Goal: Task Accomplishment & Management: Manage account settings

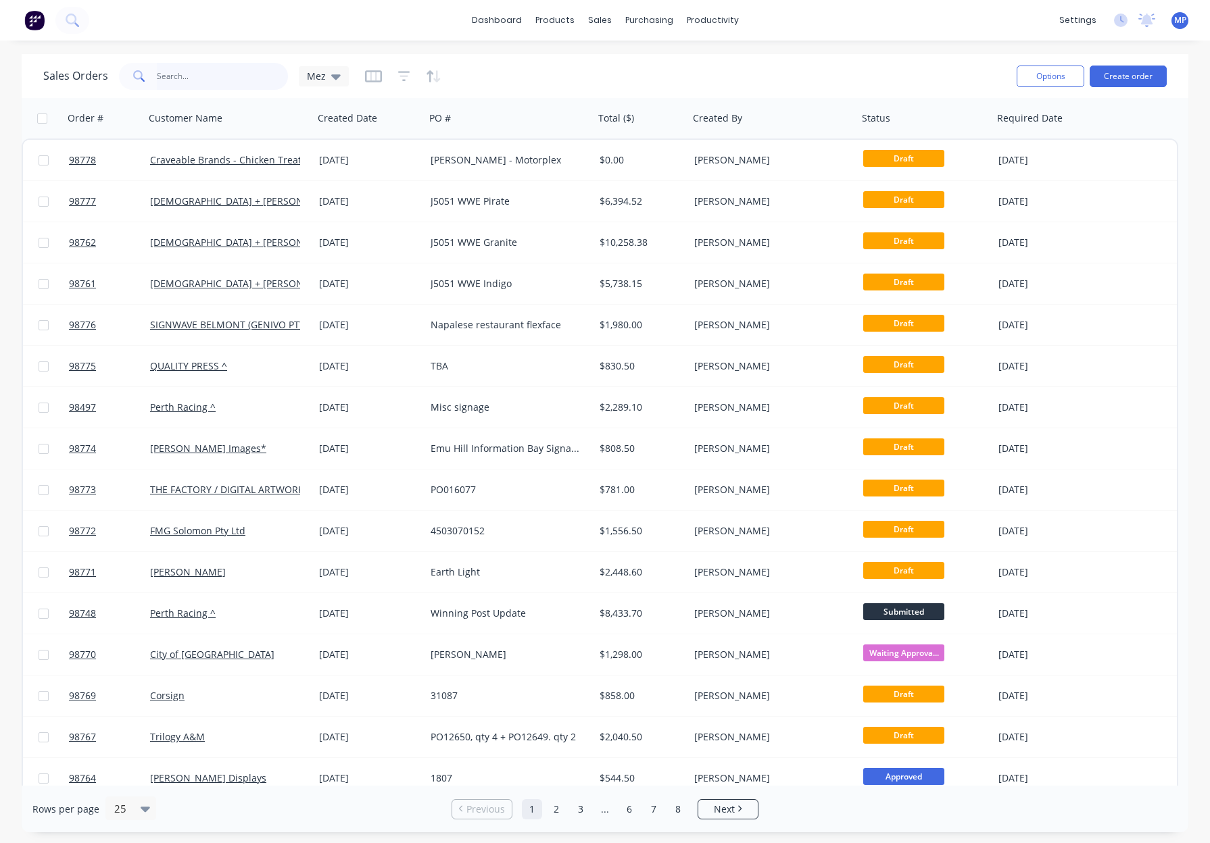
click at [190, 73] on input "text" at bounding box center [223, 76] width 132 height 27
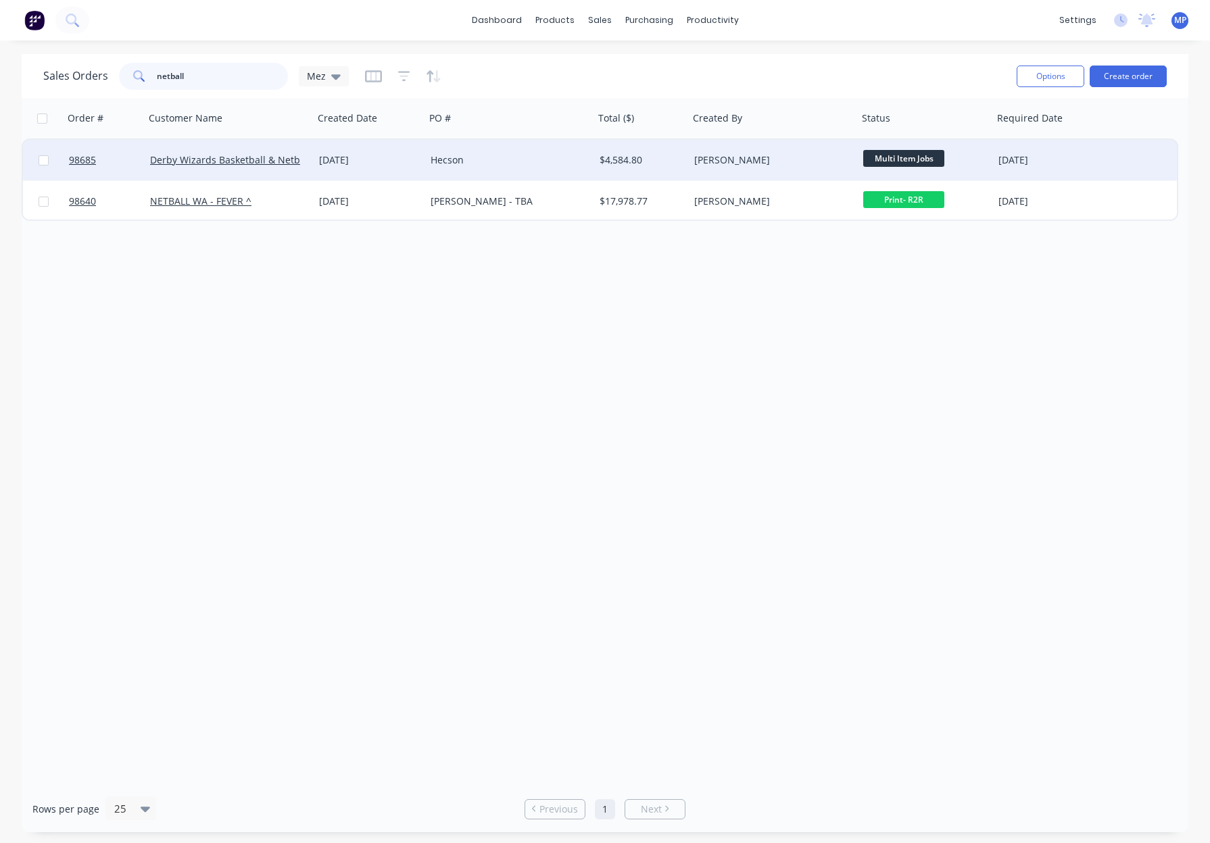
type input "netball"
click at [493, 153] on div "Hecson" at bounding box center [505, 160] width 150 height 14
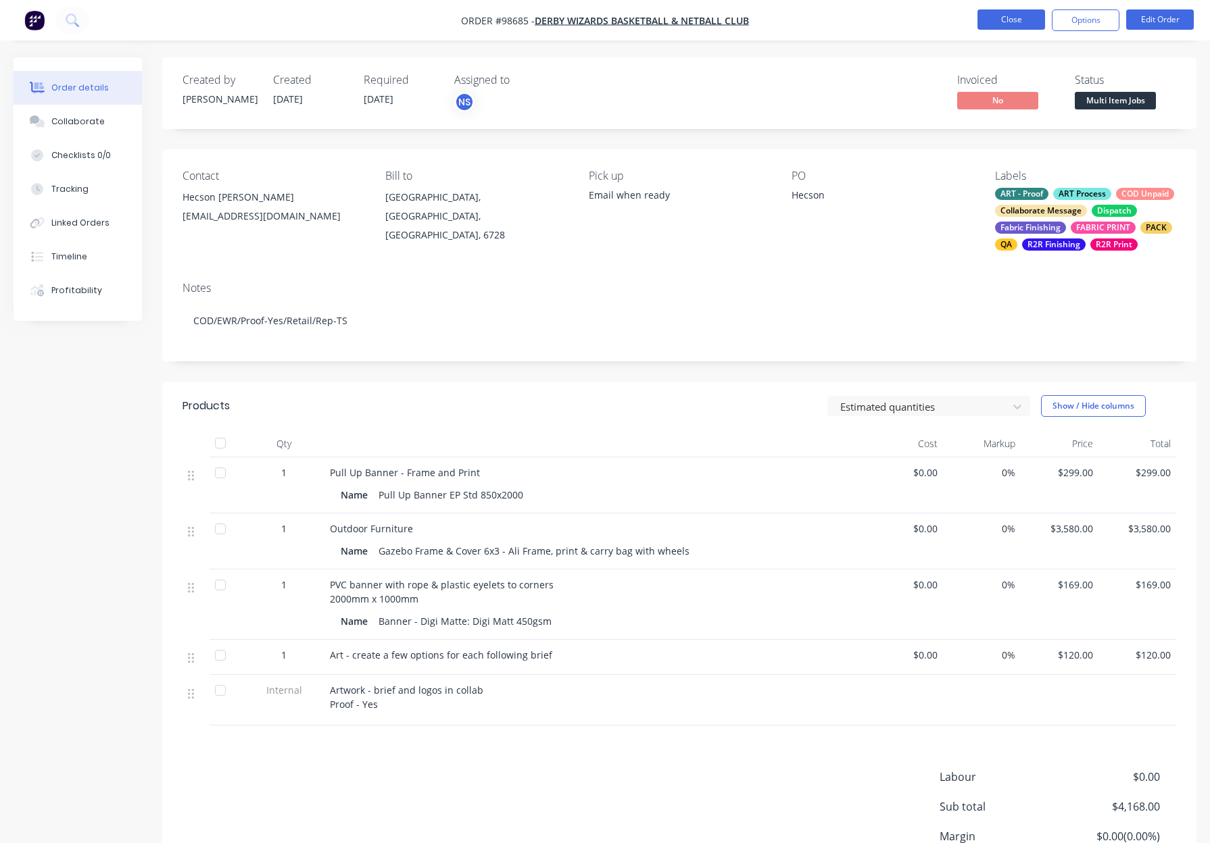
click at [985, 22] on button "Close" at bounding box center [1011, 19] width 68 height 20
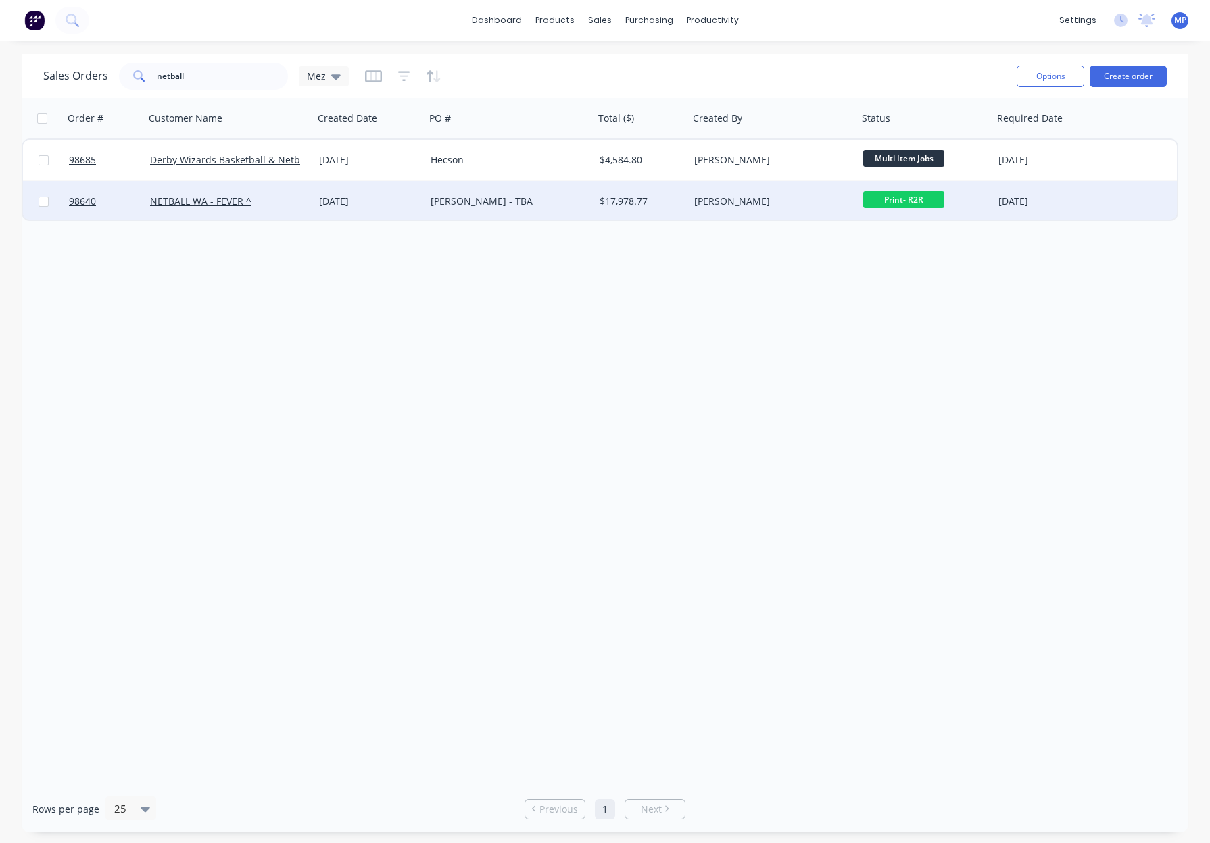
click at [659, 201] on div "$17,978.77" at bounding box center [639, 202] width 80 height 14
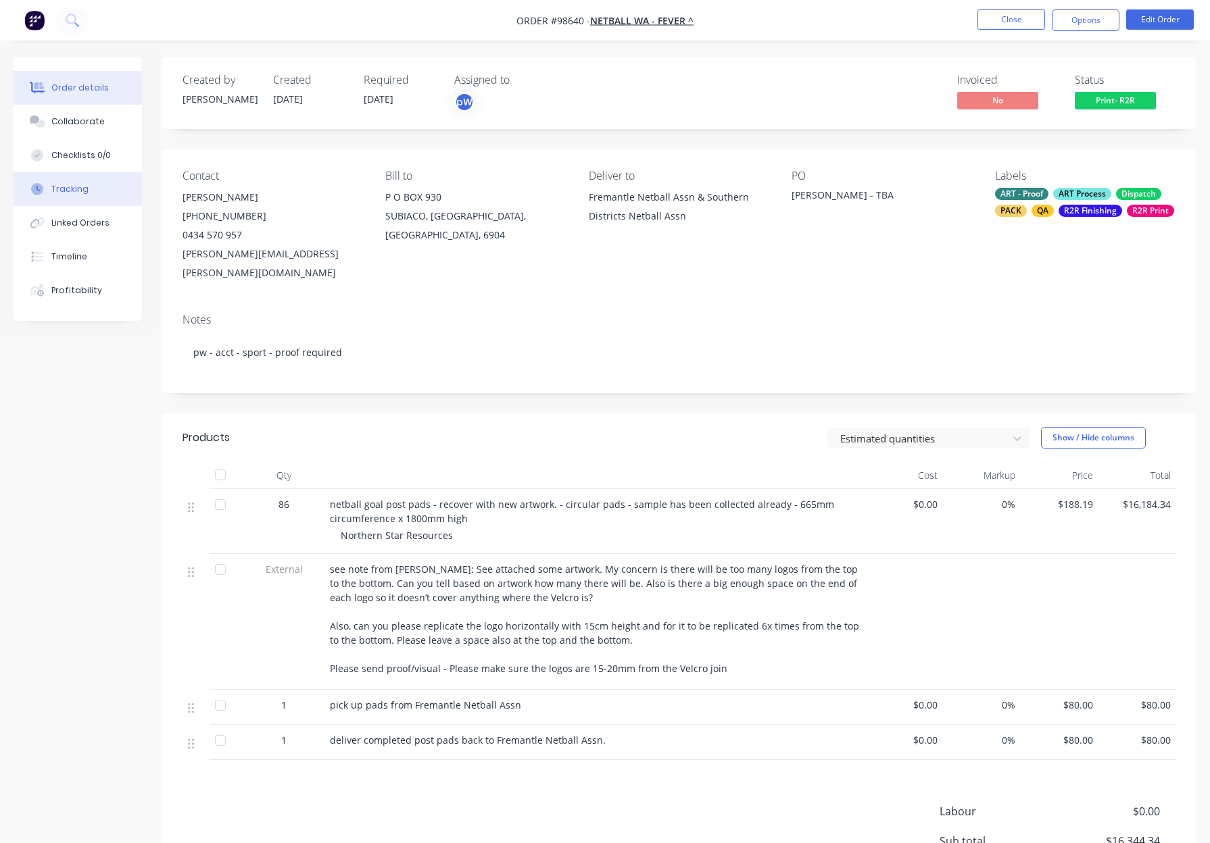
click at [86, 184] on button "Tracking" at bounding box center [78, 189] width 128 height 34
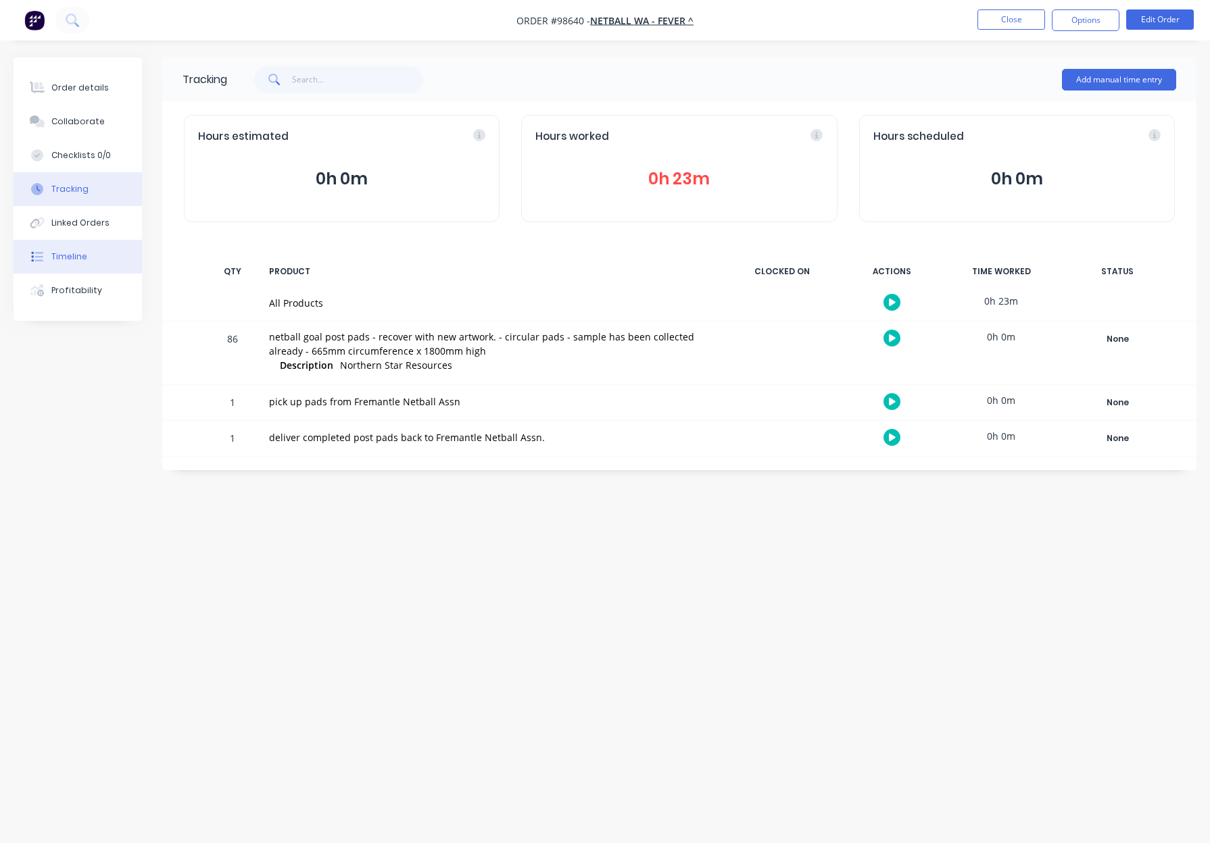
click at [77, 261] on div "Timeline" at bounding box center [69, 257] width 36 height 12
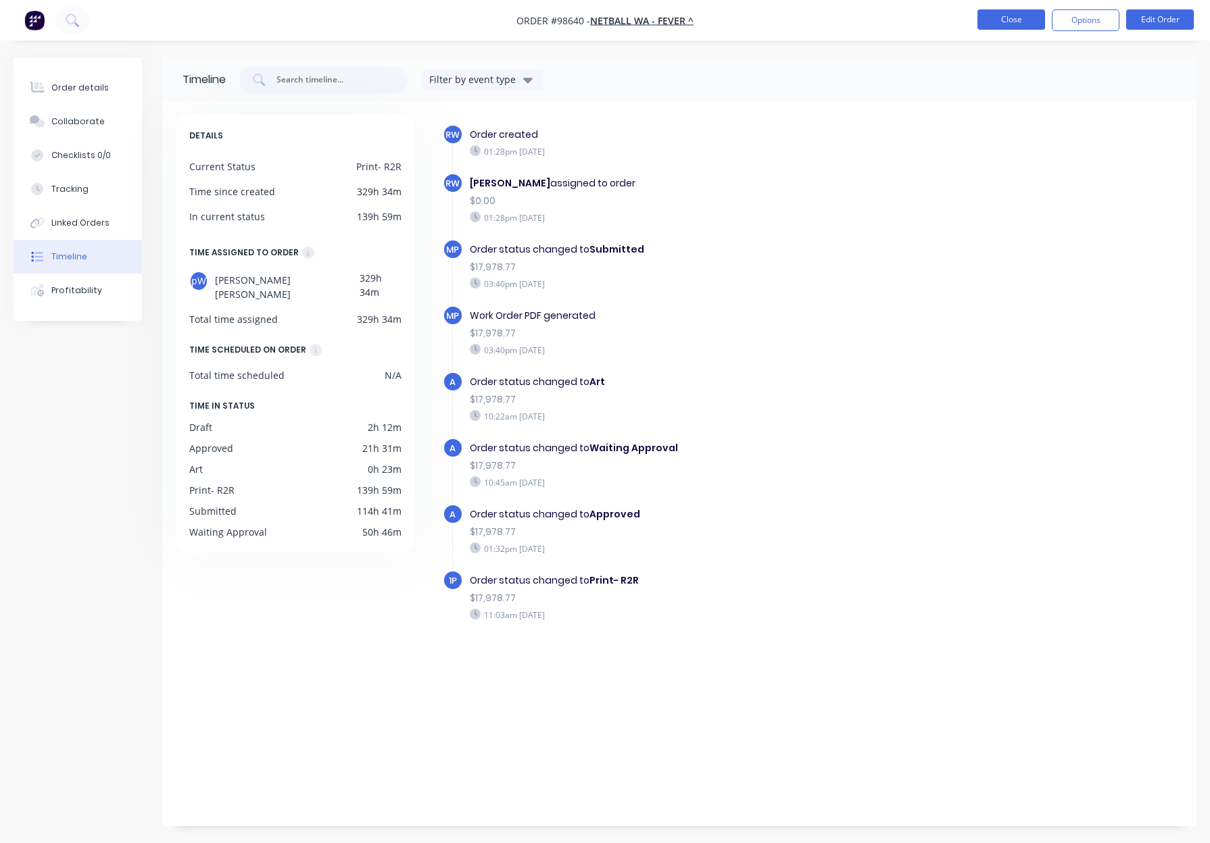
click at [999, 17] on button "Close" at bounding box center [1011, 19] width 68 height 20
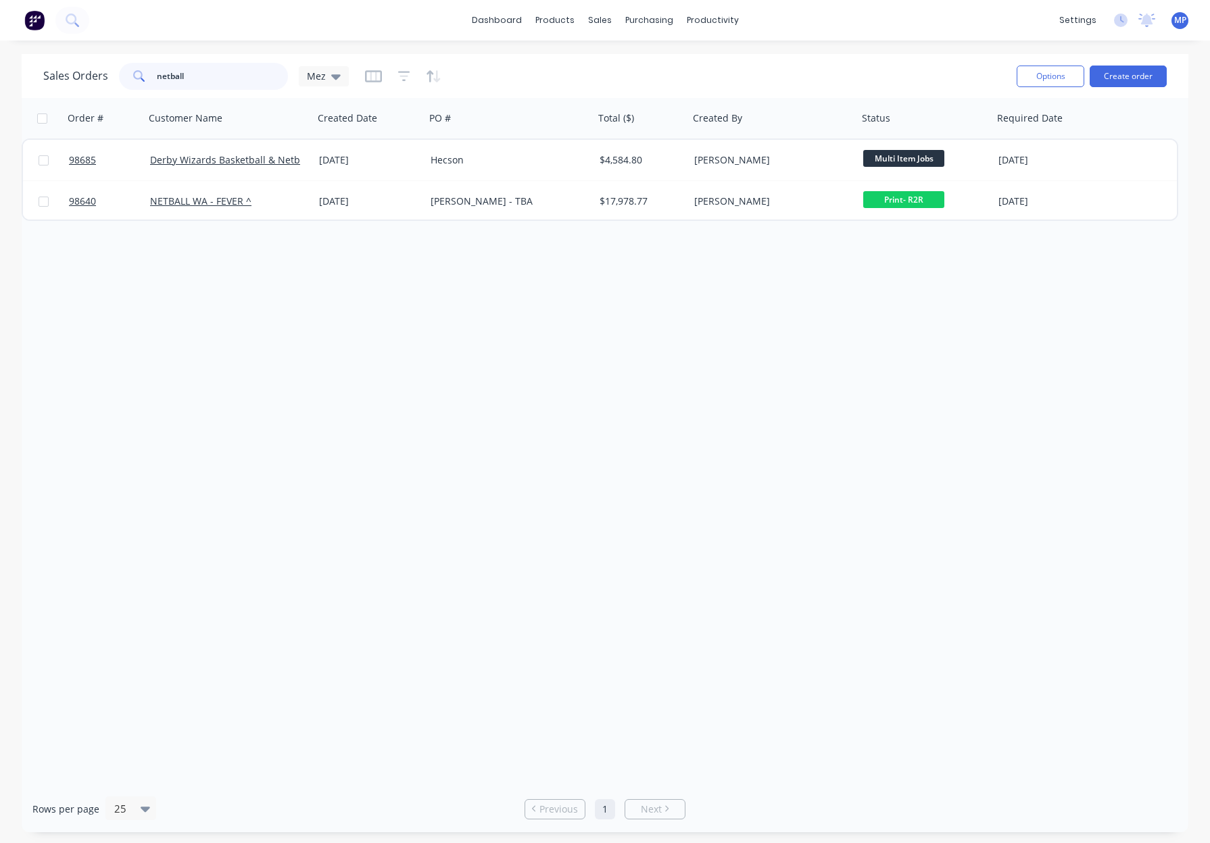
click at [184, 71] on input "netball" at bounding box center [223, 76] width 132 height 27
drag, startPoint x: 215, startPoint y: 75, endPoint x: 114, endPoint y: 72, distance: 101.4
click at [111, 73] on div "Sales Orders netball Mez" at bounding box center [195, 76] width 305 height 27
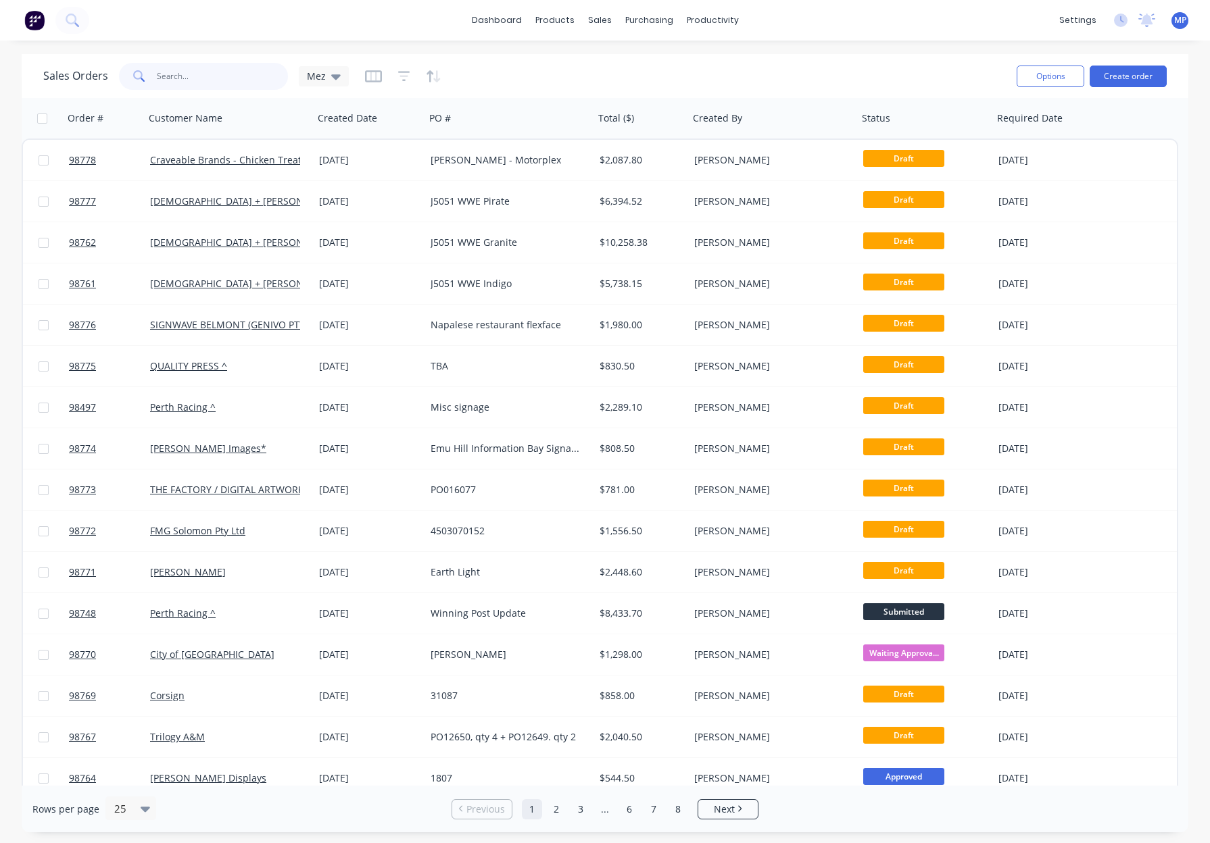
drag, startPoint x: 170, startPoint y: 76, endPoint x: 182, endPoint y: 76, distance: 12.9
click at [170, 76] on input "text" at bounding box center [223, 76] width 132 height 27
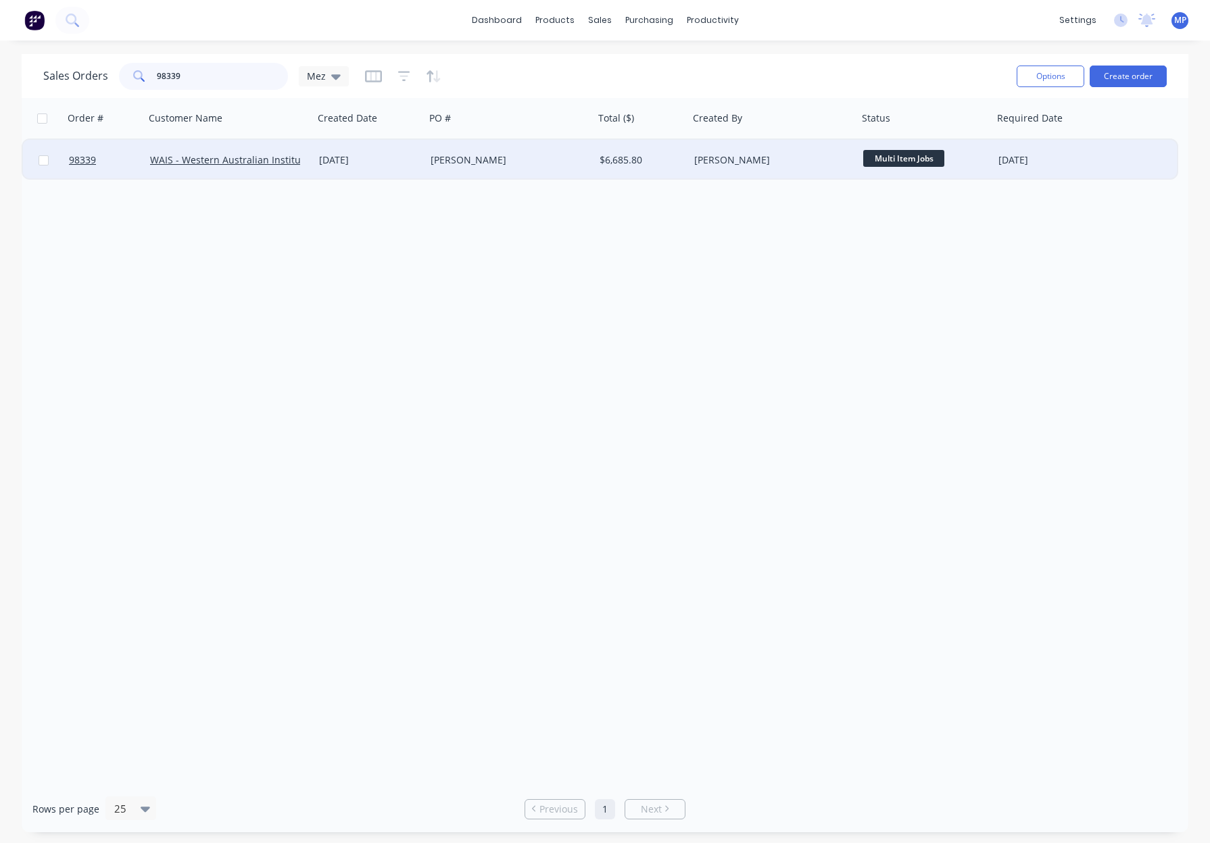
type input "98339"
click at [493, 168] on div "Claire H" at bounding box center [509, 160] width 169 height 41
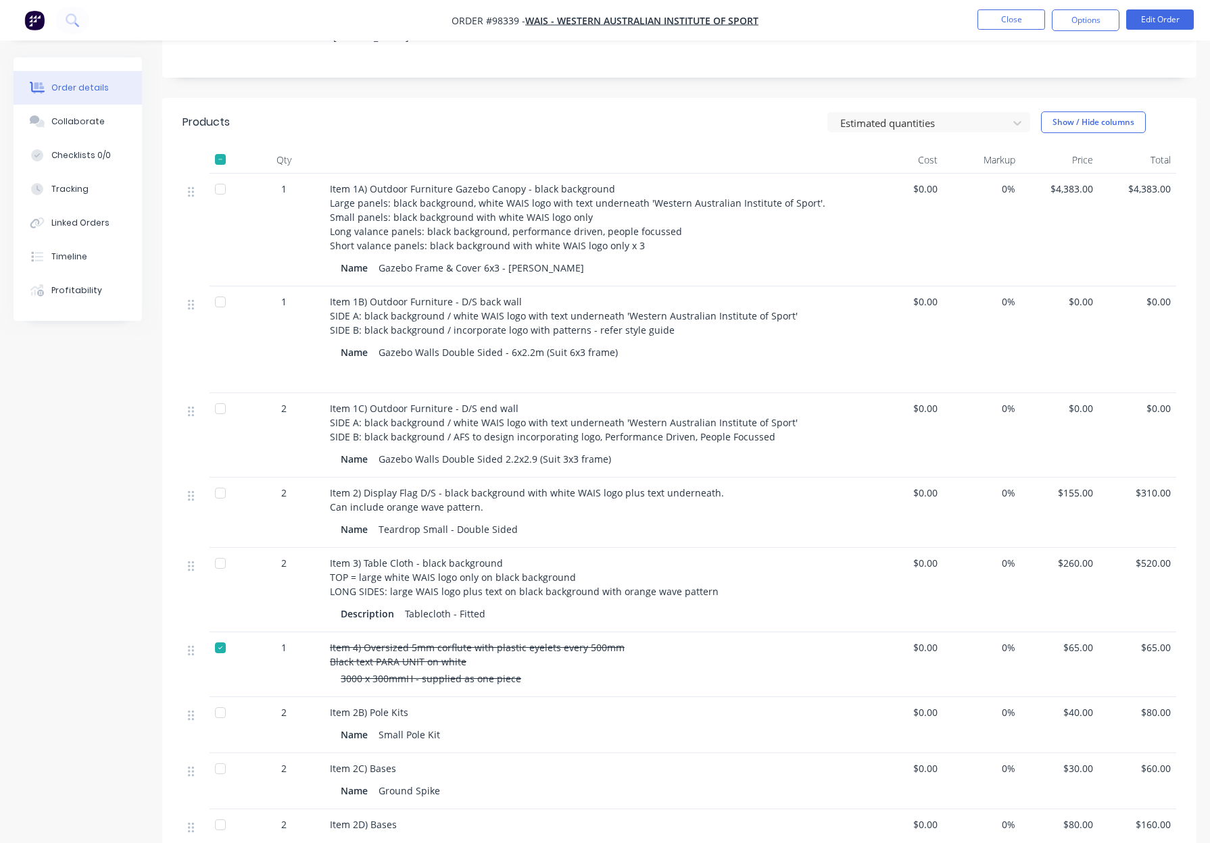
scroll to position [282, 0]
click at [1006, 17] on button "Close" at bounding box center [1011, 19] width 68 height 20
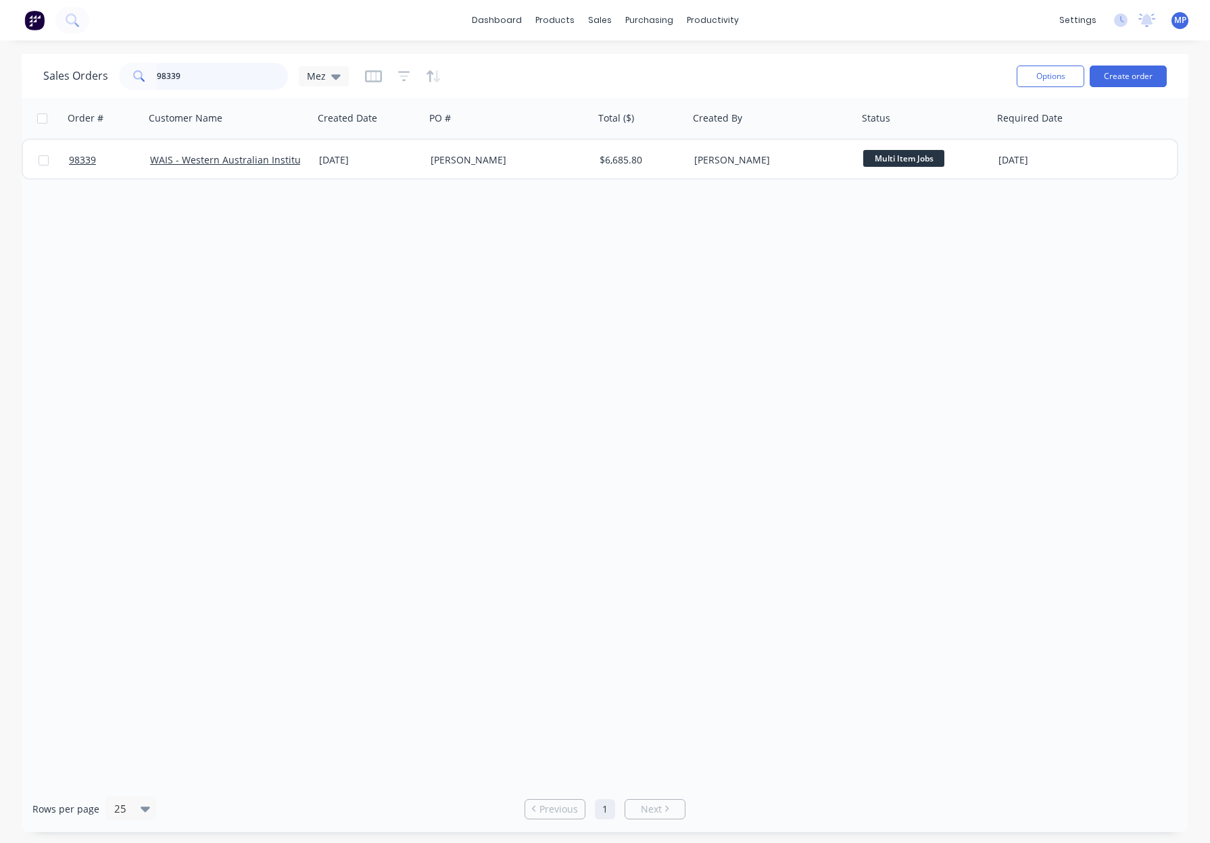
click at [222, 82] on input "98339" at bounding box center [223, 76] width 132 height 27
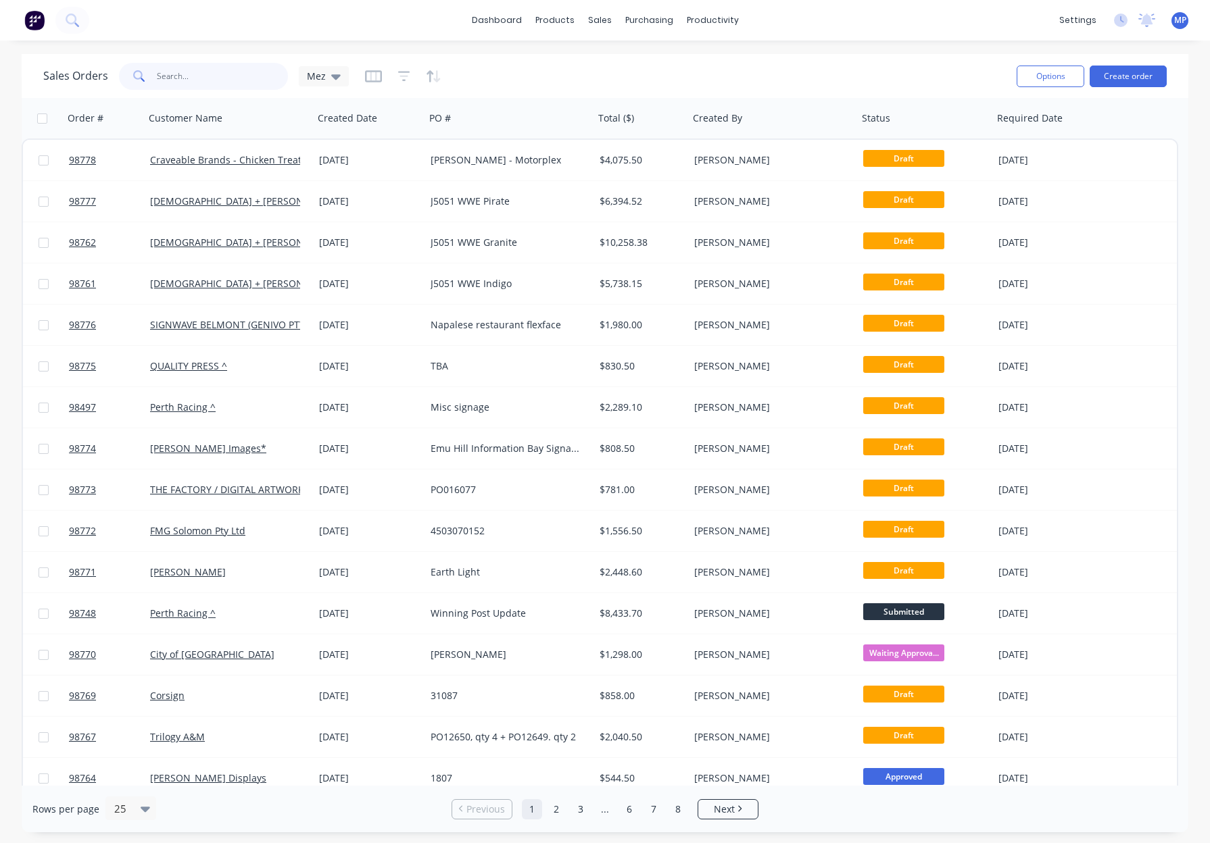
click at [191, 76] on input "text" at bounding box center [223, 76] width 132 height 27
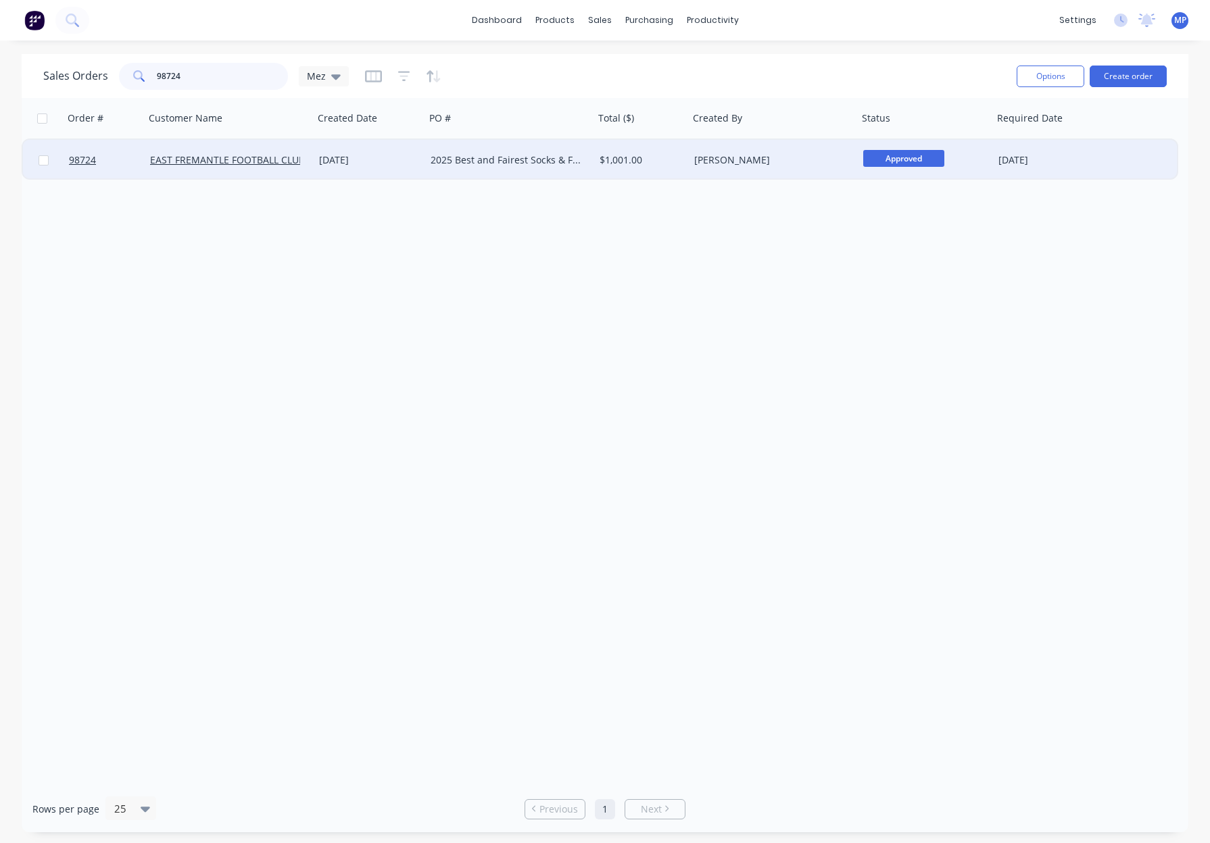
type input "98724"
click at [673, 157] on div "$1,001.00" at bounding box center [639, 160] width 80 height 14
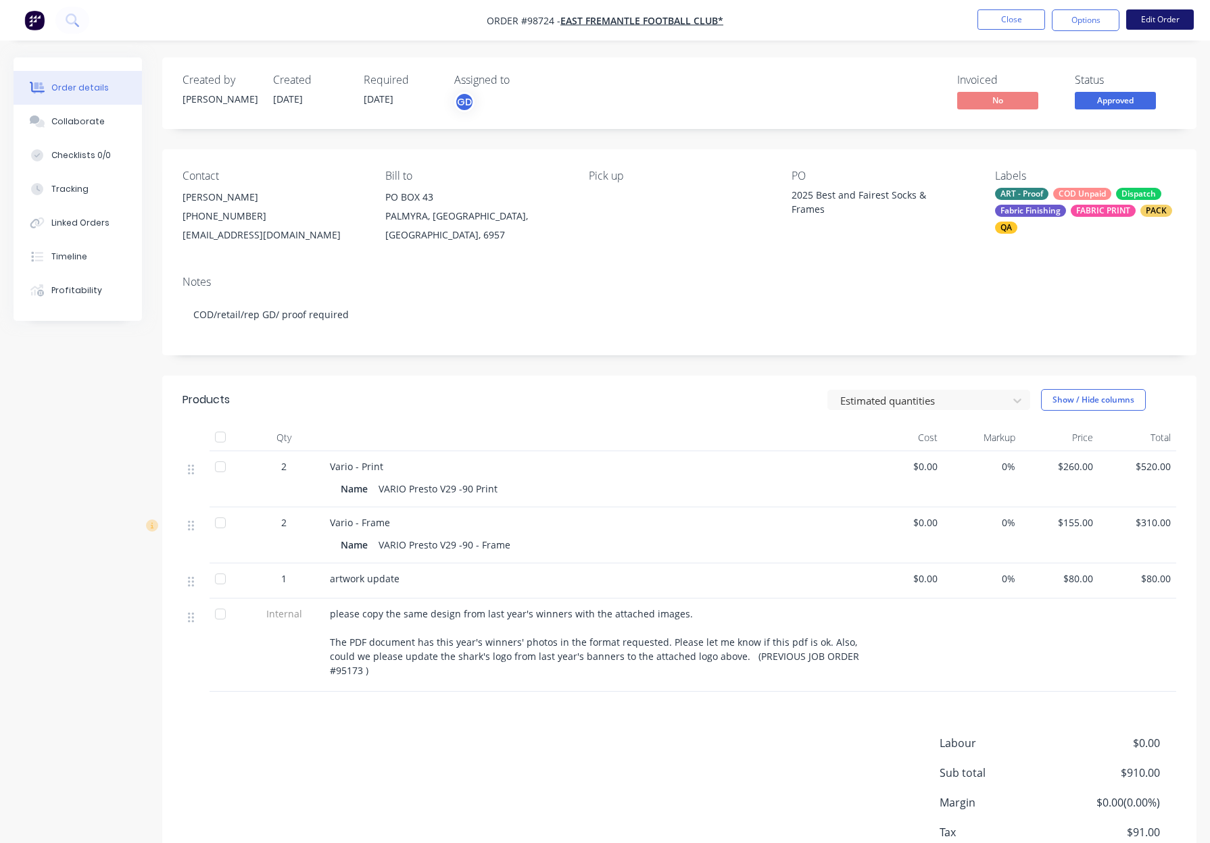
click at [1151, 14] on button "Edit Order" at bounding box center [1160, 19] width 68 height 20
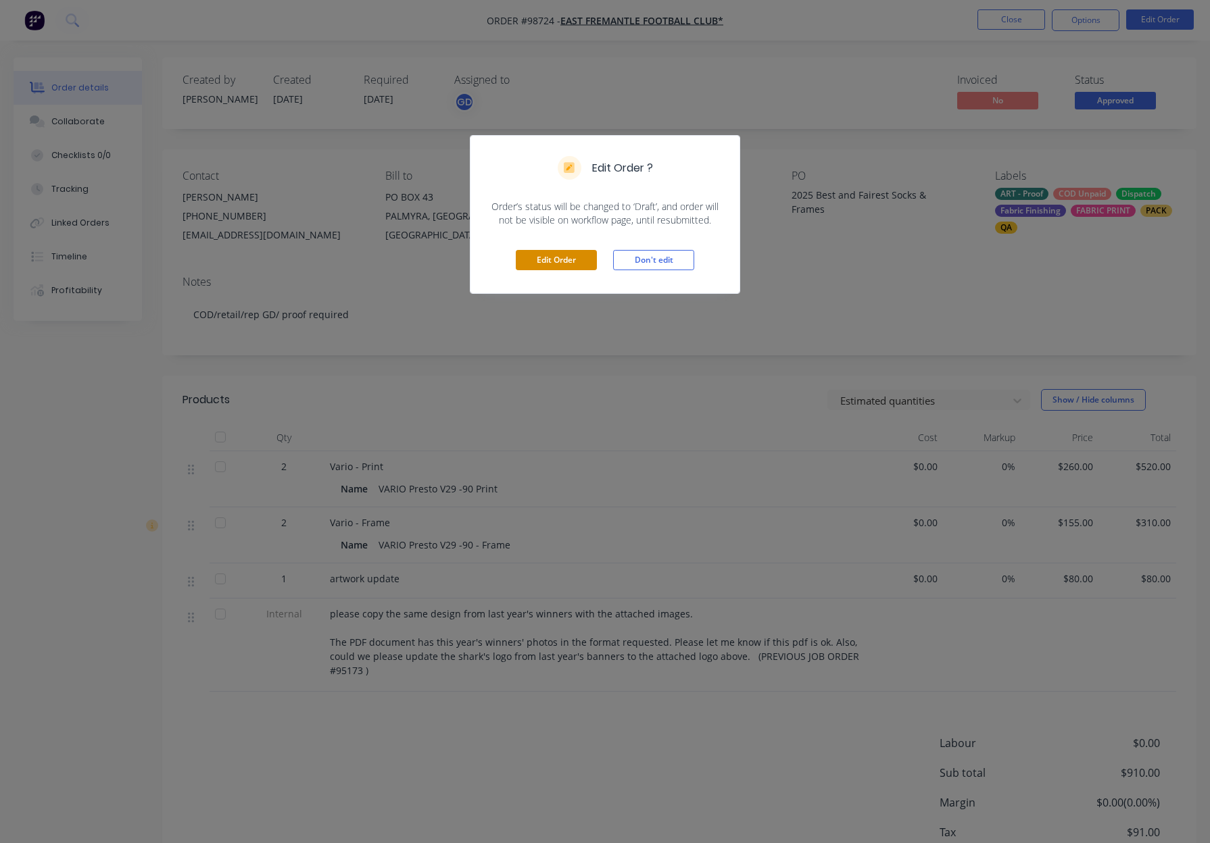
click at [577, 255] on button "Edit Order" at bounding box center [556, 260] width 81 height 20
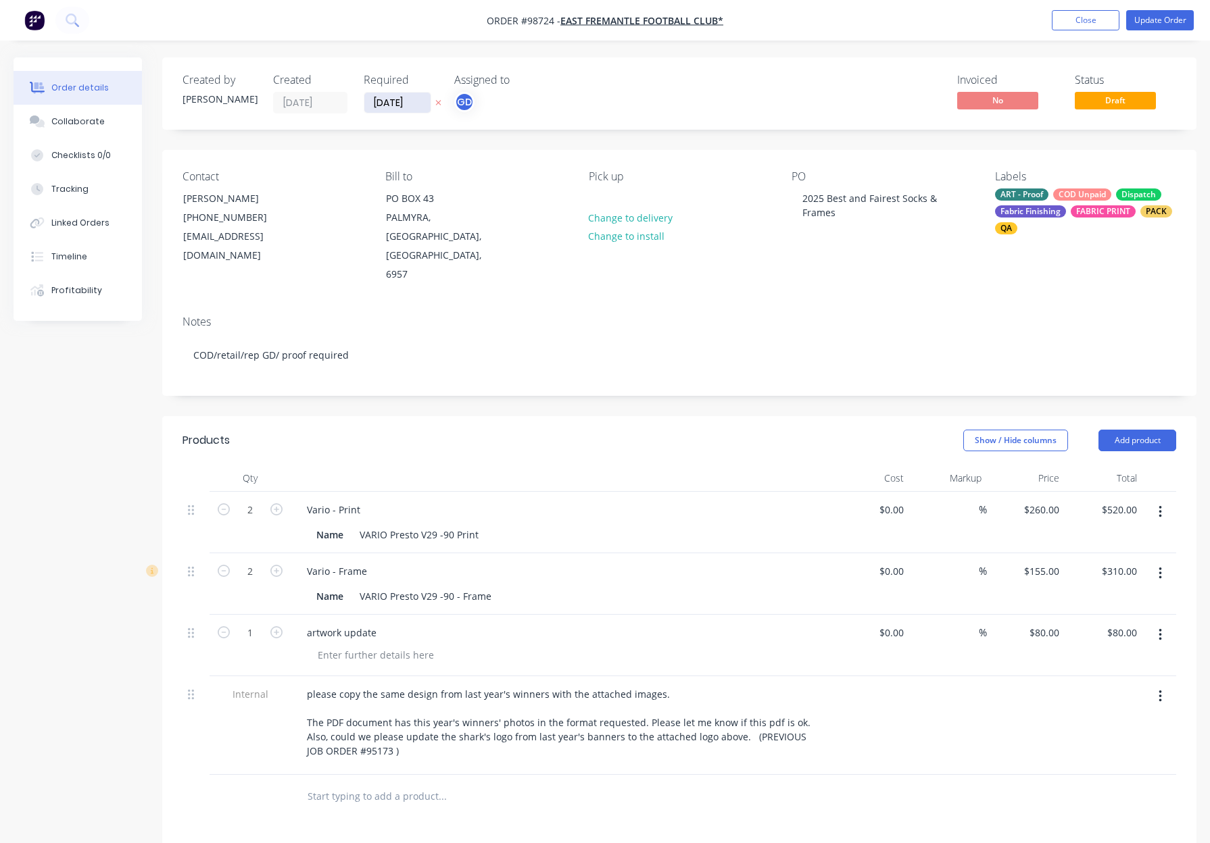
click at [394, 108] on input "[DATE]" at bounding box center [397, 103] width 66 height 20
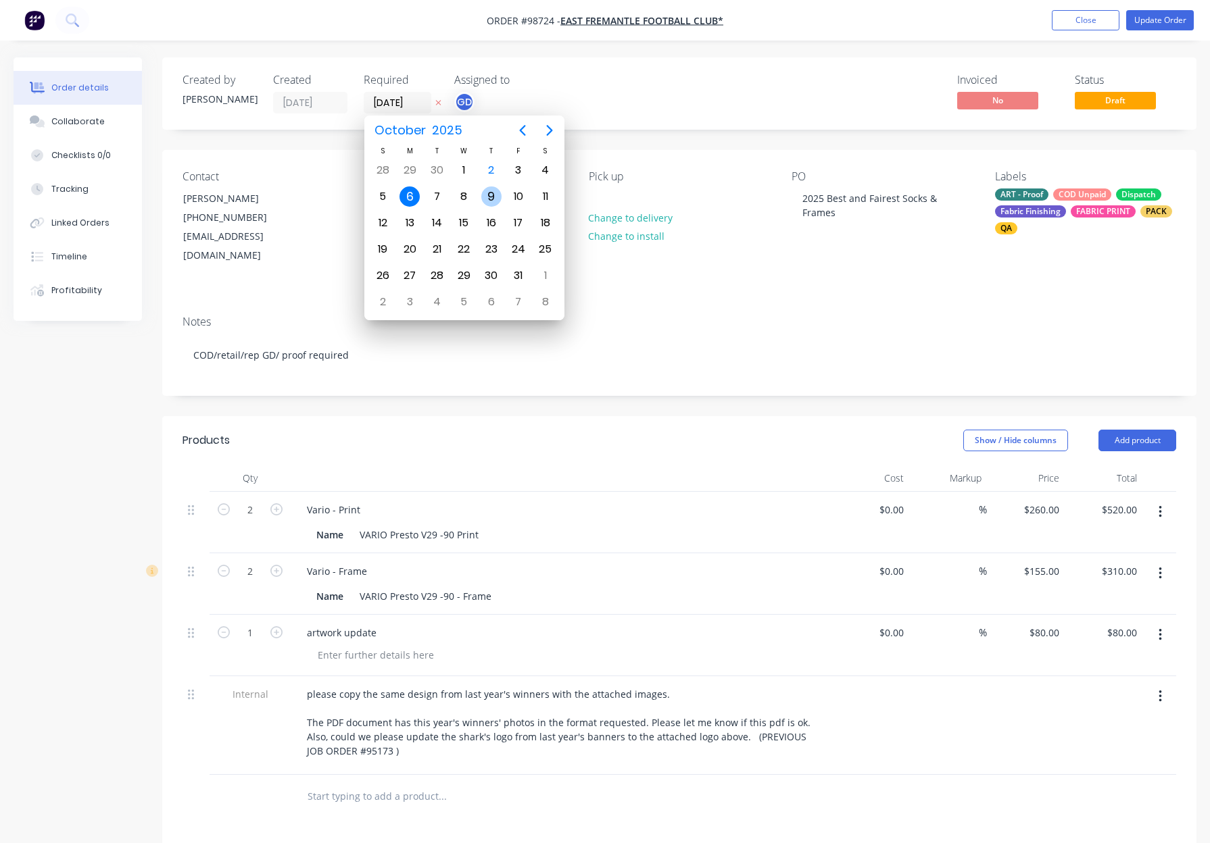
click at [492, 197] on div "9" at bounding box center [491, 197] width 20 height 20
type input "[DATE]"
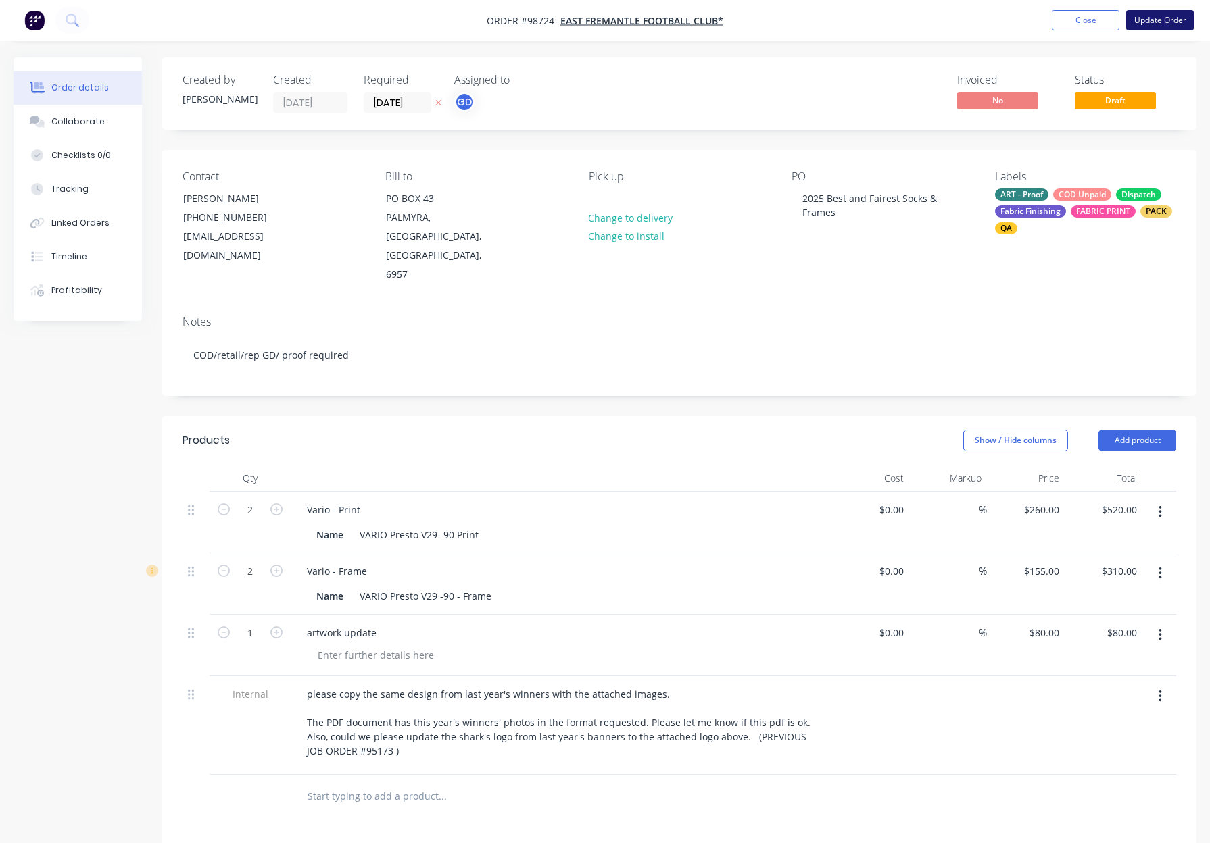
click at [1140, 26] on button "Update Order" at bounding box center [1160, 20] width 68 height 20
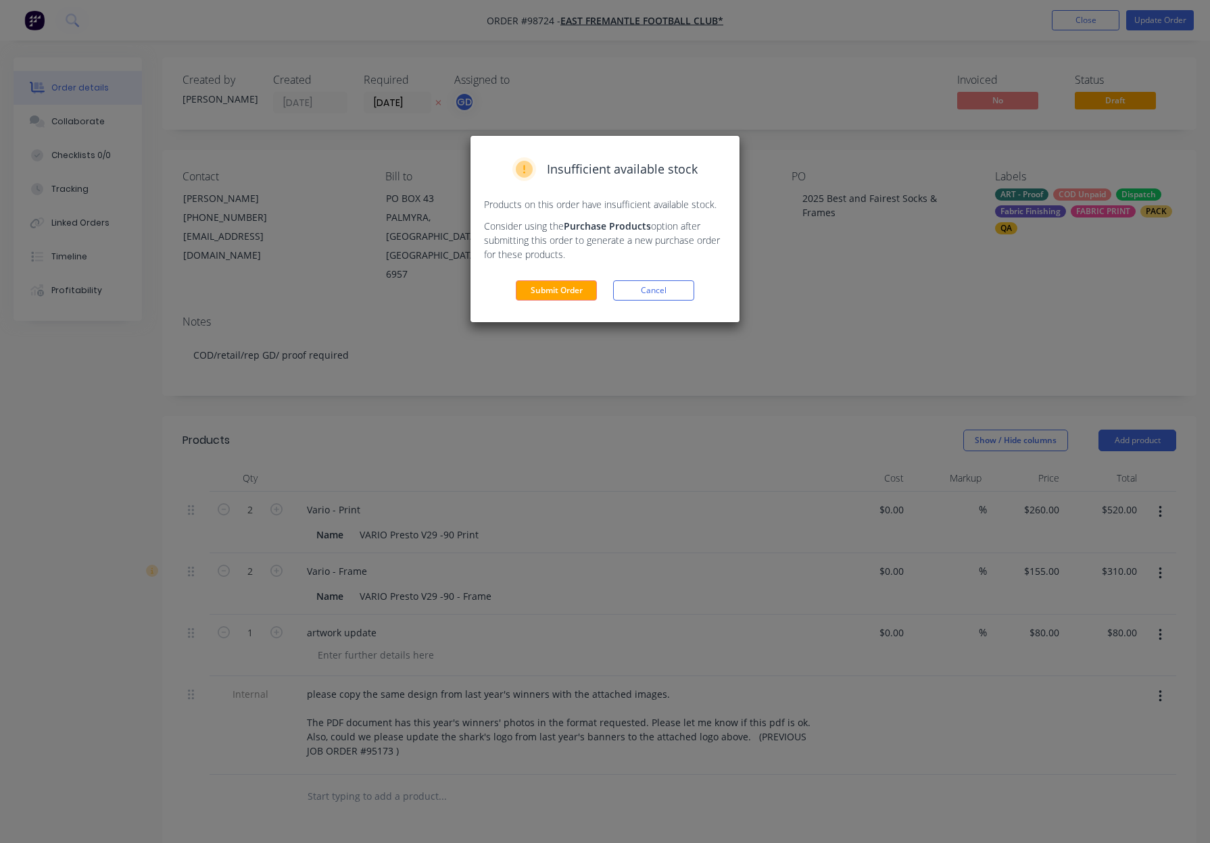
drag, startPoint x: 568, startPoint y: 289, endPoint x: 576, endPoint y: 282, distance: 10.7
click at [568, 289] on button "Submit Order" at bounding box center [556, 290] width 81 height 20
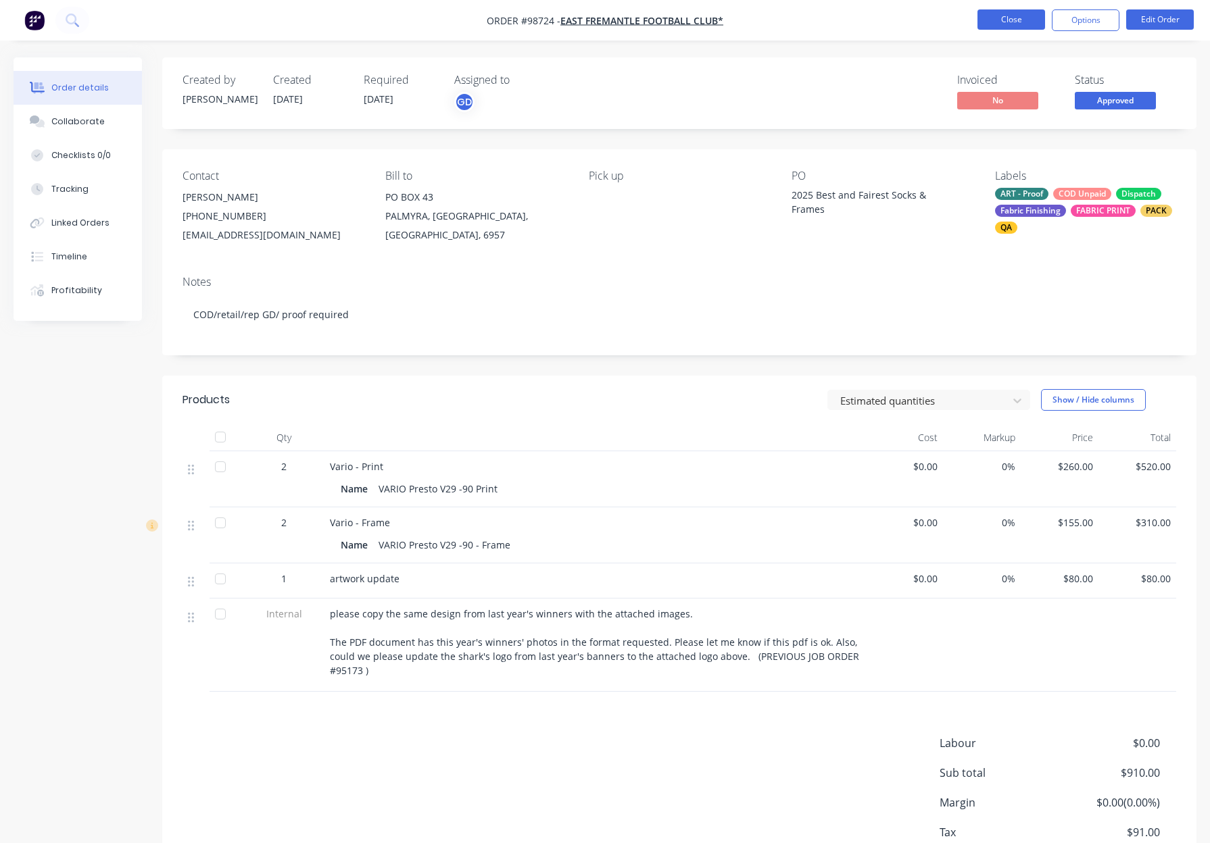
click at [1008, 20] on button "Close" at bounding box center [1011, 19] width 68 height 20
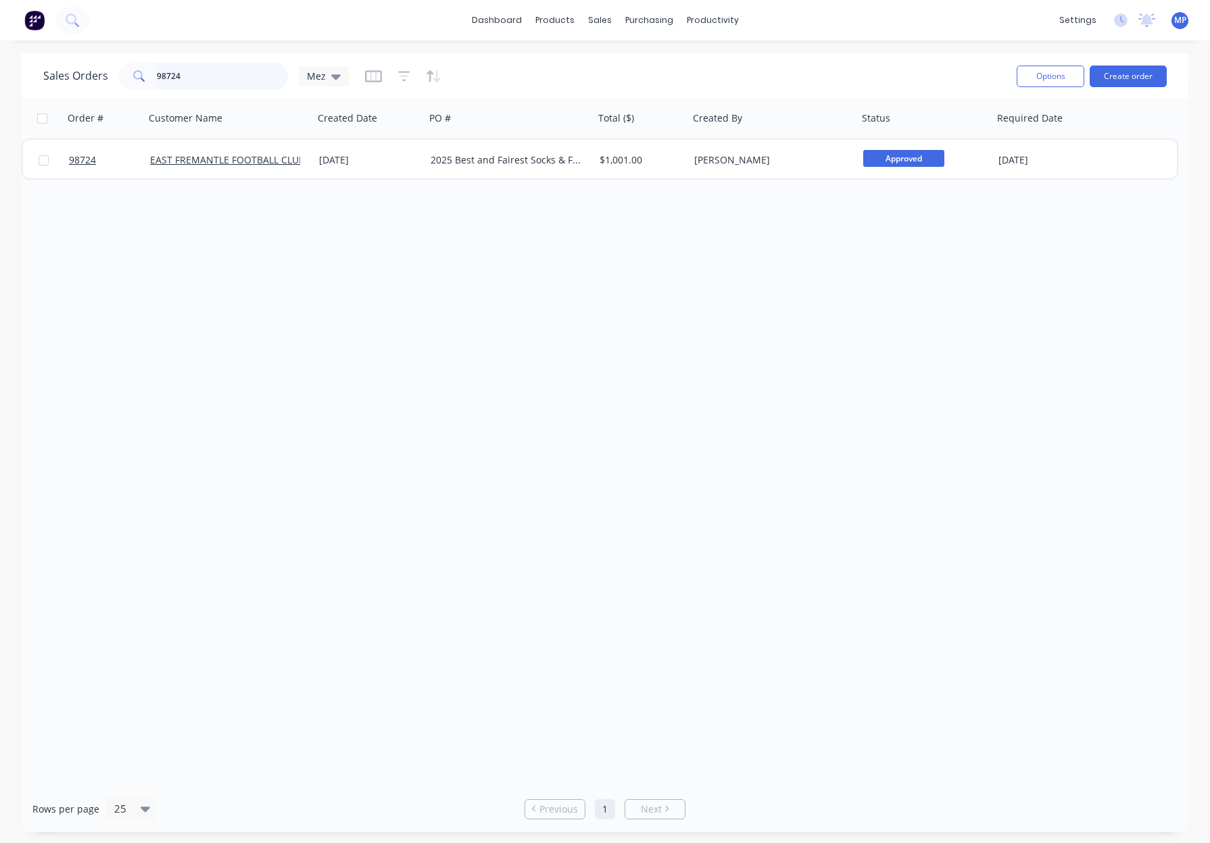
click at [196, 74] on input "98724" at bounding box center [223, 76] width 132 height 27
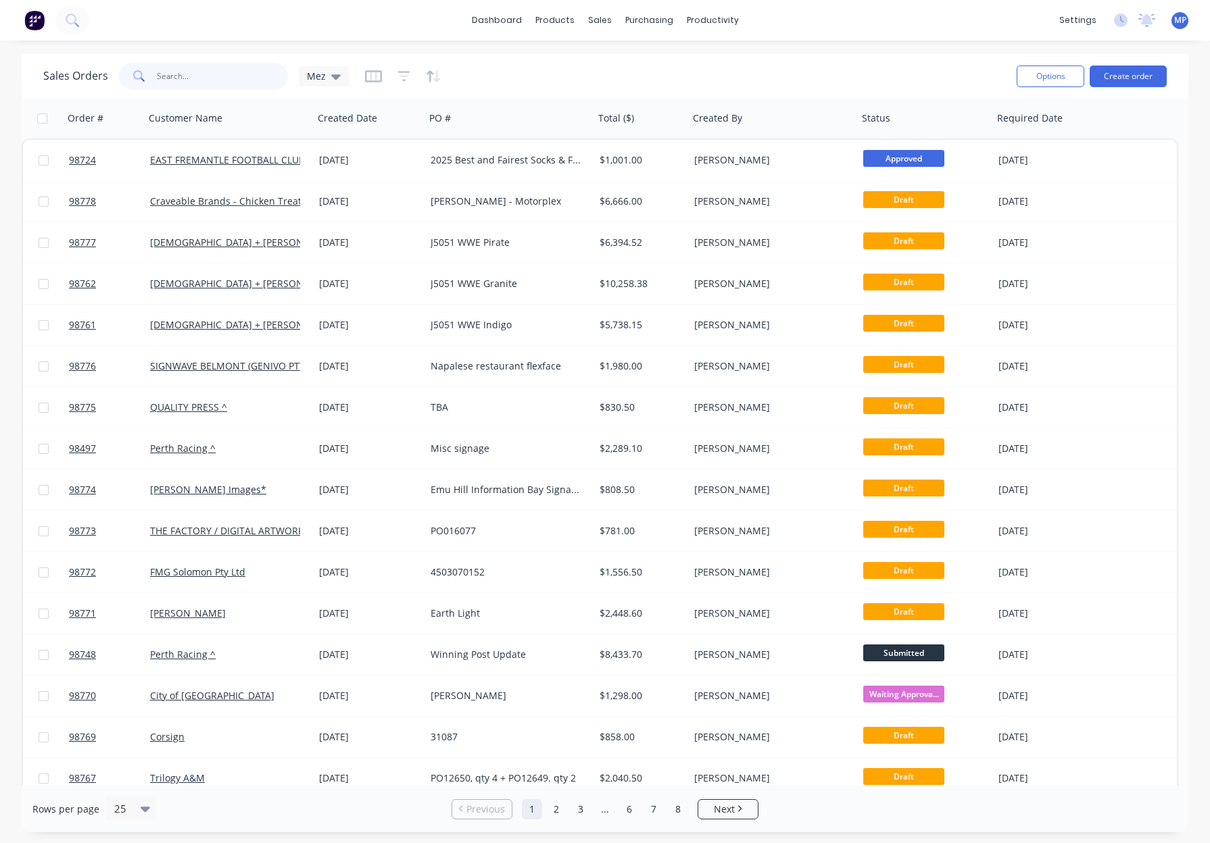
click at [166, 74] on input "text" at bounding box center [223, 76] width 132 height 27
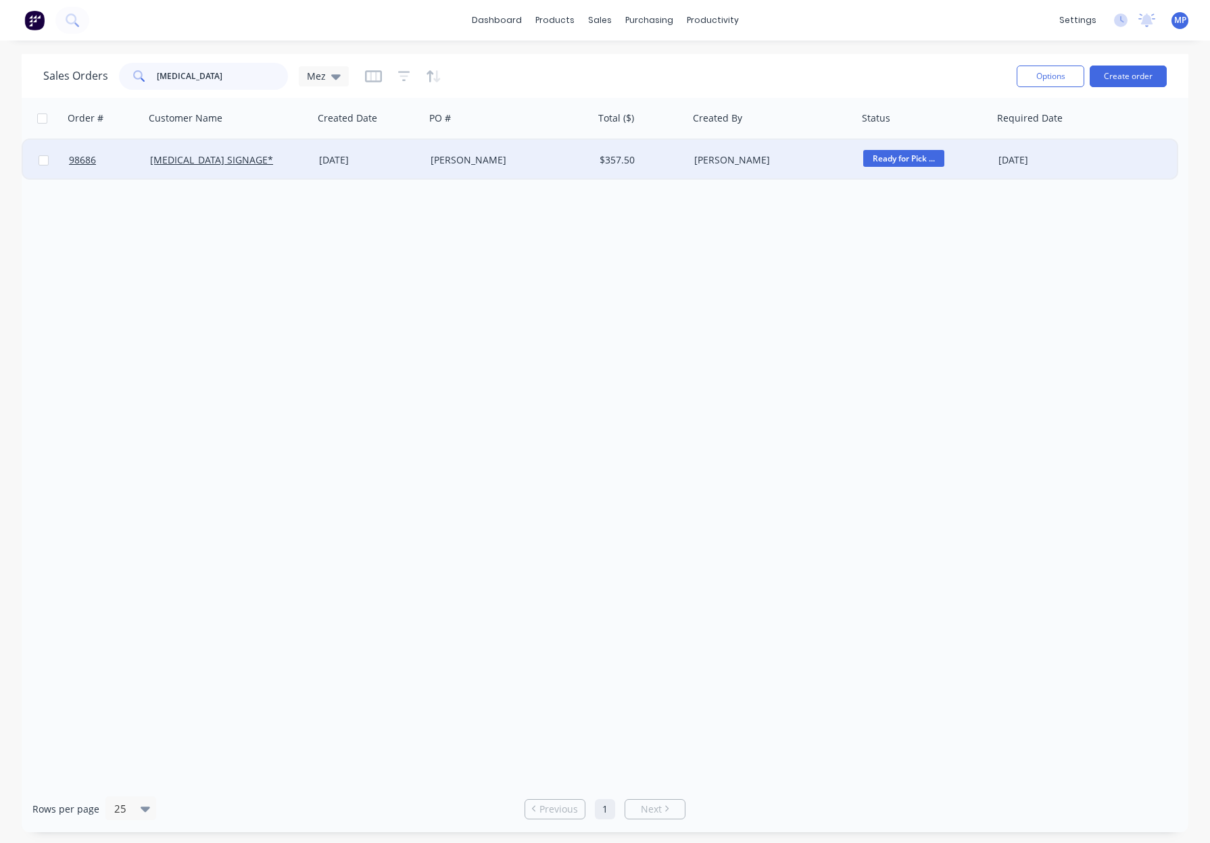
type input "plan b"
click at [538, 162] on div "Simon" at bounding box center [505, 160] width 150 height 14
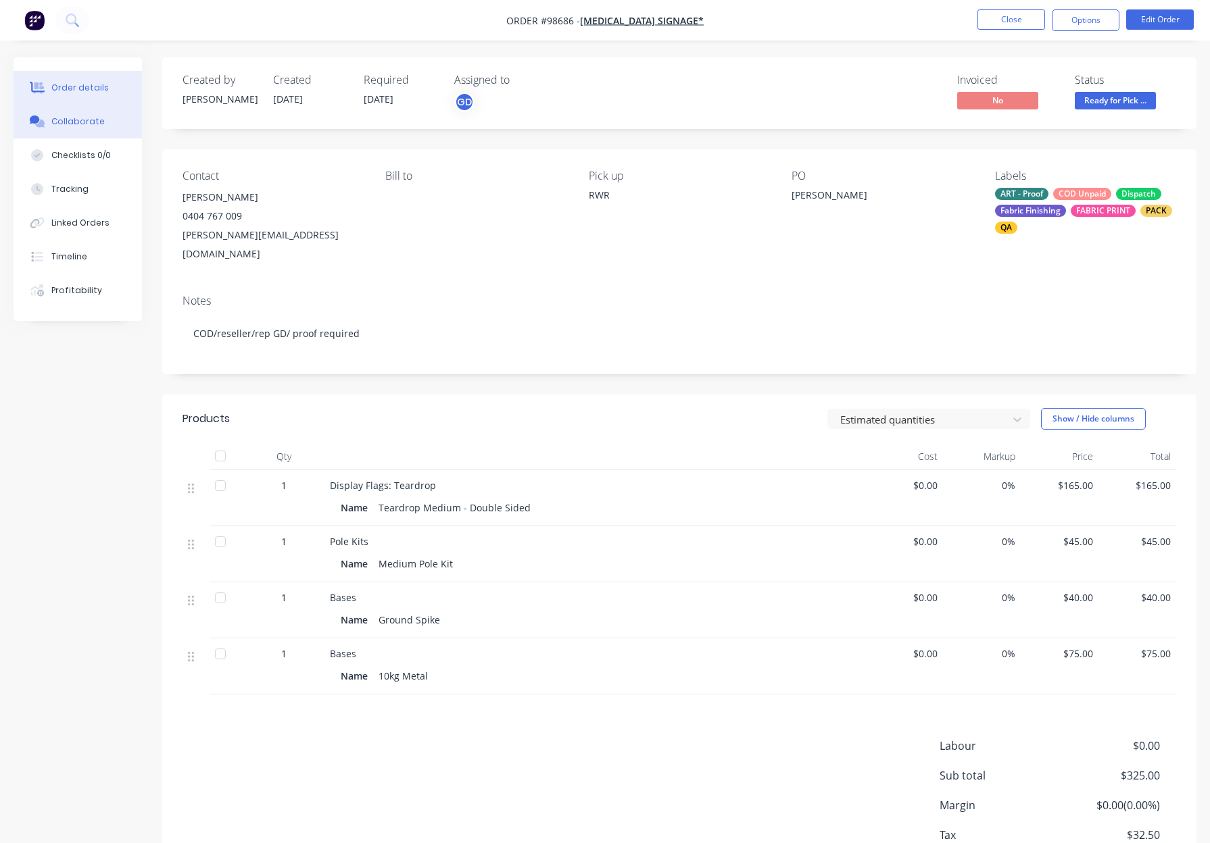
click at [78, 118] on div "Collaborate" at bounding box center [77, 122] width 53 height 12
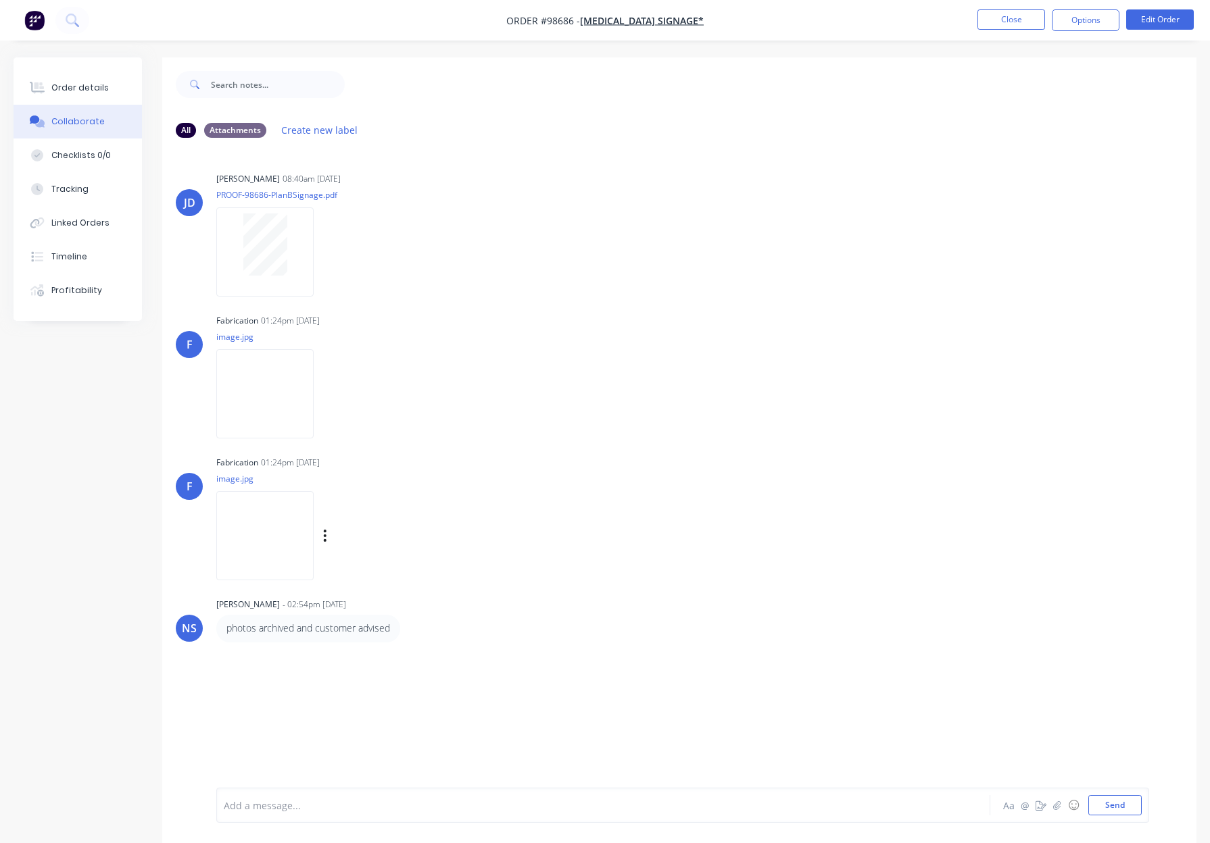
click at [251, 524] on img at bounding box center [264, 535] width 97 height 89
click at [93, 83] on div "Order details" at bounding box center [79, 88] width 57 height 12
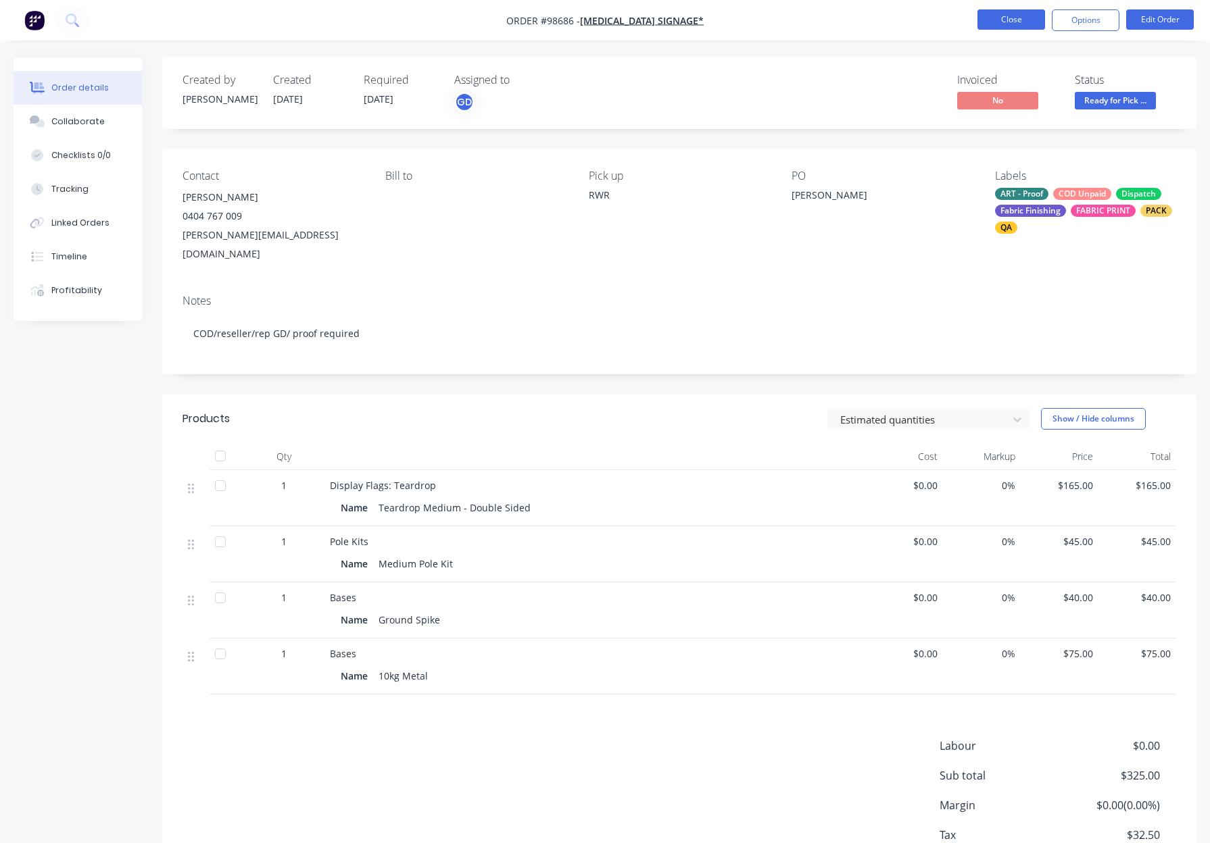
click at [1003, 18] on button "Close" at bounding box center [1011, 19] width 68 height 20
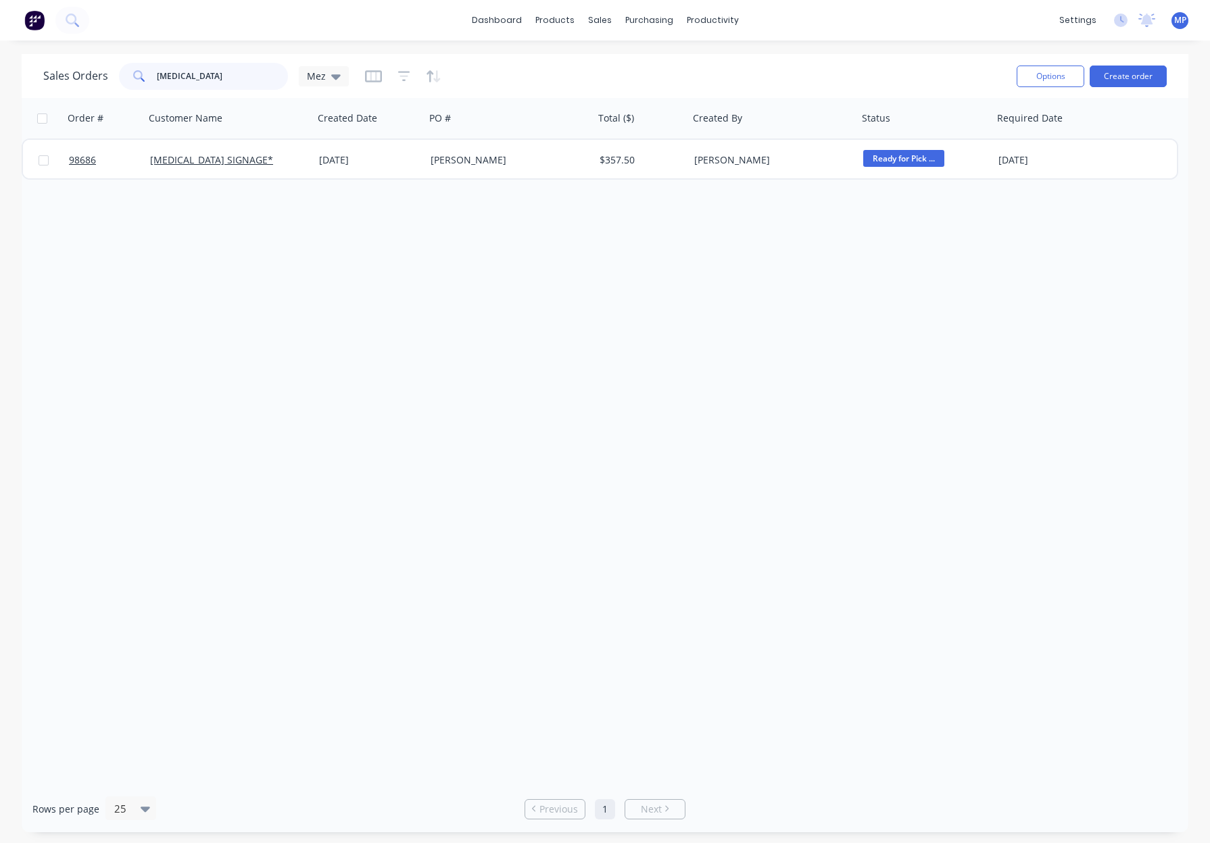
click at [202, 72] on input "plan b" at bounding box center [223, 76] width 132 height 27
click at [207, 72] on input "plan b" at bounding box center [223, 76] width 132 height 27
drag, startPoint x: 219, startPoint y: 74, endPoint x: 95, endPoint y: 71, distance: 124.4
click at [77, 73] on div "Sales Orders plan b Mez" at bounding box center [195, 76] width 305 height 27
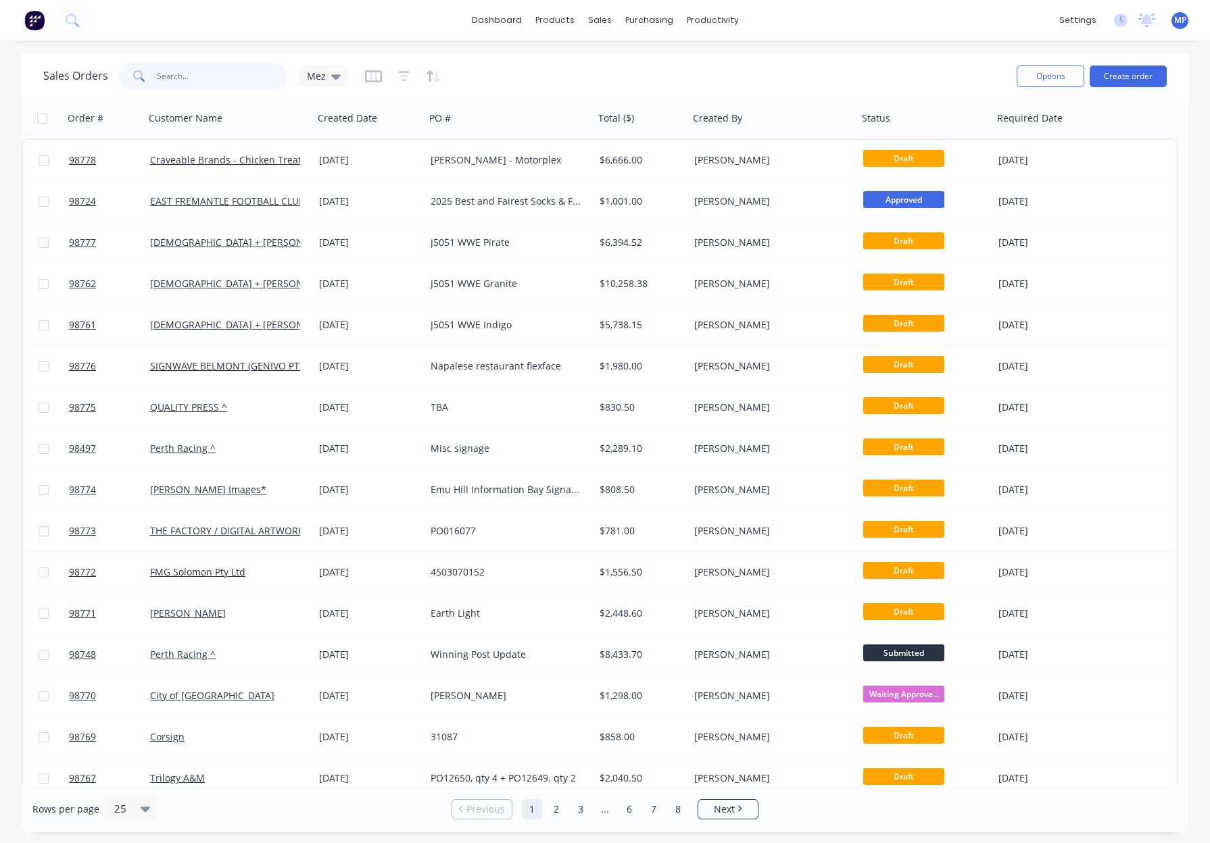
click at [178, 71] on input "text" at bounding box center [223, 76] width 132 height 27
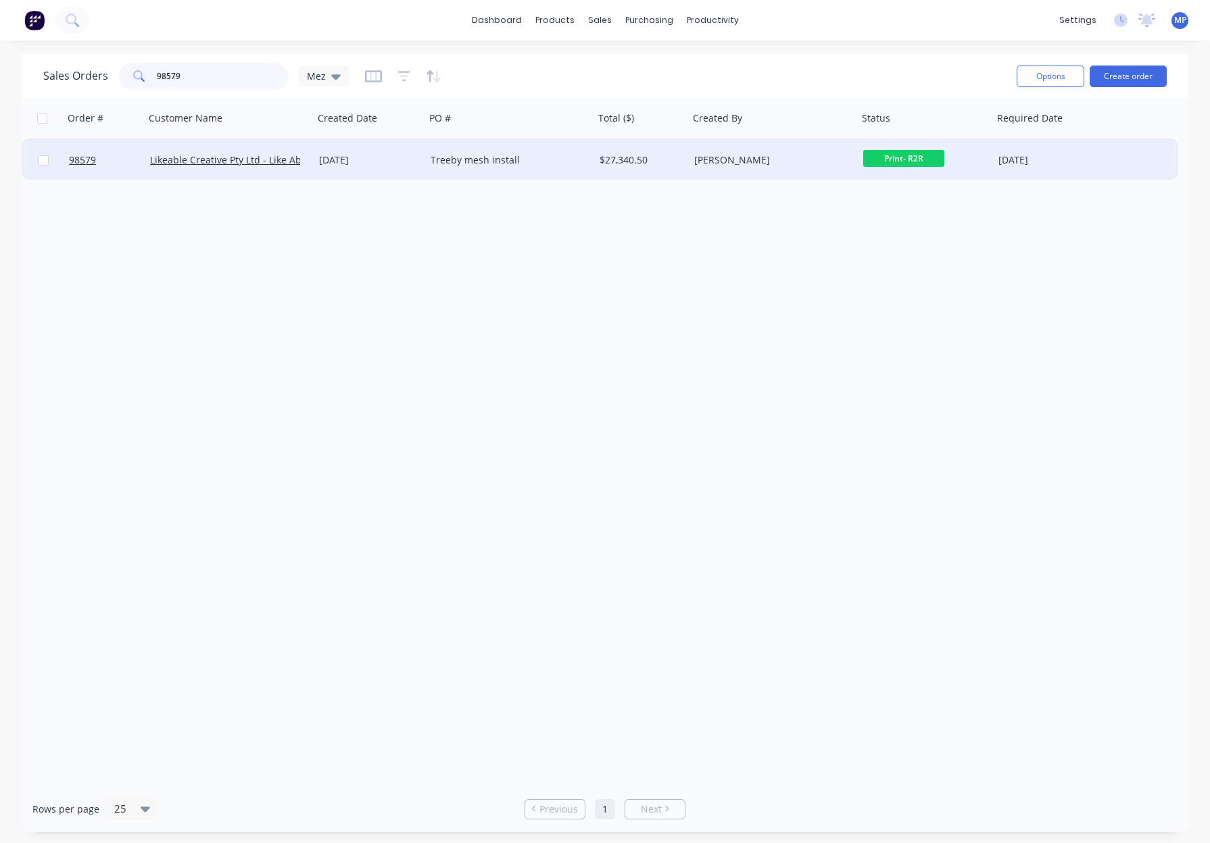
type input "98579"
click at [539, 164] on div "Treeby mesh install" at bounding box center [505, 160] width 150 height 14
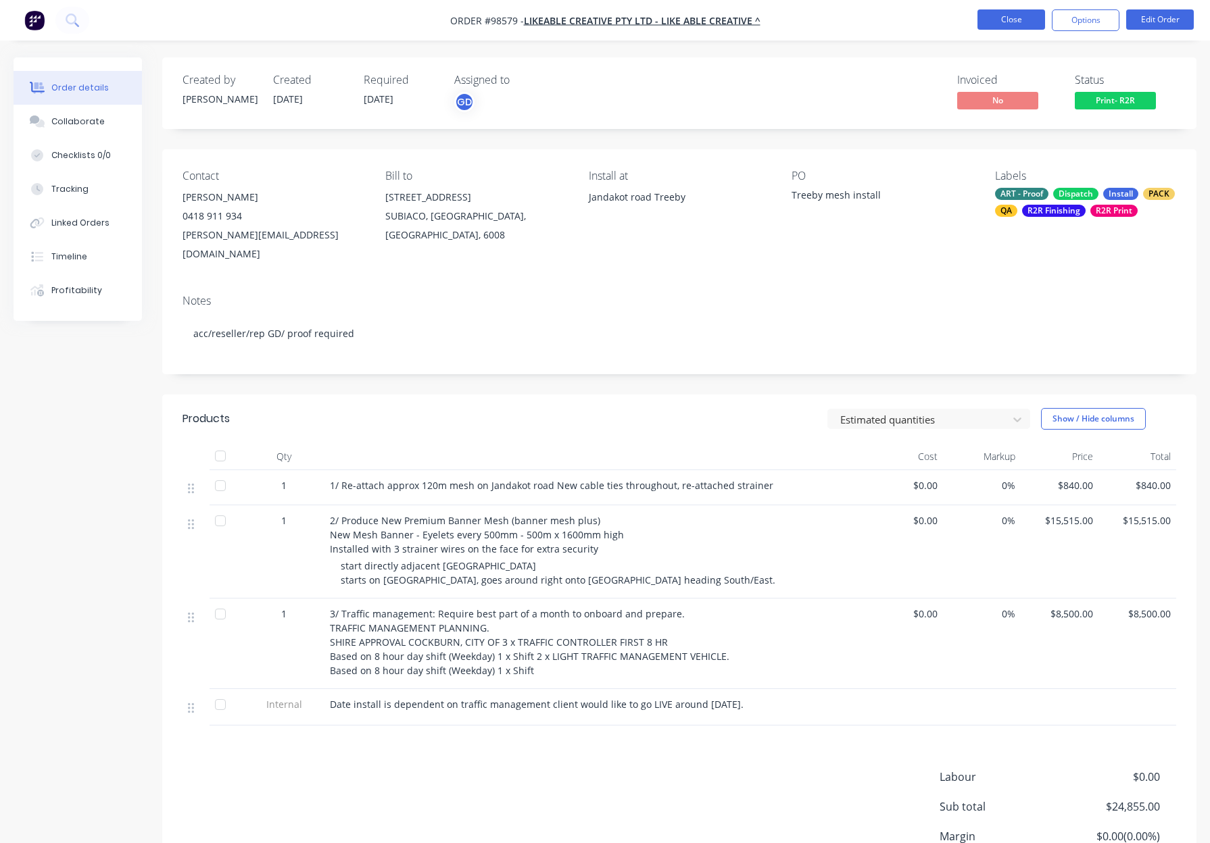
click at [994, 20] on button "Close" at bounding box center [1011, 19] width 68 height 20
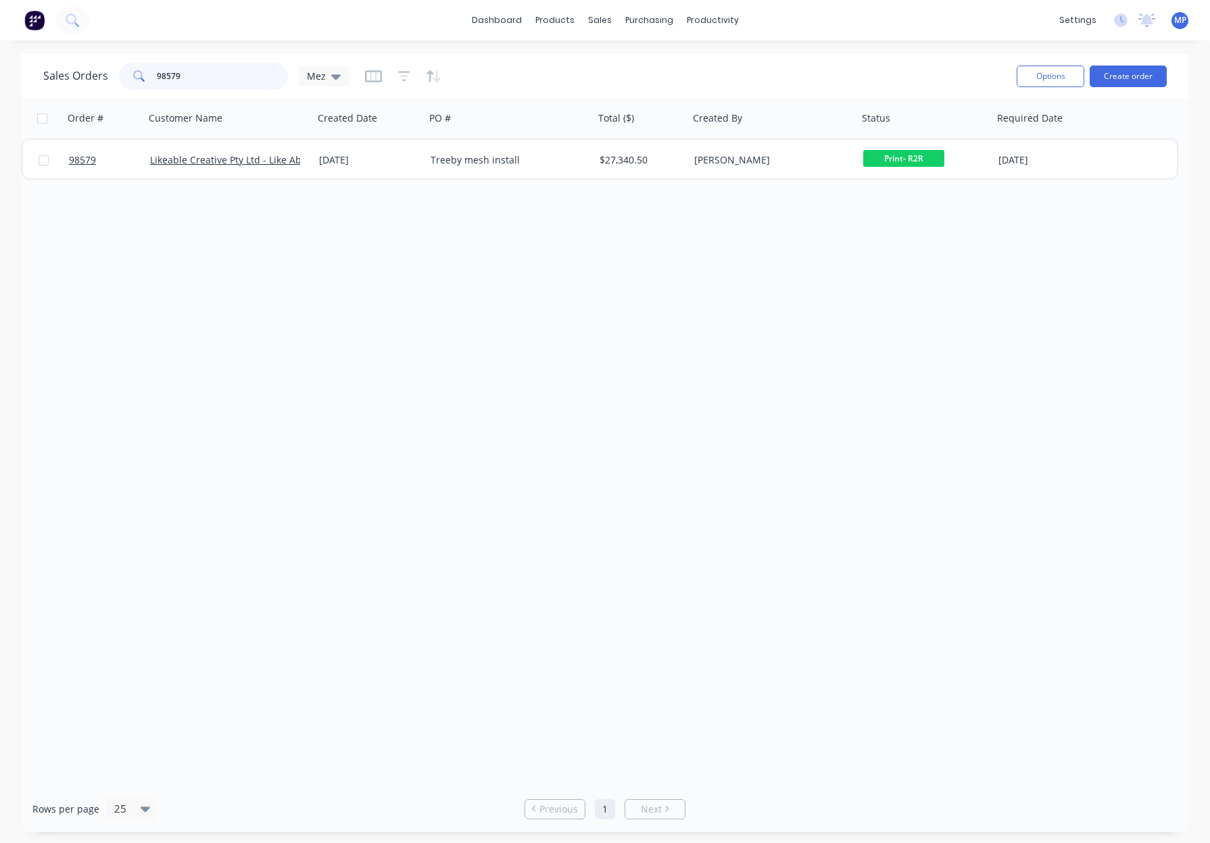
click at [218, 74] on input "98579" at bounding box center [223, 76] width 132 height 27
click at [218, 75] on input "98579" at bounding box center [223, 76] width 132 height 27
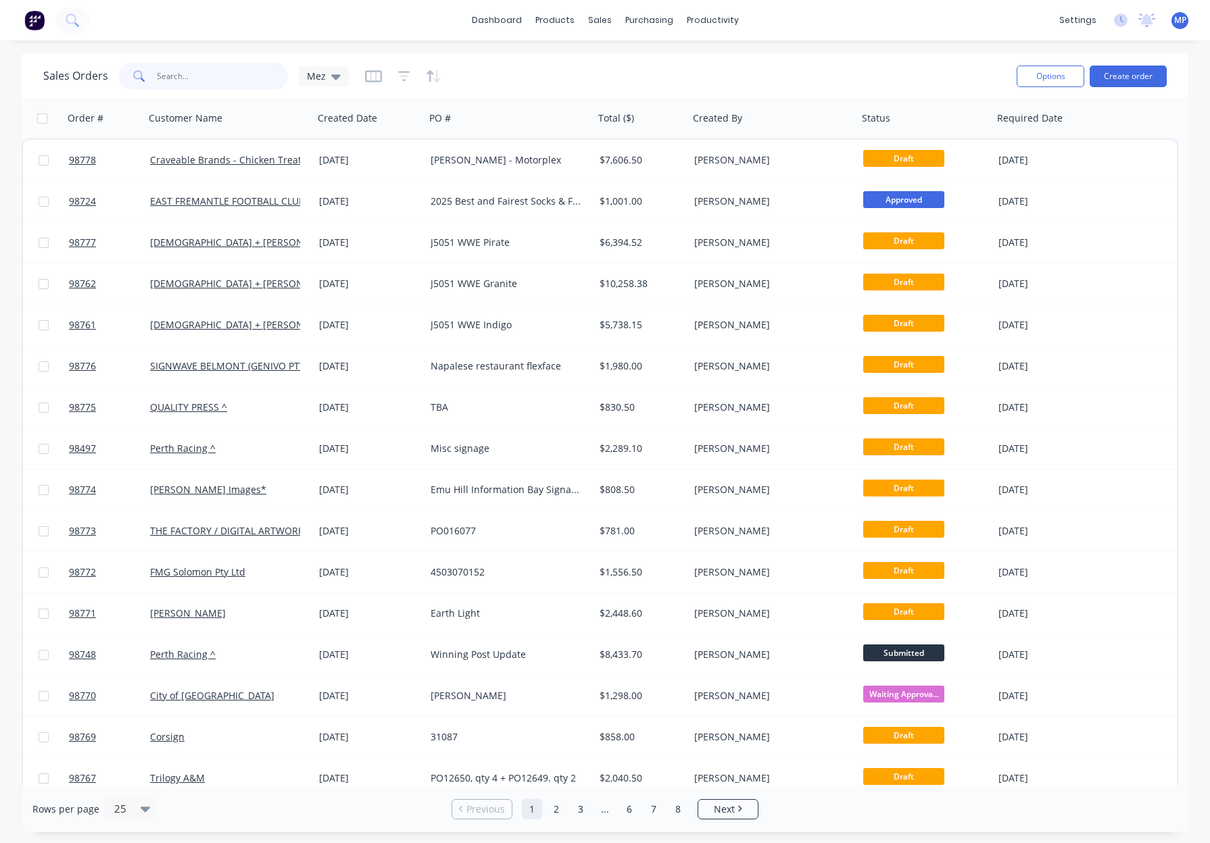
click at [192, 75] on input "text" at bounding box center [223, 76] width 132 height 27
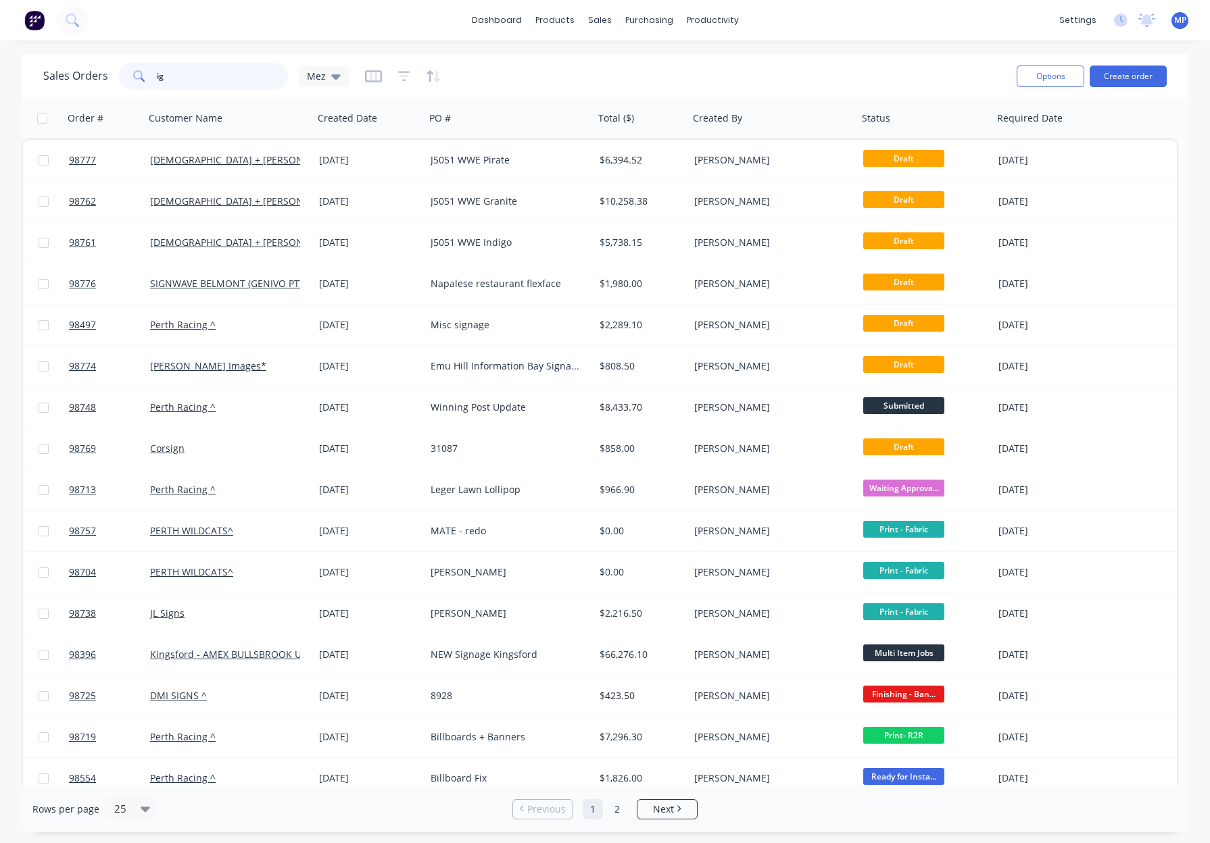
type input "i"
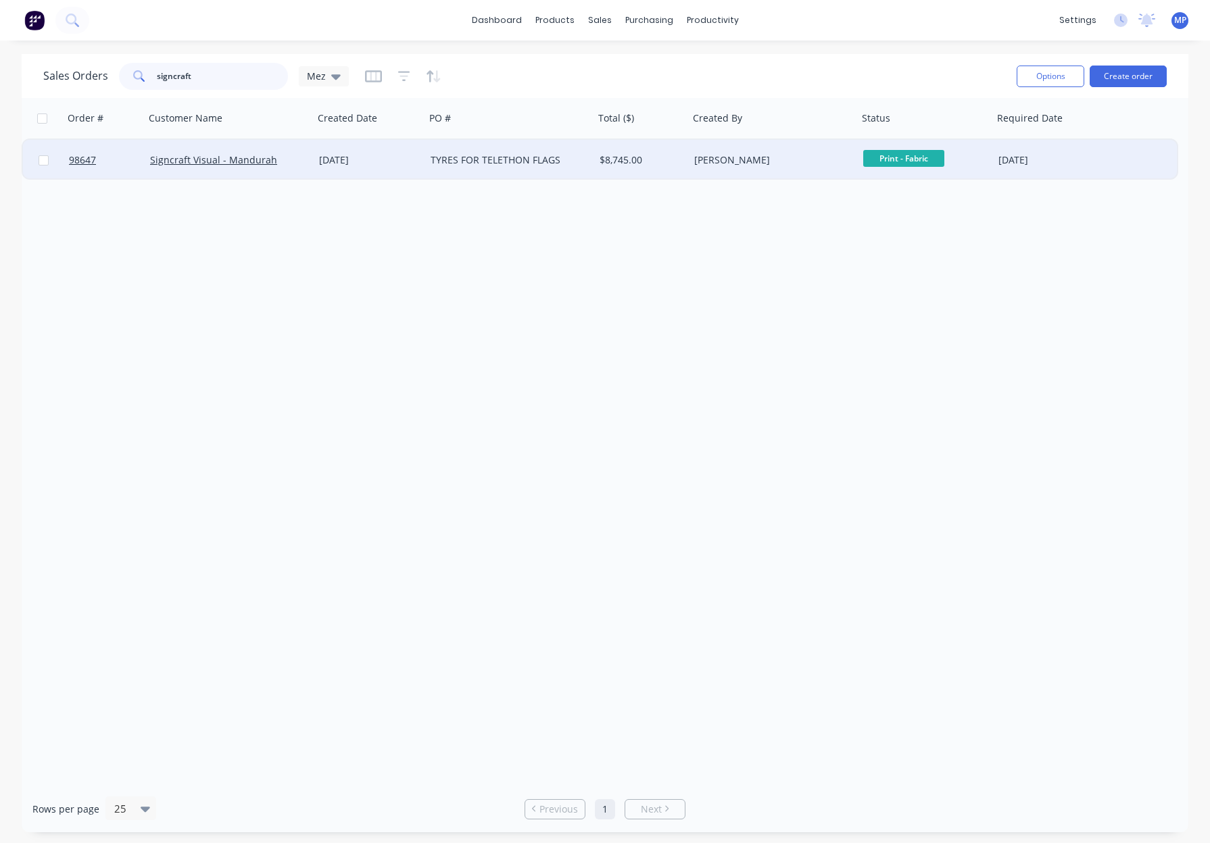
type input "signcraft"
click at [670, 162] on div "$8,745.00" at bounding box center [639, 160] width 80 height 14
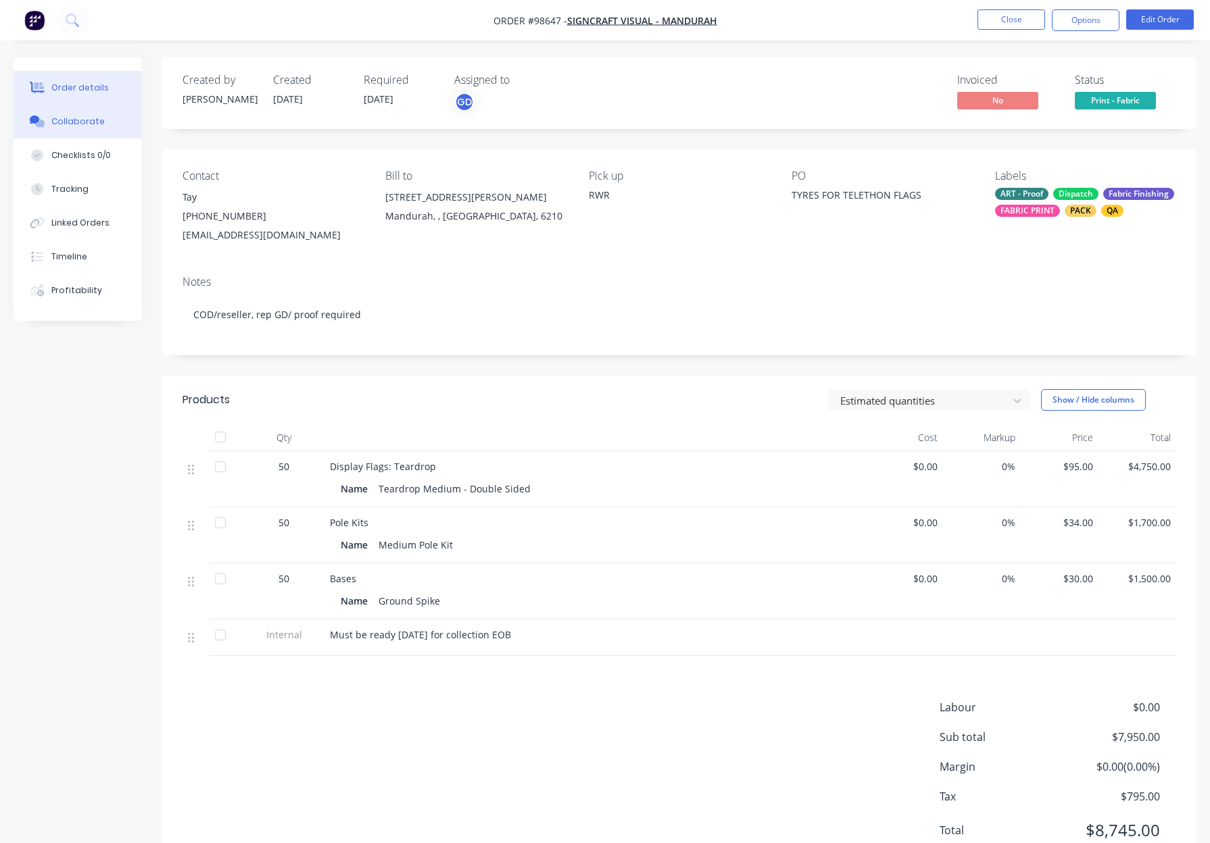
click at [48, 123] on button "Collaborate" at bounding box center [78, 122] width 128 height 34
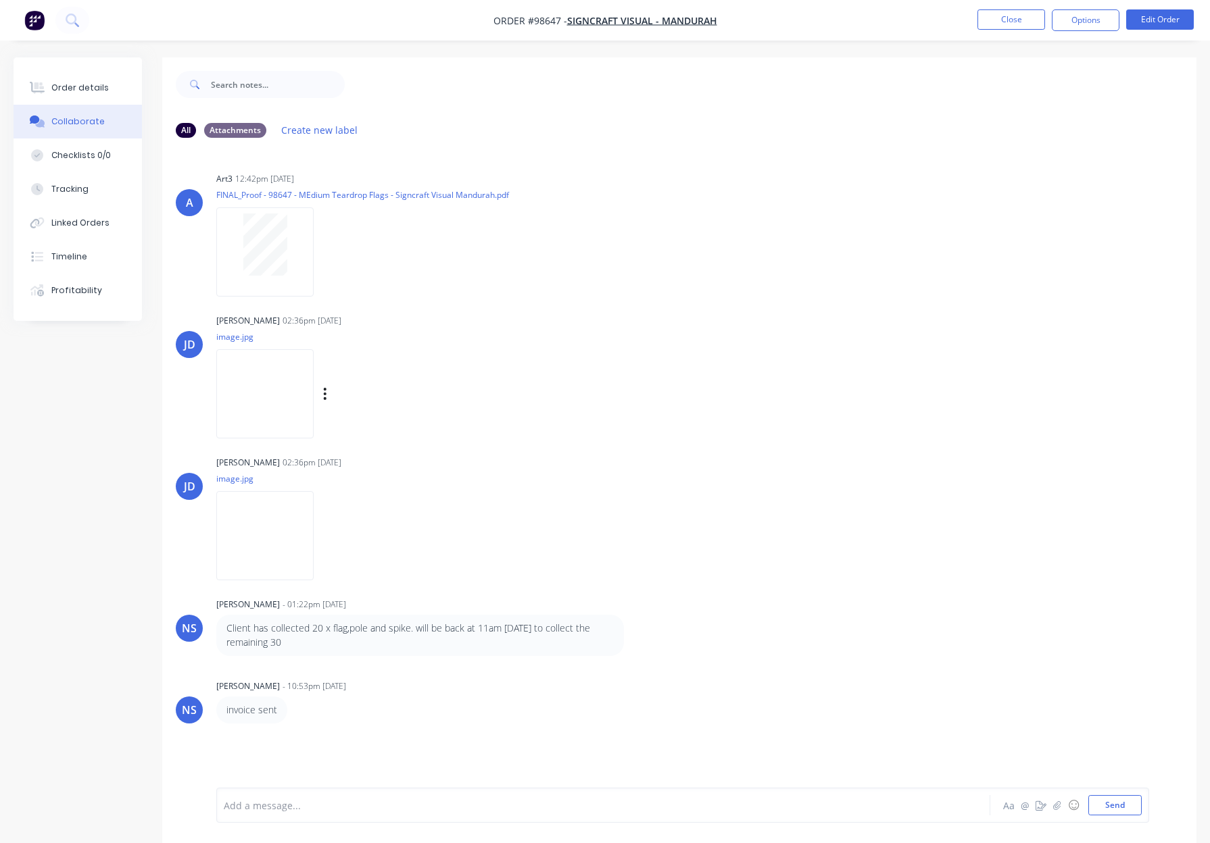
scroll to position [20, 0]
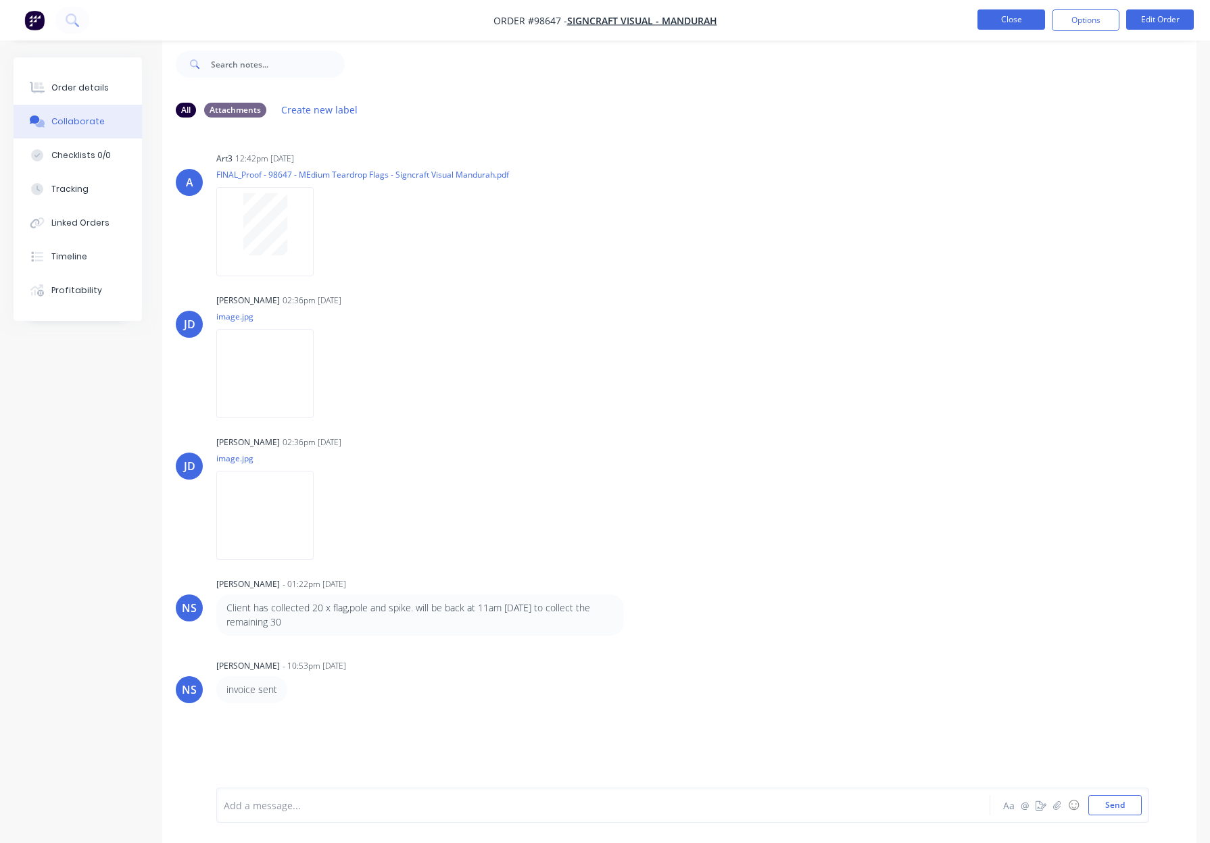
click at [995, 24] on button "Close" at bounding box center [1011, 19] width 68 height 20
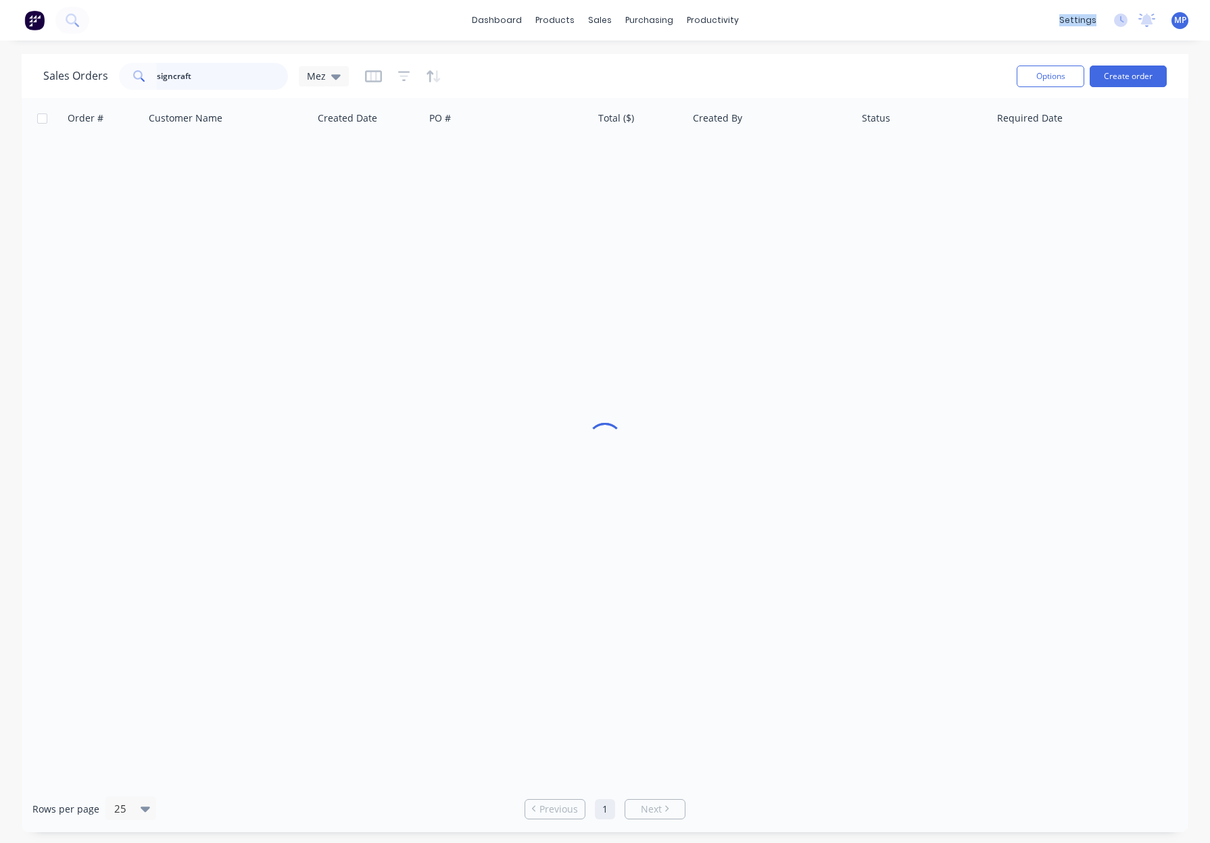
click at [197, 80] on input "signcraft" at bounding box center [223, 76] width 132 height 27
drag, startPoint x: 205, startPoint y: 74, endPoint x: 126, endPoint y: 69, distance: 79.2
click at [109, 68] on div "Sales Orders signcraft Mez" at bounding box center [195, 76] width 305 height 27
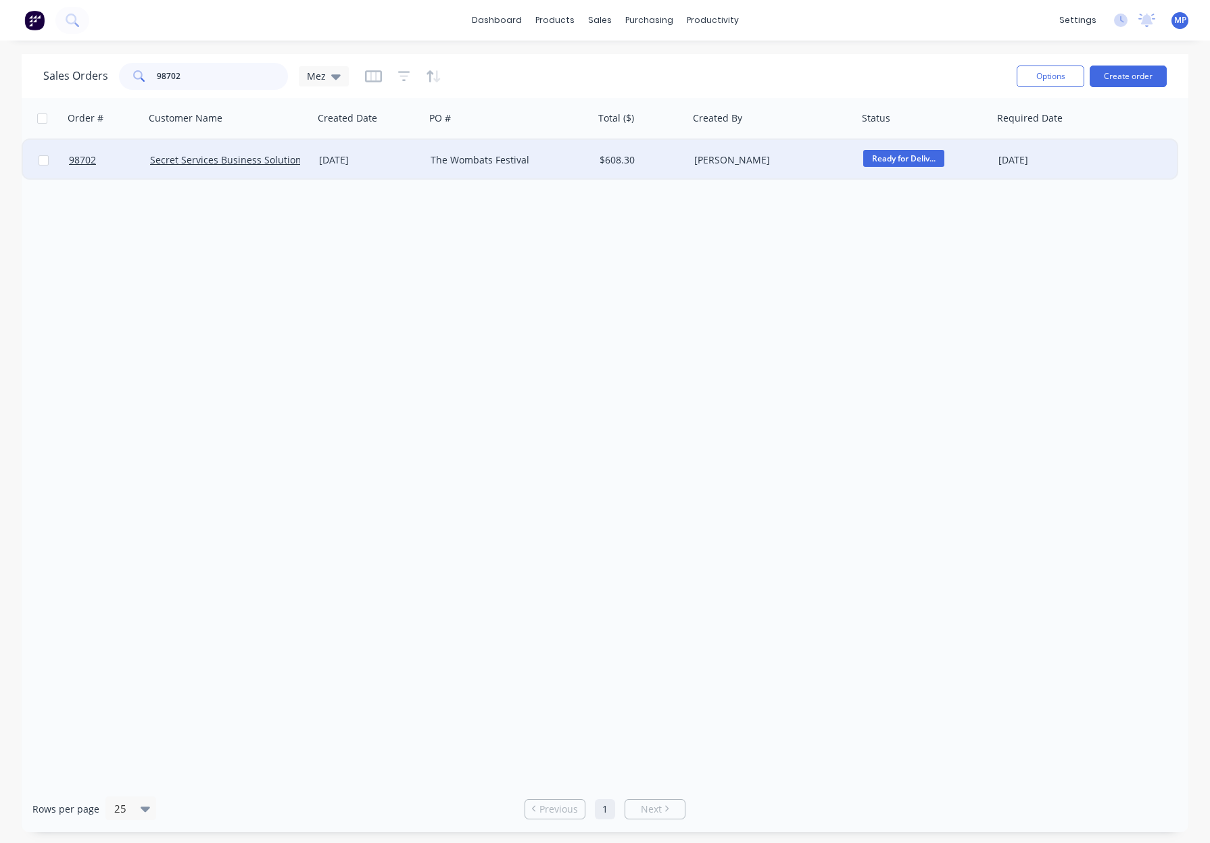
type input "98702"
click at [549, 162] on div "The Wombats Festival" at bounding box center [505, 160] width 150 height 14
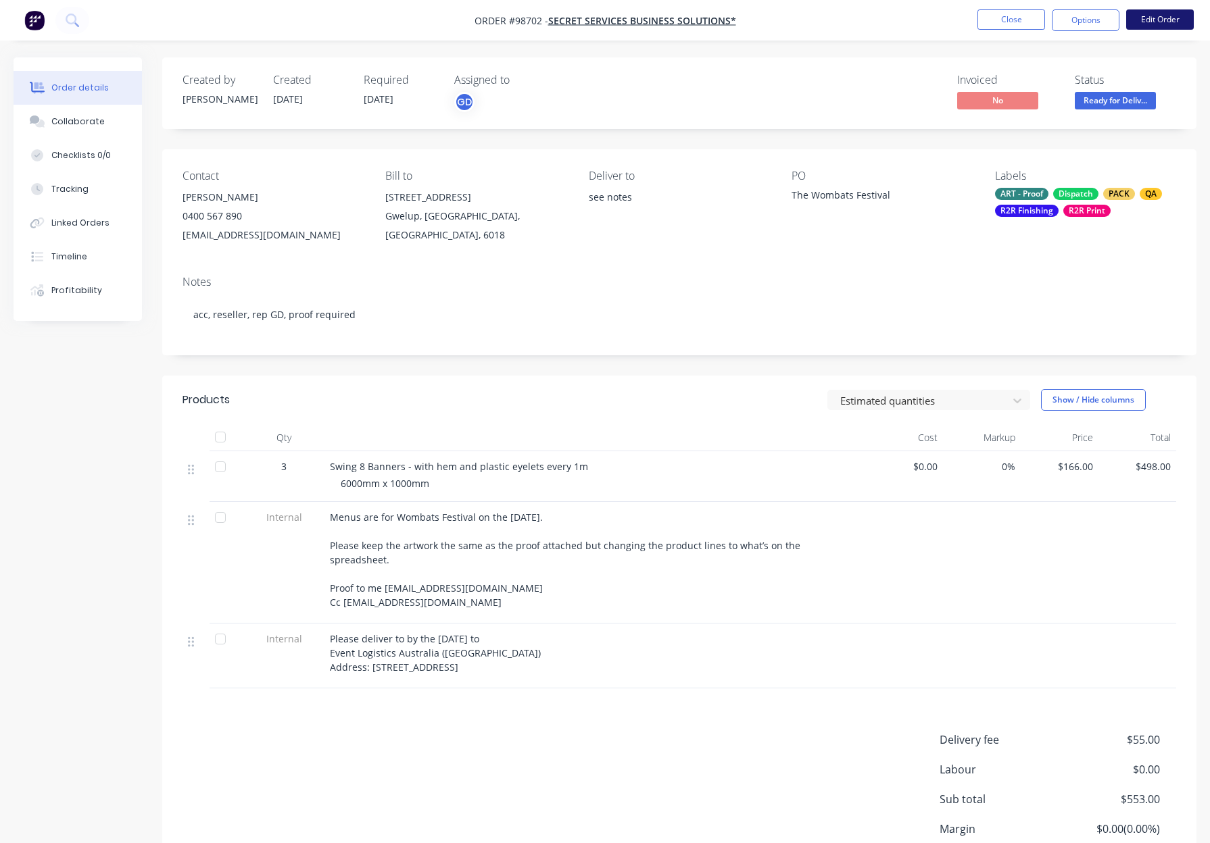
click at [1158, 26] on button "Edit Order" at bounding box center [1160, 19] width 68 height 20
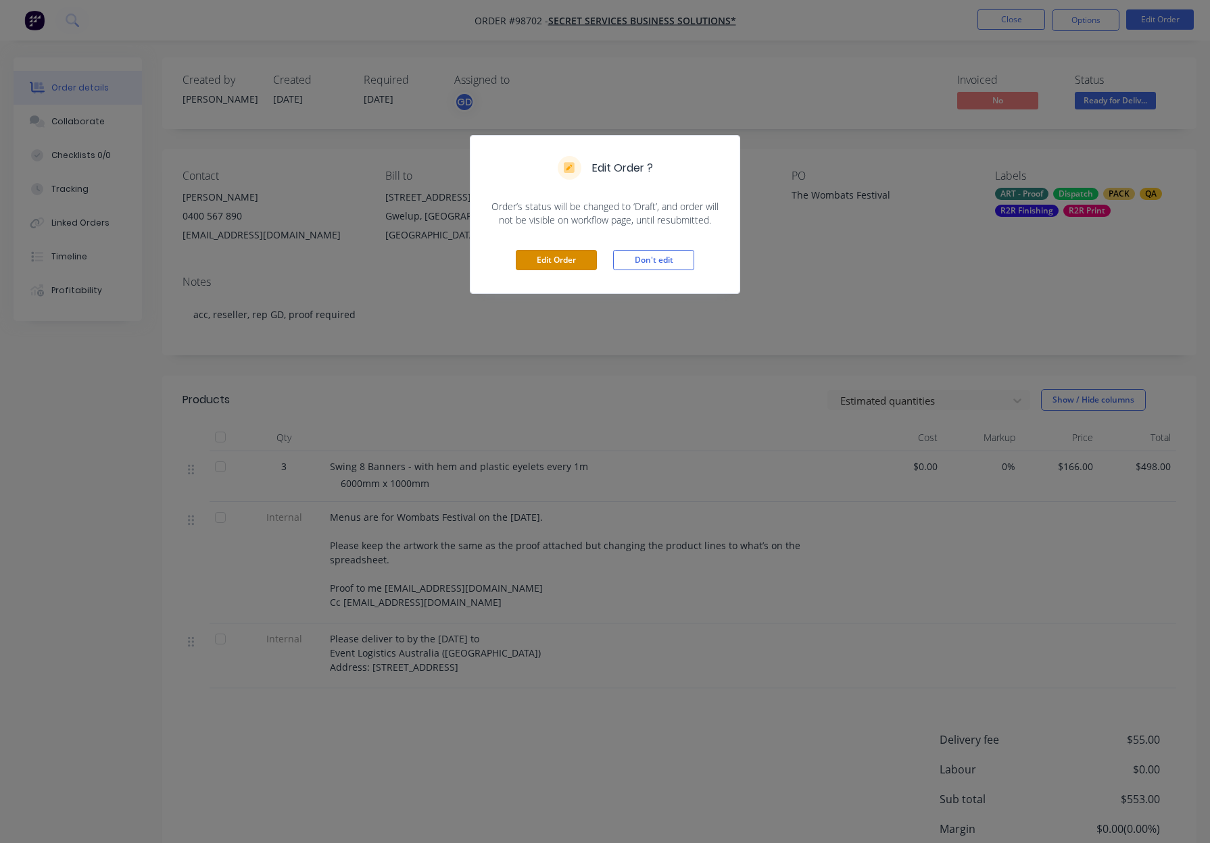
drag, startPoint x: 568, startPoint y: 252, endPoint x: 599, endPoint y: 255, distance: 30.6
click at [568, 252] on button "Edit Order" at bounding box center [556, 260] width 81 height 20
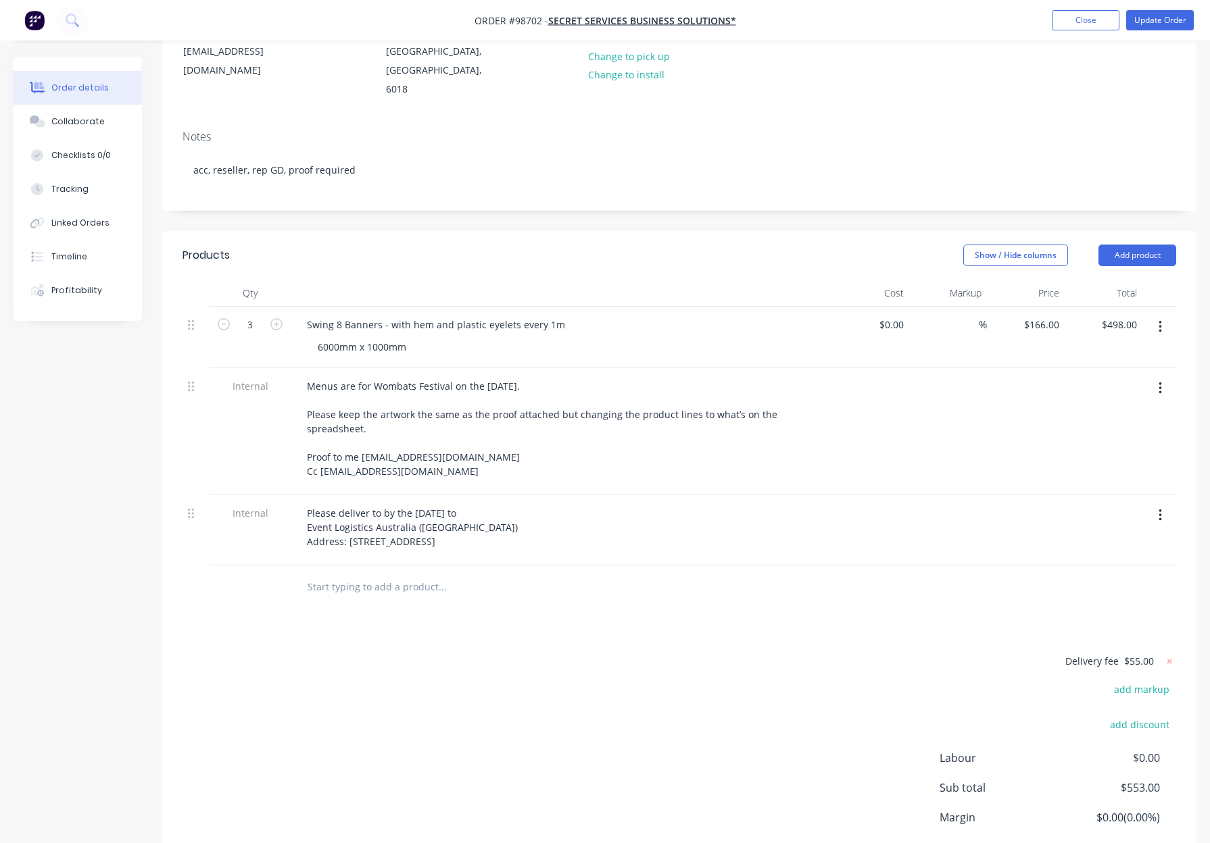
scroll to position [187, 0]
click at [1114, 243] on button "Add product" at bounding box center [1137, 254] width 78 height 22
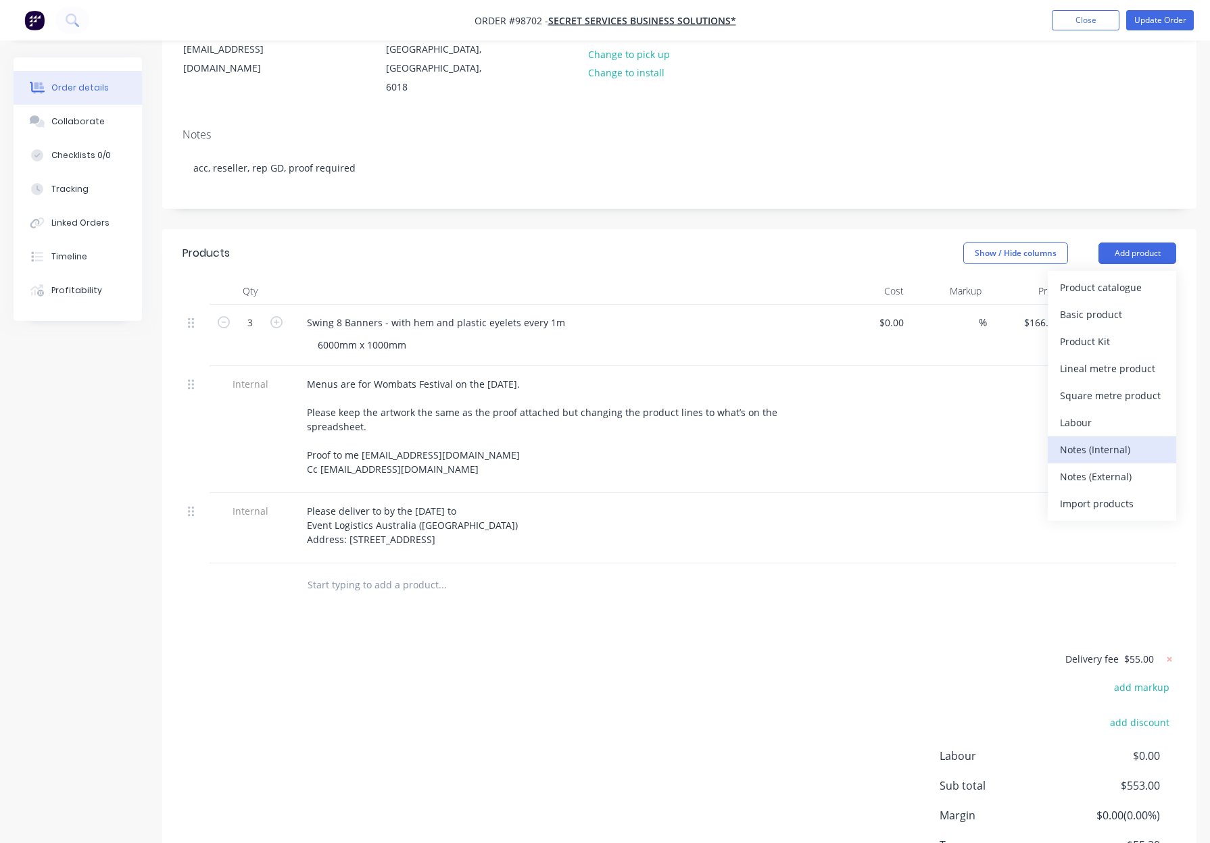
click at [1122, 440] on div "Notes (Internal)" at bounding box center [1112, 450] width 104 height 20
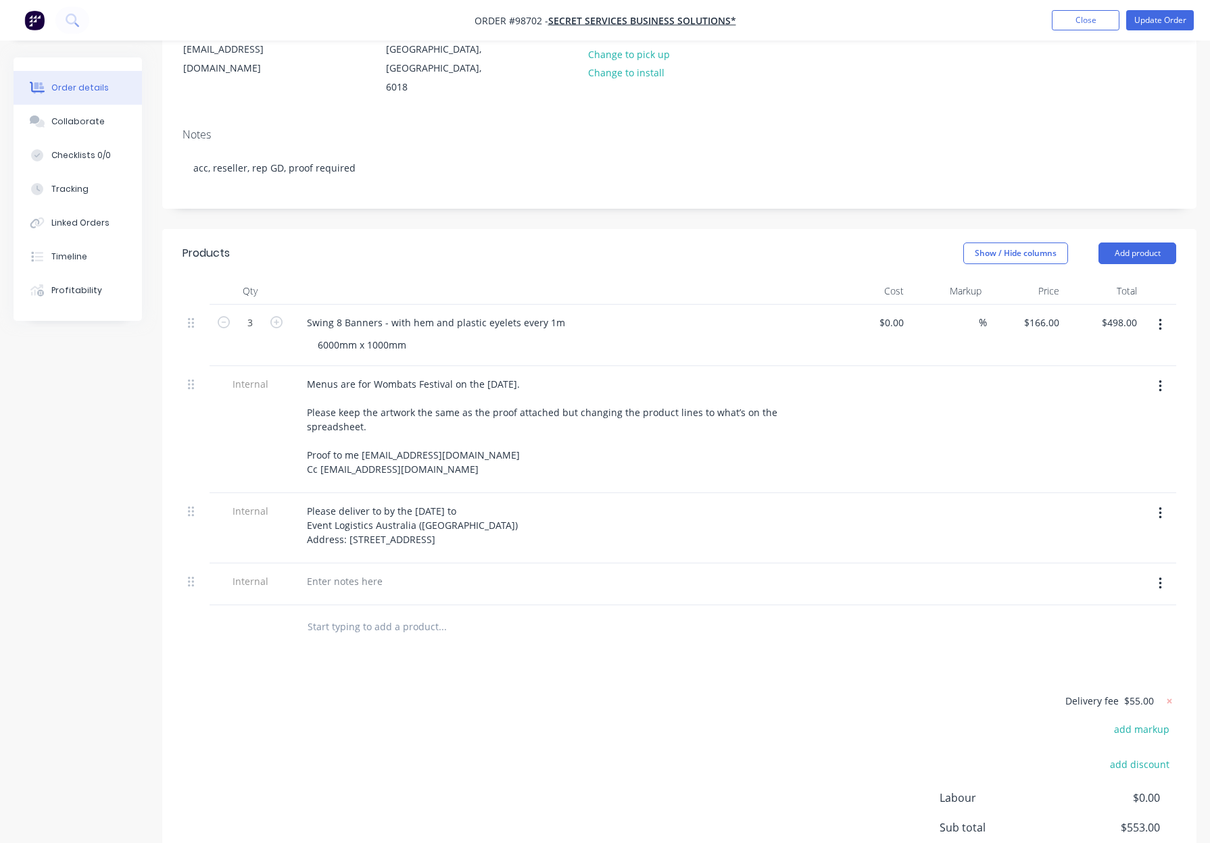
click at [1160, 576] on icon "button" at bounding box center [1159, 583] width 3 height 15
click at [1110, 637] on div "Delete" at bounding box center [1112, 647] width 104 height 20
drag, startPoint x: 428, startPoint y: 570, endPoint x: 452, endPoint y: 568, distance: 24.5
click at [428, 572] on input "text" at bounding box center [442, 585] width 270 height 27
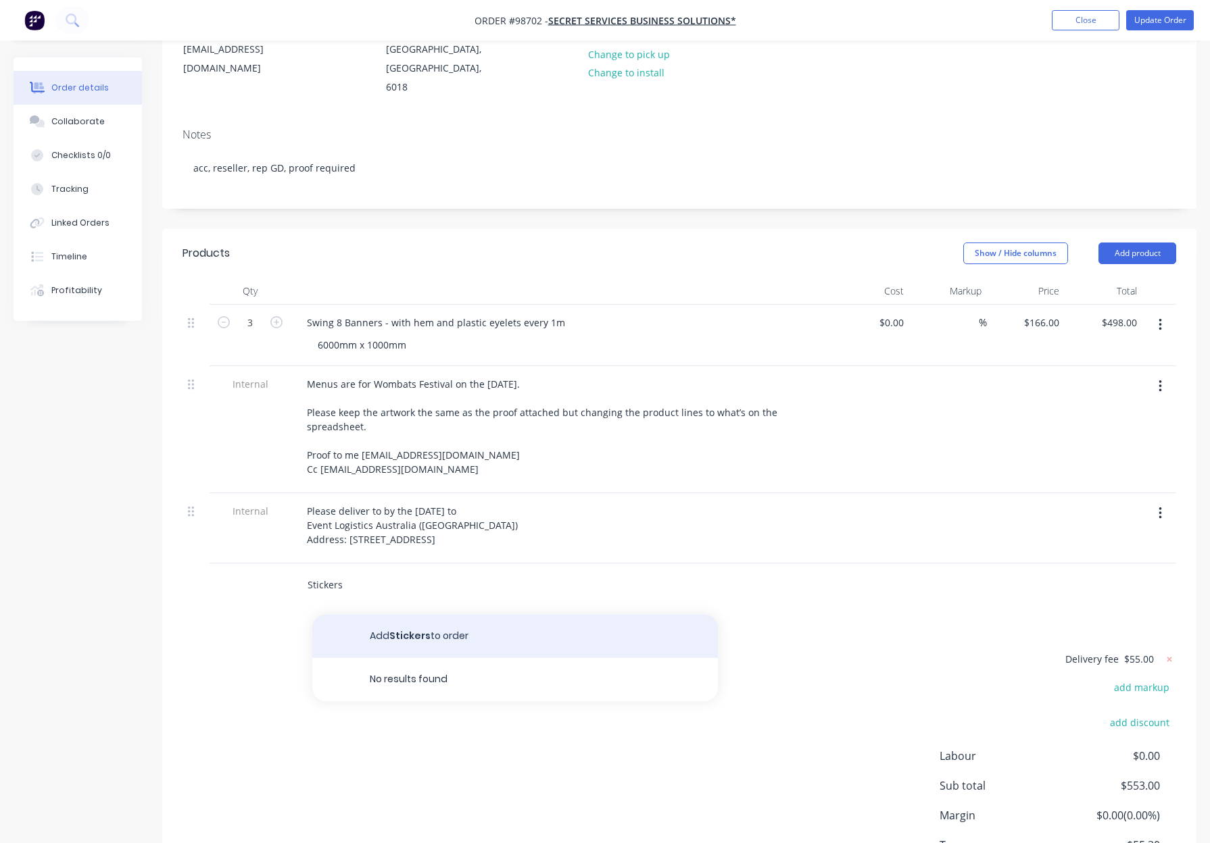
type input "Stickers"
click at [537, 624] on button "Add Stickers to order" at bounding box center [514, 636] width 405 height 43
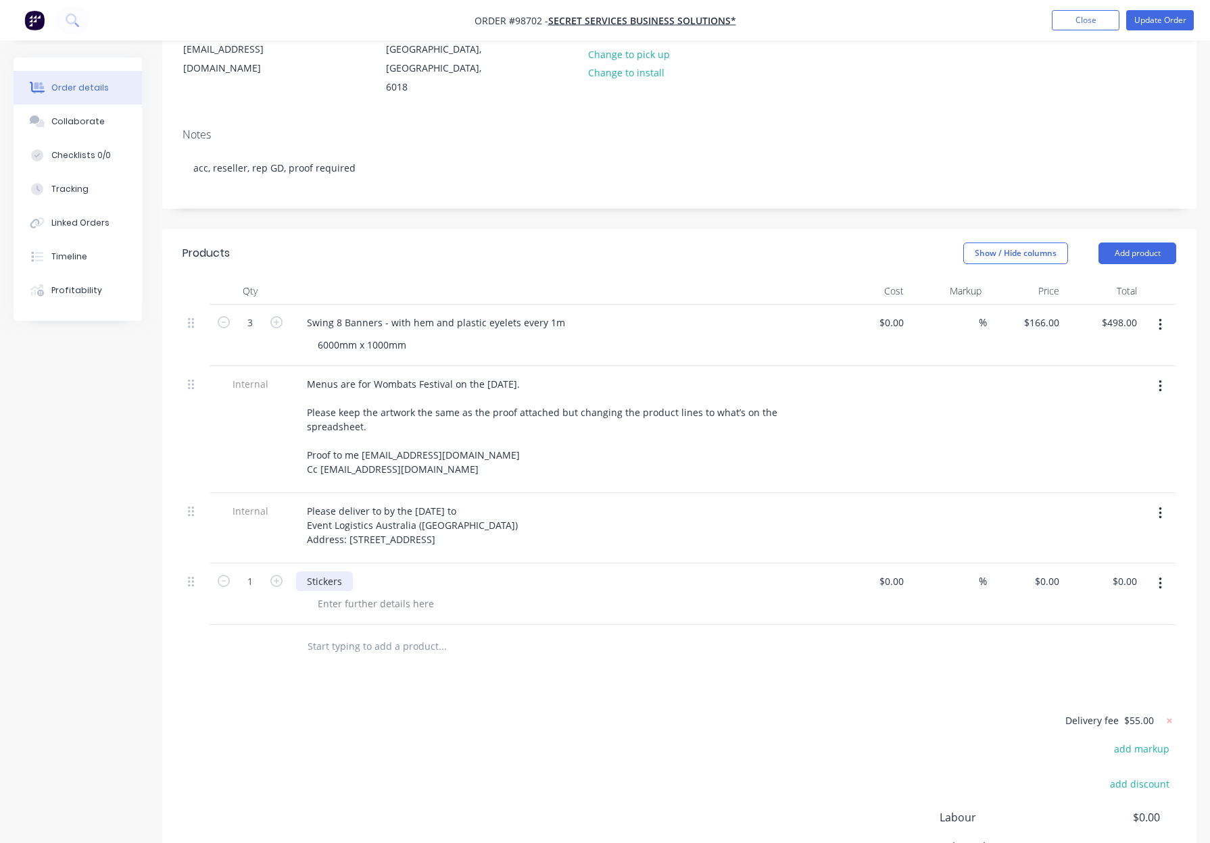
click at [348, 572] on div "Stickers" at bounding box center [324, 582] width 57 height 20
click at [281, 573] on button "button" at bounding box center [277, 580] width 18 height 14
click at [277, 575] on icon "button" at bounding box center [276, 581] width 12 height 12
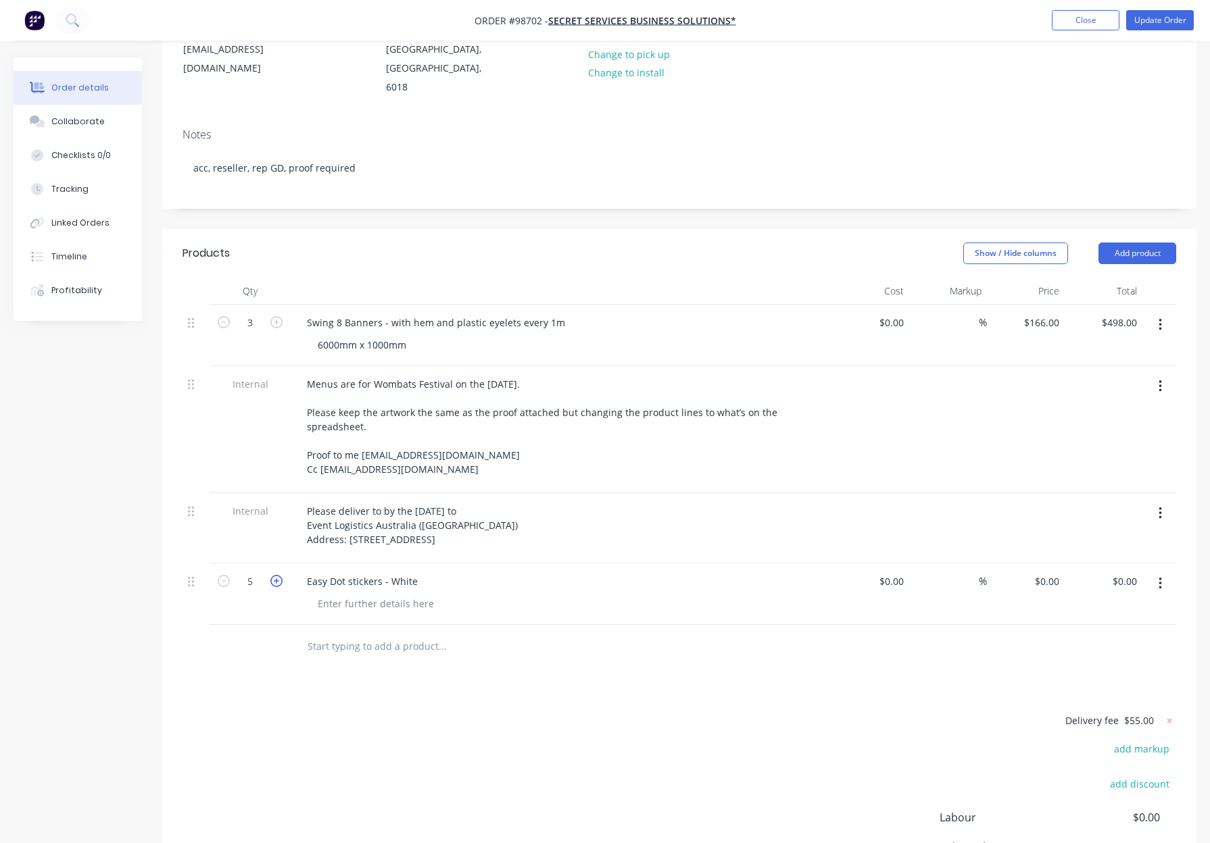
click at [277, 575] on icon "button" at bounding box center [276, 581] width 12 height 12
type input "6"
click at [337, 594] on div at bounding box center [376, 604] width 138 height 20
click at [721, 655] on div "Products Show / Hide columns Add product Qty Cost Markup Price Total 3 Swing 8 …" at bounding box center [679, 608] width 1034 height 758
click at [425, 572] on div "Easy Dot stickers - White" at bounding box center [561, 582] width 530 height 20
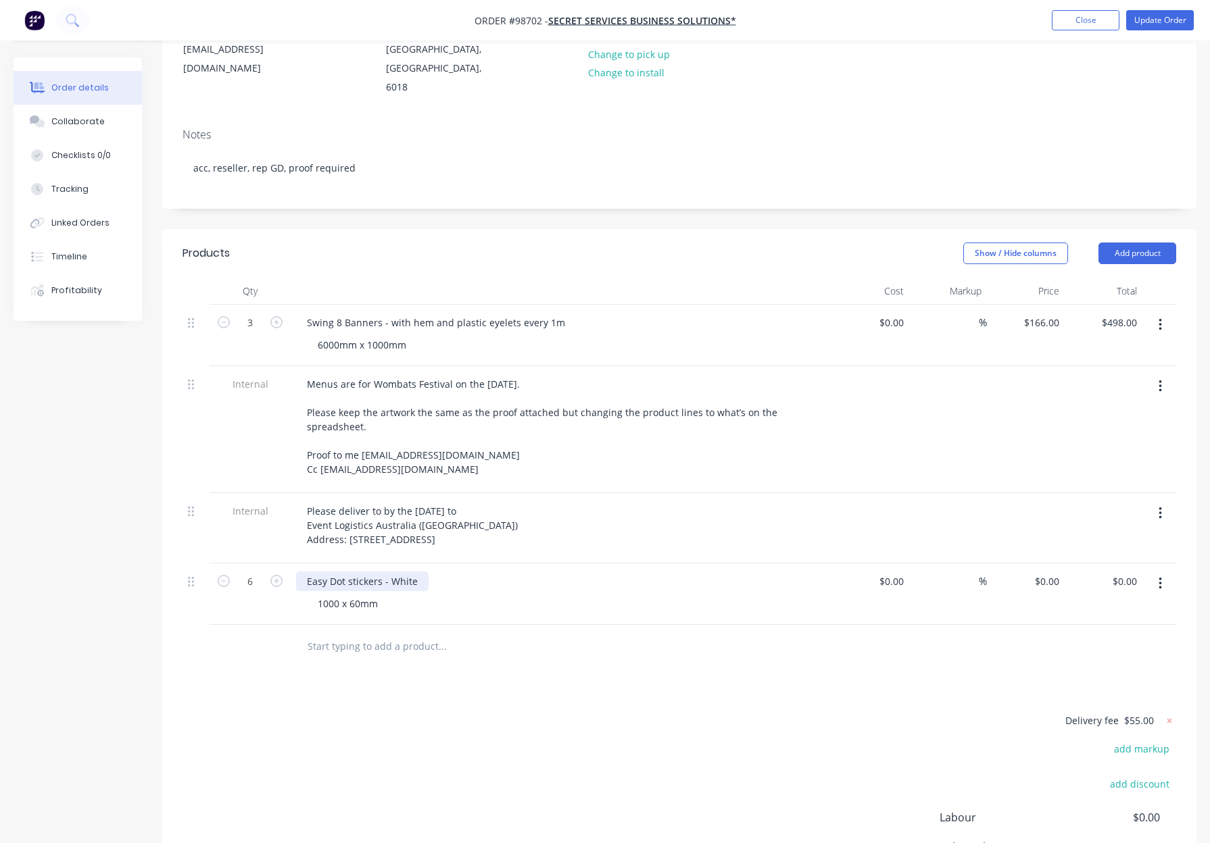
click at [420, 572] on div "Easy Dot stickers - White" at bounding box center [362, 582] width 132 height 20
click at [611, 633] on div at bounding box center [498, 646] width 405 height 27
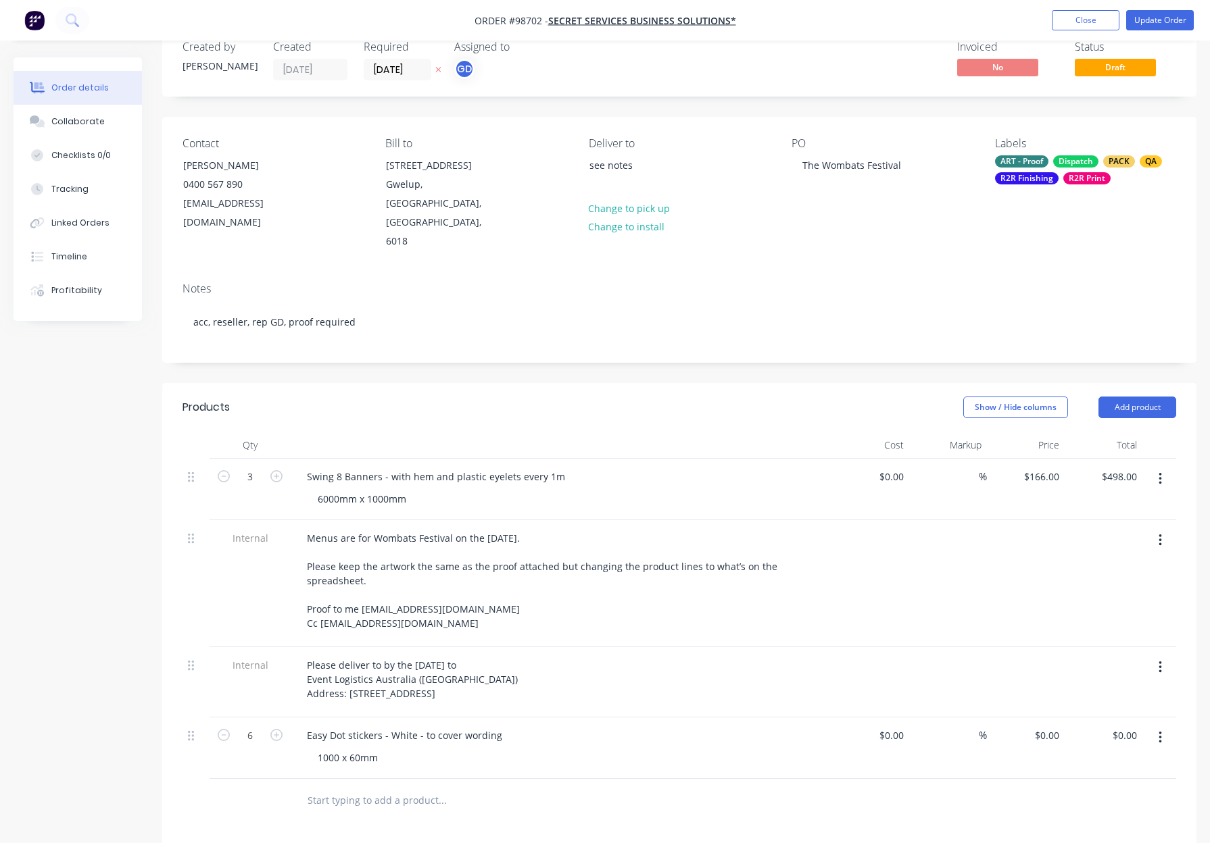
scroll to position [0, 0]
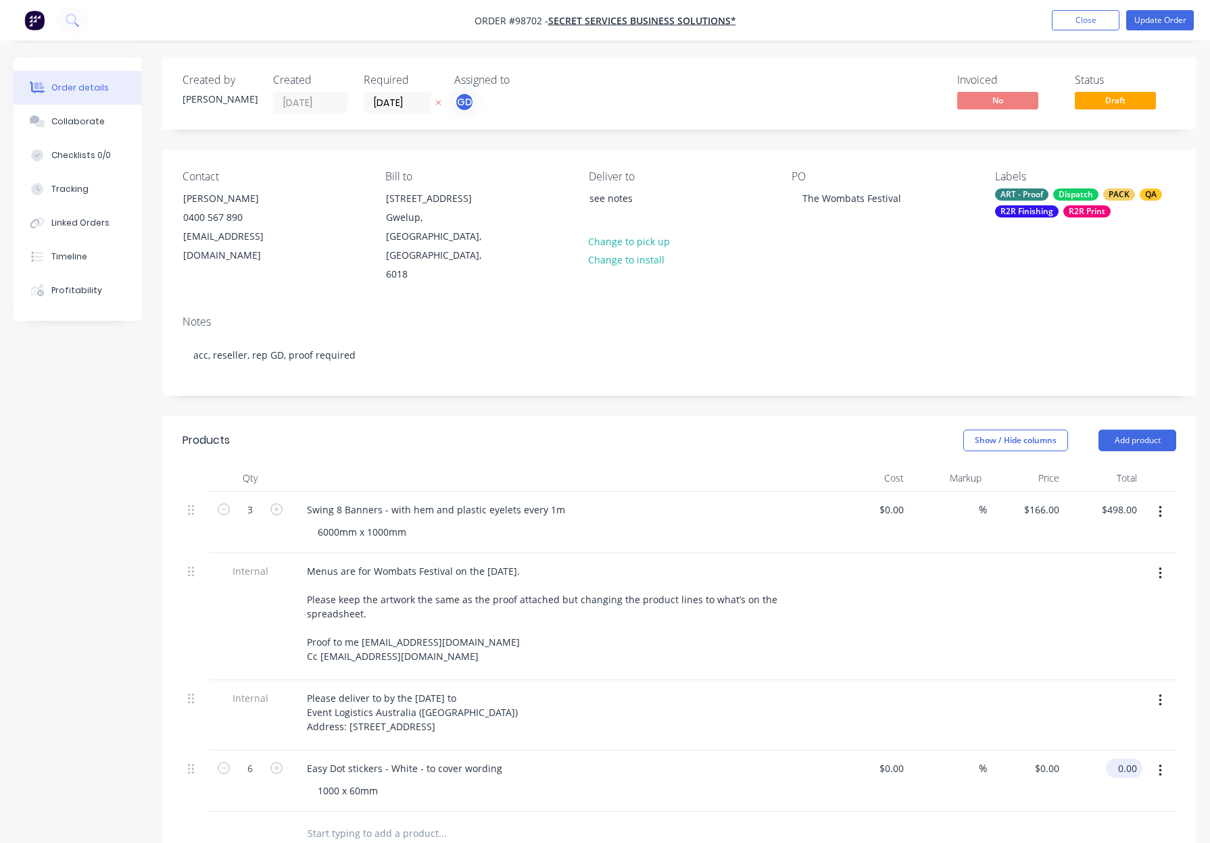
click at [1120, 759] on input "0.00" at bounding box center [1126, 769] width 31 height 20
type input "50"
type input "$8.3333"
type input "$50.00"
click at [1038, 680] on div at bounding box center [1026, 715] width 78 height 70
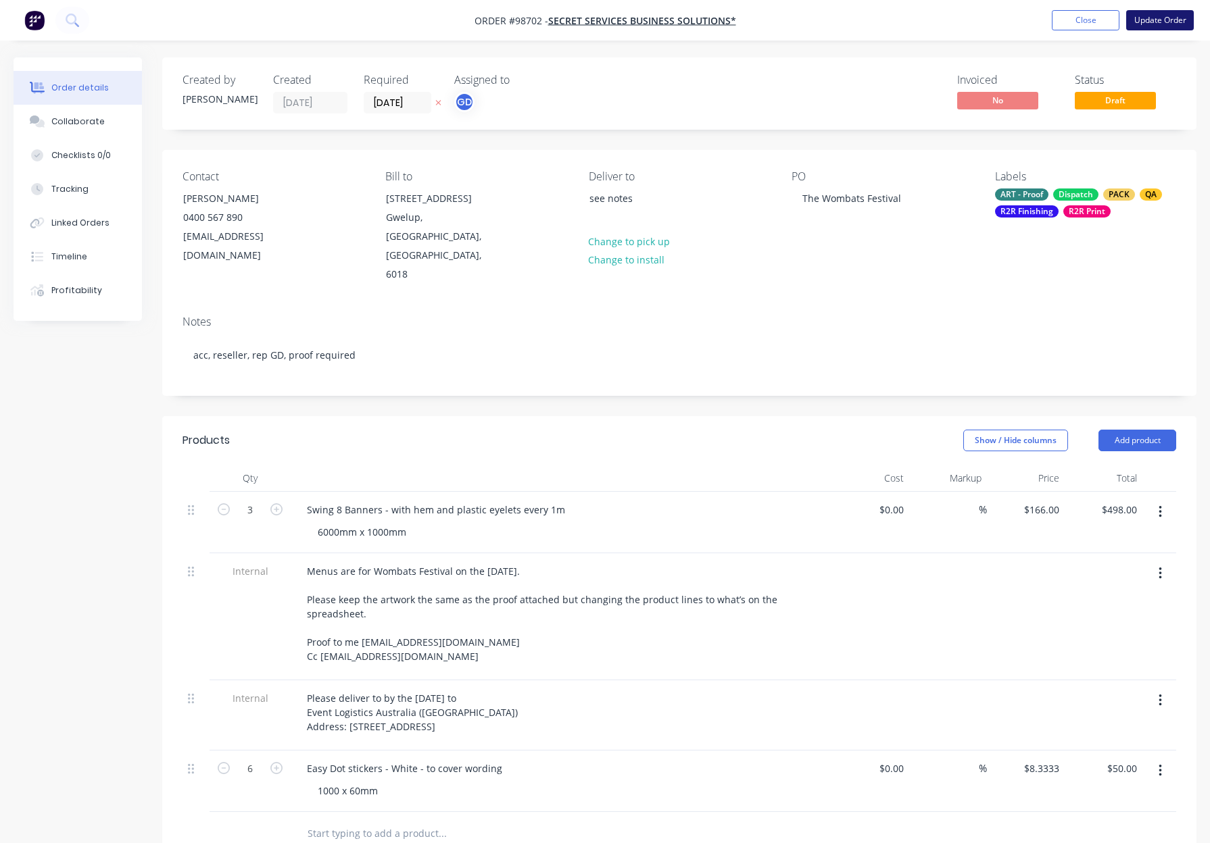
click at [1142, 22] on button "Update Order" at bounding box center [1160, 20] width 68 height 20
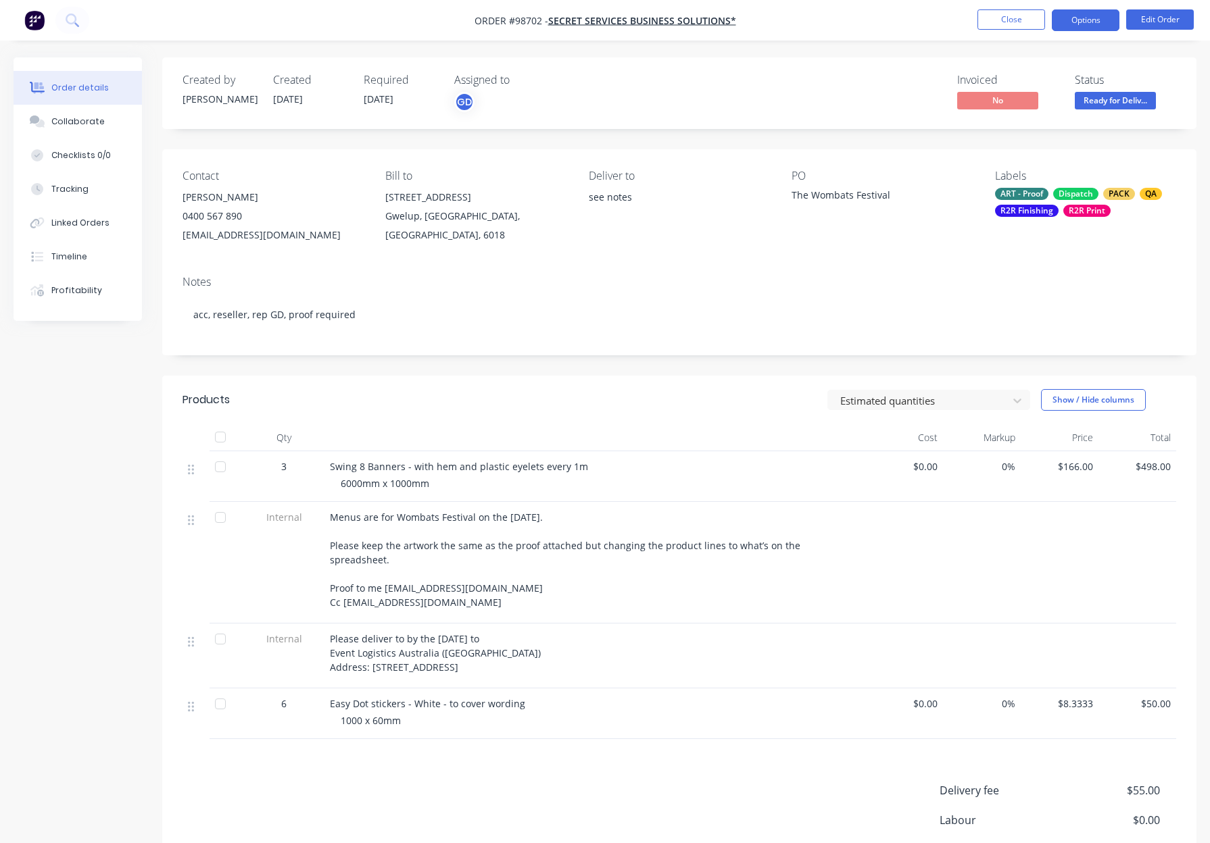
click at [1074, 22] on button "Options" at bounding box center [1085, 20] width 68 height 22
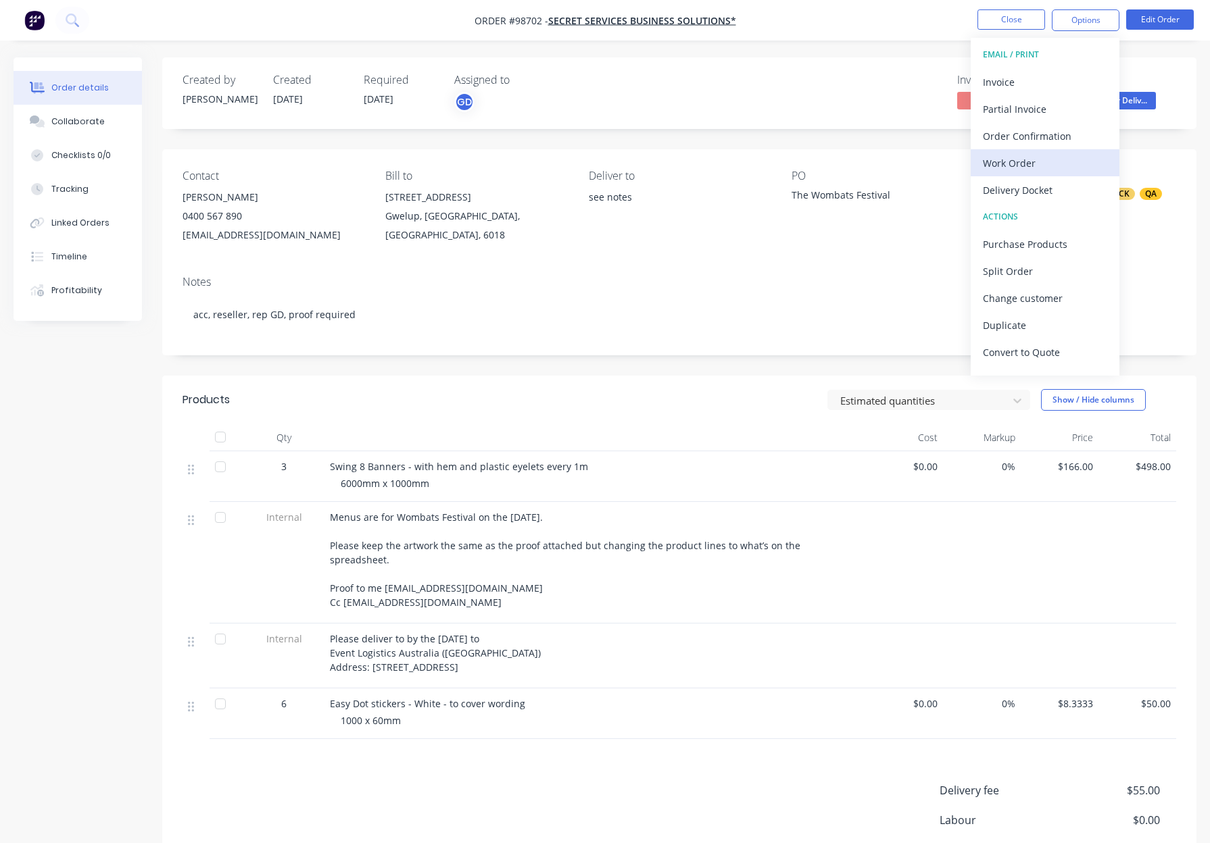
click at [1039, 157] on div "Work Order" at bounding box center [1045, 163] width 124 height 20
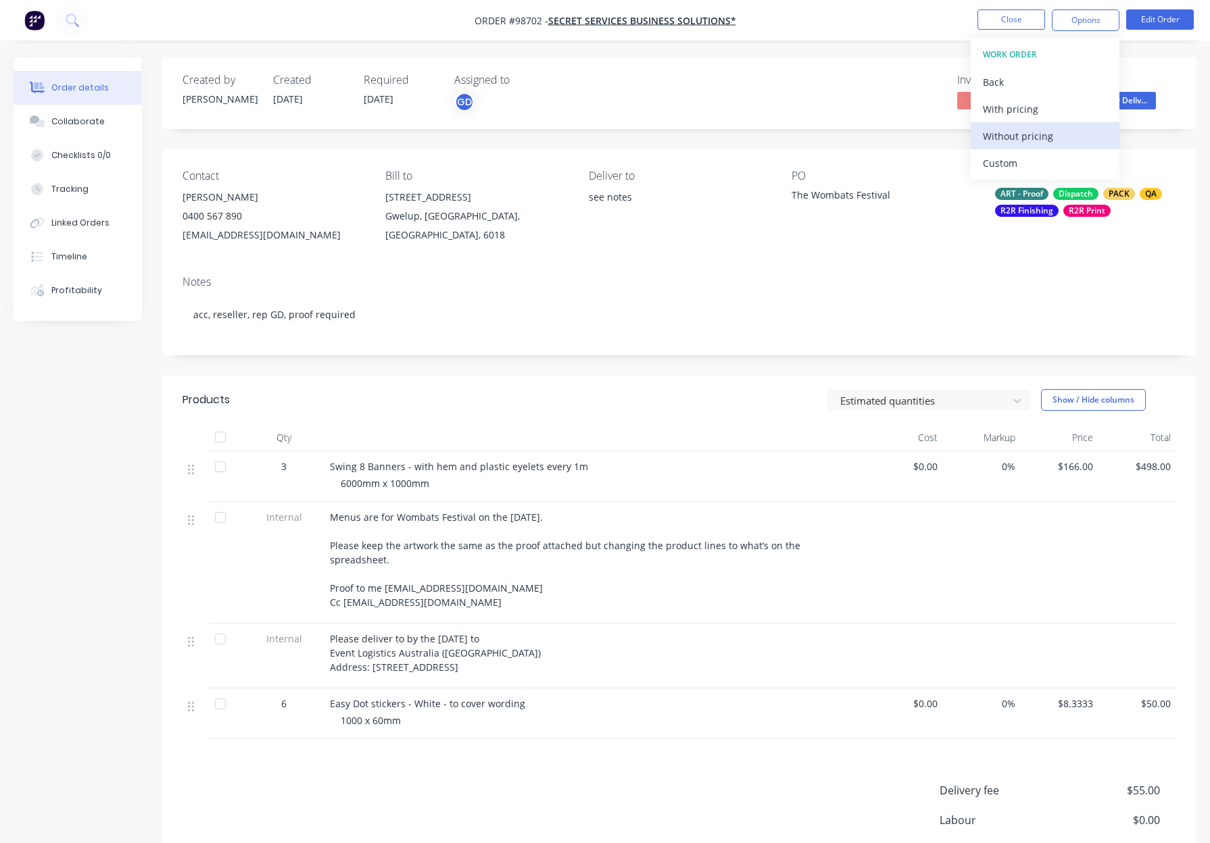
click at [1039, 139] on div "Without pricing" at bounding box center [1045, 136] width 124 height 20
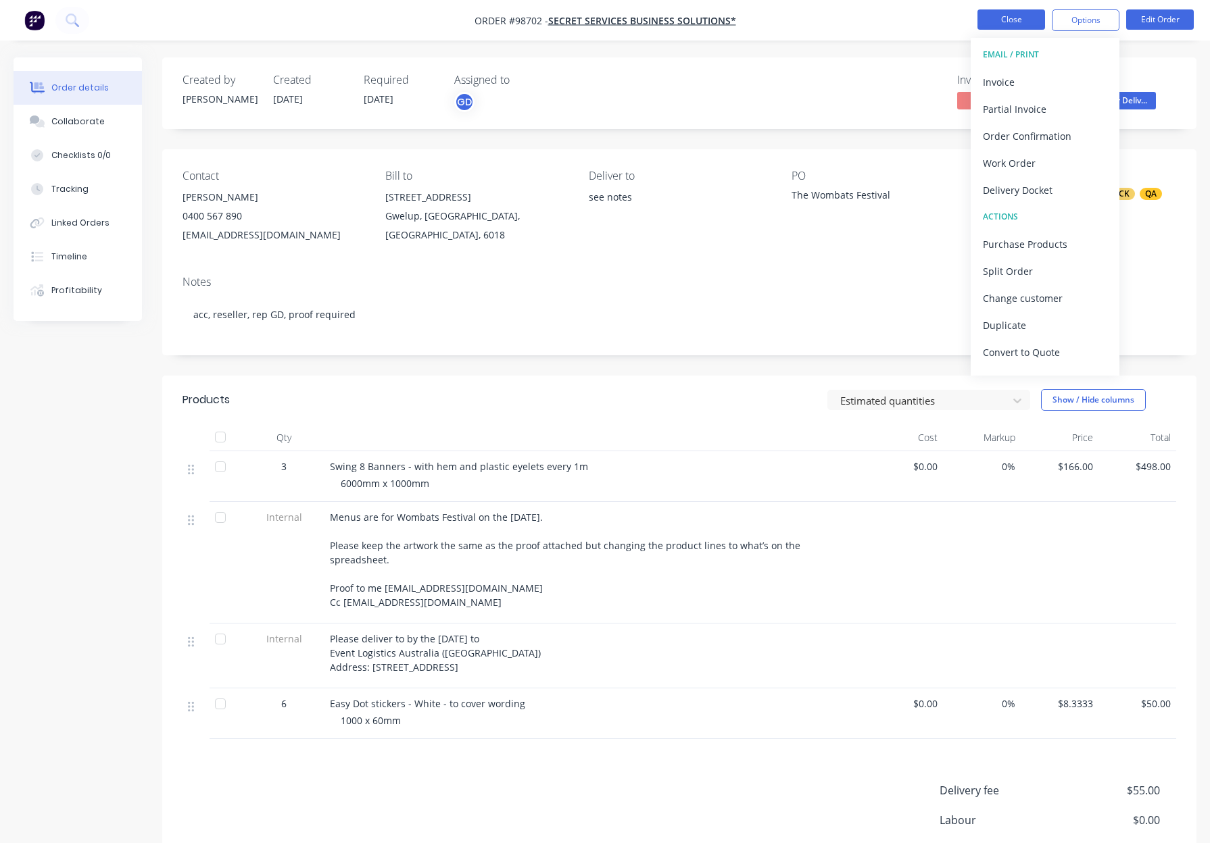
click at [1018, 16] on button "Close" at bounding box center [1011, 19] width 68 height 20
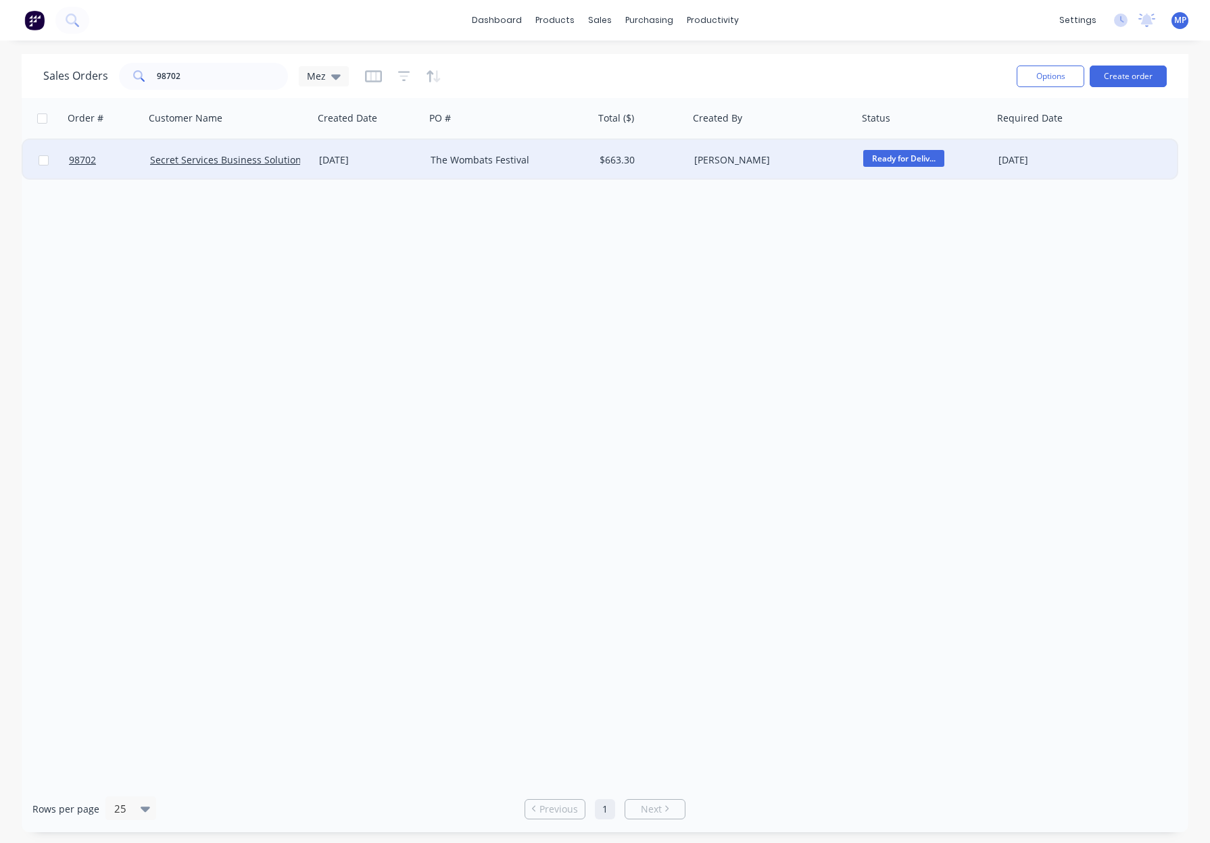
click at [908, 156] on span "Ready for Deliv..." at bounding box center [903, 158] width 81 height 17
click at [928, 297] on button "Print - Mutoh" at bounding box center [930, 299] width 135 height 25
click at [207, 68] on input "98702" at bounding box center [223, 76] width 132 height 27
click at [207, 69] on input "98702" at bounding box center [223, 76] width 132 height 27
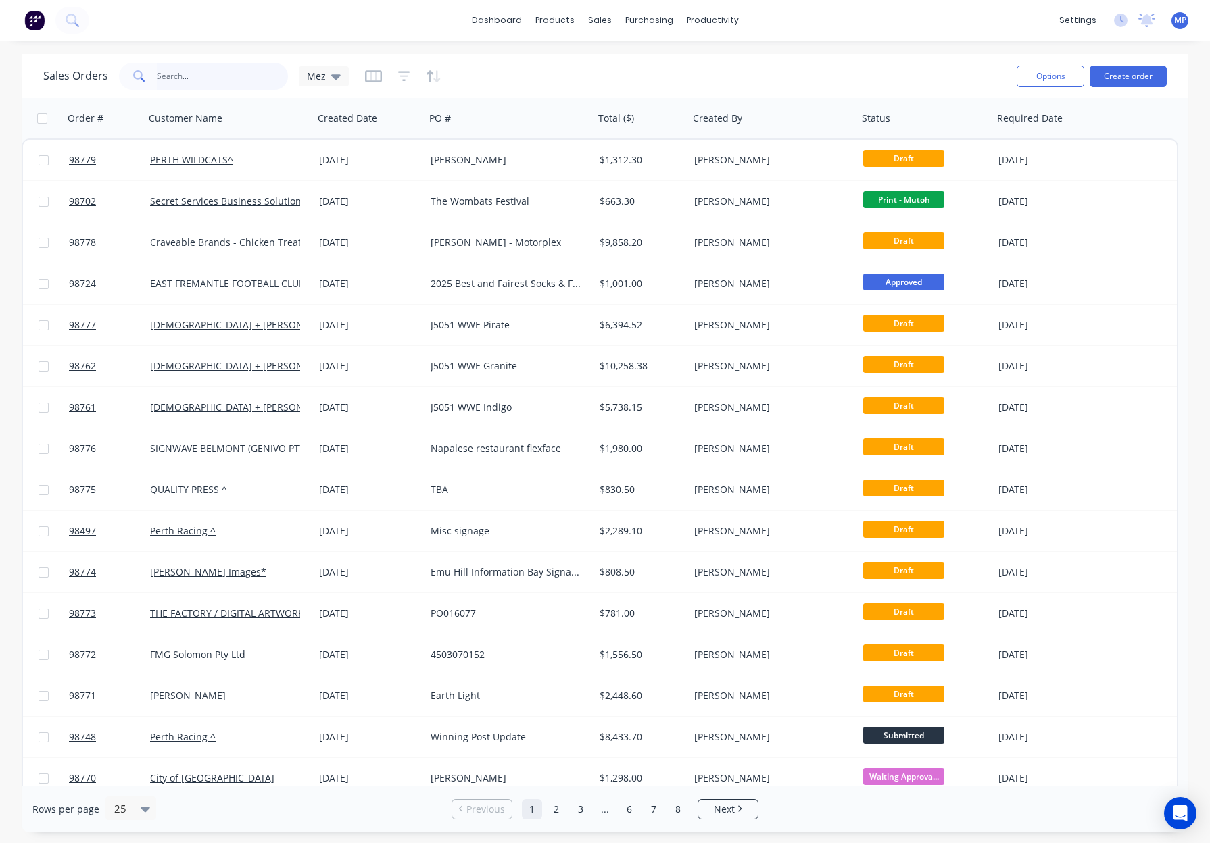
click at [203, 87] on input "text" at bounding box center [223, 76] width 132 height 27
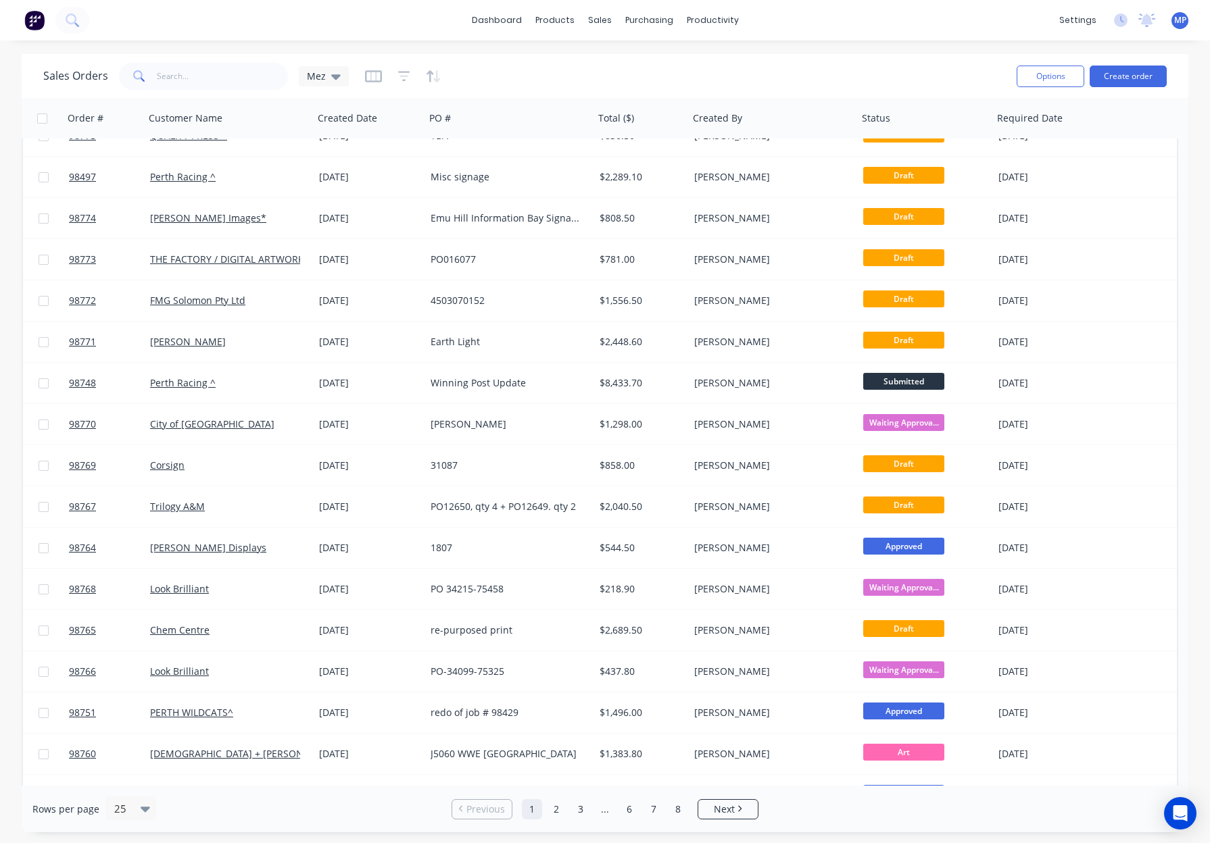
scroll to position [383, 0]
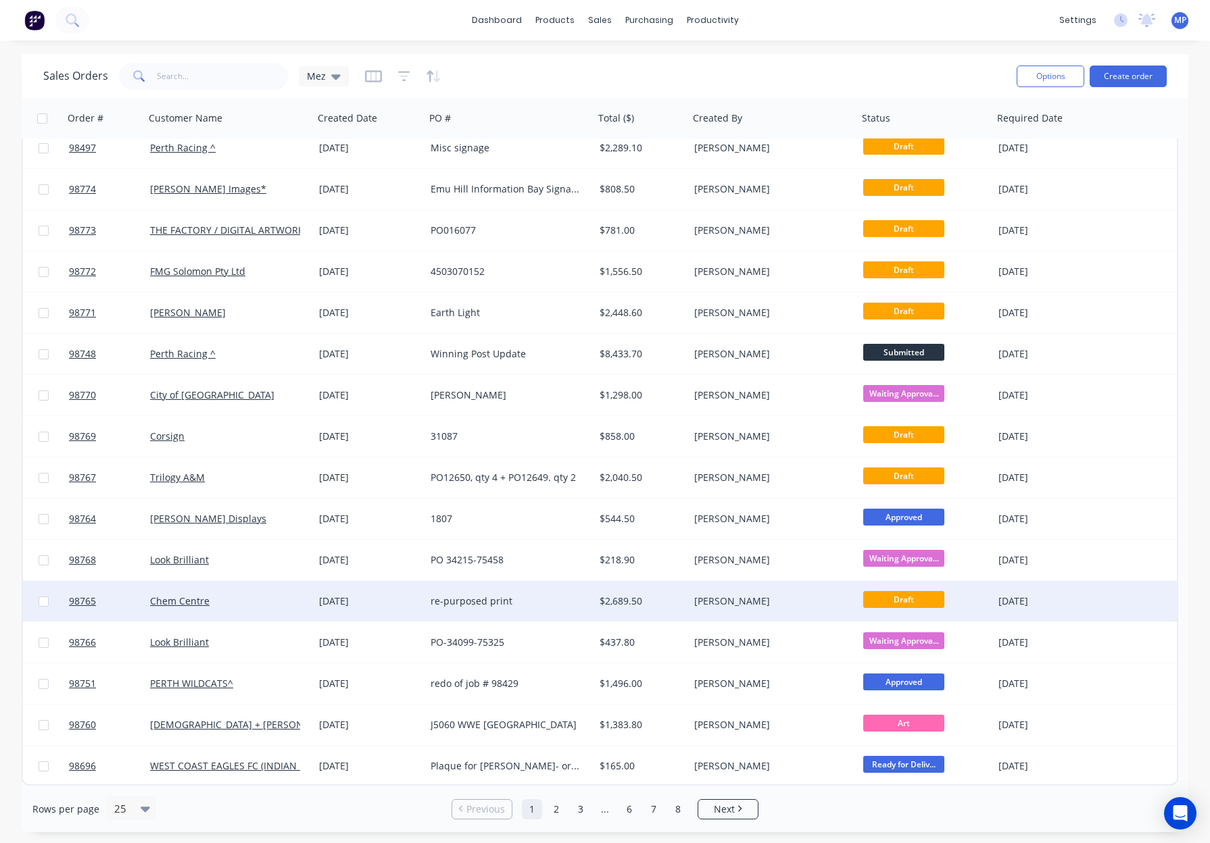
click at [555, 597] on div "re-purposed print" at bounding box center [505, 602] width 150 height 14
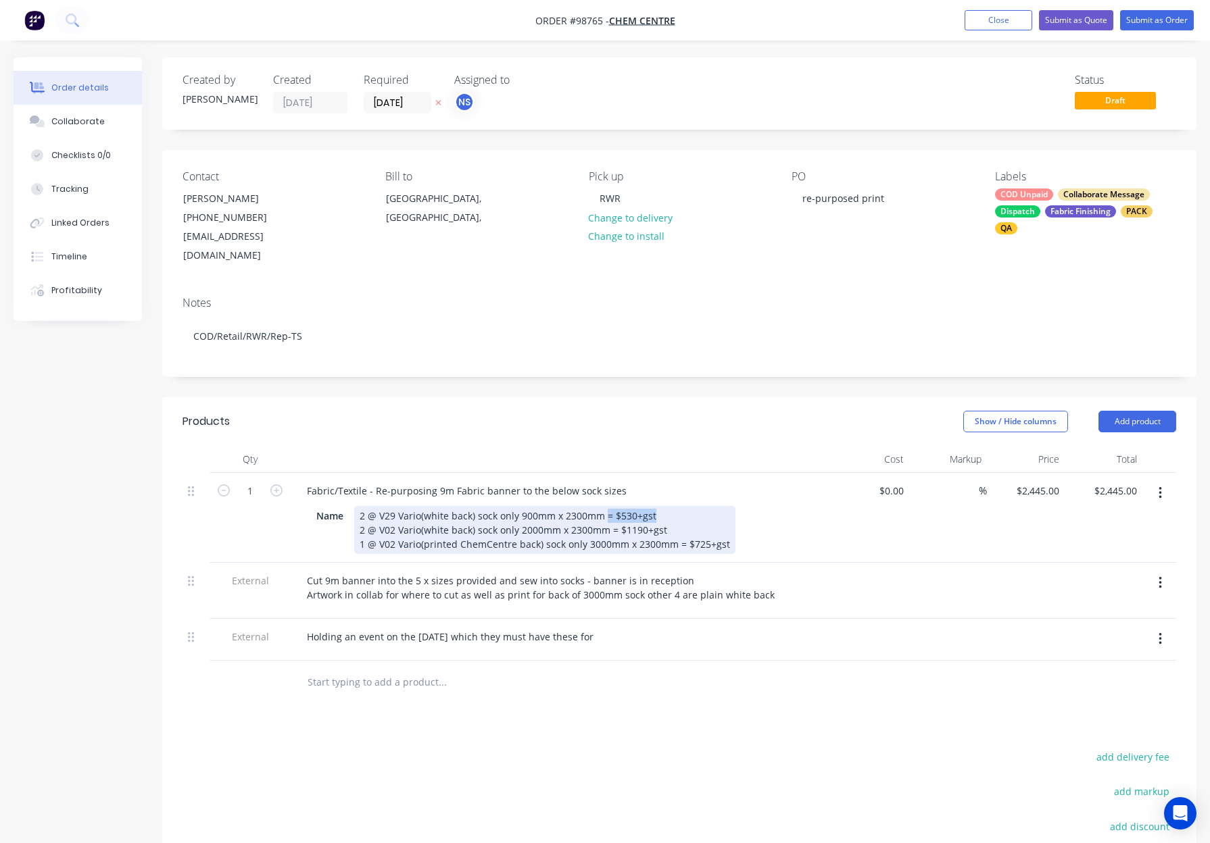
drag, startPoint x: 604, startPoint y: 495, endPoint x: 684, endPoint y: 499, distance: 79.8
click at [684, 506] on div "2 @ V29 Vario(white back) sock only 900mm x 2300mm = $530+gst 2 @ V02 Vario(whi…" at bounding box center [544, 530] width 381 height 48
drag, startPoint x: 610, startPoint y: 510, endPoint x: 733, endPoint y: 516, distance: 123.8
click at [733, 516] on div "Name 2 @ V29 Vario(white back) sock only 900mm x 2300mm 2 @ V02 Vario(white bac…" at bounding box center [558, 530] width 495 height 48
click at [647, 506] on div "2 @ V29 Vario(white back) sock only 900mm x 2300mm 2 @ V02 Vario(white back) so…" at bounding box center [544, 530] width 381 height 48
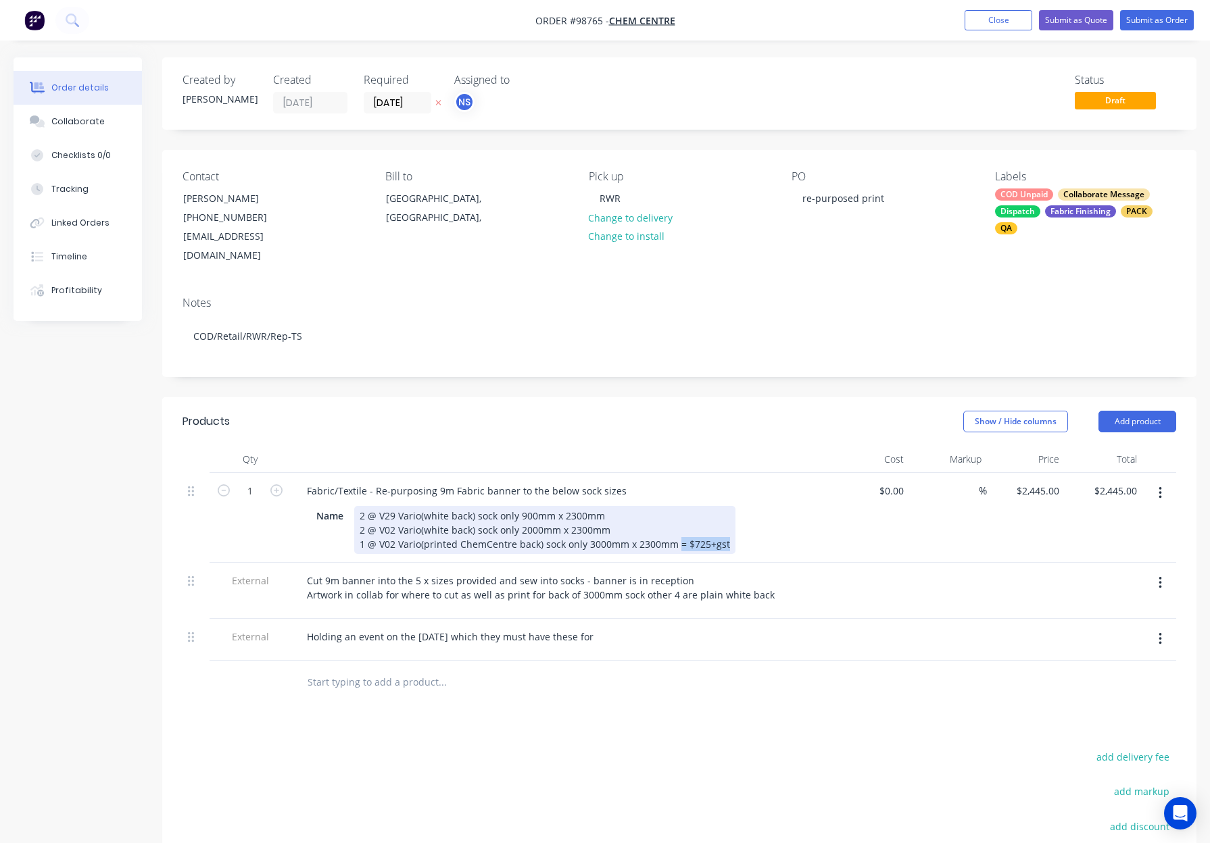
drag, startPoint x: 676, startPoint y: 524, endPoint x: 786, endPoint y: 533, distance: 110.6
click at [786, 533] on div "Name 2 @ V29 Vario(white back) sock only 900mm x 2300mm 2 @ V02 Vario(white bac…" at bounding box center [558, 530] width 495 height 48
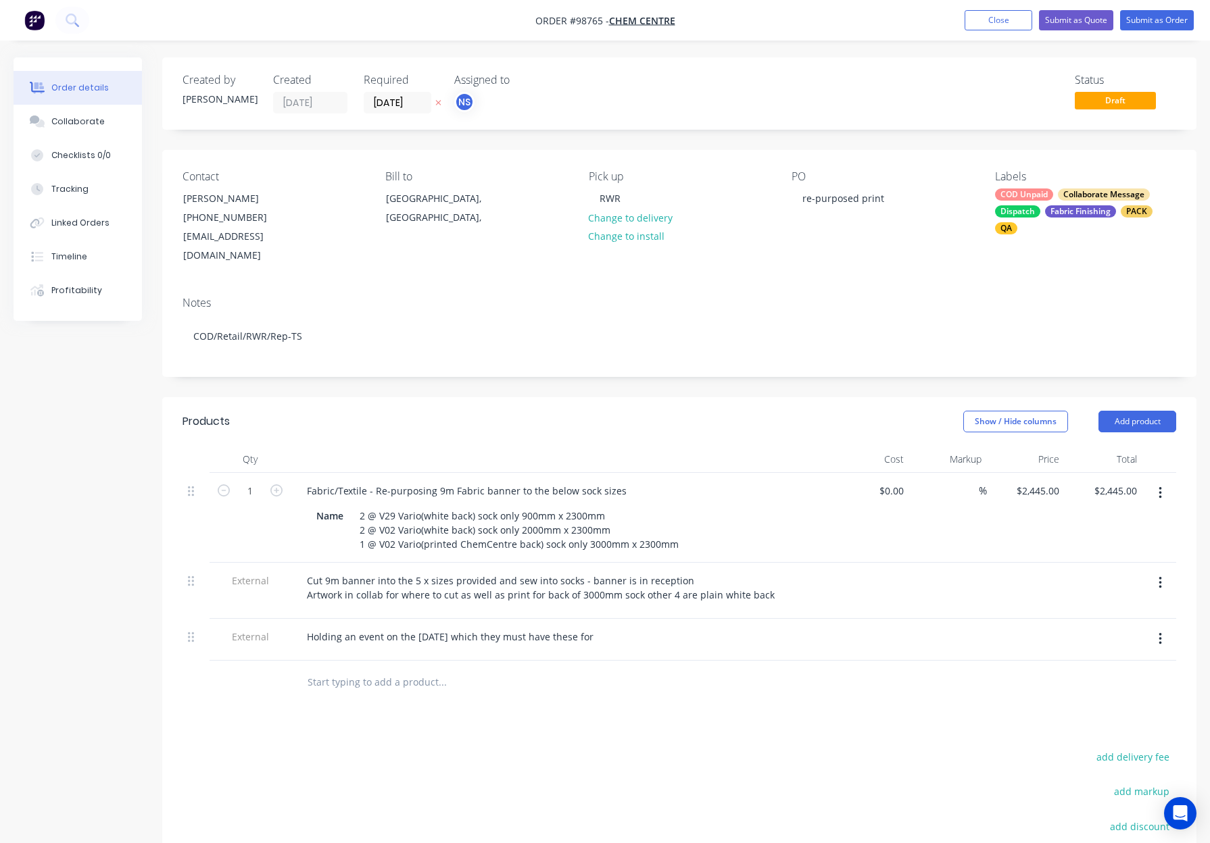
click at [664, 446] on div at bounding box center [561, 459] width 541 height 27
click at [664, 426] on header "Products Show / Hide columns Add product" at bounding box center [679, 421] width 1034 height 49
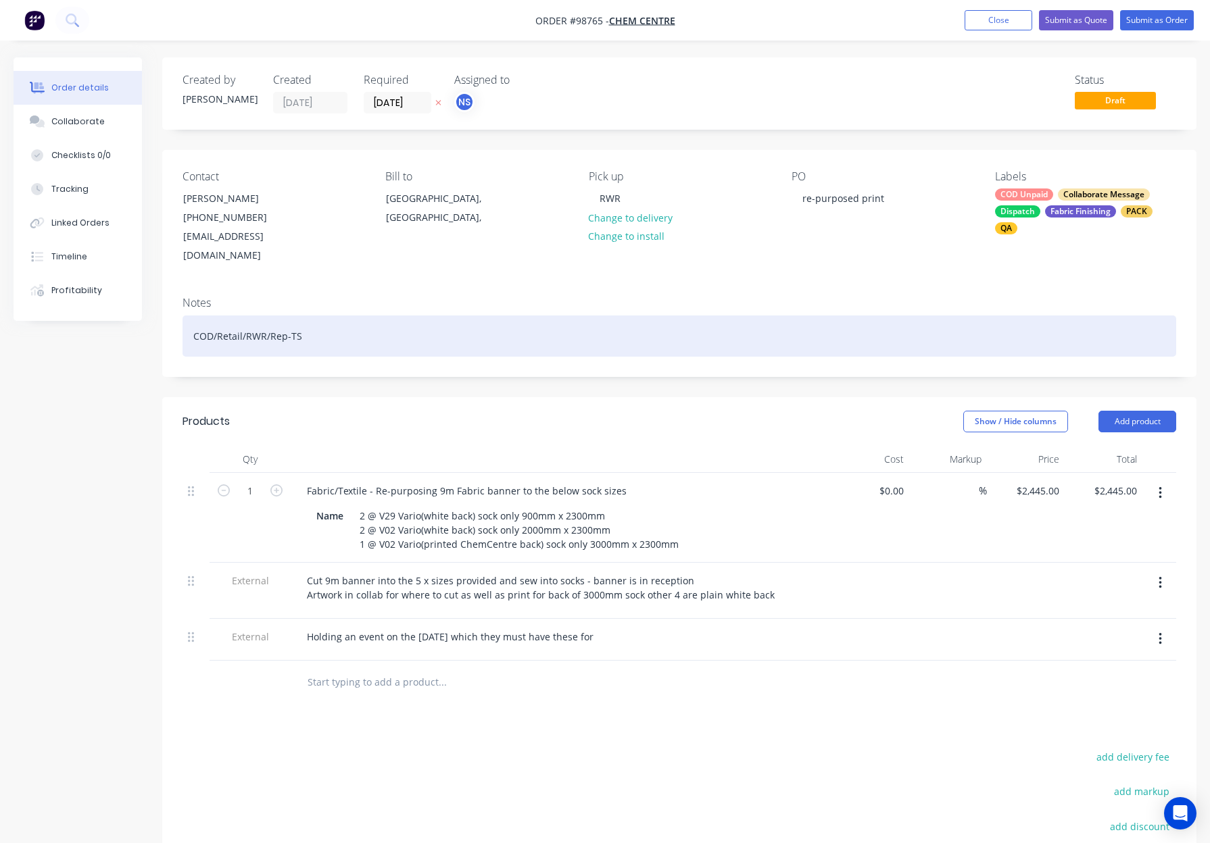
drag, startPoint x: 422, startPoint y: 319, endPoint x: 479, endPoint y: 325, distance: 57.8
click at [422, 319] on div "COD/Retail/RWR/Rep-TS" at bounding box center [678, 336] width 993 height 41
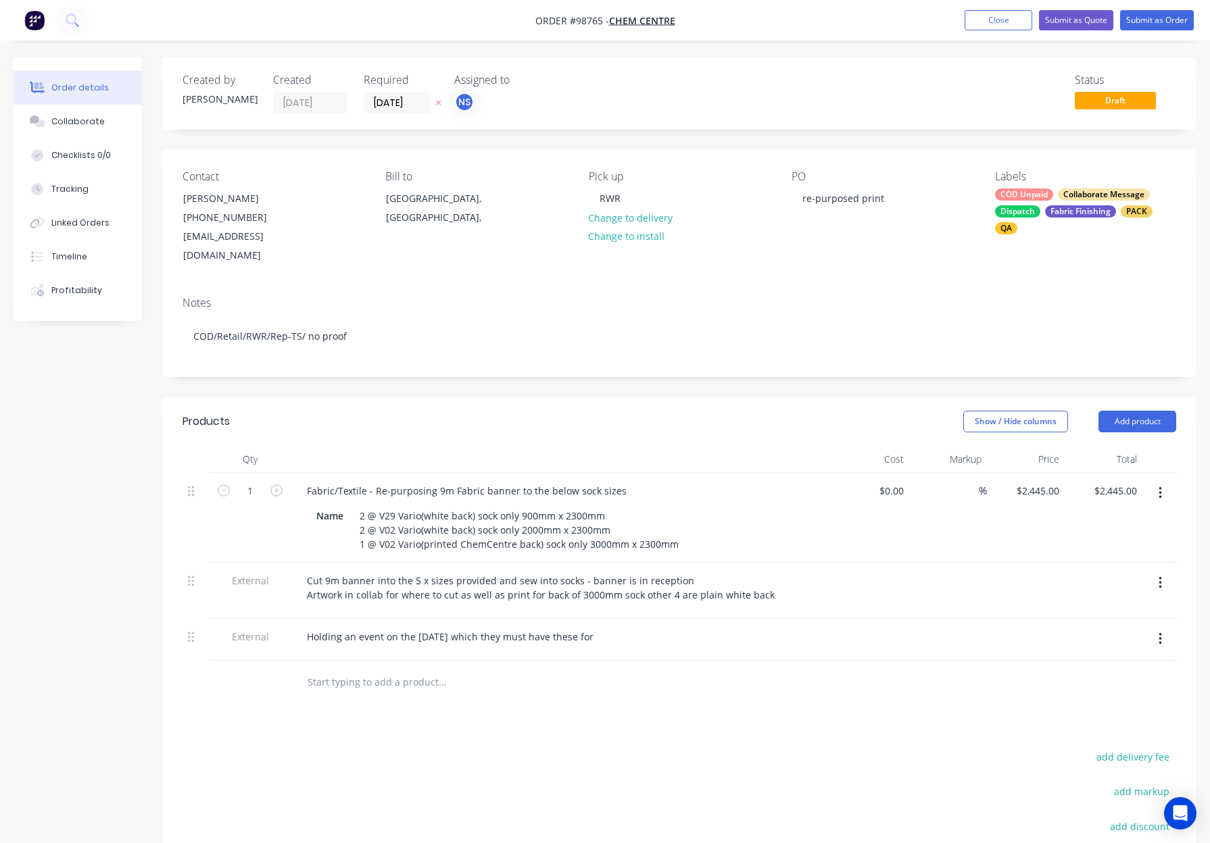
click at [1015, 205] on div "Dispatch" at bounding box center [1017, 211] width 45 height 12
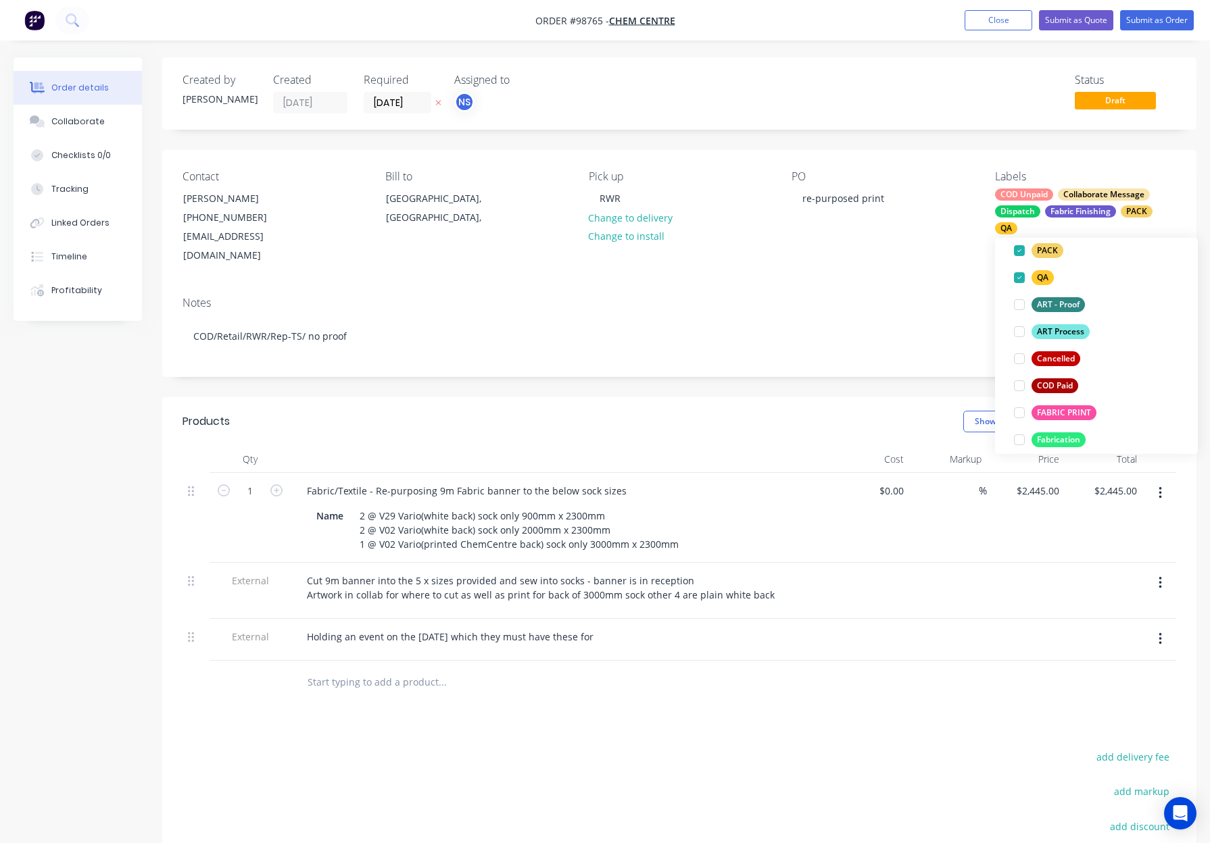
click at [1041, 341] on button "ART Process" at bounding box center [1051, 331] width 86 height 19
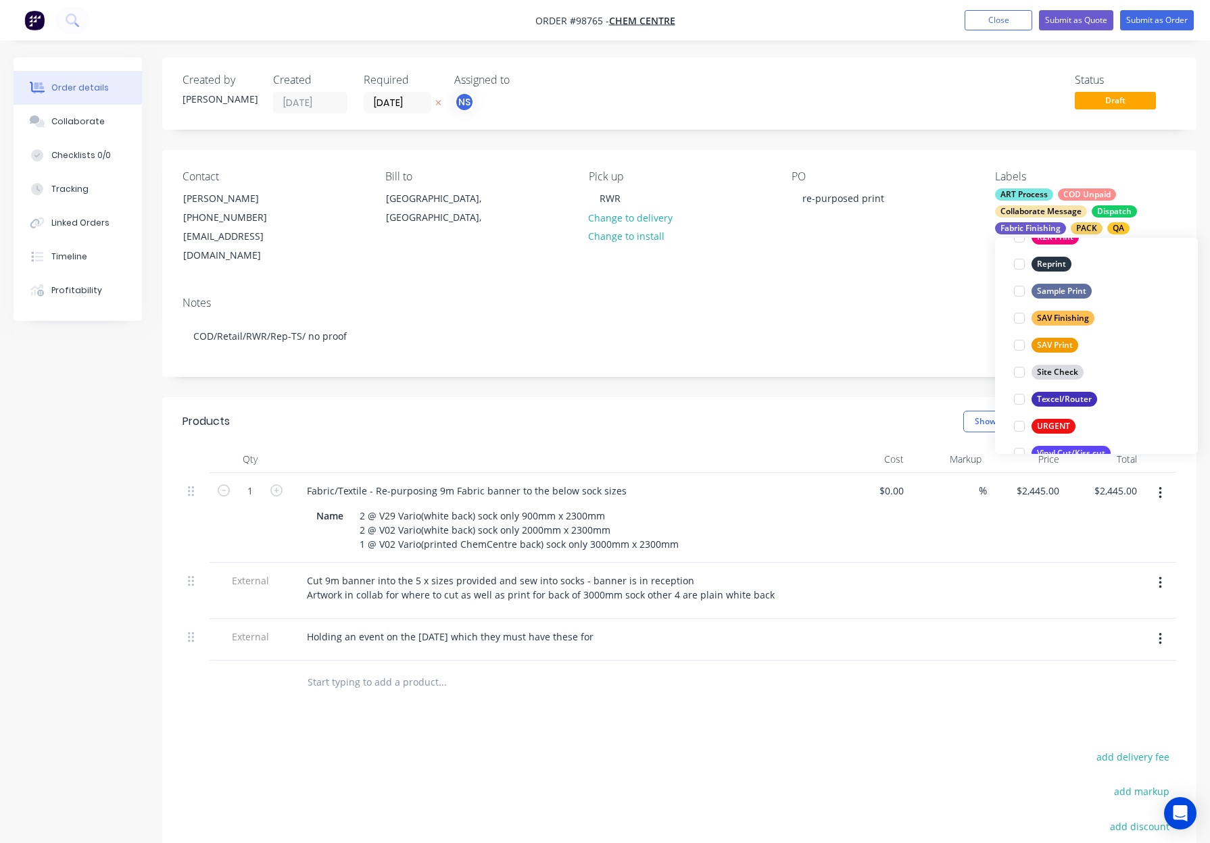
scroll to position [649, 0]
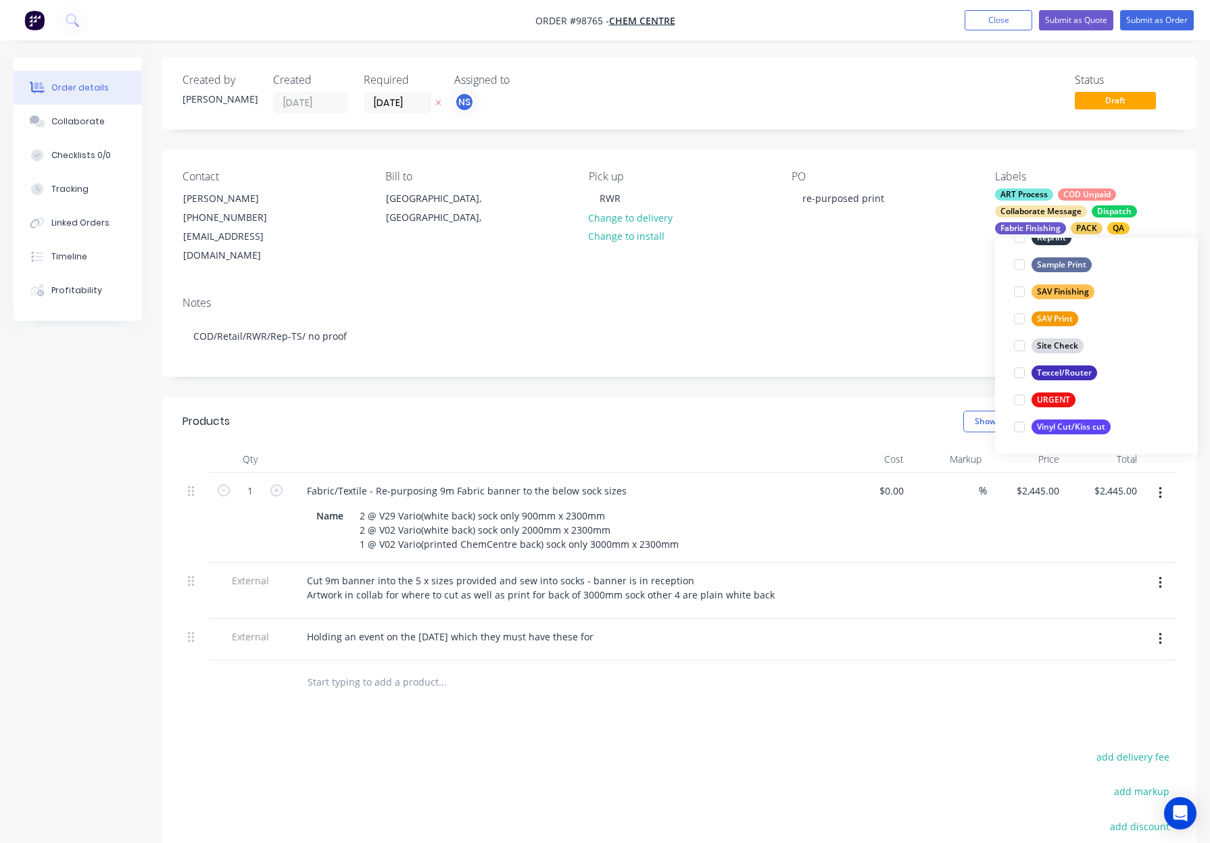
click at [898, 286] on div "Notes COD/Retail/RWR/Rep-TS/ no proof" at bounding box center [679, 331] width 1034 height 91
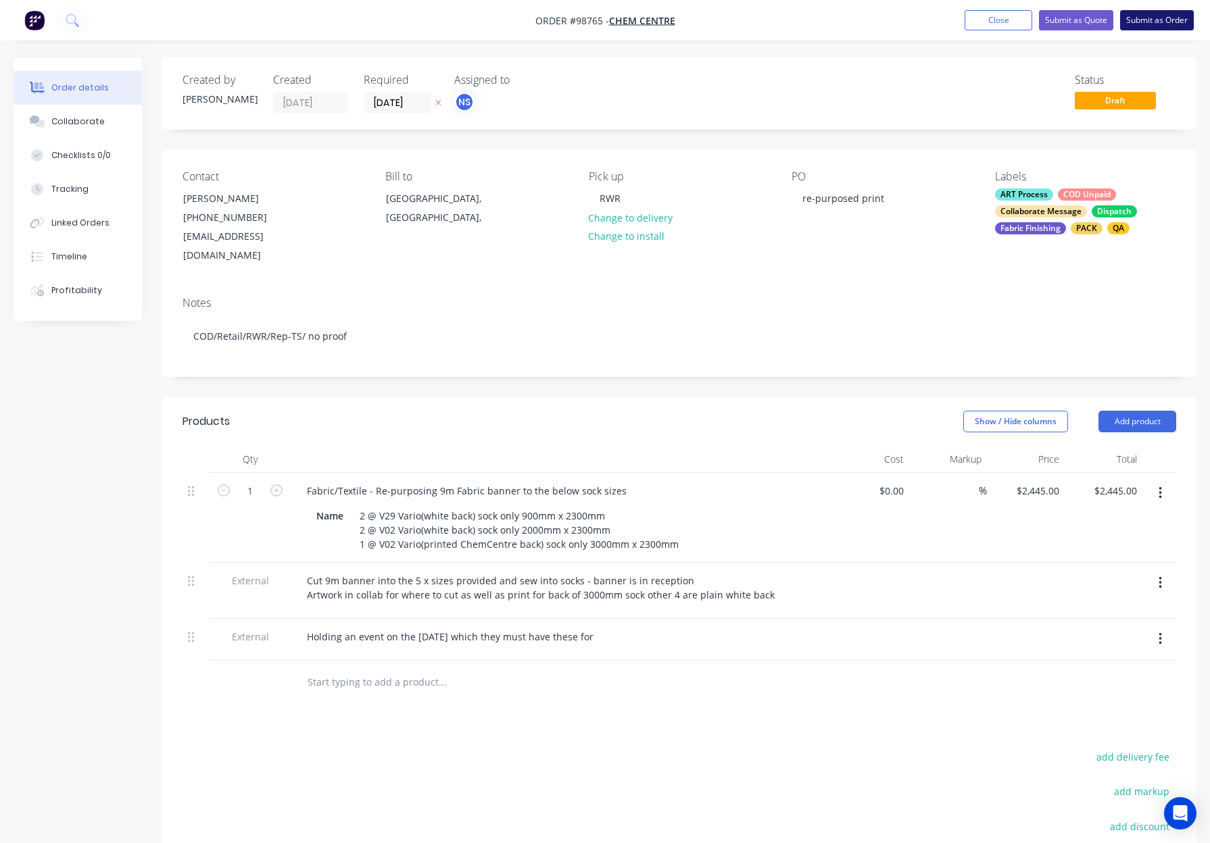
click at [1150, 19] on button "Submit as Order" at bounding box center [1157, 20] width 74 height 20
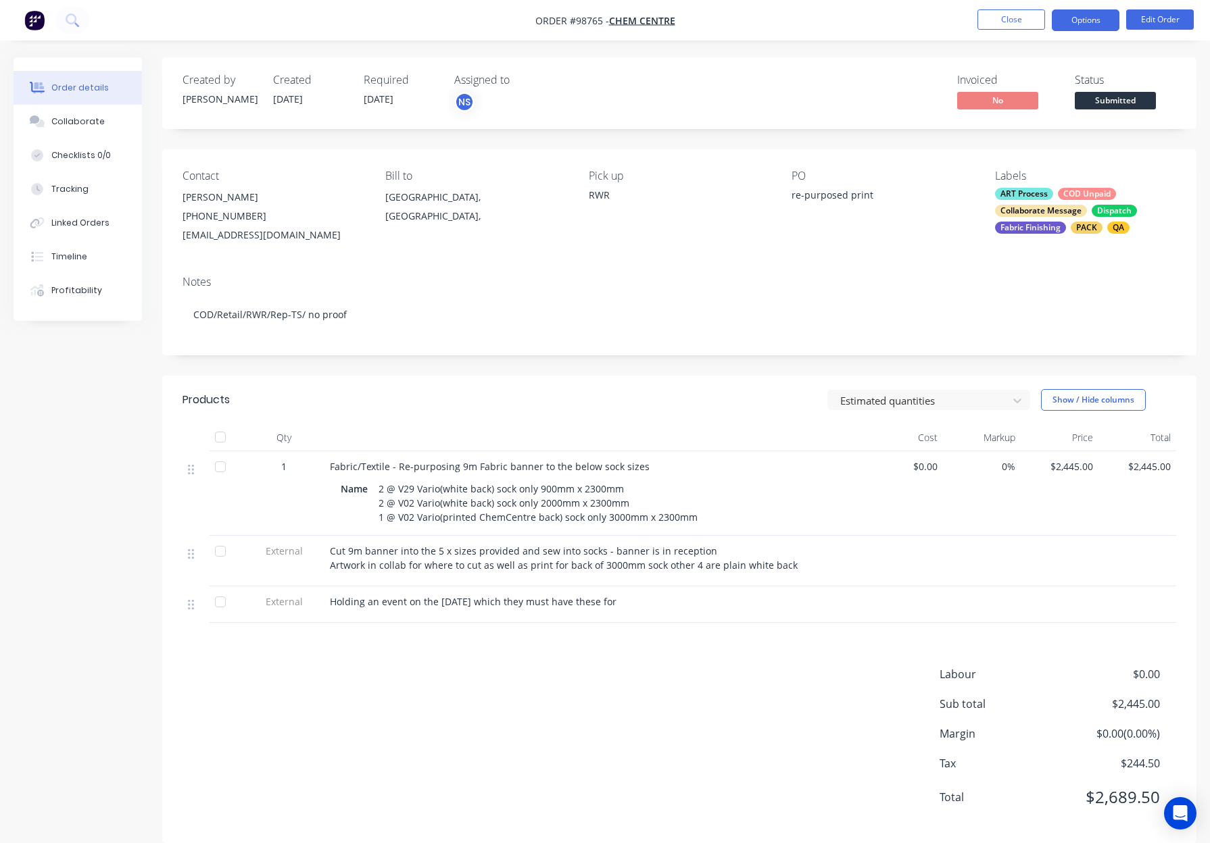
click at [1081, 20] on button "Options" at bounding box center [1085, 20] width 68 height 22
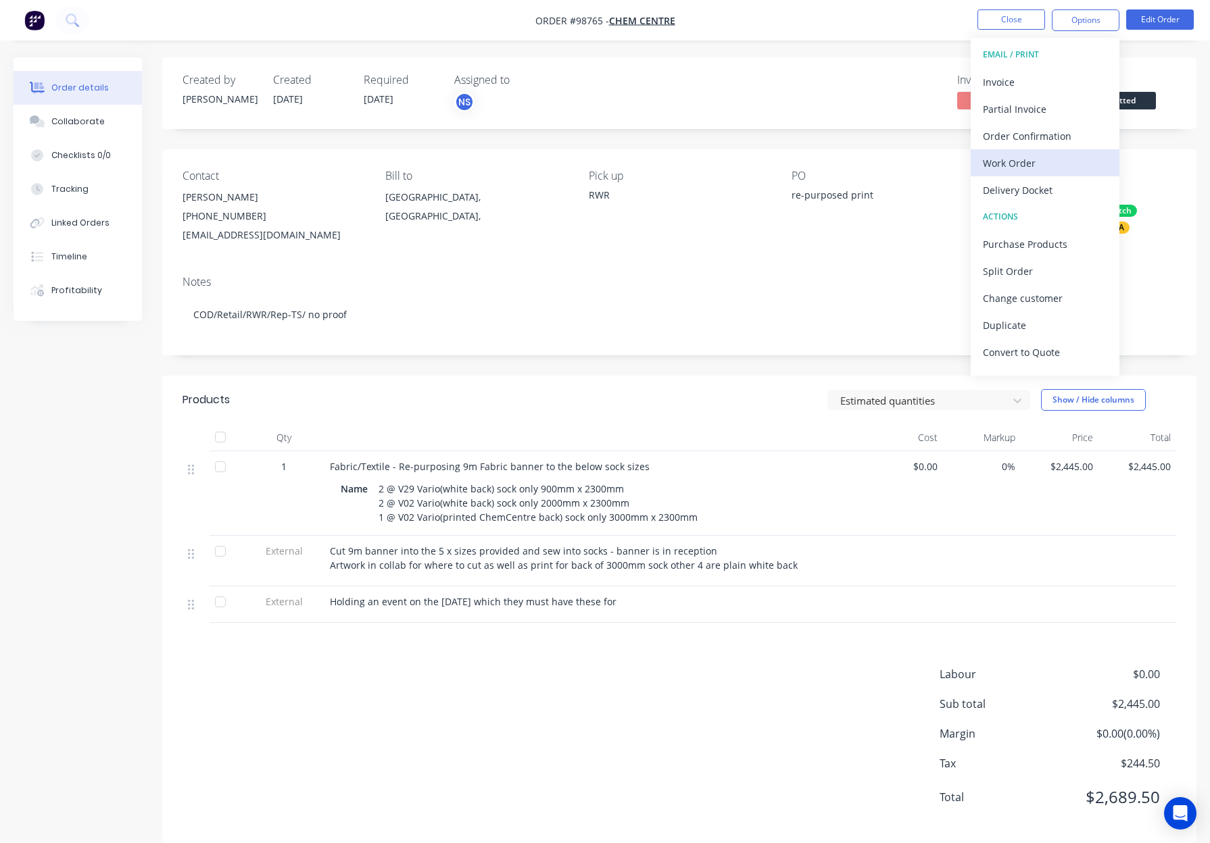
click at [1026, 166] on div "Work Order" at bounding box center [1045, 163] width 124 height 20
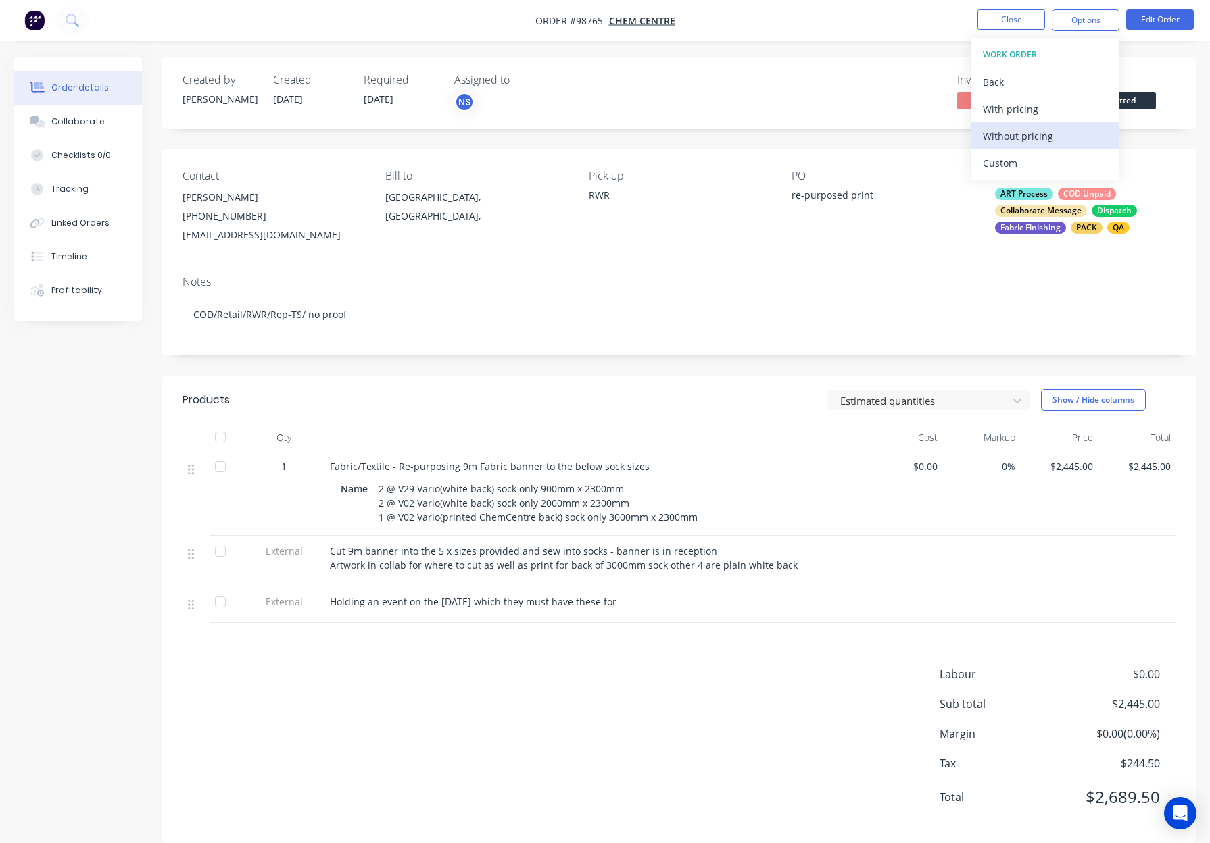
click at [1036, 142] on div "Without pricing" at bounding box center [1045, 136] width 124 height 20
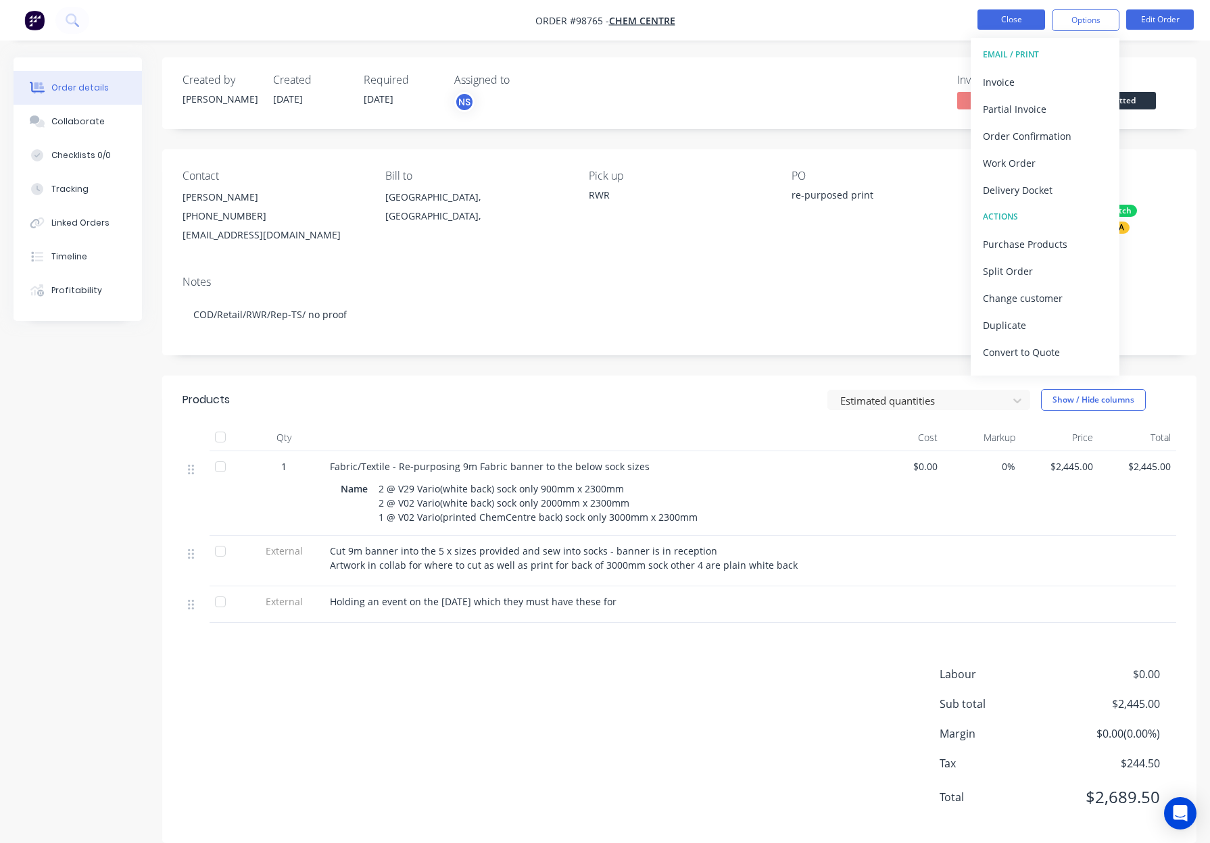
click at [995, 18] on button "Close" at bounding box center [1011, 19] width 68 height 20
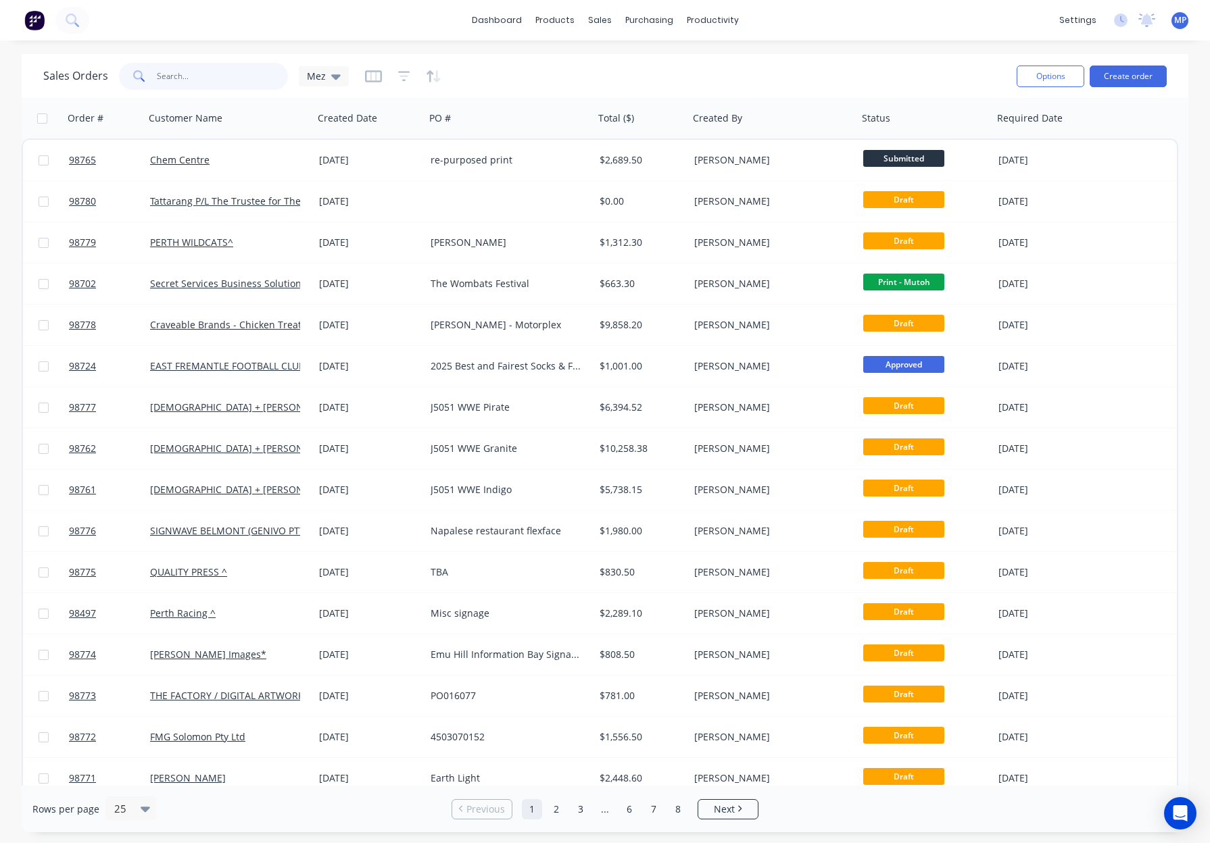
click at [194, 75] on input "text" at bounding box center [223, 76] width 132 height 27
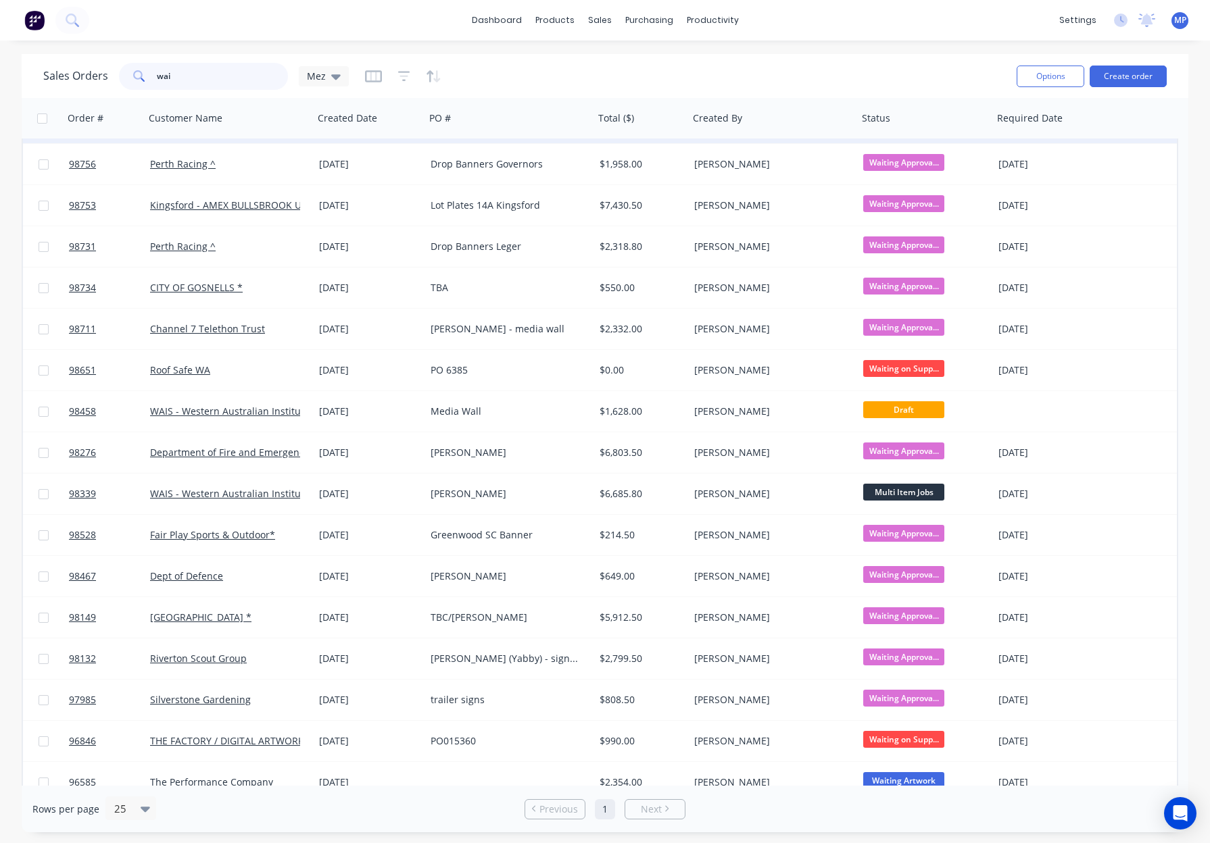
scroll to position [163, 0]
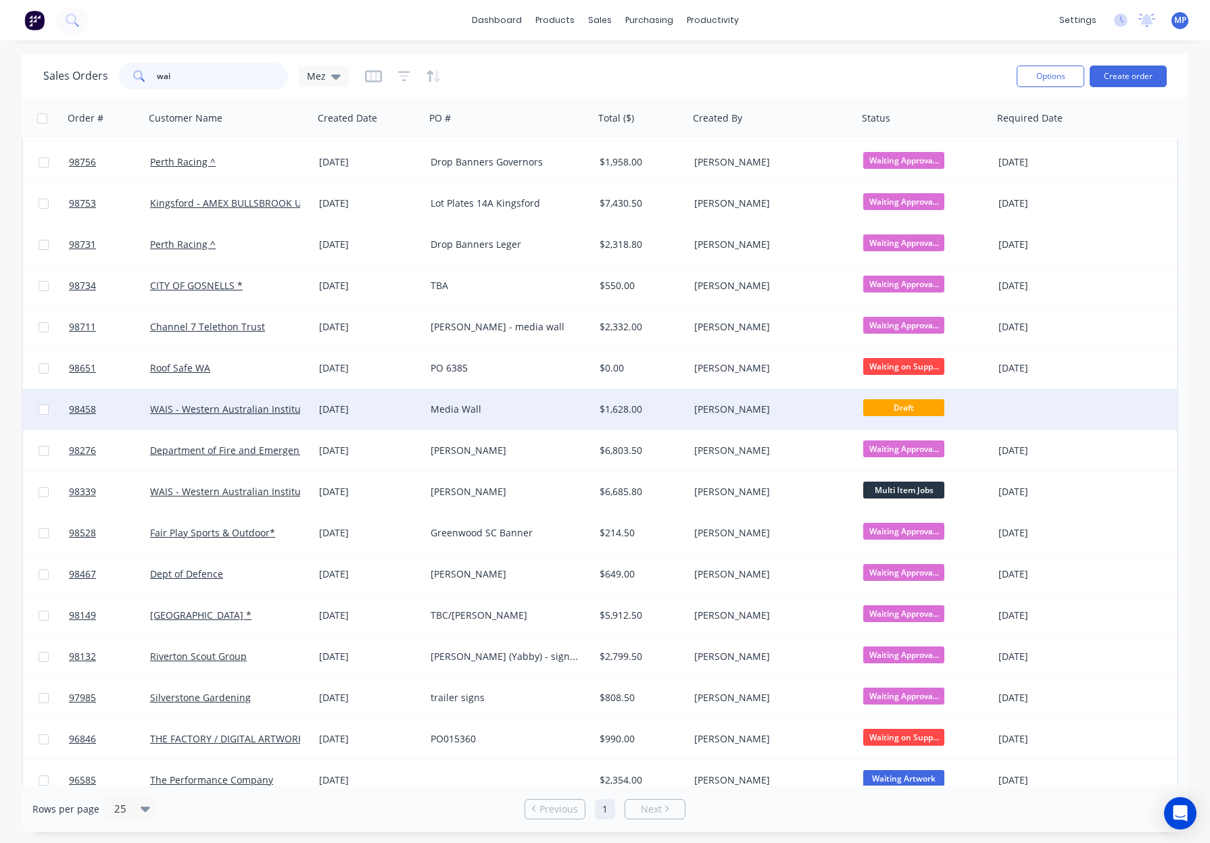
type input "wai"
click at [524, 410] on div "Media Wall" at bounding box center [505, 410] width 150 height 14
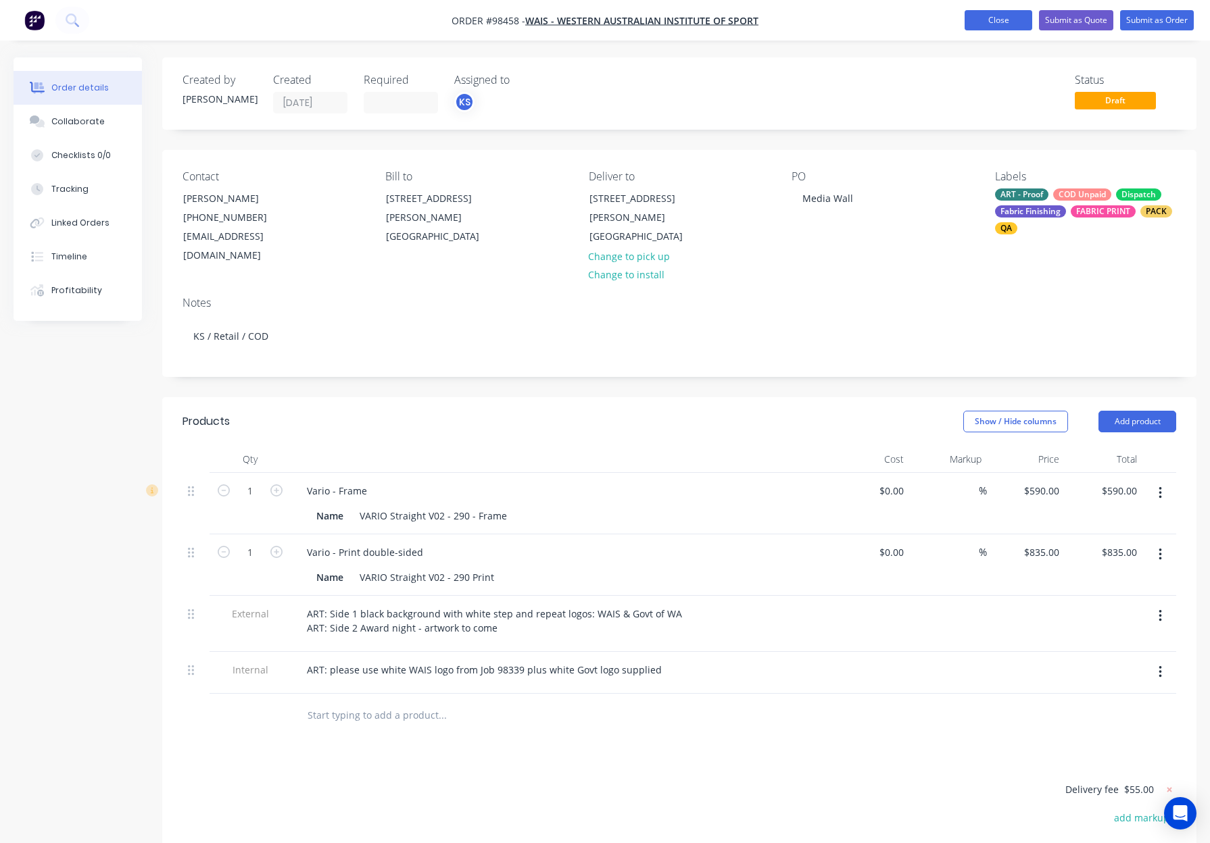
click at [982, 24] on button "Close" at bounding box center [998, 20] width 68 height 20
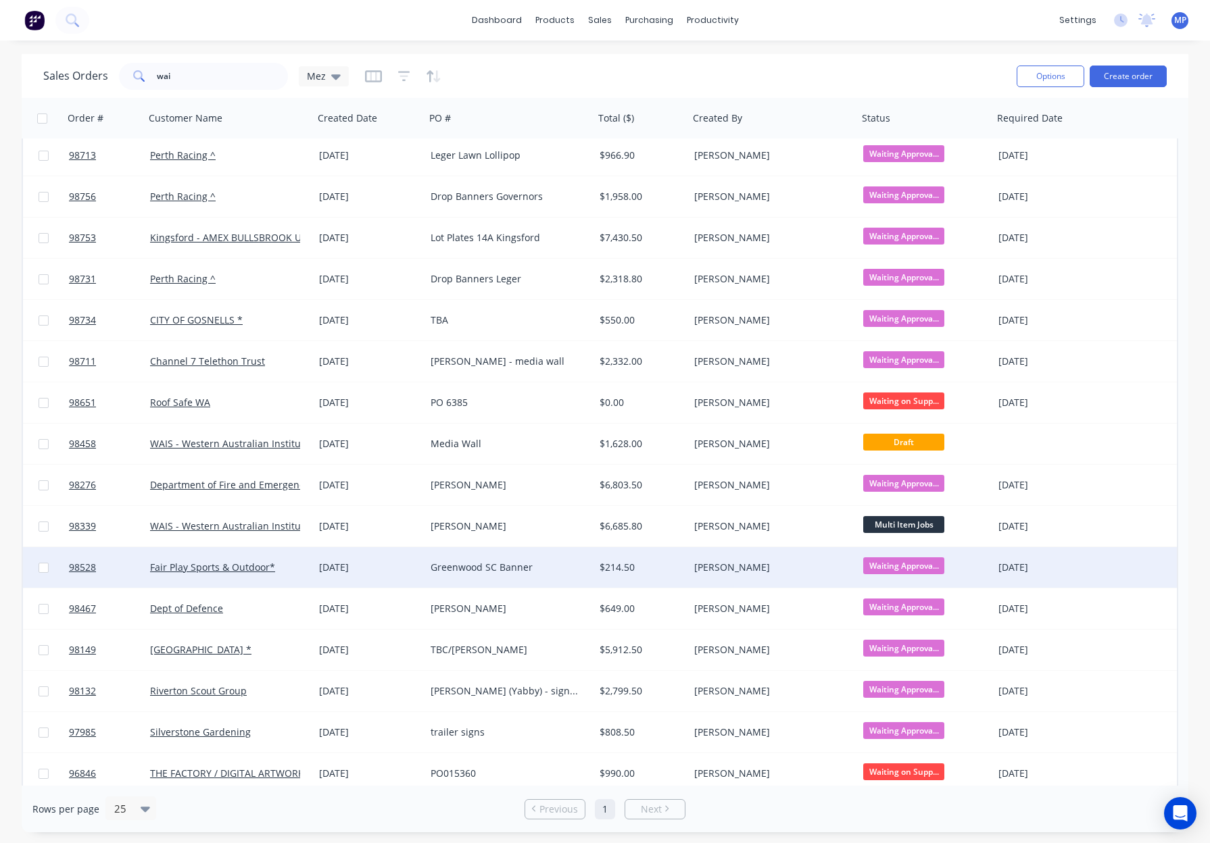
scroll to position [177, 0]
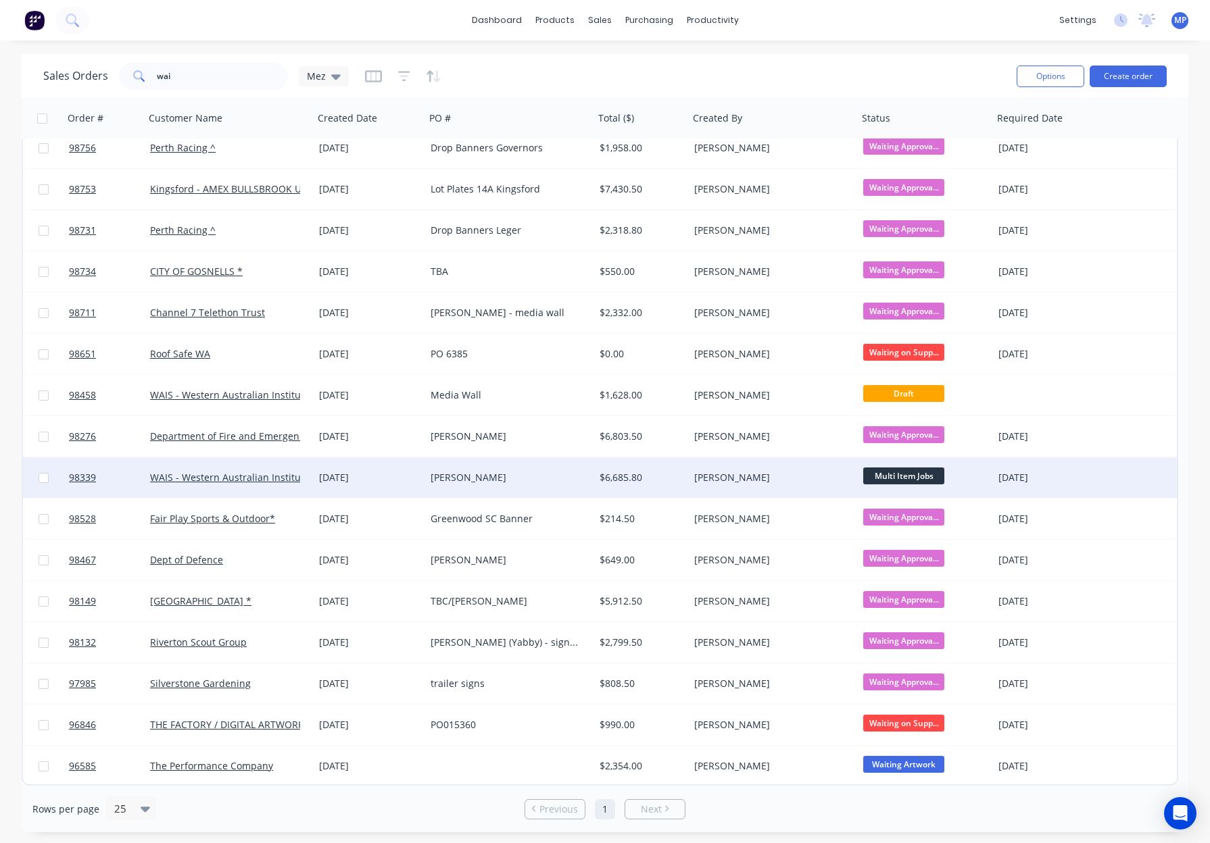
click at [491, 480] on div "Claire H" at bounding box center [505, 478] width 150 height 14
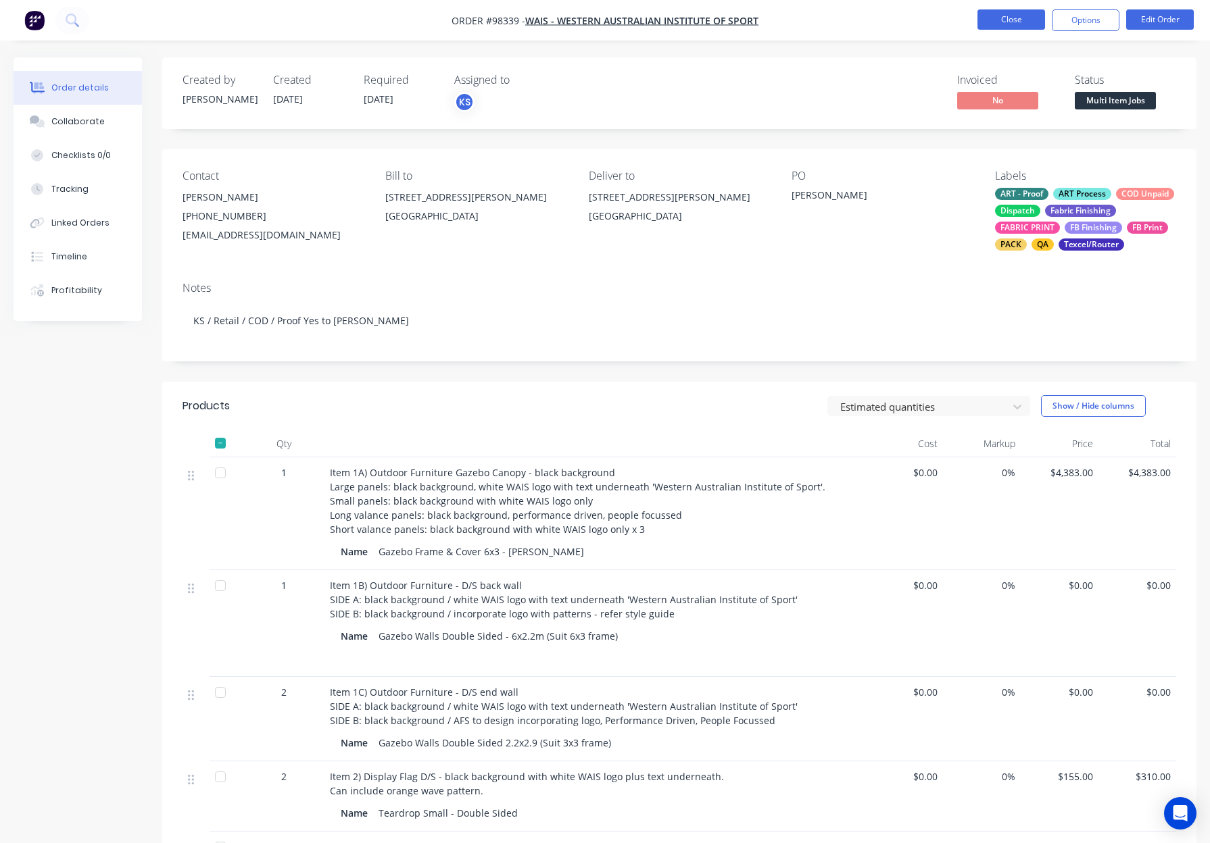
click at [1011, 21] on button "Close" at bounding box center [1011, 19] width 68 height 20
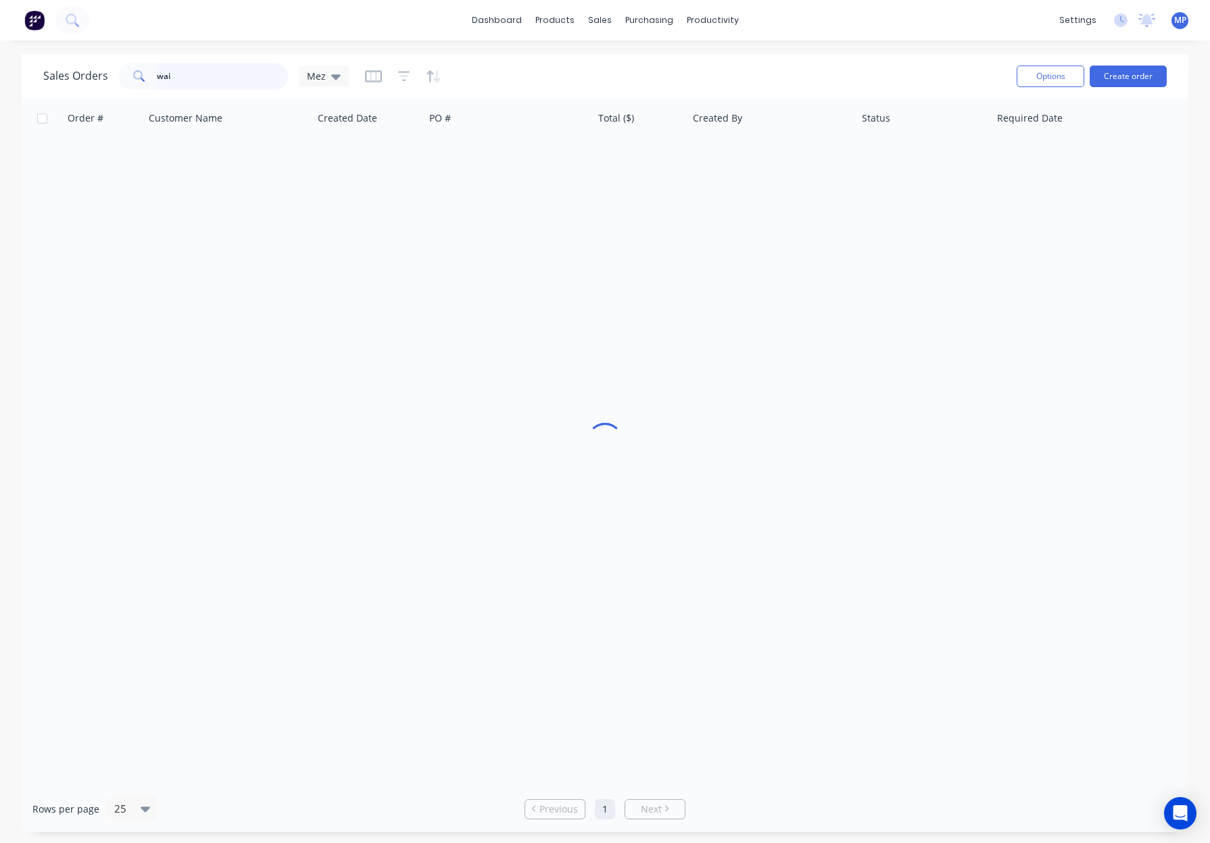
click at [190, 72] on input "wai" at bounding box center [223, 76] width 132 height 27
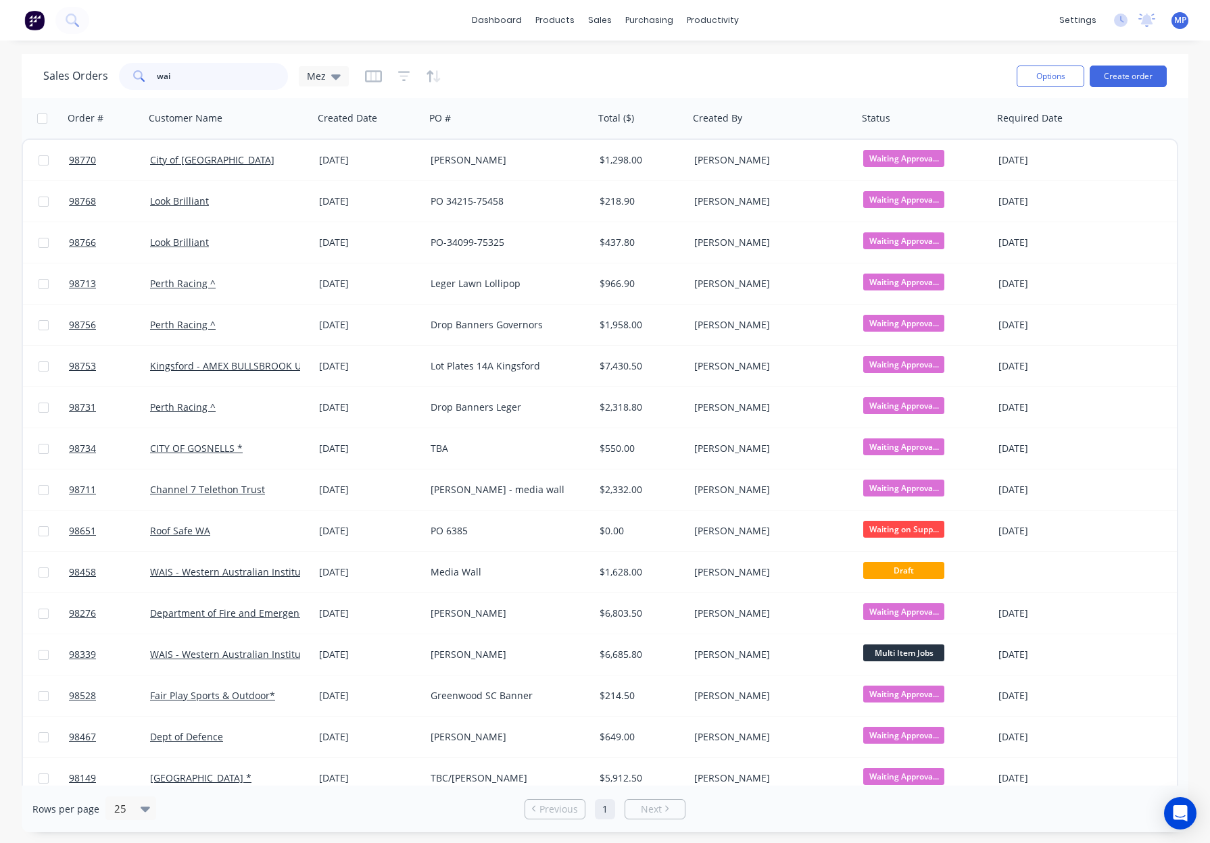
click at [201, 73] on input "wai" at bounding box center [223, 76] width 132 height 27
click at [199, 73] on input "wai" at bounding box center [223, 76] width 132 height 27
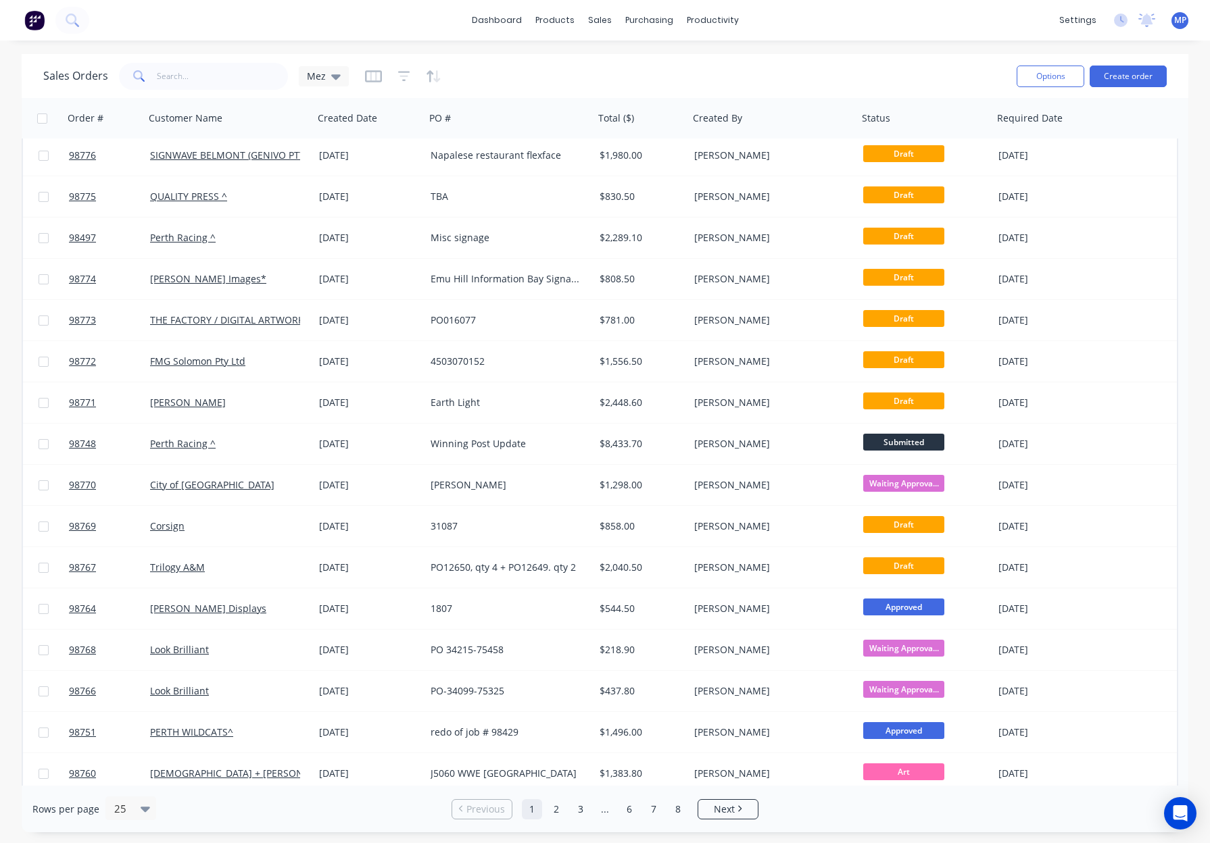
scroll to position [383, 0]
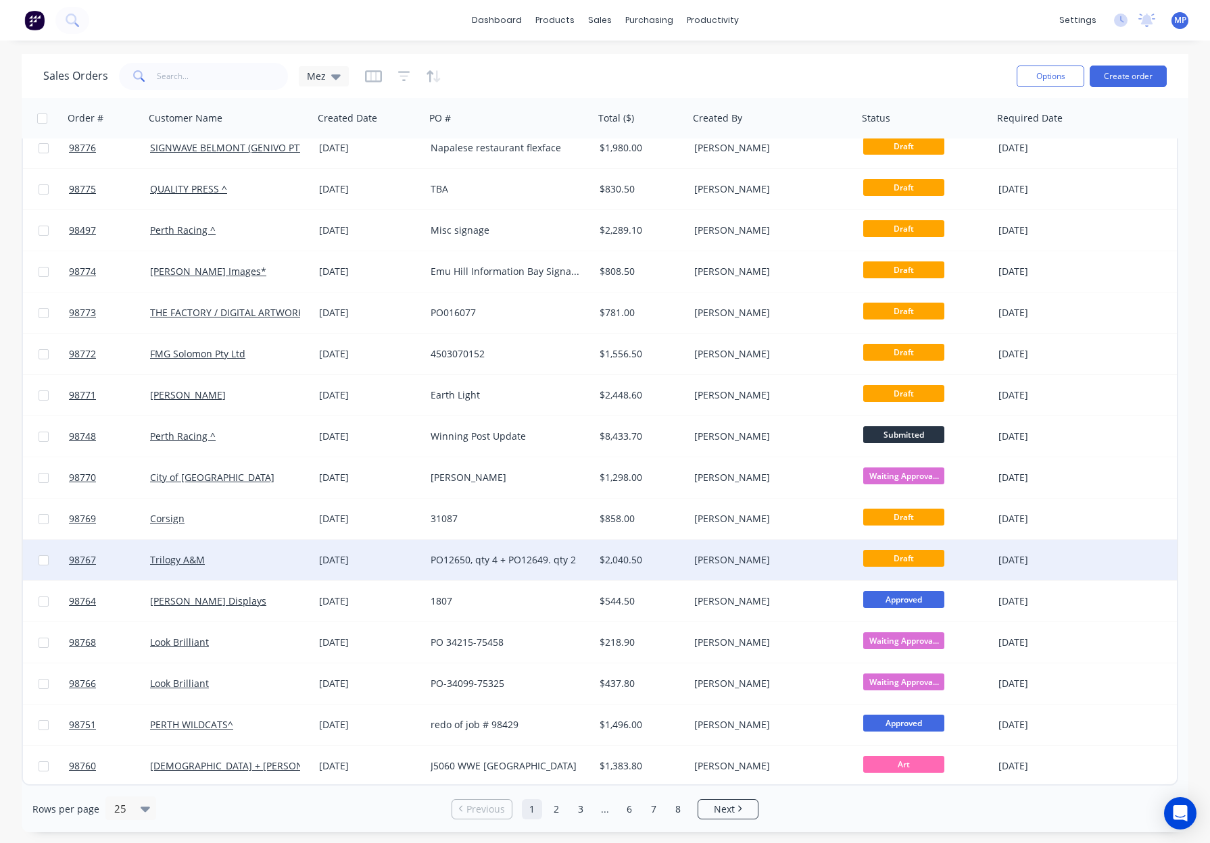
click at [655, 566] on div "$2,040.50" at bounding box center [639, 560] width 80 height 14
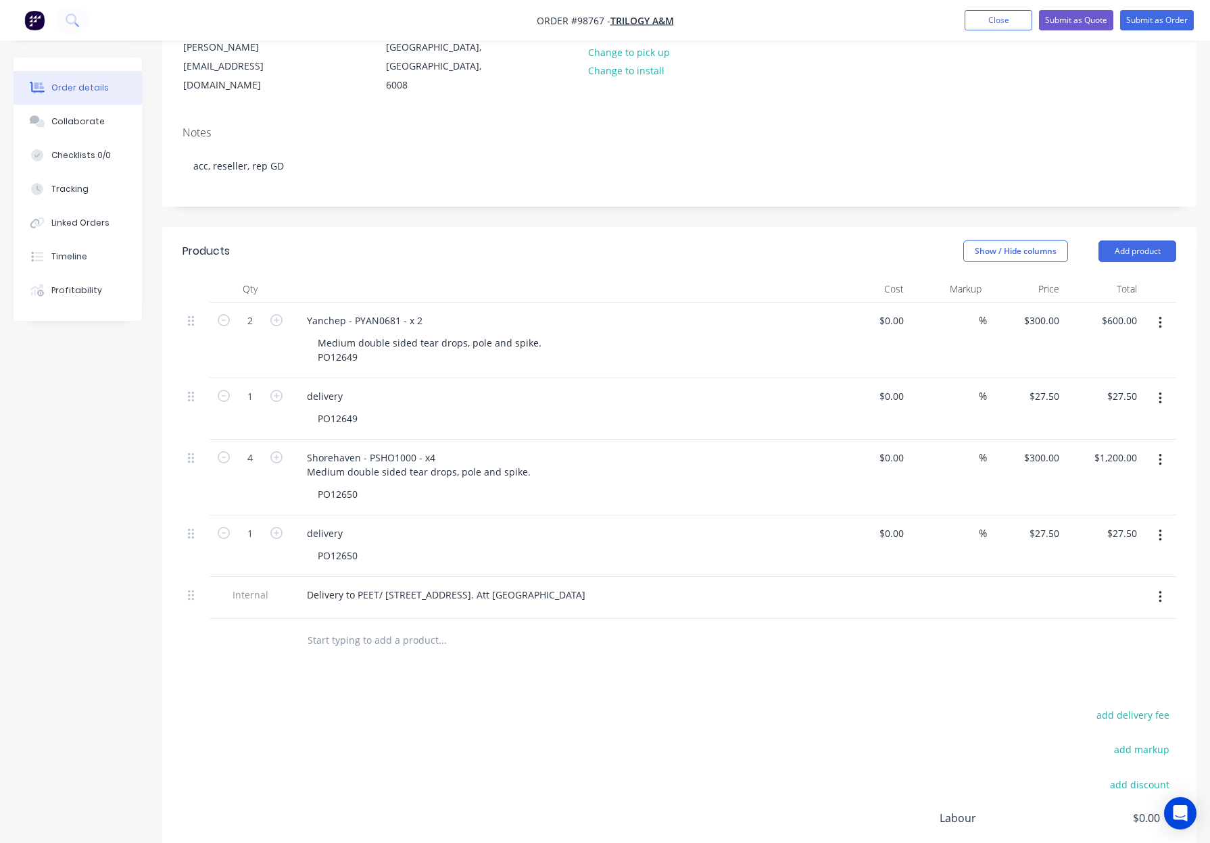
scroll to position [193, 0]
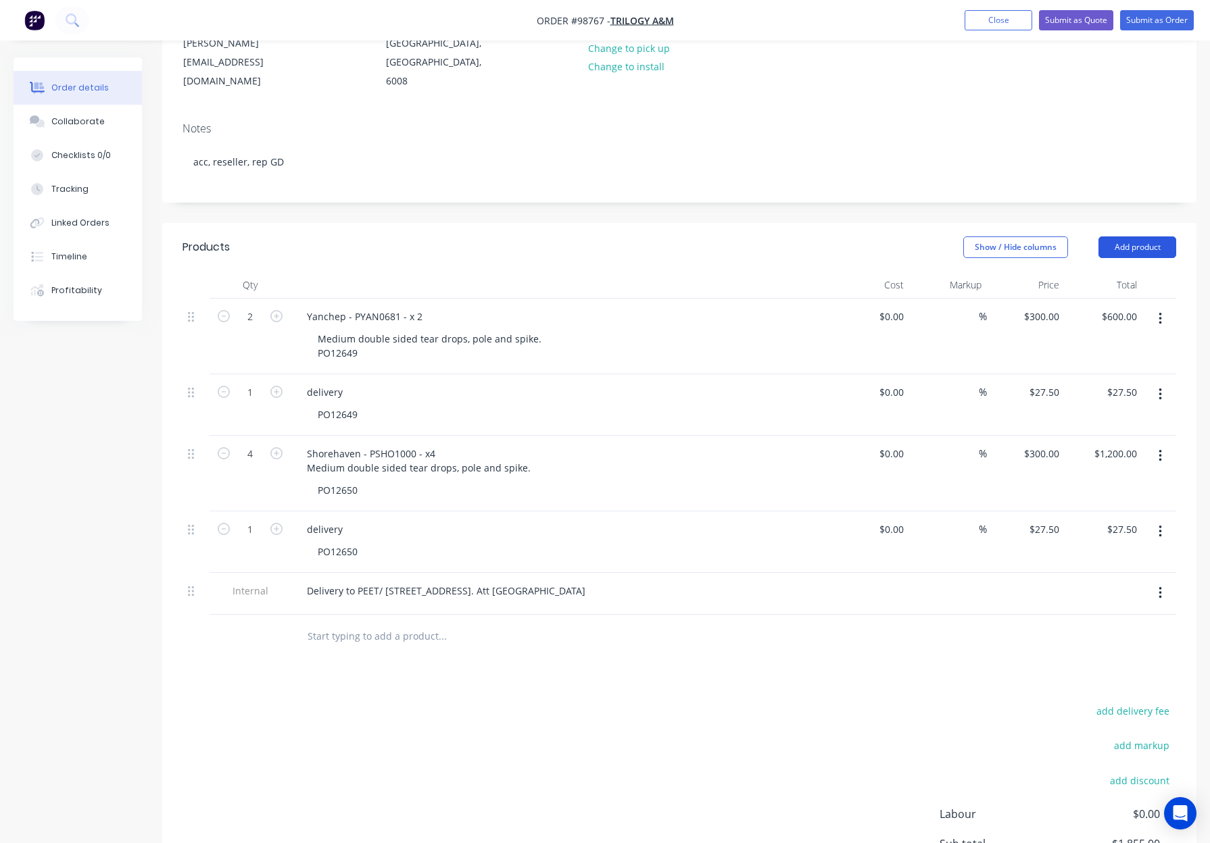
click at [1118, 237] on button "Add product" at bounding box center [1137, 248] width 78 height 22
click at [1099, 461] on div "Notes (External)" at bounding box center [1112, 471] width 104 height 20
click at [1119, 237] on button "Add product" at bounding box center [1137, 248] width 78 height 22
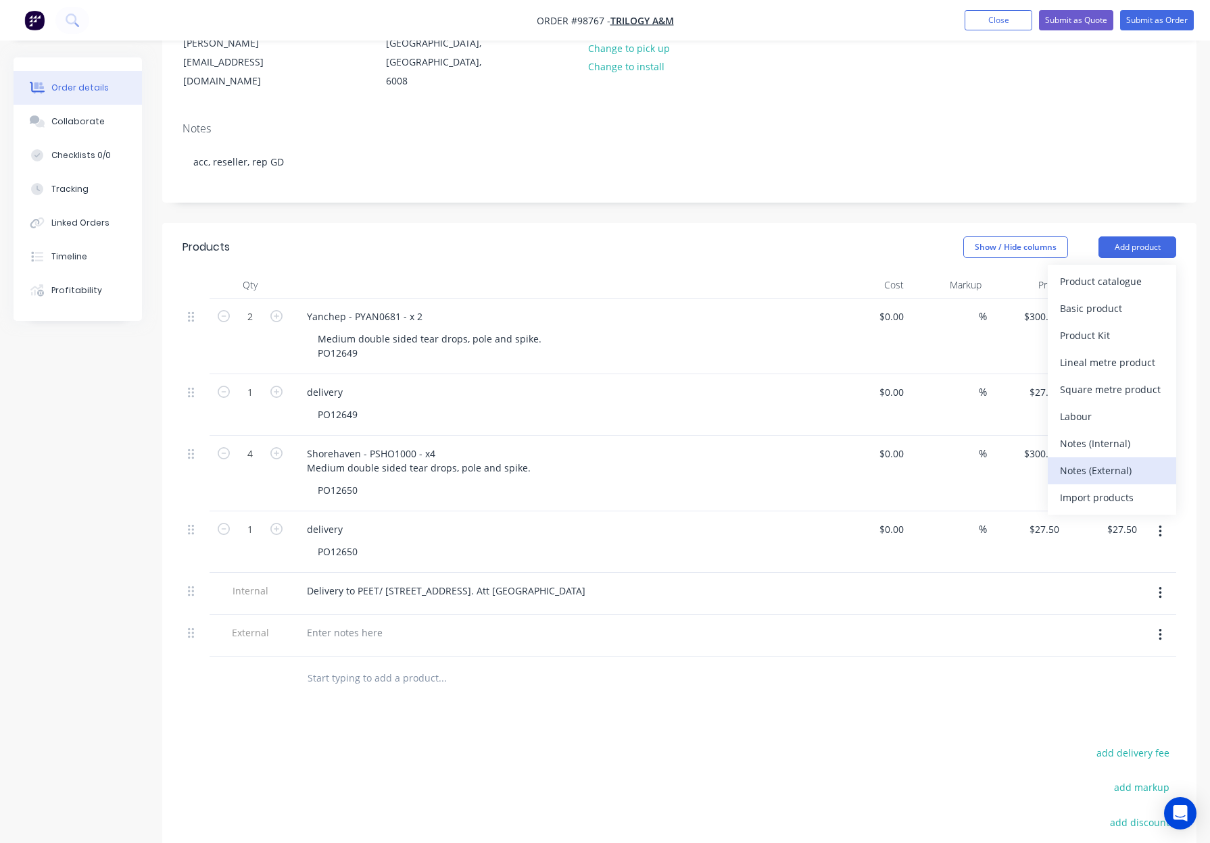
click at [1106, 461] on div "Notes (External)" at bounding box center [1112, 471] width 104 height 20
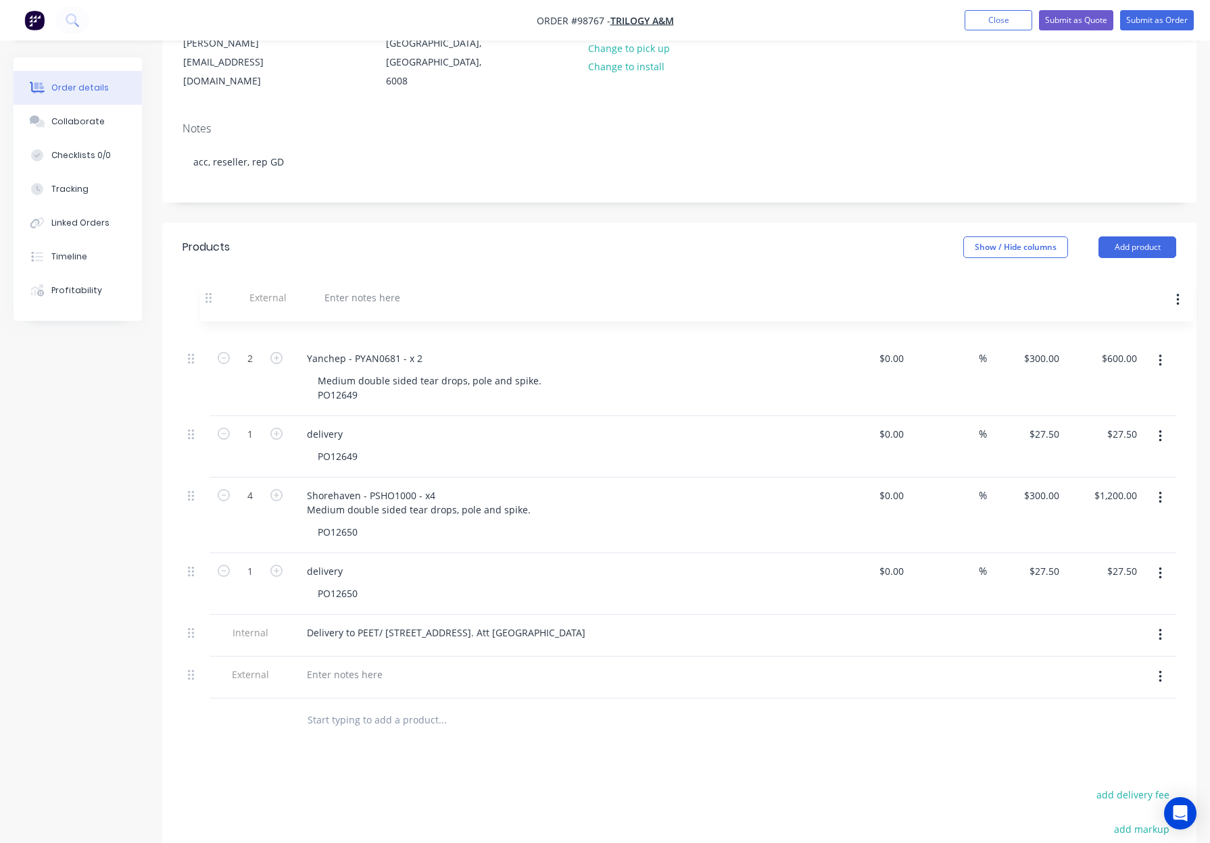
drag, startPoint x: 191, startPoint y: 597, endPoint x: 209, endPoint y: 293, distance: 304.0
click at [209, 299] on div "2 Yanchep - PYAN0681 - x 2 Medium double sided tear drops, pole and spike. PO12…" at bounding box center [678, 499] width 993 height 400
drag, startPoint x: 354, startPoint y: 318, endPoint x: 435, endPoint y: 320, distance: 80.4
click at [434, 349] on div "Yanchep - PYAN0681 - x 2" at bounding box center [561, 359] width 530 height 20
click at [346, 307] on div at bounding box center [344, 317] width 97 height 20
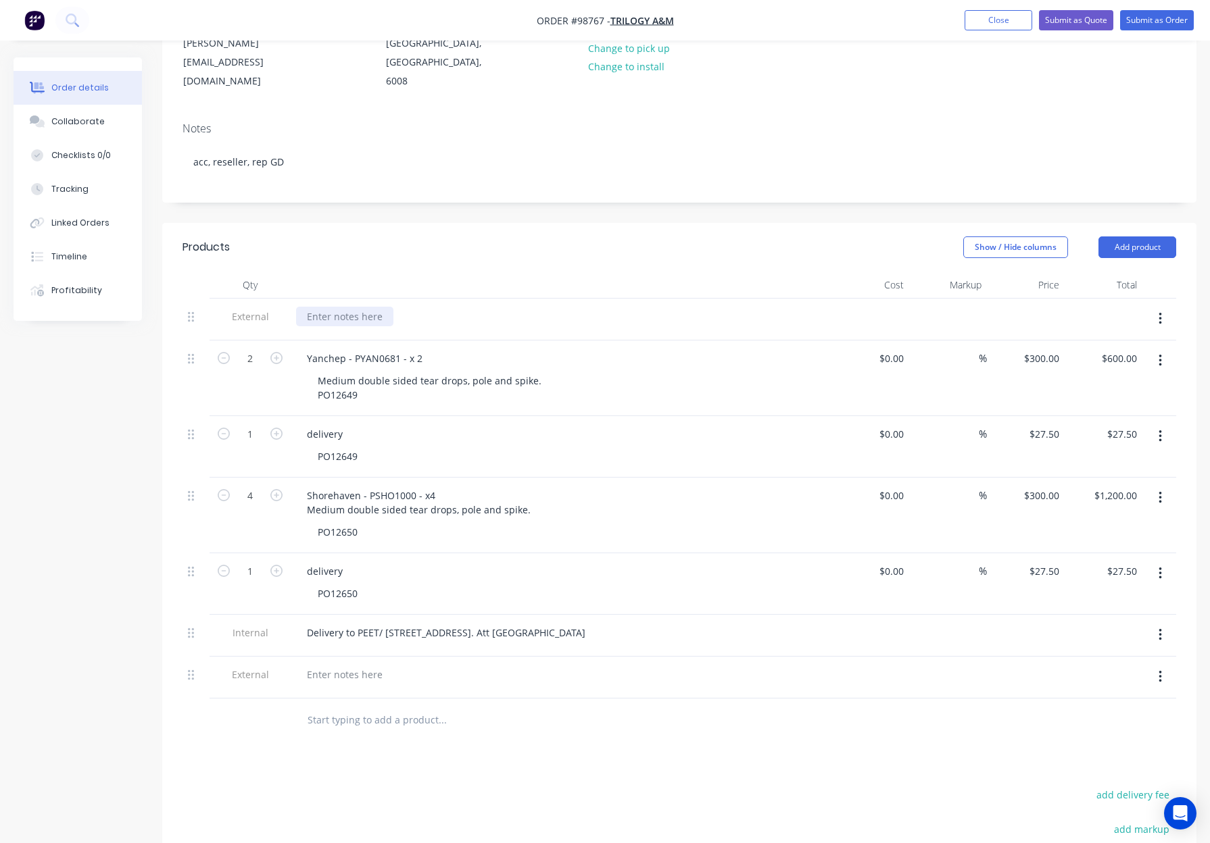
click at [340, 307] on div at bounding box center [344, 317] width 97 height 20
paste div
drag, startPoint x: 332, startPoint y: 356, endPoint x: 375, endPoint y: 358, distance: 42.6
click at [377, 371] on div "Medium double sided tear drops, pole and spike. PO12649" at bounding box center [429, 388] width 245 height 34
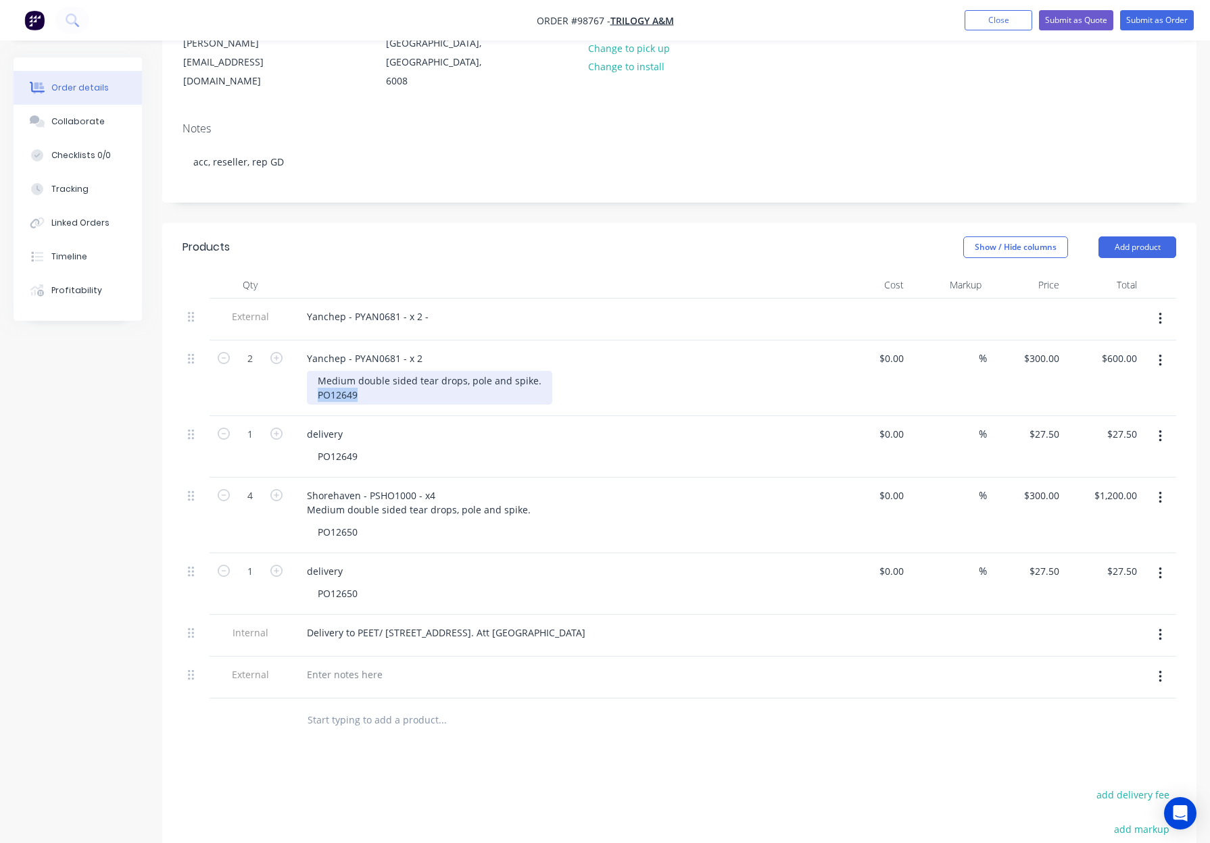
copy div "PO12649"
click at [425, 307] on div "Yanchep - PYAN0681 - x 2 -" at bounding box center [367, 317] width 143 height 20
click at [431, 307] on div "Yanchep - PYAN0681 - x 2 -" at bounding box center [367, 317] width 143 height 20
click at [583, 307] on div "Yanchep - PYAN0681 - x 2 - PO12649" at bounding box center [561, 317] width 530 height 20
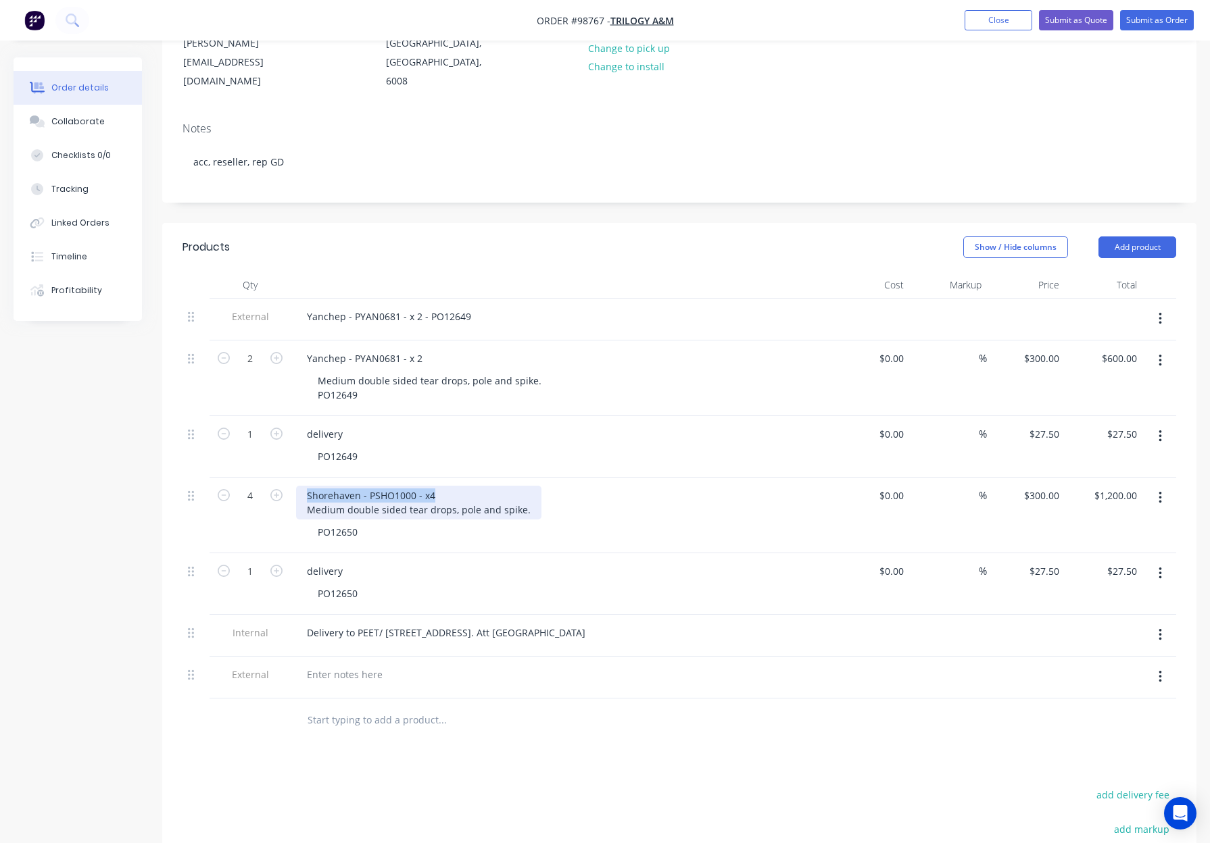
drag, startPoint x: 303, startPoint y: 452, endPoint x: 474, endPoint y: 455, distance: 170.3
click at [473, 486] on div "Shorehaven - PSHO1000 - x4 Medium double sided tear drops, pole and spike." at bounding box center [418, 503] width 245 height 34
copy div "Shorehaven - PSHO1000 - x4"
click at [334, 665] on div at bounding box center [344, 675] width 97 height 20
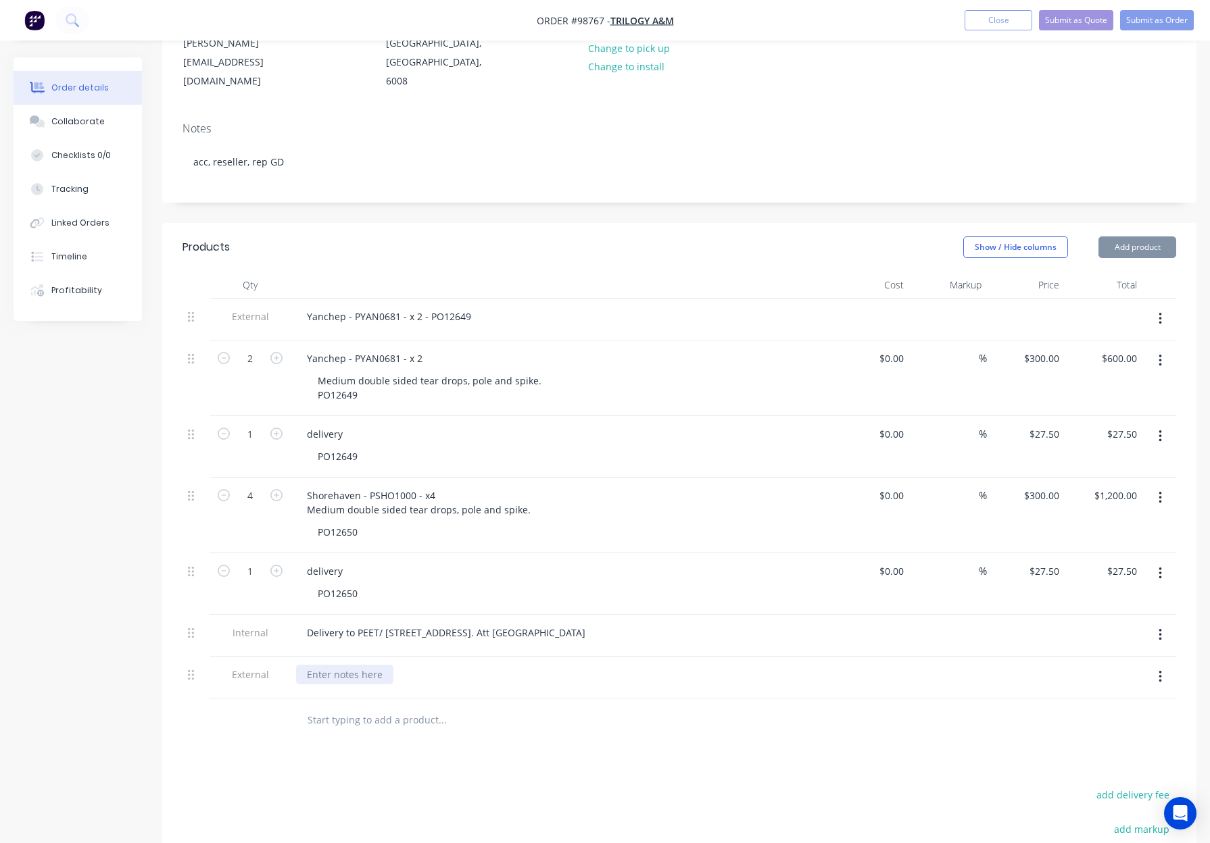
click at [332, 665] on div at bounding box center [344, 675] width 97 height 20
paste div
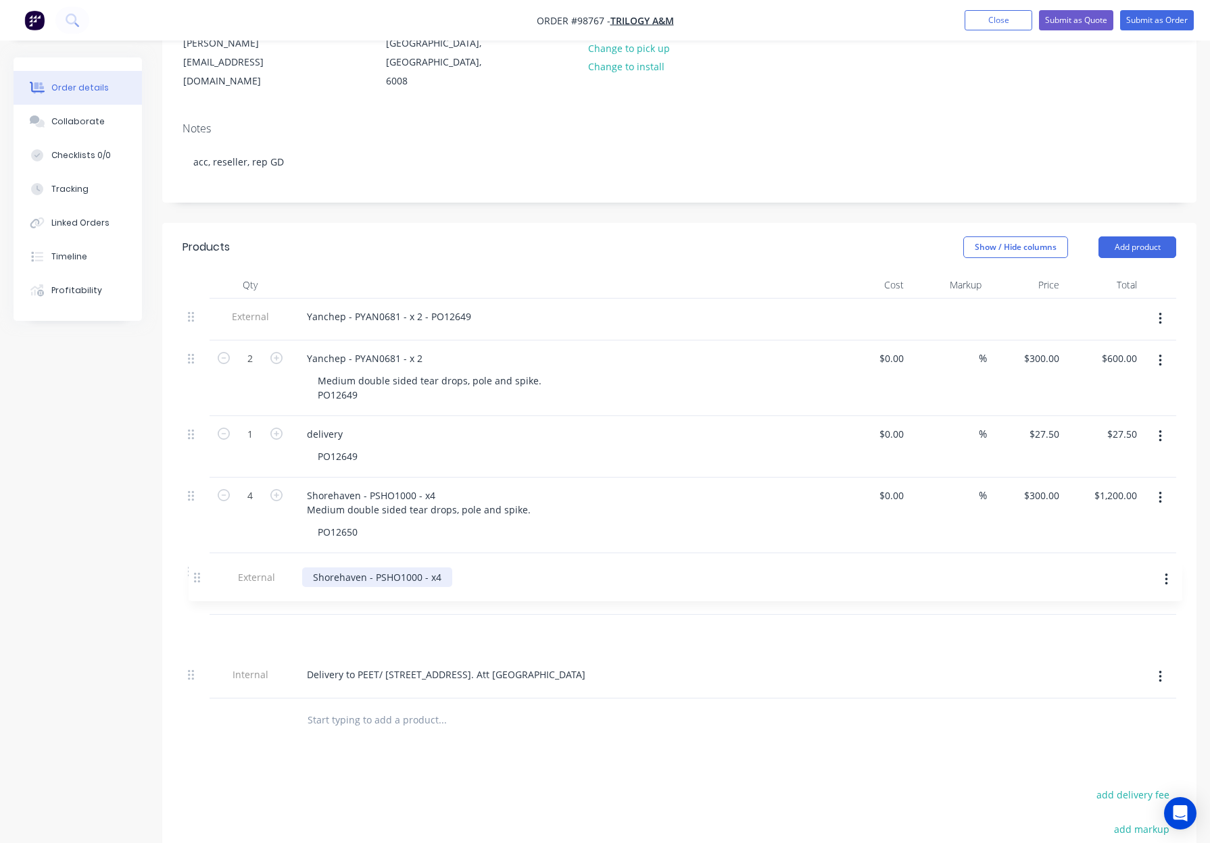
scroll to position [194, 0]
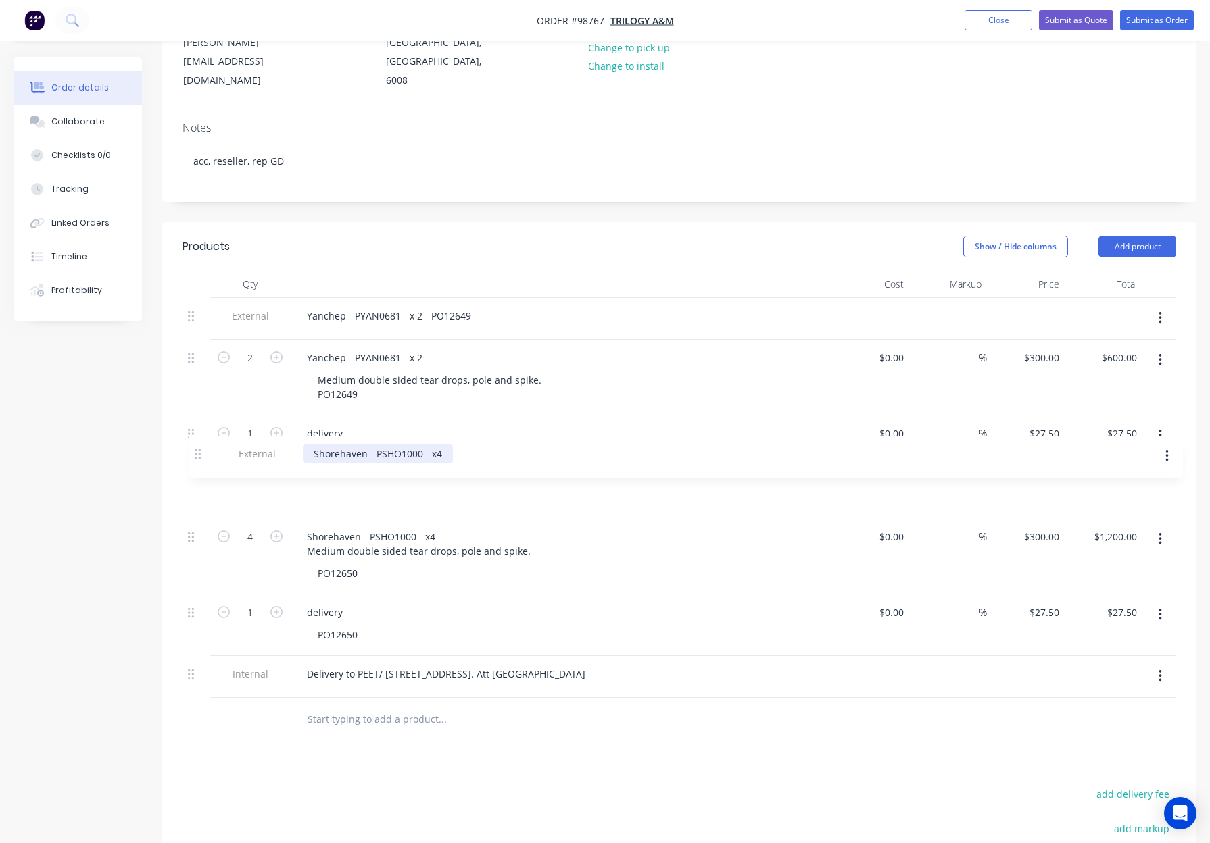
drag, startPoint x: 197, startPoint y: 575, endPoint x: 195, endPoint y: 452, distance: 123.0
click at [196, 451] on div "External Yanchep - PYAN0681 - x 2 - PO12649 2 Yanchep - PYAN0681 - x 2 Medium d…" at bounding box center [678, 498] width 993 height 400
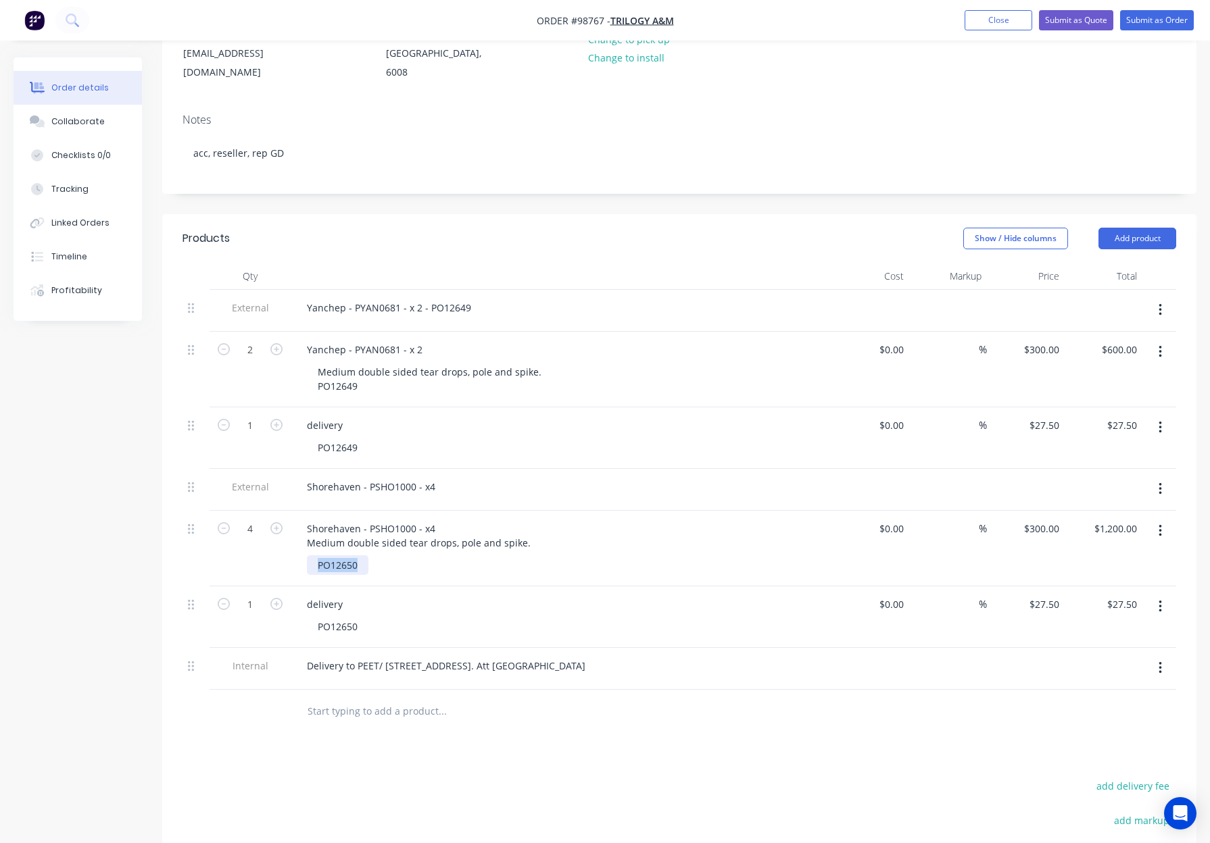
drag, startPoint x: 318, startPoint y: 528, endPoint x: 391, endPoint y: 527, distance: 73.7
click at [391, 555] on div "PO12650" at bounding box center [566, 565] width 519 height 20
copy div "PO12650"
click at [438, 477] on div "Shorehaven - PSHO1000 - x4" at bounding box center [371, 487] width 150 height 20
click at [439, 477] on div "Shorehaven - PSHO1000 - x4" at bounding box center [371, 487] width 150 height 20
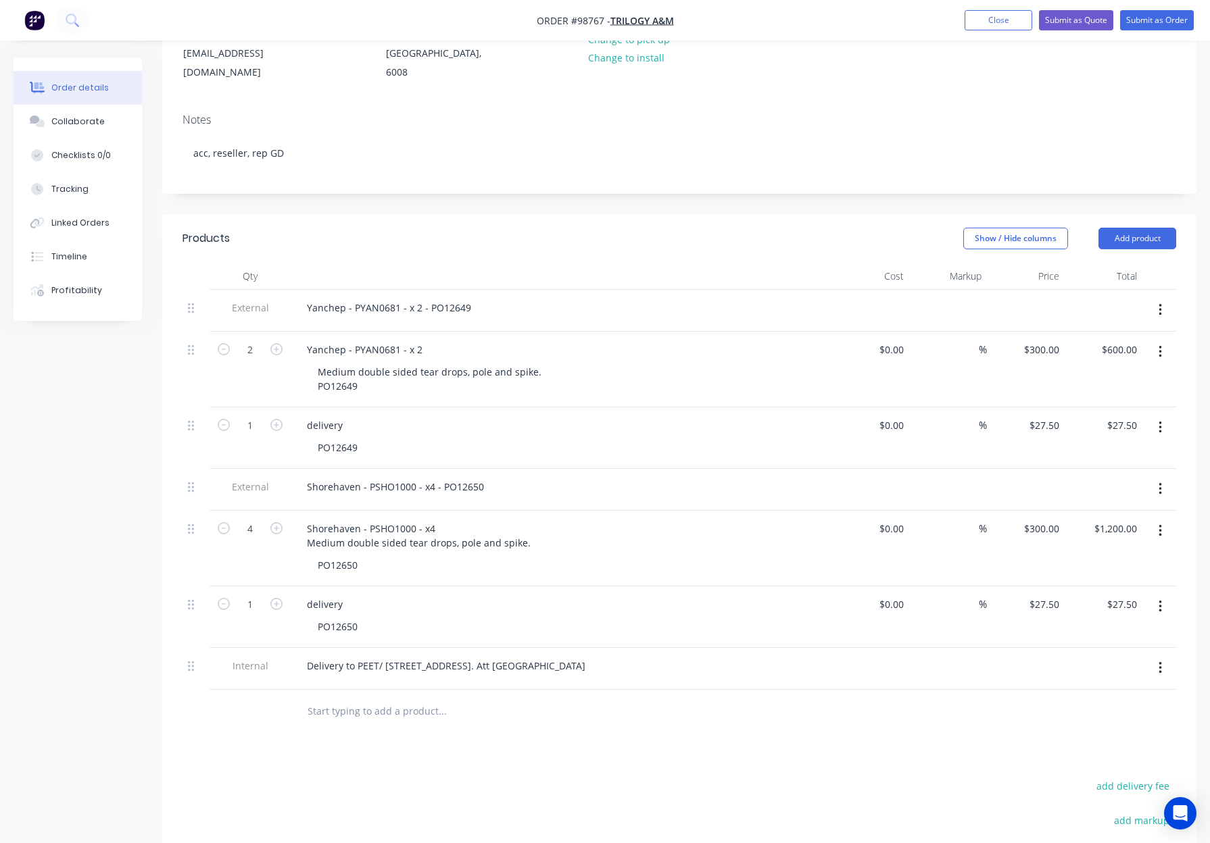
click at [553, 477] on div "Shorehaven - PSHO1000 - x4 - PO12650" at bounding box center [561, 487] width 530 height 20
click at [373, 555] on div "PO12650" at bounding box center [566, 565] width 519 height 20
click at [364, 555] on div "PO12650" at bounding box center [337, 565] width 61 height 20
drag, startPoint x: 354, startPoint y: 528, endPoint x: 289, endPoint y: 526, distance: 65.6
click at [289, 526] on div "4 Shorehaven - PSHO1000 - x4 Medium double sided tear drops, pole and spike. PO…" at bounding box center [678, 549] width 993 height 76
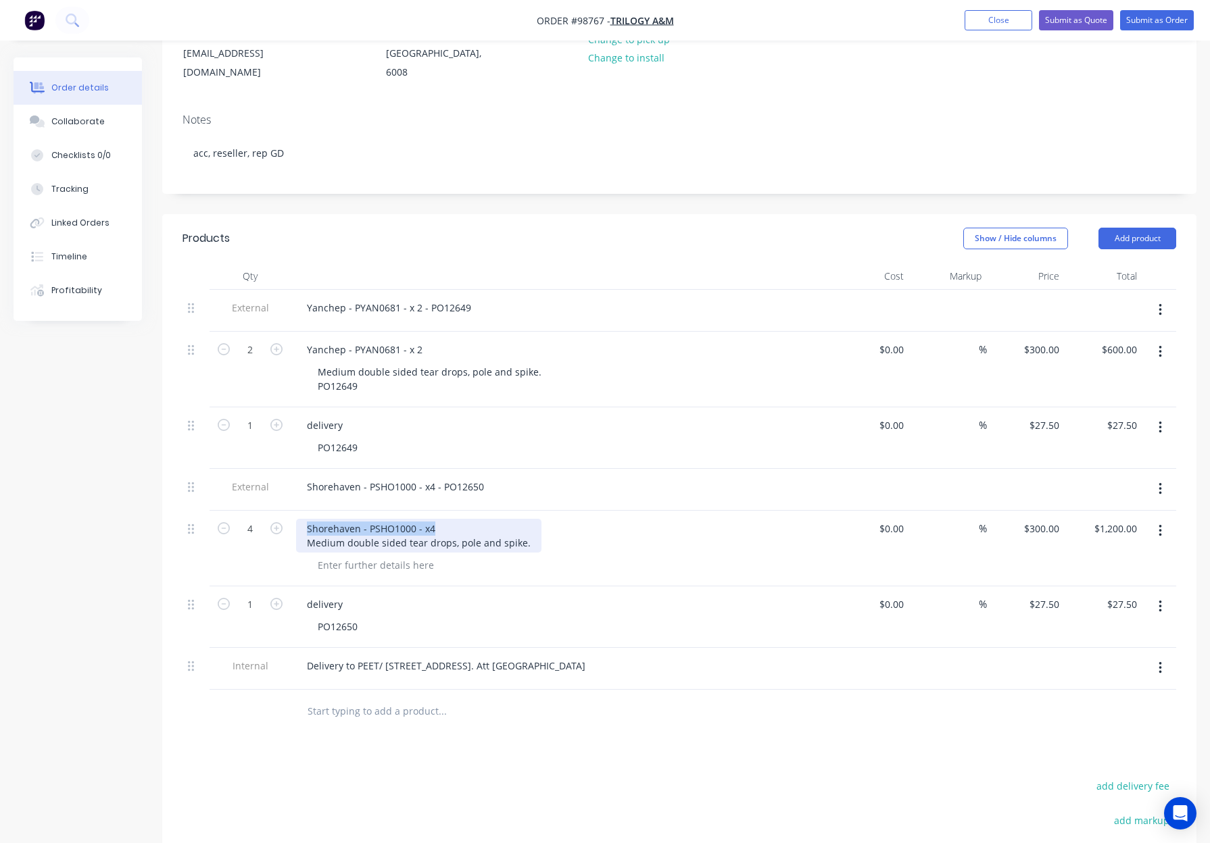
drag, startPoint x: 450, startPoint y: 491, endPoint x: 291, endPoint y: 491, distance: 159.5
click at [293, 511] on div "Shorehaven - PSHO1000 - x4 Medium double sided tear drops, pole and spike." at bounding box center [561, 549] width 541 height 76
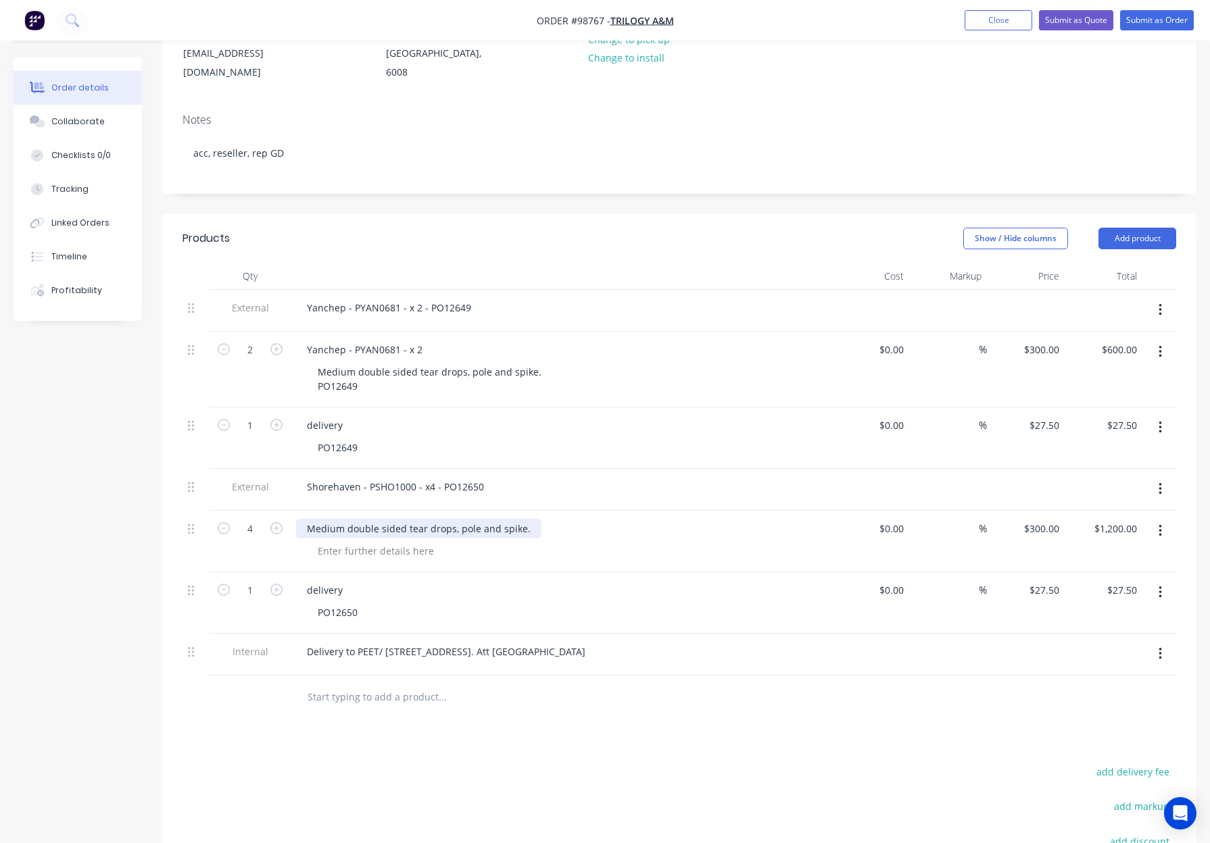
click at [306, 519] on div "Medium double sided tear drops, pole and spike." at bounding box center [418, 529] width 245 height 20
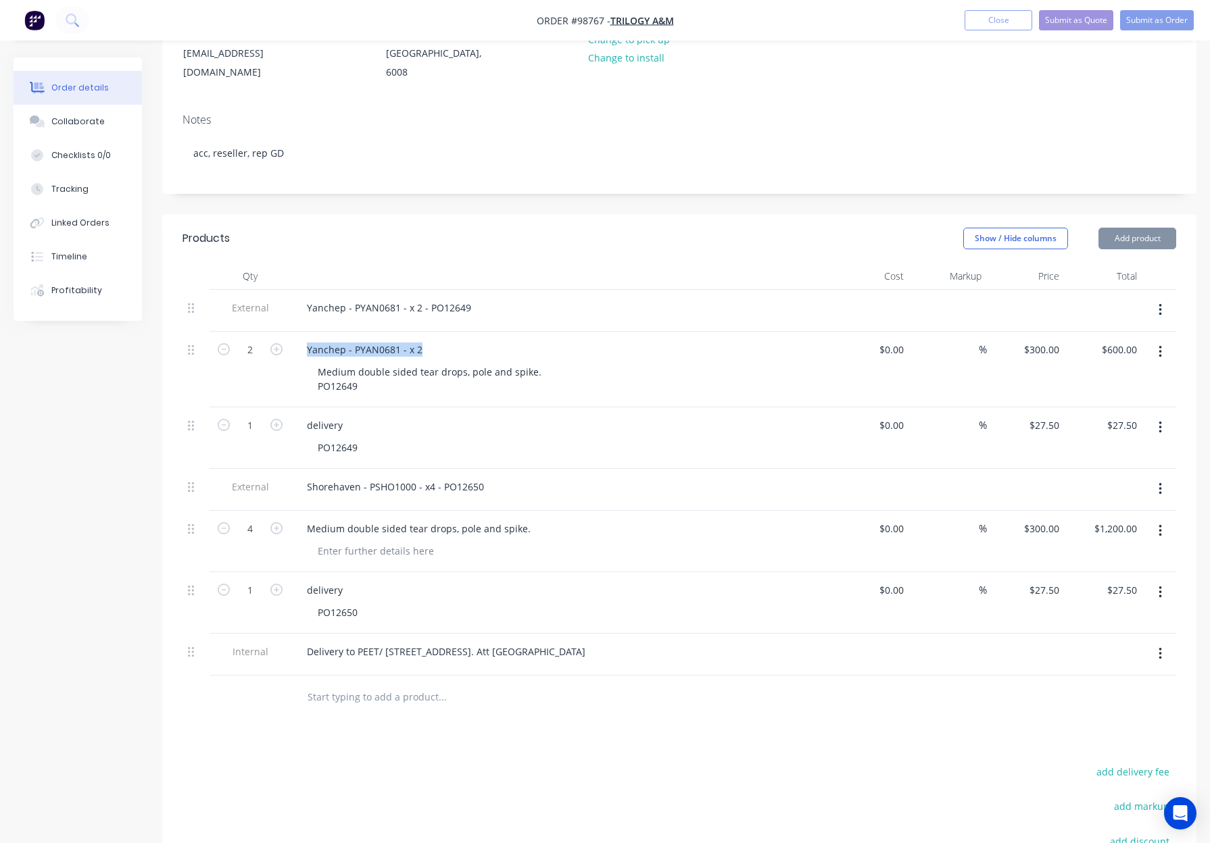
drag, startPoint x: 324, startPoint y: 313, endPoint x: 431, endPoint y: 316, distance: 106.8
click at [432, 340] on div "Yanchep - PYAN0681 - x 2" at bounding box center [561, 350] width 530 height 20
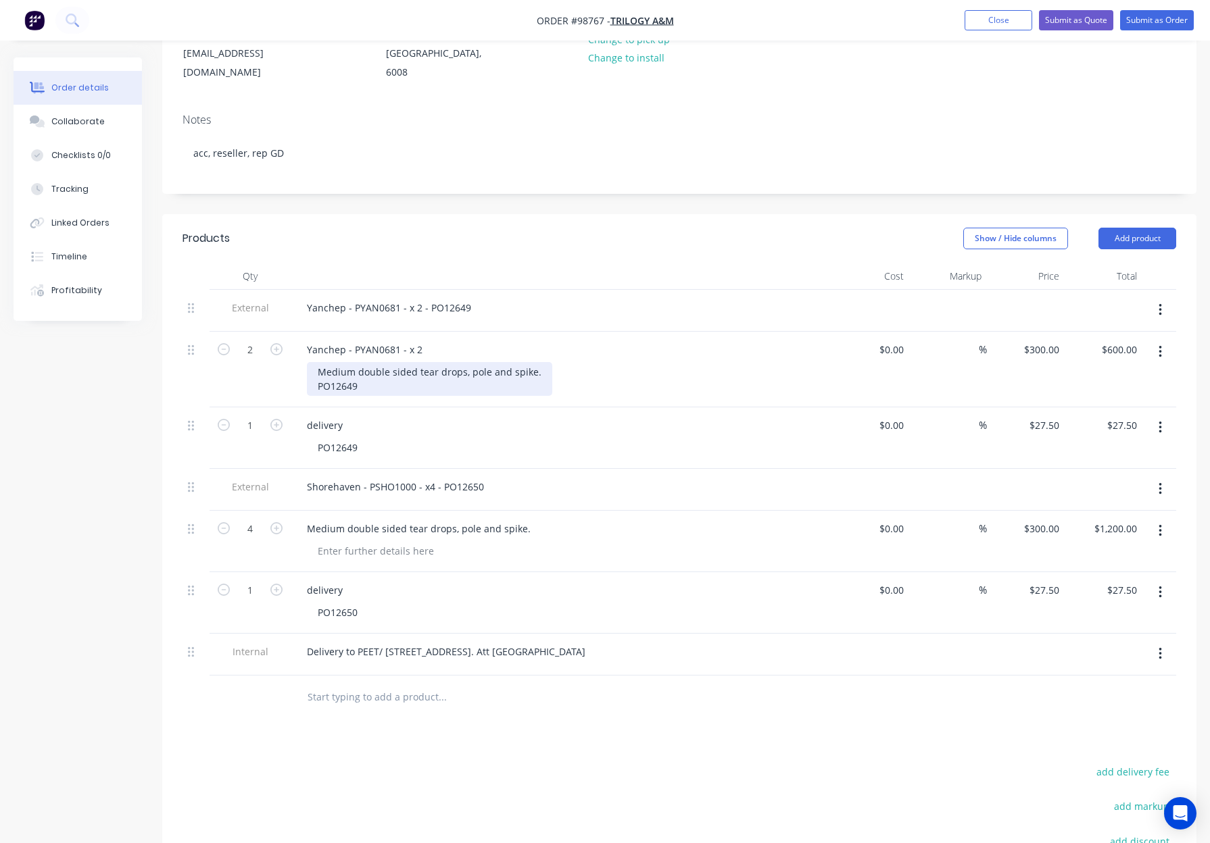
click at [376, 362] on div "Medium double sided tear drops, pole and spike. PO12649" at bounding box center [429, 379] width 245 height 34
drag, startPoint x: 371, startPoint y: 347, endPoint x: 291, endPoint y: 348, distance: 80.4
click at [291, 348] on div "Yanchep - PYAN0681 - x 2 Medium double sided tear drops, pole and spike. PO12649" at bounding box center [561, 370] width 541 height 76
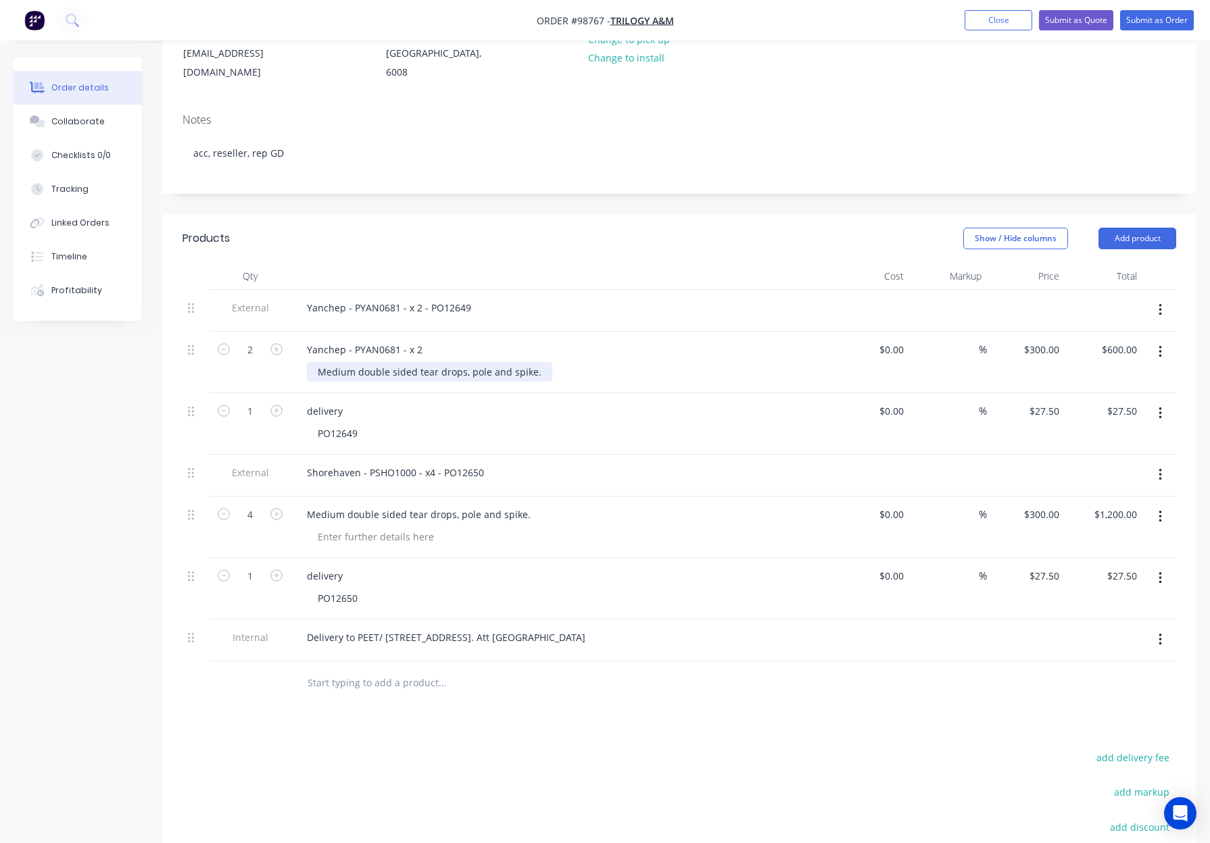
click at [314, 362] on div "Medium double sided tear drops, pole and spike." at bounding box center [429, 372] width 245 height 20
drag, startPoint x: 318, startPoint y: 333, endPoint x: 598, endPoint y: 334, distance: 280.4
click at [598, 362] on div "Medium double sided tear drops, pole and spike." at bounding box center [566, 372] width 519 height 20
drag, startPoint x: 592, startPoint y: 334, endPoint x: 547, endPoint y: 333, distance: 44.6
click at [591, 362] on div "Medium double sided tear drops, pole and spike." at bounding box center [566, 372] width 519 height 20
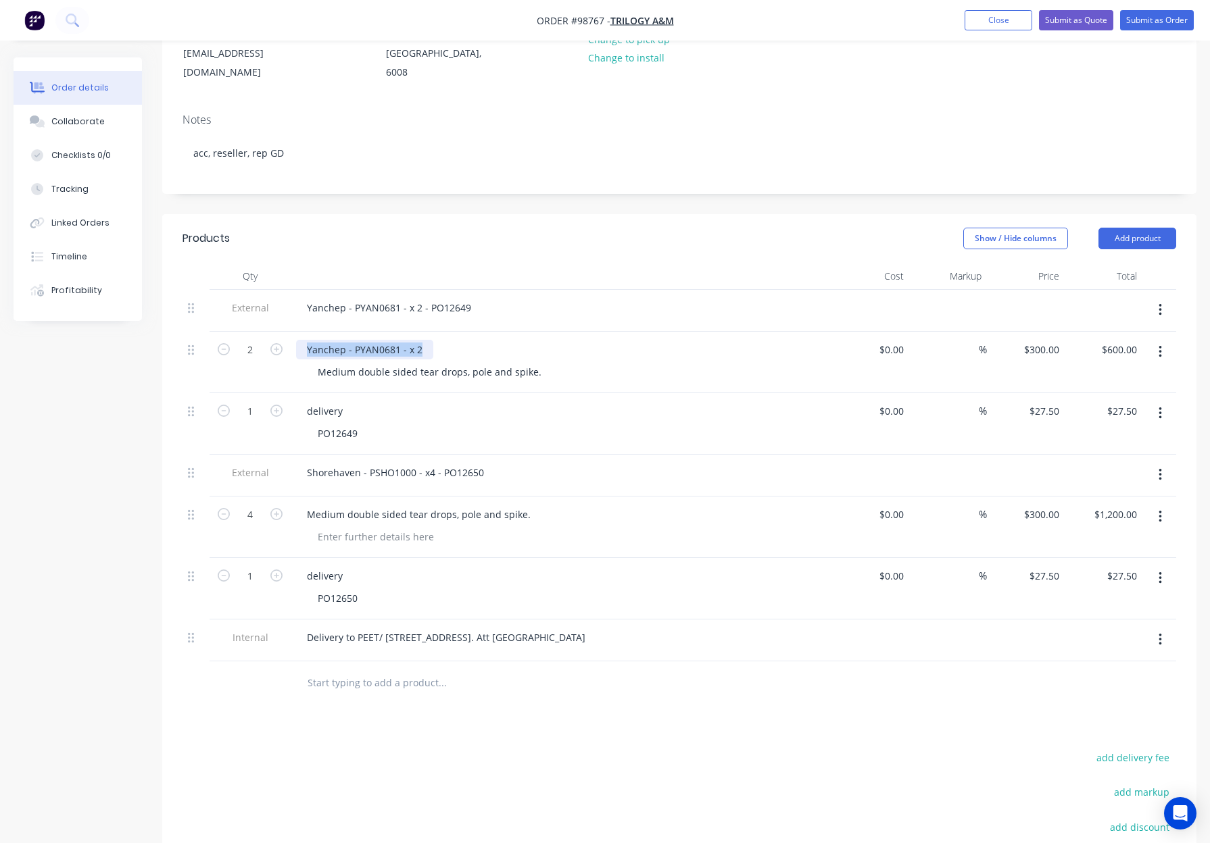
drag, startPoint x: 420, startPoint y: 313, endPoint x: 297, endPoint y: 312, distance: 123.7
click at [297, 340] on div "Yanchep - PYAN0681 - x 2" at bounding box center [364, 350] width 137 height 20
click at [554, 340] on div at bounding box center [561, 350] width 530 height 20
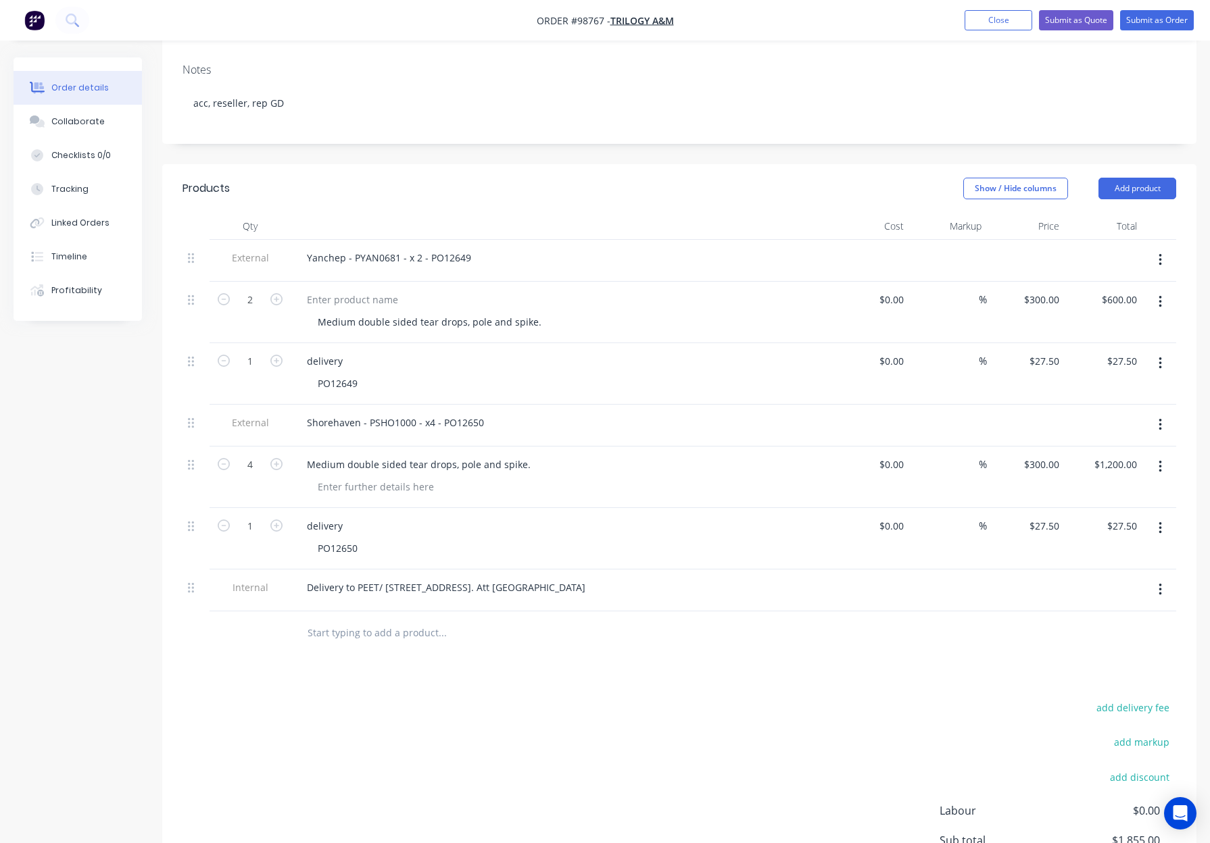
scroll to position [253, 0]
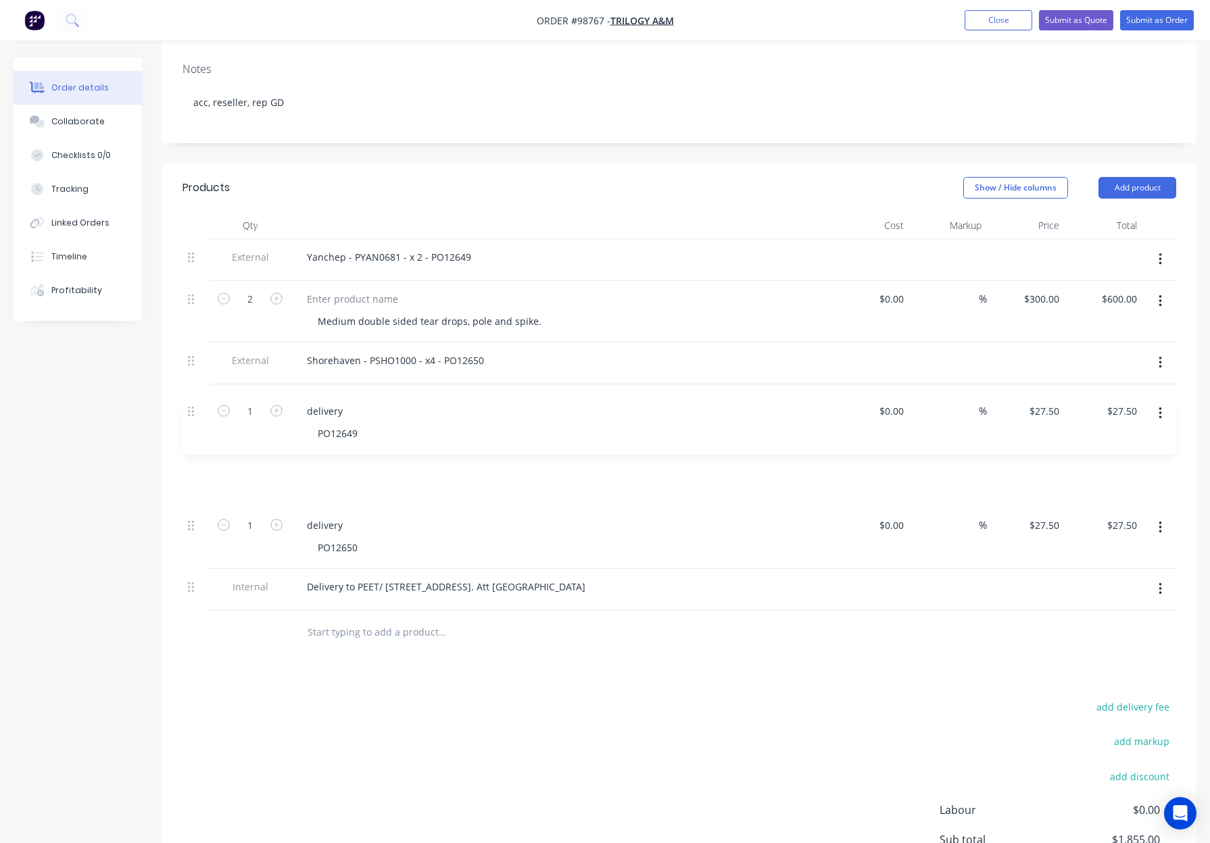
drag, startPoint x: 191, startPoint y: 353, endPoint x: 191, endPoint y: 414, distance: 61.5
click at [192, 415] on div "External Yanchep - PYAN0681 - x 2 - PO12649 2 Medium double sided tear drops, p…" at bounding box center [678, 425] width 993 height 372
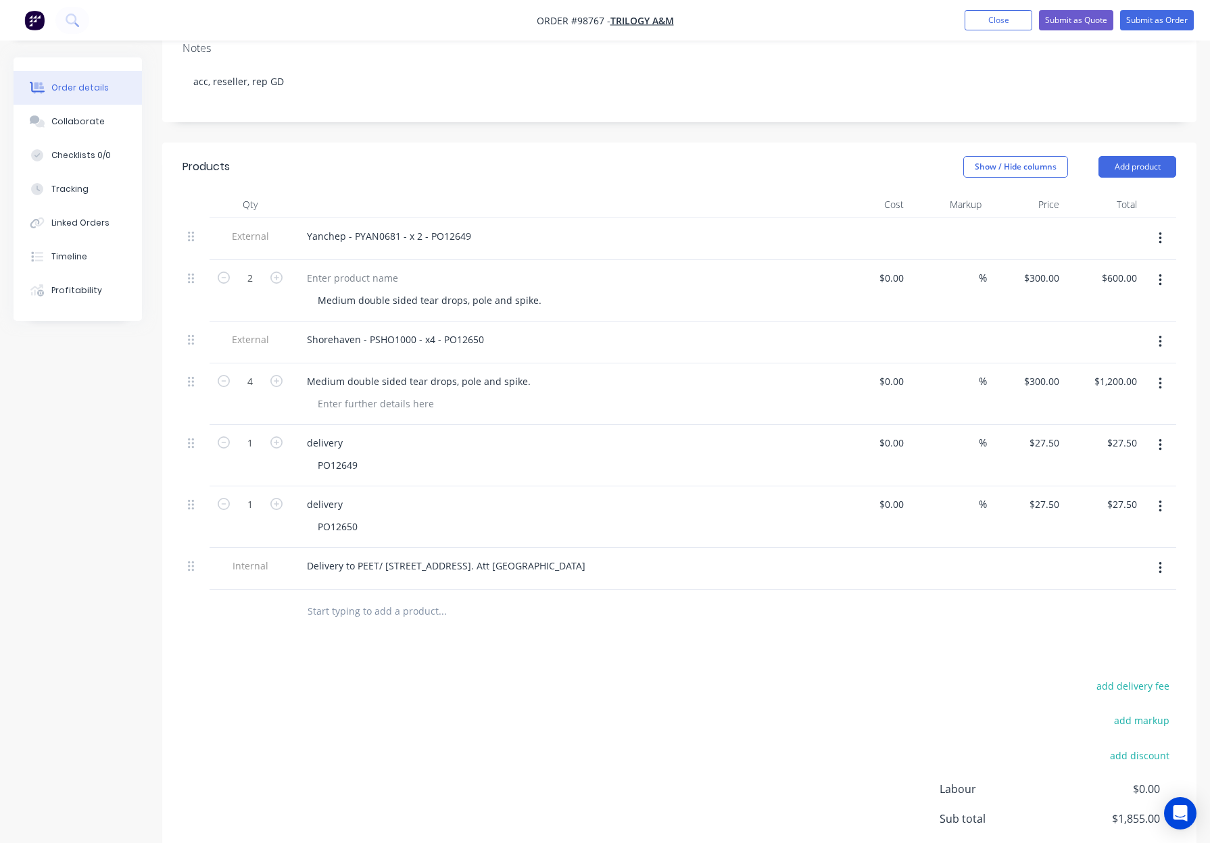
drag, startPoint x: 377, startPoint y: 572, endPoint x: 407, endPoint y: 574, distance: 30.5
click at [377, 598] on input "text" at bounding box center [442, 611] width 270 height 27
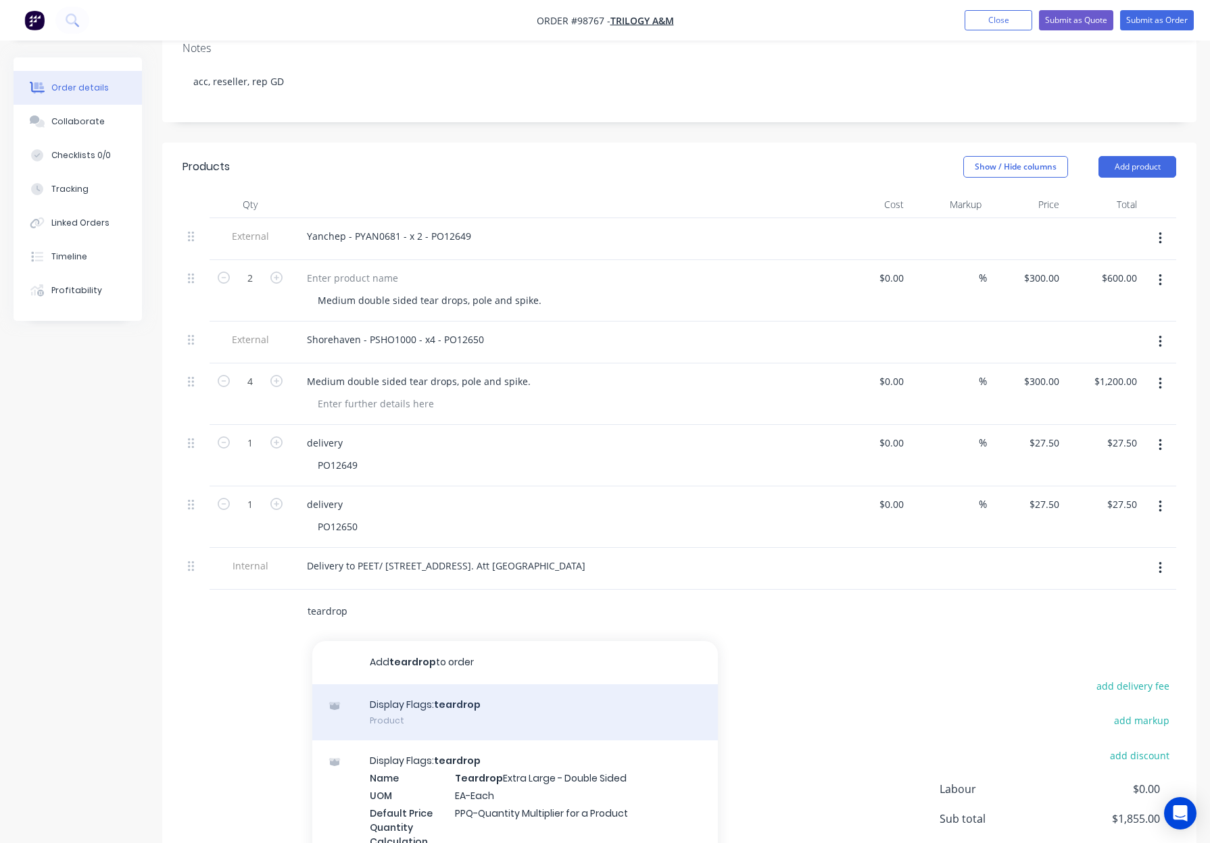
type input "teardrop"
click at [585, 685] on div "Display Flags: teardrop Product" at bounding box center [514, 713] width 405 height 57
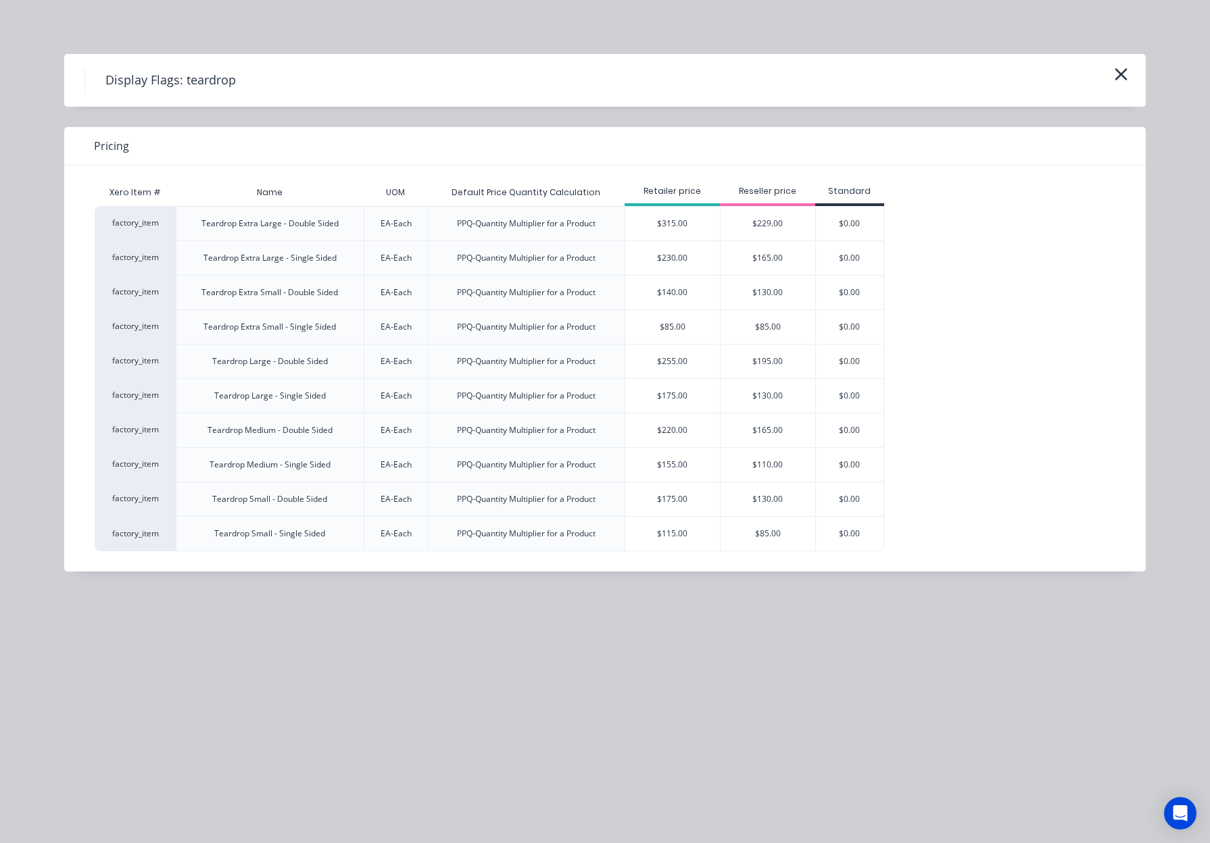
click at [733, 438] on div "$165.00" at bounding box center [767, 431] width 95 height 34
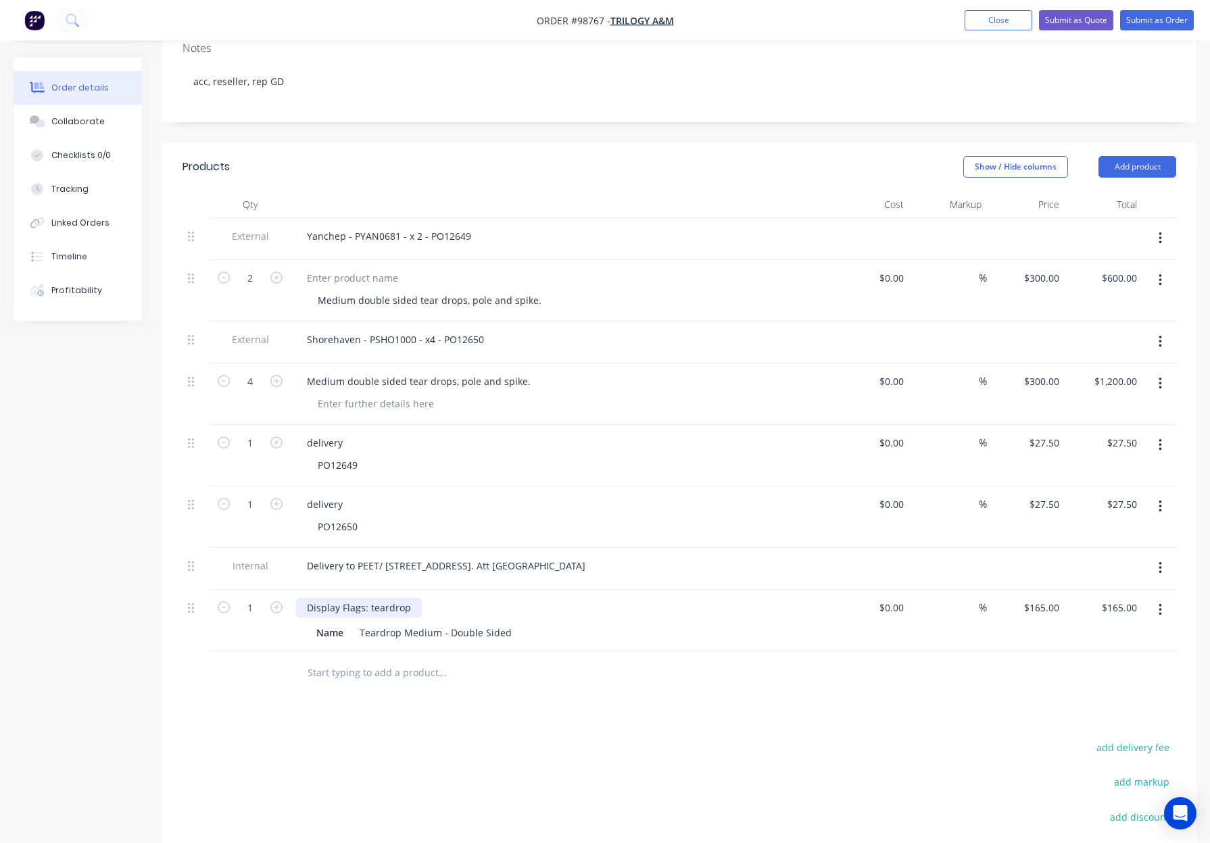
click at [372, 598] on div "Display Flags: teardrop" at bounding box center [359, 608] width 126 height 20
click at [426, 651] on div at bounding box center [534, 673] width 487 height 44
click at [416, 660] on input "text" at bounding box center [442, 673] width 270 height 27
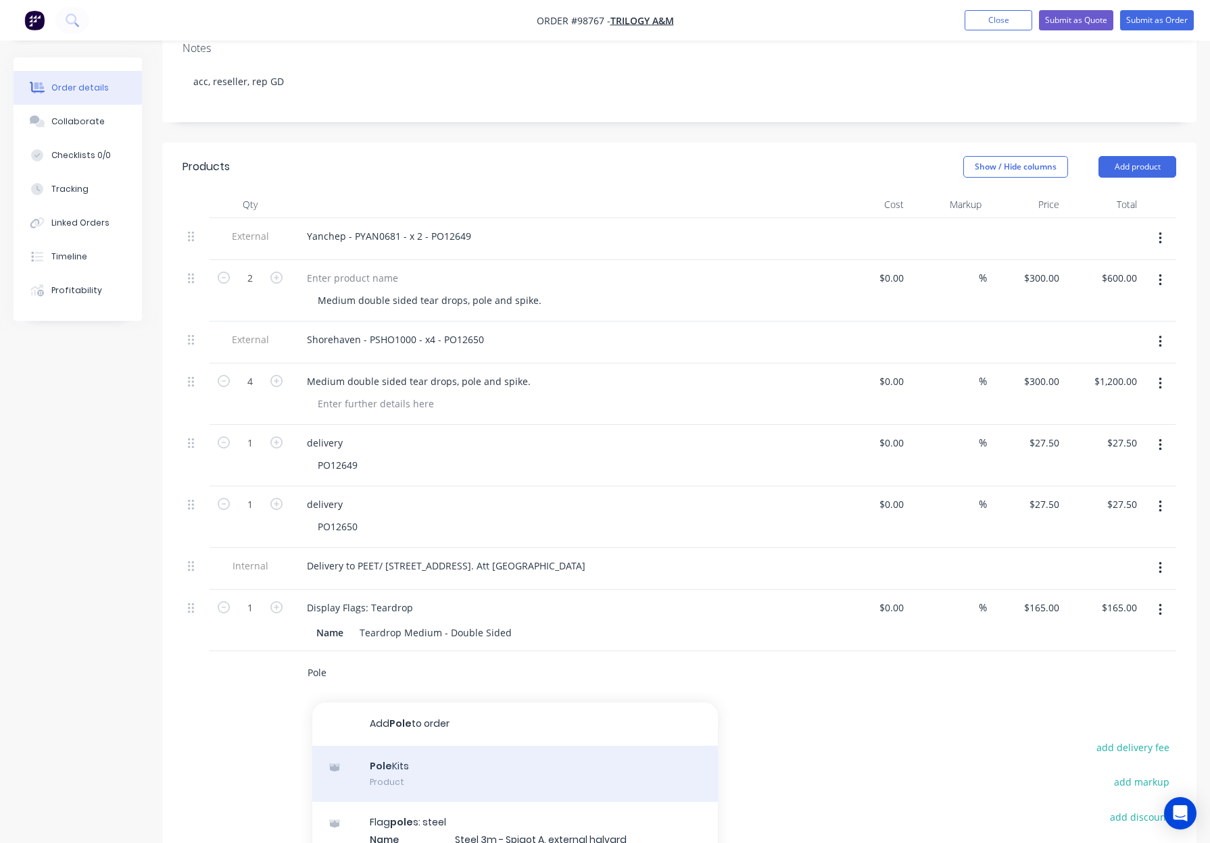
type input "Pole"
click at [497, 746] on div "Pole Kits Product" at bounding box center [514, 774] width 405 height 57
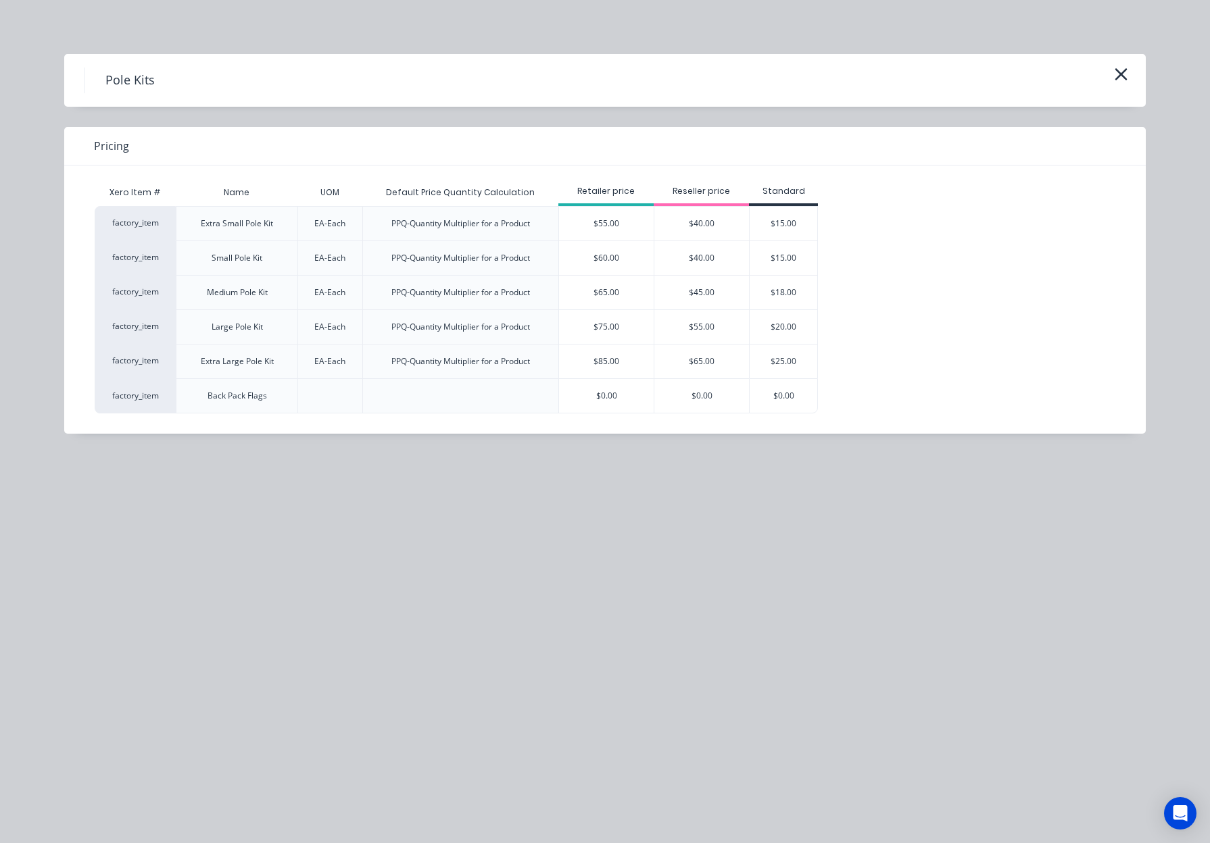
click at [712, 293] on div "$45.00" at bounding box center [701, 293] width 95 height 34
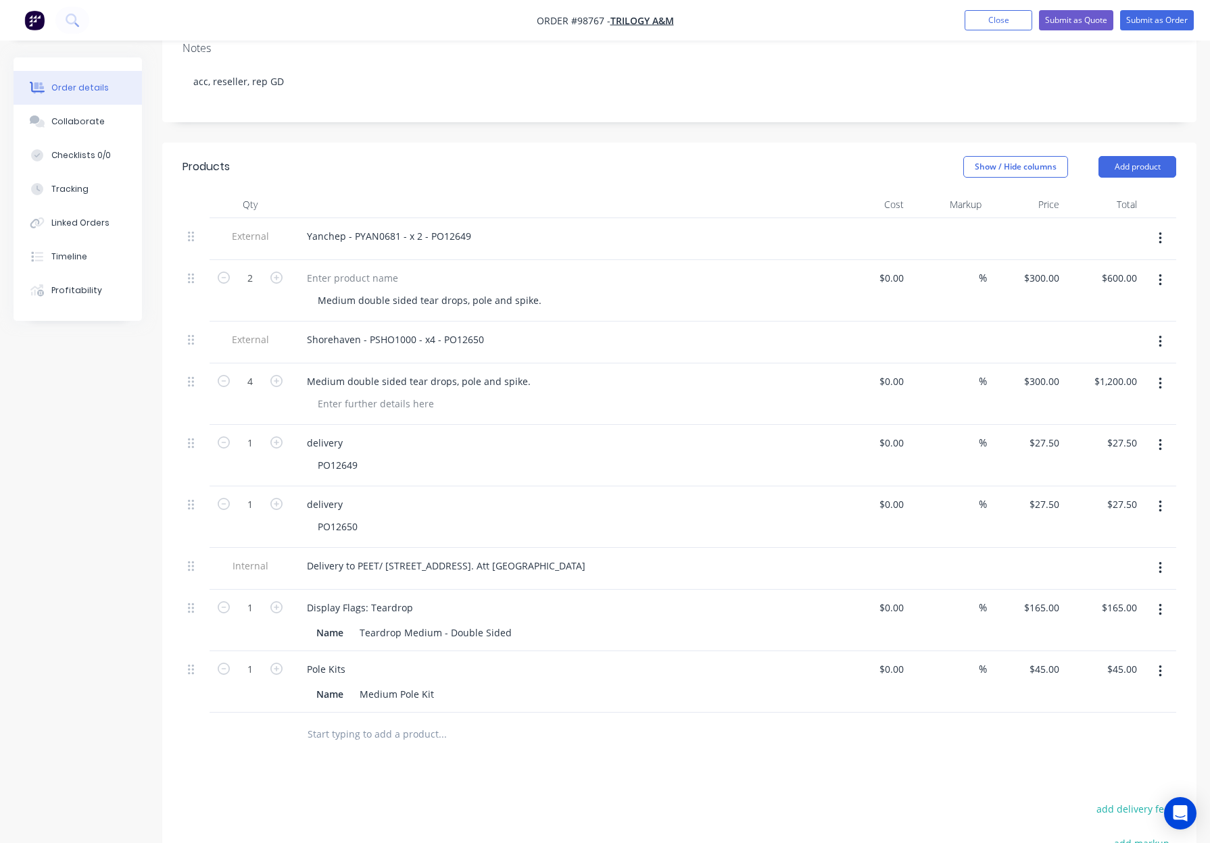
drag, startPoint x: 324, startPoint y: 693, endPoint x: 373, endPoint y: 703, distance: 49.6
click at [327, 721] on input "text" at bounding box center [442, 734] width 270 height 27
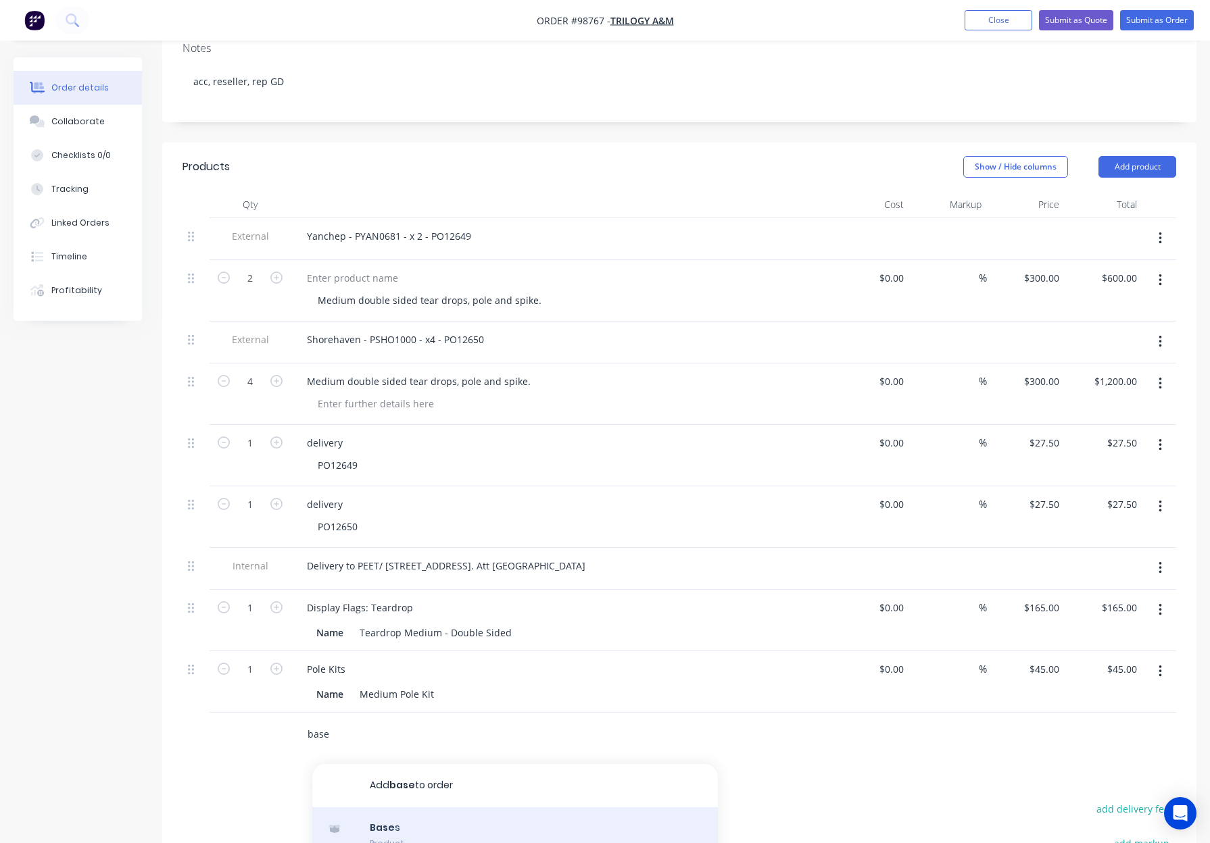
type input "base"
click at [429, 808] on div "Base s Product" at bounding box center [514, 836] width 405 height 57
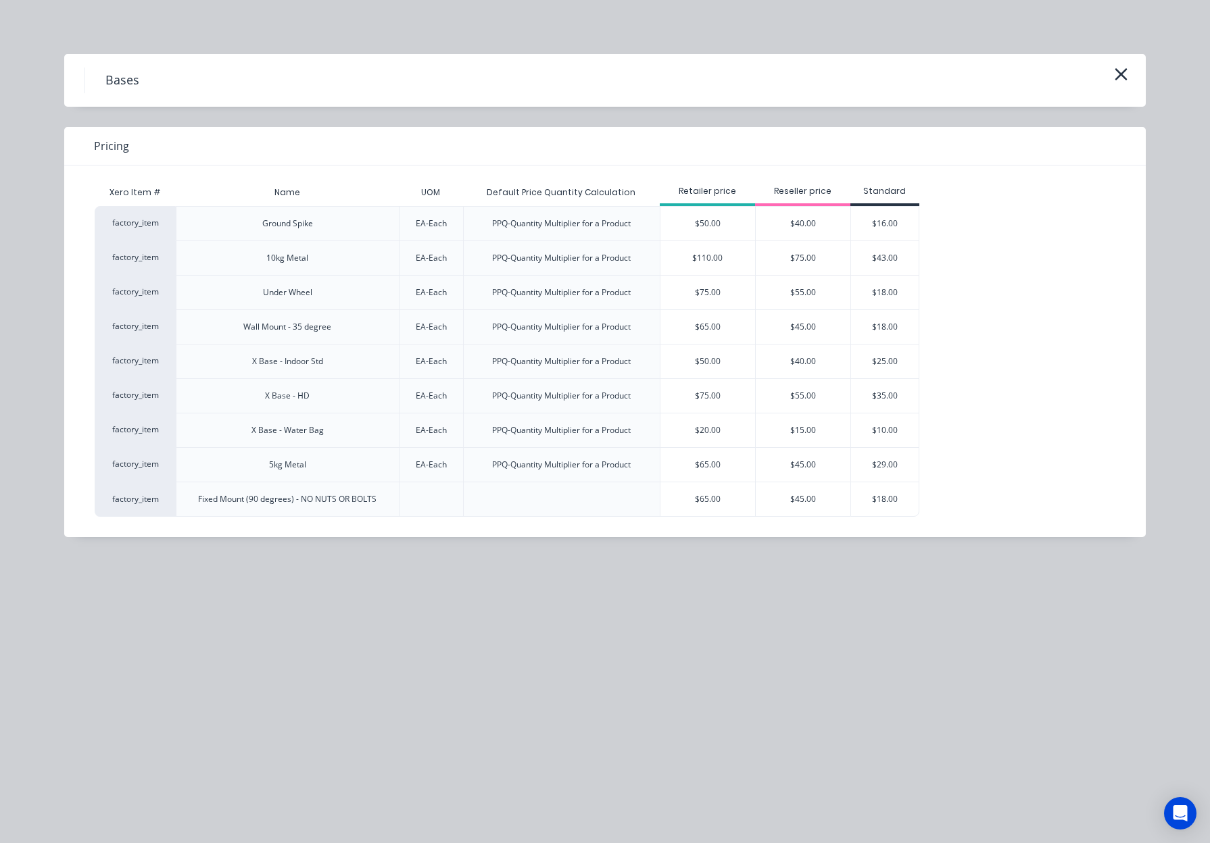
click at [801, 222] on div "$40.00" at bounding box center [802, 224] width 95 height 34
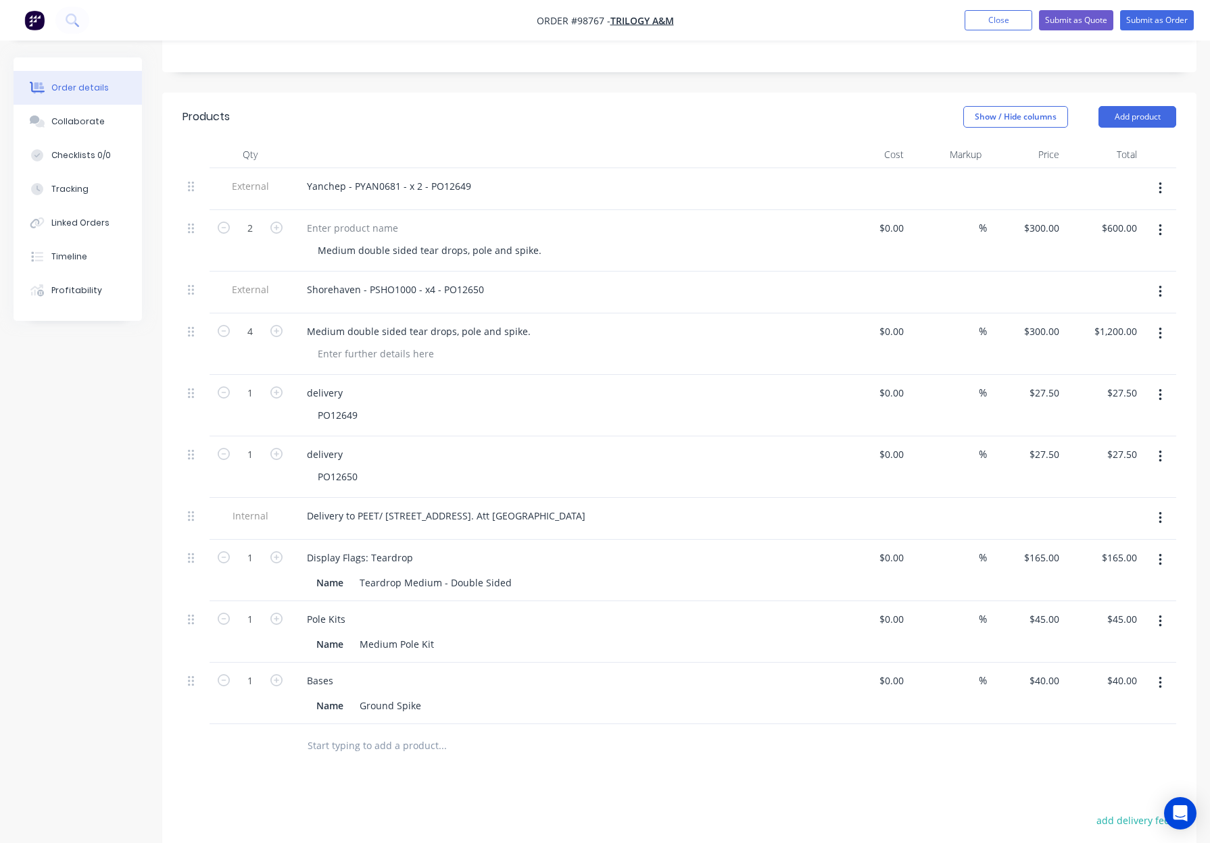
scroll to position [359, 0]
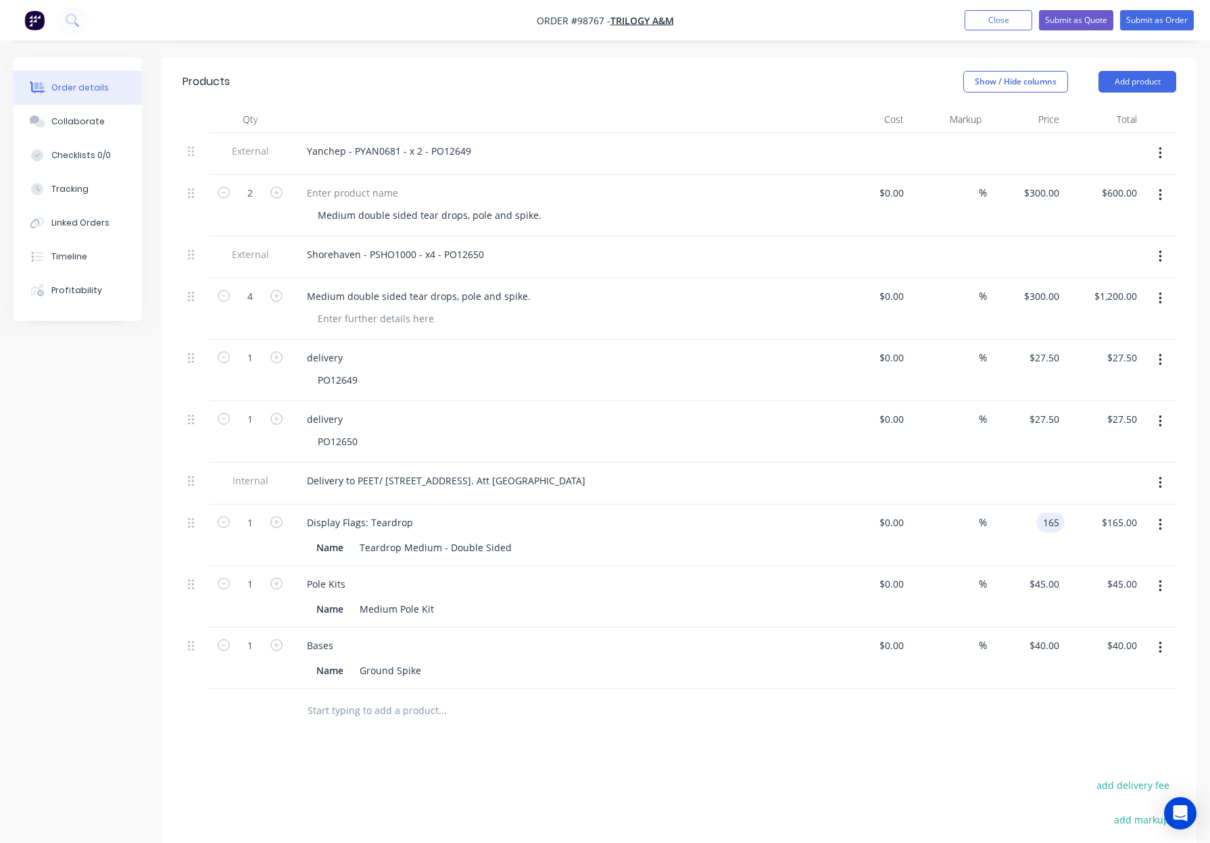
click at [1043, 513] on input "165" at bounding box center [1052, 523] width 23 height 20
click at [1016, 507] on div "175 175" at bounding box center [1026, 535] width 78 height 61
type input "$175.00"
click at [1041, 566] on div "$45.00 $45.00" at bounding box center [1026, 596] width 78 height 61
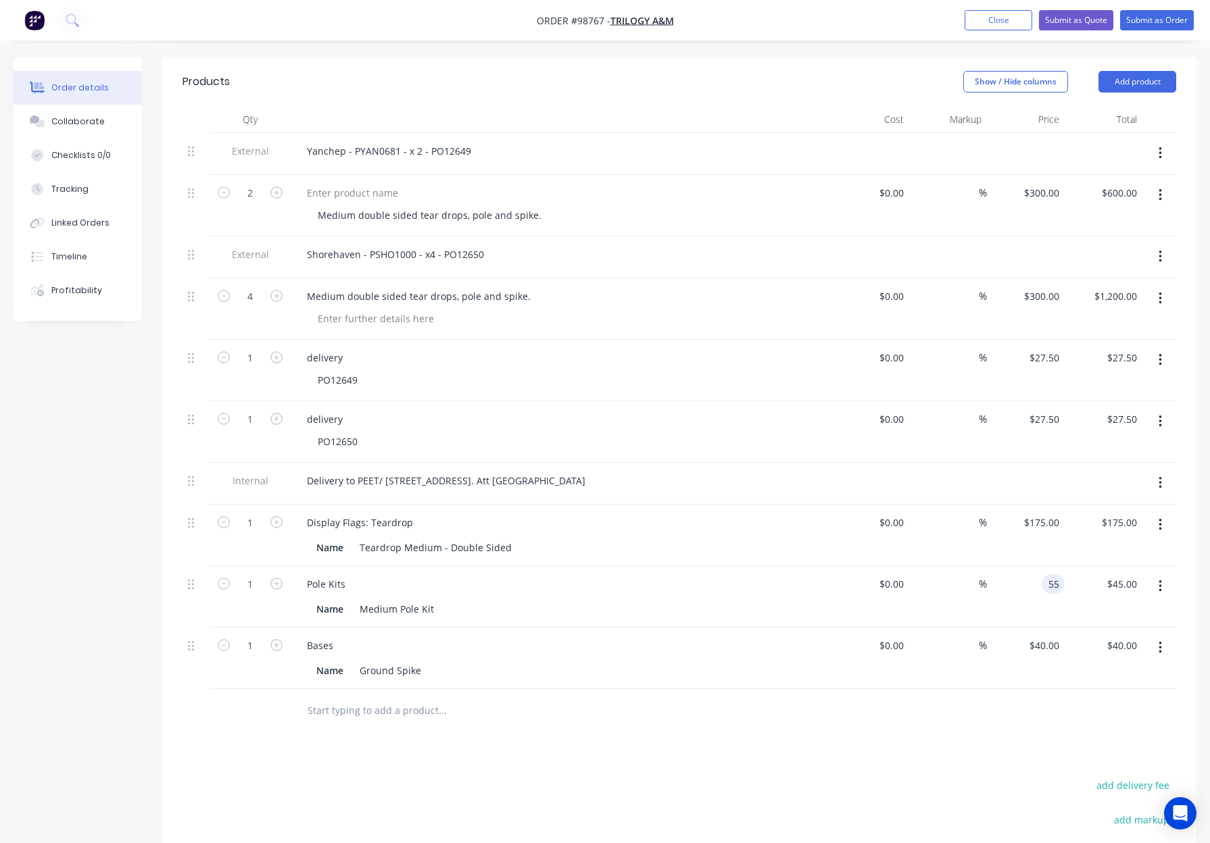
type input "$55.00"
click at [1034, 628] on div "40 40" at bounding box center [1026, 658] width 78 height 61
type input "$50.00"
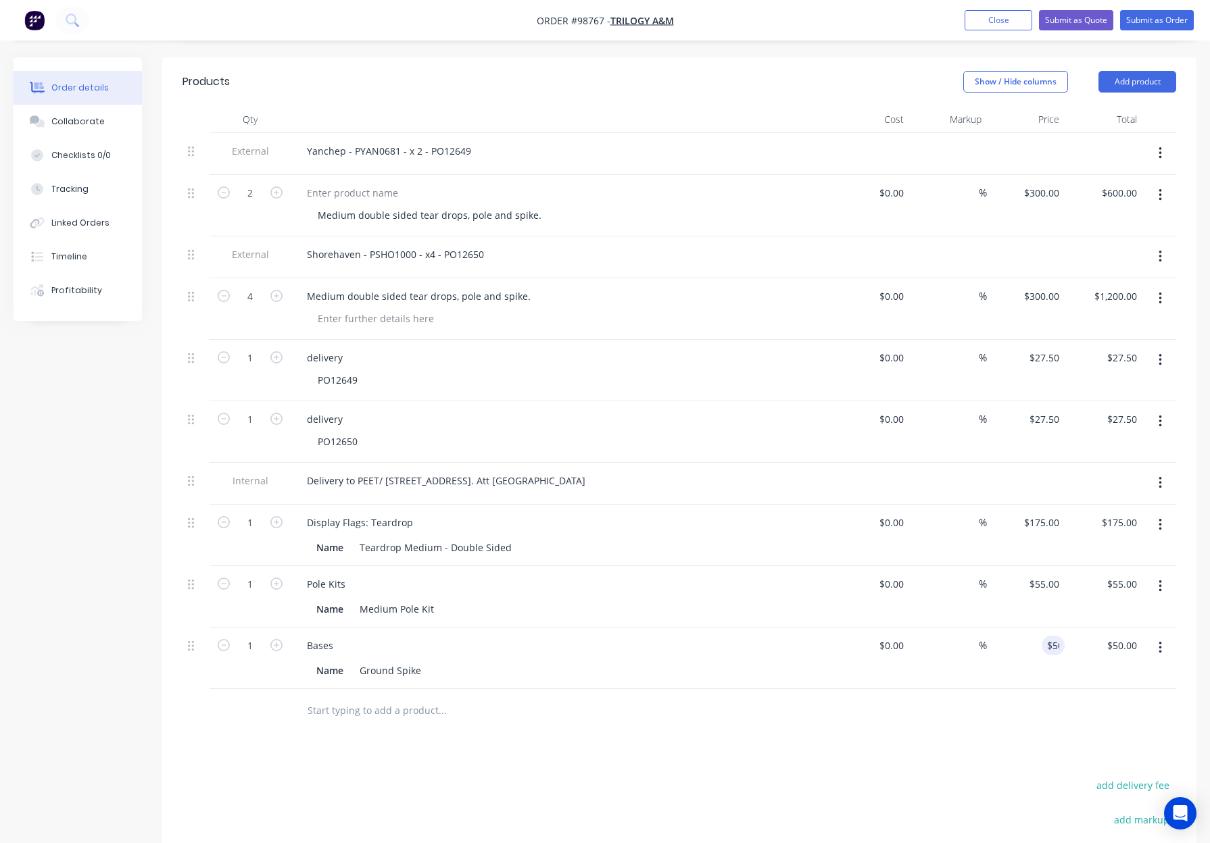
click at [1009, 689] on div at bounding box center [678, 711] width 993 height 44
click at [1033, 505] on div "175 $175.00" at bounding box center [1026, 535] width 78 height 61
type input "$185.00"
click at [1045, 574] on div "55 55" at bounding box center [1052, 584] width 23 height 20
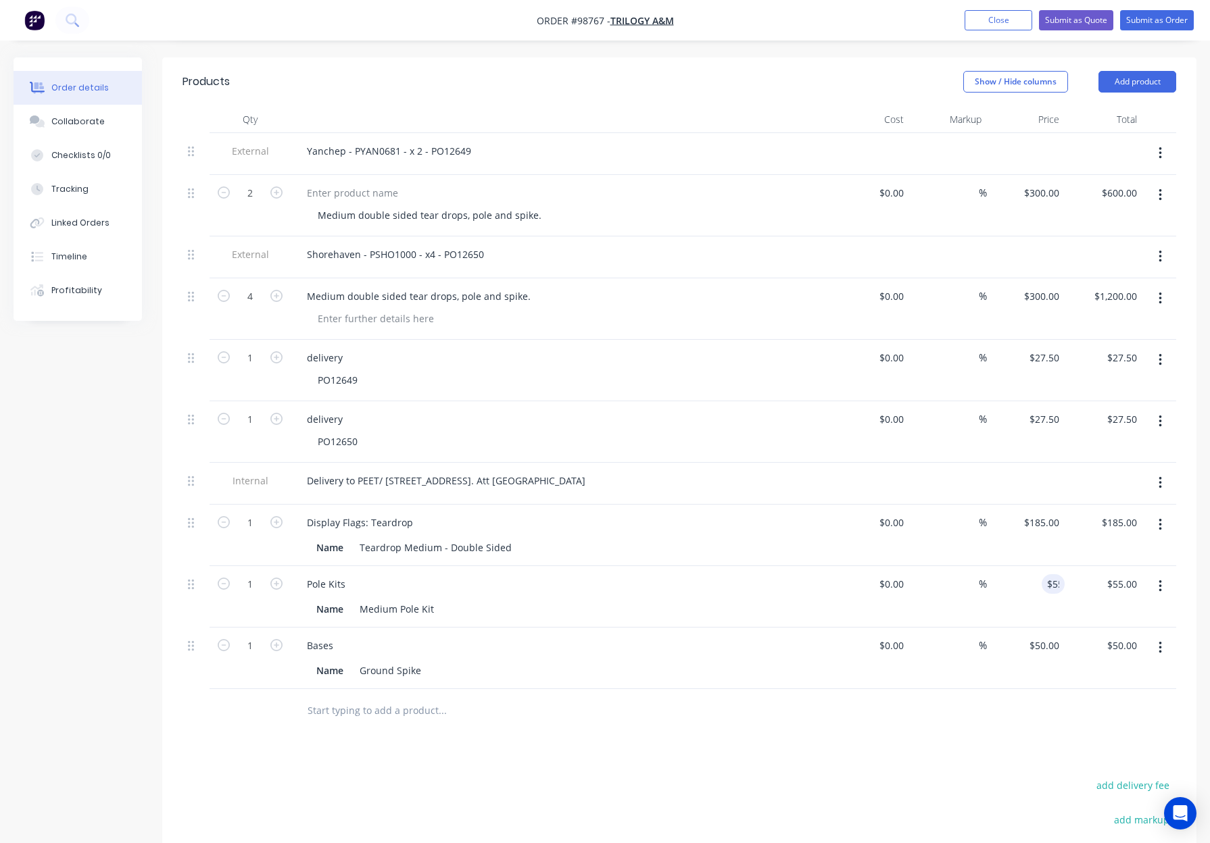
click at [1040, 689] on div at bounding box center [678, 711] width 993 height 44
click at [1041, 574] on div "55 55" at bounding box center [1052, 584] width 23 height 20
type input "$60.00"
click at [1044, 636] on div "50 $50.00" at bounding box center [1043, 646] width 42 height 20
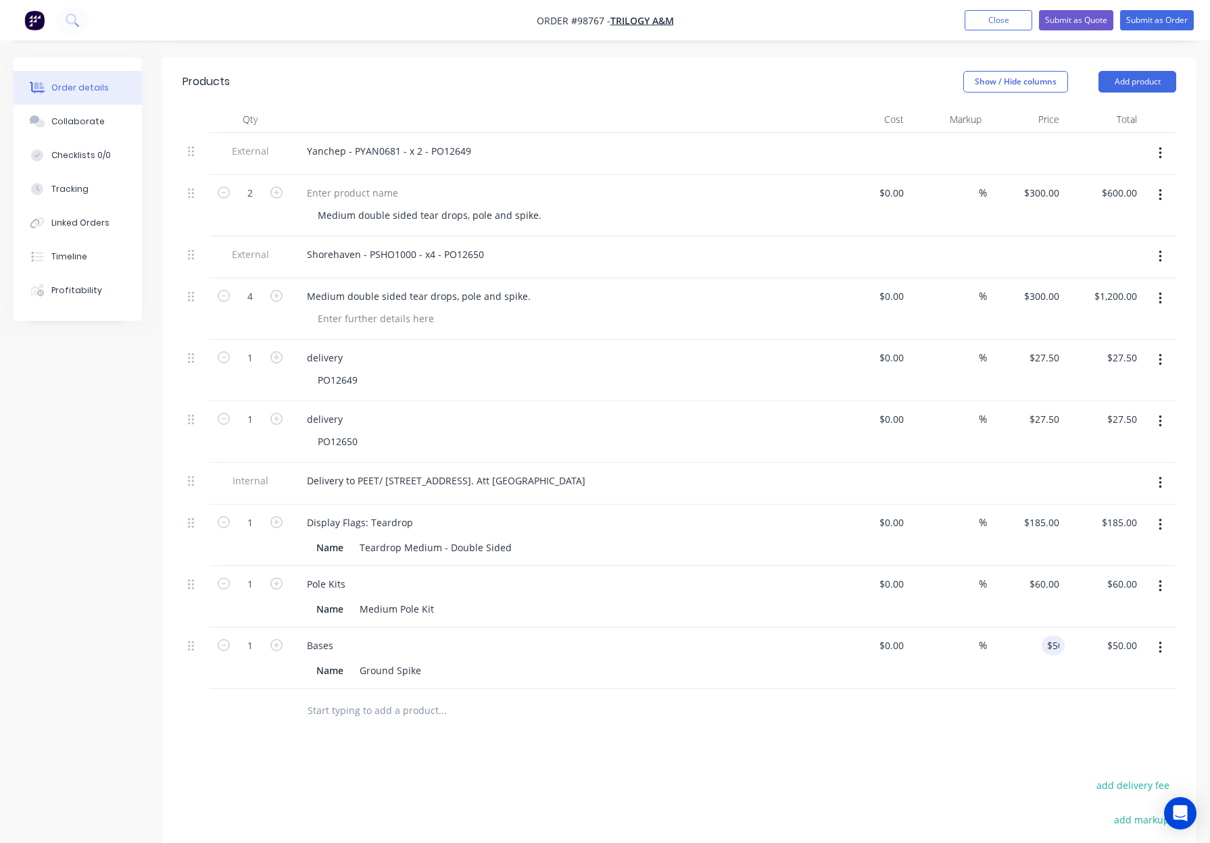
click at [1037, 689] on div at bounding box center [678, 711] width 993 height 44
click at [1040, 628] on div "50 $50.00" at bounding box center [1026, 658] width 78 height 61
click at [1057, 636] on input "550" at bounding box center [1052, 646] width 23 height 20
type input "$55.00"
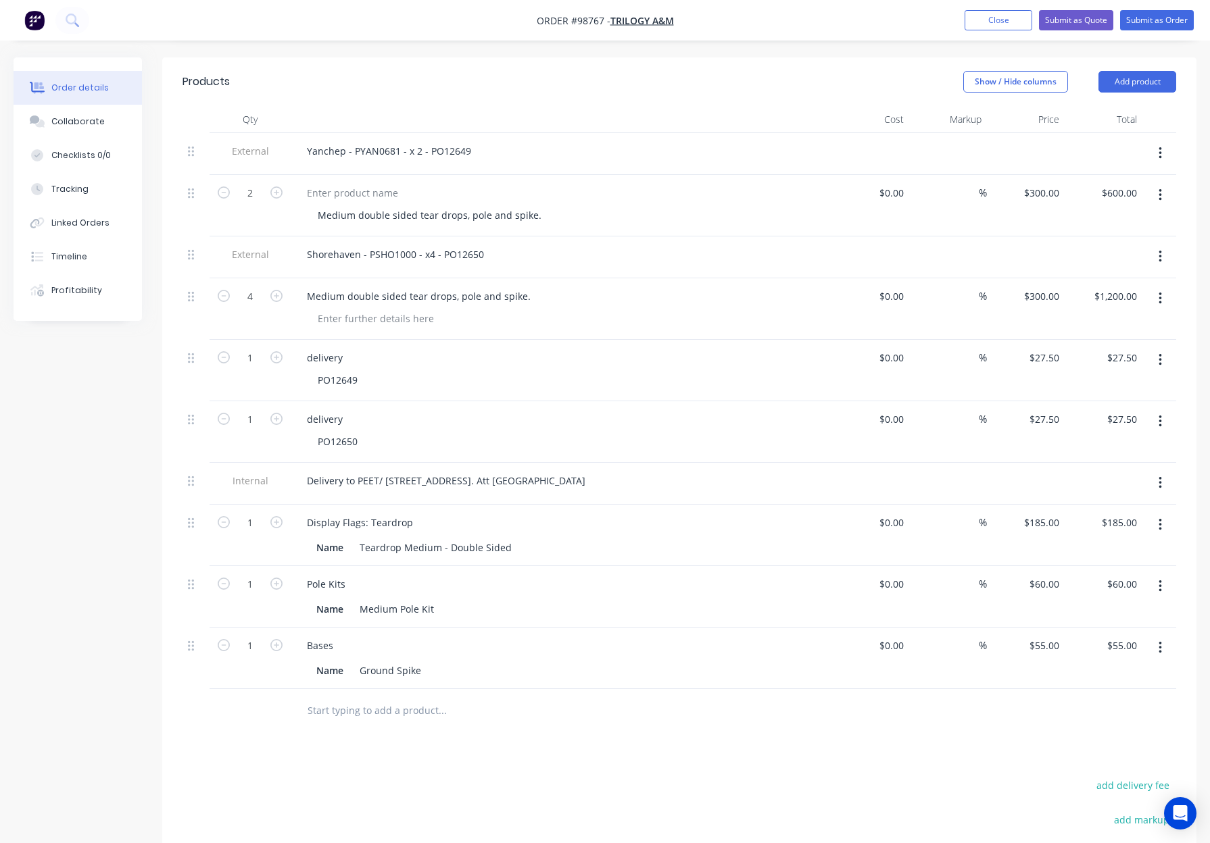
click at [991, 695] on div at bounding box center [678, 711] width 993 height 44
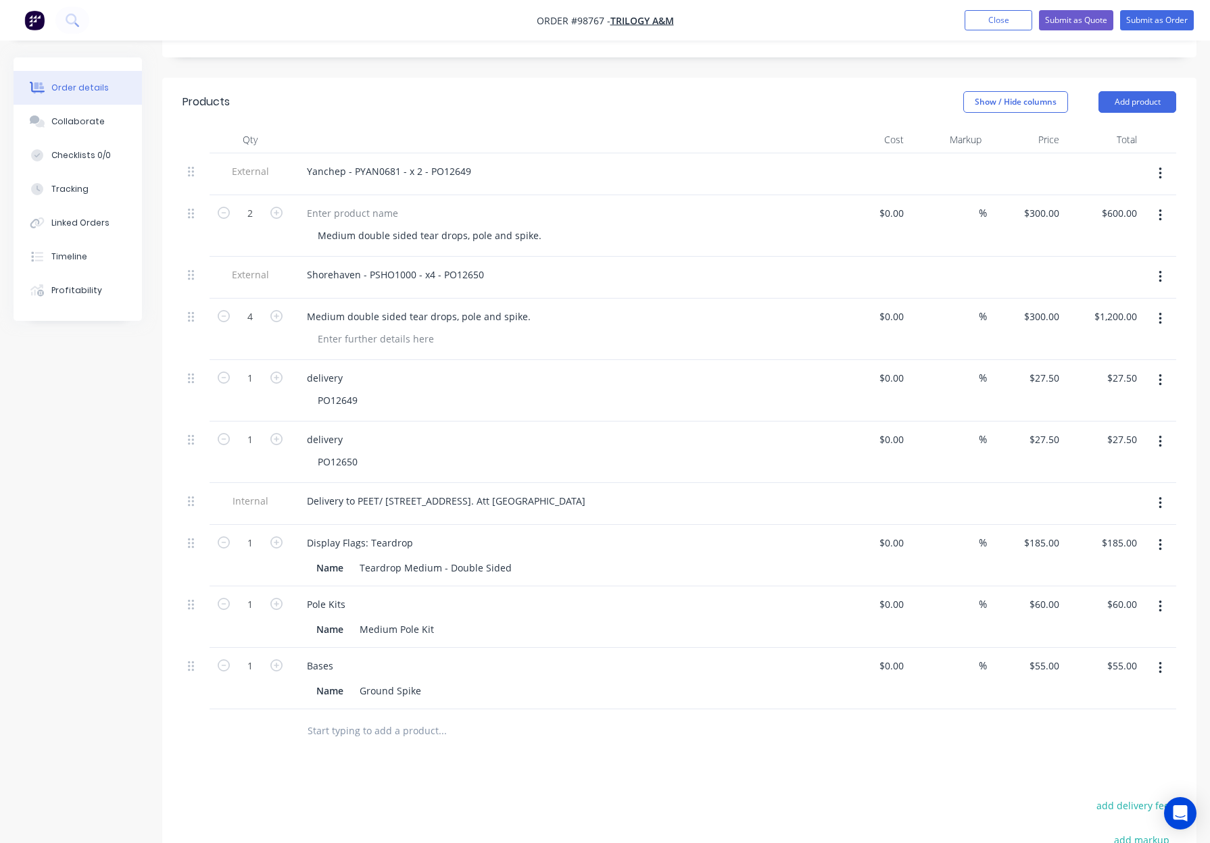
click at [1159, 539] on icon "button" at bounding box center [1159, 545] width 3 height 12
click at [1103, 598] on div "Duplicate" at bounding box center [1112, 608] width 104 height 20
click at [1158, 599] on icon "button" at bounding box center [1159, 606] width 3 height 15
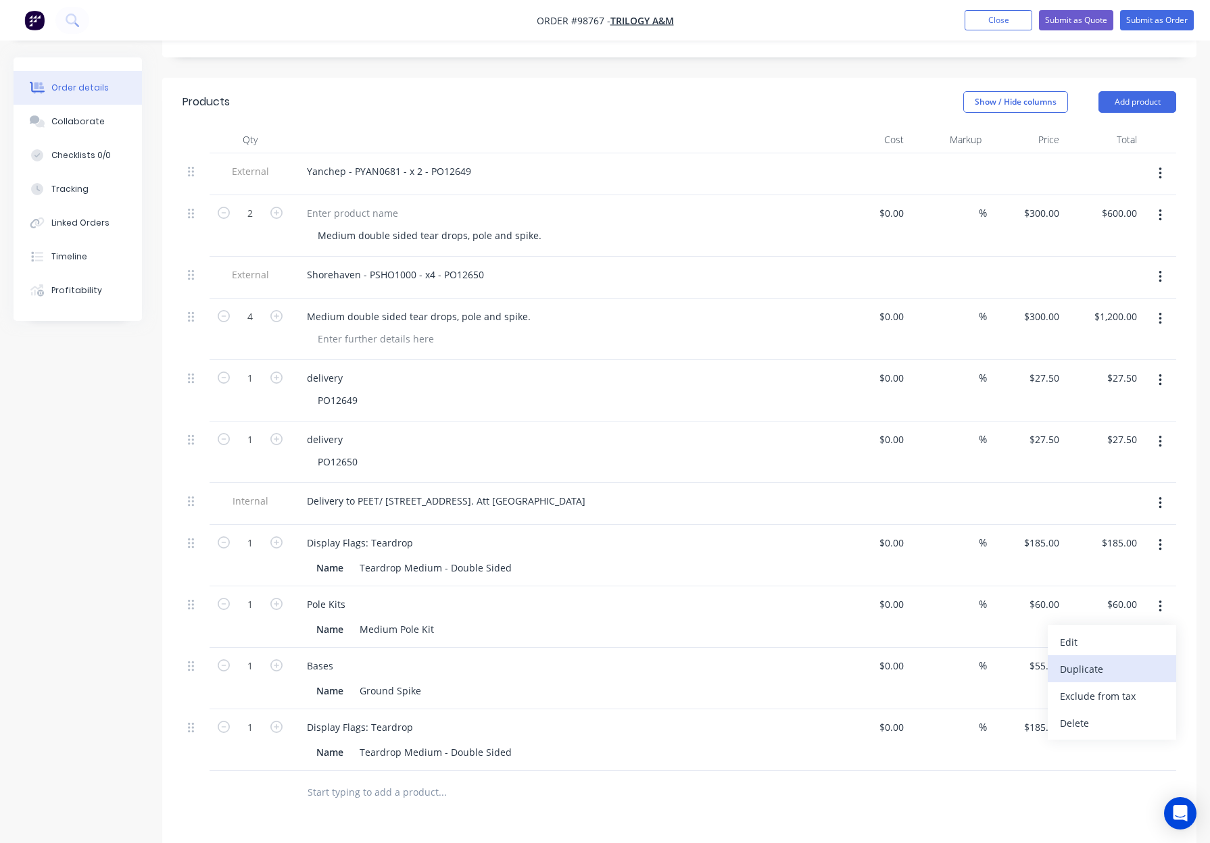
click at [1124, 660] on div "Duplicate" at bounding box center [1112, 670] width 104 height 20
click at [1158, 661] on icon "button" at bounding box center [1159, 668] width 3 height 15
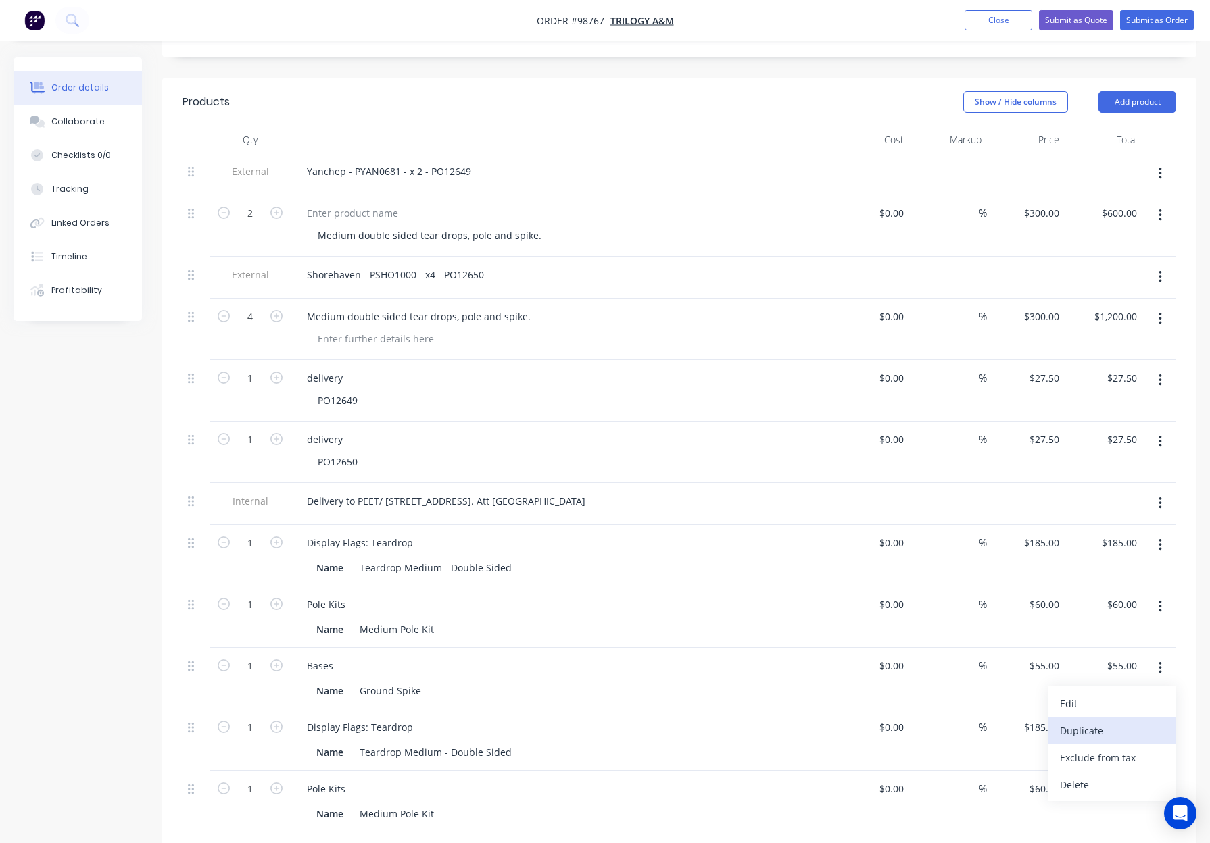
click at [1117, 721] on div "Duplicate" at bounding box center [1112, 731] width 104 height 20
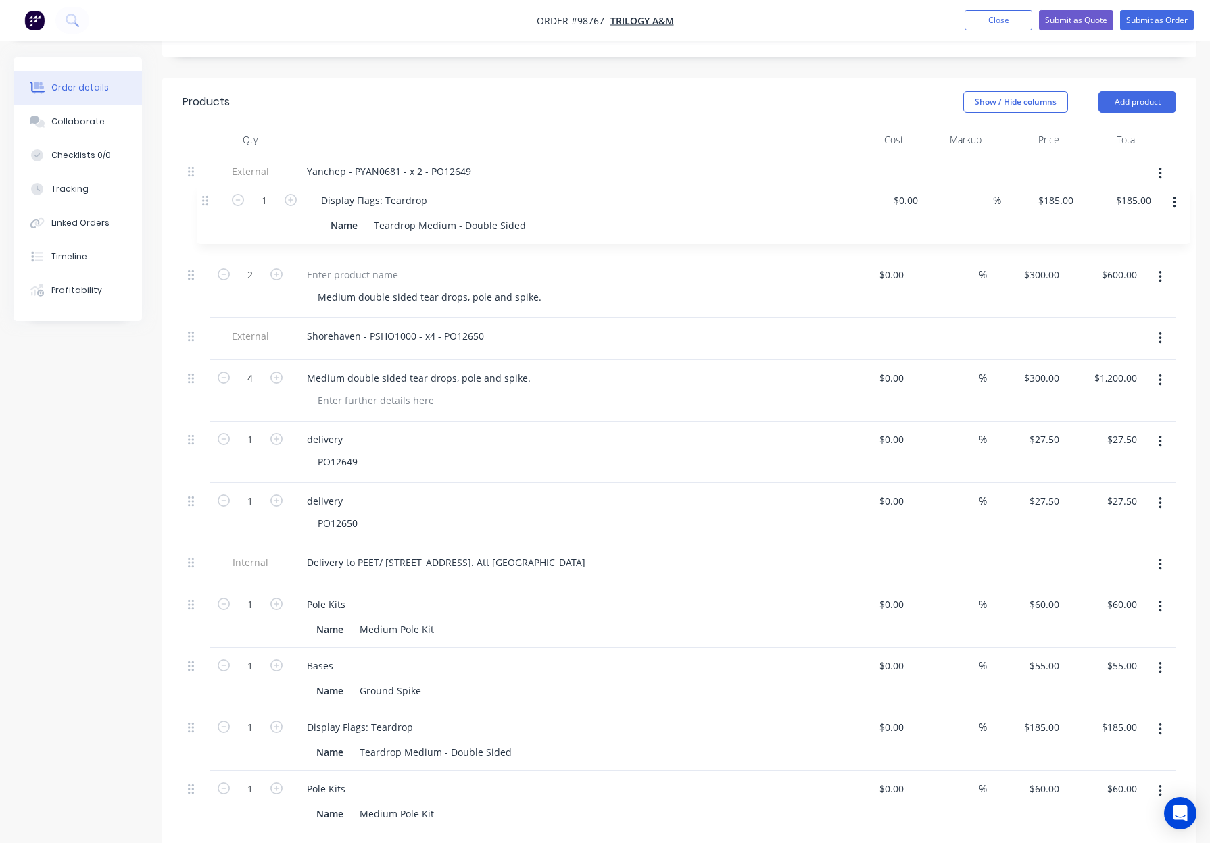
drag, startPoint x: 192, startPoint y: 507, endPoint x: 205, endPoint y: 197, distance: 309.8
click at [205, 197] on div "External Yanchep - PYAN0681 - x 2 - PO12649 2 Medium double sided tear drops, p…" at bounding box center [678, 523] width 993 height 741
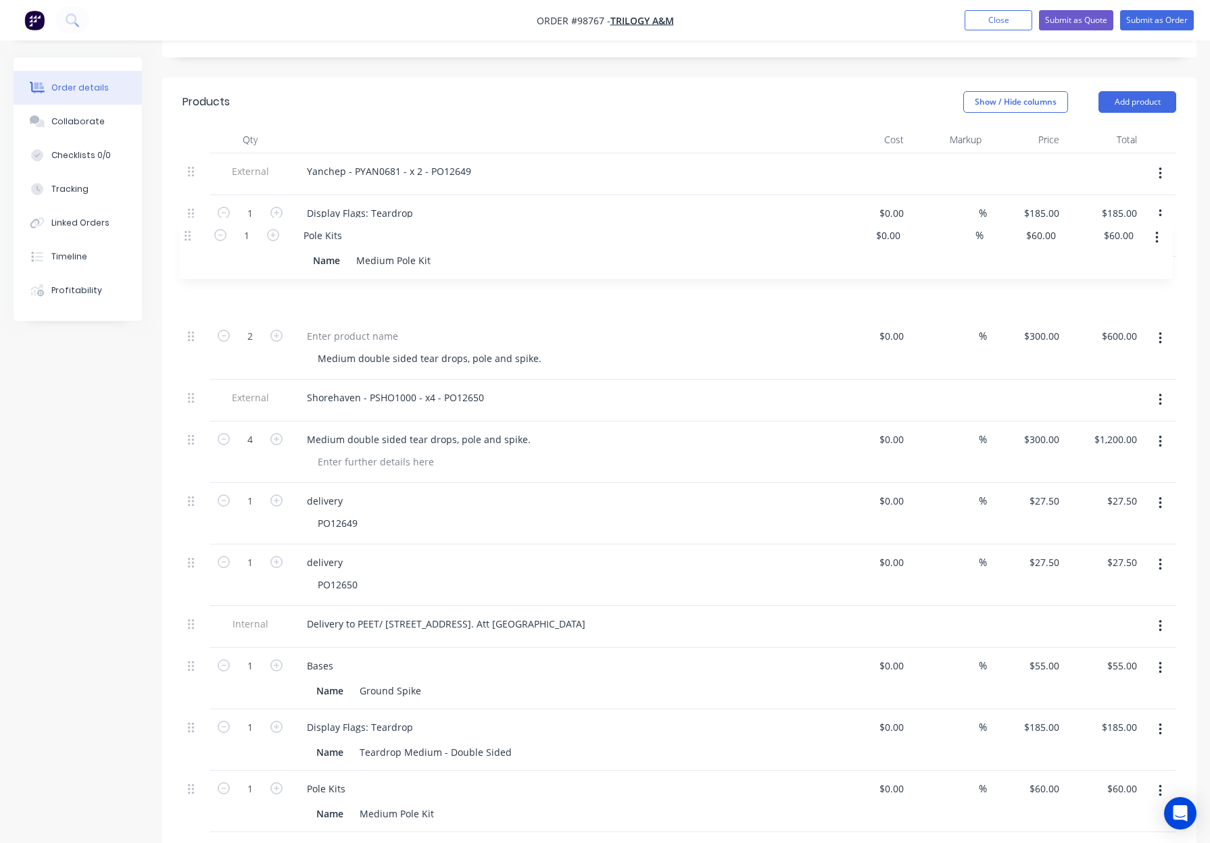
drag, startPoint x: 190, startPoint y: 570, endPoint x: 187, endPoint y: 234, distance: 336.5
click at [187, 234] on div "External Yanchep - PYAN0681 - x 2 - PO12649 1 Display Flags: Teardrop Name Tear…" at bounding box center [678, 523] width 993 height 741
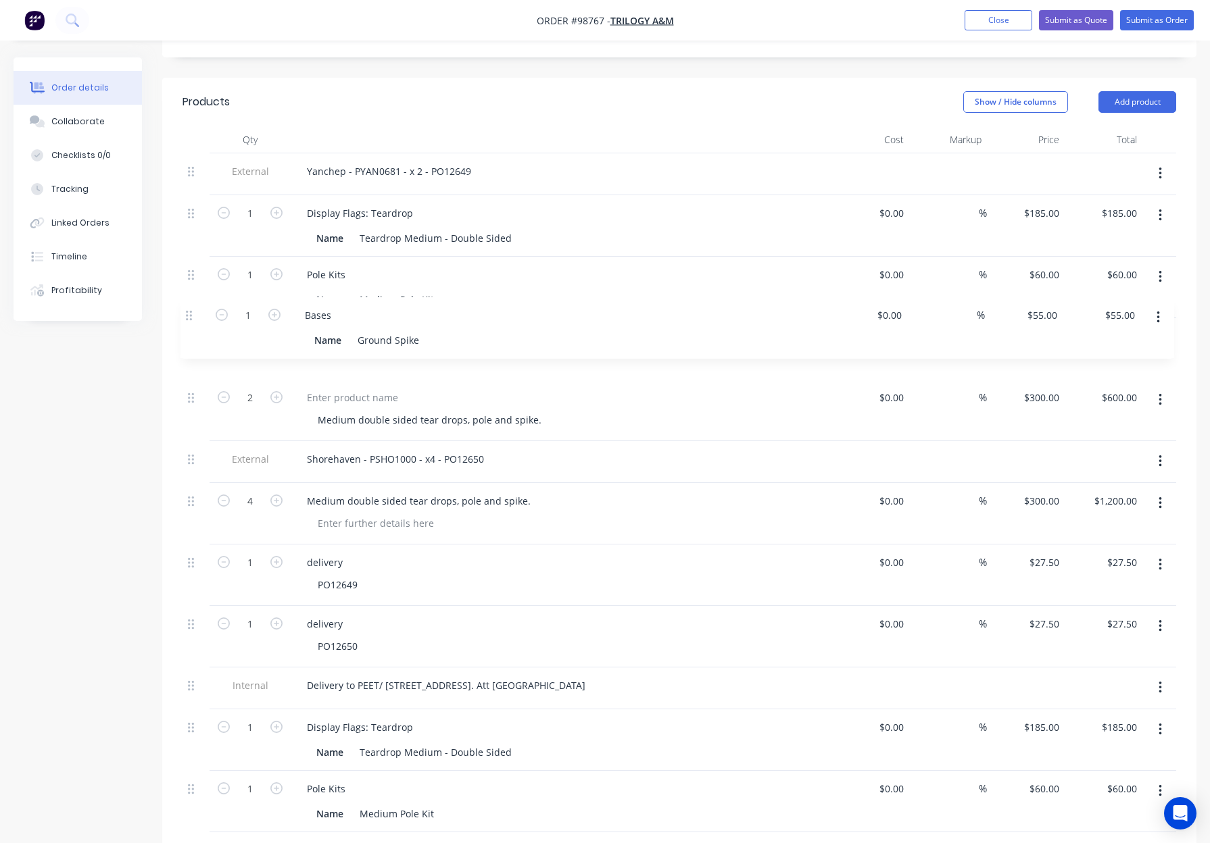
drag, startPoint x: 193, startPoint y: 632, endPoint x: 192, endPoint y: 312, distance: 319.6
click at [191, 314] on div "External Yanchep - PYAN0681 - x 2 - PO12649 1 Display Flags: Teardrop Name Tear…" at bounding box center [678, 523] width 993 height 741
drag, startPoint x: 274, startPoint y: 175, endPoint x: 275, endPoint y: 205, distance: 29.8
click at [273, 207] on icon "button" at bounding box center [276, 213] width 12 height 12
type input "2"
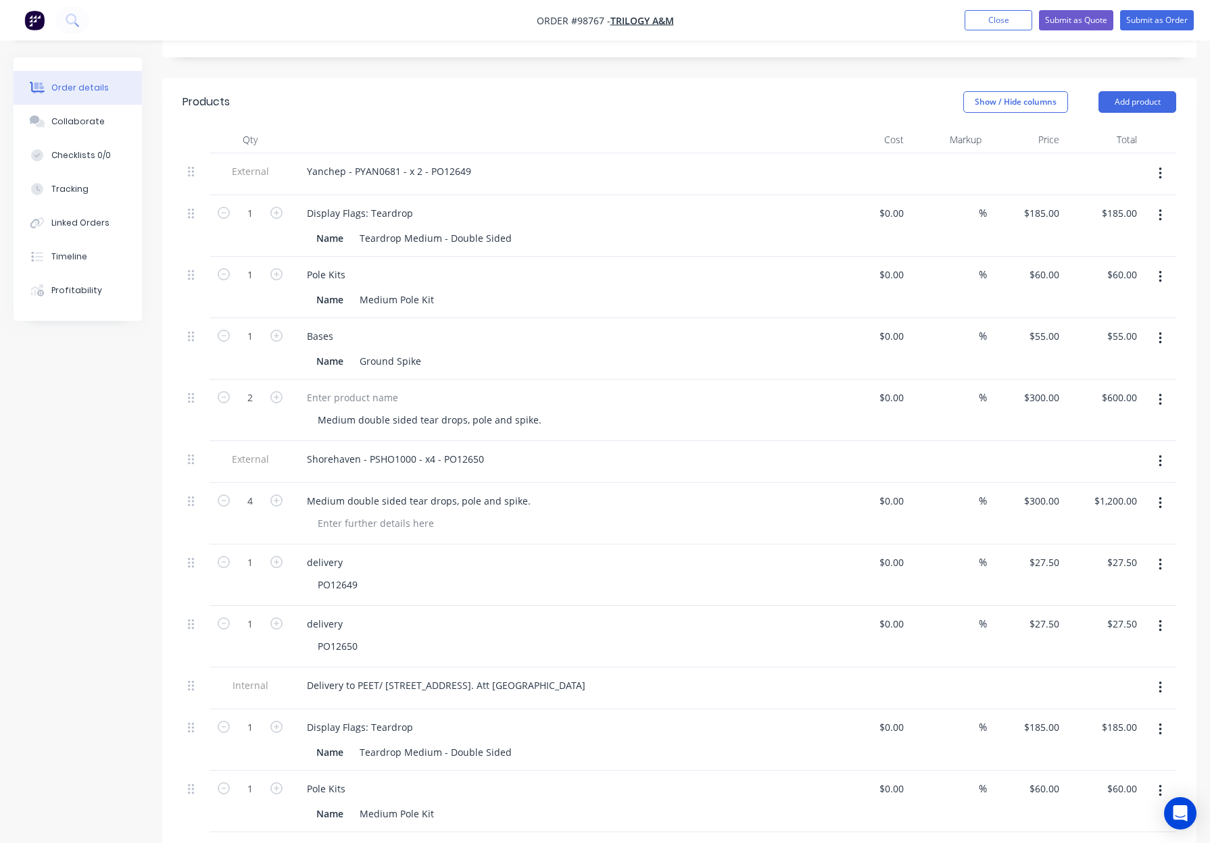
type input "$370.00"
click at [272, 268] on icon "button" at bounding box center [276, 274] width 12 height 12
type input "2"
type input "$120.00"
click at [277, 318] on div "1" at bounding box center [249, 348] width 81 height 61
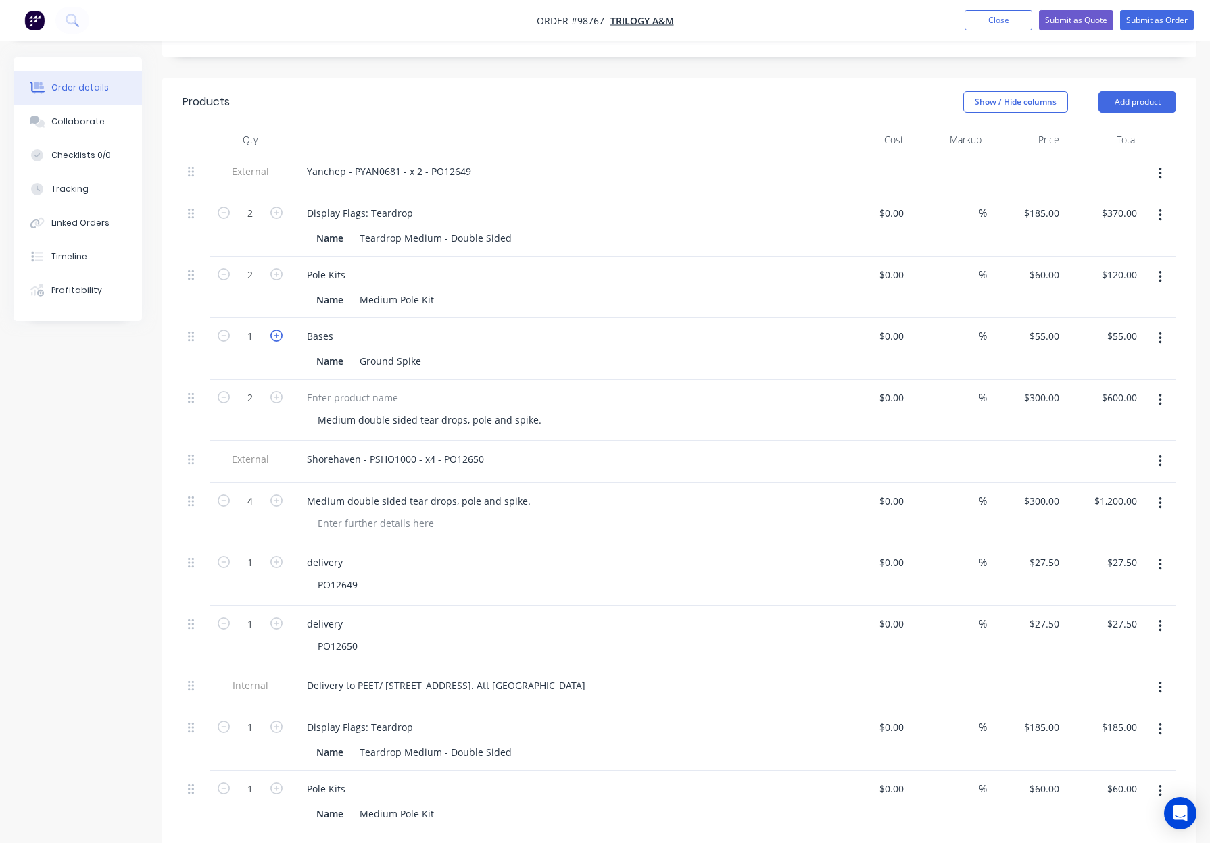
click at [277, 330] on icon "button" at bounding box center [276, 336] width 12 height 12
type input "2"
type input "$110.00"
drag, startPoint x: 1162, startPoint y: 362, endPoint x: 1143, endPoint y: 378, distance: 24.5
click at [1161, 388] on button "button" at bounding box center [1160, 400] width 32 height 24
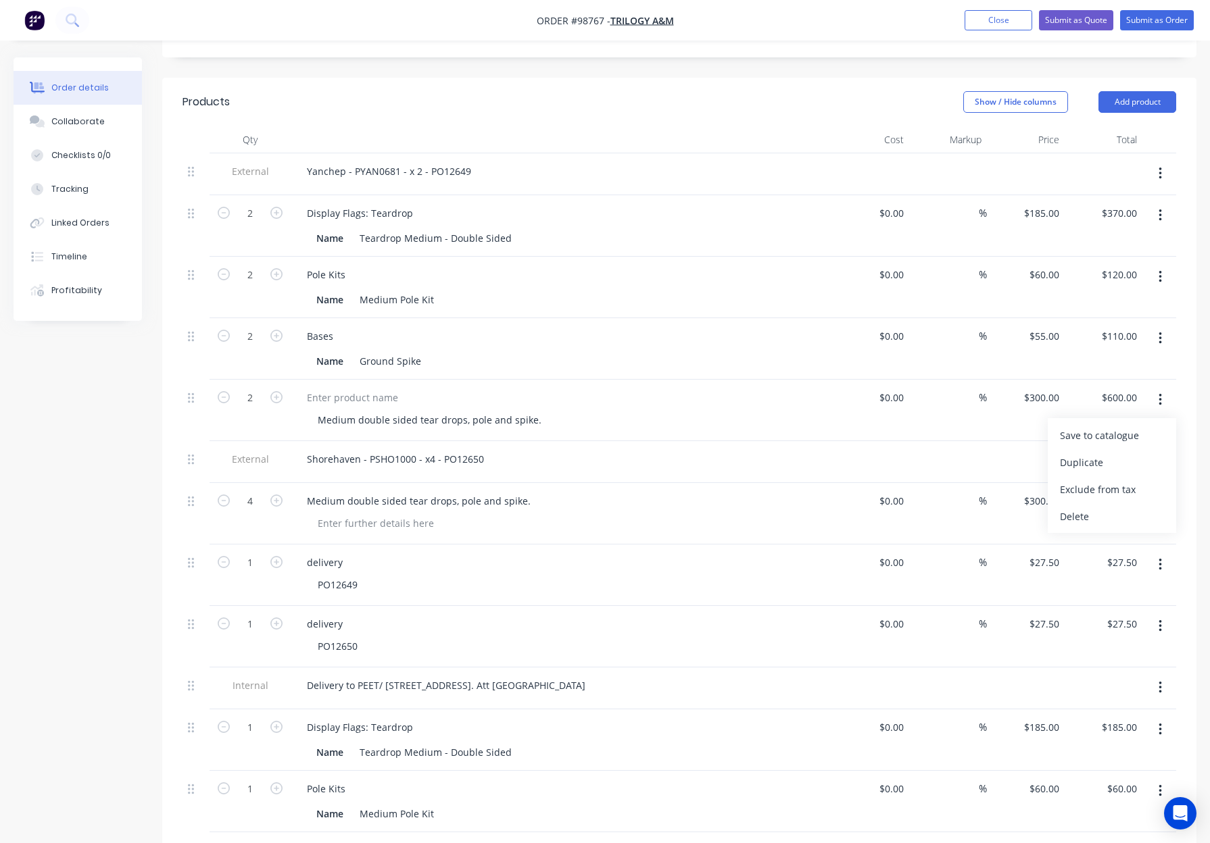
click at [1101, 507] on div "Delete" at bounding box center [1112, 517] width 104 height 20
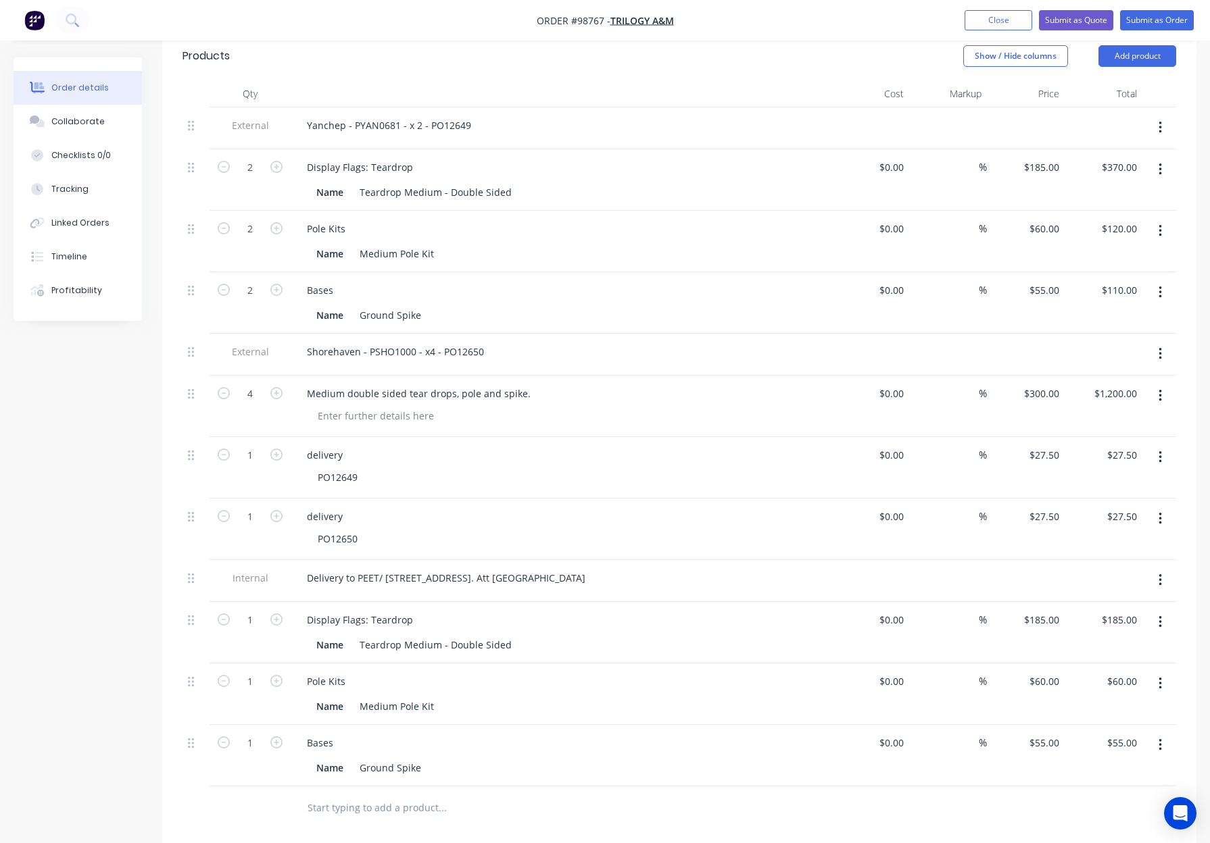
scroll to position [414, 0]
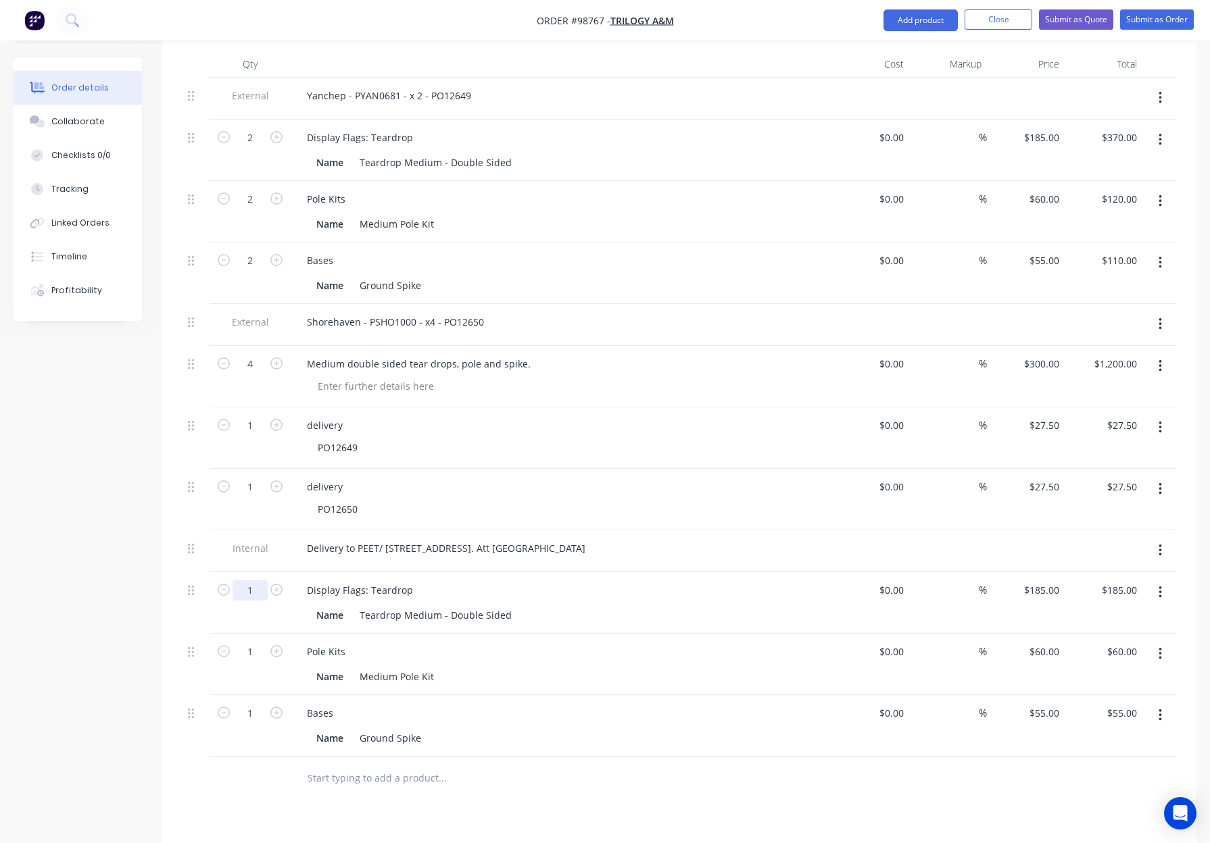
click at [266, 580] on input "1" at bounding box center [249, 590] width 35 height 20
click at [276, 584] on icon "button" at bounding box center [276, 590] width 12 height 12
type input "2"
type input "$370.00"
click at [276, 584] on icon "button" at bounding box center [276, 590] width 12 height 12
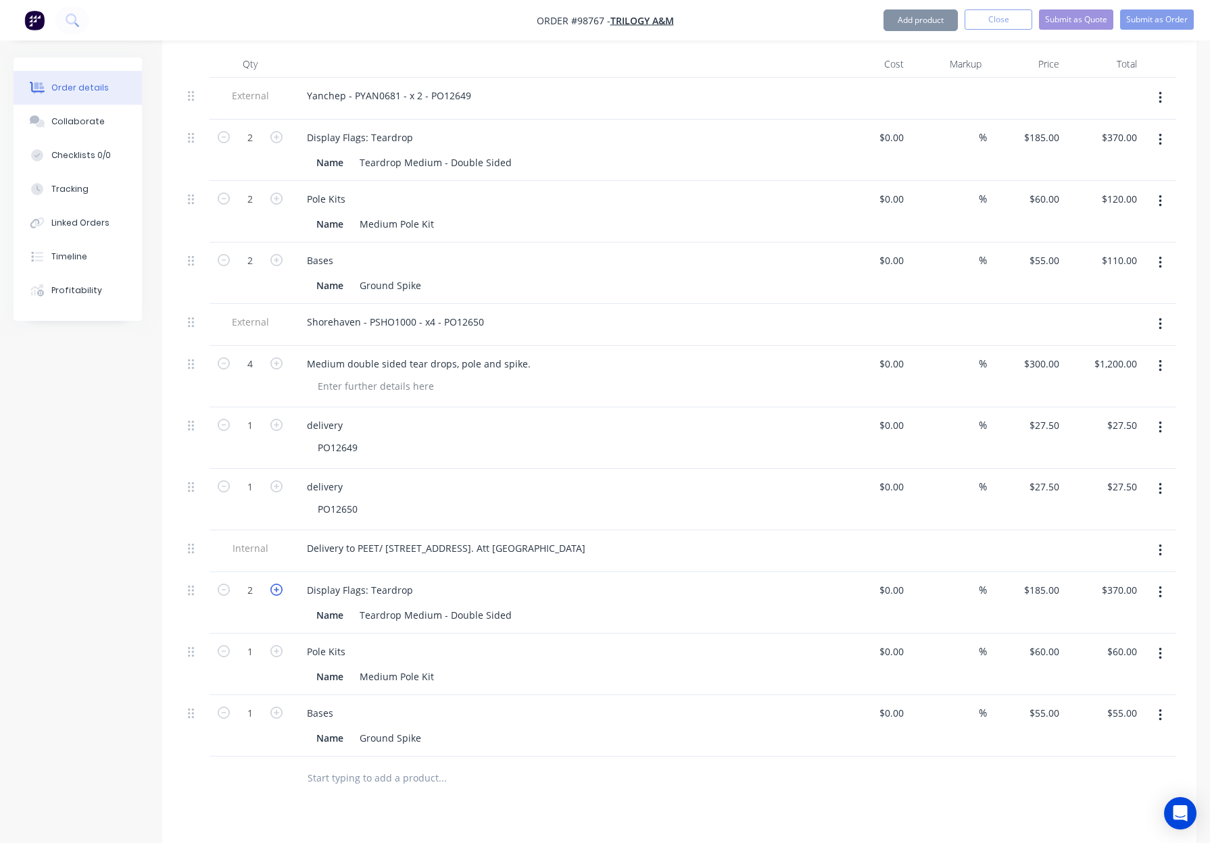
type input "3"
type input "$555.00"
click at [276, 584] on icon "button" at bounding box center [276, 590] width 12 height 12
type input "4"
type input "$740.00"
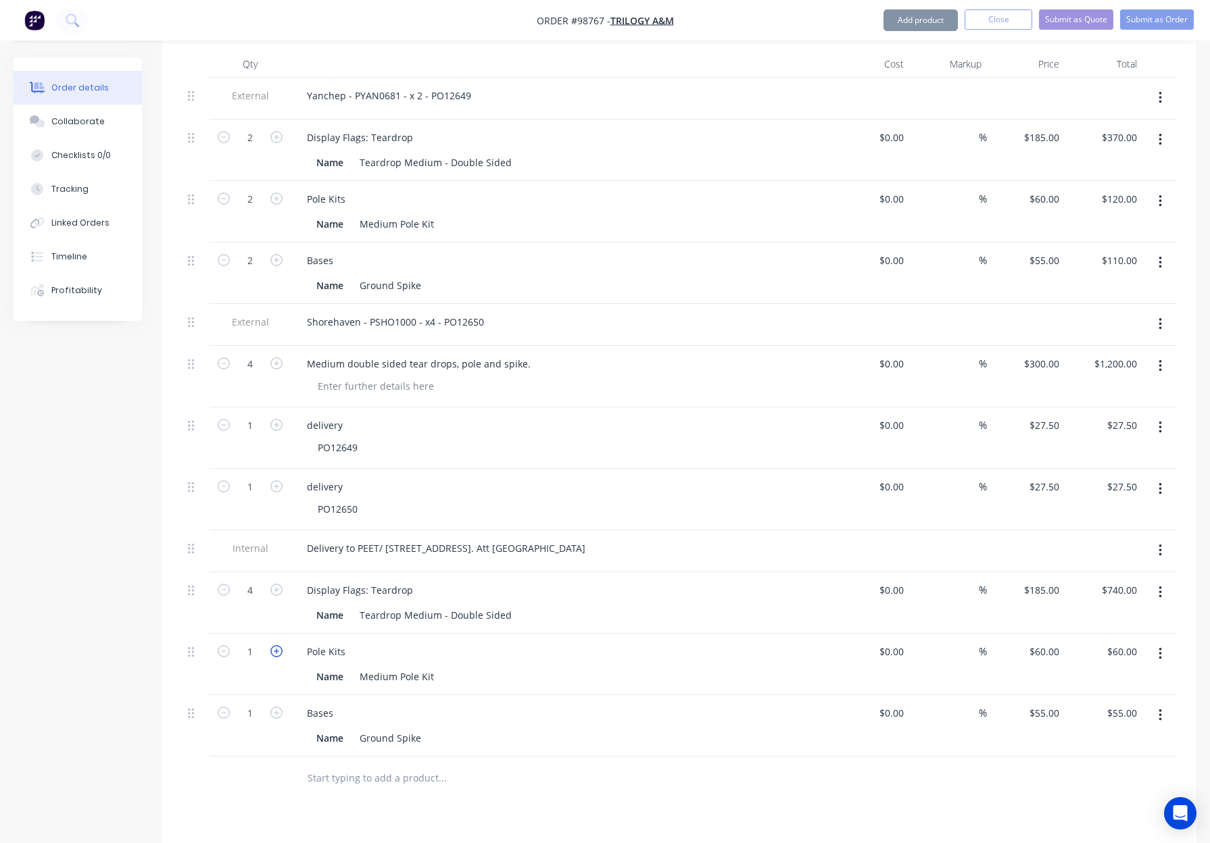
click at [276, 645] on icon "button" at bounding box center [276, 651] width 12 height 12
type input "2"
type input "$120.00"
click at [276, 645] on icon "button" at bounding box center [276, 651] width 12 height 12
type input "3"
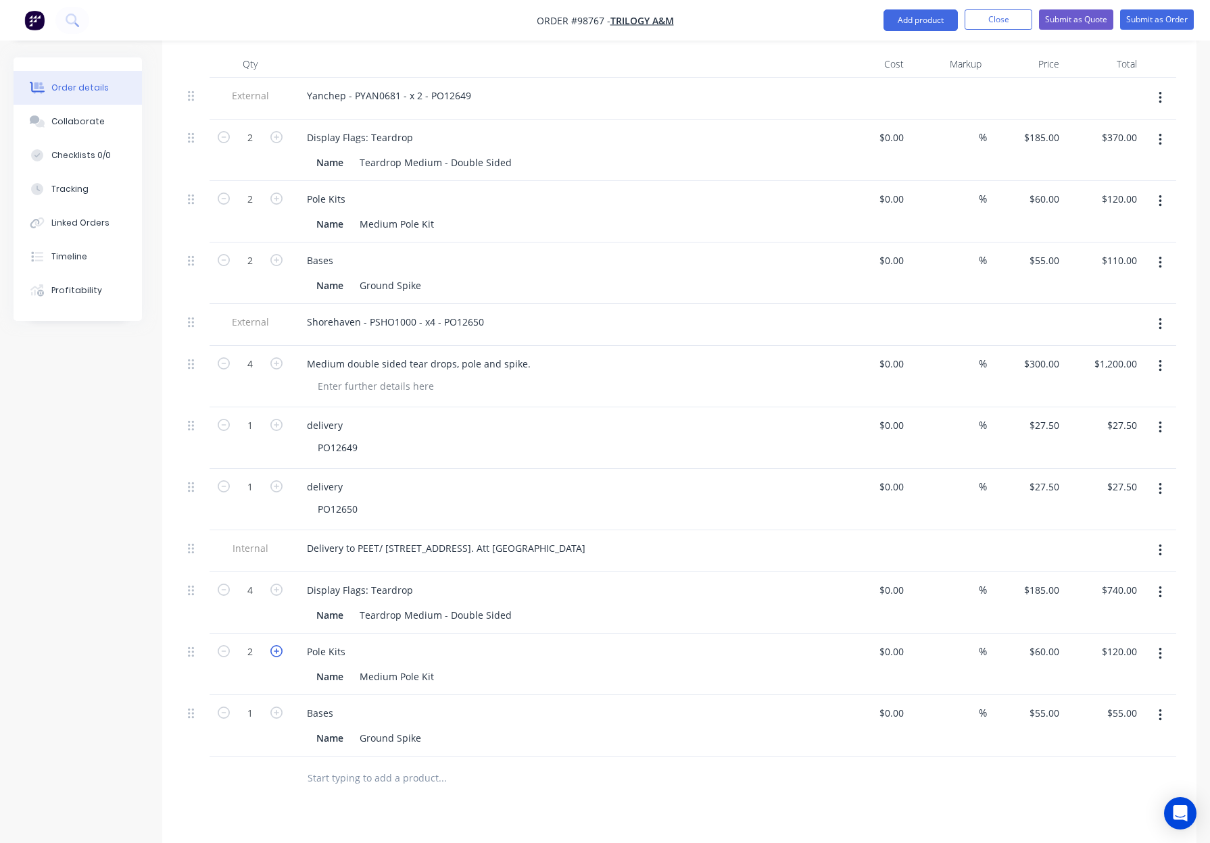
type input "$180.00"
drag, startPoint x: 276, startPoint y: 614, endPoint x: 280, endPoint y: 645, distance: 31.9
click at [276, 645] on icon "button" at bounding box center [276, 651] width 12 height 12
type input "4"
type input "$240.00"
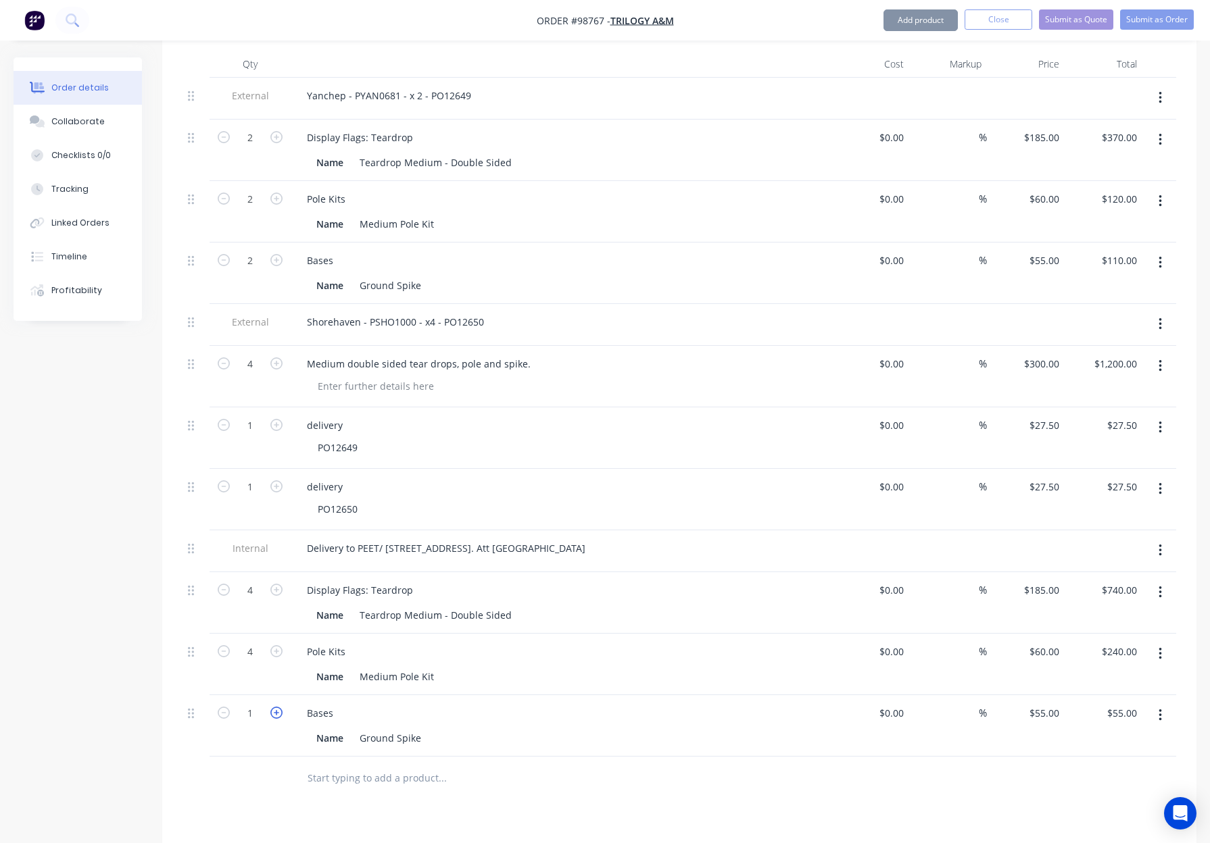
click at [280, 707] on icon "button" at bounding box center [276, 713] width 12 height 12
type input "2"
type input "$110.00"
click at [279, 707] on icon "button" at bounding box center [276, 713] width 12 height 12
type input "3"
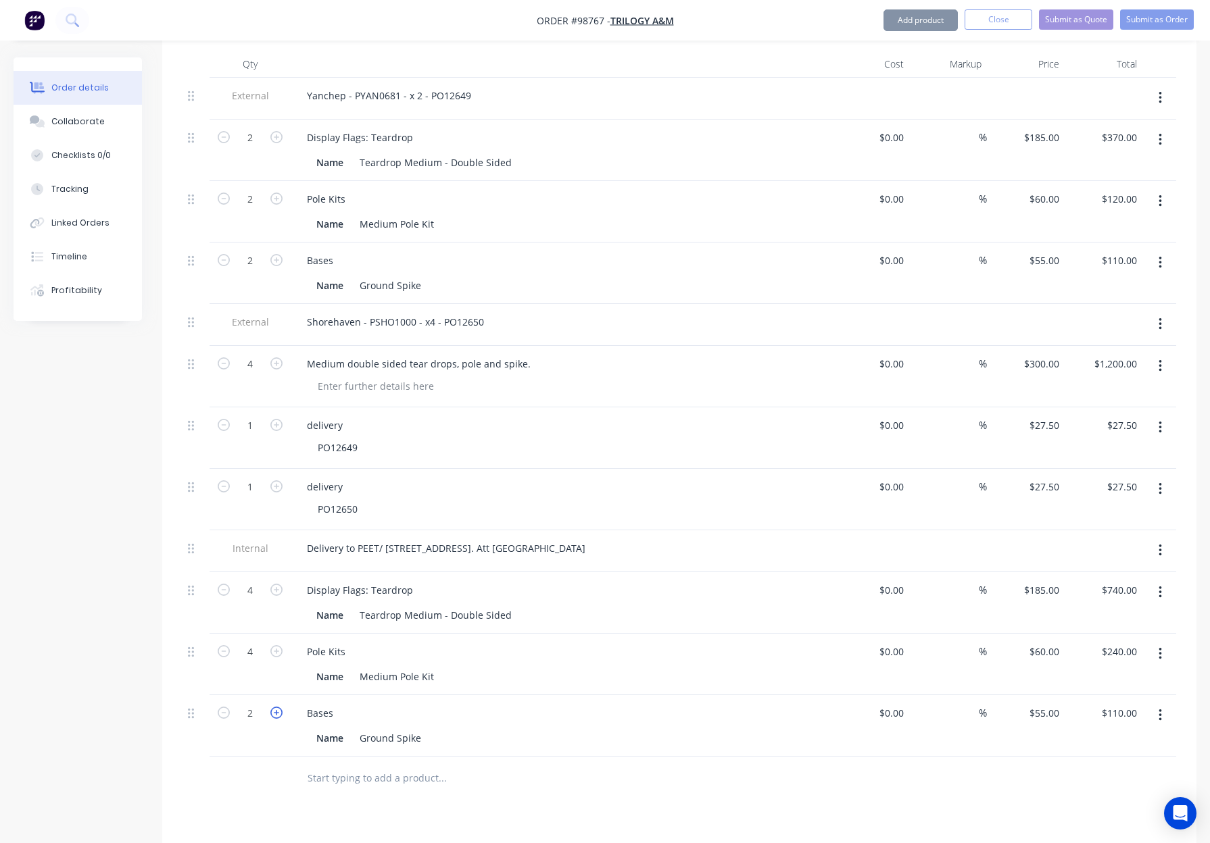
type input "$165.00"
click at [280, 707] on icon "button" at bounding box center [276, 713] width 12 height 12
type input "4"
type input "$220.00"
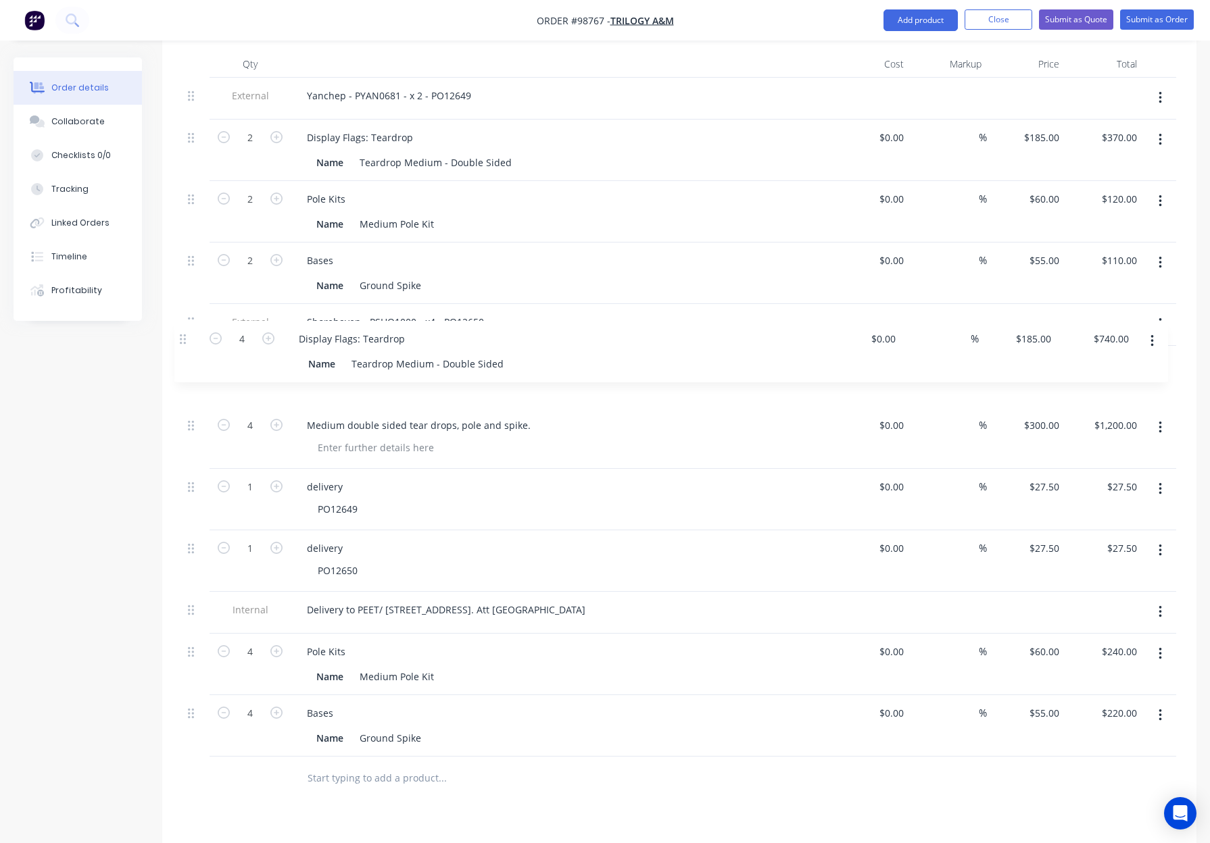
drag, startPoint x: 191, startPoint y: 551, endPoint x: 183, endPoint y: 334, distance: 217.7
click at [182, 332] on div "External Yanchep - PYAN0681 - x 2 - PO12649 2 Display Flags: Teardrop Name Tear…" at bounding box center [678, 417] width 993 height 679
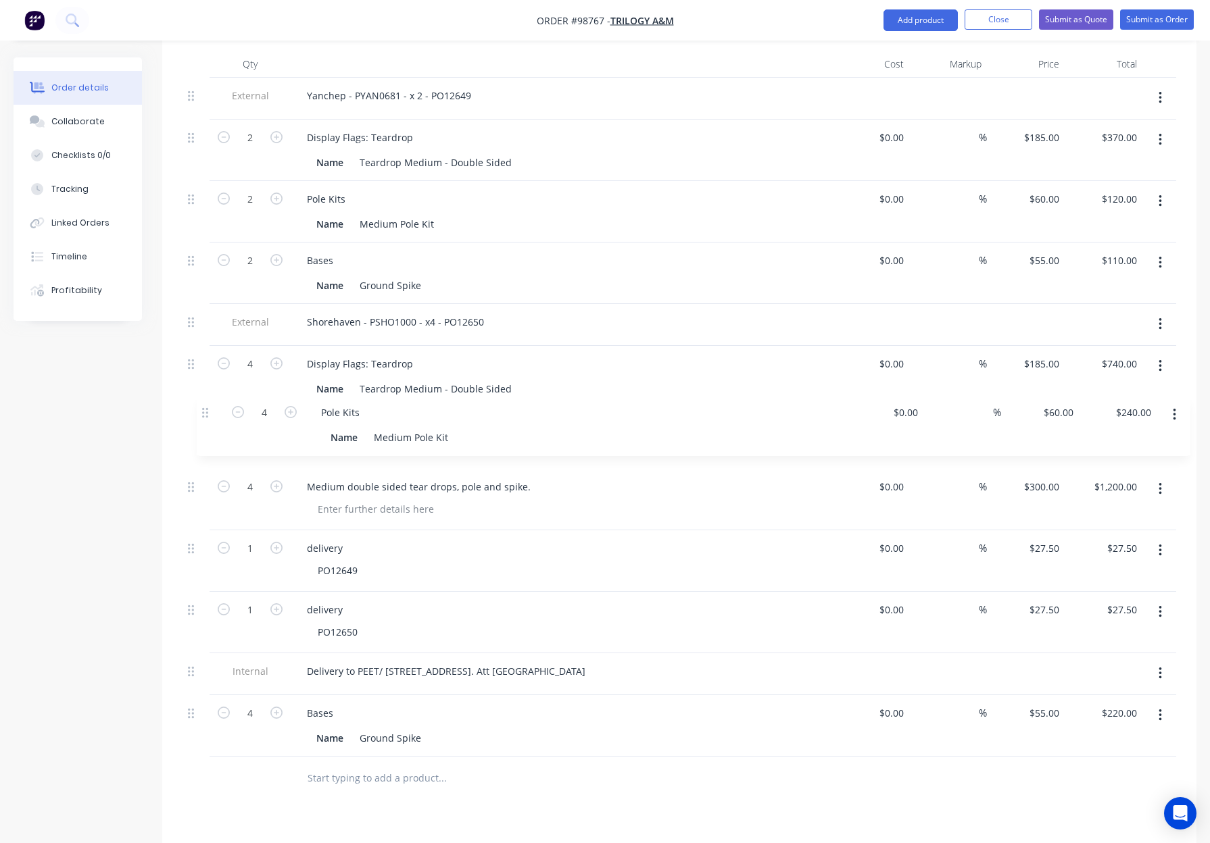
drag, startPoint x: 190, startPoint y: 614, endPoint x: 203, endPoint y: 398, distance: 216.0
click at [204, 397] on div "External Yanchep - PYAN0681 - x 2 - PO12649 2 Display Flags: Teardrop Name Tear…" at bounding box center [678, 417] width 993 height 679
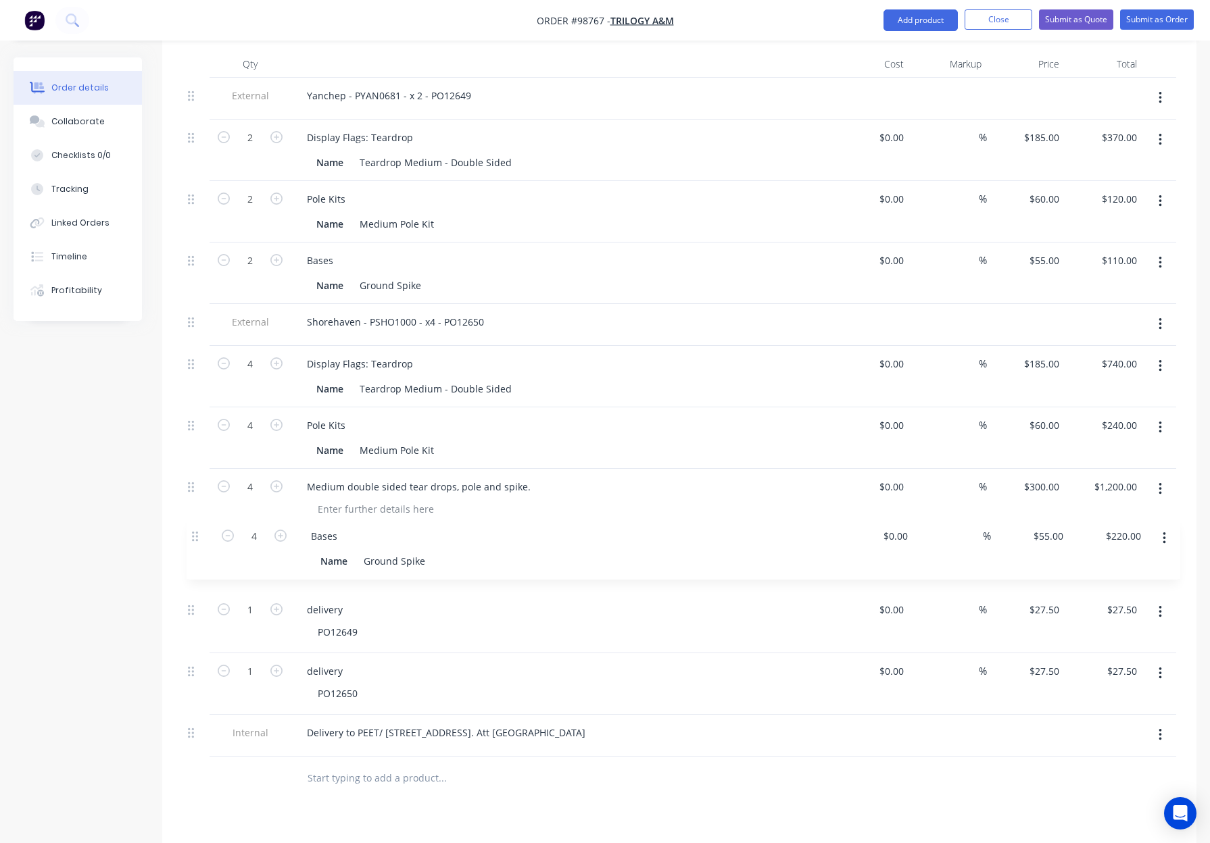
scroll to position [416, 0]
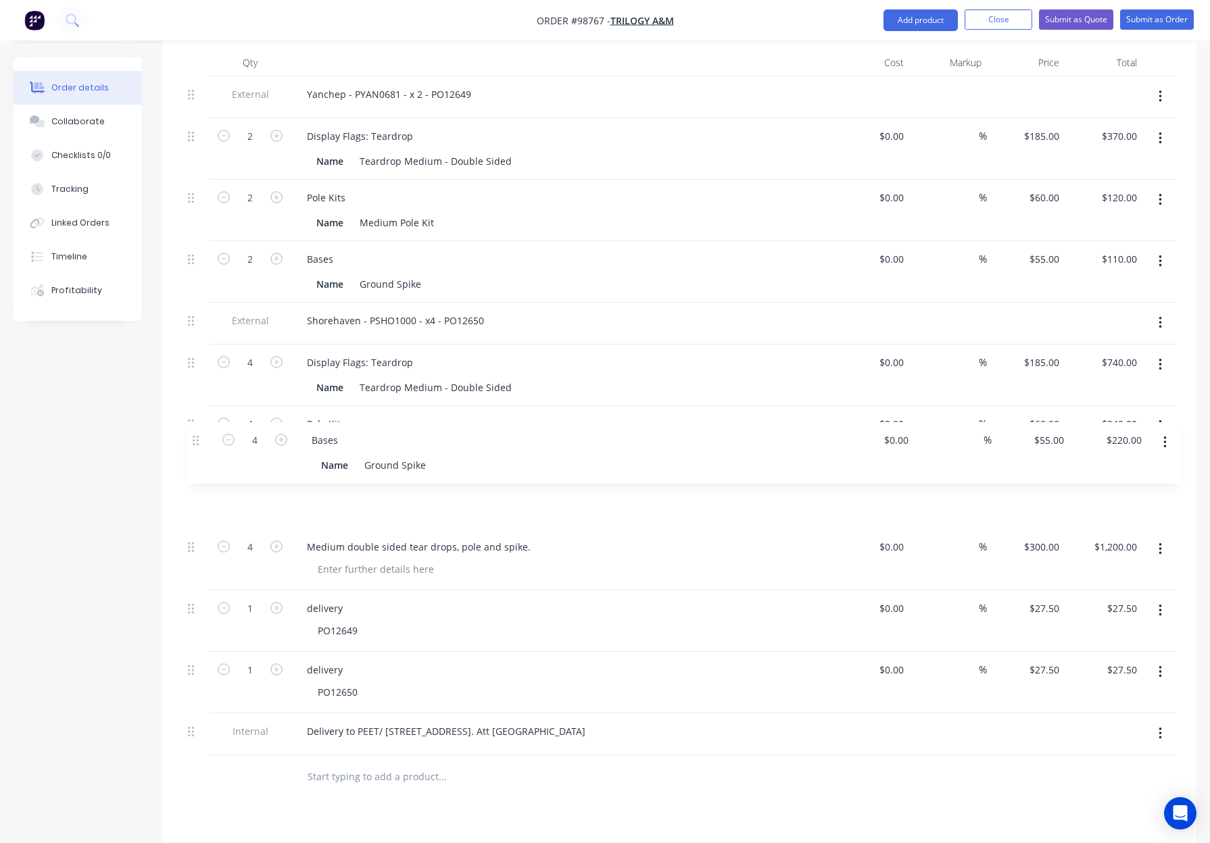
drag, startPoint x: 197, startPoint y: 593, endPoint x: 197, endPoint y: 434, distance: 159.5
click at [197, 434] on div "External Yanchep - PYAN0681 - x 2 - PO12649 2 Display Flags: Teardrop Name Tear…" at bounding box center [678, 415] width 993 height 679
click at [1154, 537] on button "button" at bounding box center [1160, 549] width 32 height 24
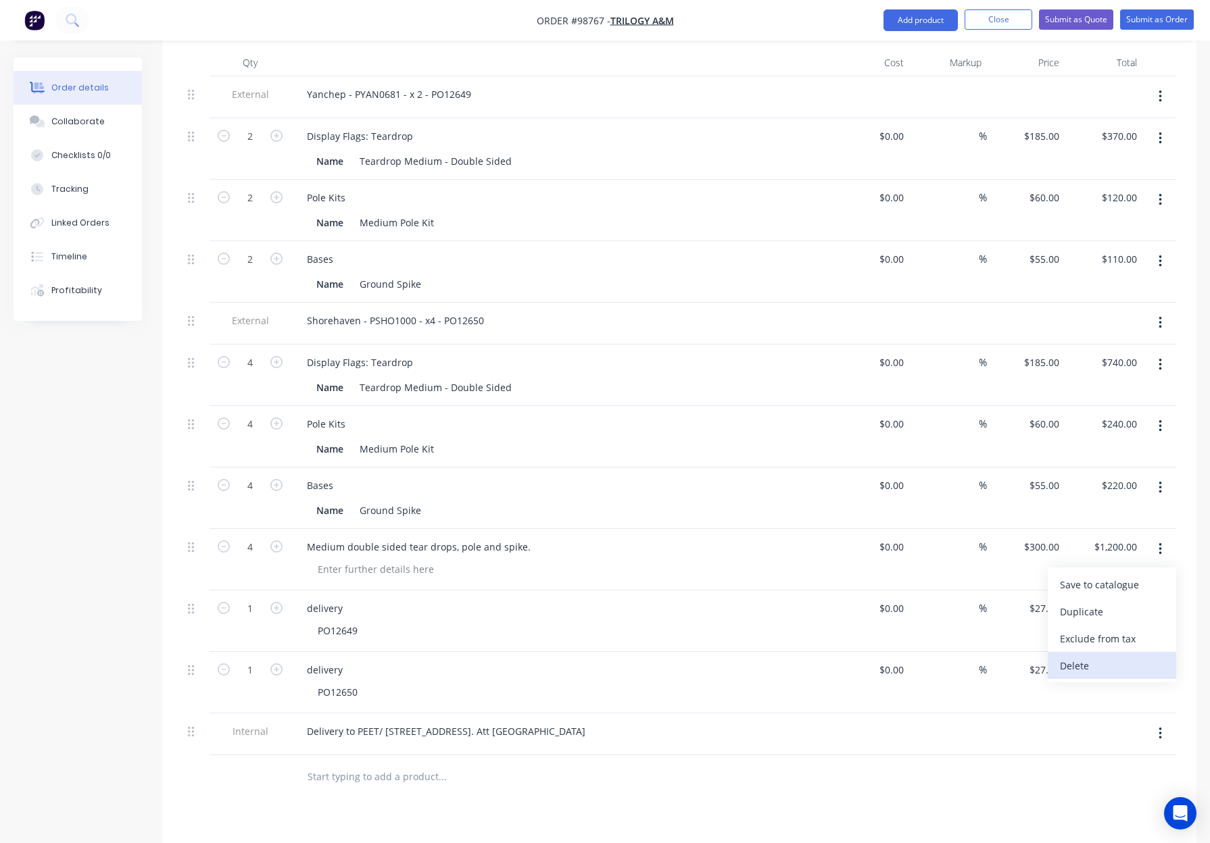
click at [1126, 656] on div "Delete" at bounding box center [1112, 666] width 104 height 20
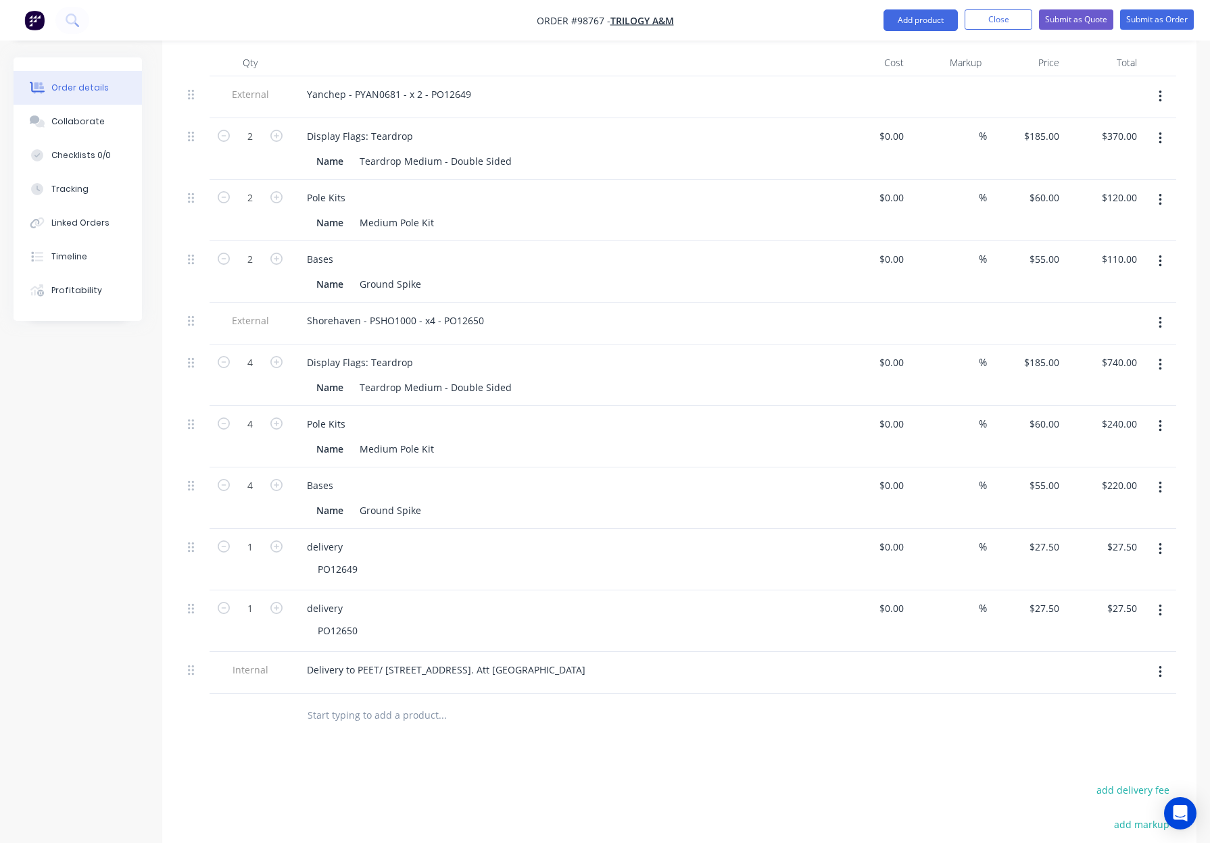
click at [684, 699] on div at bounding box center [534, 716] width 487 height 44
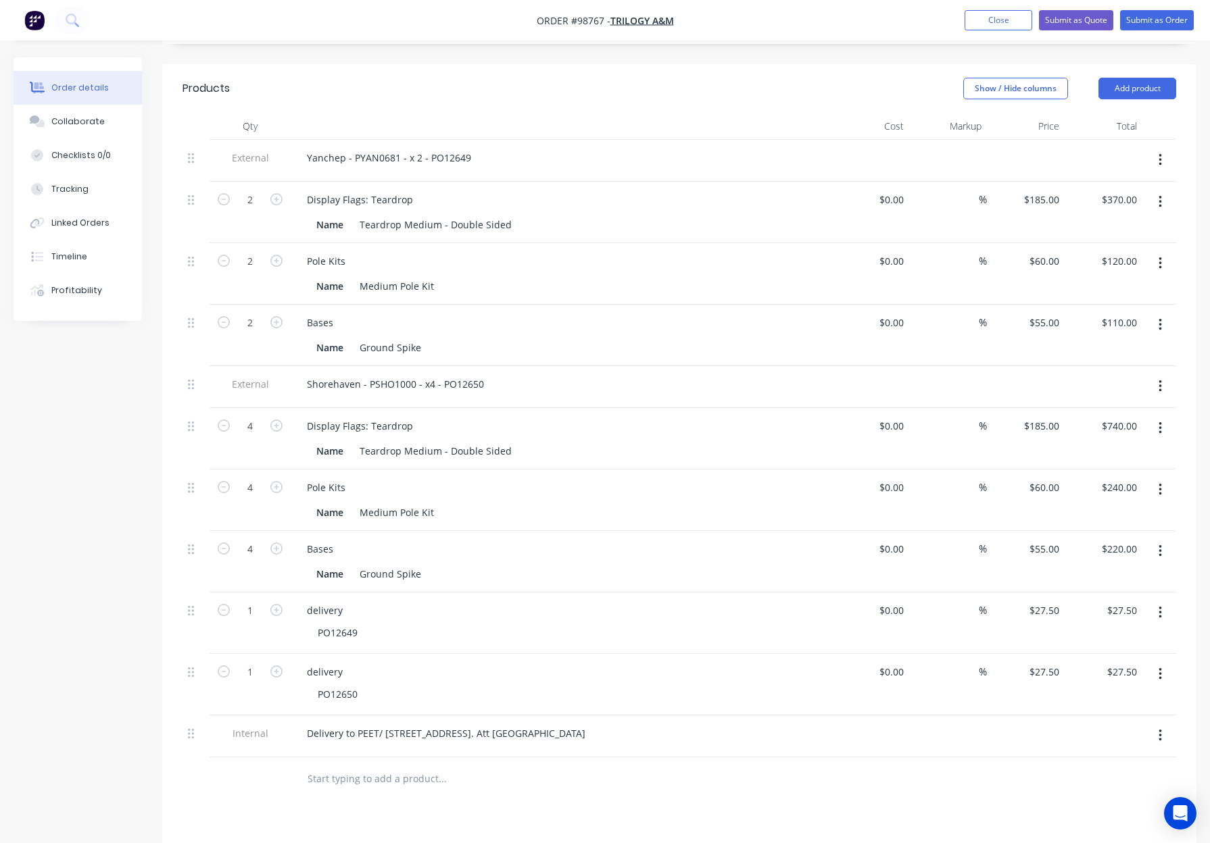
scroll to position [323, 0]
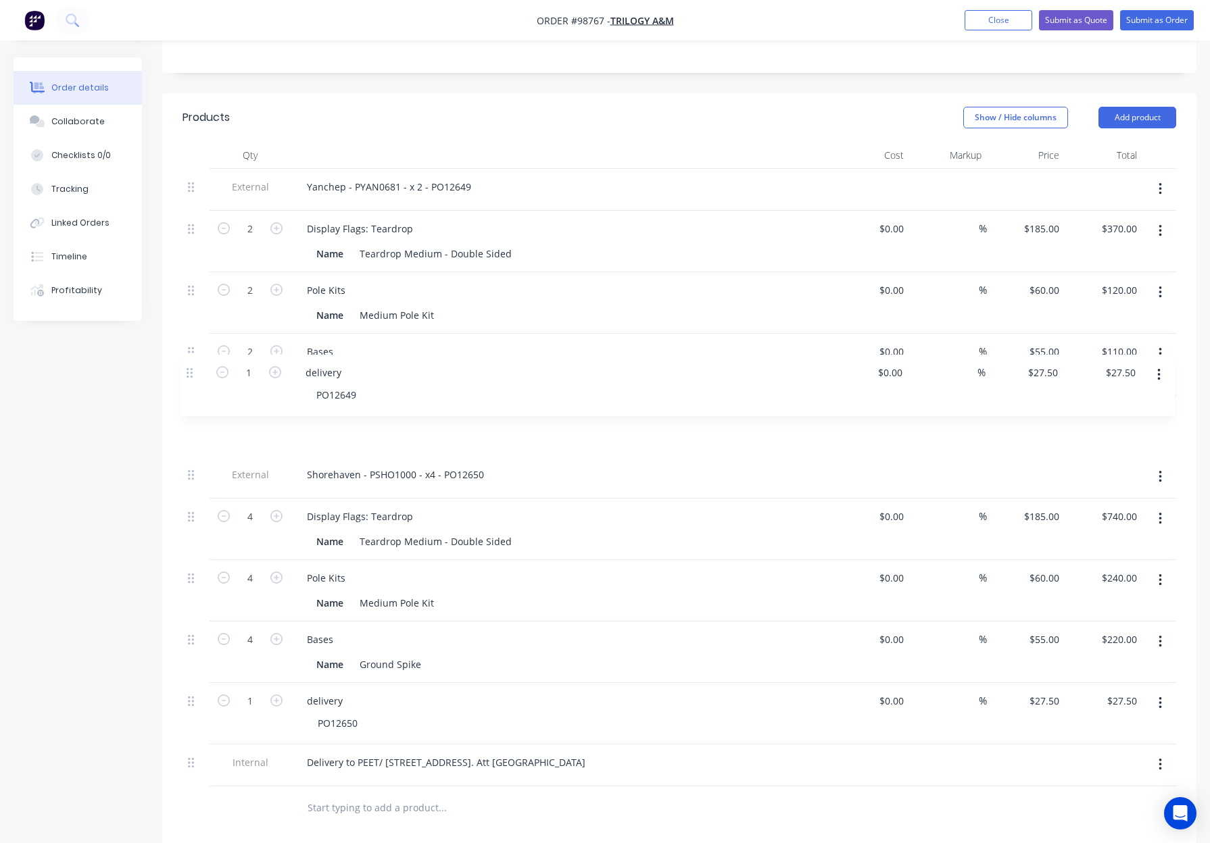
drag, startPoint x: 193, startPoint y: 605, endPoint x: 191, endPoint y: 370, distance: 235.2
click at [191, 370] on div "External Yanchep - PYAN0681 - x 2 - PO12649 2 Display Flags: Teardrop Name Tear…" at bounding box center [678, 478] width 993 height 618
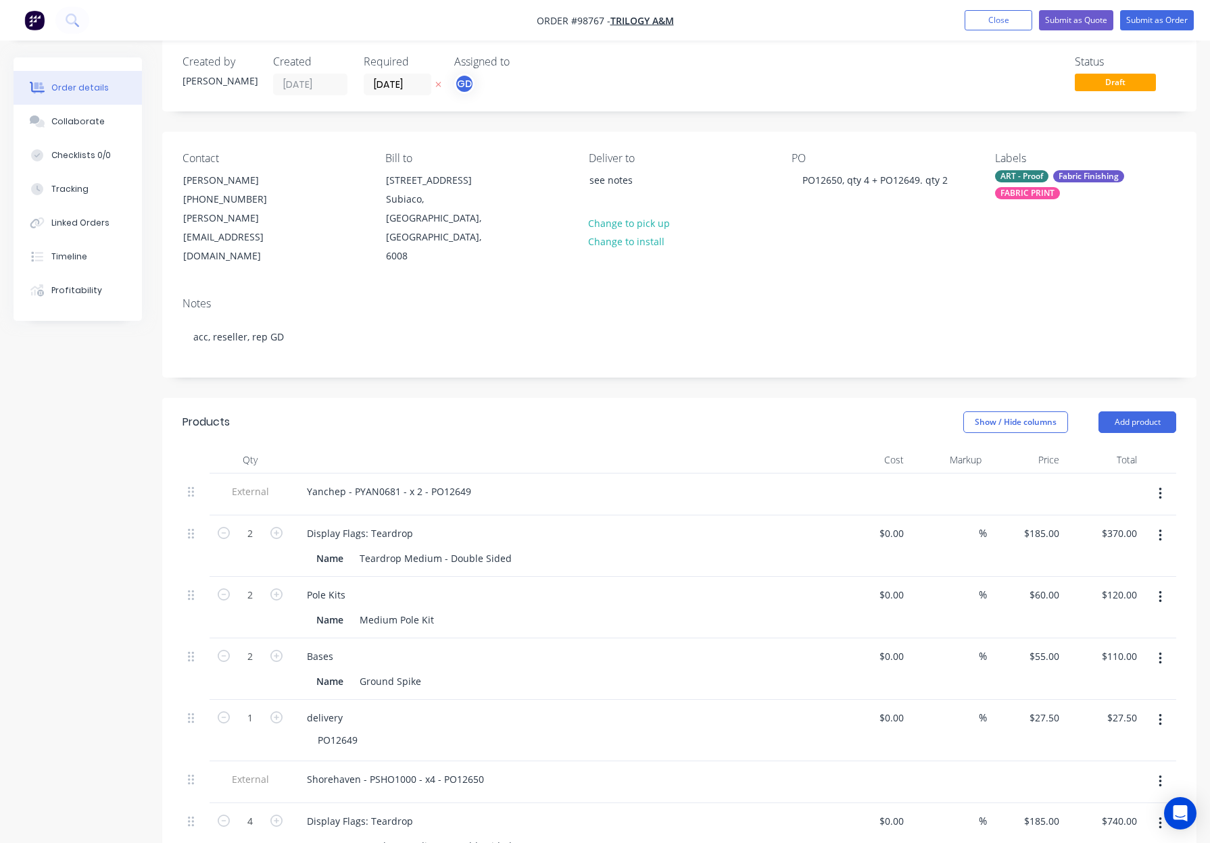
scroll to position [0, 0]
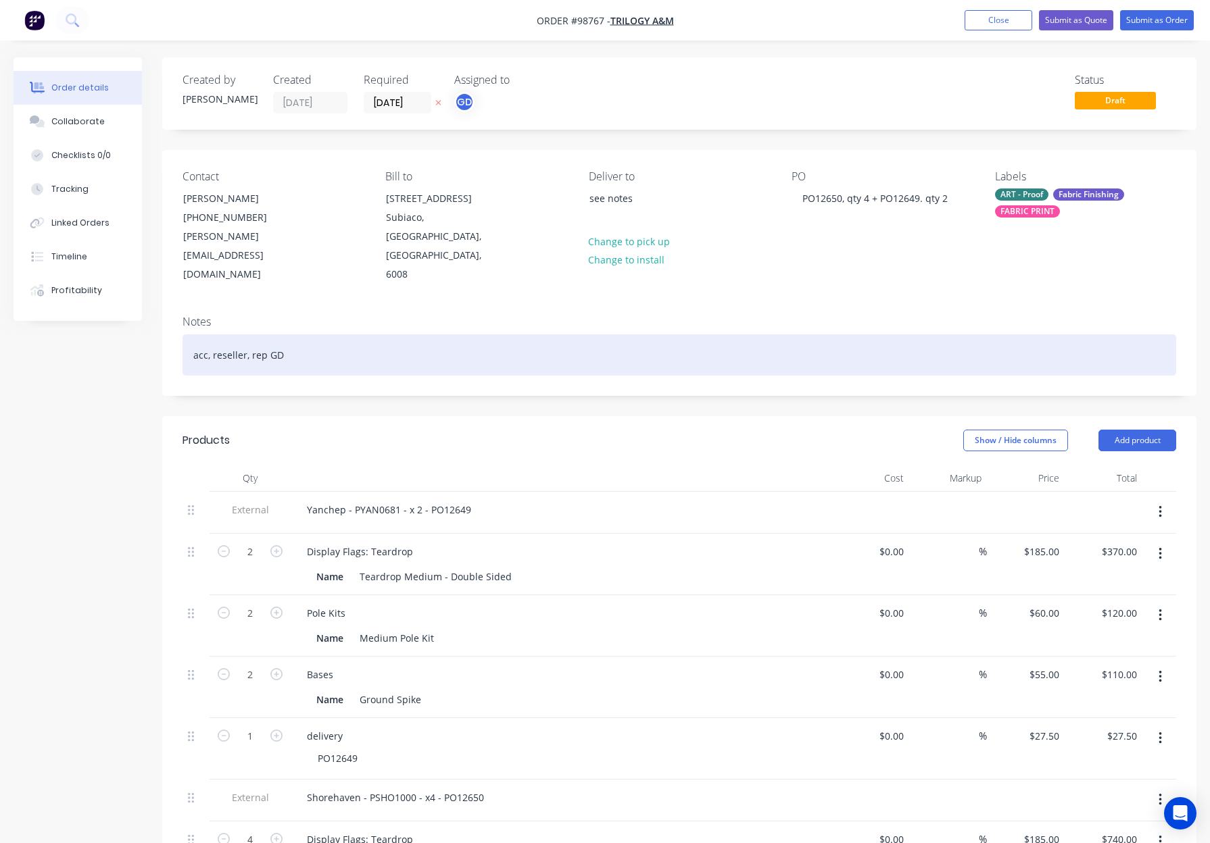
drag, startPoint x: 408, startPoint y: 322, endPoint x: 432, endPoint y: 323, distance: 24.4
click at [409, 334] on div "acc, reseller, rep GD" at bounding box center [678, 354] width 993 height 41
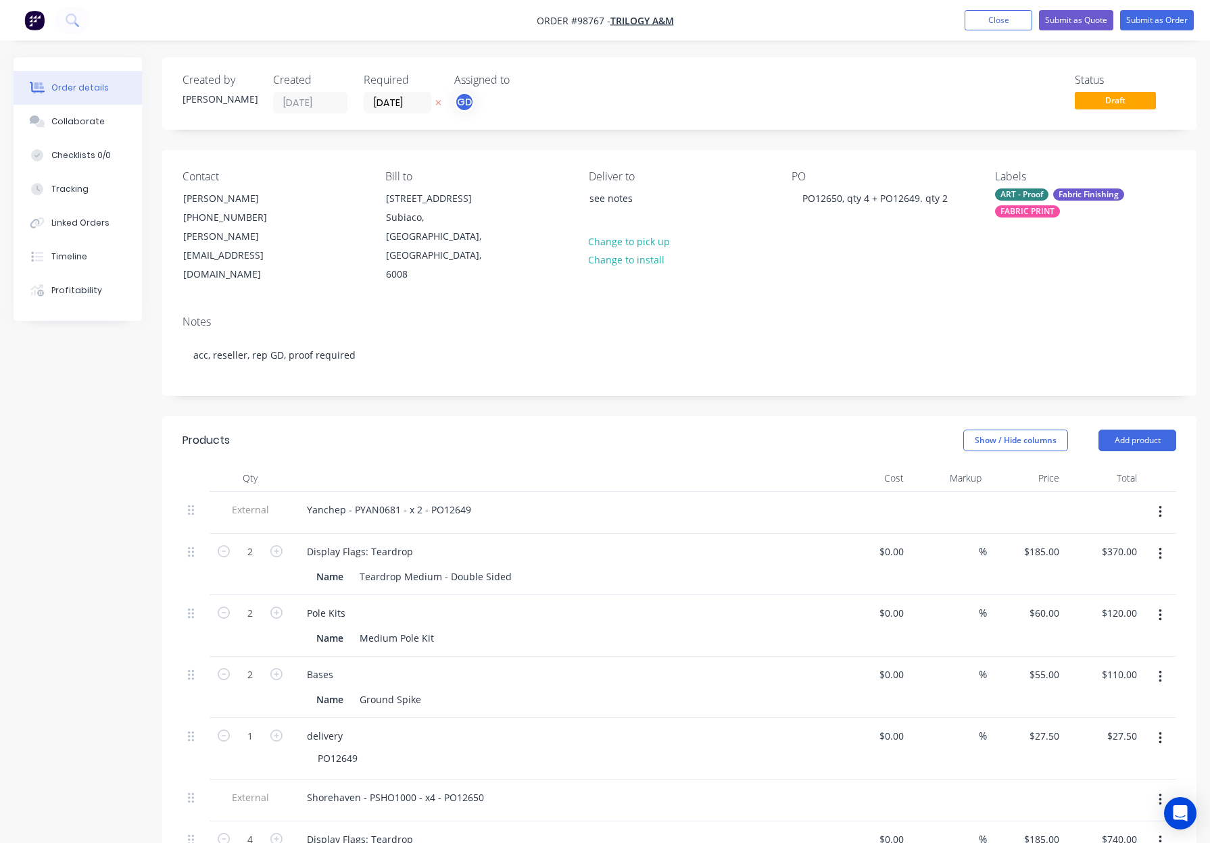
click at [576, 375] on div "Created by Gino Created 01/10/25 Required 08/10/25 Assigned to GD Status Draft …" at bounding box center [679, 767] width 1034 height 1420
click at [1051, 212] on div "FABRIC PRINT" at bounding box center [1027, 211] width 65 height 12
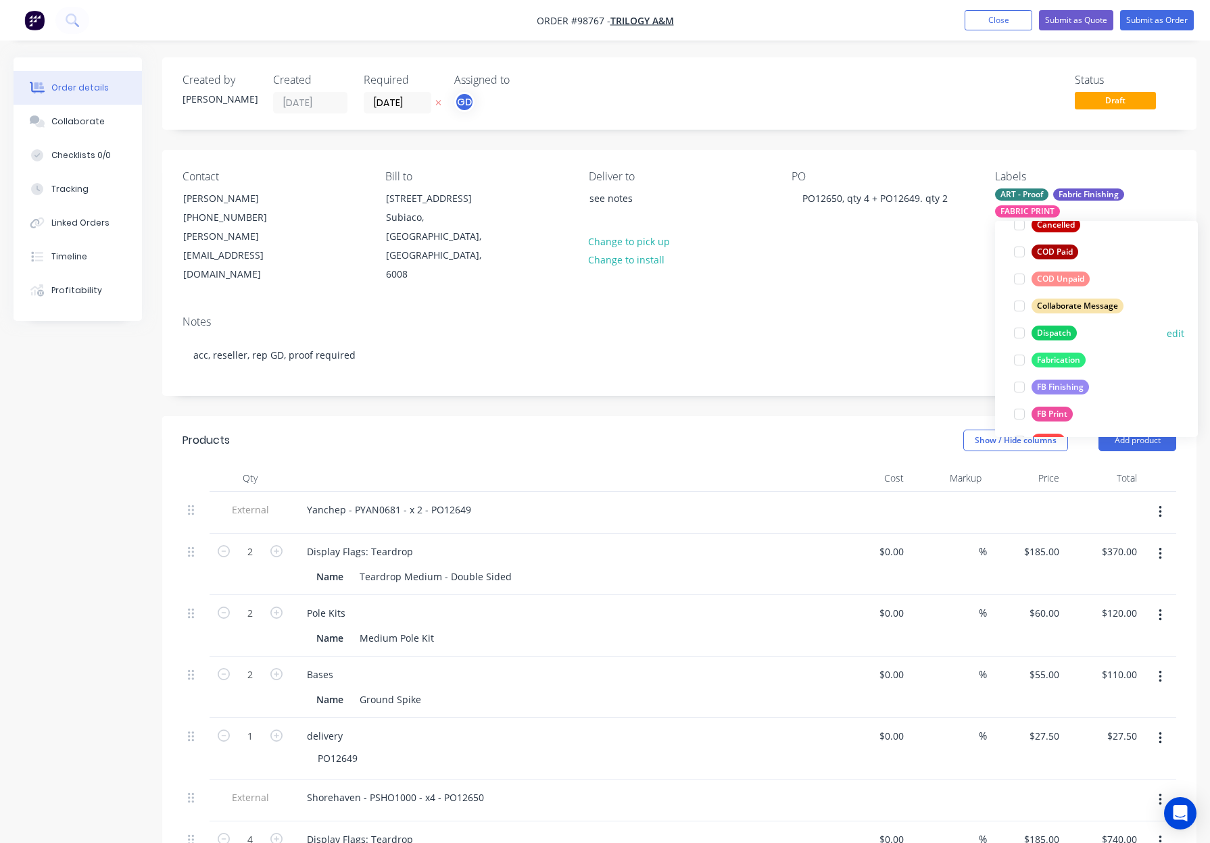
drag, startPoint x: 1053, startPoint y: 334, endPoint x: 1091, endPoint y: 325, distance: 38.2
click at [1054, 334] on div "Dispatch" at bounding box center [1053, 333] width 45 height 15
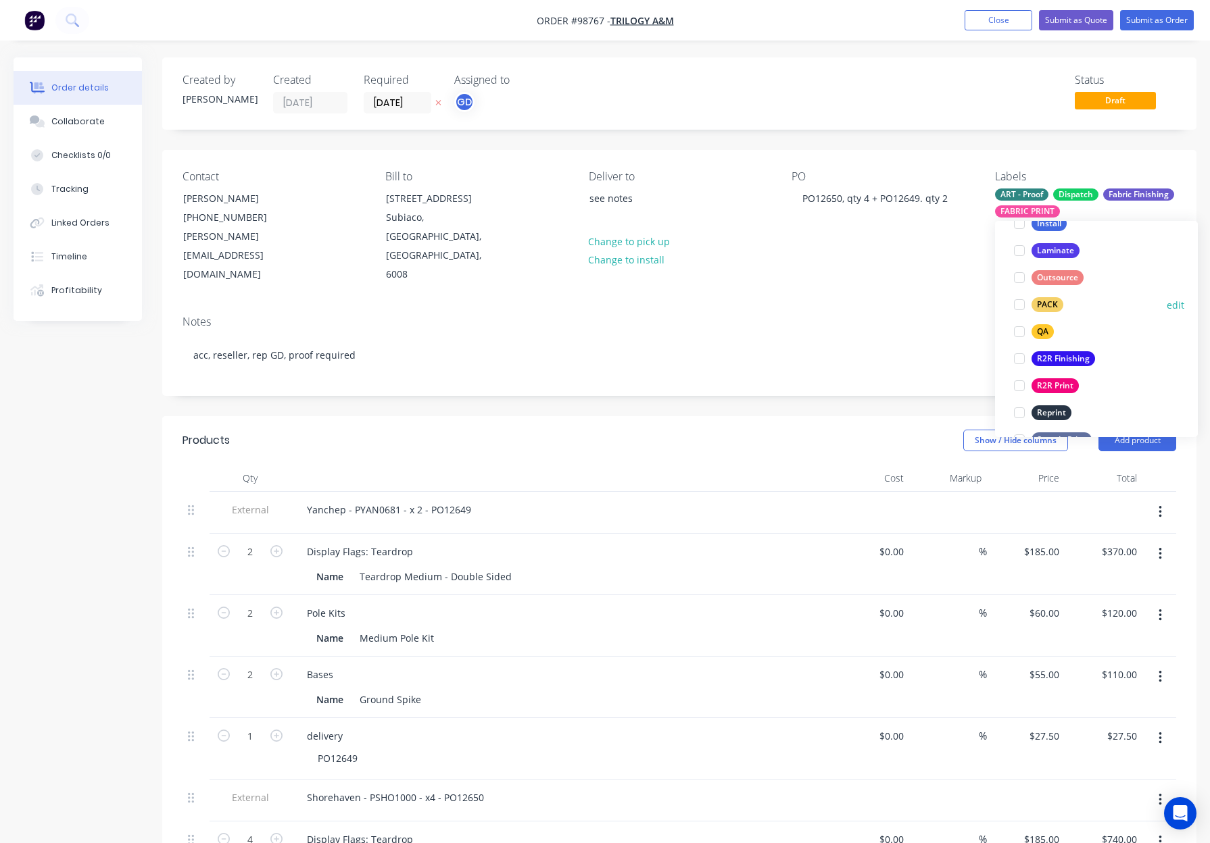
click at [1047, 299] on div "PACK" at bounding box center [1047, 304] width 32 height 15
click at [1047, 298] on div "QA" at bounding box center [1042, 303] width 22 height 15
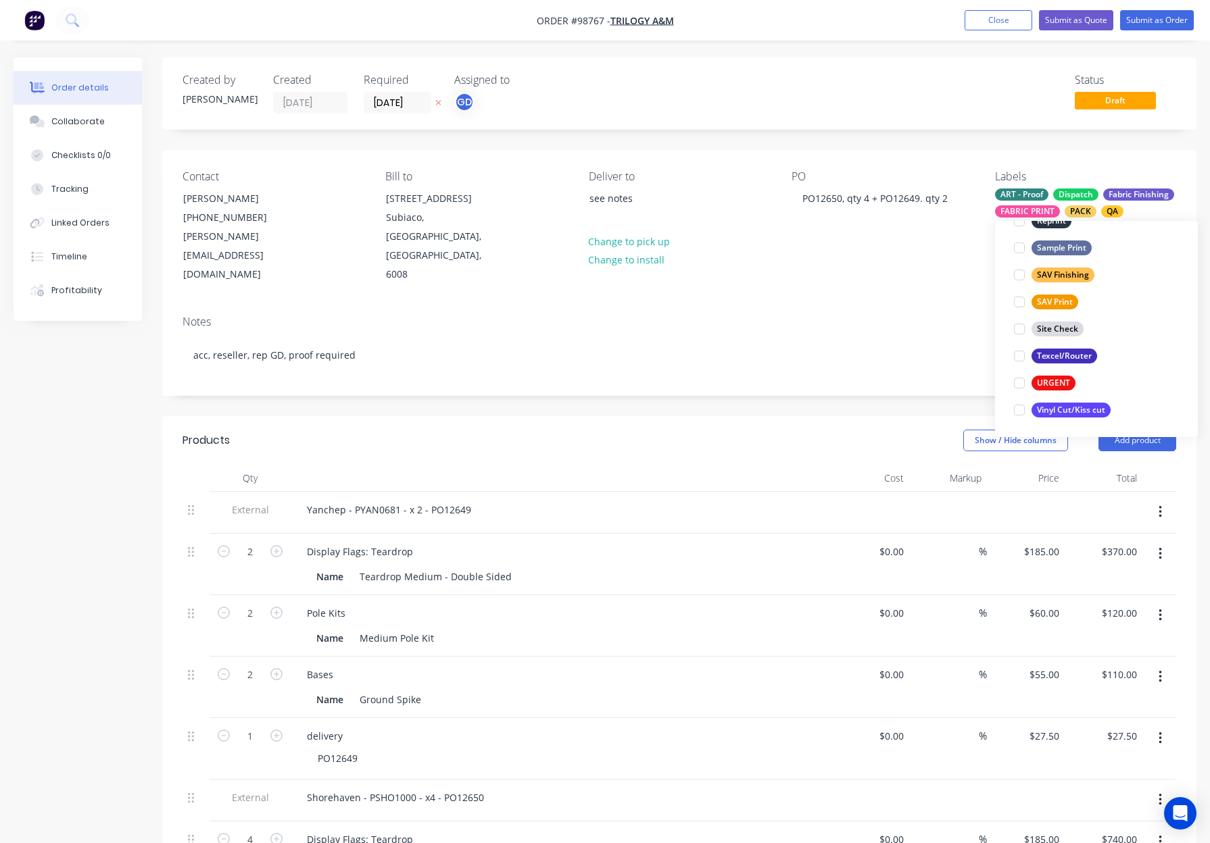
click at [860, 376] on div "Created by Gino Created 01/10/25 Required 08/10/25 Assigned to GD Status Draft …" at bounding box center [679, 767] width 1034 height 1420
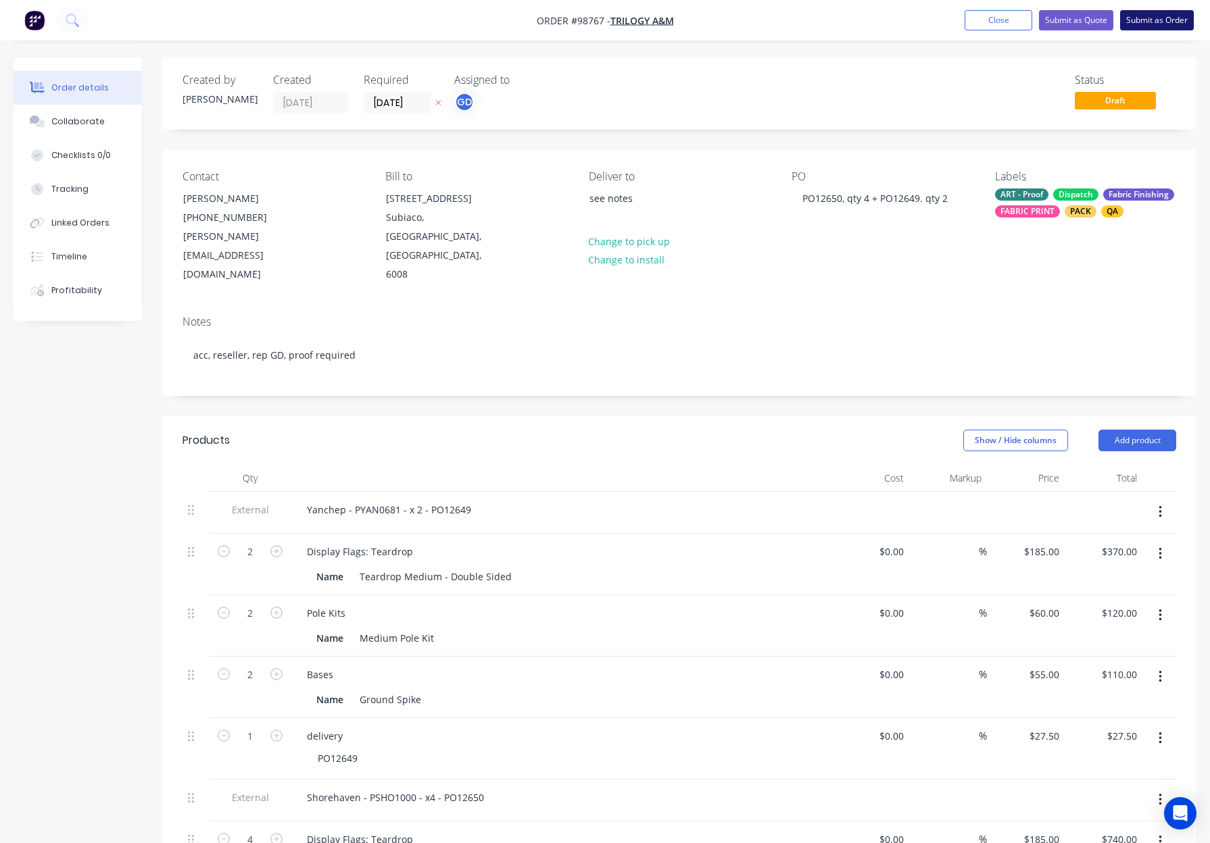
click at [1154, 26] on button "Submit as Order" at bounding box center [1157, 20] width 74 height 20
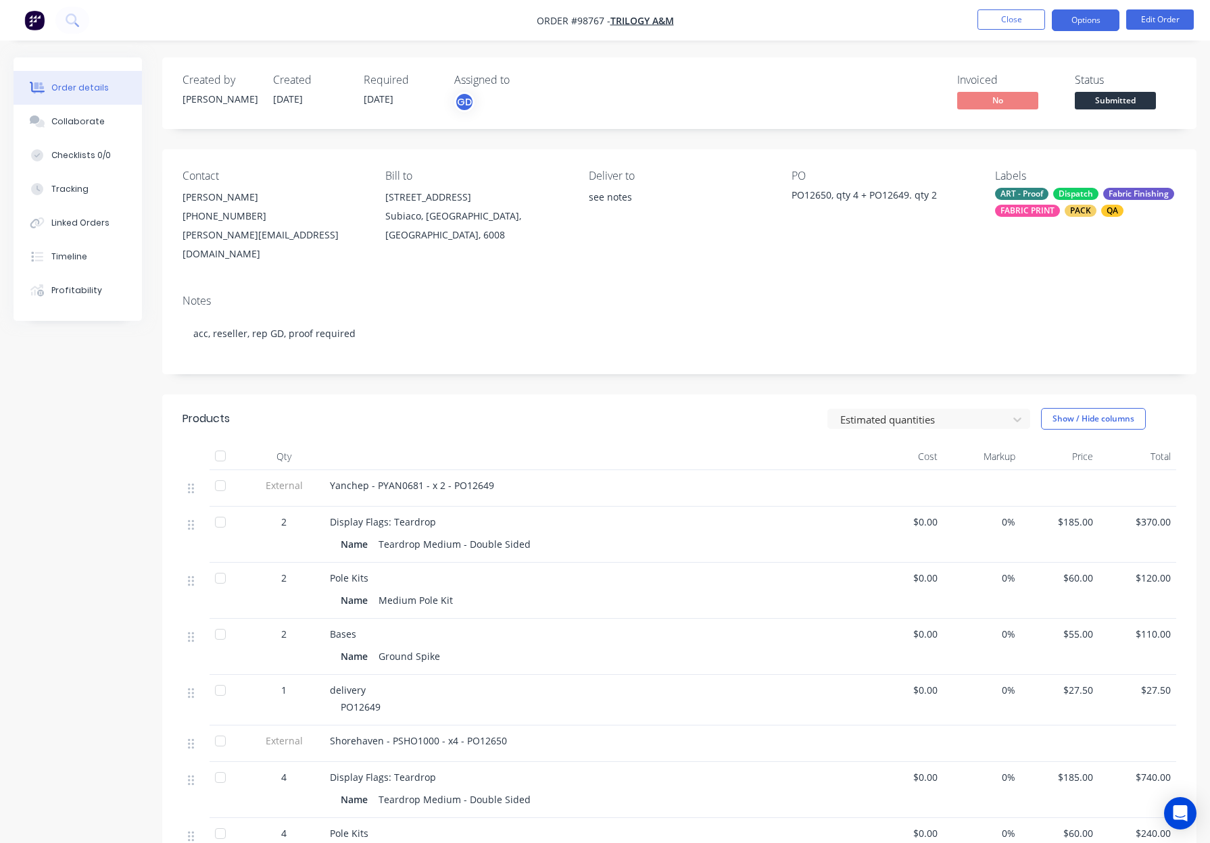
click at [1083, 21] on button "Options" at bounding box center [1085, 20] width 68 height 22
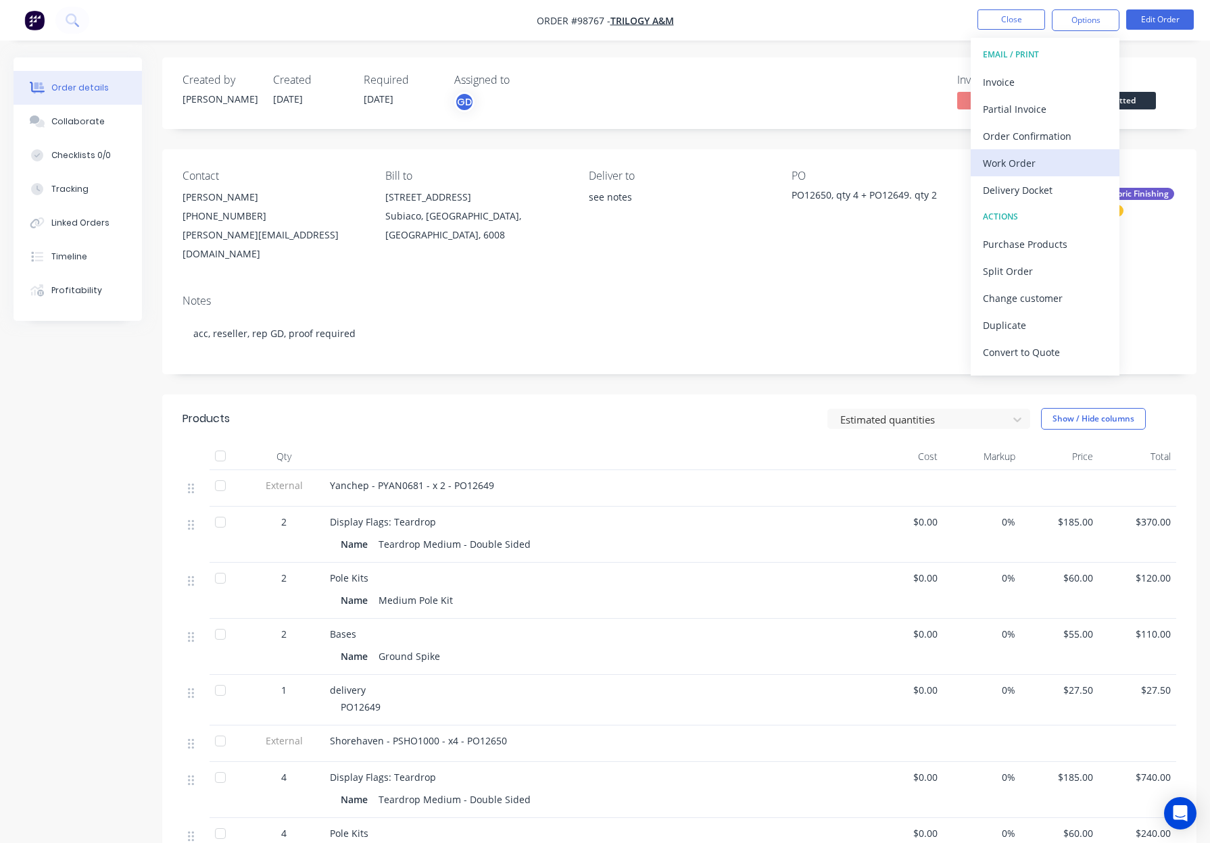
click at [1060, 158] on div "Work Order" at bounding box center [1045, 163] width 124 height 20
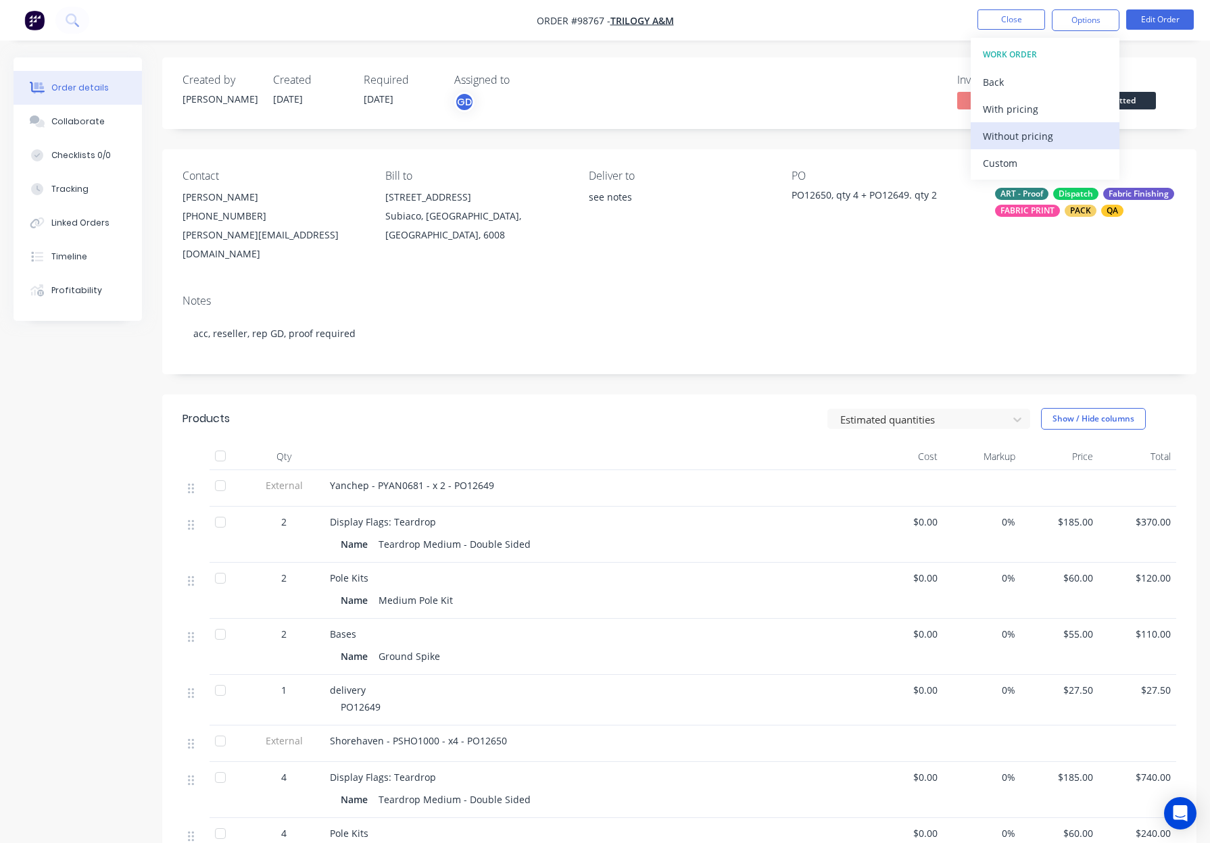
click at [1060, 131] on div "Without pricing" at bounding box center [1045, 136] width 124 height 20
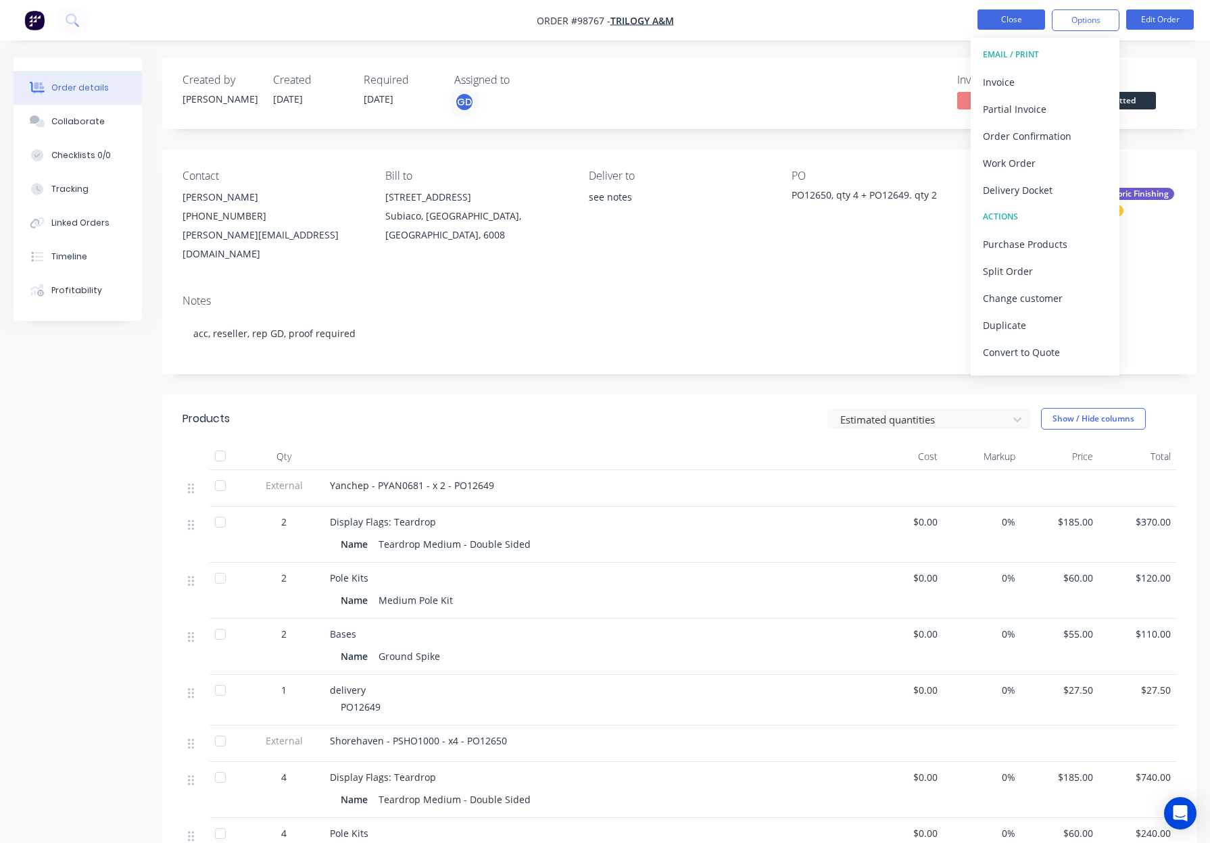
click at [1007, 19] on button "Close" at bounding box center [1011, 19] width 68 height 20
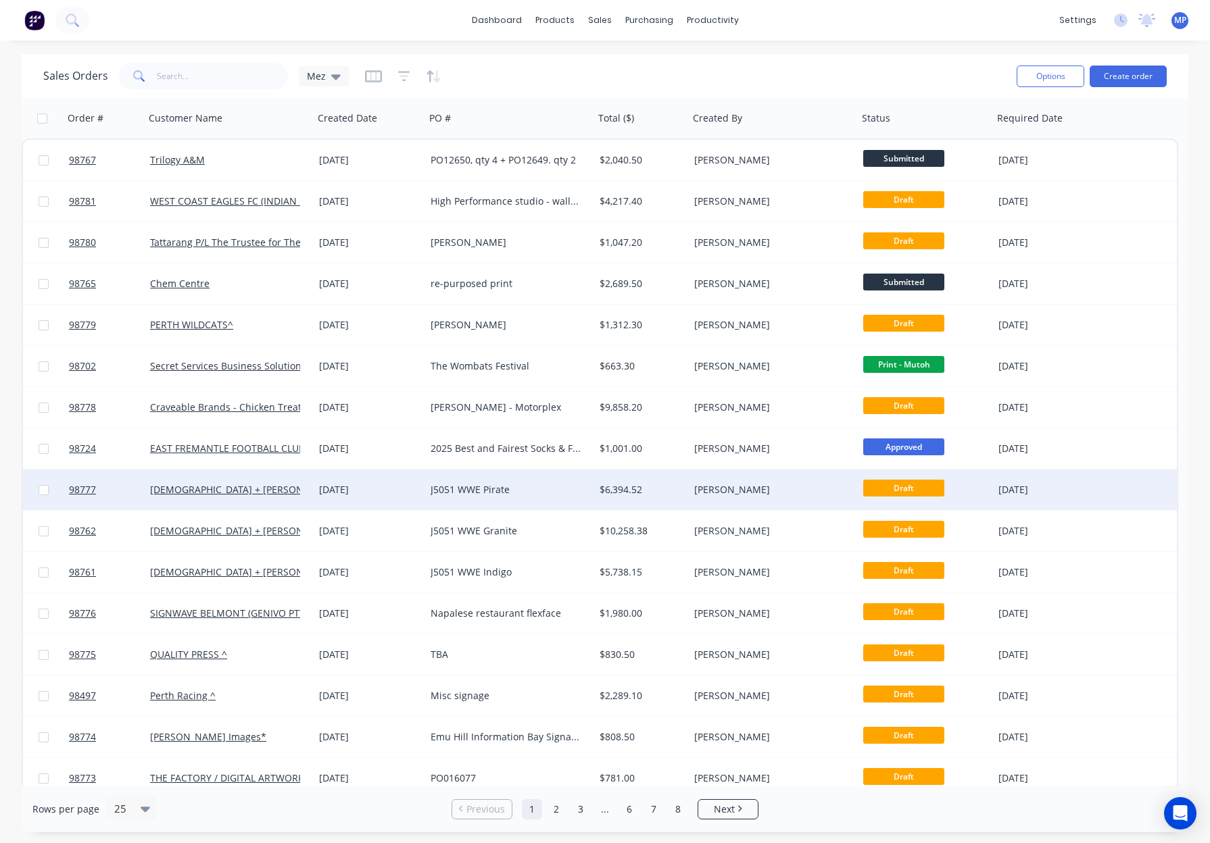
scroll to position [383, 0]
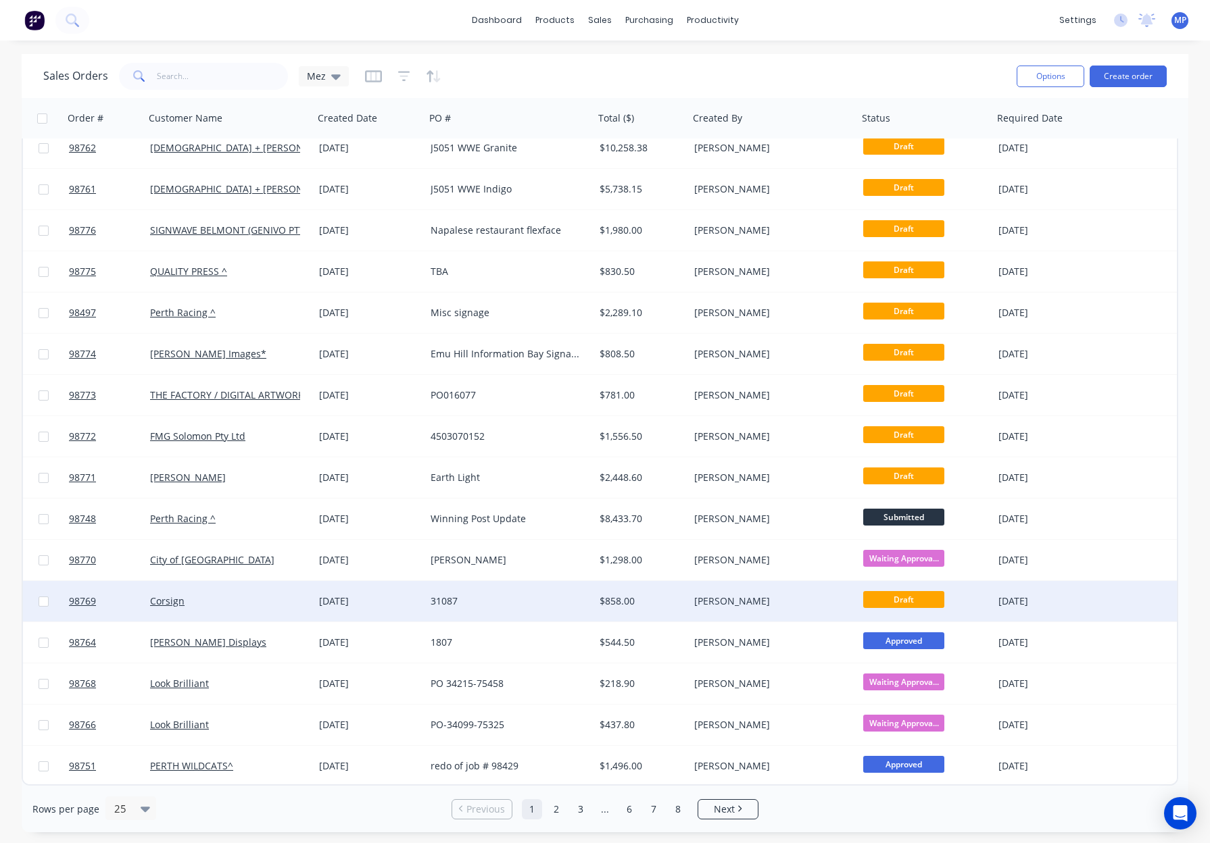
click at [657, 597] on div "$858.00" at bounding box center [639, 602] width 80 height 14
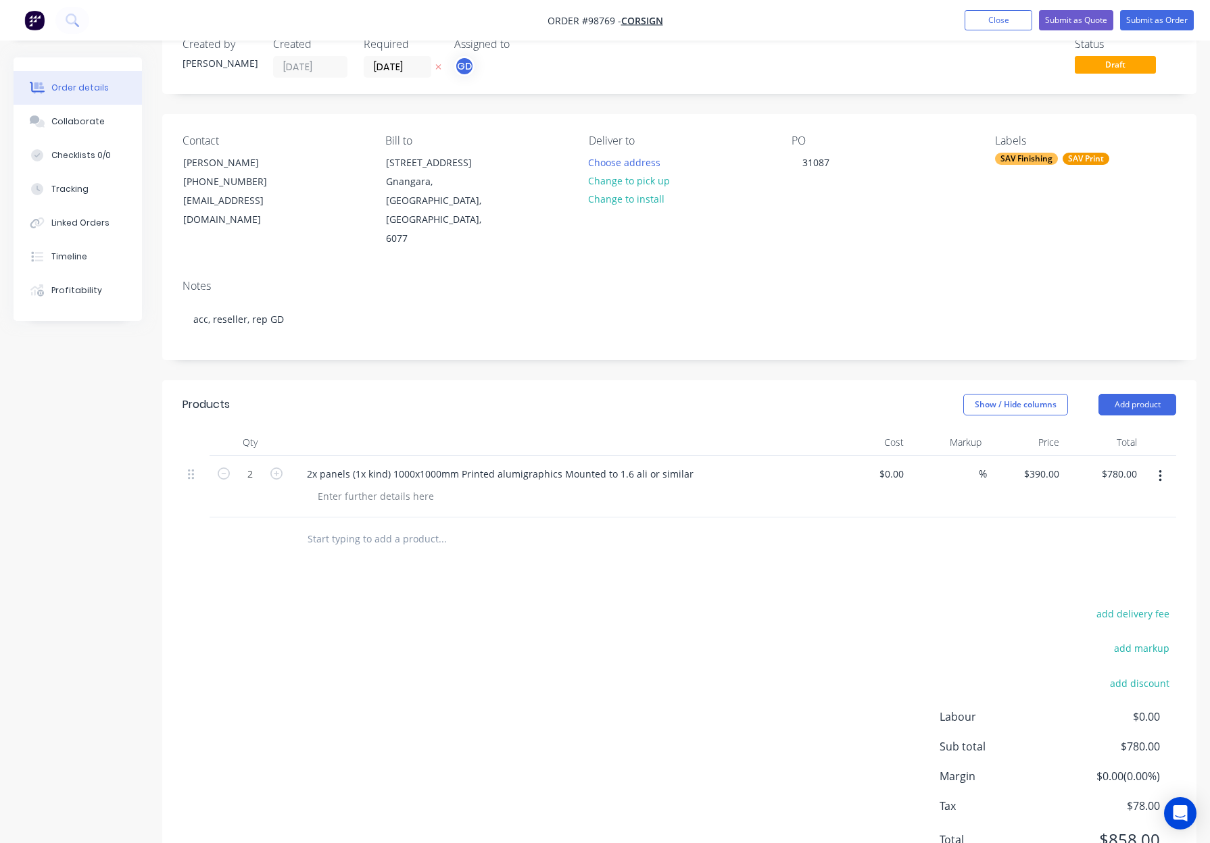
scroll to position [39, 0]
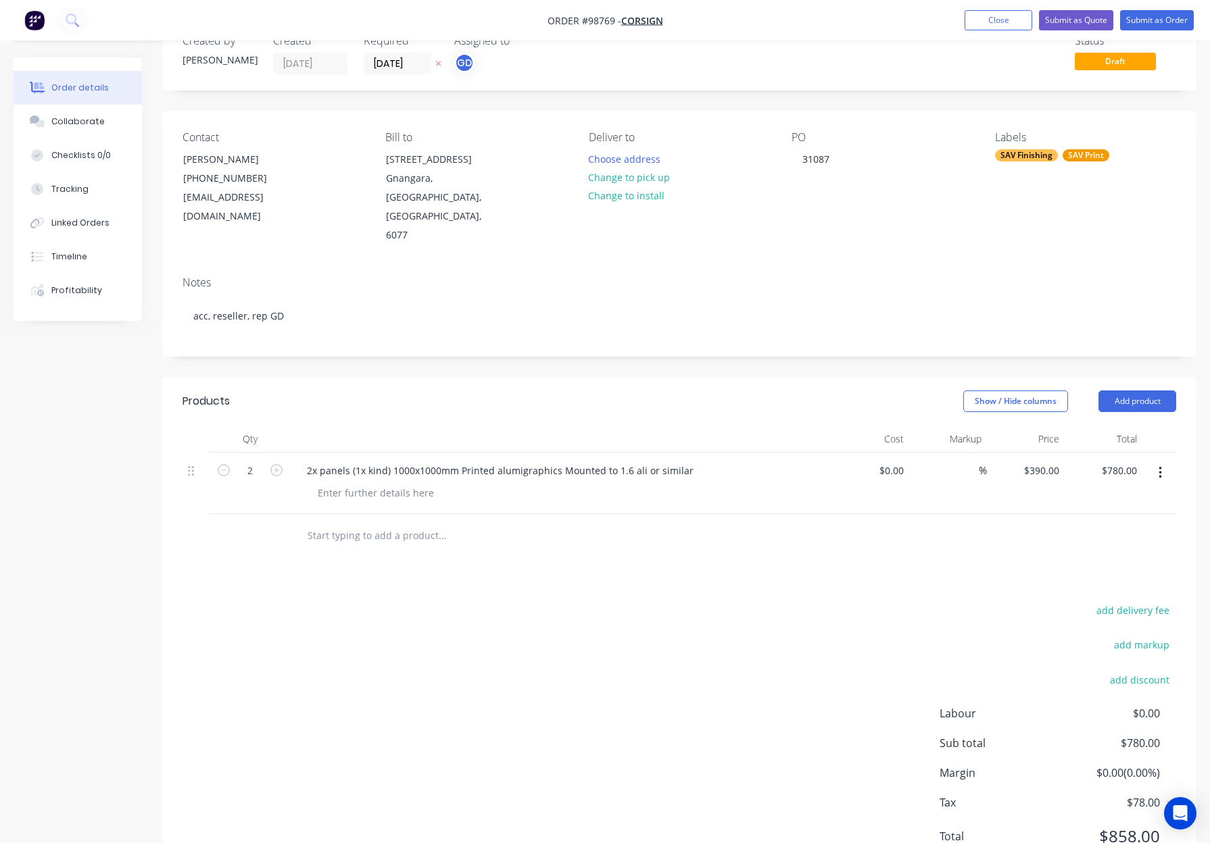
click at [410, 522] on input "text" at bounding box center [442, 535] width 270 height 27
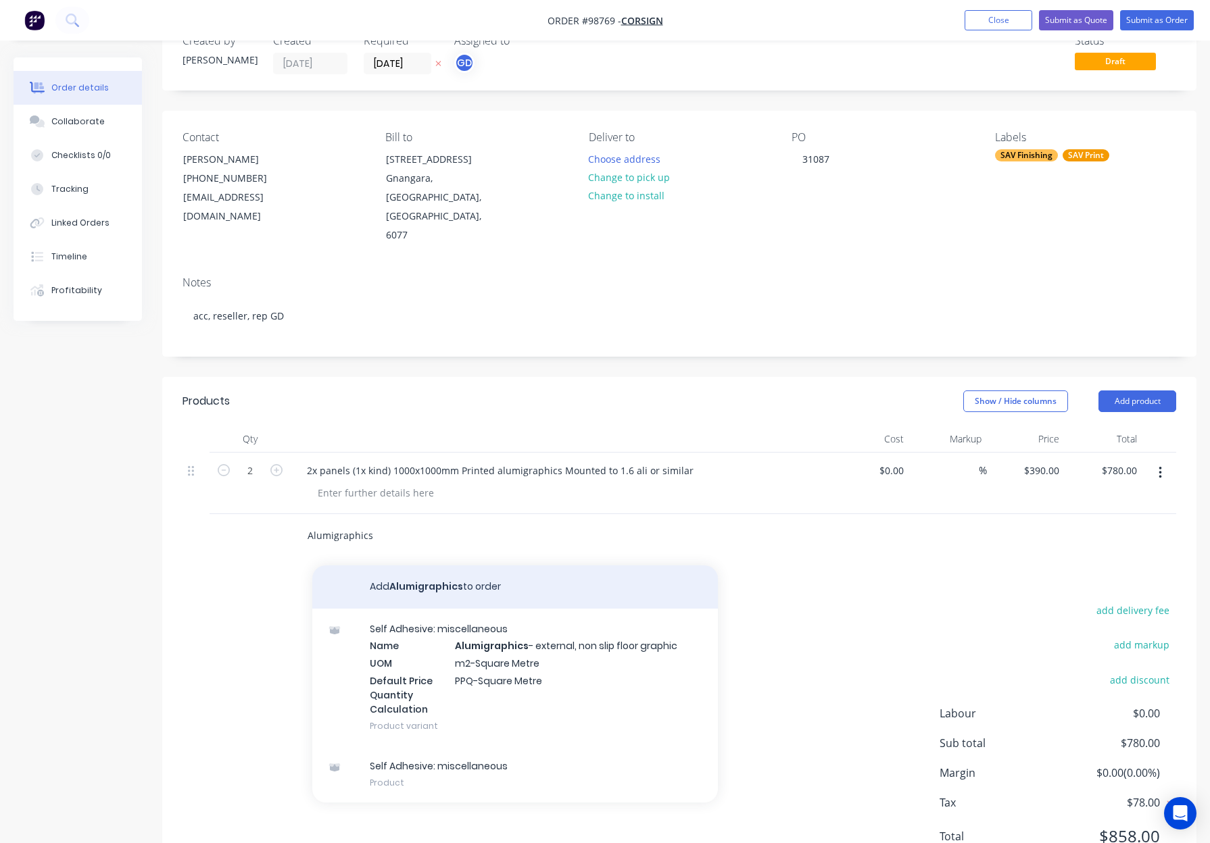
type input "Alumigraphics"
click at [503, 566] on button "Add Alumigraphics to order" at bounding box center [514, 587] width 405 height 43
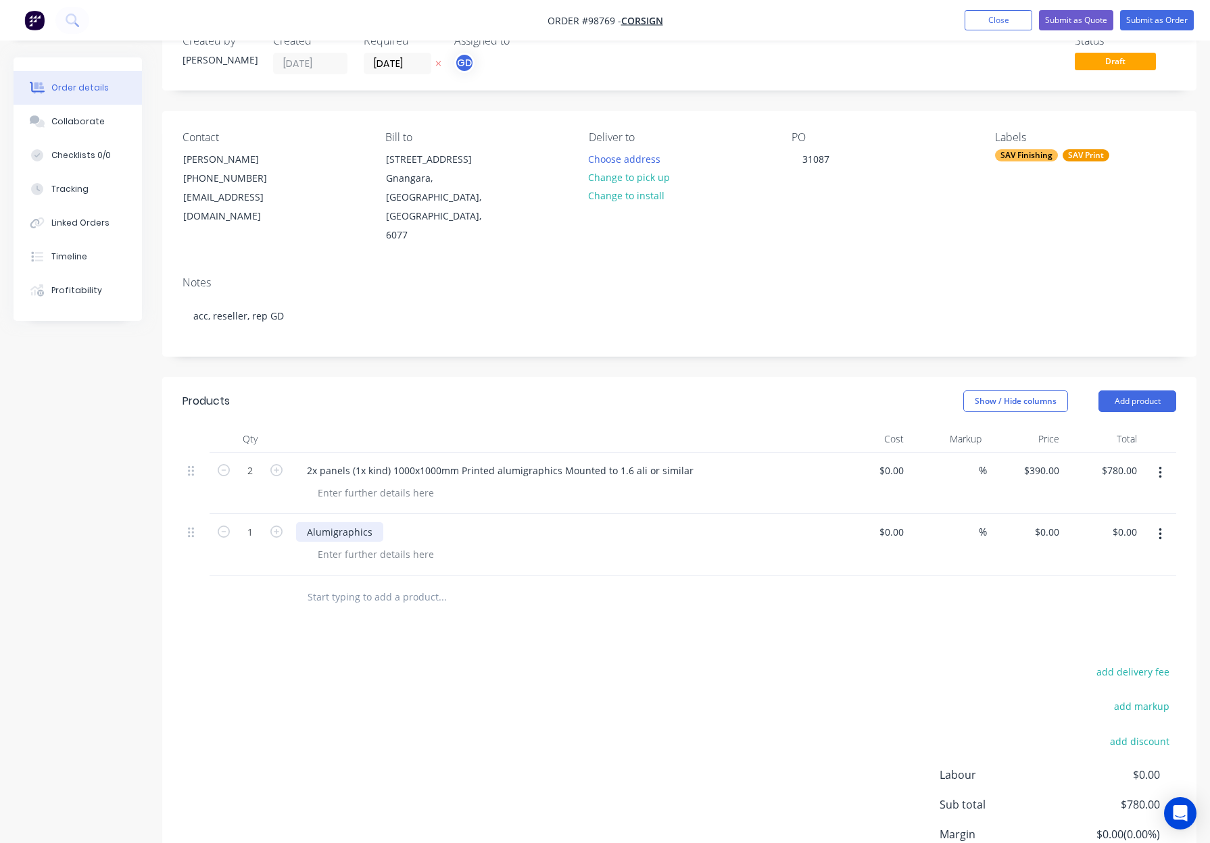
click at [375, 522] on div "Alumigraphics" at bounding box center [339, 532] width 87 height 20
drag, startPoint x: 405, startPoint y: 430, endPoint x: 397, endPoint y: 432, distance: 8.4
click at [405, 461] on div "2x panels (1x kind) 1000x1000mm Printed alumigraphics Mounted to 1.6 ali or sim…" at bounding box center [500, 471] width 408 height 20
drag, startPoint x: 310, startPoint y: 432, endPoint x: 457, endPoint y: 435, distance: 147.3
click at [460, 461] on div "2x panels (1x kind) 1000x1000mm Printed alumigraphics Mounted to 1.6 ali or sim…" at bounding box center [500, 471] width 408 height 20
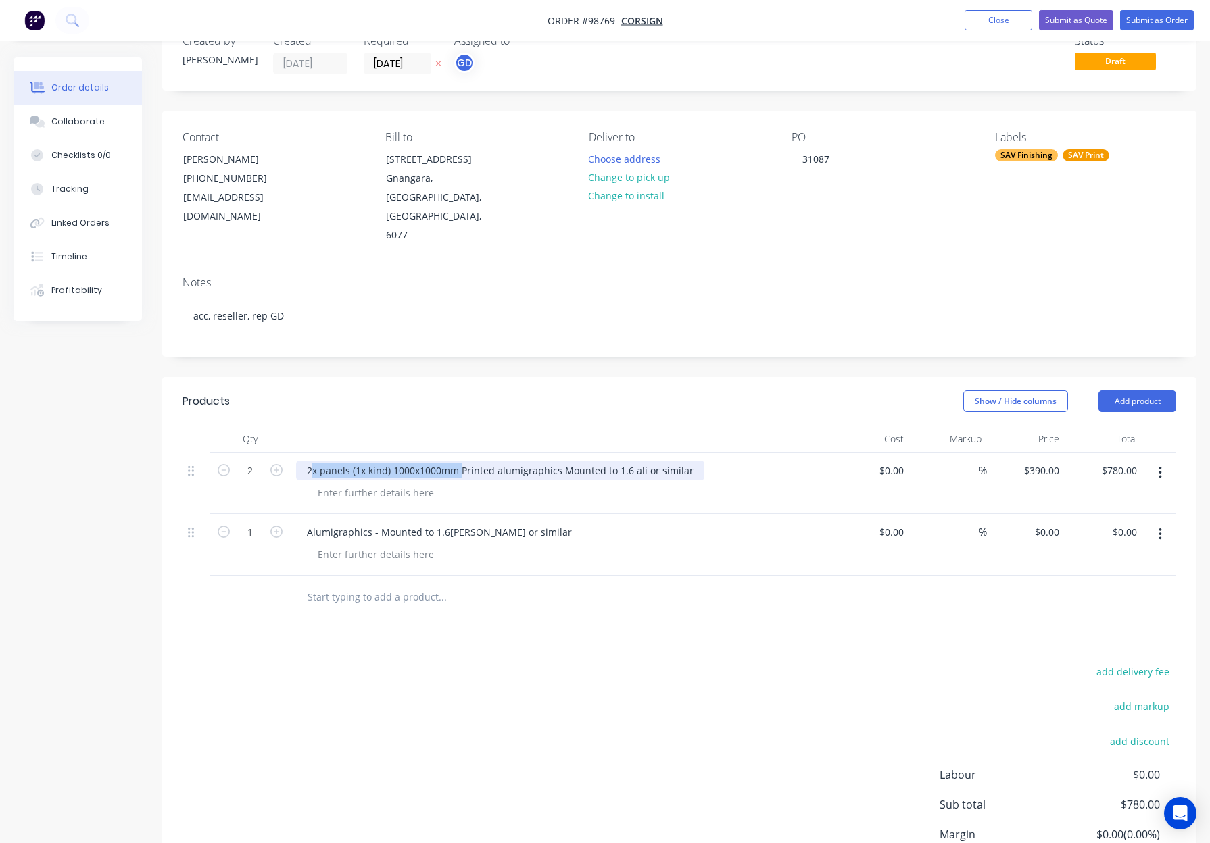
drag, startPoint x: 413, startPoint y: 430, endPoint x: 403, endPoint y: 432, distance: 9.8
click at [413, 461] on div "2x panels (1x kind) 1000x1000mm Printed alumigraphics Mounted to 1.6 ali or sim…" at bounding box center [500, 471] width 408 height 20
drag, startPoint x: 393, startPoint y: 432, endPoint x: 457, endPoint y: 436, distance: 63.6
click at [457, 461] on div "2x panels (1x kind) 1000x1000mm Printed alumigraphics Mounted to 1.6 ali or sim…" at bounding box center [500, 471] width 408 height 20
copy div "1000x1000mm"
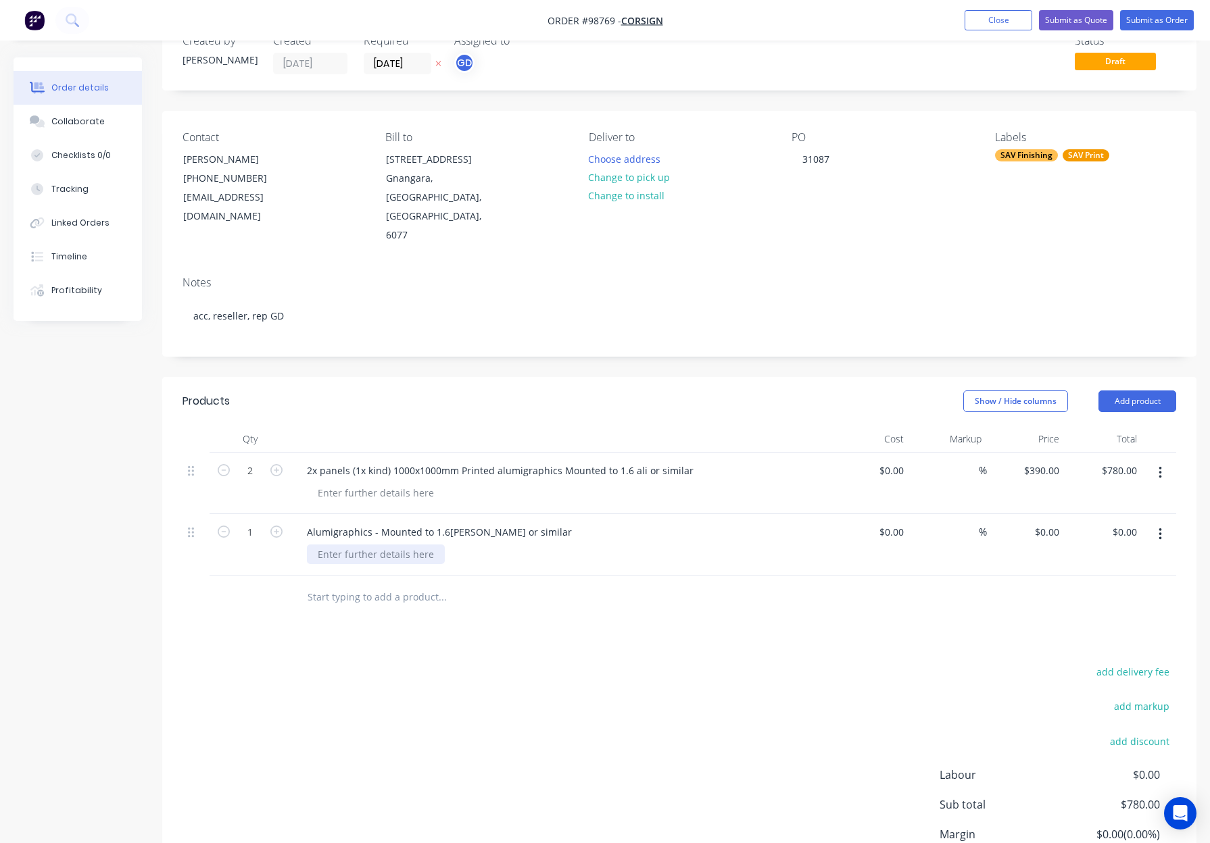
click at [341, 545] on div at bounding box center [376, 555] width 138 height 20
click at [338, 545] on div at bounding box center [376, 555] width 138 height 20
paste div
click at [277, 526] on icon "button" at bounding box center [276, 532] width 12 height 12
type input "2"
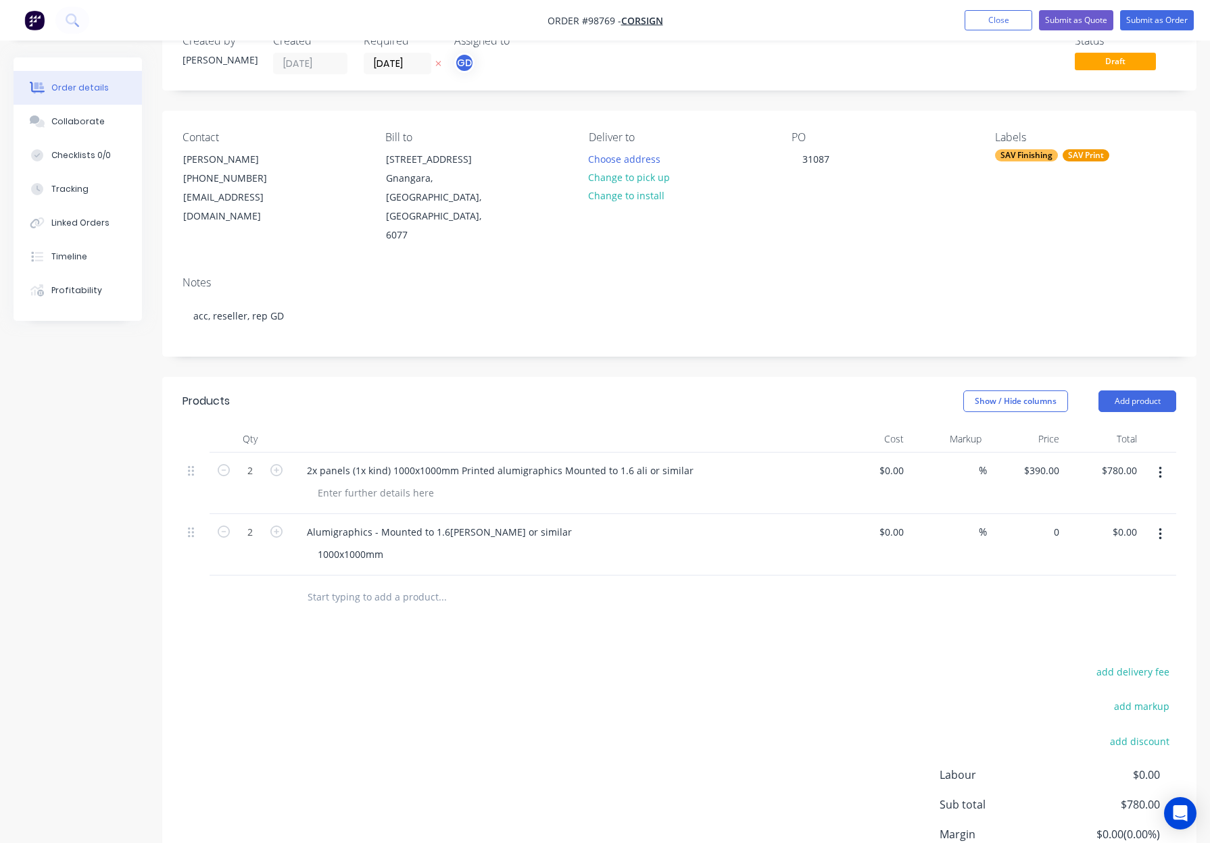
drag, startPoint x: 1043, startPoint y: 497, endPoint x: 1075, endPoint y: 510, distance: 34.9
click at [1043, 514] on div "0 $0.00" at bounding box center [1026, 544] width 78 height 61
type input "$0.00"
click at [1128, 522] on input "0.00" at bounding box center [1126, 532] width 31 height 20
type input "780"
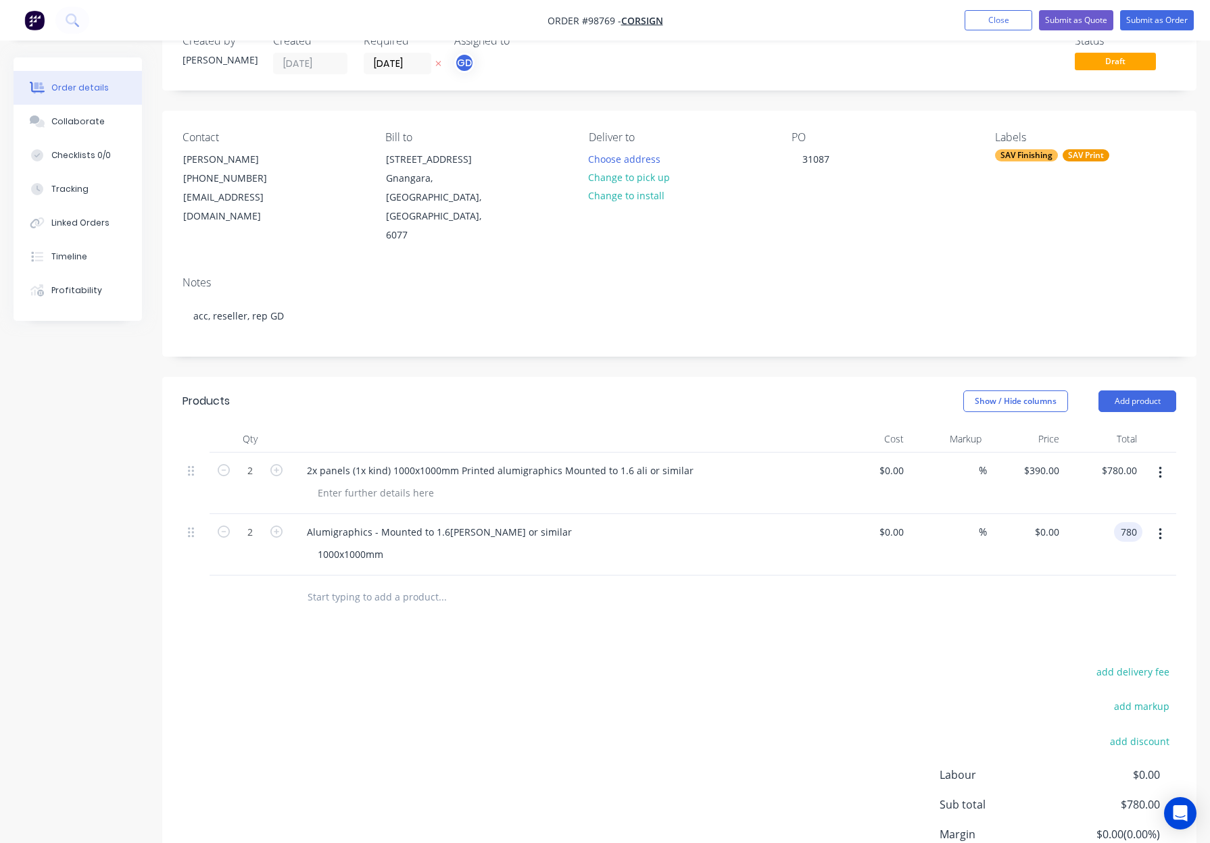
type input "$390.00"
type input "$780.00"
click at [991, 576] on div at bounding box center [678, 598] width 993 height 44
drag, startPoint x: 1162, startPoint y: 428, endPoint x: 1165, endPoint y: 440, distance: 11.8
click at [1162, 461] on button "button" at bounding box center [1160, 473] width 32 height 24
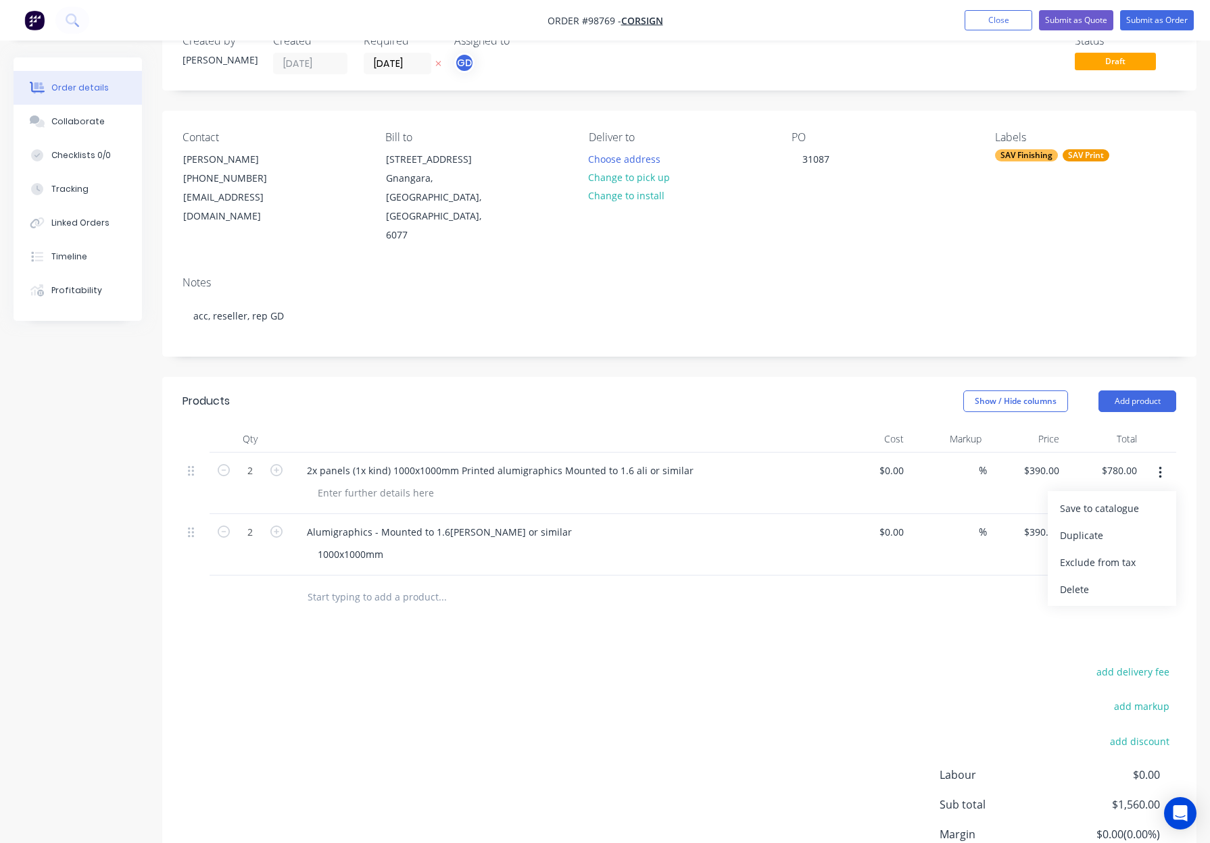
click at [1125, 580] on div "Delete" at bounding box center [1112, 590] width 104 height 20
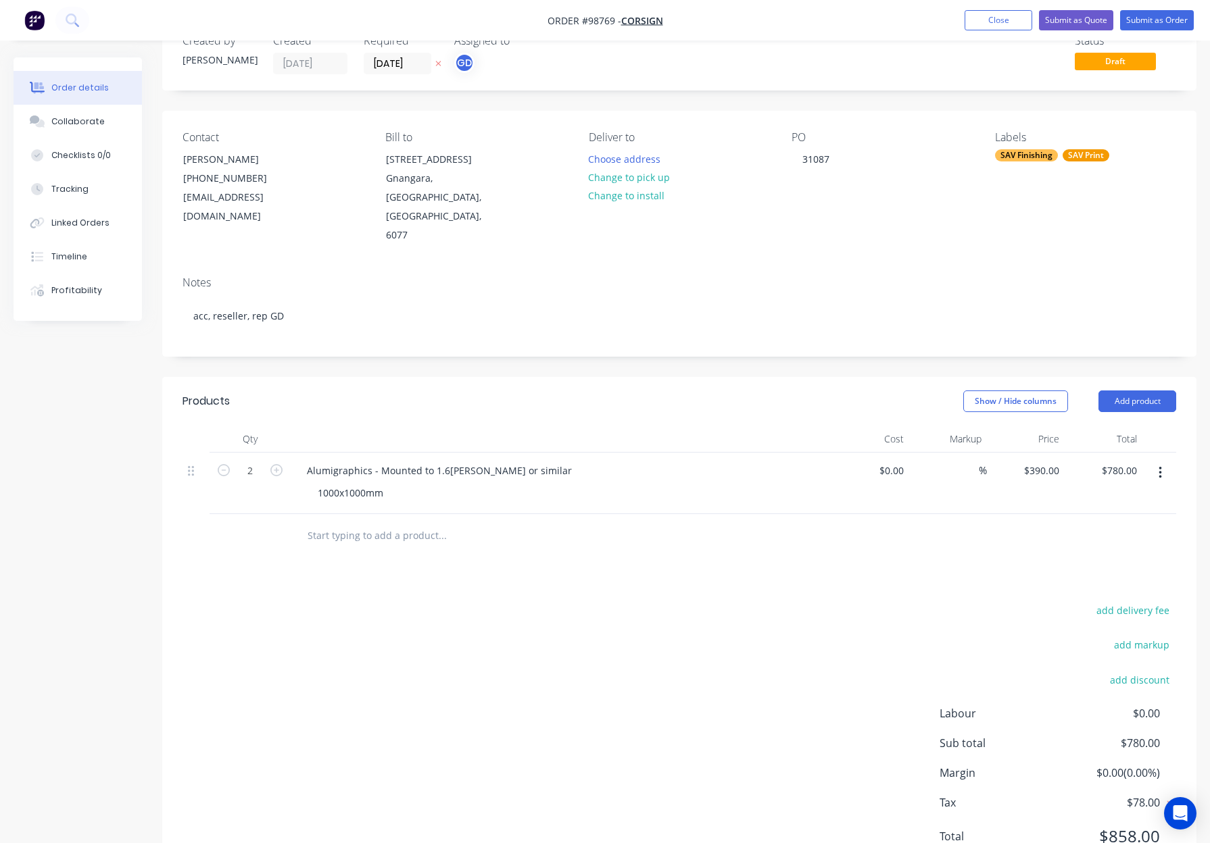
click at [599, 601] on div "add delivery fee add markup add discount Labour $0.00 Sub total $780.00 Margin …" at bounding box center [678, 731] width 993 height 261
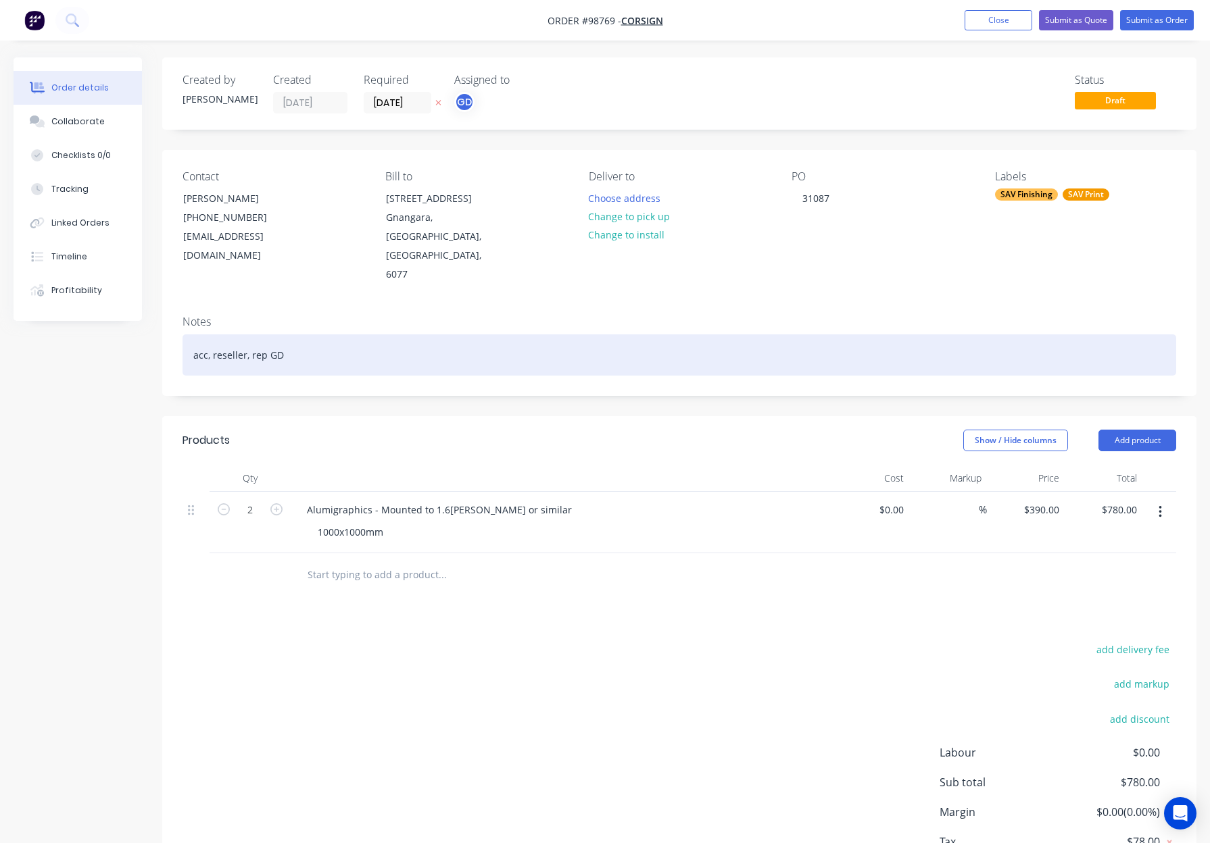
drag, startPoint x: 311, startPoint y: 320, endPoint x: 343, endPoint y: 326, distance: 32.9
click at [312, 334] on div "acc, reseller, rep GD" at bounding box center [678, 354] width 993 height 41
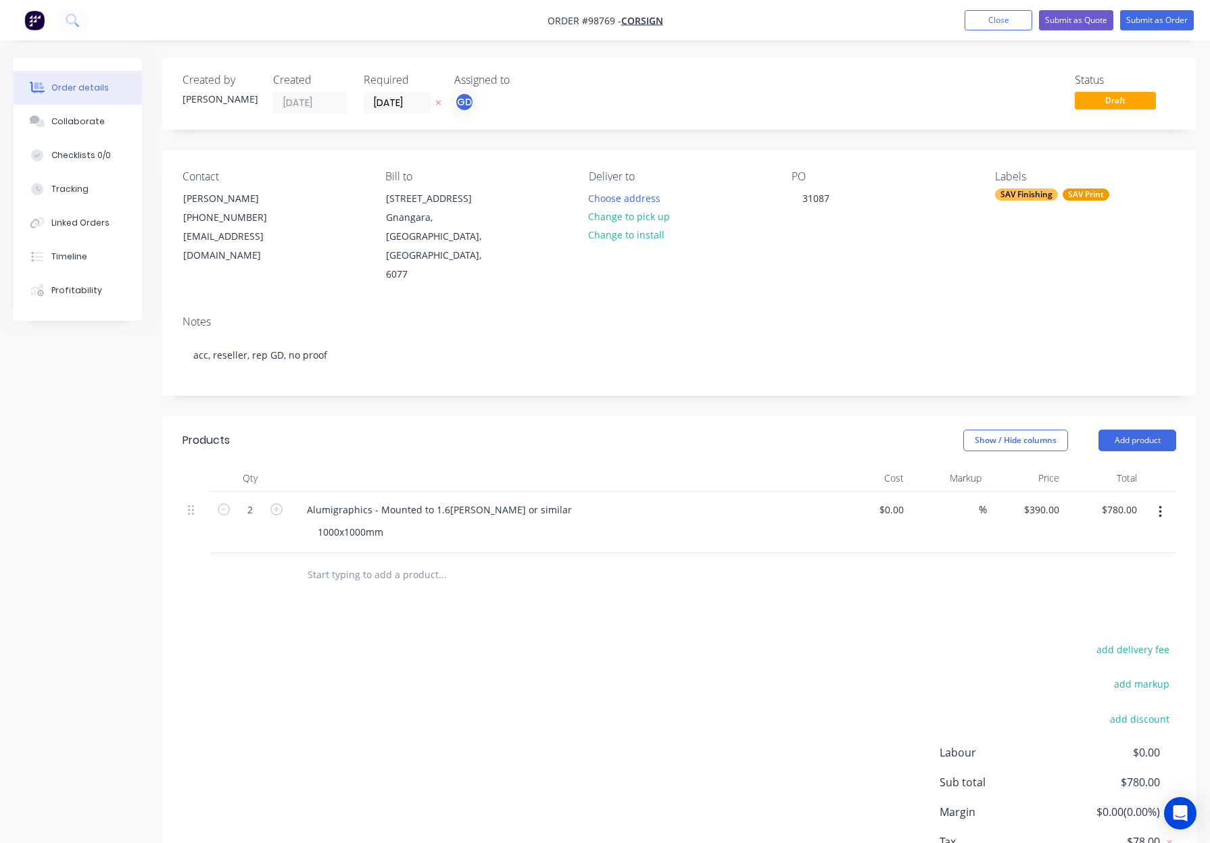
click at [1022, 191] on div "SAV Finishing" at bounding box center [1026, 195] width 63 height 12
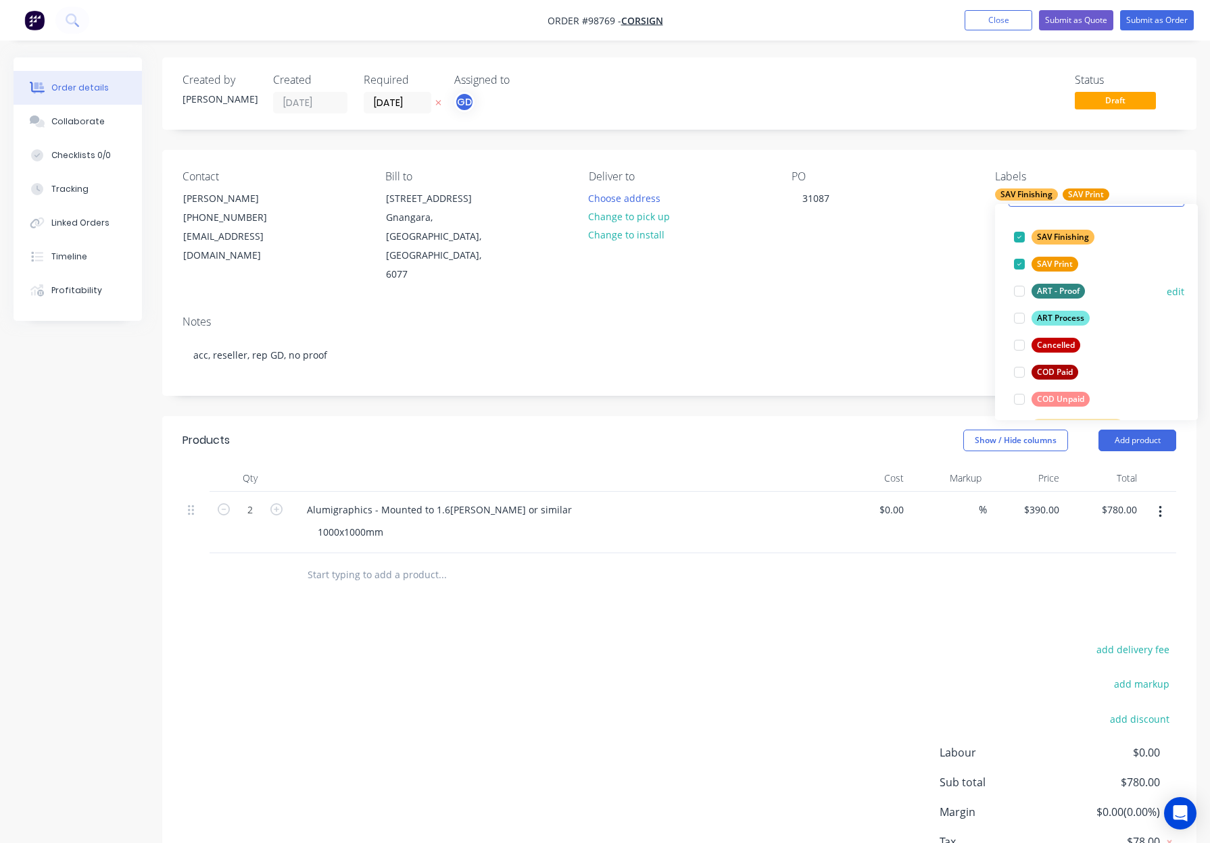
drag, startPoint x: 1066, startPoint y: 320, endPoint x: 1087, endPoint y: 318, distance: 20.3
click at [1068, 320] on div "ART Process" at bounding box center [1060, 318] width 58 height 15
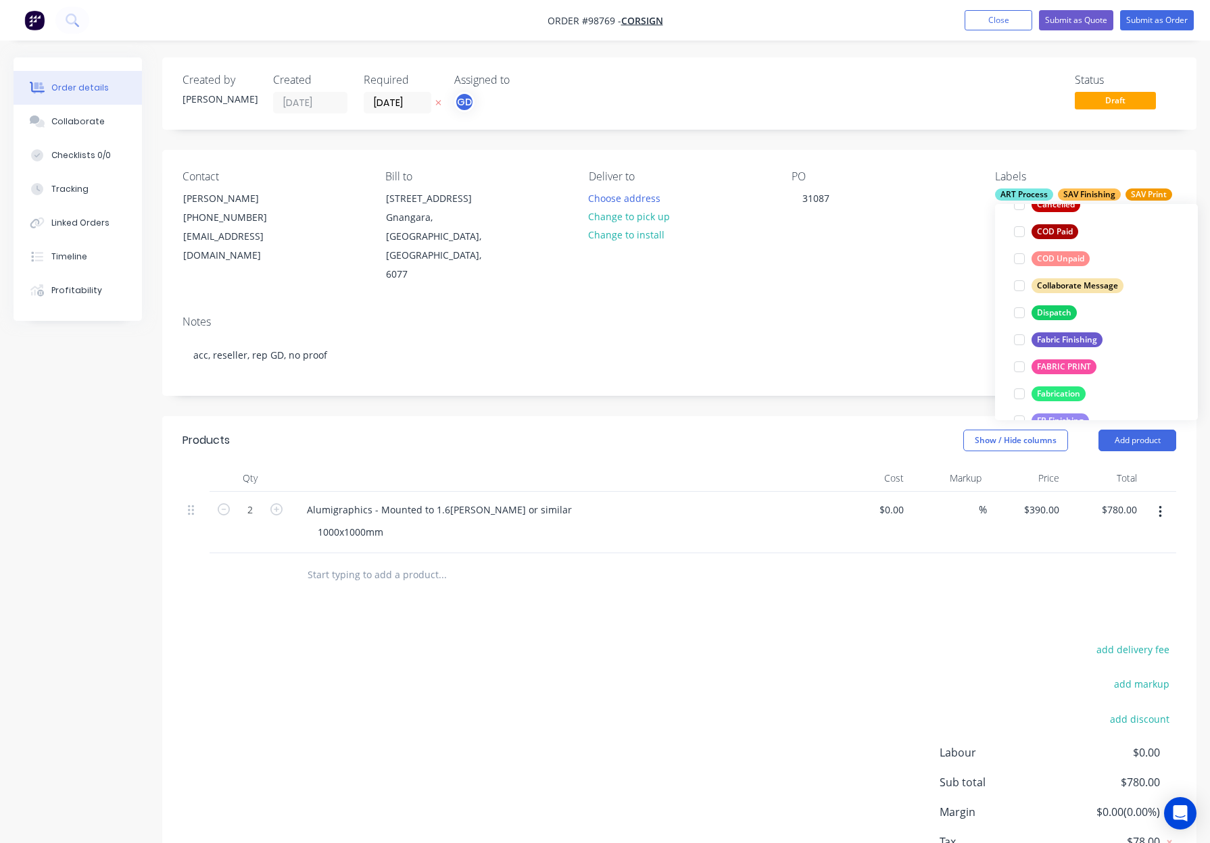
drag, startPoint x: 1051, startPoint y: 305, endPoint x: 1060, endPoint y: 306, distance: 8.8
click at [1051, 305] on div "Dispatch" at bounding box center [1053, 312] width 45 height 15
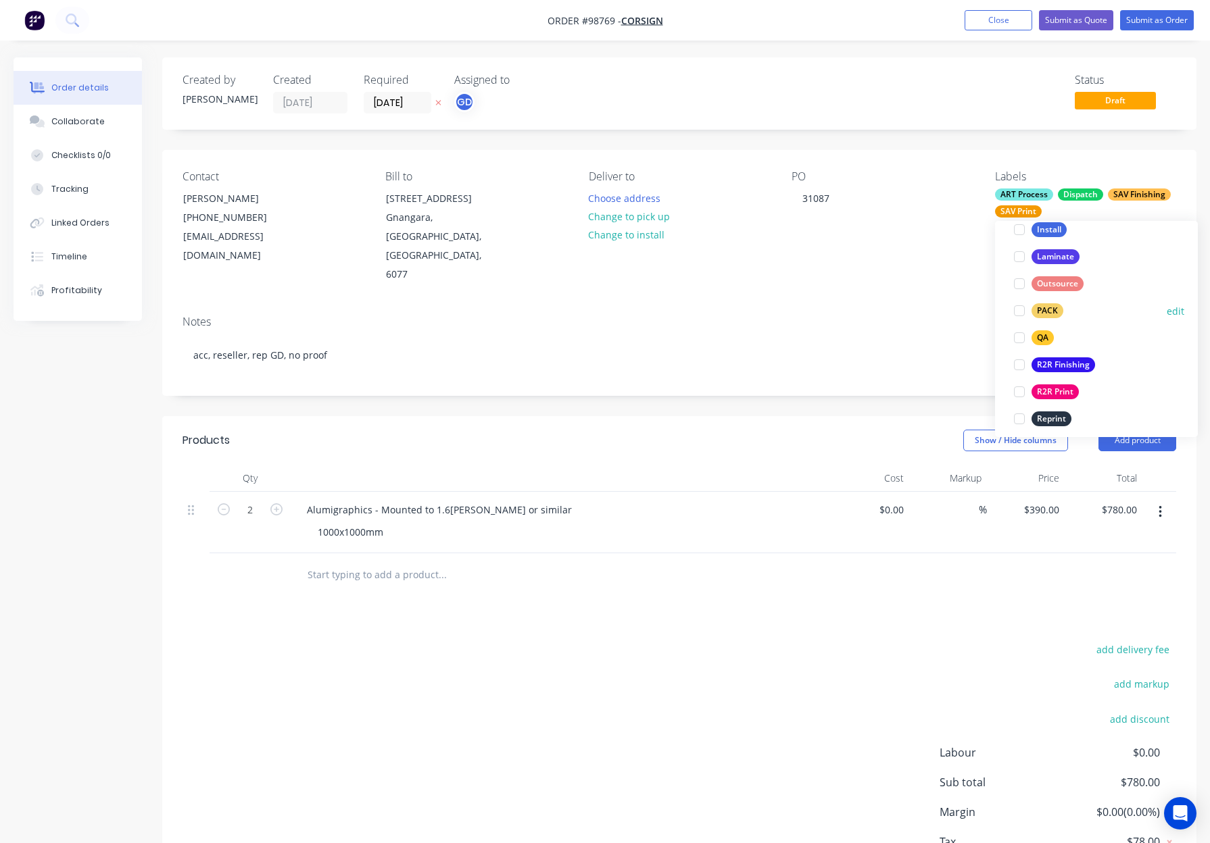
click at [1056, 308] on div "PACK" at bounding box center [1047, 310] width 32 height 15
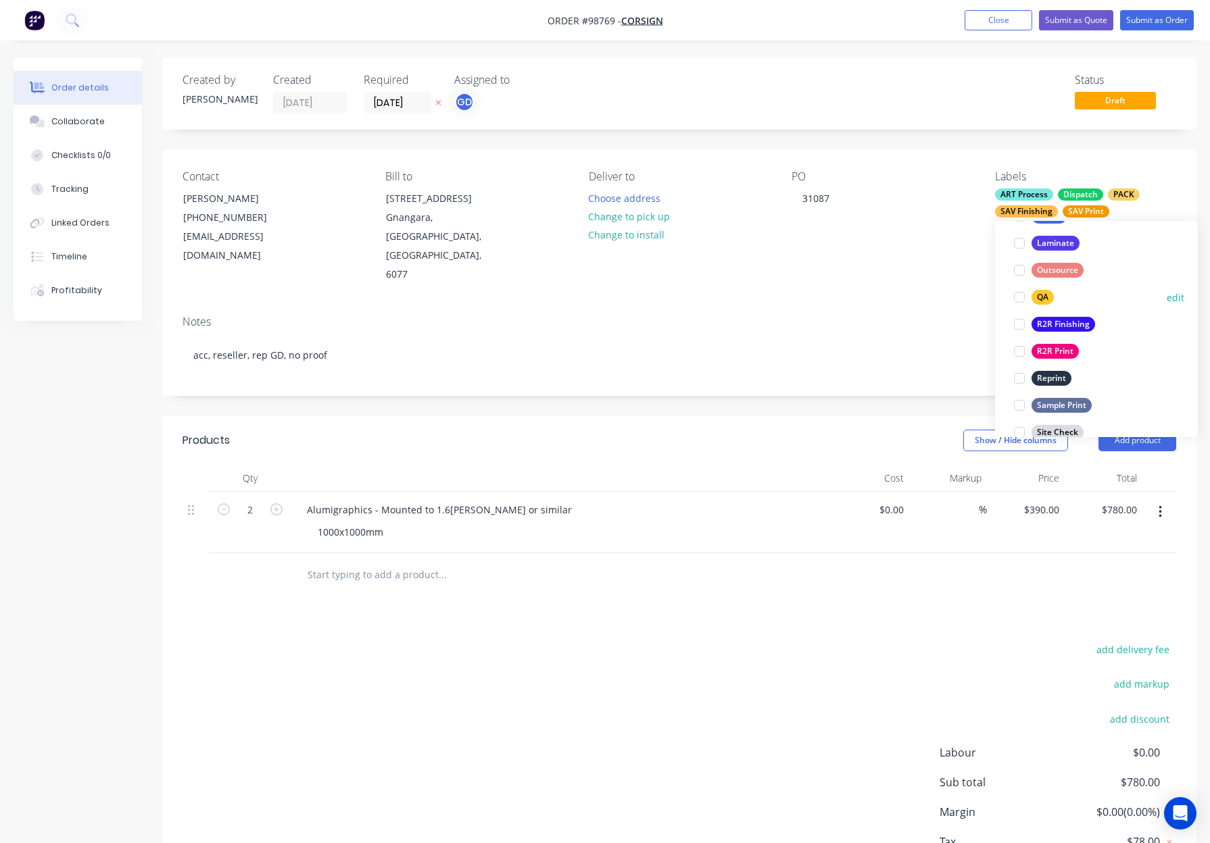
click at [1055, 299] on button "QA" at bounding box center [1033, 297] width 51 height 19
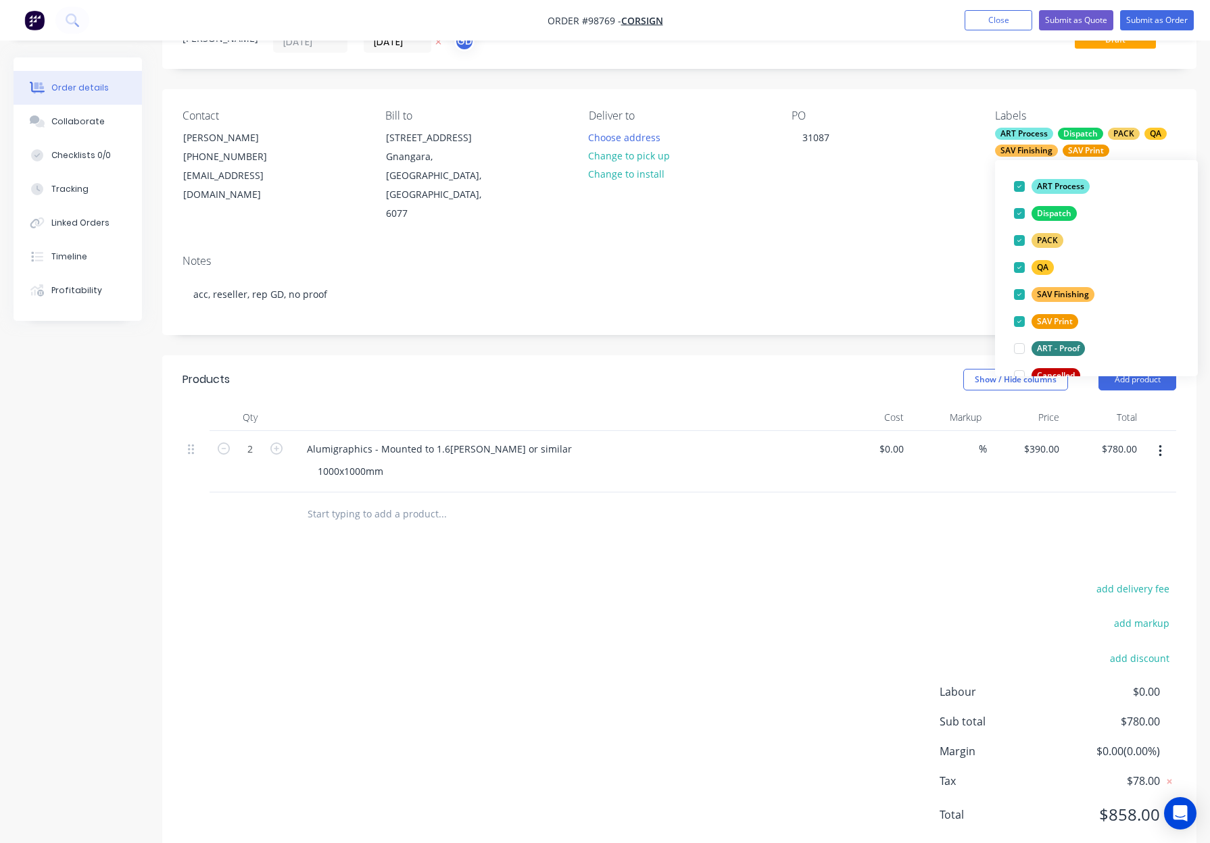
scroll to position [79, 0]
click at [730, 306] on div "Created by Gino Created 01/10/25 Required 08/10/25 Assigned to GD Status Draft …" at bounding box center [679, 429] width 1034 height 864
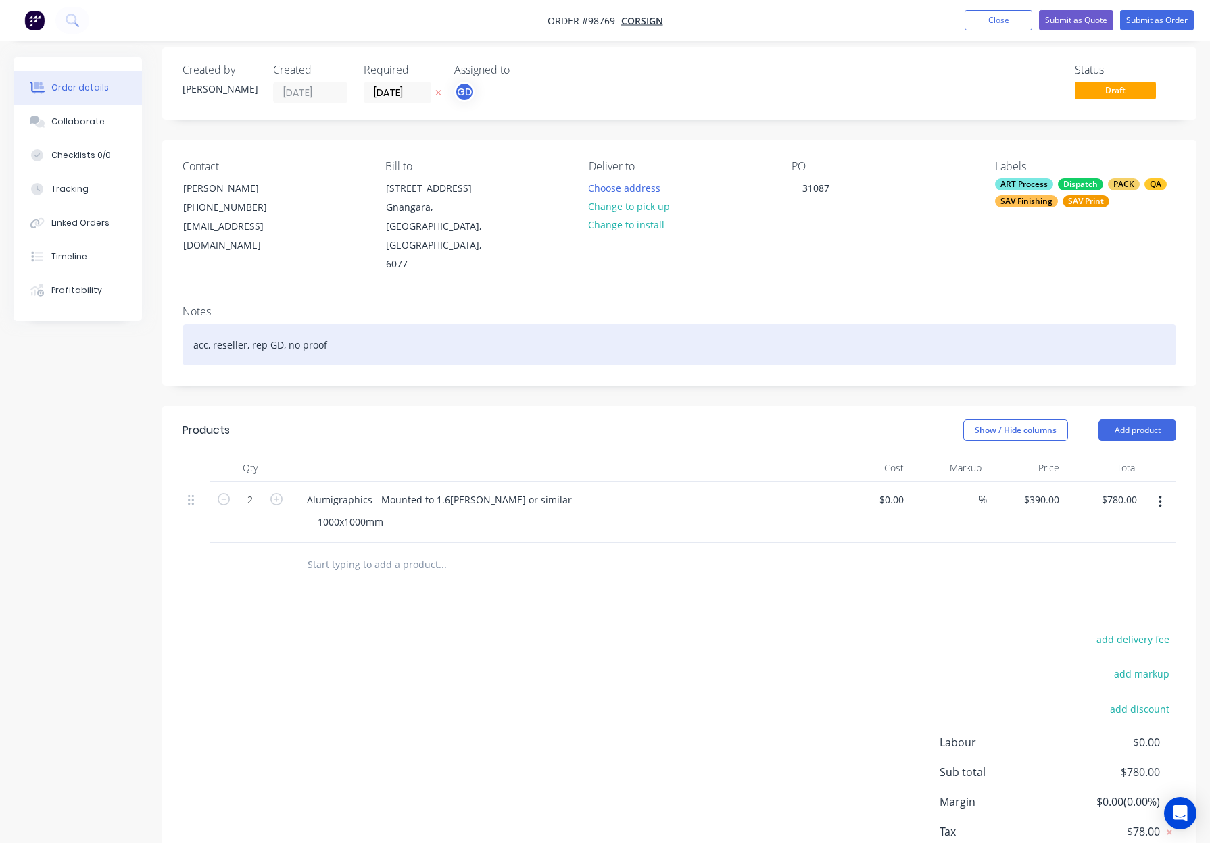
scroll to position [0, 0]
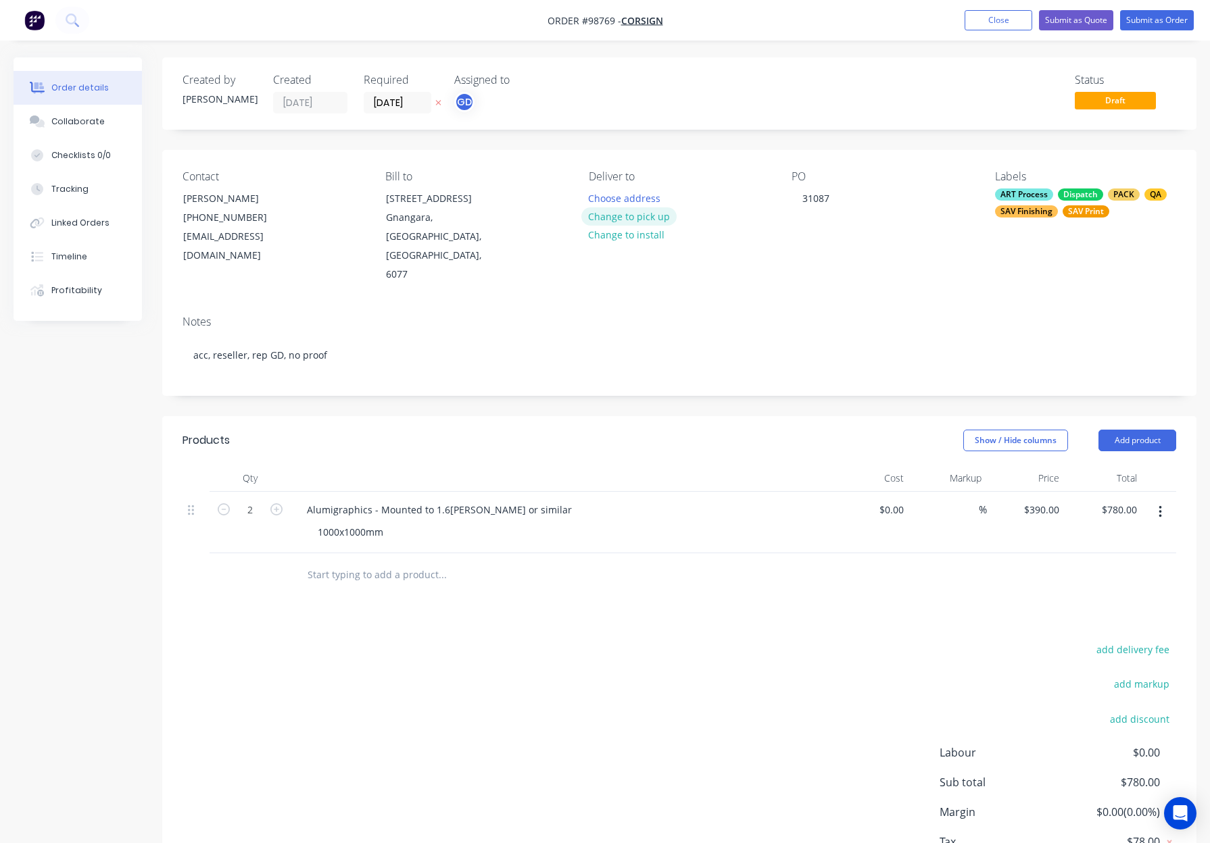
click at [622, 216] on button "Change to pick up" at bounding box center [629, 216] width 96 height 18
click at [609, 198] on div "Pick up Change to delivery Change to install" at bounding box center [679, 227] width 181 height 114
click at [600, 197] on div at bounding box center [600, 199] width 22 height 20
click at [653, 430] on div "Show / Hide columns Add product" at bounding box center [785, 441] width 782 height 22
click at [1145, 18] on button "Submit as Order" at bounding box center [1157, 20] width 74 height 20
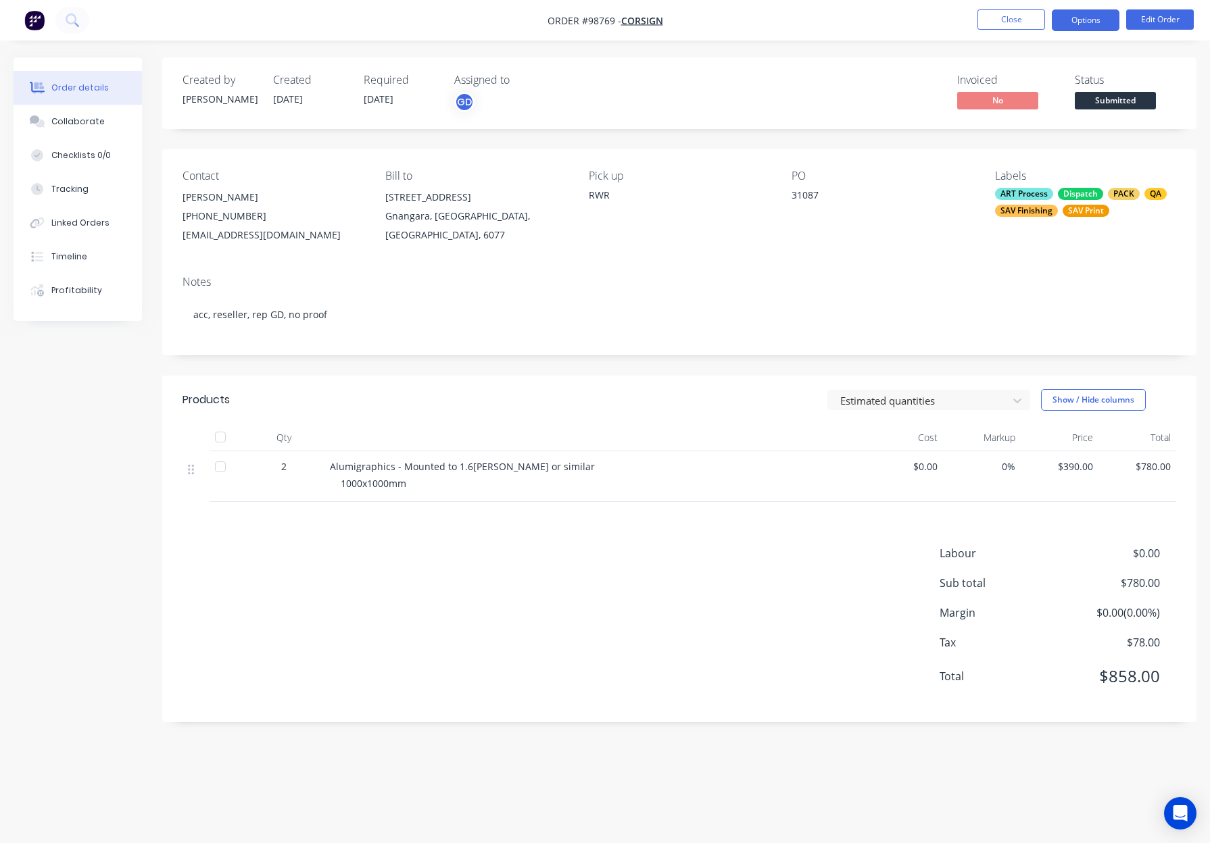
click at [1079, 20] on button "Options" at bounding box center [1085, 20] width 68 height 22
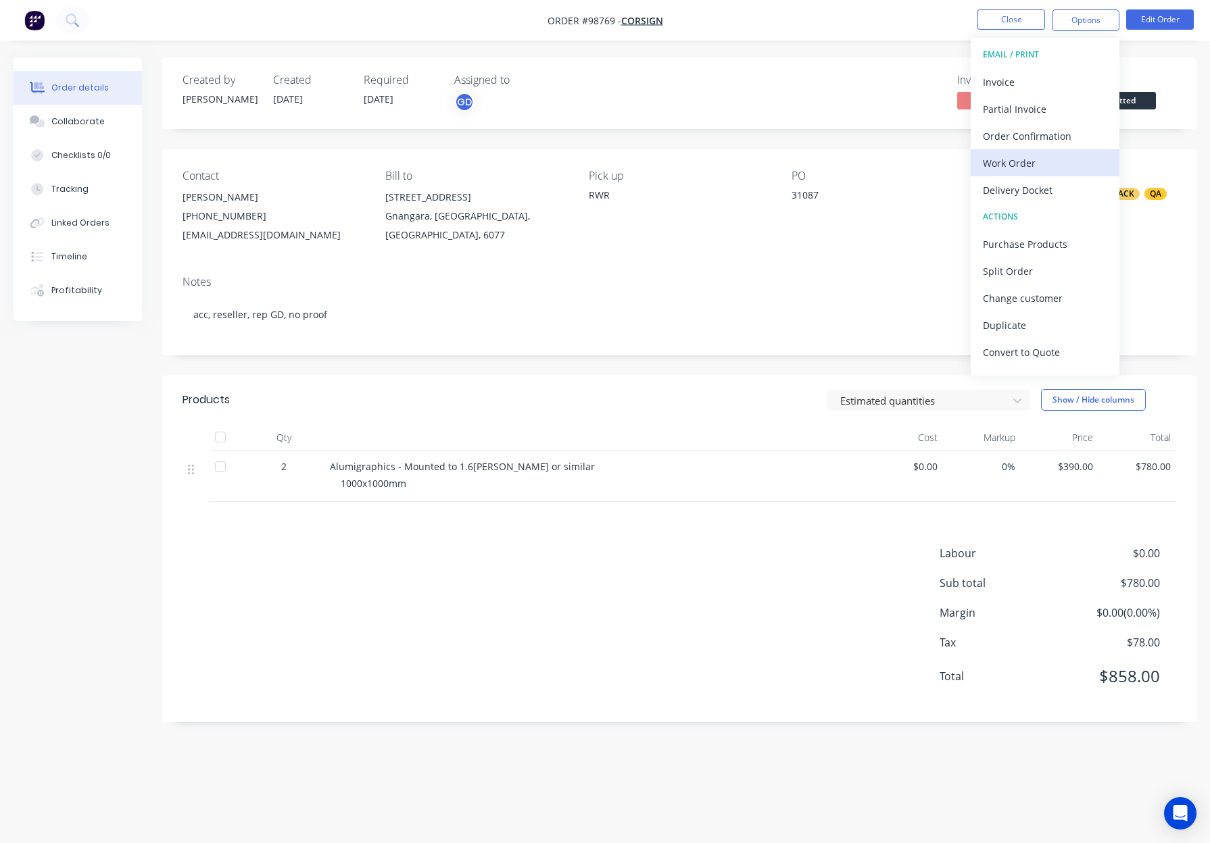
click at [1066, 159] on div "Work Order" at bounding box center [1045, 163] width 124 height 20
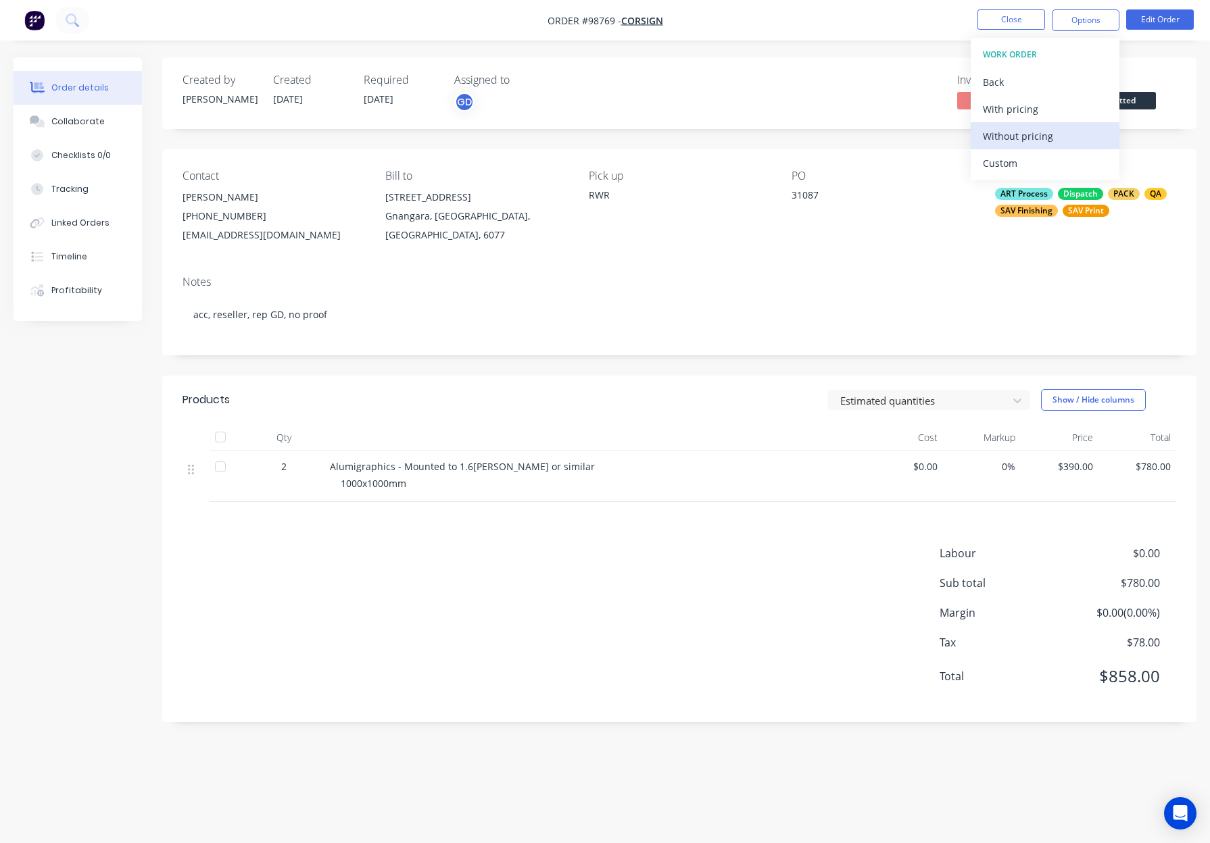
click at [1068, 135] on div "Without pricing" at bounding box center [1045, 136] width 124 height 20
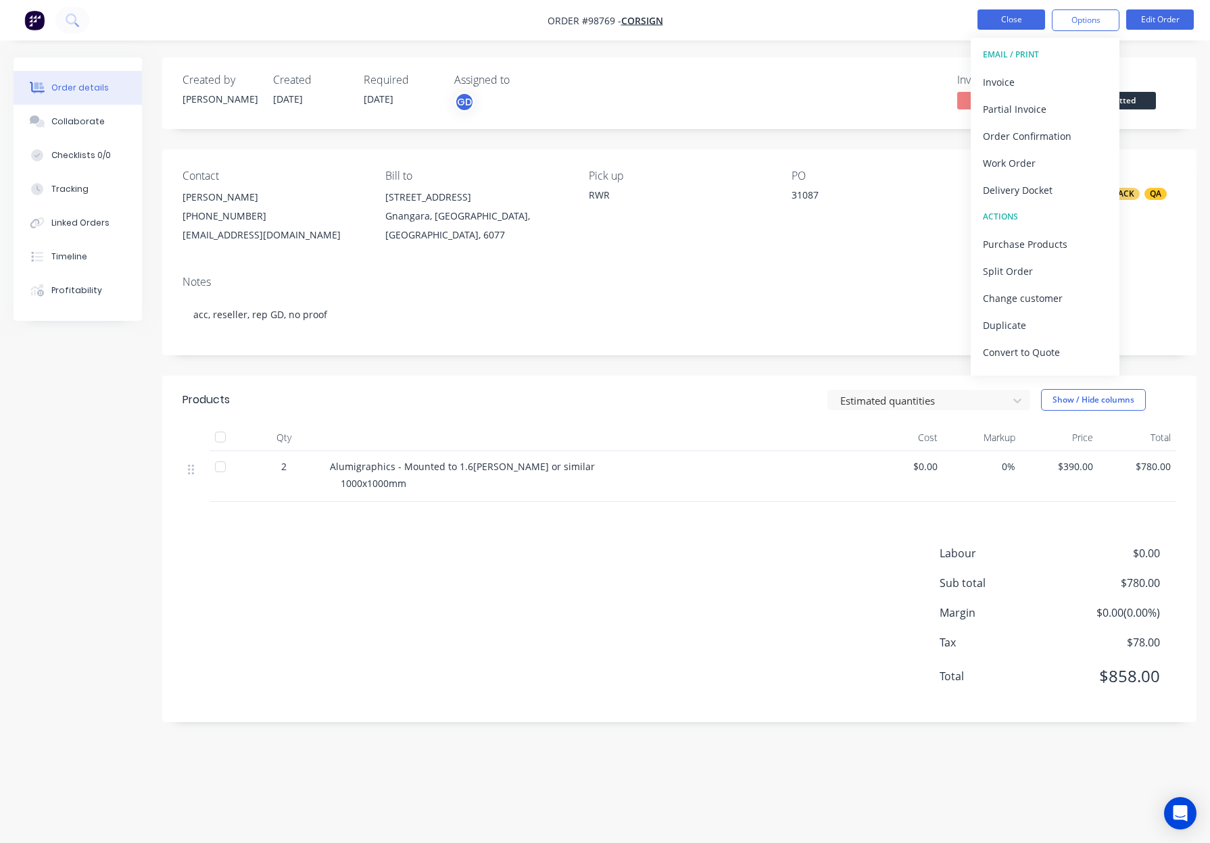
click at [1003, 23] on button "Close" at bounding box center [1011, 19] width 68 height 20
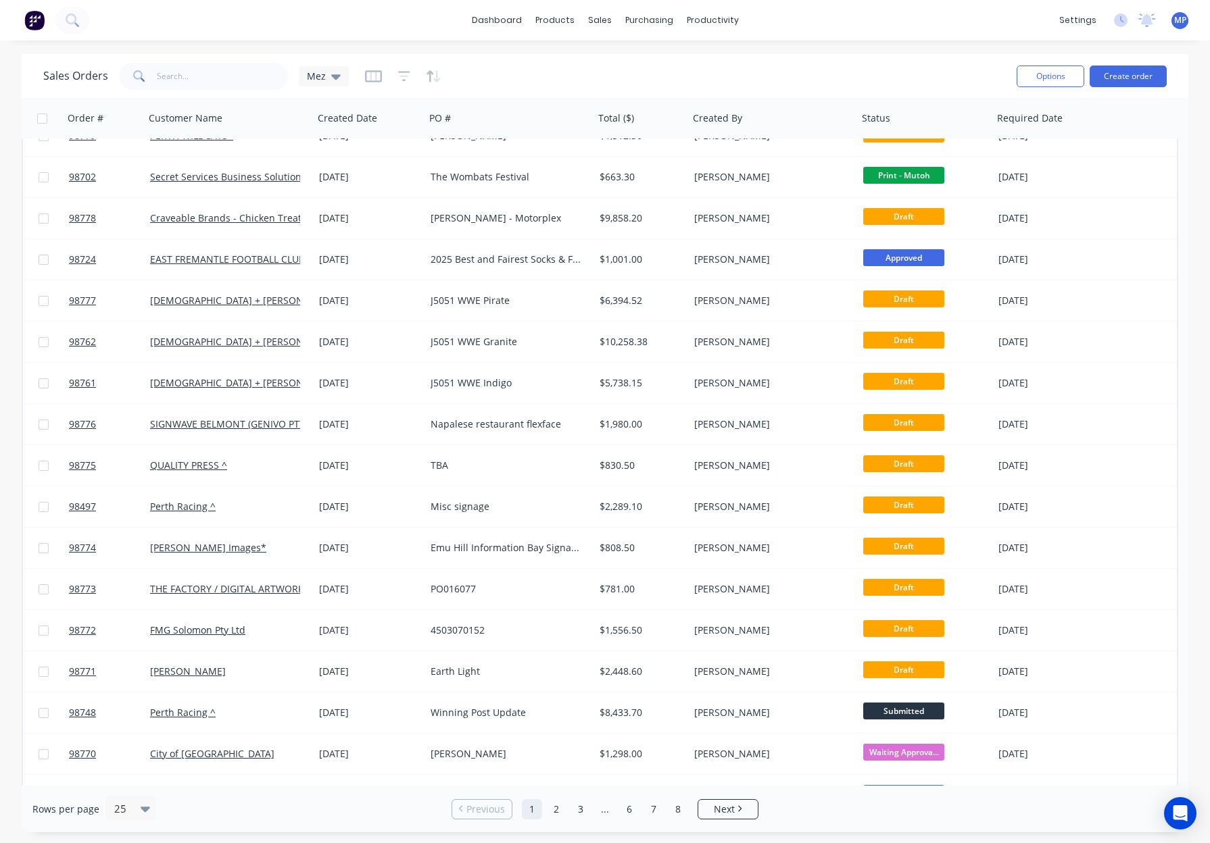
scroll to position [383, 0]
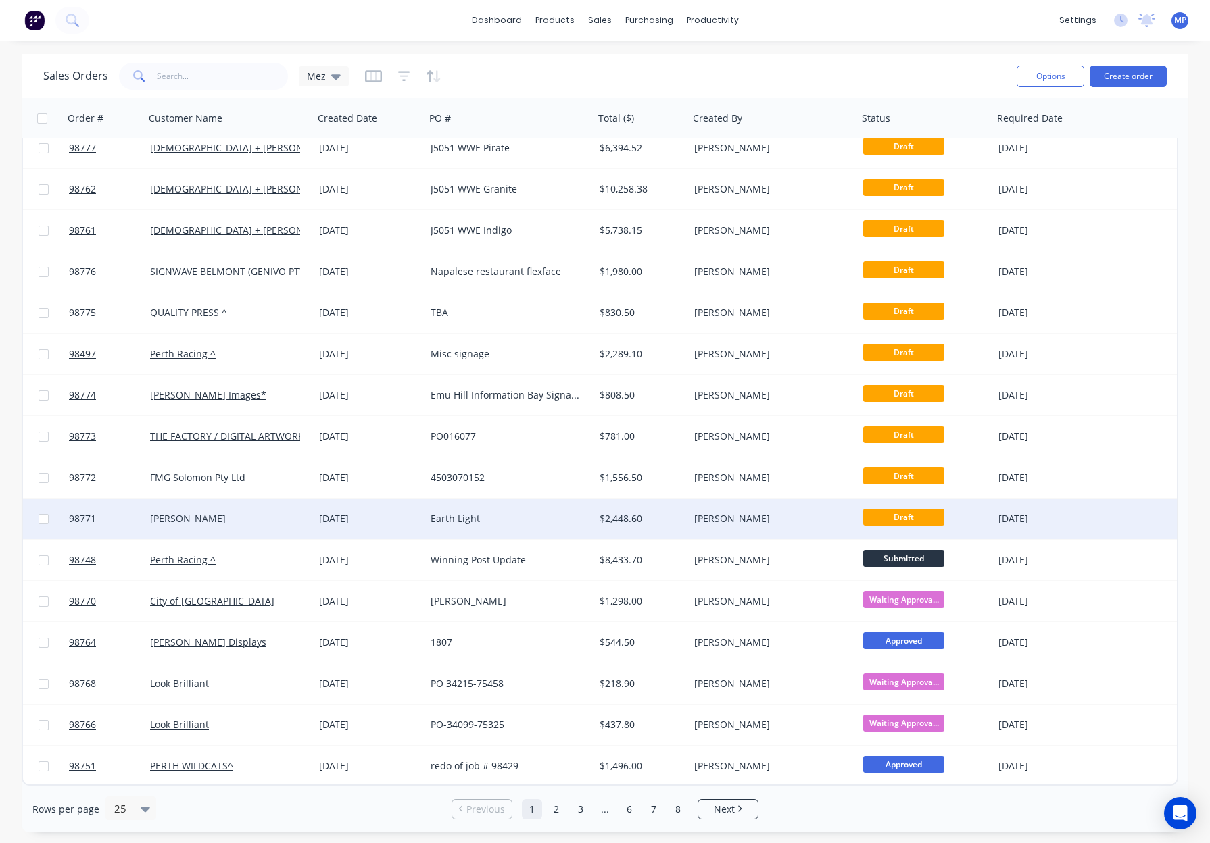
click at [545, 522] on div "Earth Light" at bounding box center [505, 519] width 150 height 14
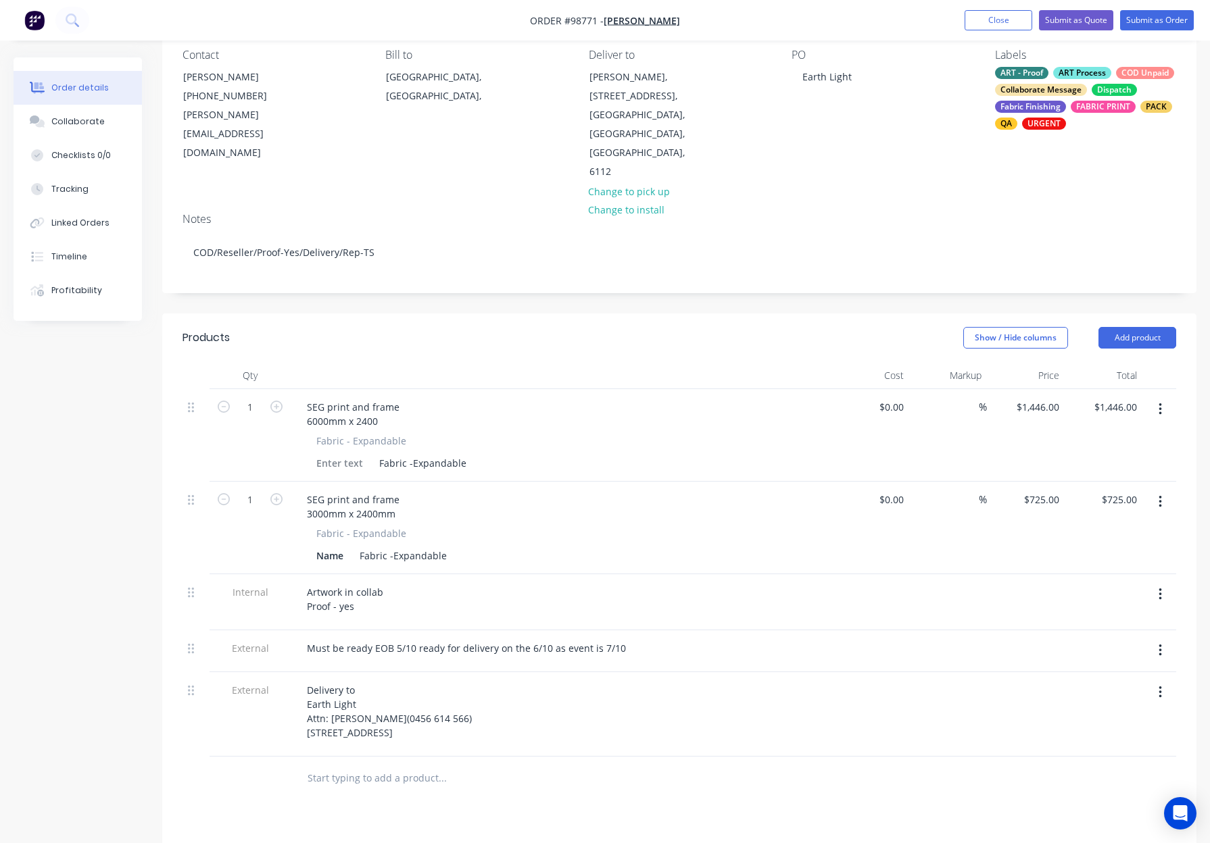
scroll to position [155, 0]
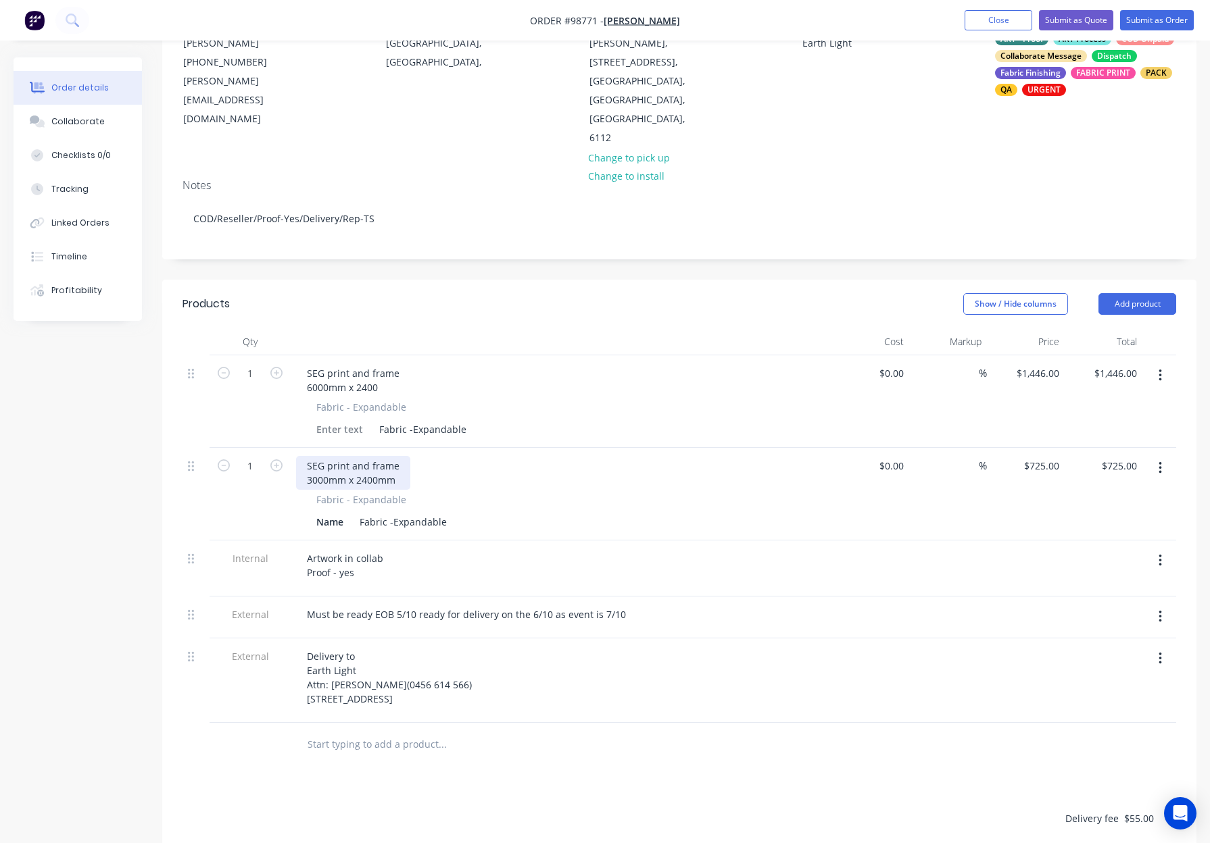
click at [305, 456] on div "SEG print and frame 3000mm x 2400mm" at bounding box center [353, 473] width 114 height 34
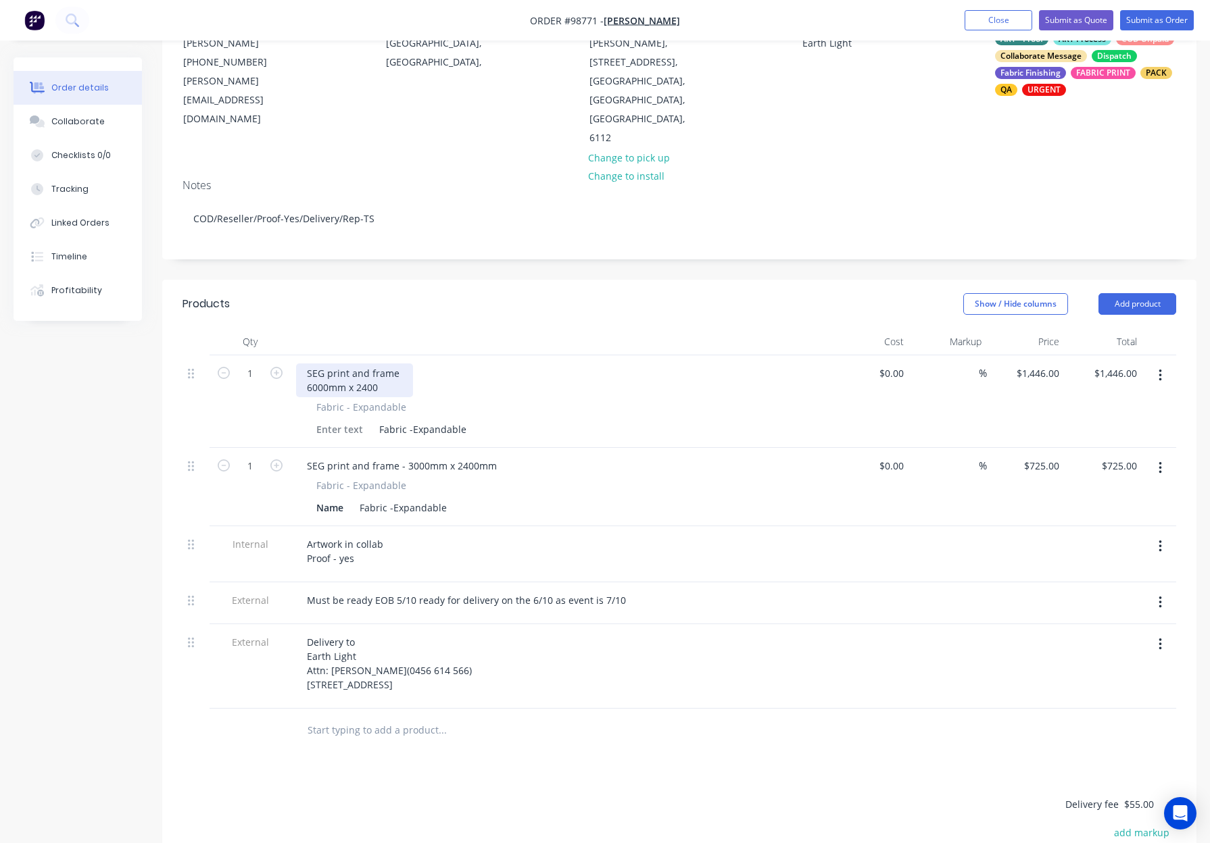
click at [304, 364] on div "SEG print and frame 6000mm x 2400" at bounding box center [354, 381] width 117 height 34
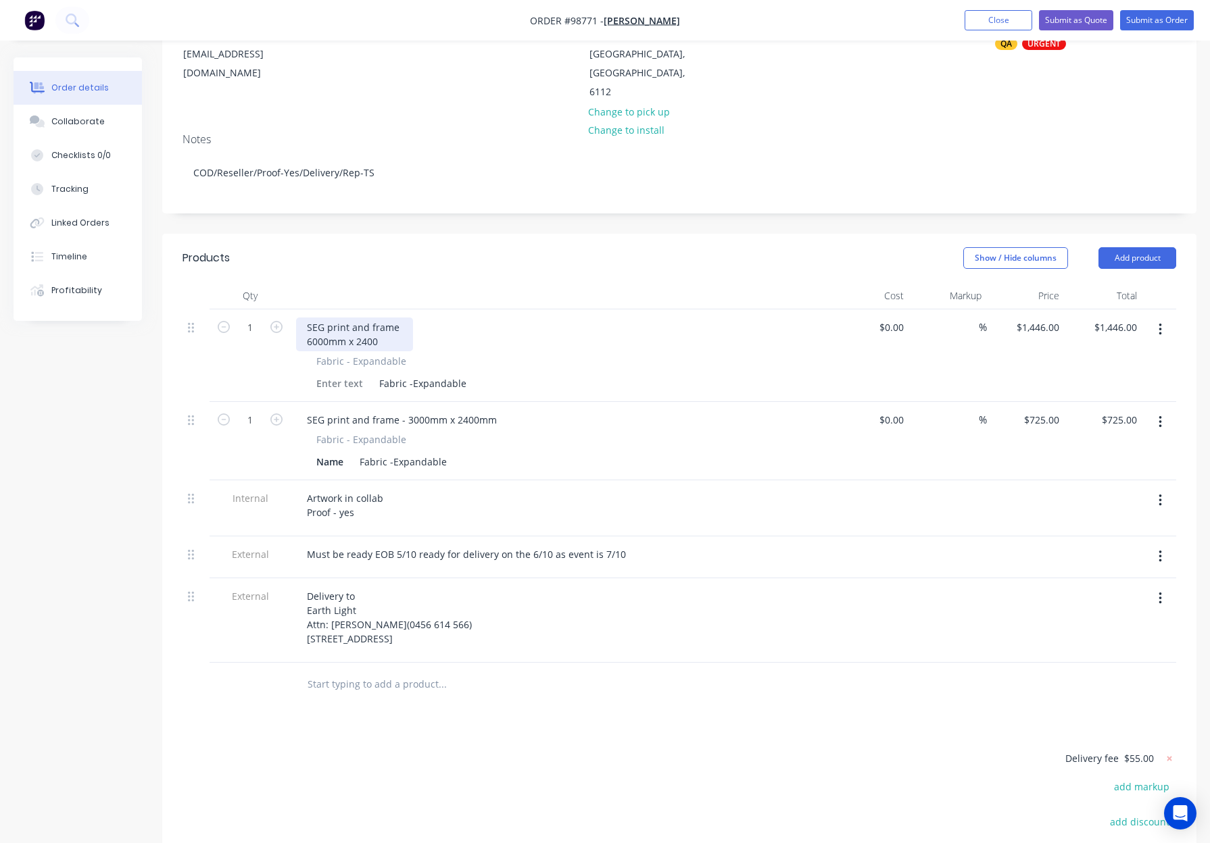
scroll to position [141, 0]
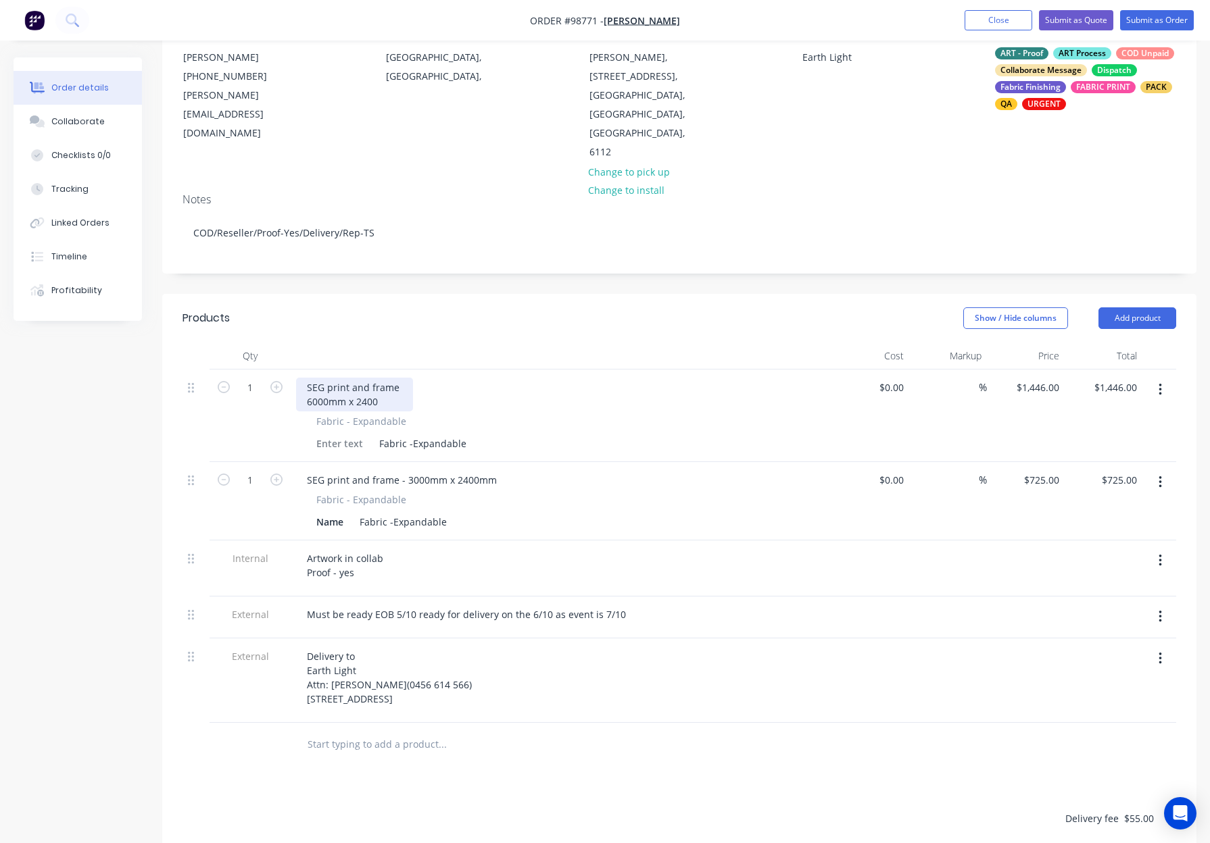
click at [306, 378] on div "SEG print and frame 6000mm x 2400" at bounding box center [354, 395] width 117 height 34
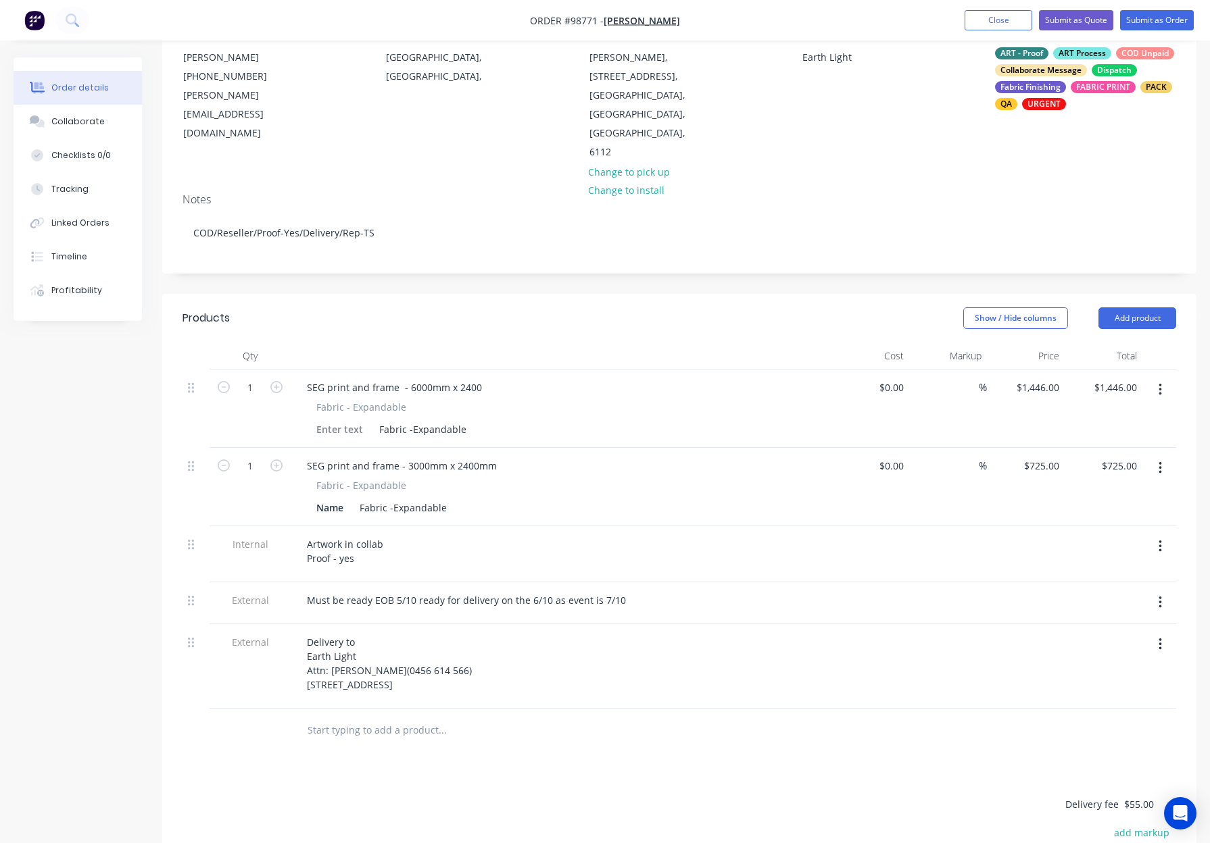
click at [588, 744] on div "Products Show / Hide columns Add product Qty Cost Markup Price Total 1 SEG prin…" at bounding box center [679, 682] width 1034 height 776
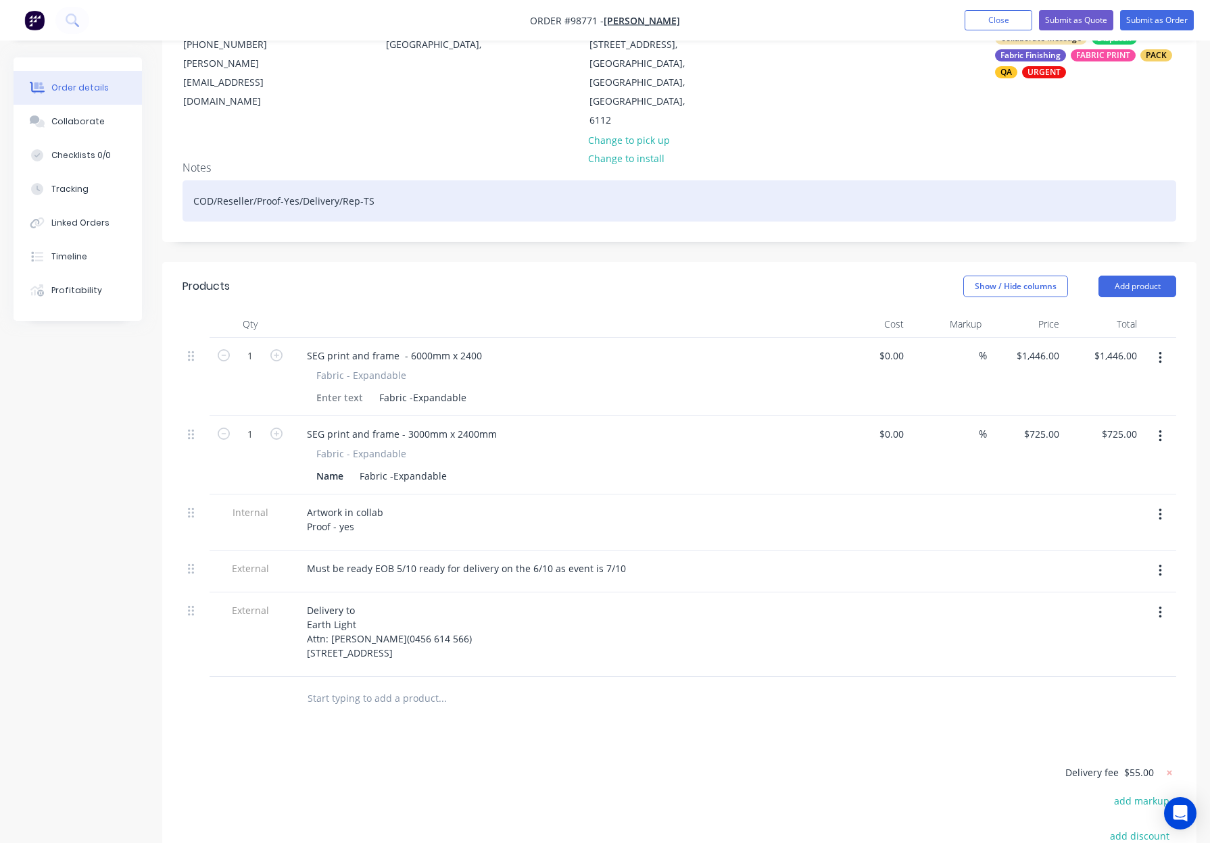
scroll to position [0, 0]
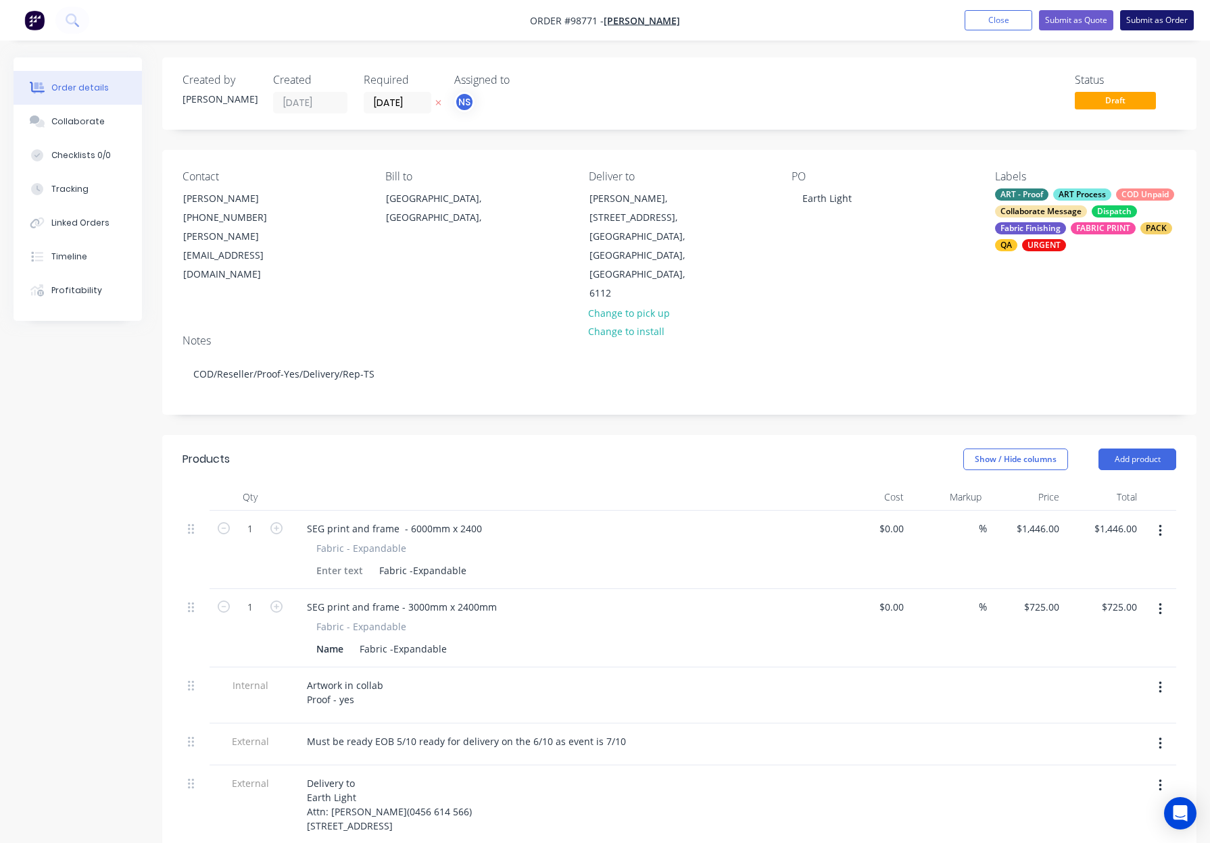
click at [1155, 18] on button "Submit as Order" at bounding box center [1157, 20] width 74 height 20
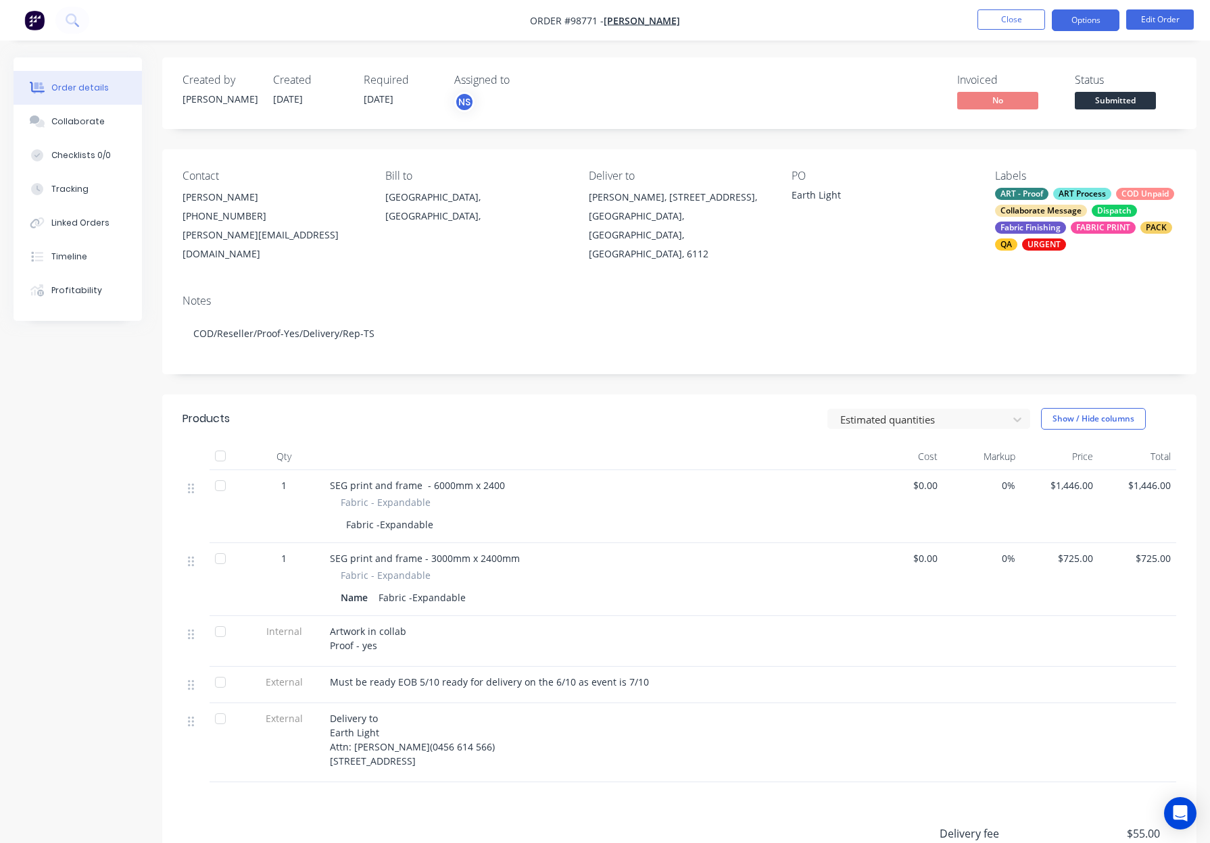
click at [1085, 22] on button "Options" at bounding box center [1085, 20] width 68 height 22
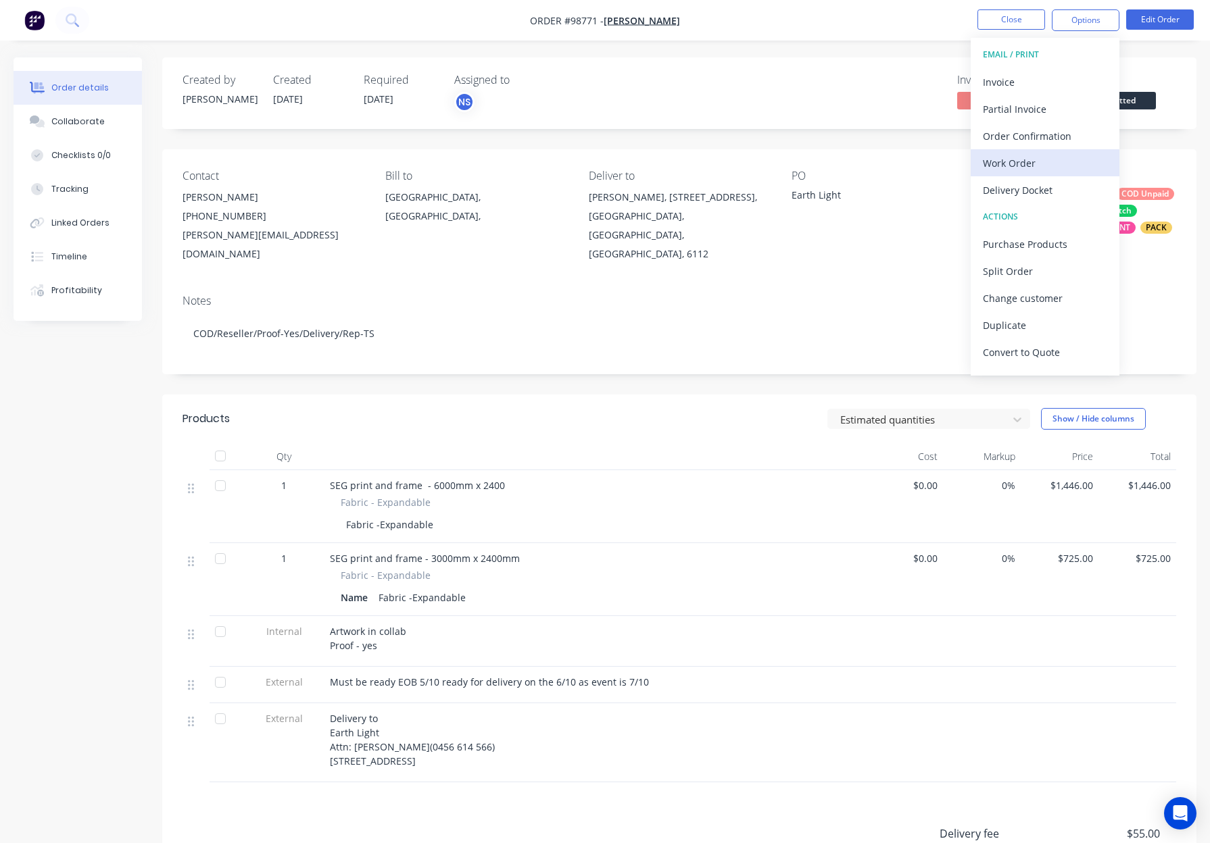
click at [1044, 168] on div "Work Order" at bounding box center [1045, 163] width 124 height 20
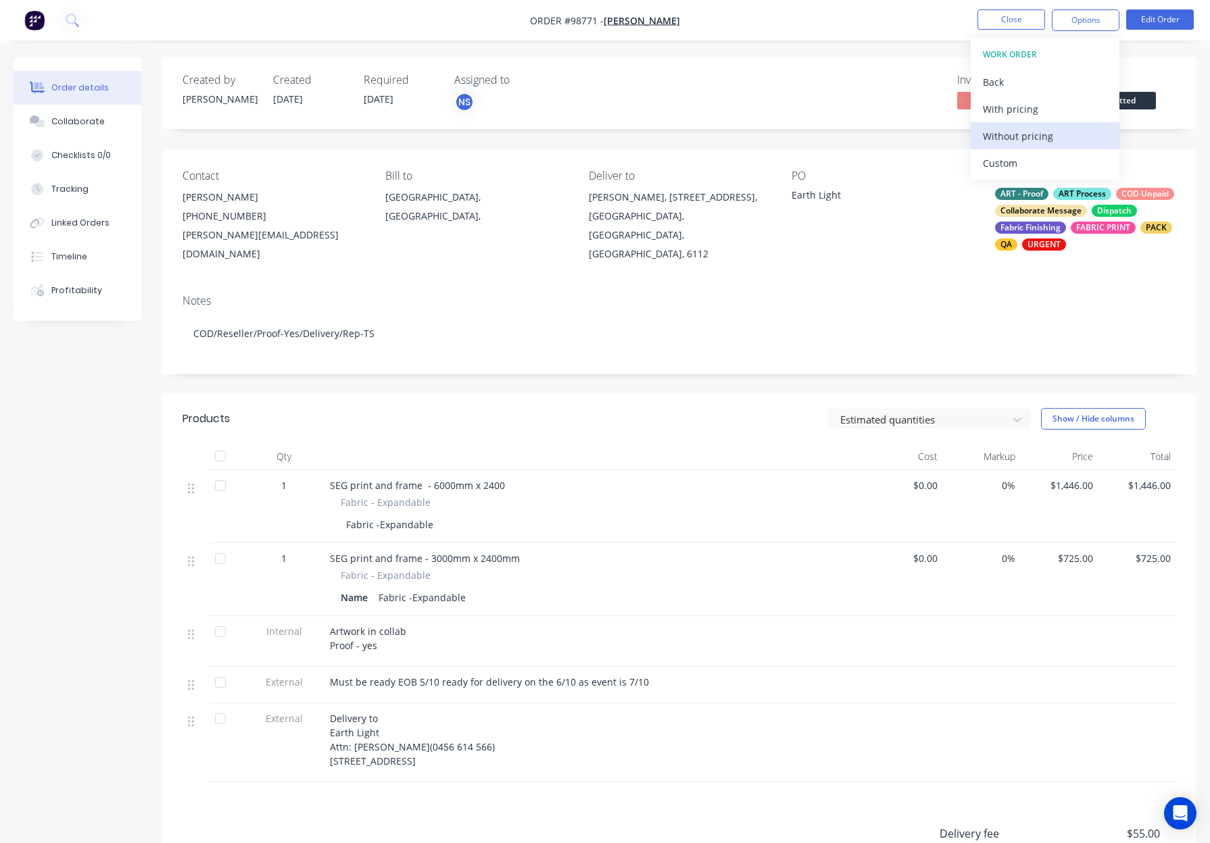
click at [1053, 140] on div "Without pricing" at bounding box center [1045, 136] width 124 height 20
click at [993, 24] on button "Close" at bounding box center [1011, 19] width 68 height 20
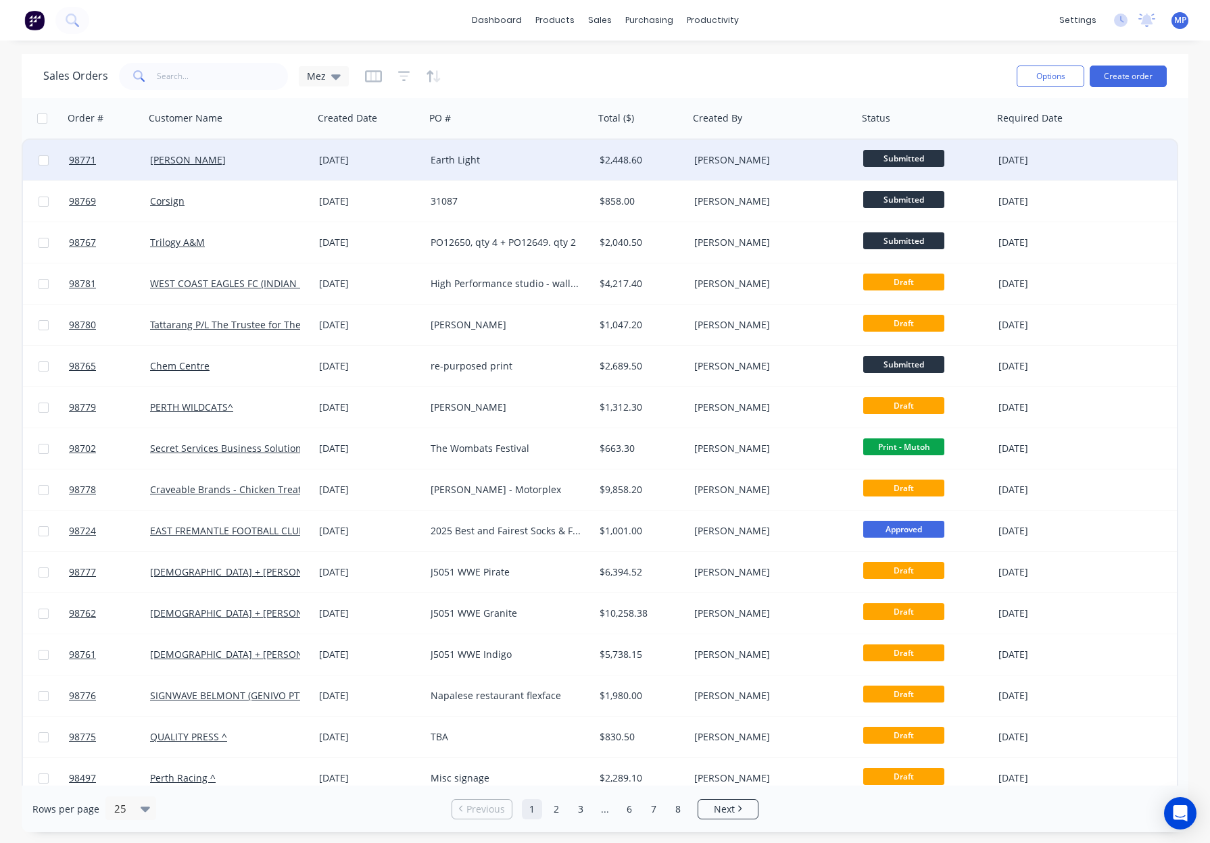
click at [541, 159] on div "Earth Light" at bounding box center [505, 160] width 150 height 14
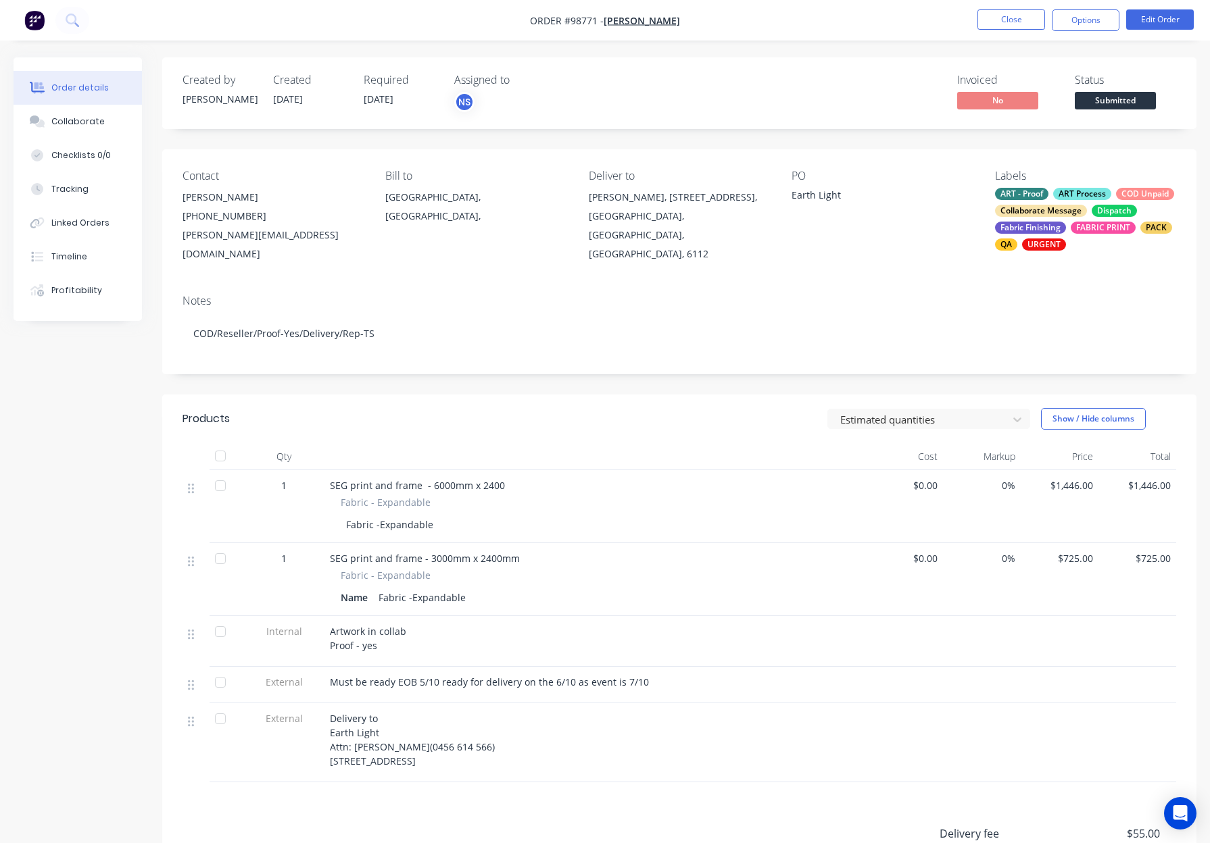
click at [1053, 207] on div "Collaborate Message" at bounding box center [1041, 211] width 92 height 12
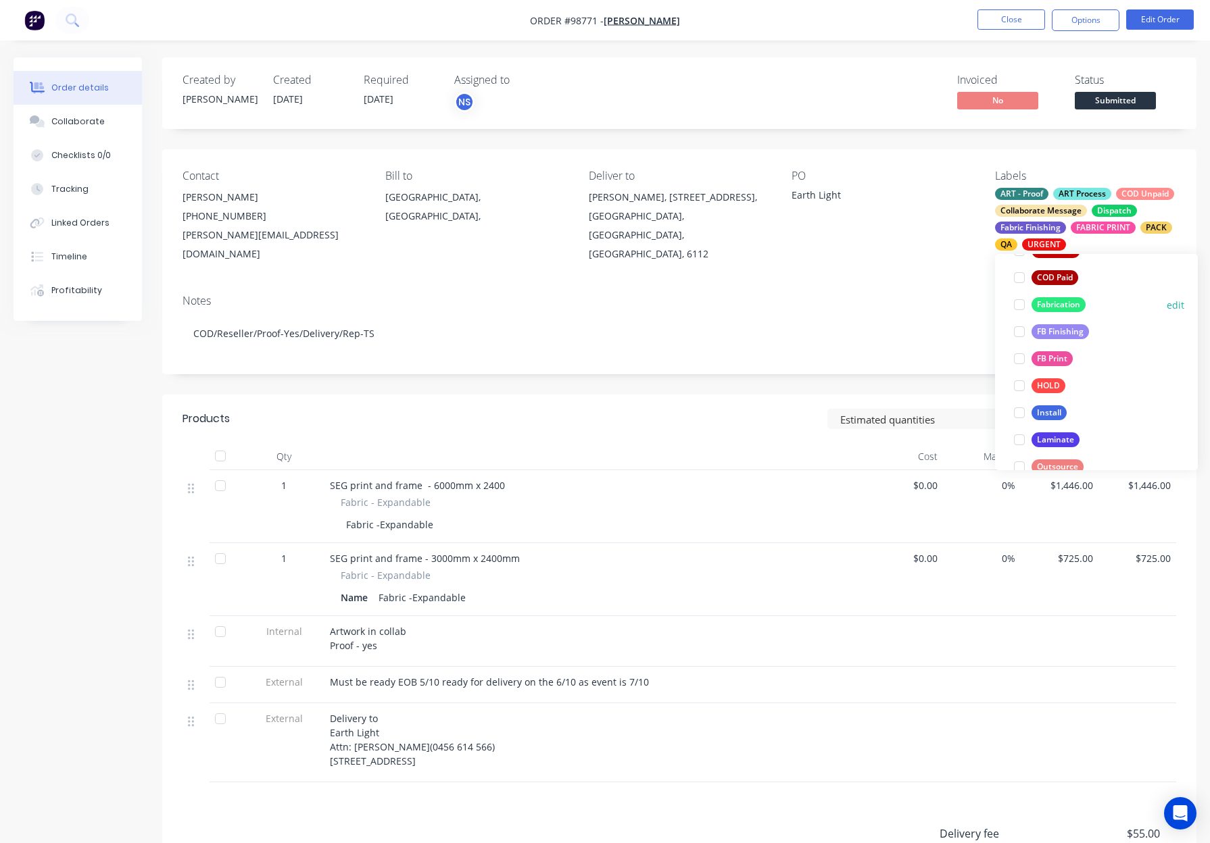
click at [1055, 308] on div "Fabrication" at bounding box center [1058, 304] width 54 height 15
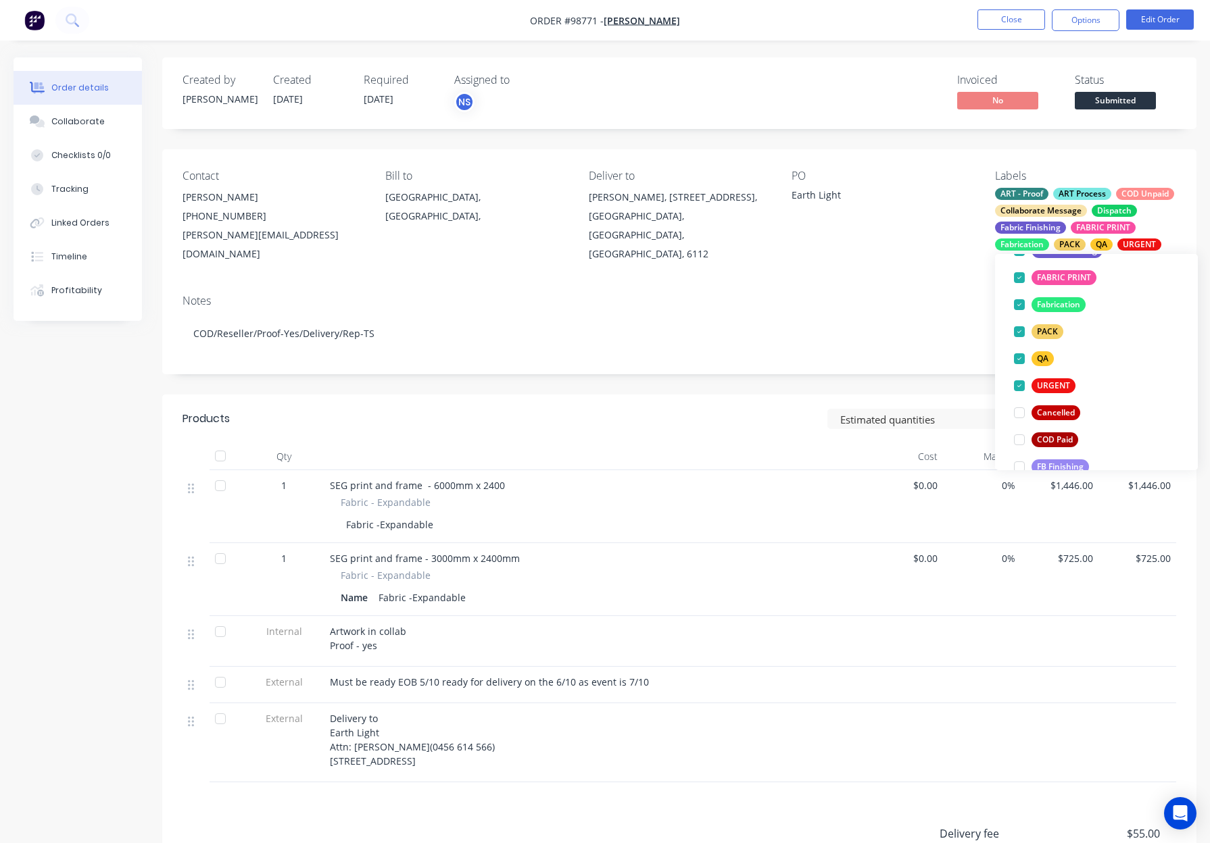
click at [926, 284] on div "Notes COD/Reseller/Proof-Yes/Delivery/Rep-TS" at bounding box center [679, 329] width 1034 height 91
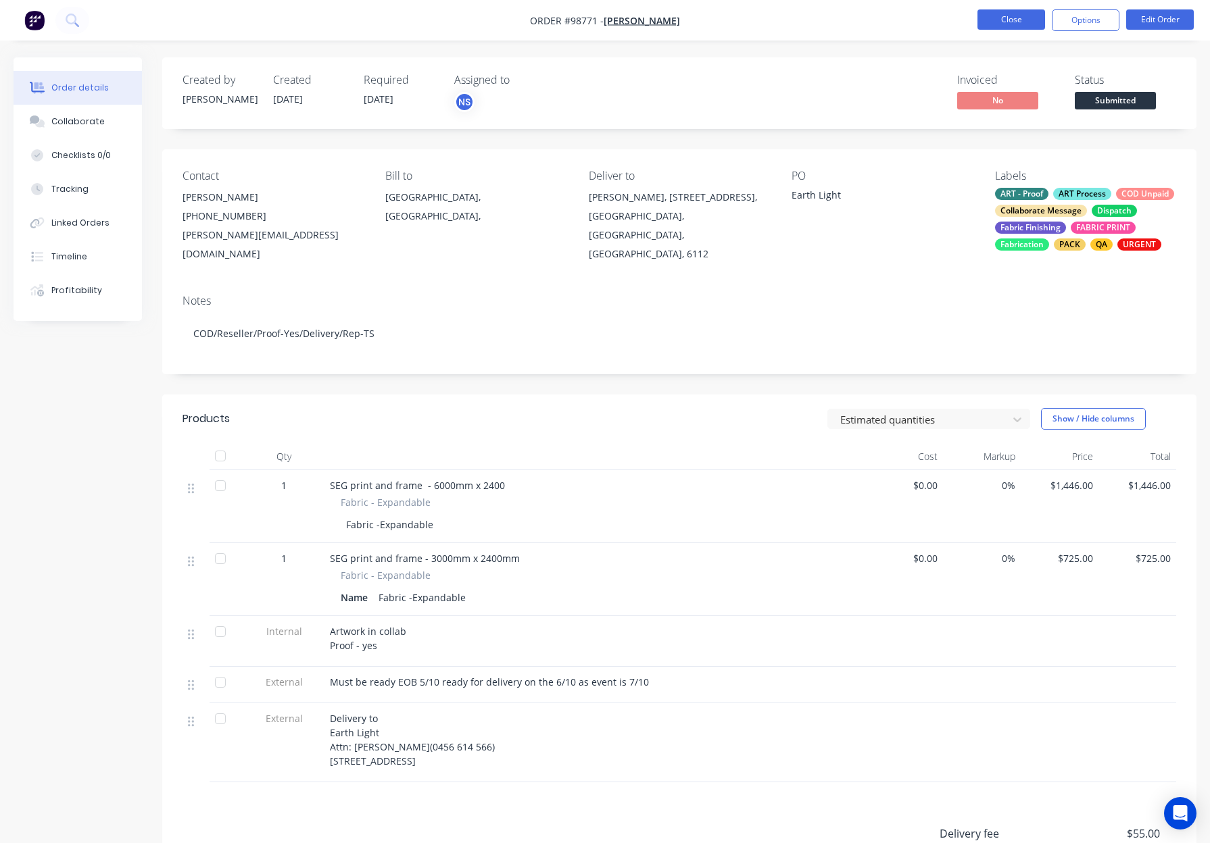
click at [1005, 17] on button "Close" at bounding box center [1011, 19] width 68 height 20
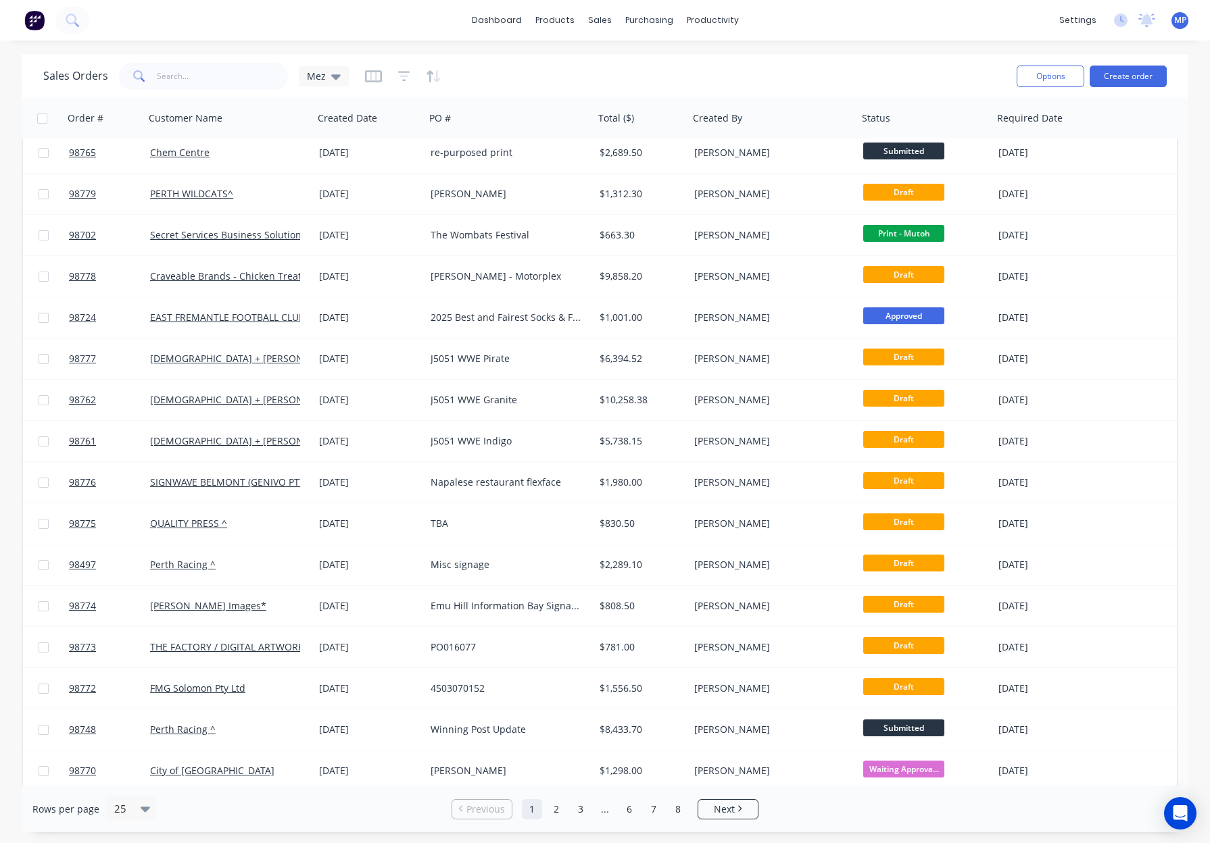
scroll to position [383, 0]
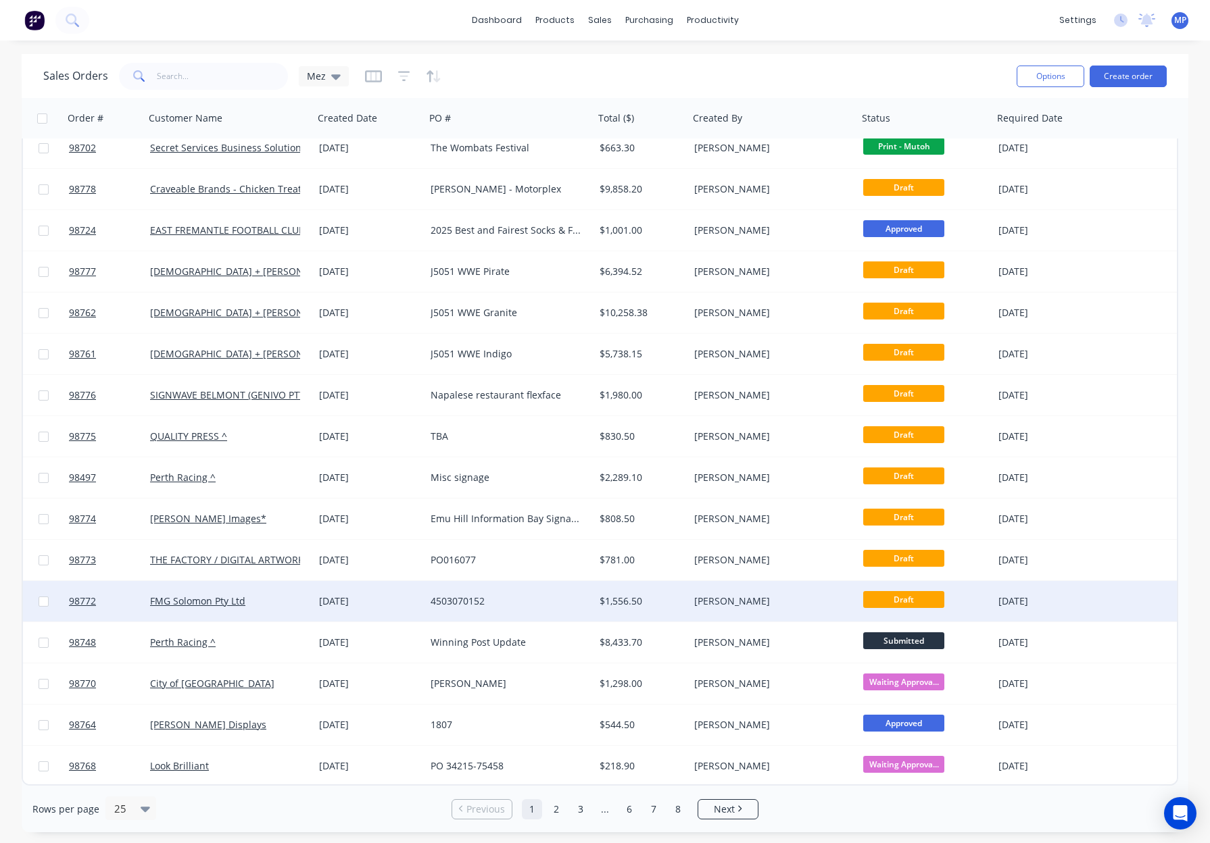
click at [538, 603] on div "4503070152" at bounding box center [505, 602] width 150 height 14
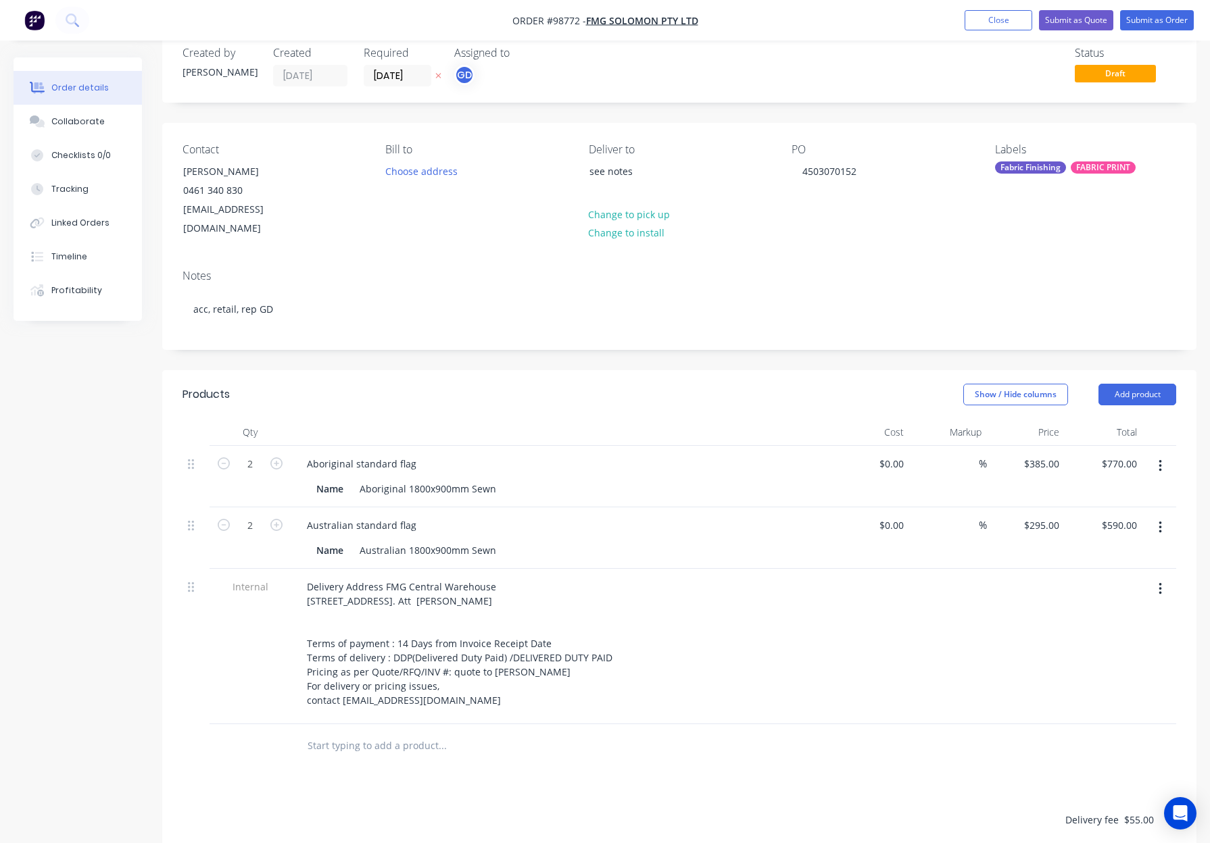
scroll to position [31, 0]
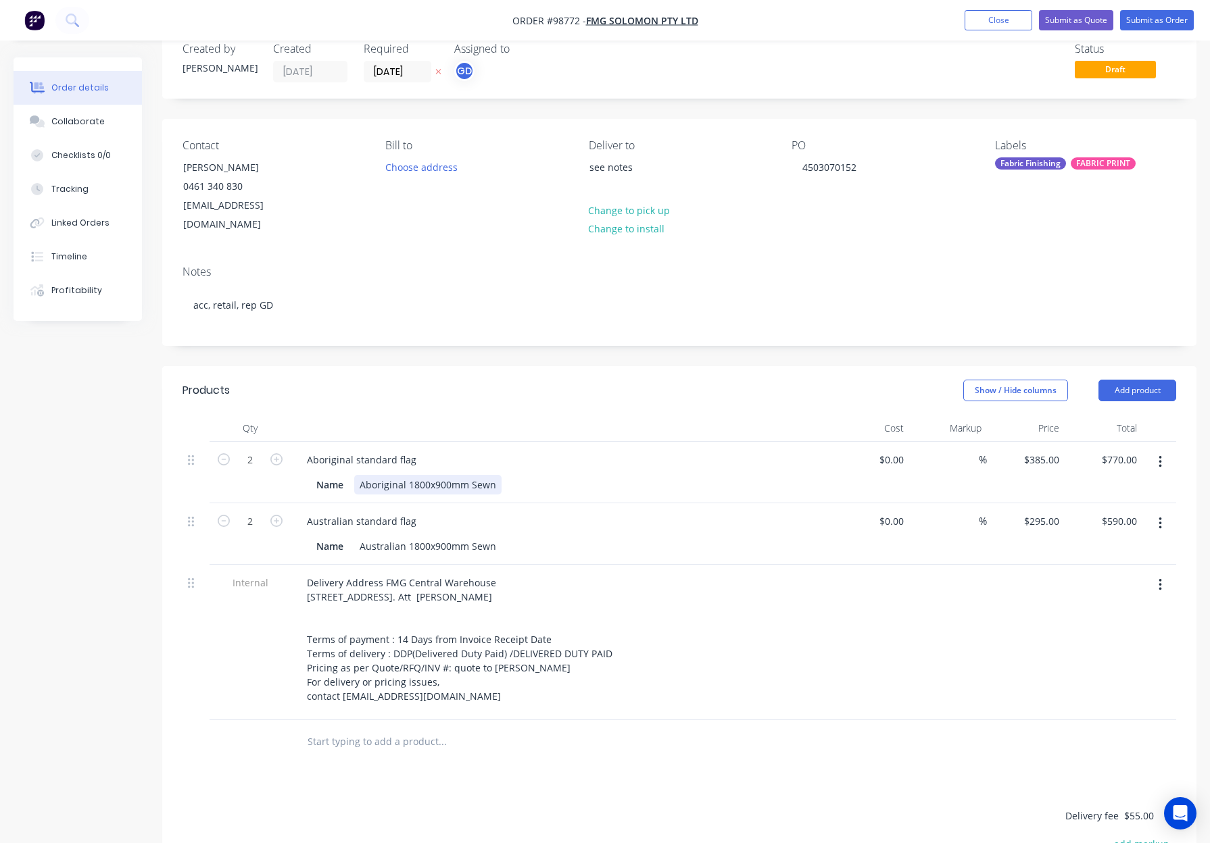
click at [472, 475] on div "Aboriginal 1800x900mm Sewn" at bounding box center [427, 485] width 147 height 20
click at [469, 537] on div "Australian 1800x900mm Sewn" at bounding box center [427, 547] width 147 height 20
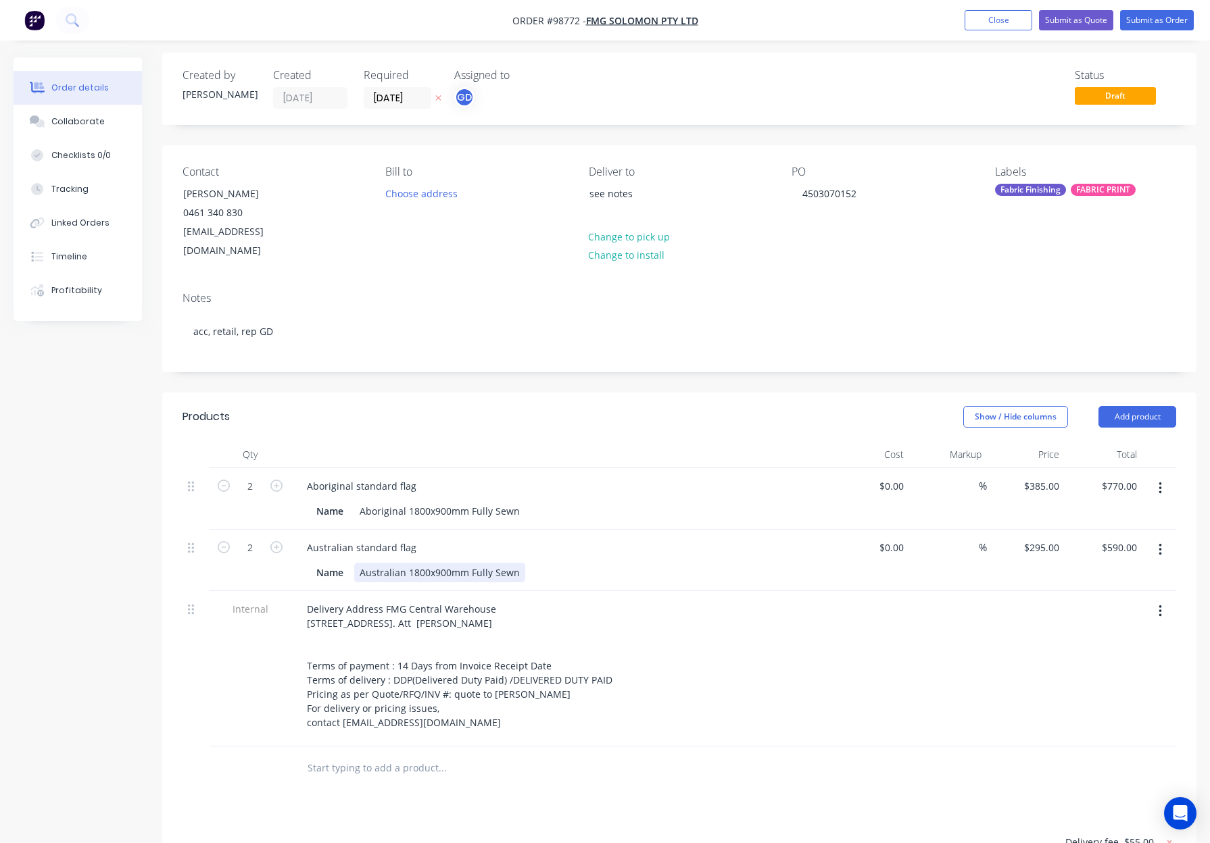
scroll to position [0, 0]
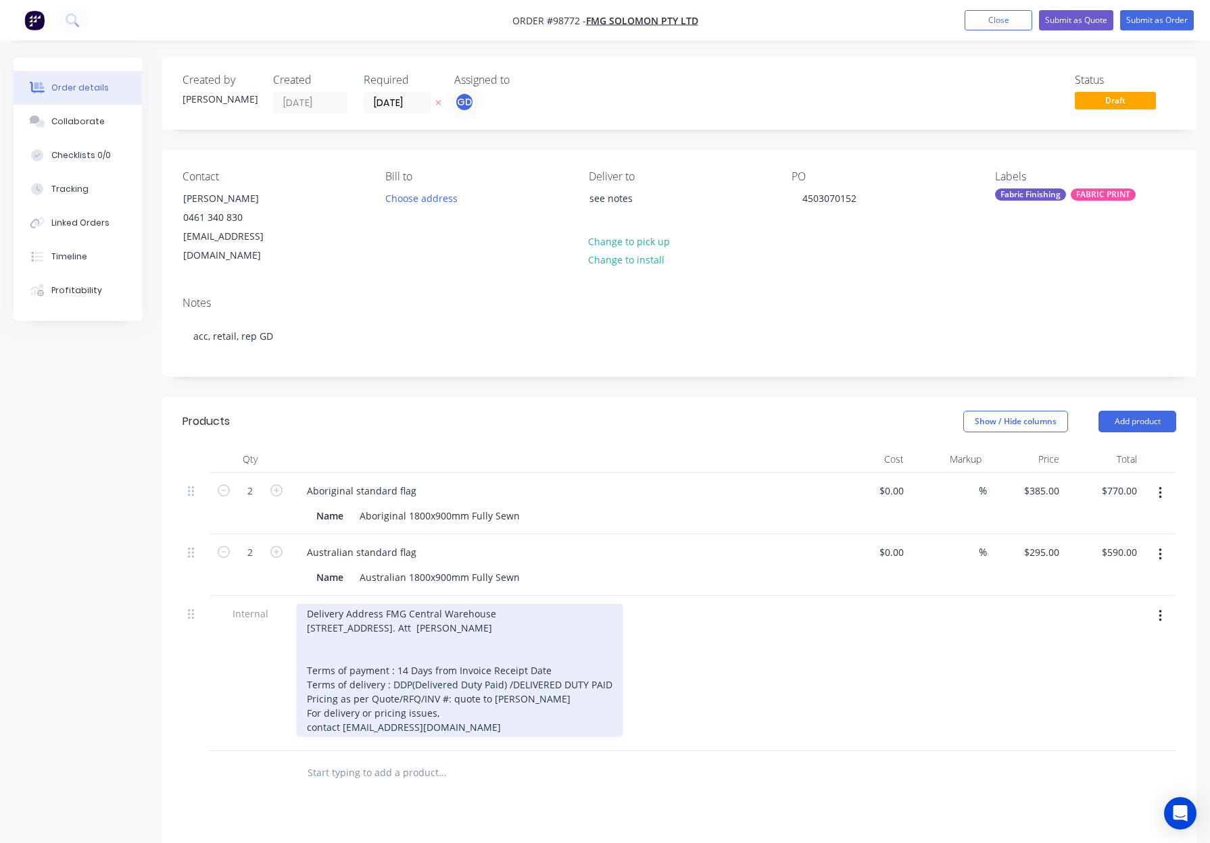
drag, startPoint x: 320, startPoint y: 661, endPoint x: 380, endPoint y: 664, distance: 60.9
click at [320, 661] on div "Delivery Address FMG Central Warehouse 36 Stockyards Lane HAZELMERE WA 6055 AUS…" at bounding box center [459, 670] width 327 height 133
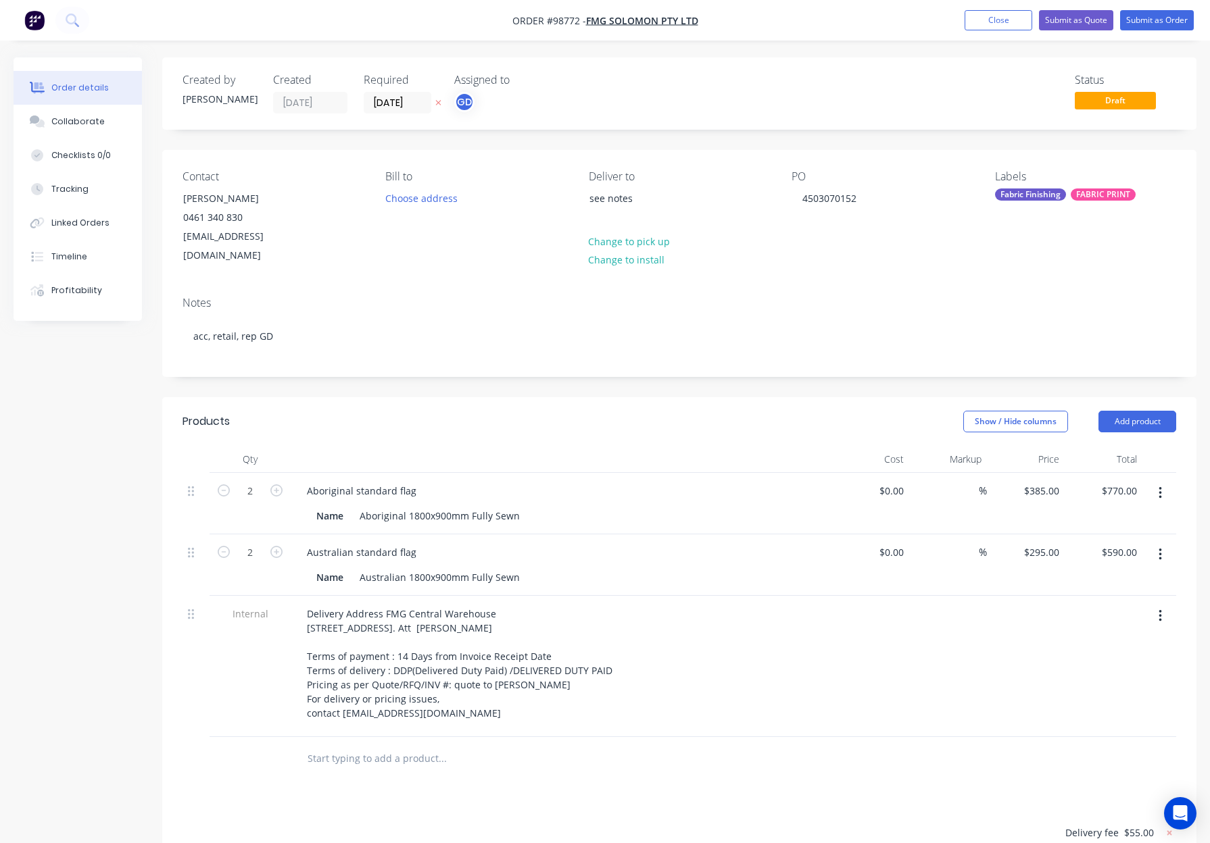
click at [384, 411] on div "Products" at bounding box center [288, 422] width 212 height 22
click at [1068, 196] on div "Fabric Finishing FABRIC PRINT" at bounding box center [1085, 195] width 181 height 12
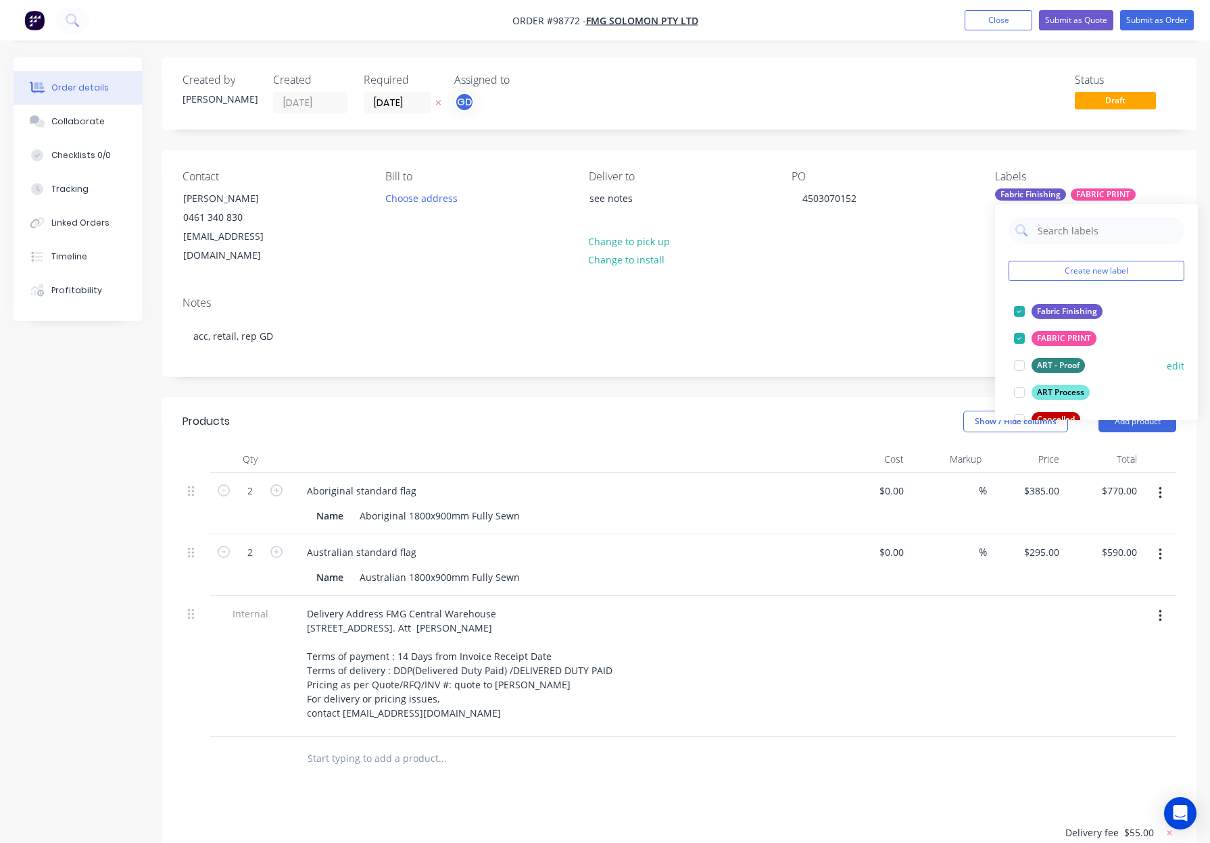
click at [1066, 332] on div "FABRIC PRINT" at bounding box center [1063, 338] width 65 height 15
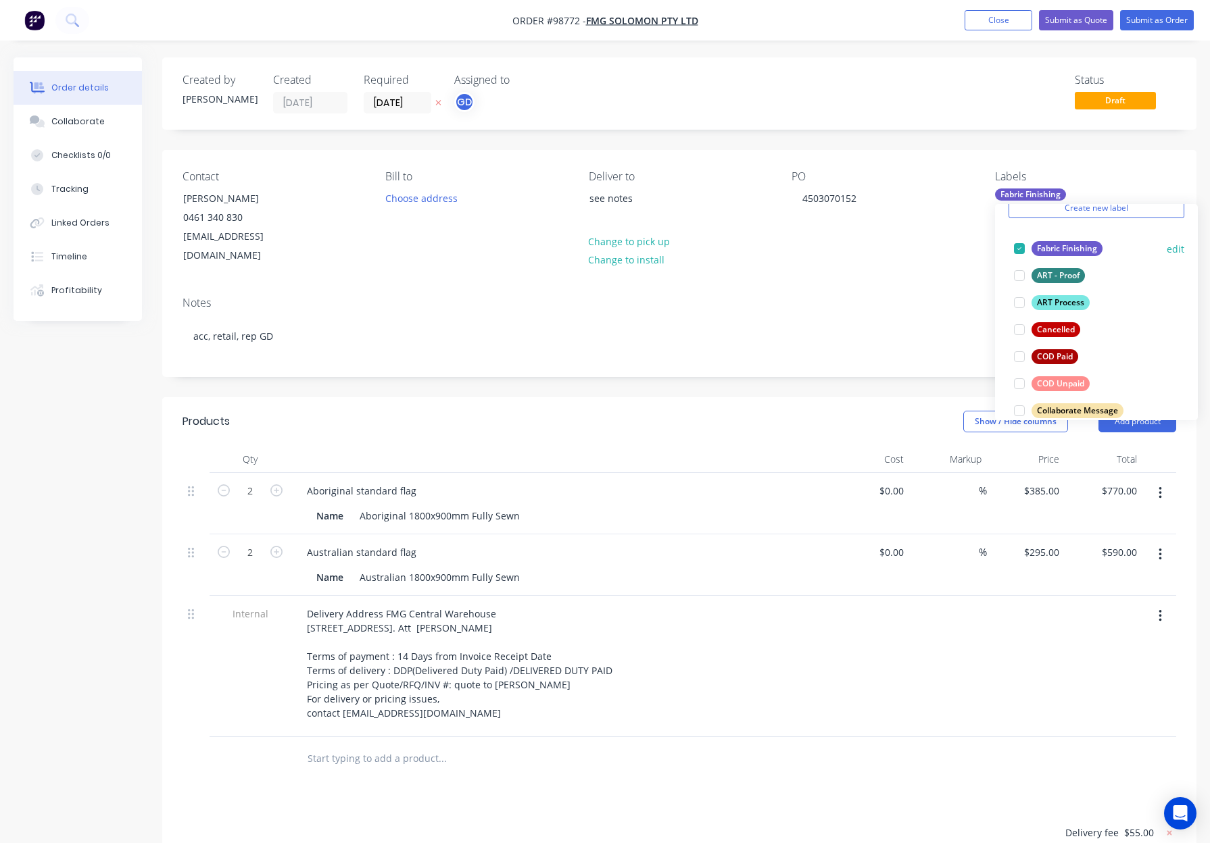
scroll to position [76, 0]
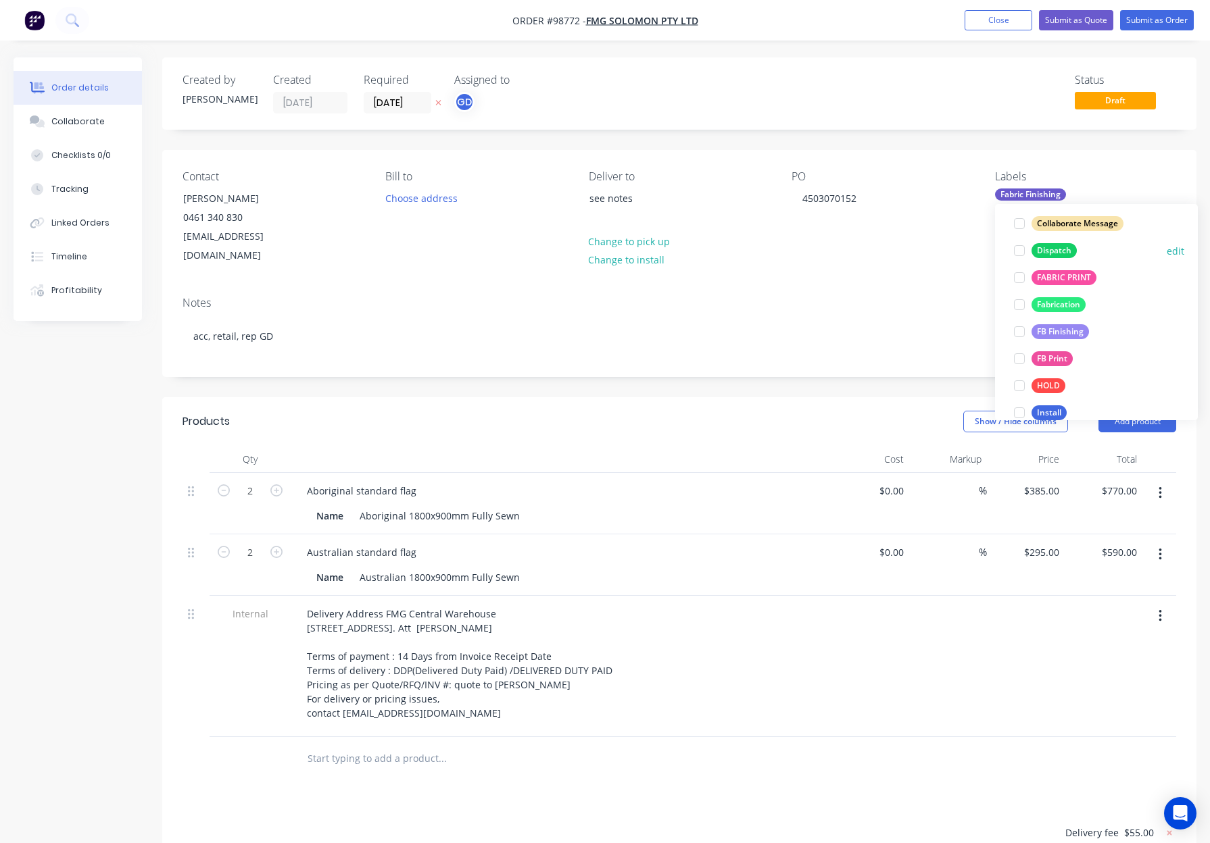
drag, startPoint x: 1053, startPoint y: 245, endPoint x: 1081, endPoint y: 261, distance: 32.4
click at [1053, 245] on div "Dispatch" at bounding box center [1053, 250] width 45 height 15
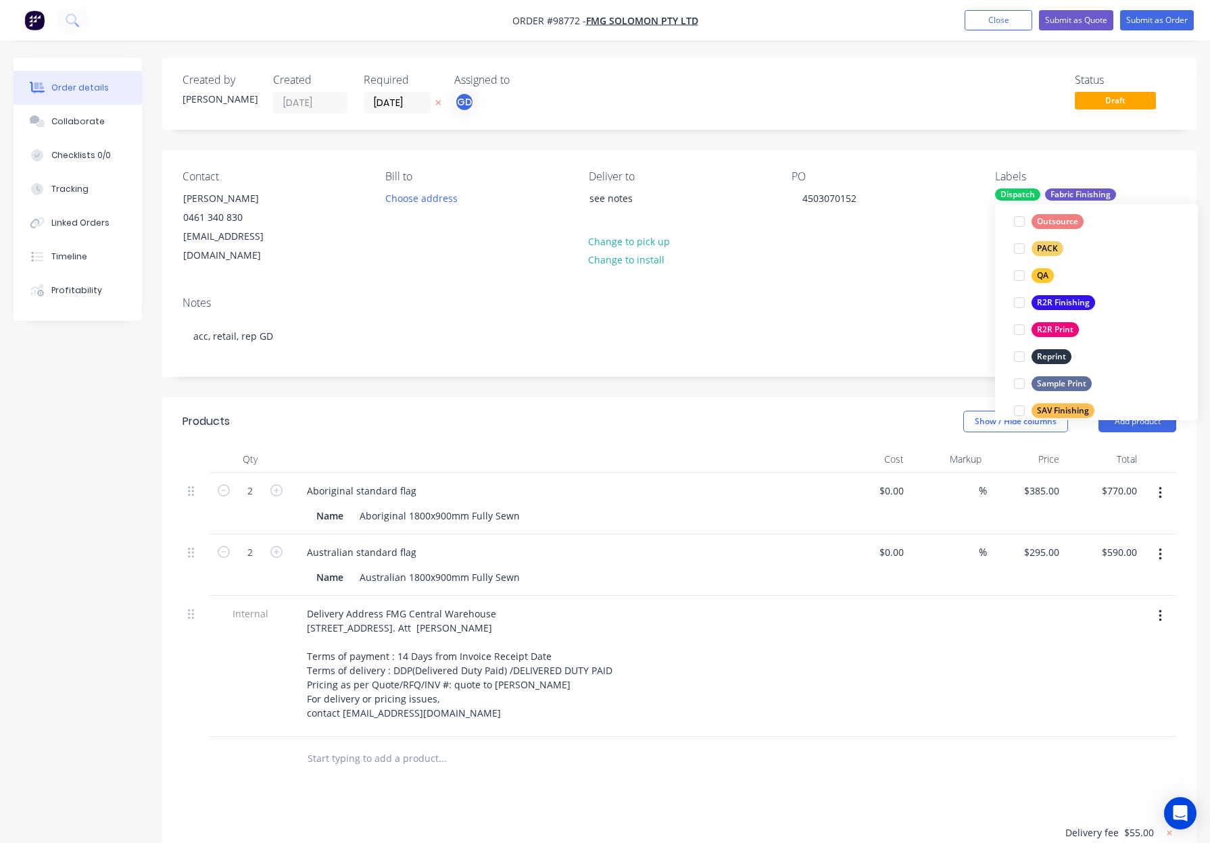
drag, startPoint x: 1048, startPoint y: 253, endPoint x: 1059, endPoint y: 262, distance: 13.5
click at [1048, 253] on div "PACK" at bounding box center [1047, 248] width 32 height 15
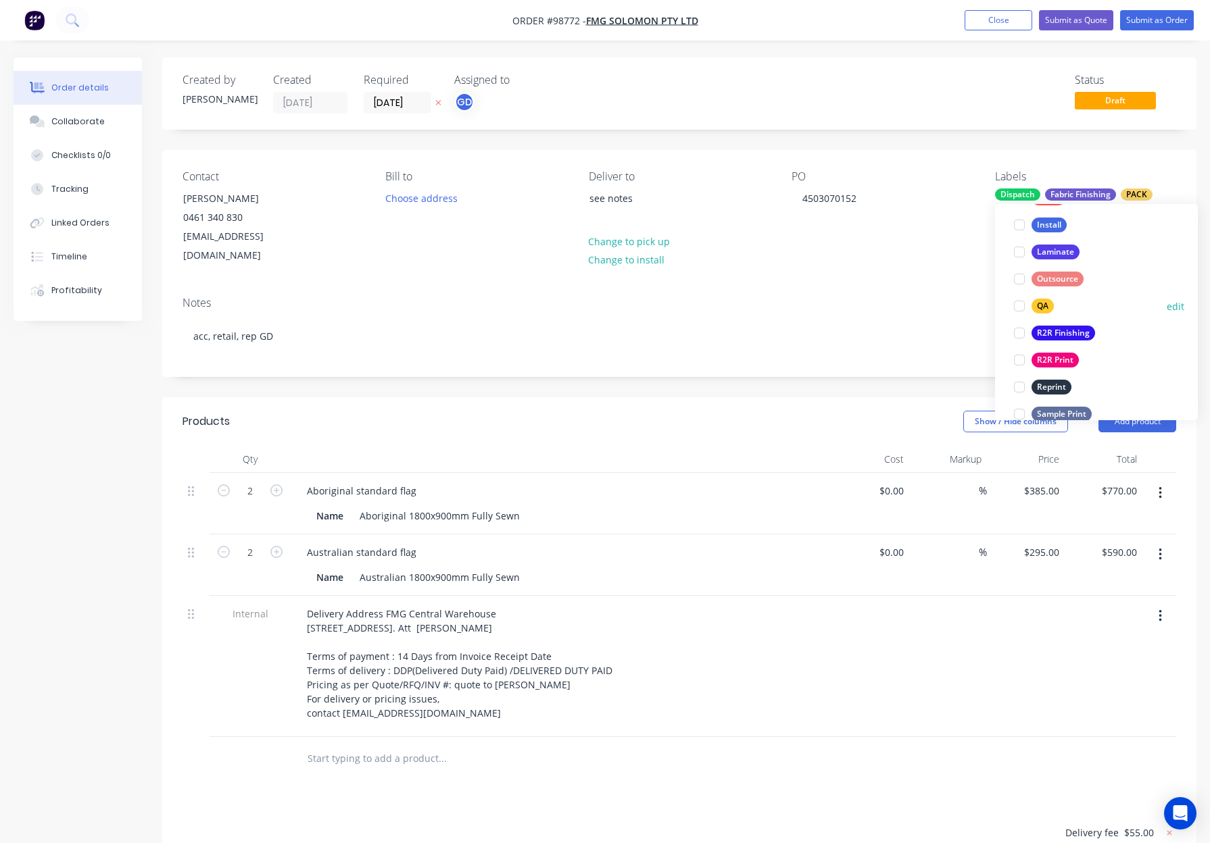
click at [1046, 314] on button "QA" at bounding box center [1033, 306] width 51 height 19
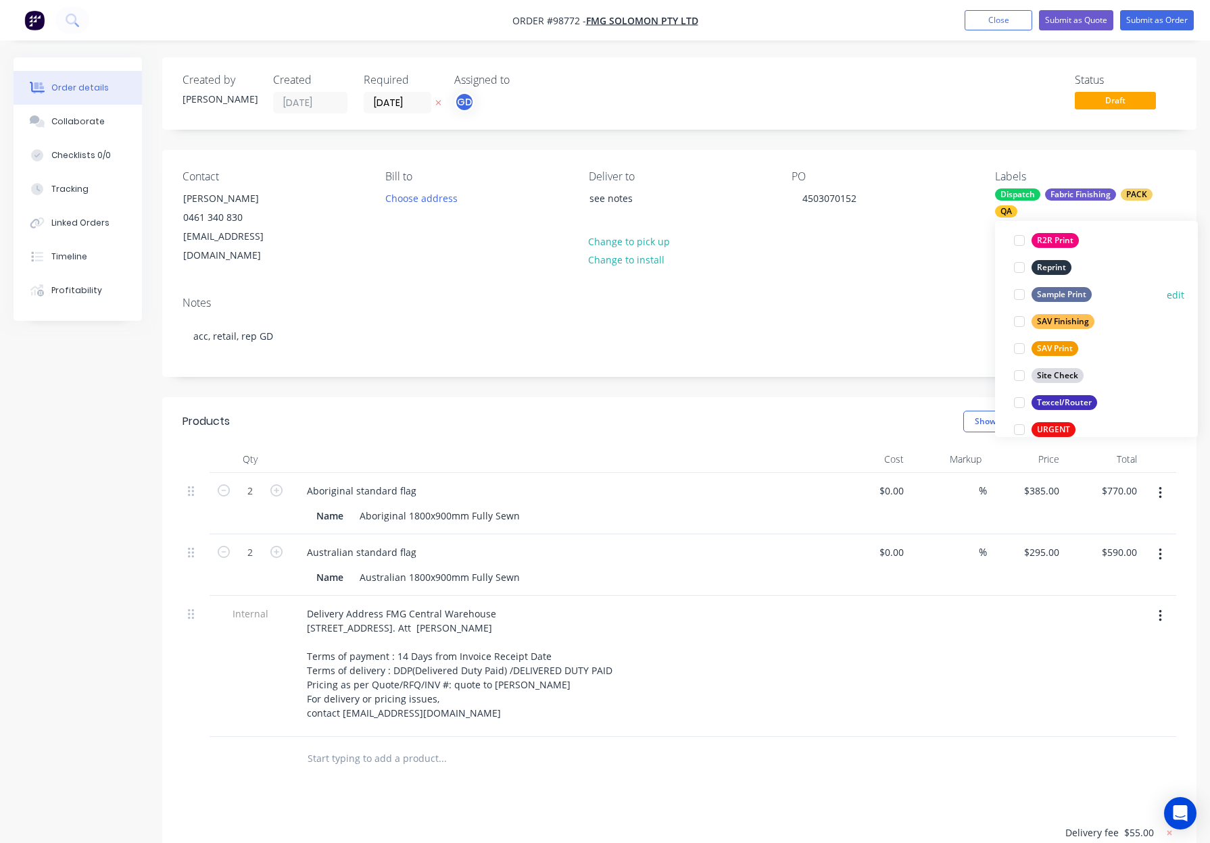
scroll to position [649, 0]
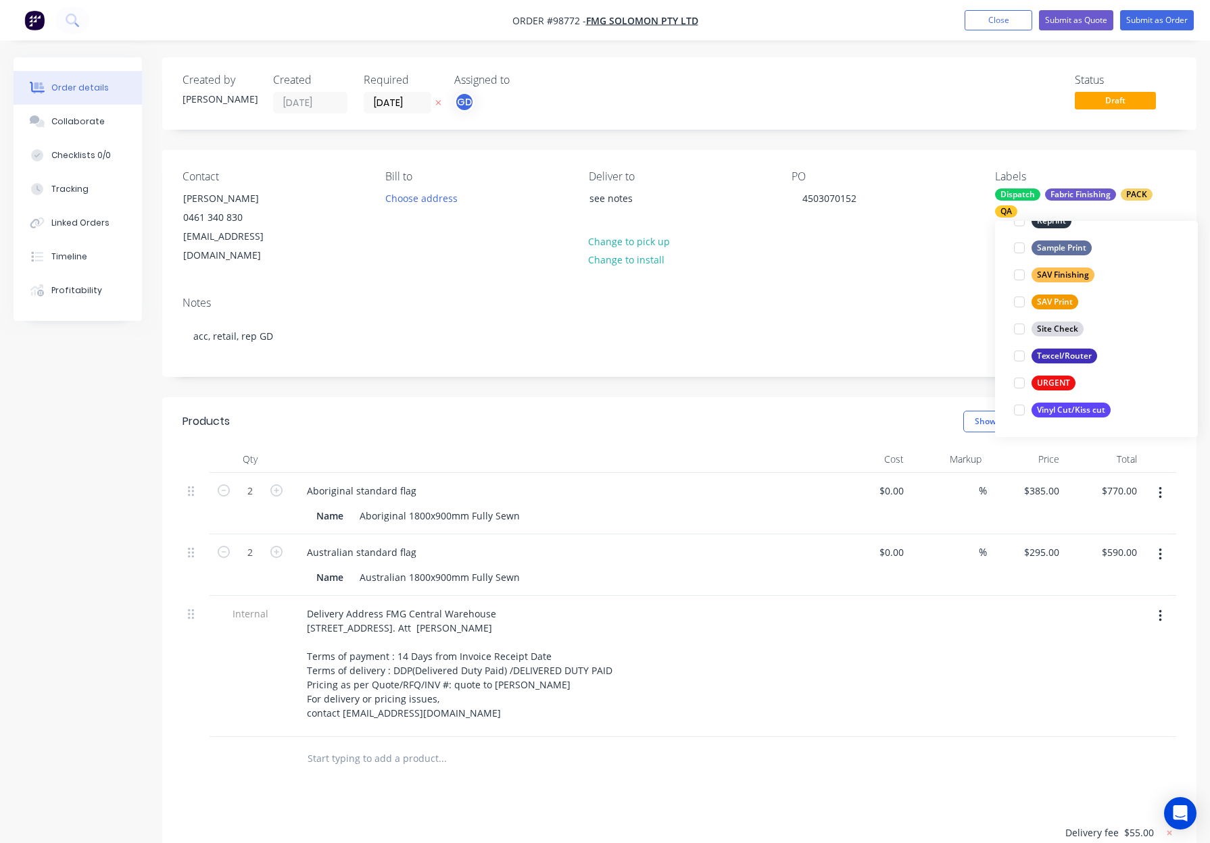
click at [841, 286] on div "Notes acc, retail, rep GD" at bounding box center [679, 331] width 1034 height 91
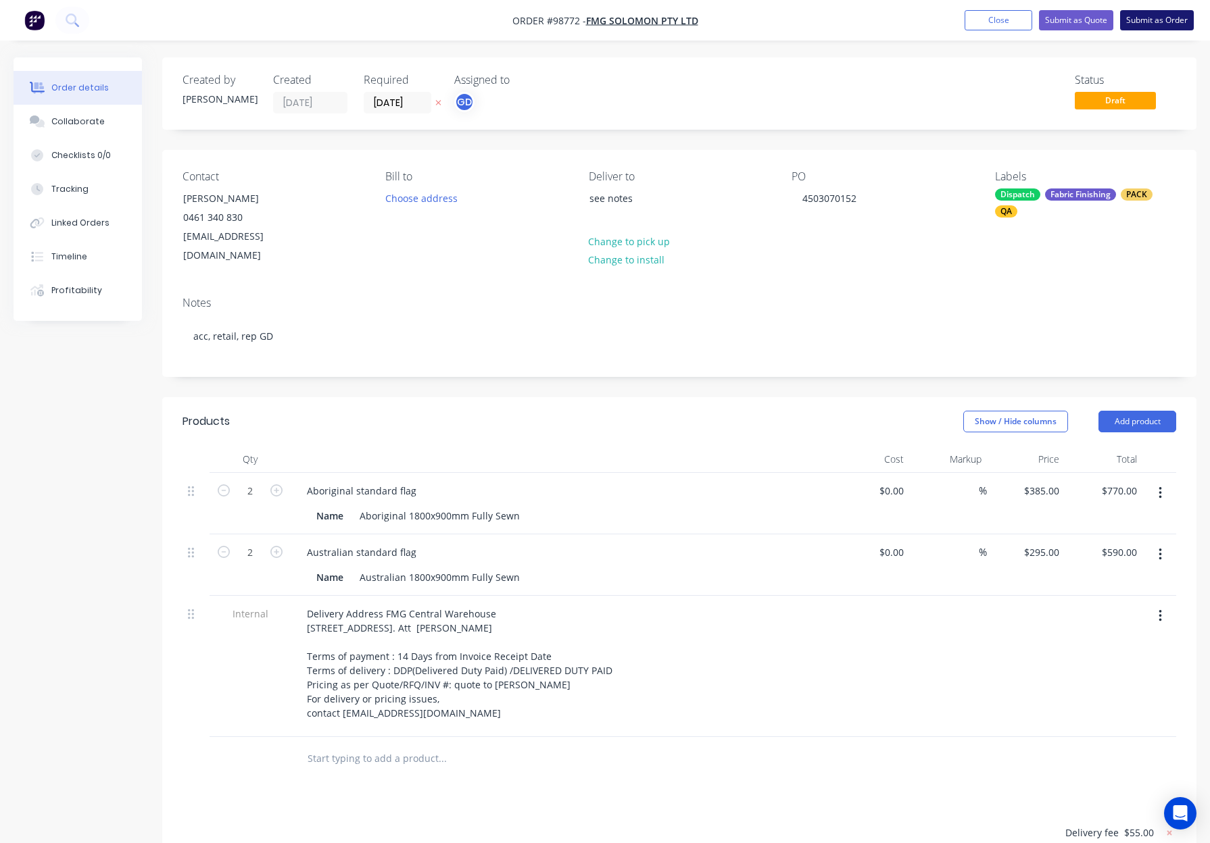
click at [1139, 20] on button "Submit as Order" at bounding box center [1157, 20] width 74 height 20
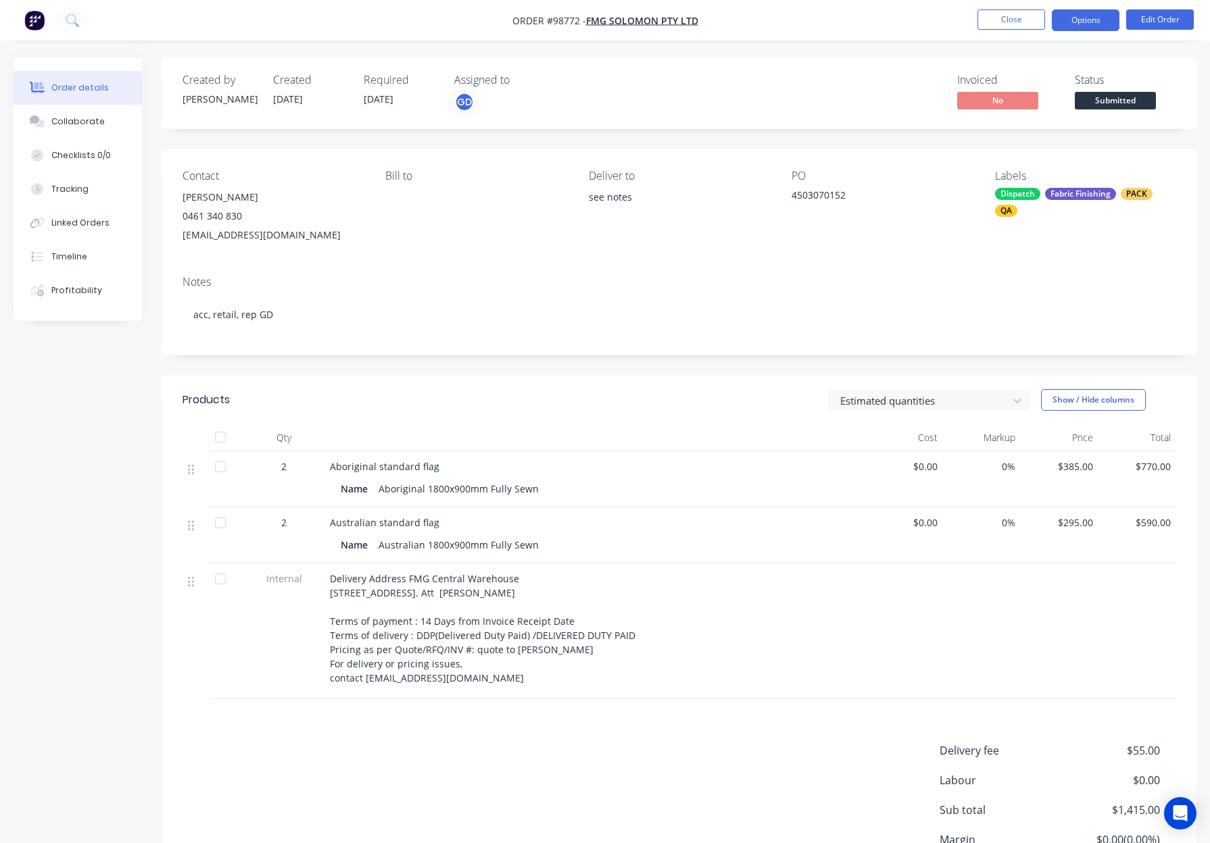
click at [1074, 16] on button "Options" at bounding box center [1085, 20] width 68 height 22
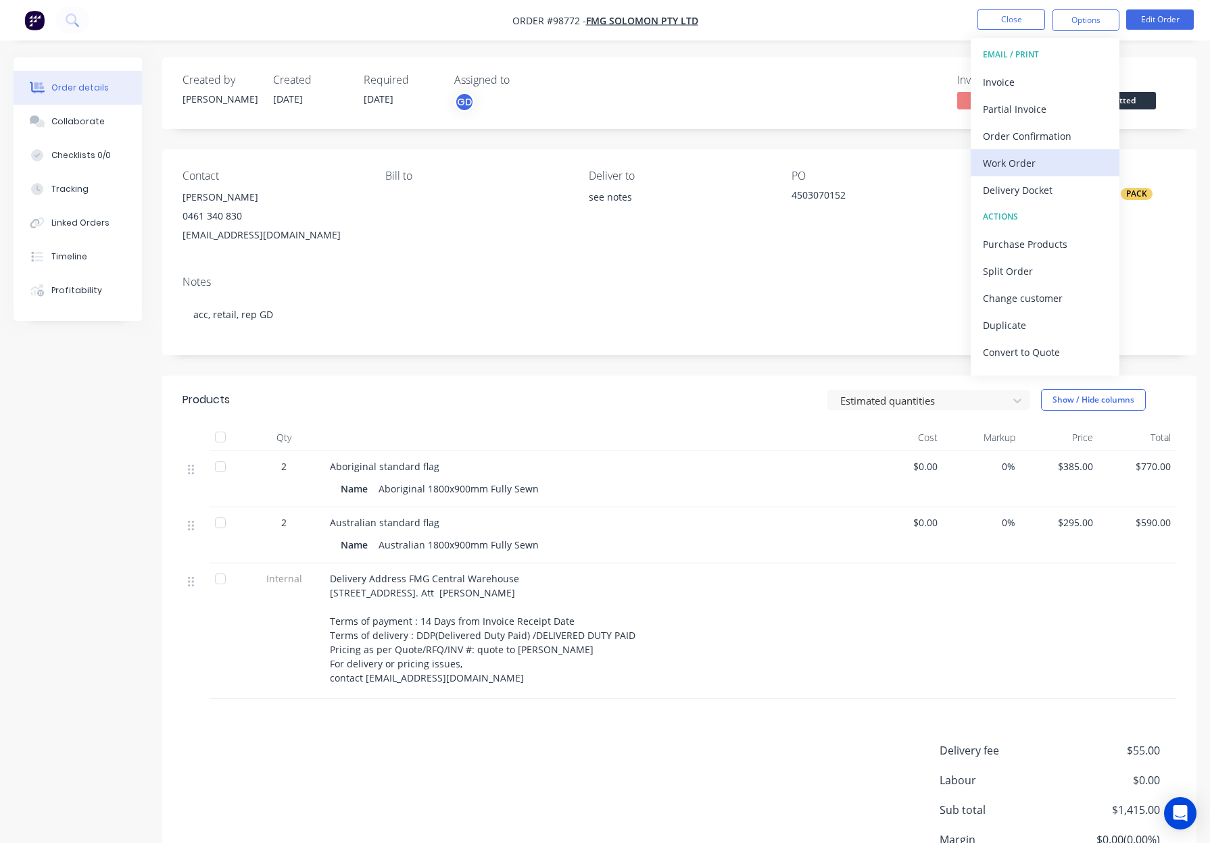
click at [1041, 174] on button "Work Order" at bounding box center [1044, 162] width 149 height 27
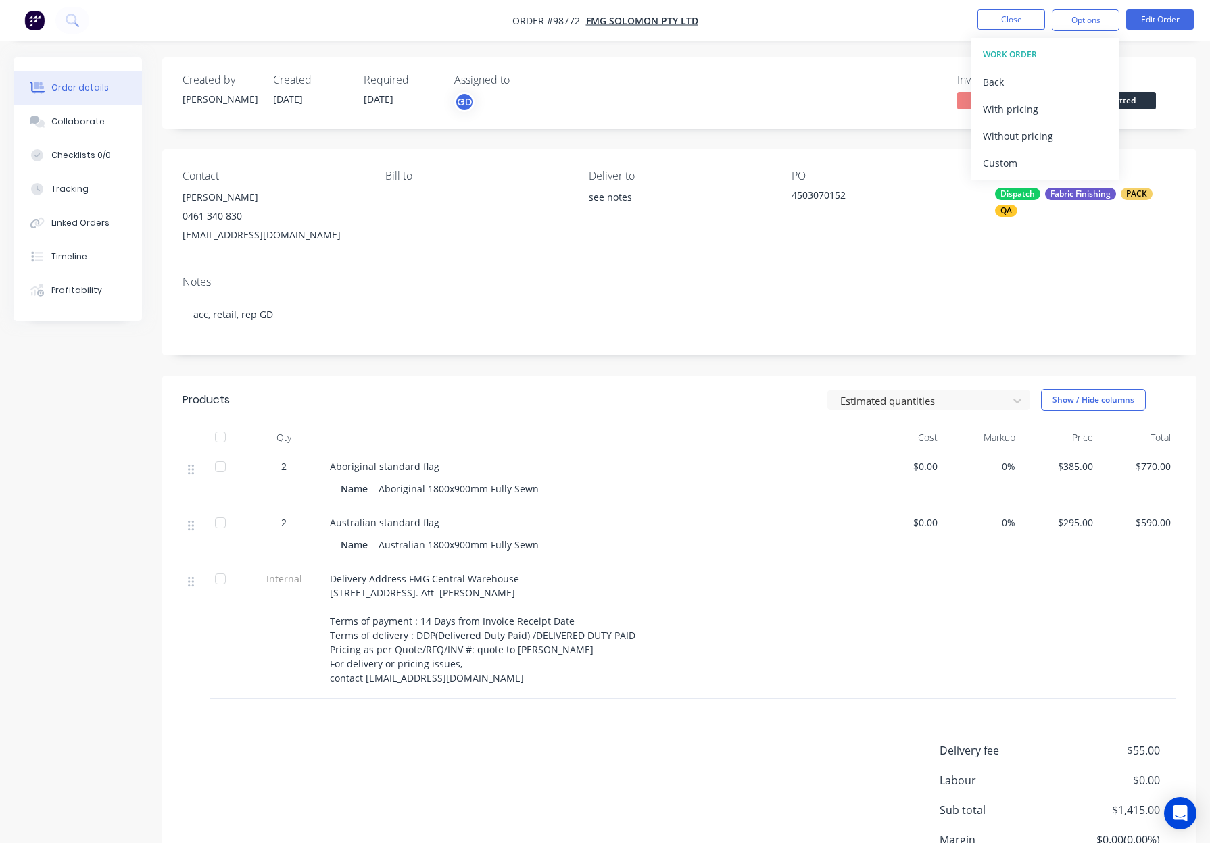
drag, startPoint x: 1042, startPoint y: 169, endPoint x: 1049, endPoint y: 156, distance: 14.5
click at [1042, 169] on div "Custom" at bounding box center [1045, 163] width 124 height 20
click at [1020, 91] on div "Back" at bounding box center [1045, 82] width 124 height 20
click at [1050, 134] on div "Without pricing" at bounding box center [1045, 136] width 124 height 20
click at [1022, 20] on button "Close" at bounding box center [1011, 19] width 68 height 20
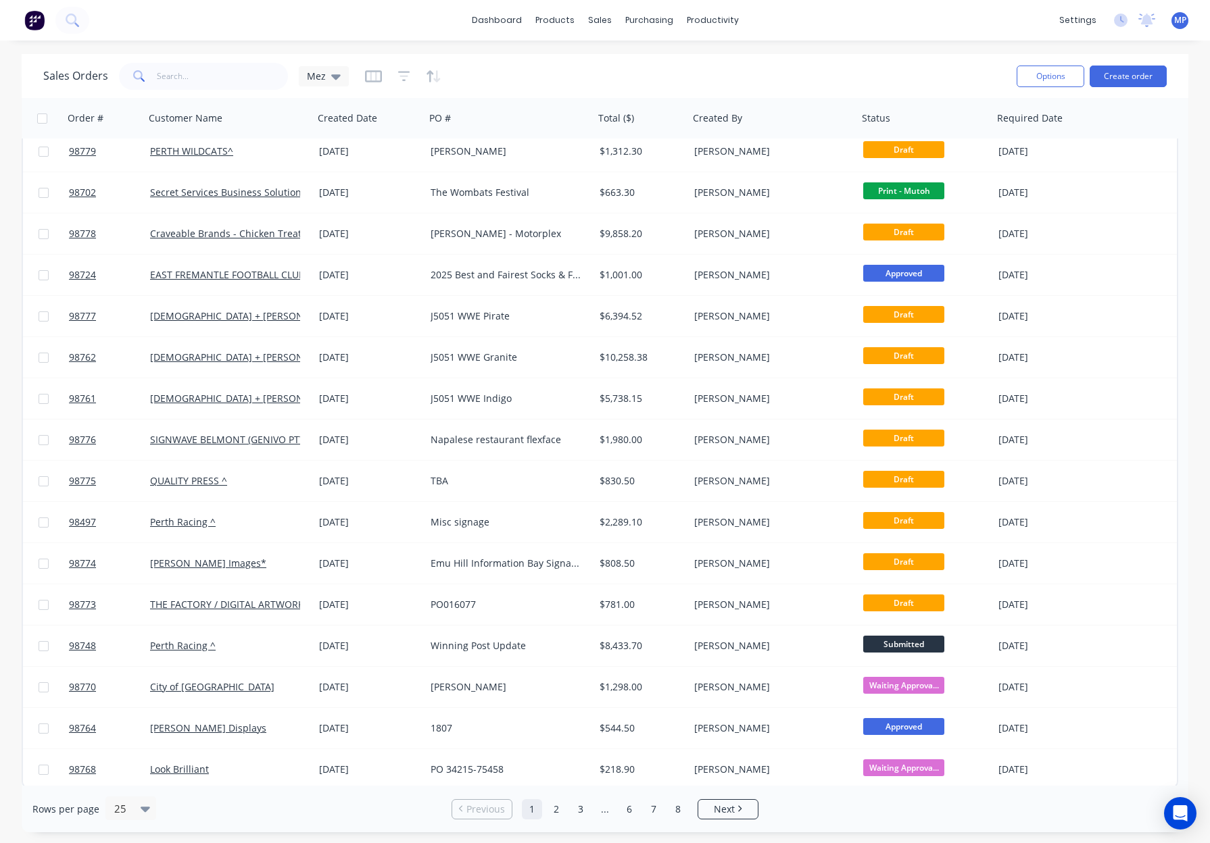
scroll to position [383, 0]
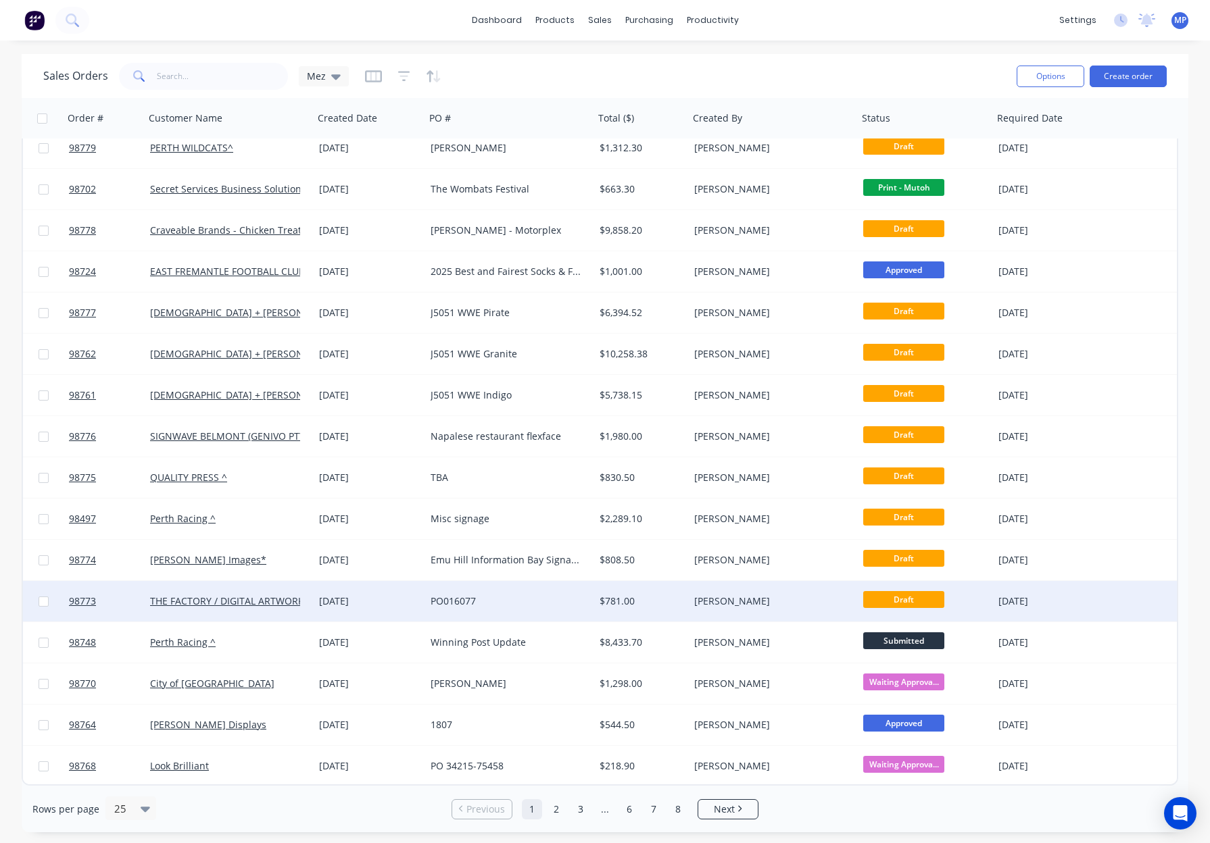
click at [637, 599] on div "$781.00" at bounding box center [639, 602] width 80 height 14
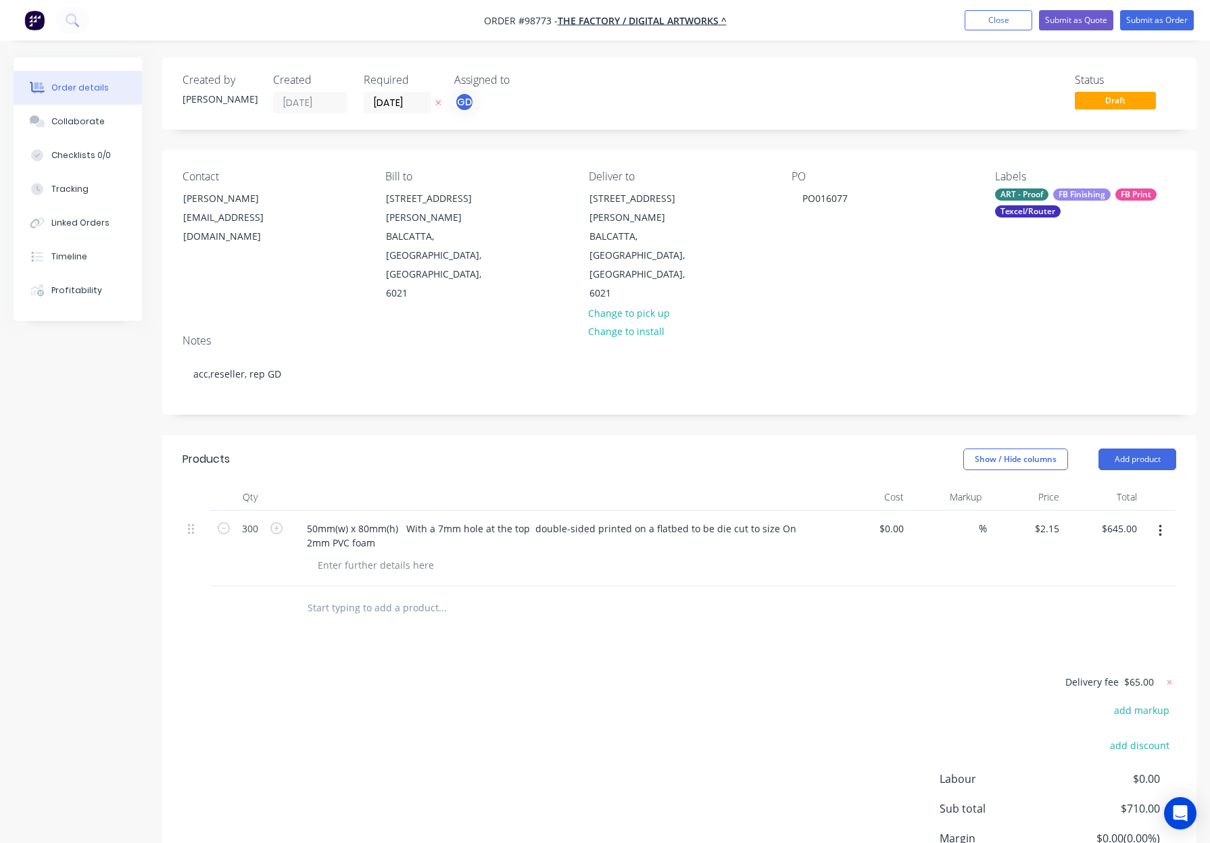
click at [396, 595] on input "text" at bounding box center [442, 608] width 270 height 27
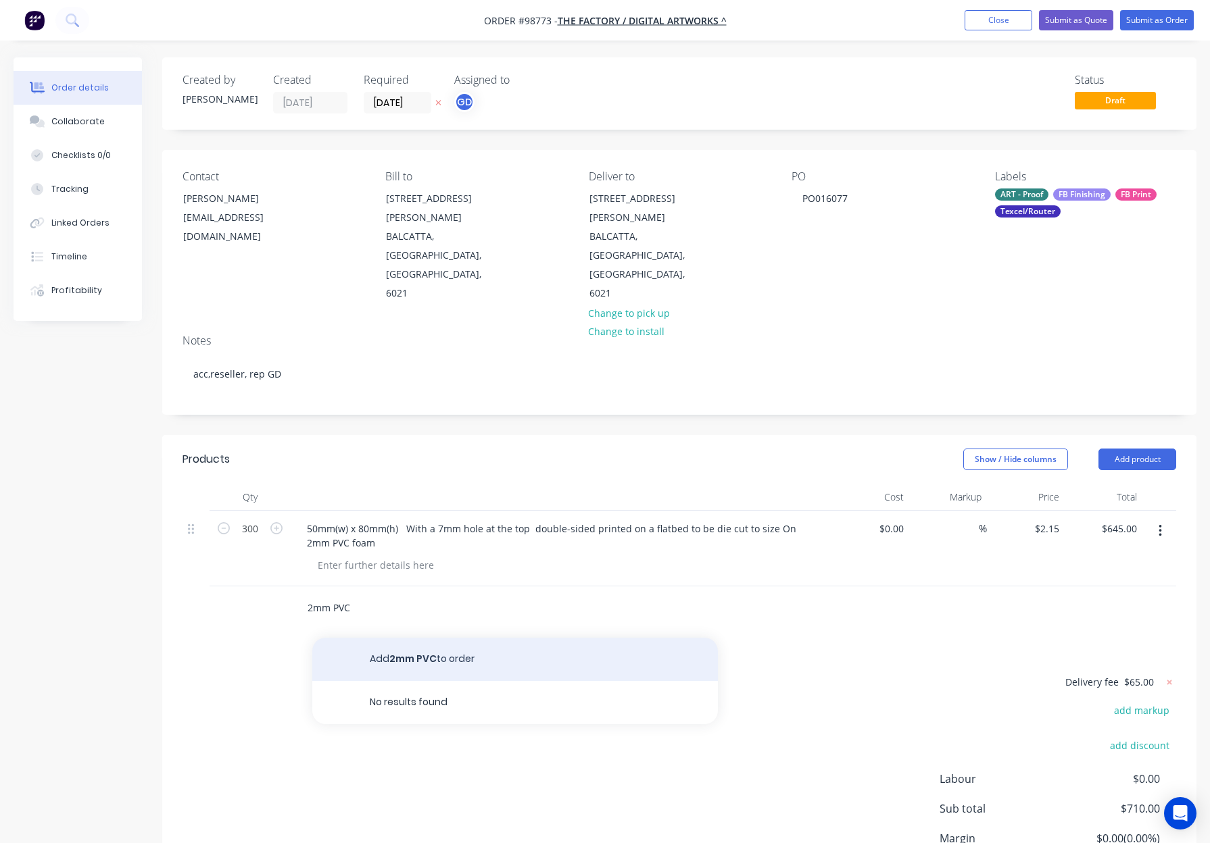
type input "2mm PVC"
click at [489, 638] on button "Add 2mm PVC to order" at bounding box center [514, 659] width 405 height 43
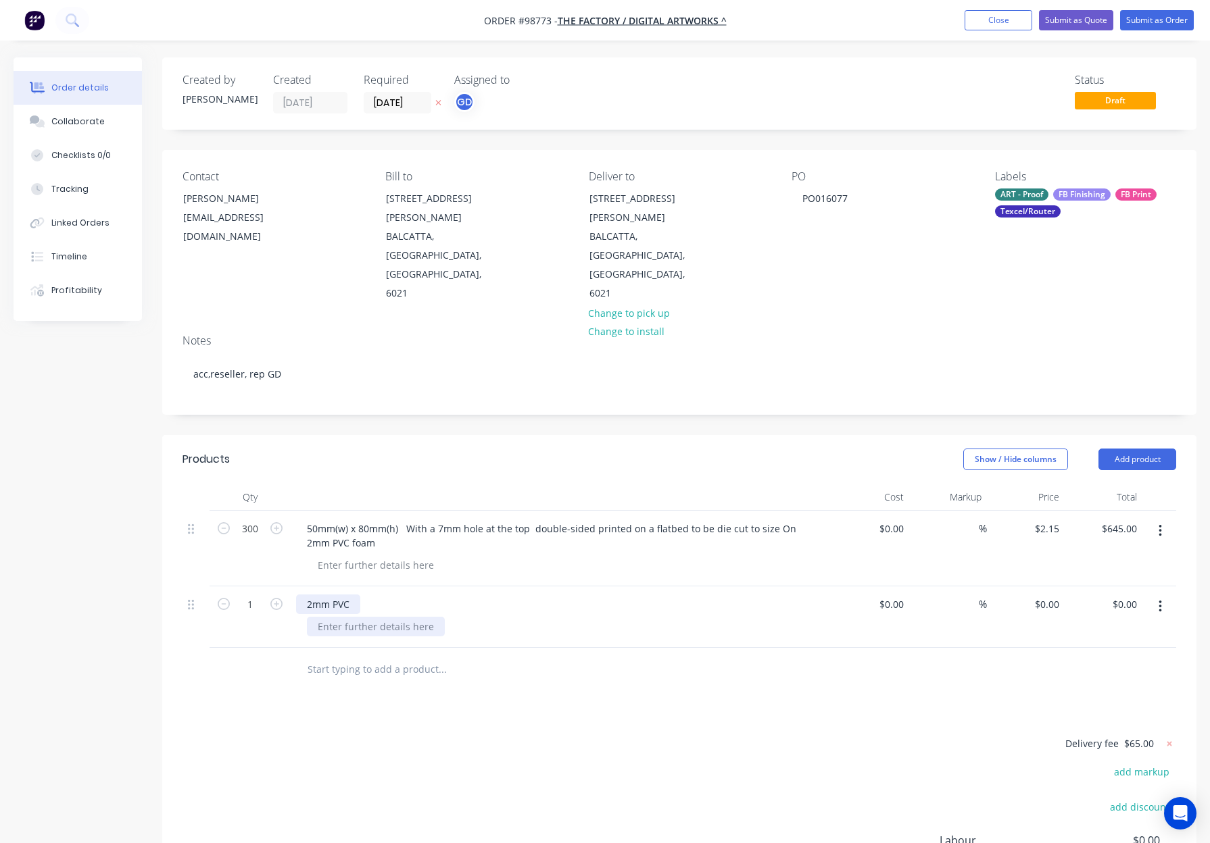
drag, startPoint x: 353, startPoint y: 549, endPoint x: 405, endPoint y: 564, distance: 54.1
click at [354, 595] on div "2mm PVC" at bounding box center [328, 605] width 64 height 20
click at [262, 595] on input "1" at bounding box center [249, 605] width 35 height 20
type input "300"
click at [506, 595] on div "2mm PVC Foam -" at bounding box center [561, 605] width 530 height 20
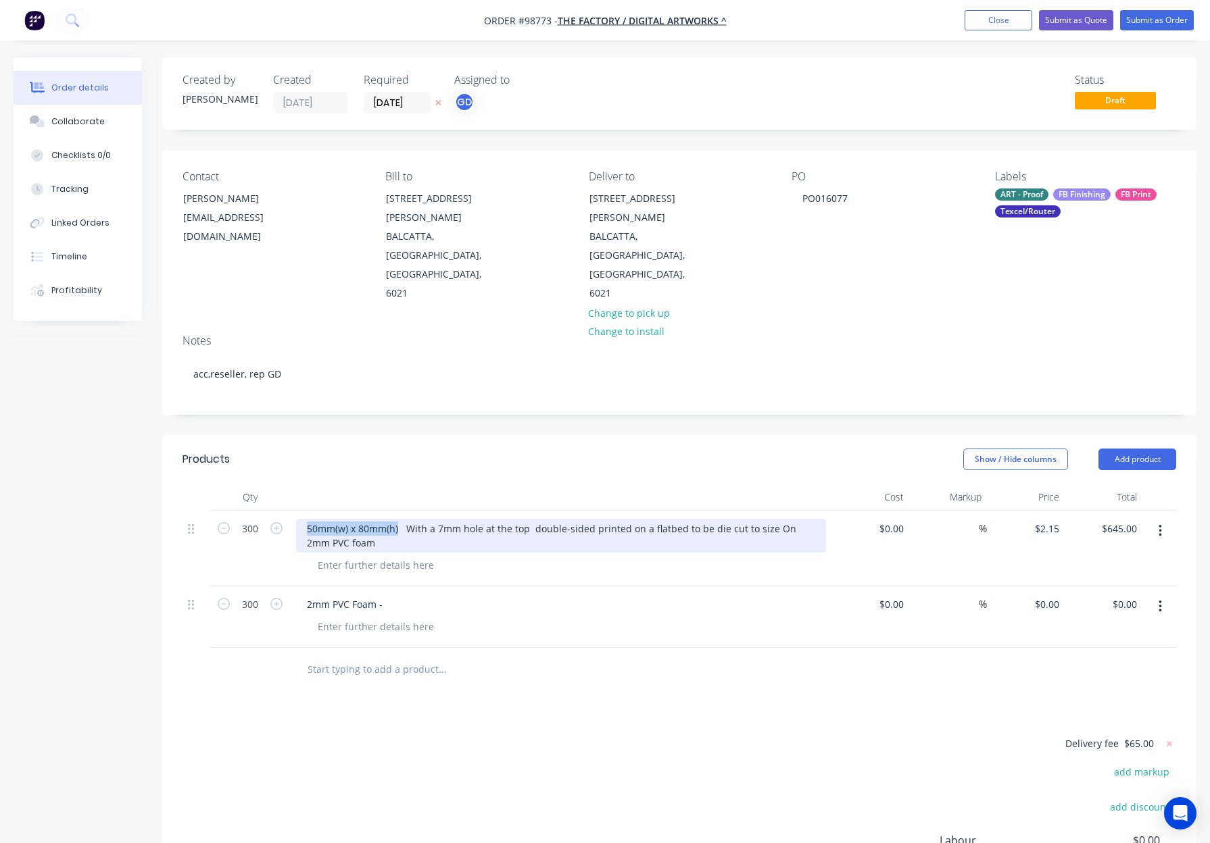
drag, startPoint x: 312, startPoint y: 470, endPoint x: 398, endPoint y: 474, distance: 85.9
click at [398, 519] on div "50mm(w) x 80mm(h) With a 7mm hole at the top double-sided printed on a flatbed …" at bounding box center [561, 536] width 530 height 34
copy div "50mm(w) x 80mm(h)"
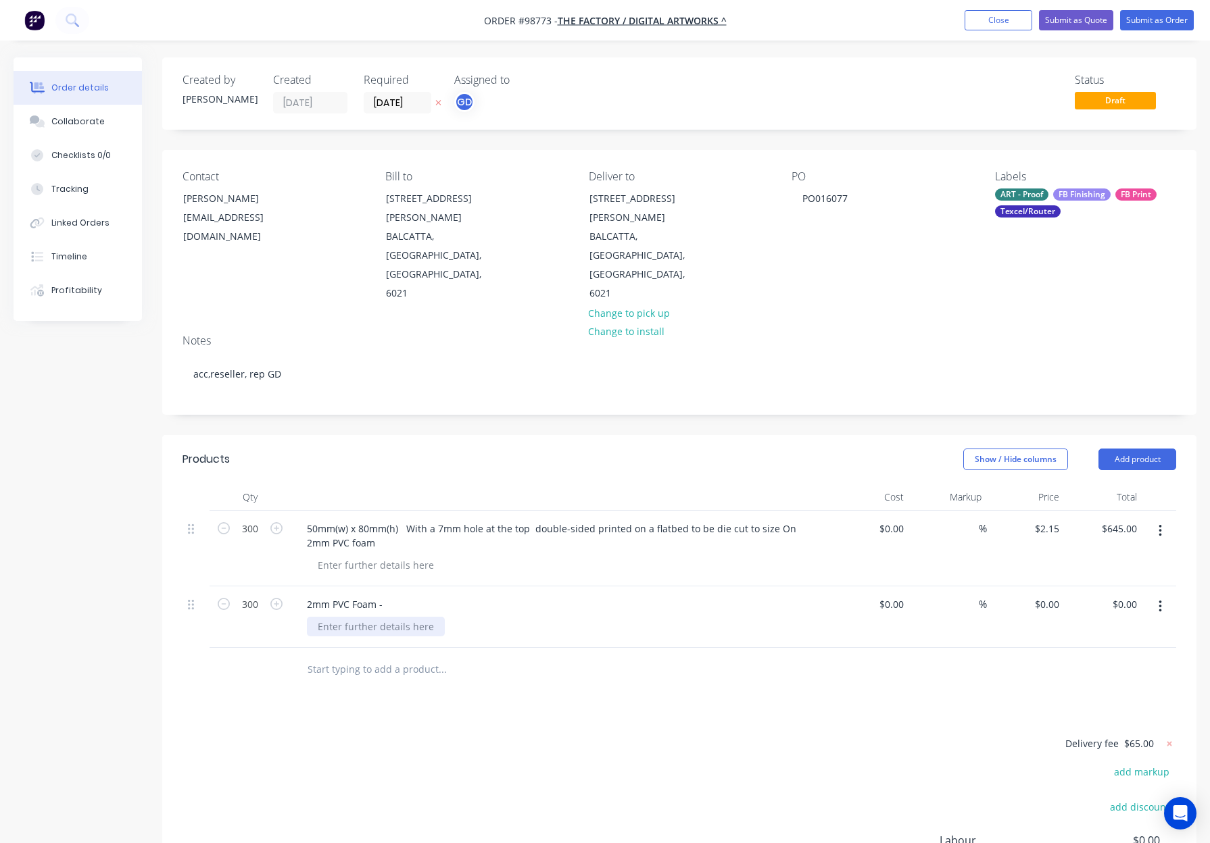
click at [341, 617] on div at bounding box center [376, 627] width 138 height 20
click at [330, 617] on div at bounding box center [376, 627] width 138 height 20
click at [332, 617] on div at bounding box center [376, 627] width 138 height 20
paste div
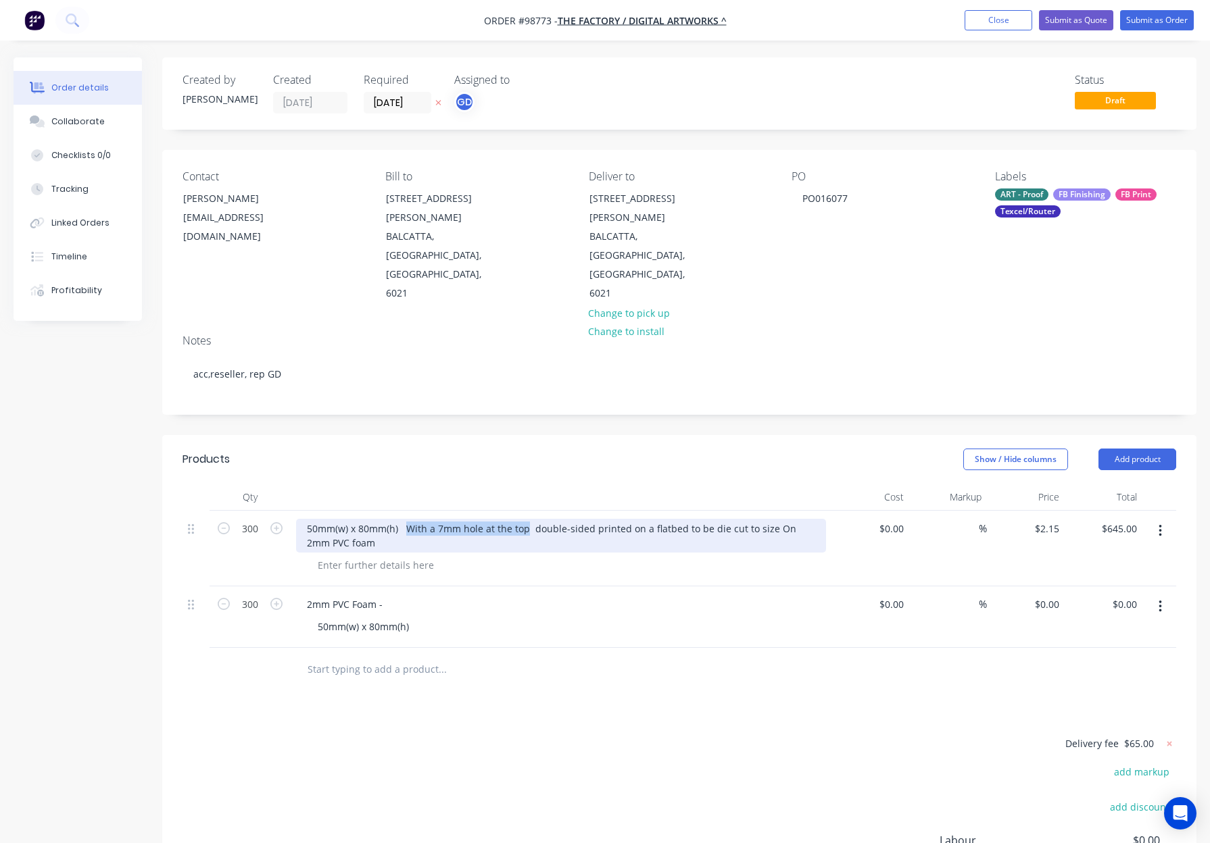
drag, startPoint x: 407, startPoint y: 472, endPoint x: 526, endPoint y: 478, distance: 118.4
click at [526, 519] on div "50mm(w) x 80mm(h) With a 7mm hole at the top double-sided printed on a flatbed …" at bounding box center [561, 536] width 530 height 34
copy div "With a 7mm hole at the top"
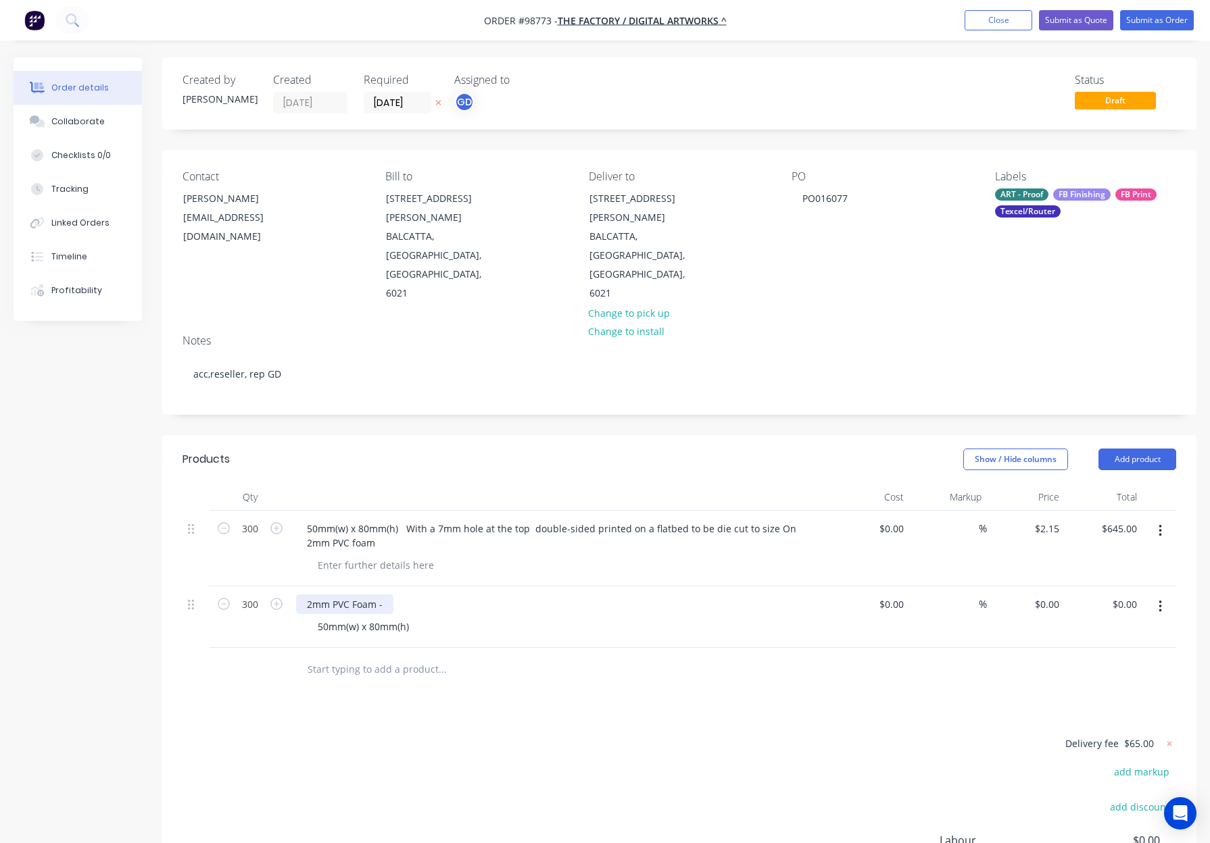
click at [387, 595] on div "2mm PVC Foam -" at bounding box center [344, 605] width 97 height 20
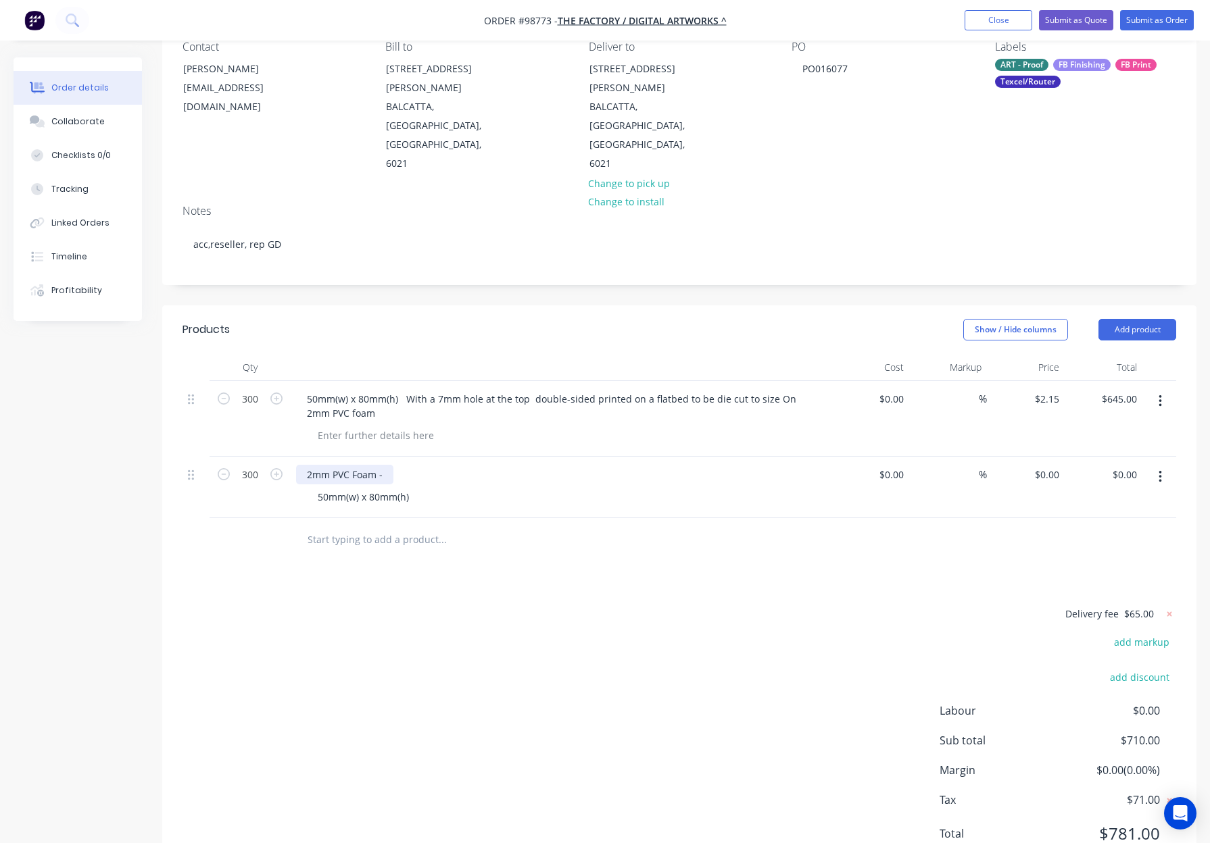
drag, startPoint x: 393, startPoint y: 417, endPoint x: 386, endPoint y: 420, distance: 7.3
click at [392, 465] on div "2mm PVC Foam -" at bounding box center [561, 475] width 530 height 20
click at [386, 465] on div "2mm PVC Foam -" at bounding box center [344, 475] width 97 height 20
click at [601, 526] on div at bounding box center [498, 539] width 405 height 27
drag, startPoint x: 569, startPoint y: 418, endPoint x: 539, endPoint y: 418, distance: 30.4
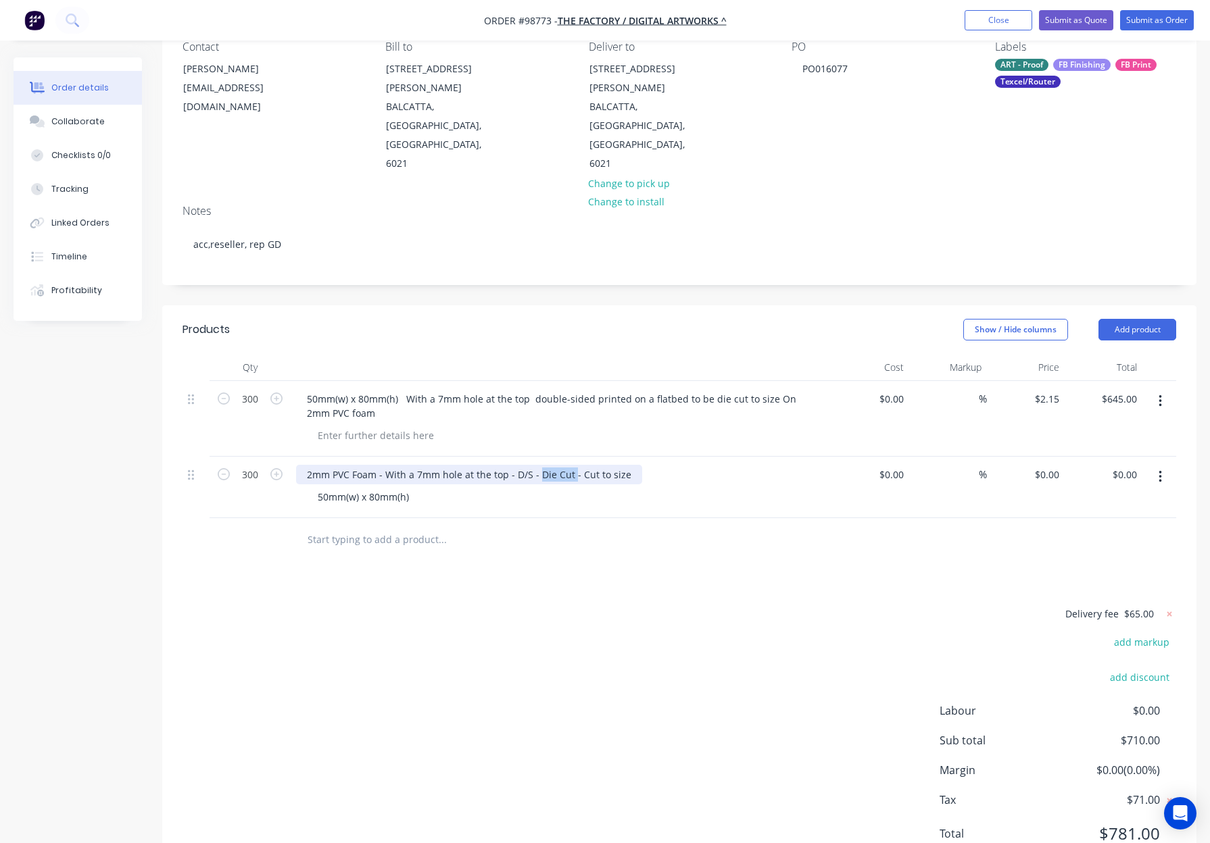
click at [539, 465] on div "2mm PVC Foam - With a 7mm hole at the top - D/S - Die Cut - Cut to size" at bounding box center [469, 475] width 346 height 20
drag, startPoint x: 589, startPoint y: 415, endPoint x: 539, endPoint y: 419, distance: 50.2
click at [539, 465] on div "2mm PVC Foam - With a 7mm hole at the top - D/S - Cut to size" at bounding box center [448, 475] width 304 height 20
click at [724, 460] on div "2mm PVC Foam - With a 7mm hole at the top - D/S - Die cut 50mm(w) x 80mm(h)" at bounding box center [561, 487] width 541 height 61
click at [599, 319] on div "Show / Hide columns Add product" at bounding box center [785, 330] width 782 height 22
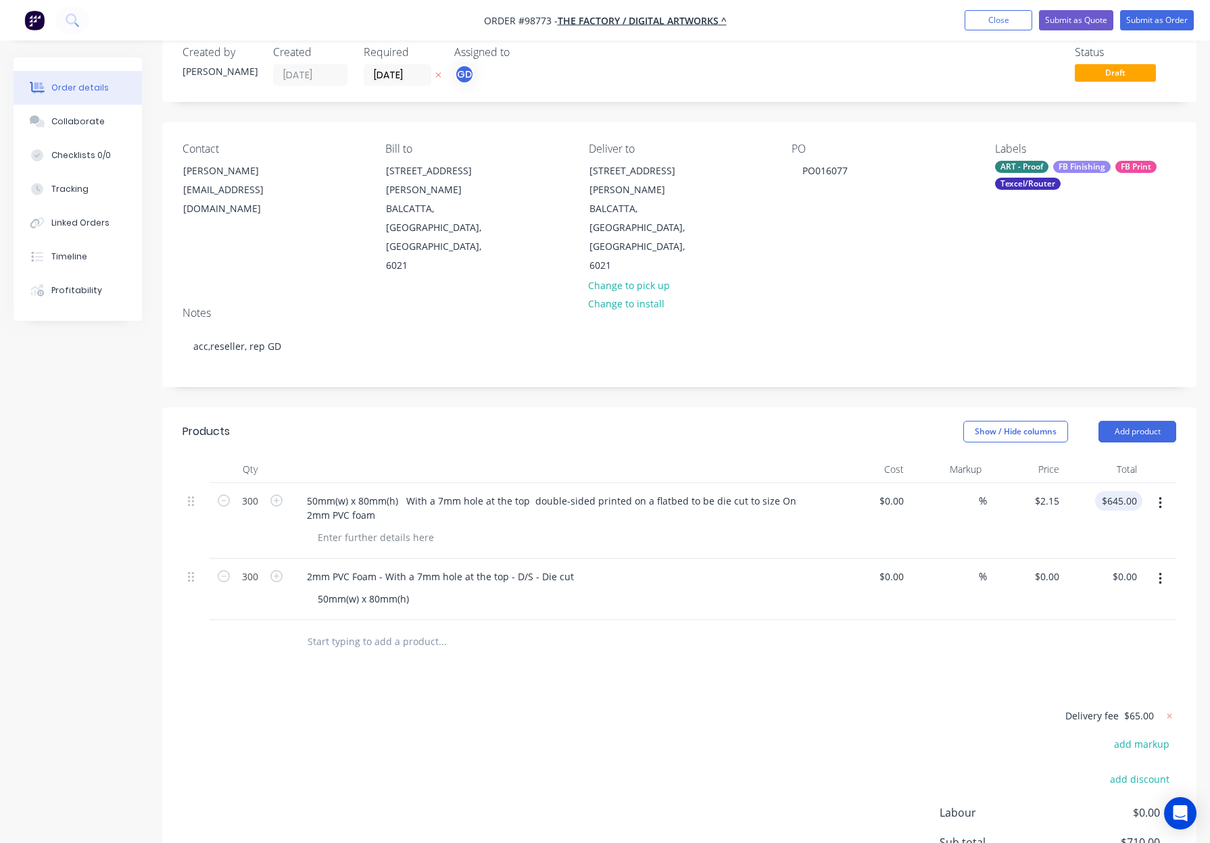
scroll to position [0, 0]
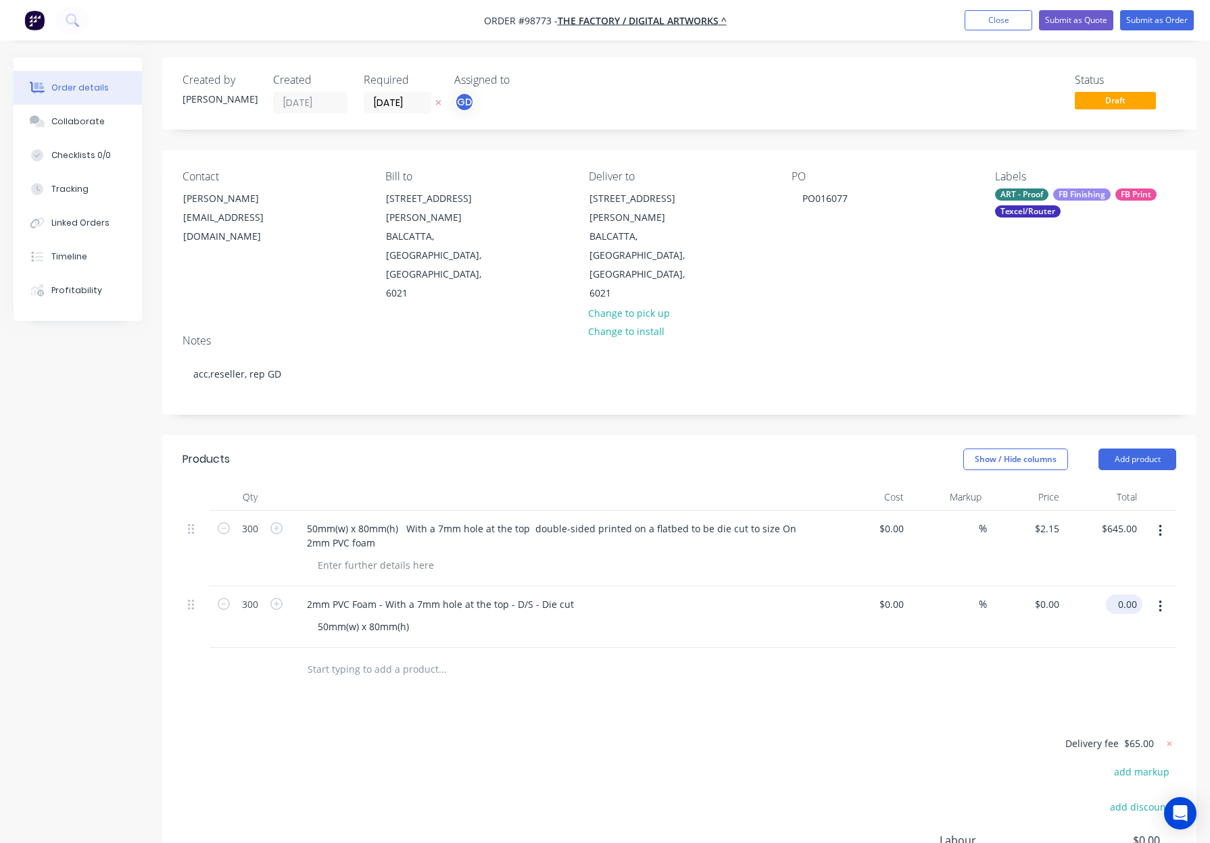
click at [1120, 595] on input "0.00" at bounding box center [1126, 605] width 31 height 20
type input "645"
type input "$2.15"
type input "$645.00"
click at [1047, 511] on div "$2.15 $2.15" at bounding box center [1026, 549] width 78 height 76
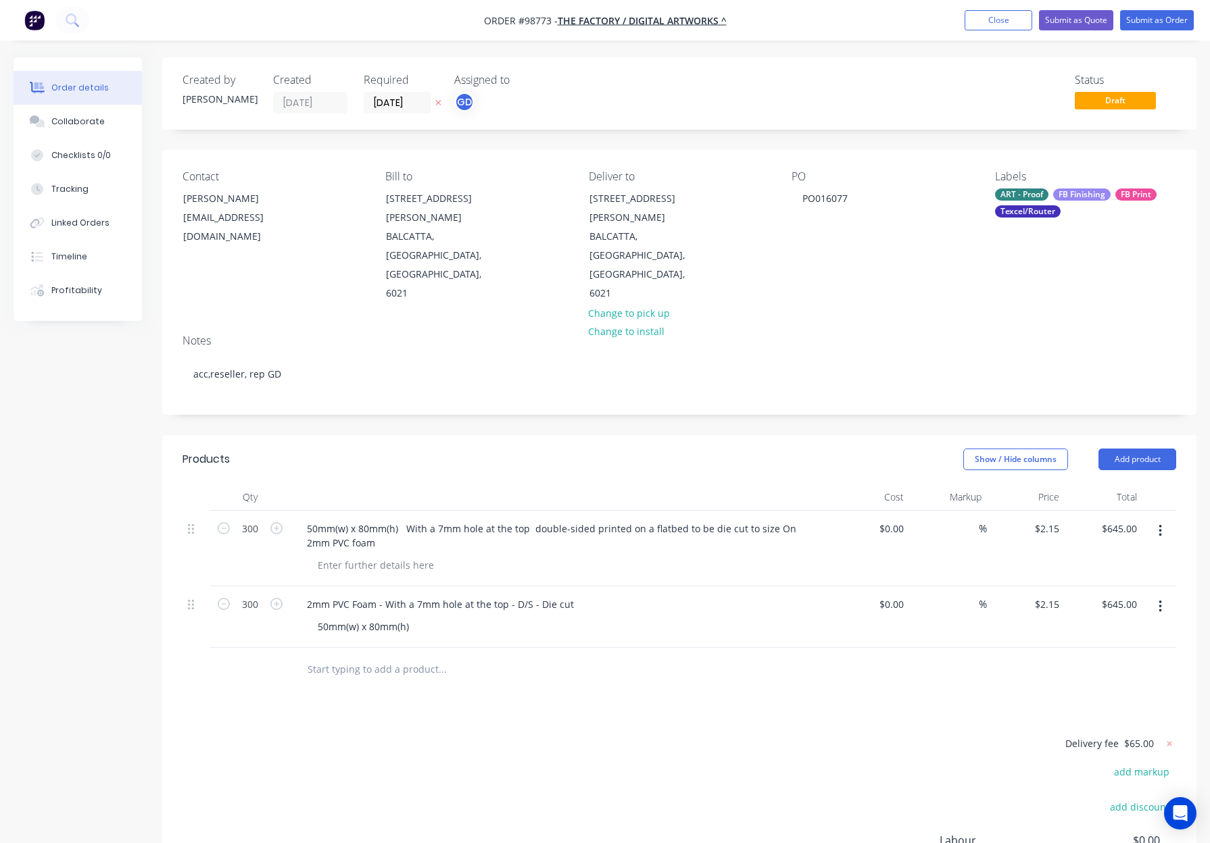
click at [1160, 524] on icon "button" at bounding box center [1159, 531] width 3 height 15
click at [1115, 638] on div "Delete" at bounding box center [1112, 648] width 104 height 20
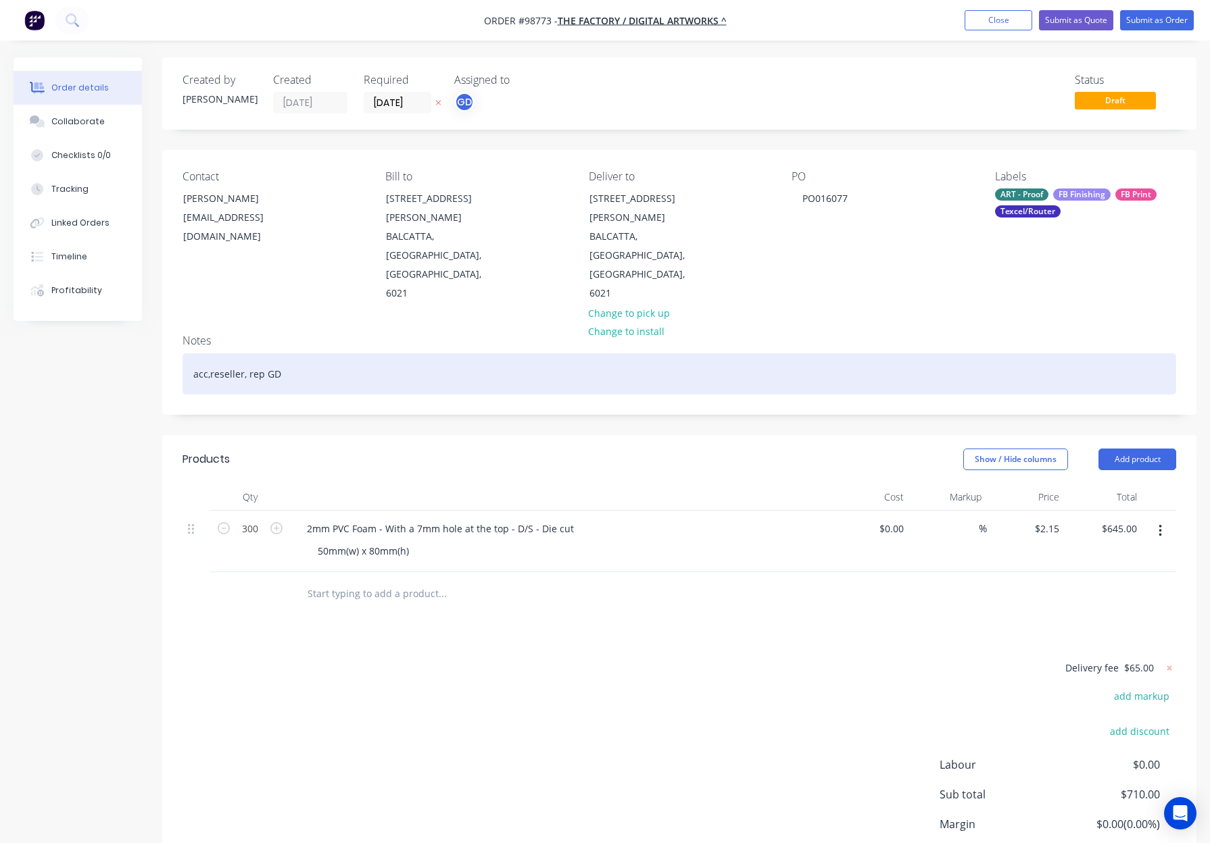
drag, startPoint x: 397, startPoint y: 326, endPoint x: 443, endPoint y: 328, distance: 45.4
click at [398, 353] on div "acc,reseller, rep GD" at bounding box center [678, 373] width 993 height 41
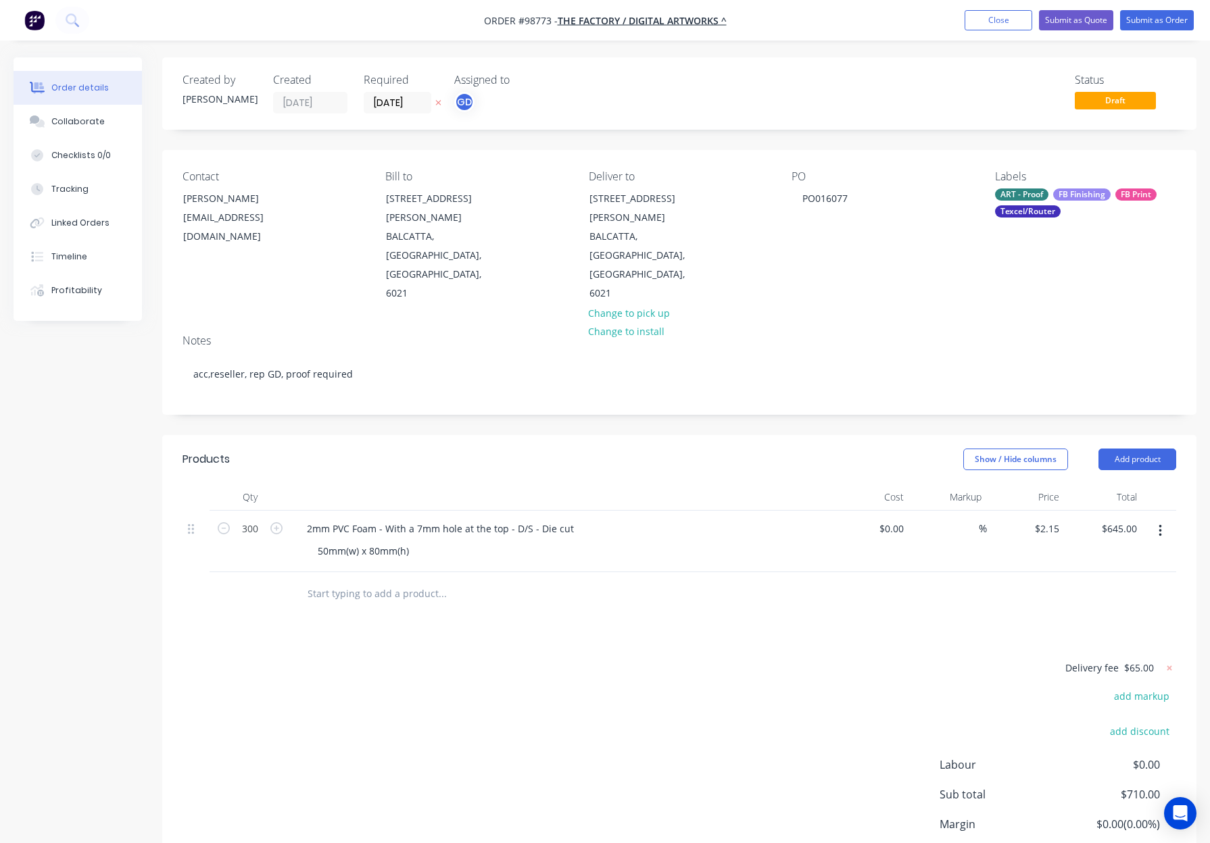
click at [582, 435] on header "Products Show / Hide columns Add product" at bounding box center [679, 459] width 1034 height 49
click at [1035, 195] on div "ART - Proof" at bounding box center [1021, 195] width 53 height 12
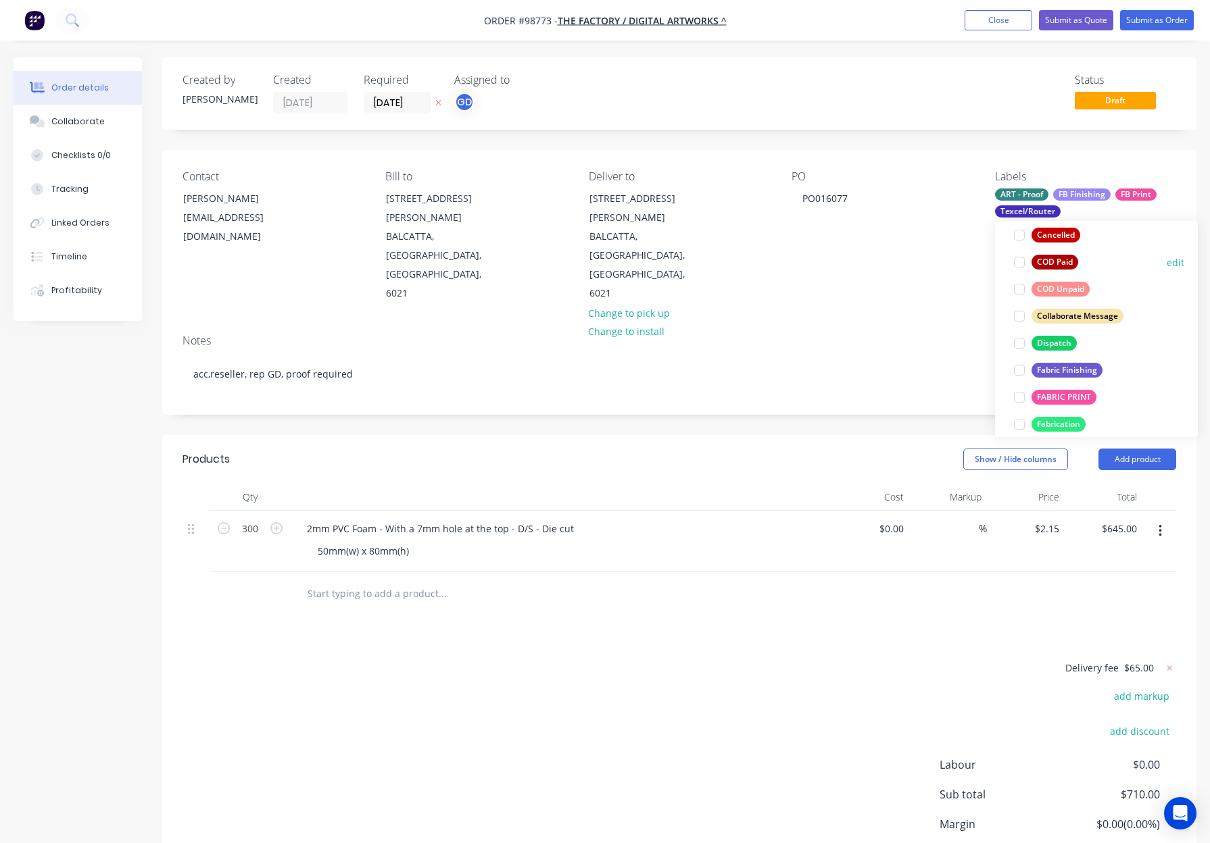
scroll to position [228, 0]
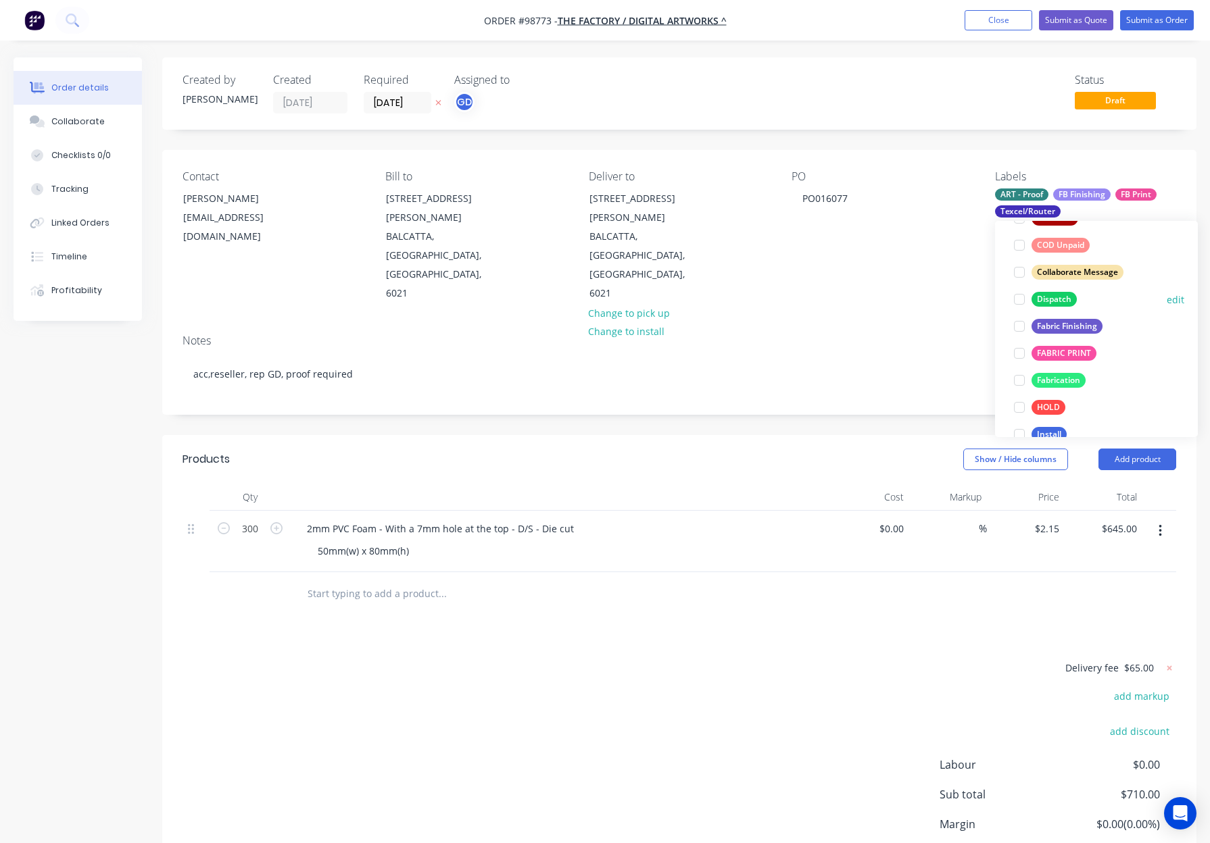
click at [1056, 297] on div "Dispatch" at bounding box center [1053, 299] width 45 height 15
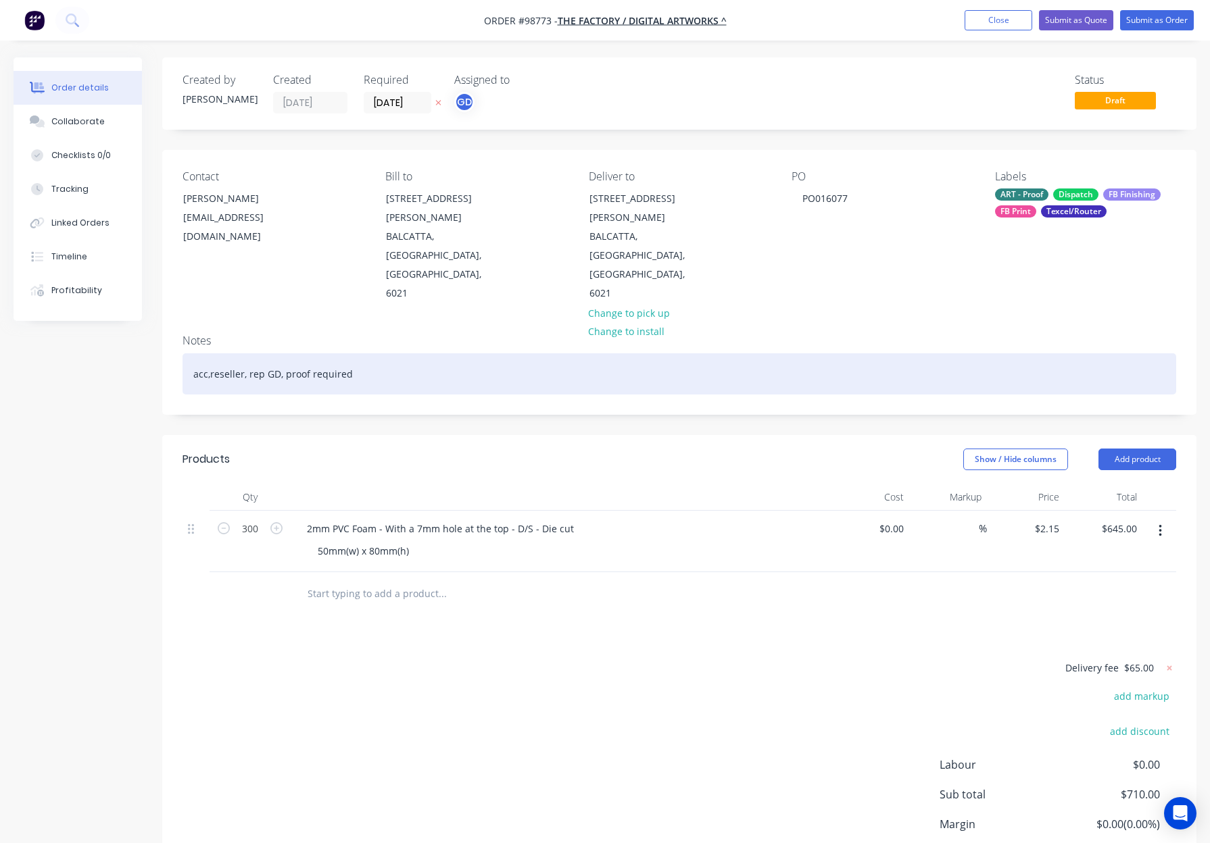
click at [211, 353] on div "acc,reseller, rep GD, proof required" at bounding box center [678, 373] width 993 height 41
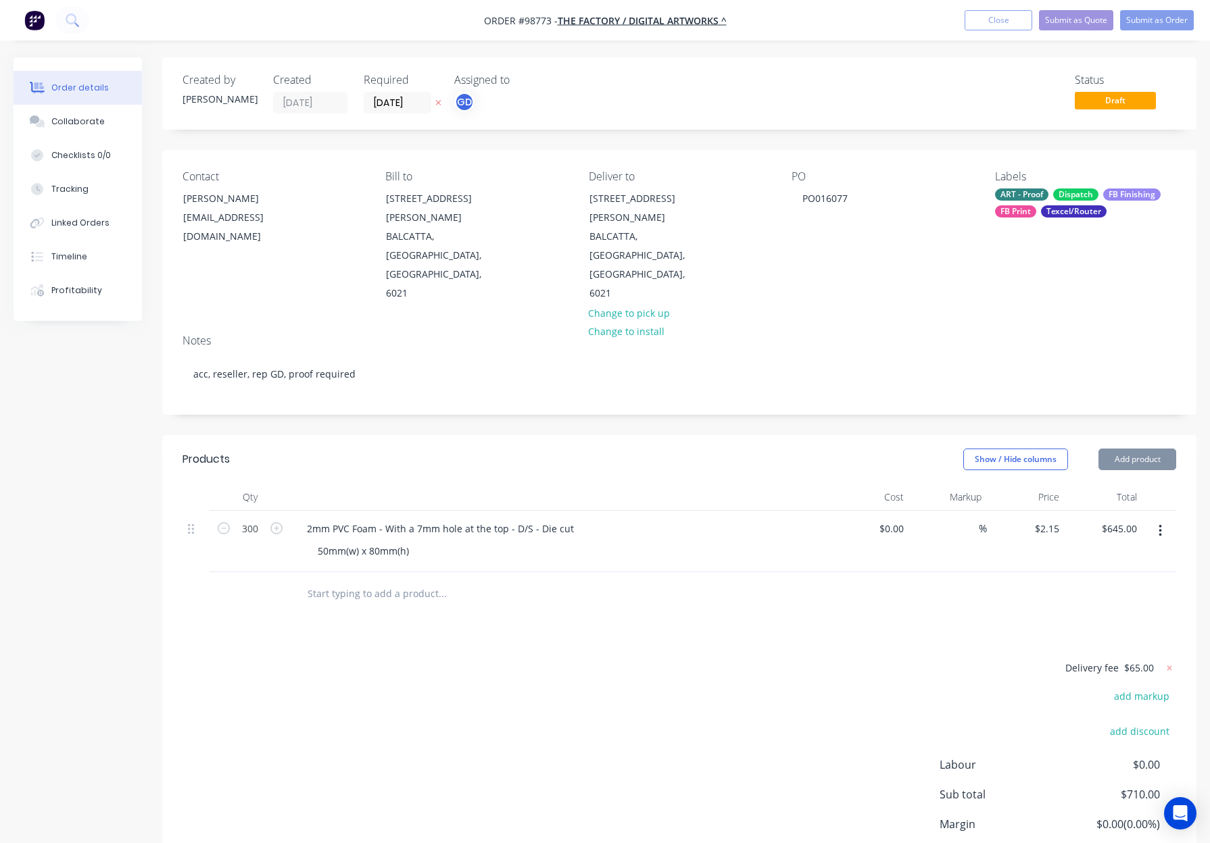
click at [1059, 200] on div "Dispatch" at bounding box center [1075, 195] width 45 height 12
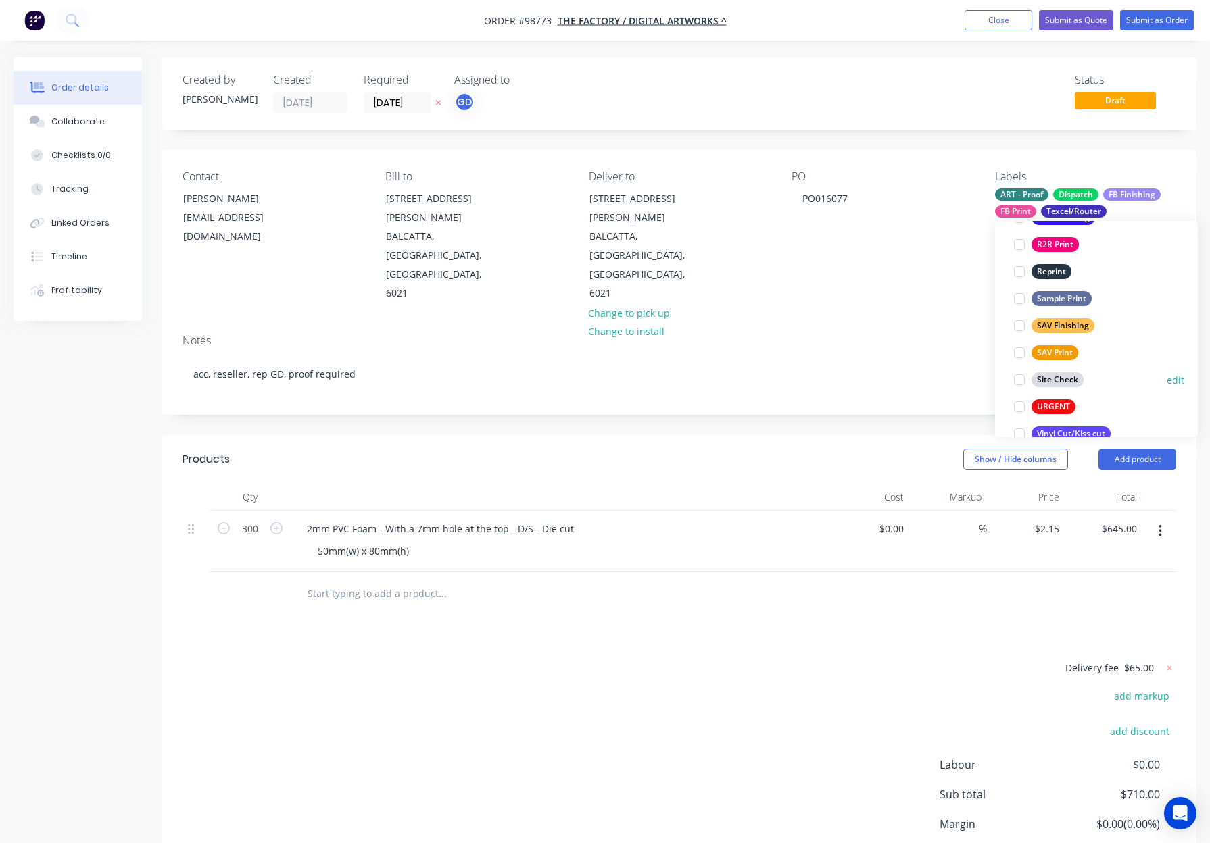
scroll to position [649, 0]
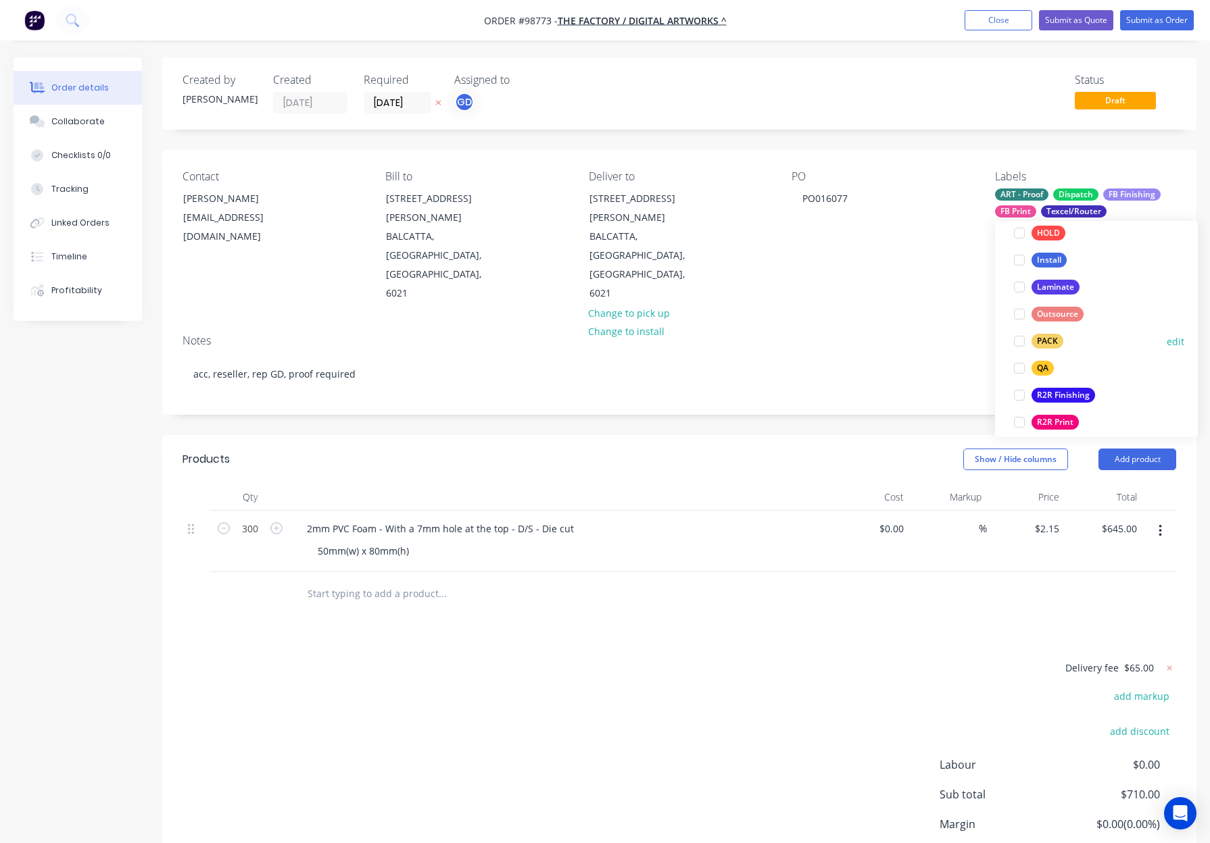
drag, startPoint x: 1051, startPoint y: 340, endPoint x: 1070, endPoint y: 344, distance: 18.7
click at [1052, 340] on div "PACK" at bounding box center [1047, 341] width 32 height 15
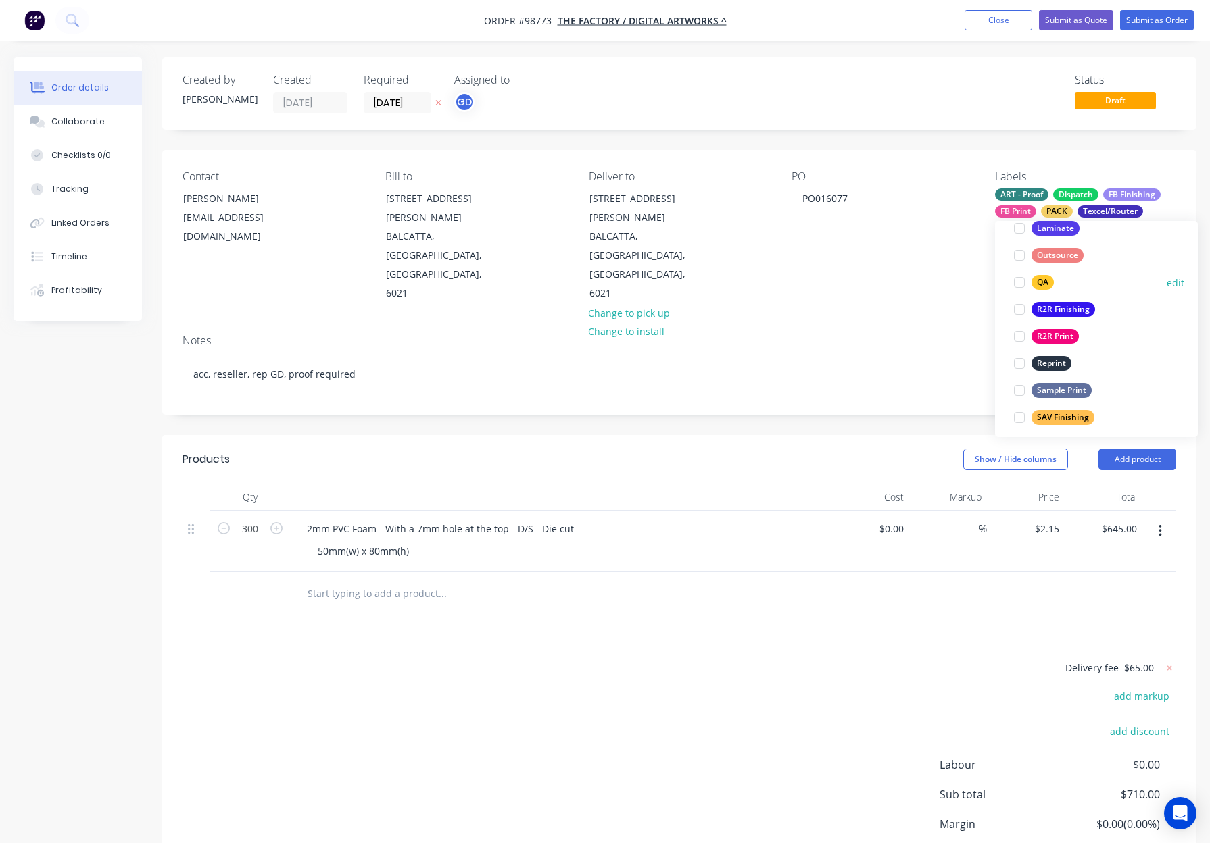
click at [1038, 276] on div "QA" at bounding box center [1042, 282] width 22 height 15
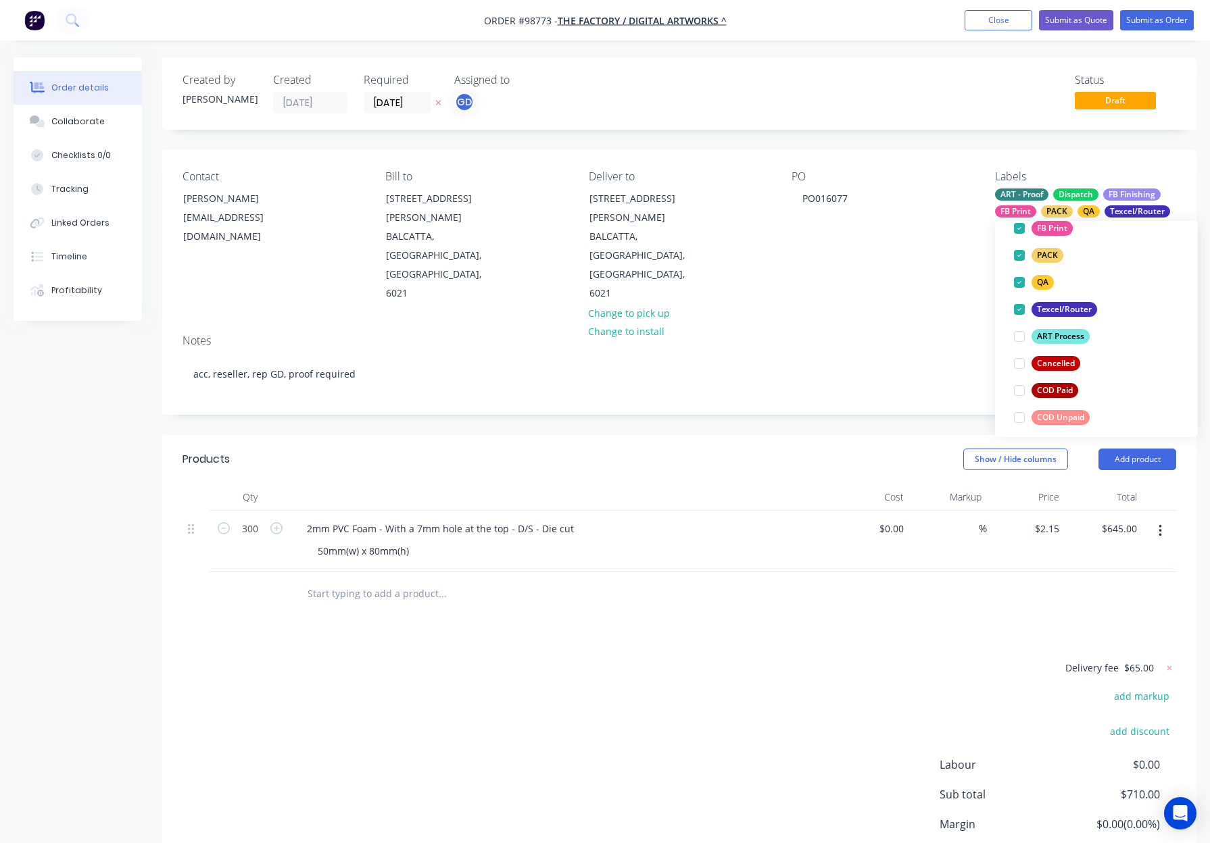
click at [983, 260] on div "Contact Dwight Booysens dwightb@the-factory.com.au Bill to UNIT 3/40 BRYAN PLAC…" at bounding box center [679, 237] width 1034 height 174
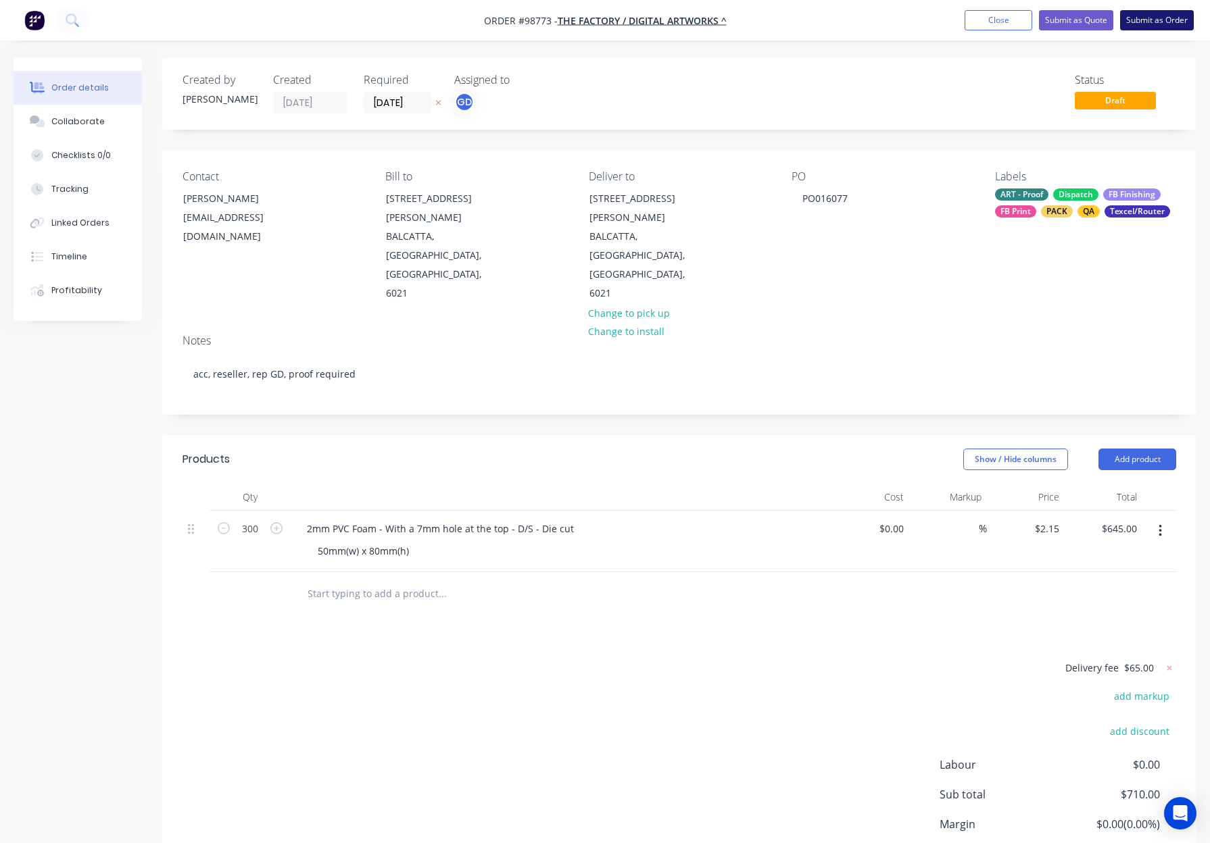
click at [1158, 18] on button "Submit as Order" at bounding box center [1157, 20] width 74 height 20
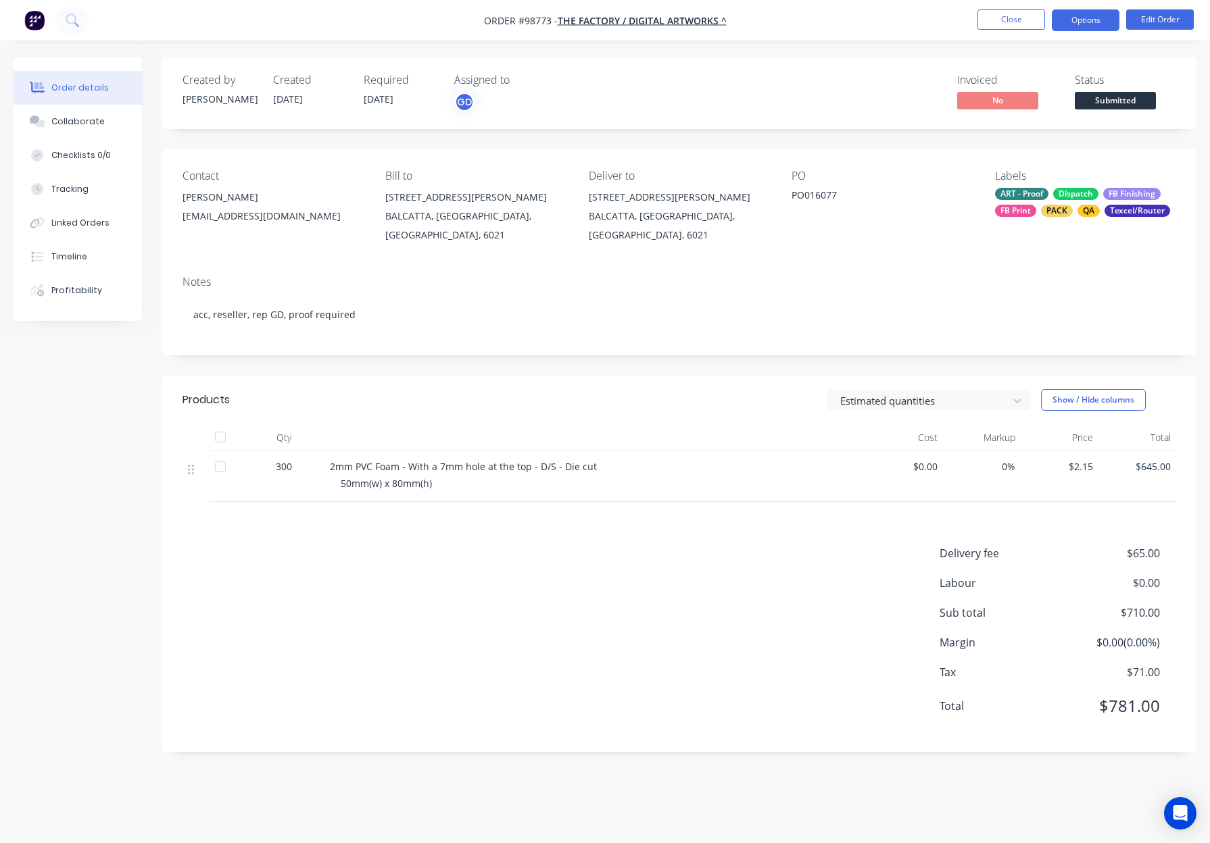
click at [1073, 20] on button "Options" at bounding box center [1085, 20] width 68 height 22
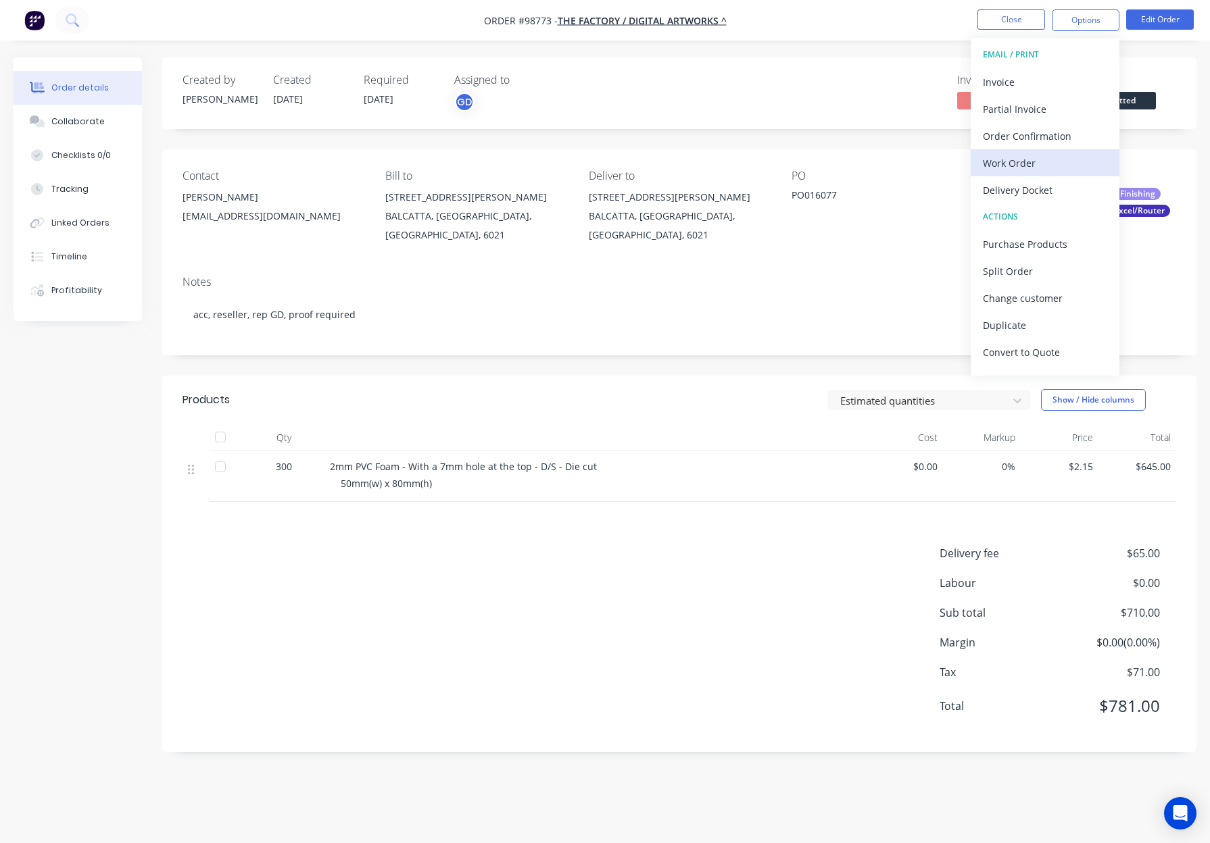
click at [1018, 161] on div "Work Order" at bounding box center [1045, 163] width 124 height 20
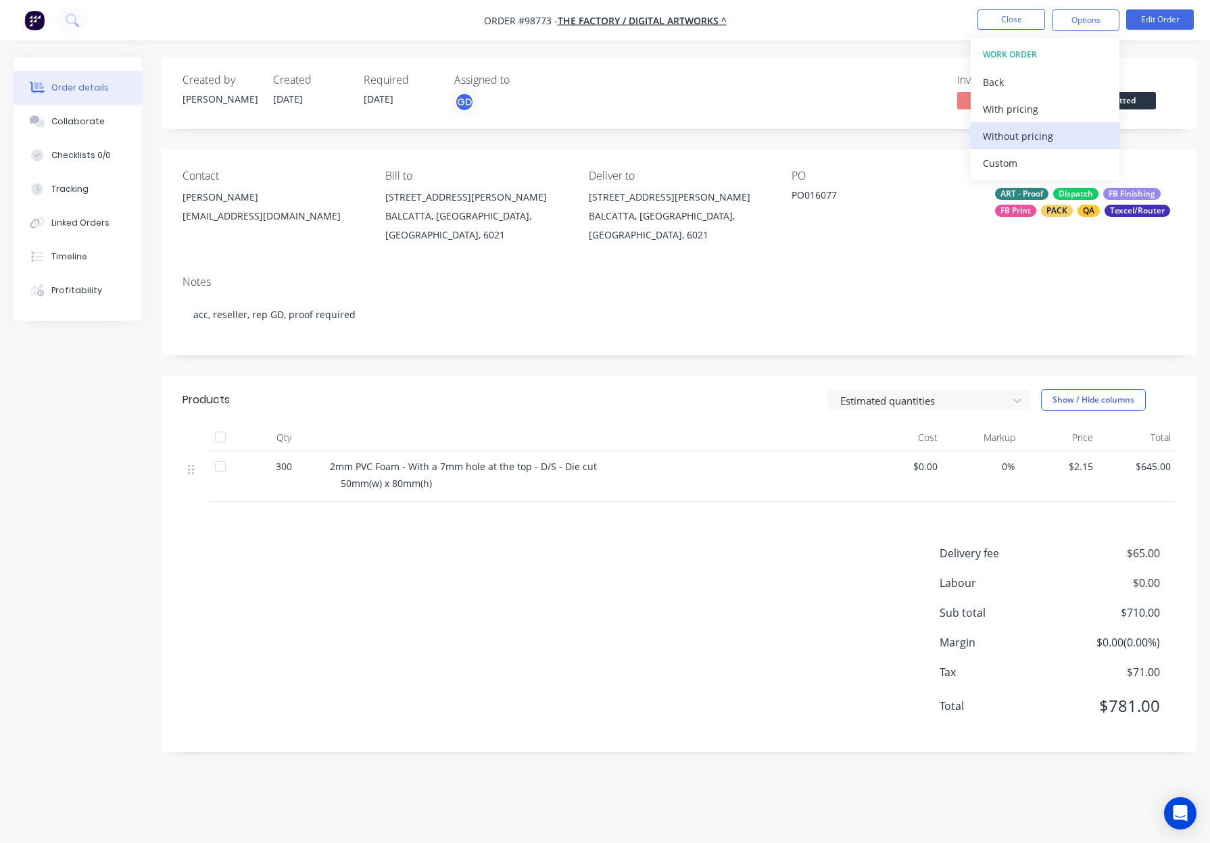
click at [1025, 134] on div "Without pricing" at bounding box center [1045, 136] width 124 height 20
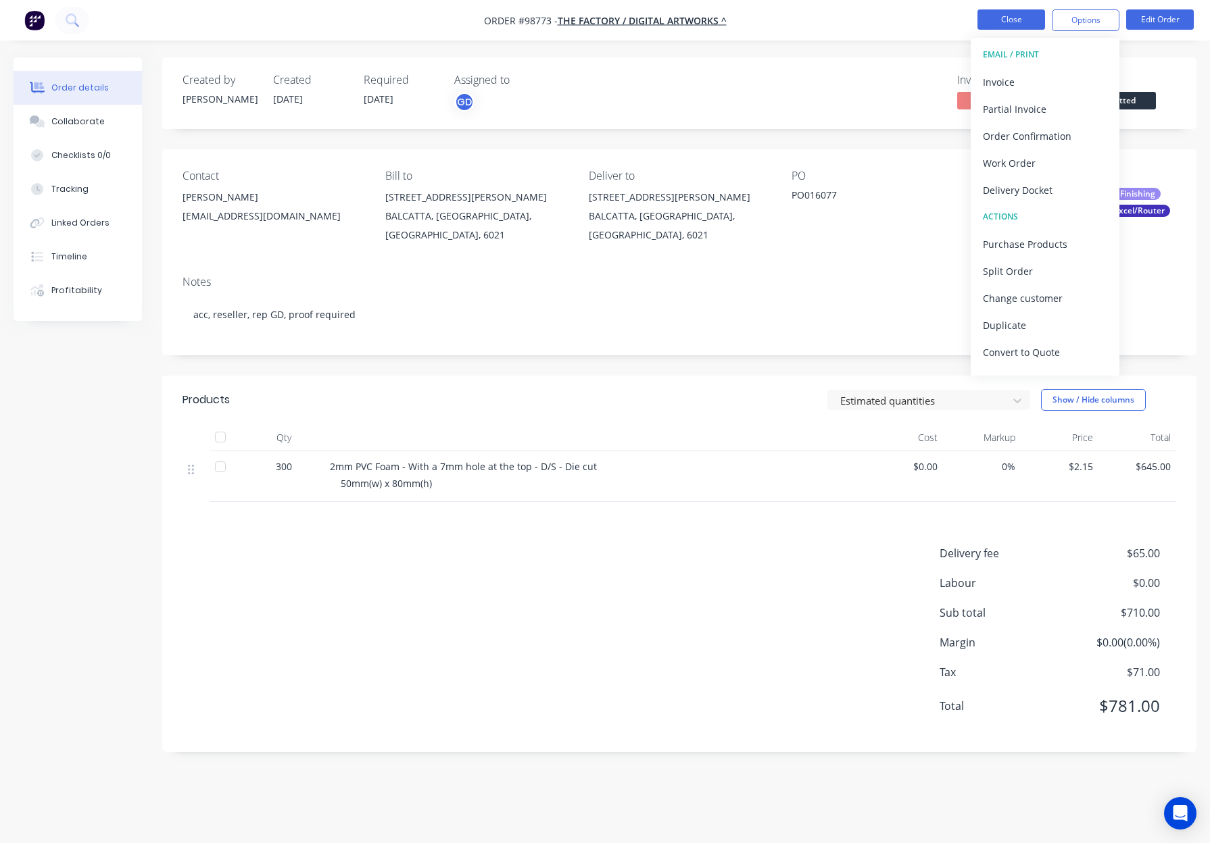
click at [1016, 22] on button "Close" at bounding box center [1011, 19] width 68 height 20
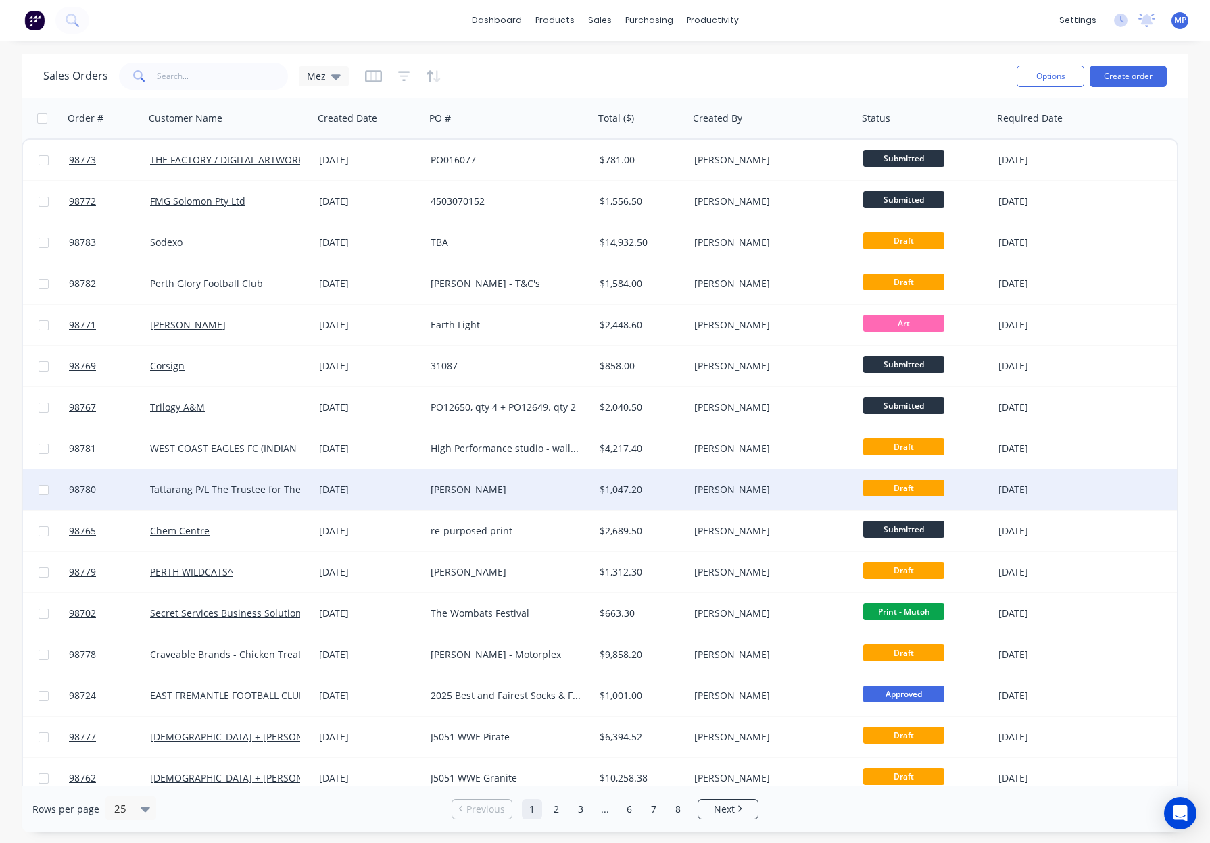
scroll to position [383, 0]
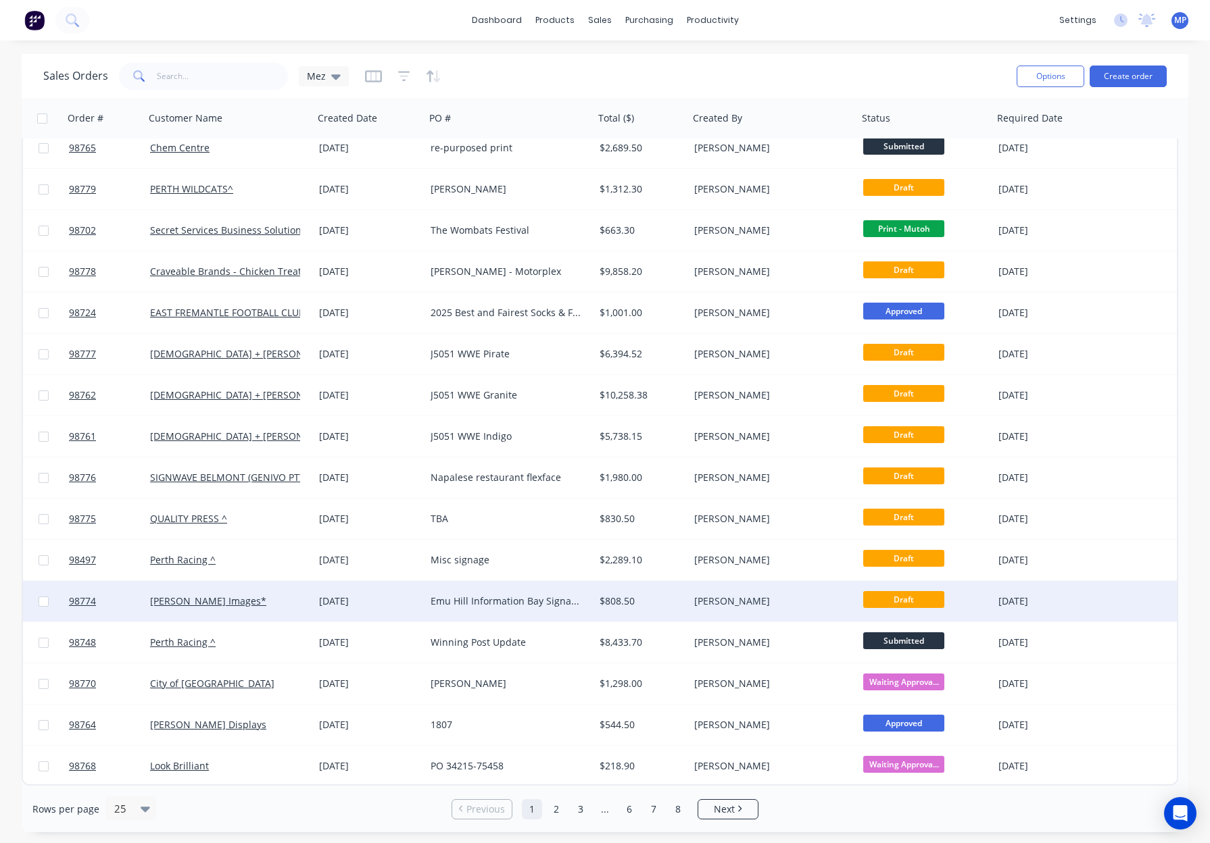
click at [672, 601] on div "$808.50" at bounding box center [639, 602] width 80 height 14
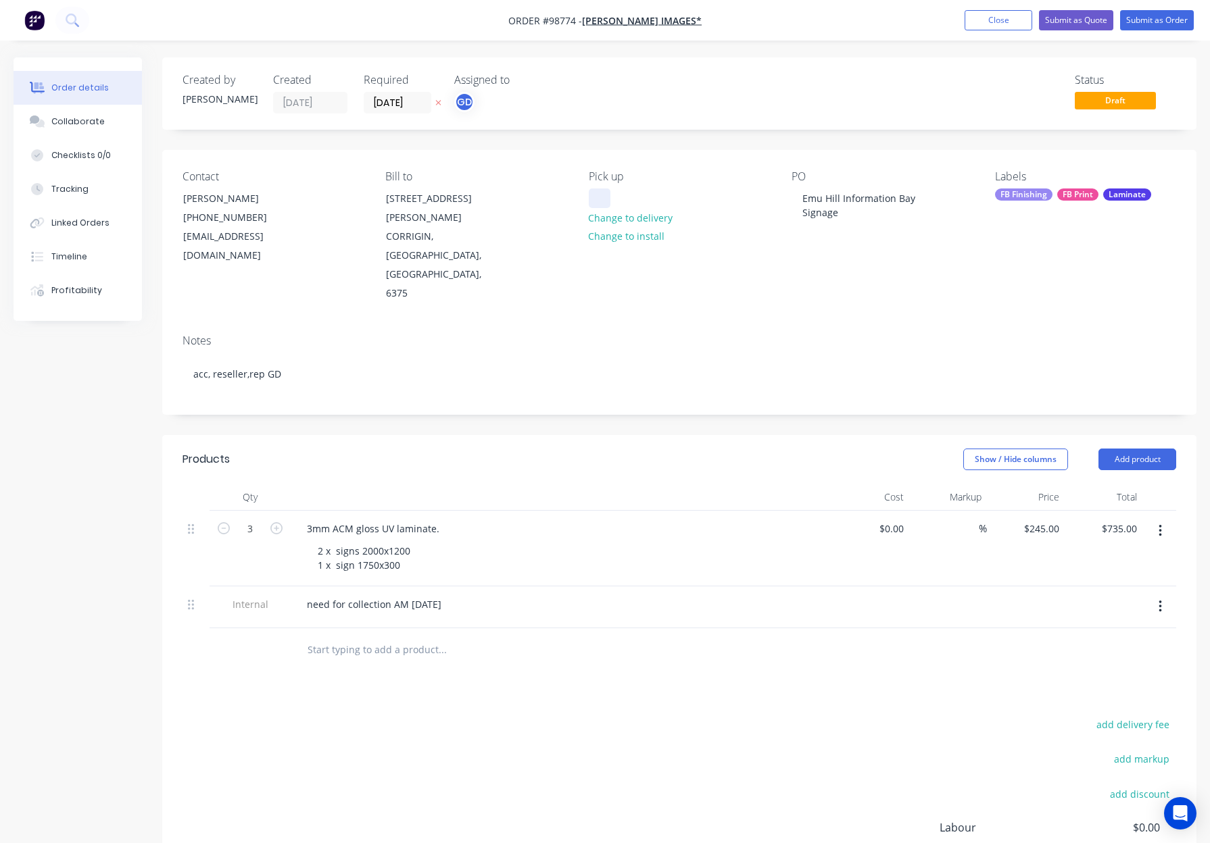
click at [585, 197] on div "Contact Brett Connelly (08) 9063 2439 images@wn.com.au Bill to 29 Murphy St COR…" at bounding box center [679, 237] width 1034 height 174
click at [599, 200] on div at bounding box center [600, 199] width 22 height 20
click at [546, 449] on div "Show / Hide columns Add product" at bounding box center [785, 460] width 782 height 22
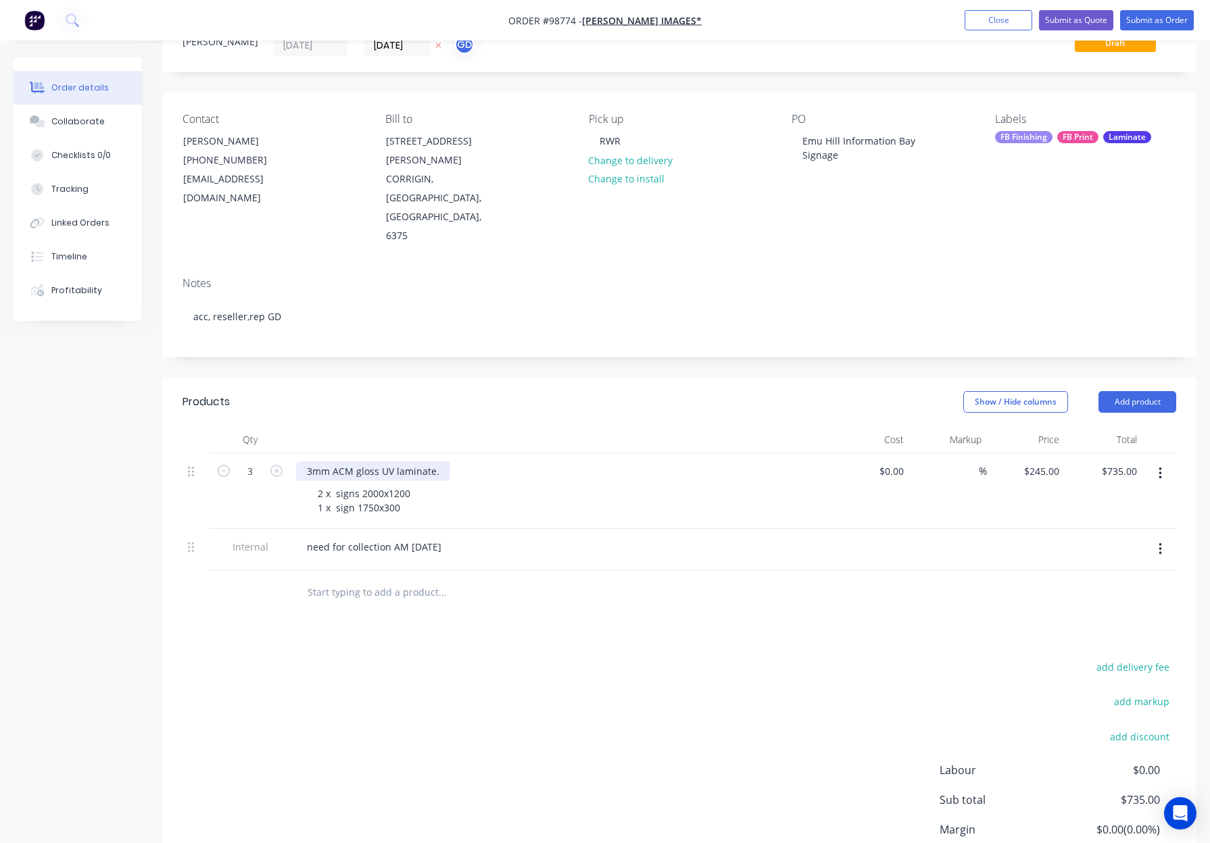
click at [359, 462] on div "3mm ACM gloss UV laminate." at bounding box center [373, 472] width 154 height 20
drag, startPoint x: 465, startPoint y: 416, endPoint x: 480, endPoint y: 418, distance: 15.7
click at [466, 462] on div "3mm ACM - with gloss UV laminate." at bounding box center [387, 472] width 182 height 20
drag, startPoint x: 480, startPoint y: 352, endPoint x: 443, endPoint y: 369, distance: 40.8
click at [480, 391] on div "Show / Hide columns Add product" at bounding box center [785, 402] width 782 height 22
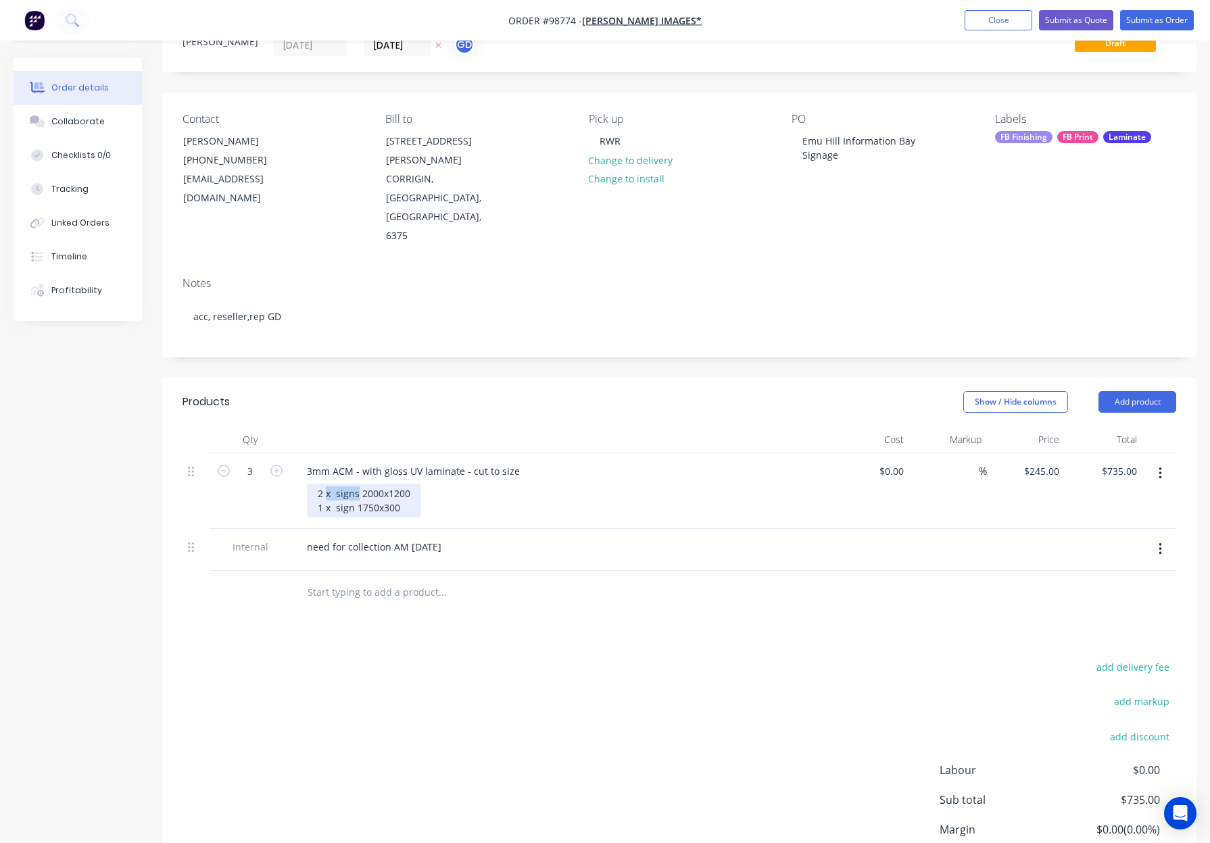
drag, startPoint x: 358, startPoint y: 439, endPoint x: 326, endPoint y: 439, distance: 31.8
click at [326, 484] on div "2 x signs 2000x1200 1 x sign 1750x300" at bounding box center [364, 501] width 114 height 34
click at [332, 484] on div "2 @ 2000x1200 1 x sign 1750x300" at bounding box center [359, 501] width 104 height 34
drag, startPoint x: 353, startPoint y: 451, endPoint x: 328, endPoint y: 451, distance: 25.0
click at [328, 484] on div "2 @ 2000x1200 1 x sign 1750x300" at bounding box center [359, 501] width 104 height 34
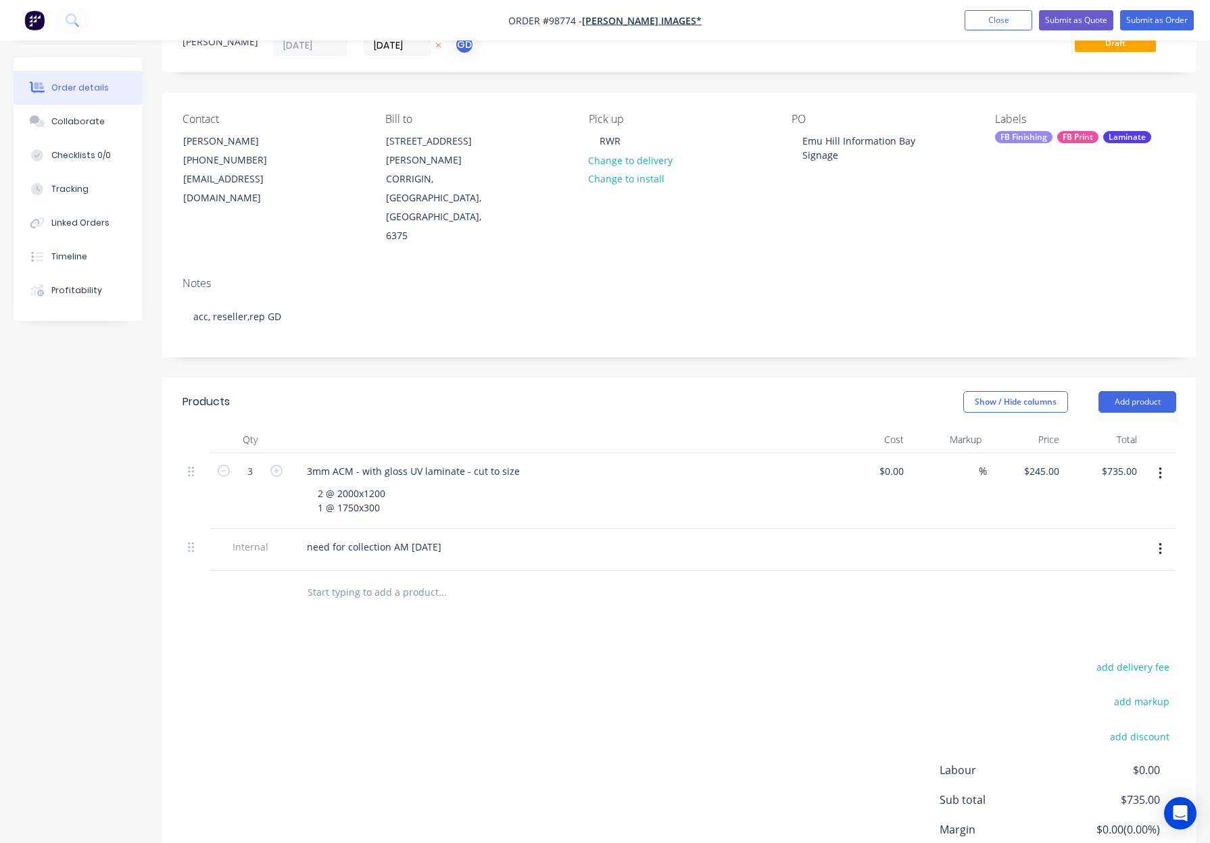
click at [466, 484] on div "2 @ 2000x1200 1 @ 1750x300" at bounding box center [566, 501] width 519 height 34
click at [359, 484] on div "2 @ 2000x1200 1 @ 1750x300" at bounding box center [351, 501] width 89 height 34
click at [366, 484] on div "2 @ 2000 x1200 1 @ 1750x300" at bounding box center [353, 501] width 92 height 34
click at [359, 484] on div "2 @ 2000 x 1200 1 @ 1750x300" at bounding box center [354, 501] width 95 height 34
click at [365, 484] on div "2 @ 2000 x 1200 1 @ 1750 x300" at bounding box center [354, 501] width 95 height 34
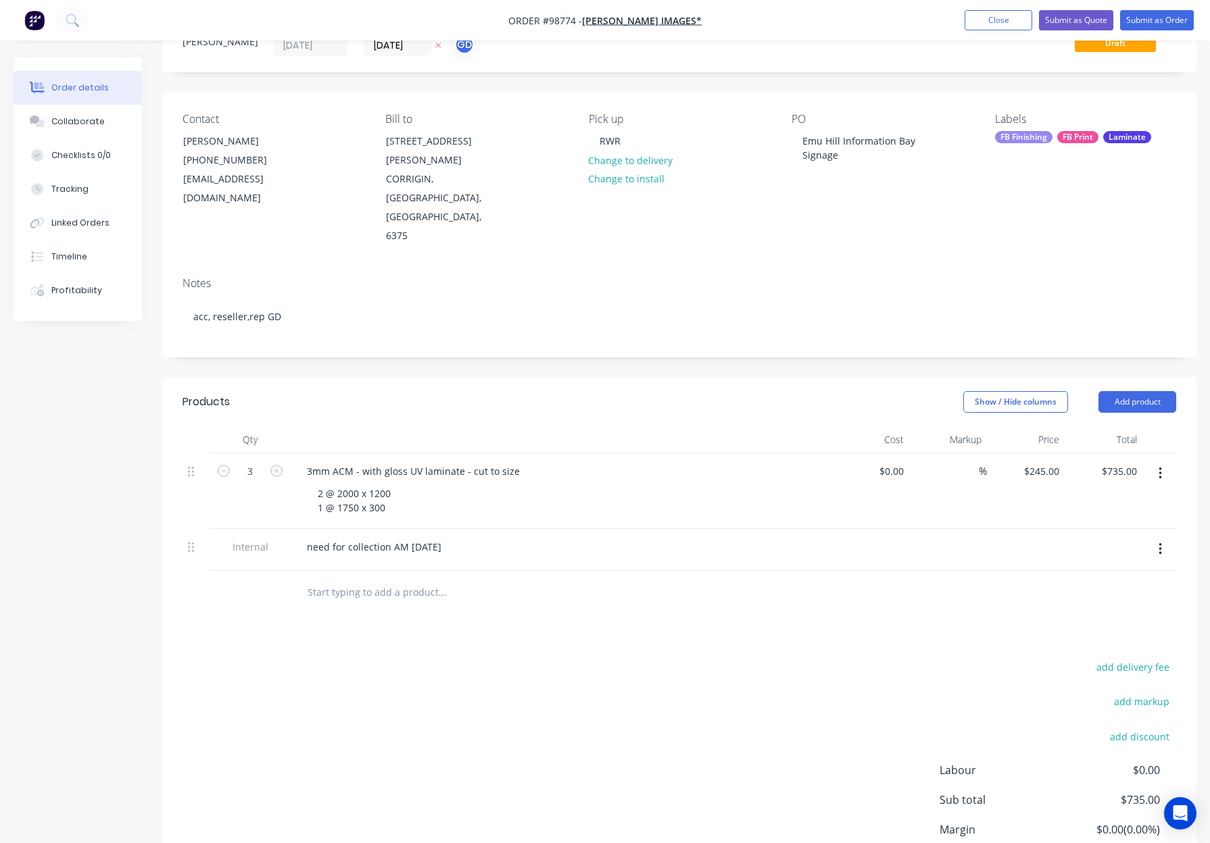
drag, startPoint x: 457, startPoint y: 443, endPoint x: 417, endPoint y: 441, distance: 40.0
click at [457, 484] on div "2 @ 2000 x 1200 1 @ 1750 x 300" at bounding box center [566, 501] width 519 height 34
click at [401, 484] on div "2 @ 2000 x 1200 1 @ 1750 x 300" at bounding box center [566, 501] width 519 height 34
click at [396, 484] on div "2 @ 2000 x 1200 1 @ 1750 x 300" at bounding box center [354, 501] width 95 height 34
click at [396, 484] on div "2 @ 2000 x 1200mm 1 @ 1750 x 300" at bounding box center [363, 501] width 112 height 34
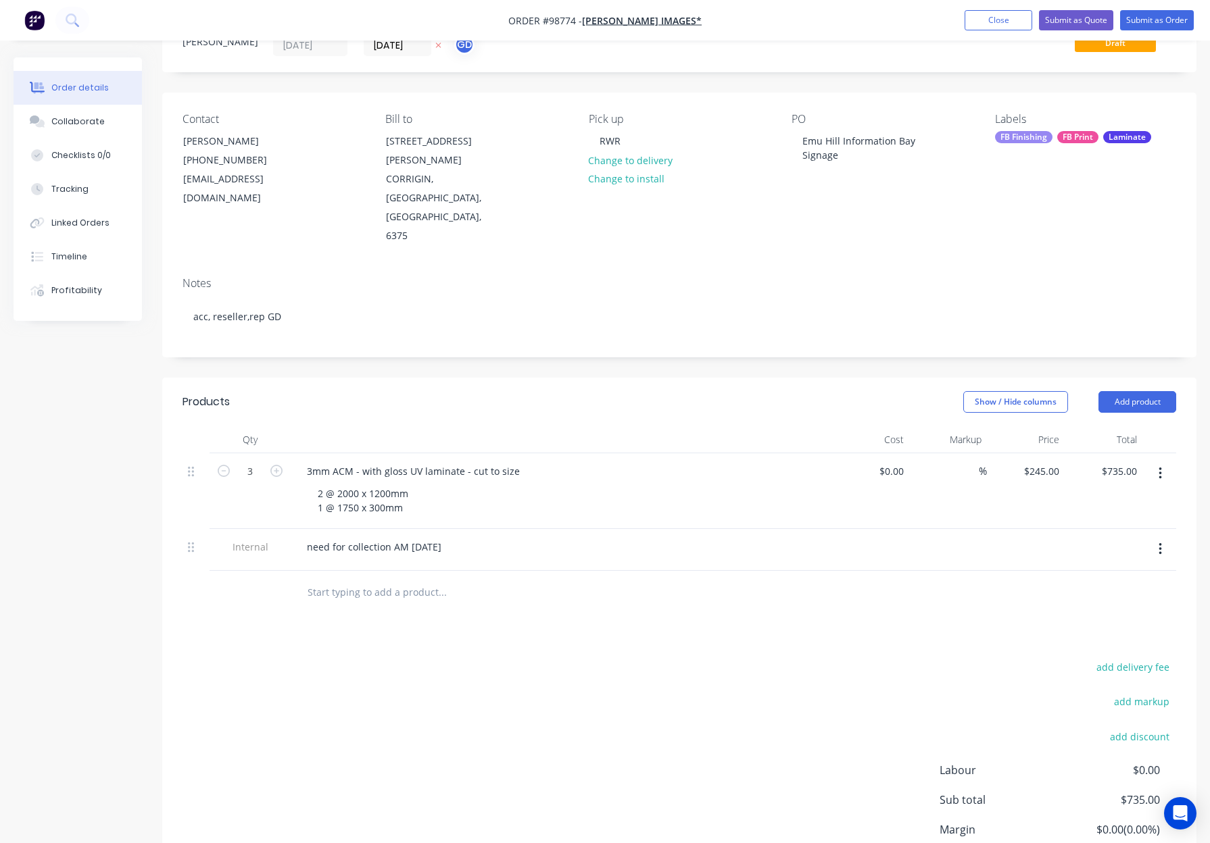
click at [424, 378] on header "Products Show / Hide columns Add product" at bounding box center [679, 402] width 1034 height 49
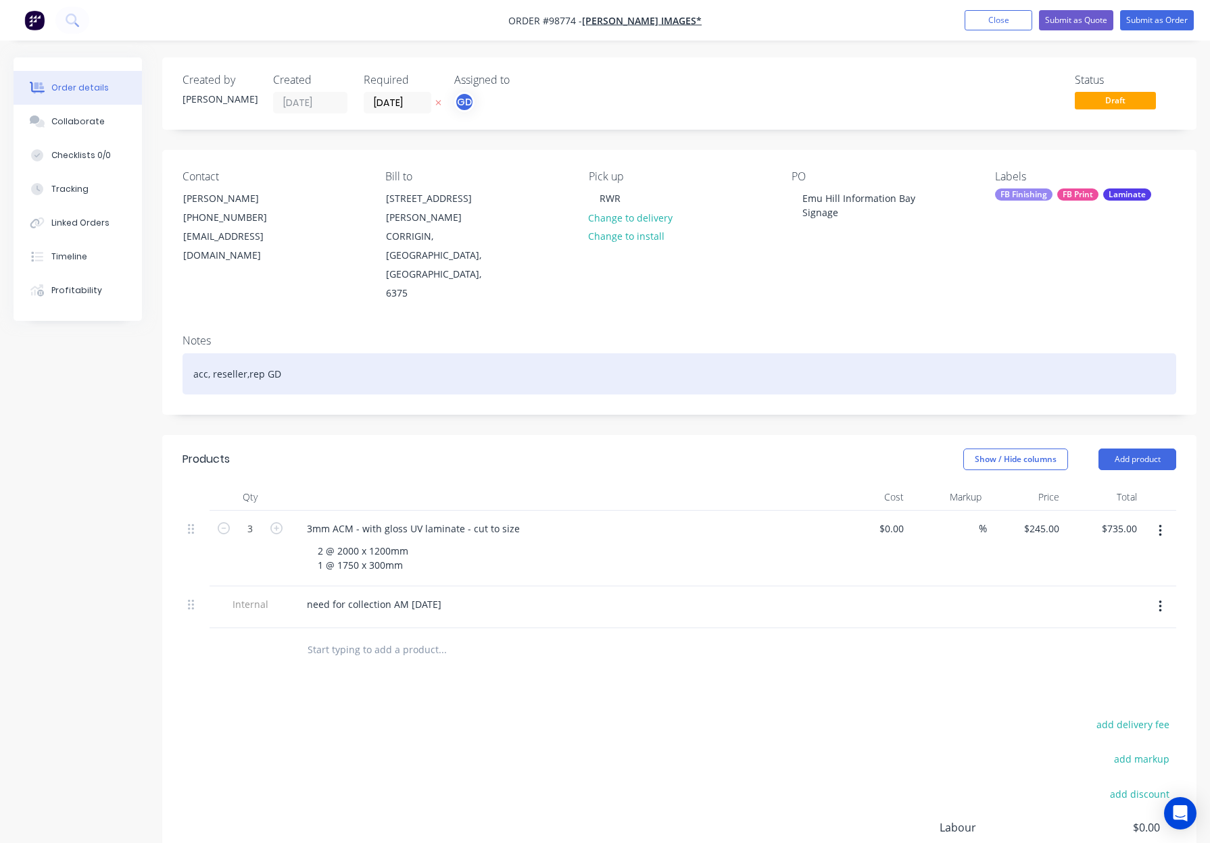
drag, startPoint x: 445, startPoint y: 334, endPoint x: 463, endPoint y: 330, distance: 18.7
click at [444, 353] on div "acc, reseller,rep GD" at bounding box center [678, 373] width 993 height 41
click at [246, 353] on div "acc, reseller,rep GD, no proof" at bounding box center [678, 373] width 993 height 41
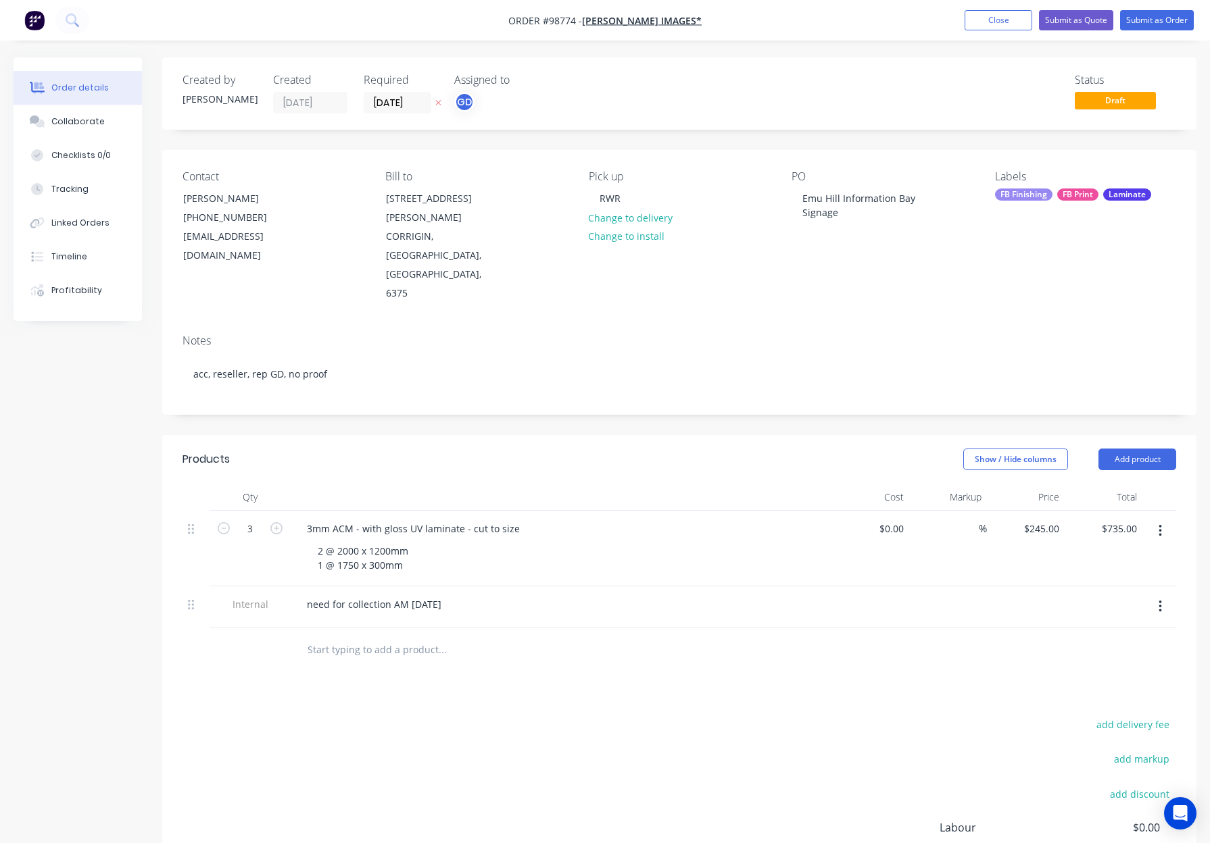
click at [328, 364] on div "Created by Gino Created 01/10/25 Required 06/10/25 Assigned to GD Status Draft …" at bounding box center [679, 526] width 1034 height 939
click at [1043, 193] on div "FB Finishing" at bounding box center [1023, 195] width 57 height 12
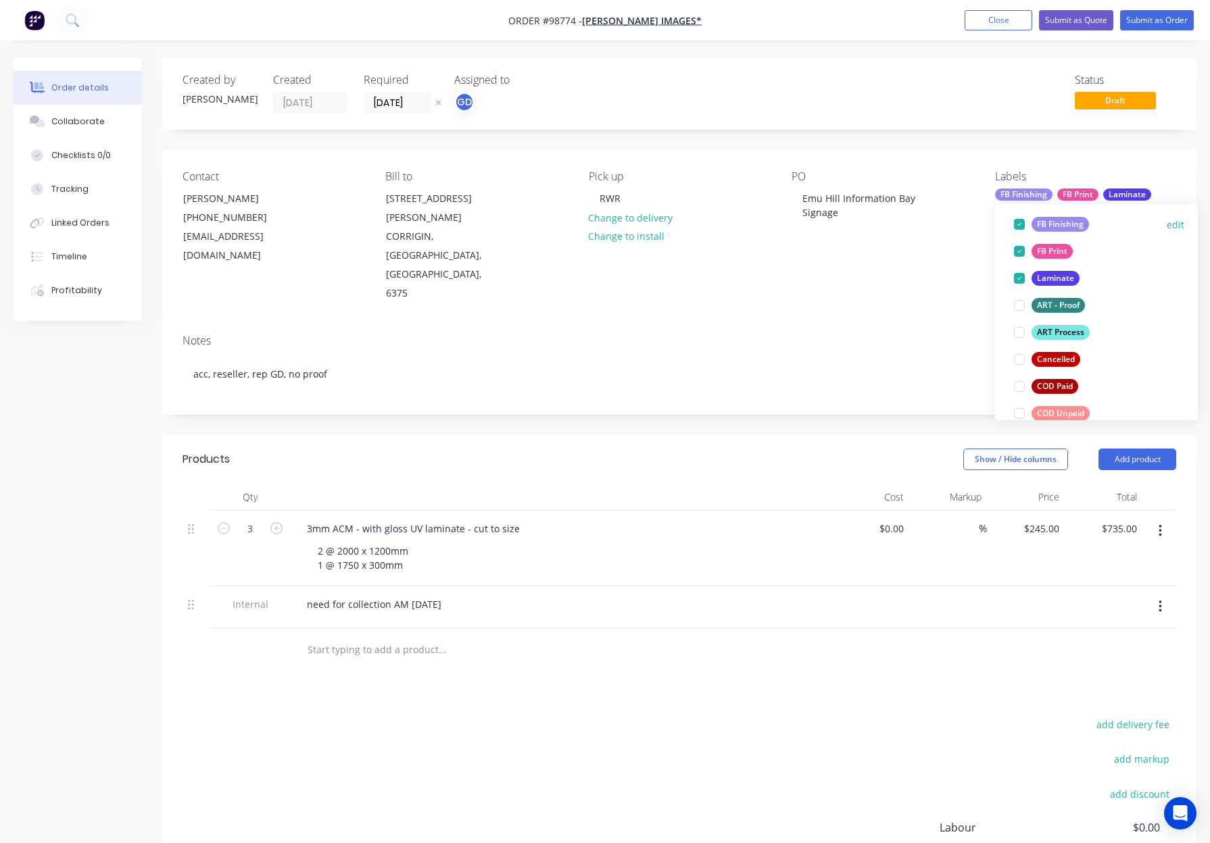
scroll to position [114, 0]
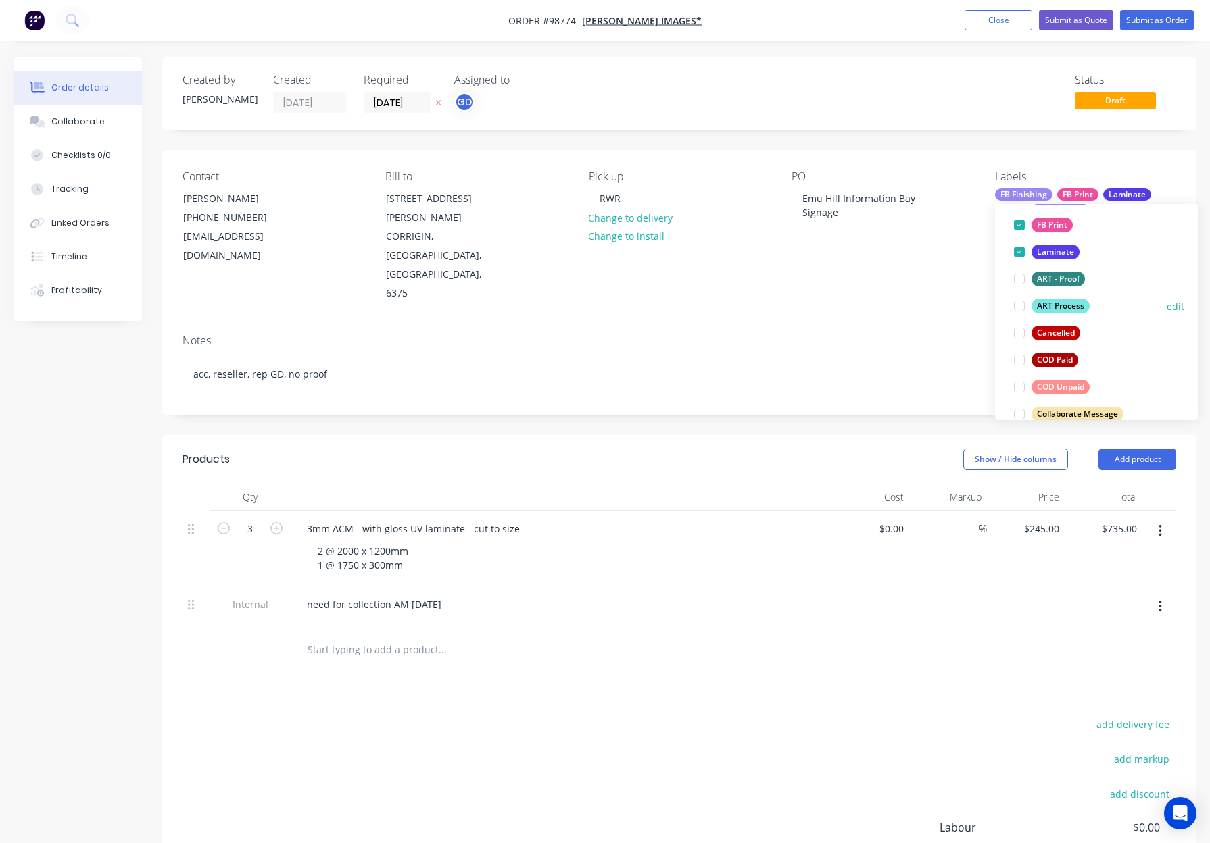
click at [1057, 305] on div "ART Process" at bounding box center [1060, 306] width 58 height 15
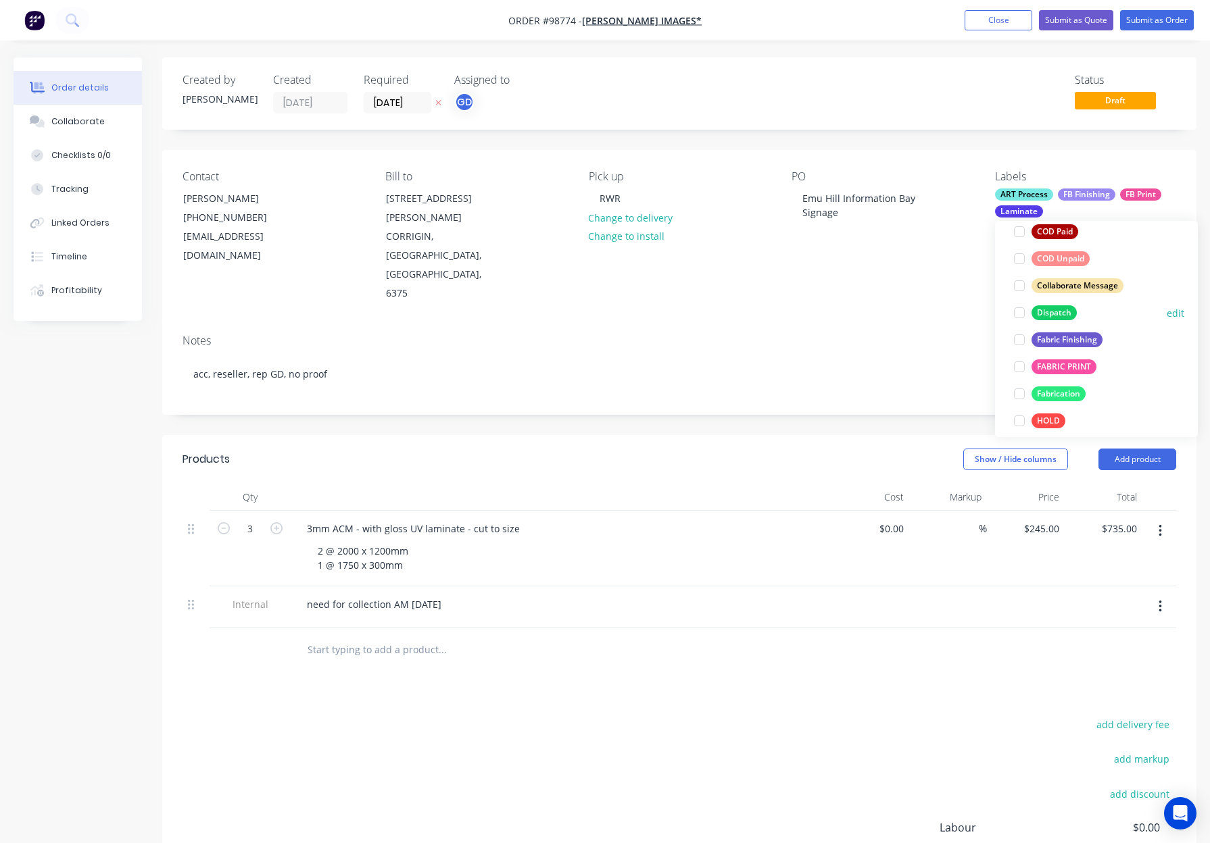
click at [1055, 313] on div "Dispatch" at bounding box center [1053, 312] width 45 height 15
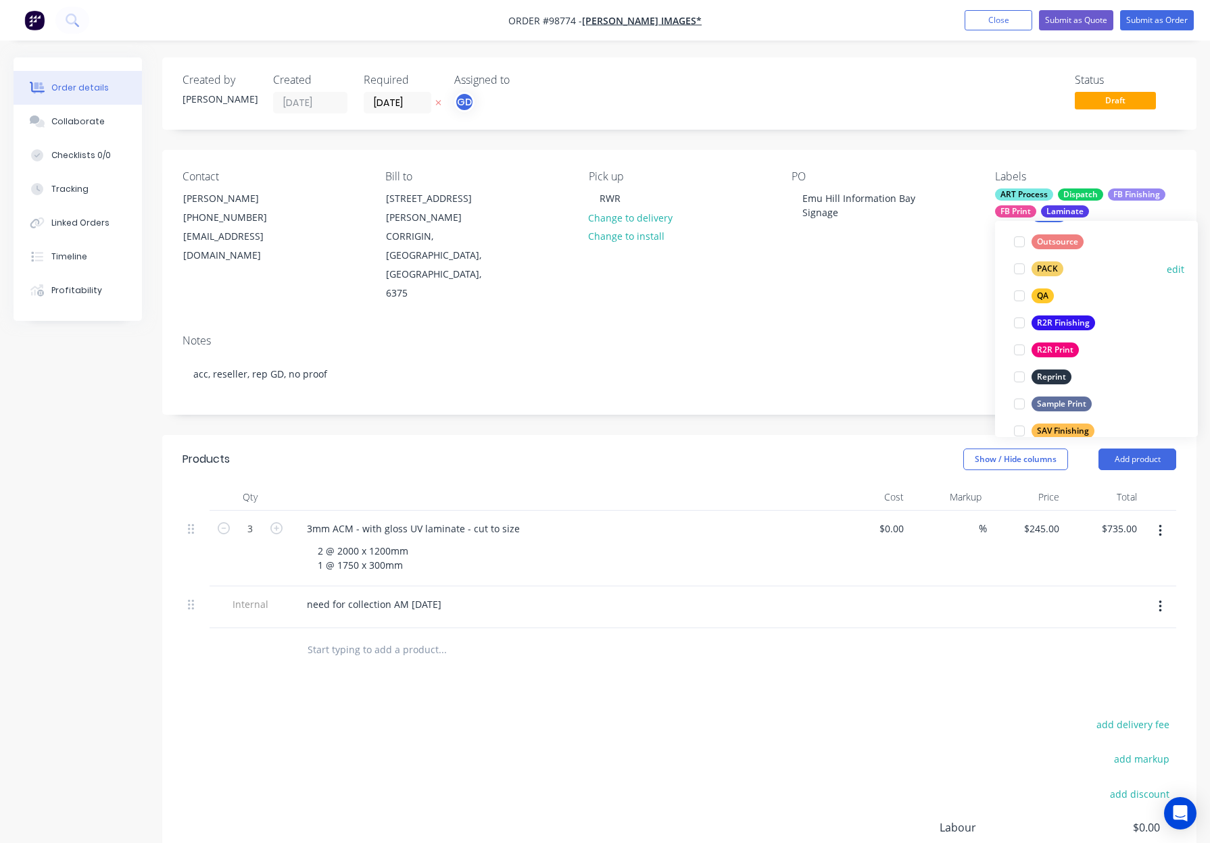
drag, startPoint x: 1042, startPoint y: 270, endPoint x: 1066, endPoint y: 272, distance: 24.4
click at [1042, 270] on div "PACK" at bounding box center [1047, 269] width 32 height 15
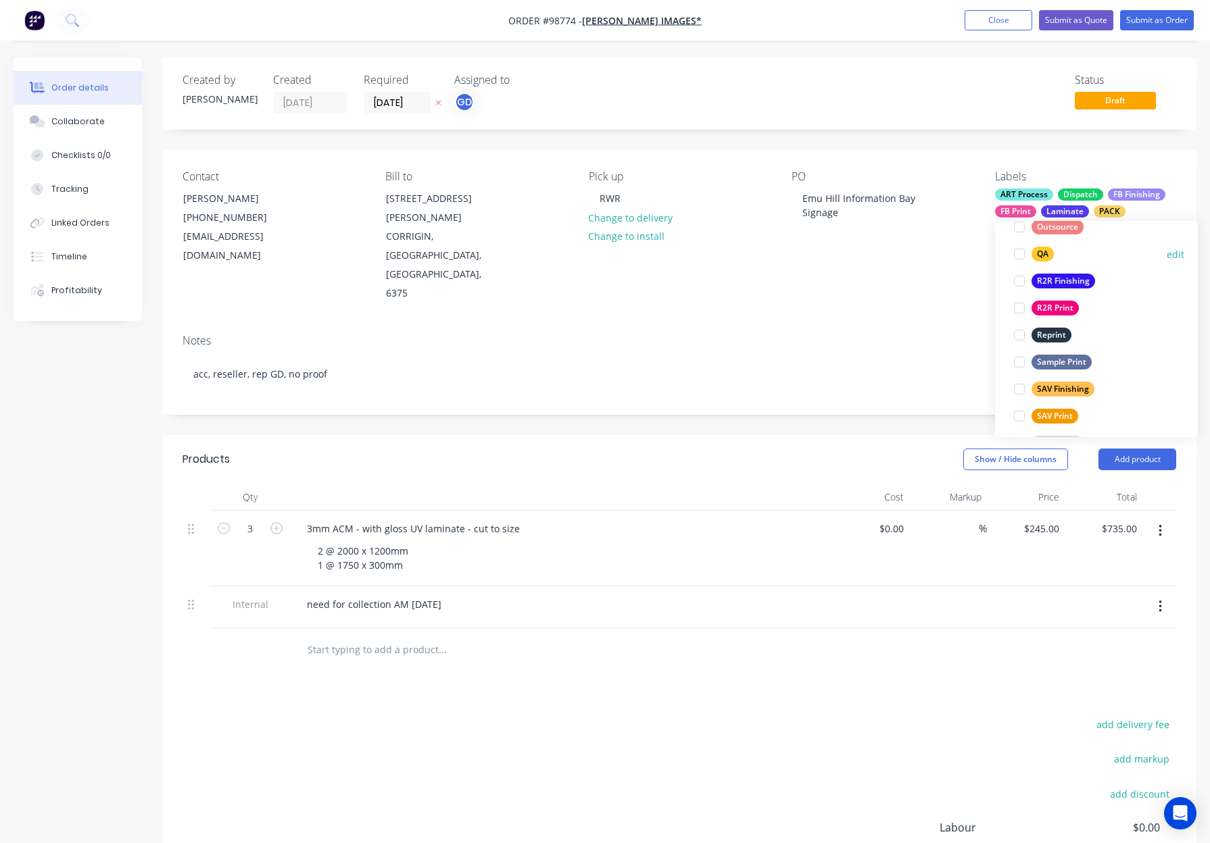
click at [1043, 255] on div "QA" at bounding box center [1042, 254] width 22 height 15
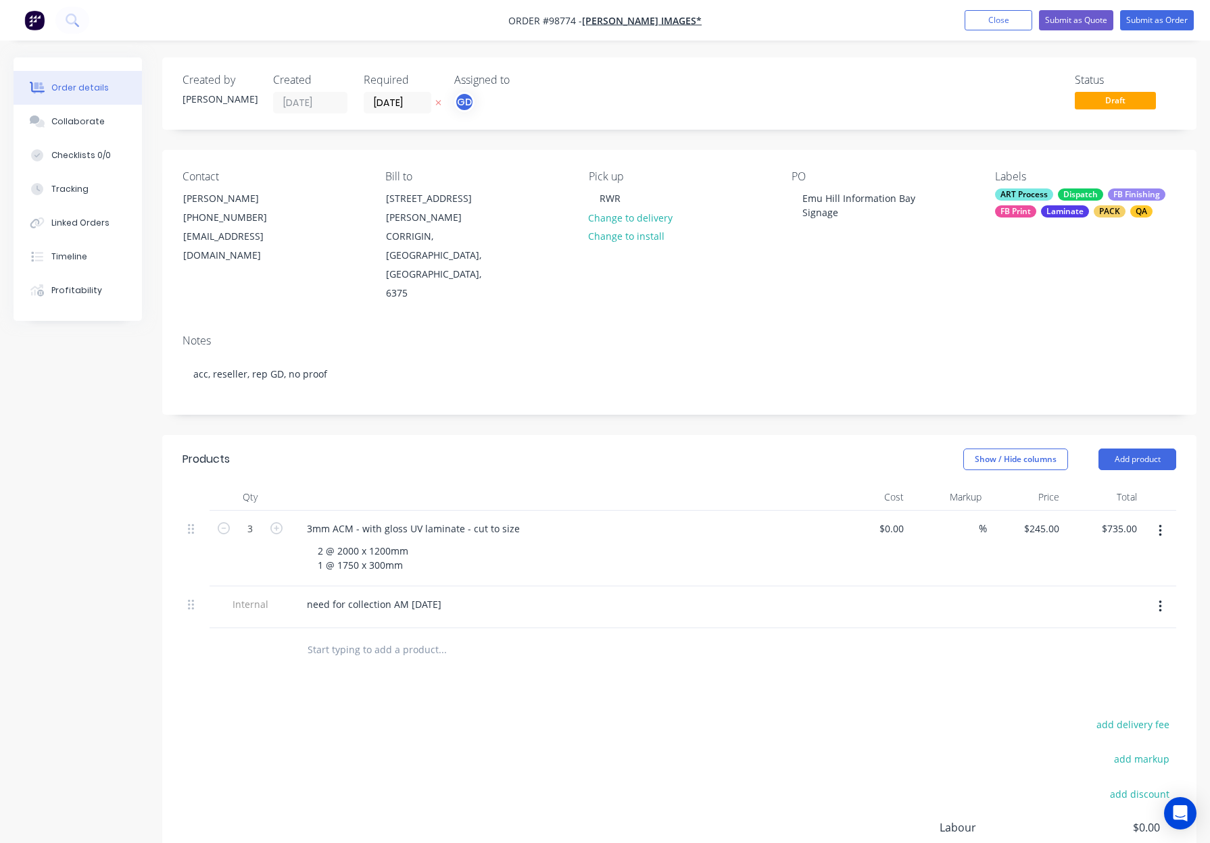
click at [920, 265] on div "Contact Brett Connelly (08) 9063 2439 images@wn.com.au Bill to 29 Murphy St COR…" at bounding box center [679, 237] width 1034 height 174
click at [1142, 19] on button "Submit as Order" at bounding box center [1157, 20] width 74 height 20
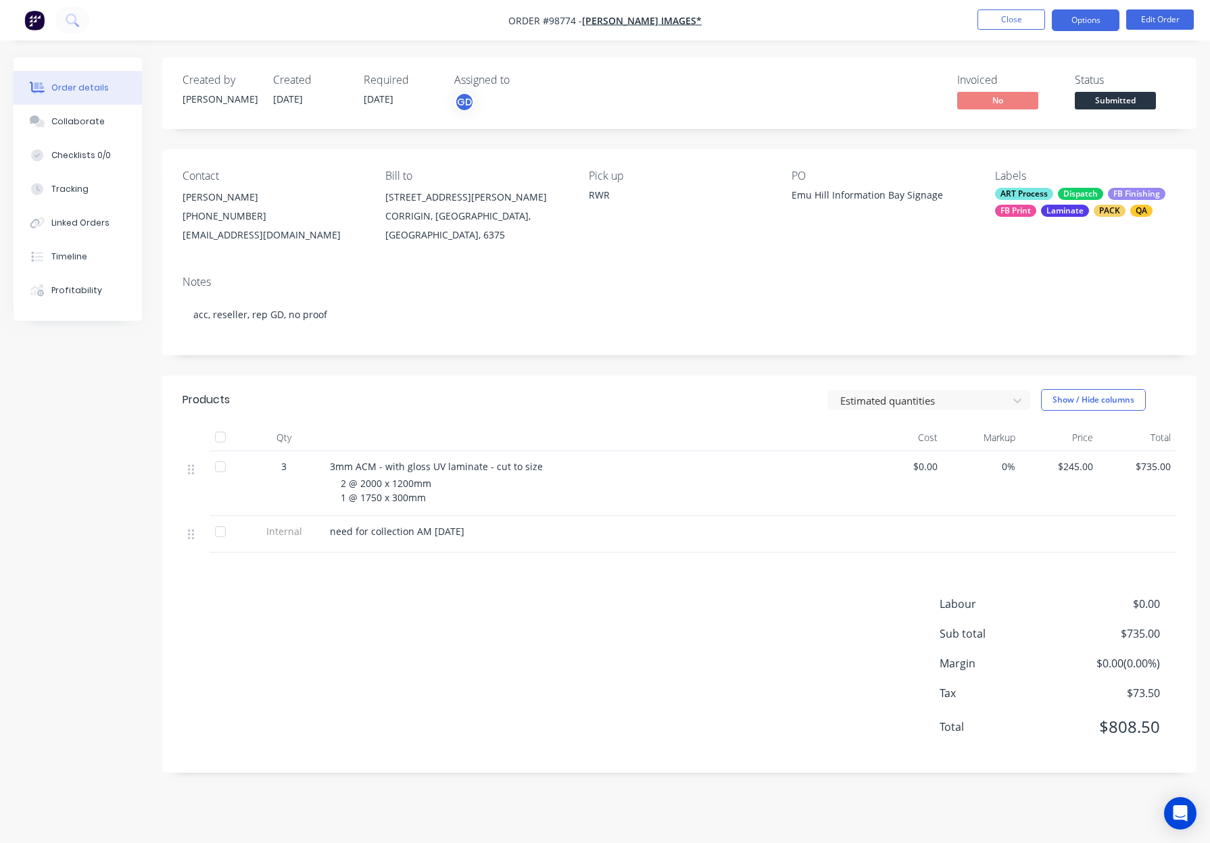
click at [1078, 20] on button "Options" at bounding box center [1085, 20] width 68 height 22
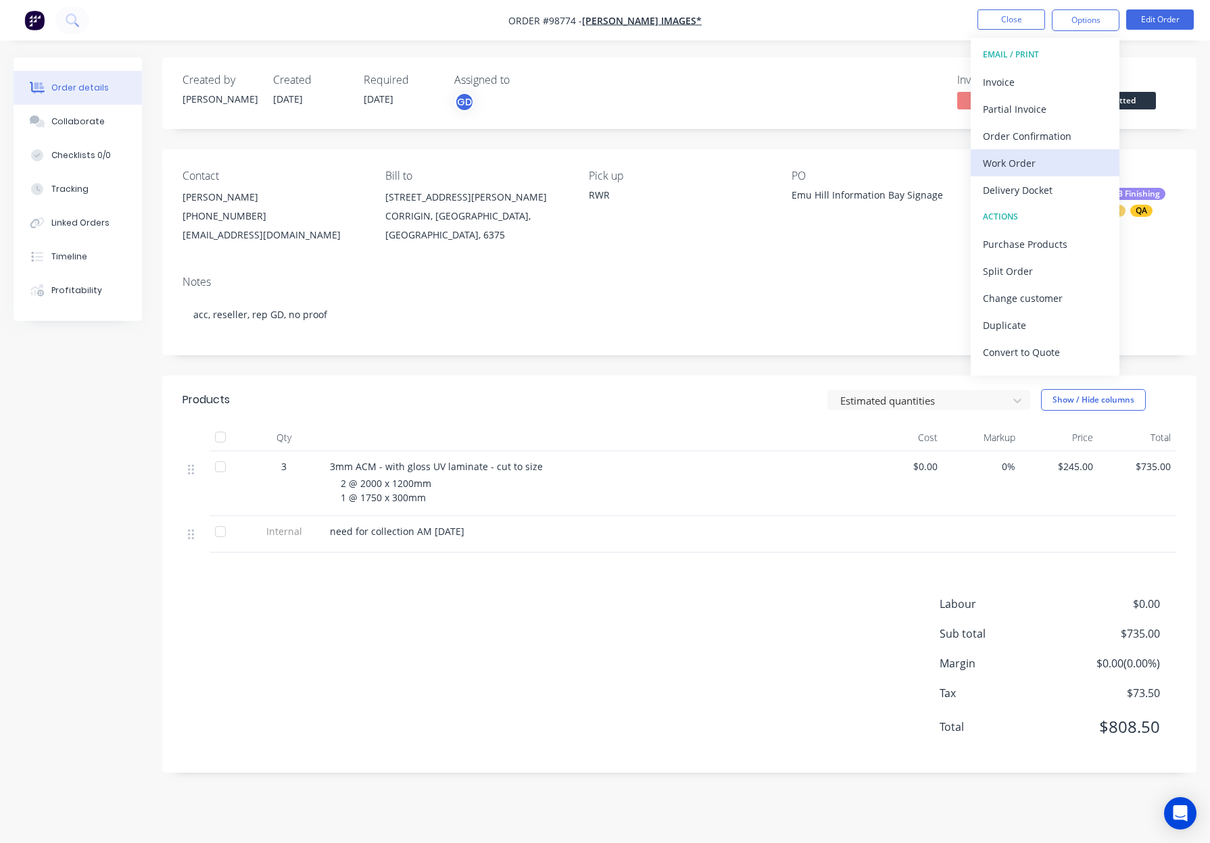
click at [1057, 161] on div "Work Order" at bounding box center [1045, 163] width 124 height 20
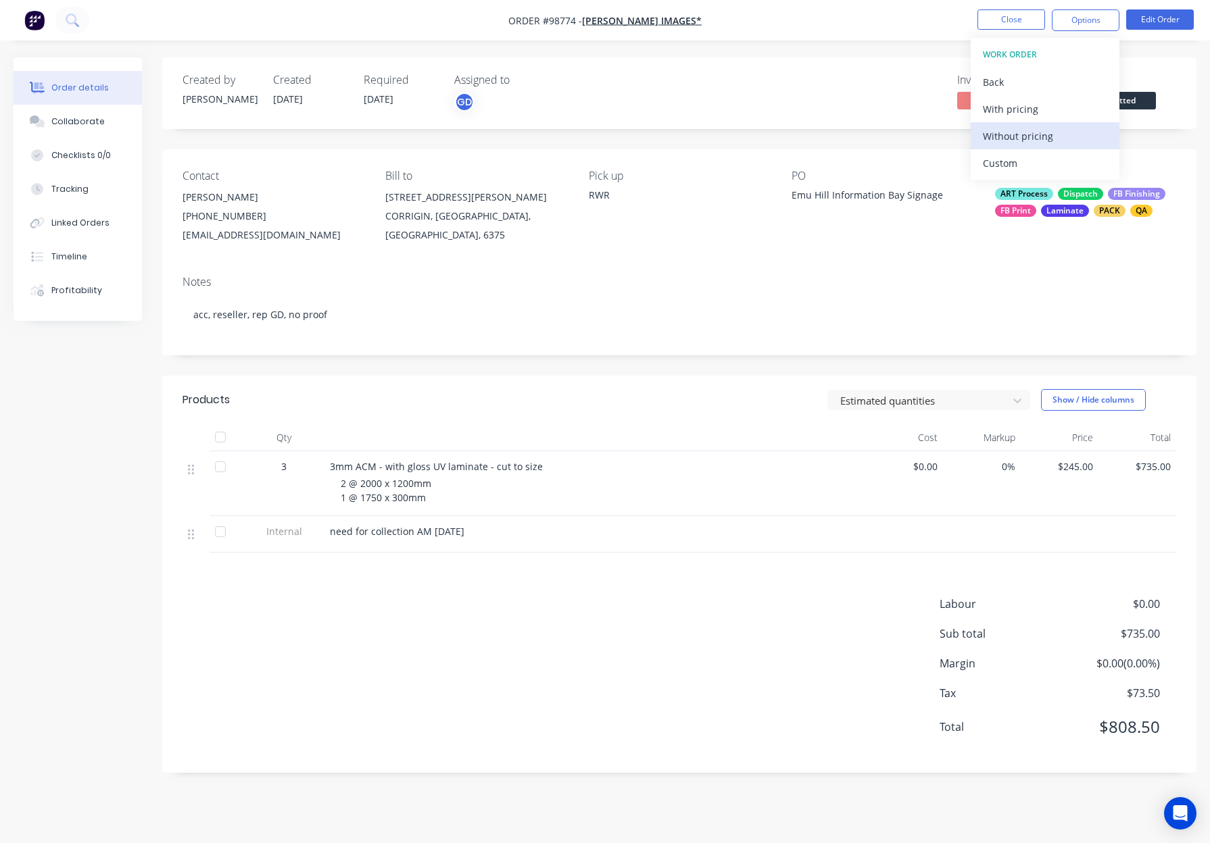
click at [1055, 141] on div "Without pricing" at bounding box center [1045, 136] width 124 height 20
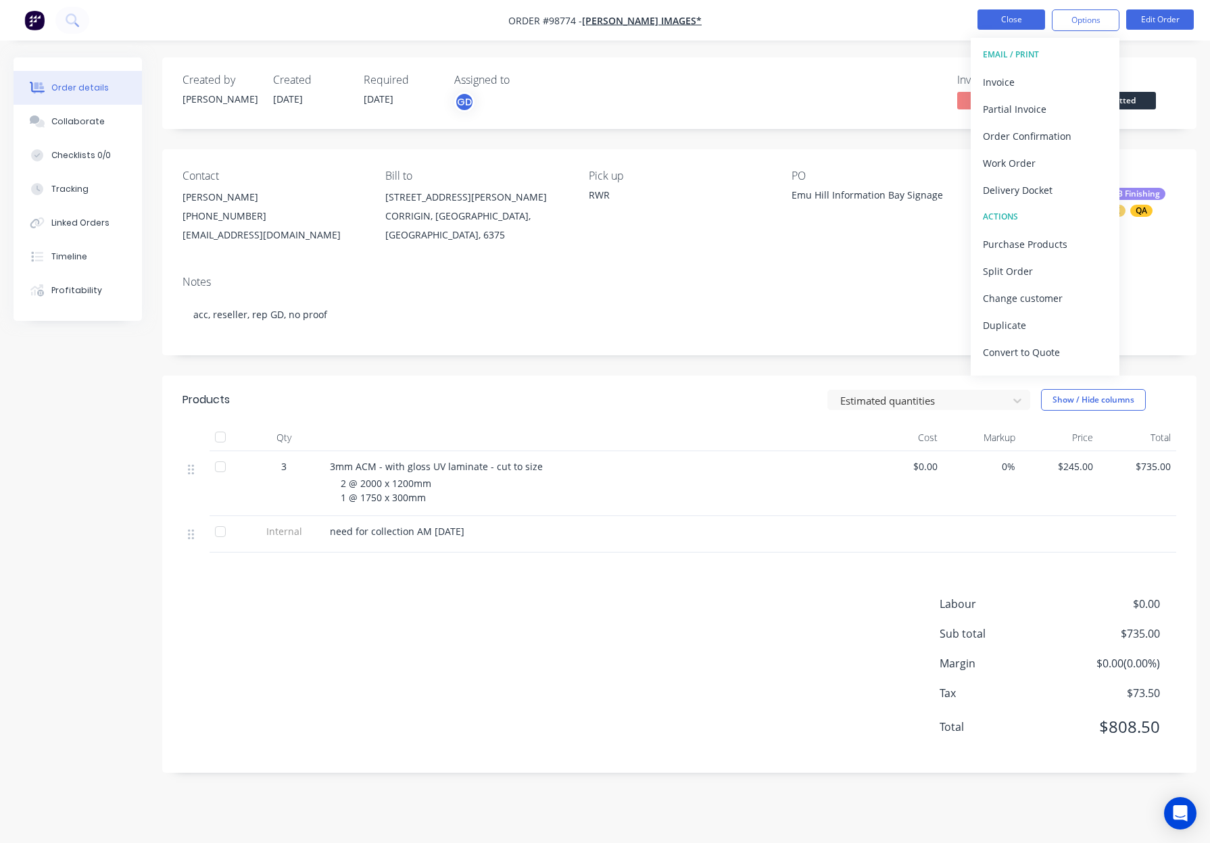
click at [1002, 21] on button "Close" at bounding box center [1011, 19] width 68 height 20
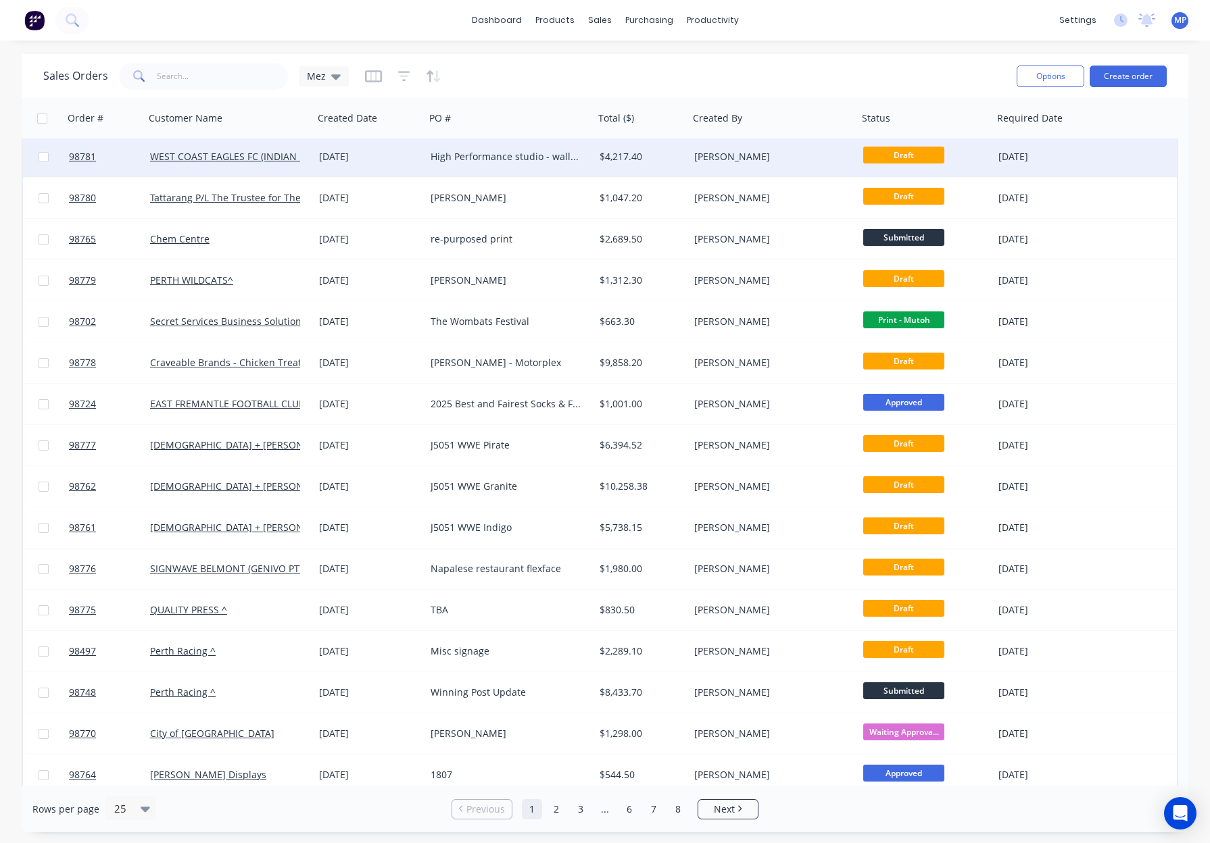
scroll to position [383, 0]
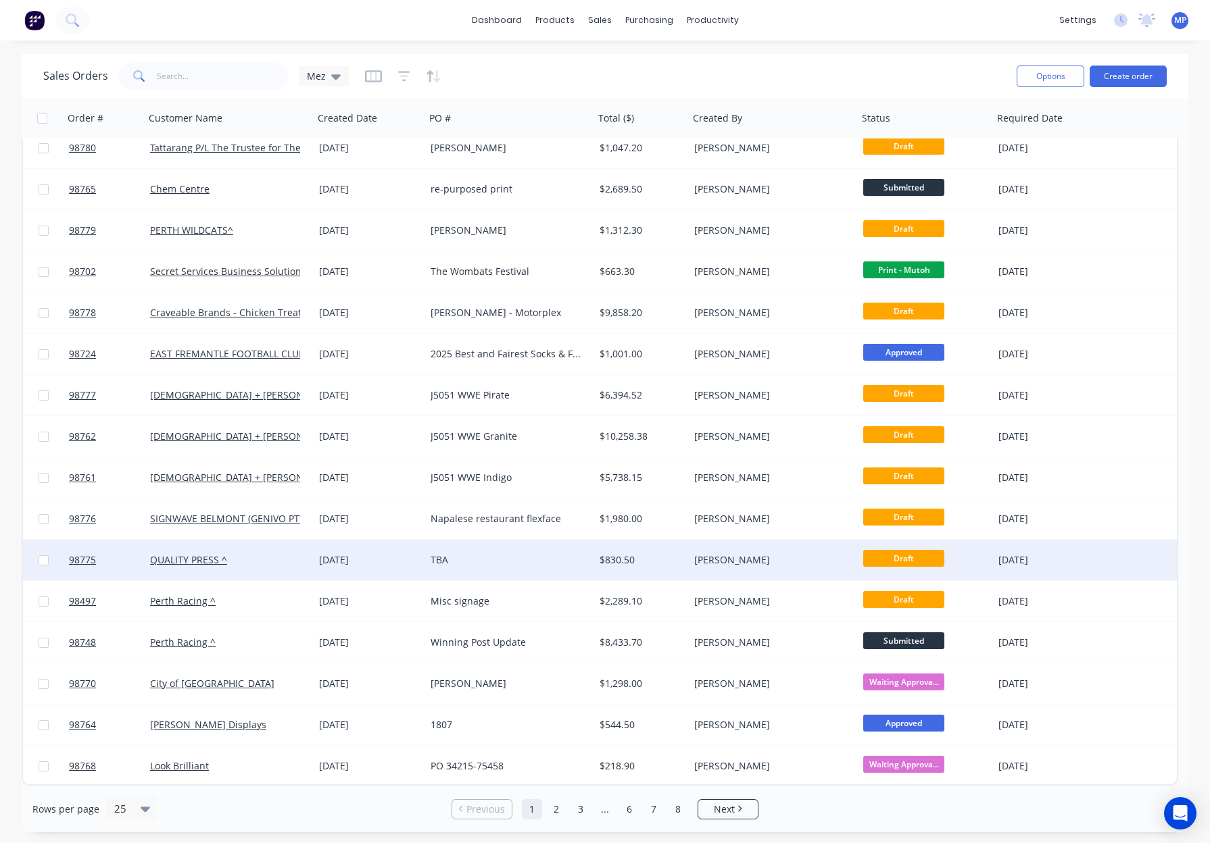
click at [533, 556] on div "TBA" at bounding box center [505, 560] width 150 height 14
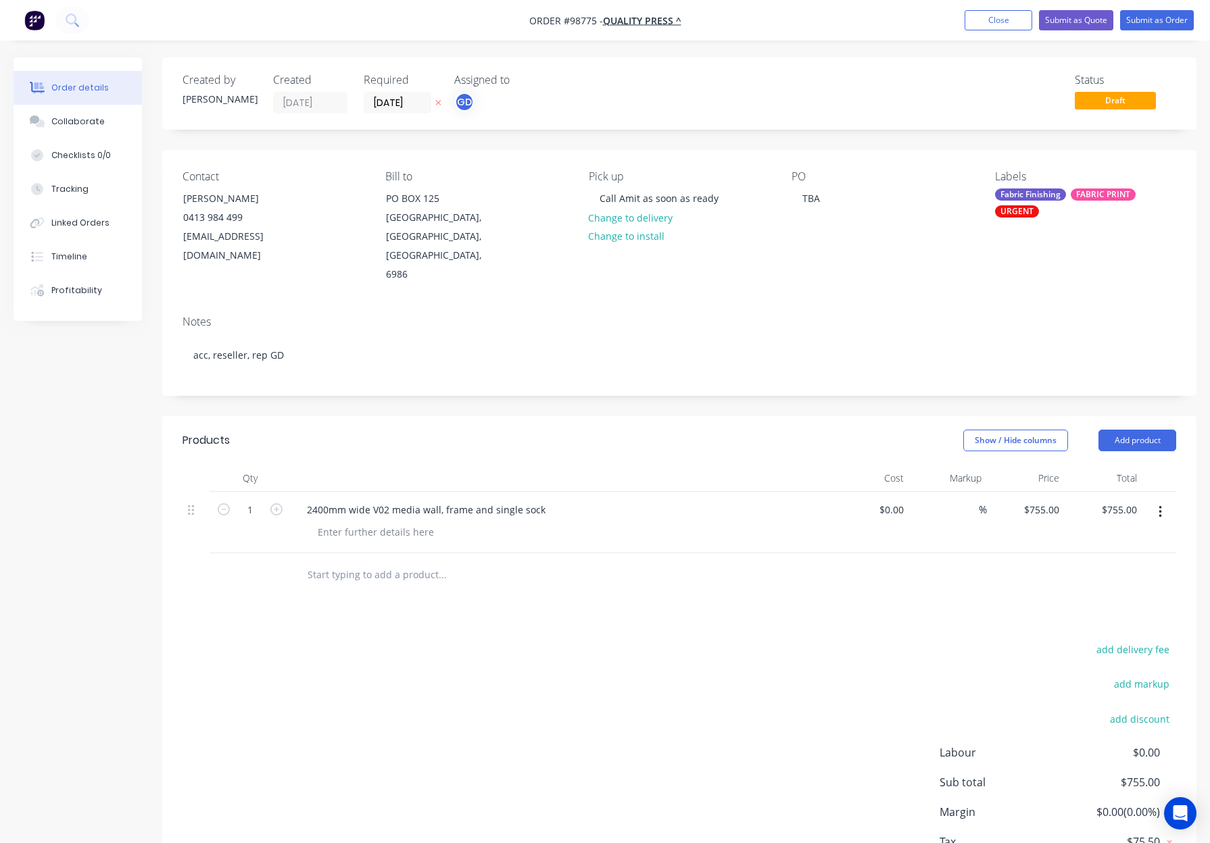
click at [598, 561] on div "Products Show / Hide columns Add product Qty Cost Markup Price Total 1 2400mm w…" at bounding box center [679, 668] width 1034 height 505
click at [518, 562] on div "Products Show / Hide columns Add product Qty Cost Markup Price Total 1 2400mm w…" at bounding box center [679, 668] width 1034 height 505
drag, startPoint x: 287, startPoint y: 535, endPoint x: 347, endPoint y: 532, distance: 59.5
click at [289, 553] on div at bounding box center [249, 575] width 81 height 44
click at [347, 562] on input "text" at bounding box center [442, 575] width 270 height 27
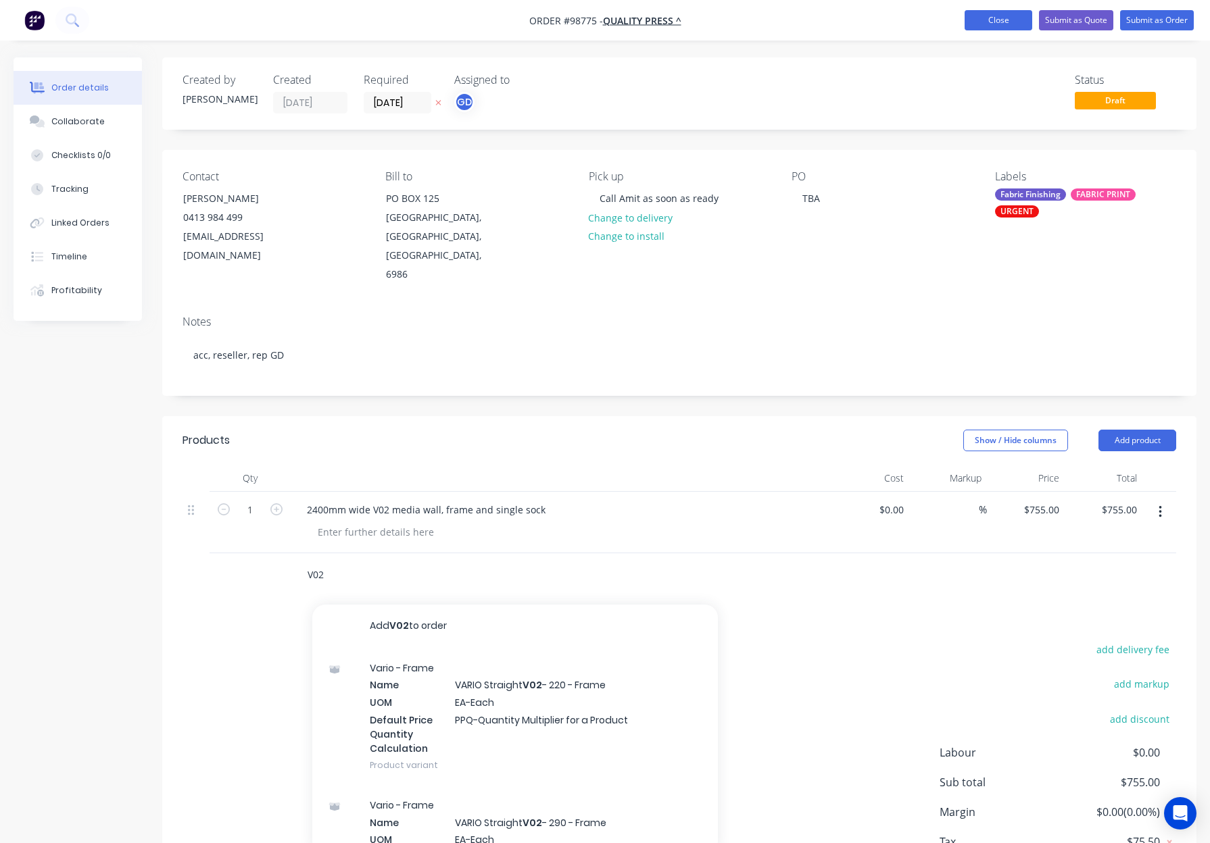
type input "V02"
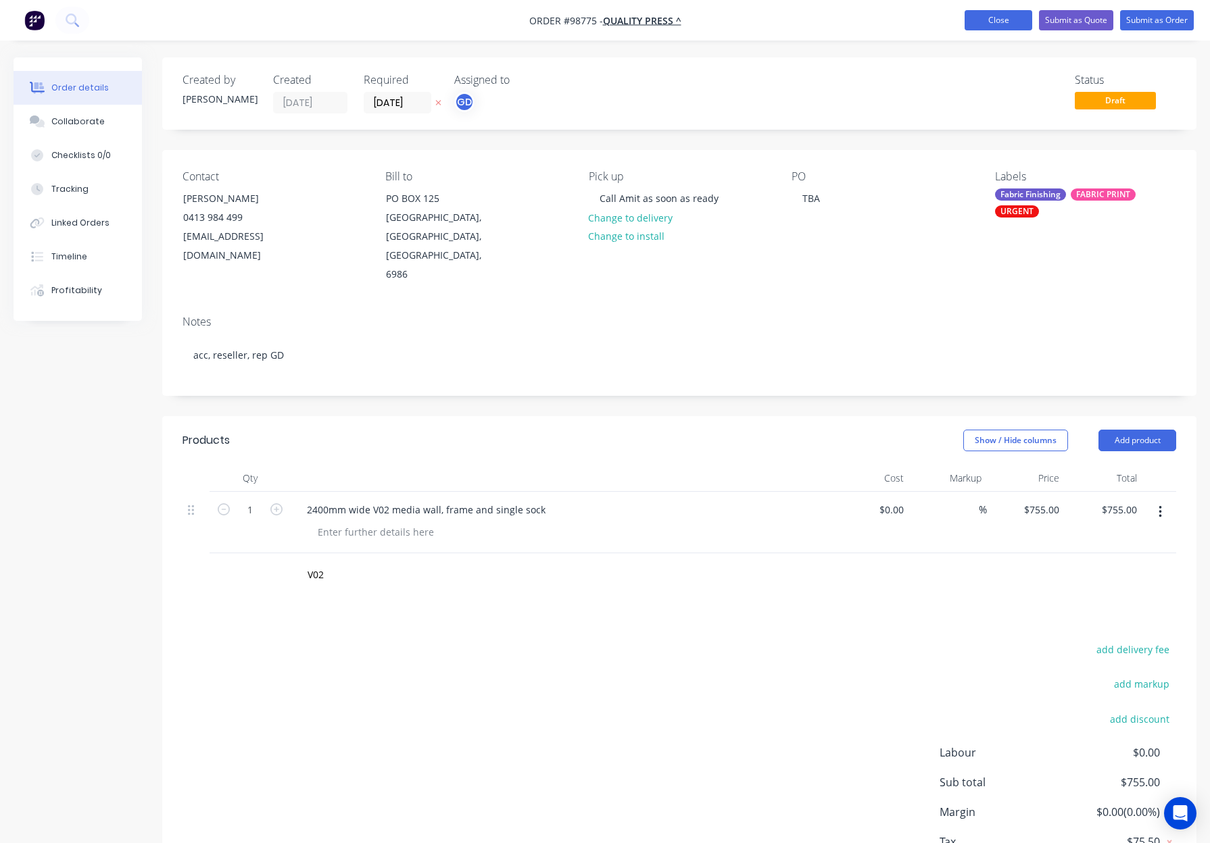
click at [990, 21] on button "Close" at bounding box center [998, 20] width 68 height 20
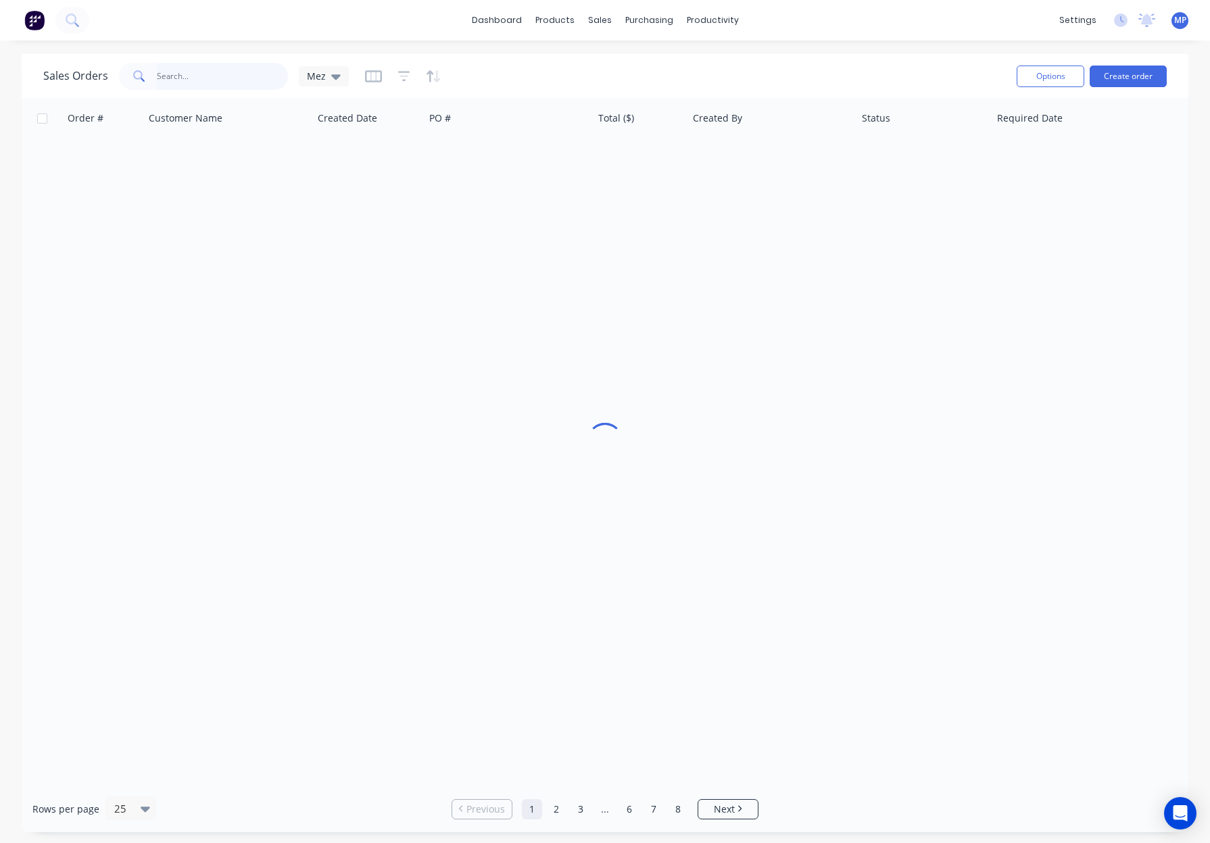
click at [177, 81] on input "text" at bounding box center [223, 76] width 132 height 27
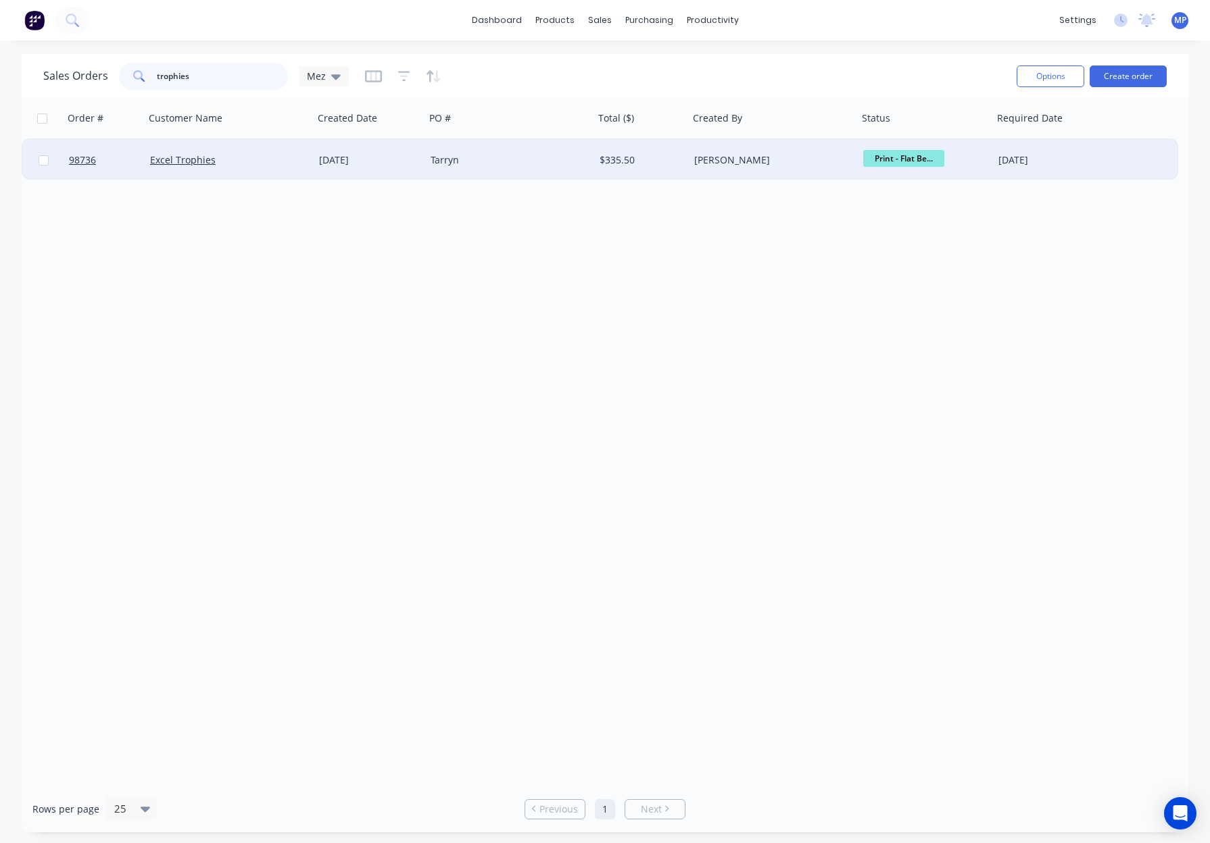
type input "trophies"
click at [262, 162] on div "Excel Trophies" at bounding box center [225, 160] width 150 height 14
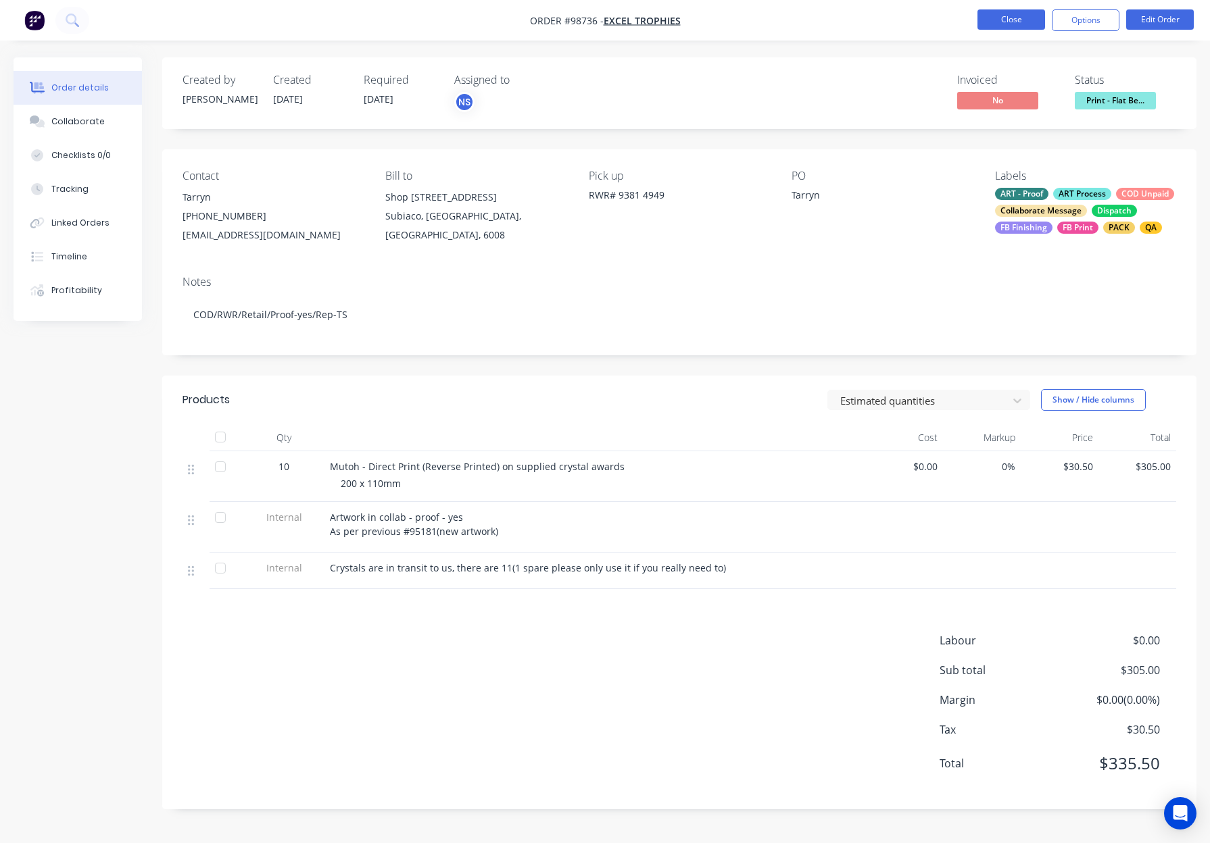
click at [989, 16] on button "Close" at bounding box center [1011, 19] width 68 height 20
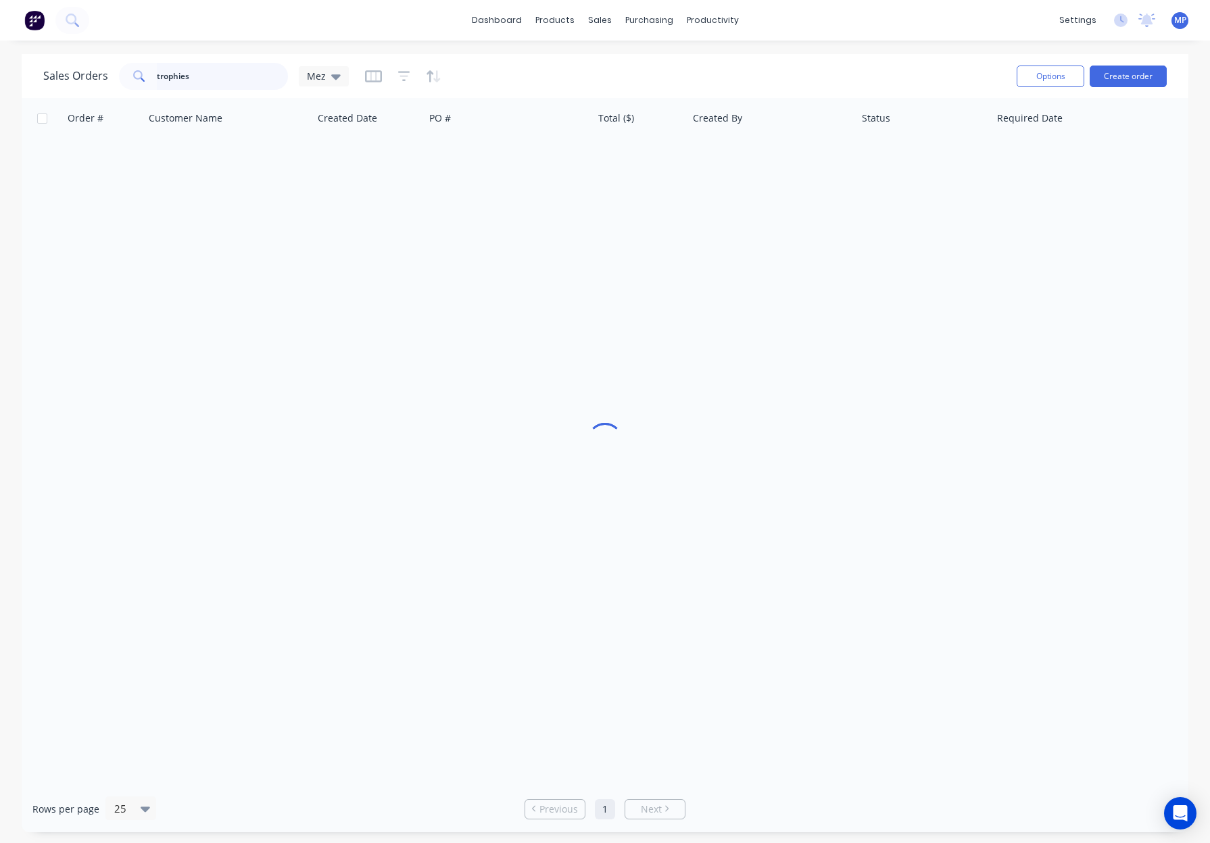
click at [214, 76] on input "trophies" at bounding box center [223, 76] width 132 height 27
drag, startPoint x: 183, startPoint y: 78, endPoint x: 141, endPoint y: 74, distance: 42.1
click at [127, 76] on div "trophies" at bounding box center [203, 76] width 169 height 27
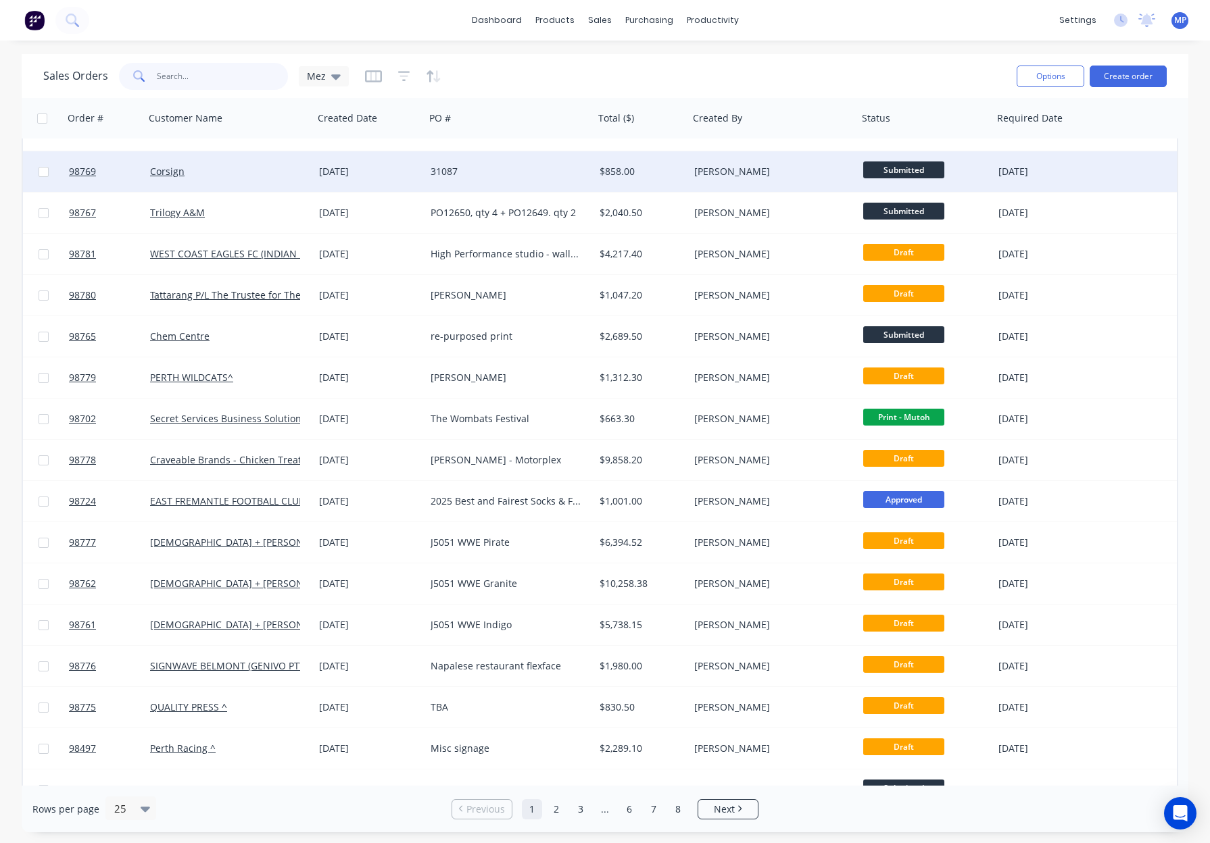
scroll to position [383, 0]
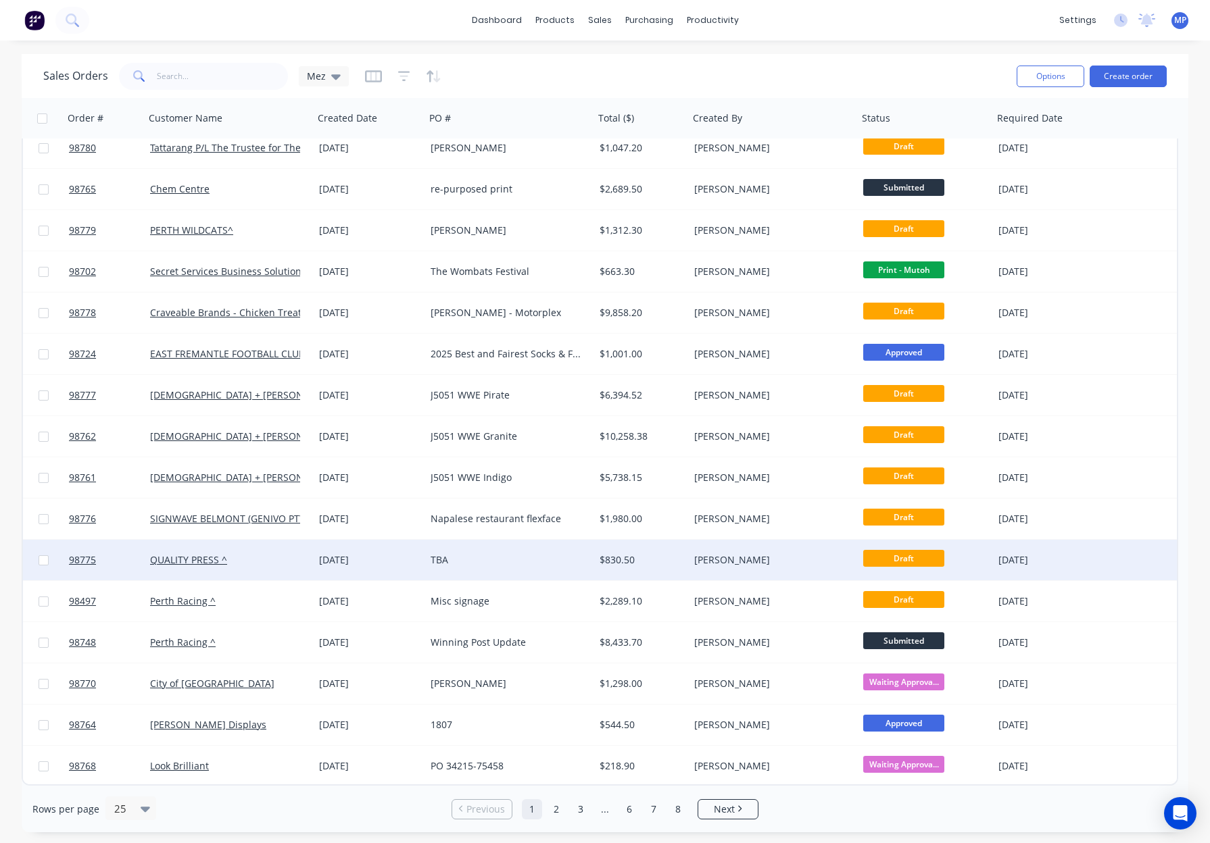
click at [641, 551] on div "$830.50" at bounding box center [641, 560] width 95 height 41
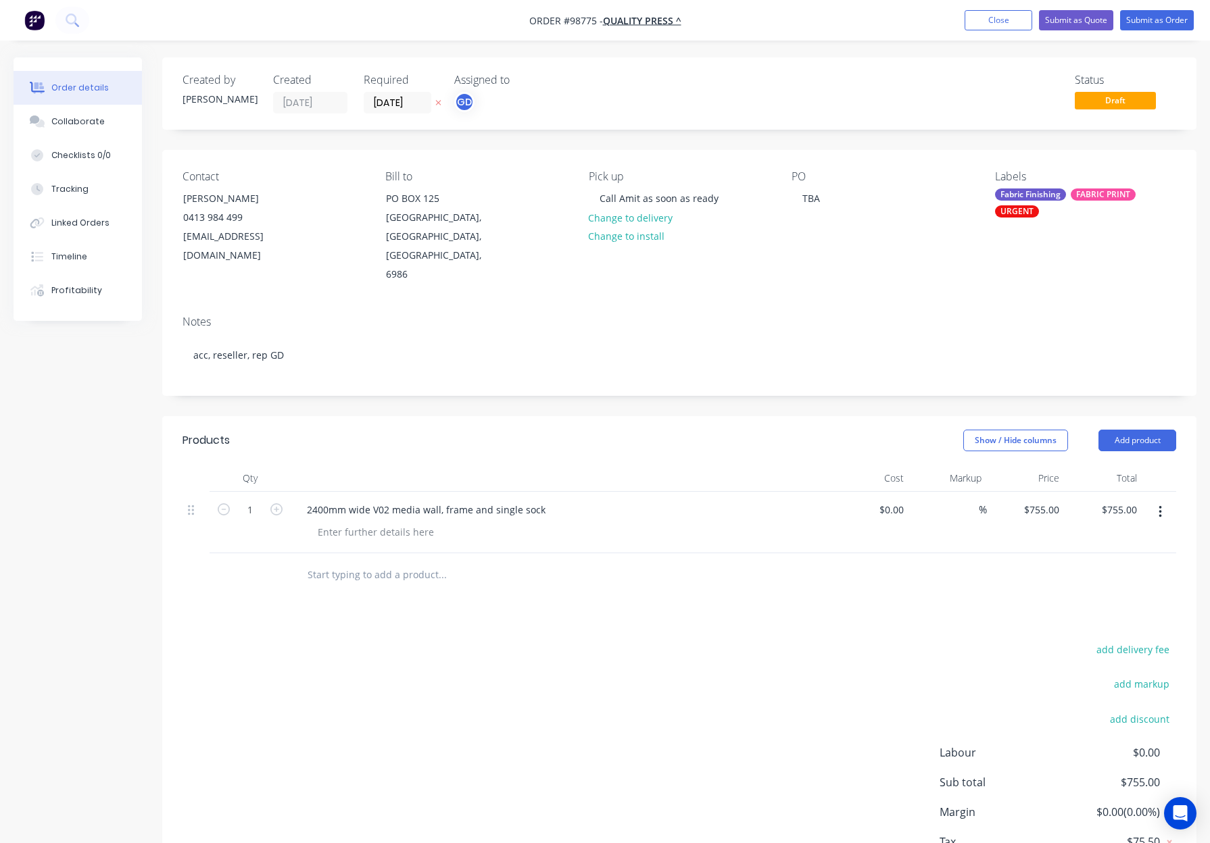
drag, startPoint x: 325, startPoint y: 541, endPoint x: 396, endPoint y: 539, distance: 71.0
click at [325, 562] on input "text" at bounding box center [442, 575] width 270 height 27
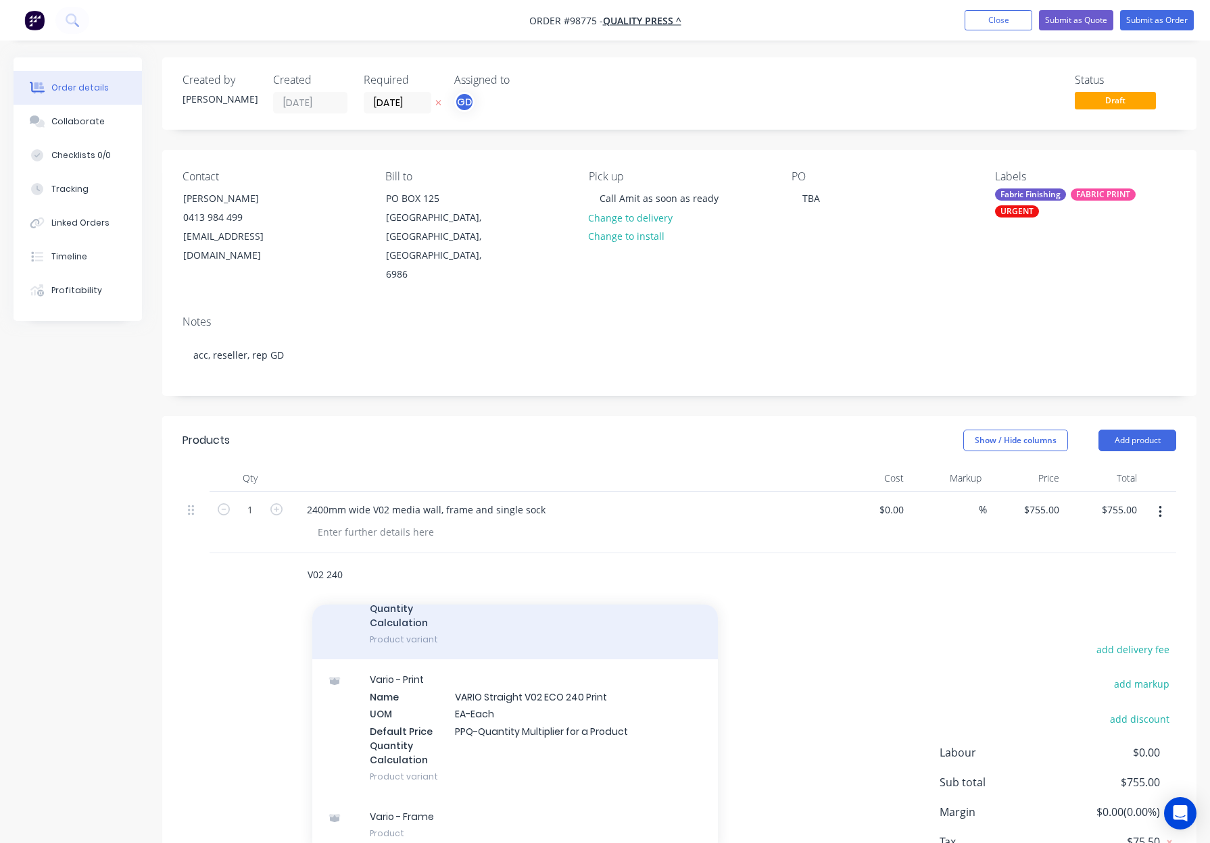
scroll to position [181, 0]
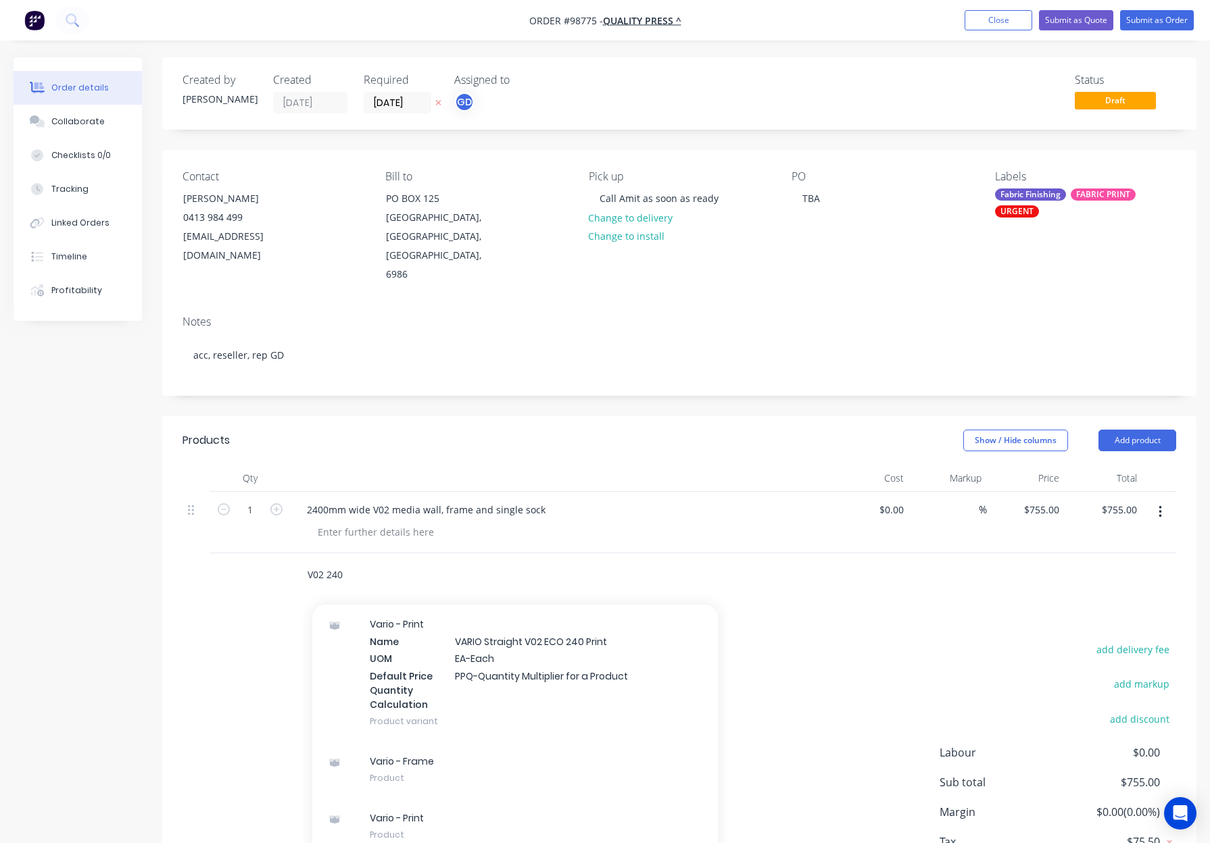
type input "V02 240"
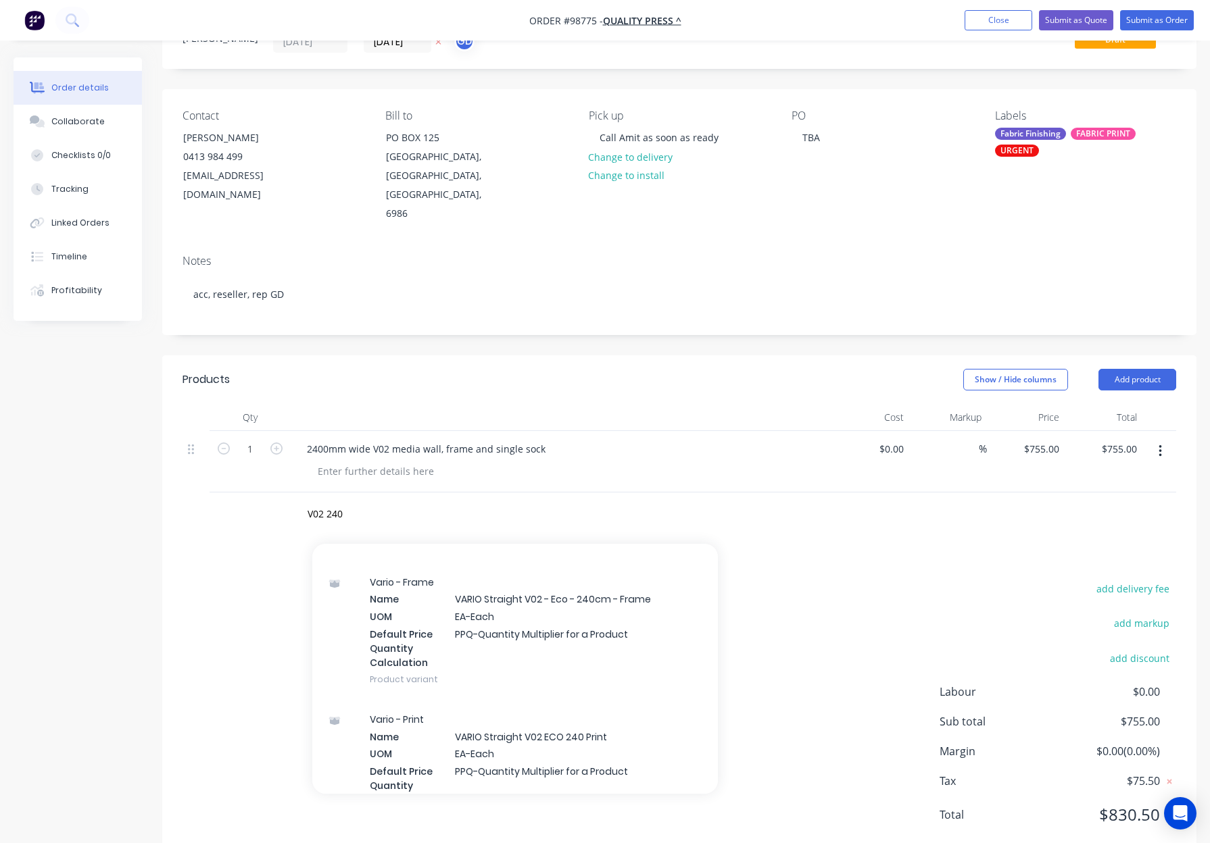
scroll to position [0, 0]
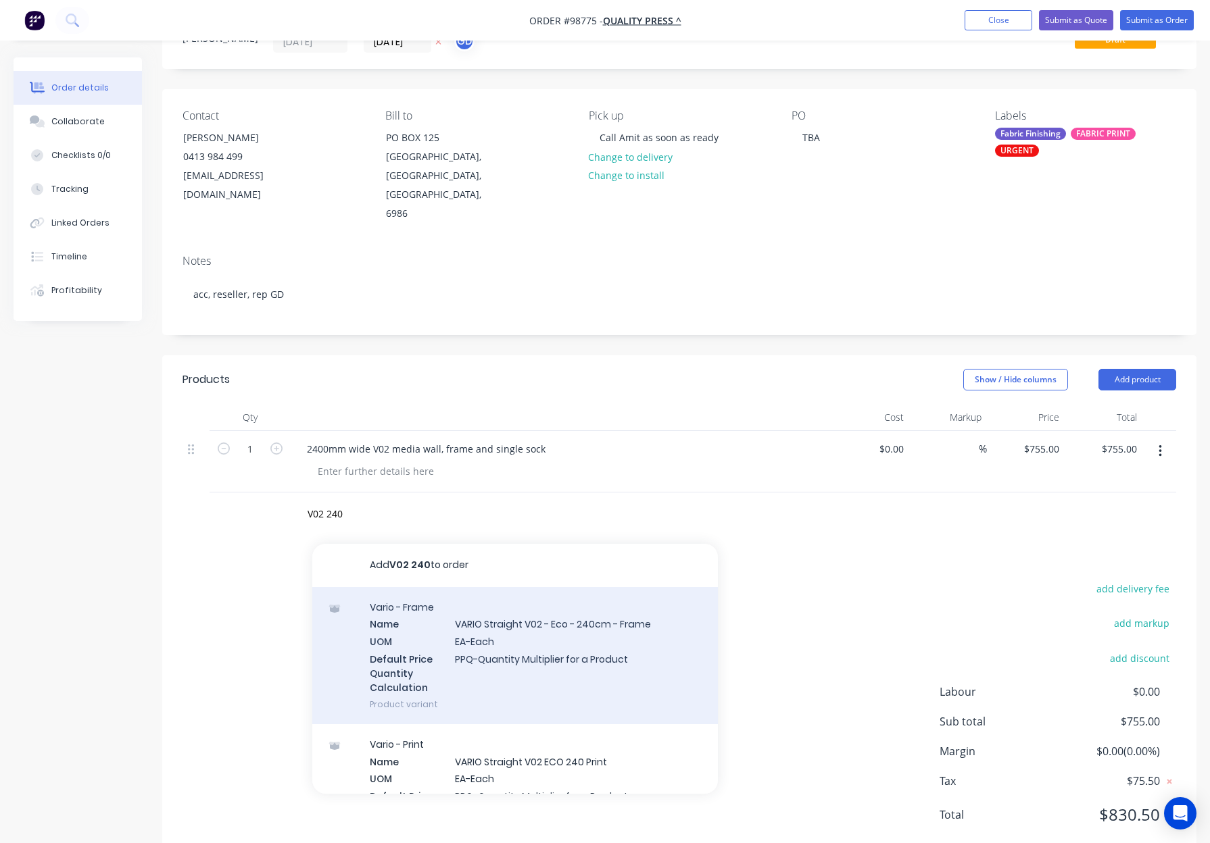
click at [544, 605] on div "Vario - Frame Name VARIO Straight V02 - Eco - 240cm - Frame UOM EA-Each Default…" at bounding box center [514, 655] width 405 height 137
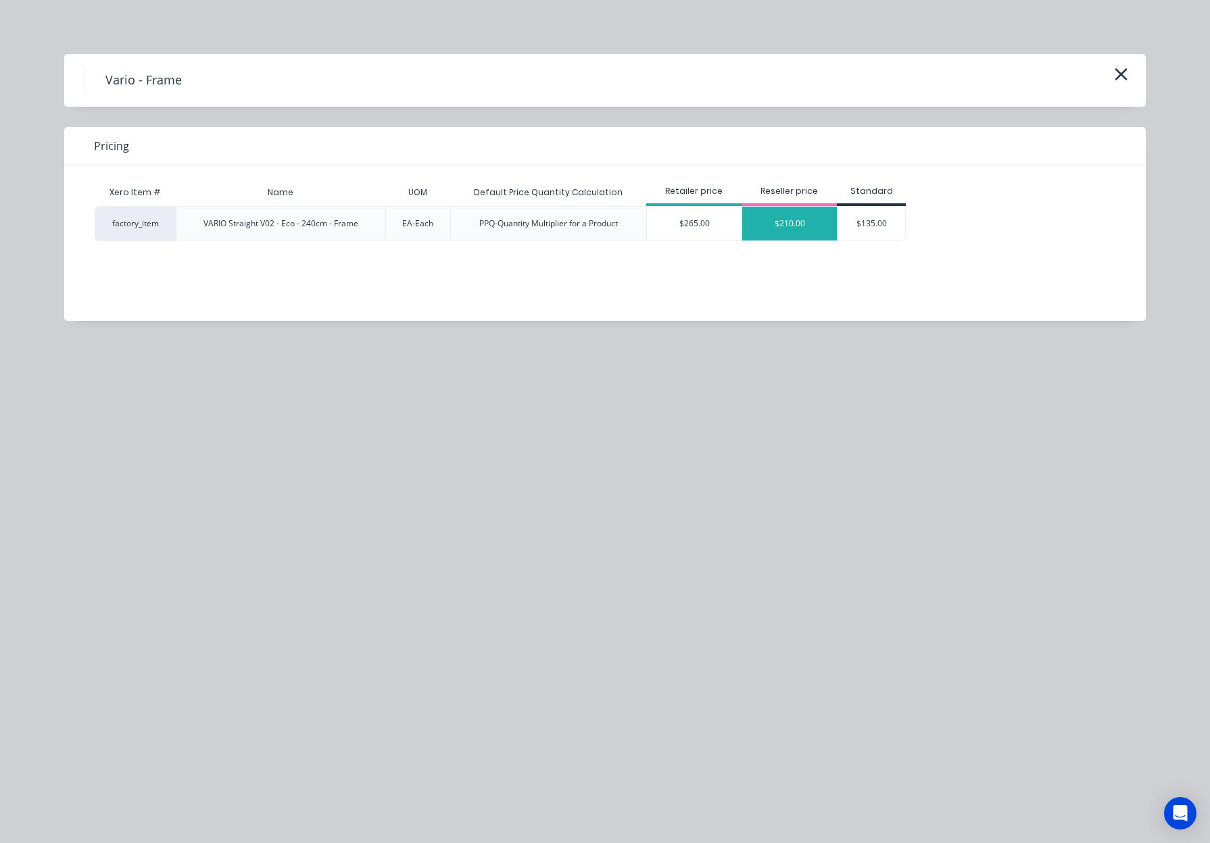
click at [762, 229] on div "$210.00" at bounding box center [789, 224] width 95 height 34
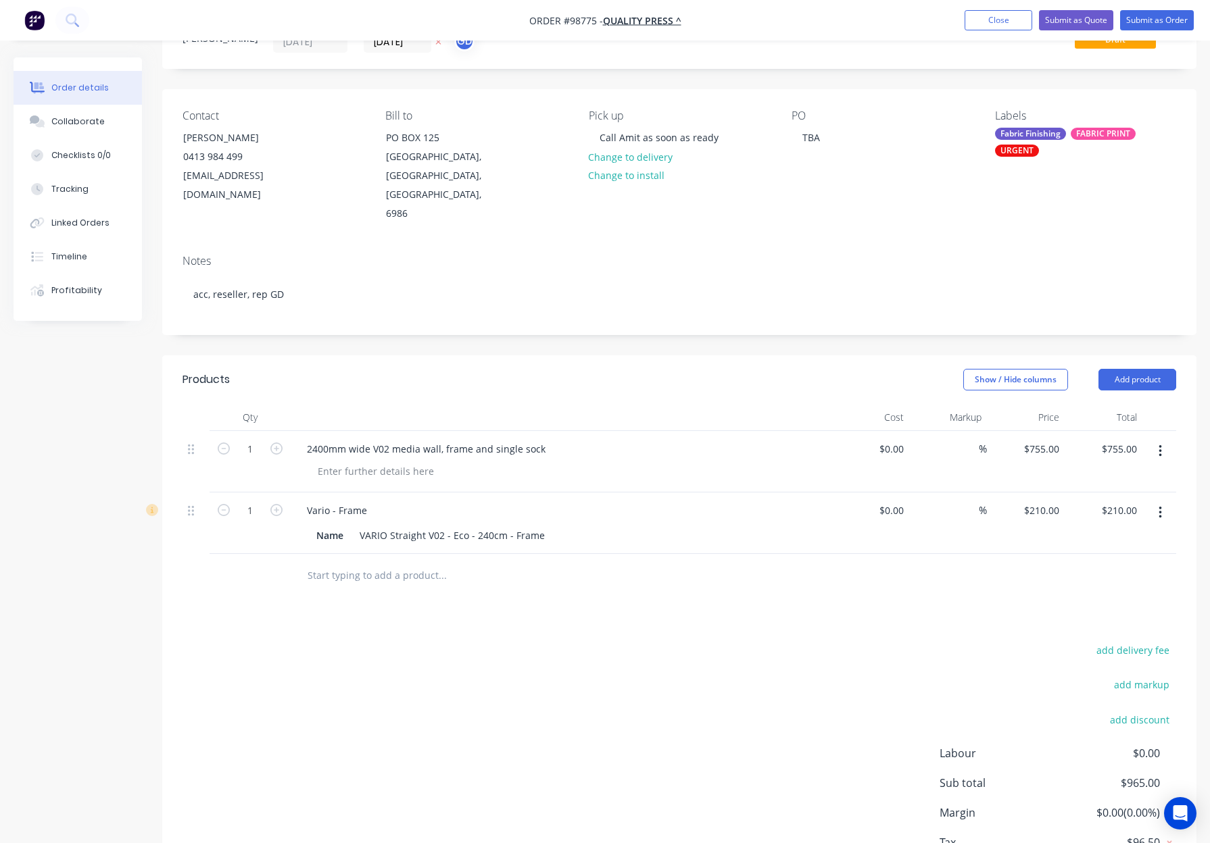
click at [414, 562] on input "text" at bounding box center [442, 575] width 270 height 27
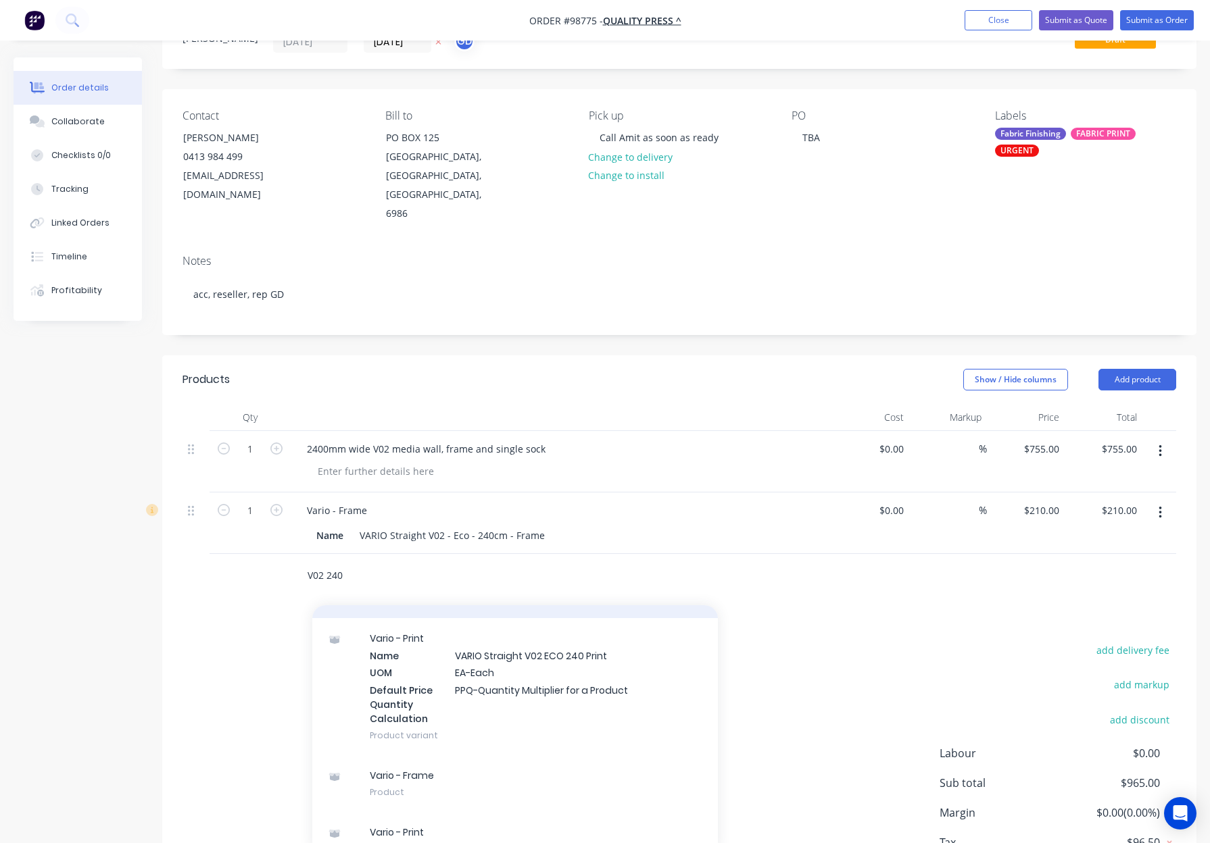
scroll to position [181, 0]
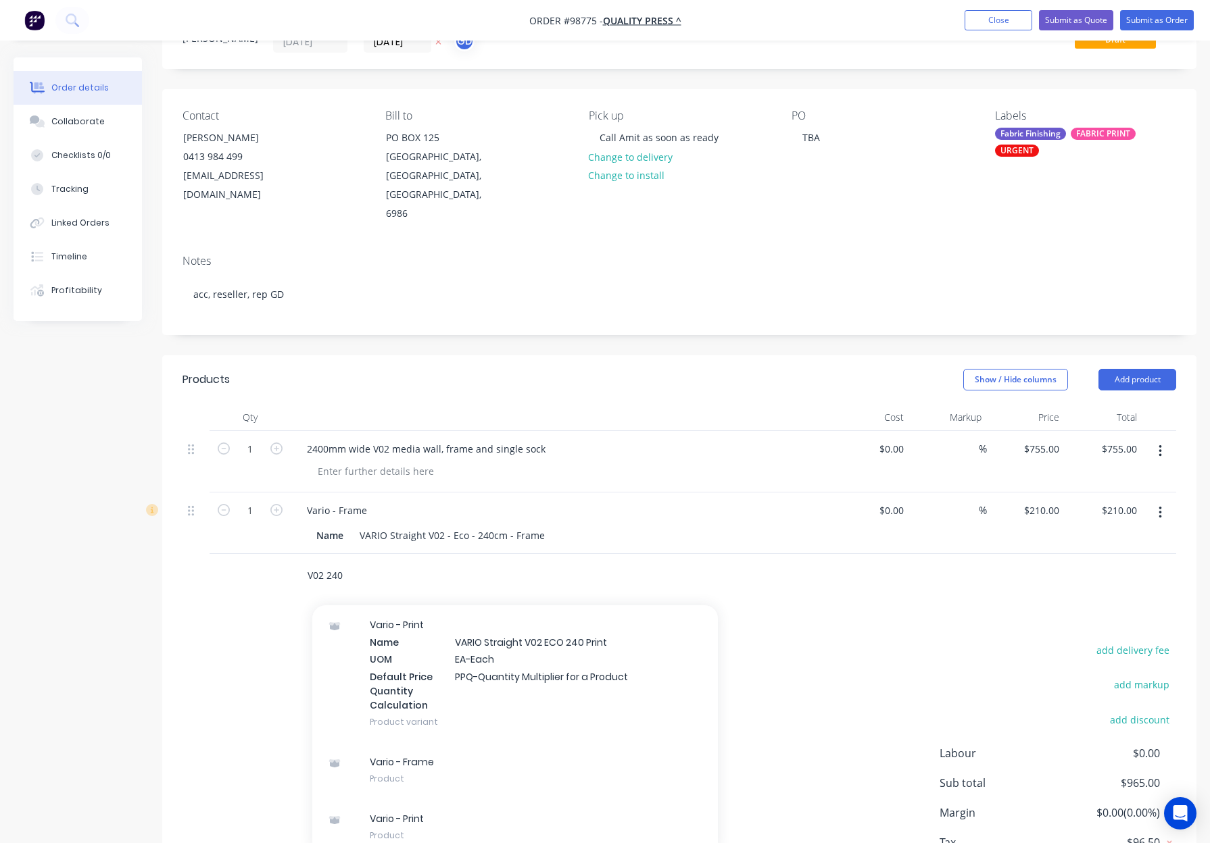
type input "V02 240"
click at [564, 630] on div "Vario - Print Name VARIO Straight V02 ECO 240 Print UOM EA-Each Default Price Q…" at bounding box center [514, 673] width 405 height 137
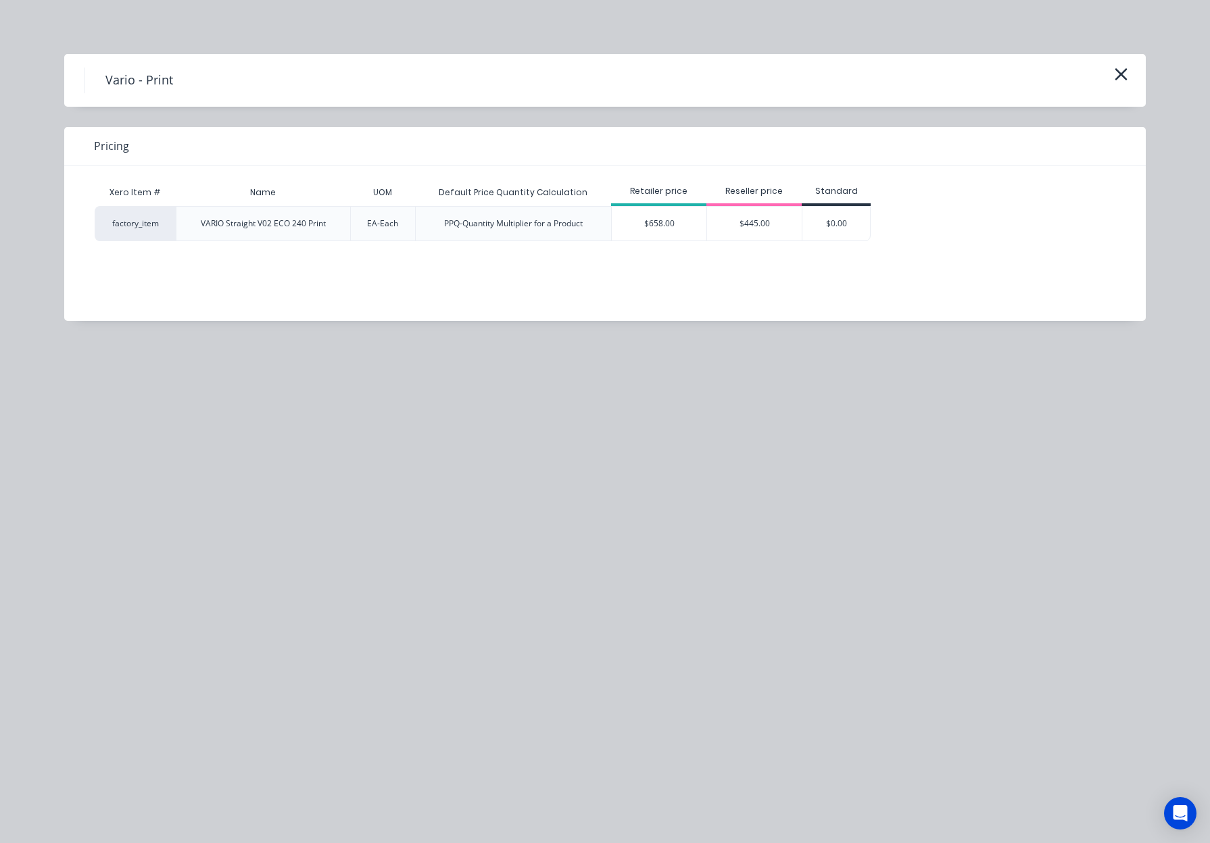
click at [737, 222] on div "$445.00" at bounding box center [754, 224] width 95 height 34
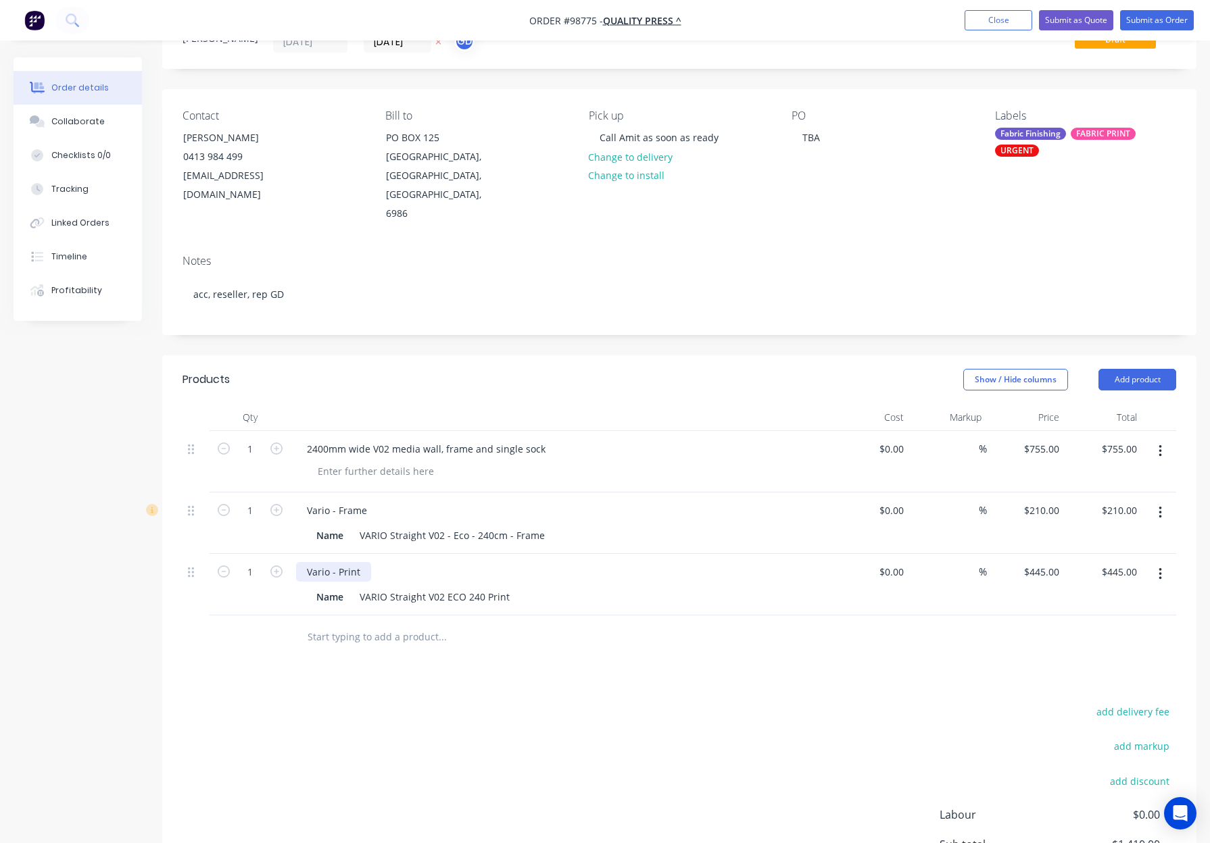
click at [364, 562] on div "Vario - Print" at bounding box center [333, 572] width 75 height 20
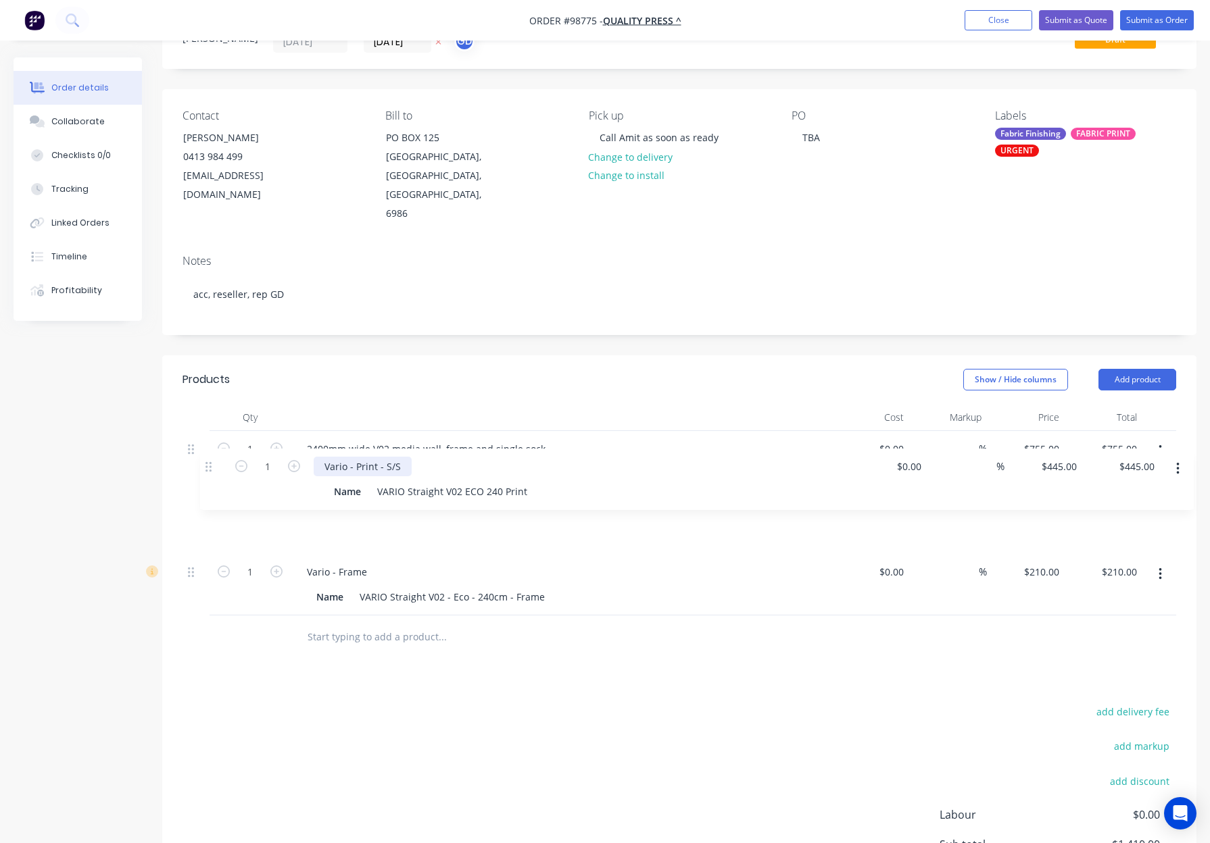
drag, startPoint x: 189, startPoint y: 535, endPoint x: 208, endPoint y: 458, distance: 79.3
click at [208, 458] on div "1 2400mm wide V02 media wall, frame and single sock $0.00 $0.00 % $755.00 $755.…" at bounding box center [678, 523] width 993 height 184
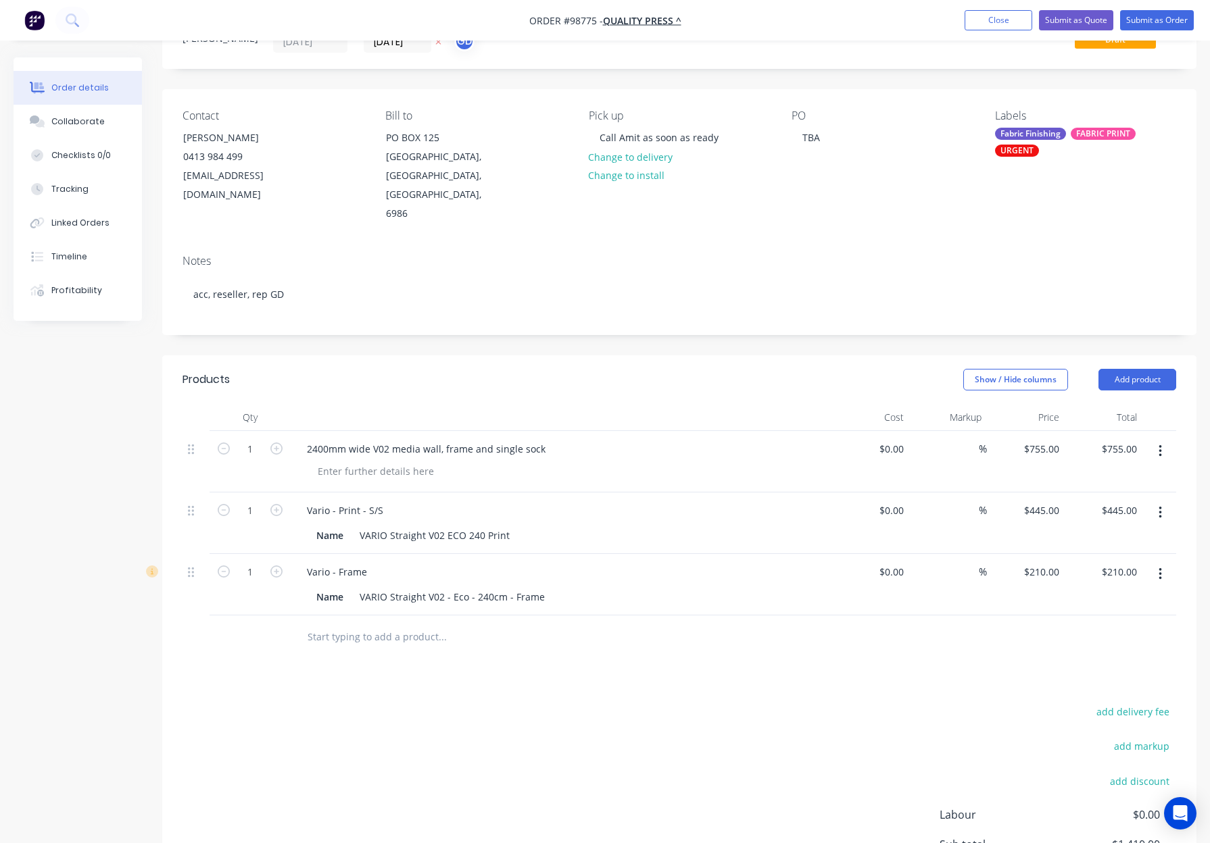
click at [644, 661] on div "Products Show / Hide columns Add product Qty Cost Markup Price Total 1 2400mm w…" at bounding box center [679, 669] width 1034 height 628
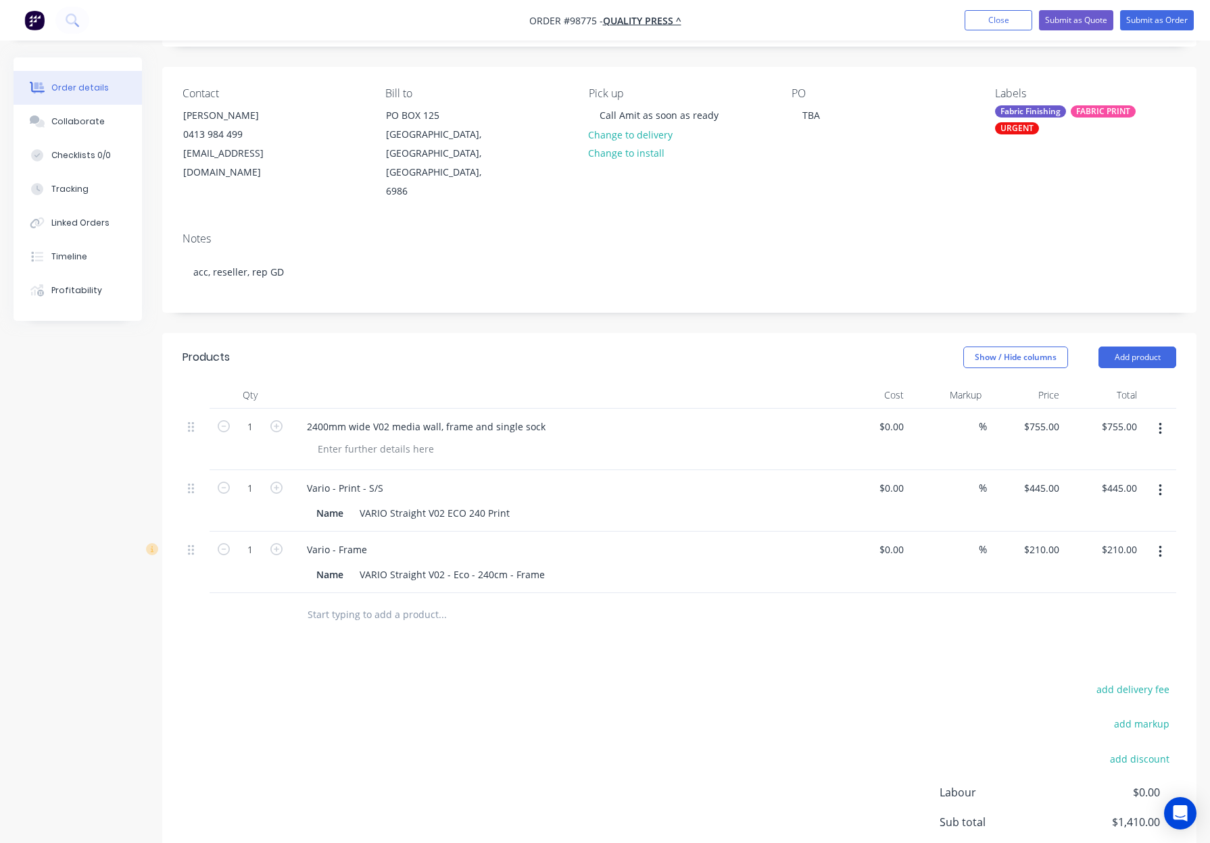
scroll to position [84, 0]
click at [1164, 416] on button "button" at bounding box center [1160, 428] width 32 height 24
click at [1130, 535] on div "Delete" at bounding box center [1112, 545] width 104 height 20
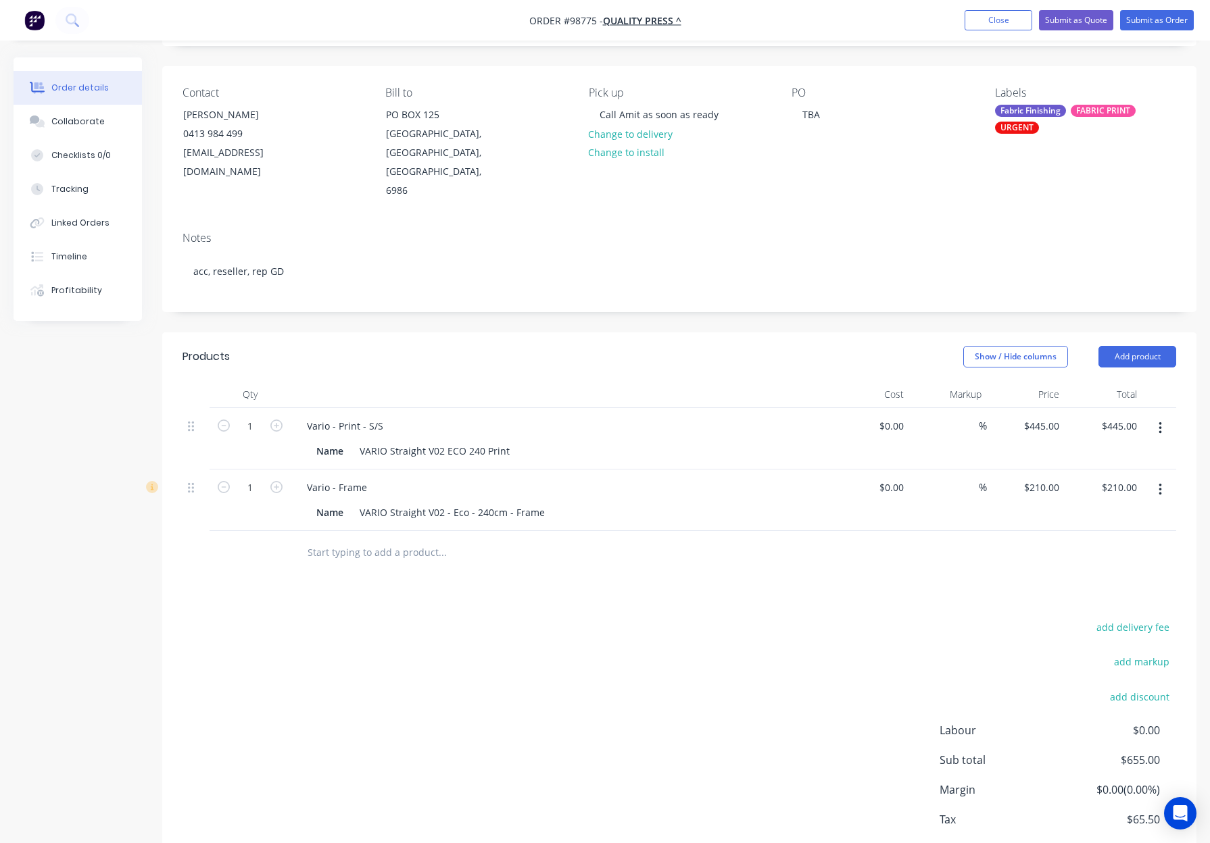
click at [993, 531] on div at bounding box center [678, 553] width 993 height 44
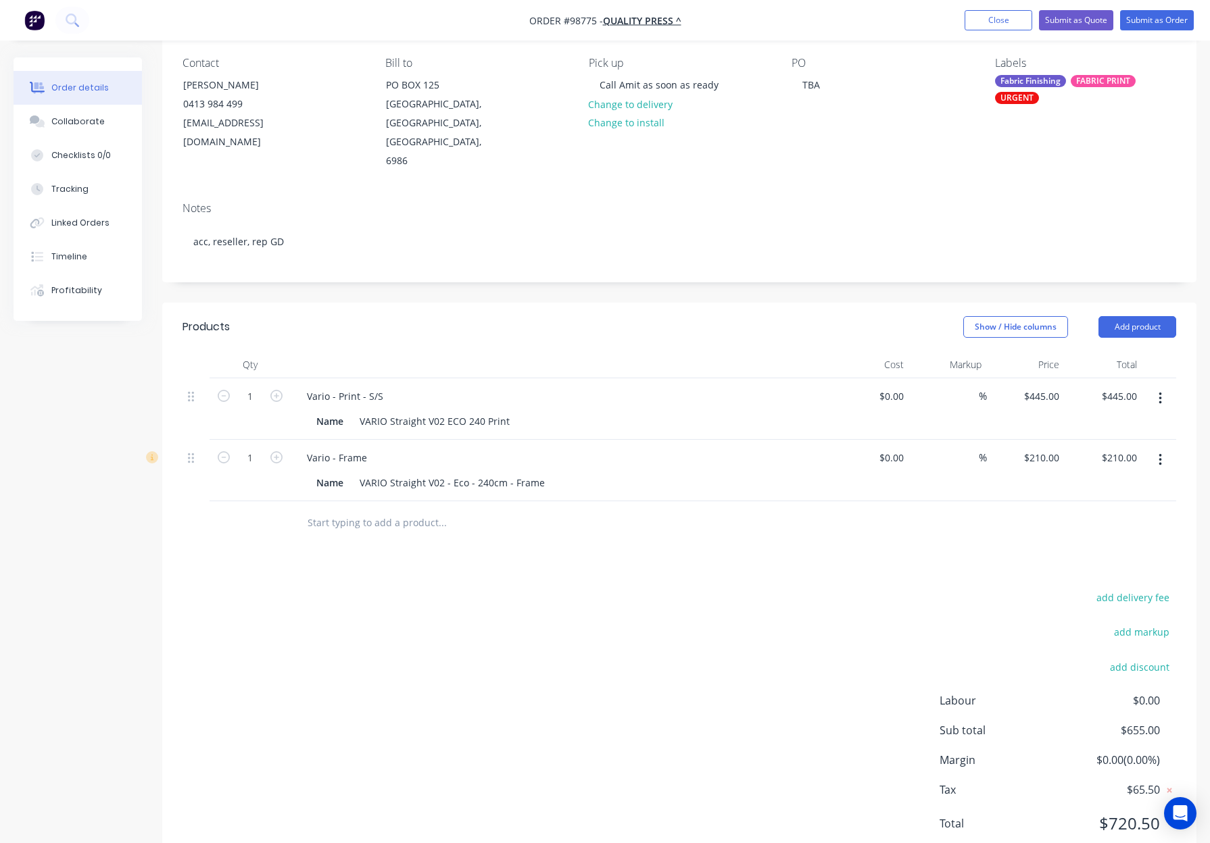
scroll to position [122, 0]
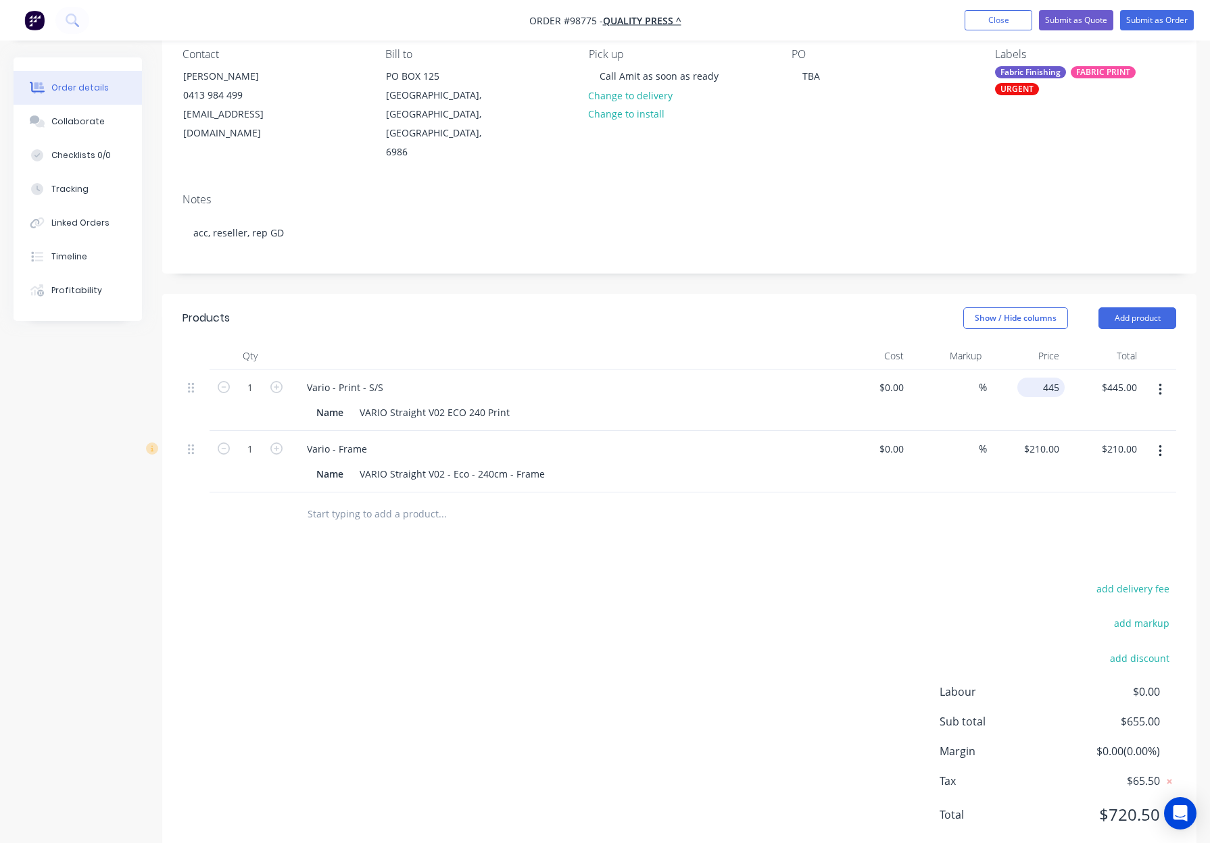
click at [1035, 378] on div "445 $445.00" at bounding box center [1040, 388] width 47 height 20
type input "$545.00"
click at [907, 580] on div "add delivery fee add markup add discount Labour $0.00 Sub total $655.00 Margin …" at bounding box center [678, 710] width 993 height 261
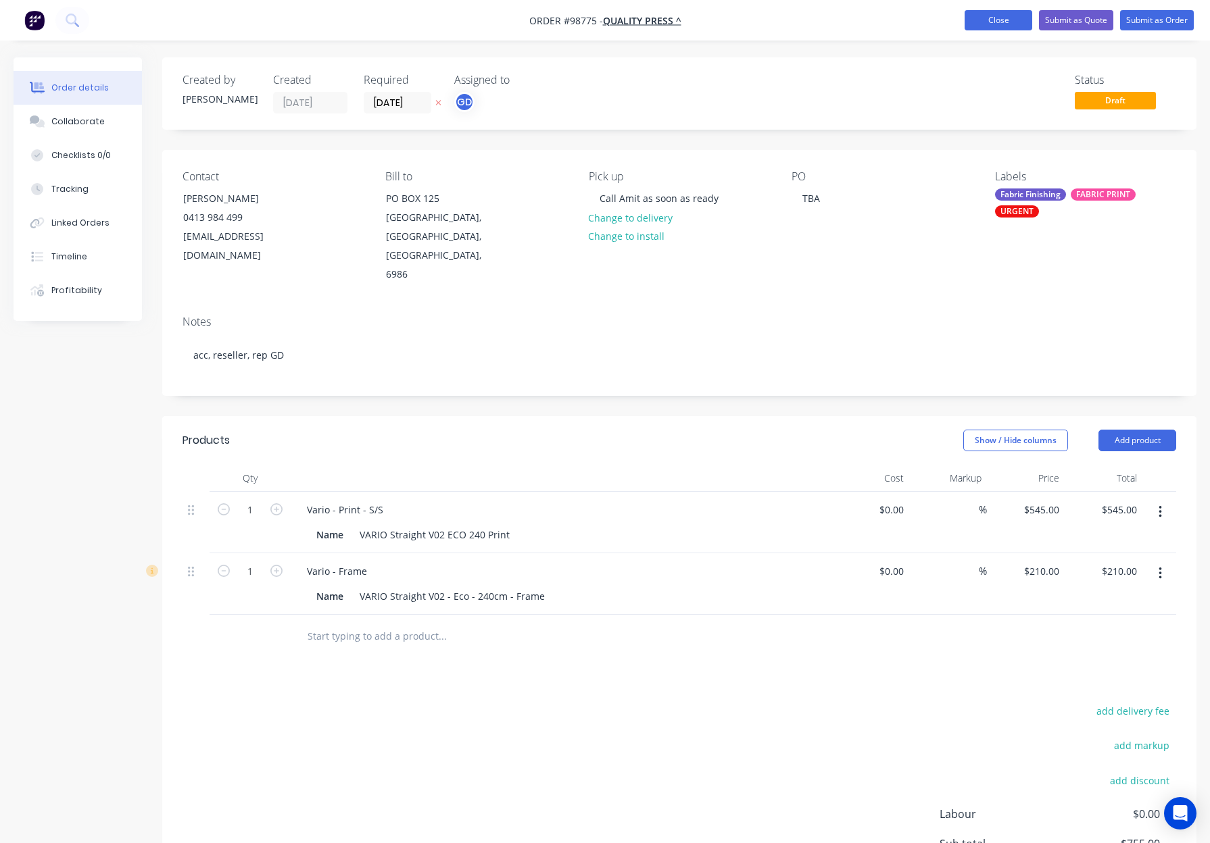
click at [985, 20] on button "Close" at bounding box center [998, 20] width 68 height 20
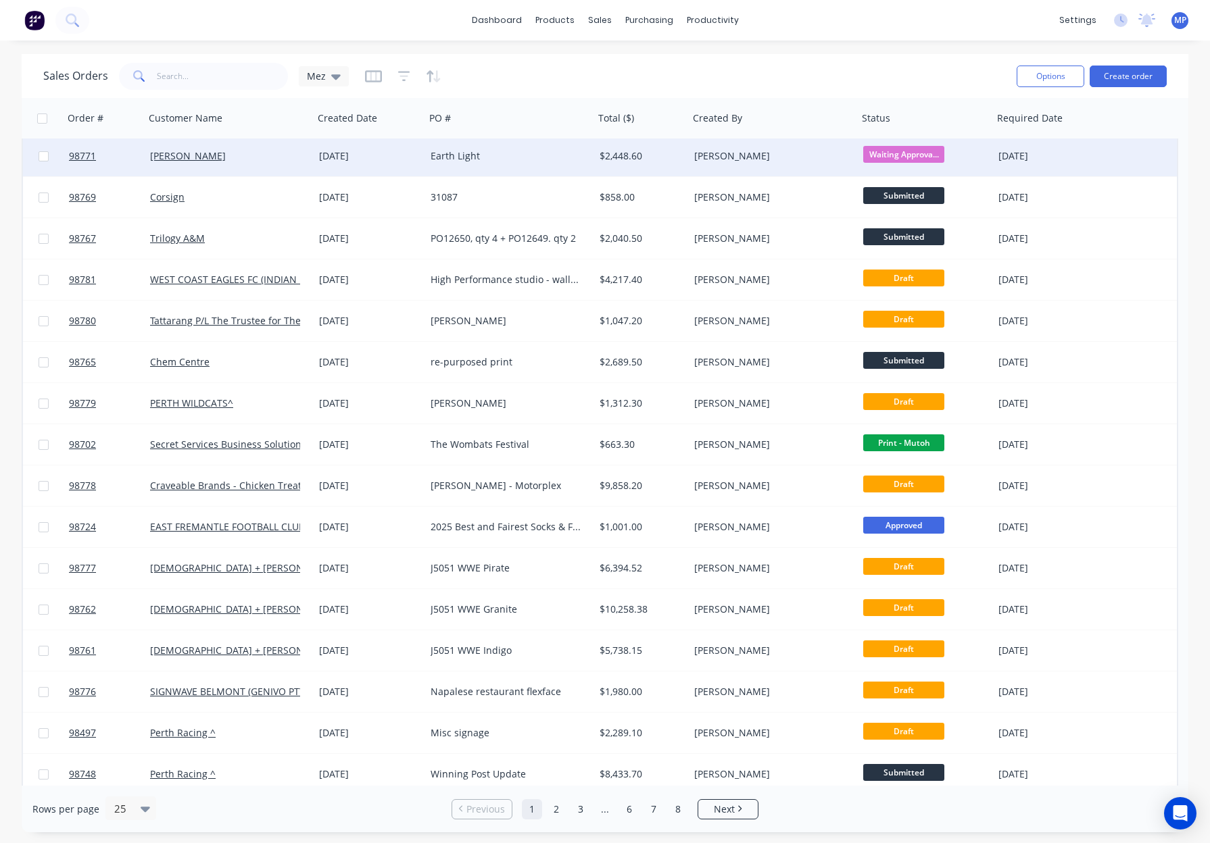
scroll to position [383, 0]
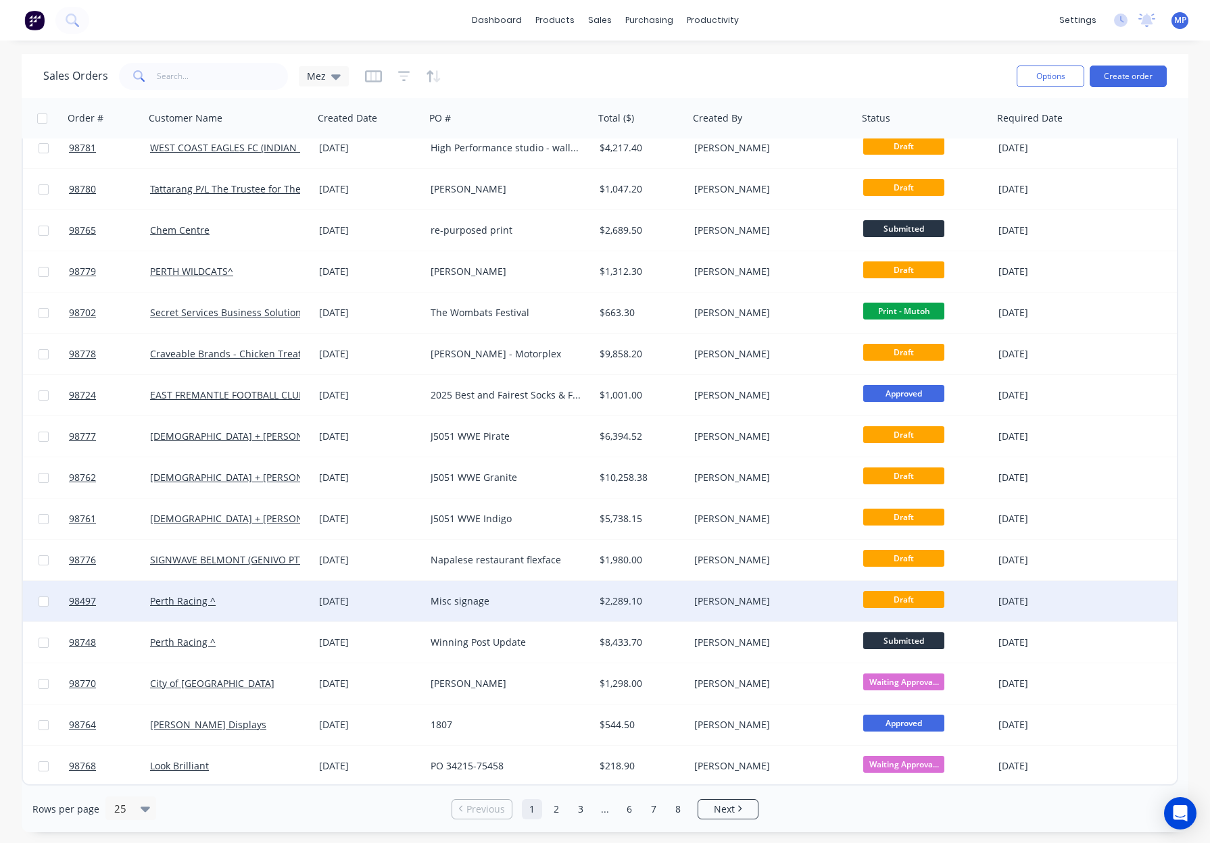
click at [755, 595] on div "[PERSON_NAME]" at bounding box center [769, 602] width 150 height 14
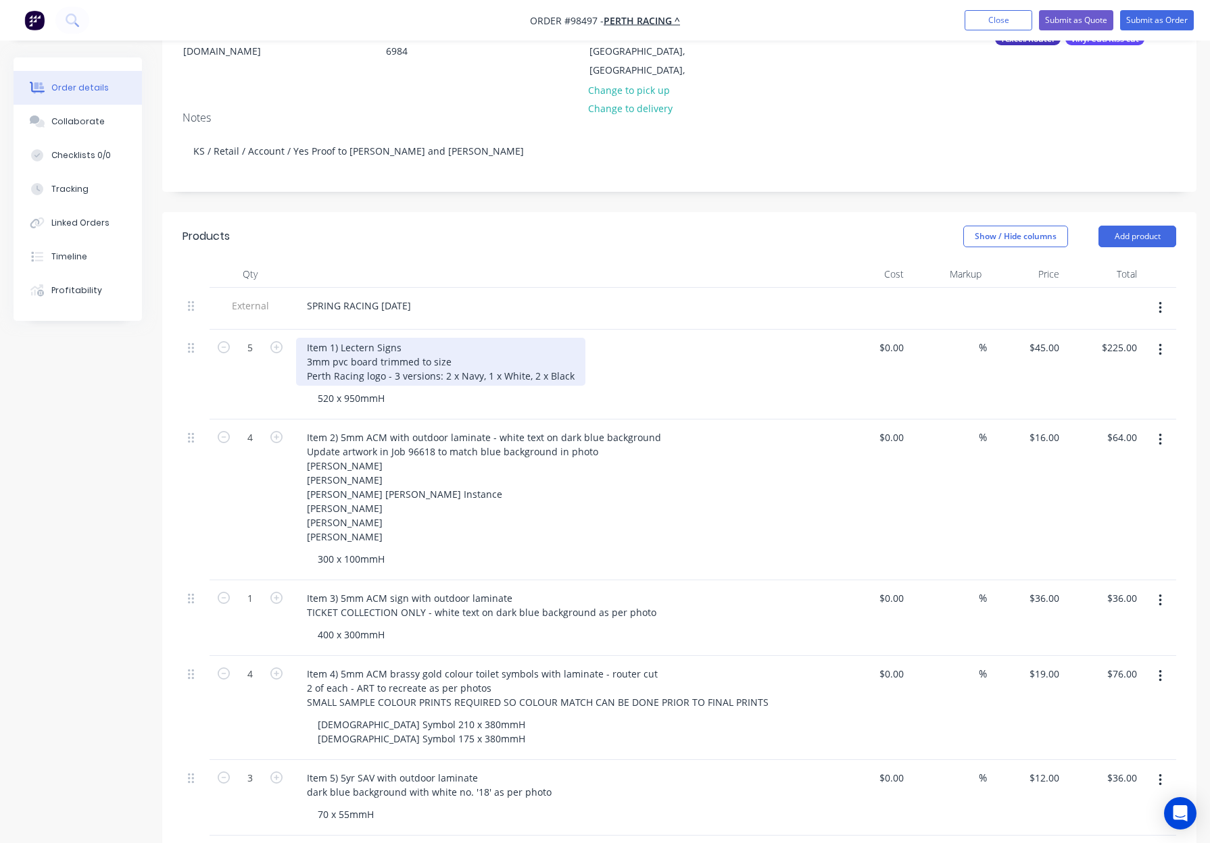
scroll to position [220, 0]
click at [345, 347] on div "Item 1) Lectern Signs 3mm pvc board trimmed to size Perth Racing logo - 3 versi…" at bounding box center [440, 365] width 289 height 48
drag, startPoint x: 380, startPoint y: 342, endPoint x: 386, endPoint y: 348, distance: 8.6
click at [380, 342] on div "Item 1) Lectern Signs 3mm PVC board trimmed to size Perth Racing logo - 3 versi…" at bounding box center [440, 365] width 289 height 48
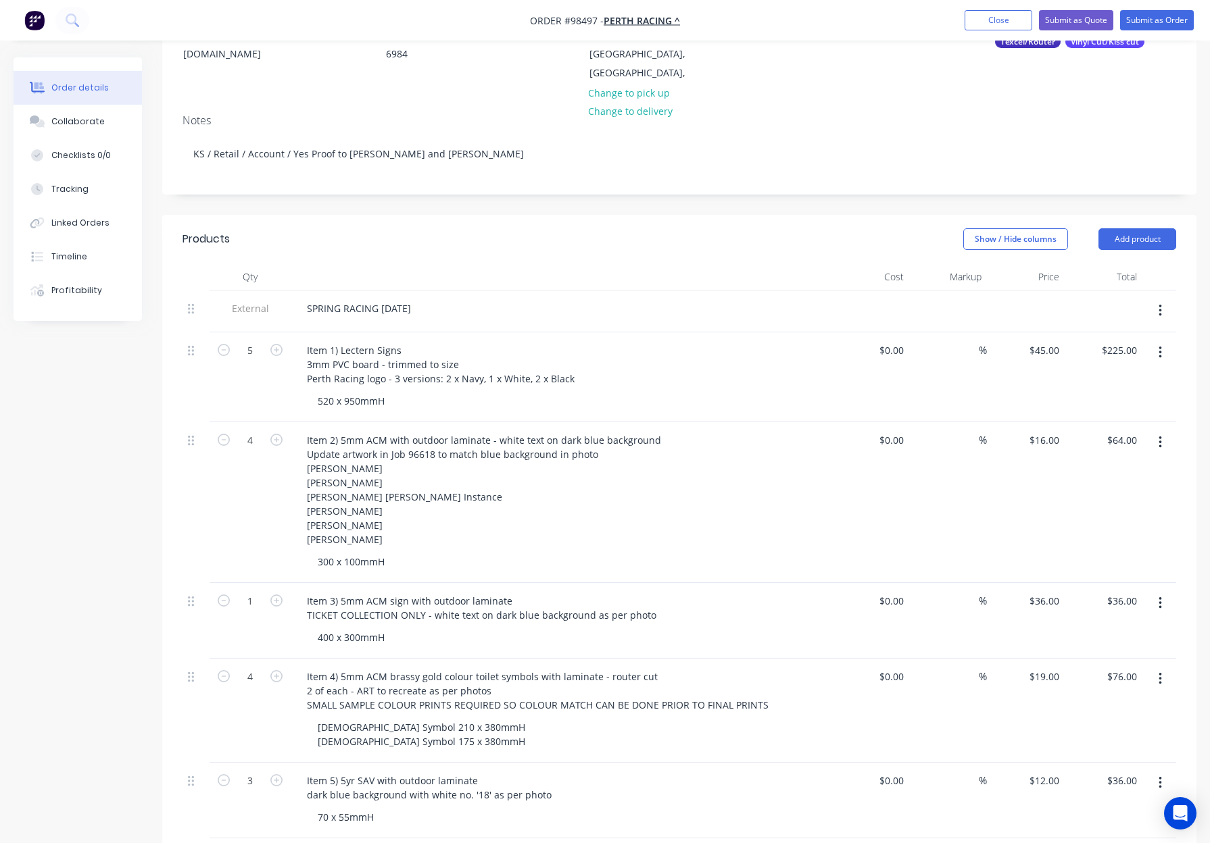
click at [408, 238] on header "Products Show / Hide columns Add product" at bounding box center [679, 239] width 1034 height 49
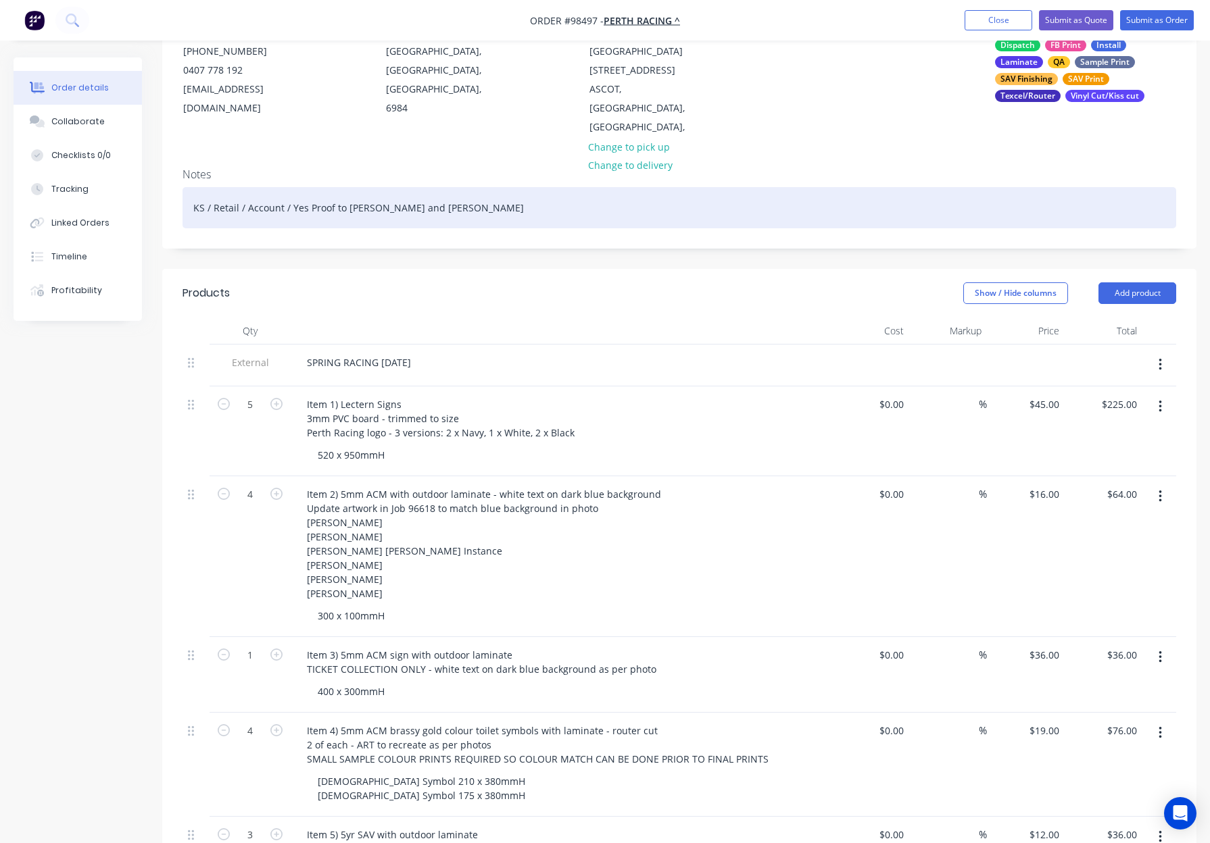
scroll to position [0, 0]
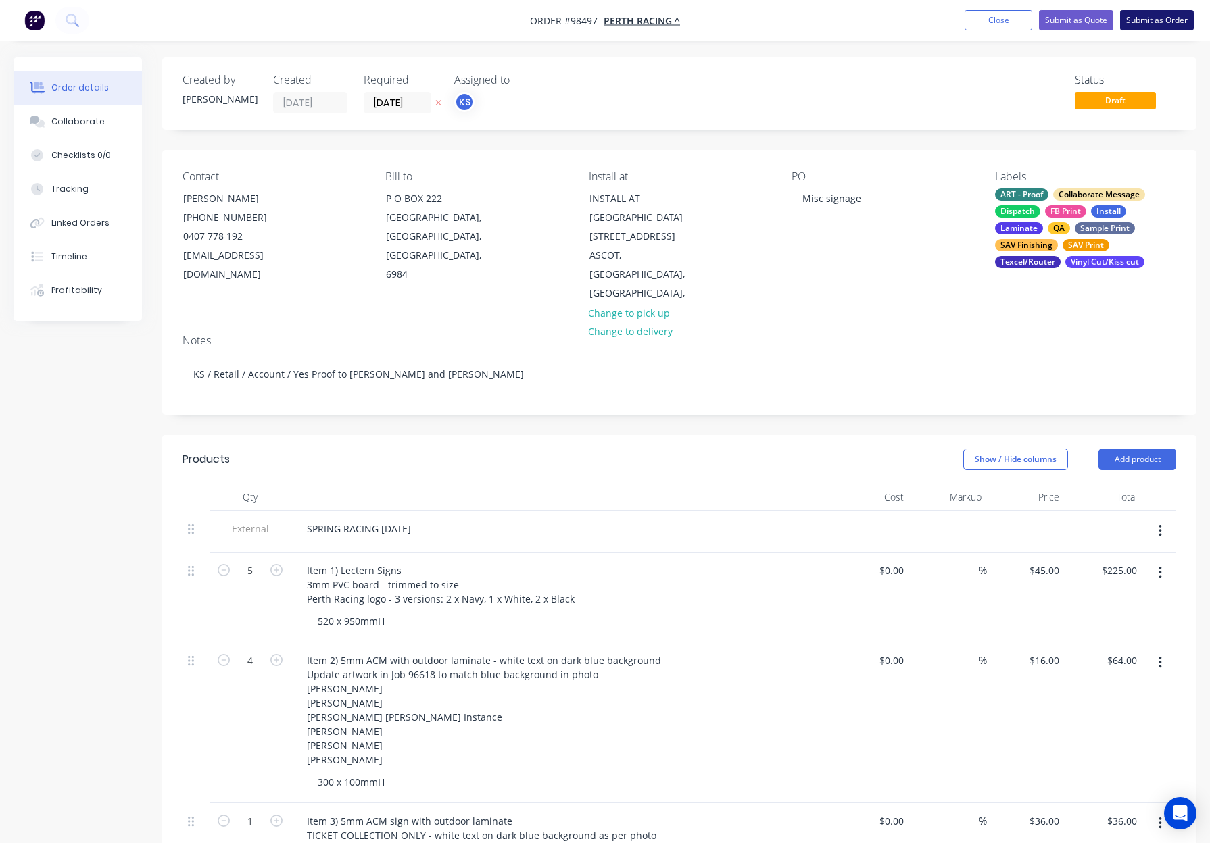
click at [1141, 23] on button "Submit as Order" at bounding box center [1157, 20] width 74 height 20
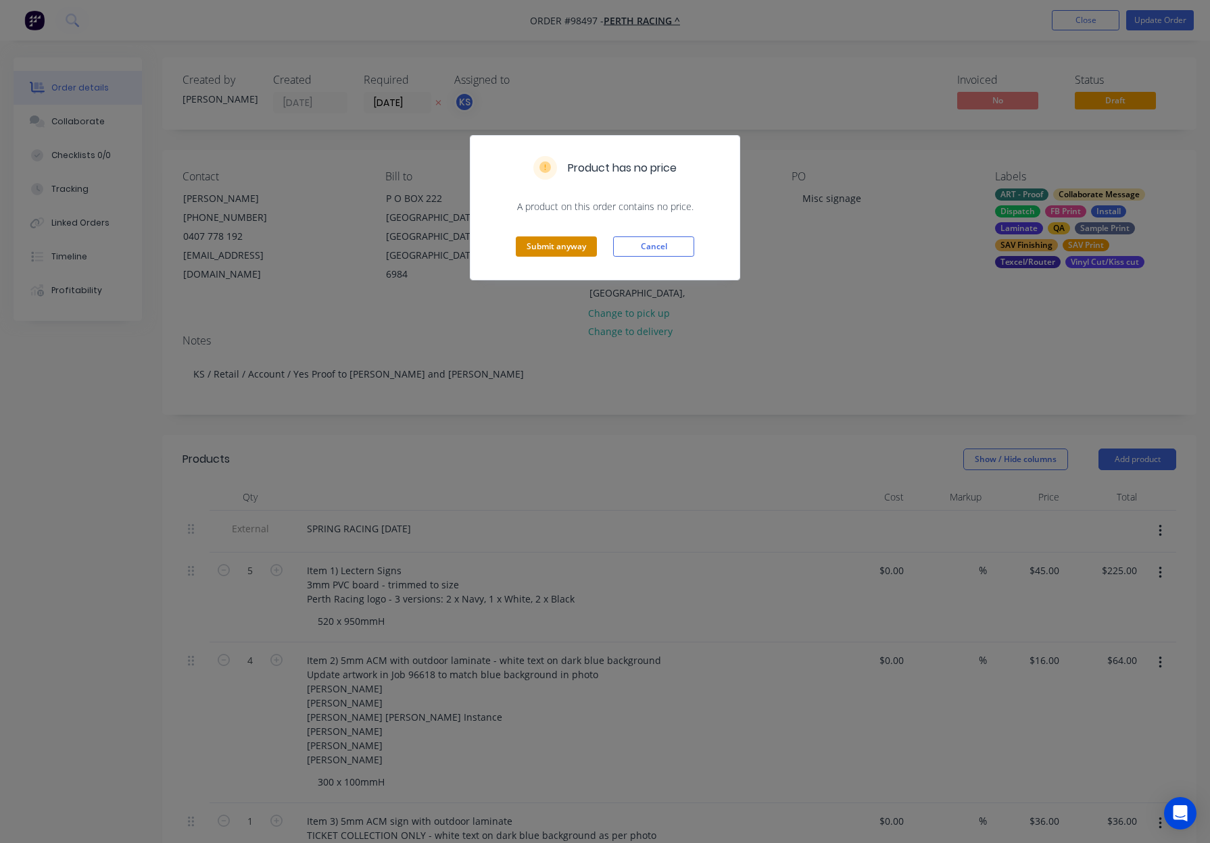
click at [576, 243] on button "Submit anyway" at bounding box center [556, 247] width 81 height 20
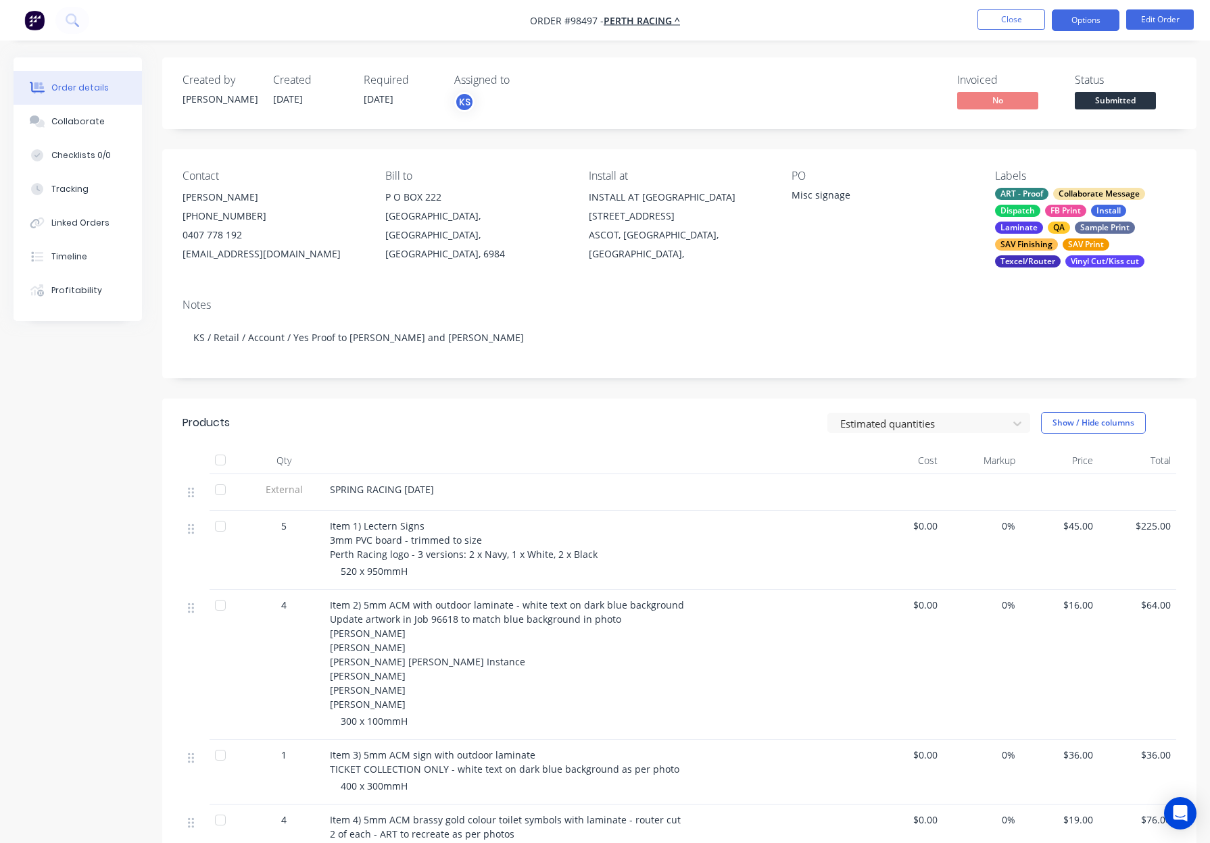
click at [1083, 21] on button "Options" at bounding box center [1085, 20] width 68 height 22
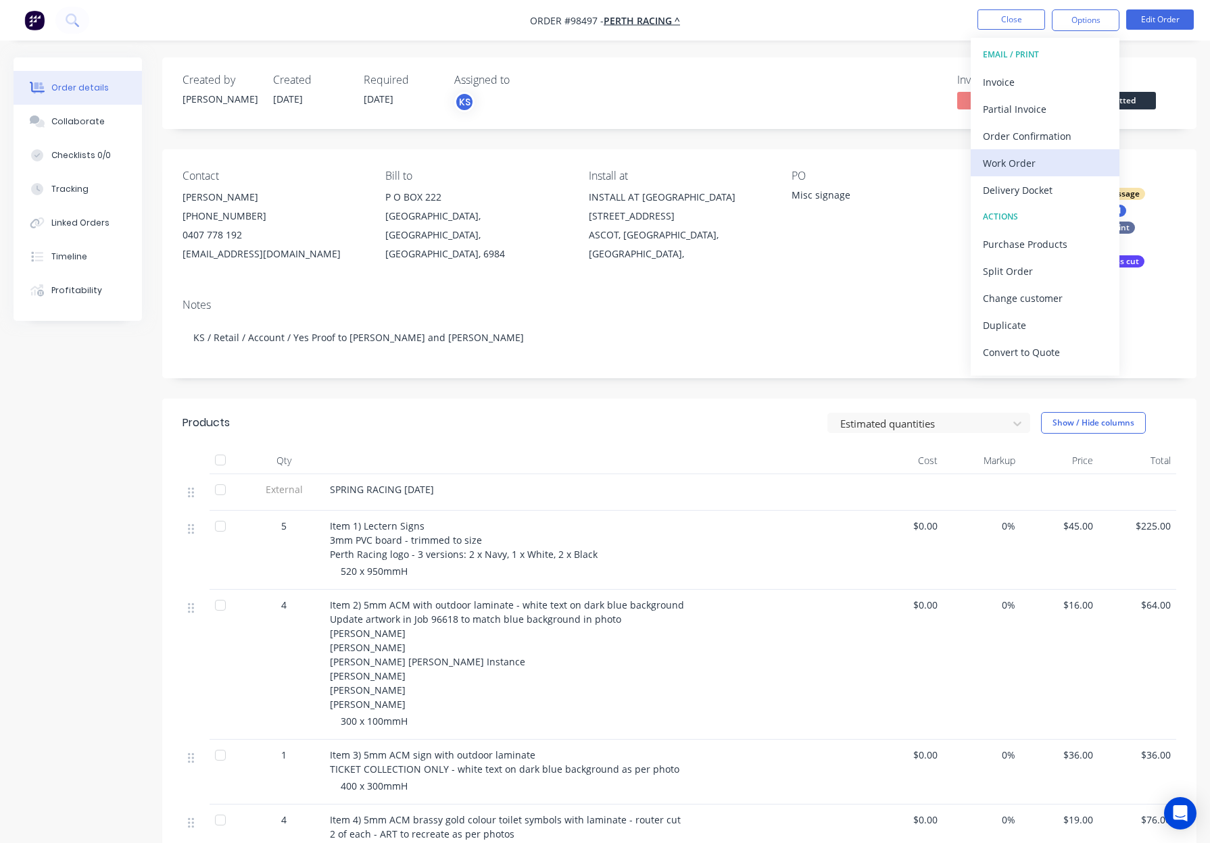
click at [1041, 152] on button "Work Order" at bounding box center [1044, 162] width 149 height 27
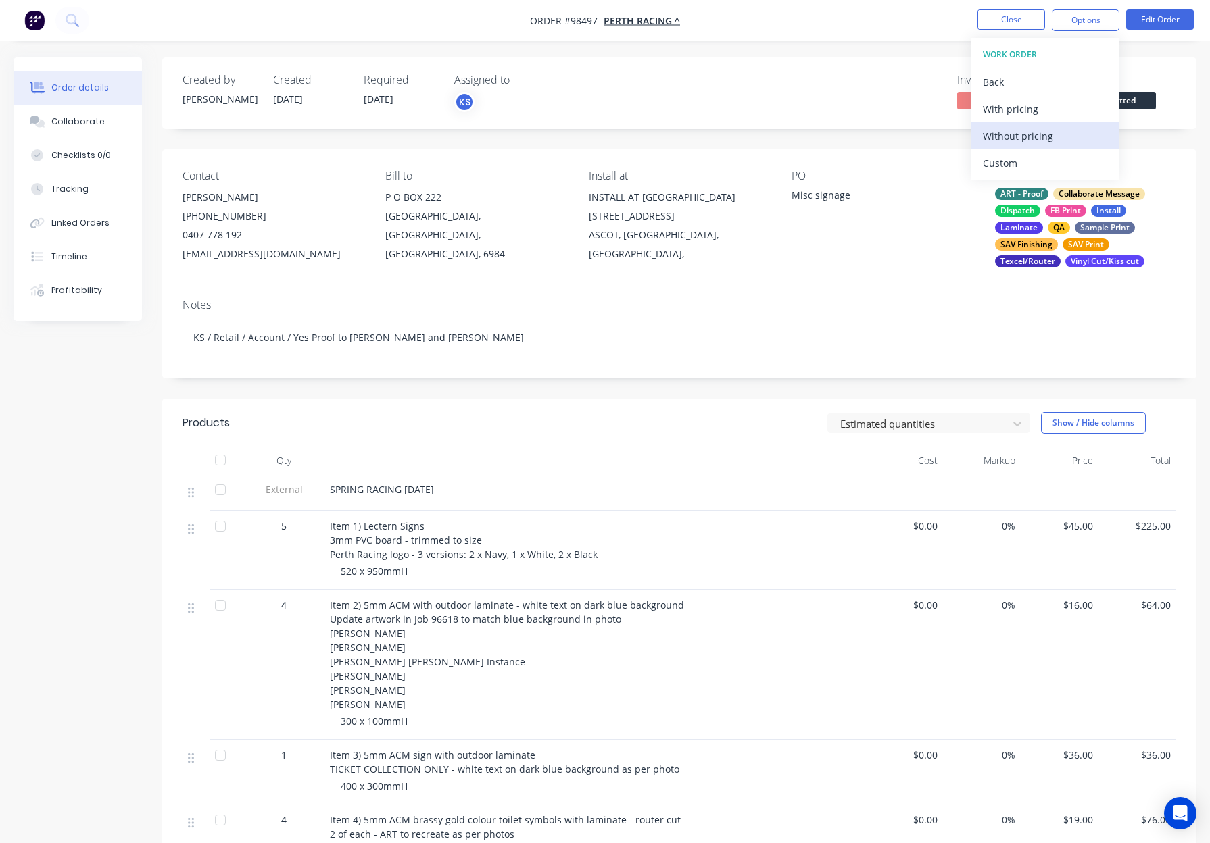
click at [1055, 130] on div "Without pricing" at bounding box center [1045, 136] width 124 height 20
click at [993, 21] on button "Close" at bounding box center [1011, 19] width 68 height 20
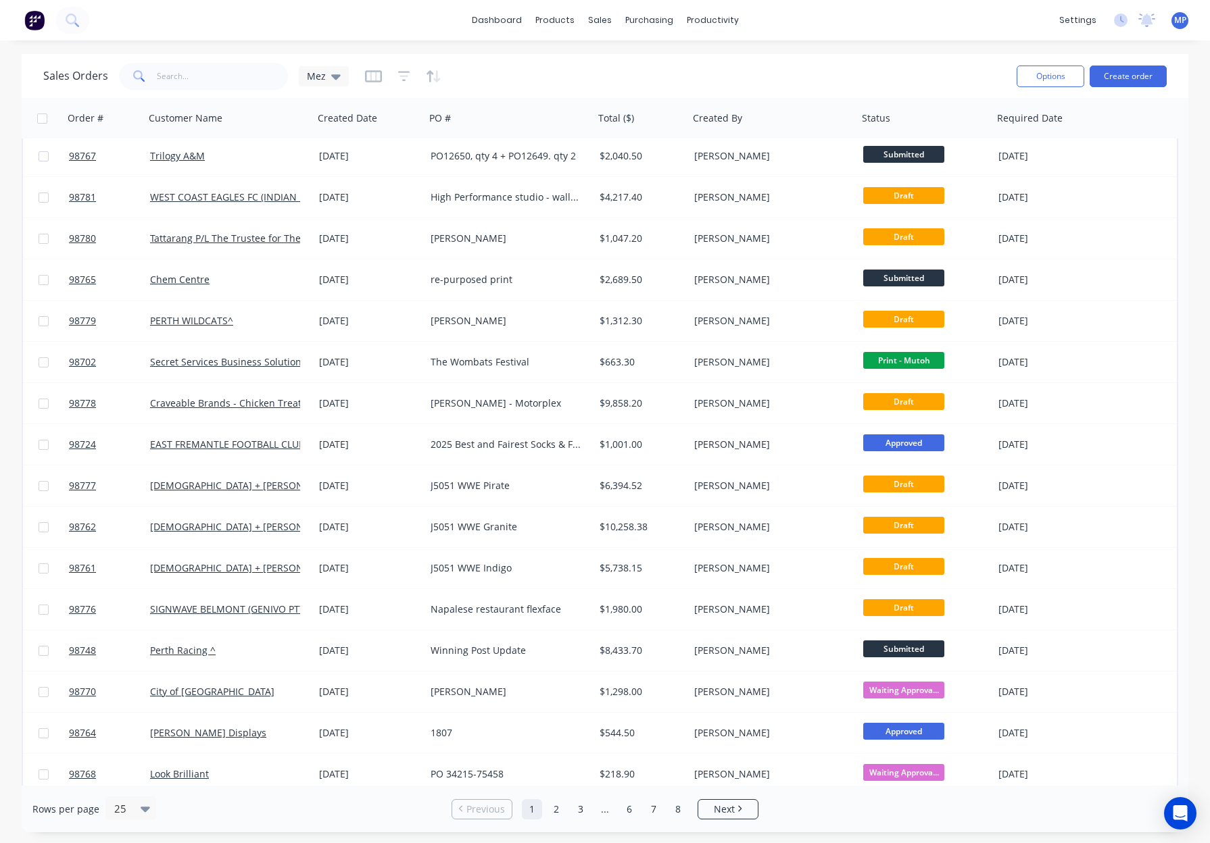
scroll to position [383, 0]
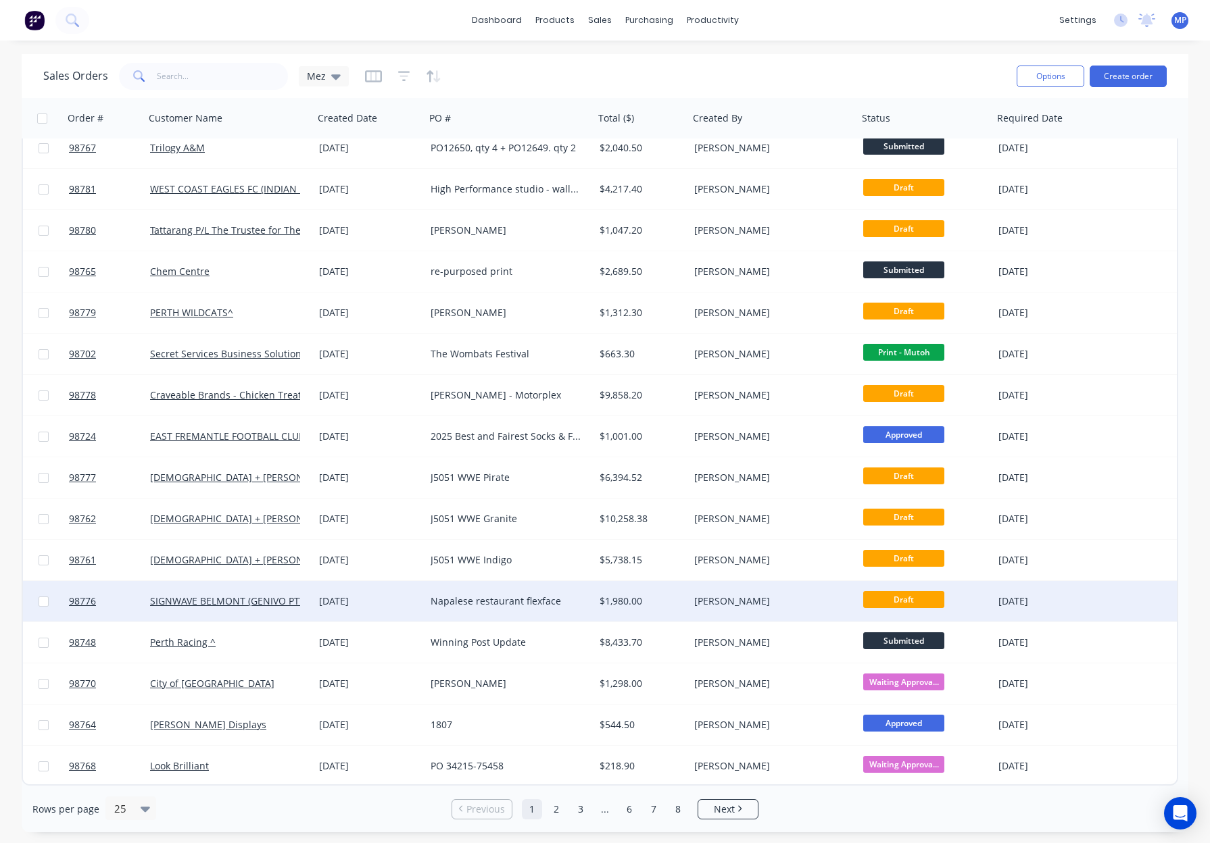
click at [575, 605] on div "Napalese restaurant flexface" at bounding box center [505, 602] width 150 height 14
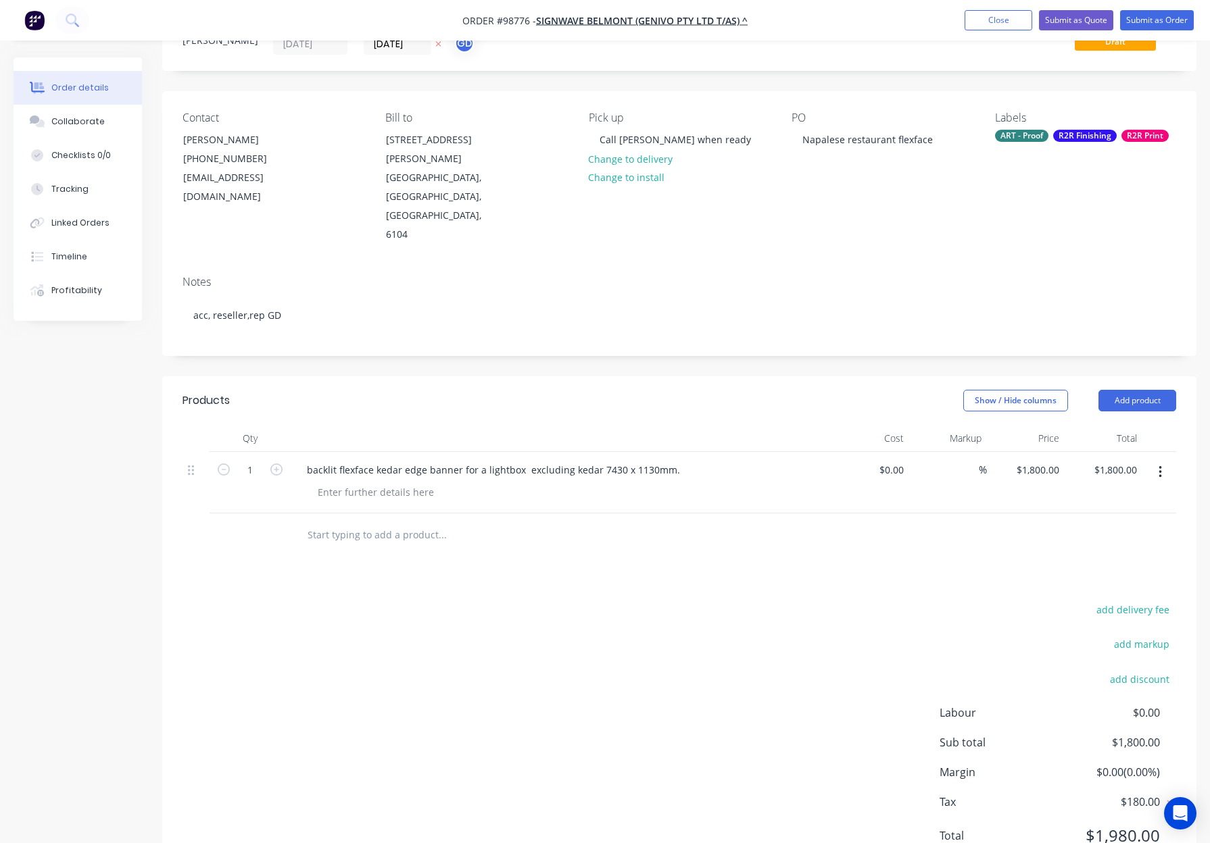
scroll to position [60, 0]
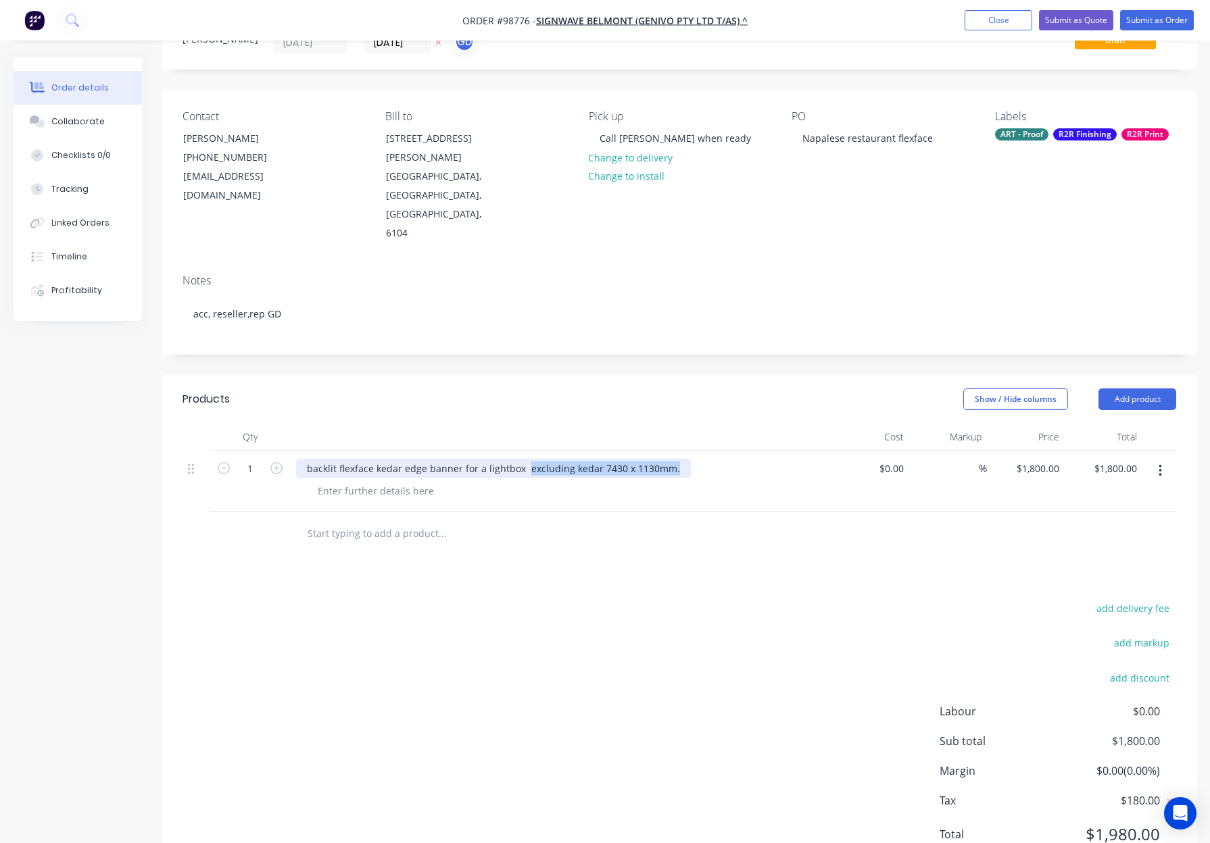
drag, startPoint x: 528, startPoint y: 430, endPoint x: 682, endPoint y: 431, distance: 154.1
click at [682, 459] on div "backlit flexface kedar edge banner for a lightbox excluding kedar 7430 x 1130mm." at bounding box center [561, 469] width 530 height 20
drag, startPoint x: 373, startPoint y: 449, endPoint x: 364, endPoint y: 452, distance: 9.8
click at [372, 481] on div at bounding box center [376, 491] width 138 height 20
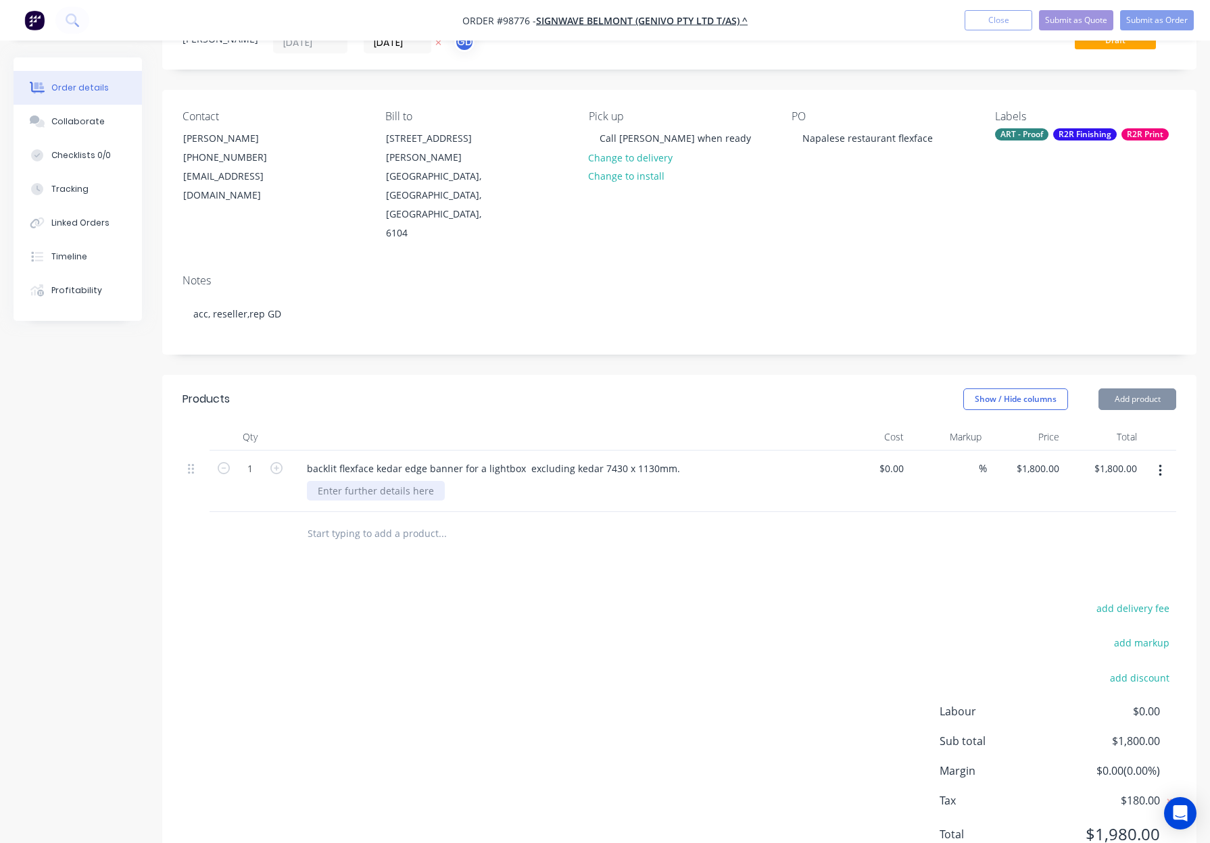
click at [361, 481] on div at bounding box center [376, 491] width 138 height 20
click at [359, 481] on div at bounding box center [376, 491] width 138 height 20
paste div
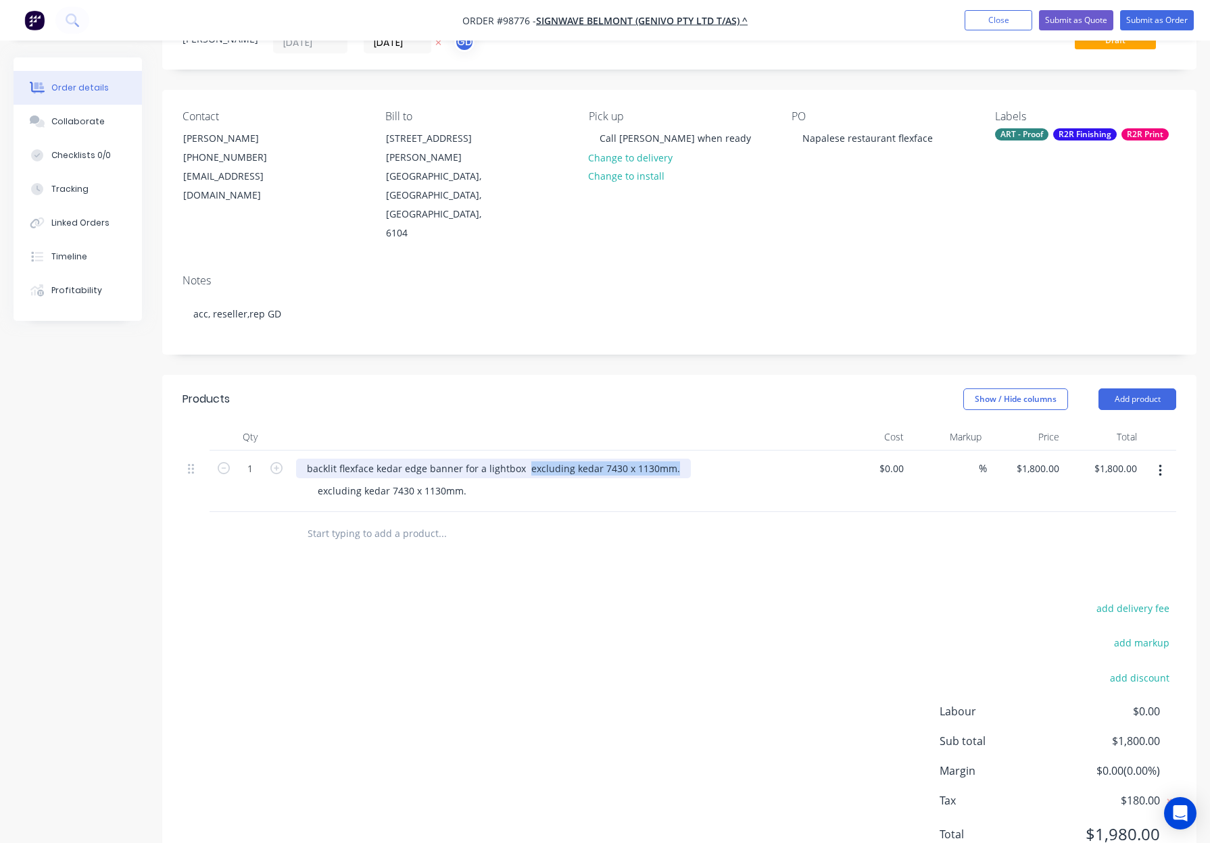
drag, startPoint x: 661, startPoint y: 430, endPoint x: 524, endPoint y: 430, distance: 137.2
click at [524, 459] on div "backlit flexface kedar edge banner for a lightbox excluding kedar 7430 x 1130mm." at bounding box center [493, 469] width 395 height 20
drag, startPoint x: 312, startPoint y: 430, endPoint x: 322, endPoint y: 437, distance: 12.2
click at [312, 459] on div "backlit flexface kedar edge banner for a lightbox" at bounding box center [416, 469] width 241 height 20
click at [374, 459] on div "Backlit flexface kedar edge banner for a lightbox" at bounding box center [416, 469] width 241 height 20
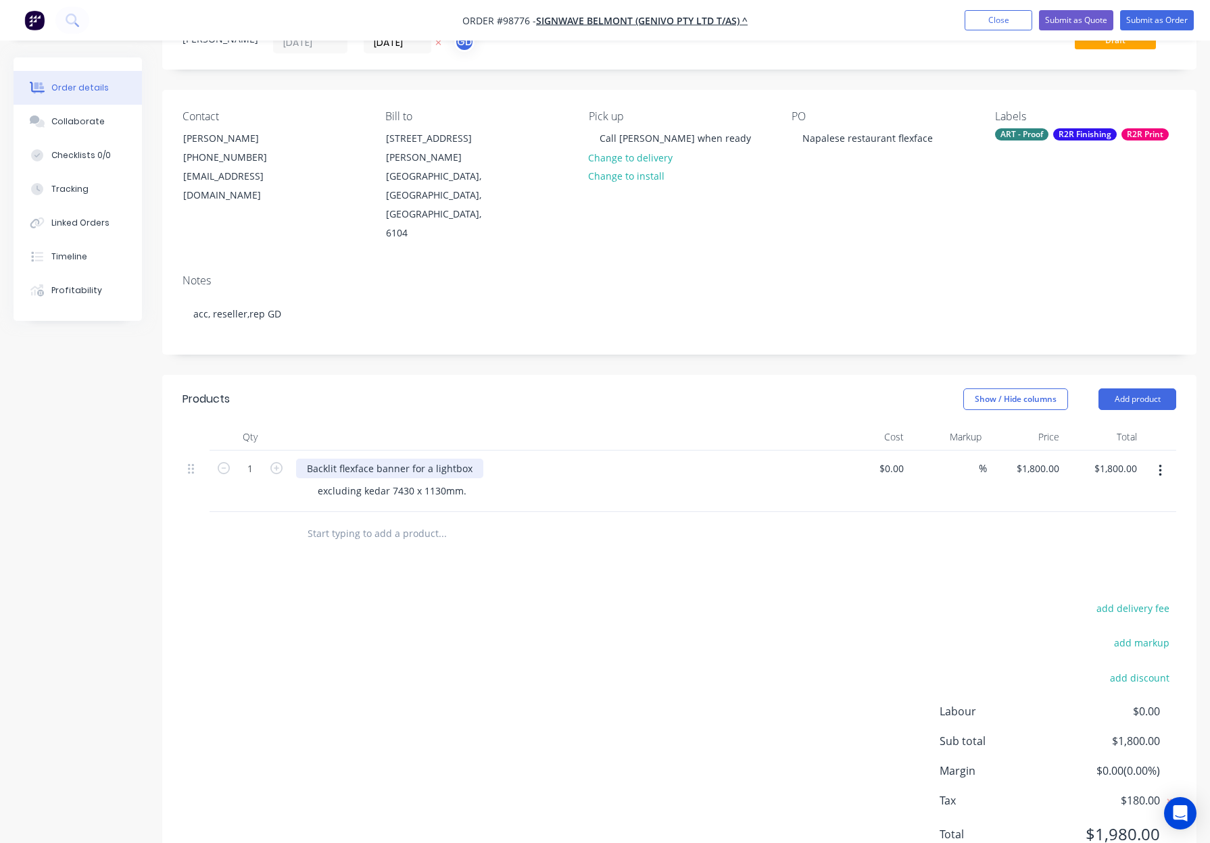
click at [381, 459] on div "Backlit flexface banner for a lightbox" at bounding box center [389, 469] width 187 height 20
drag, startPoint x: 406, startPoint y: 429, endPoint x: 421, endPoint y: 436, distance: 16.3
click at [407, 459] on div "Backlit flexface Banner for a lightbox" at bounding box center [389, 469] width 187 height 20
click at [478, 459] on div "Backlit flexface Banner - for a lightbox" at bounding box center [392, 469] width 193 height 20
click at [454, 389] on div "Show / Hide columns Add product" at bounding box center [785, 400] width 782 height 22
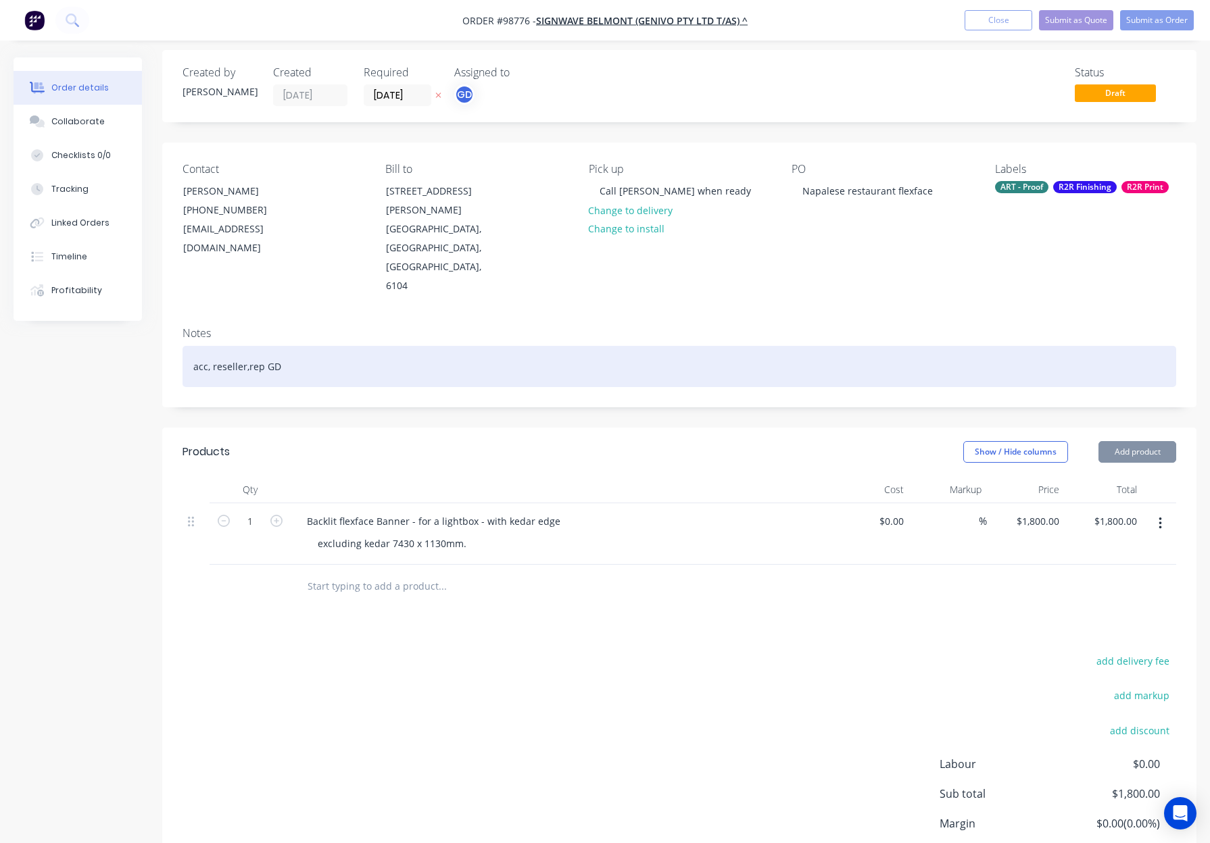
scroll to position [0, 0]
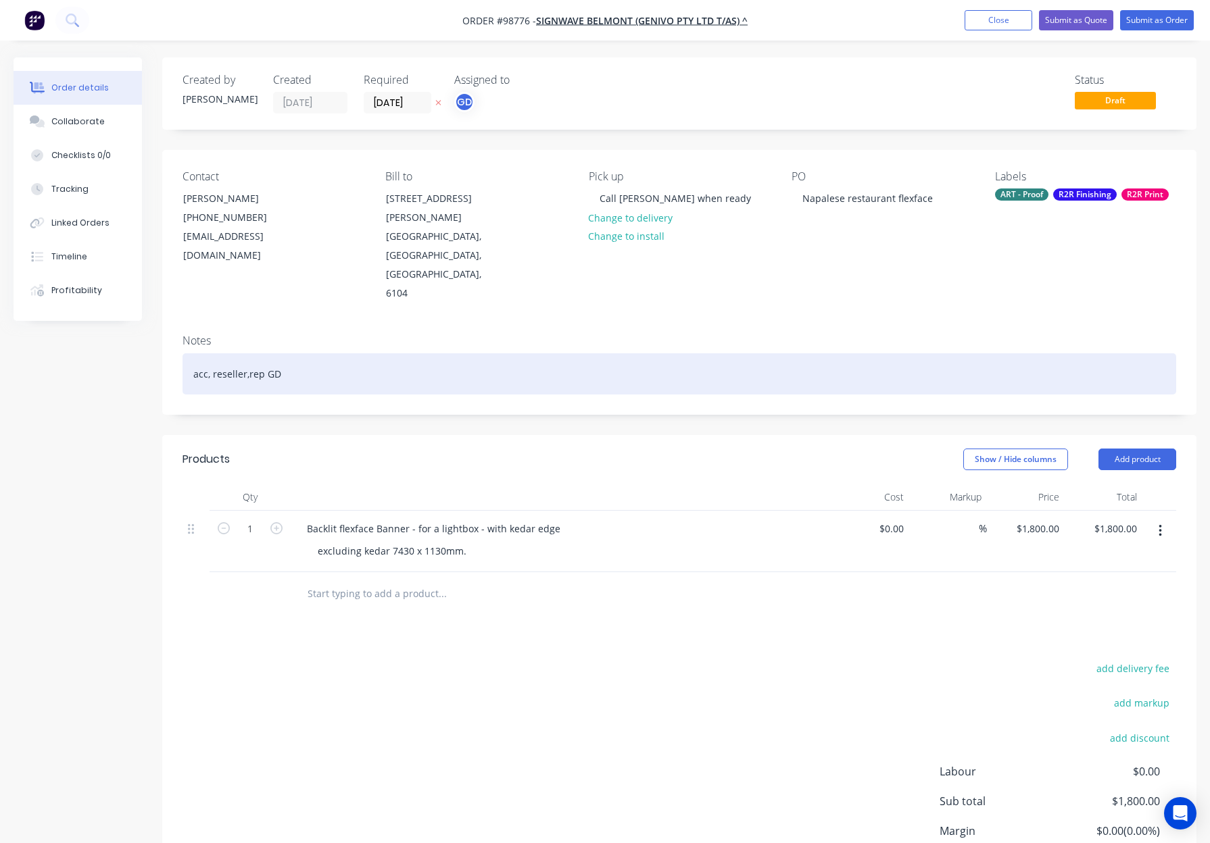
drag, startPoint x: 384, startPoint y: 337, endPoint x: 394, endPoint y: 337, distance: 10.1
click at [384, 353] on div "acc, reseller,rep GD" at bounding box center [678, 373] width 993 height 41
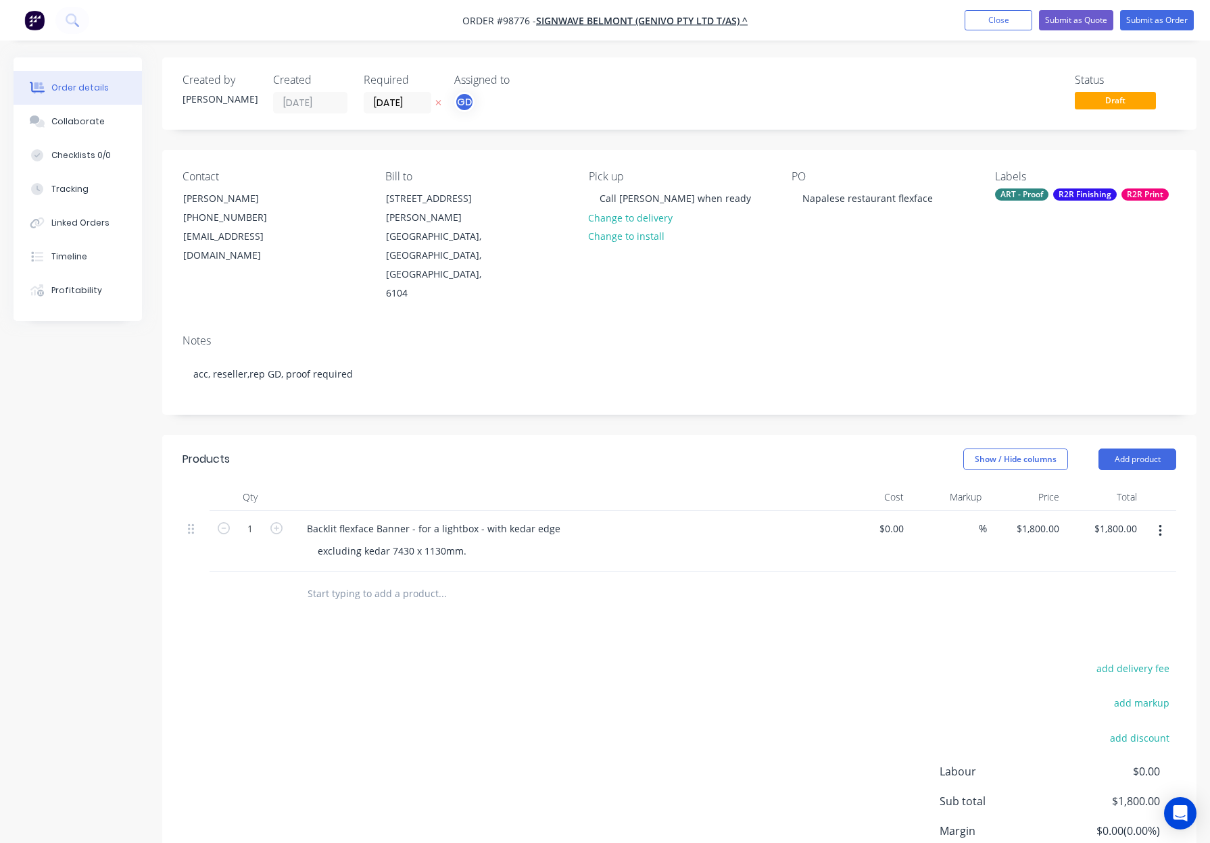
click at [1037, 189] on div "ART - Proof" at bounding box center [1021, 195] width 53 height 12
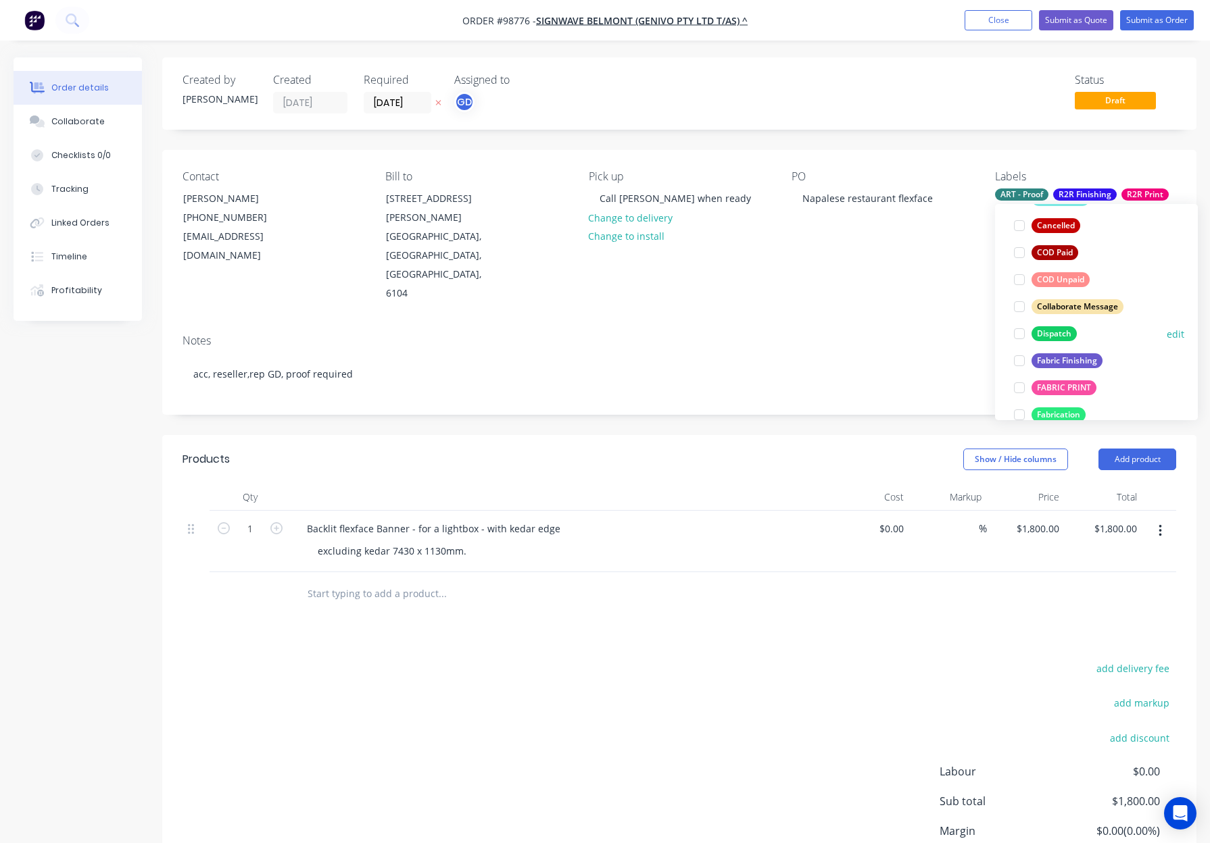
click at [1061, 330] on div "Dispatch" at bounding box center [1053, 333] width 45 height 15
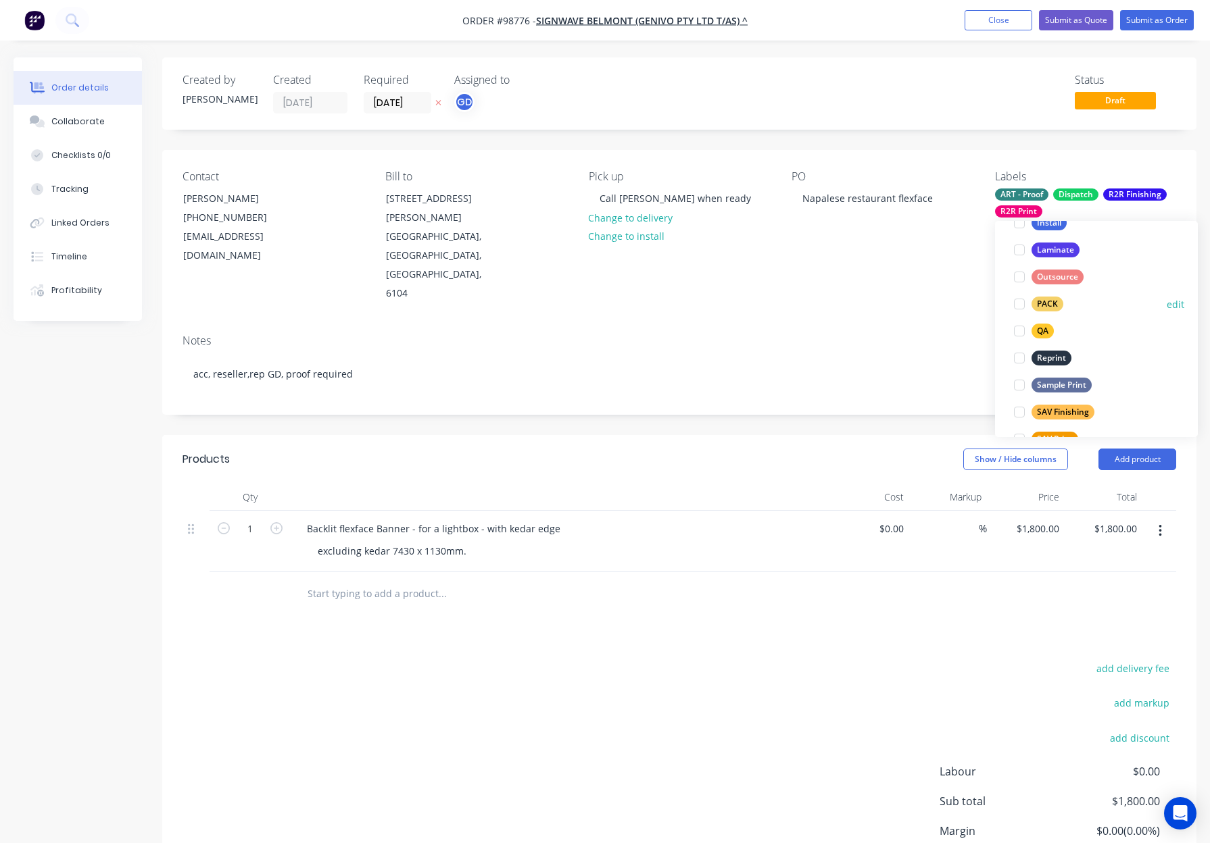
click at [1047, 303] on div "PACK" at bounding box center [1047, 304] width 32 height 15
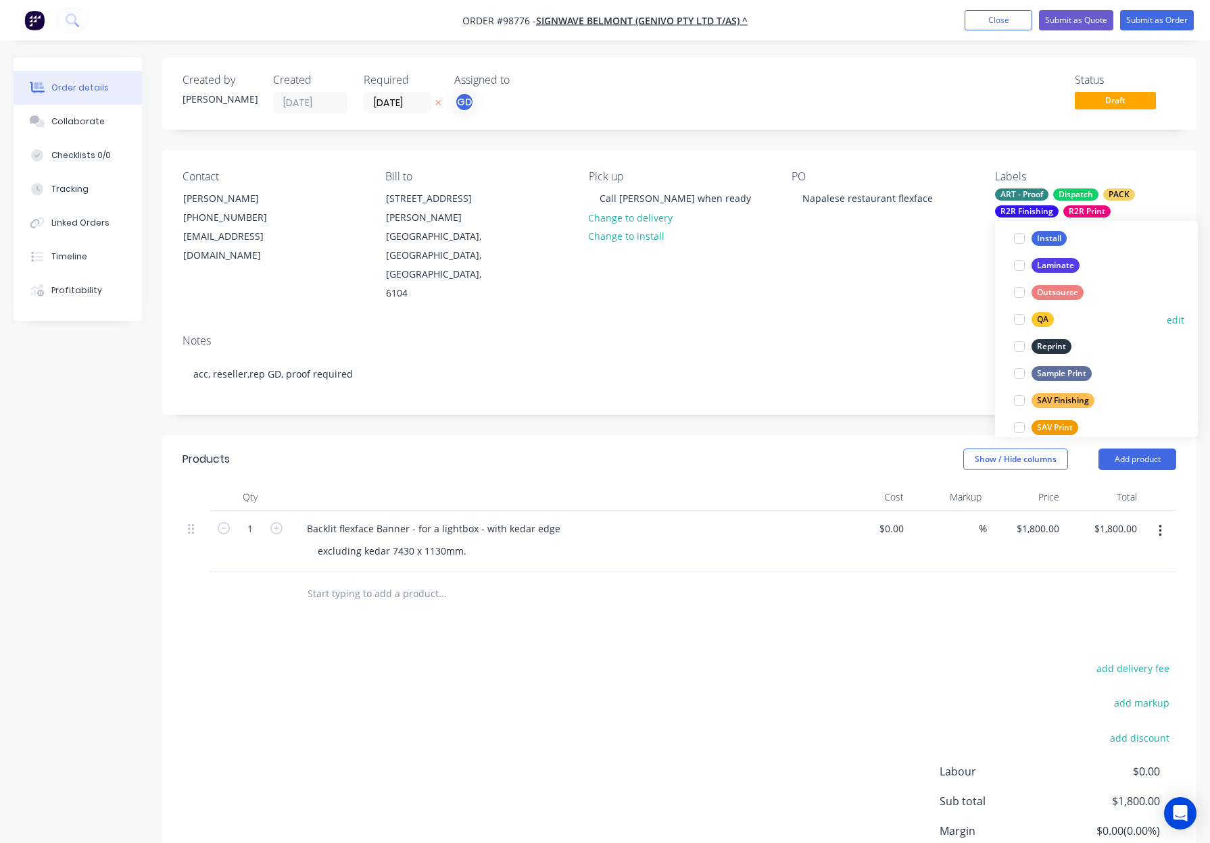
click at [1044, 320] on div "QA" at bounding box center [1042, 319] width 22 height 15
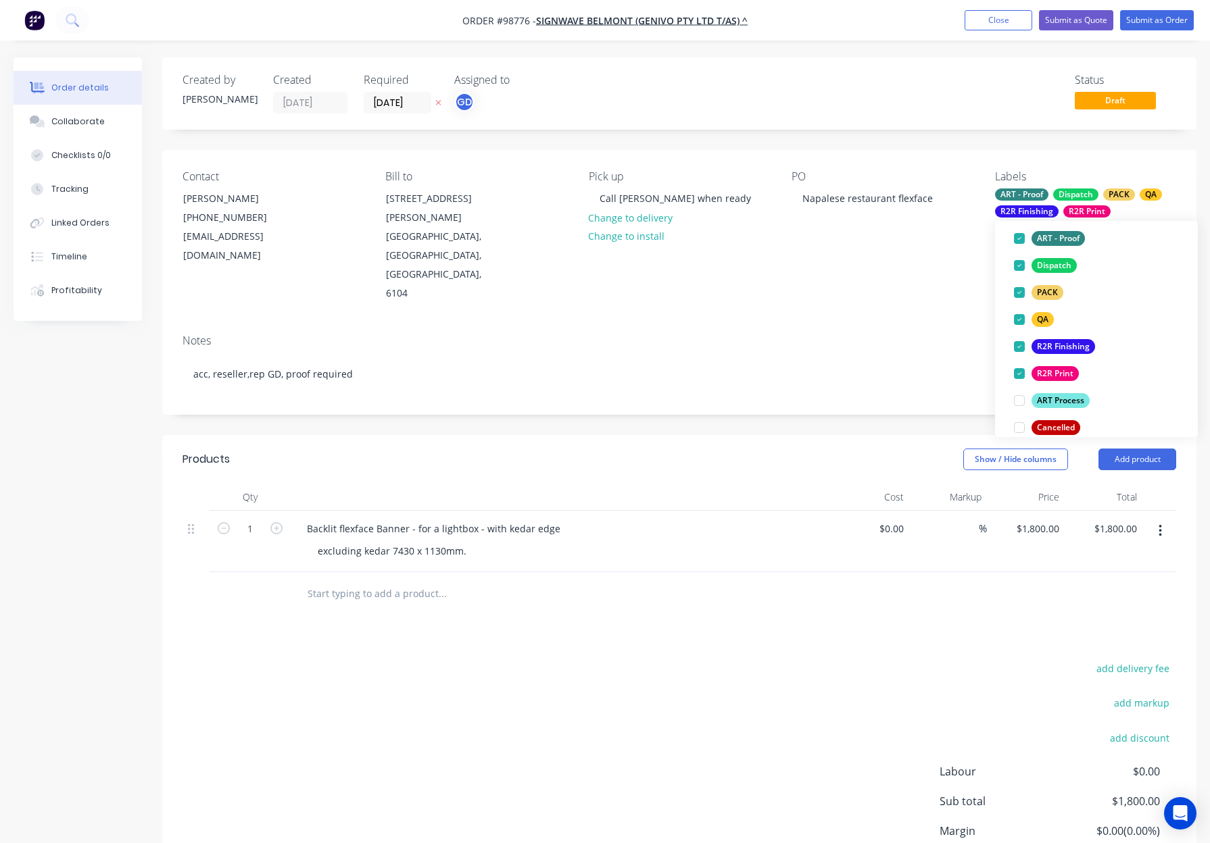
click at [896, 260] on div "PO Napalese restaurant flexface" at bounding box center [881, 236] width 181 height 133
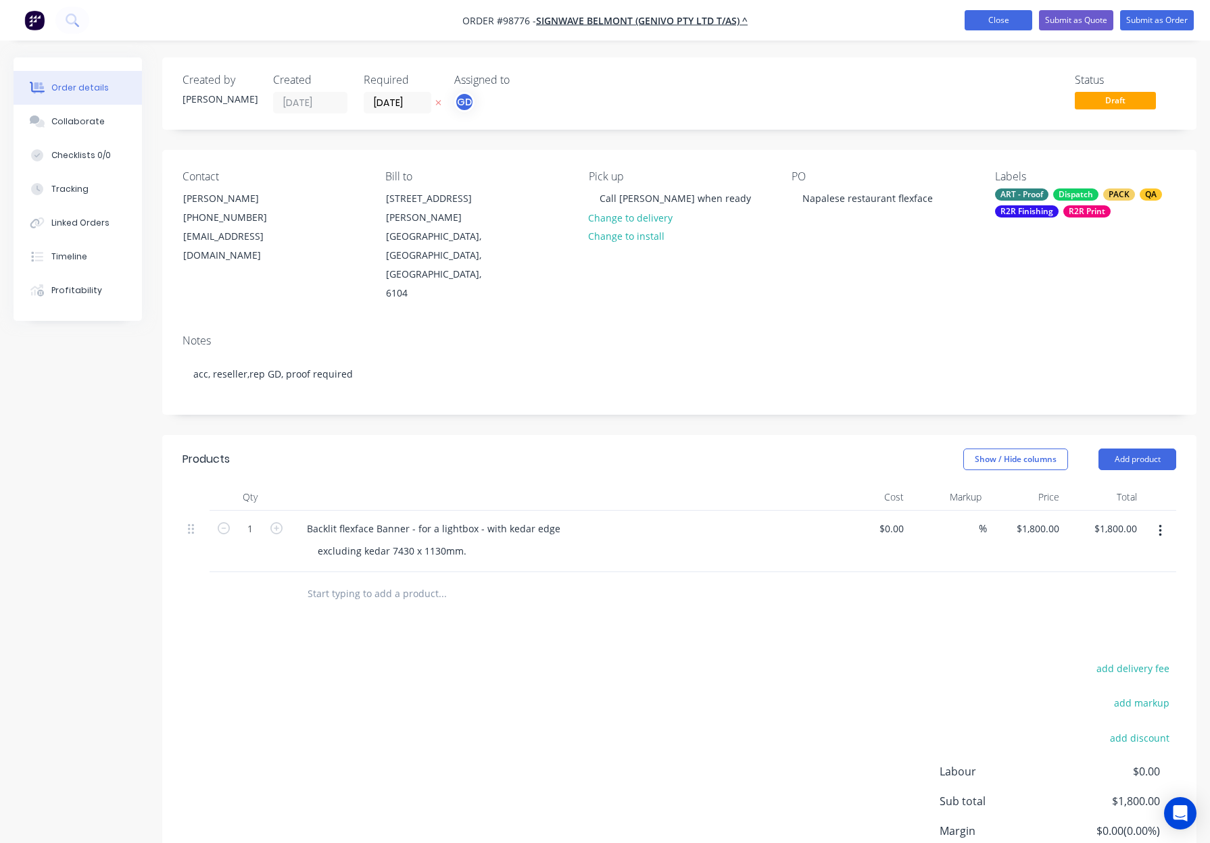
click at [1001, 24] on button "Close" at bounding box center [998, 20] width 68 height 20
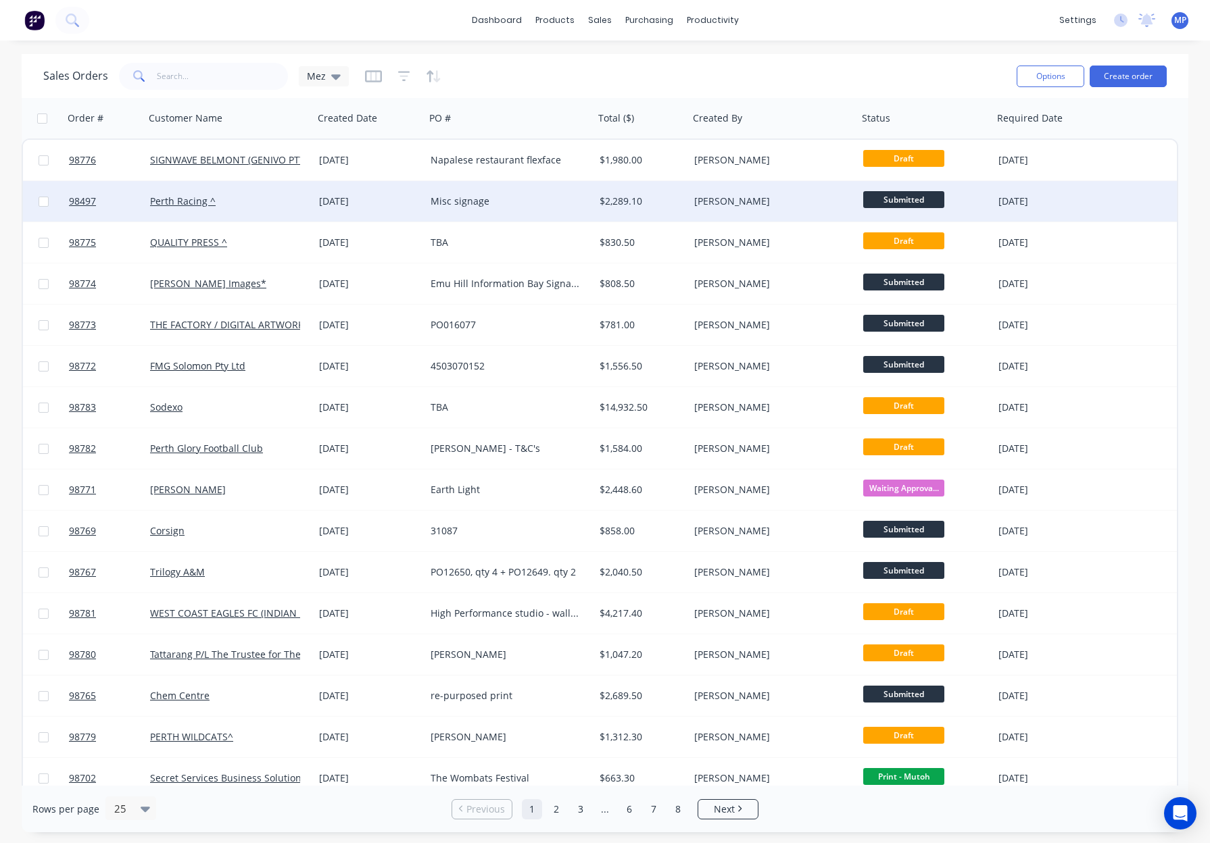
click at [739, 206] on div "[PERSON_NAME]" at bounding box center [769, 202] width 150 height 14
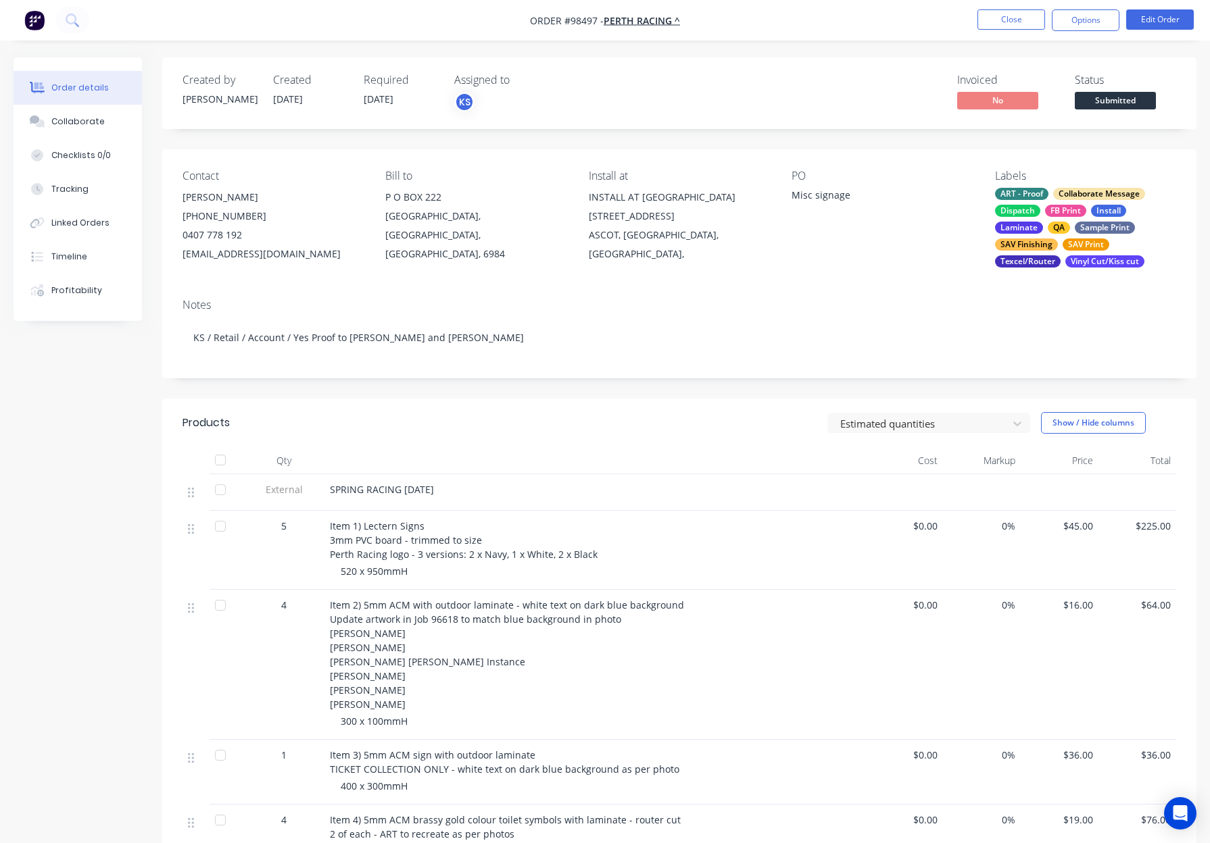
click at [1062, 222] on div "QA" at bounding box center [1058, 228] width 22 height 12
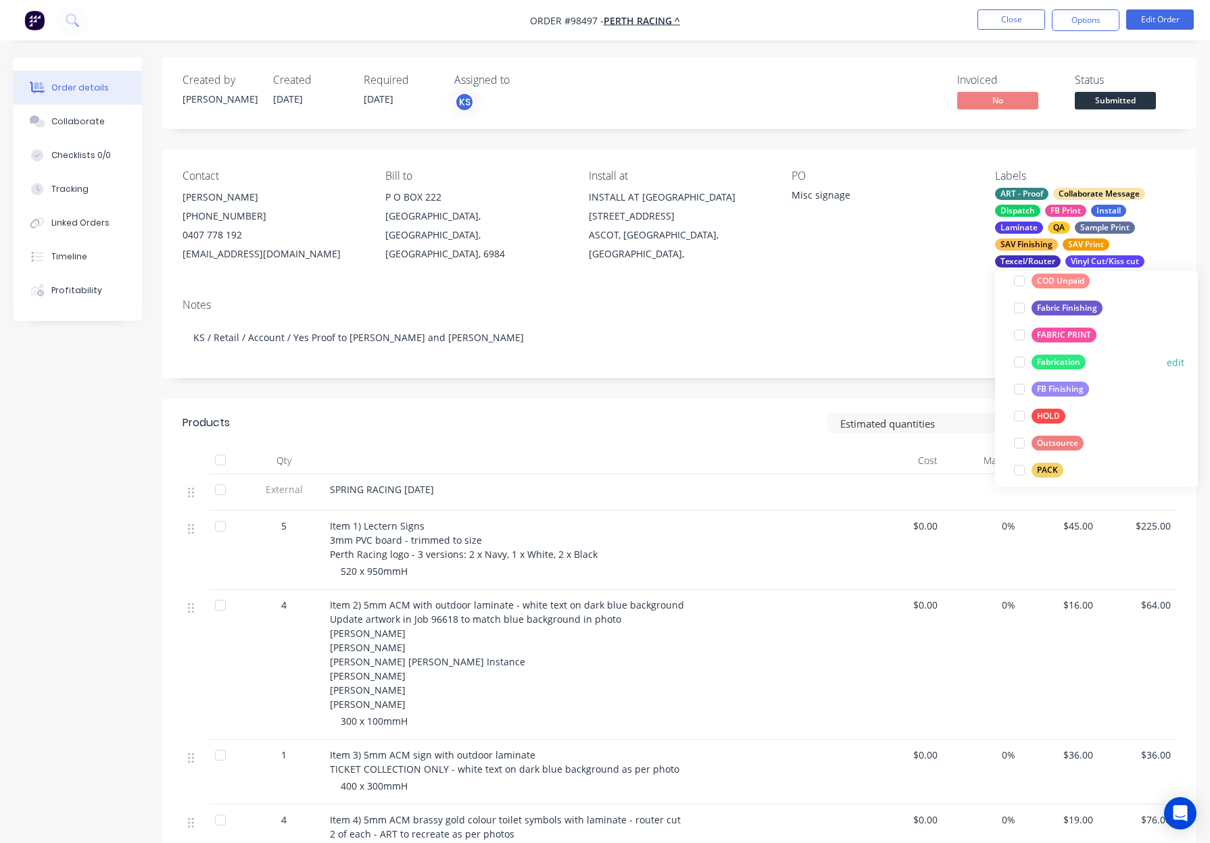
click at [1066, 364] on div "Fabrication" at bounding box center [1058, 362] width 54 height 15
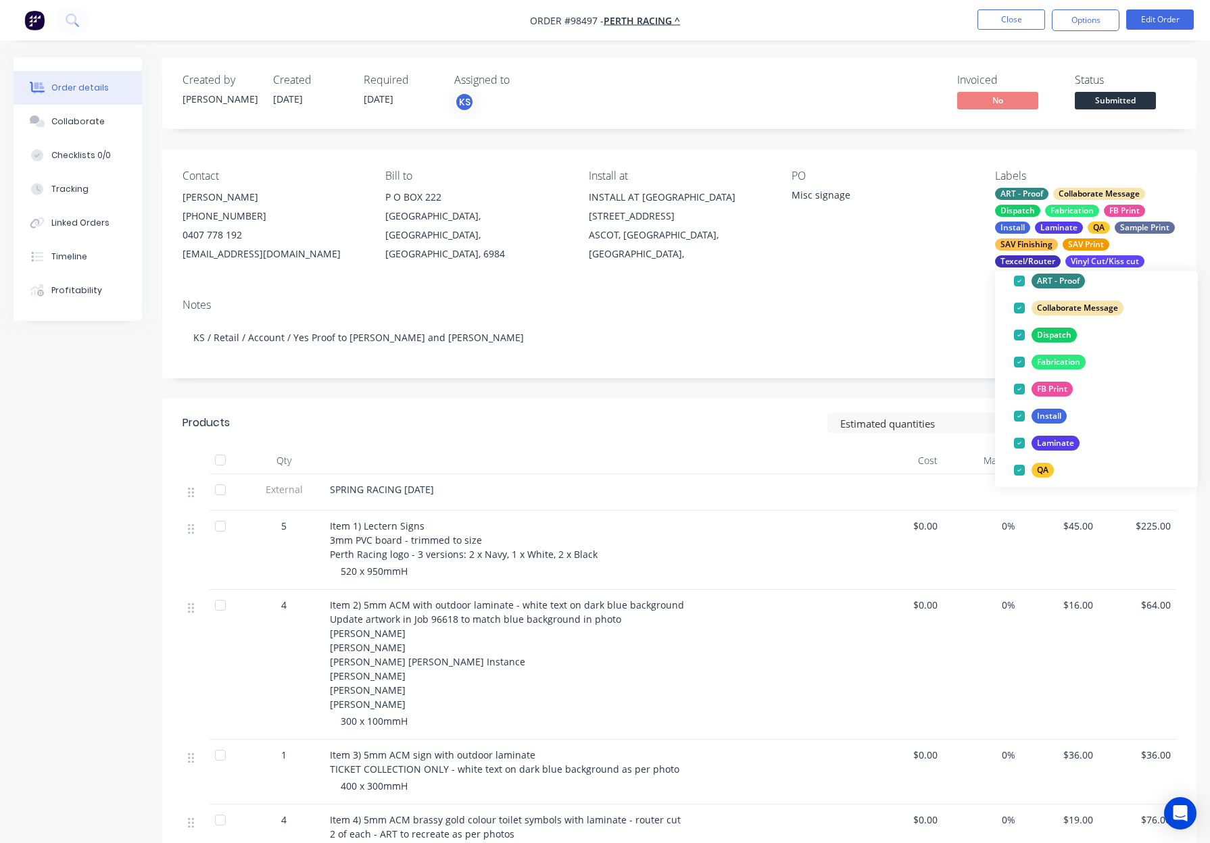
click at [906, 251] on div "PO Misc signage" at bounding box center [881, 219] width 181 height 98
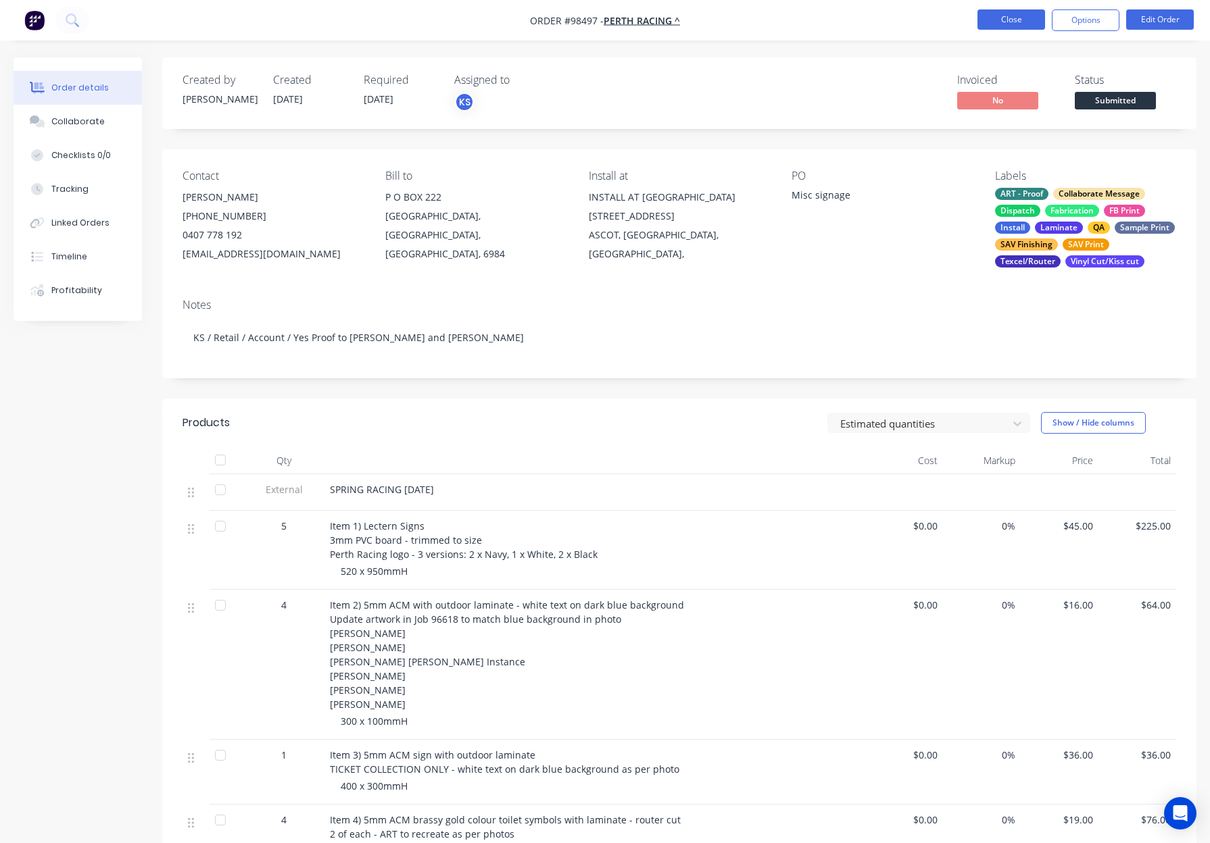
click at [995, 23] on button "Close" at bounding box center [1011, 19] width 68 height 20
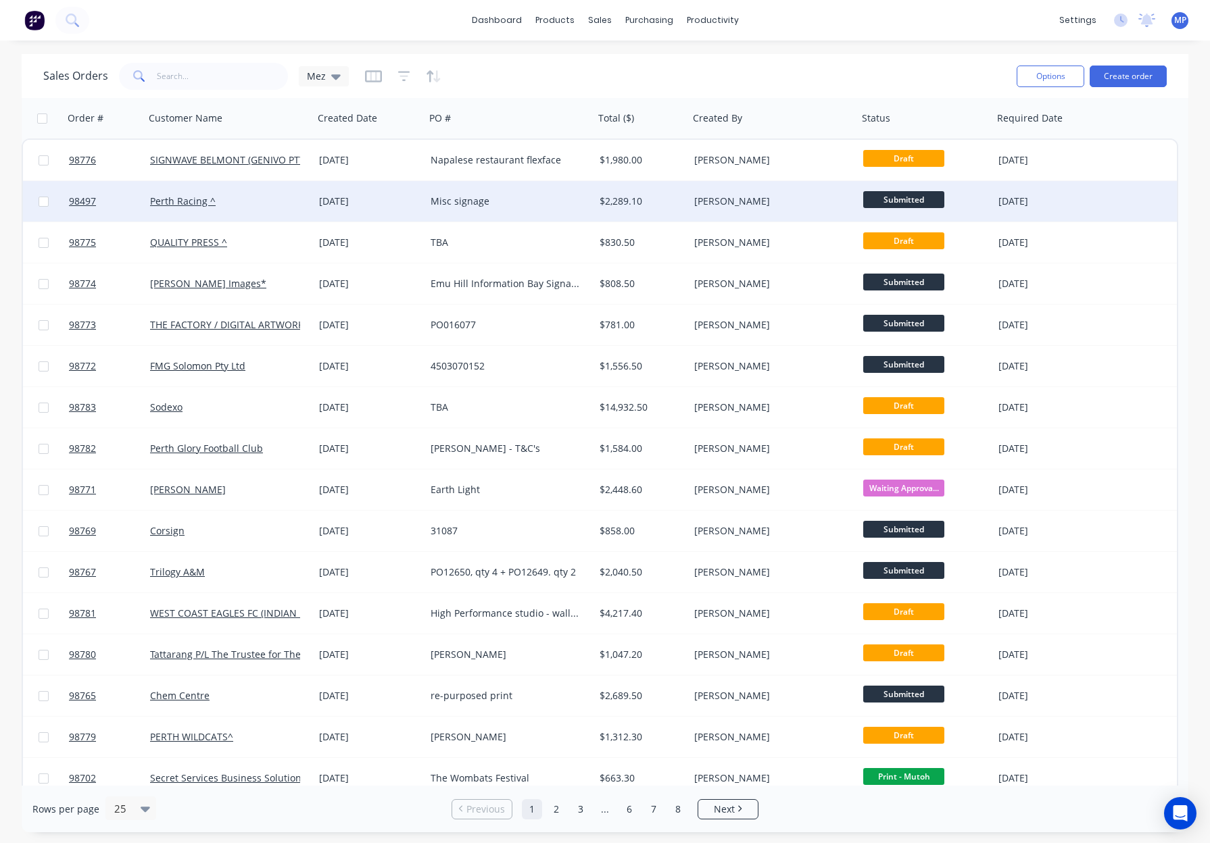
click at [526, 198] on div "Misc signage" at bounding box center [505, 202] width 150 height 14
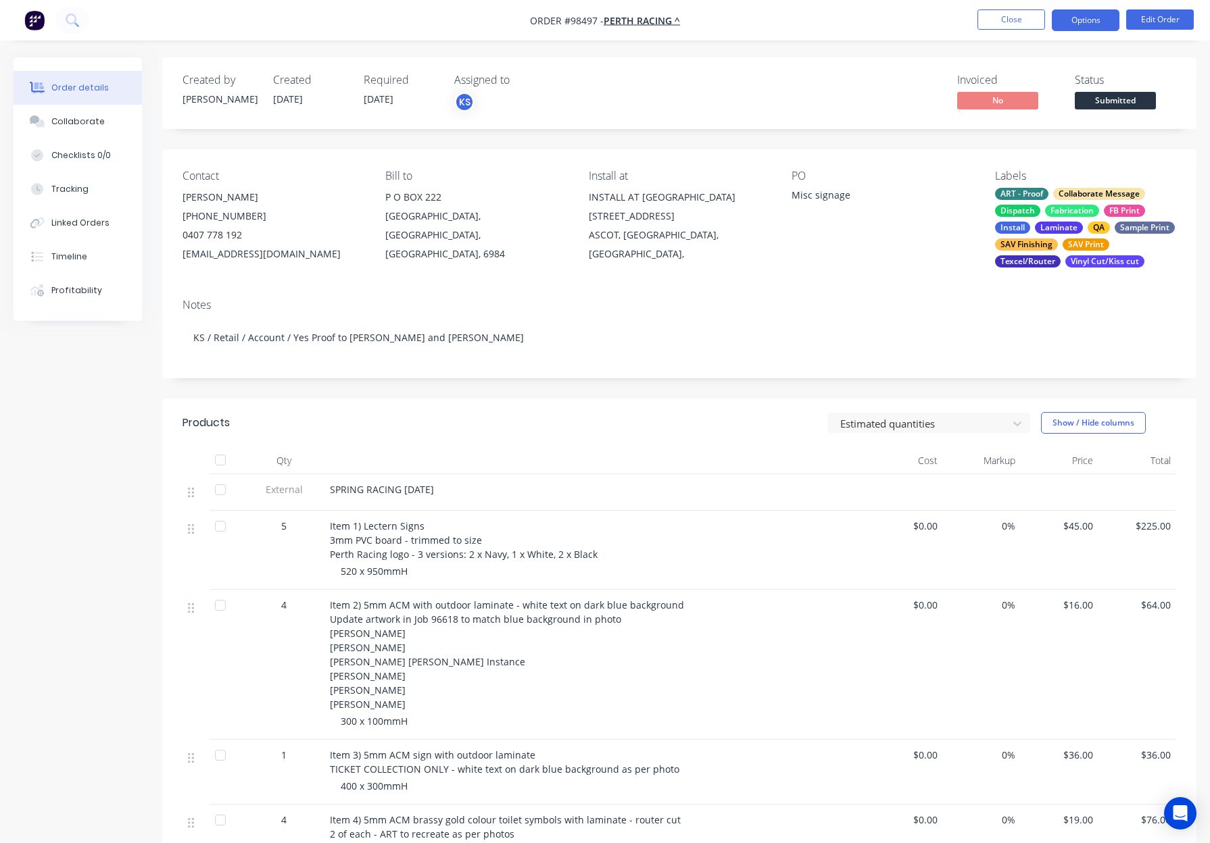
click at [1079, 18] on button "Options" at bounding box center [1085, 20] width 68 height 22
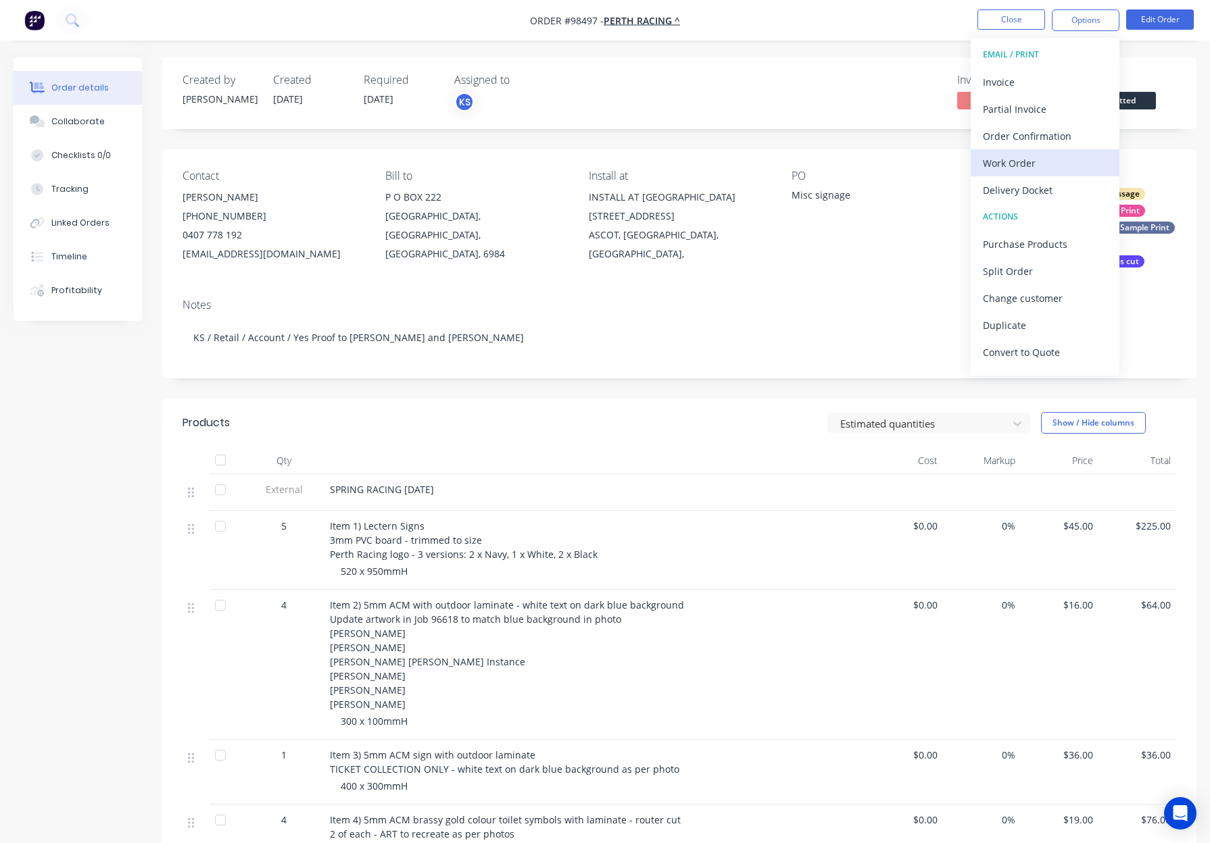
click at [1022, 167] on div "Work Order" at bounding box center [1045, 163] width 124 height 20
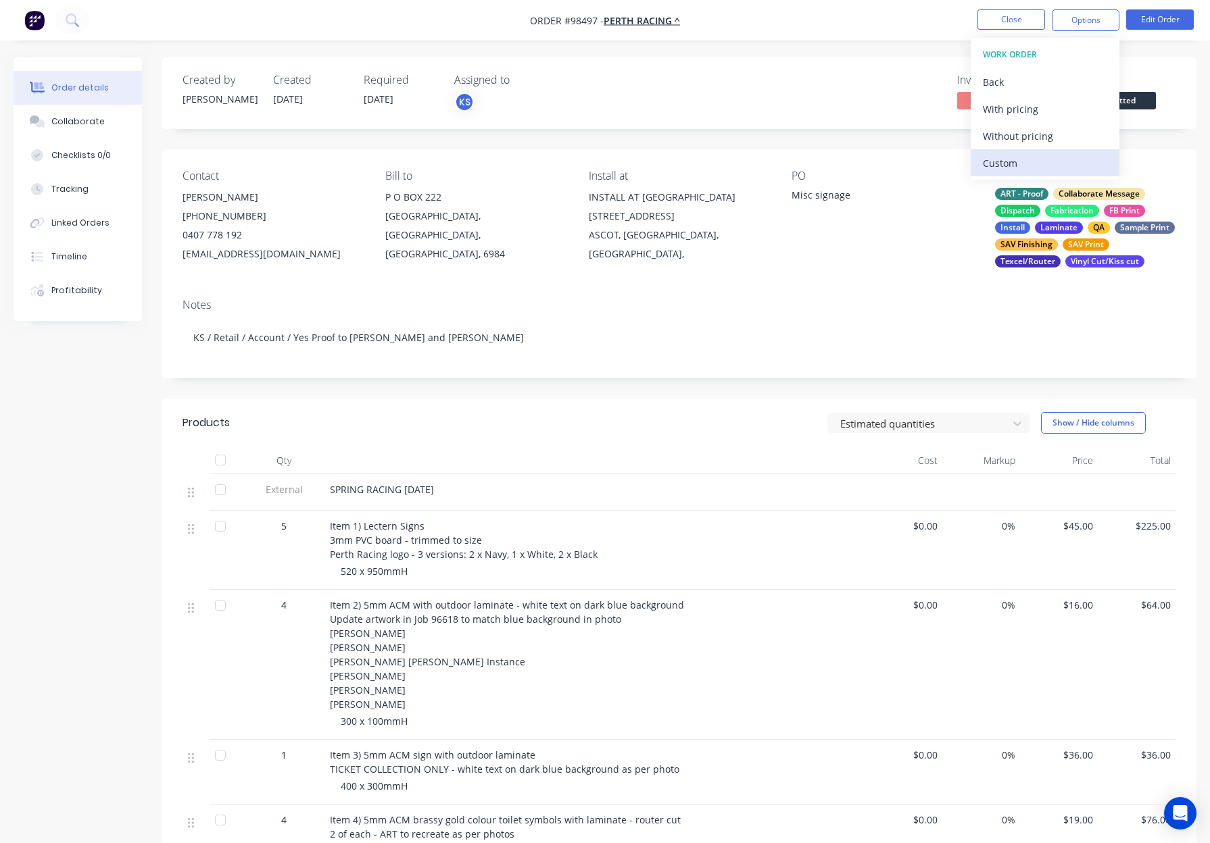
click at [1022, 166] on div "Custom" at bounding box center [1045, 163] width 124 height 20
click at [1045, 139] on div "Without pricing" at bounding box center [1045, 136] width 124 height 20
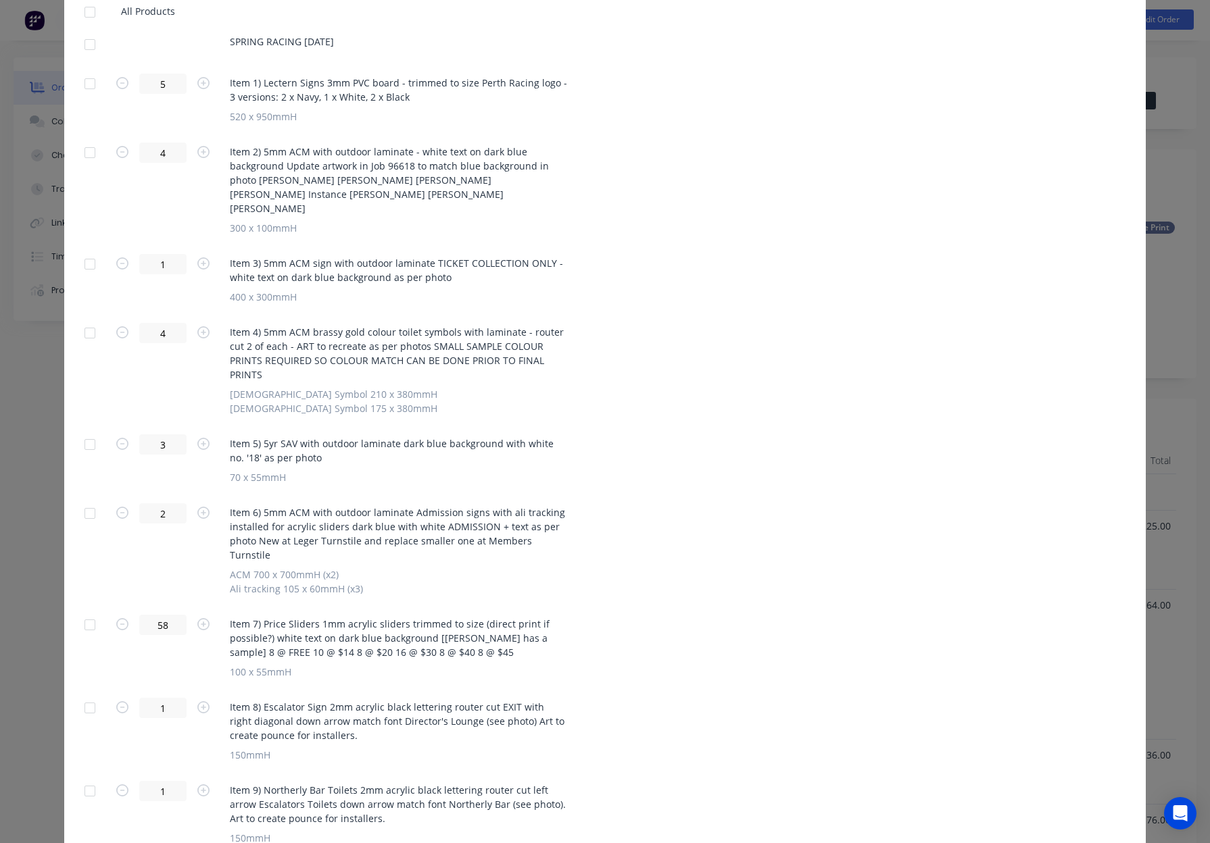
scroll to position [887, 0]
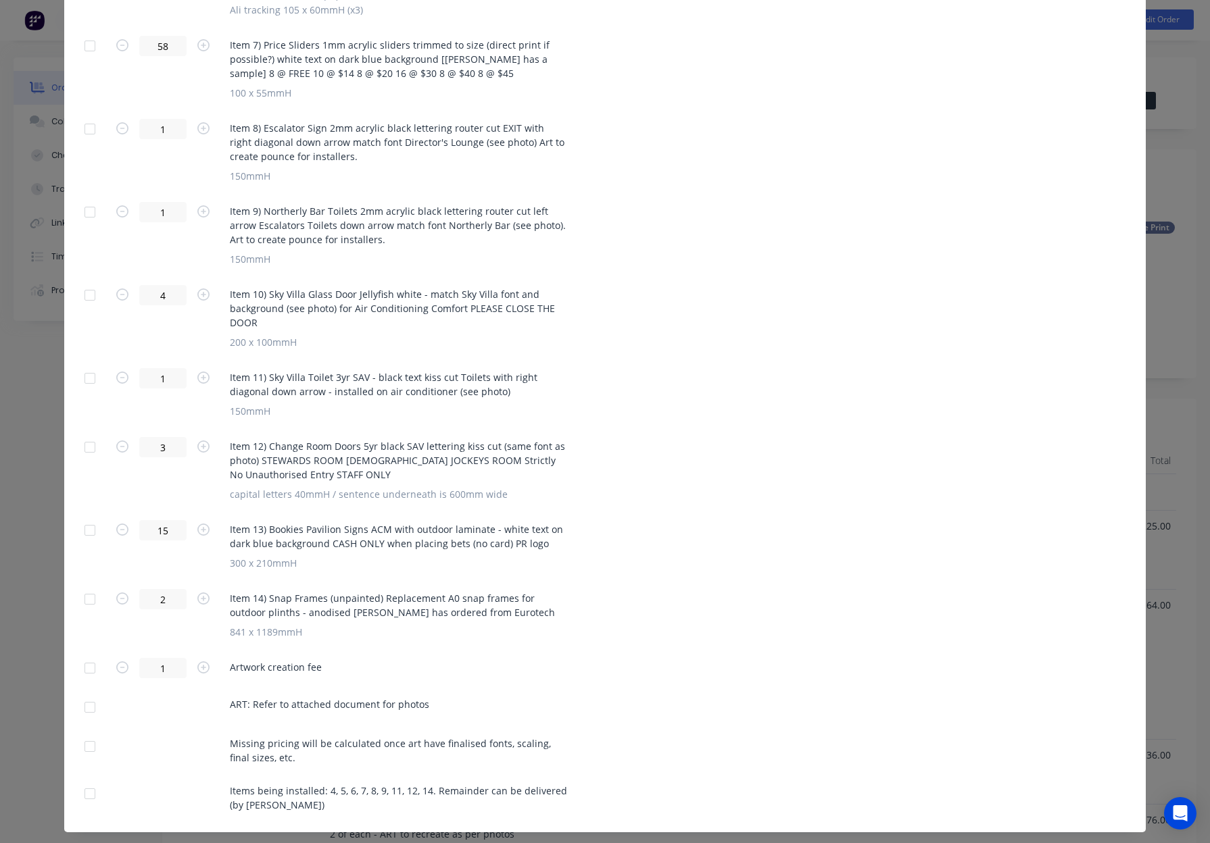
drag, startPoint x: 86, startPoint y: 764, endPoint x: 88, endPoint y: 741, distance: 23.0
click at [86, 780] on div at bounding box center [89, 793] width 27 height 27
drag, startPoint x: 86, startPoint y: 718, endPoint x: 89, endPoint y: 703, distance: 15.1
click at [86, 733] on div at bounding box center [89, 746] width 27 height 27
drag, startPoint x: 92, startPoint y: 670, endPoint x: 94, endPoint y: 646, distance: 24.4
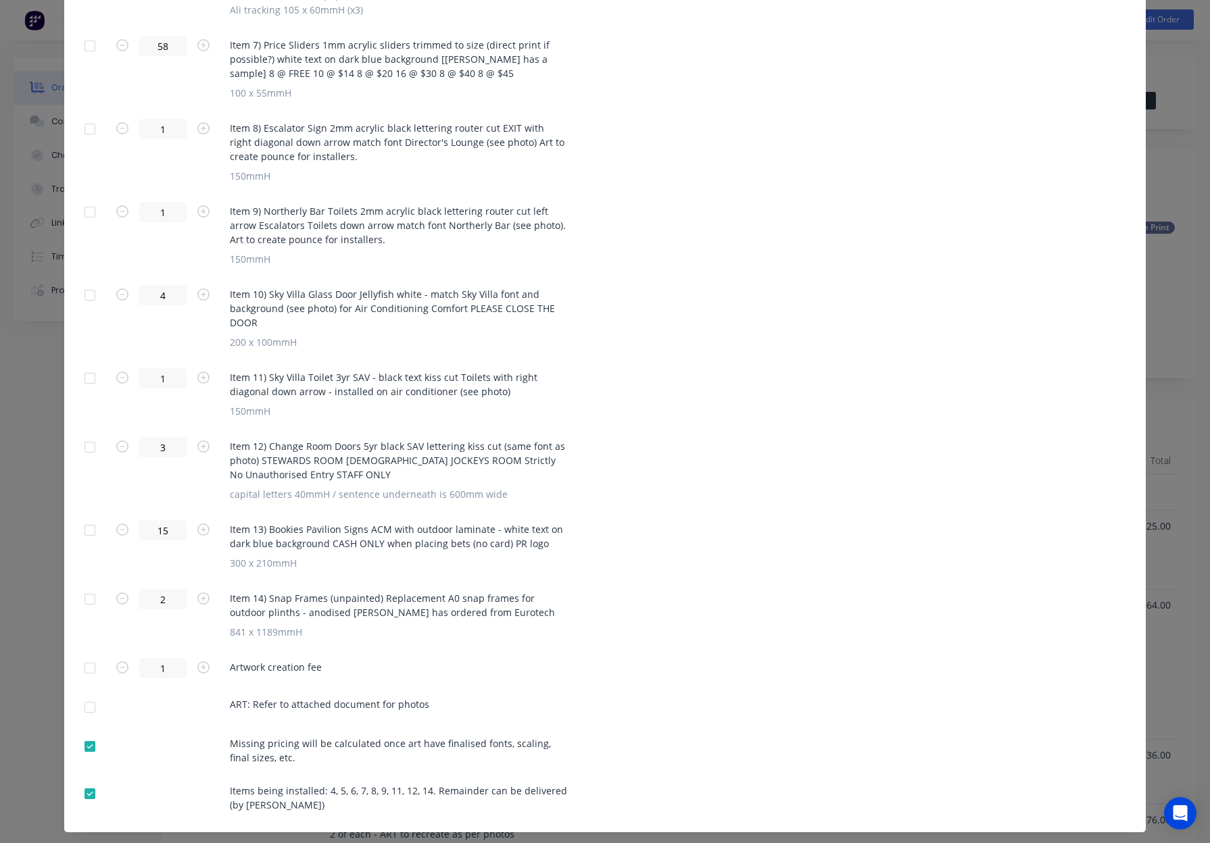
click at [92, 694] on div at bounding box center [89, 707] width 27 height 27
click at [91, 655] on div at bounding box center [89, 668] width 27 height 27
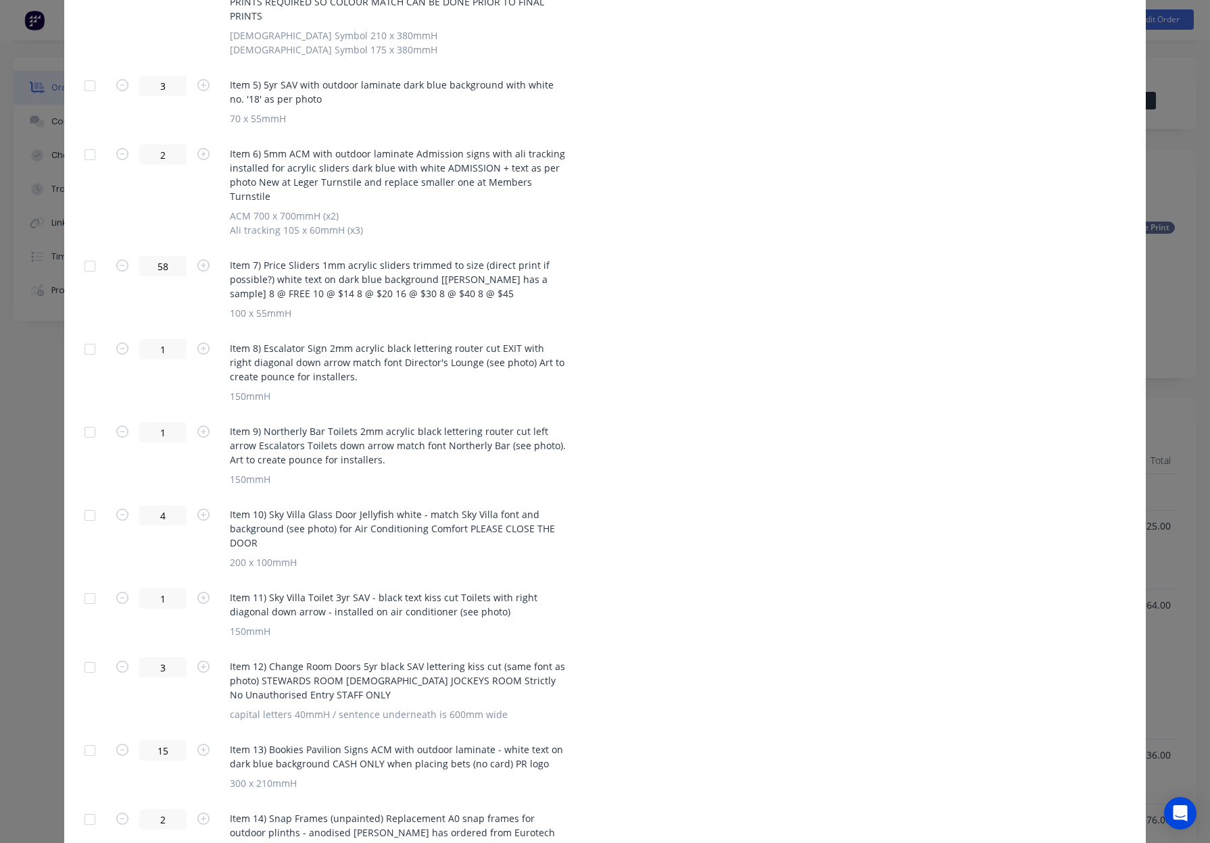
scroll to position [665, 0]
click at [93, 655] on div at bounding box center [89, 668] width 27 height 27
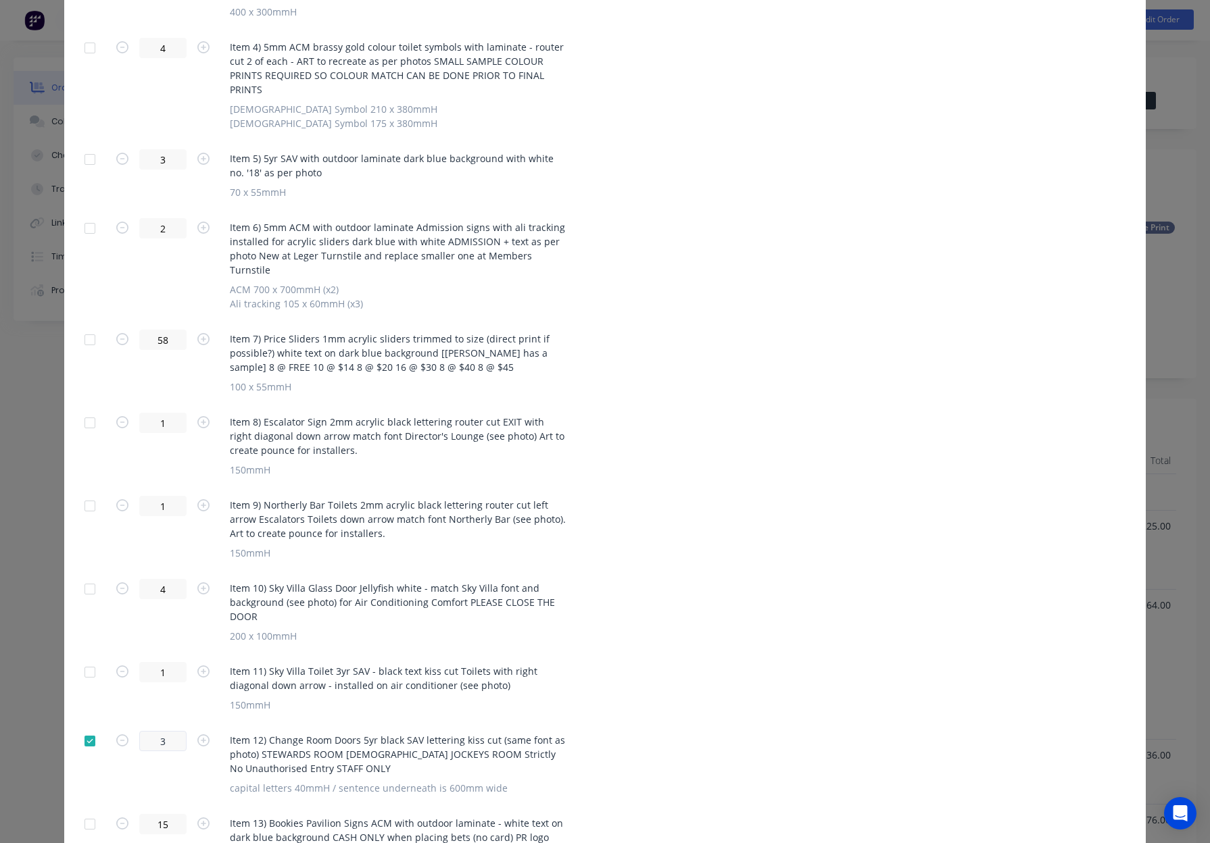
scroll to position [592, 0]
click at [91, 660] on div at bounding box center [89, 673] width 27 height 27
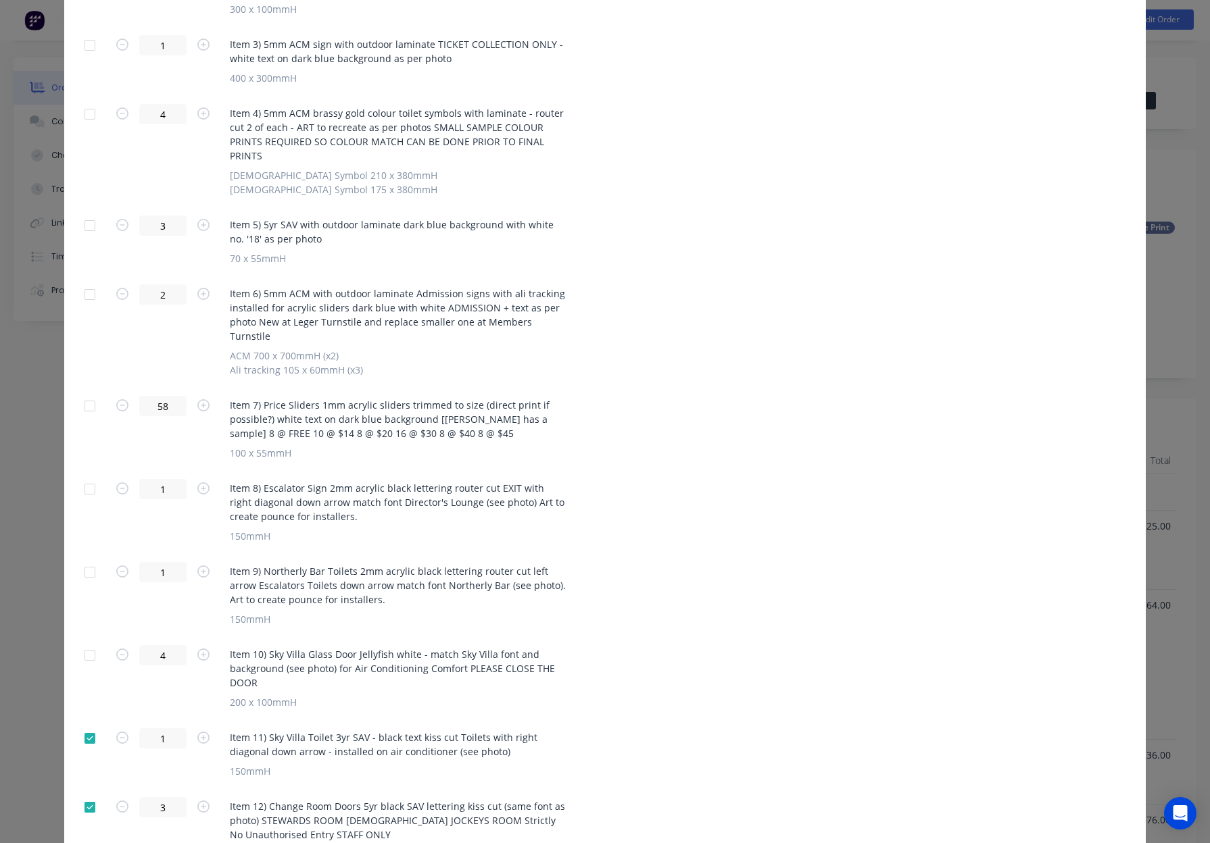
scroll to position [522, 0]
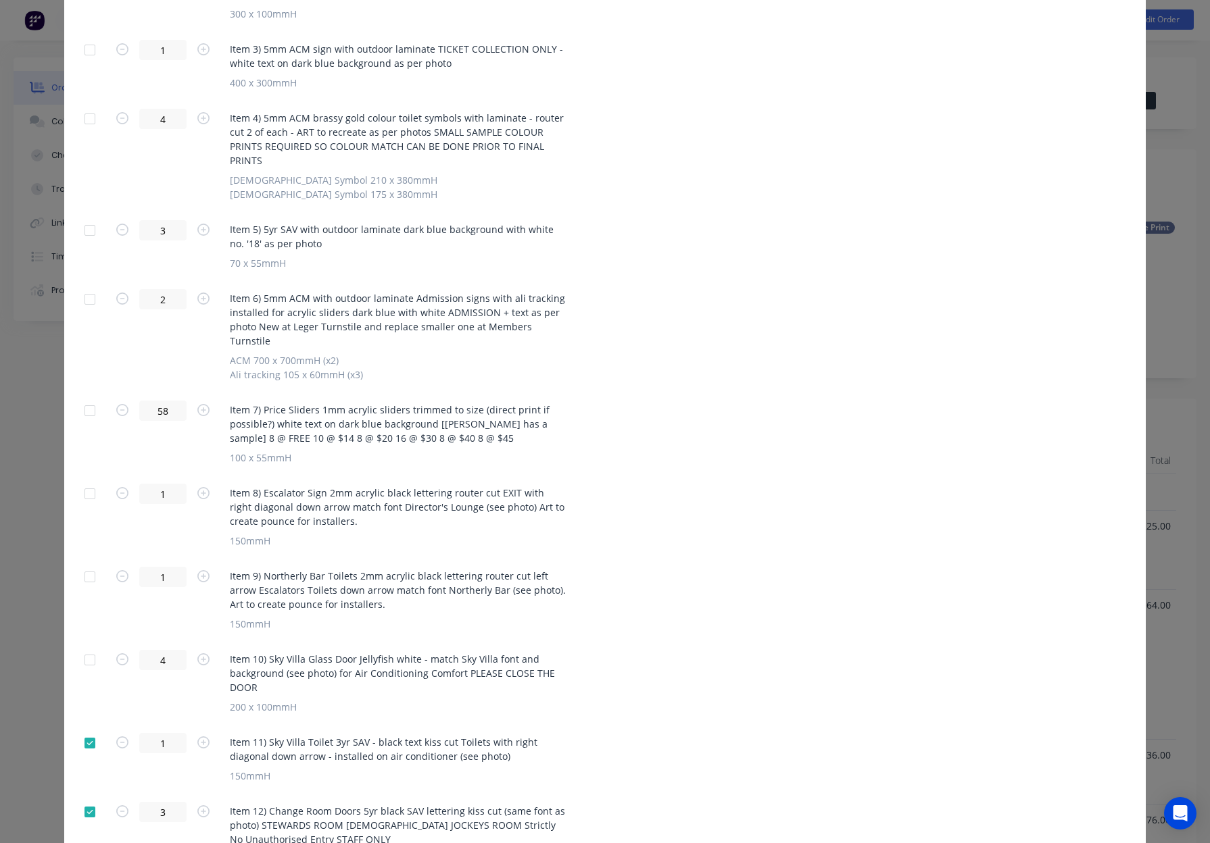
click at [91, 647] on div at bounding box center [89, 660] width 27 height 27
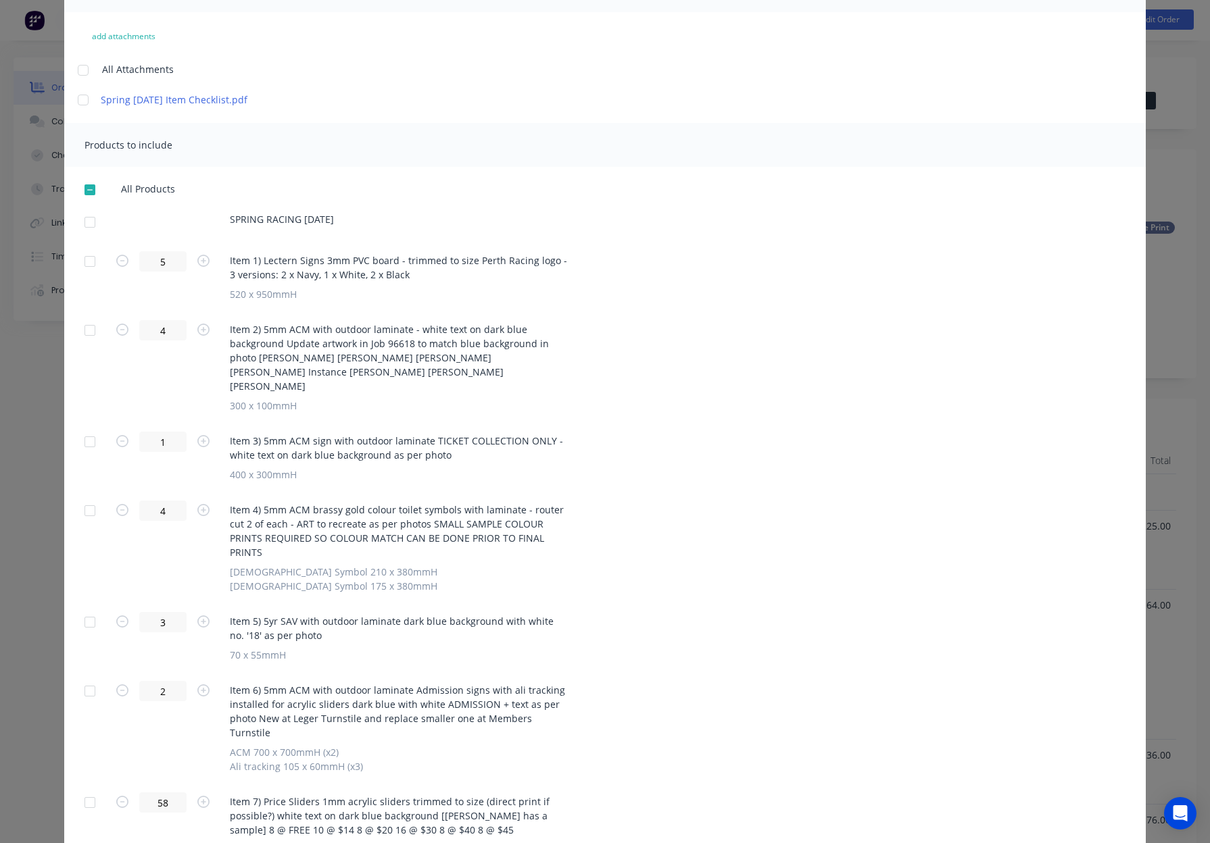
scroll to position [122, 0]
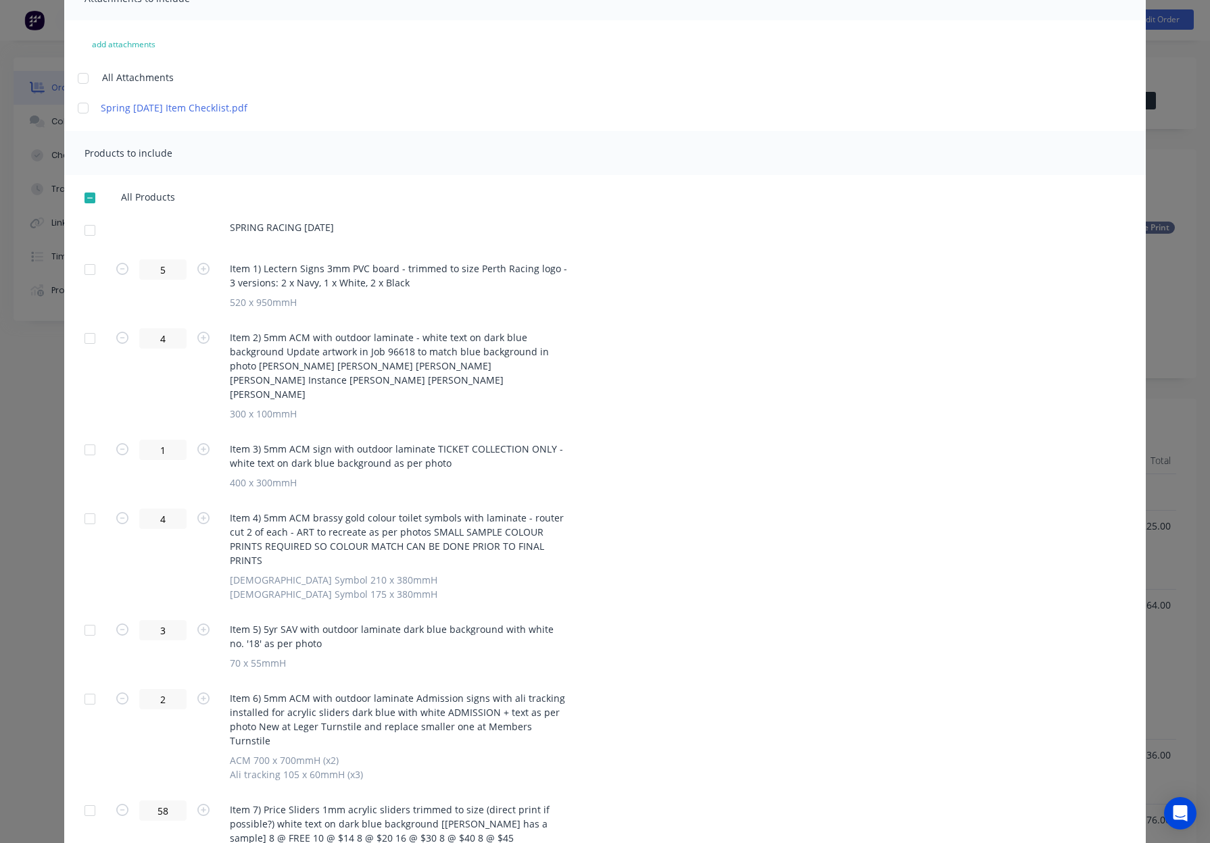
click at [86, 618] on div at bounding box center [89, 630] width 27 height 27
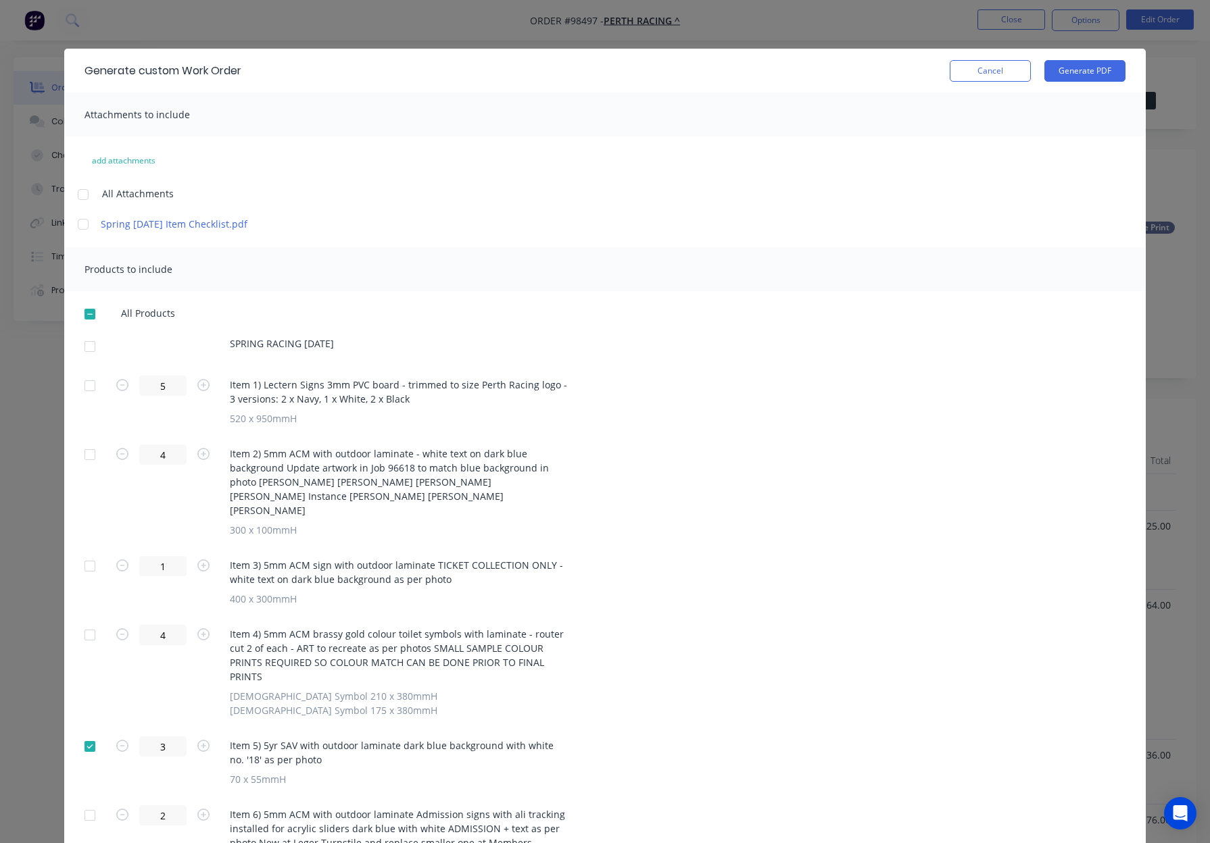
scroll to position [0, 0]
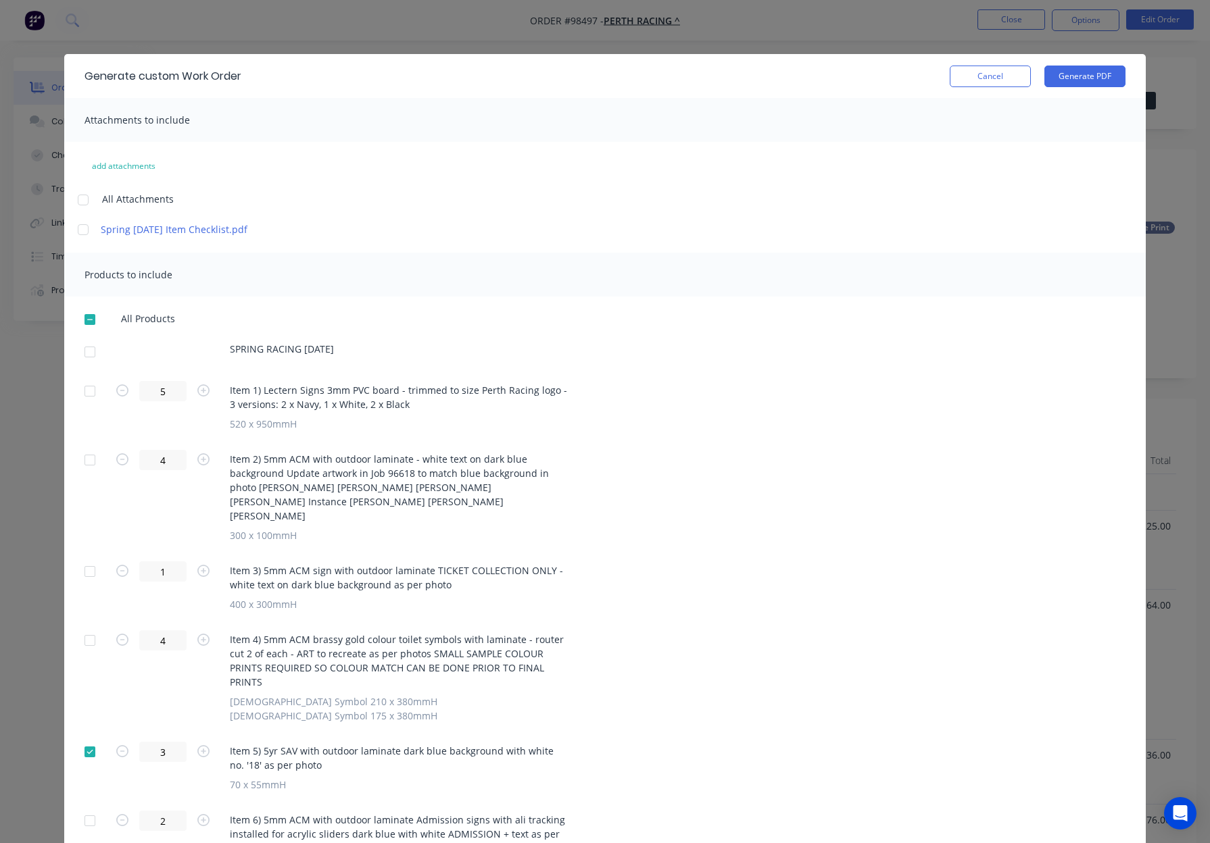
click at [83, 351] on div at bounding box center [89, 352] width 27 height 27
click at [1073, 74] on button "Generate PDF" at bounding box center [1084, 77] width 81 height 22
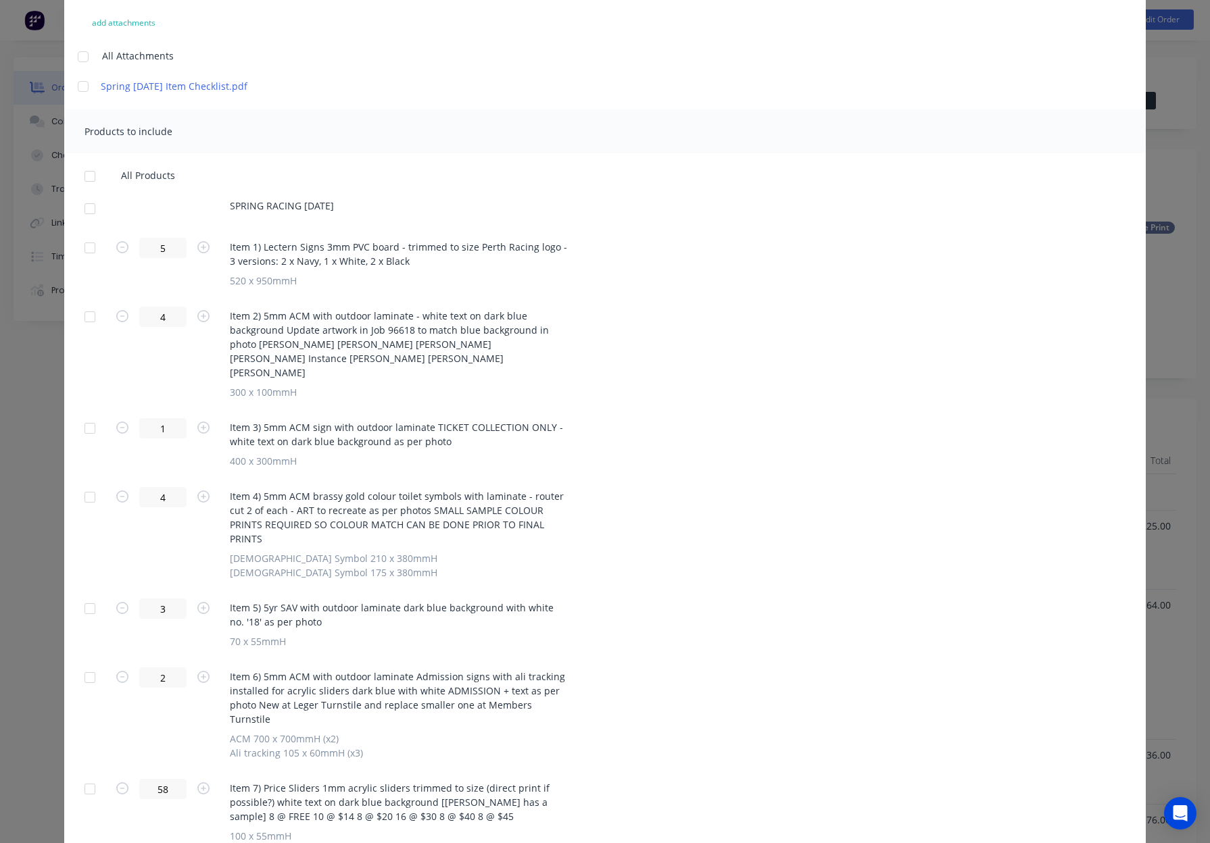
scroll to position [146, 0]
click at [97, 243] on div at bounding box center [89, 245] width 27 height 27
click at [86, 316] on div at bounding box center [89, 314] width 27 height 27
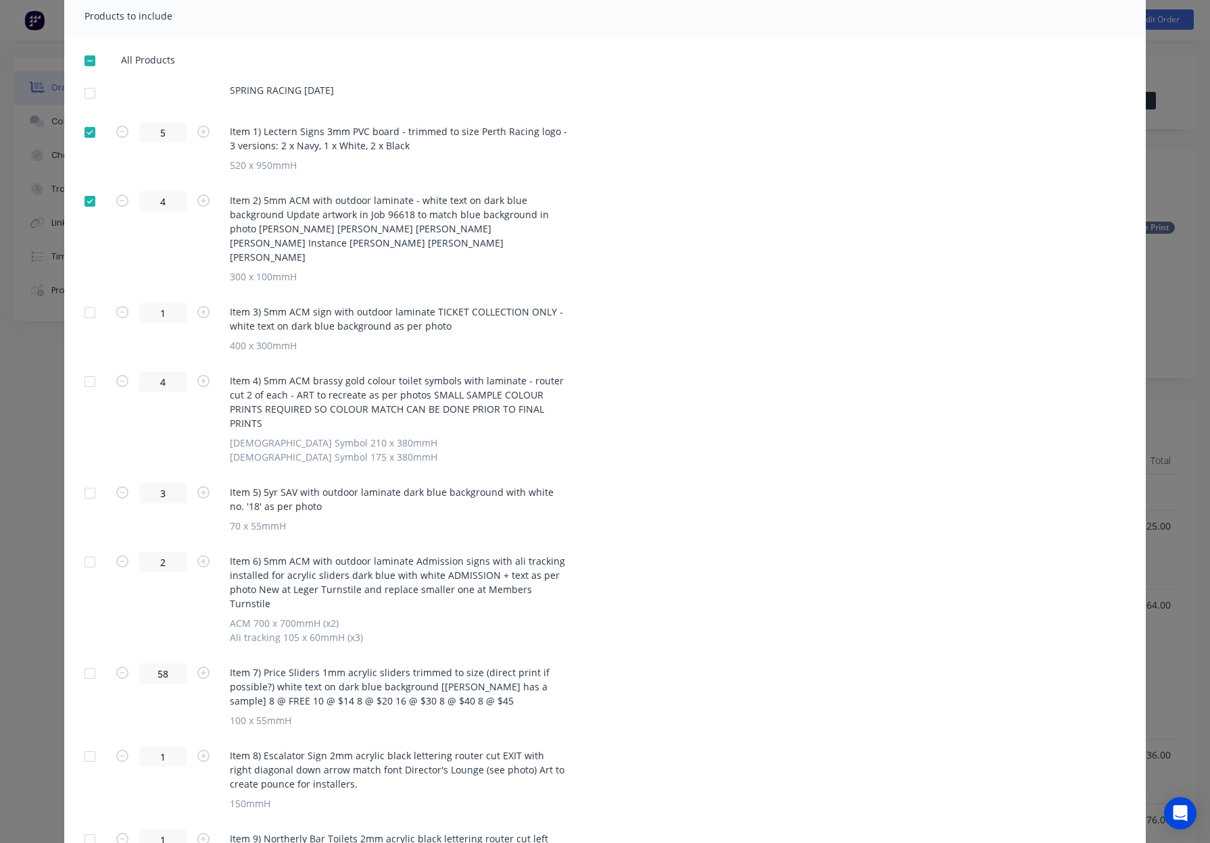
scroll to position [279, 0]
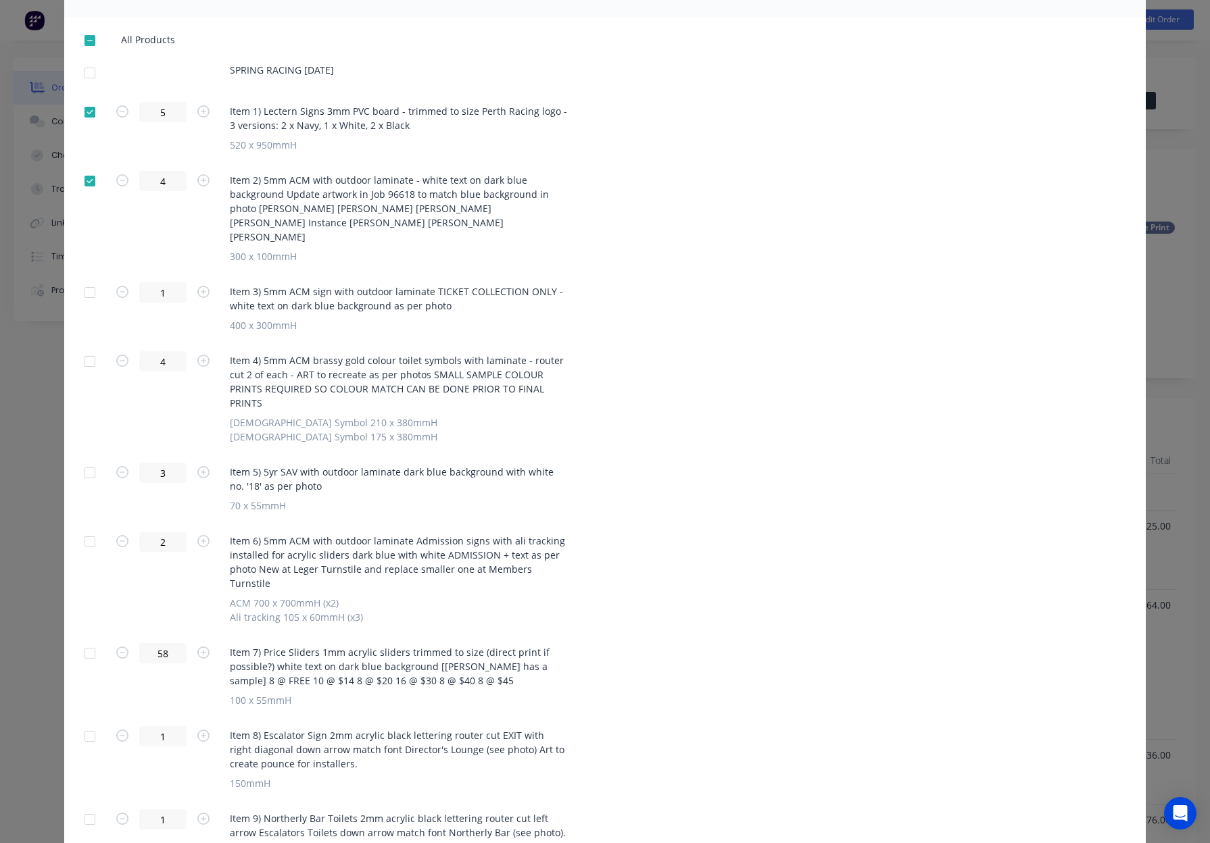
click at [80, 279] on div at bounding box center [89, 292] width 27 height 27
click at [93, 348] on div at bounding box center [89, 361] width 27 height 27
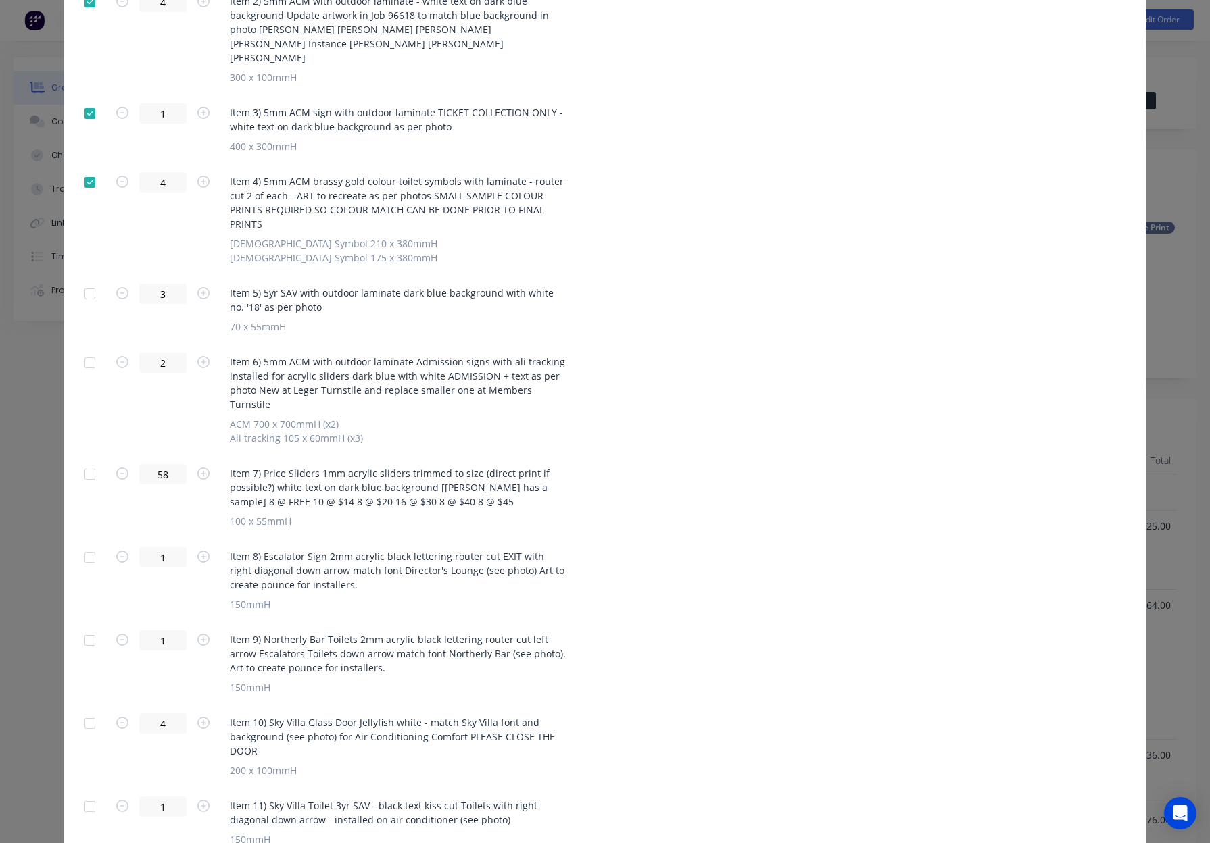
click at [93, 349] on div at bounding box center [89, 362] width 27 height 27
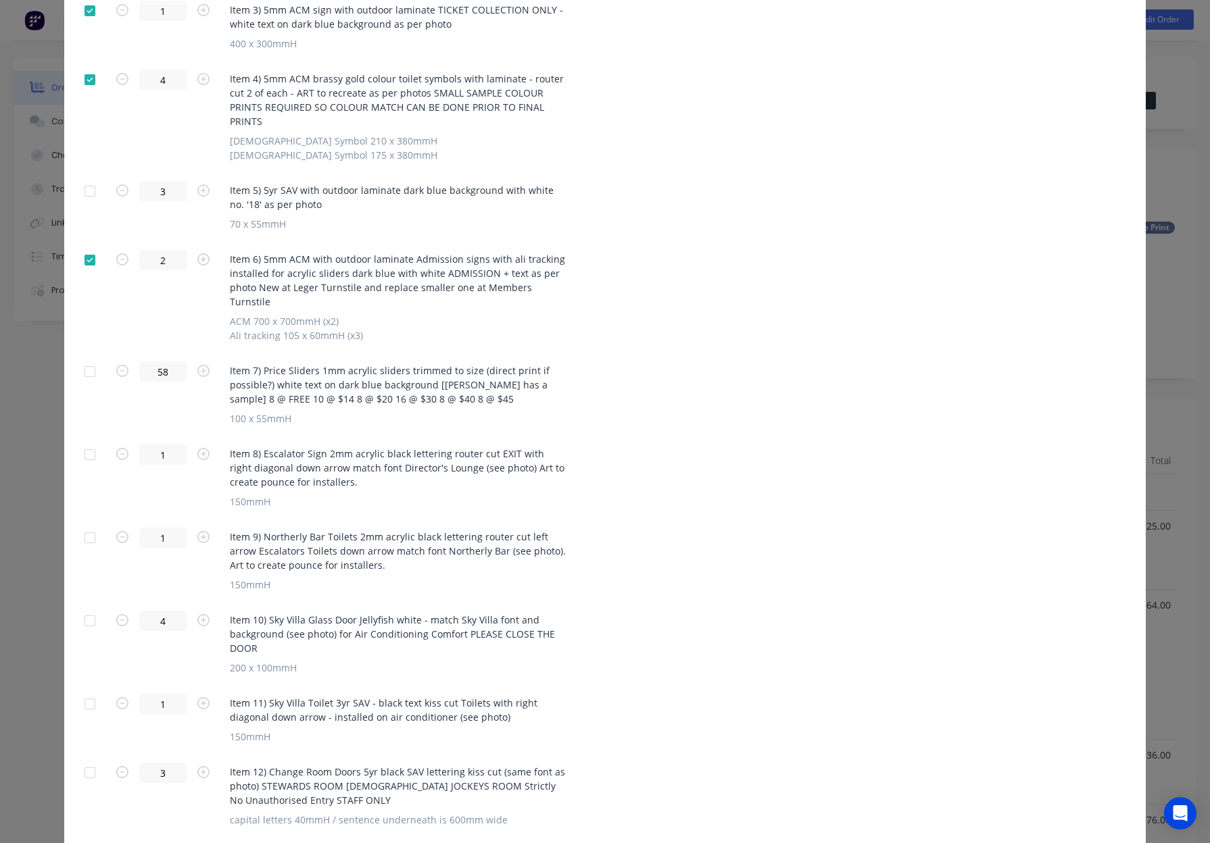
scroll to position [562, 0]
click at [93, 357] on div at bounding box center [89, 370] width 27 height 27
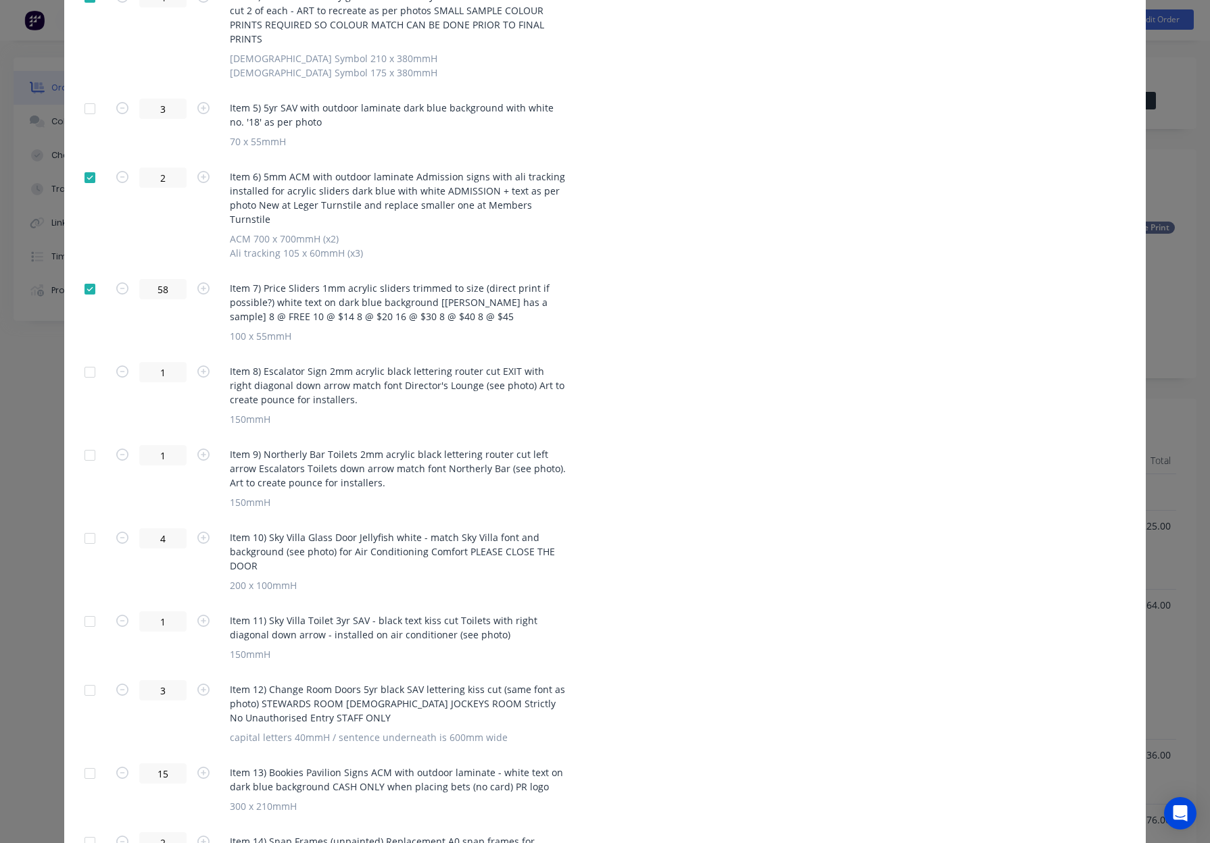
click at [93, 359] on div at bounding box center [89, 372] width 27 height 27
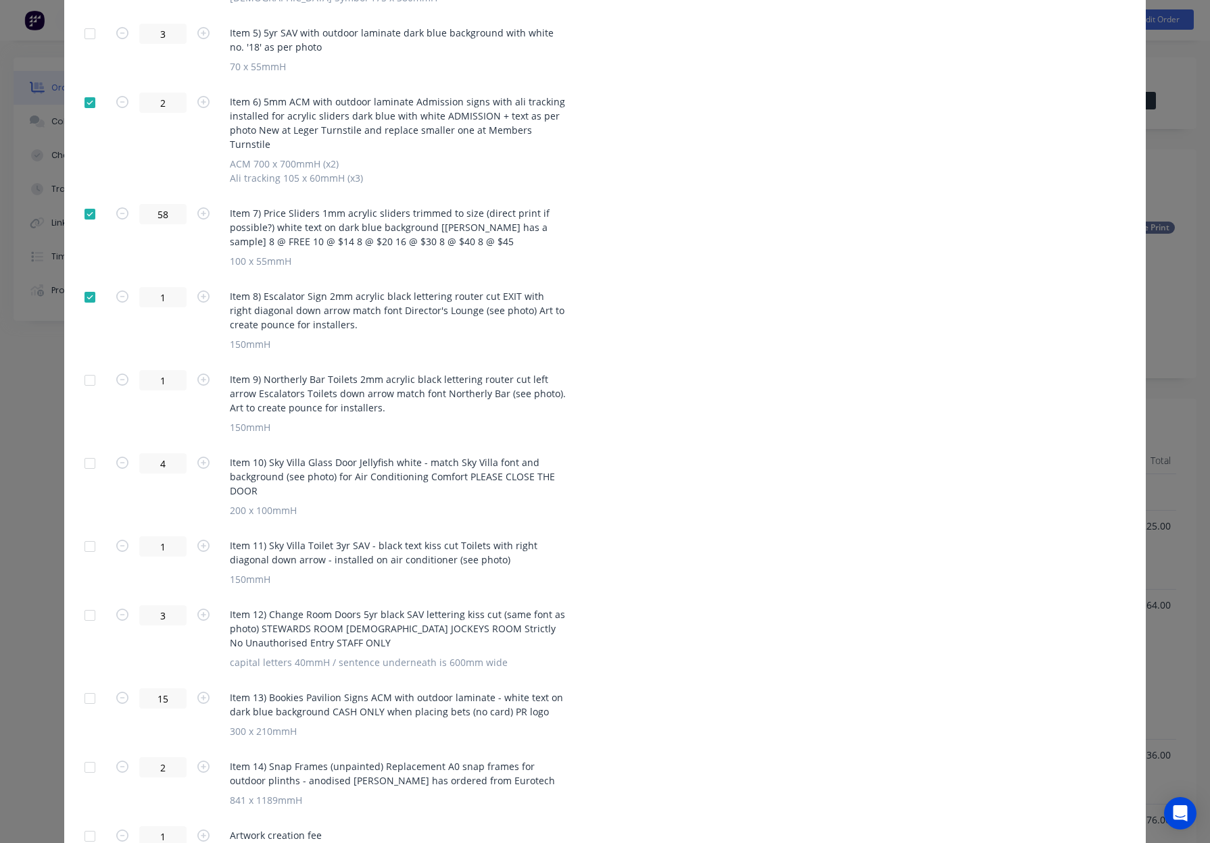
scroll to position [730, 0]
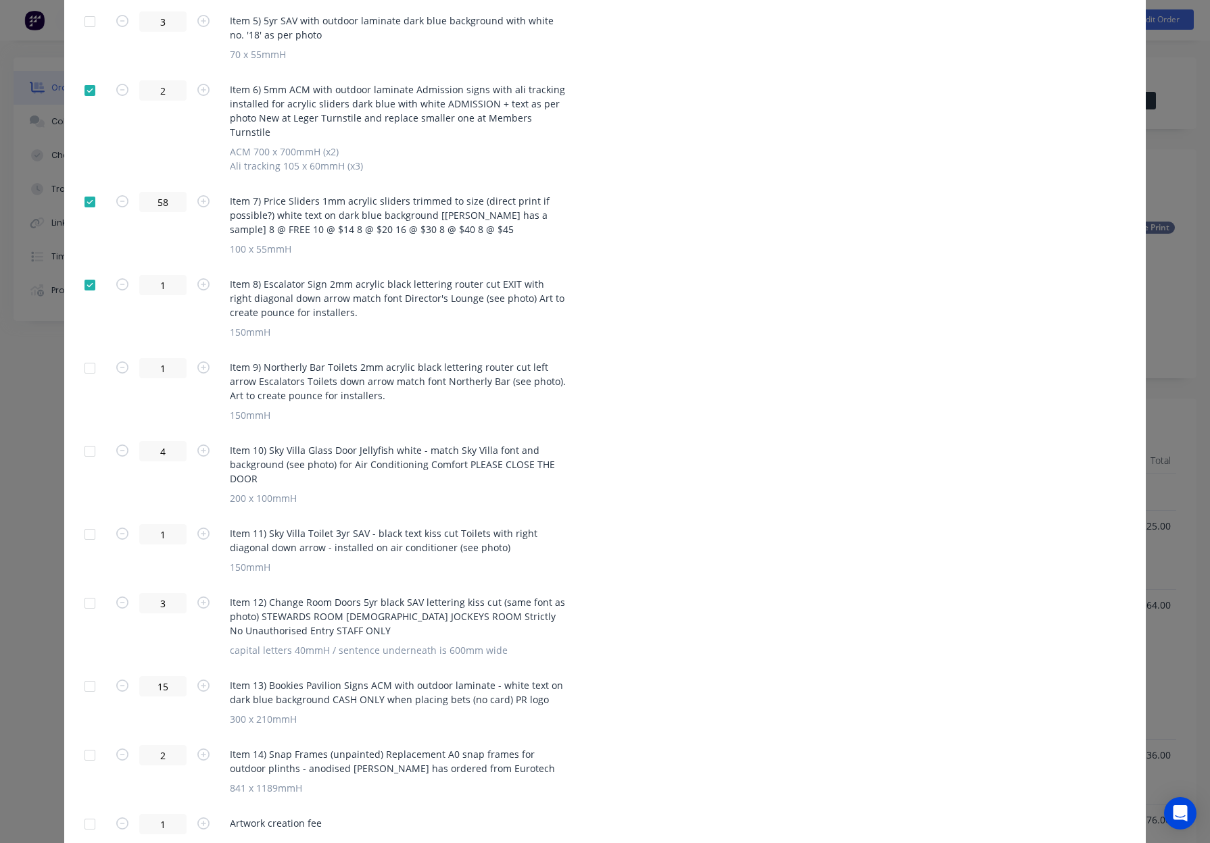
click at [93, 355] on div at bounding box center [89, 368] width 27 height 27
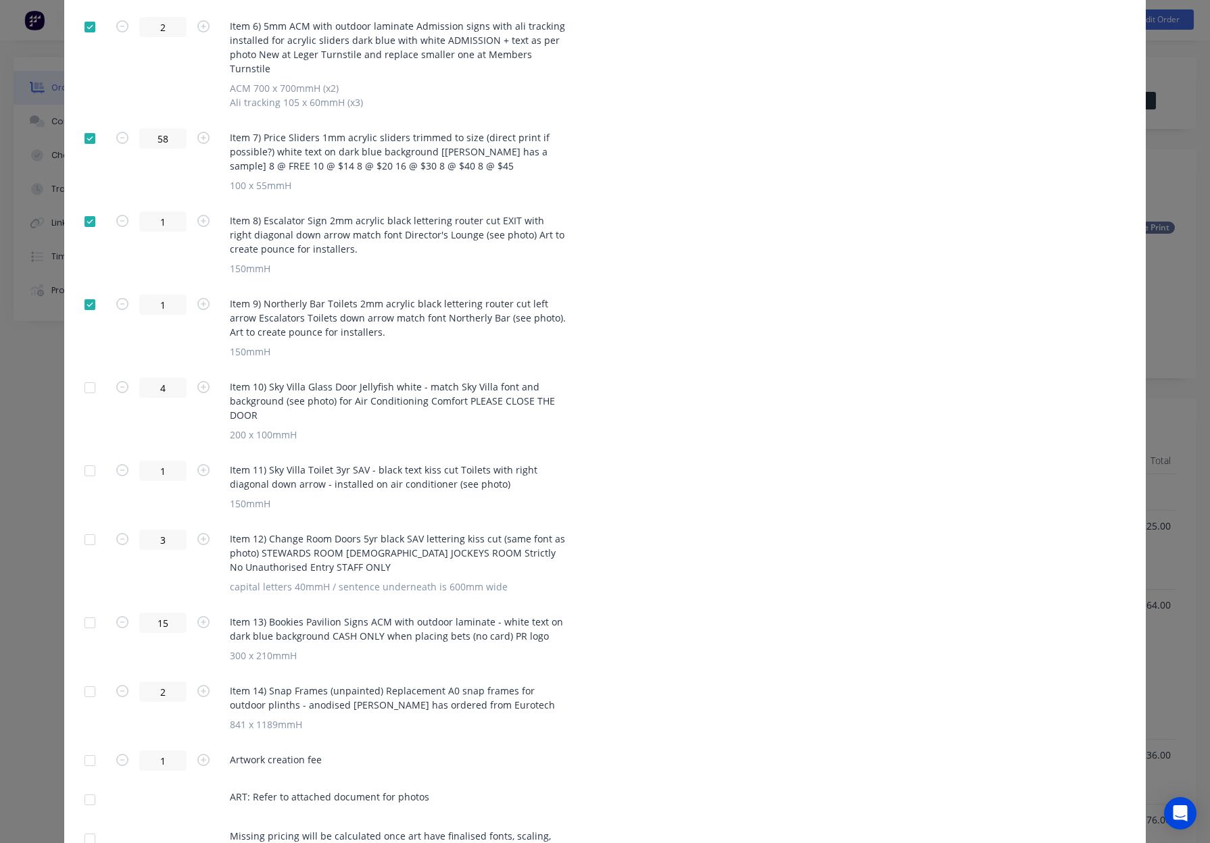
scroll to position [803, 0]
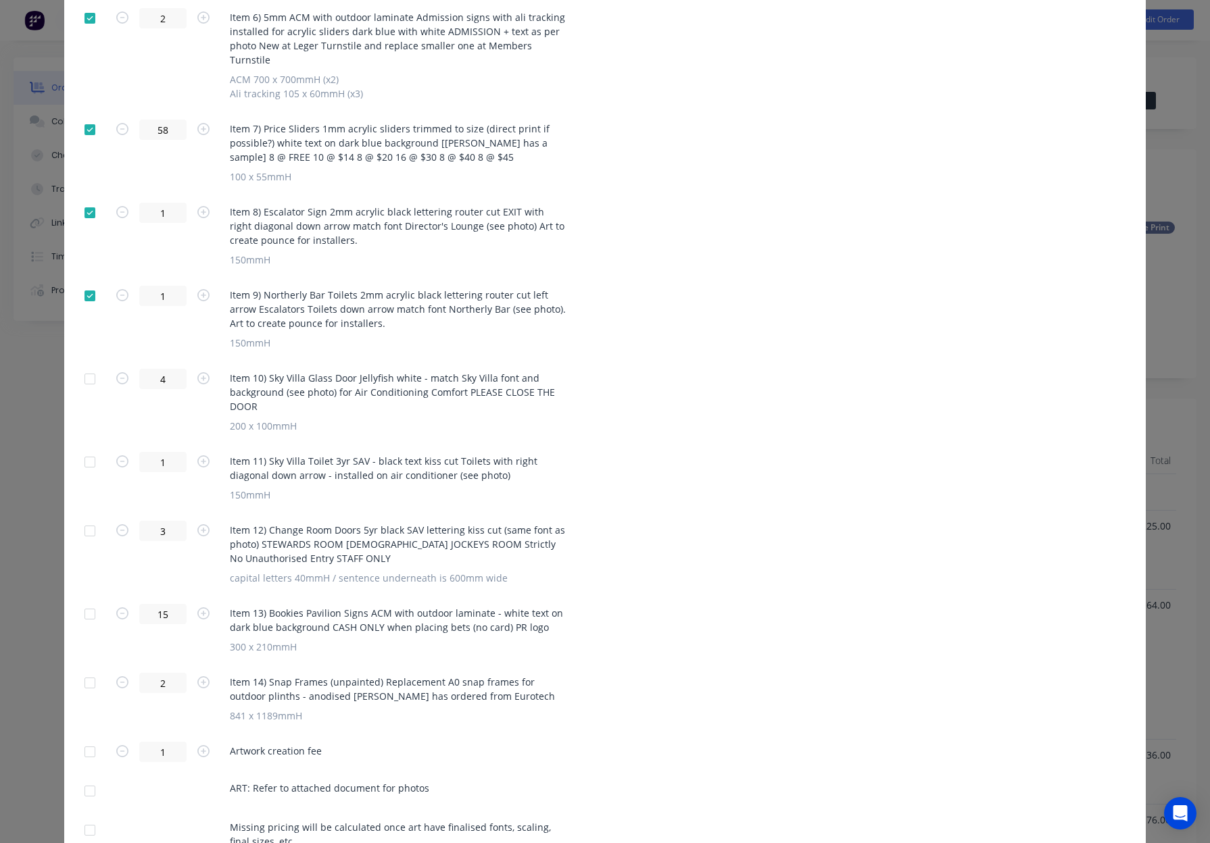
click at [93, 366] on div at bounding box center [89, 379] width 27 height 27
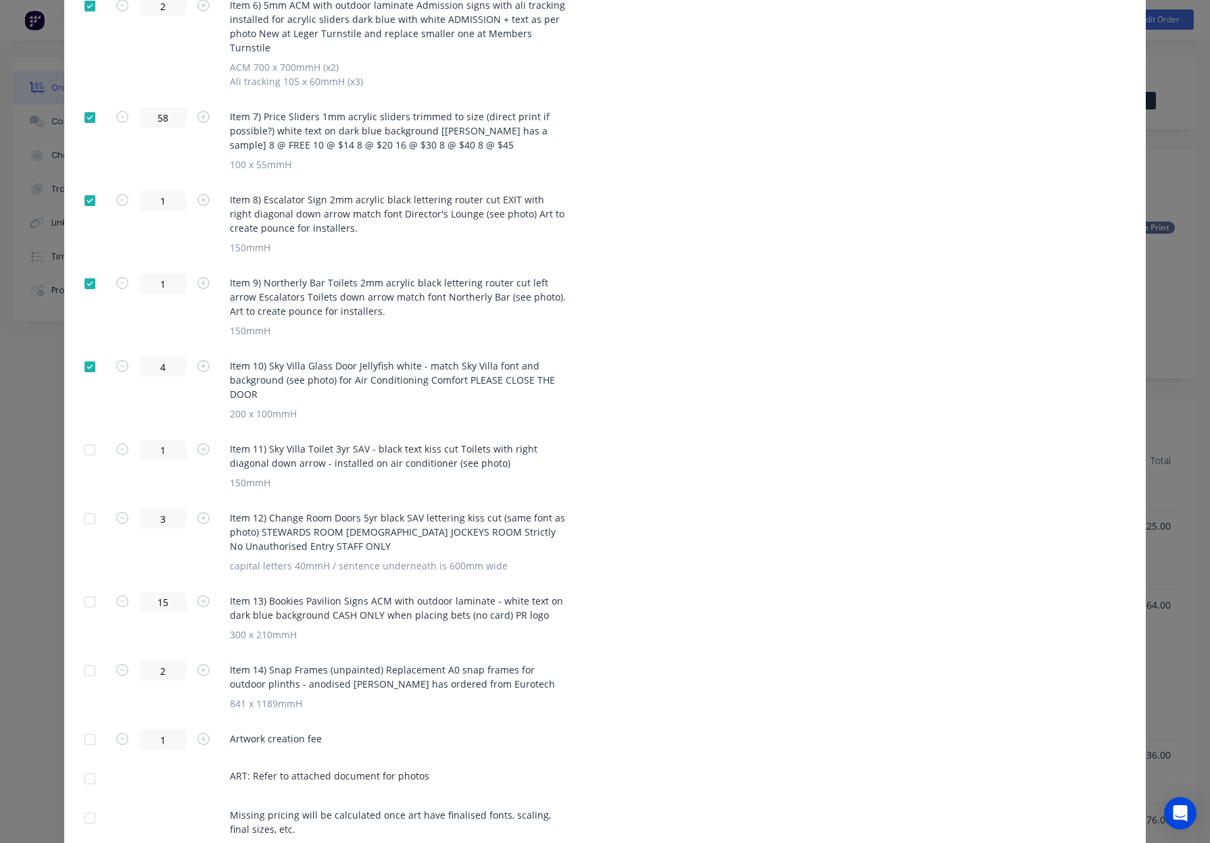
click at [93, 353] on div at bounding box center [89, 366] width 27 height 27
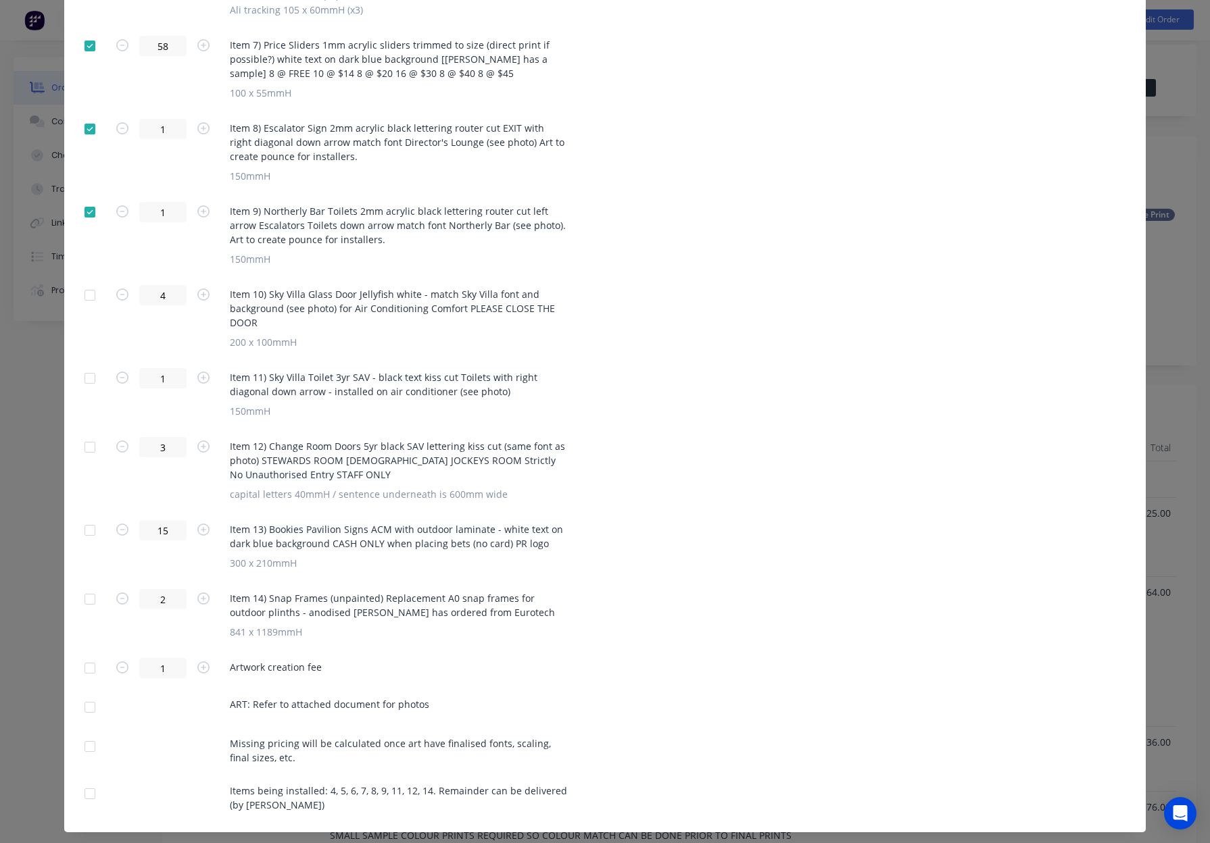
scroll to position [16, 0]
click at [86, 517] on div at bounding box center [89, 530] width 27 height 27
click at [90, 586] on div at bounding box center [89, 599] width 27 height 27
click at [86, 655] on div at bounding box center [89, 668] width 27 height 27
click at [91, 694] on div at bounding box center [89, 707] width 27 height 27
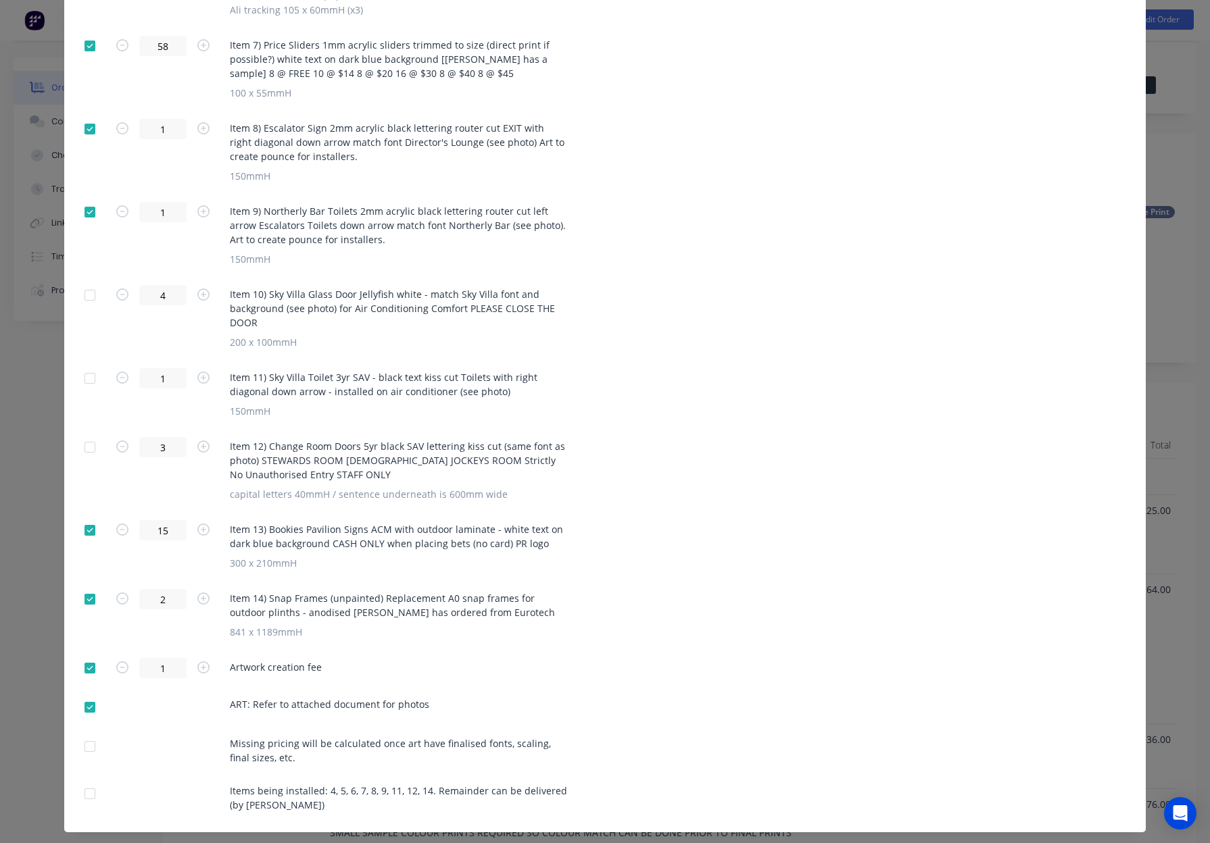
drag, startPoint x: 89, startPoint y: 714, endPoint x: 93, endPoint y: 724, distance: 10.3
click at [89, 733] on div at bounding box center [89, 746] width 27 height 27
click at [89, 780] on div at bounding box center [89, 793] width 27 height 27
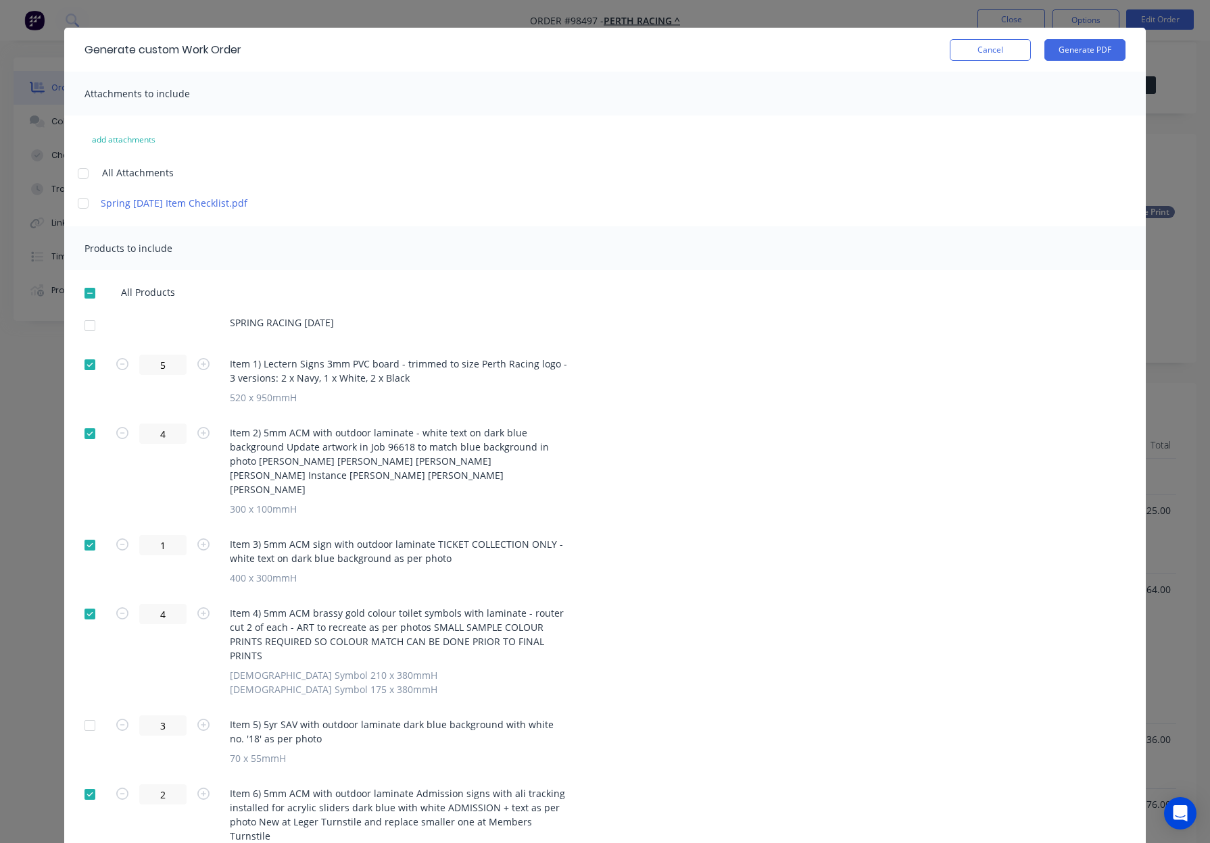
scroll to position [0, 0]
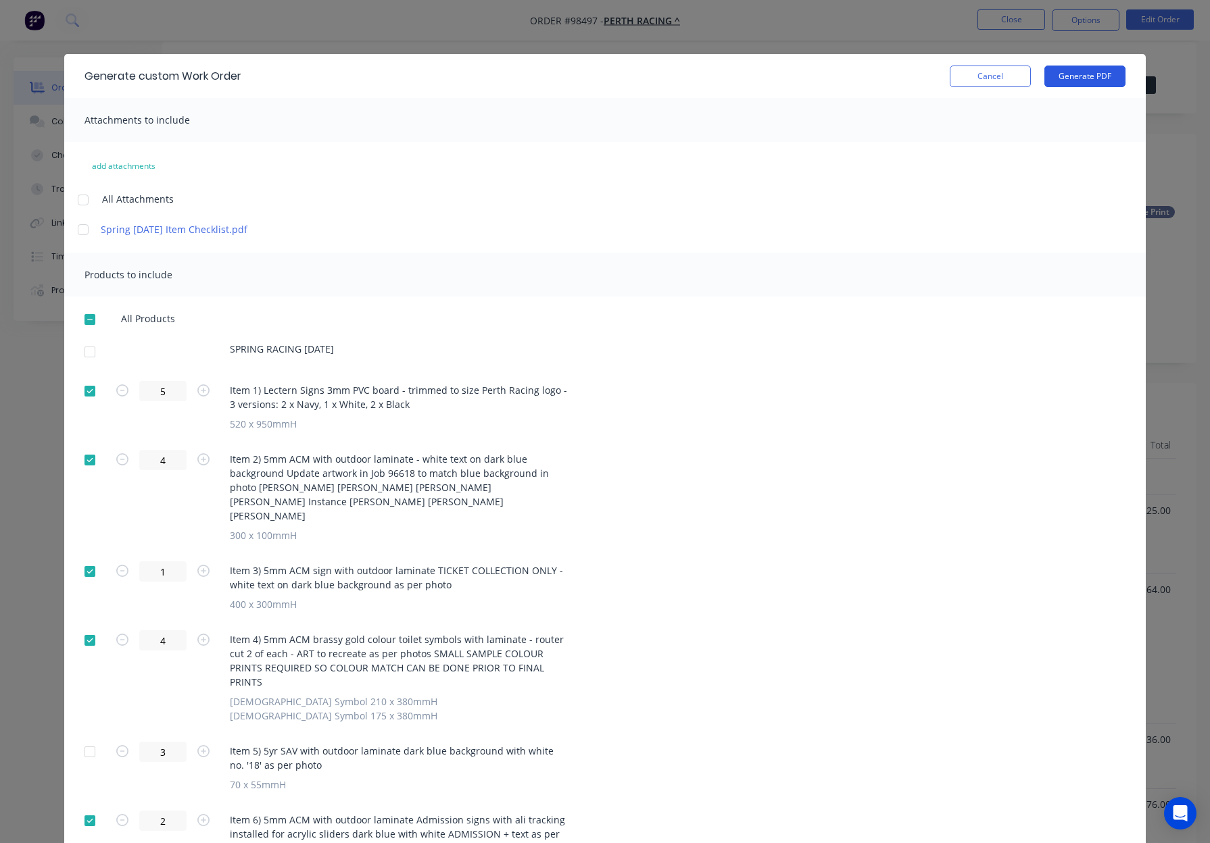
click at [1068, 72] on button "Generate PDF" at bounding box center [1084, 77] width 81 height 22
drag, startPoint x: 990, startPoint y: 73, endPoint x: 1009, endPoint y: 31, distance: 46.0
click at [992, 70] on button "Cancel" at bounding box center [989, 77] width 81 height 22
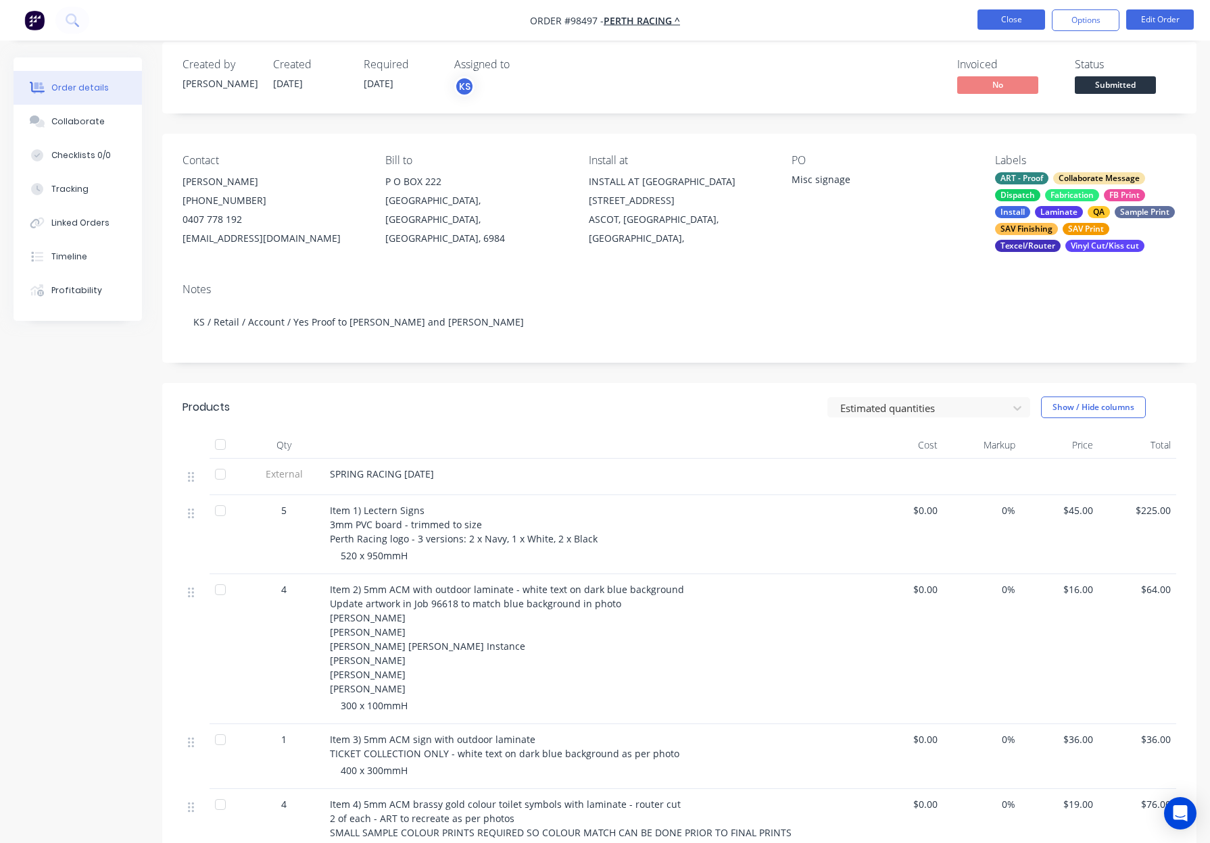
click at [1008, 21] on button "Close" at bounding box center [1011, 19] width 68 height 20
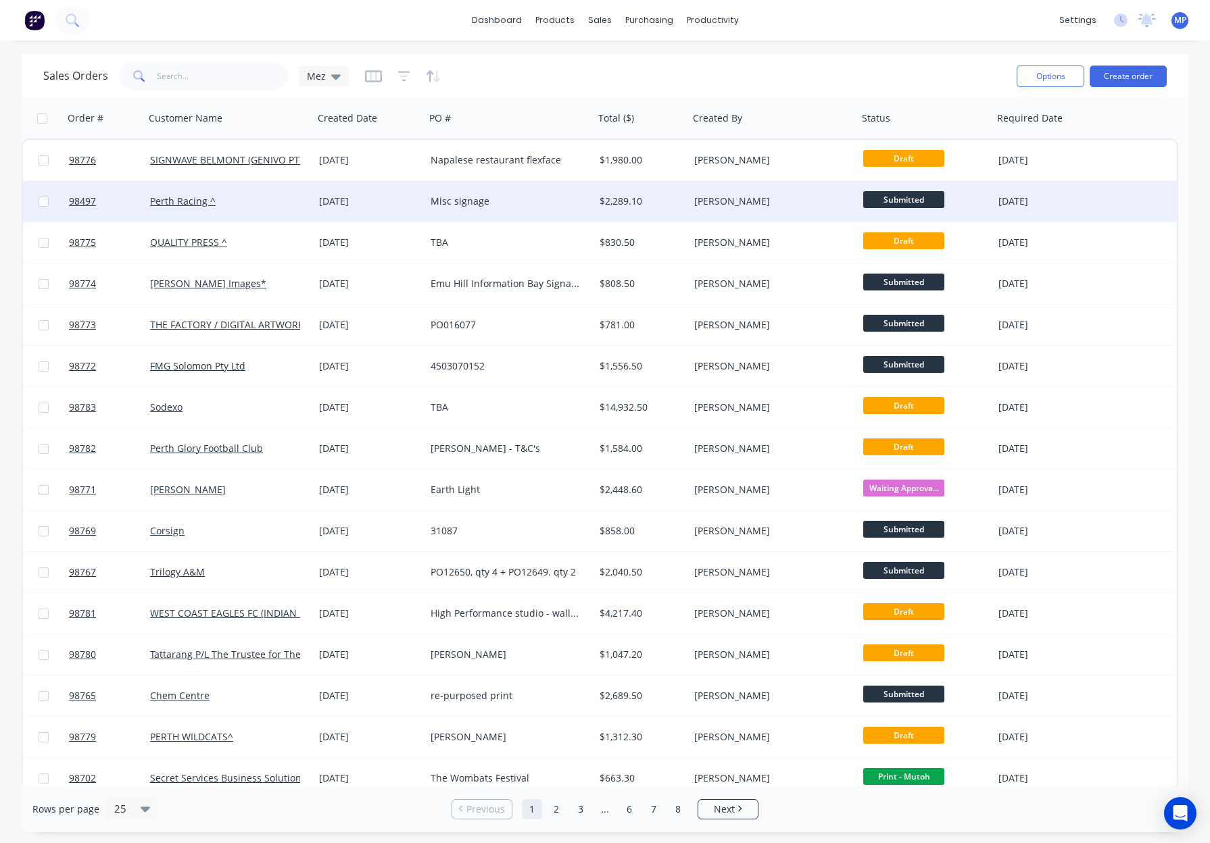
click at [907, 198] on span "Submitted" at bounding box center [903, 199] width 81 height 17
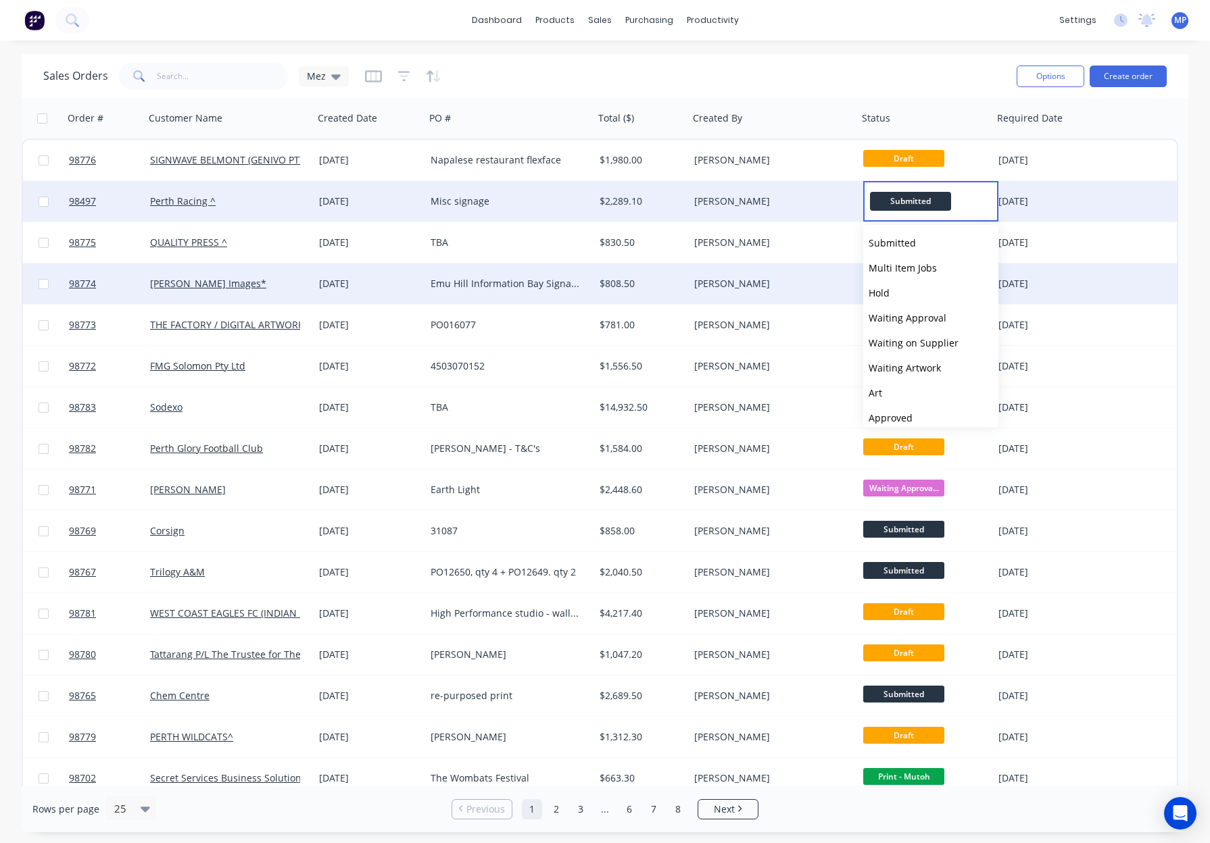
click at [916, 272] on span "Multi Item Jobs" at bounding box center [902, 268] width 68 height 13
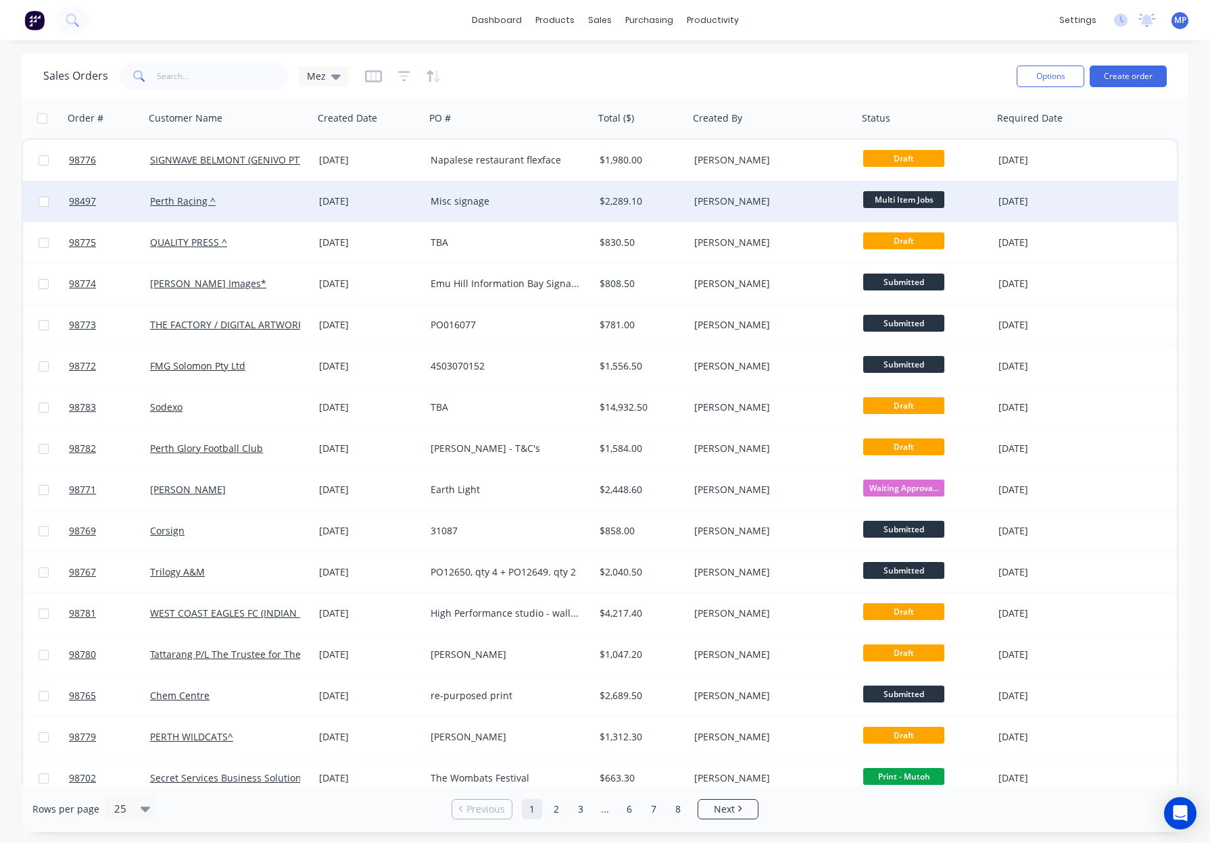
click at [786, 203] on div "[PERSON_NAME]" at bounding box center [769, 202] width 150 height 14
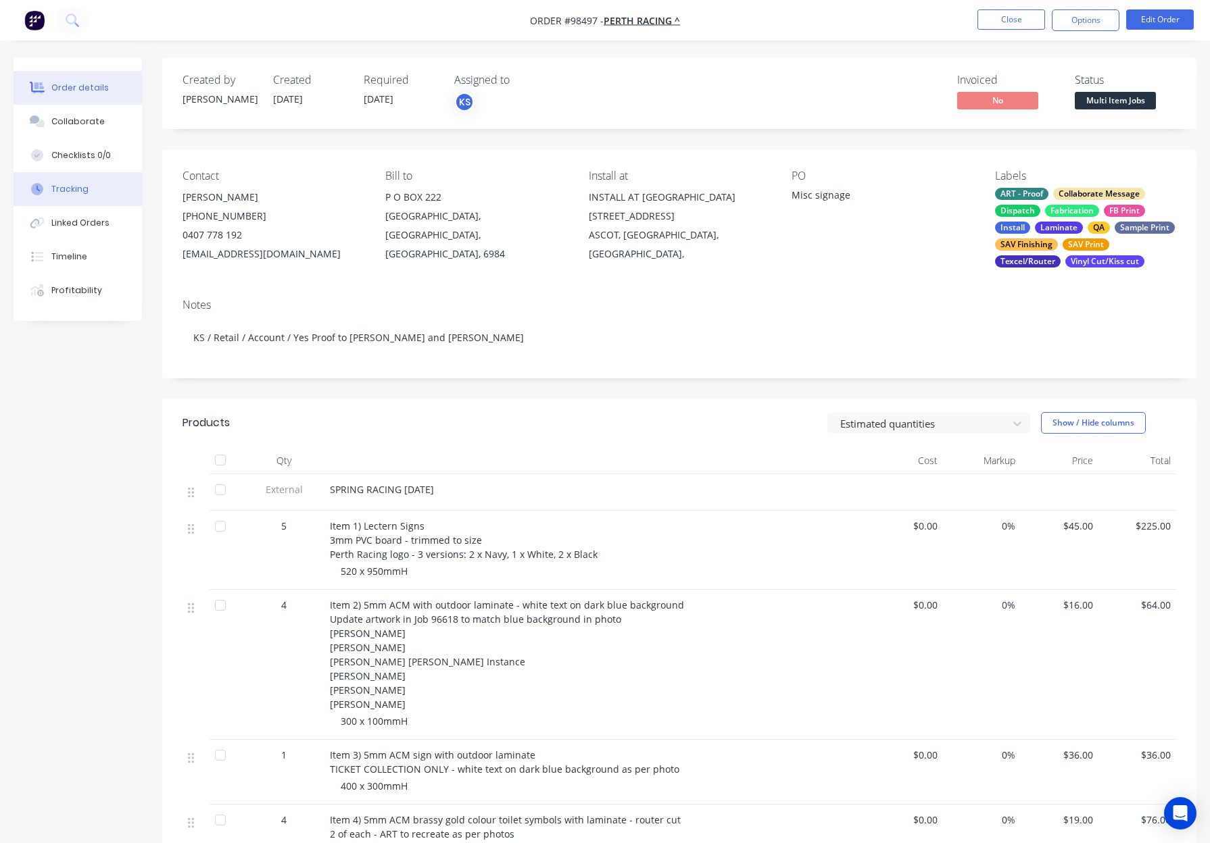
click at [89, 183] on button "Tracking" at bounding box center [78, 189] width 128 height 34
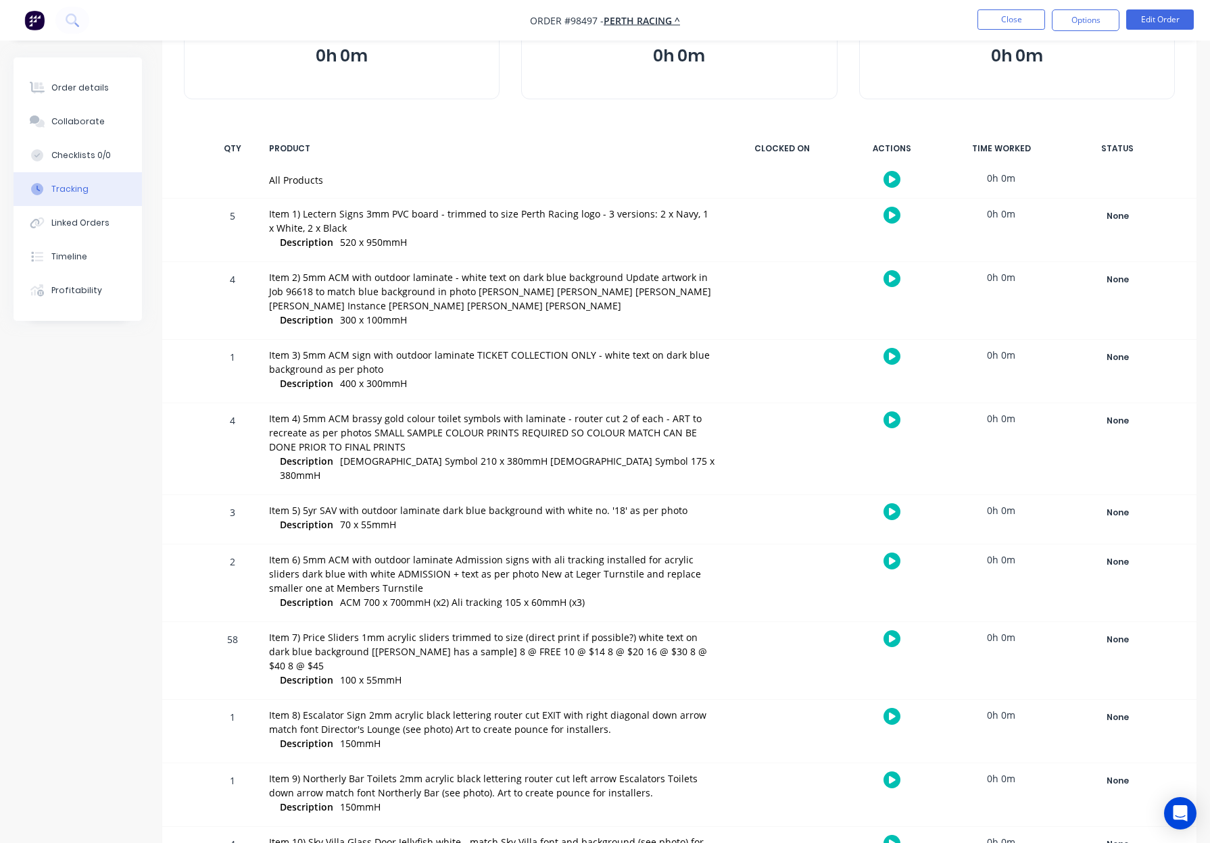
scroll to position [106, 0]
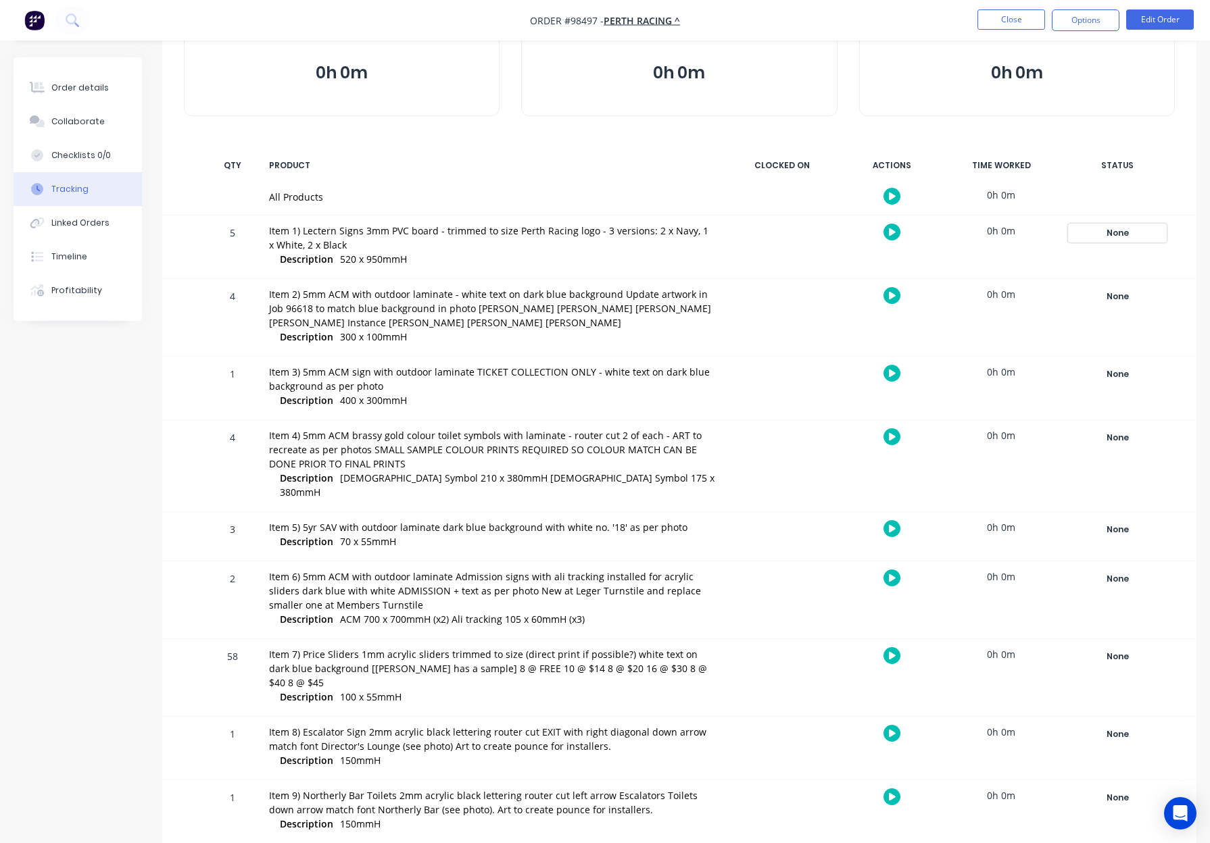
click at [1109, 230] on div "None" at bounding box center [1116, 233] width 97 height 18
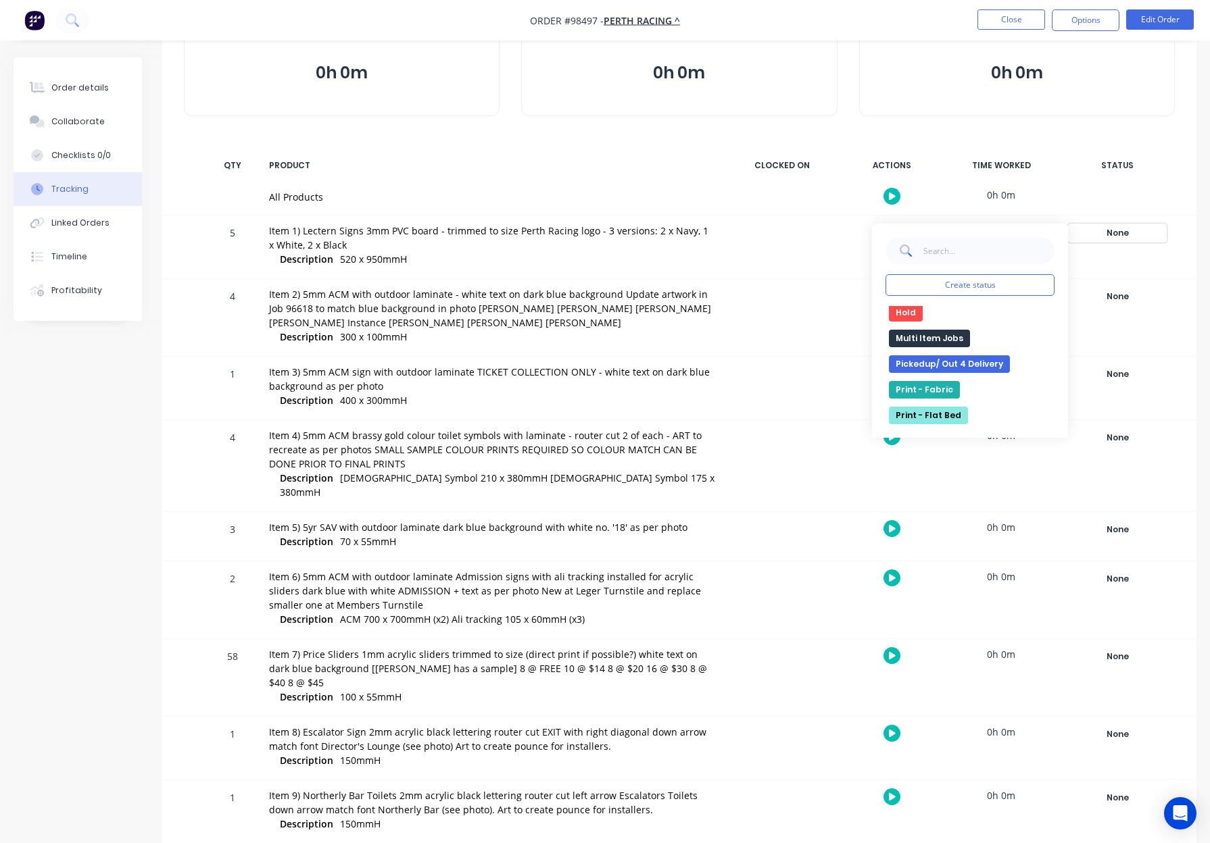
scroll to position [258, 0]
click at [933, 339] on button "Multi Item Jobs" at bounding box center [929, 339] width 81 height 18
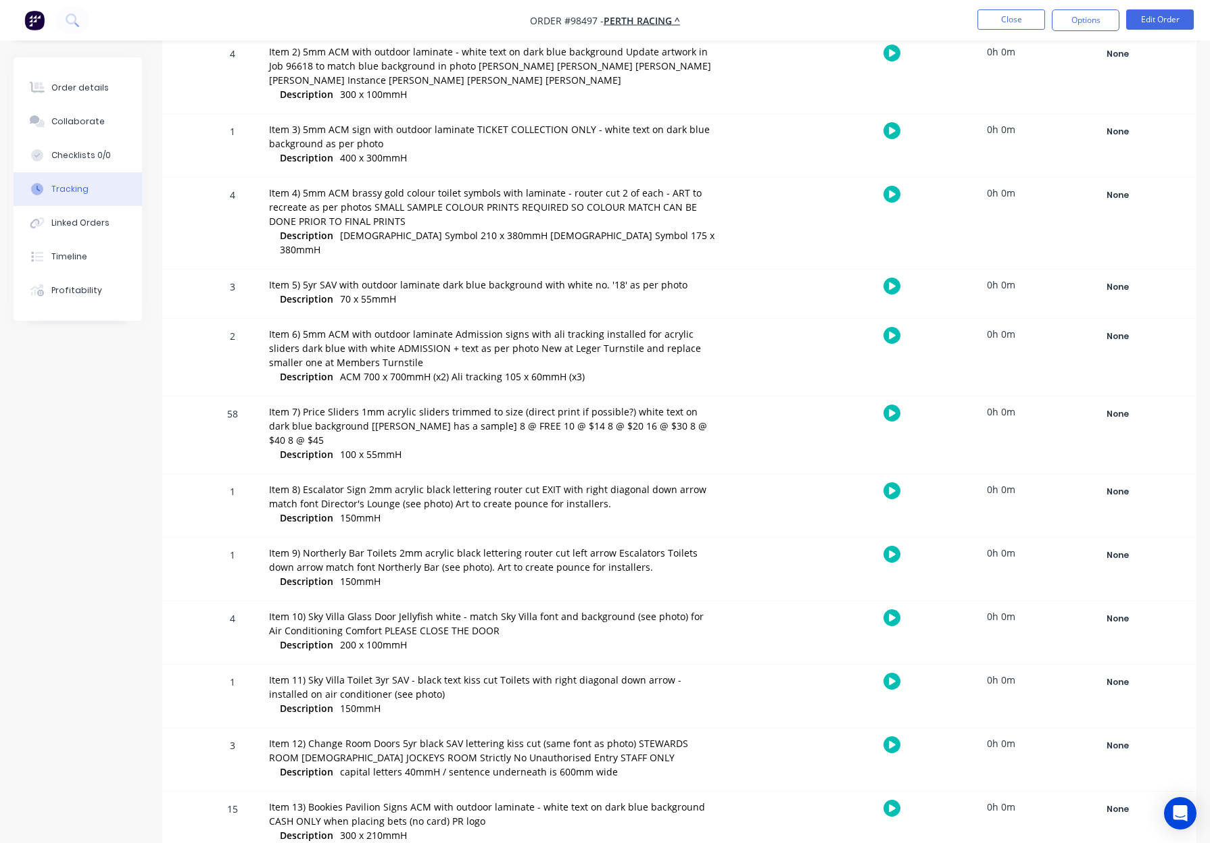
scroll to position [351, 0]
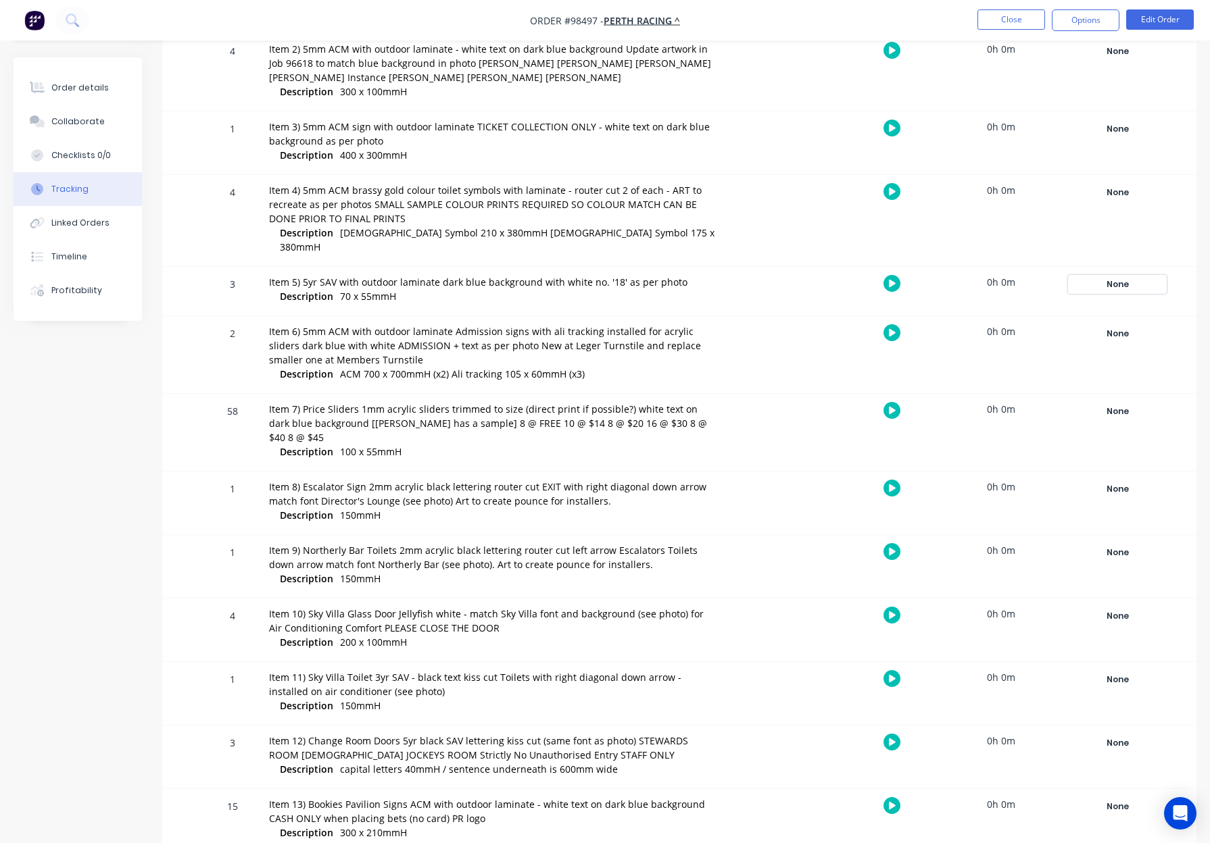
click at [1116, 276] on div "None" at bounding box center [1116, 285] width 97 height 18
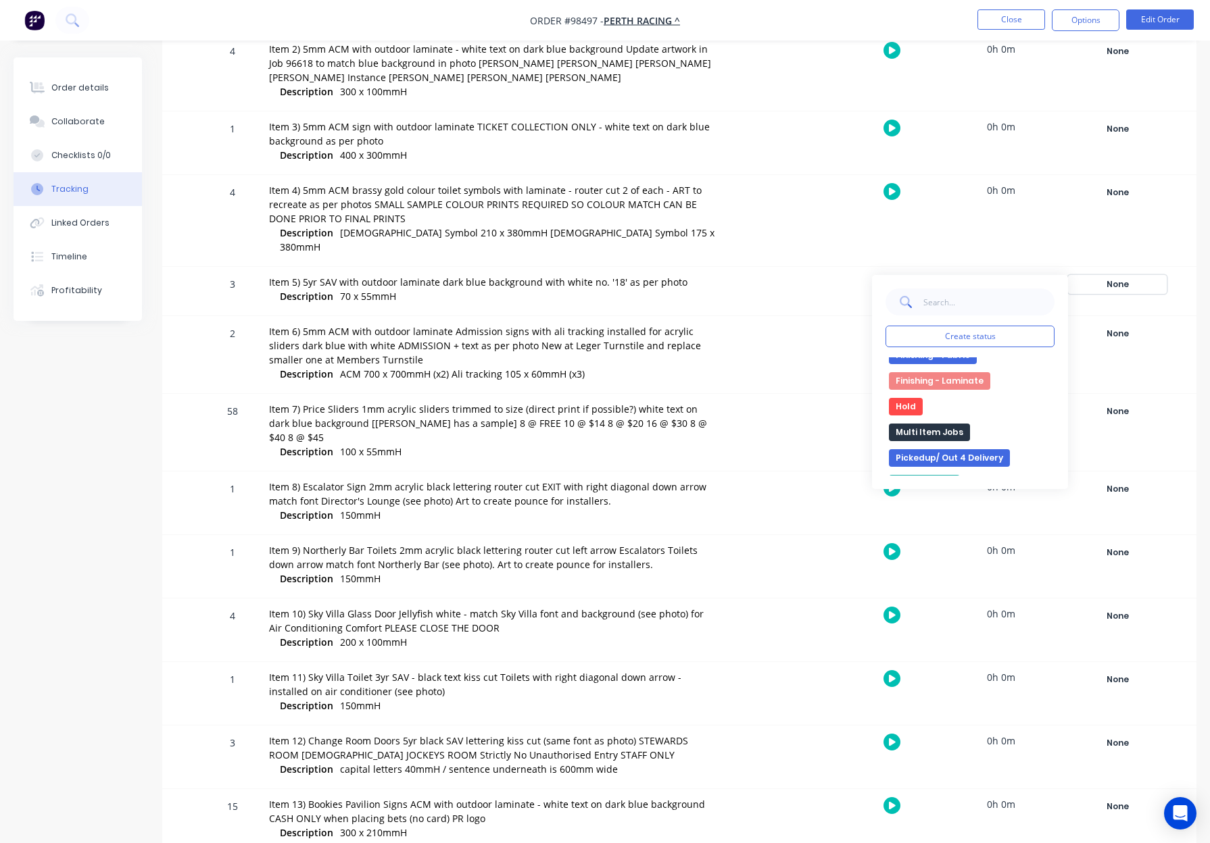
scroll to position [228, 0]
click at [937, 412] on button "Multi Item Jobs" at bounding box center [929, 421] width 81 height 18
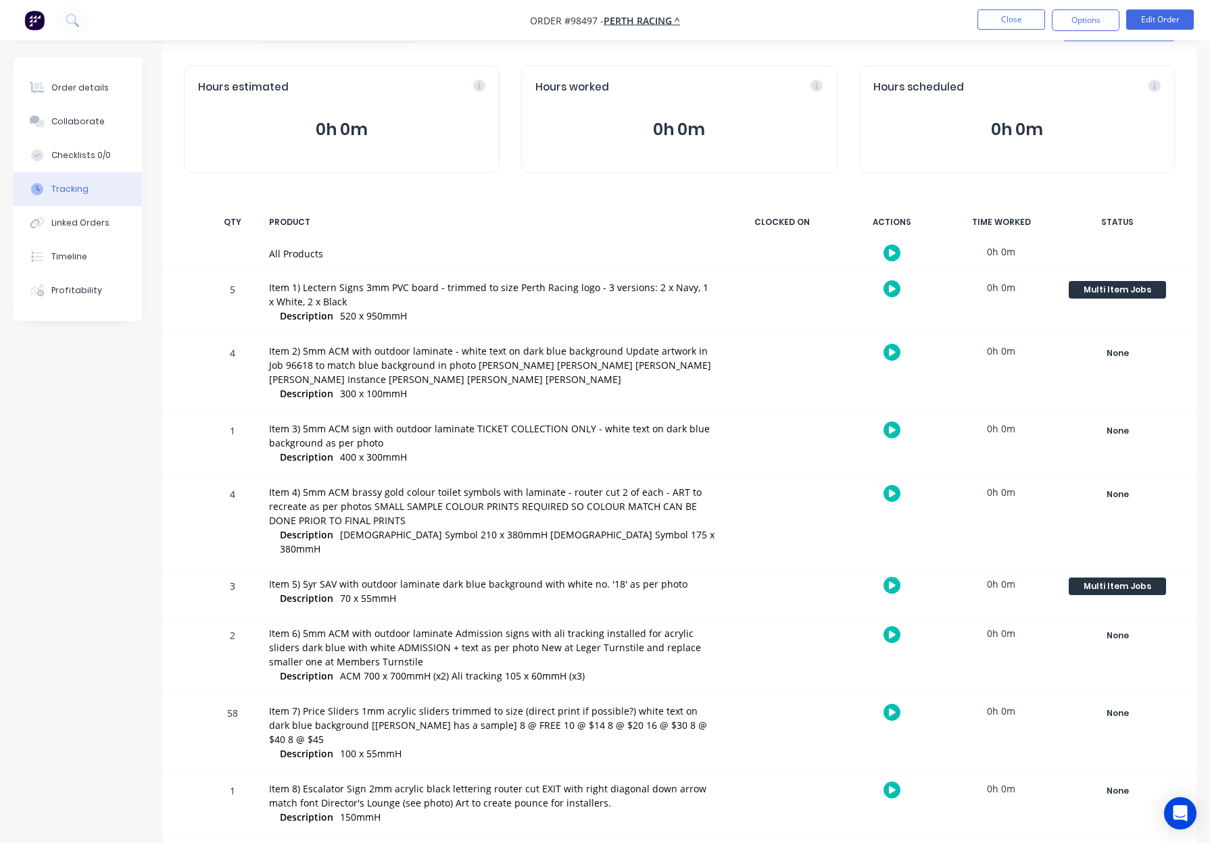
scroll to position [0, 0]
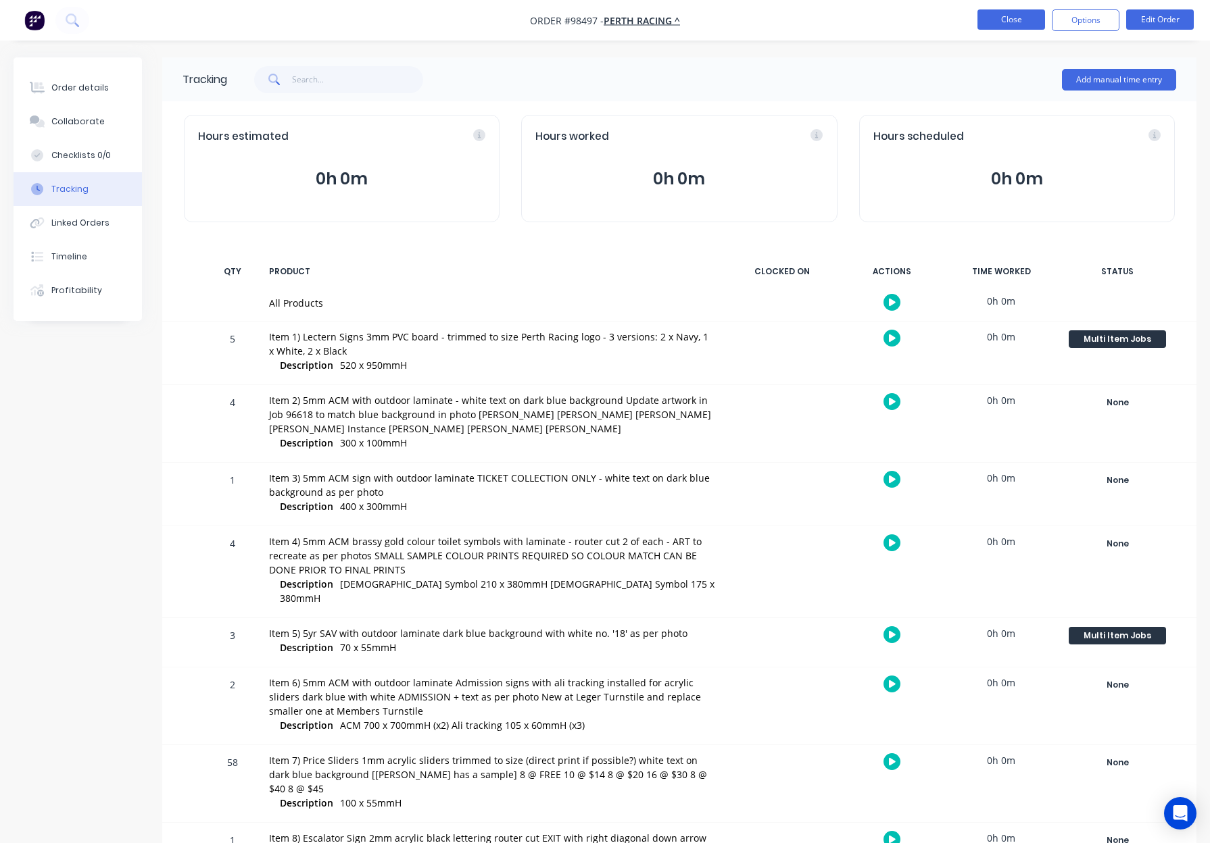
click at [994, 13] on button "Close" at bounding box center [1011, 19] width 68 height 20
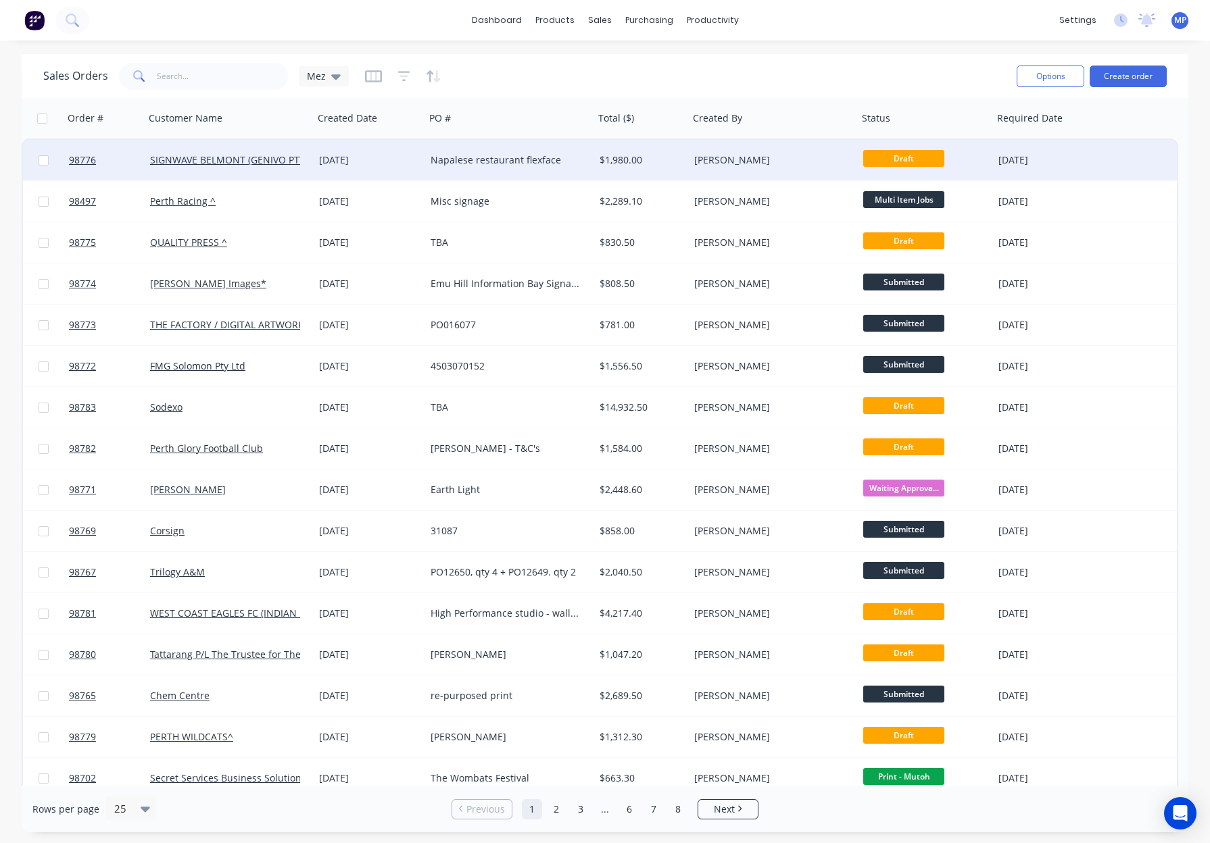
click at [518, 156] on div "Napalese restaurant flexface" at bounding box center [505, 160] width 150 height 14
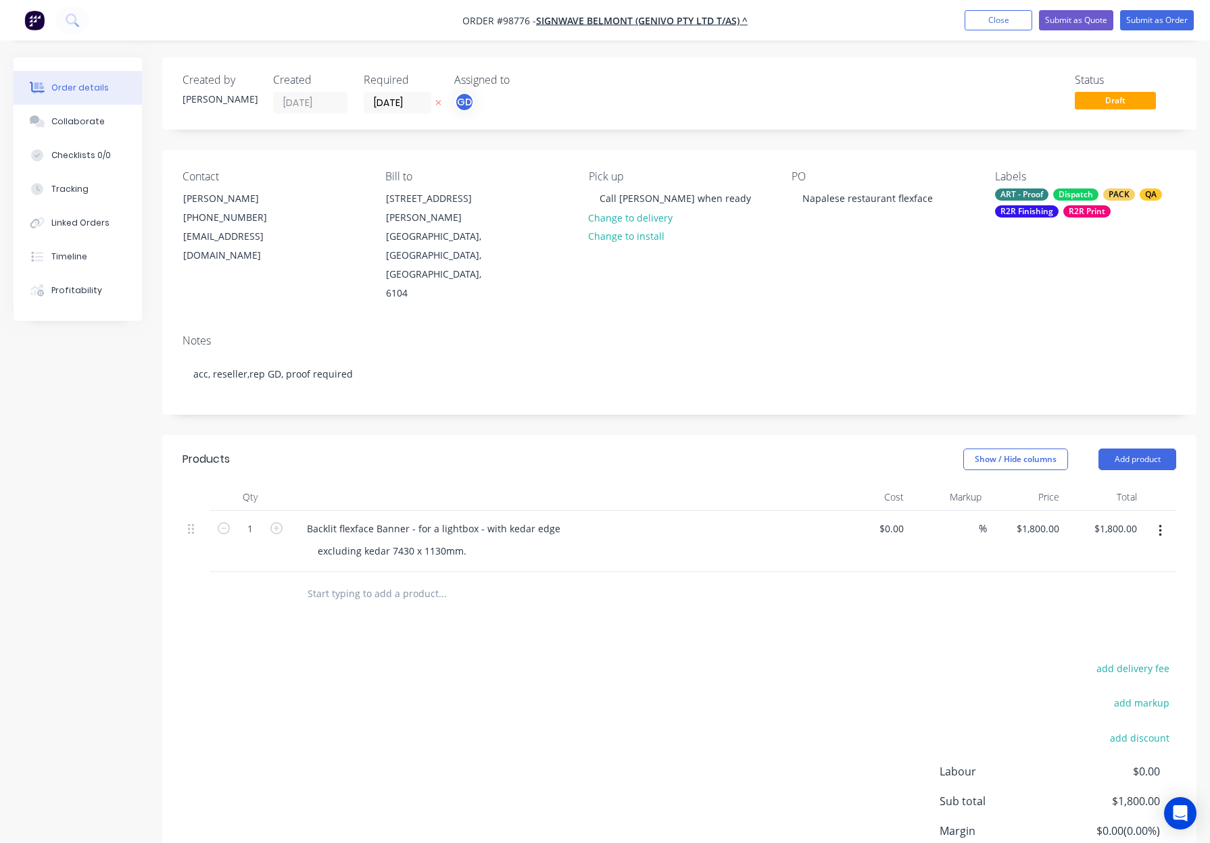
scroll to position [5, 0]
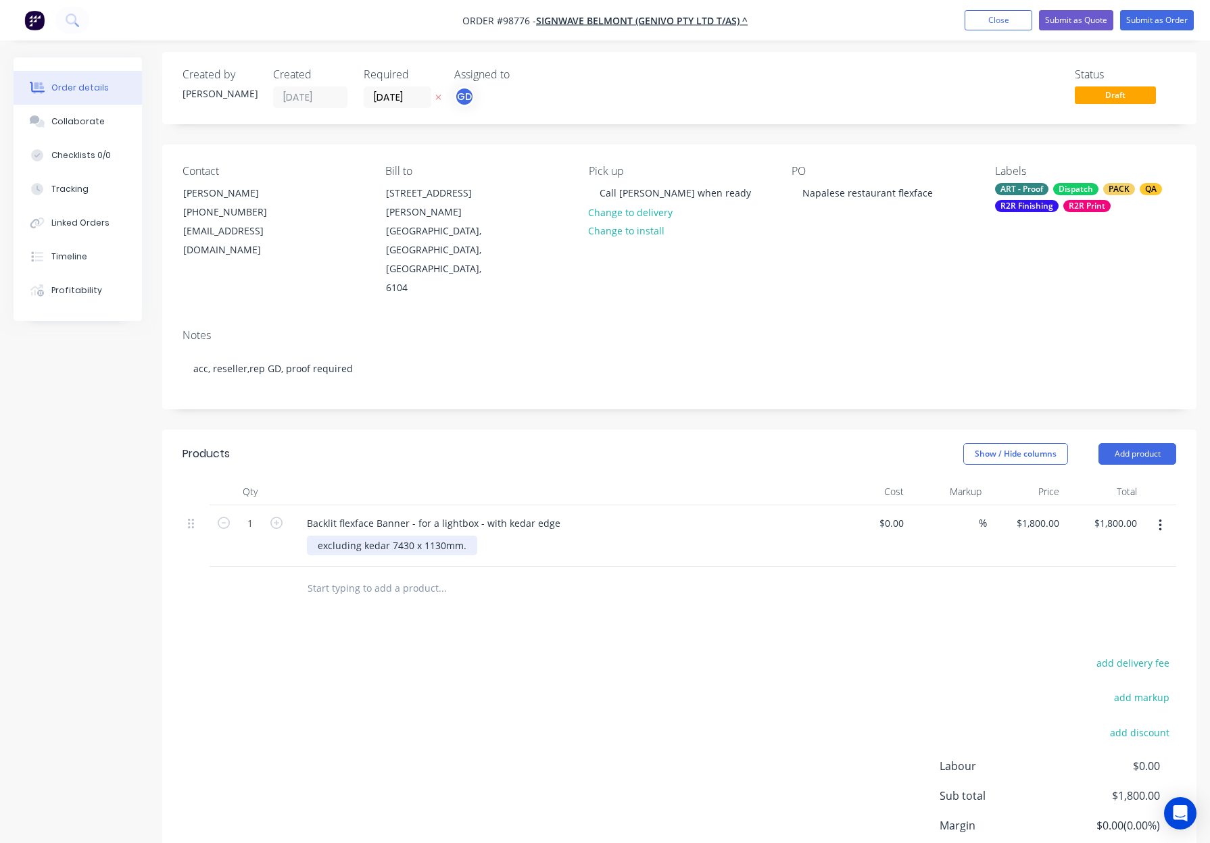
click at [385, 536] on div "excluding kedar 7430 x 1130mm." at bounding box center [392, 546] width 170 height 20
click at [556, 536] on div "excluding kedar - 7430 x 1130mm." at bounding box center [566, 546] width 519 height 20
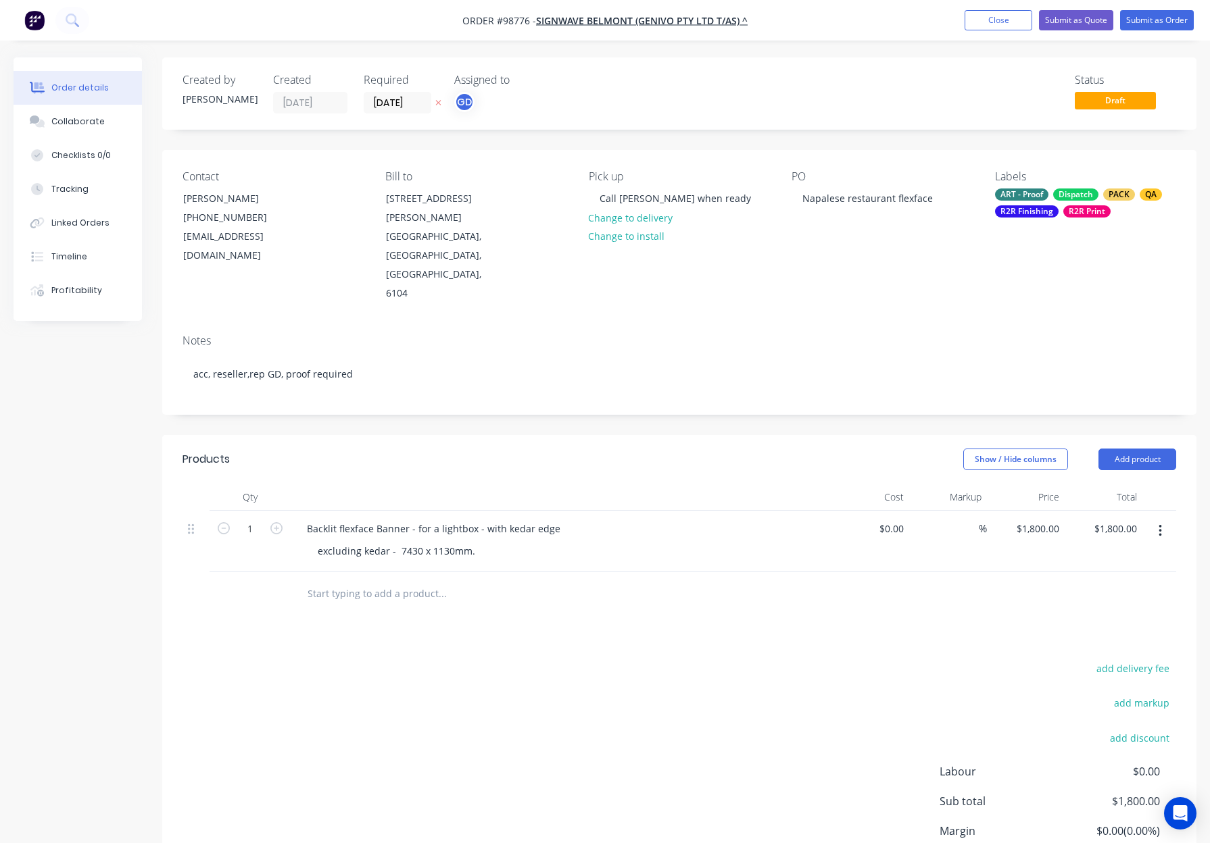
click at [1060, 191] on div "Dispatch" at bounding box center [1075, 195] width 45 height 12
click at [855, 324] on div "Notes acc, reseller,rep GD, proof required" at bounding box center [679, 369] width 1034 height 91
click at [1084, 203] on div "ART - Proof Dispatch PACK QA R2R Finishing R2R Print" at bounding box center [1085, 203] width 181 height 29
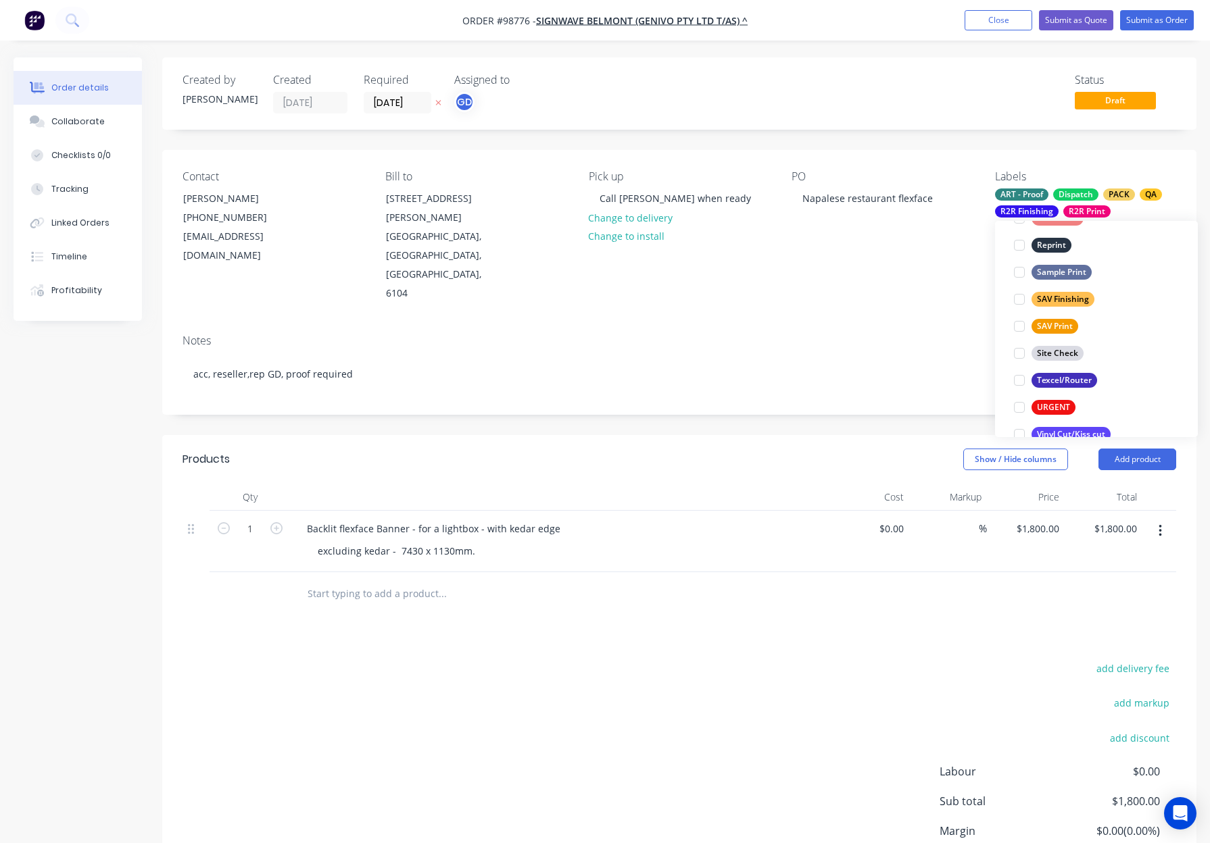
scroll to position [649, 0]
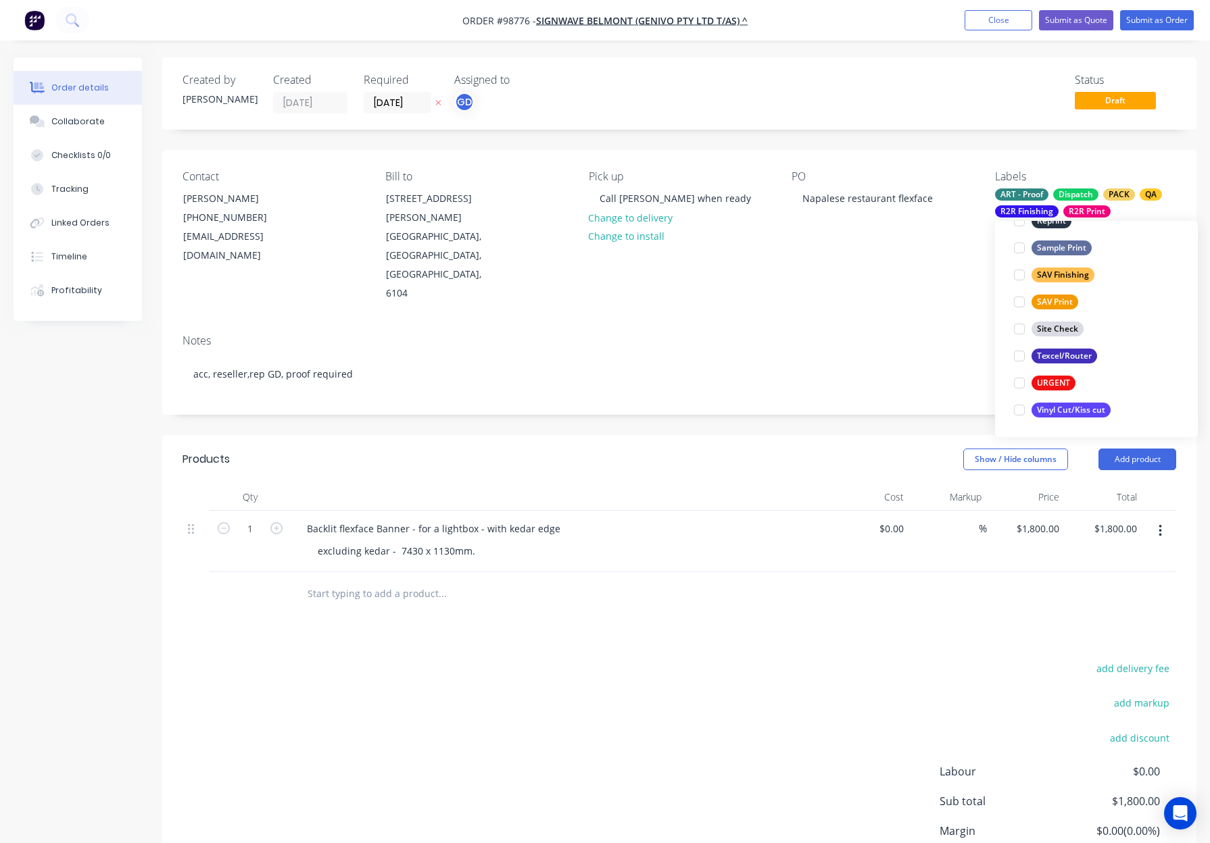
click at [928, 277] on div "Contact IVONA OKUNIEWICZ (08) 9478 2029 belmont@signwave.com.au Bill to Unit 5/…" at bounding box center [679, 237] width 1034 height 174
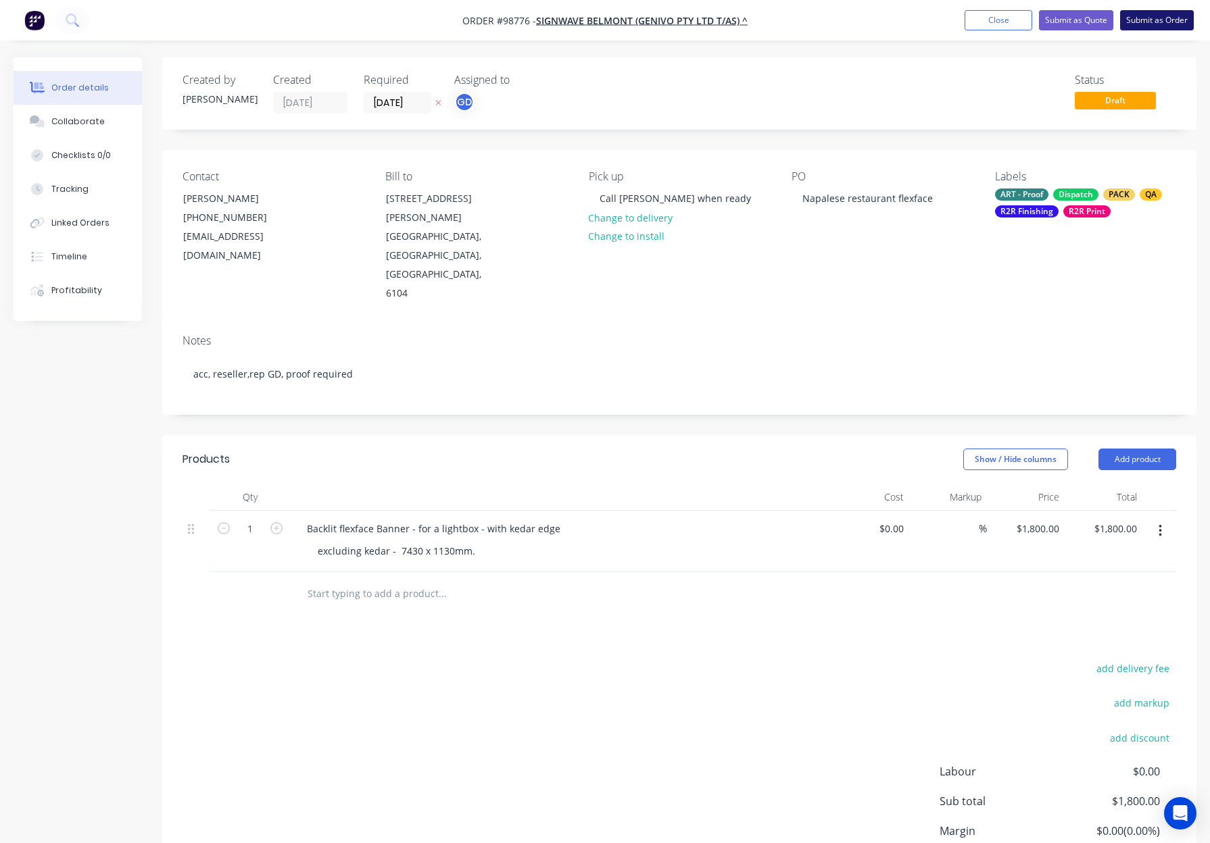
click at [1141, 17] on button "Submit as Order" at bounding box center [1157, 20] width 74 height 20
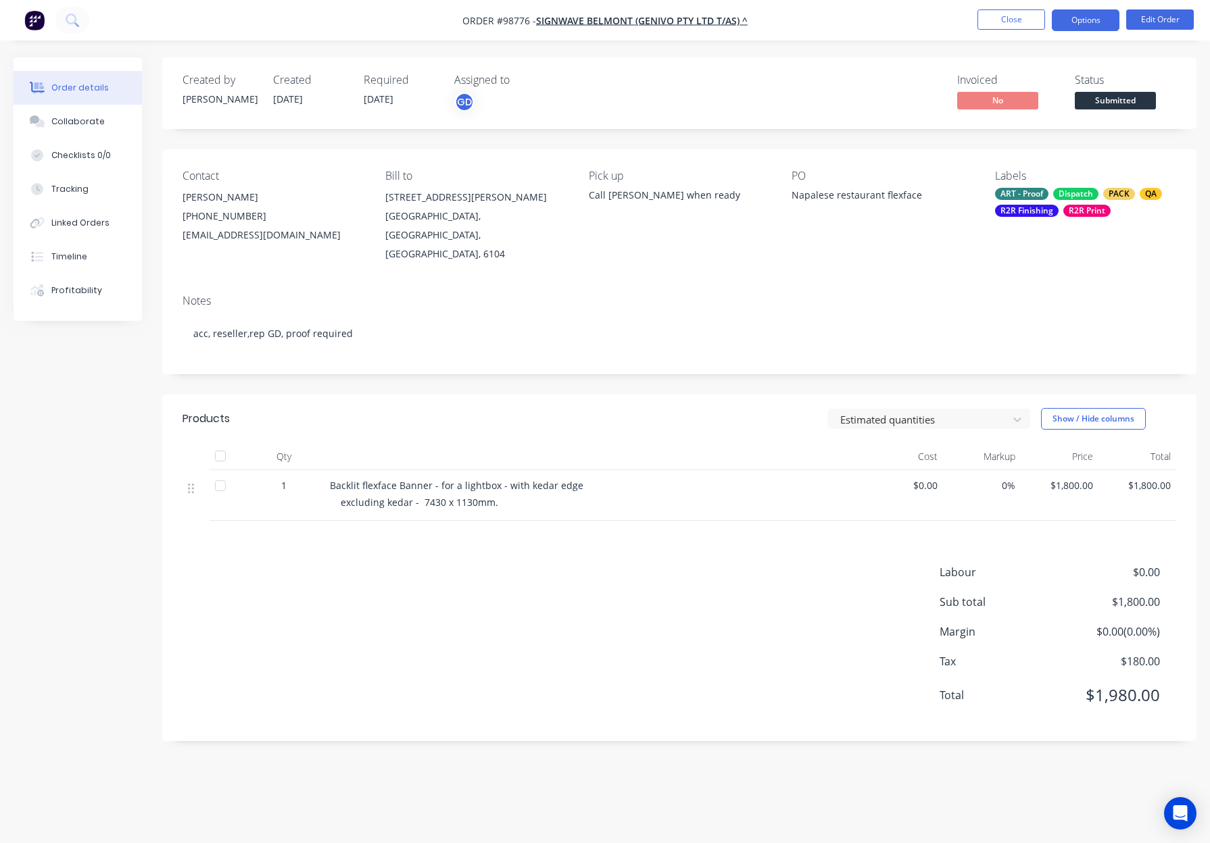
click at [1083, 20] on button "Options" at bounding box center [1085, 20] width 68 height 22
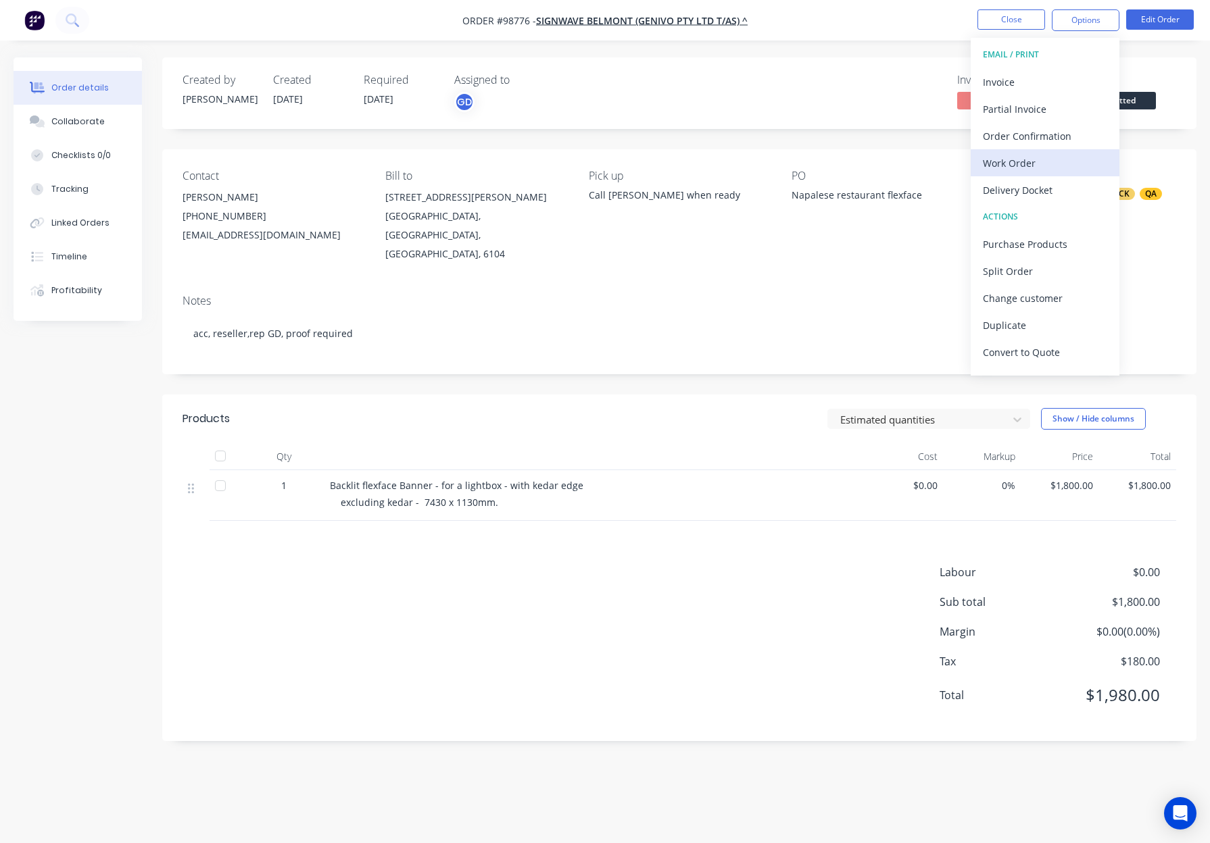
click at [1075, 153] on div "Work Order" at bounding box center [1045, 163] width 124 height 20
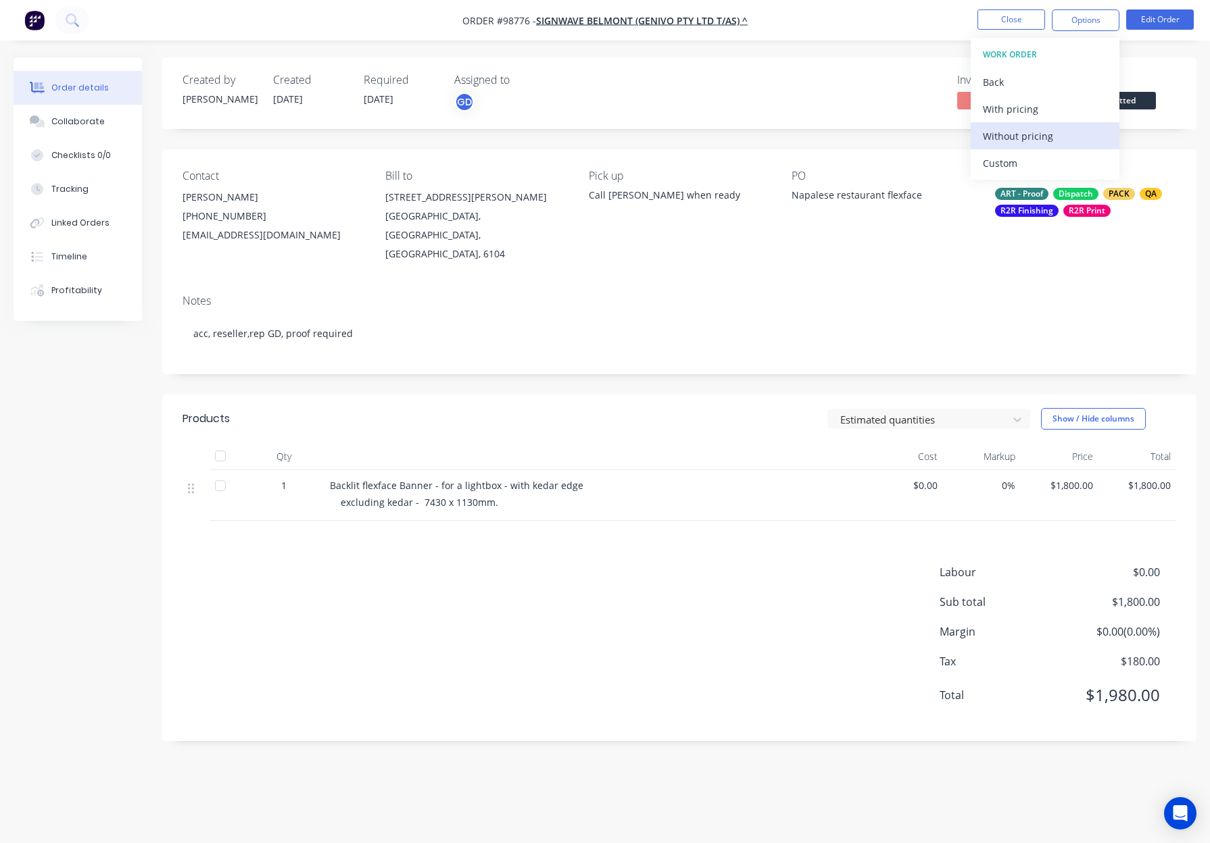
click at [1077, 132] on div "Without pricing" at bounding box center [1045, 136] width 124 height 20
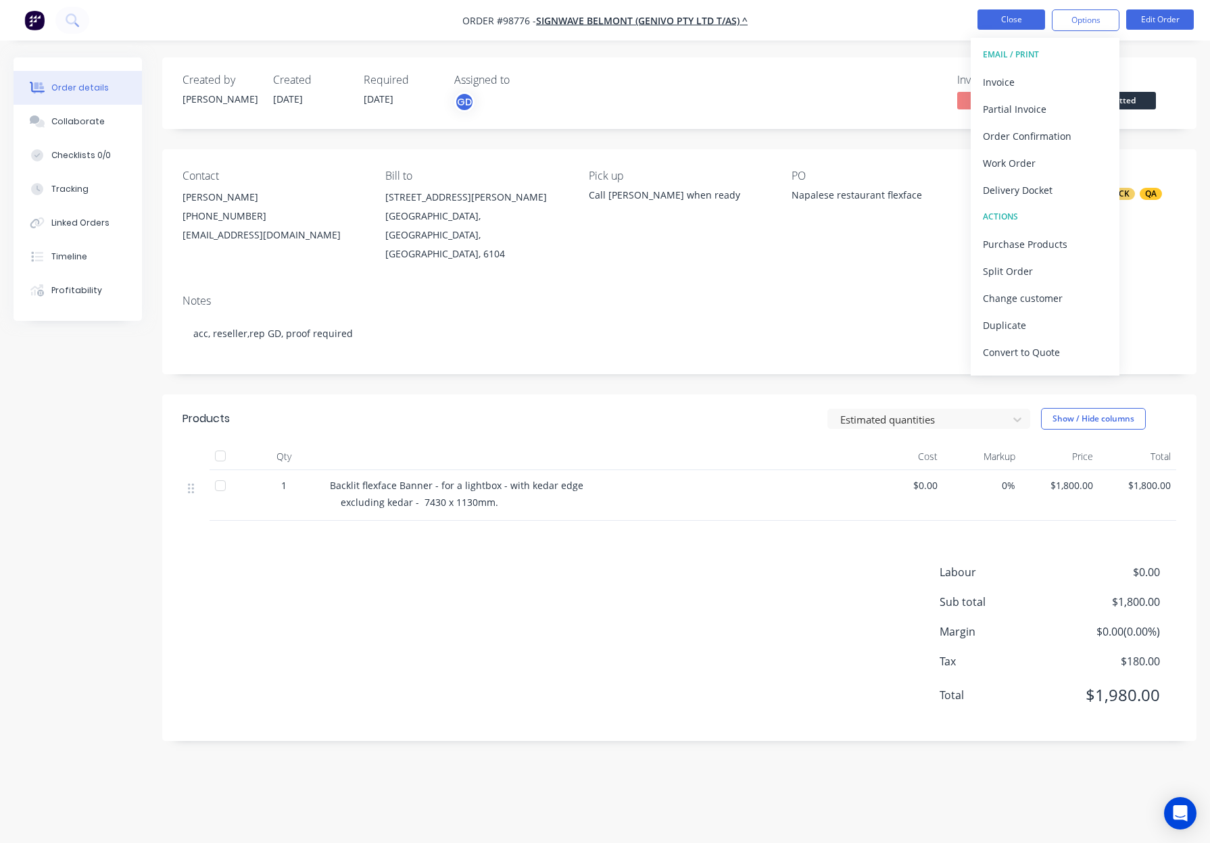
click at [1014, 15] on button "Close" at bounding box center [1011, 19] width 68 height 20
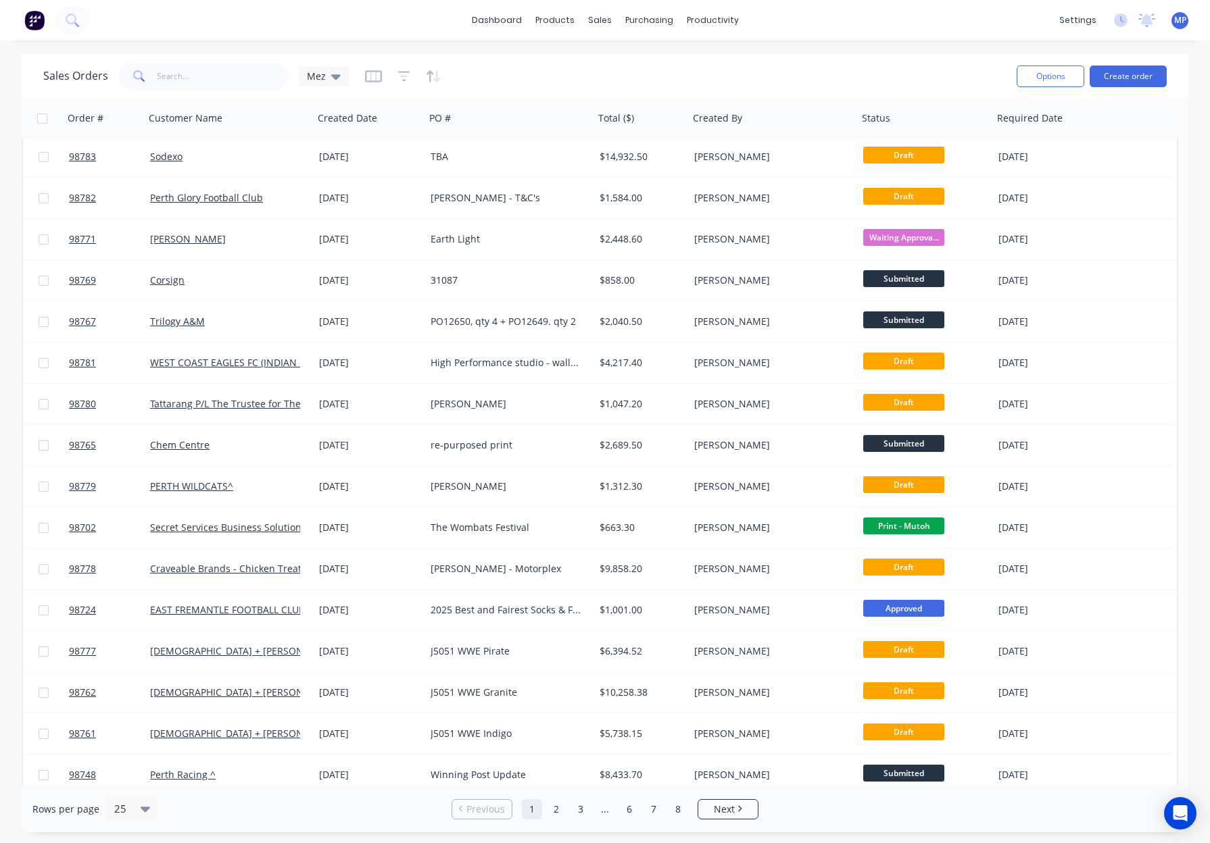
scroll to position [383, 0]
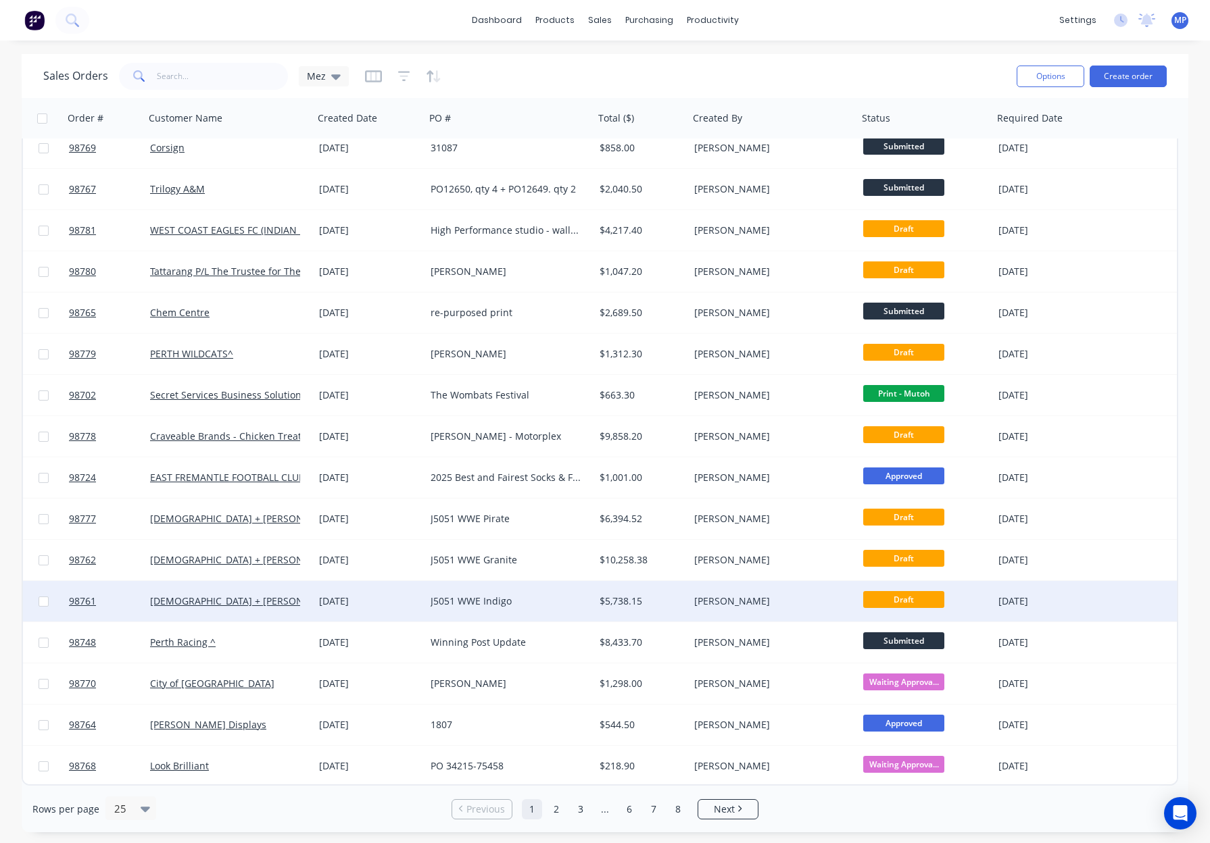
click at [641, 600] on div "$5,738.15" at bounding box center [639, 602] width 80 height 14
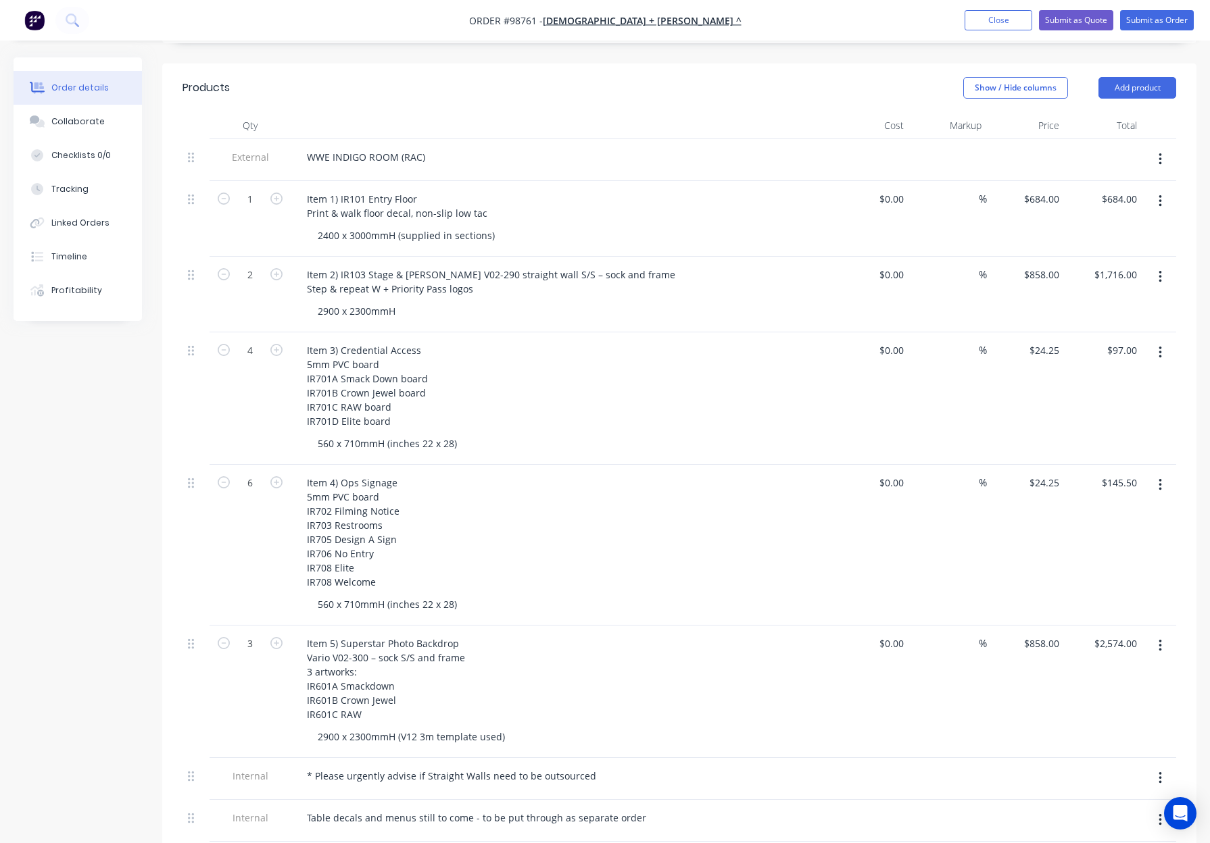
scroll to position [340, 0]
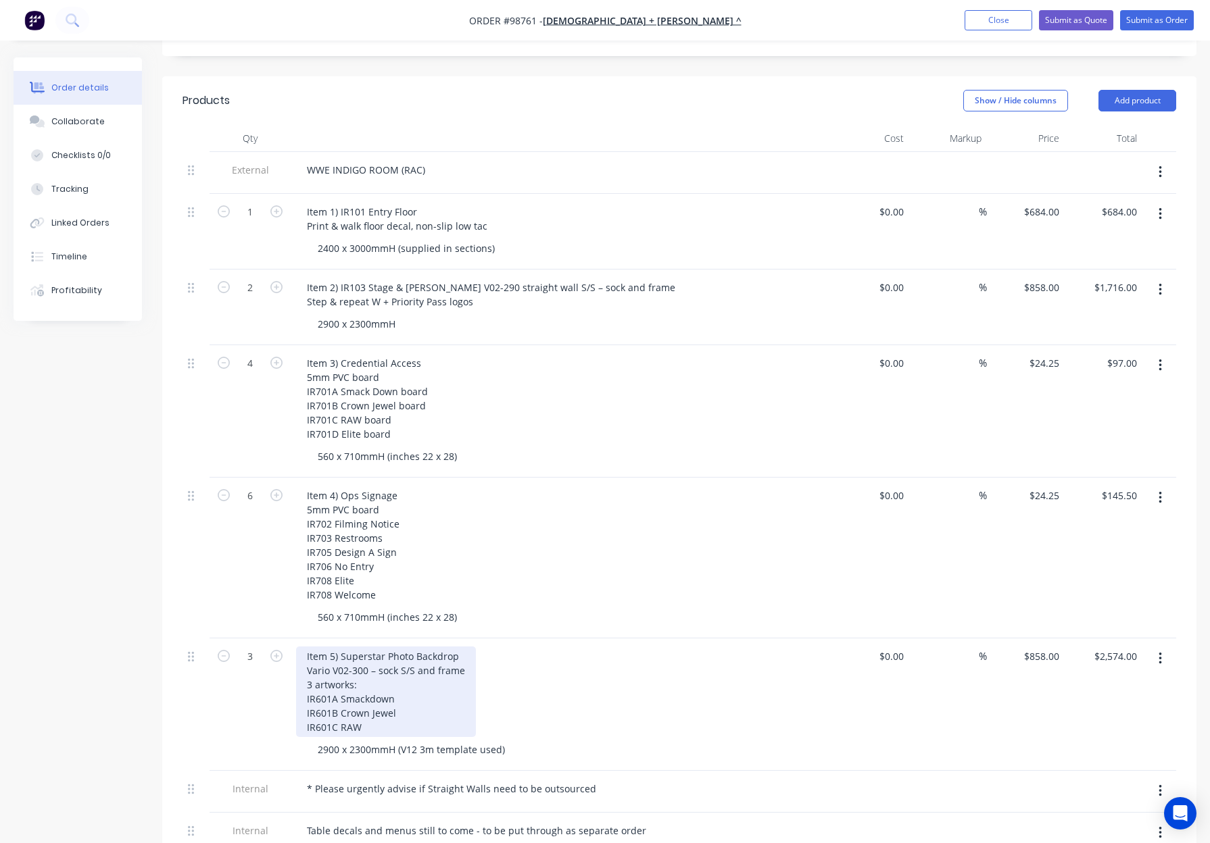
click at [350, 666] on div "Item 5) Superstar Photo Backdrop Vario V02-300 – sock S/S and frame 3 artworks:…" at bounding box center [386, 692] width 180 height 91
click at [348, 666] on div "Item 5) Superstar Photo Backdrop Vario V02- 300 – sock S/S and frame 3 artworks…" at bounding box center [387, 692] width 182 height 91
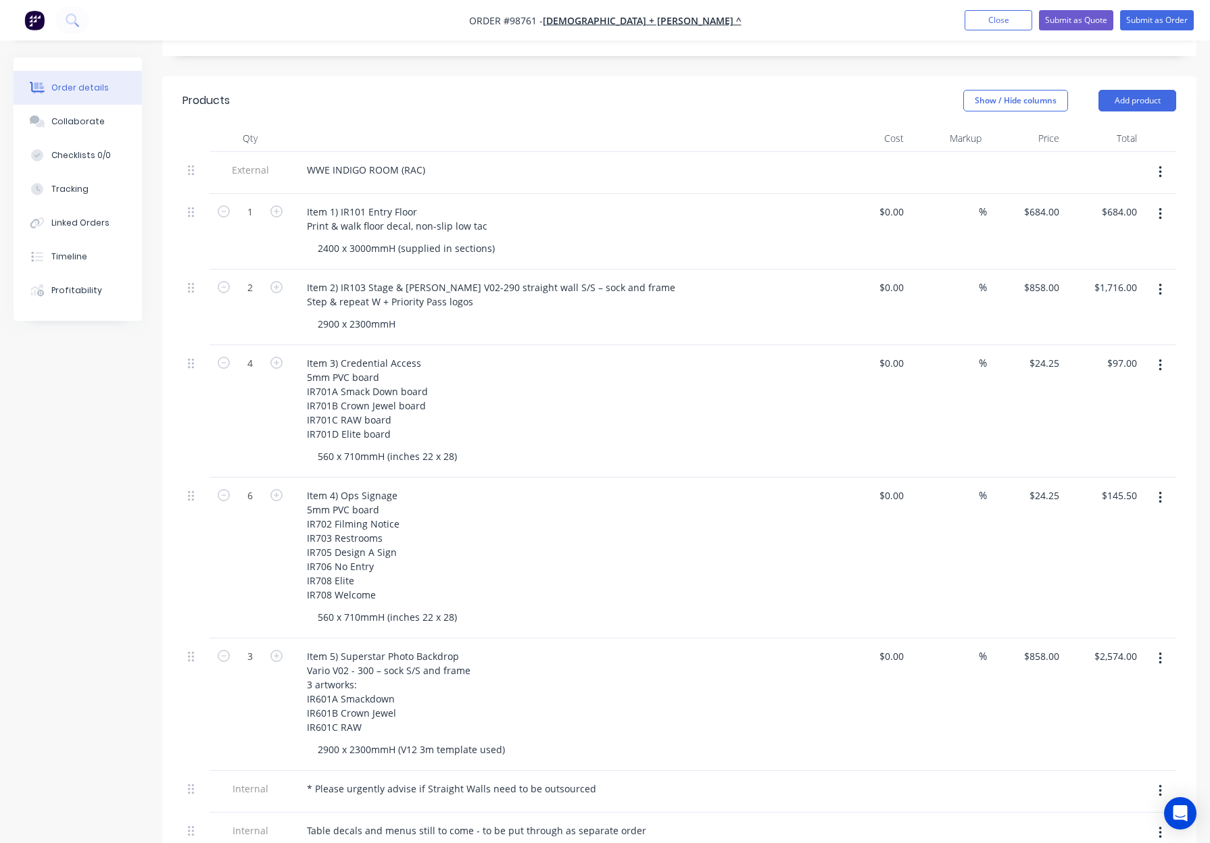
click at [589, 680] on div "Item 5) Superstar Photo Backdrop Vario V02 - 300 – sock S/S and frame 3 artwork…" at bounding box center [561, 692] width 530 height 91
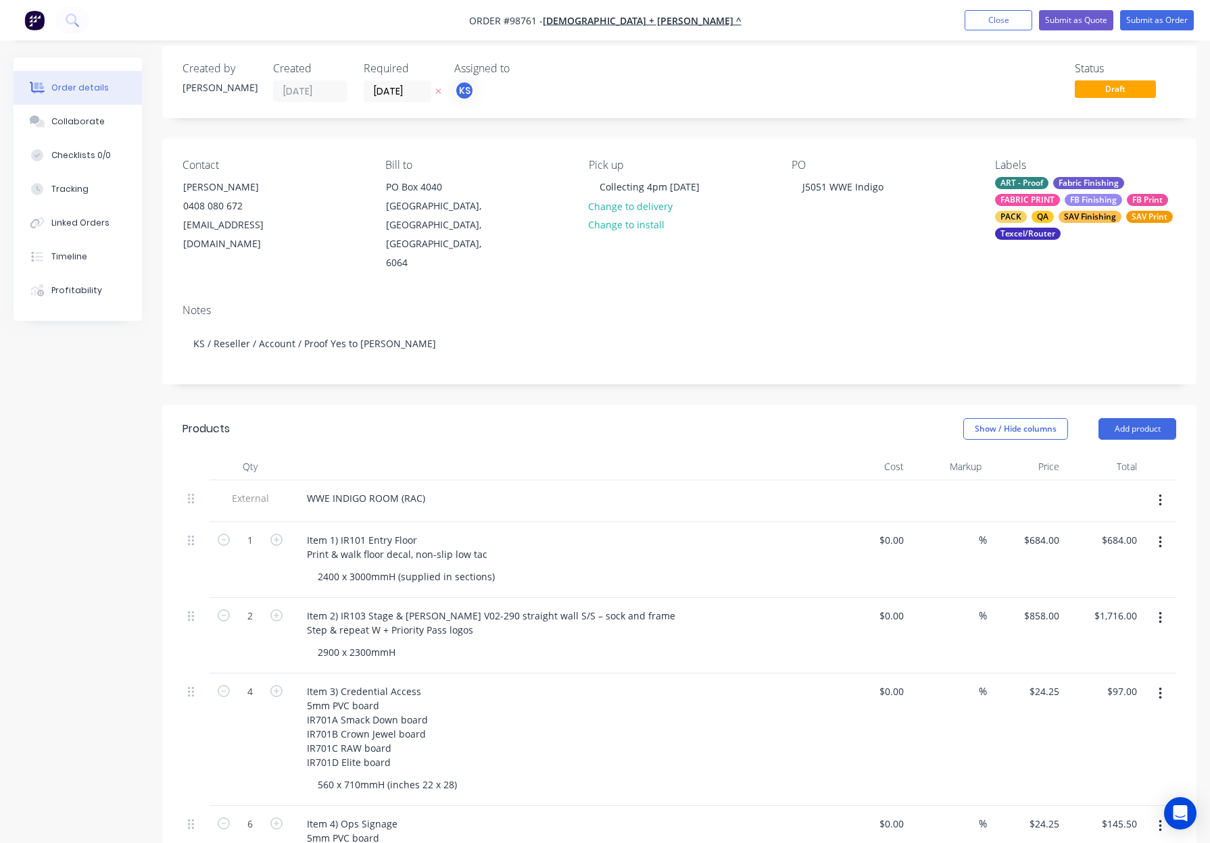
scroll to position [0, 0]
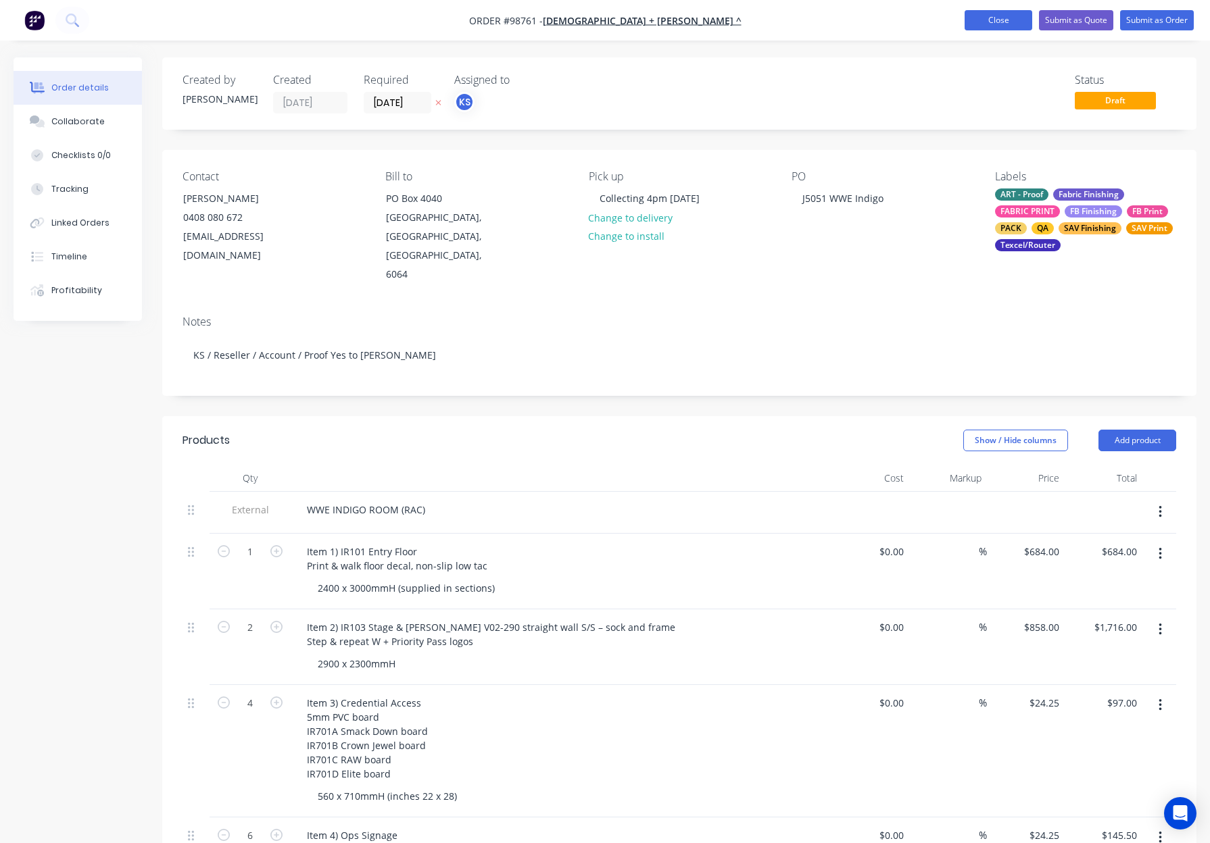
click at [975, 28] on button "Close" at bounding box center [998, 20] width 68 height 20
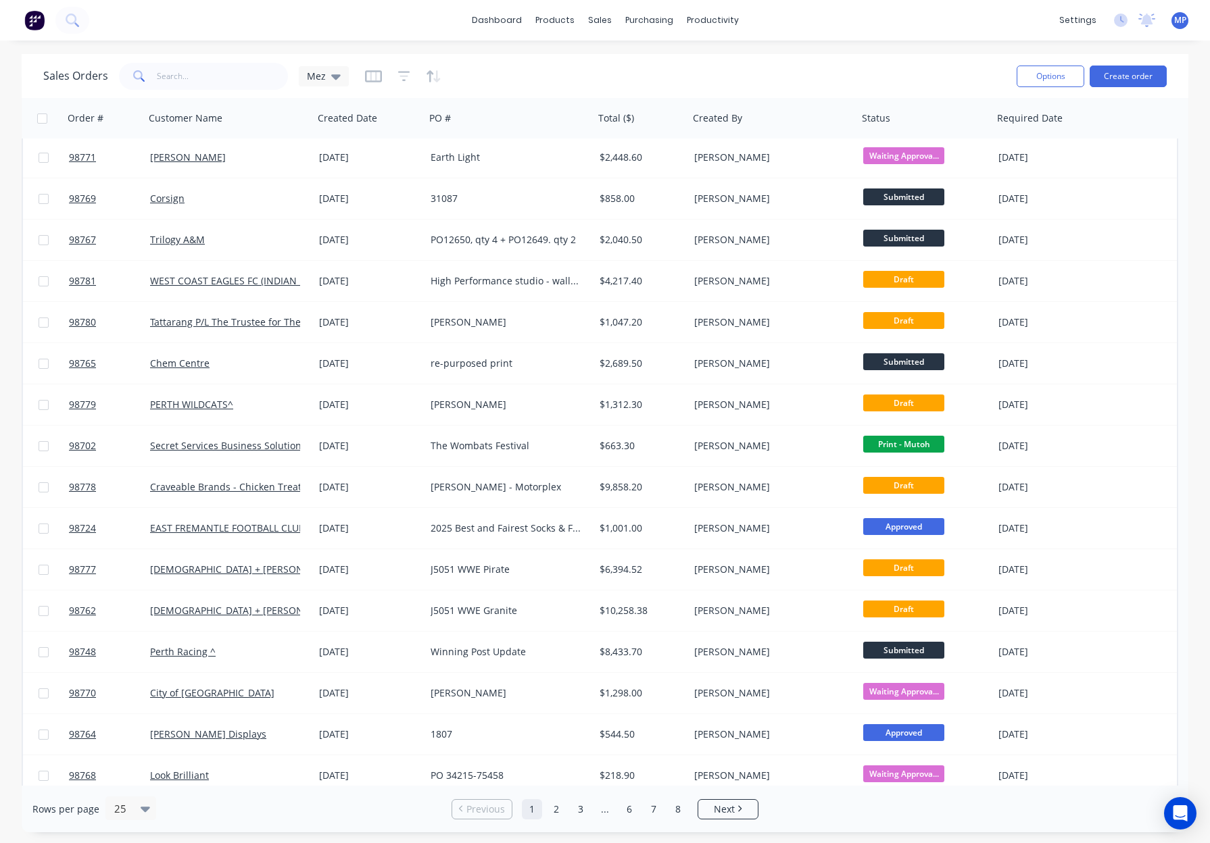
scroll to position [383, 0]
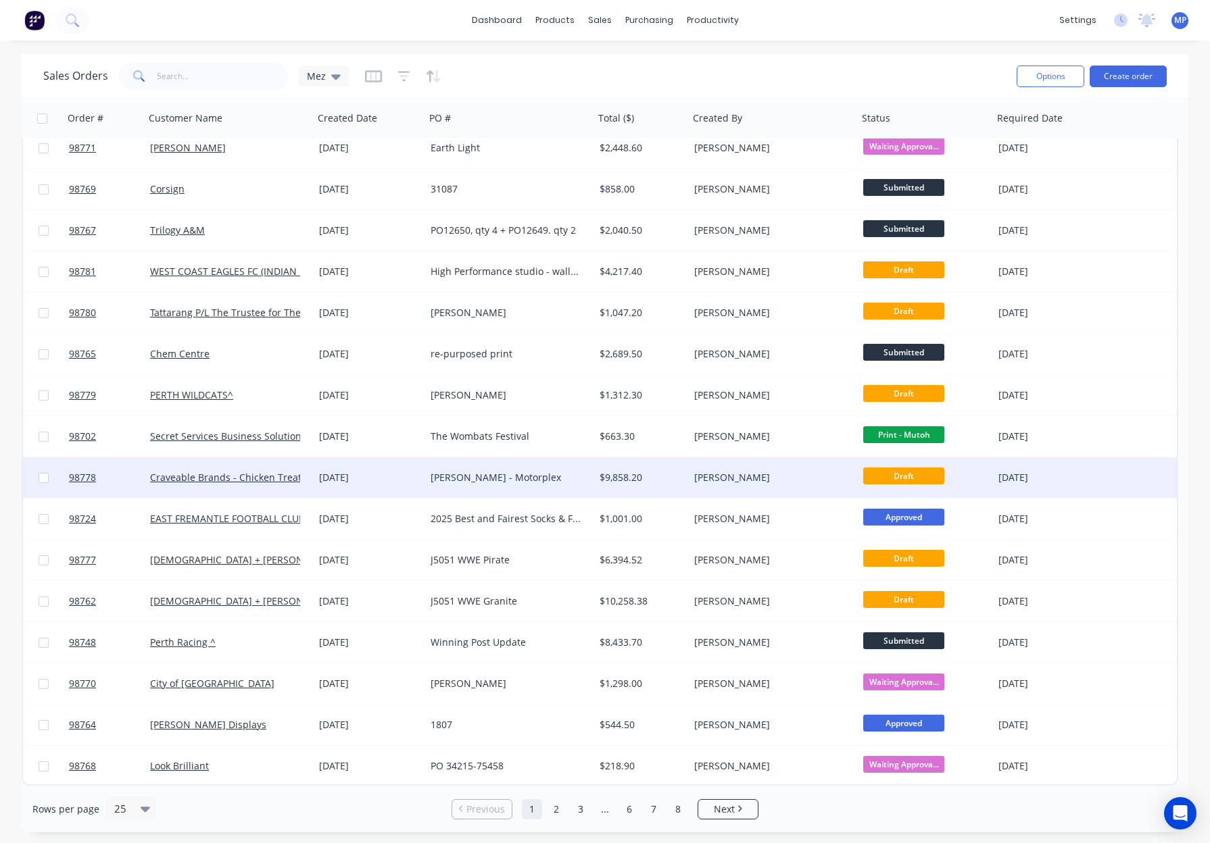
click at [797, 474] on div "[PERSON_NAME]" at bounding box center [769, 478] width 150 height 14
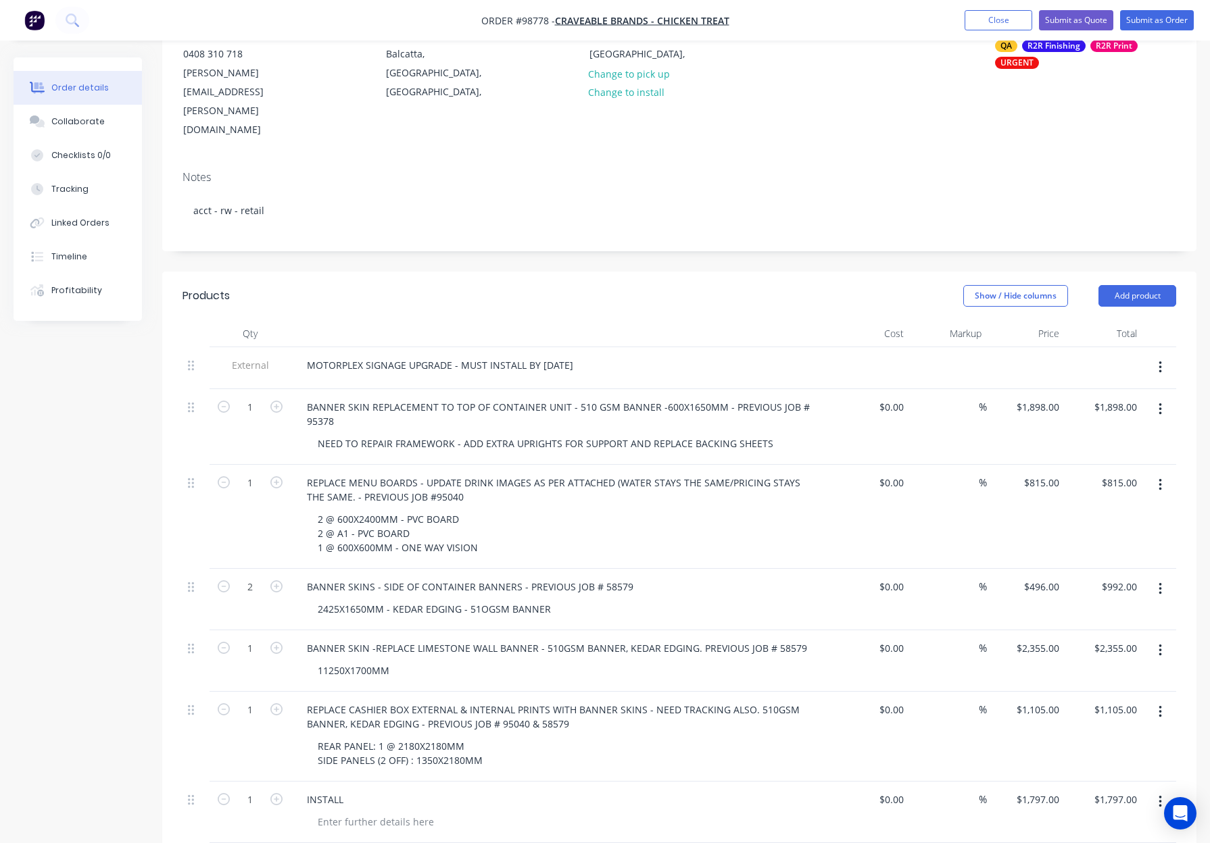
scroll to position [184, 0]
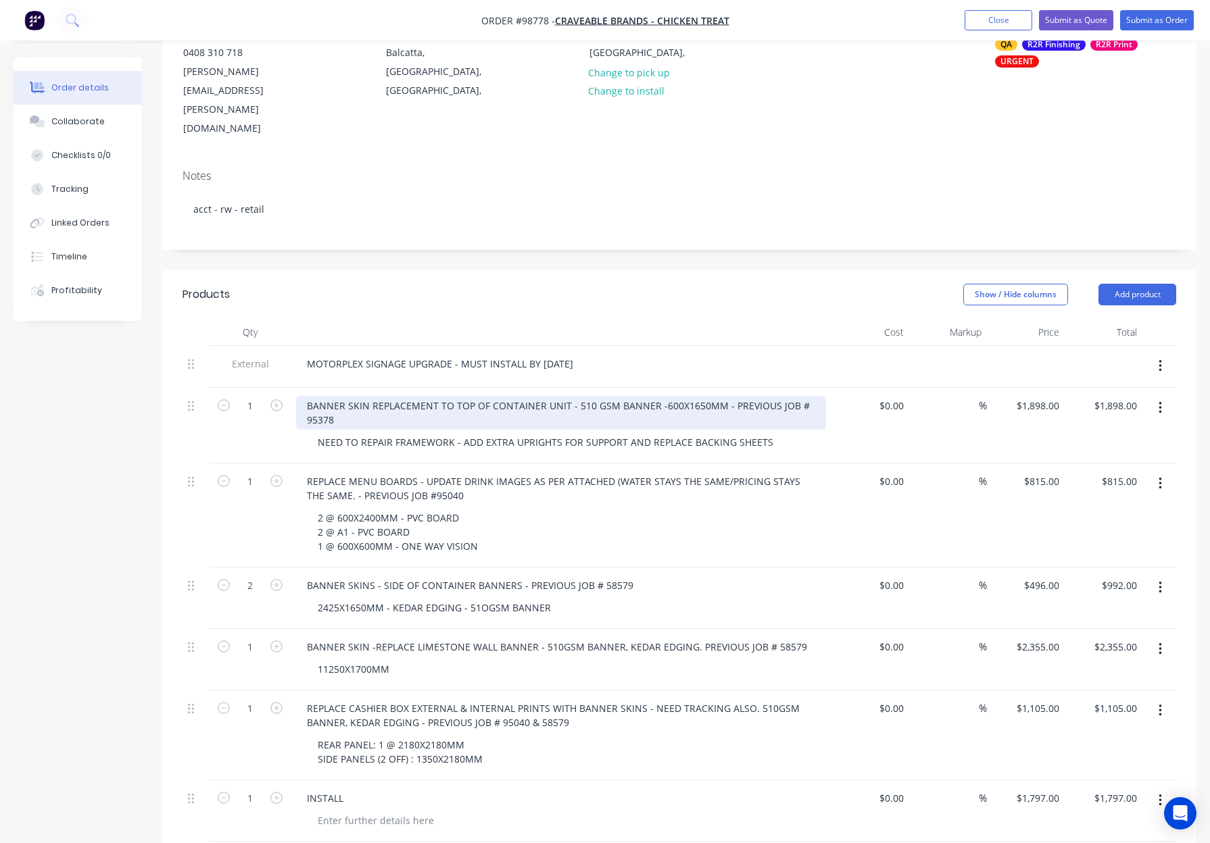
click at [658, 396] on div "BANNER SKIN REPLACEMENT TO TOP OF CONTAINER UNIT - 510 GSM BANNER -600X1650MM -…" at bounding box center [561, 413] width 530 height 34
click at [721, 396] on div "BANNER SKIN REPLACEMENT TO TOP OF CONTAINER UNIT - 510 GSM BANNER - 600X1650MM …" at bounding box center [561, 413] width 530 height 34
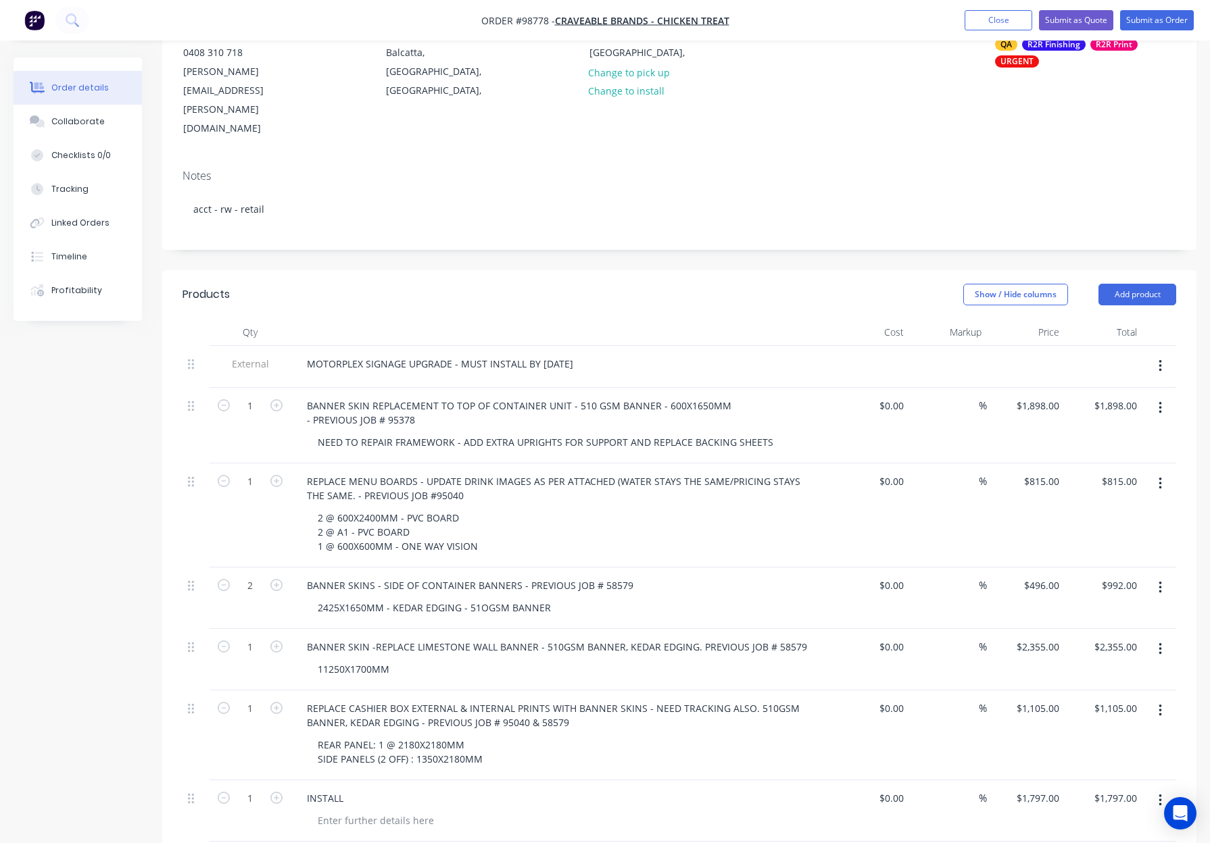
click at [731, 346] on div "MOTORPLEX SIGNAGE UPGRADE - MUST INSTALL BY 8TH OCTOBER" at bounding box center [561, 367] width 541 height 42
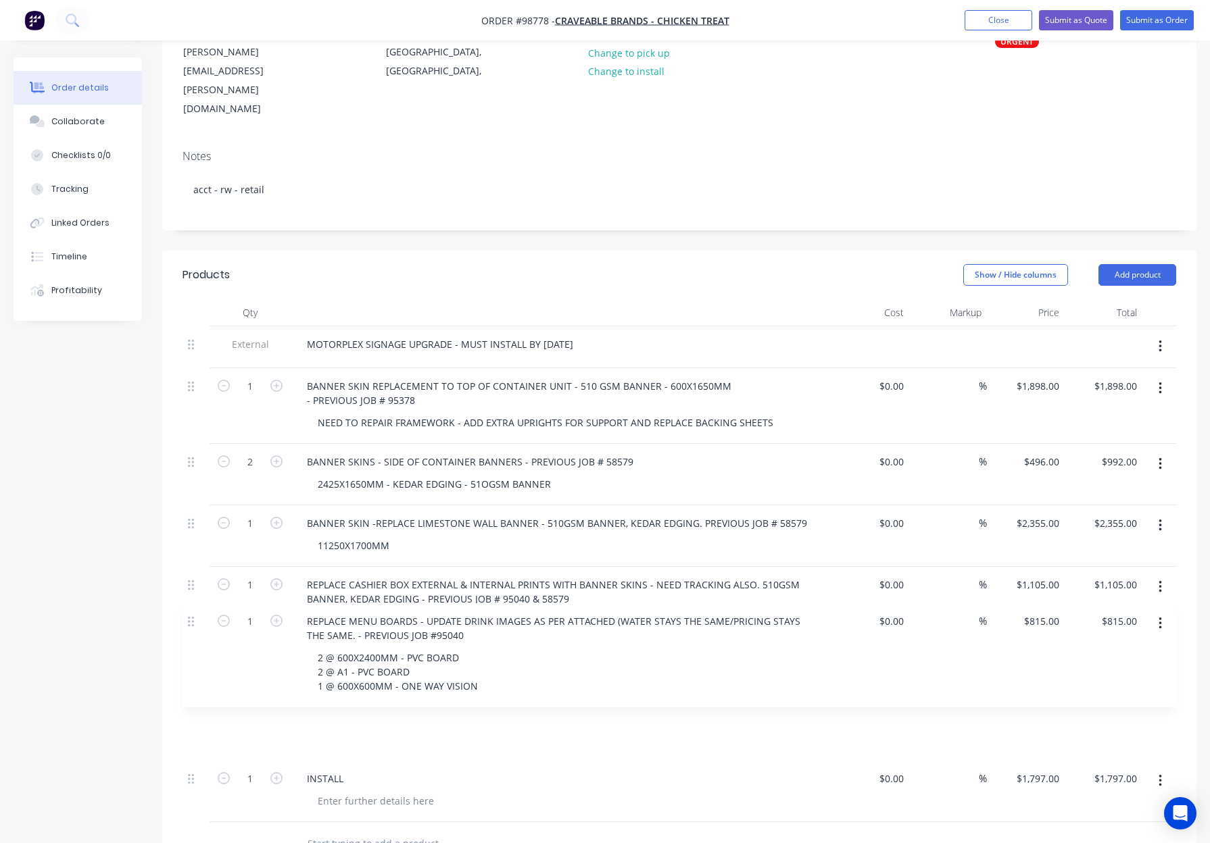
drag, startPoint x: 192, startPoint y: 425, endPoint x: 193, endPoint y: 622, distance: 197.3
click at [193, 624] on div "External MOTORPLEX SIGNAGE UPGRADE - MUST INSTALL BY 8TH OCTOBER 1 BANNER SKIN …" at bounding box center [678, 574] width 993 height 496
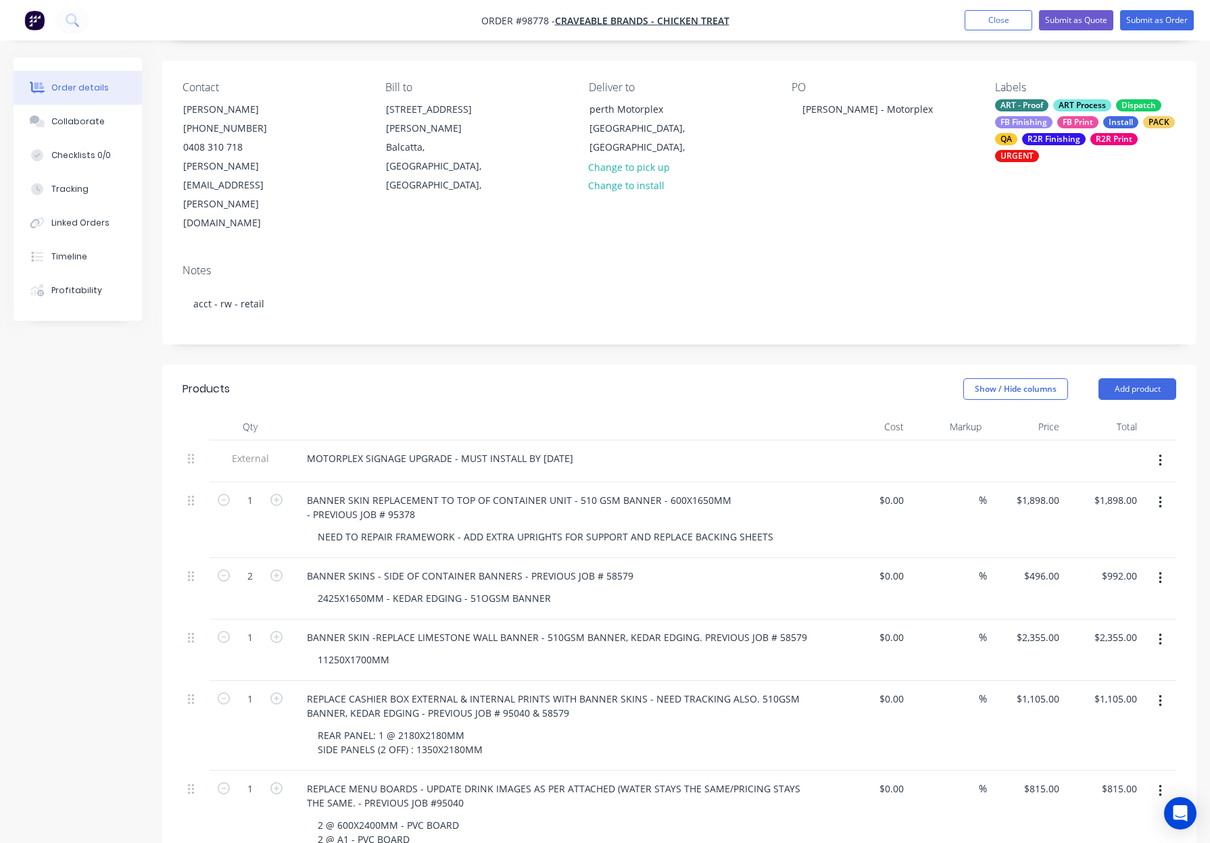
scroll to position [0, 0]
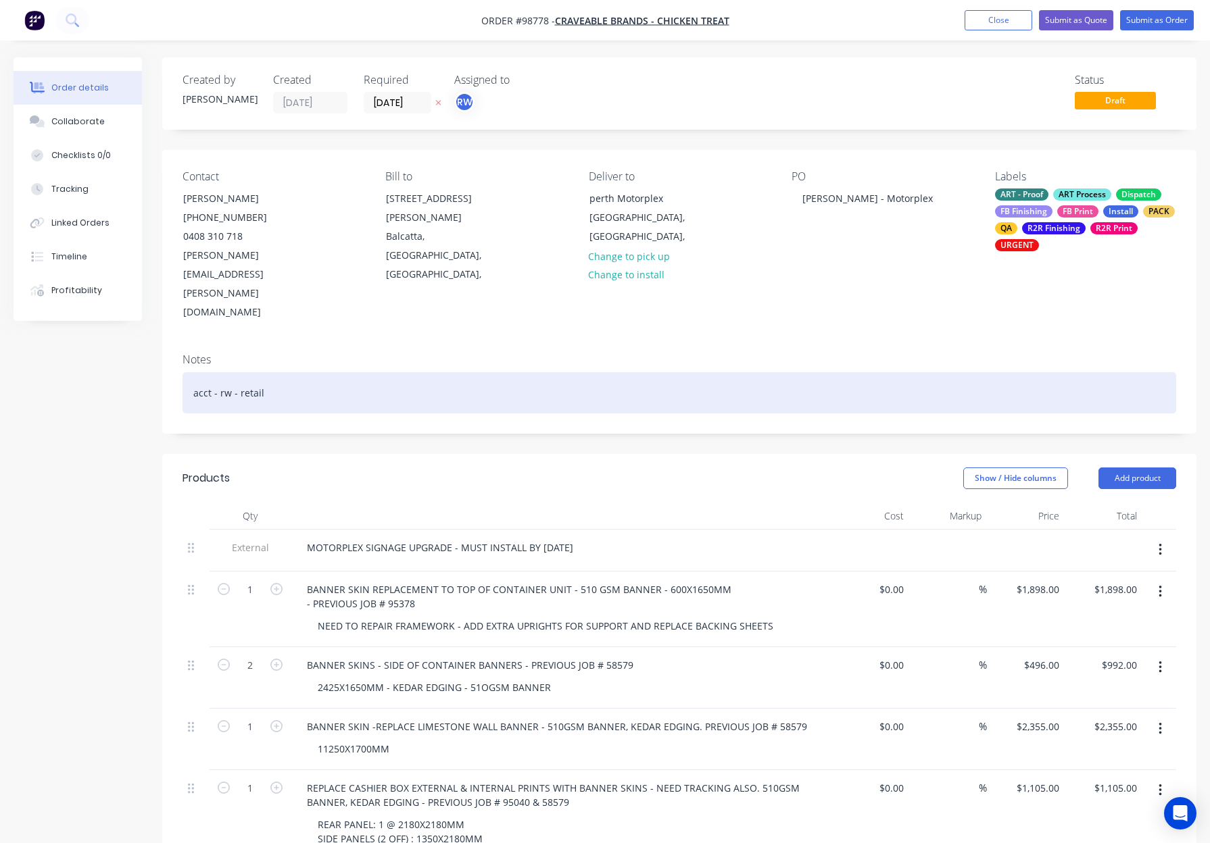
click at [429, 372] on div "acct - rw - retail" at bounding box center [678, 392] width 993 height 41
click at [452, 372] on div "acct - rw - retail" at bounding box center [678, 392] width 993 height 41
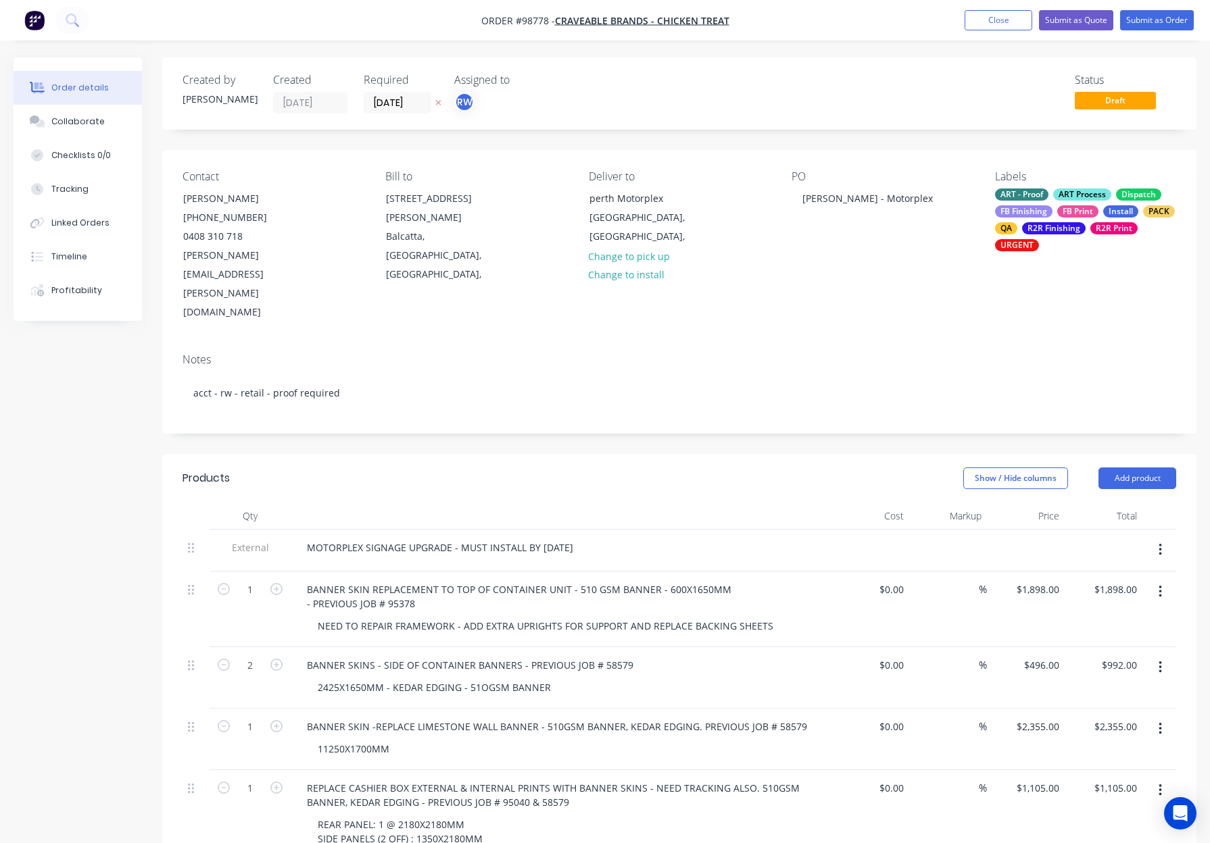
click at [1106, 196] on div "ART Process" at bounding box center [1082, 195] width 58 height 12
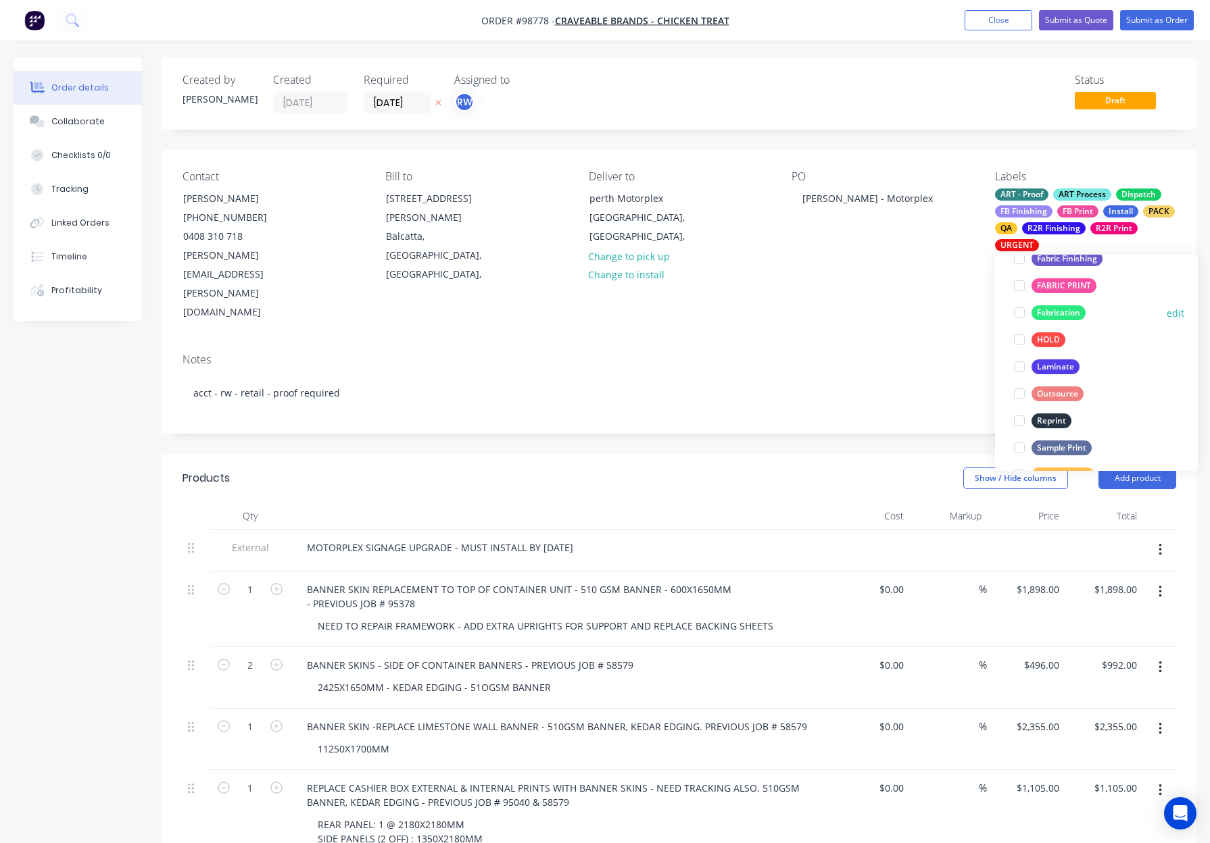
click at [1068, 311] on div "Fabrication" at bounding box center [1058, 312] width 54 height 15
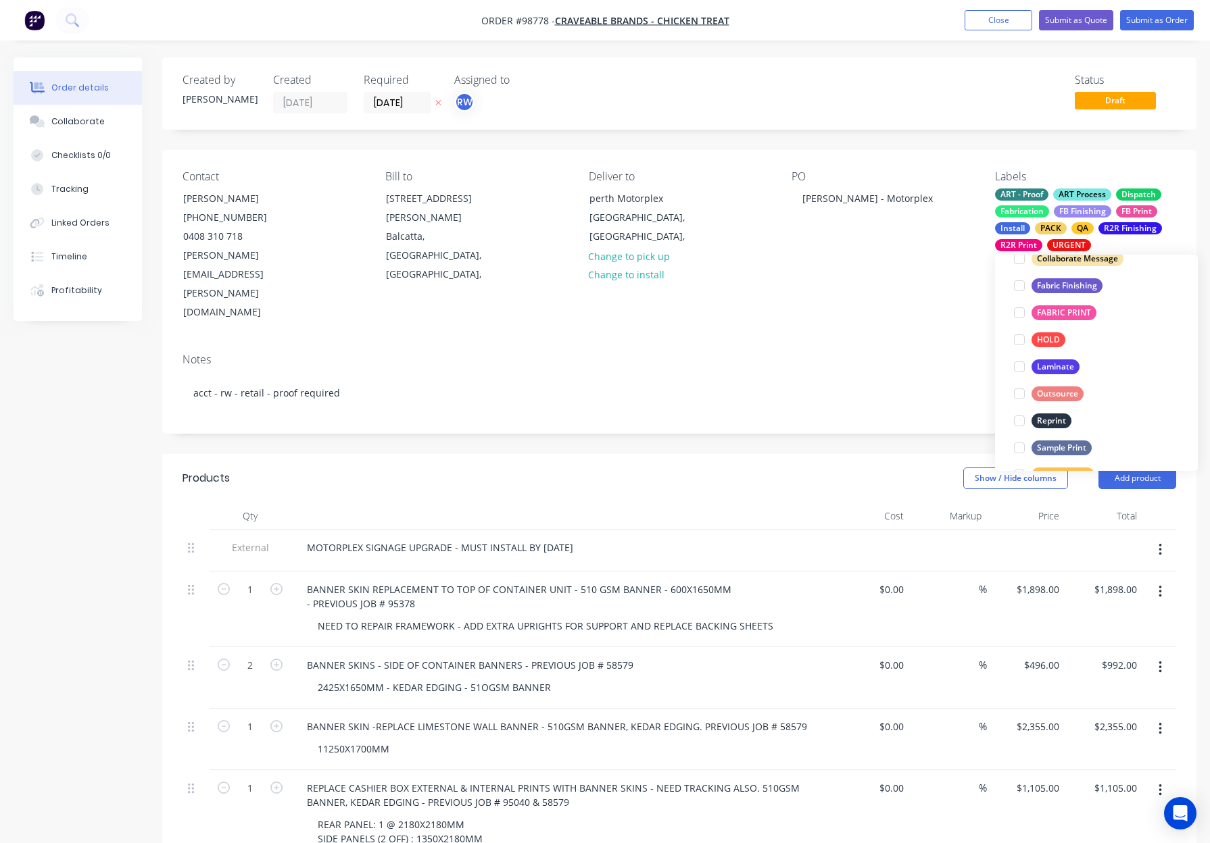
scroll to position [131, 0]
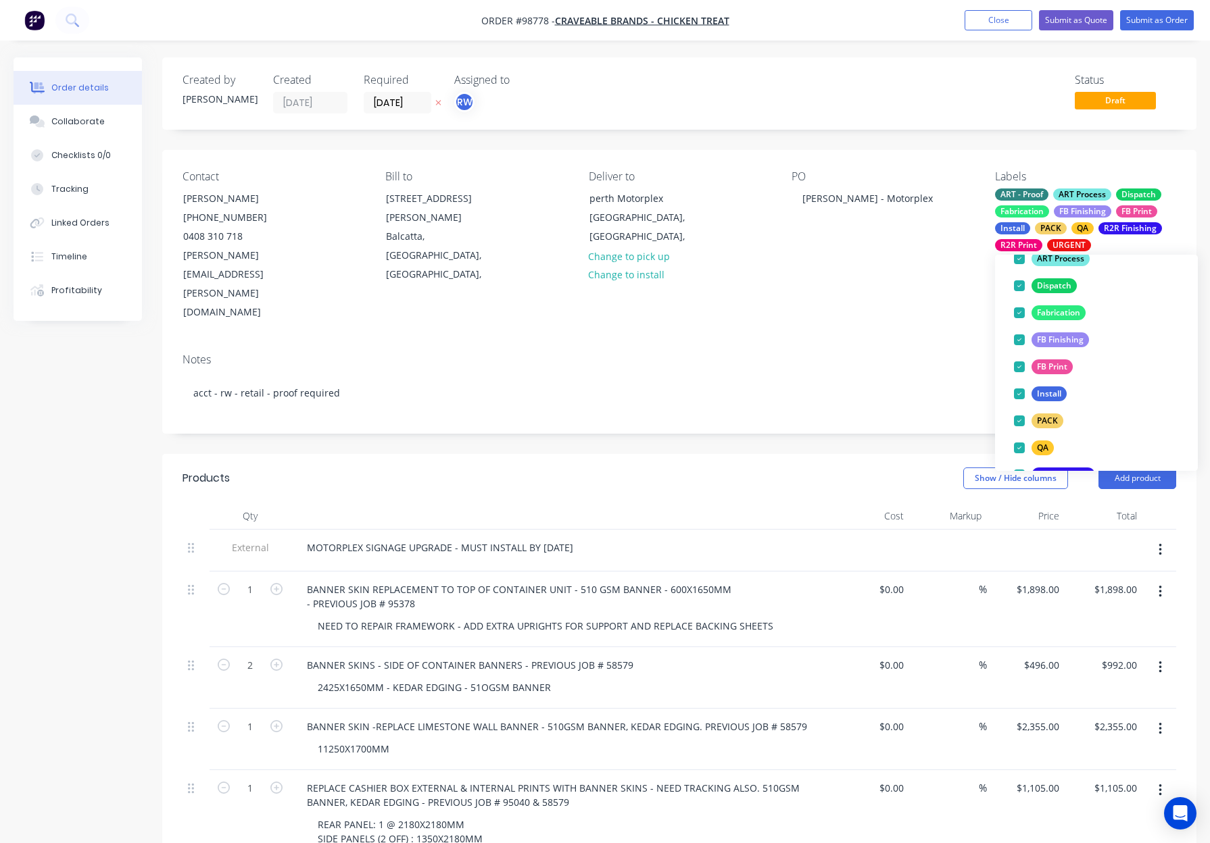
click at [872, 275] on div "Contact David Harrison (08) 9240 9714 0408 310 718 David.Harrison@chickentreat.…" at bounding box center [679, 246] width 1034 height 193
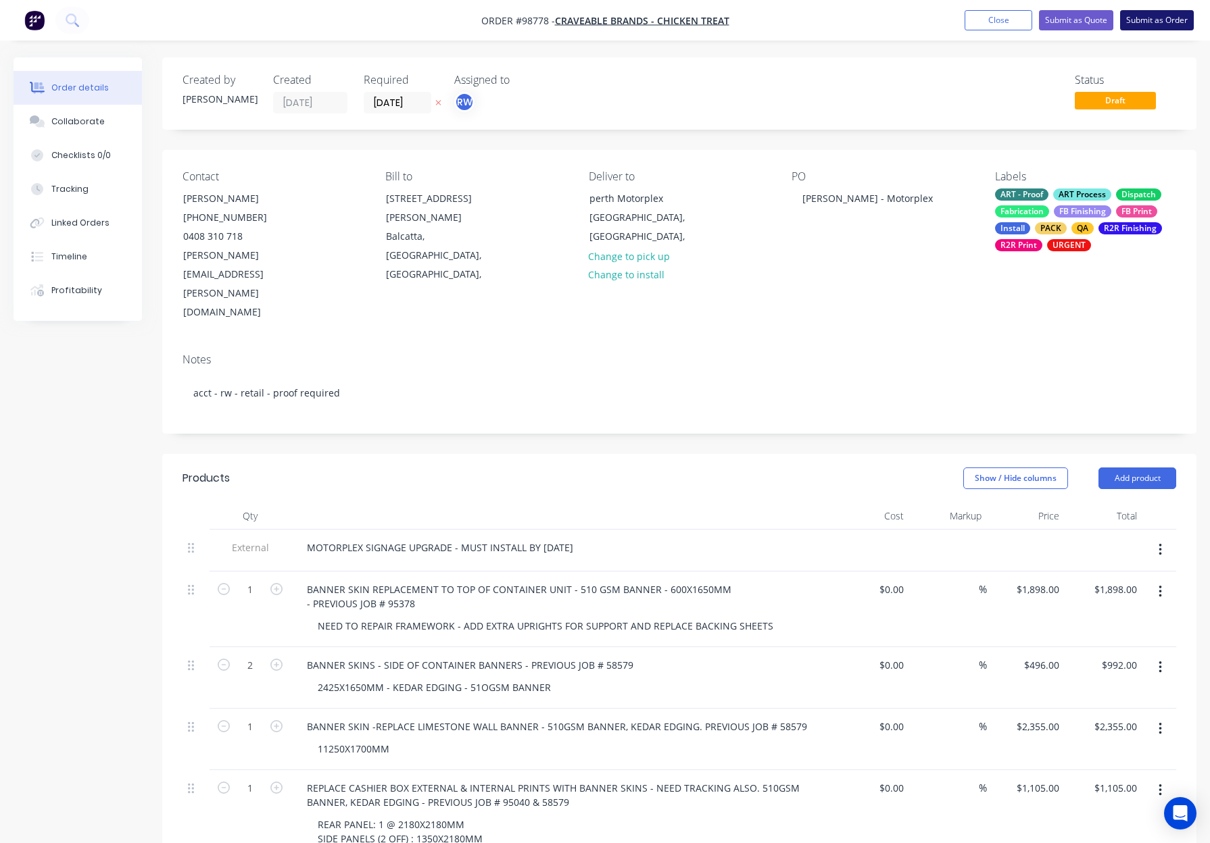
click at [1162, 22] on button "Submit as Order" at bounding box center [1157, 20] width 74 height 20
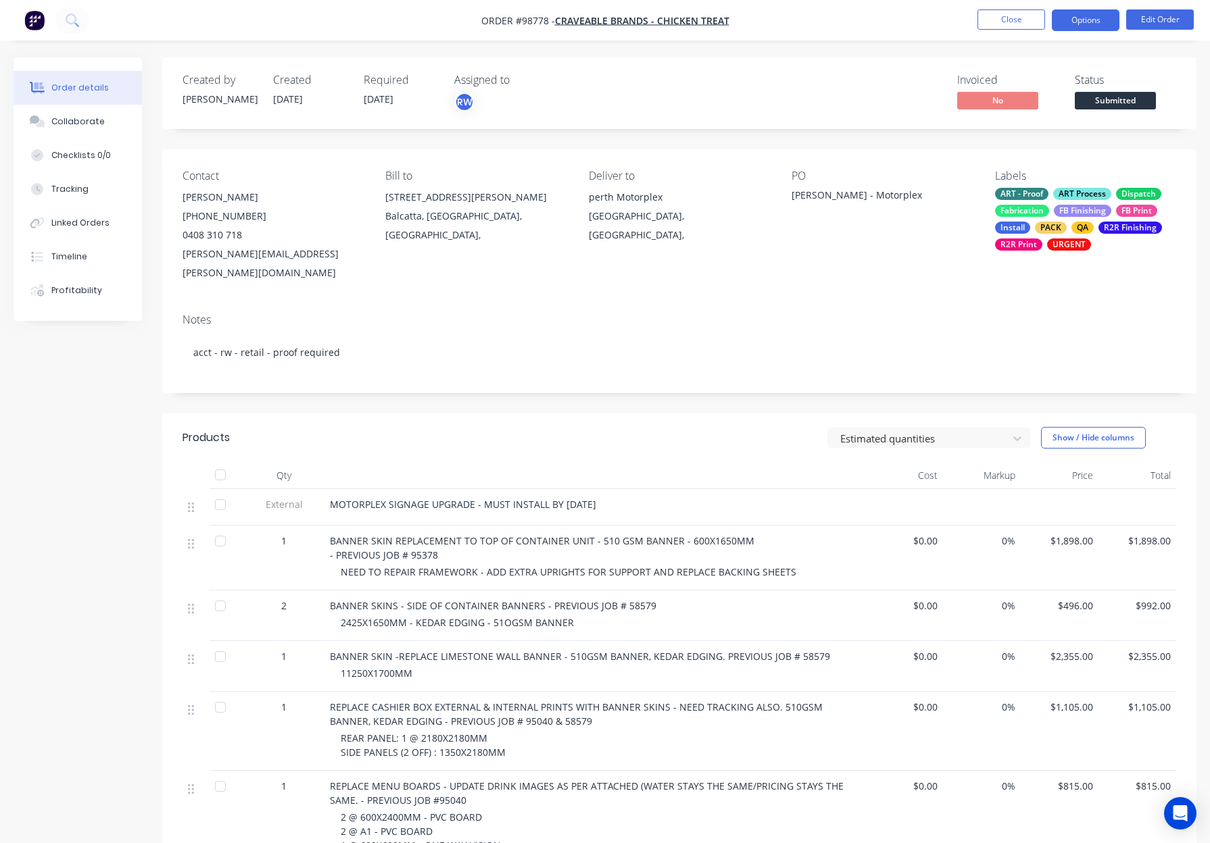
click at [1070, 20] on button "Options" at bounding box center [1085, 20] width 68 height 22
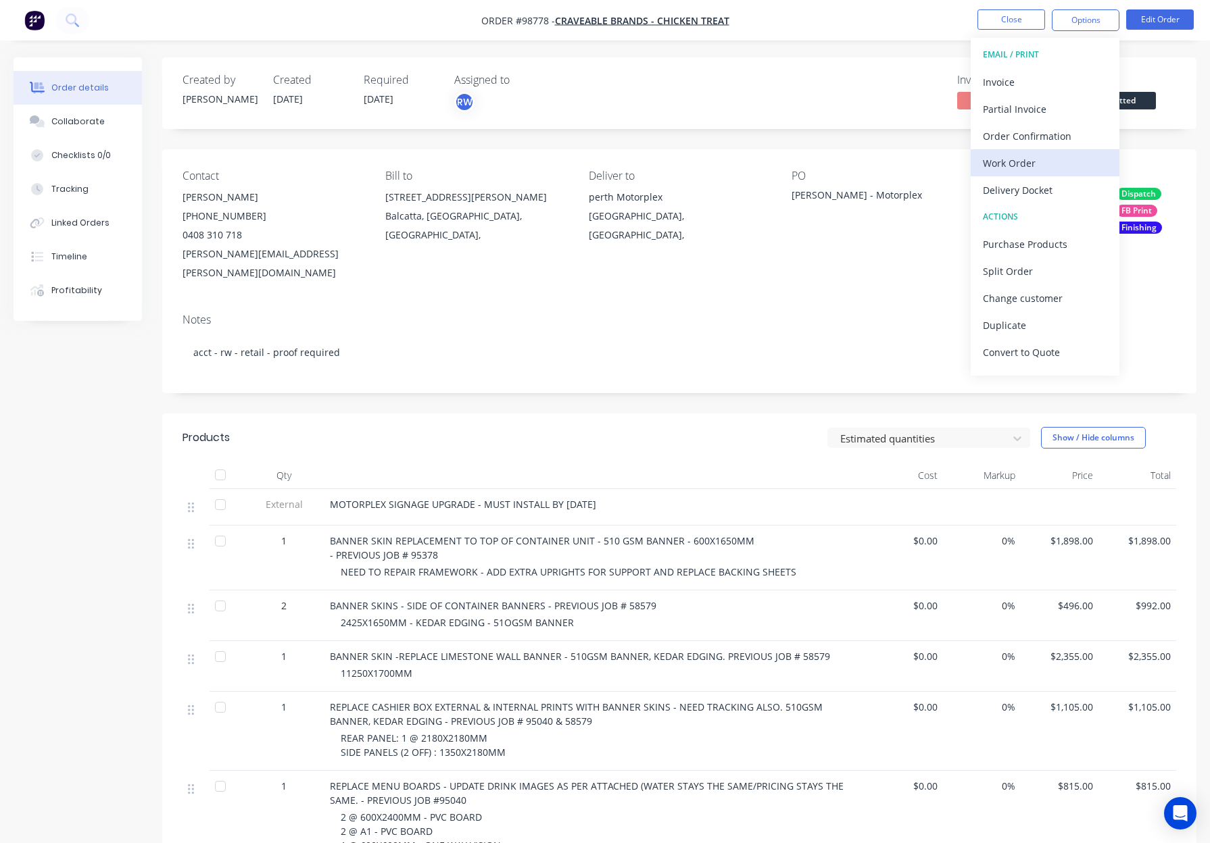
click at [1038, 159] on div "Work Order" at bounding box center [1045, 163] width 124 height 20
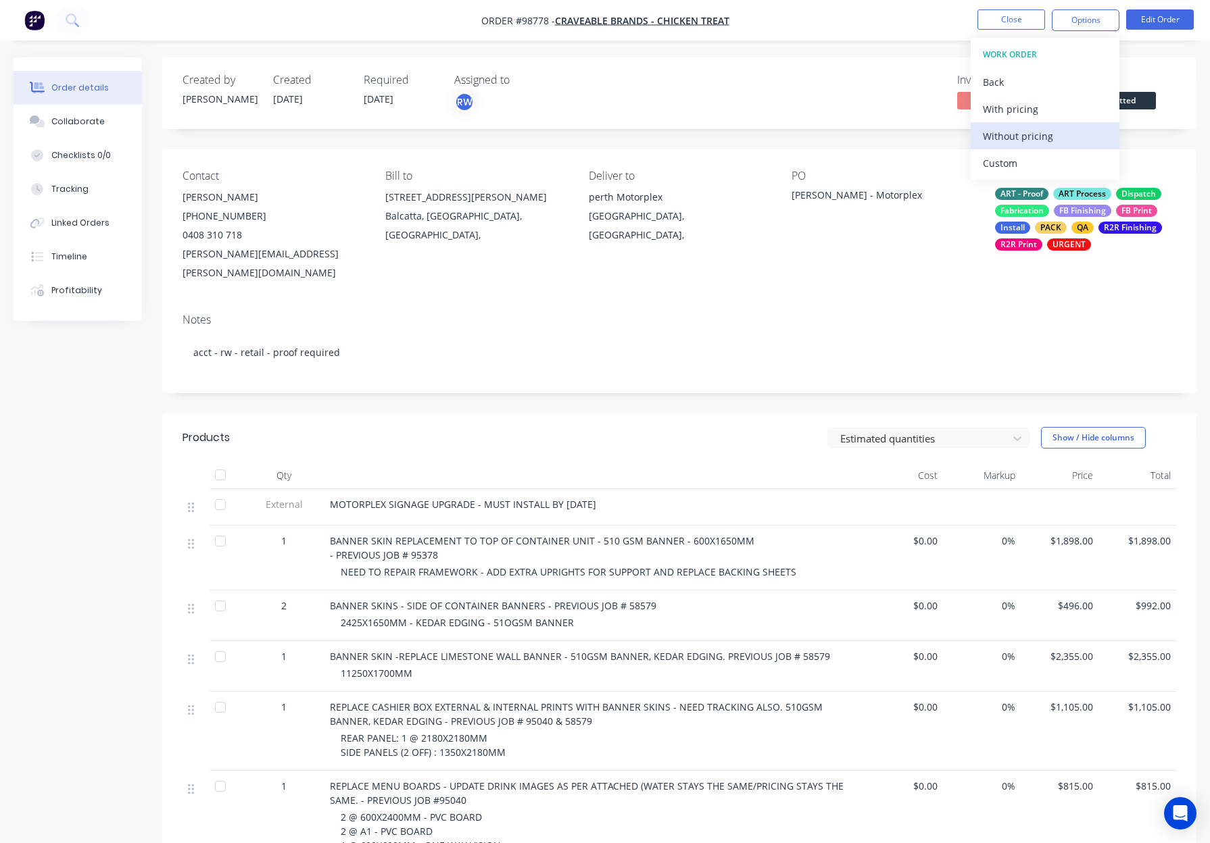
drag, startPoint x: 1038, startPoint y: 159, endPoint x: 1041, endPoint y: 138, distance: 21.1
click at [1041, 140] on div "Without pricing" at bounding box center [1045, 136] width 124 height 20
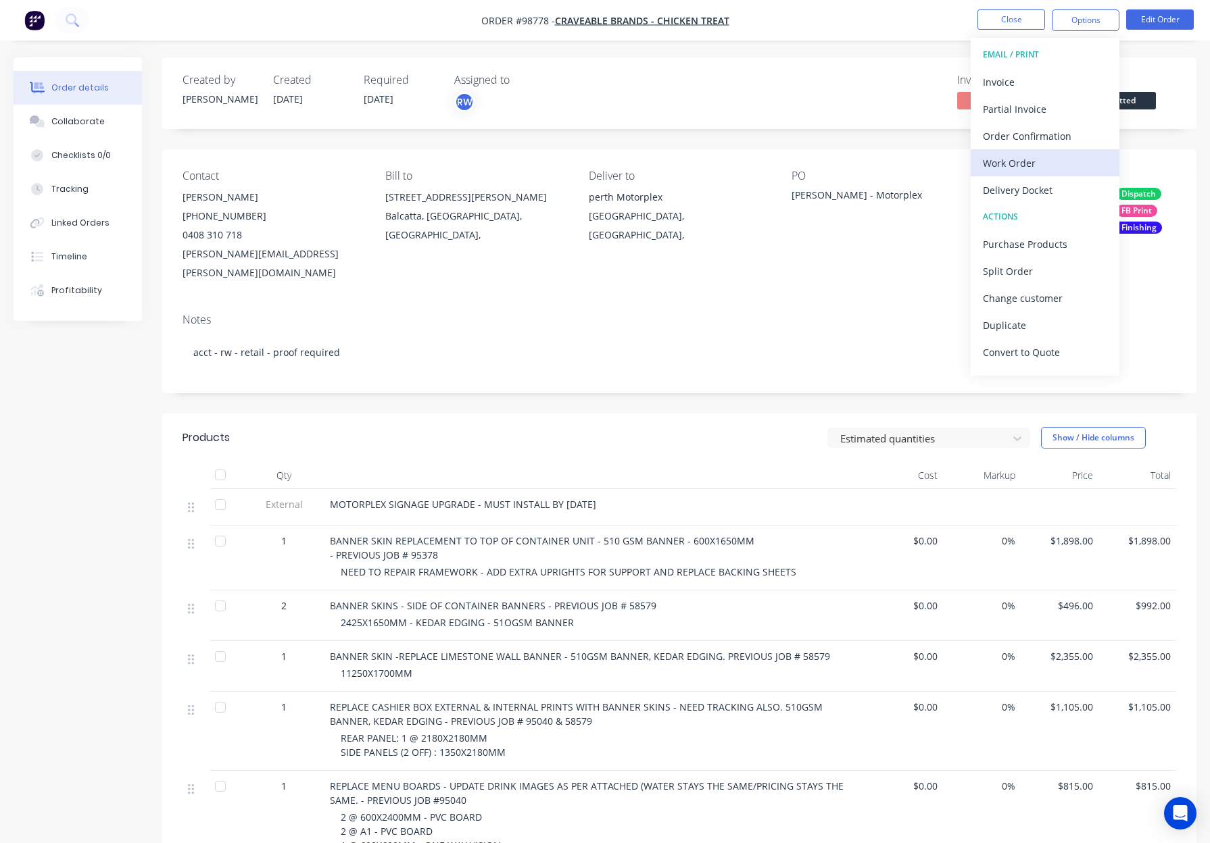
click at [1029, 169] on div "Work Order" at bounding box center [1045, 163] width 124 height 20
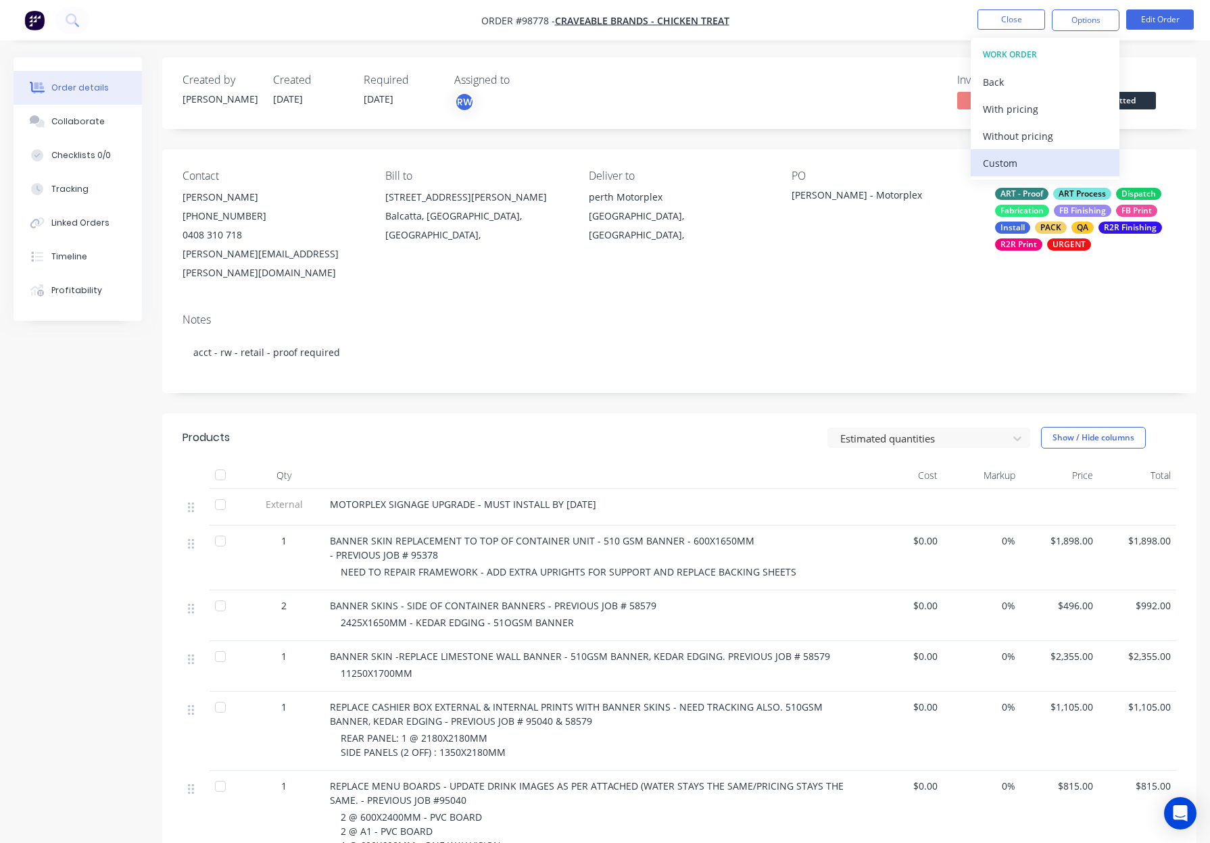
click at [1032, 166] on div "Custom" at bounding box center [1045, 163] width 124 height 20
click at [1041, 133] on div "Without pricing" at bounding box center [1045, 136] width 124 height 20
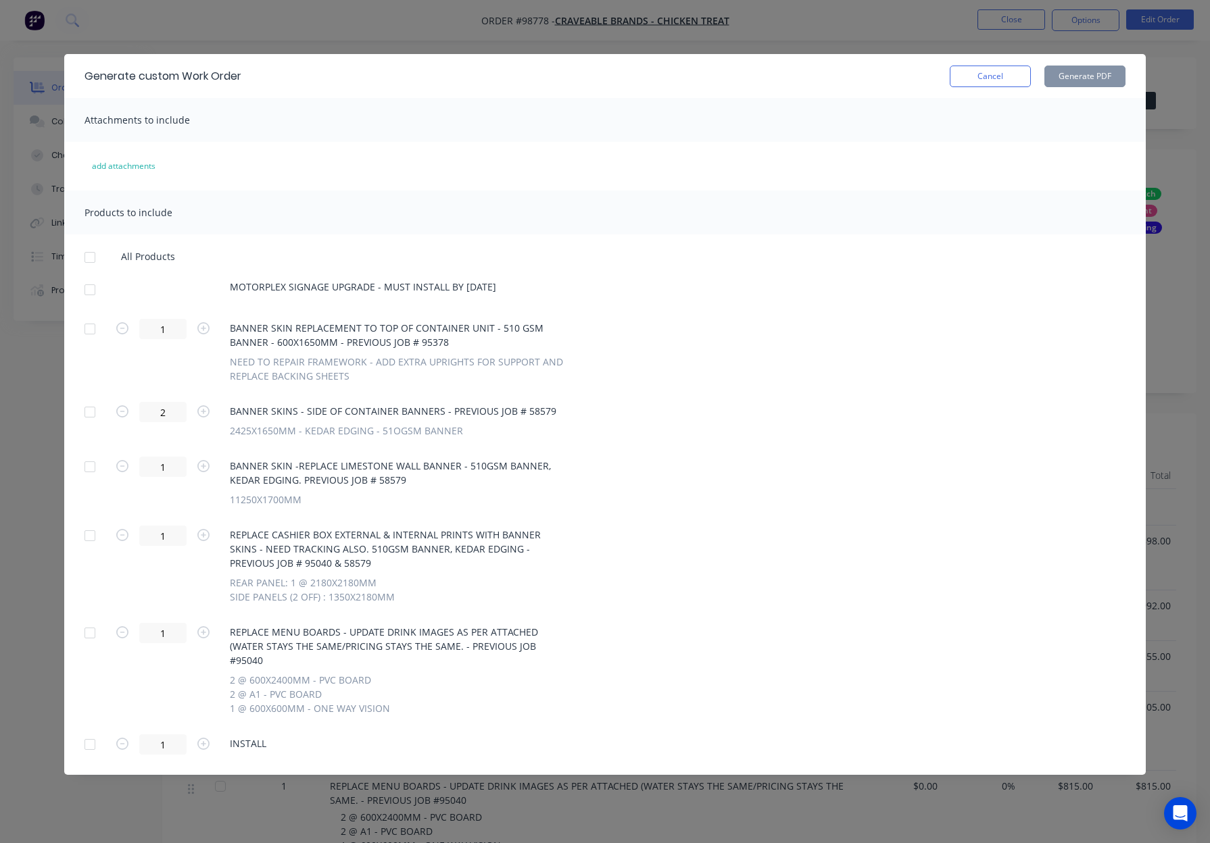
click at [86, 257] on div at bounding box center [89, 257] width 27 height 27
click at [87, 635] on div at bounding box center [89, 633] width 27 height 27
click at [1077, 74] on button "Generate PDF" at bounding box center [1084, 77] width 81 height 22
click at [88, 257] on div at bounding box center [89, 257] width 27 height 27
click at [89, 256] on div at bounding box center [89, 257] width 27 height 27
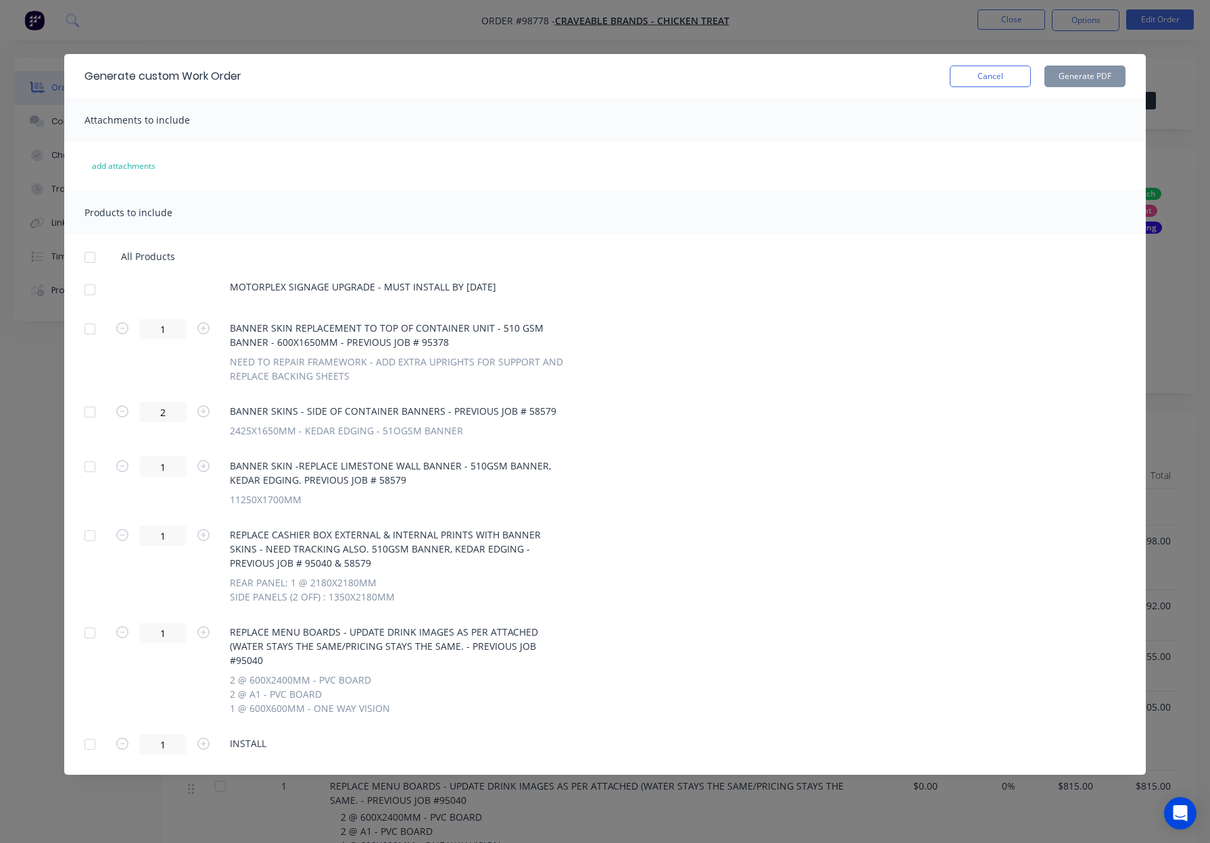
click at [91, 290] on div at bounding box center [89, 289] width 27 height 27
click at [83, 630] on div at bounding box center [89, 633] width 27 height 27
click at [86, 733] on div at bounding box center [89, 744] width 27 height 27
click at [1073, 76] on button "Generate PDF" at bounding box center [1084, 77] width 81 height 22
click at [987, 71] on button "Cancel" at bounding box center [989, 77] width 81 height 22
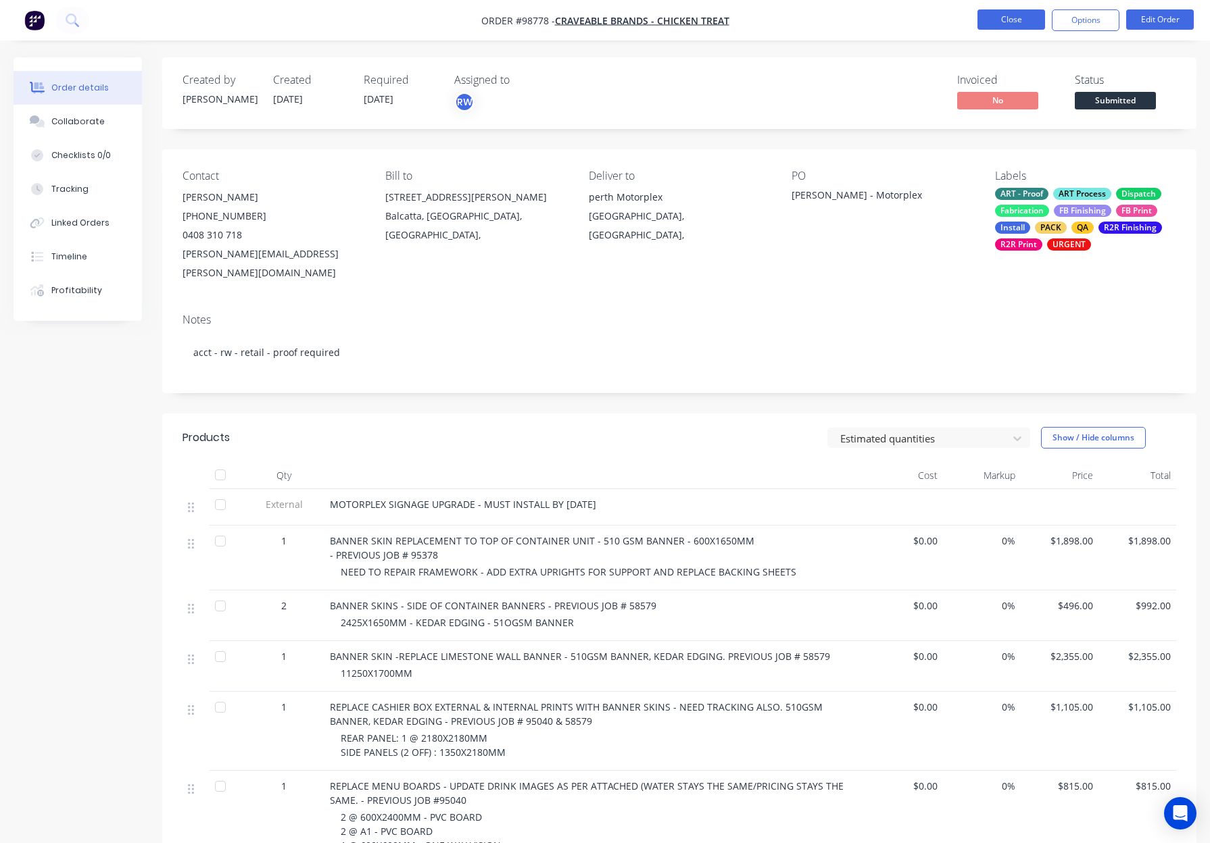
click at [997, 28] on button "Close" at bounding box center [1011, 19] width 68 height 20
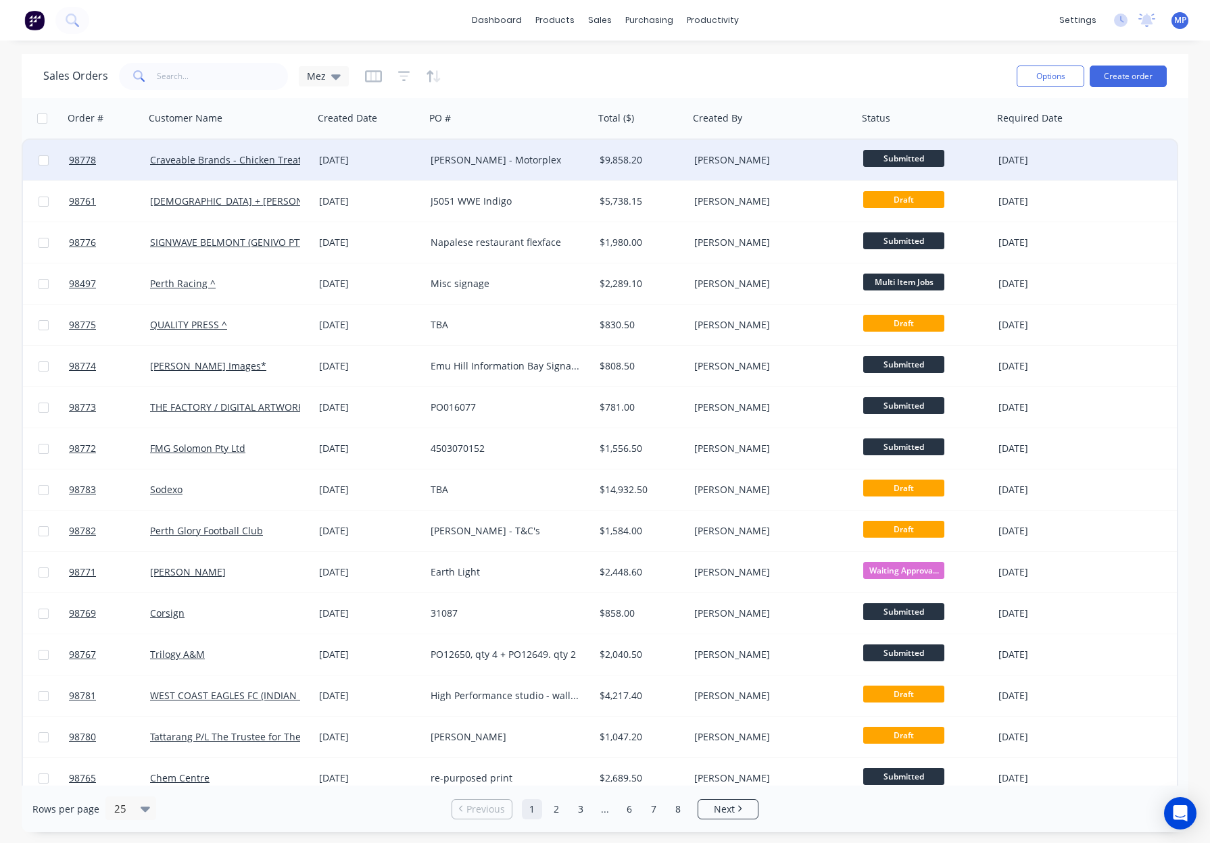
click at [770, 157] on div "[PERSON_NAME]" at bounding box center [769, 160] width 150 height 14
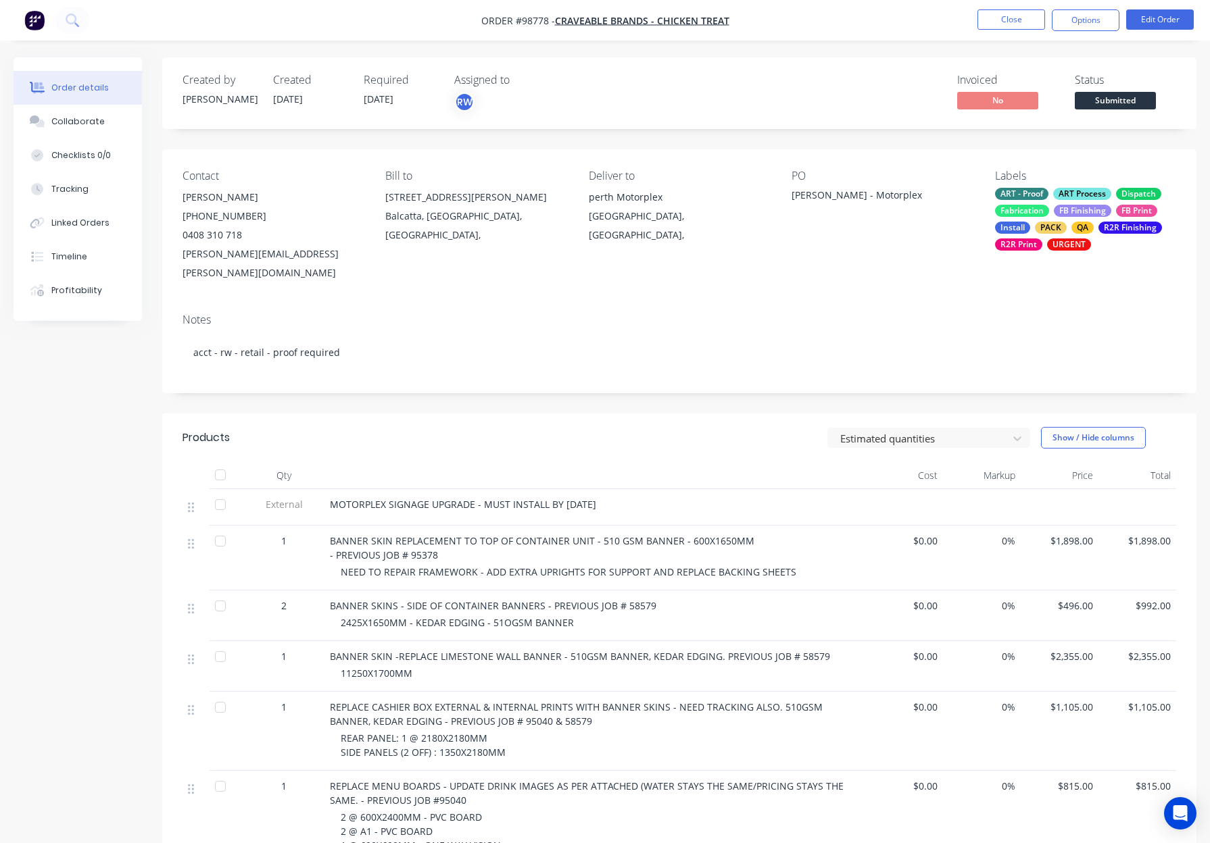
click at [1101, 103] on span "Submitted" at bounding box center [1114, 100] width 81 height 17
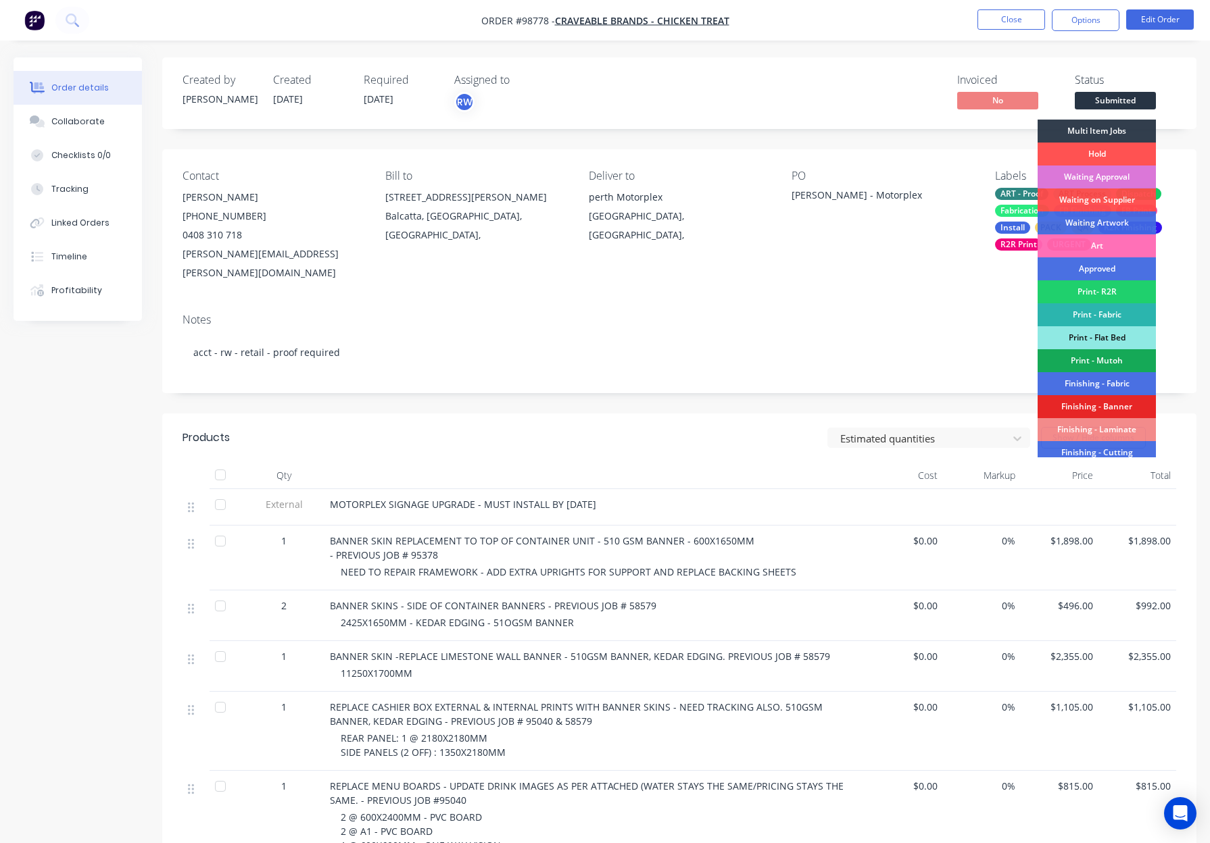
click at [1099, 129] on div "Multi Item Jobs" at bounding box center [1096, 131] width 118 height 23
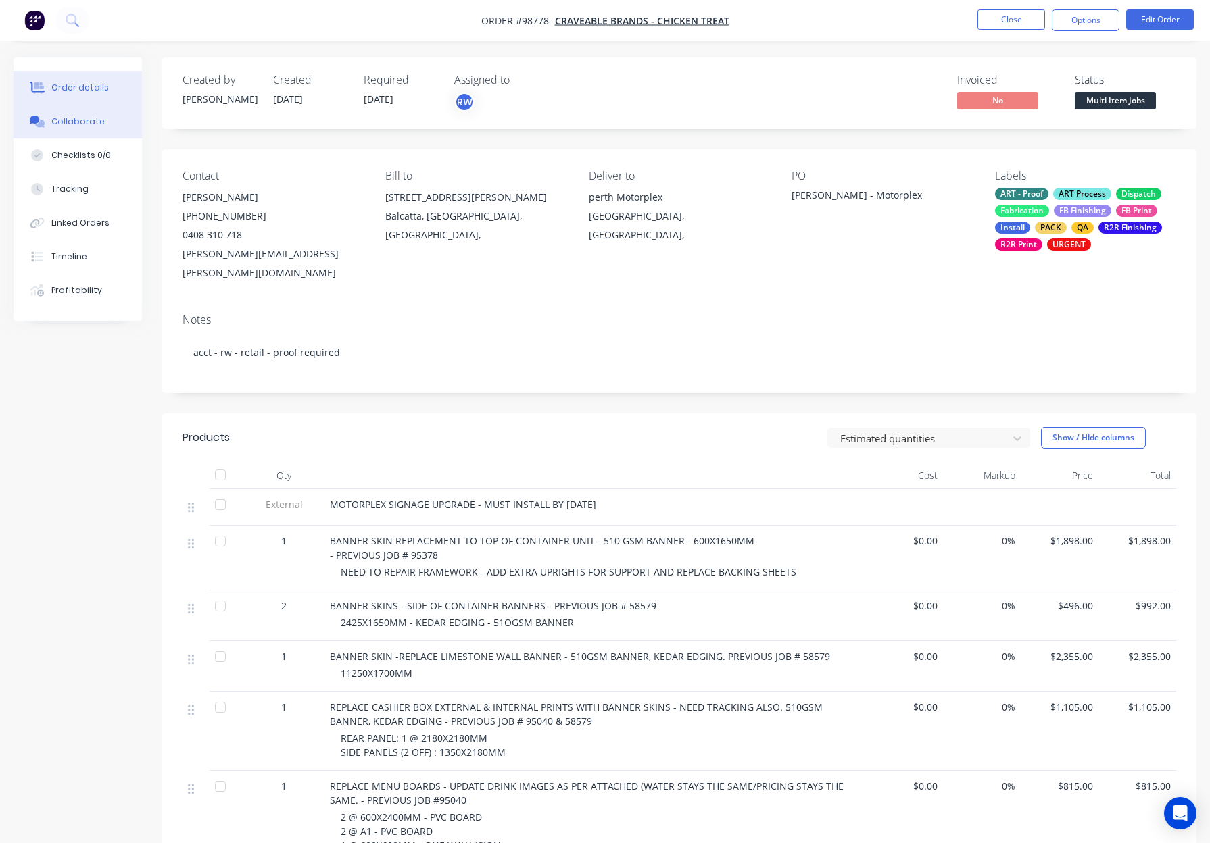
click at [78, 130] on button "Collaborate" at bounding box center [78, 122] width 128 height 34
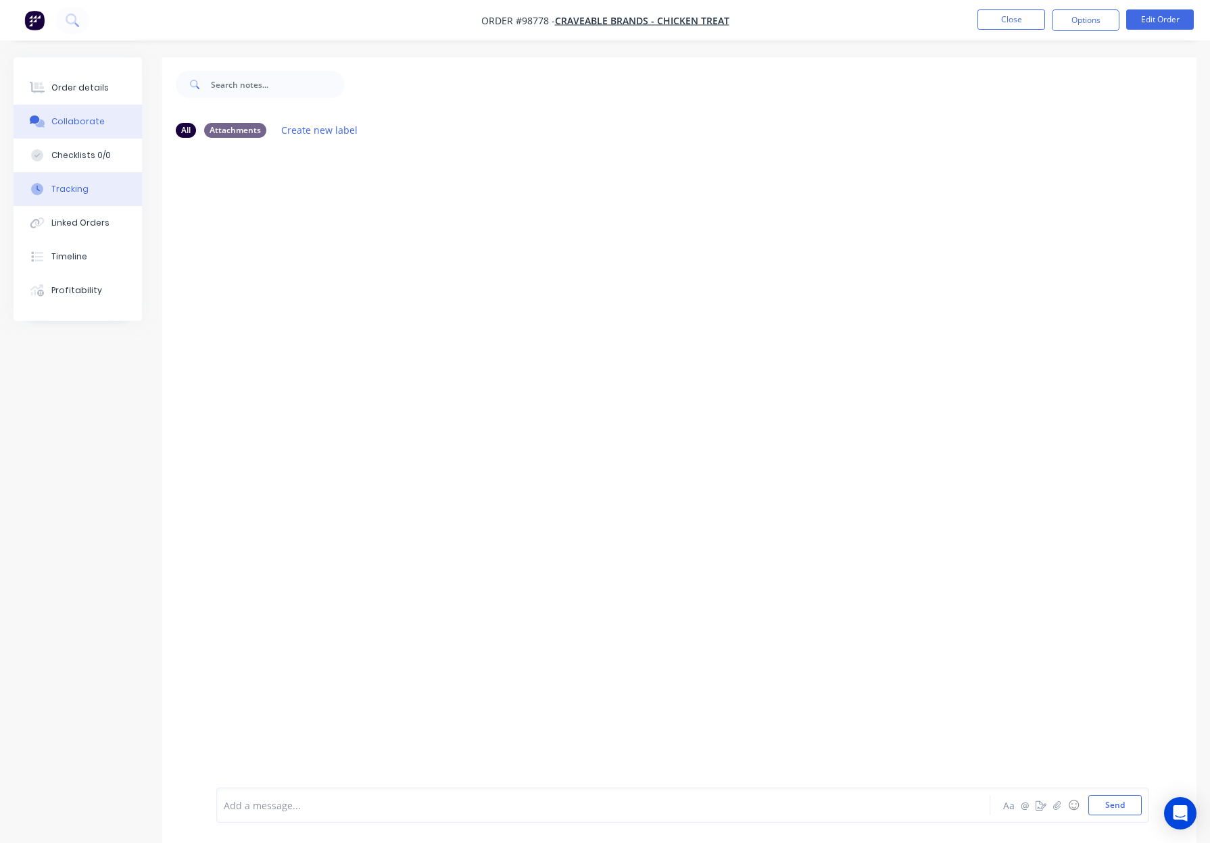
click at [89, 189] on button "Tracking" at bounding box center [78, 189] width 128 height 34
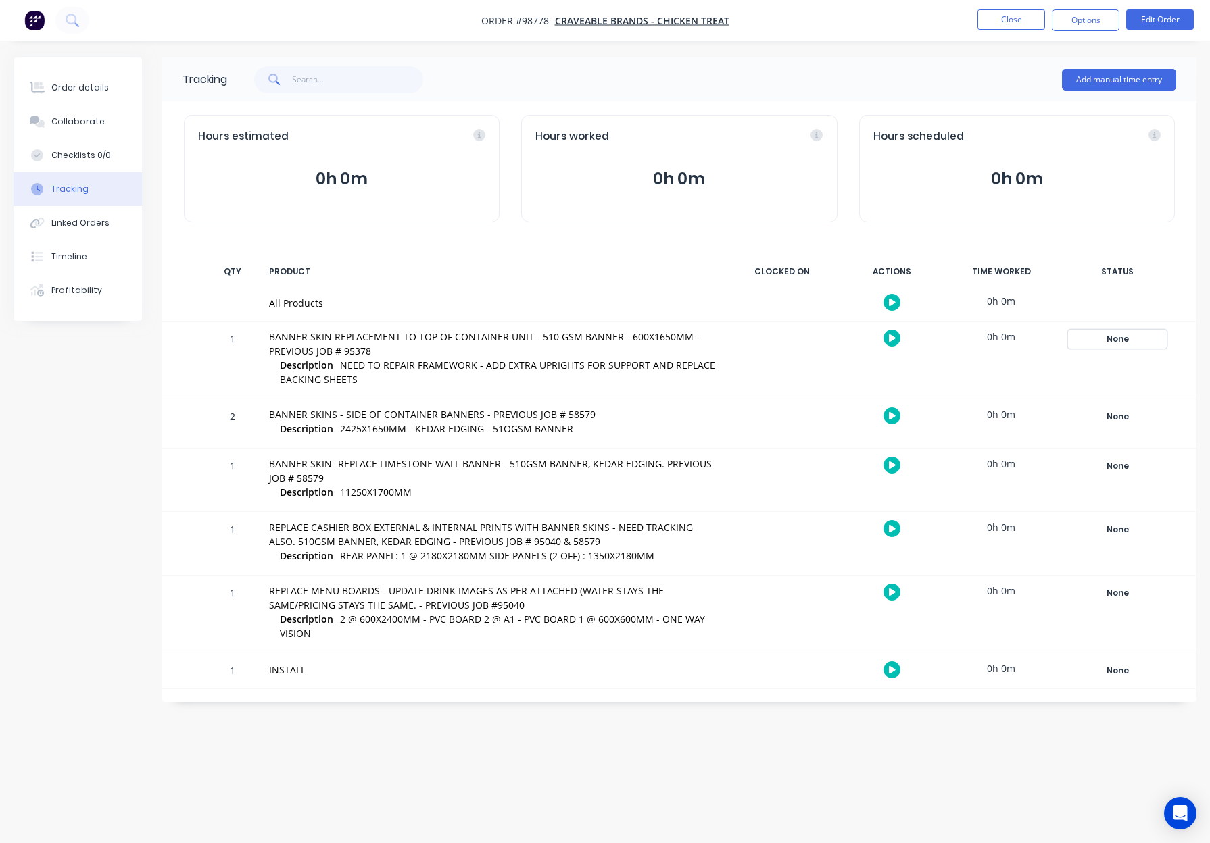
click at [1118, 345] on div "None" at bounding box center [1116, 339] width 97 height 18
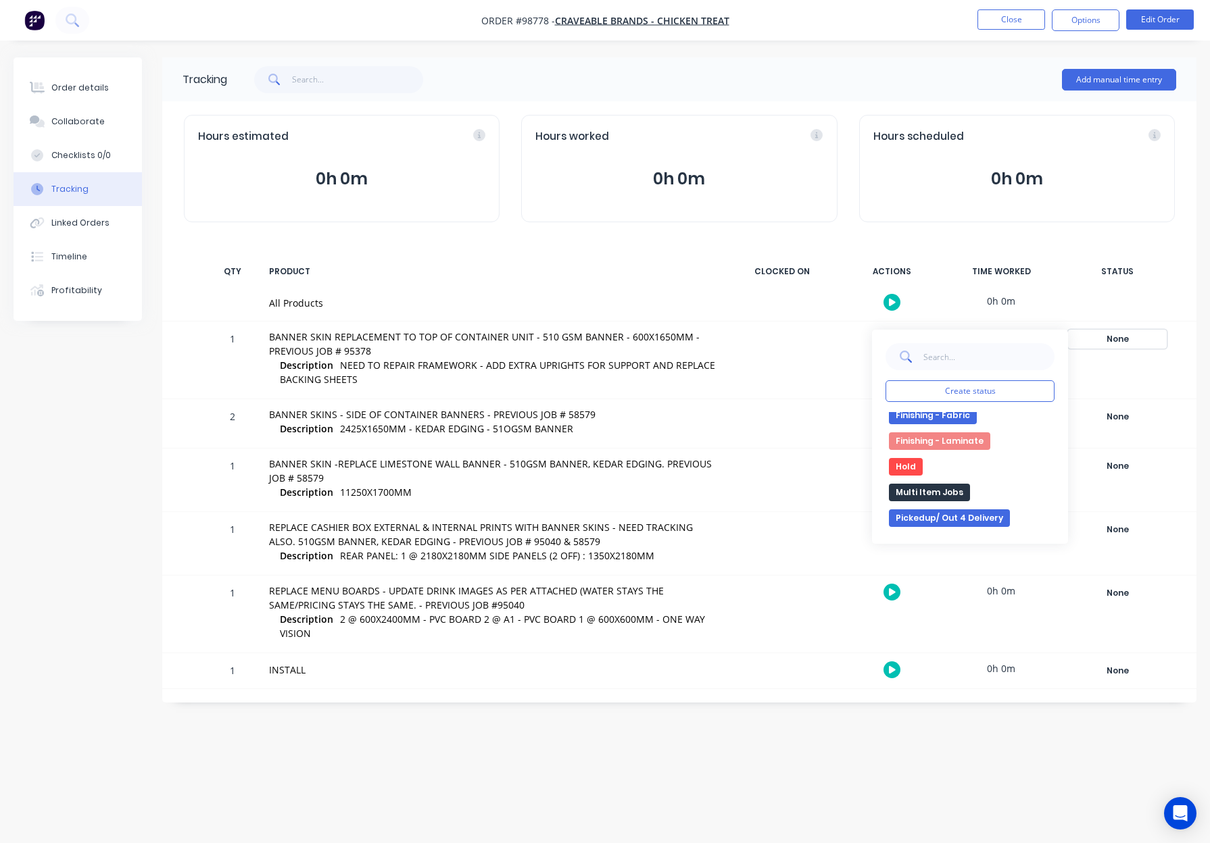
scroll to position [220, 0]
click at [935, 482] on button "Multi Item Jobs" at bounding box center [929, 484] width 81 height 18
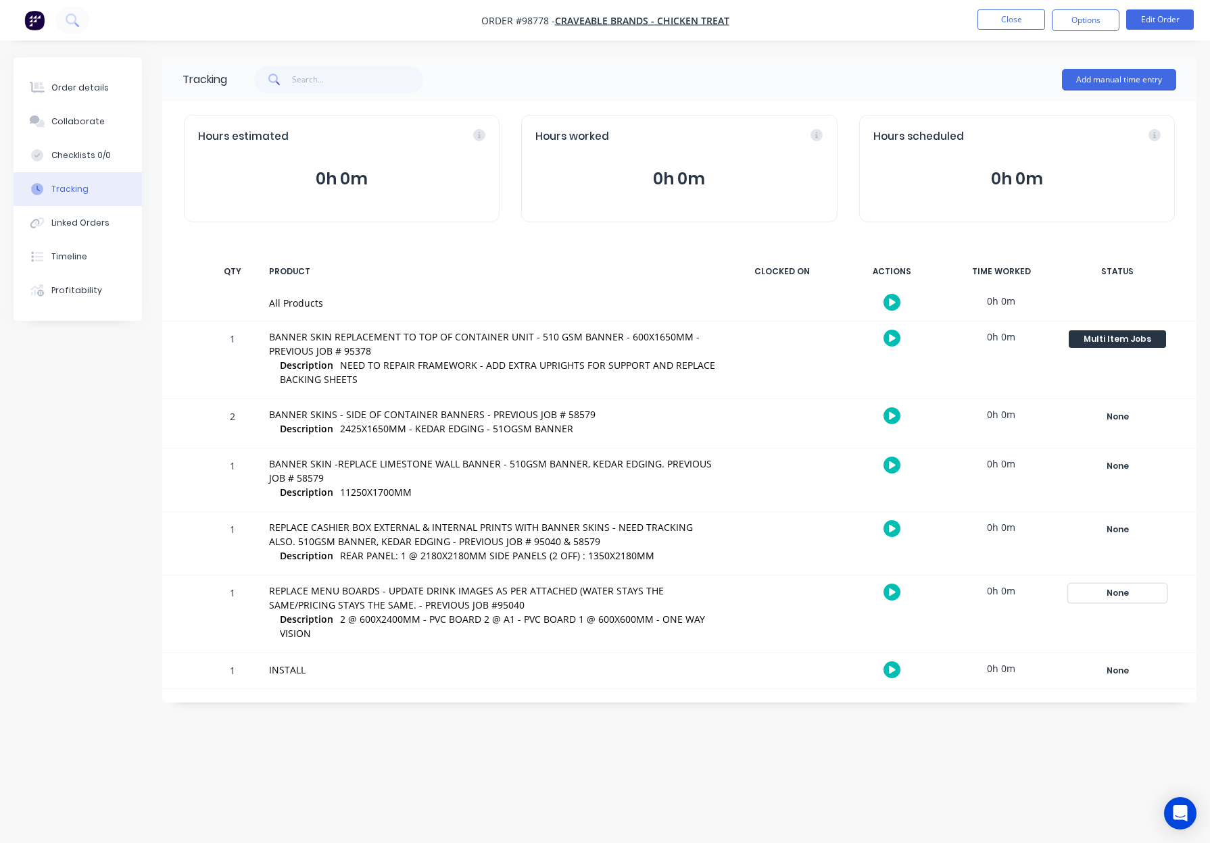
click at [1110, 591] on div "None" at bounding box center [1116, 594] width 97 height 18
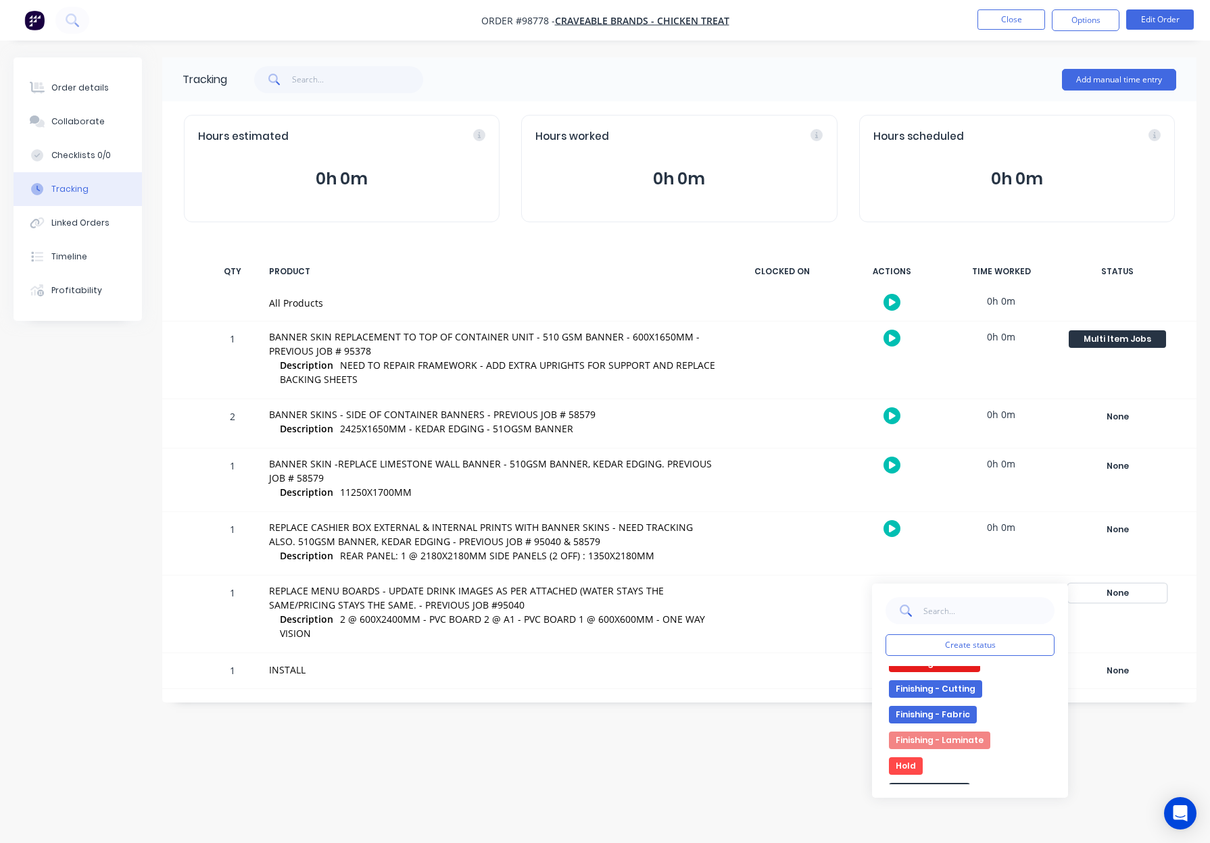
scroll to position [219, 0]
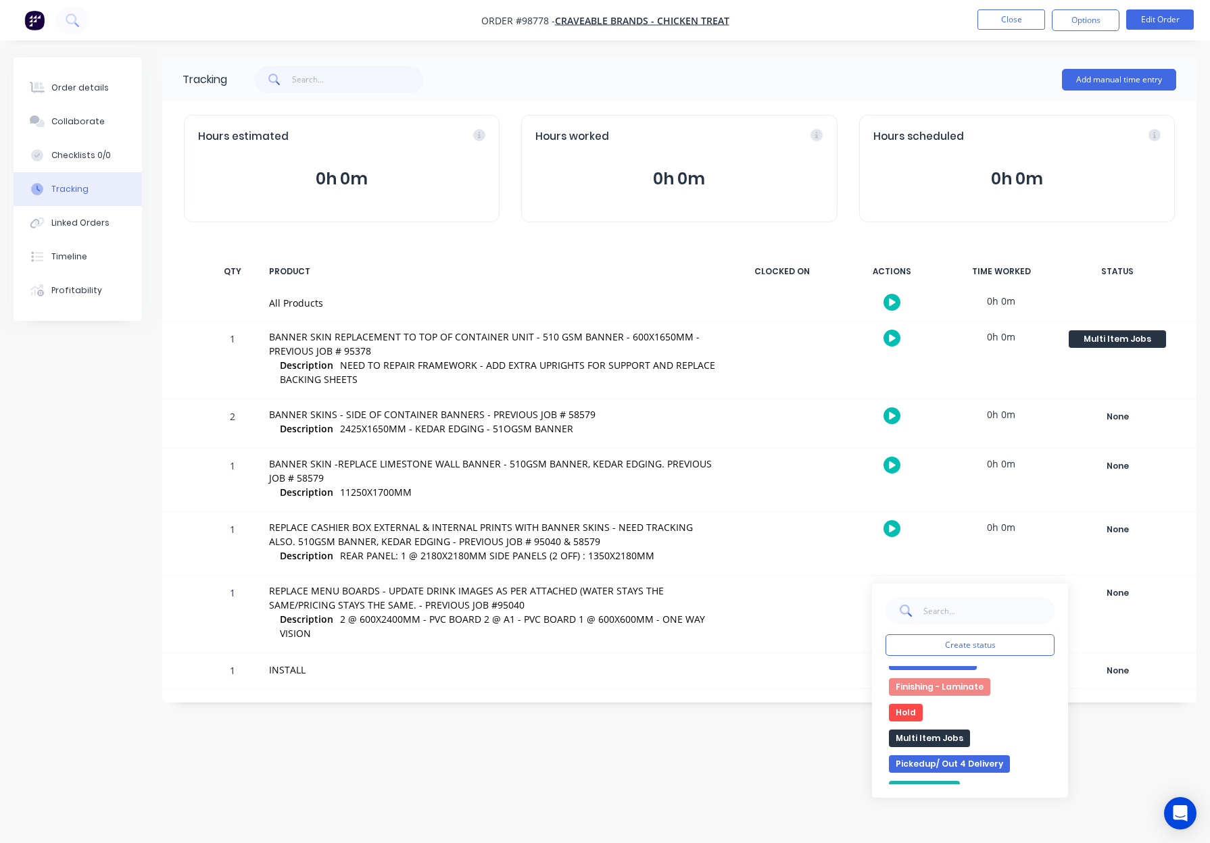
click at [934, 741] on button "Multi Item Jobs" at bounding box center [929, 739] width 81 height 18
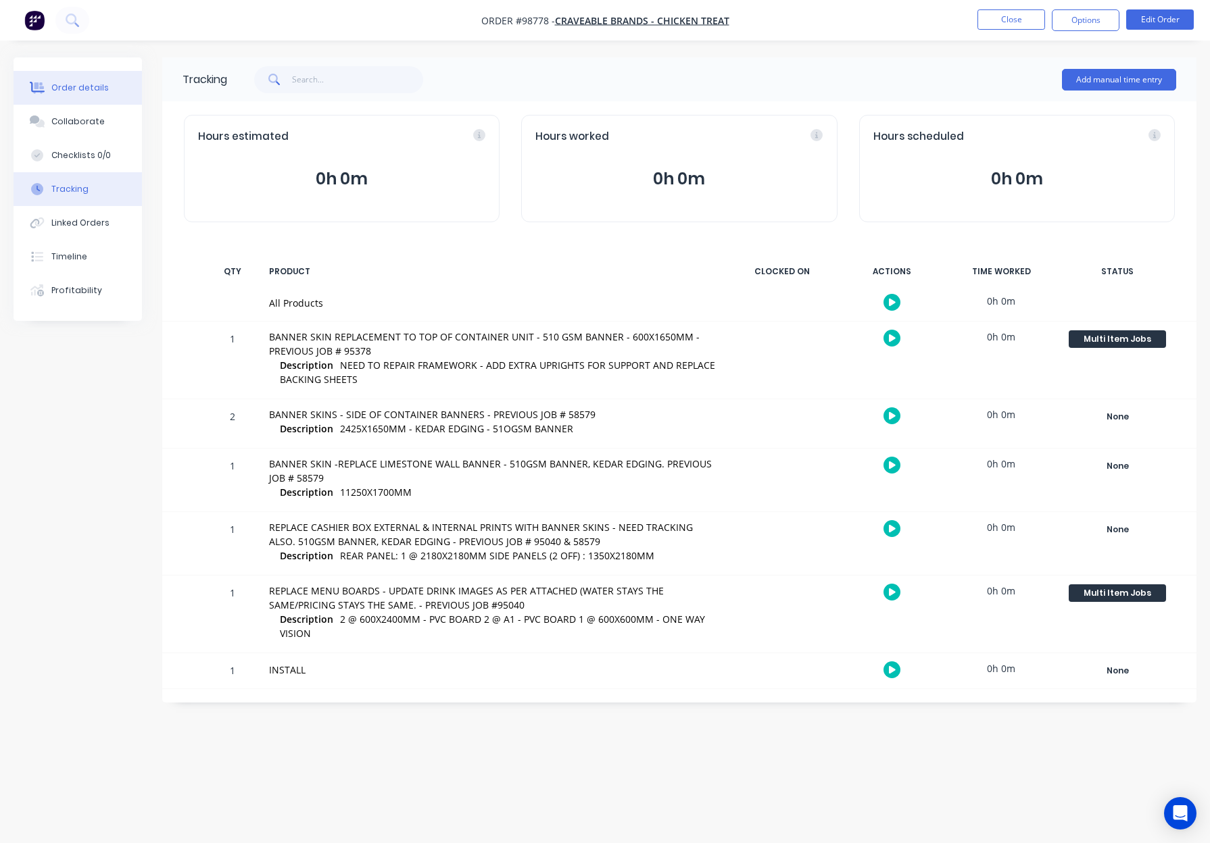
click at [65, 84] on div "Order details" at bounding box center [79, 88] width 57 height 12
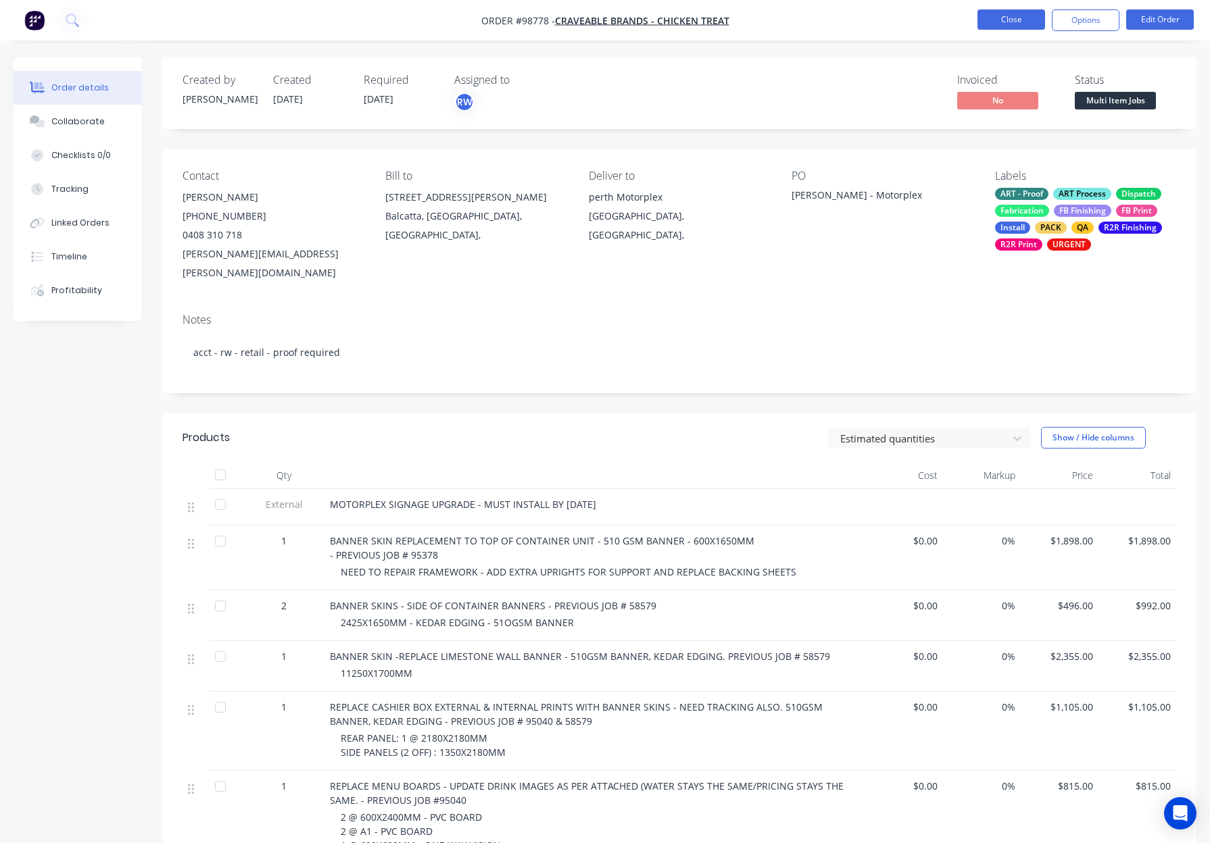
click at [1010, 20] on button "Close" at bounding box center [1011, 19] width 68 height 20
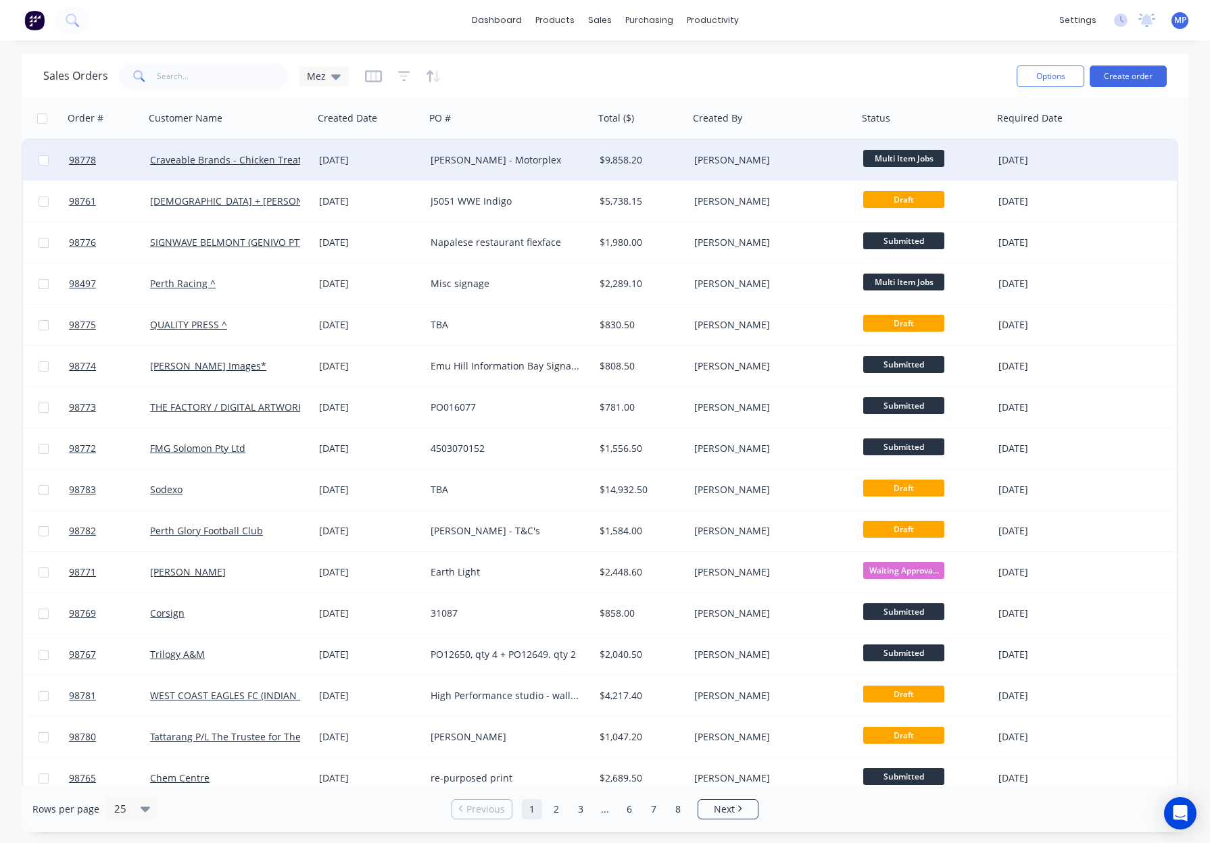
click at [698, 162] on div "[PERSON_NAME]" at bounding box center [769, 160] width 150 height 14
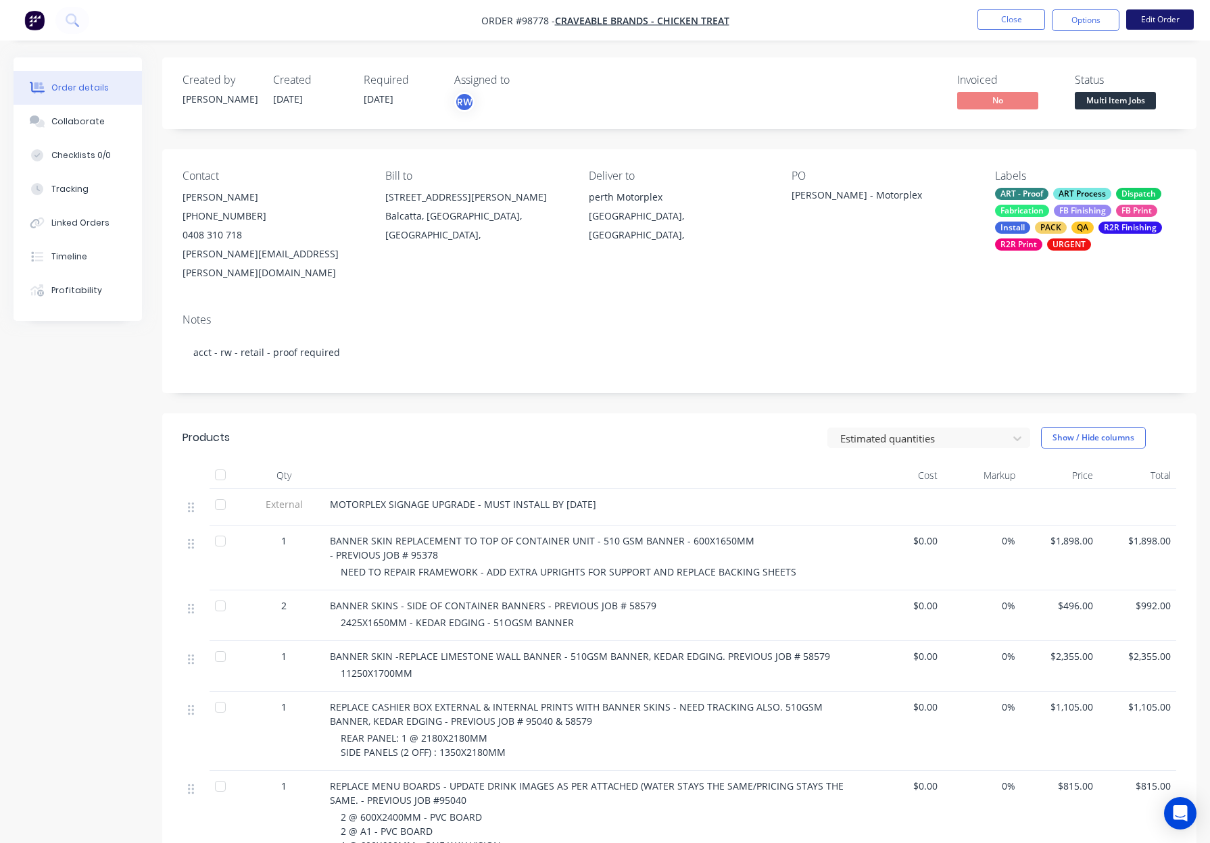
click at [1151, 17] on button "Edit Order" at bounding box center [1160, 19] width 68 height 20
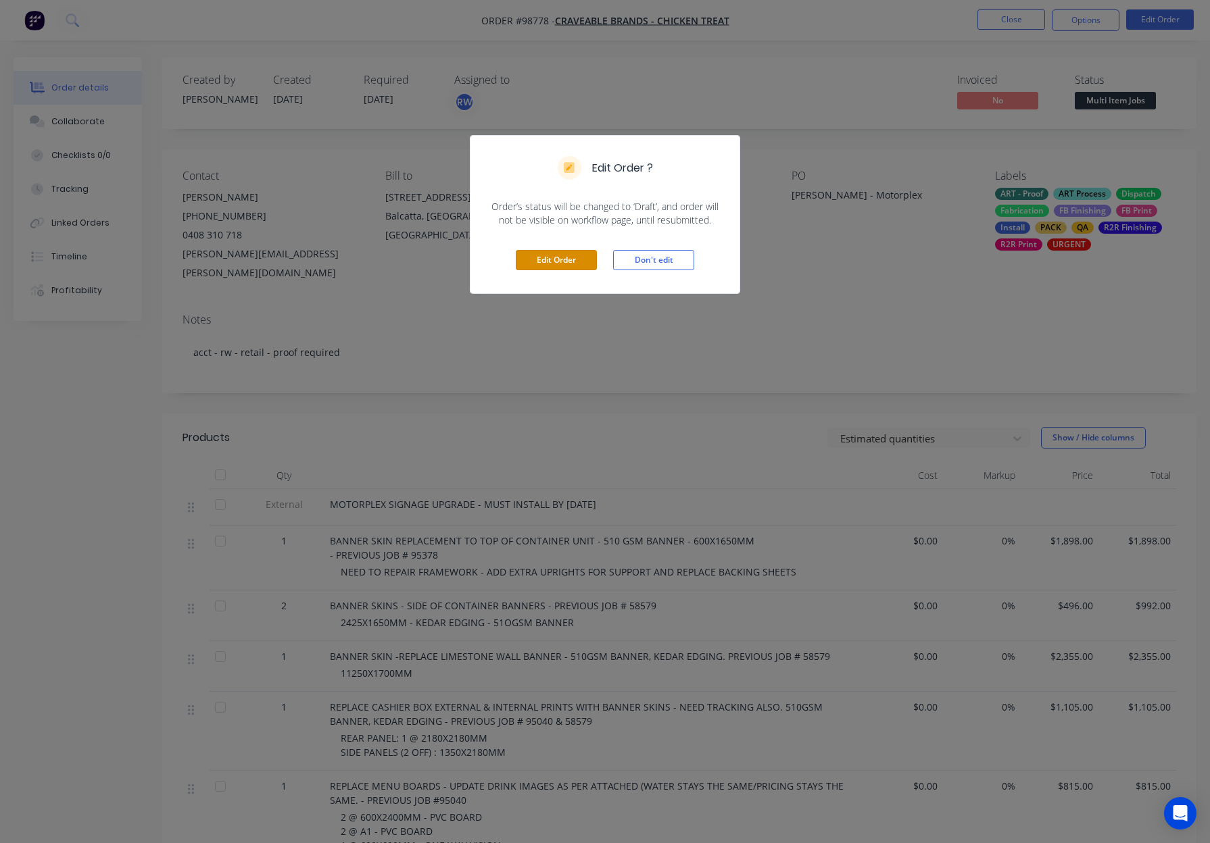
drag, startPoint x: 561, startPoint y: 256, endPoint x: 570, endPoint y: 259, distance: 9.2
click at [561, 256] on button "Edit Order" at bounding box center [556, 260] width 81 height 20
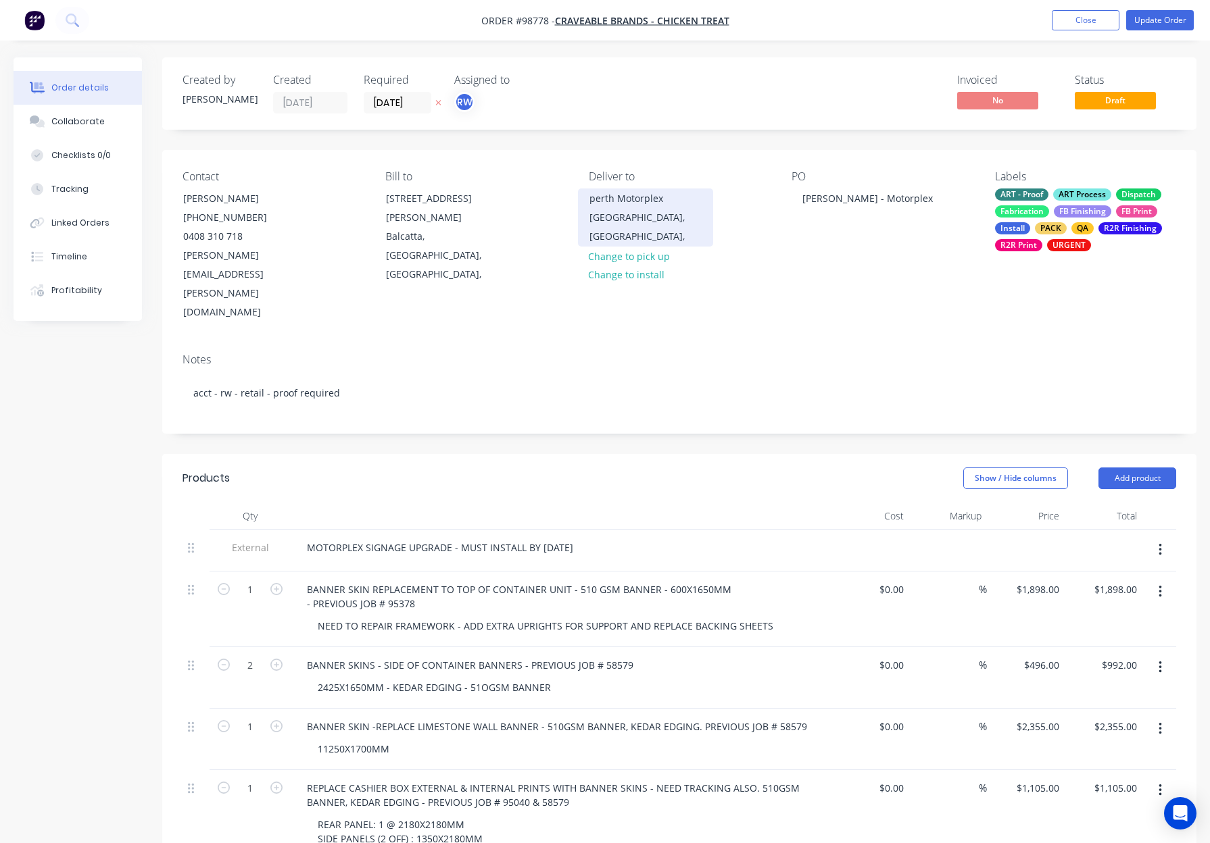
click at [626, 208] on div "Western Australia, Australia," at bounding box center [645, 227] width 112 height 38
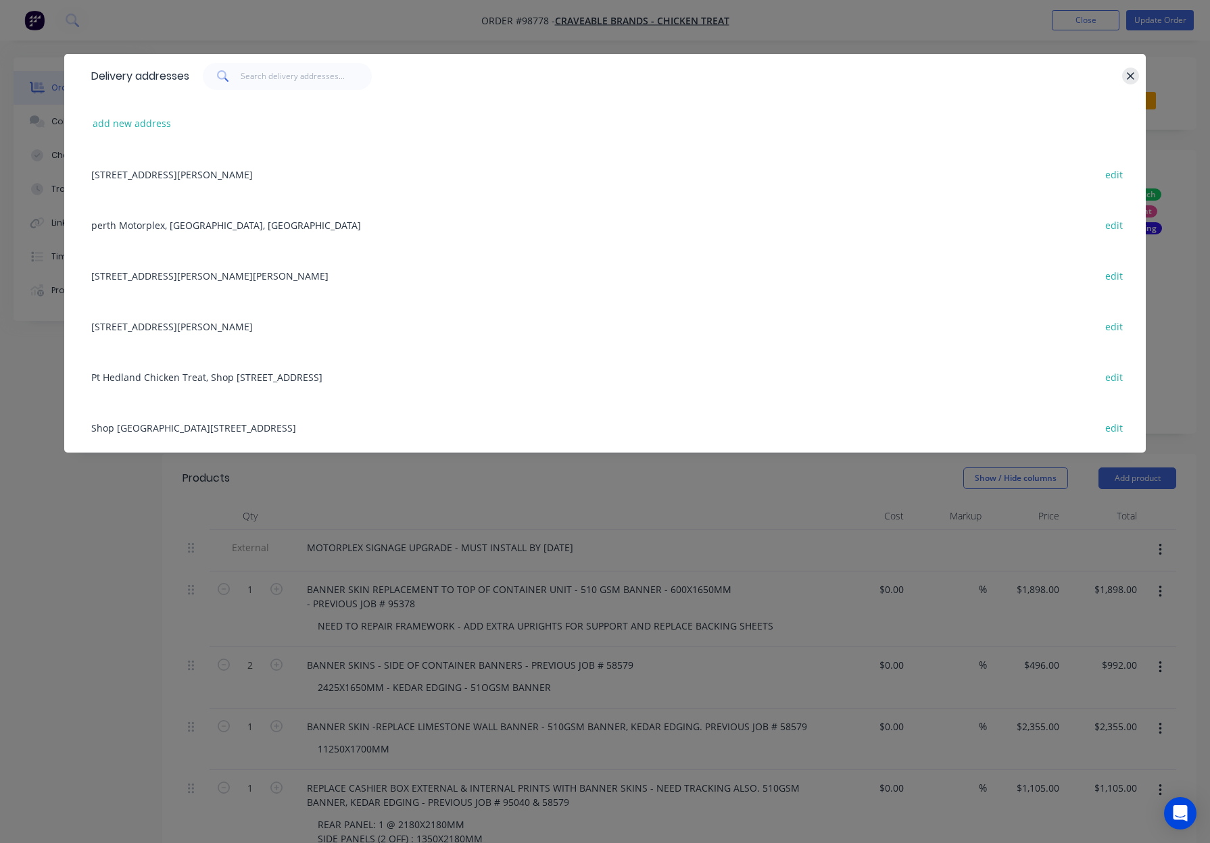
click at [1124, 72] on button "button" at bounding box center [1130, 76] width 17 height 17
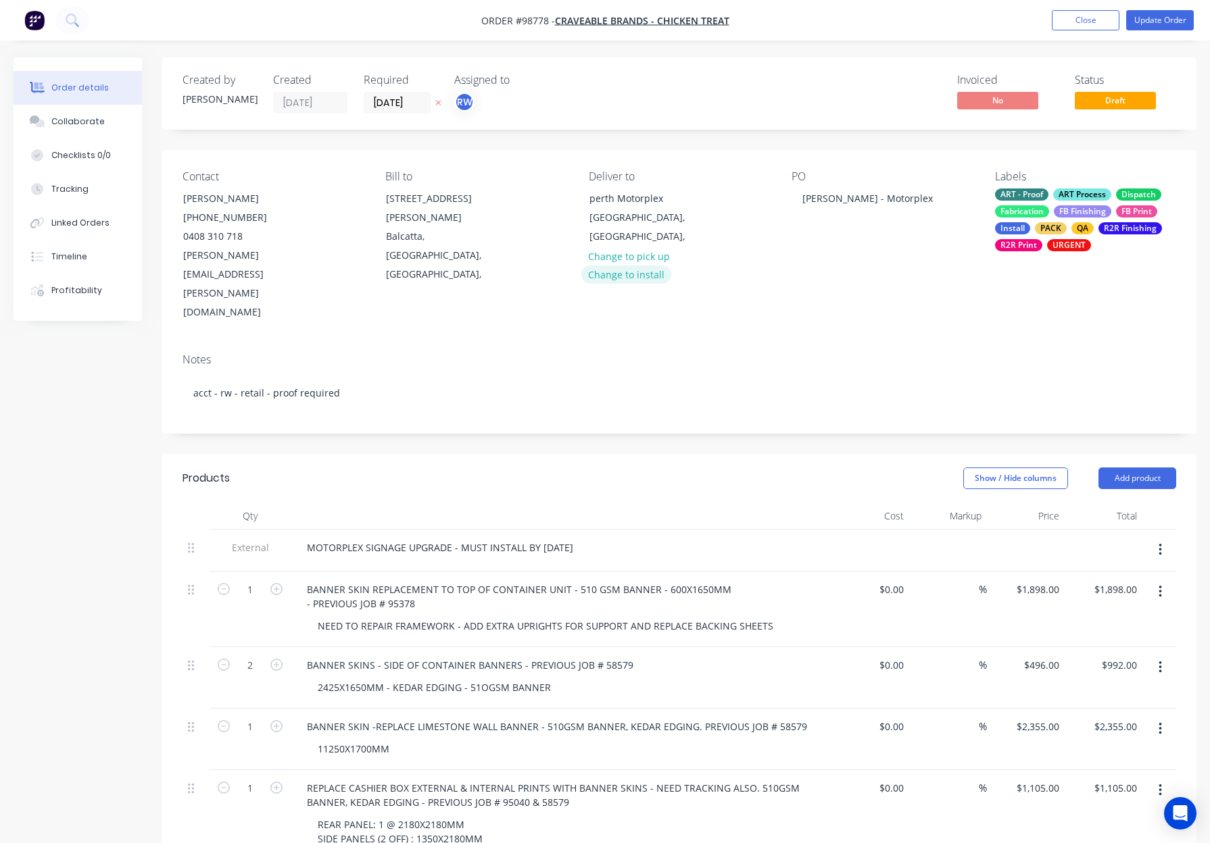
click at [639, 271] on button "Change to install" at bounding box center [626, 275] width 91 height 18
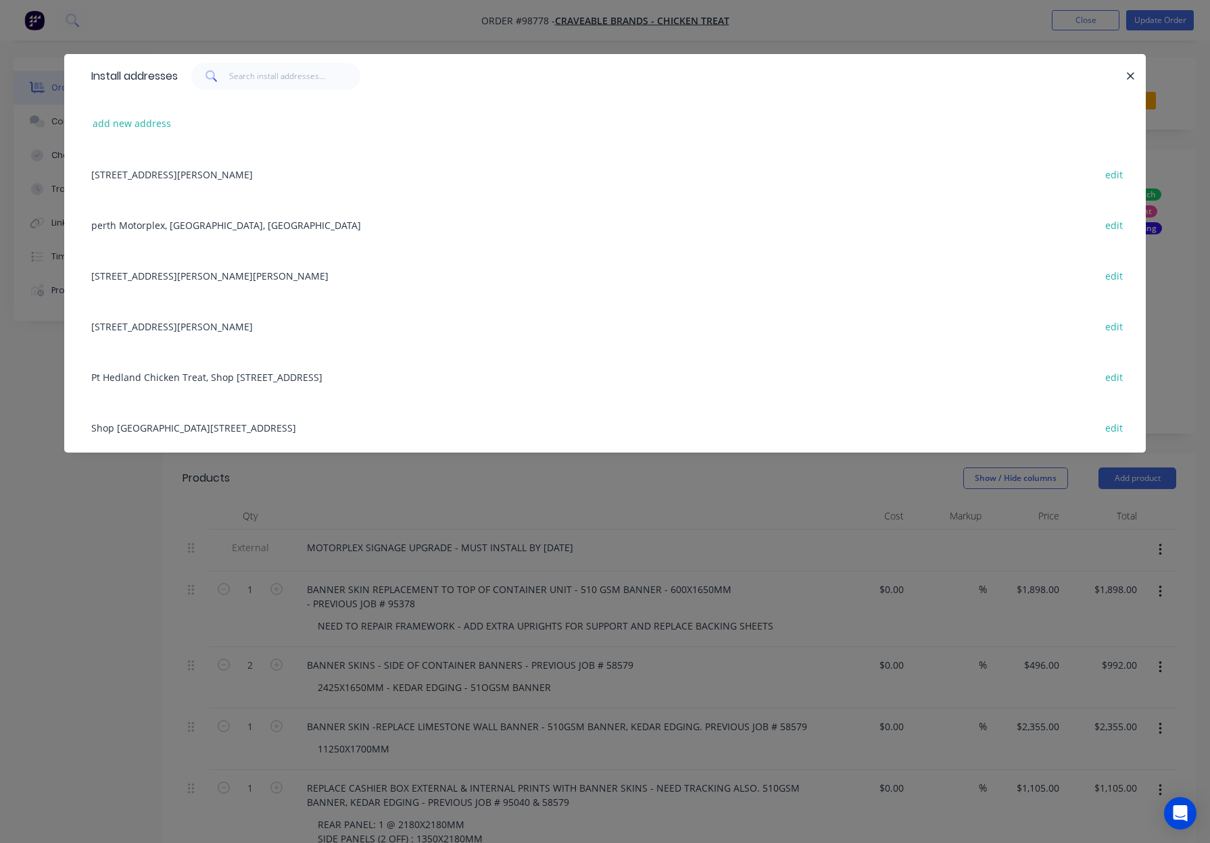
click at [224, 228] on div "perth Motorplex, Western Australia, Australia edit" at bounding box center [604, 224] width 1041 height 51
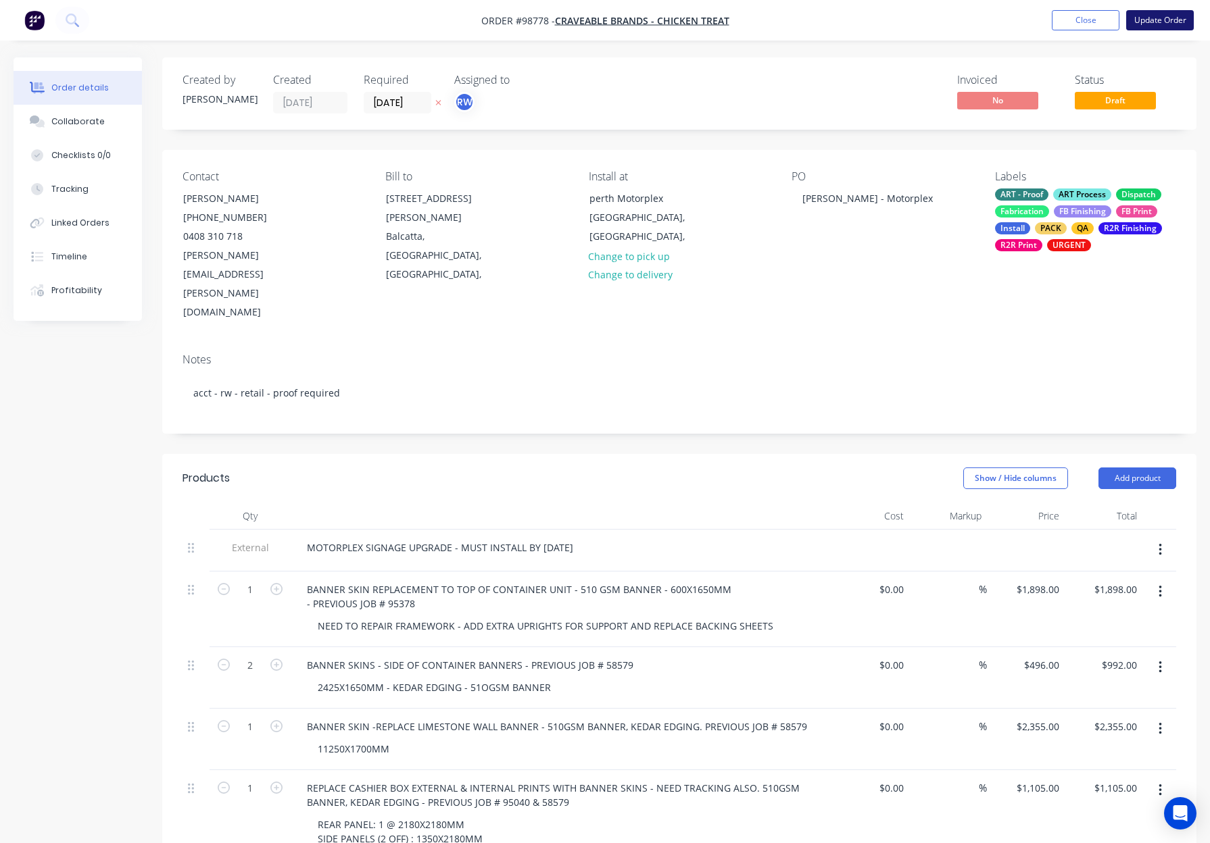
click at [1150, 16] on button "Update Order" at bounding box center [1160, 20] width 68 height 20
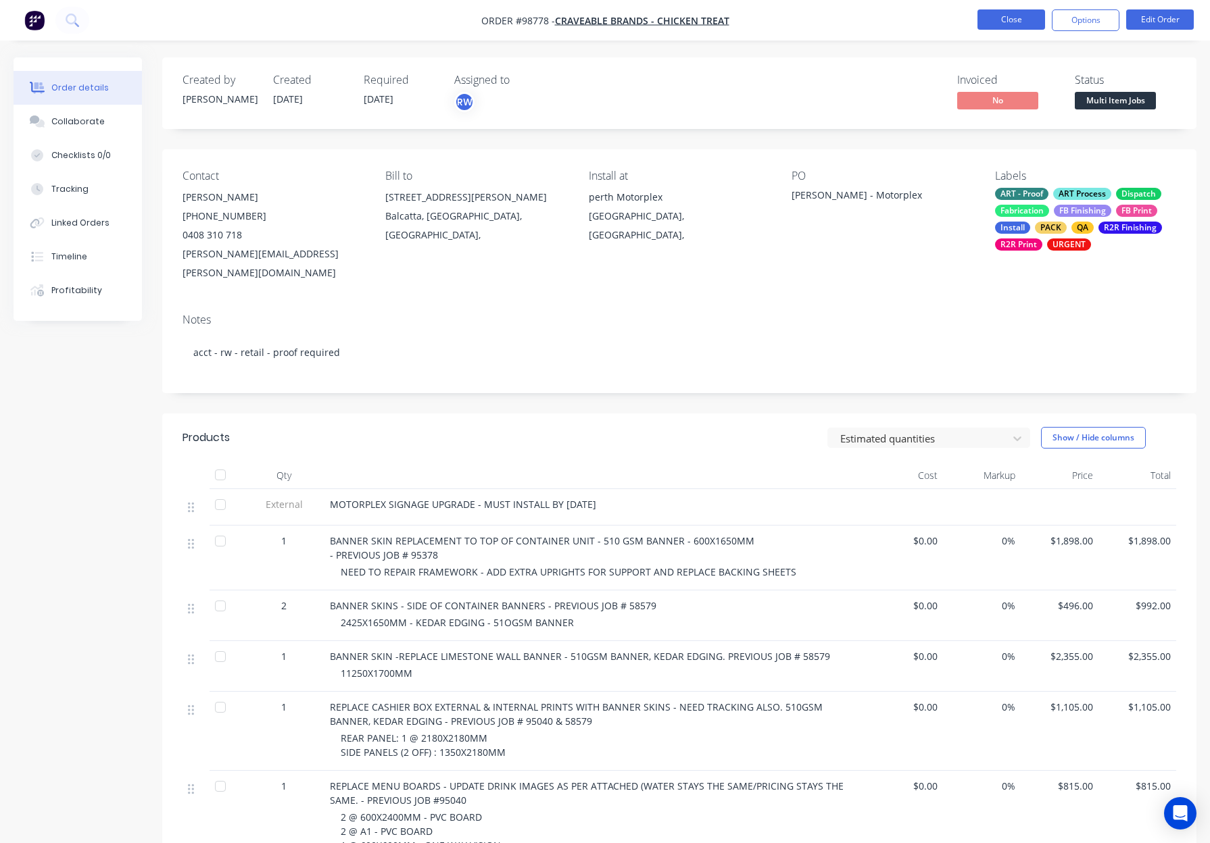
click at [1001, 18] on button "Close" at bounding box center [1011, 19] width 68 height 20
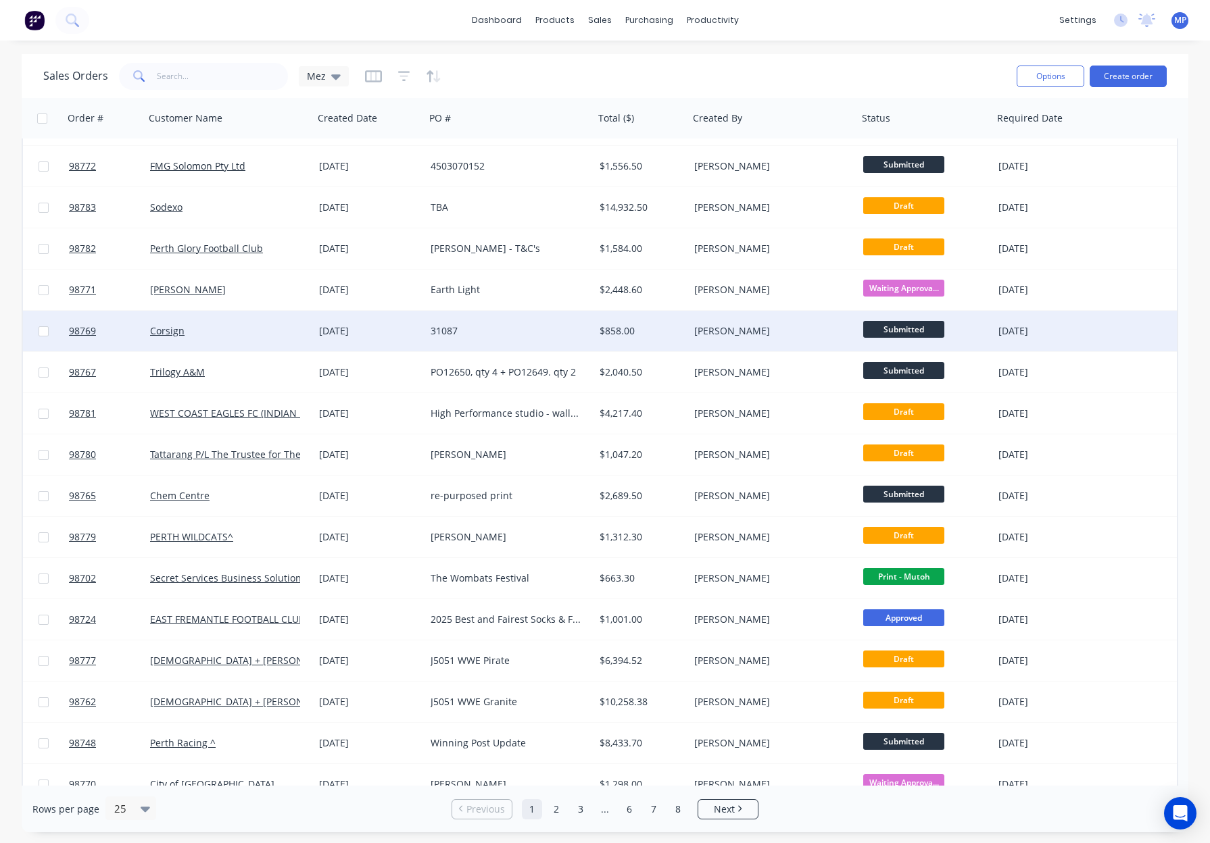
scroll to position [285, 0]
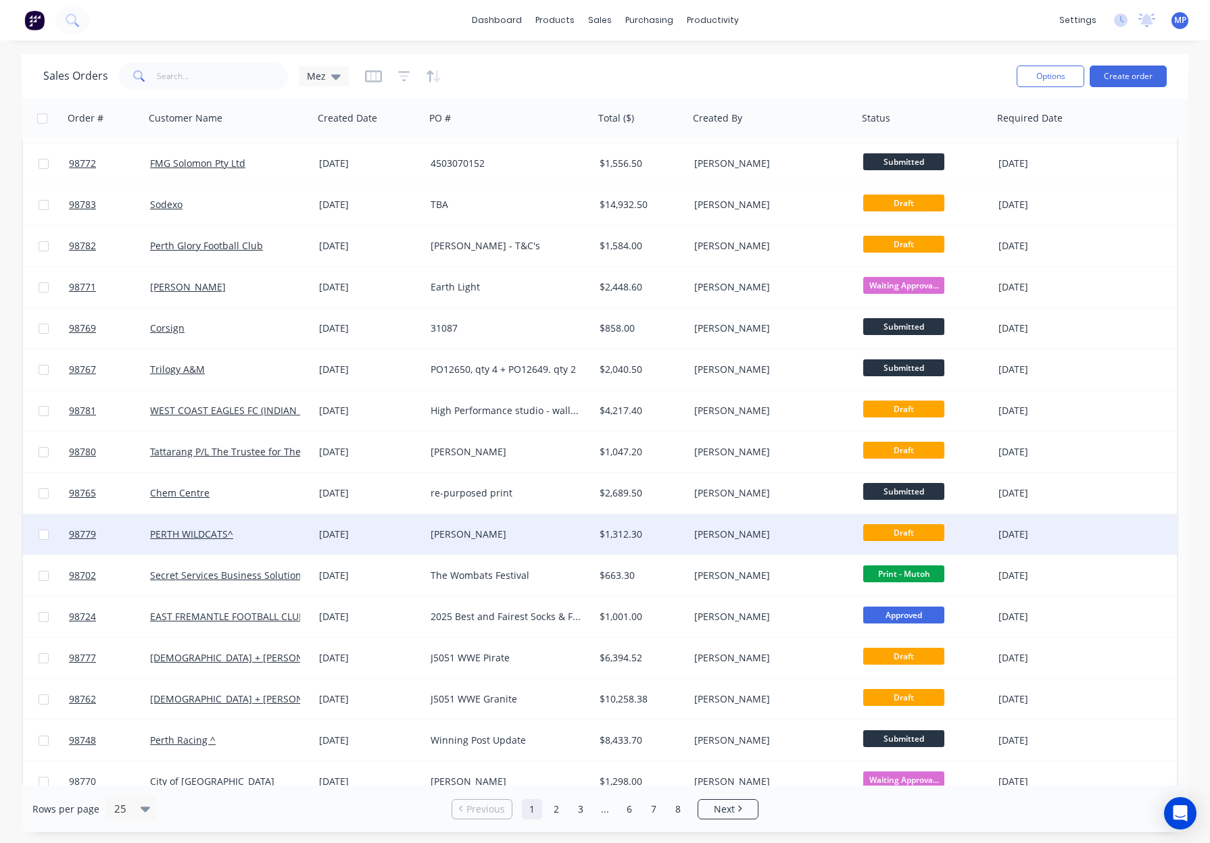
click at [539, 526] on div "[PERSON_NAME]" at bounding box center [509, 534] width 169 height 41
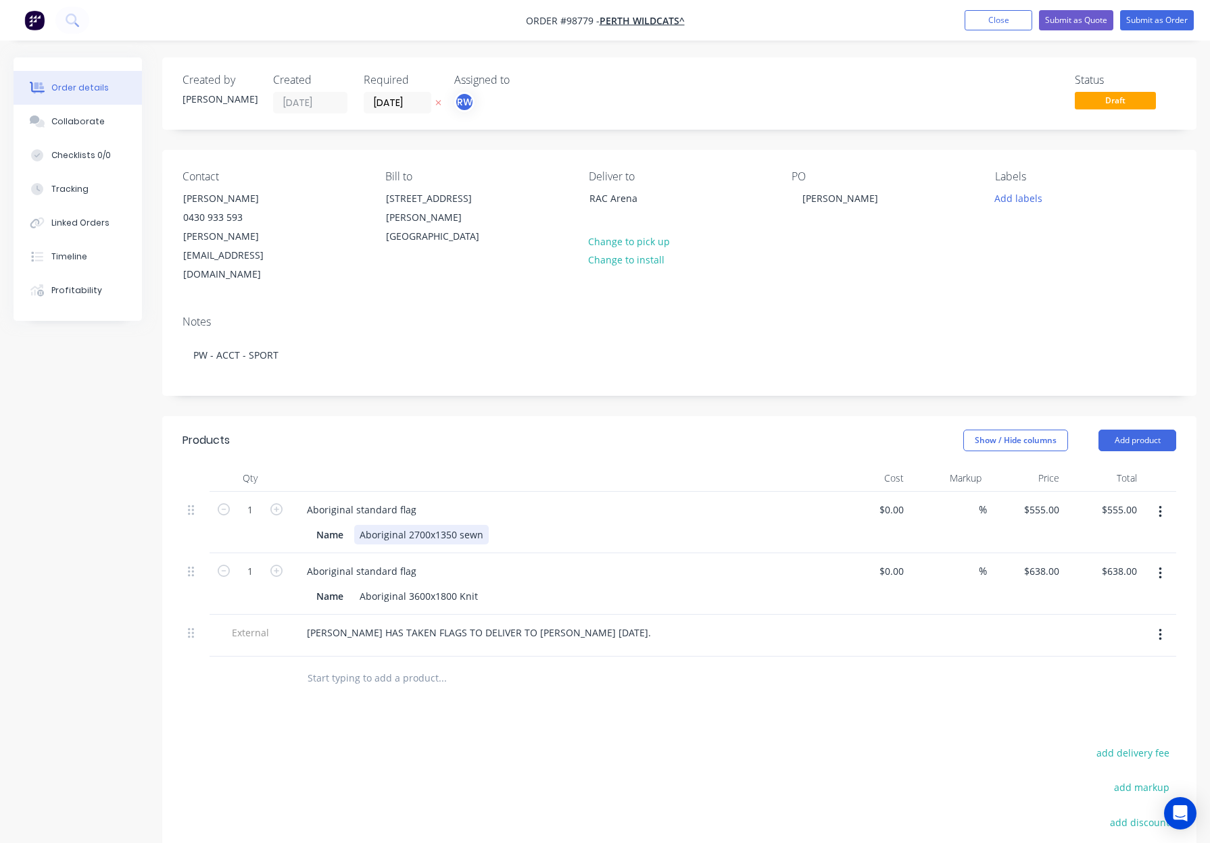
click at [462, 525] on div "Aboriginal 2700x1350 sewn" at bounding box center [421, 535] width 134 height 20
click at [476, 587] on div "Aboriginal 3600x1800 Knit" at bounding box center [418, 597] width 129 height 20
click at [461, 525] on div "Aboriginal 2700x1350 fully sewn" at bounding box center [432, 535] width 157 height 20
click at [484, 525] on div "Aboriginal 2700x1350 Fully sewn" at bounding box center [433, 535] width 158 height 20
click at [537, 465] on div at bounding box center [561, 478] width 541 height 27
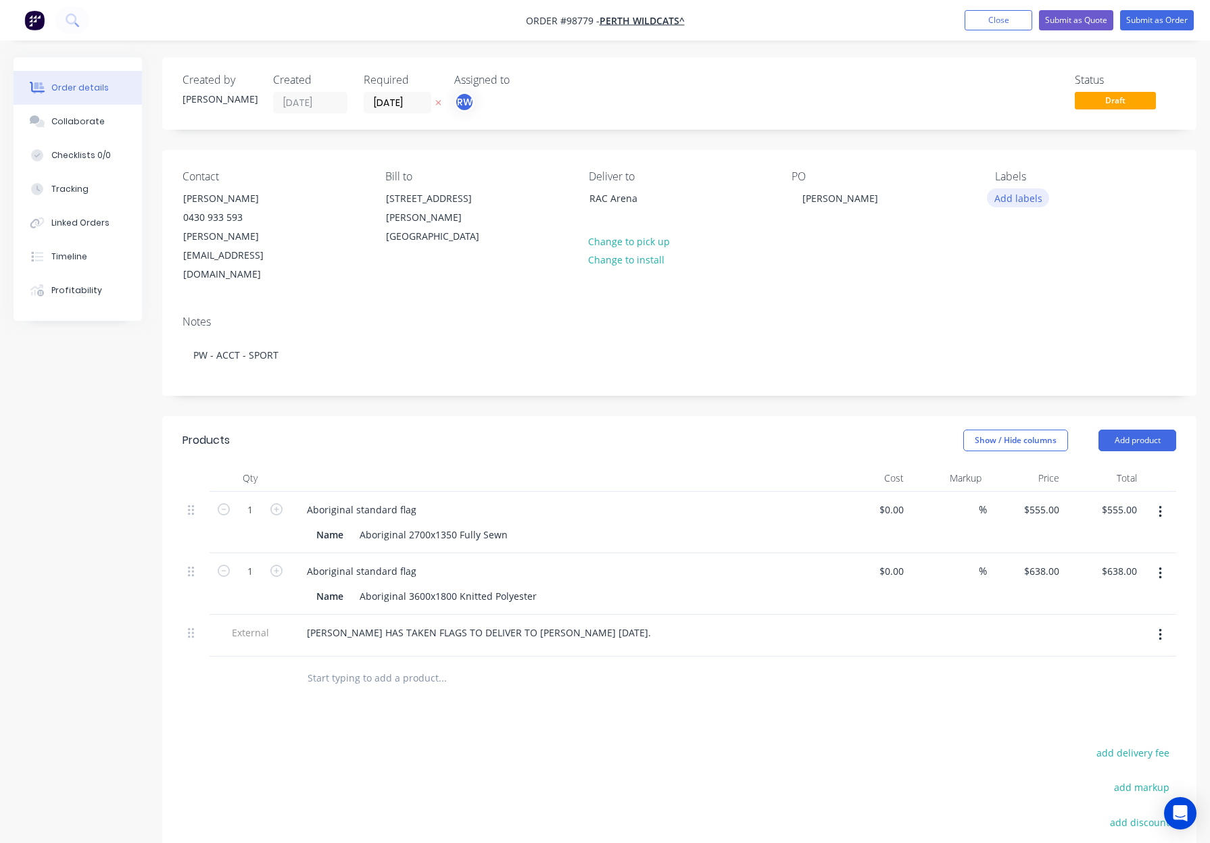
click at [1010, 199] on button "Add labels" at bounding box center [1018, 198] width 62 height 18
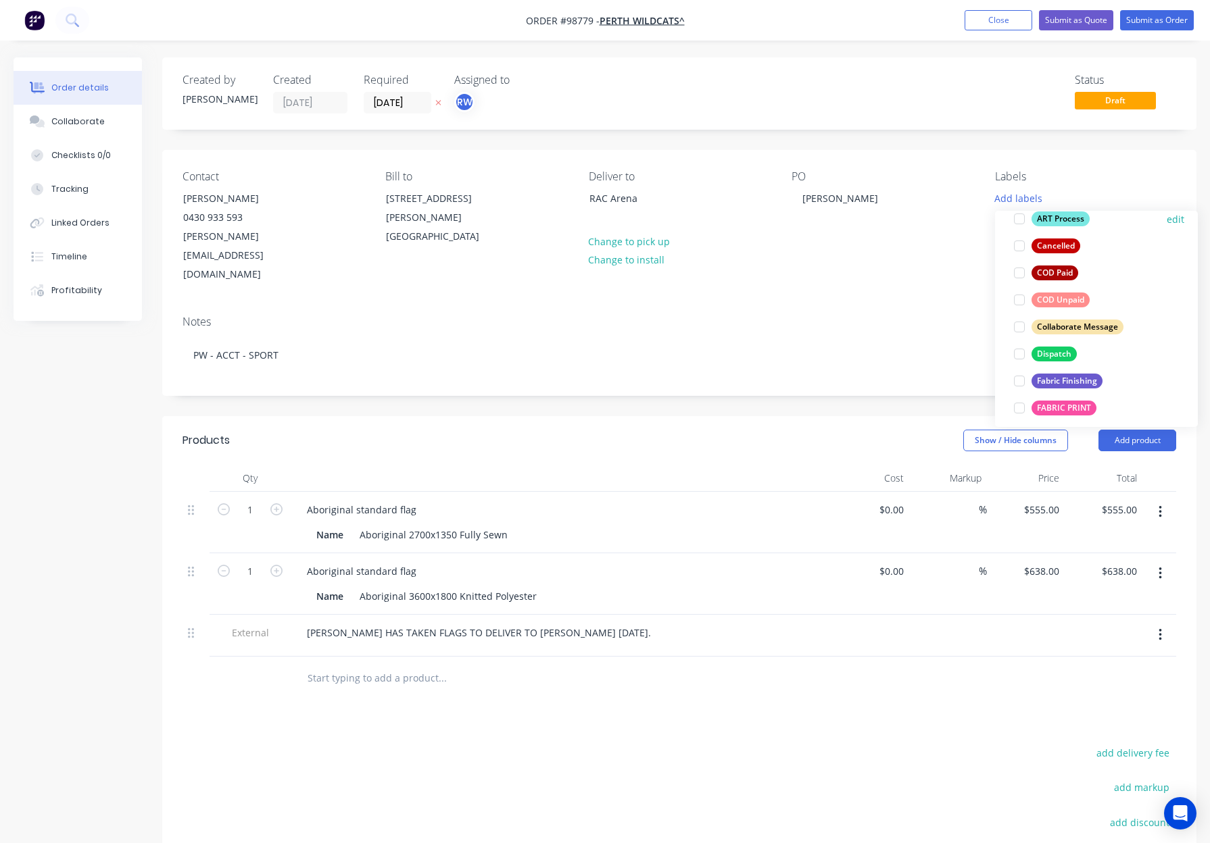
scroll to position [130, 0]
click at [1060, 344] on div "Dispatch" at bounding box center [1053, 351] width 45 height 15
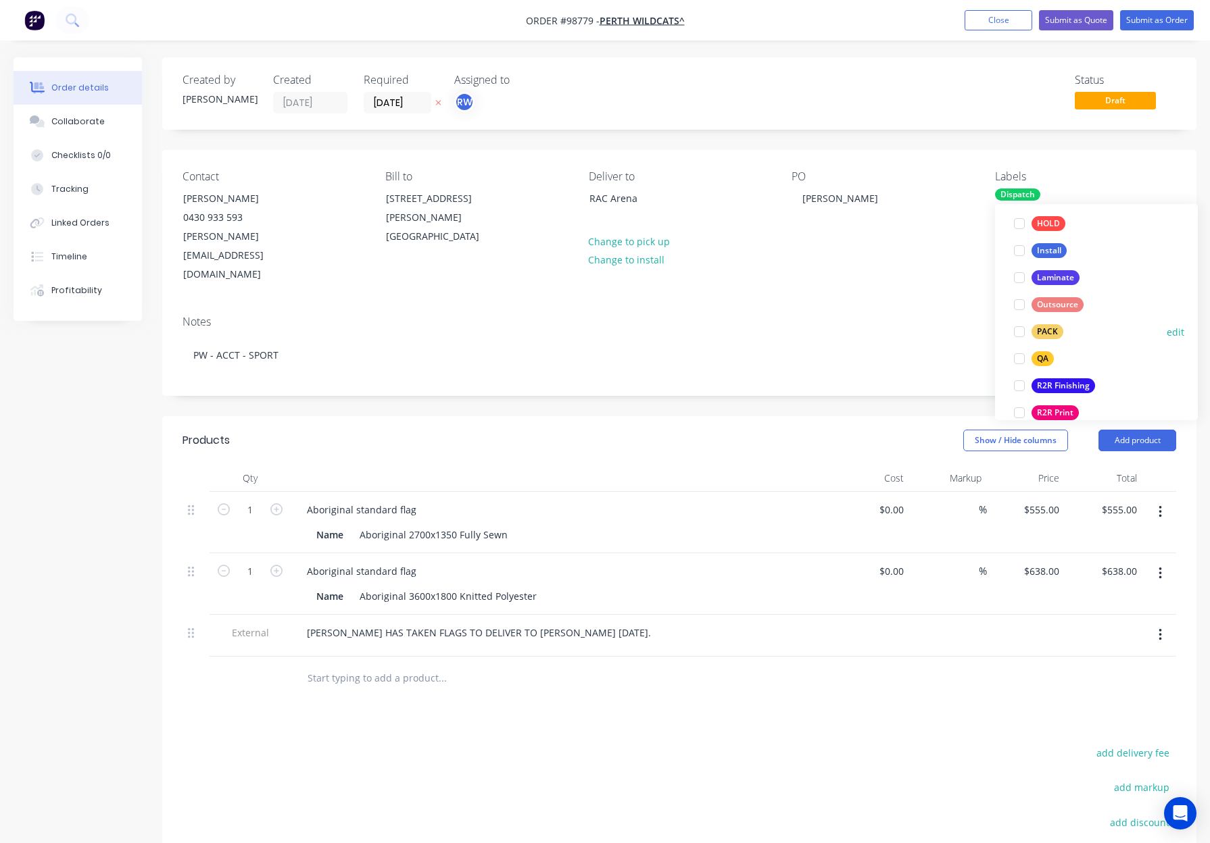
click at [1052, 334] on div "PACK" at bounding box center [1047, 331] width 32 height 15
click at [1049, 336] on div "QA" at bounding box center [1042, 336] width 22 height 15
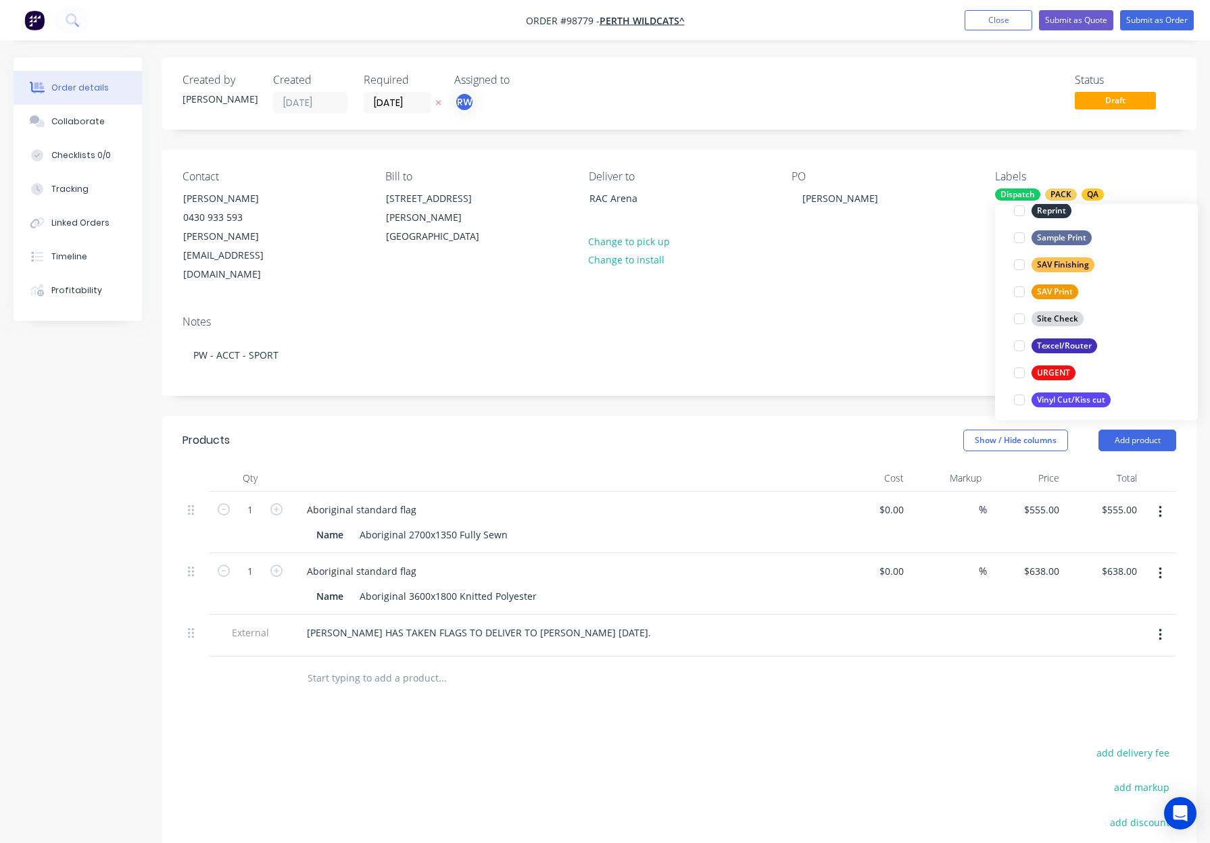
scroll to position [649, 0]
click at [895, 316] on div "Notes" at bounding box center [678, 322] width 993 height 13
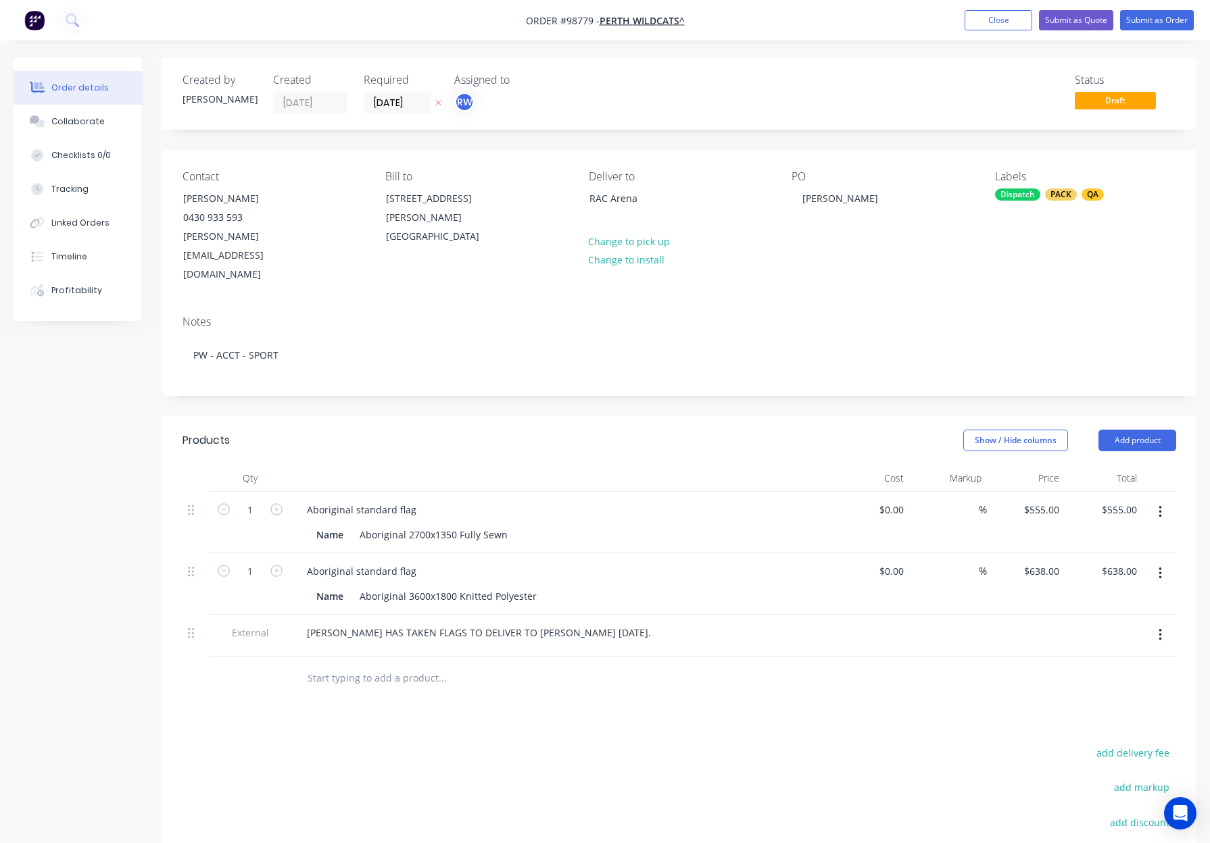
click at [1035, 188] on div "Labels Dispatch PACK QA" at bounding box center [1085, 227] width 181 height 114
click at [1024, 199] on div "Dispatch" at bounding box center [1017, 195] width 45 height 12
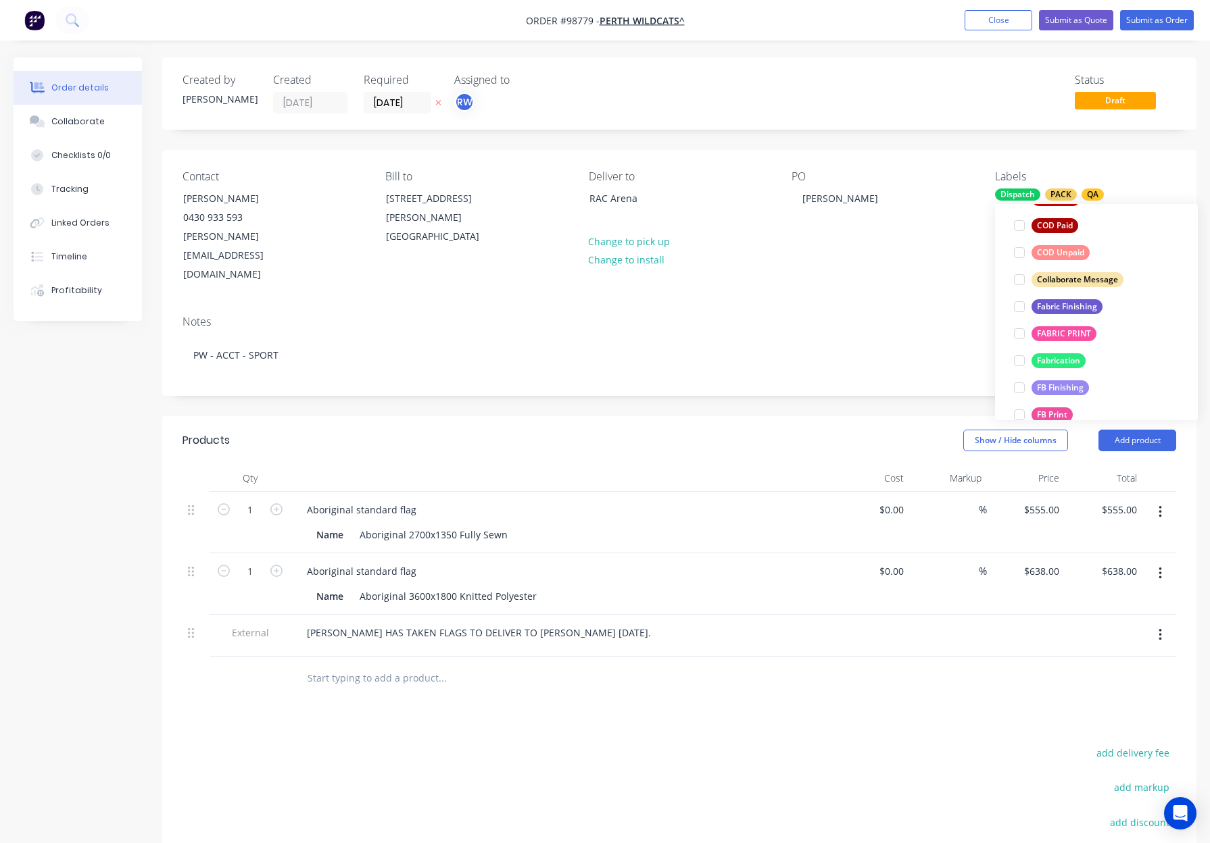
click at [1067, 299] on div "Fabric Finishing" at bounding box center [1066, 306] width 71 height 15
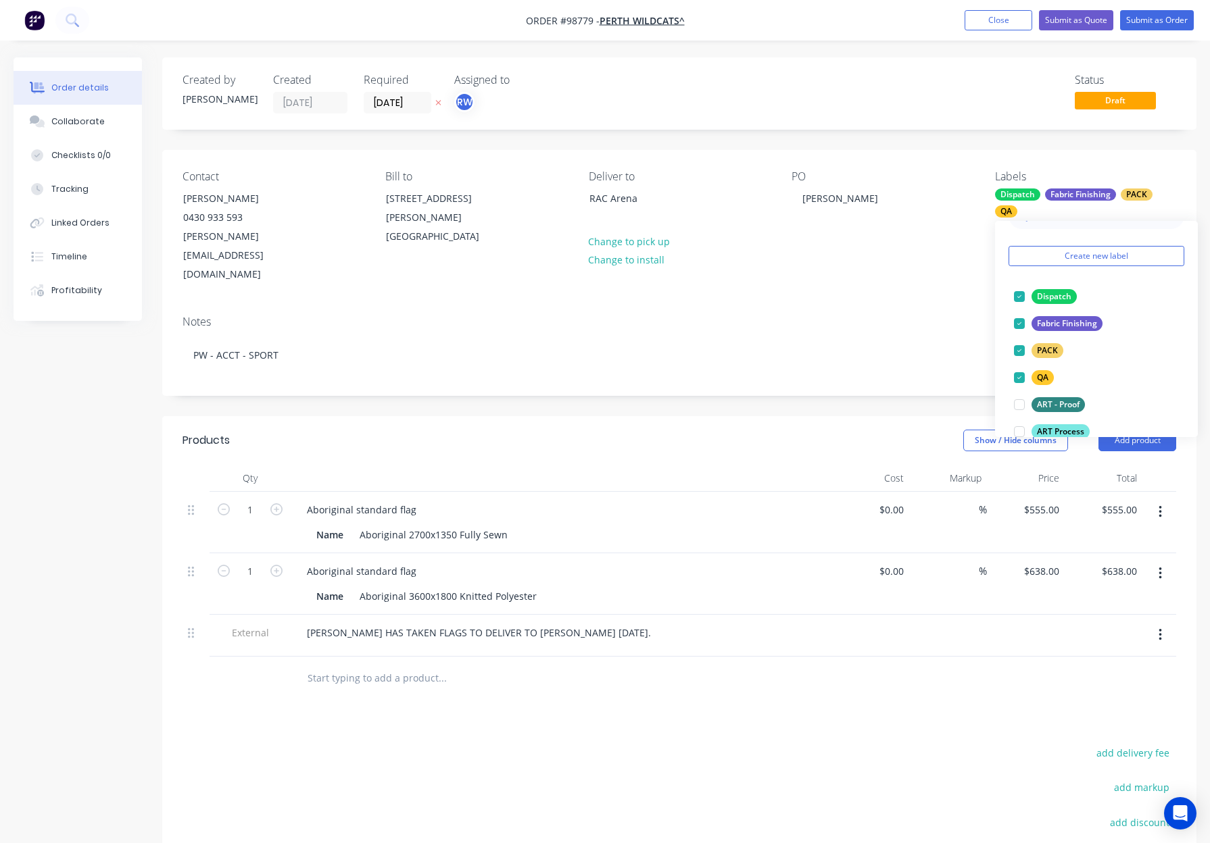
click at [916, 242] on div "PO HUDSON" at bounding box center [881, 227] width 181 height 114
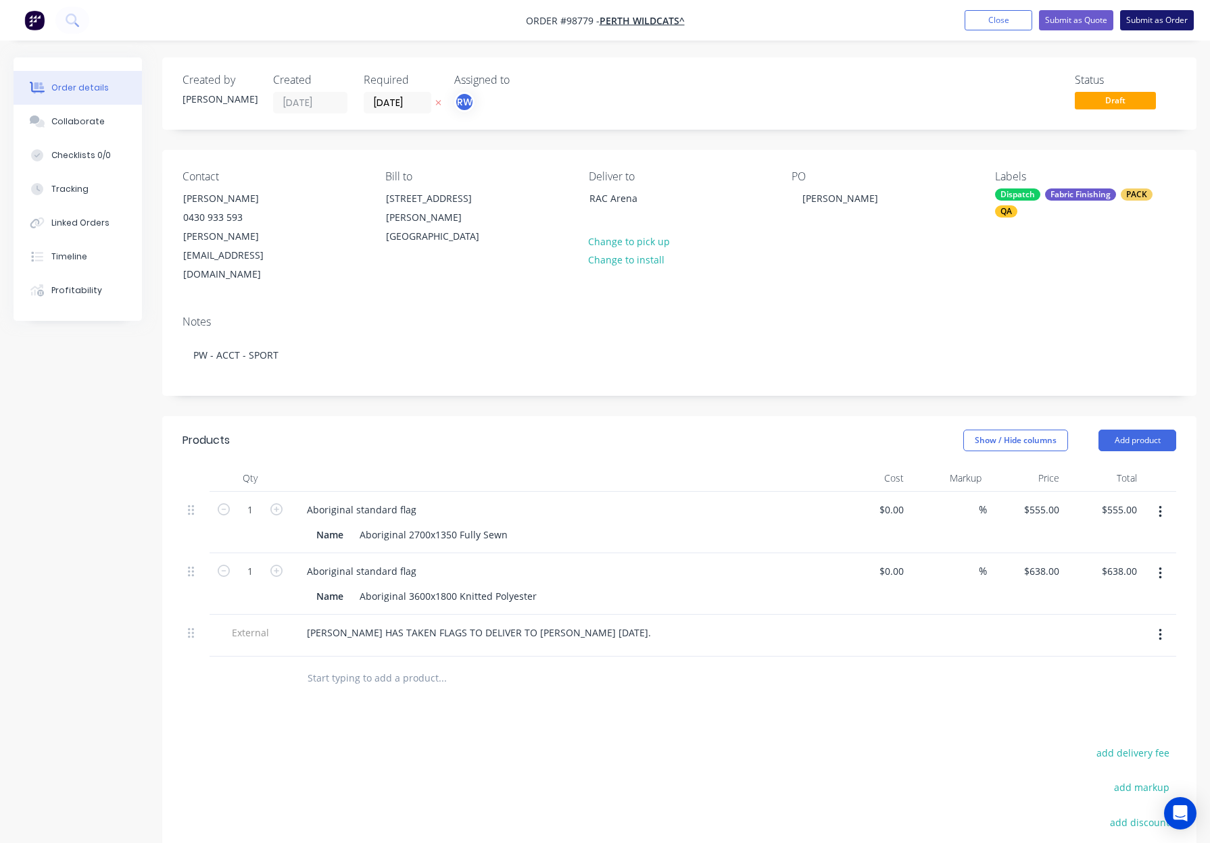
click at [1151, 20] on button "Submit as Order" at bounding box center [1157, 20] width 74 height 20
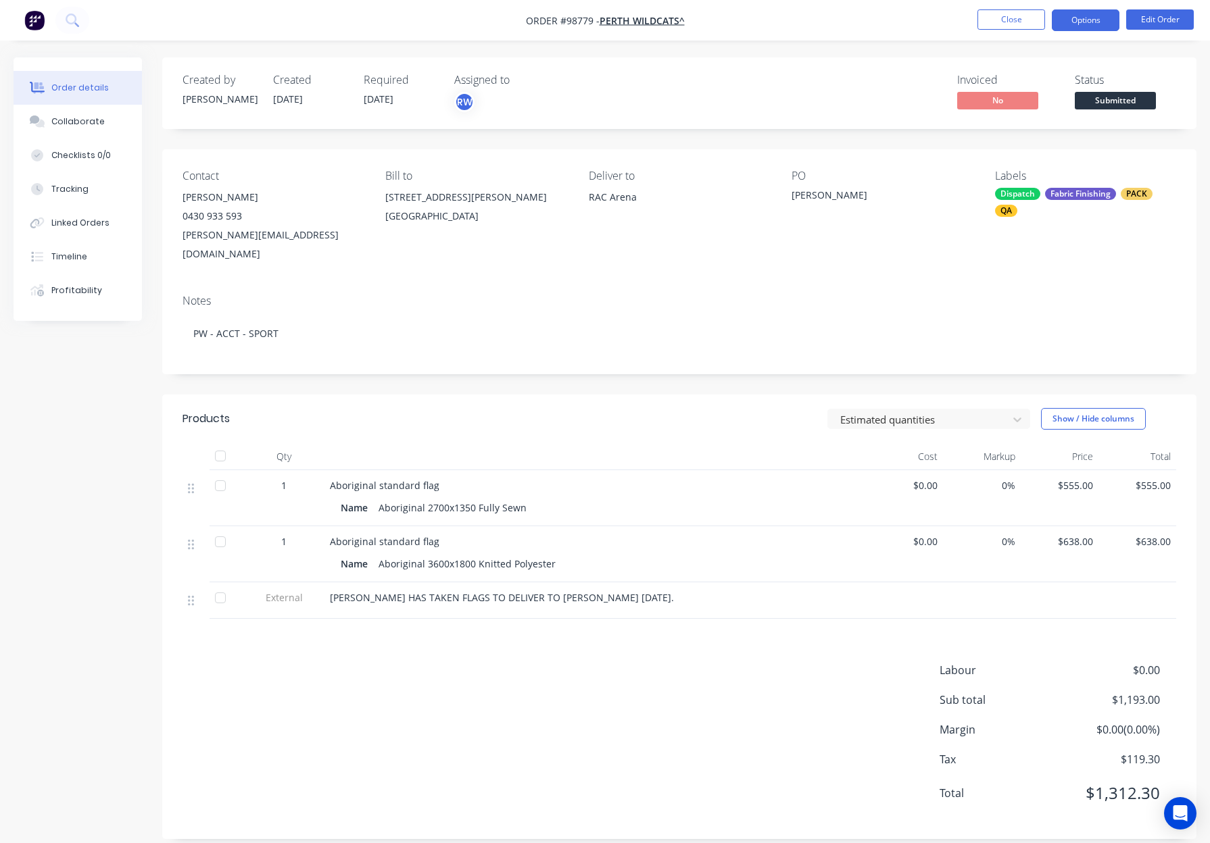
click at [1079, 22] on button "Options" at bounding box center [1085, 20] width 68 height 22
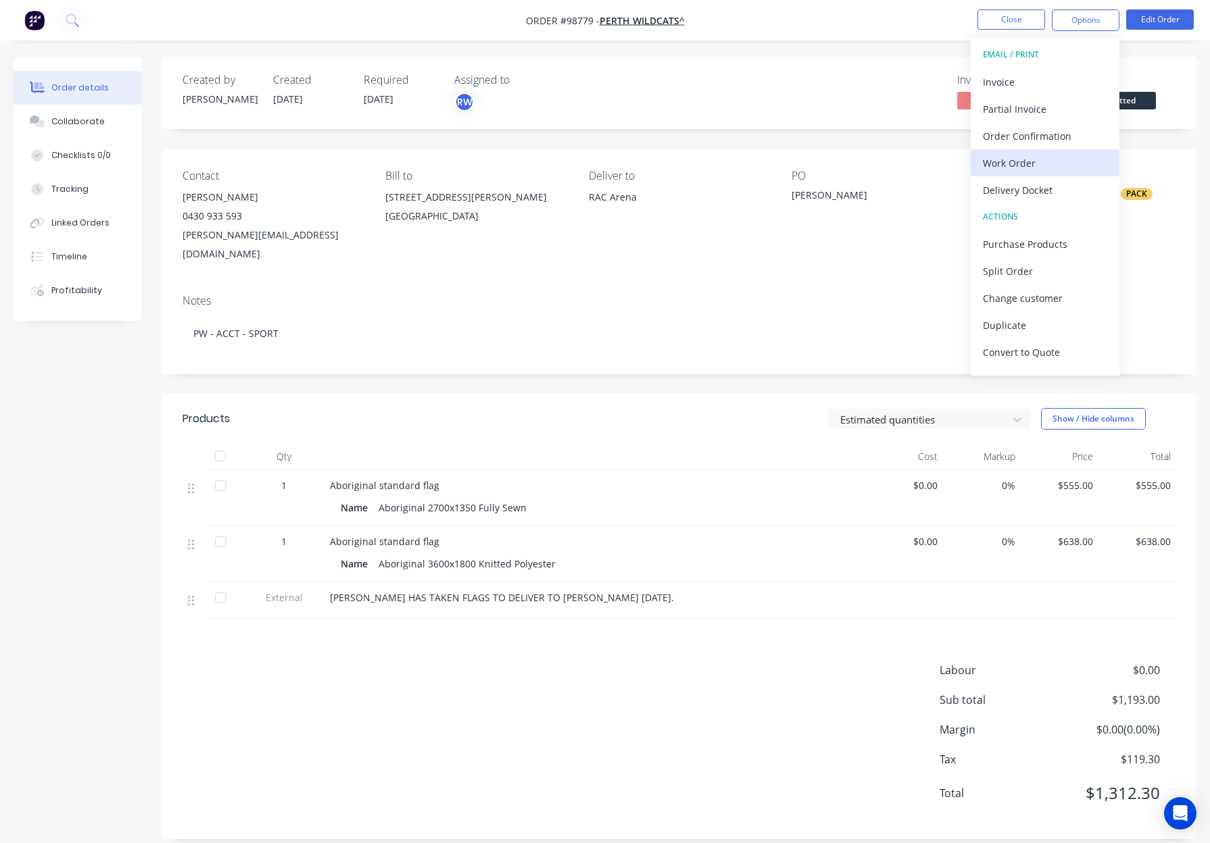
click at [1070, 163] on div "Work Order" at bounding box center [1045, 163] width 124 height 20
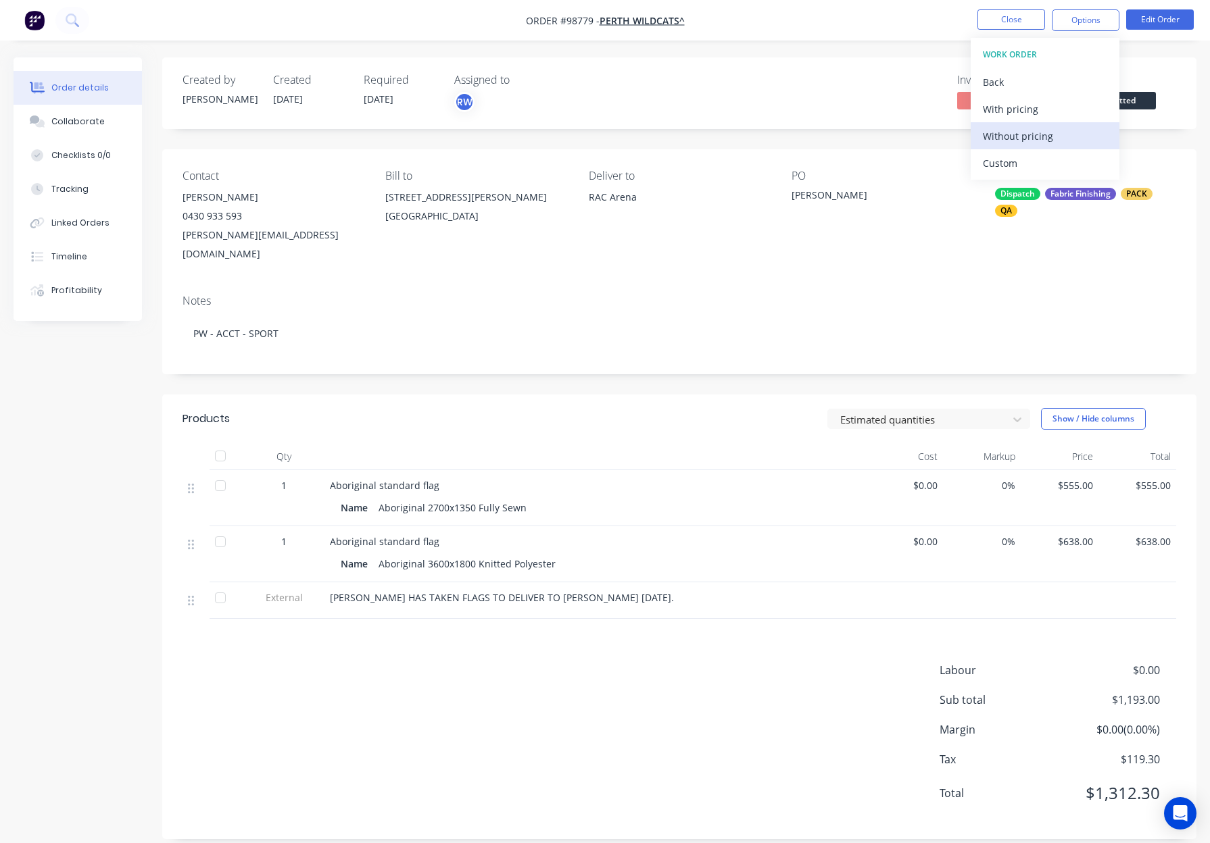
click at [1072, 139] on div "Without pricing" at bounding box center [1045, 136] width 124 height 20
drag, startPoint x: 914, startPoint y: 66, endPoint x: 922, endPoint y: 60, distance: 9.7
click at [914, 66] on div "Created by Rhonda Created 02/10/25 Required 02/10/25 Assigned to RW Invoiced No…" at bounding box center [679, 93] width 1034 height 72
click at [1003, 17] on button "Close" at bounding box center [1011, 19] width 68 height 20
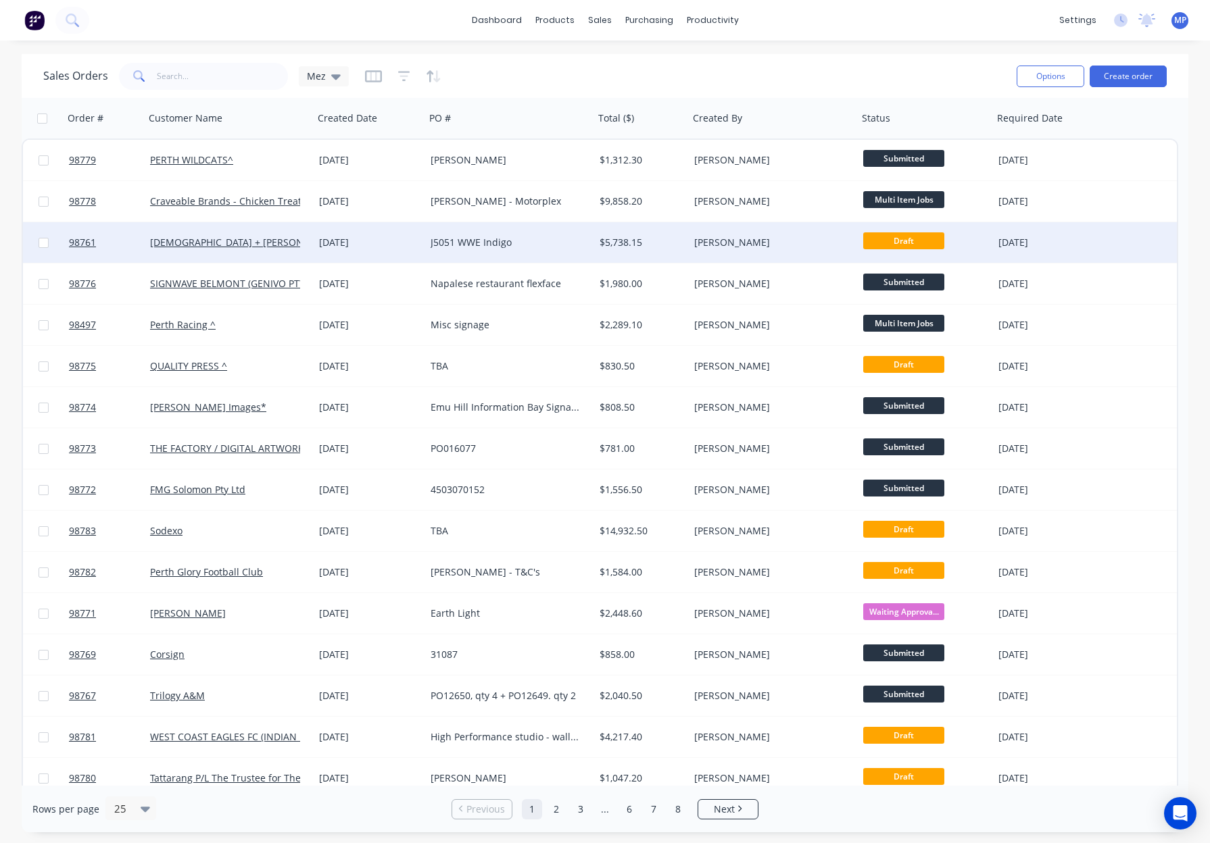
click at [750, 240] on div "[PERSON_NAME]" at bounding box center [769, 243] width 150 height 14
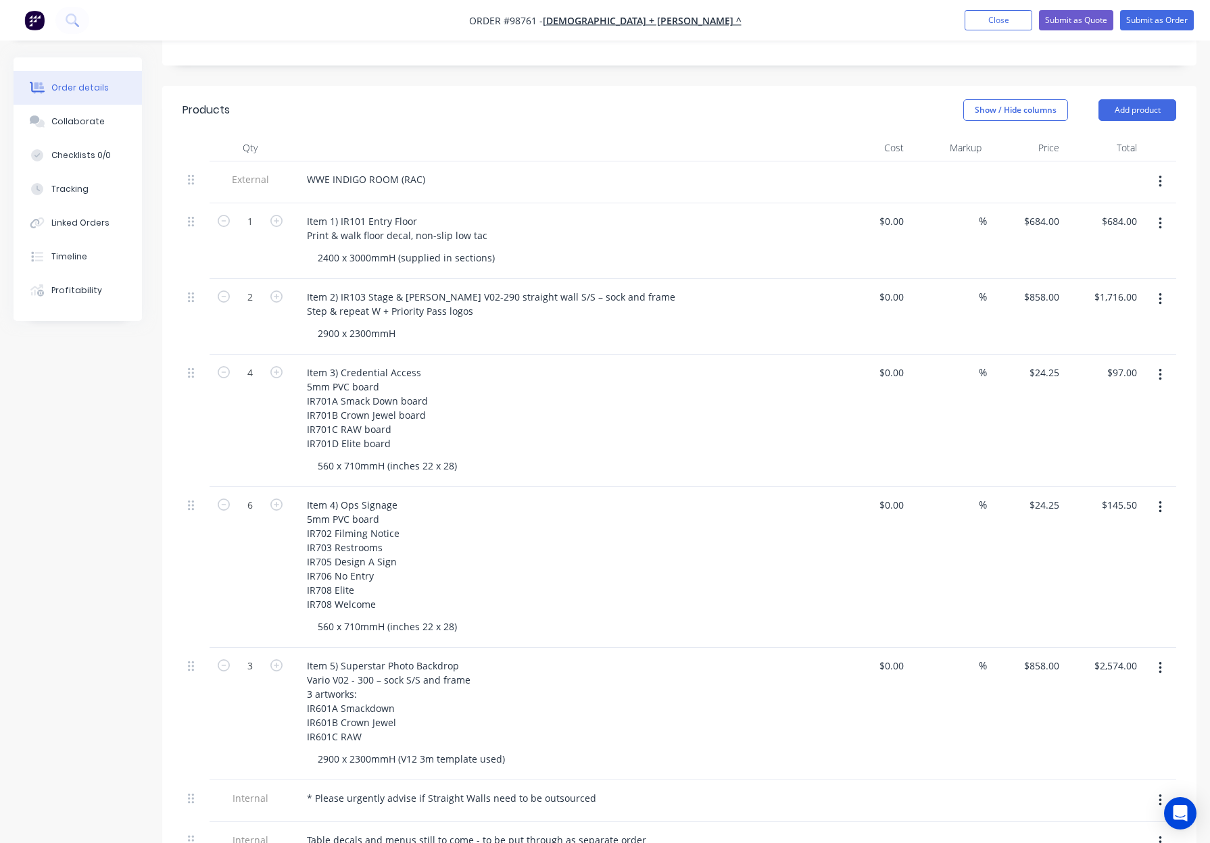
scroll to position [329, 0]
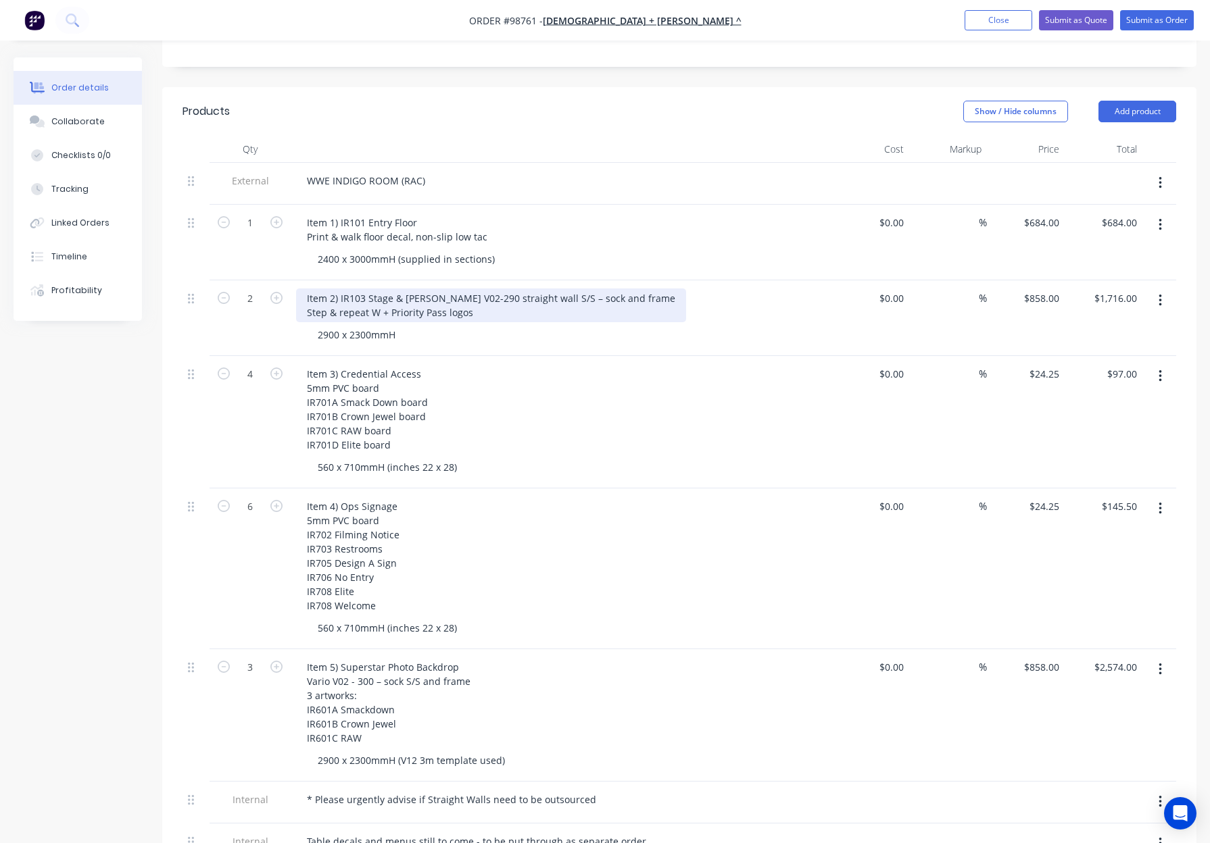
click at [353, 293] on div "Item 2) IR103 Stage & Patio Vario V02-290 straight wall S/S – sock and frame St…" at bounding box center [491, 306] width 390 height 34
click at [347, 295] on div "Item 2) IR103 Stage & Patio Vario V02- 290 straight wall S/S – sock and frame S…" at bounding box center [492, 306] width 393 height 34
click at [714, 309] on div "Item 2) IR103 Stage & Patio Vario V02 - 290 straight wall S/S – sock and frame …" at bounding box center [561, 306] width 530 height 34
drag, startPoint x: 430, startPoint y: 291, endPoint x: 451, endPoint y: 300, distance: 23.3
click at [430, 291] on div "Item 2) IR103 Stage & Patio Vario V02 - 290 straight wall S/S – sock and frame …" at bounding box center [493, 306] width 395 height 34
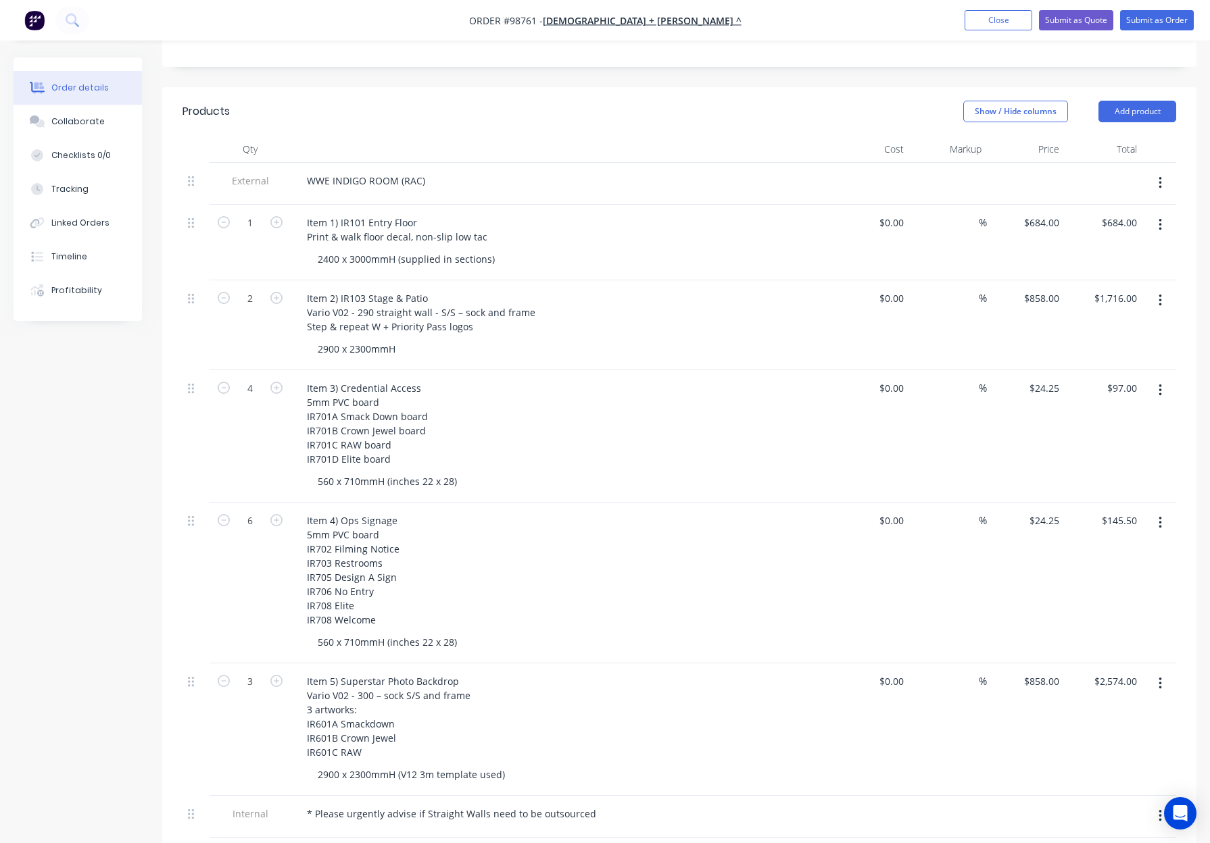
drag, startPoint x: 661, startPoint y: 277, endPoint x: 651, endPoint y: 302, distance: 26.7
click at [661, 289] on div "Item 2) IR103 Stage & Patio Vario V02 - 290 straight wall - S/S – sock and fram…" at bounding box center [561, 313] width 530 height 48
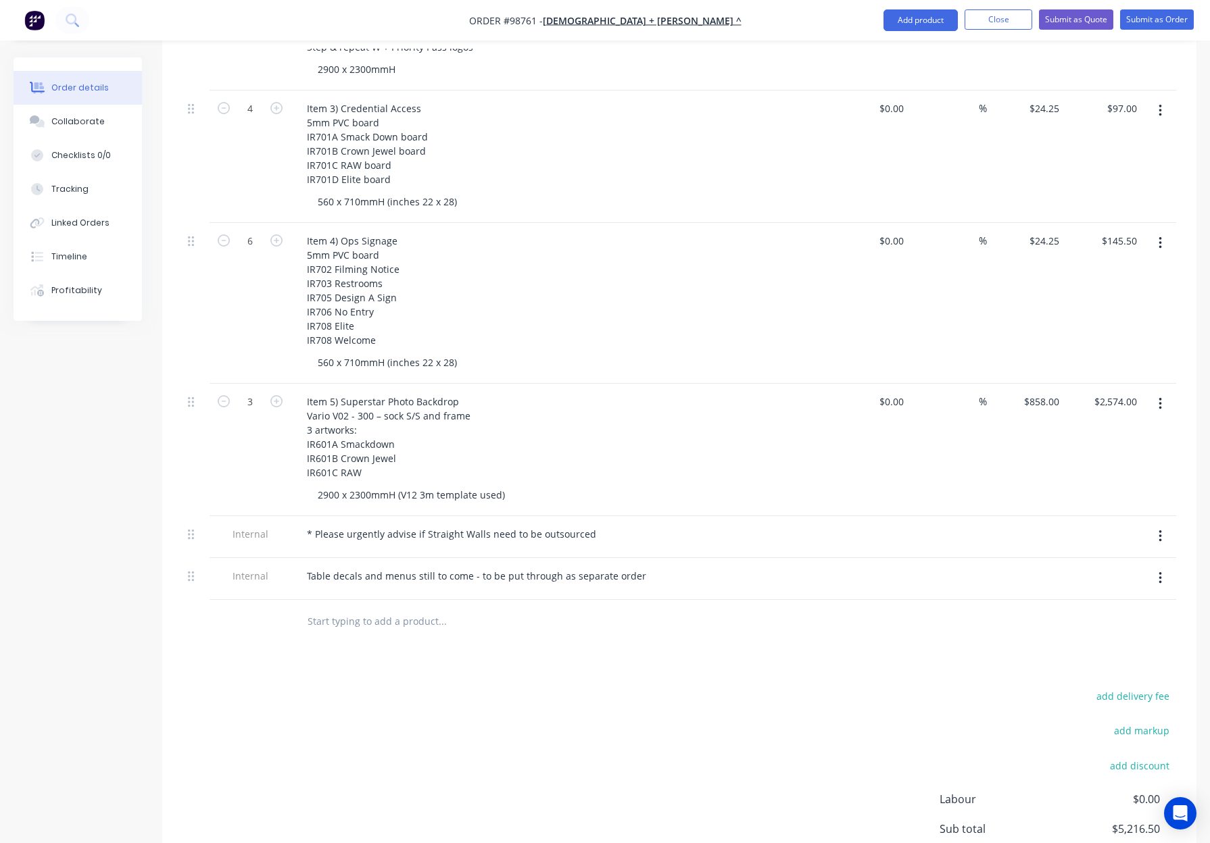
scroll to position [637, 0]
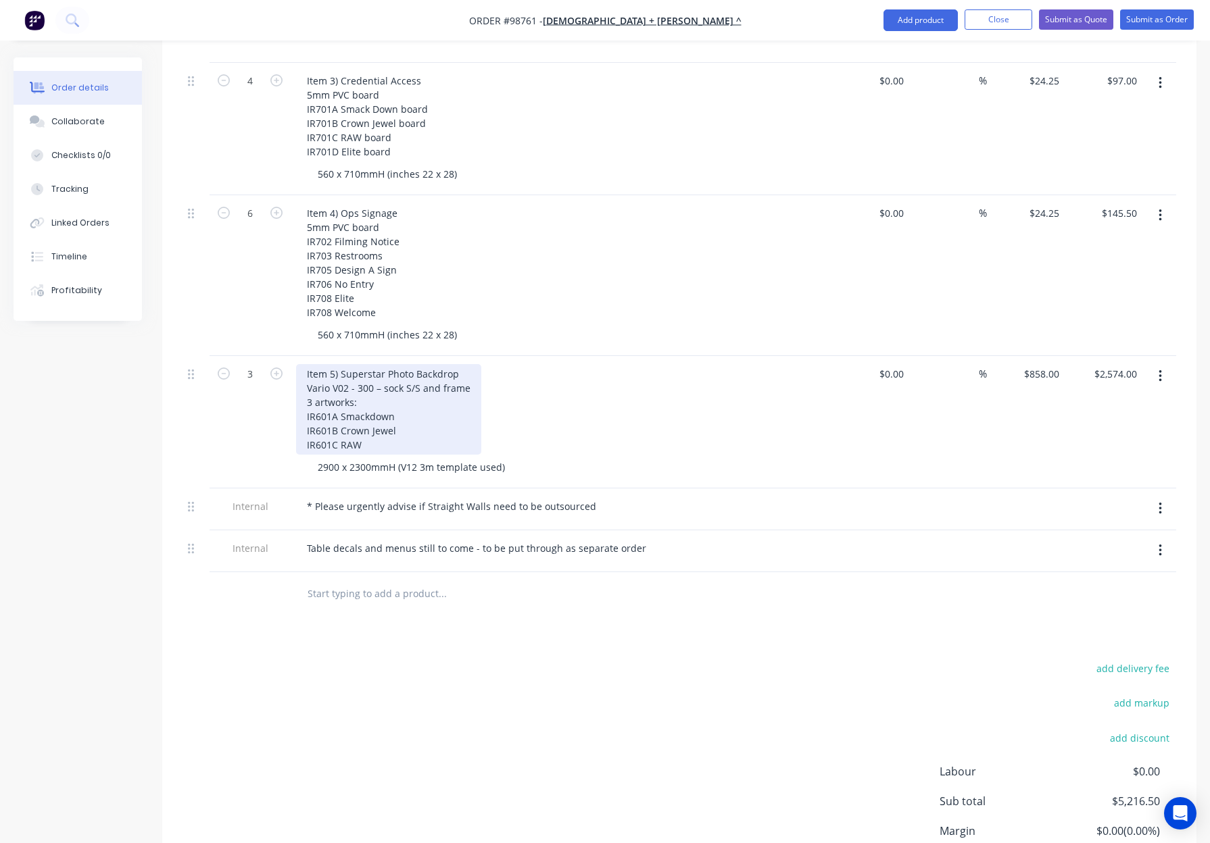
drag, startPoint x: 370, startPoint y: 370, endPoint x: 381, endPoint y: 376, distance: 12.4
click at [370, 370] on div "Item 5) Superstar Photo Backdrop Vario V02 - 300 – sock S/S and frame 3 artwork…" at bounding box center [388, 409] width 185 height 91
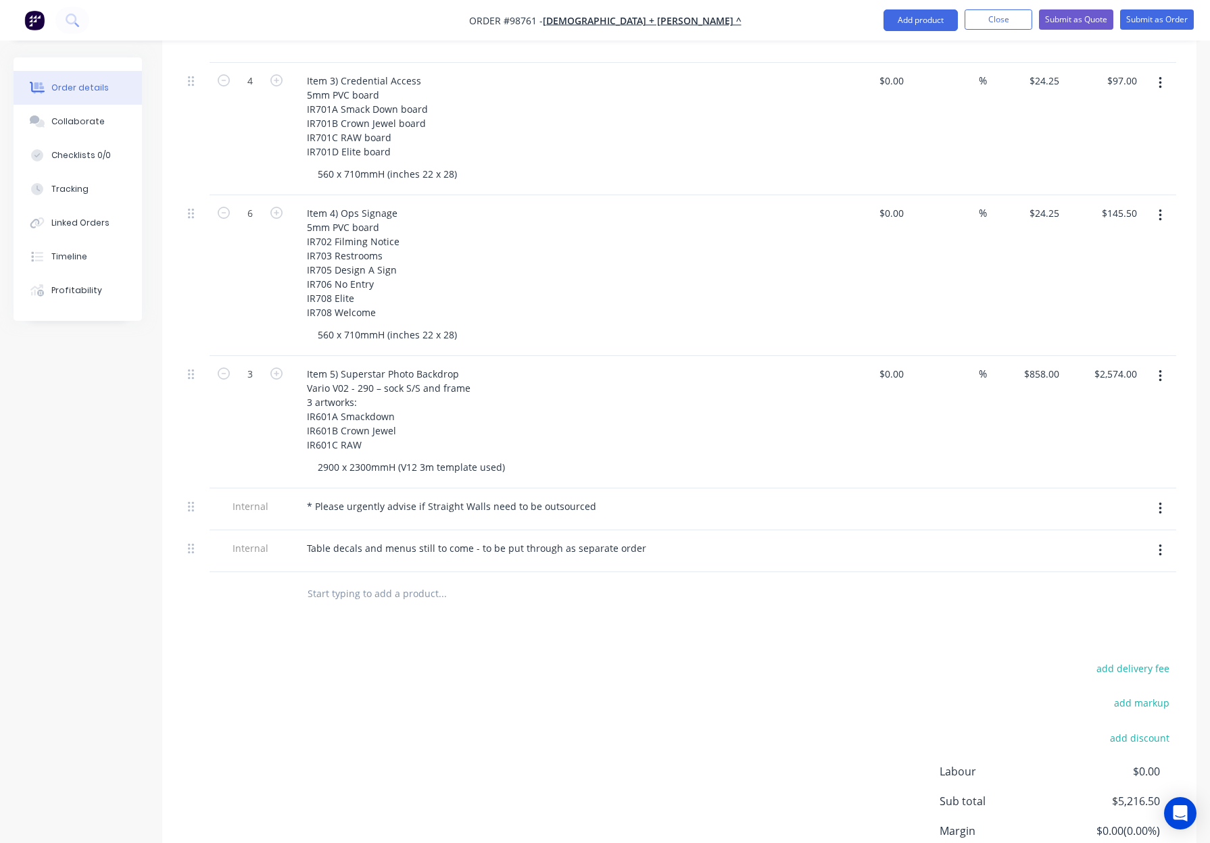
click at [550, 383] on div "Item 5) Superstar Photo Backdrop Vario V02 - 290 – sock S/S and frame 3 artwork…" at bounding box center [561, 409] width 530 height 91
click at [726, 660] on div "add delivery fee add markup add discount Labour $0.00 Sub total $5,216.50 Margi…" at bounding box center [678, 790] width 993 height 261
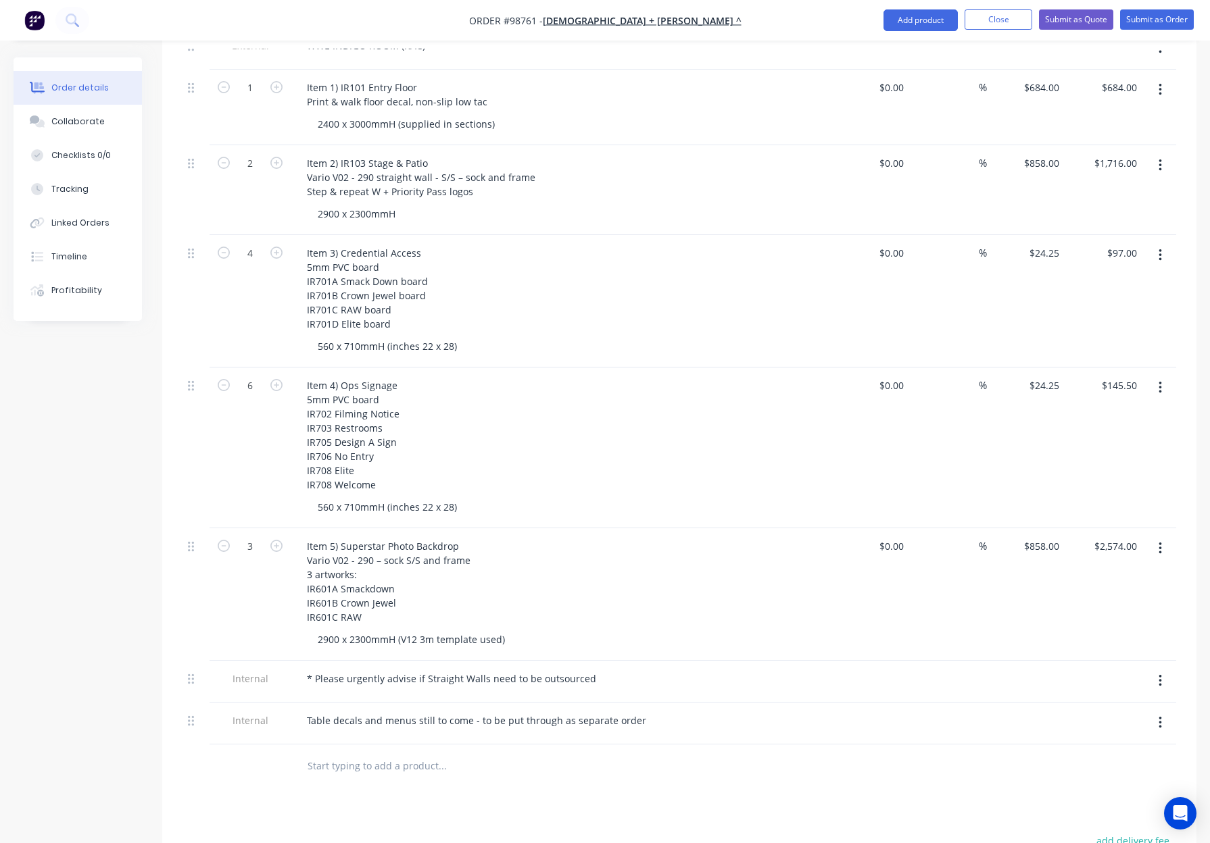
scroll to position [464, 0]
click at [1006, 21] on button "Close" at bounding box center [998, 19] width 68 height 20
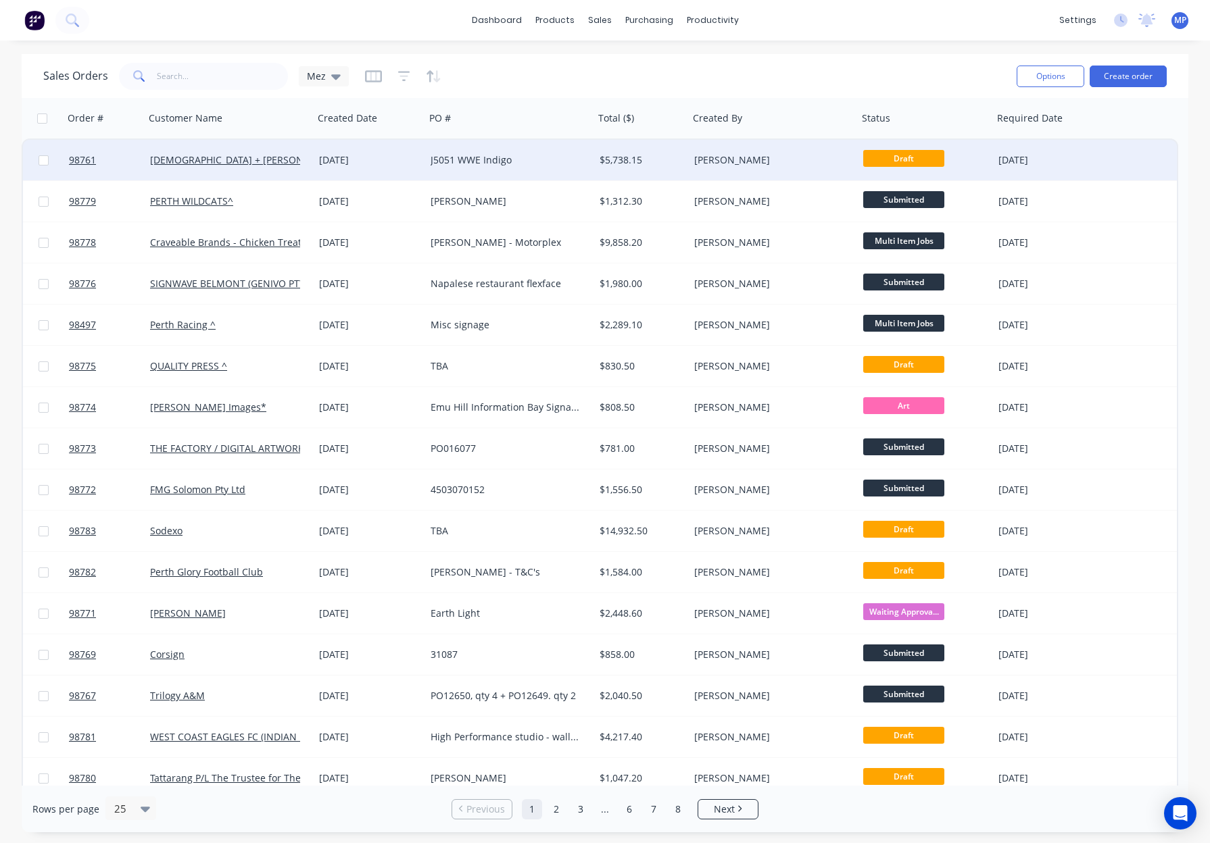
click at [812, 155] on div "[PERSON_NAME]" at bounding box center [769, 160] width 150 height 14
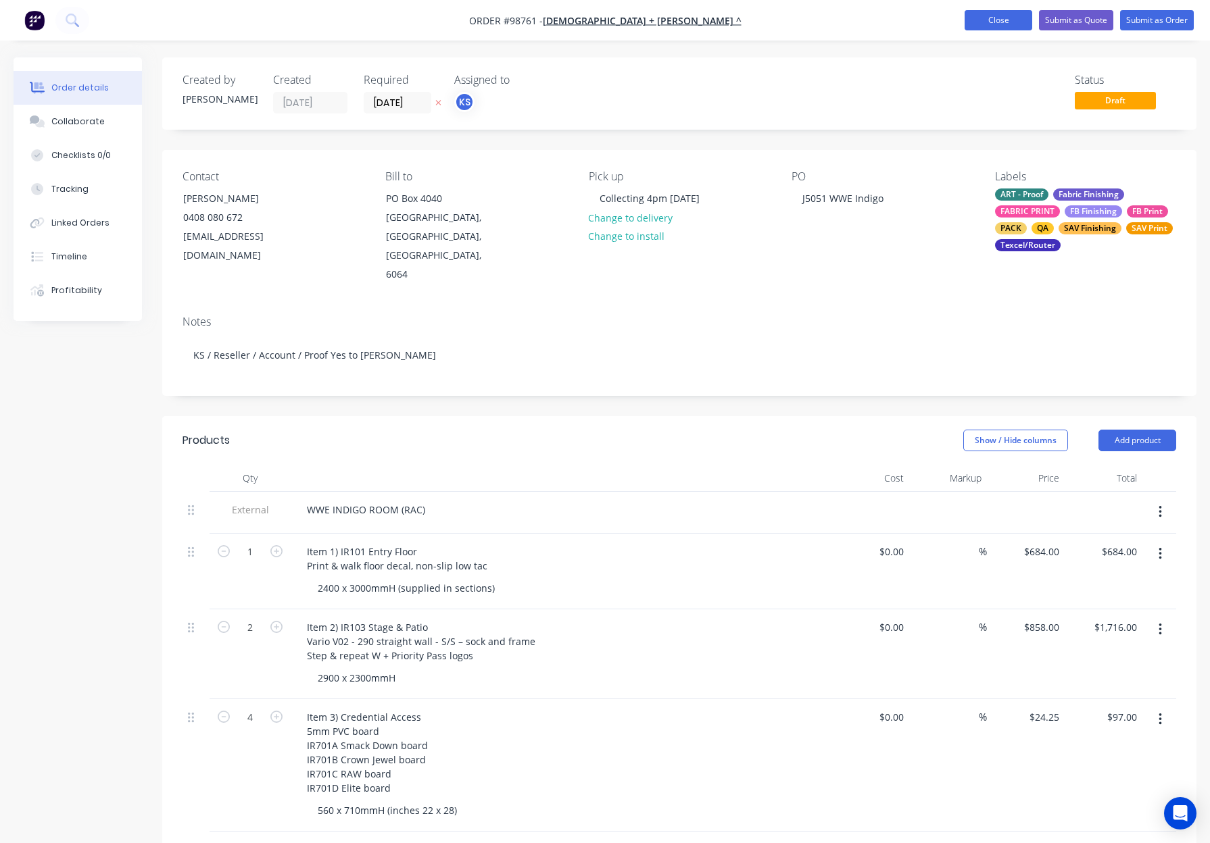
click at [974, 26] on button "Close" at bounding box center [998, 20] width 68 height 20
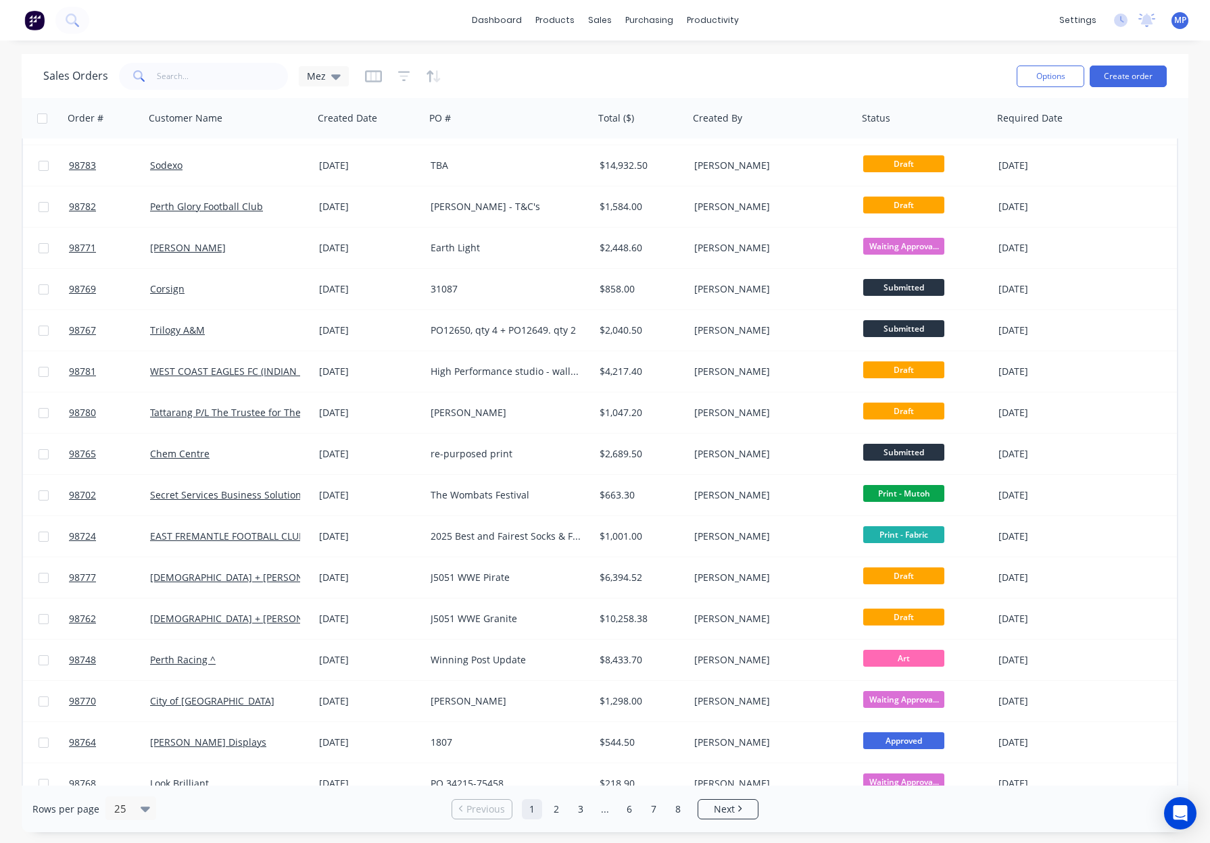
scroll to position [383, 0]
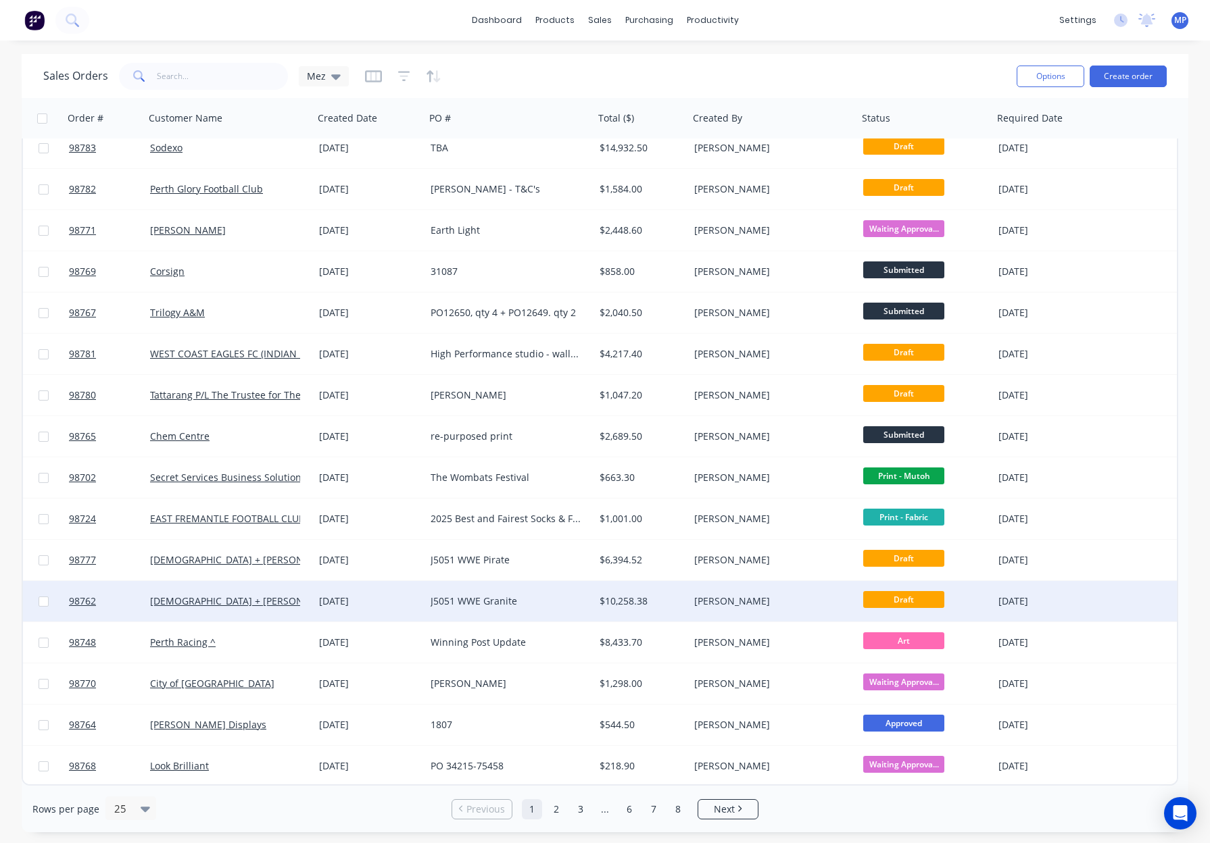
click at [666, 599] on div "$10,258.38" at bounding box center [639, 602] width 80 height 14
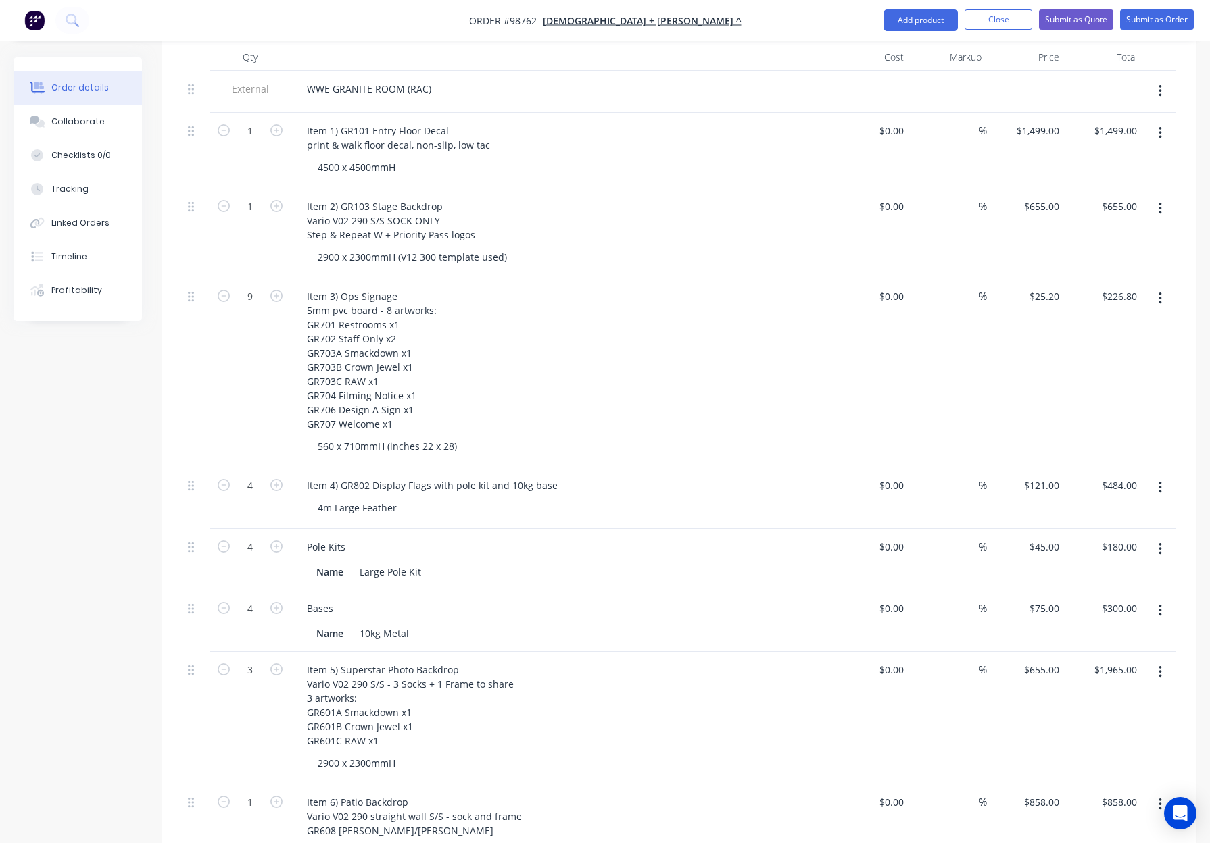
scroll to position [427, 0]
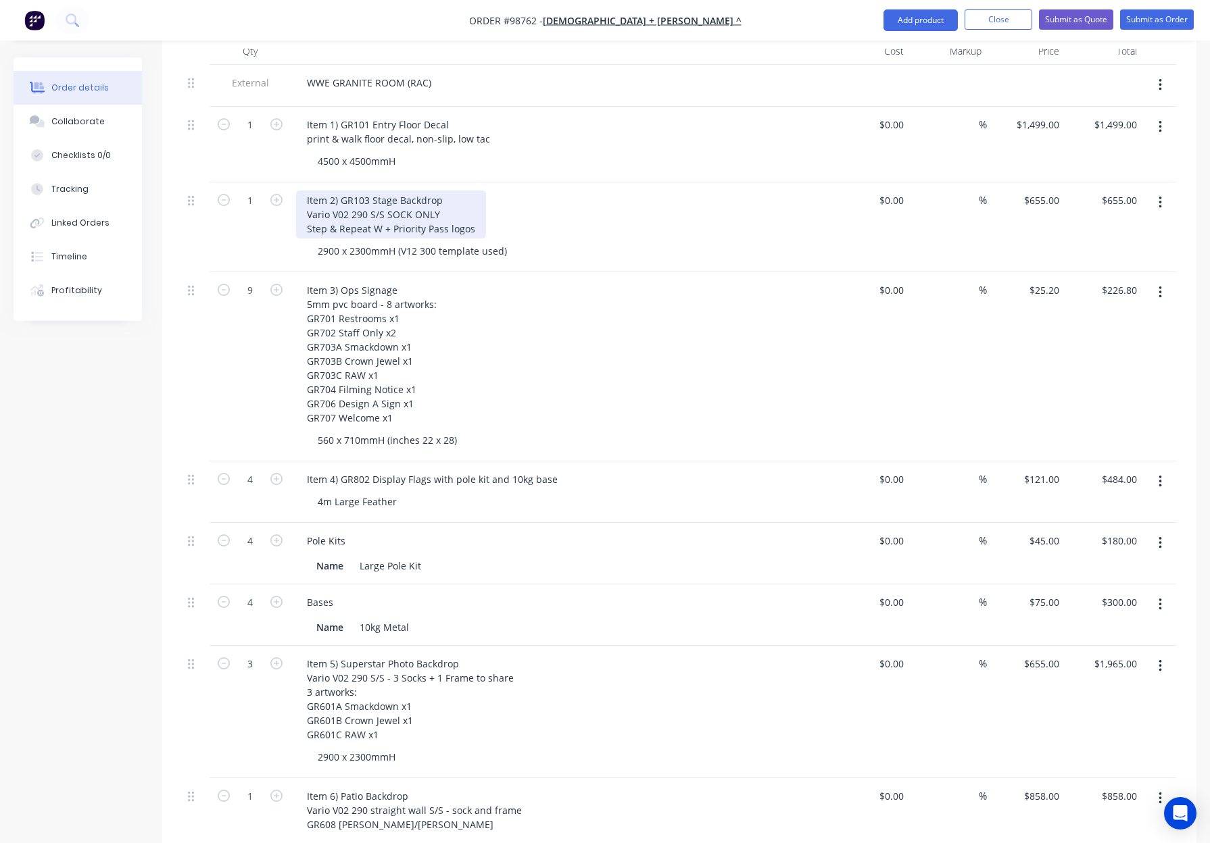
click at [367, 199] on div "Item 2) GR103 Stage Backdrop Vario V02 290 S/S SOCK ONLY Step & Repeat W + Prio…" at bounding box center [391, 215] width 190 height 48
click at [390, 197] on div "Item 2) GR103 Stage Backdrop Vario V02 290 - S/S SOCK ONLY Step & Repeat W + Pr…" at bounding box center [391, 215] width 190 height 48
click at [609, 204] on div "Item 2) GR103 Stage Backdrop Vario V02 290 - S/S - SOCK ONLY Step & Repeat W + …" at bounding box center [561, 215] width 530 height 48
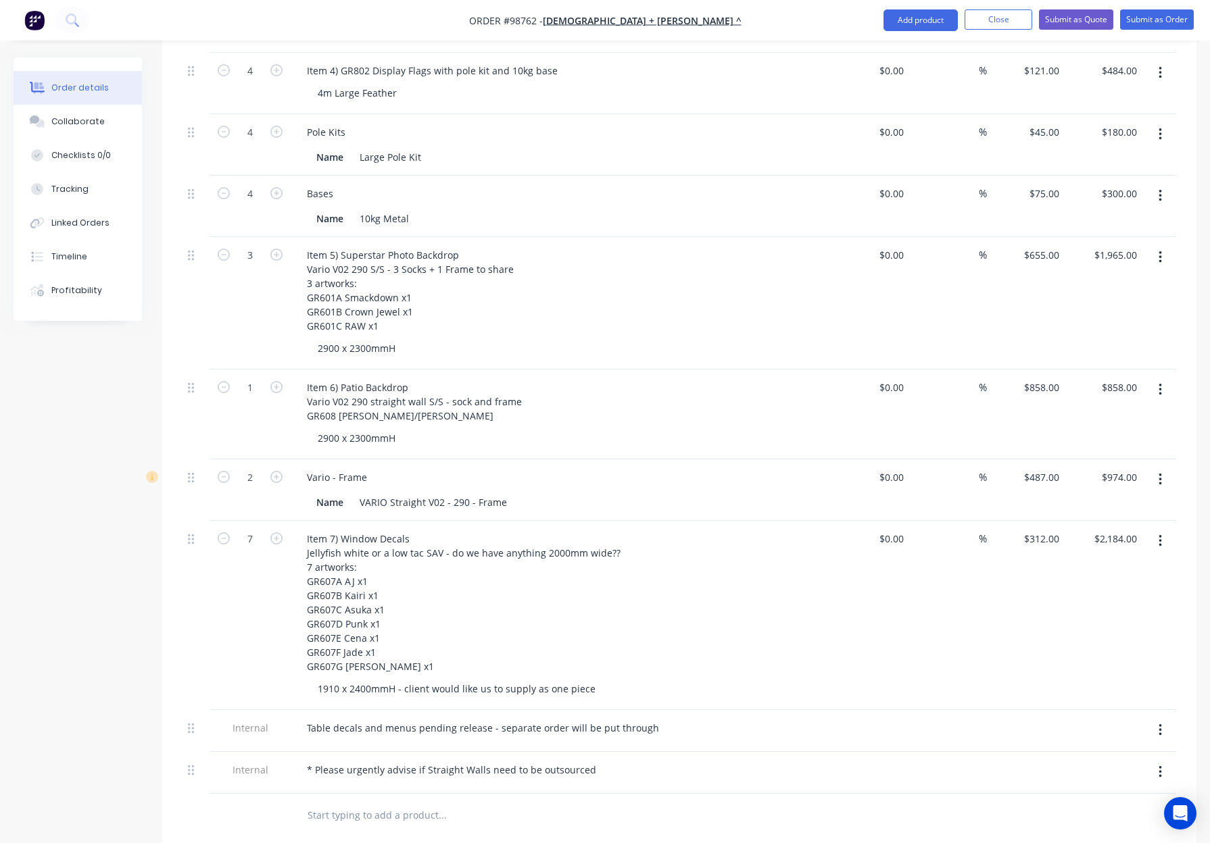
scroll to position [844, 0]
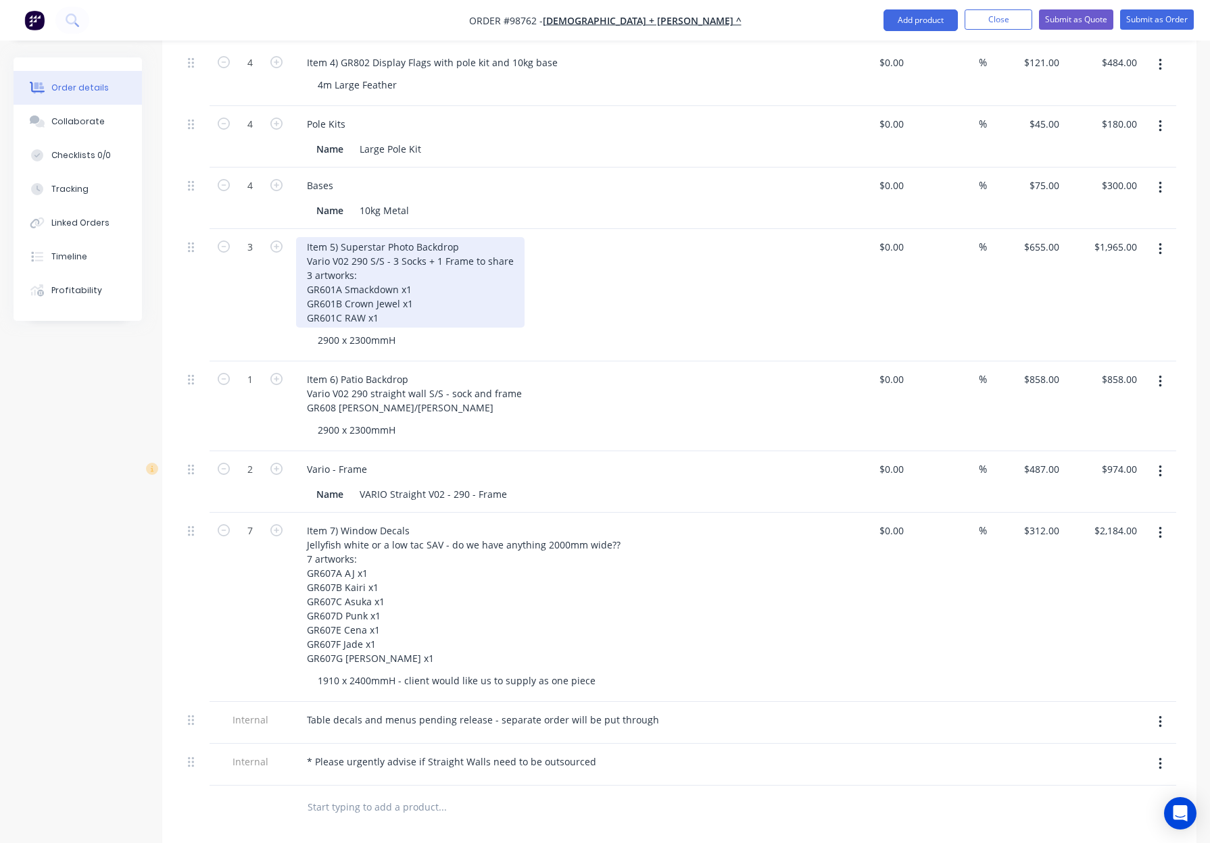
click at [351, 241] on div "Item 5) Superstar Photo Backdrop Vario V02 290 S/S - 3 Socks + 1 Frame to share…" at bounding box center [410, 282] width 228 height 91
drag, startPoint x: 374, startPoint y: 245, endPoint x: 391, endPoint y: 252, distance: 18.2
click at [374, 246] on div "Item 5) Superstar Photo Backdrop Vario V02 - 290 S/S - 3 Socks + 1 Frame to sha…" at bounding box center [413, 282] width 234 height 91
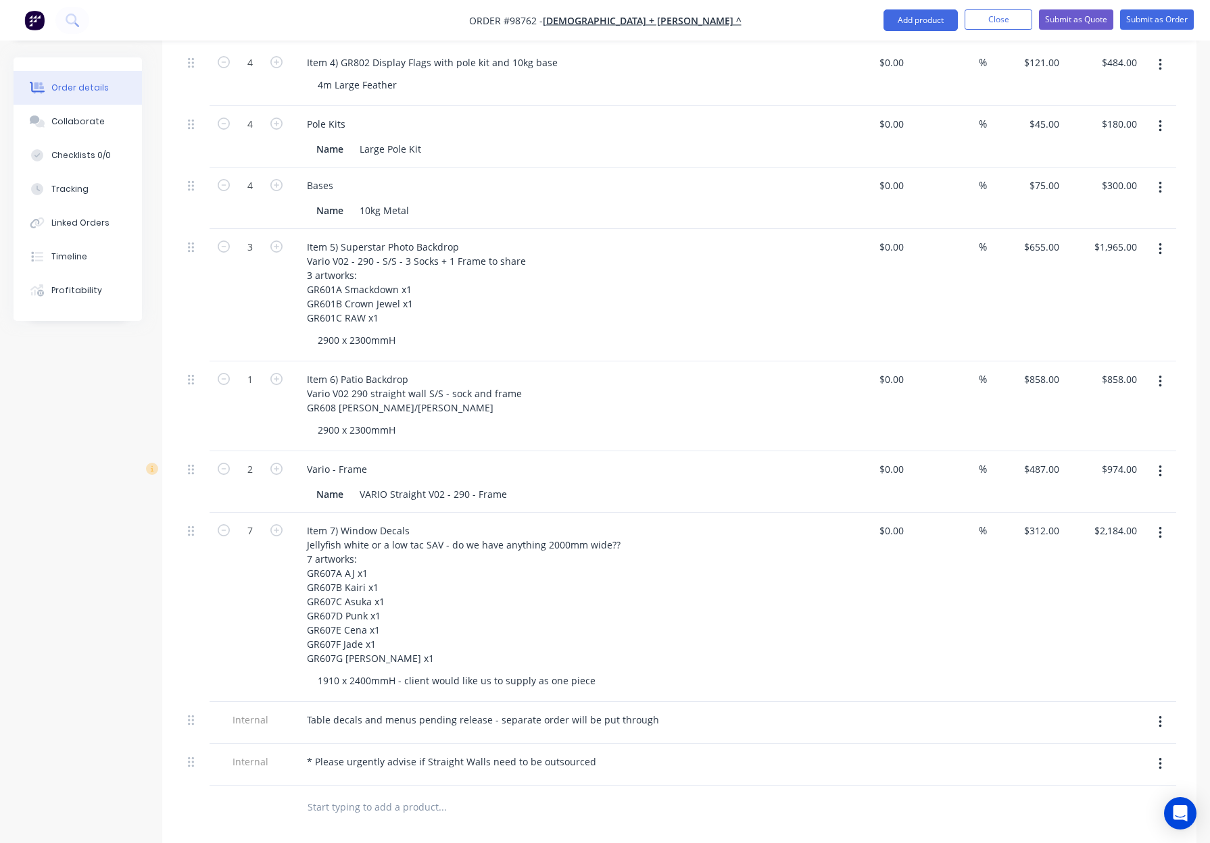
drag, startPoint x: 785, startPoint y: 261, endPoint x: 777, endPoint y: 259, distance: 7.7
click at [785, 261] on div "Item 5) Superstar Photo Backdrop Vario V02 - 290 - S/S - 3 Socks + 1 Frame to s…" at bounding box center [561, 282] width 530 height 91
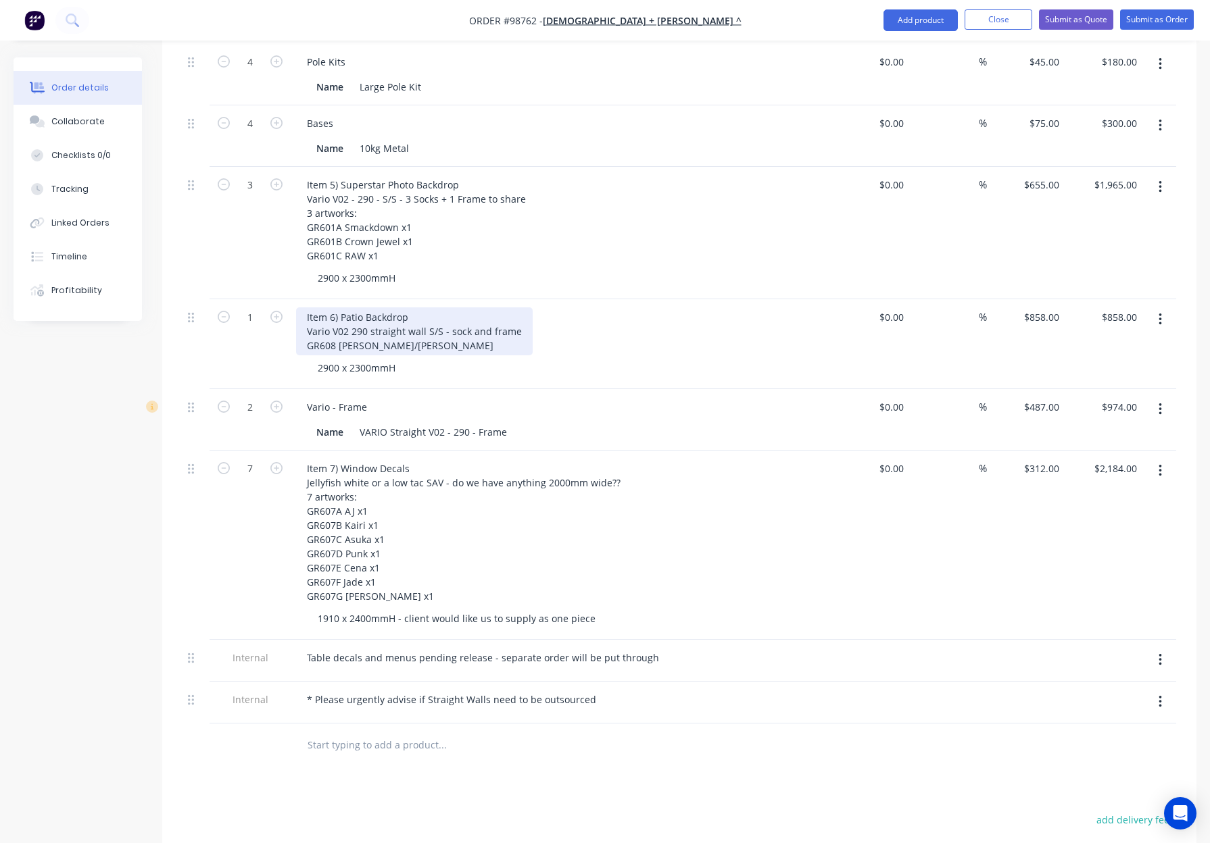
click at [350, 309] on div "Item 6) Patio Backdrop Vario V02 290 straight wall S/S - sock and frame GR608 C…" at bounding box center [414, 331] width 237 height 48
drag, startPoint x: 372, startPoint y: 312, endPoint x: 380, endPoint y: 318, distance: 9.2
click at [372, 312] on div "Item 6) Patio Backdrop Vario V02 - 290 straight wall S/S - sock and frame GR608…" at bounding box center [417, 331] width 243 height 48
click at [628, 322] on div "Item 6) Patio Backdrop Vario V02 - 290 - straight wall S/S - sock and frame GR6…" at bounding box center [561, 331] width 530 height 48
drag, startPoint x: 435, startPoint y: 314, endPoint x: 378, endPoint y: 315, distance: 56.1
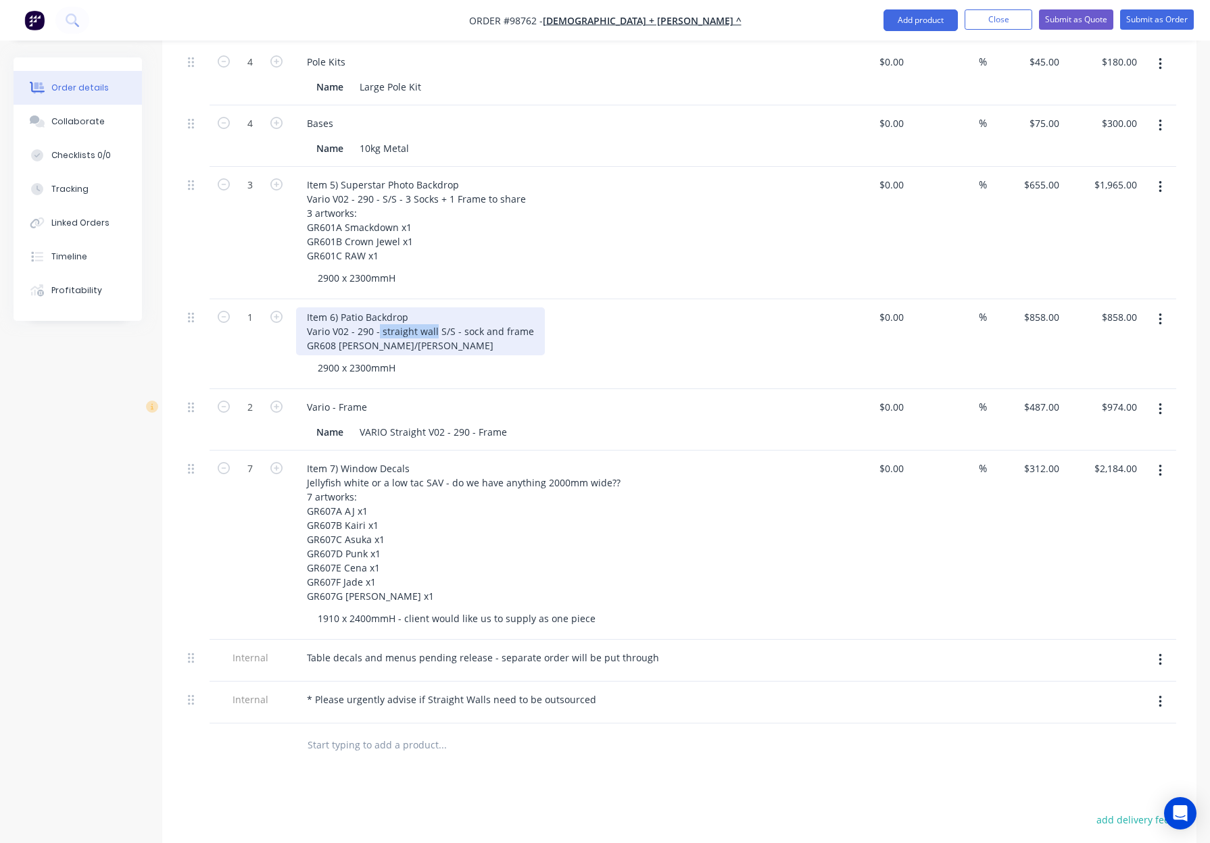
click at [378, 315] on div "Item 6) Patio Backdrop Vario V02 - 290 - straight wall S/S - sock and frame GR6…" at bounding box center [420, 331] width 249 height 48
click at [572, 312] on div "Item 6) Patio Backdrop Vario V02 - 290 - S/S - sock and frame GR608 Cody/Seth" at bounding box center [561, 331] width 530 height 48
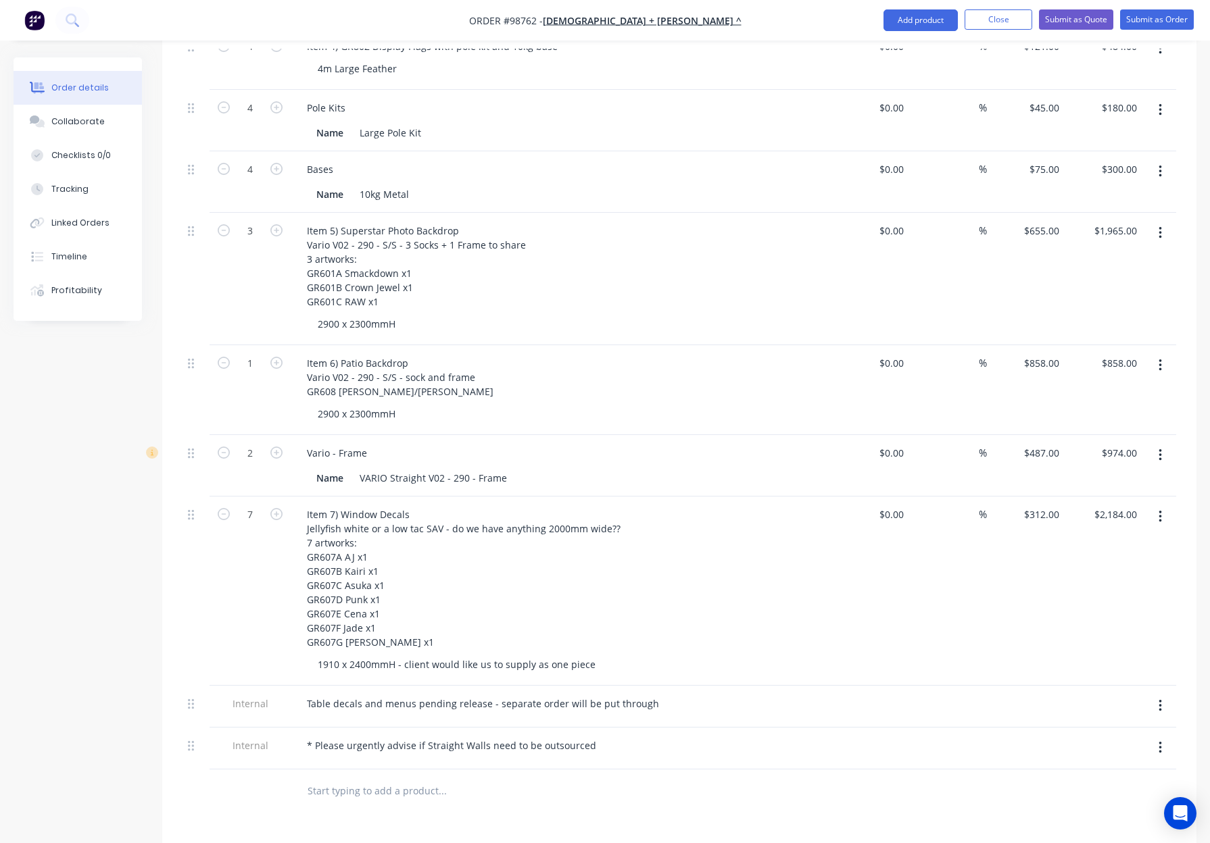
scroll to position [862, 0]
drag, startPoint x: 455, startPoint y: 361, endPoint x: 494, endPoint y: 363, distance: 39.2
click at [495, 362] on div "Item 6) Patio Backdrop Vario V02 - 290 - S/S - sock and frame GR608 Cody/Seth" at bounding box center [561, 376] width 530 height 48
click at [576, 372] on div "Item 6) Patio Backdrop Vario V02 - 290 - S/S - sock GR608 Cody/Seth" at bounding box center [561, 376] width 530 height 48
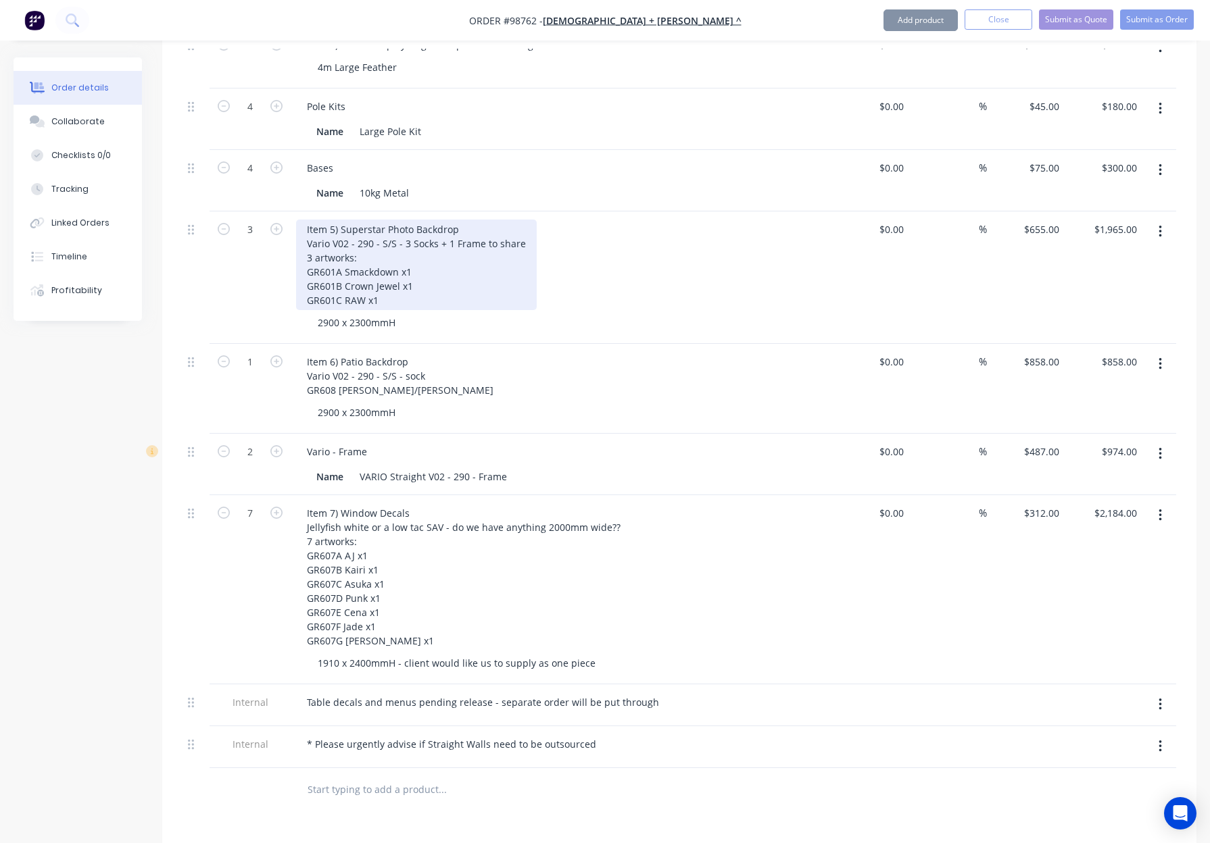
click at [486, 242] on div "Item 5) Superstar Photo Backdrop Vario V02 - 290 - S/S - 3 Socks + 1 Frame to s…" at bounding box center [416, 265] width 241 height 91
drag, startPoint x: 543, startPoint y: 230, endPoint x: 563, endPoint y: 230, distance: 19.6
click at [563, 230] on div "Item 5) Superstar Photo Backdrop Vario V02 - 290 - S/S - 3 Socks + 1 Frame to s…" at bounding box center [561, 265] width 530 height 91
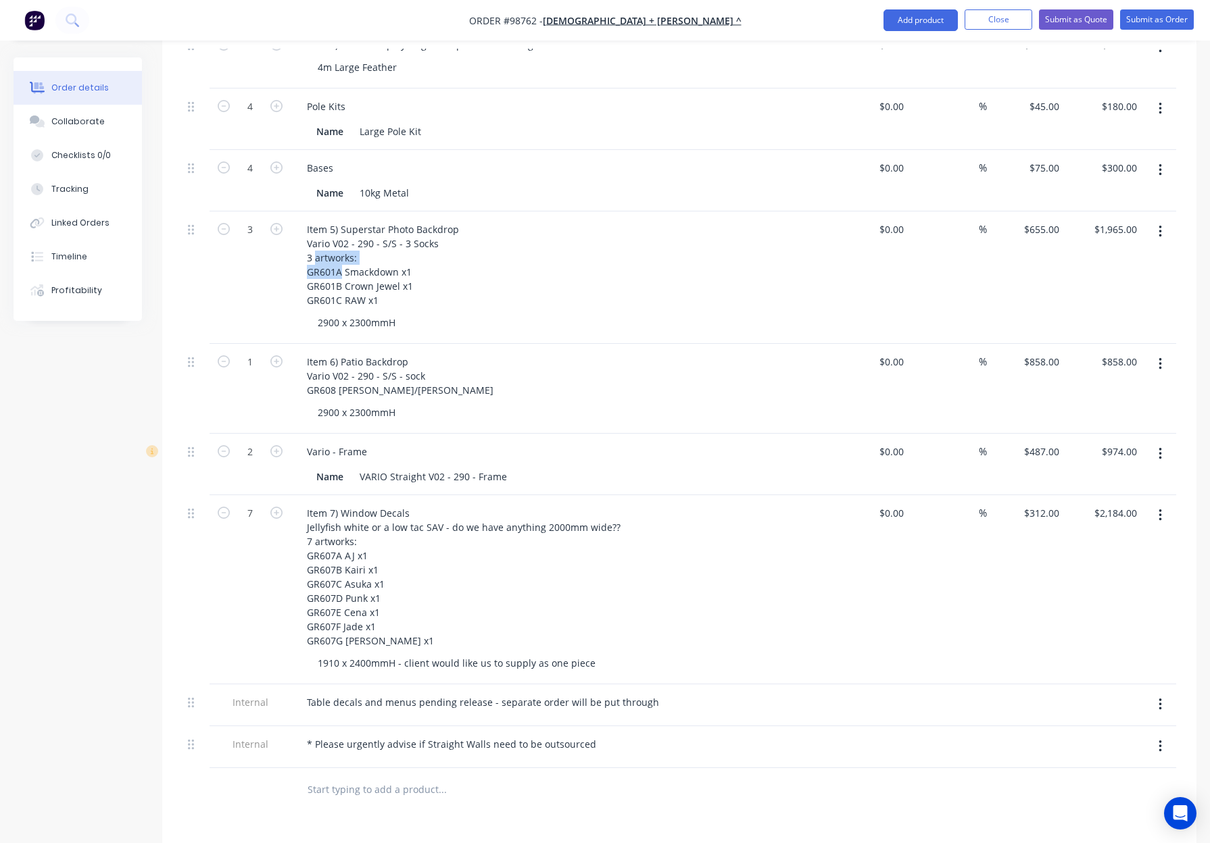
click at [586, 248] on div "Item 5) Superstar Photo Backdrop Vario V02 - 290 - S/S - 3 Socks 3 artworks: GR…" at bounding box center [561, 265] width 530 height 91
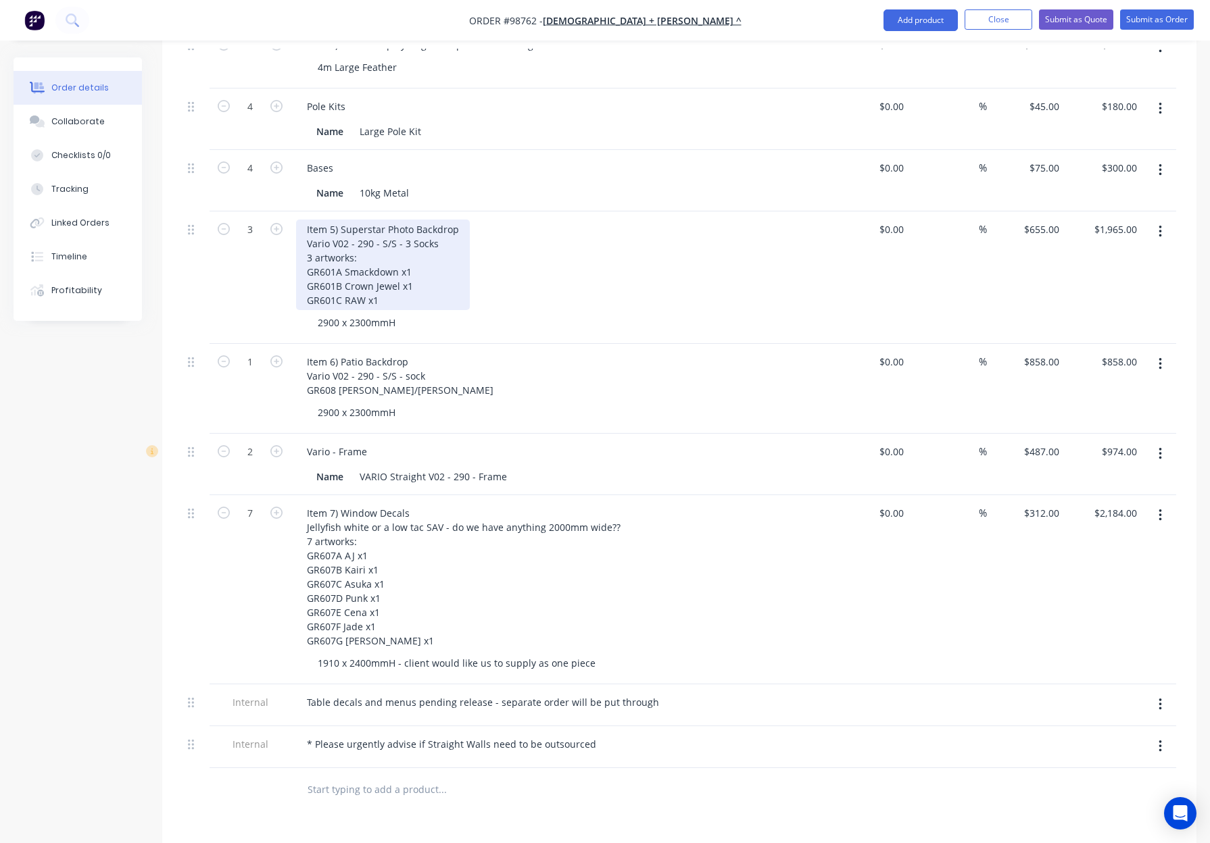
click at [432, 224] on div "Item 5) Superstar Photo Backdrop Vario V02 - 290 - S/S - 3 Socks 3 artworks: GR…" at bounding box center [383, 265] width 174 height 91
click at [441, 226] on div "Item 5) Superstar Photo Backdrop Vario V02 - 290 - S/S - 3 Socks 3 artworks: GR…" at bounding box center [383, 265] width 174 height 91
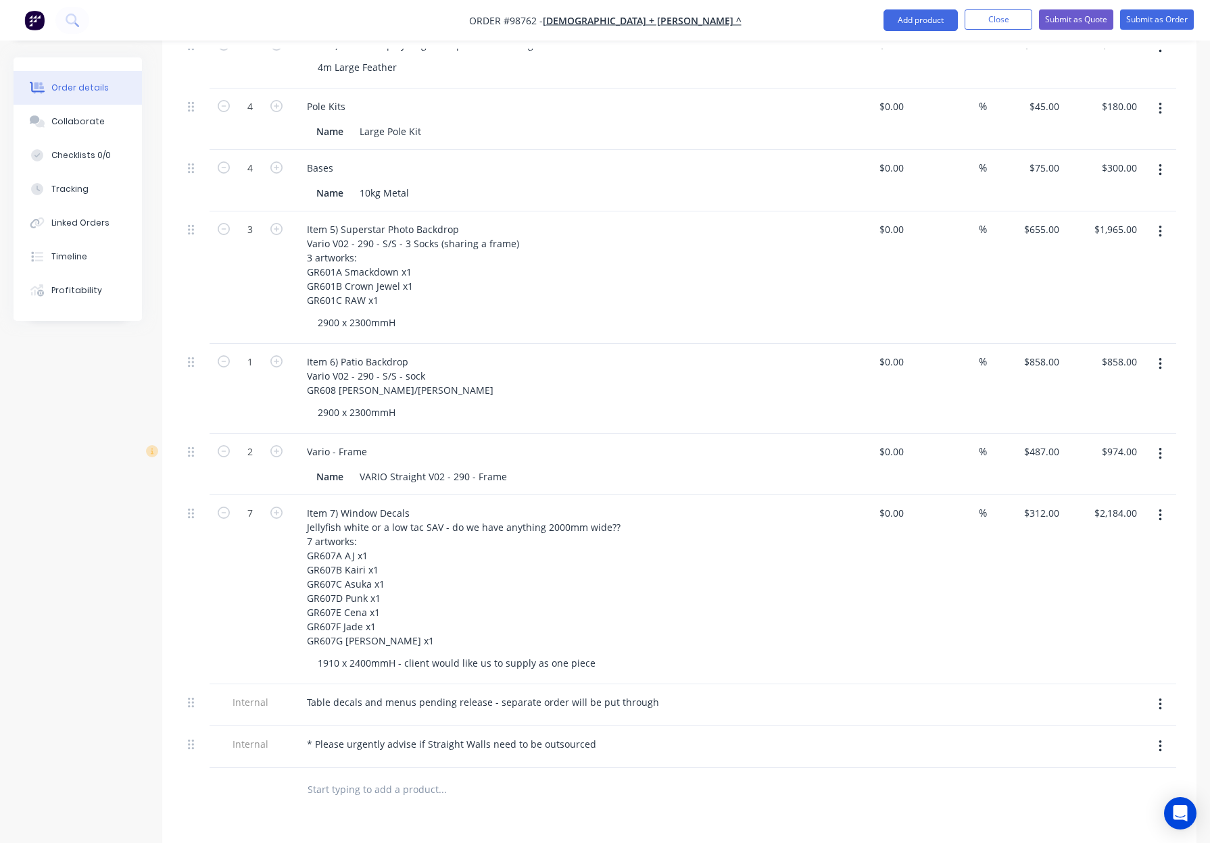
click at [639, 270] on div "Item 5) Superstar Photo Backdrop Vario V02 - 290 - S/S - 3 Socks (sharing a fra…" at bounding box center [561, 265] width 530 height 91
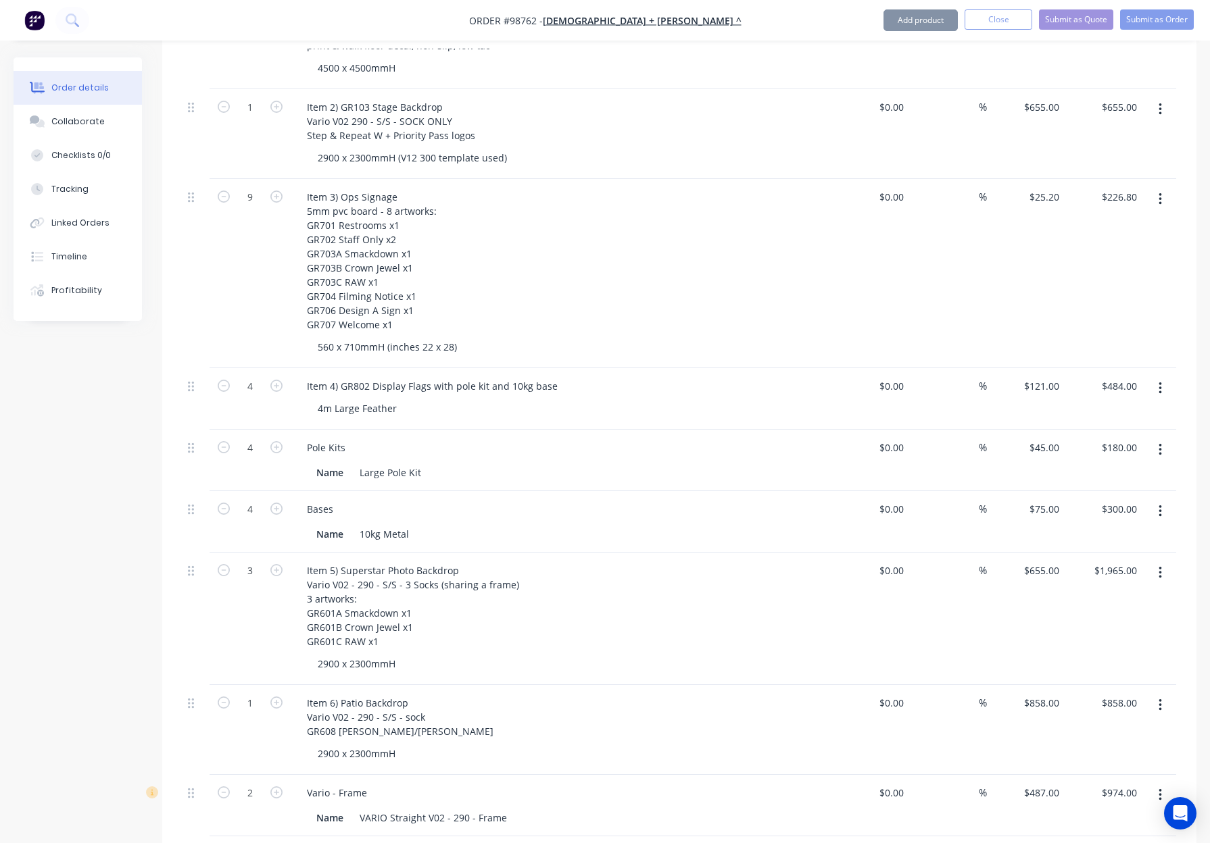
scroll to position [513, 0]
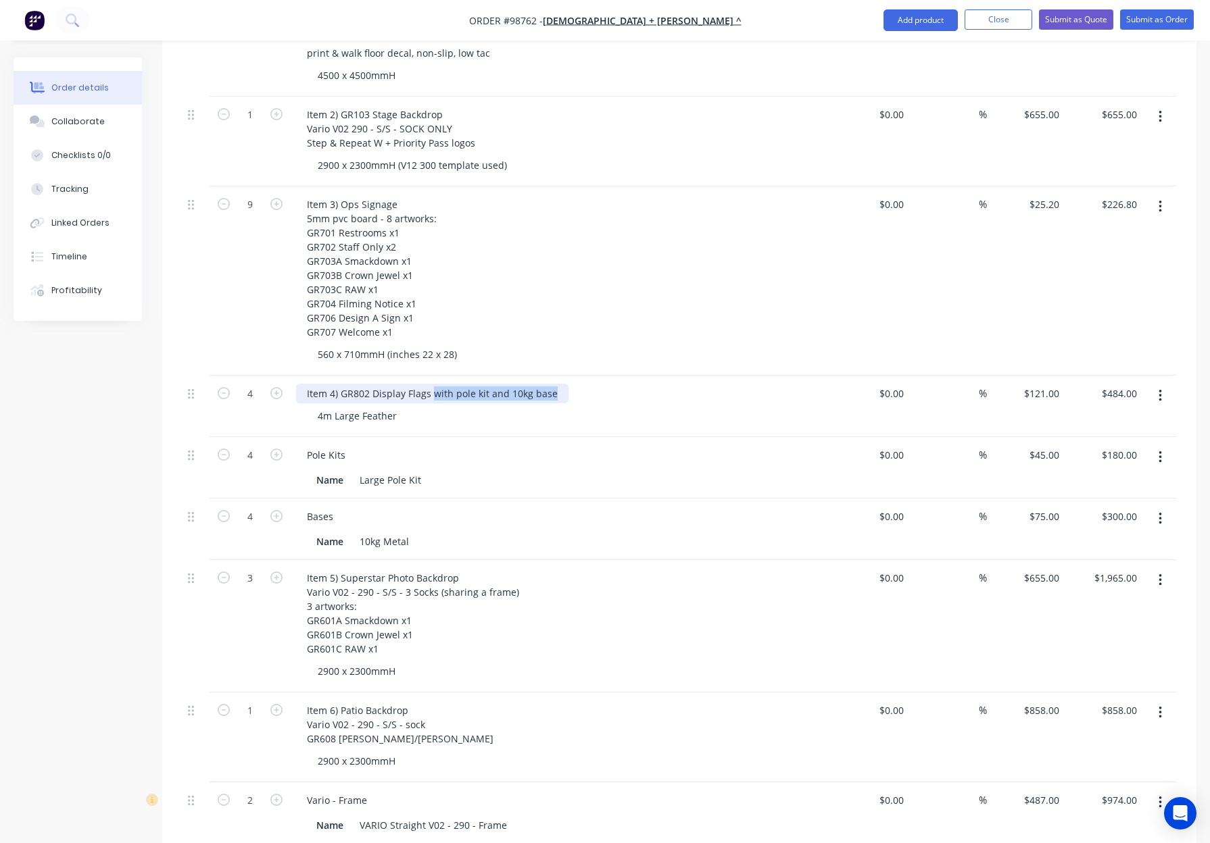
drag, startPoint x: 532, startPoint y: 376, endPoint x: 599, endPoint y: 379, distance: 67.0
click at [599, 384] on div "Item 4) GR802 Display Flags with pole kit and 10kg base" at bounding box center [561, 394] width 530 height 20
click at [502, 384] on div "Item 4) GR802 Display Flags" at bounding box center [561, 394] width 530 height 20
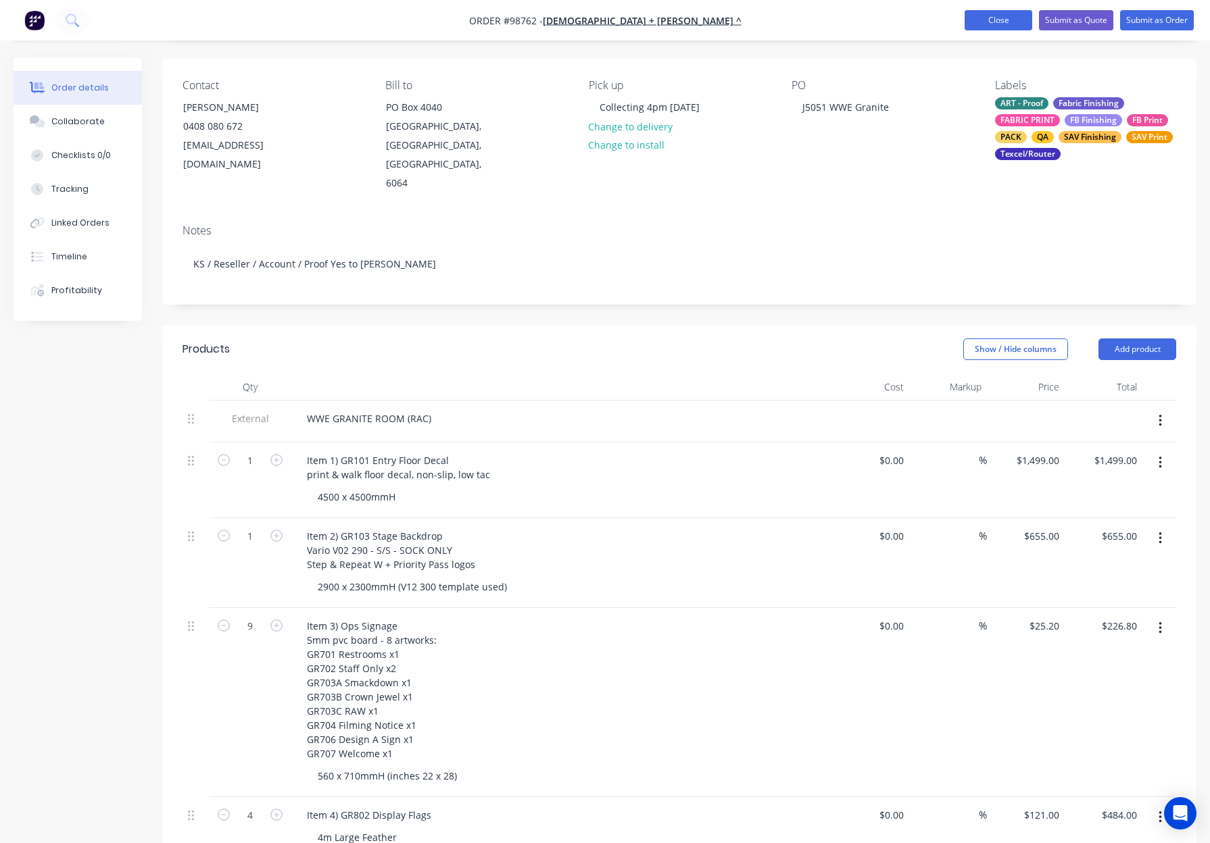
scroll to position [91, 0]
click at [999, 19] on button "Close" at bounding box center [998, 20] width 68 height 20
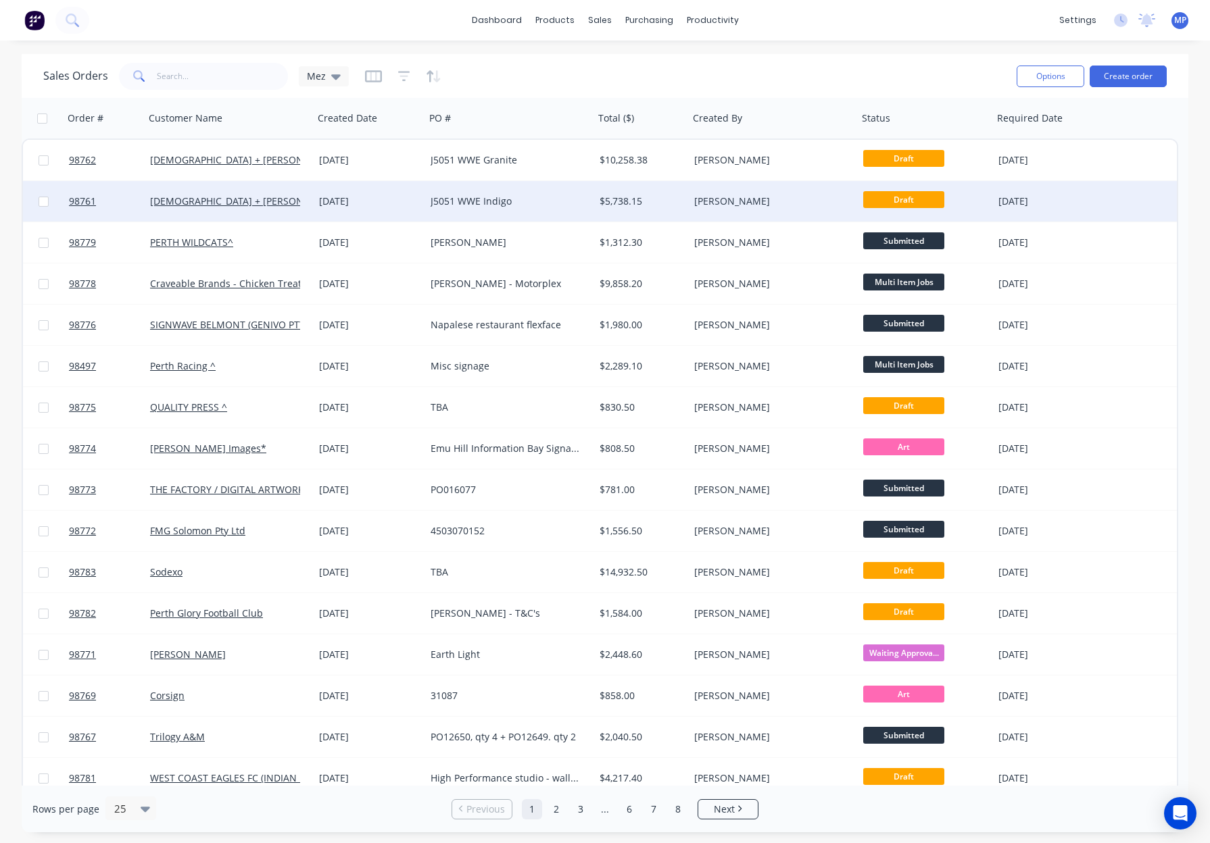
click at [562, 204] on div "J5051 WWE Indigo" at bounding box center [505, 202] width 150 height 14
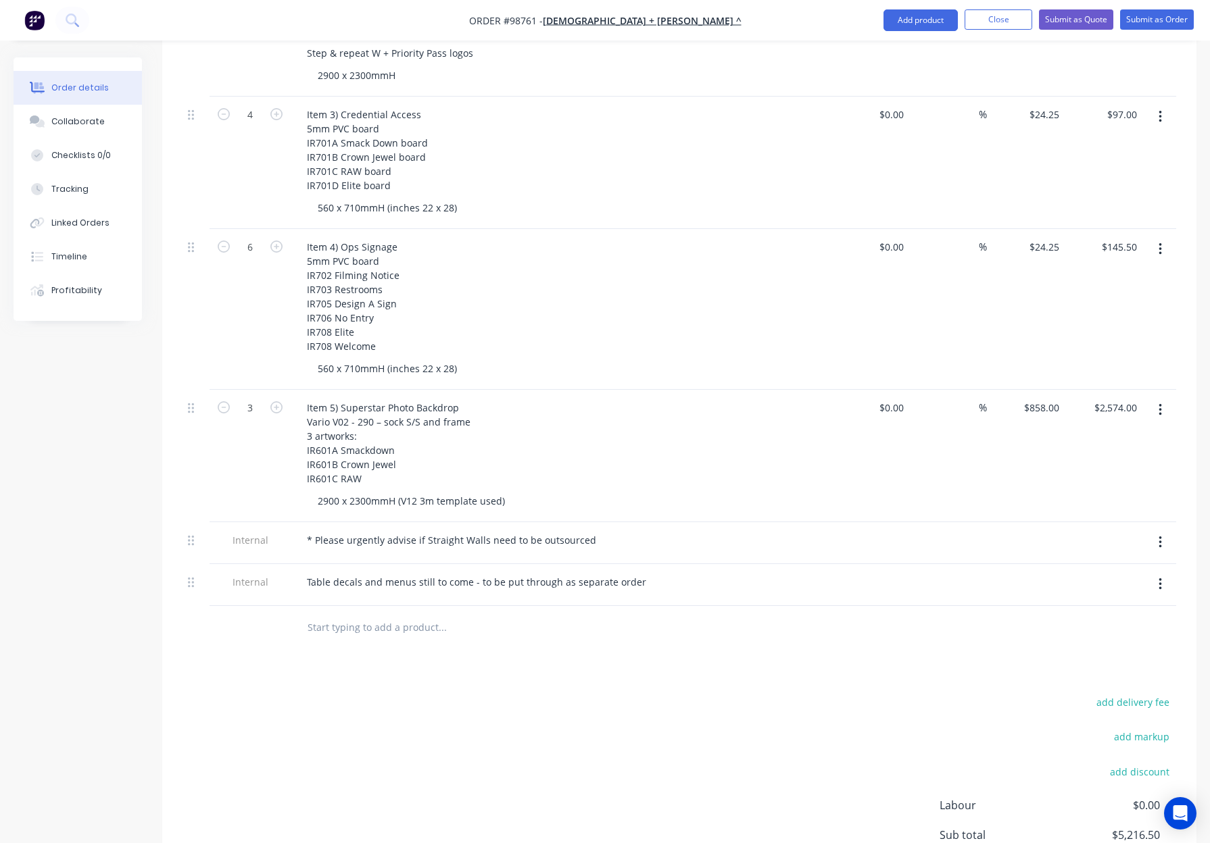
scroll to position [603, 0]
click at [322, 614] on input "text" at bounding box center [442, 627] width 270 height 27
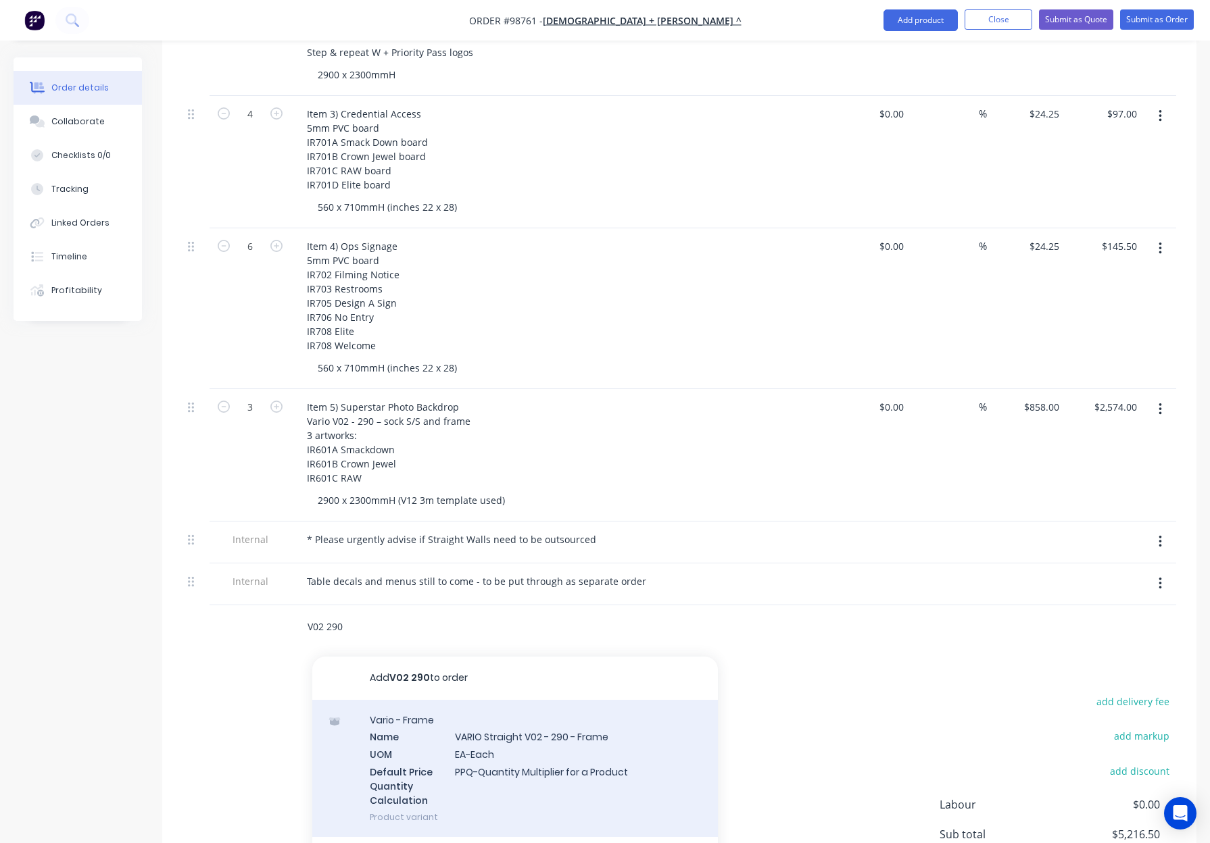
type input "V02 290"
click at [570, 723] on div "Vario - Frame Name VARIO Straight V02 - 290 - Frame UOM EA-Each Default Price Q…" at bounding box center [514, 768] width 405 height 137
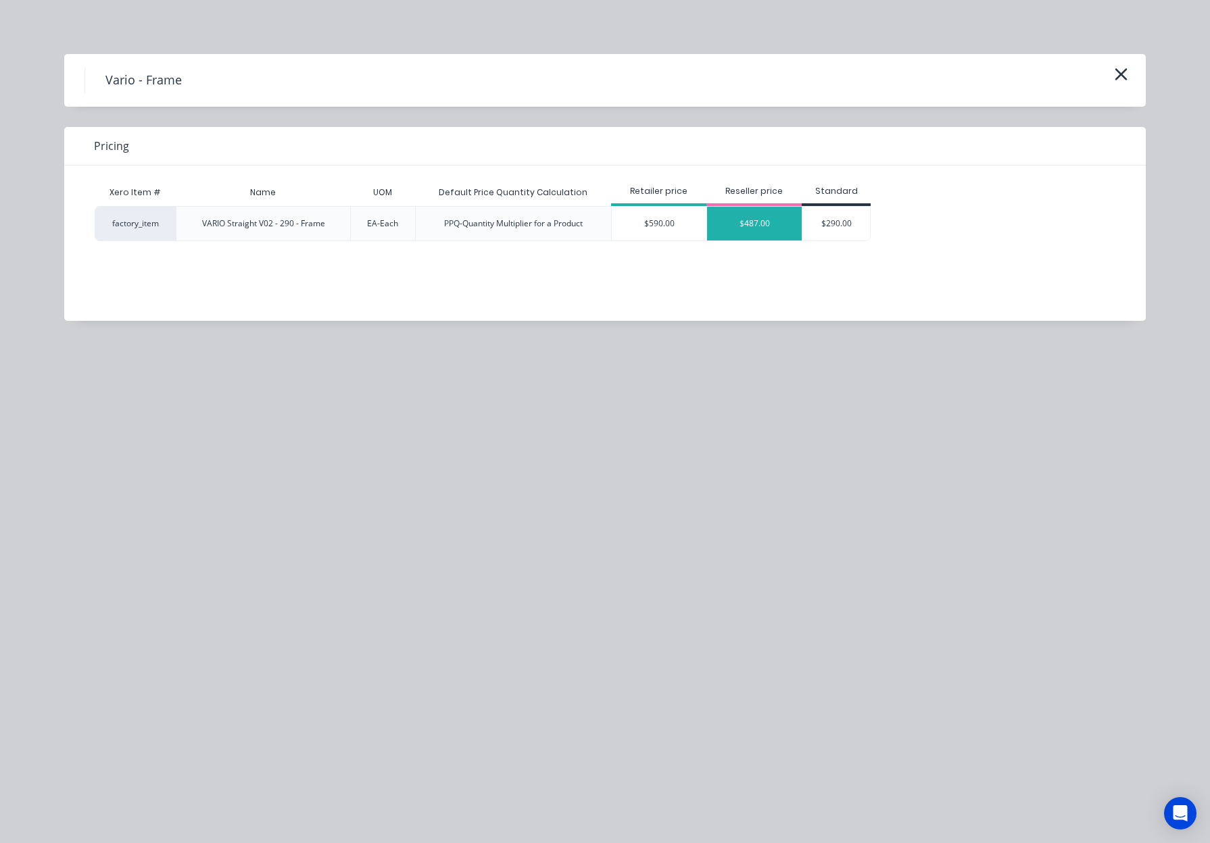
click at [747, 222] on div "$487.00" at bounding box center [754, 224] width 95 height 34
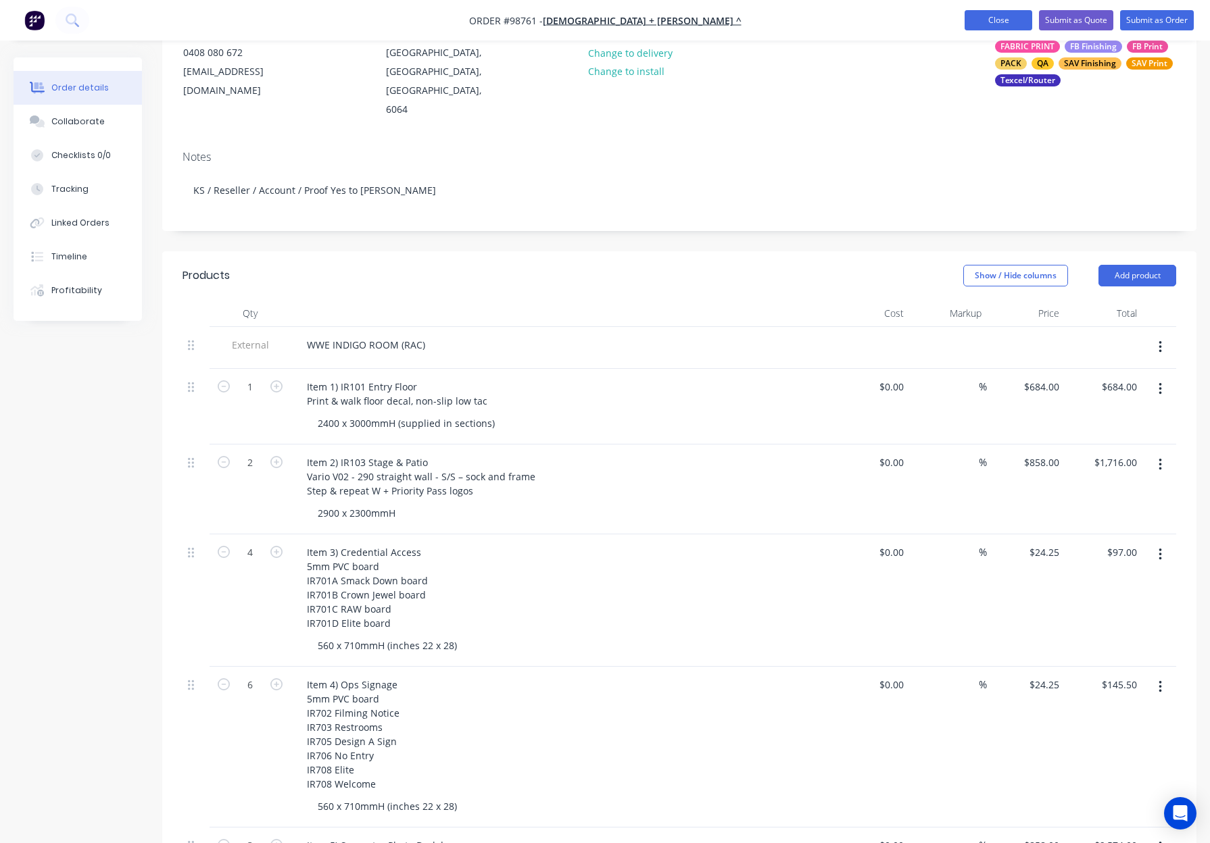
scroll to position [162, 0]
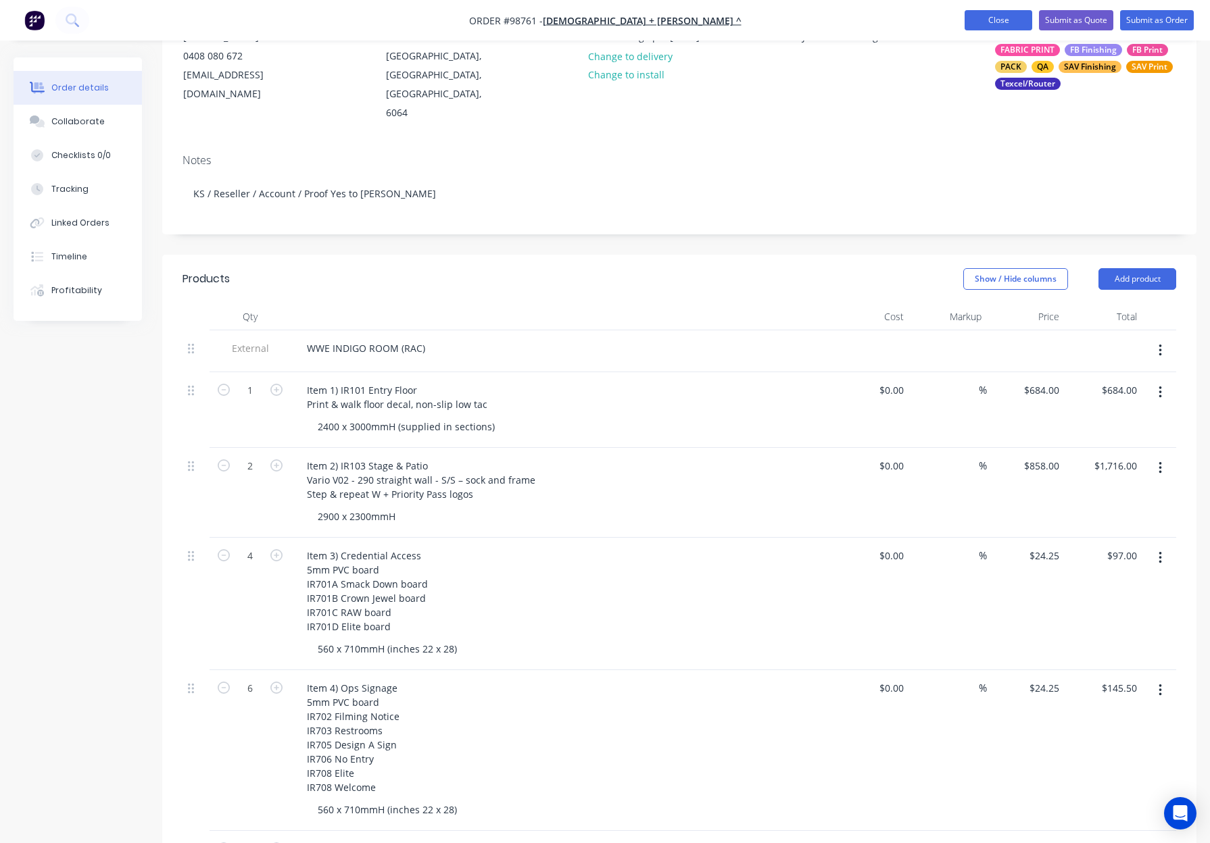
click at [989, 15] on button "Close" at bounding box center [998, 20] width 68 height 20
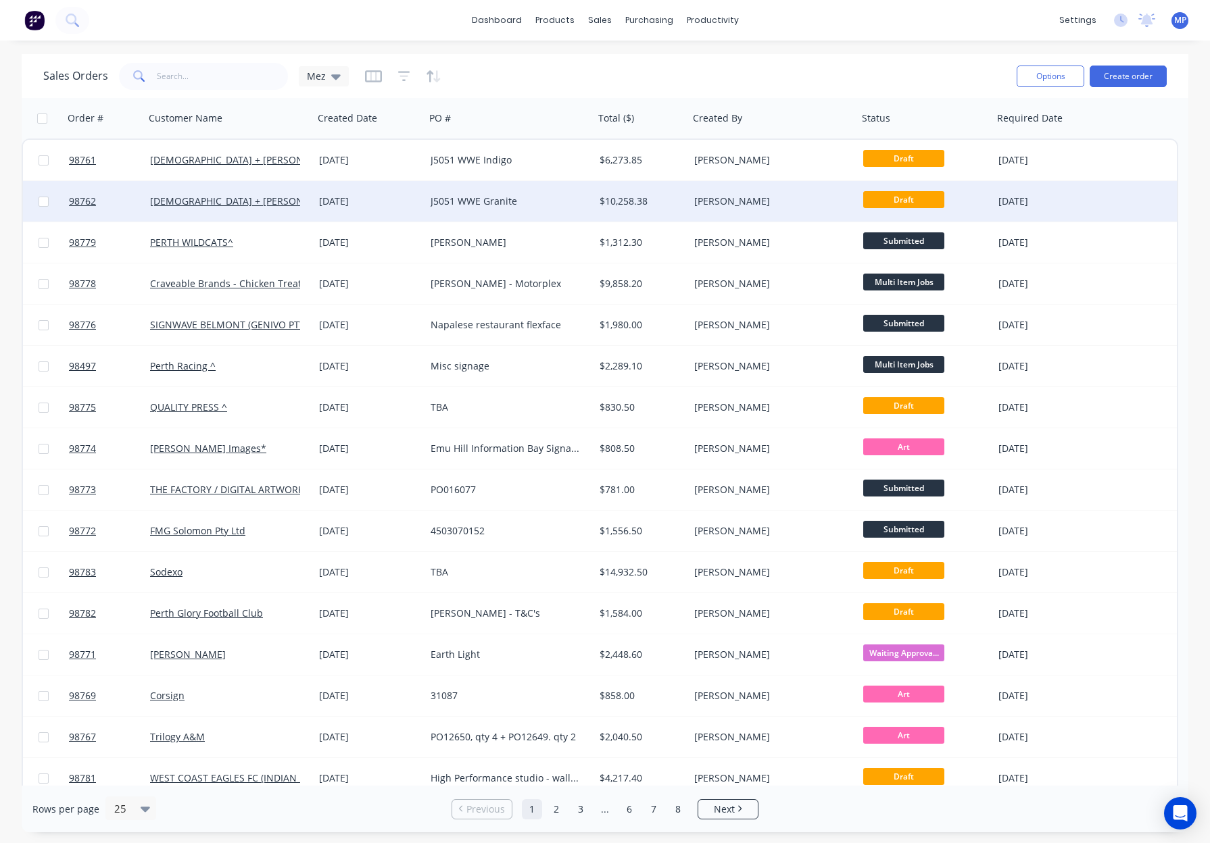
click at [812, 186] on div "[PERSON_NAME]" at bounding box center [773, 201] width 169 height 41
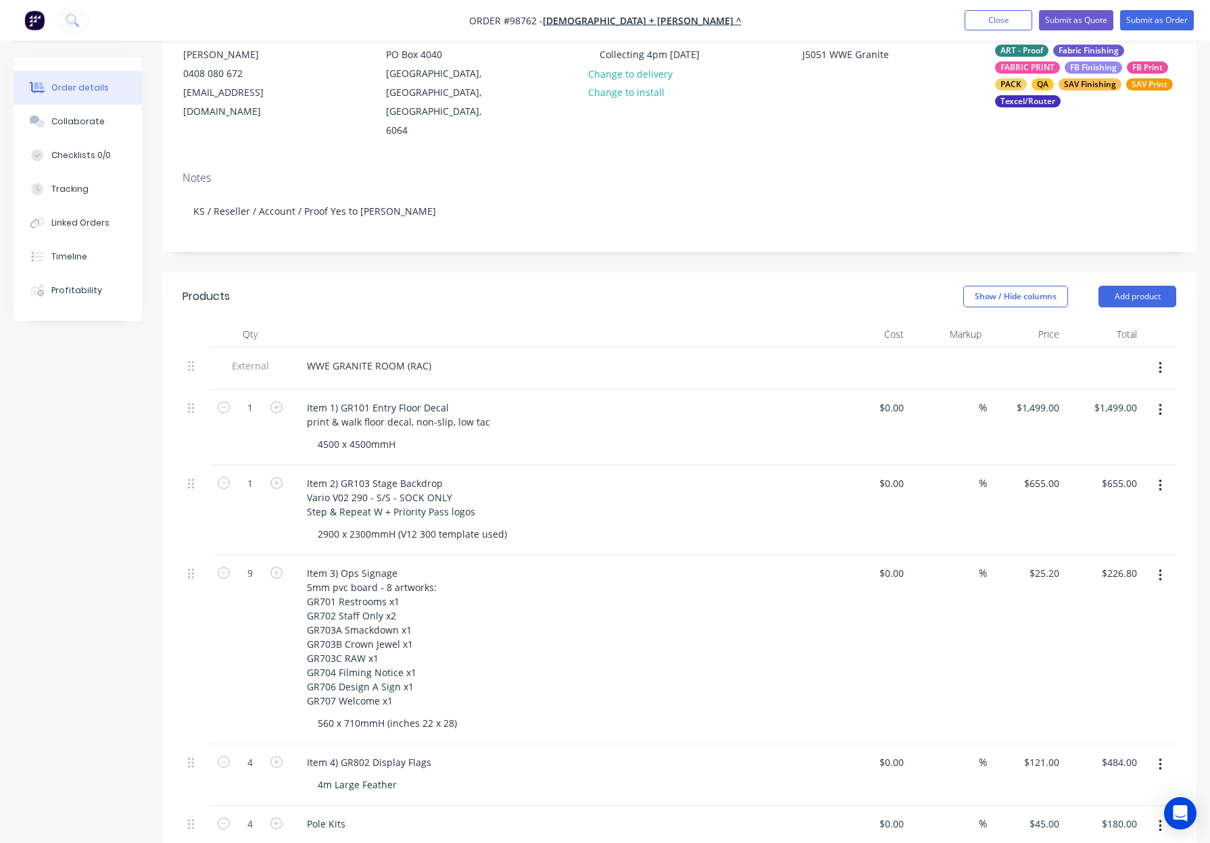
scroll to position [129, 0]
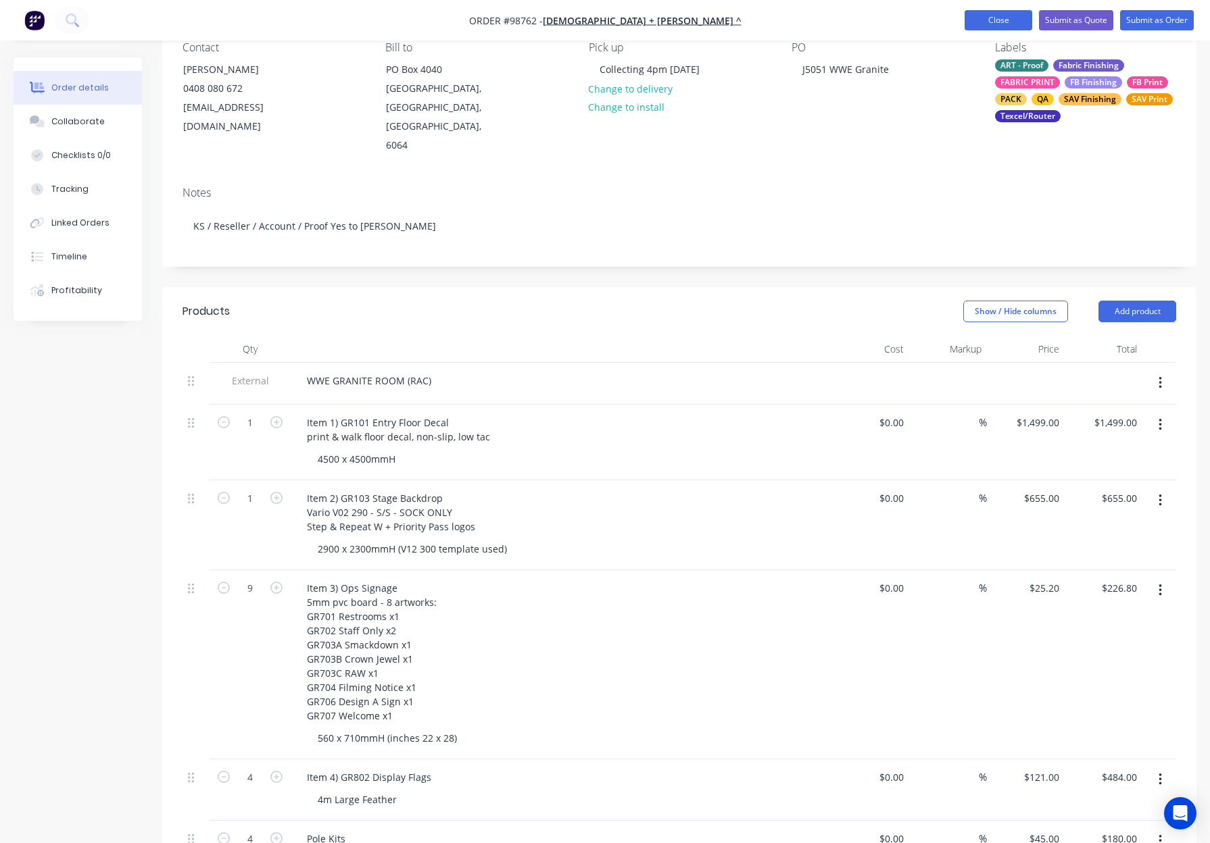
click at [992, 15] on button "Close" at bounding box center [998, 20] width 68 height 20
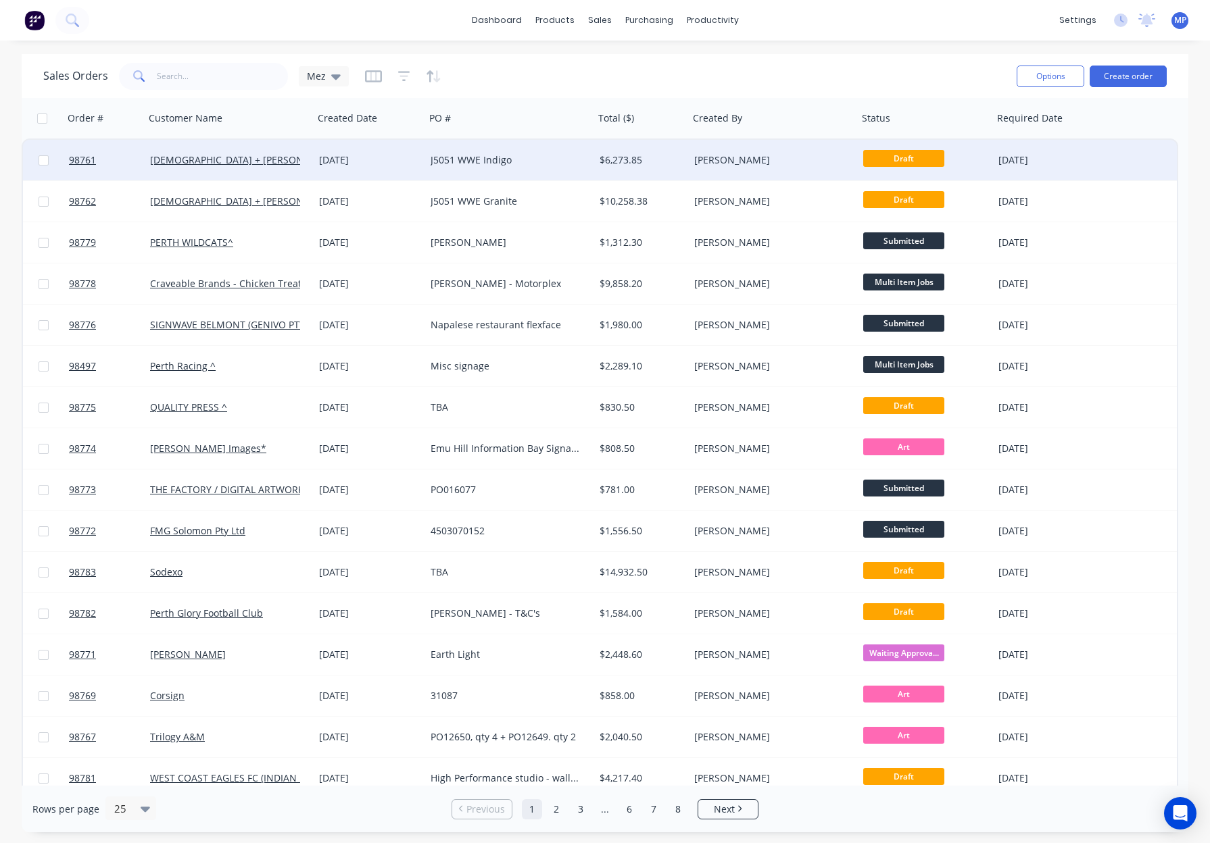
drag, startPoint x: 630, startPoint y: 182, endPoint x: 648, endPoint y: 166, distance: 23.5
click at [648, 166] on div "$6,273.85" at bounding box center [639, 160] width 80 height 14
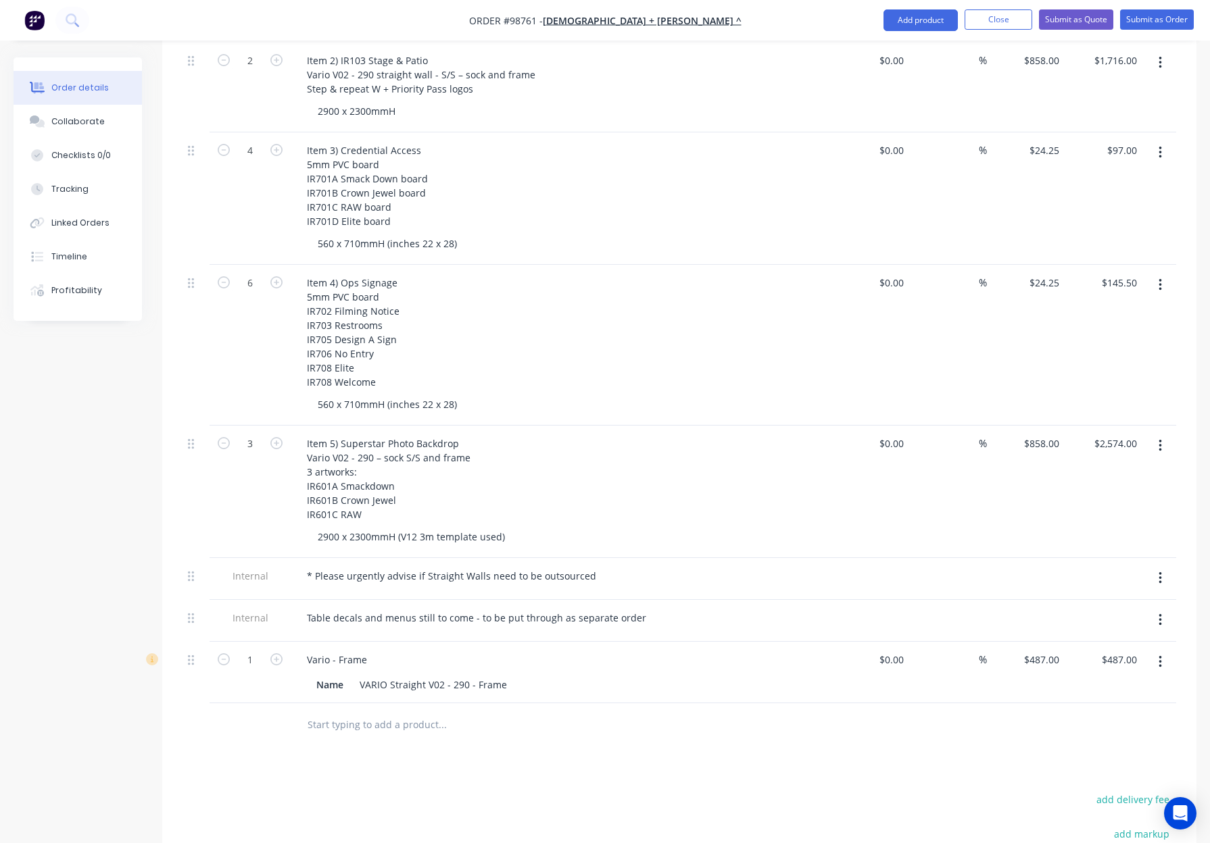
scroll to position [566, 0]
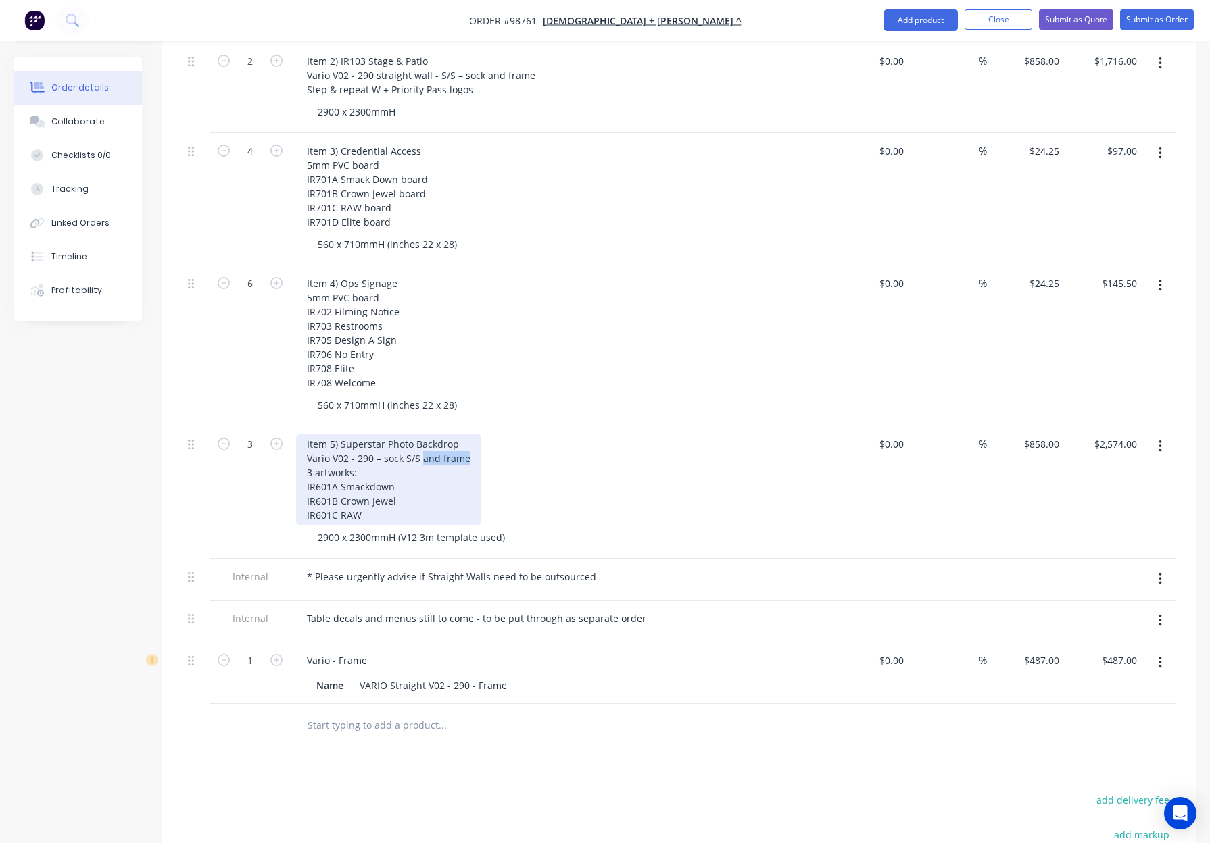
drag, startPoint x: 430, startPoint y: 440, endPoint x: 502, endPoint y: 442, distance: 72.3
click at [502, 442] on div "Item 5) Superstar Photo Backdrop Vario V02 - 290 – sock S/S and frame 3 artwork…" at bounding box center [561, 480] width 530 height 91
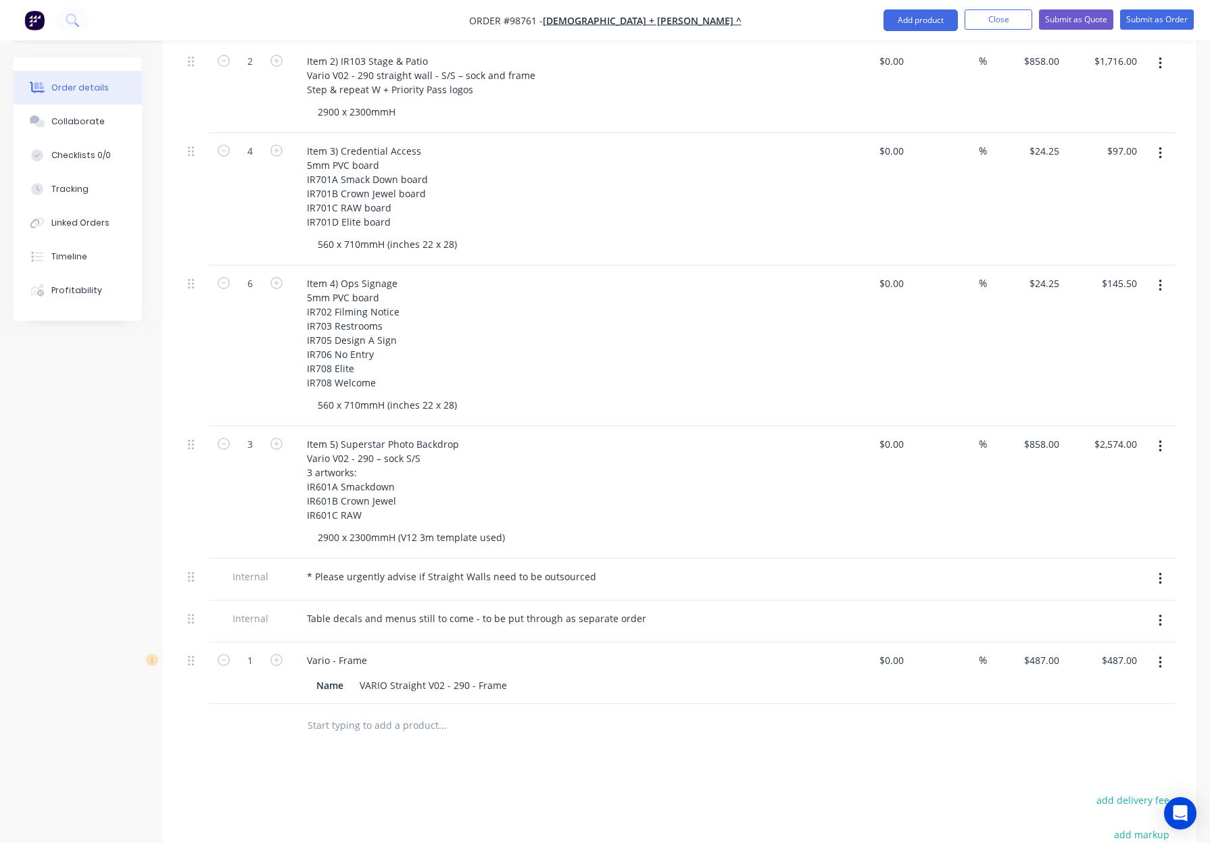
click at [580, 440] on div "Item 5) Superstar Photo Backdrop Vario V02 - 290 – sock S/S 3 artworks: IR601A …" at bounding box center [561, 480] width 530 height 91
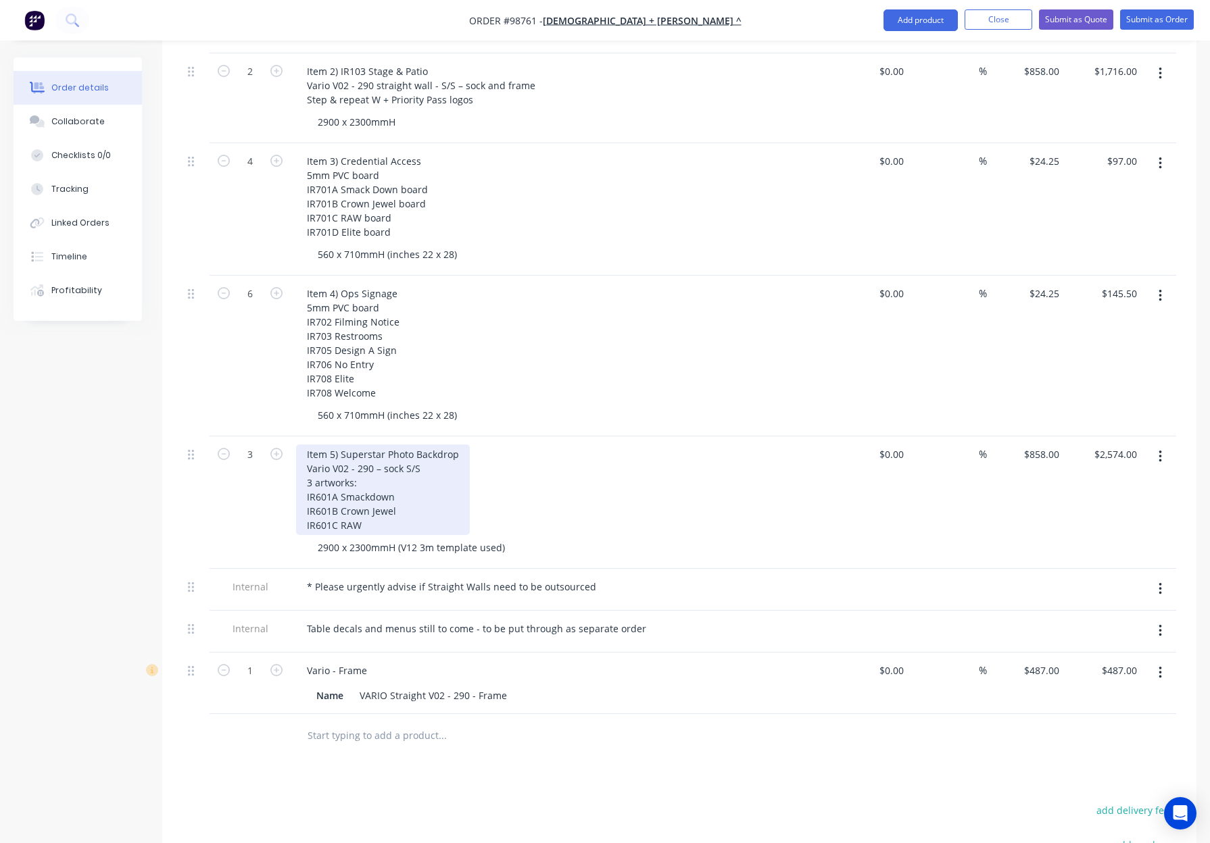
drag, startPoint x: 404, startPoint y: 449, endPoint x: 412, endPoint y: 453, distance: 8.5
click at [404, 449] on div "Item 5) Superstar Photo Backdrop Vario V02 - 290 – sock S/S 3 artworks: IR601A …" at bounding box center [383, 490] width 174 height 91
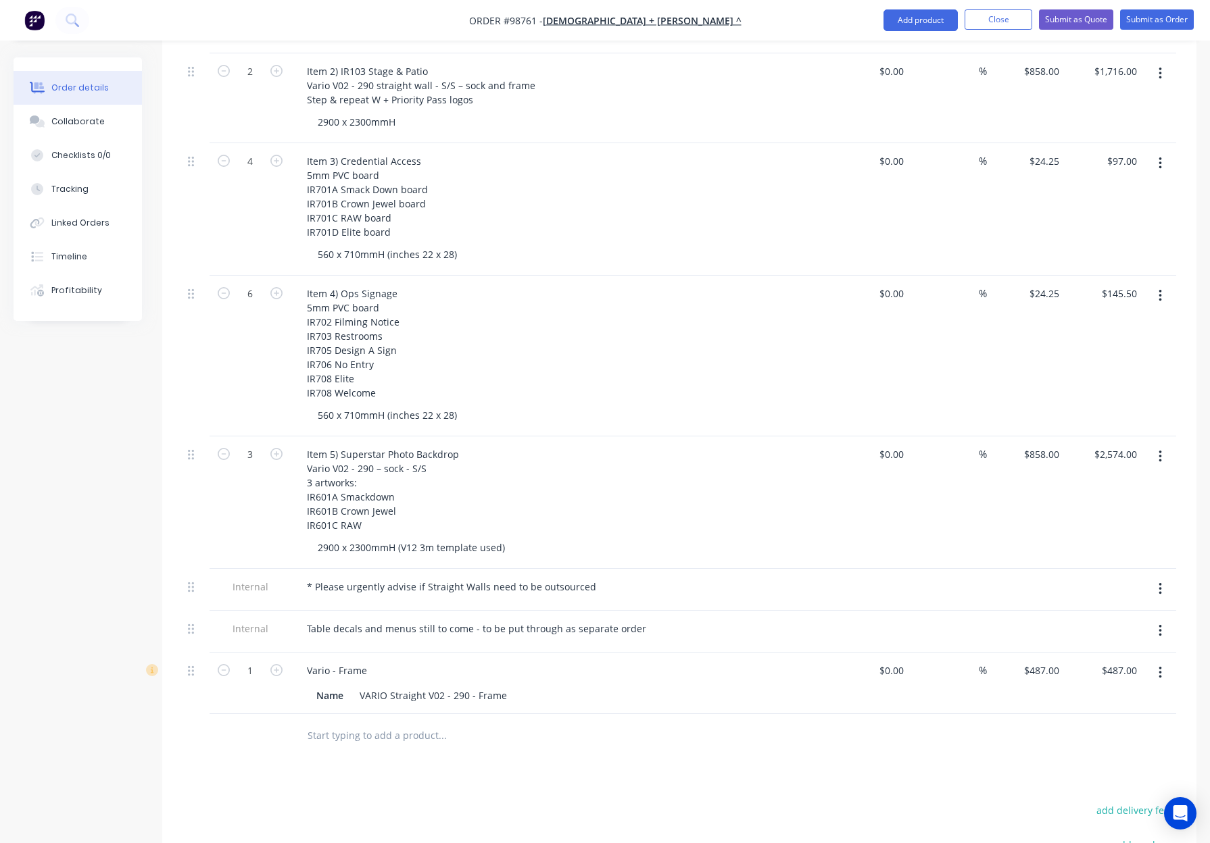
click at [527, 464] on div "Item 5) Superstar Photo Backdrop Vario V02 - 290 – sock - S/S 3 artworks: IR601…" at bounding box center [561, 490] width 530 height 91
click at [275, 664] on icon "button" at bounding box center [276, 670] width 12 height 12
type input "2"
type input "$974.00"
click at [275, 664] on icon "button" at bounding box center [276, 670] width 12 height 12
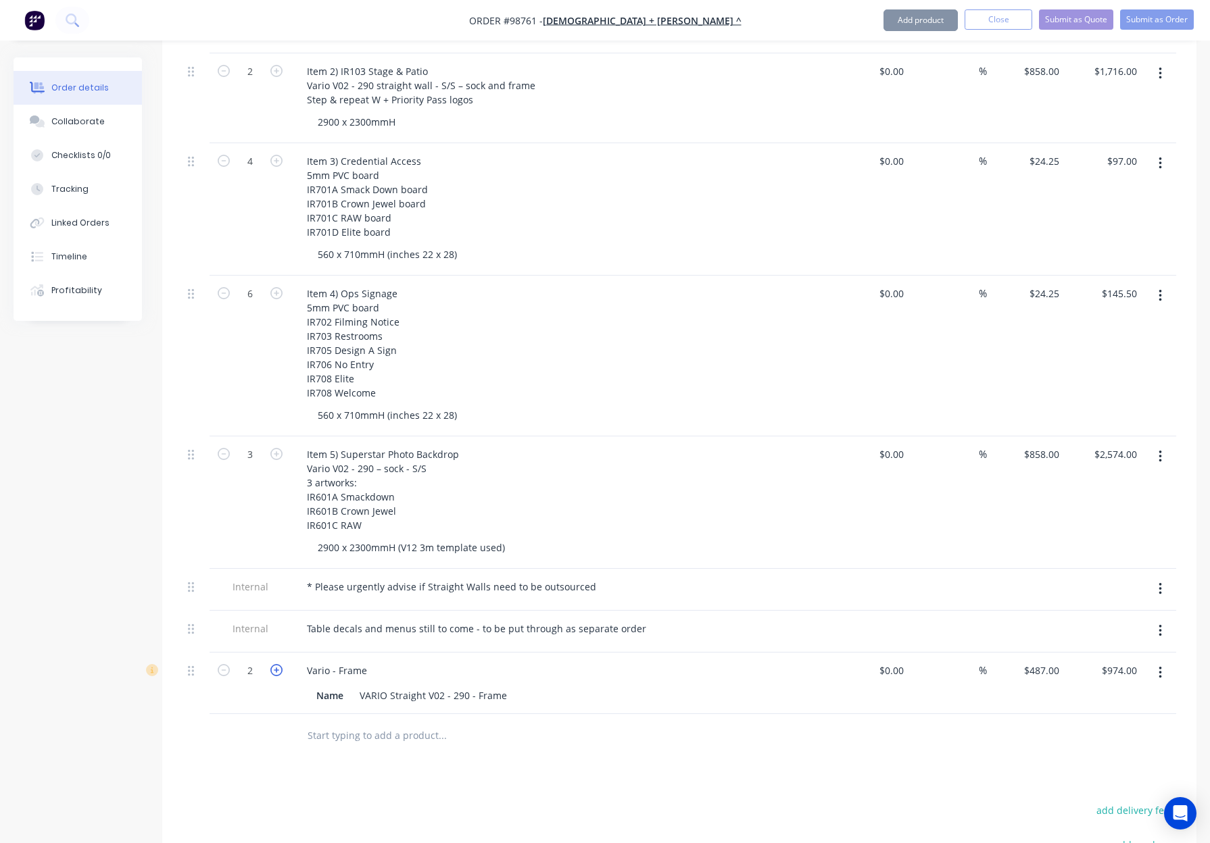
type input "3"
type input "$1,461.00"
click at [275, 664] on icon "button" at bounding box center [276, 670] width 12 height 12
type input "4"
type input "$1,948.00"
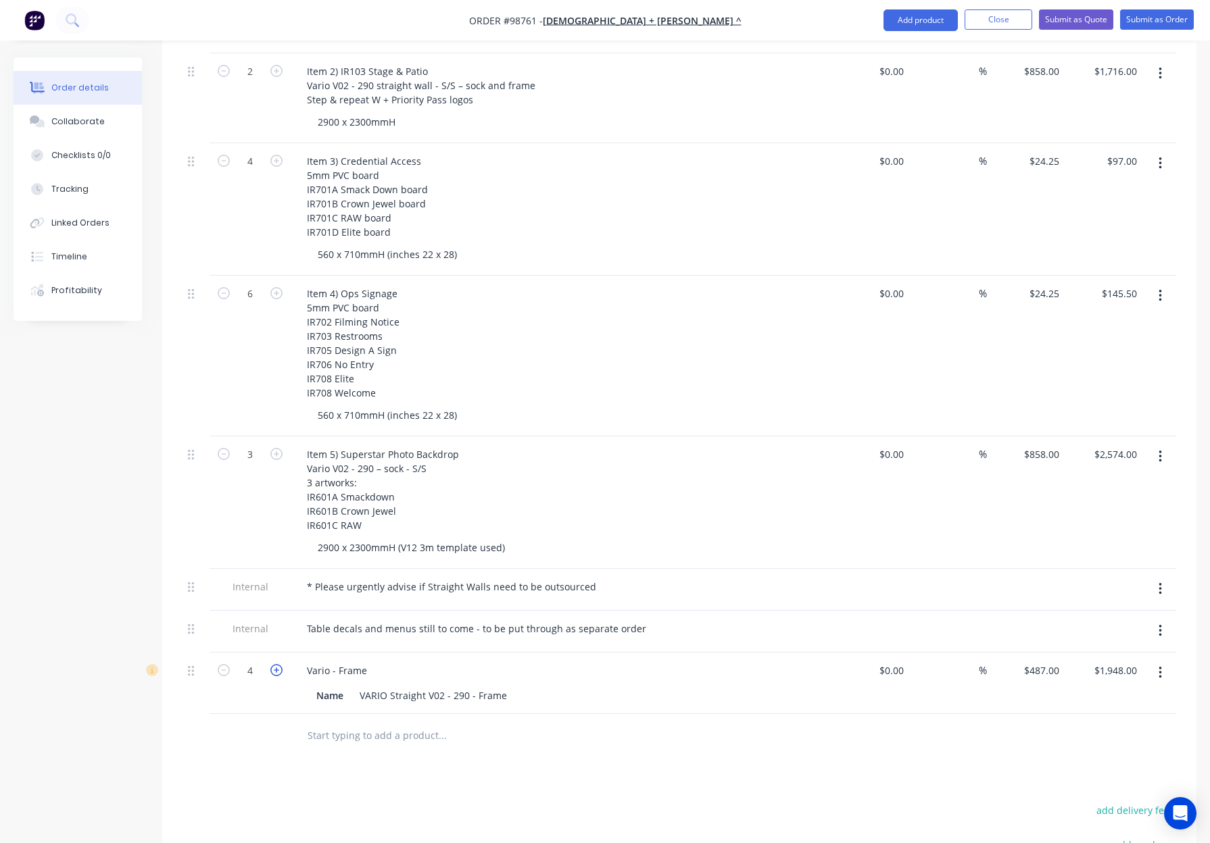
click at [278, 664] on icon "button" at bounding box center [276, 670] width 12 height 12
type input "5"
type input "$2,435.00"
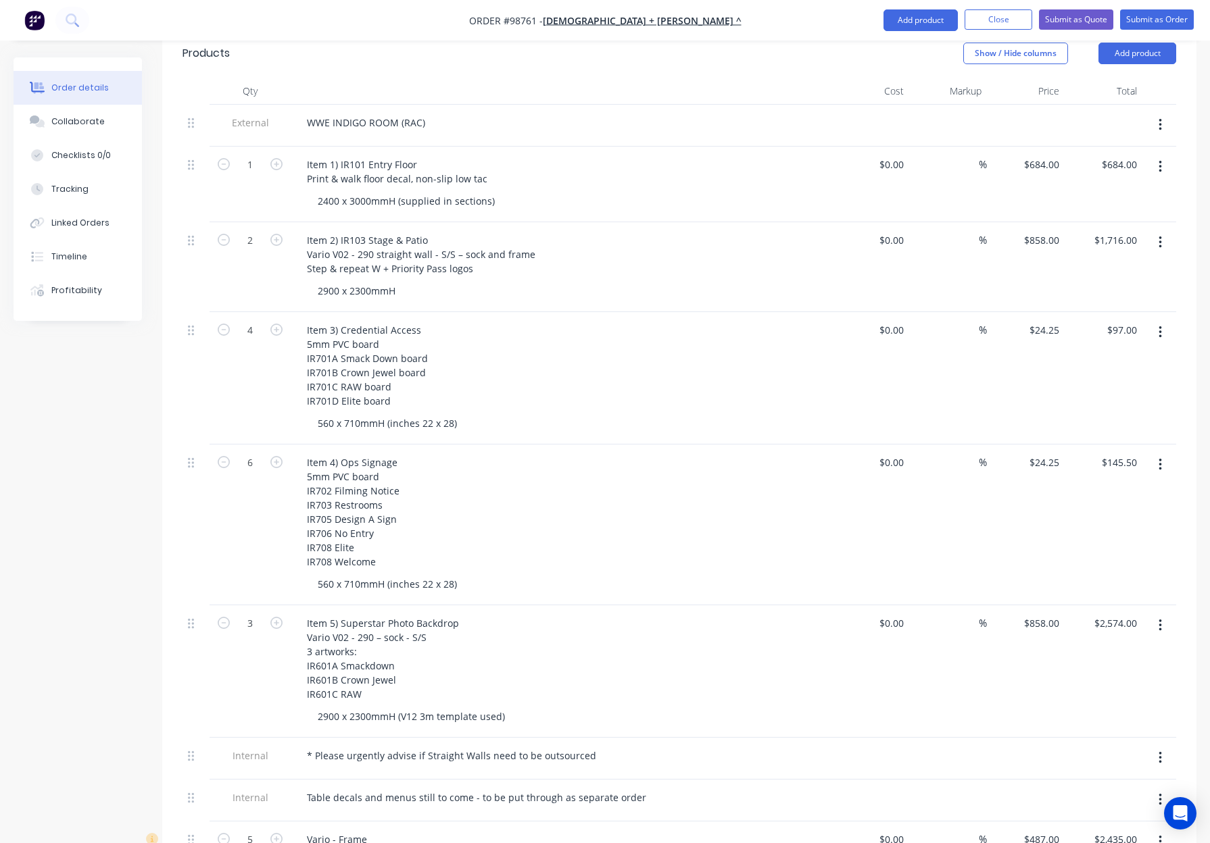
scroll to position [380, 0]
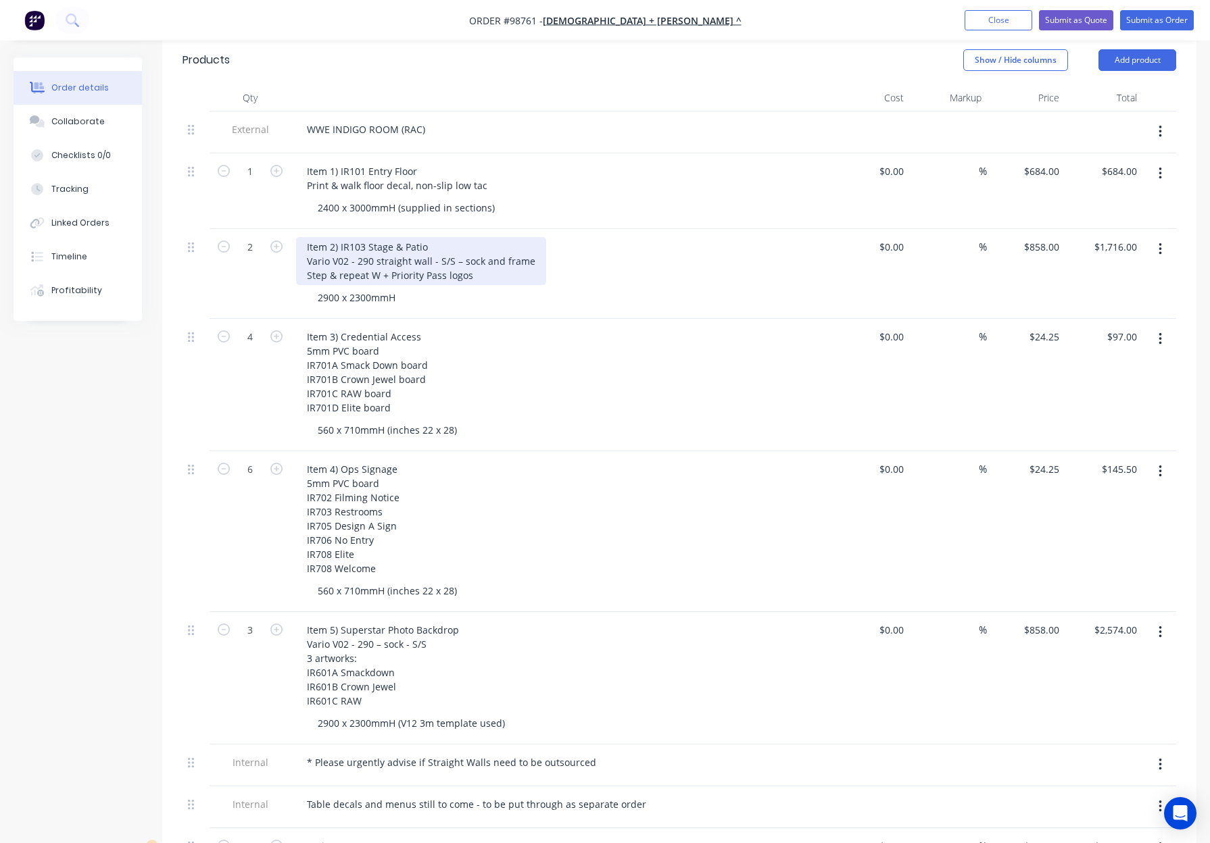
drag, startPoint x: 404, startPoint y: 241, endPoint x: 383, endPoint y: 241, distance: 20.9
click at [386, 241] on div "Item 2) IR103 Stage & Patio Vario V02 - 290 straight wall - S/S – sock and fram…" at bounding box center [421, 261] width 250 height 48
drag, startPoint x: 376, startPoint y: 241, endPoint x: 428, endPoint y: 243, distance: 51.4
click at [428, 243] on div "Item 2) IR103 Stage & Patio Vario V02 - 290 straight wall - S/S – sock and fram…" at bounding box center [421, 261] width 250 height 48
click at [530, 249] on div "Item 2) IR103 Stage & Patio Vario V02 - 290 - S/S – sock and frame Step & repea…" at bounding box center [561, 261] width 530 height 48
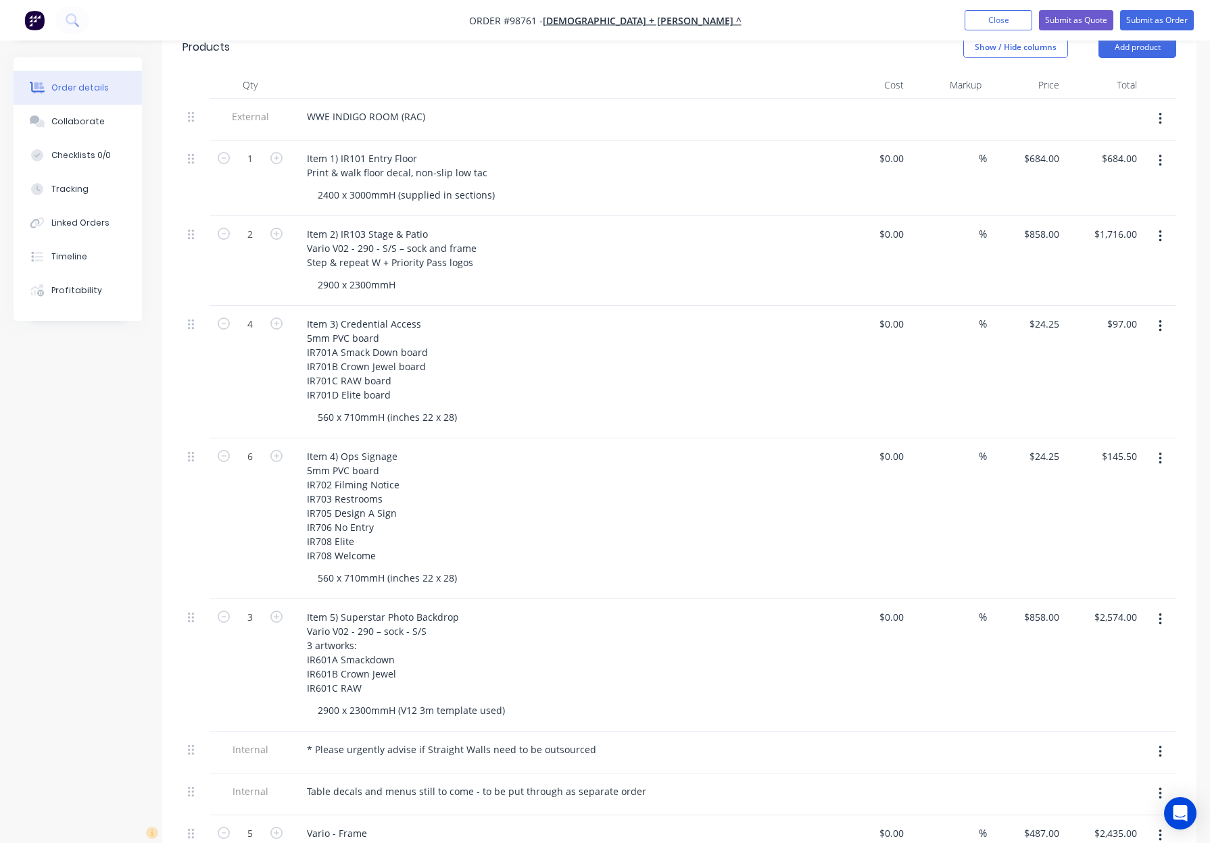
scroll to position [389, 0]
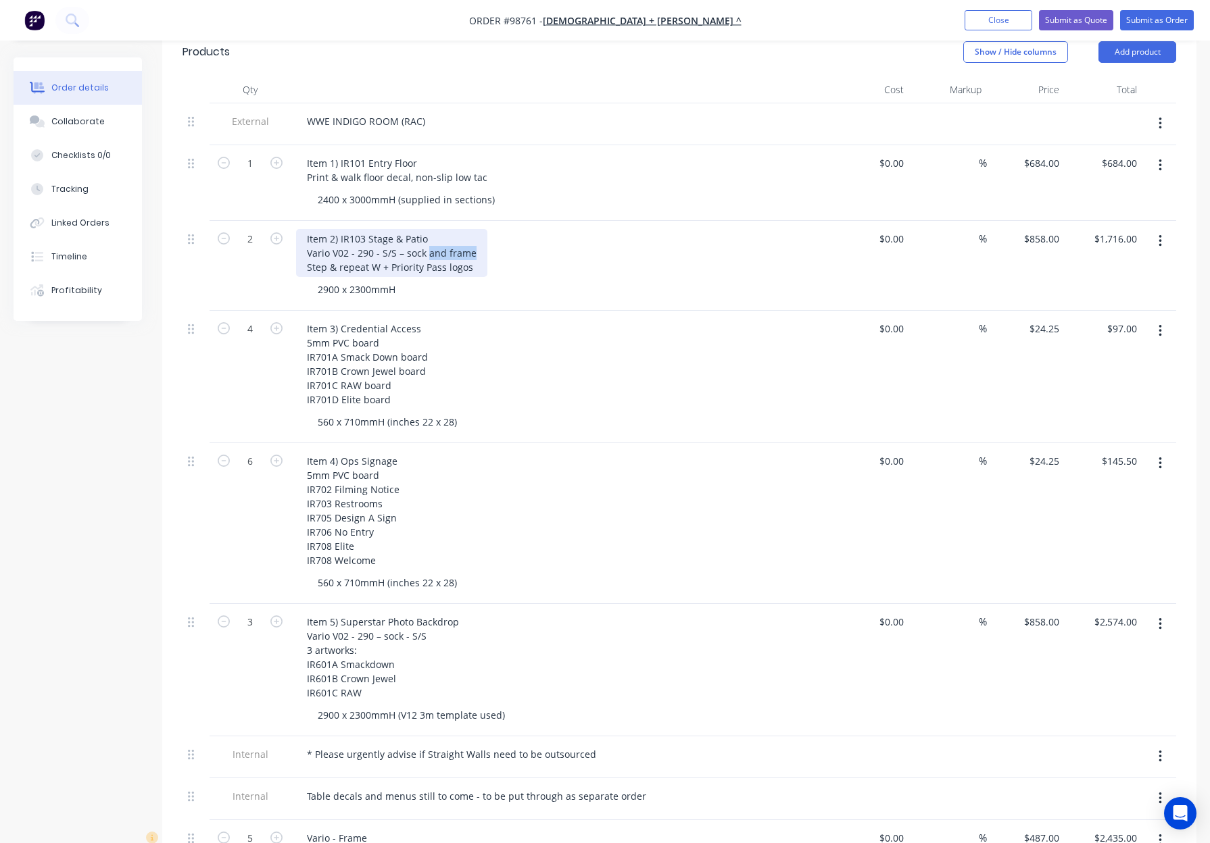
drag, startPoint x: 449, startPoint y: 234, endPoint x: 481, endPoint y: 241, distance: 32.5
click at [427, 236] on div "Item 2) IR103 Stage & Patio Vario V02 - 290 - S/S – sock and frame Step & repea…" at bounding box center [391, 253] width 191 height 48
click at [570, 240] on div "Item 2) IR103 Stage & Patio Vario V02 - 290 - S/S – sock Step & repeat W + Prio…" at bounding box center [561, 253] width 530 height 48
drag, startPoint x: 424, startPoint y: 236, endPoint x: 384, endPoint y: 237, distance: 40.6
click at [379, 237] on div "Item 2) IR103 Stage & Patio Vario V02 - 290 - S/S – sock Step & repeat W + Prio…" at bounding box center [390, 253] width 188 height 48
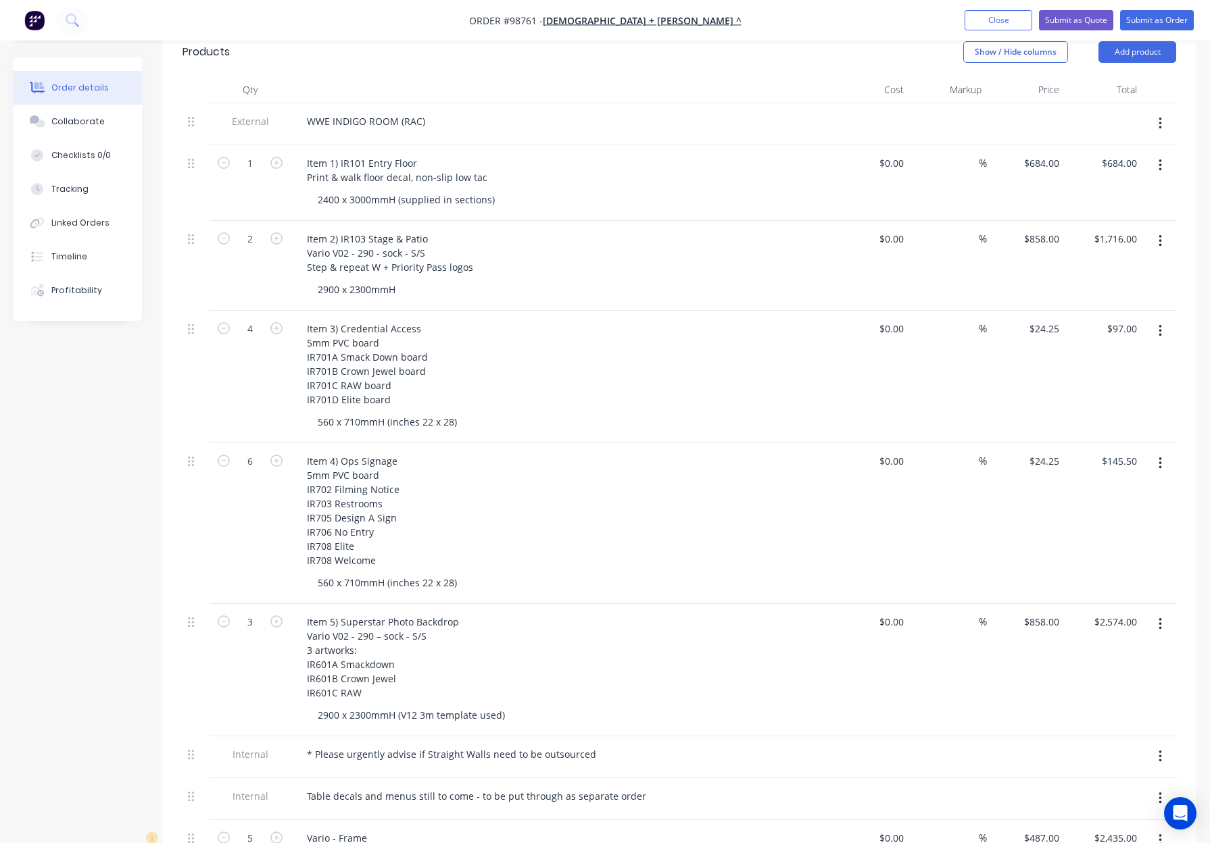
click at [664, 280] on div "2900 x 2300mmH" at bounding box center [566, 290] width 519 height 20
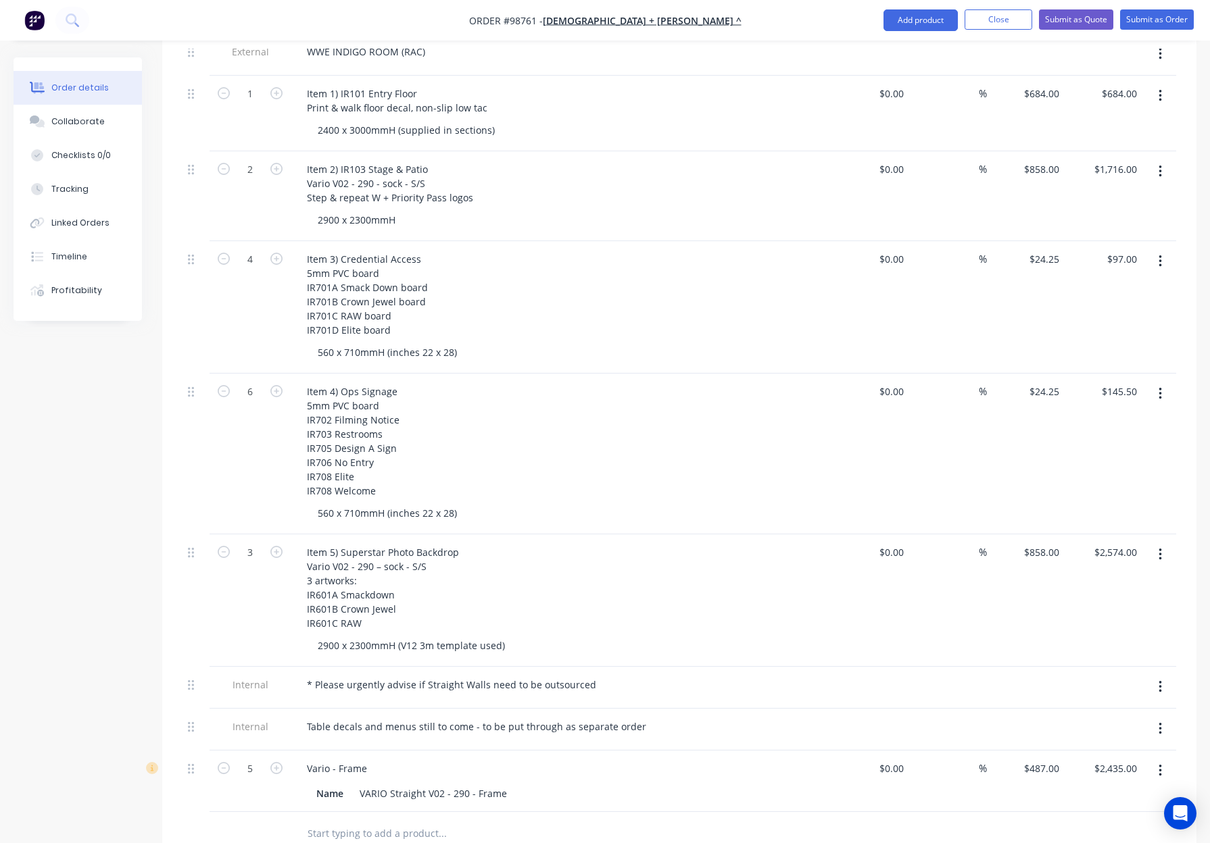
scroll to position [457, 0]
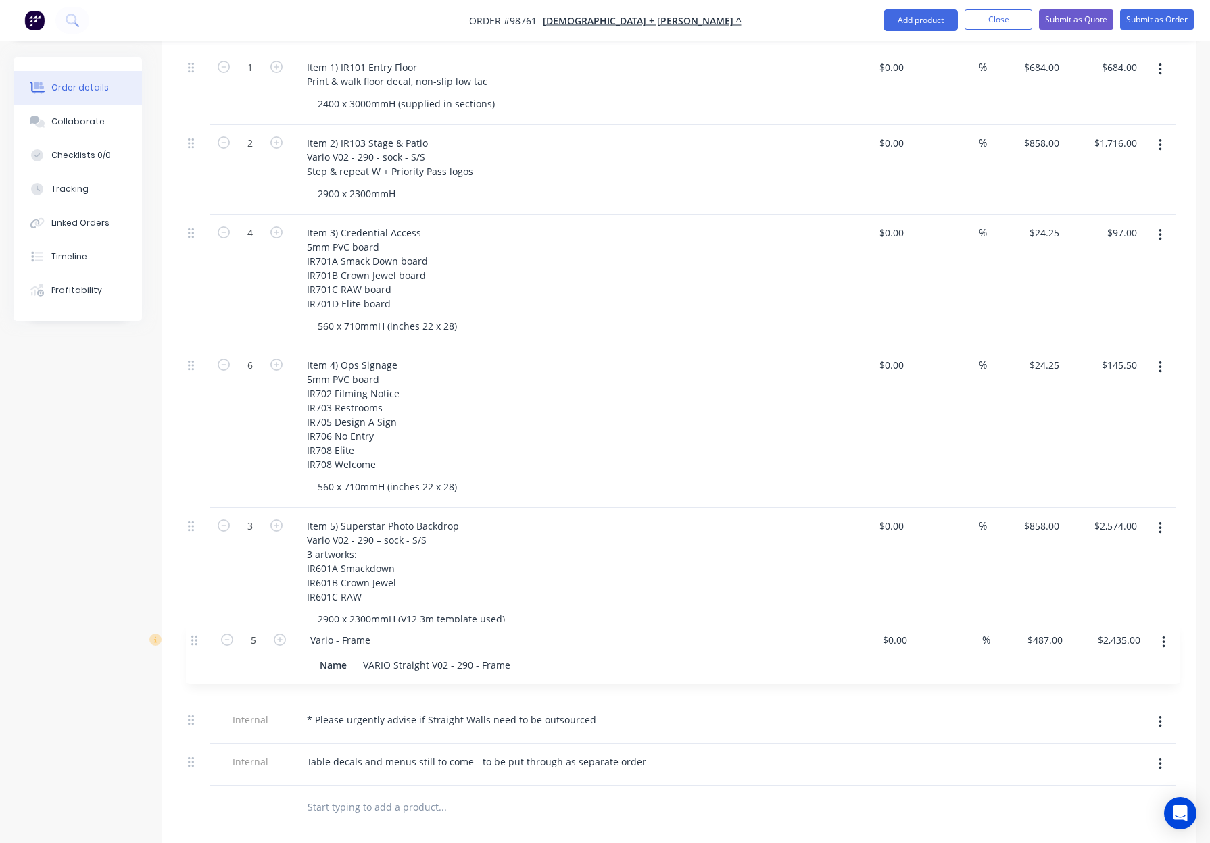
drag, startPoint x: 184, startPoint y: 693, endPoint x: 195, endPoint y: 636, distance: 58.4
click at [195, 636] on div "External WWE INDIGO ROOM (RAC) 1 Item 1) IR101 Entry Floor Print & walk floor d…" at bounding box center [678, 396] width 993 height 778
click at [667, 419] on div "Item 4) Ops Signage 5mm PVC board IR702 Filming Notice IR703 Restrooms IR705 De…" at bounding box center [561, 413] width 530 height 119
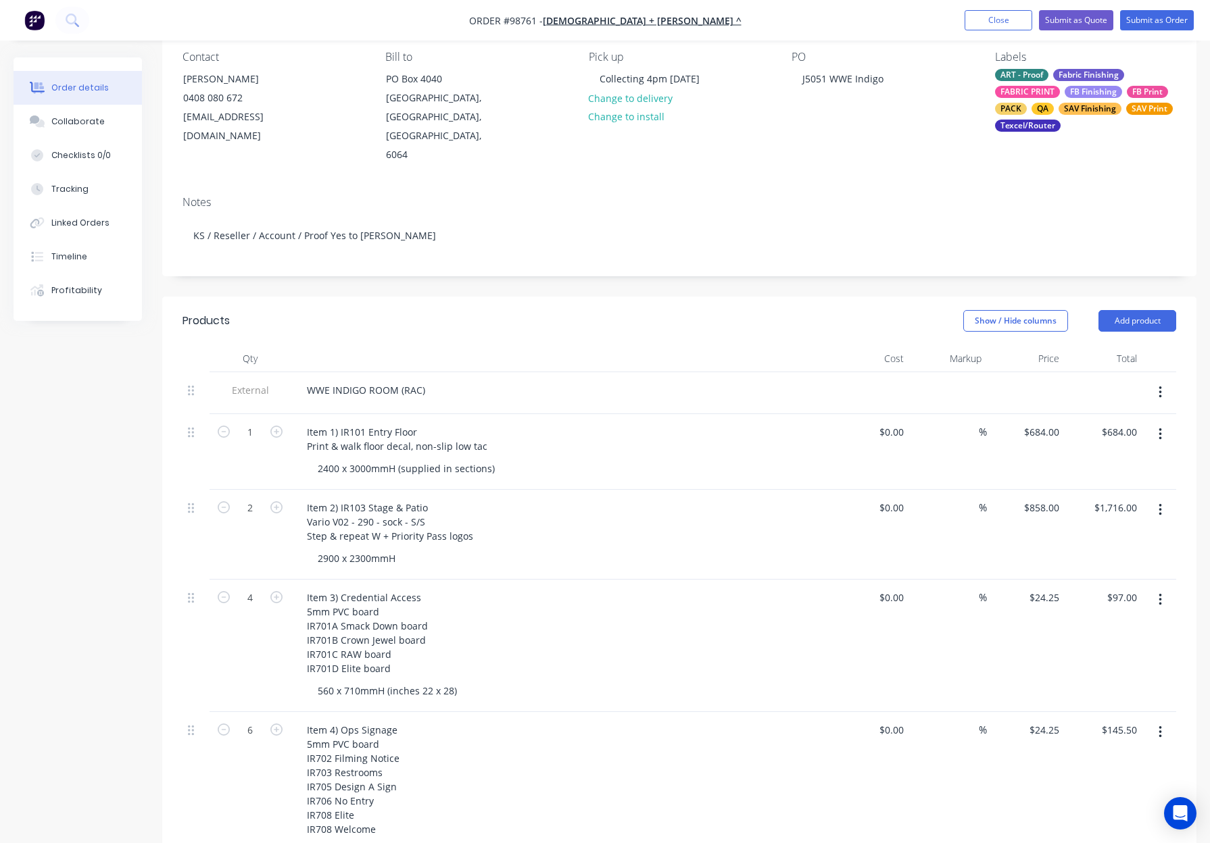
scroll to position [0, 0]
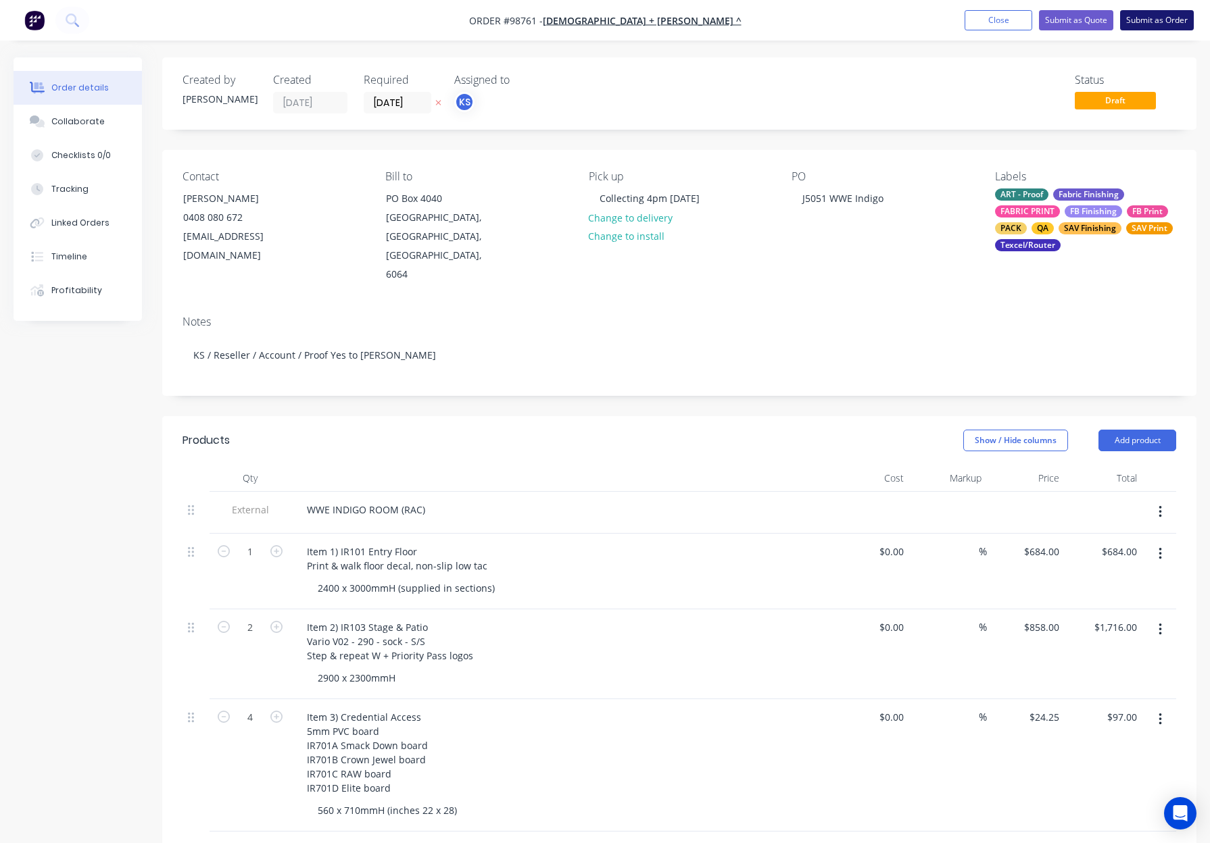
click at [1143, 23] on button "Submit as Order" at bounding box center [1157, 20] width 74 height 20
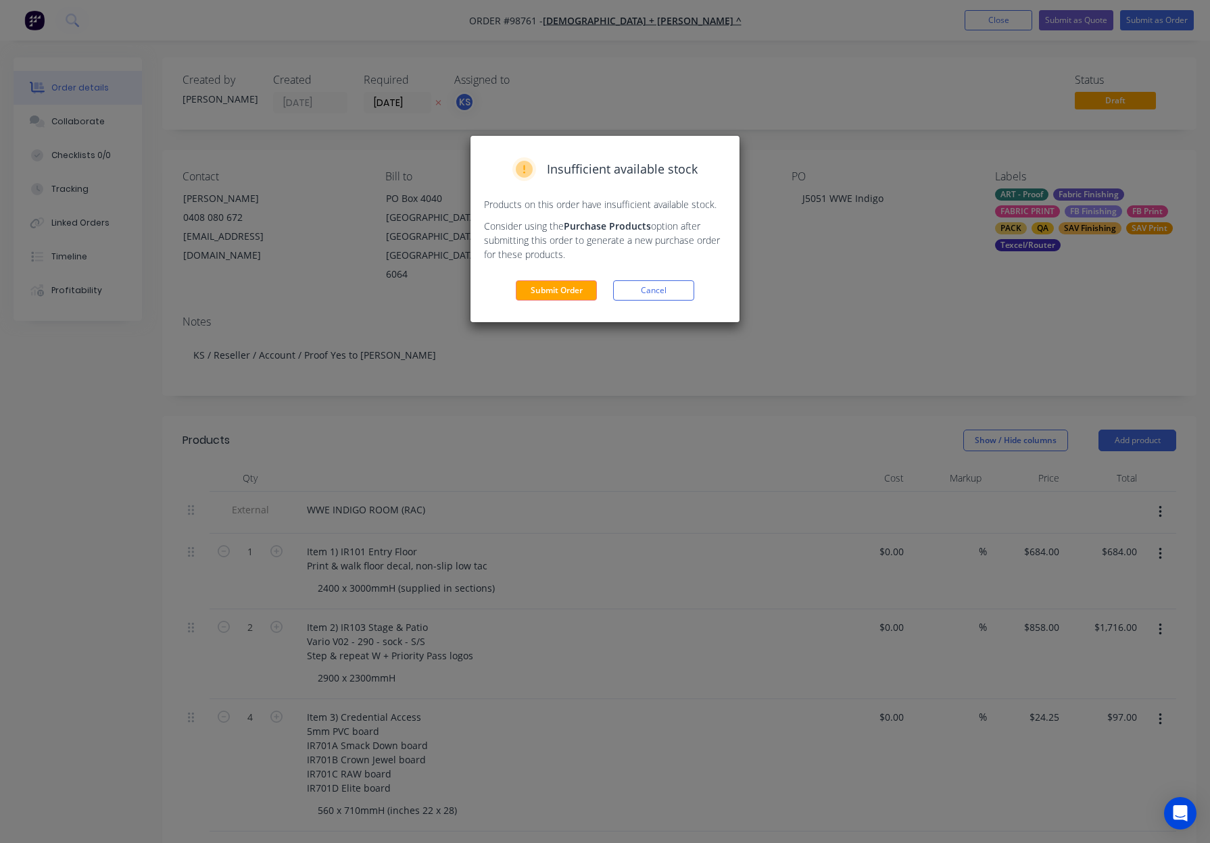
drag, startPoint x: 572, startPoint y: 291, endPoint x: 585, endPoint y: 285, distance: 14.8
click at [571, 291] on button "Submit Order" at bounding box center [556, 290] width 81 height 20
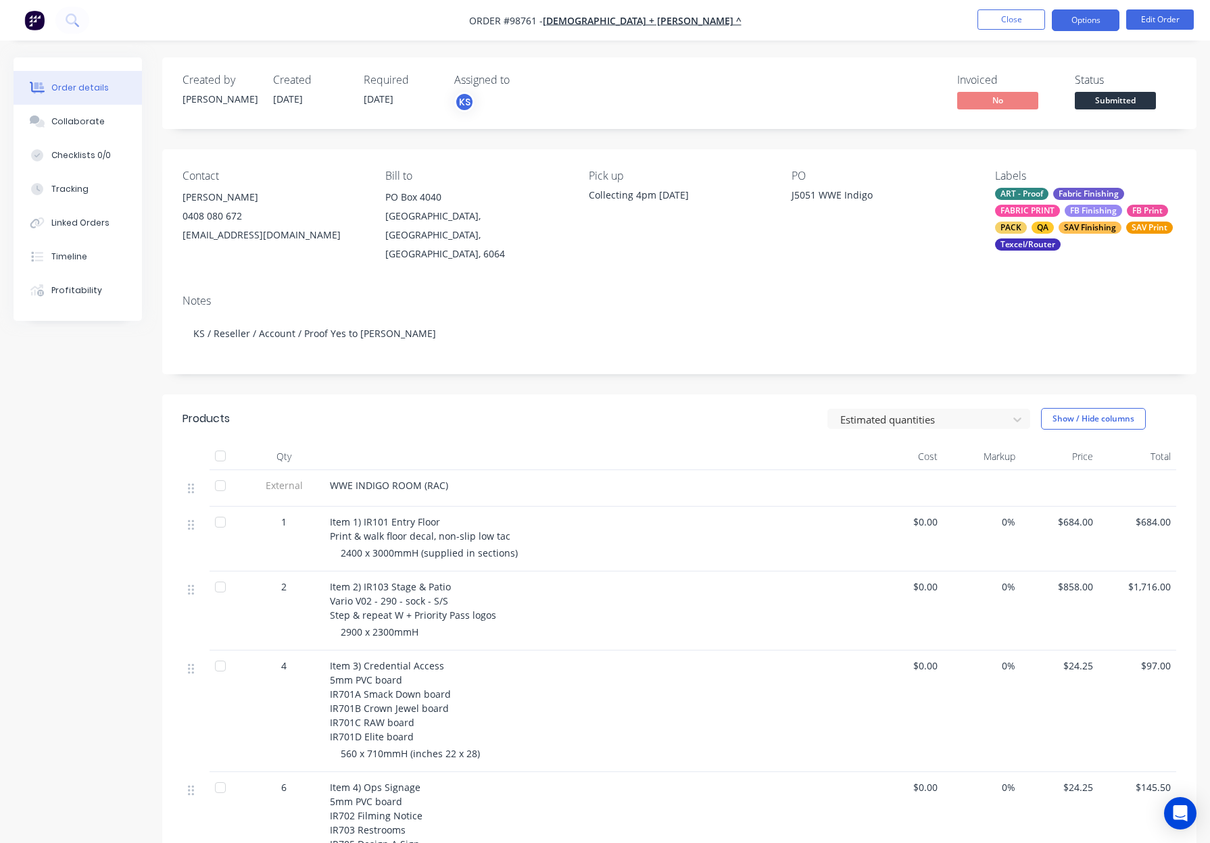
click at [1076, 21] on button "Options" at bounding box center [1085, 20] width 68 height 22
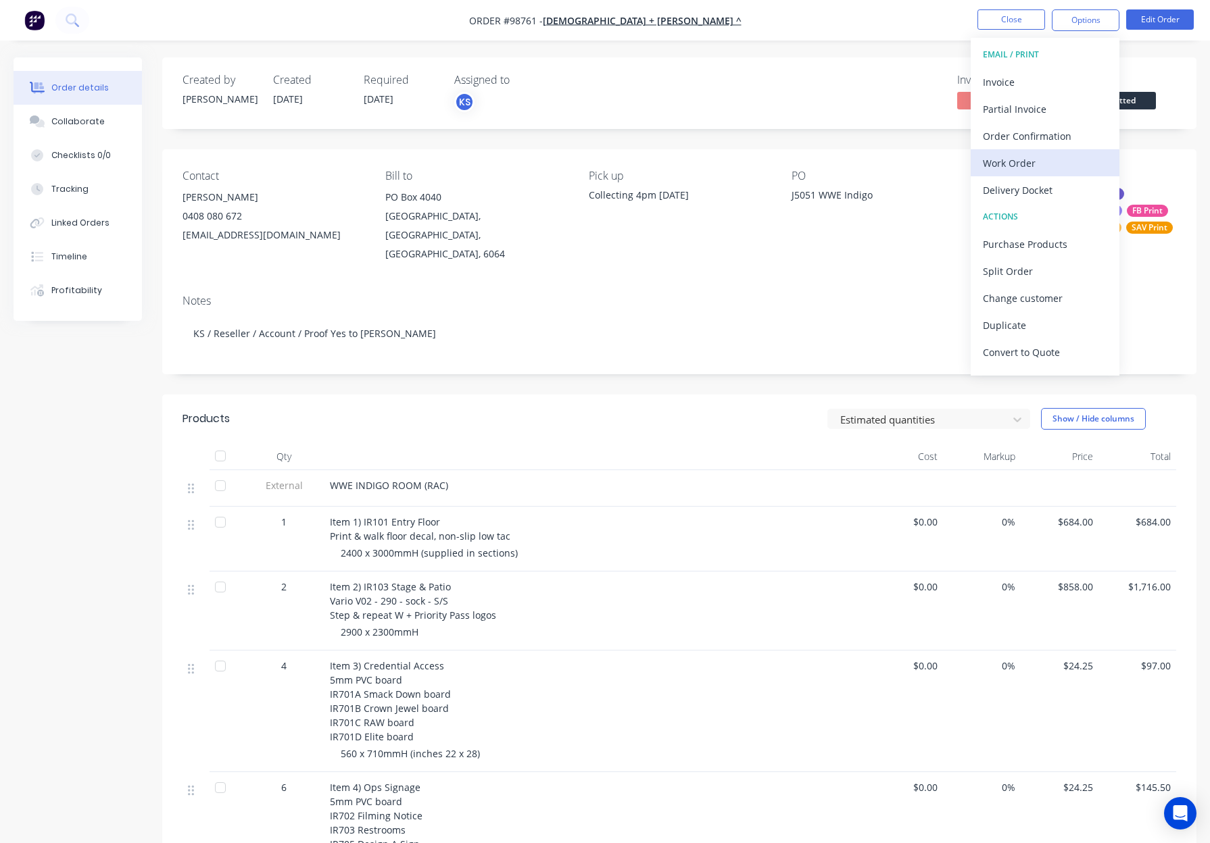
click at [1032, 161] on div "Work Order" at bounding box center [1045, 163] width 124 height 20
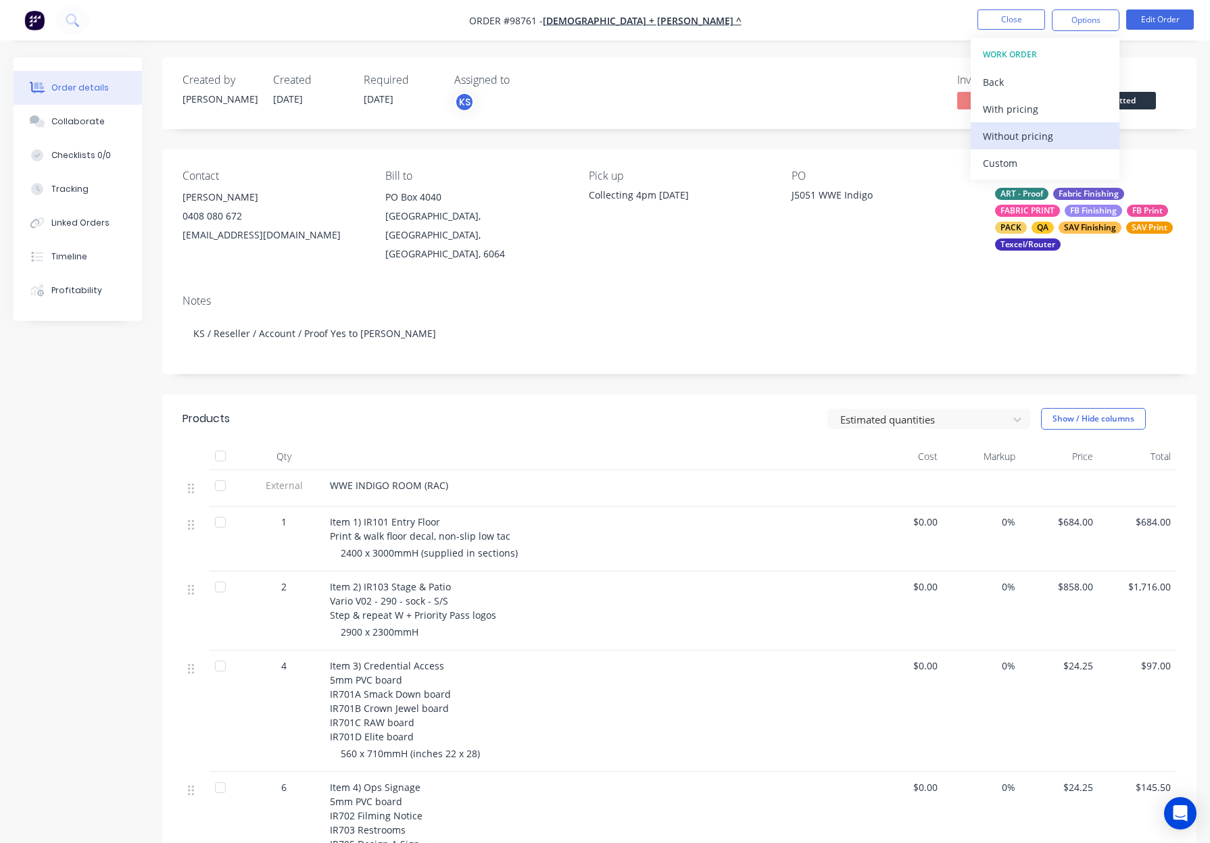
click at [1053, 132] on div "Without pricing" at bounding box center [1045, 136] width 124 height 20
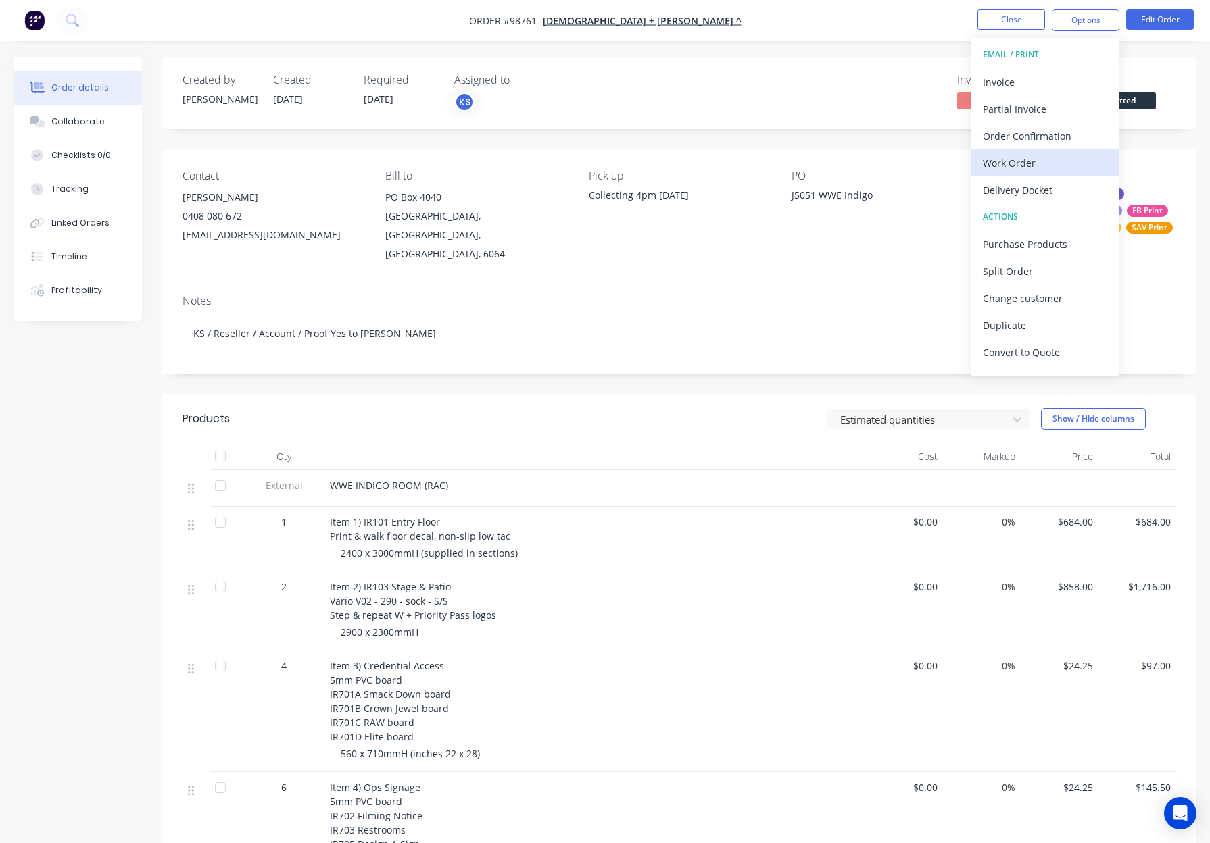
click at [1016, 165] on div "Work Order" at bounding box center [1045, 163] width 124 height 20
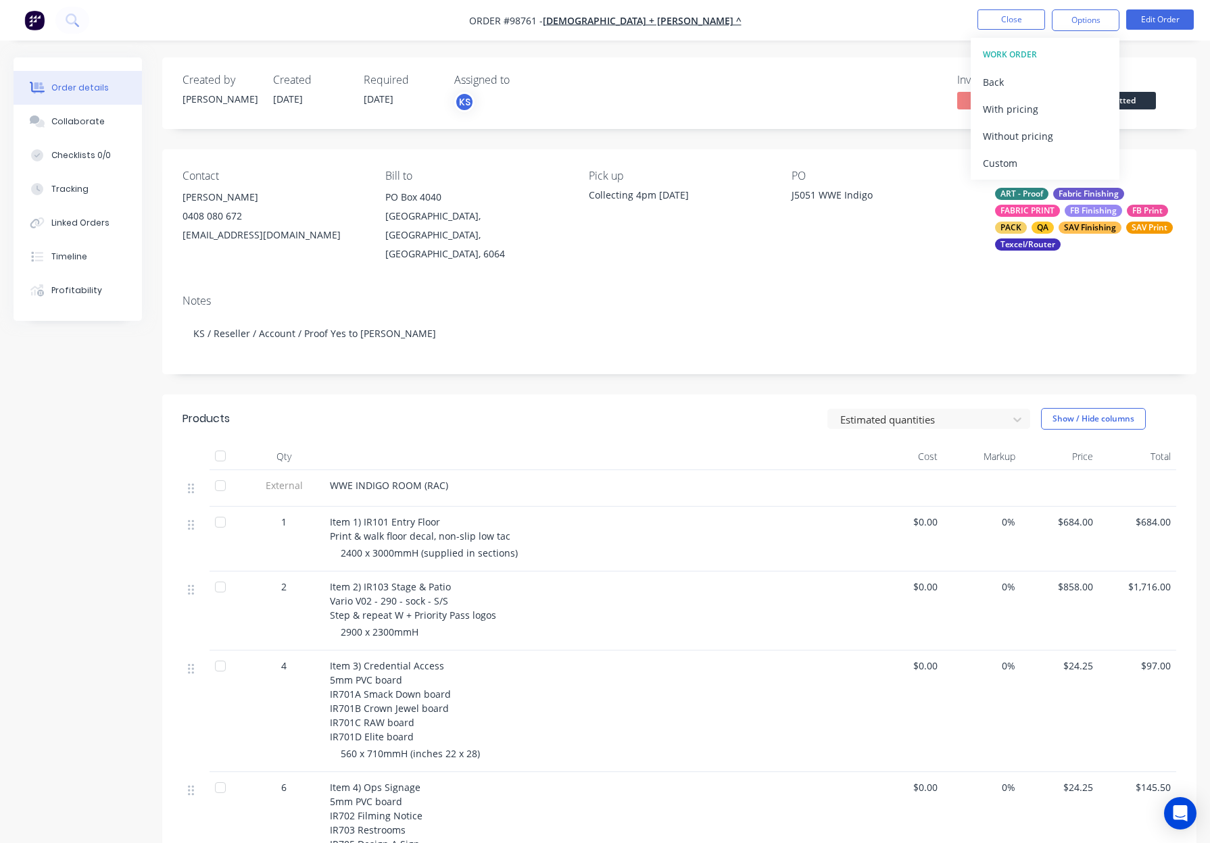
click at [1016, 165] on div "Custom" at bounding box center [1045, 163] width 124 height 20
click at [1035, 141] on div "Without pricing" at bounding box center [1045, 136] width 124 height 20
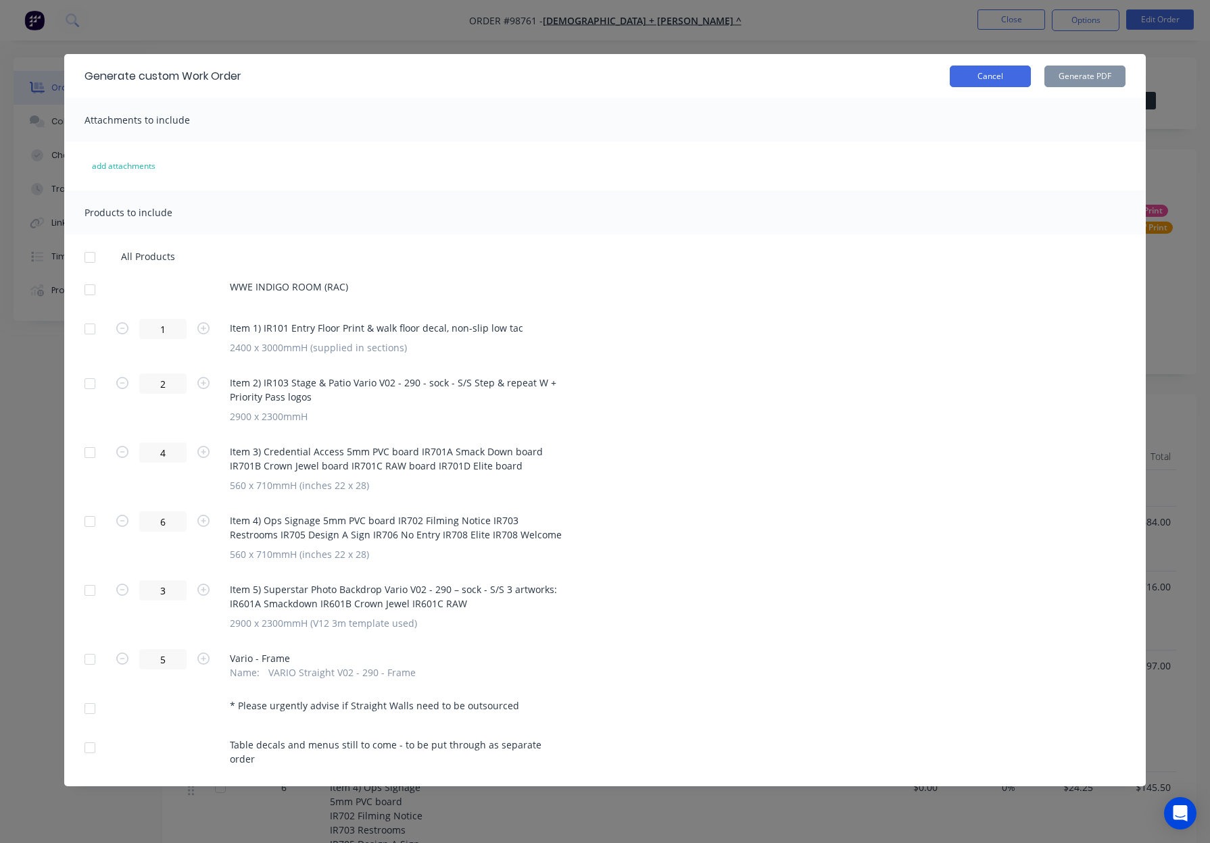
click at [976, 75] on button "Cancel" at bounding box center [989, 77] width 81 height 22
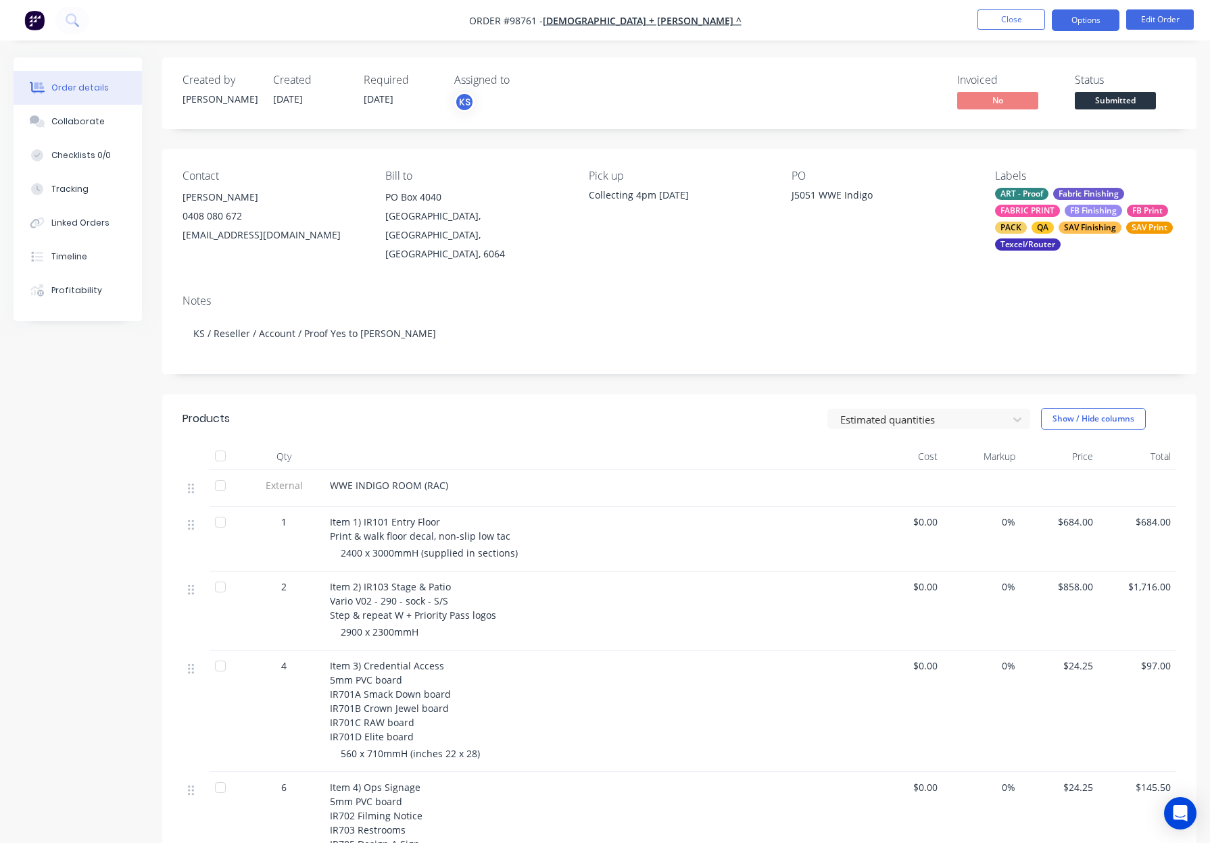
click at [1078, 22] on button "Options" at bounding box center [1085, 20] width 68 height 22
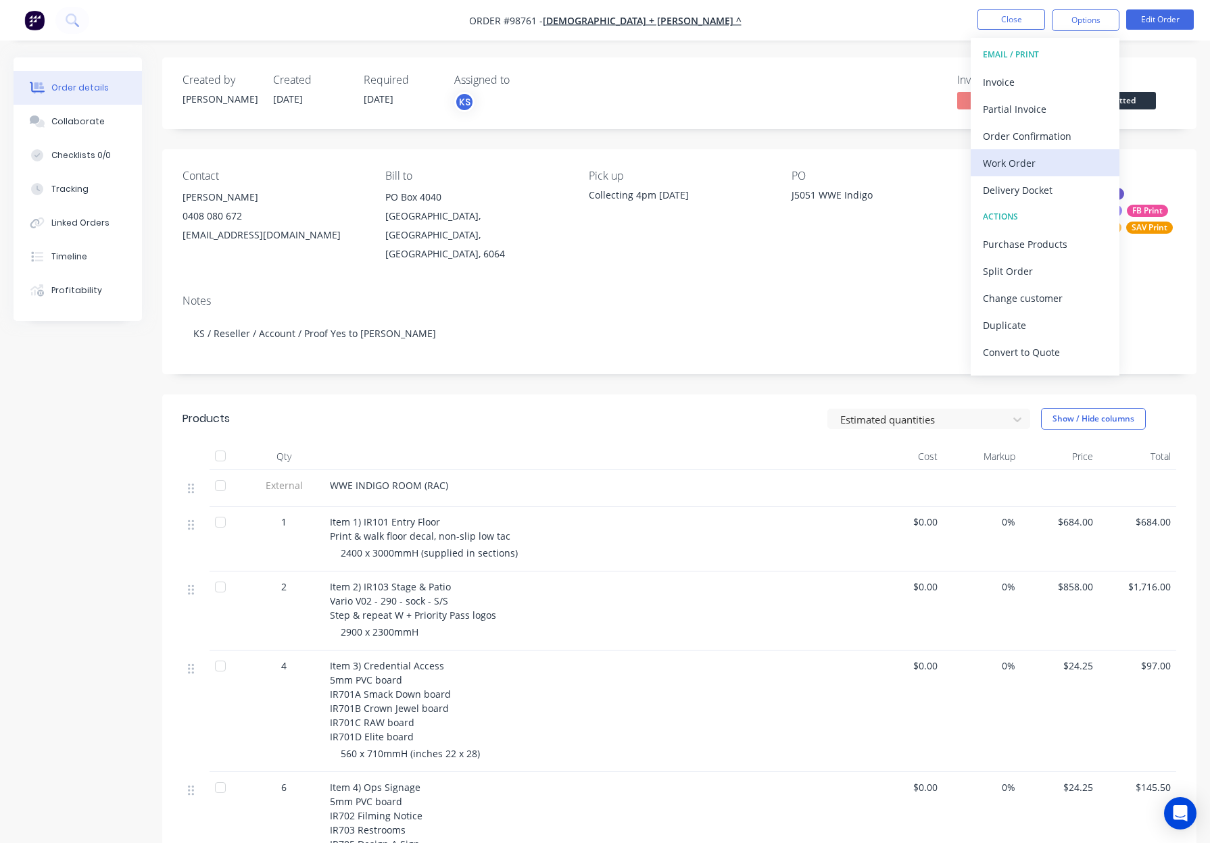
click at [1039, 150] on button "Work Order" at bounding box center [1044, 162] width 149 height 27
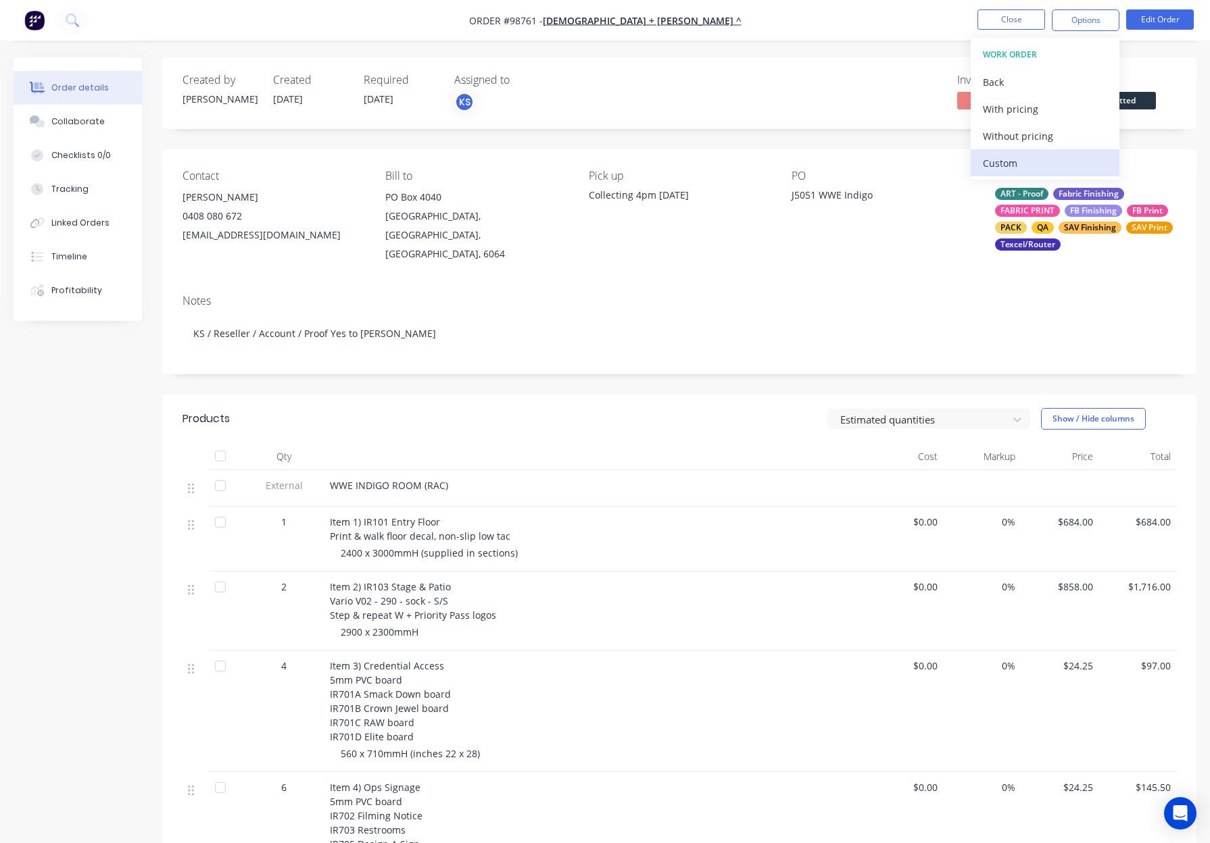
click at [1039, 153] on div "Custom" at bounding box center [1045, 163] width 124 height 20
click at [1045, 136] on div "Without pricing" at bounding box center [1045, 136] width 124 height 20
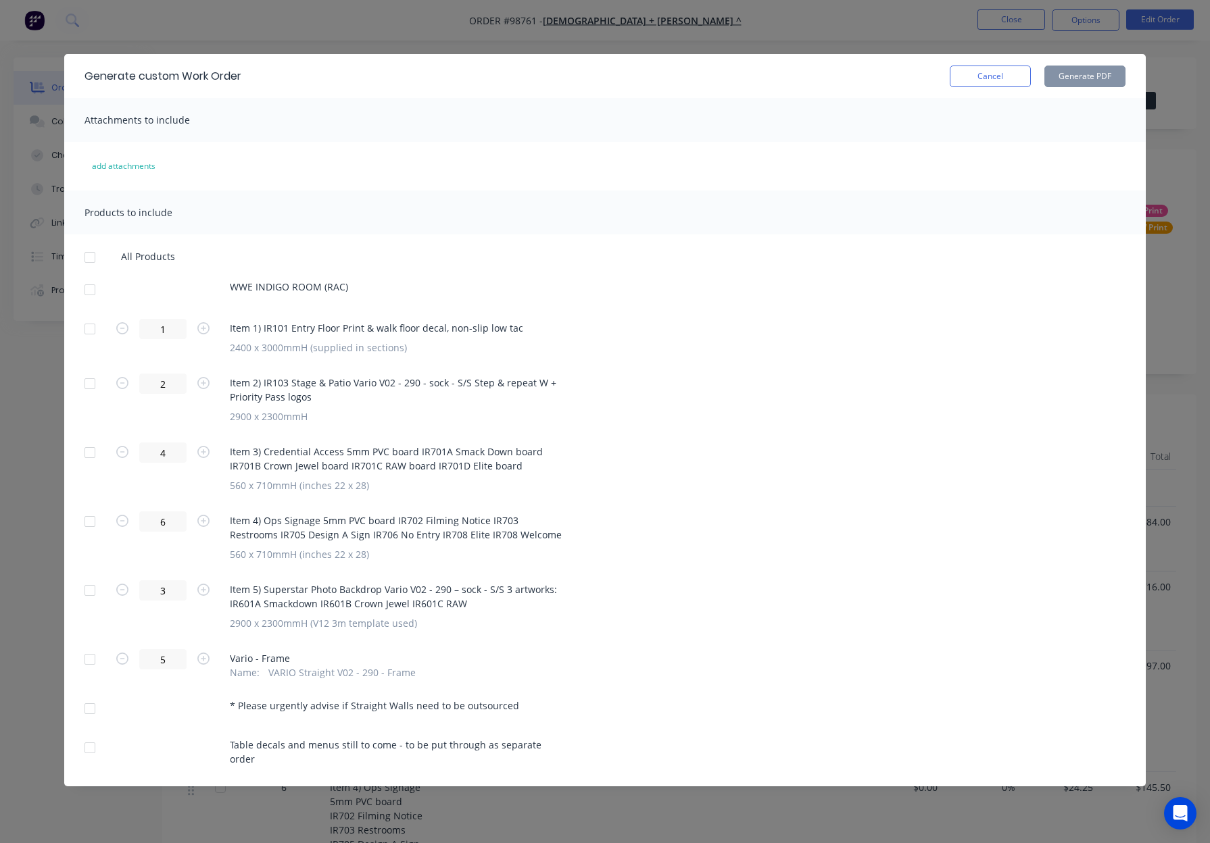
click at [92, 288] on div at bounding box center [89, 289] width 27 height 27
click at [90, 257] on div at bounding box center [89, 257] width 27 height 27
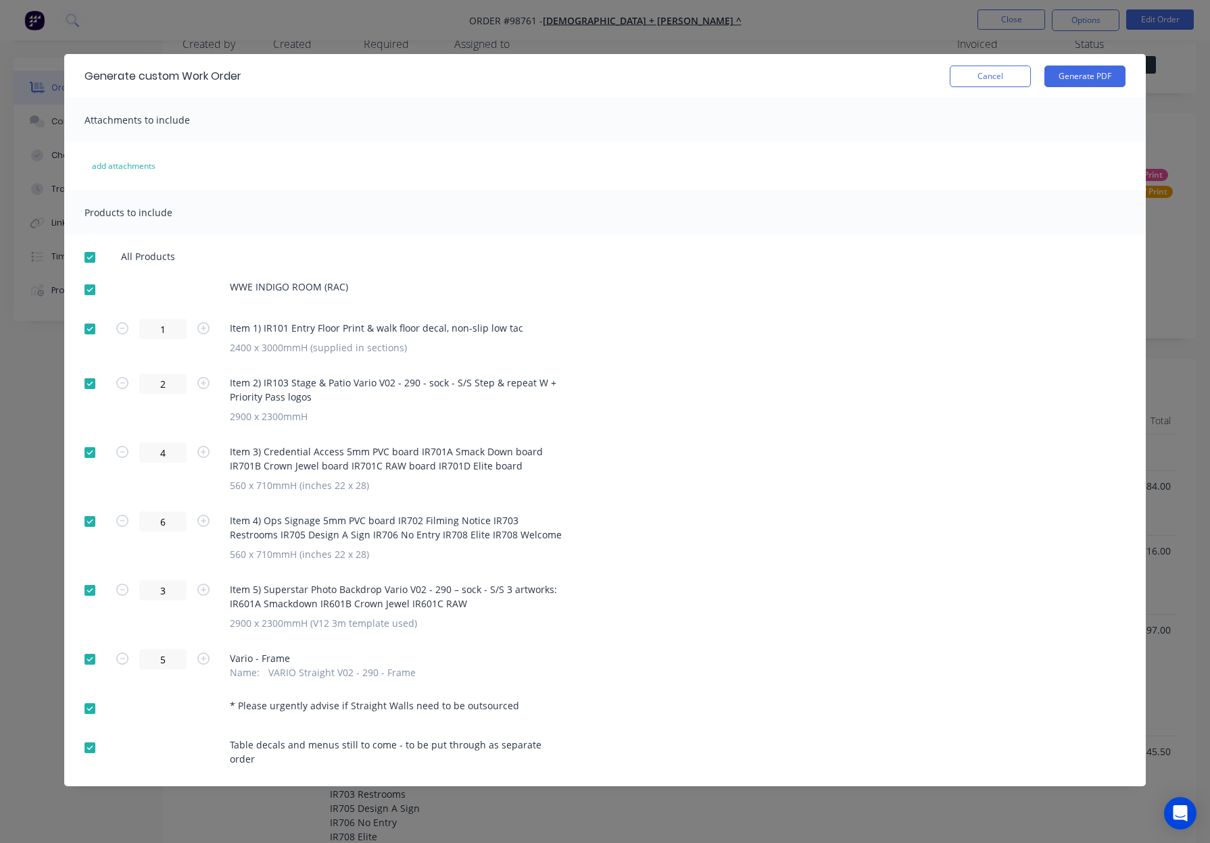
click at [95, 382] on div at bounding box center [89, 383] width 27 height 27
click at [93, 585] on div at bounding box center [89, 590] width 27 height 27
click at [85, 662] on div at bounding box center [89, 659] width 27 height 27
click at [89, 703] on div at bounding box center [89, 708] width 27 height 27
click at [1076, 77] on button "Generate PDF" at bounding box center [1084, 77] width 81 height 22
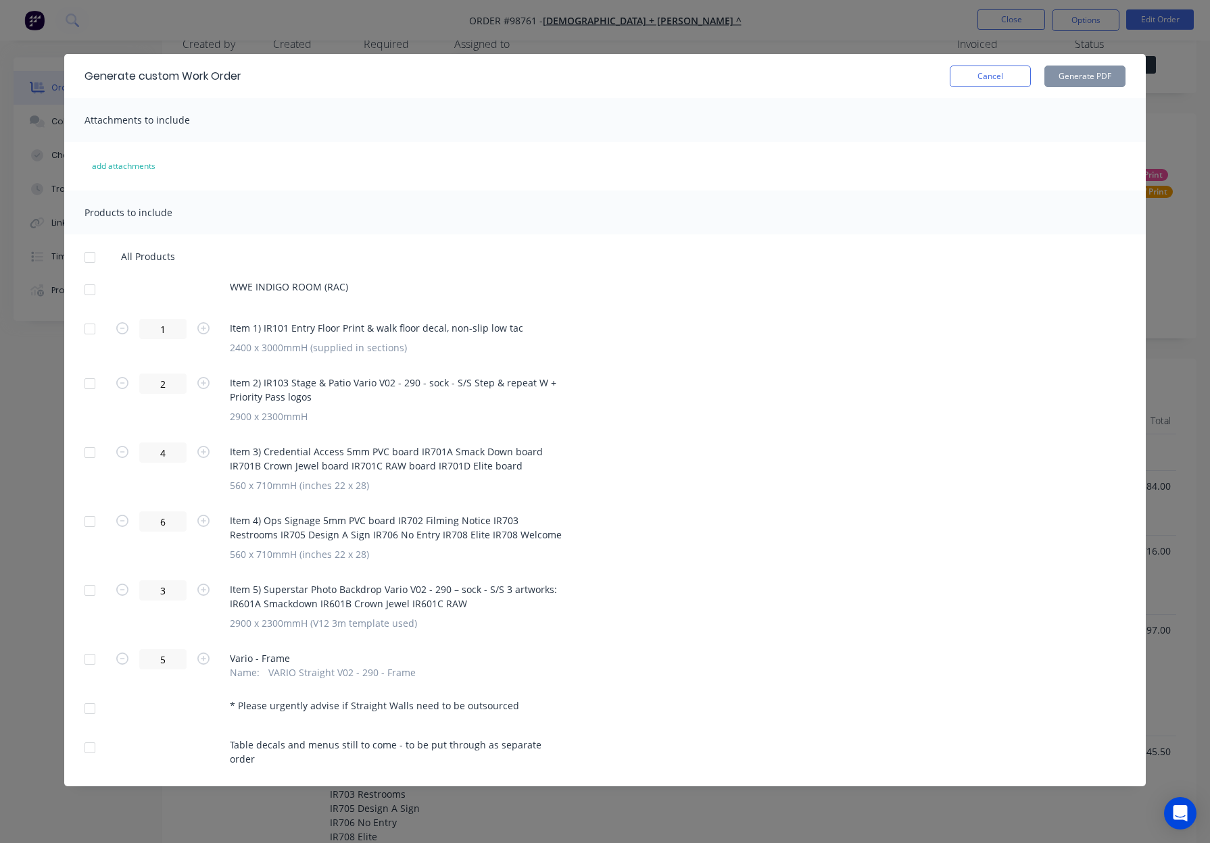
click at [90, 258] on div at bounding box center [89, 257] width 27 height 27
click at [89, 262] on div at bounding box center [89, 257] width 27 height 27
click at [87, 293] on div at bounding box center [89, 289] width 27 height 27
click at [85, 326] on div at bounding box center [89, 329] width 27 height 27
click at [91, 744] on div at bounding box center [89, 748] width 27 height 27
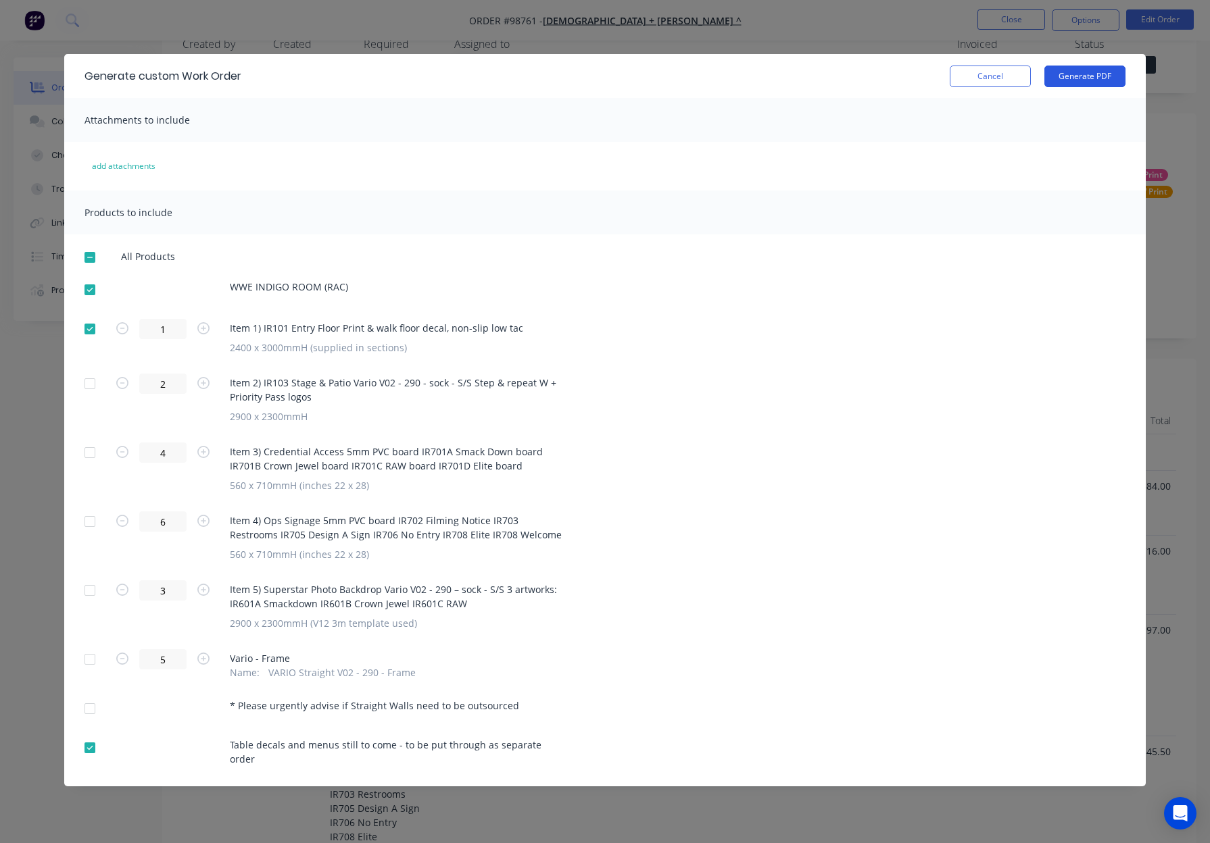
click at [1103, 72] on button "Generate PDF" at bounding box center [1084, 77] width 81 height 22
click at [86, 287] on div at bounding box center [89, 289] width 27 height 27
click at [91, 378] on div at bounding box center [89, 383] width 27 height 27
click at [92, 590] on div at bounding box center [89, 590] width 27 height 27
click at [91, 657] on div at bounding box center [89, 659] width 27 height 27
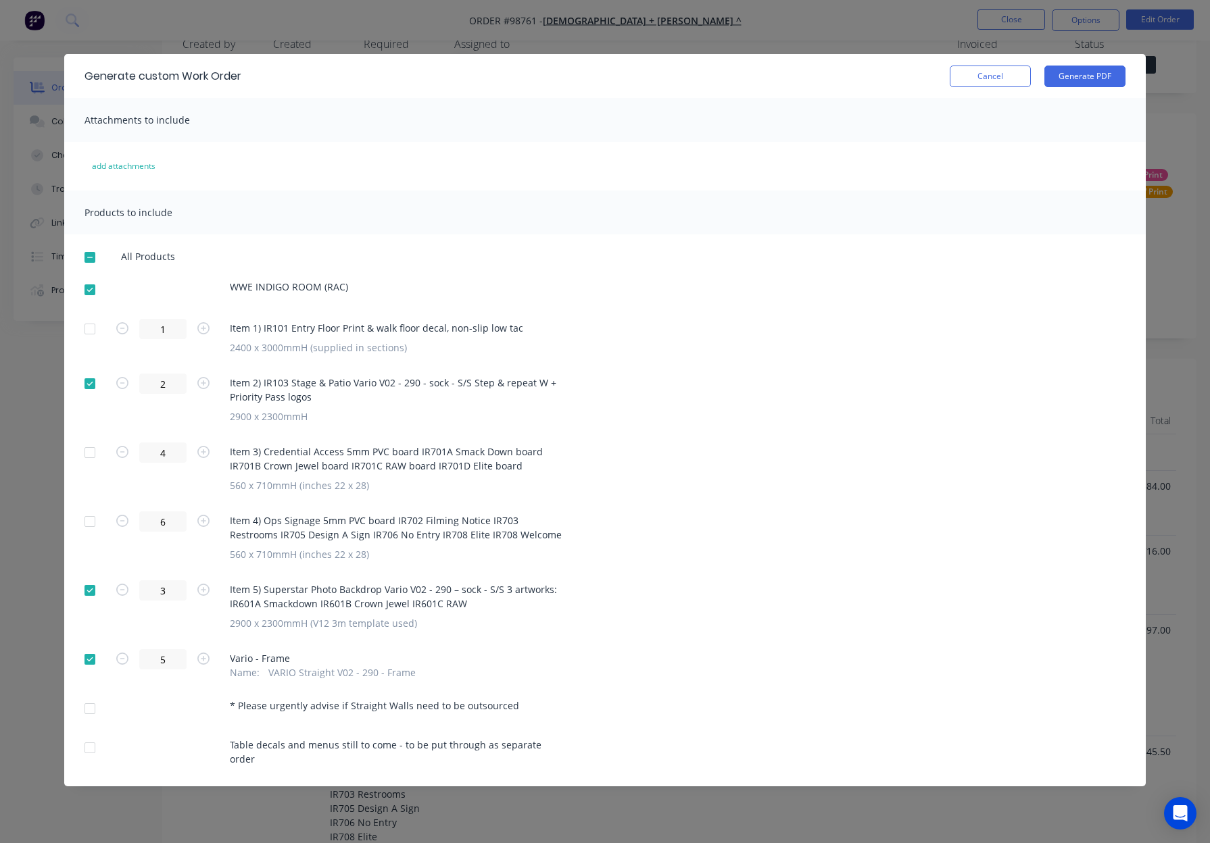
click at [88, 710] on div at bounding box center [89, 708] width 27 height 27
click at [99, 739] on div at bounding box center [89, 748] width 27 height 27
click at [1088, 81] on button "Generate PDF" at bounding box center [1084, 77] width 81 height 22
click at [92, 259] on div at bounding box center [89, 257] width 27 height 27
click at [91, 256] on div at bounding box center [89, 257] width 27 height 27
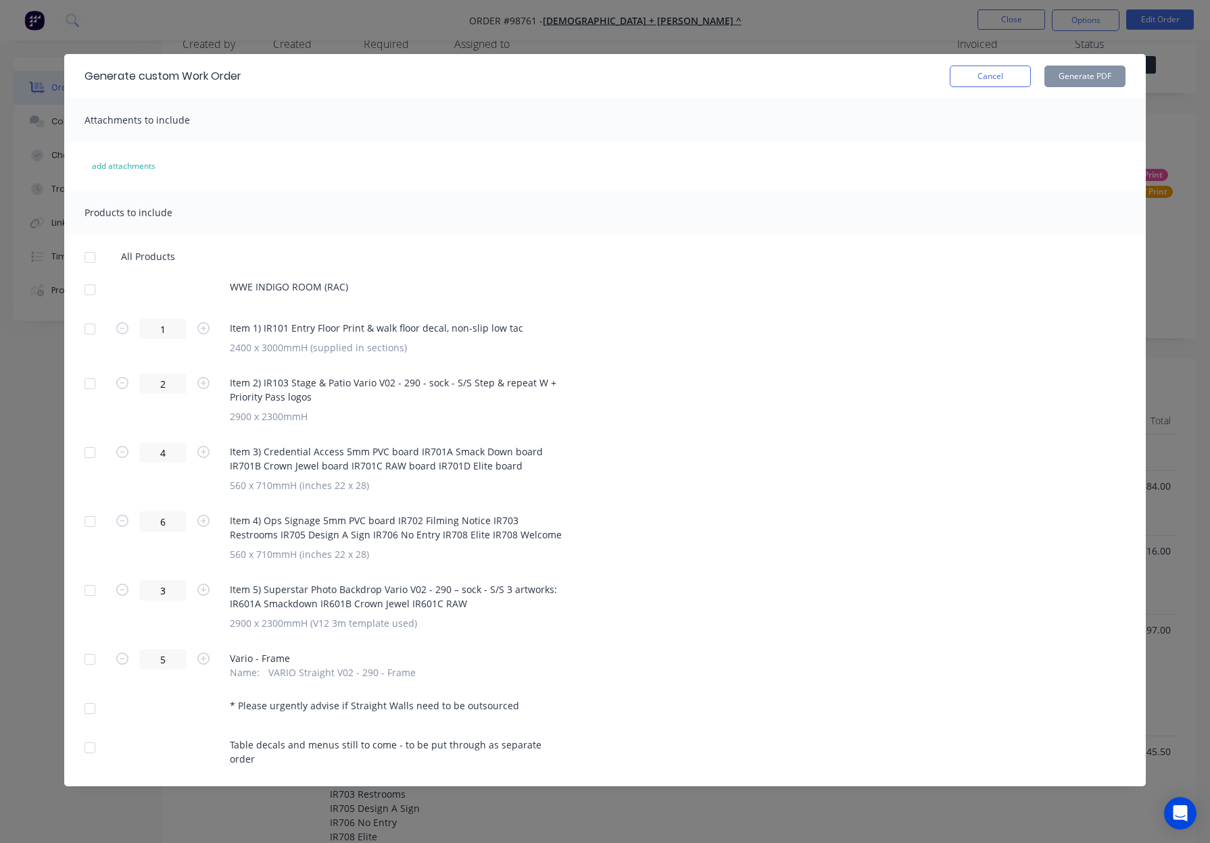
click at [92, 282] on div at bounding box center [89, 289] width 27 height 27
click at [100, 451] on div at bounding box center [89, 452] width 27 height 27
click at [93, 524] on div at bounding box center [89, 521] width 27 height 27
click at [84, 744] on div at bounding box center [89, 748] width 27 height 27
click at [1085, 76] on button "Generate PDF" at bounding box center [1084, 77] width 81 height 22
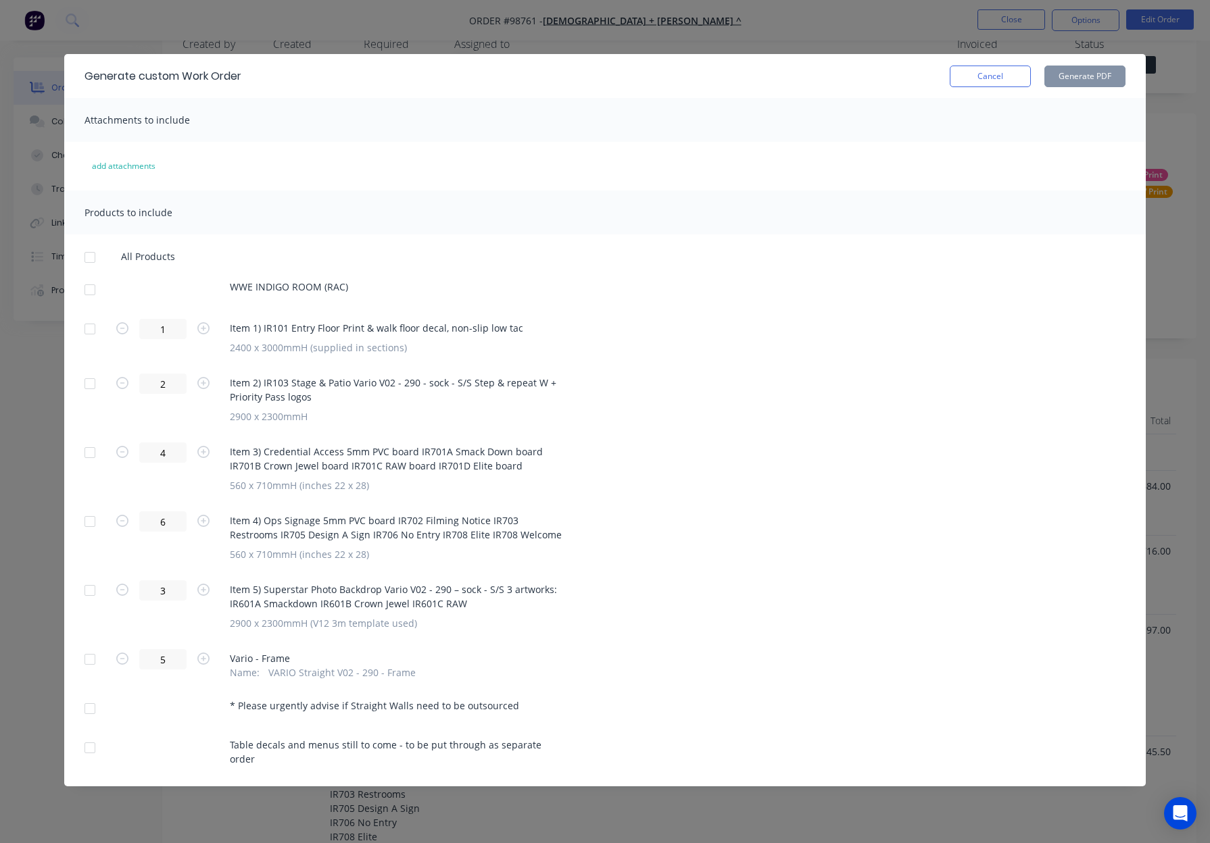
click at [993, 82] on button "Cancel" at bounding box center [989, 77] width 81 height 22
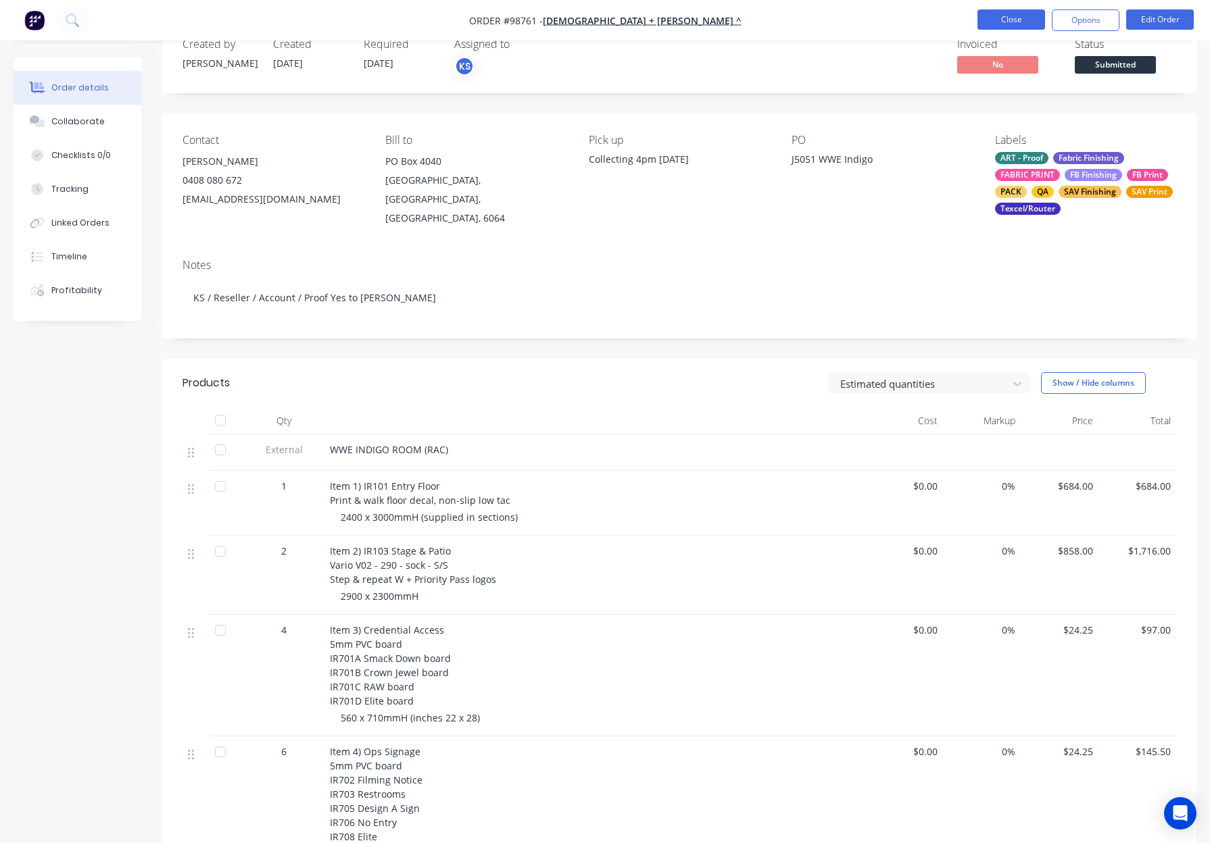
click at [1001, 20] on button "Close" at bounding box center [1011, 19] width 68 height 20
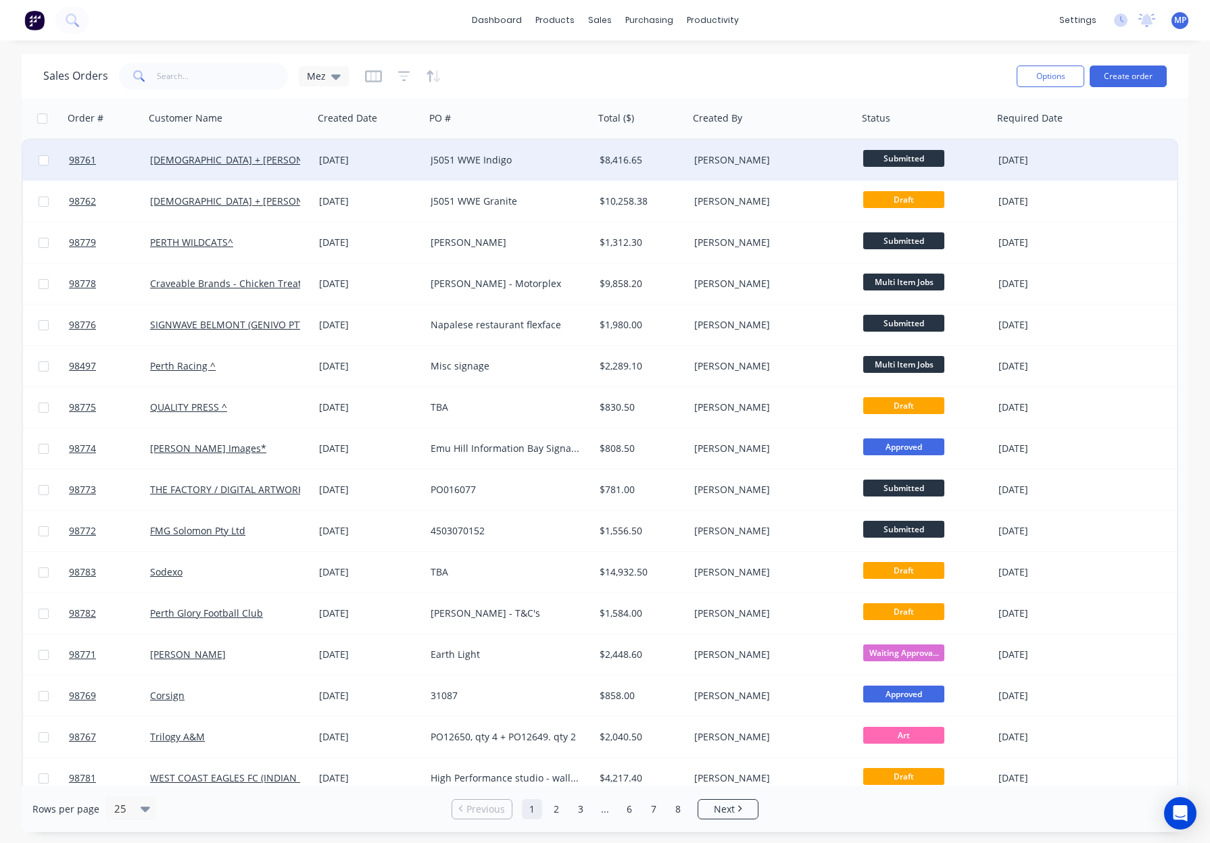
click at [901, 153] on span "Submitted" at bounding box center [903, 158] width 81 height 17
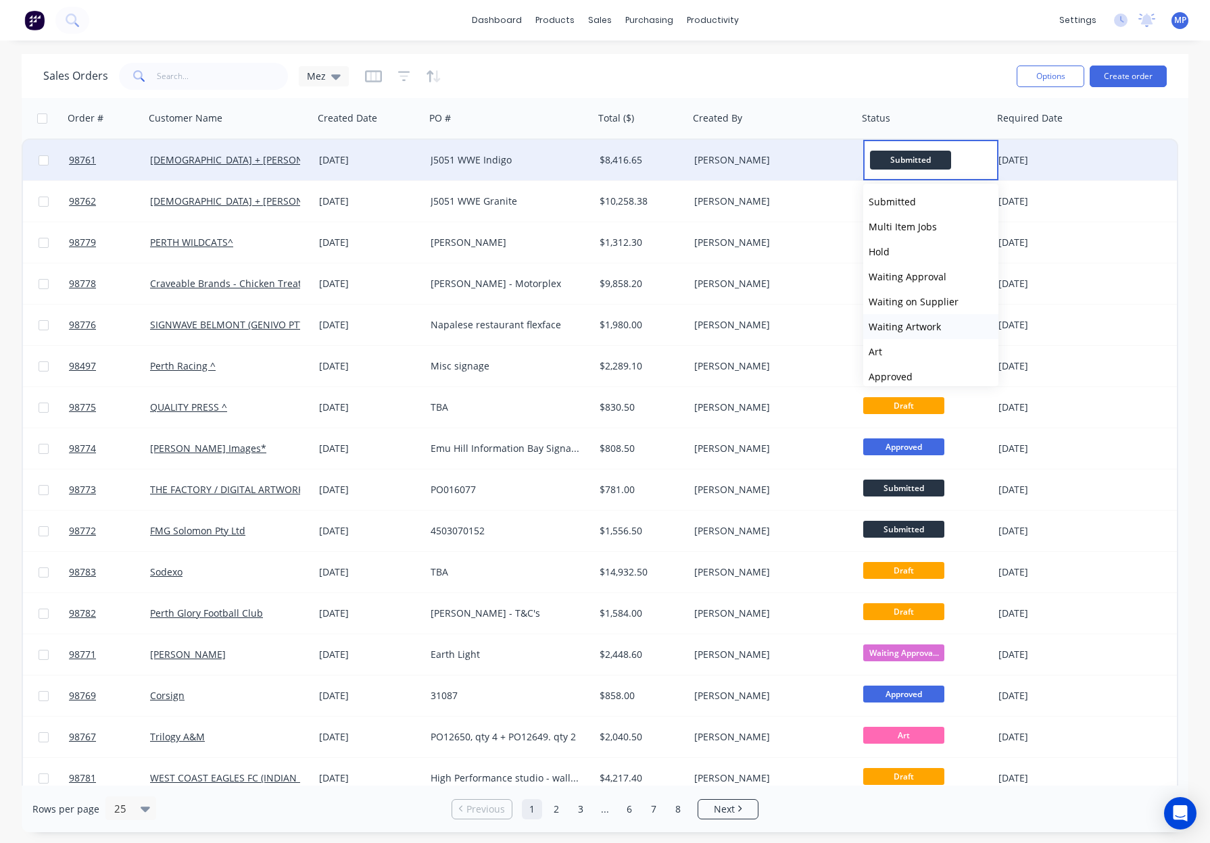
click at [946, 319] on button "Waiting Artwork" at bounding box center [930, 326] width 135 height 25
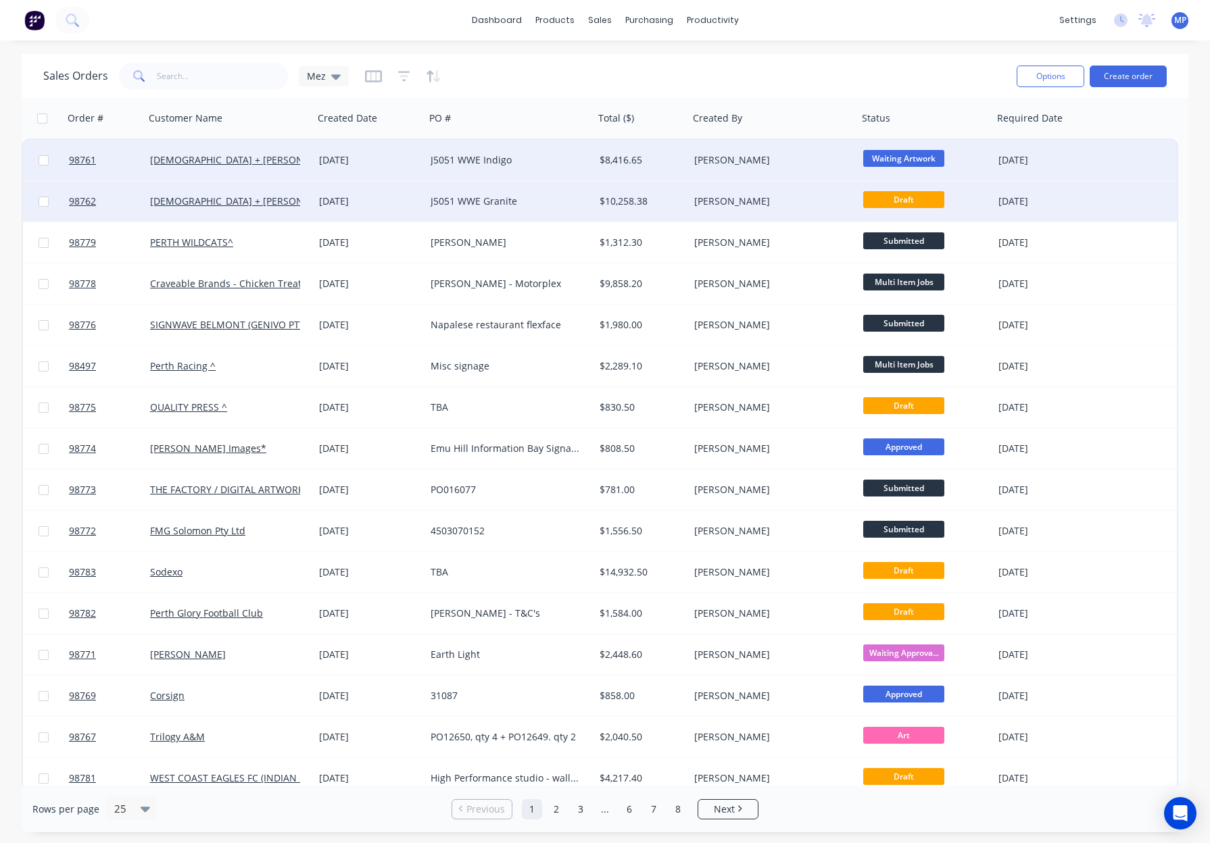
click at [668, 202] on div "$10,258.38" at bounding box center [639, 202] width 80 height 14
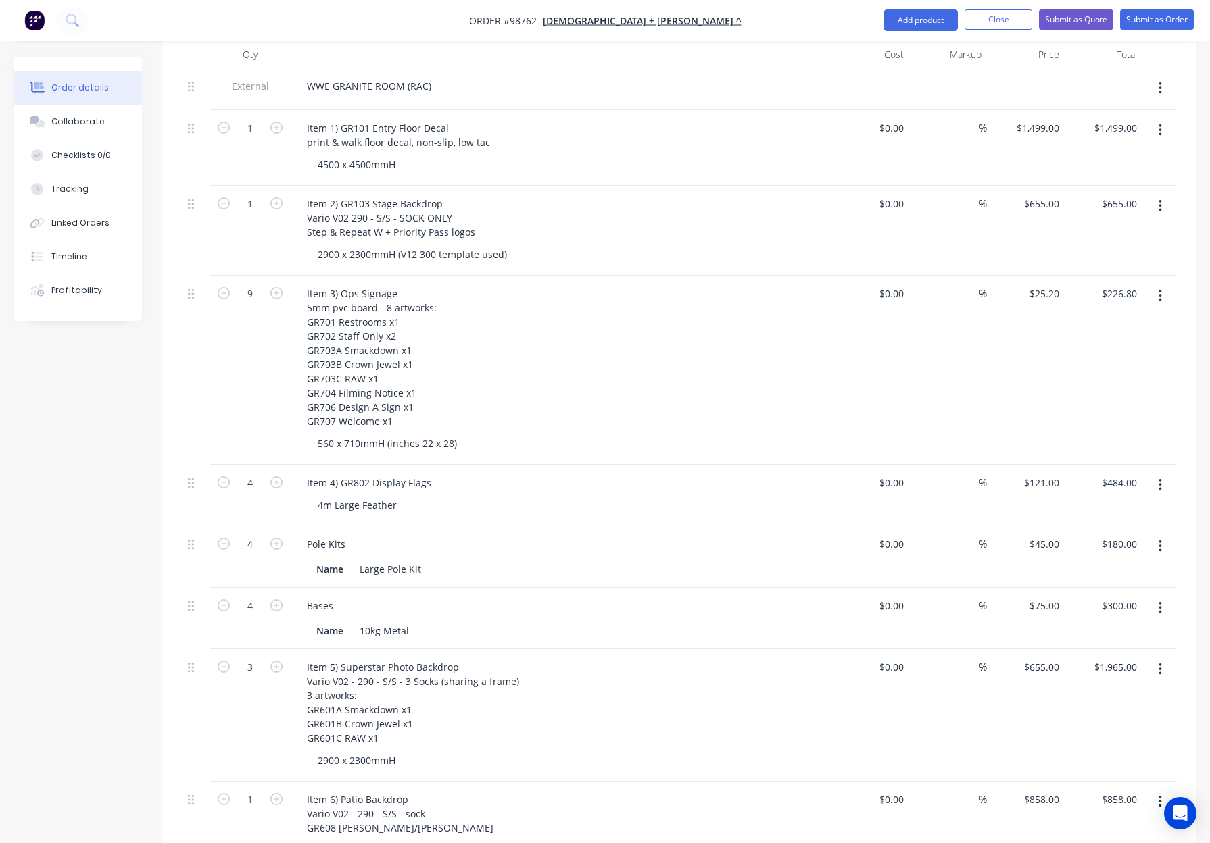
scroll to position [426, 0]
drag, startPoint x: 402, startPoint y: 196, endPoint x: 492, endPoint y: 197, distance: 89.9
click at [492, 197] on div "Item 2) GR103 Stage Backdrop Vario V02 290 - S/S - SOCK ONLY Step & Repeat W + …" at bounding box center [561, 216] width 530 height 48
click at [664, 197] on div "Item 2) GR103 Stage Backdrop Vario V02 290 - Sock - S/S Step & Repeat W + Prior…" at bounding box center [561, 216] width 530 height 48
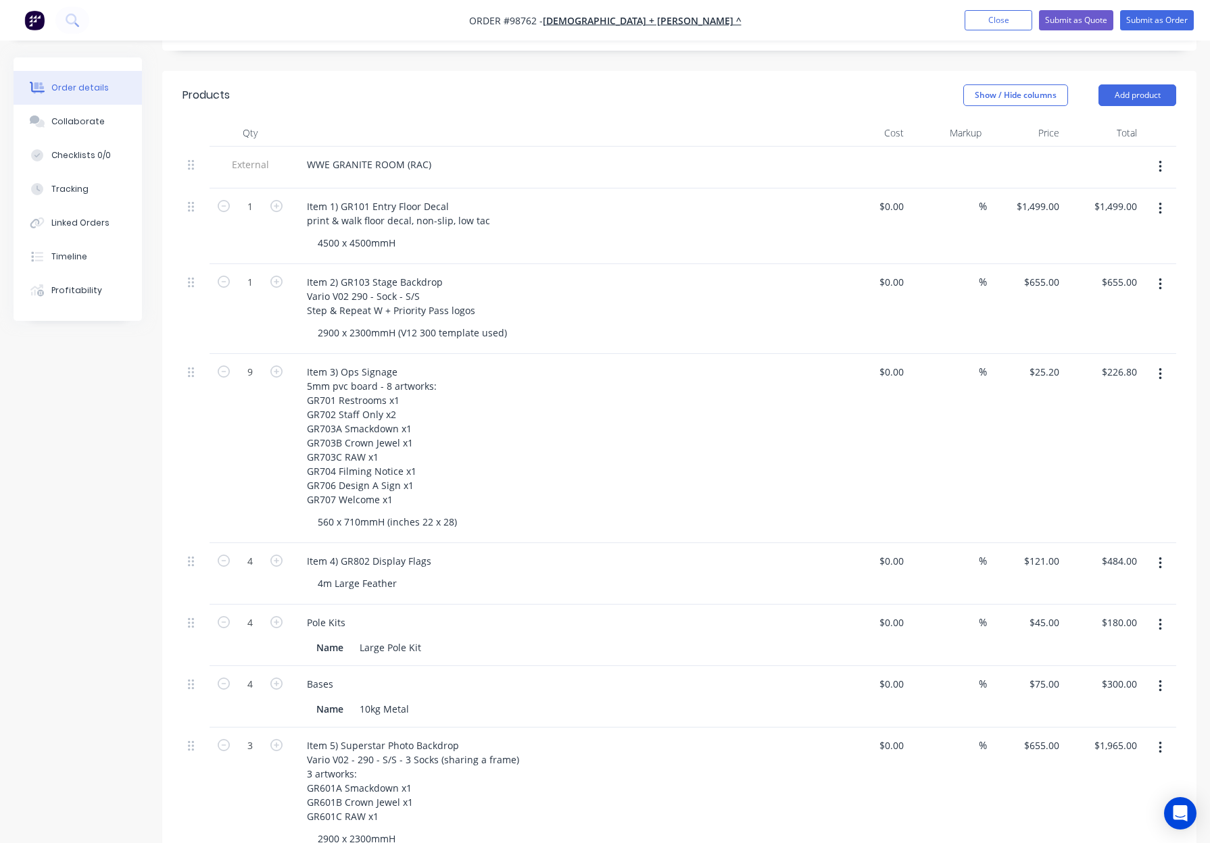
scroll to position [344, 0]
click at [424, 278] on div "Item 2) GR103 Stage Backdrop Vario V02 290 - Sock - S/S Step & Repeat W + Prior…" at bounding box center [391, 298] width 190 height 48
click at [603, 296] on div "Item 2) GR103 Stage Backdrop Vario V02 290 - Sock - S/S (no frame required) Ste…" at bounding box center [561, 298] width 530 height 48
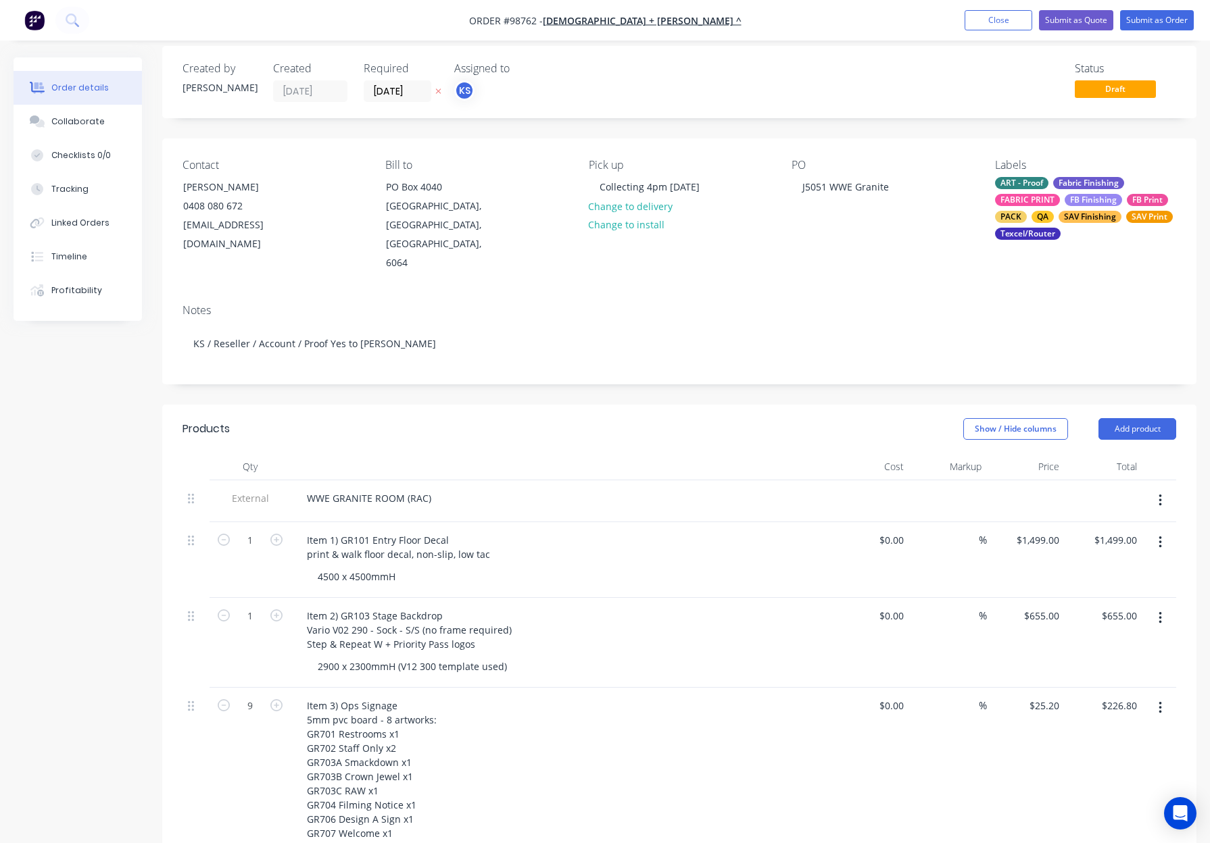
scroll to position [0, 0]
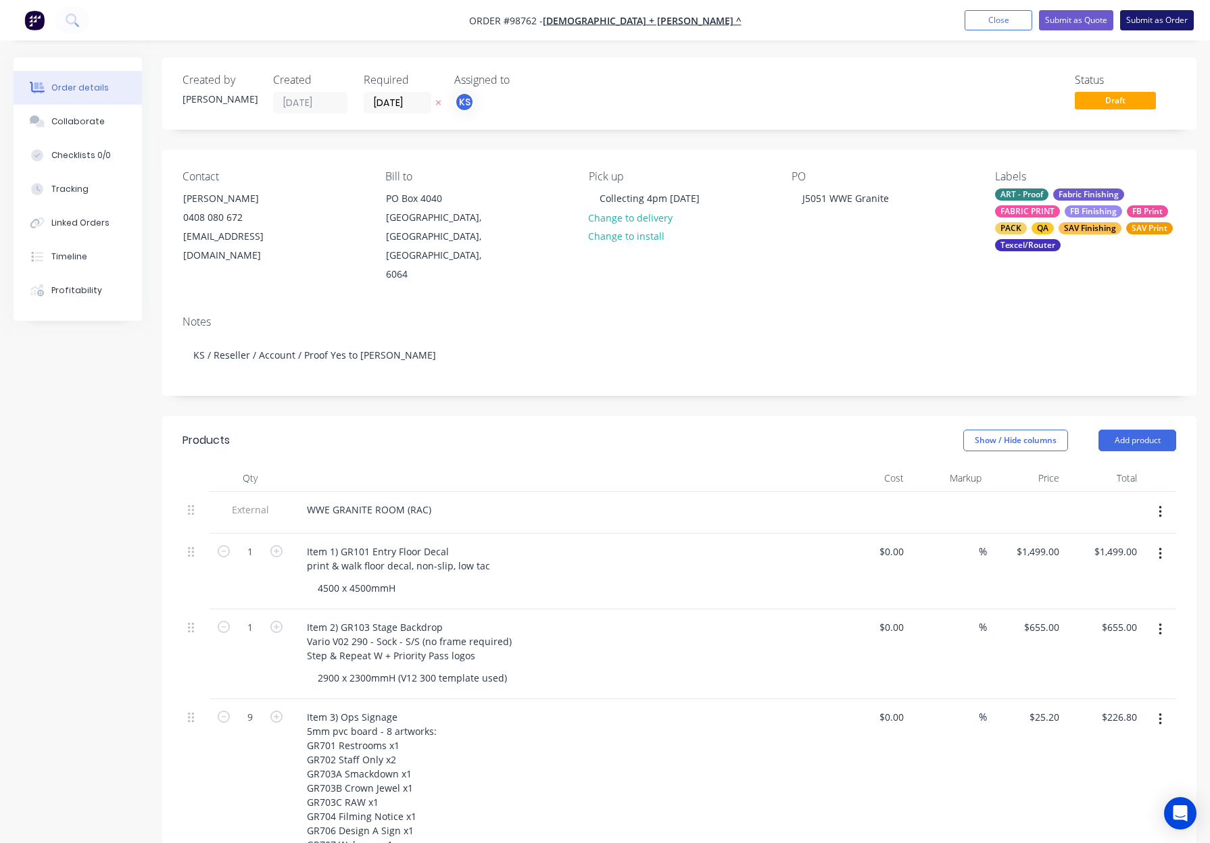
click at [1152, 16] on button "Submit as Order" at bounding box center [1157, 20] width 74 height 20
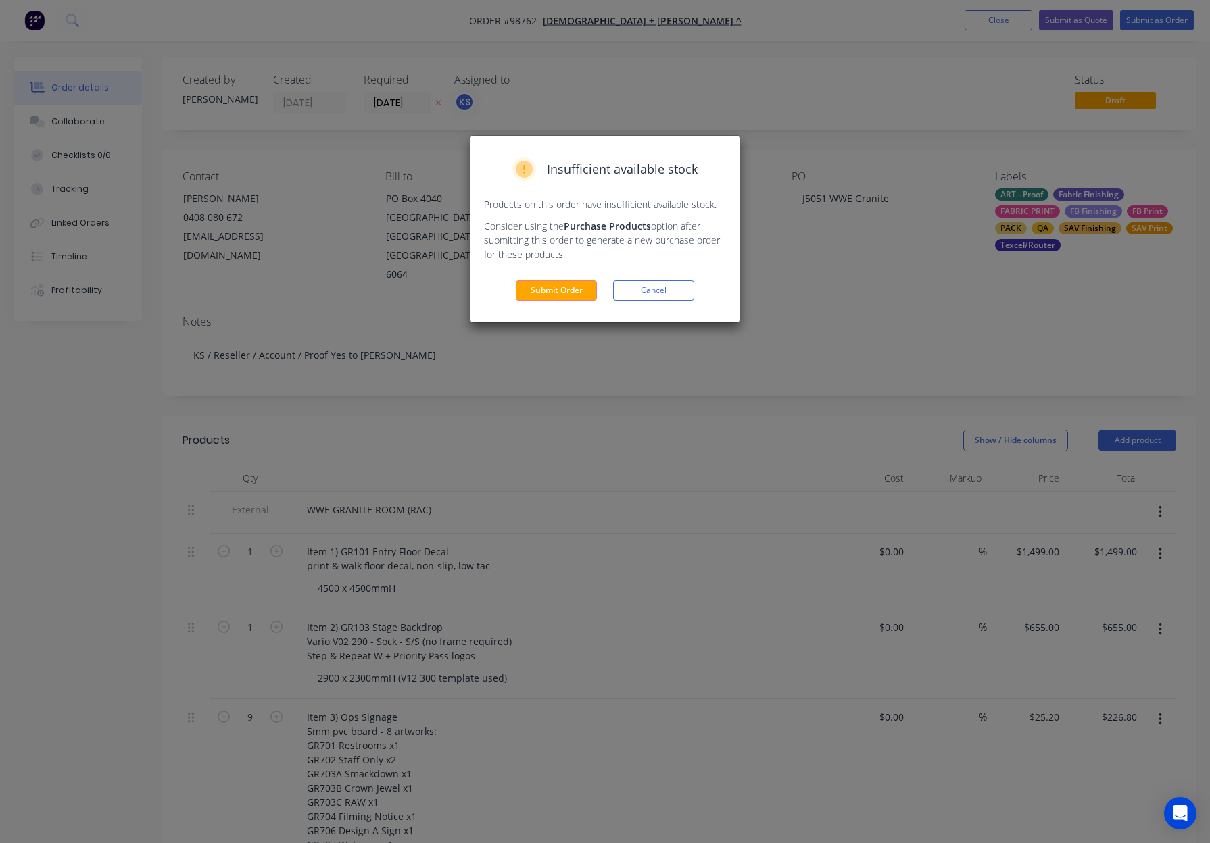
click at [551, 291] on button "Submit Order" at bounding box center [556, 290] width 81 height 20
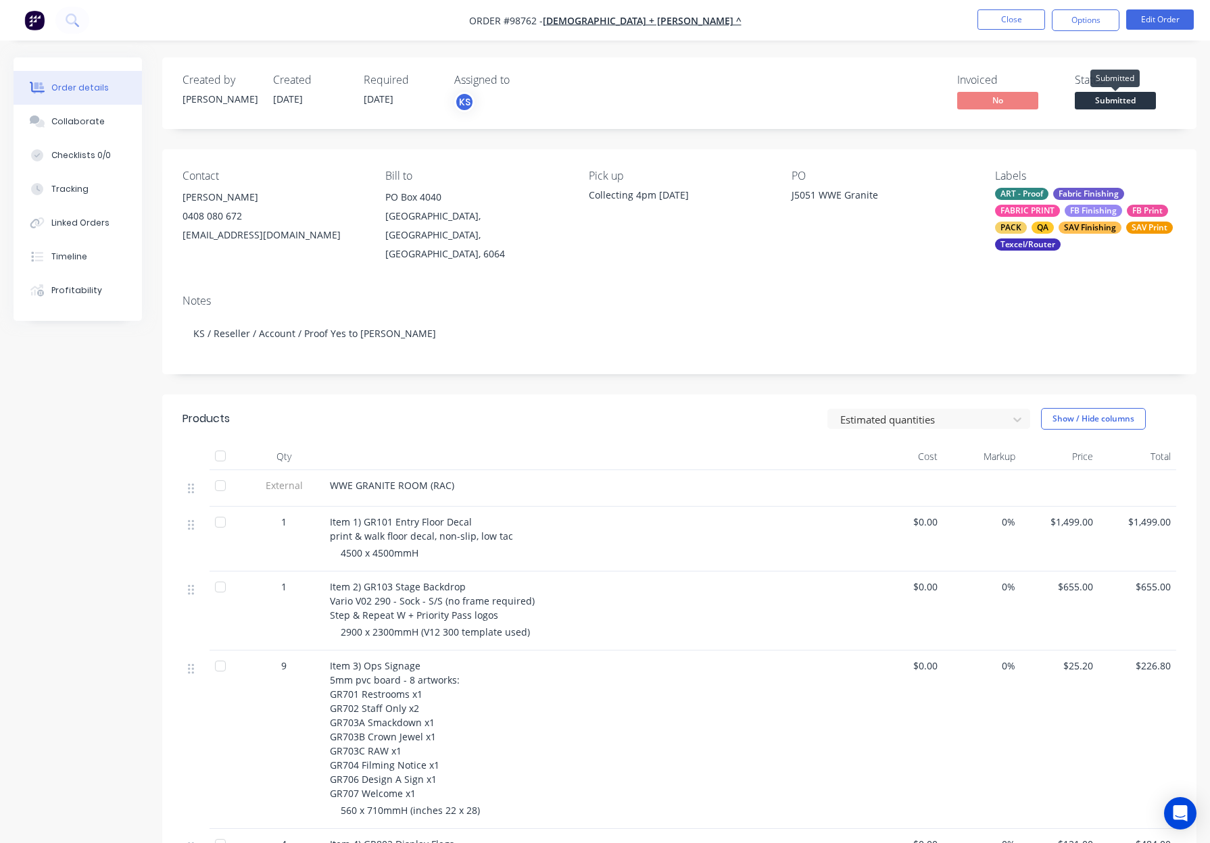
click at [1103, 101] on span "Submitted" at bounding box center [1114, 100] width 81 height 17
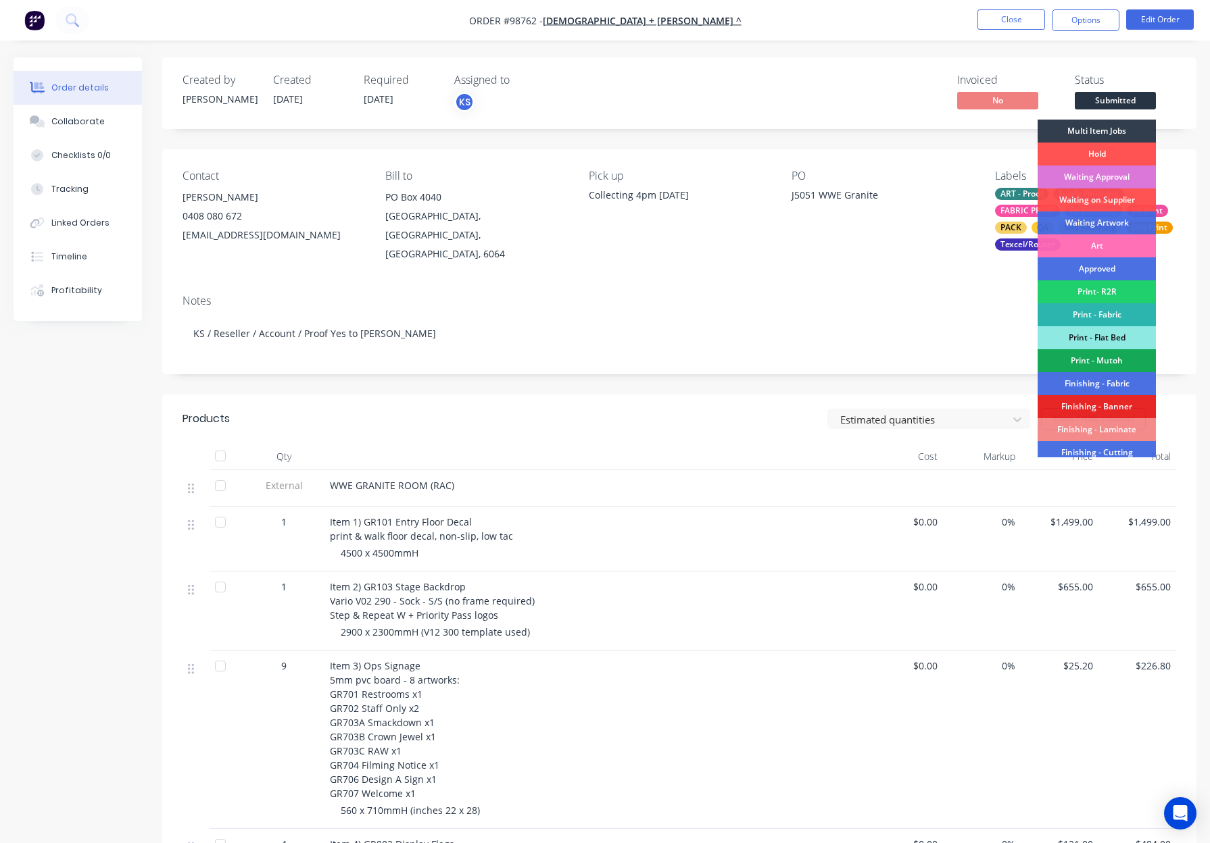
click at [1124, 223] on div "Waiting Artwork" at bounding box center [1096, 223] width 118 height 23
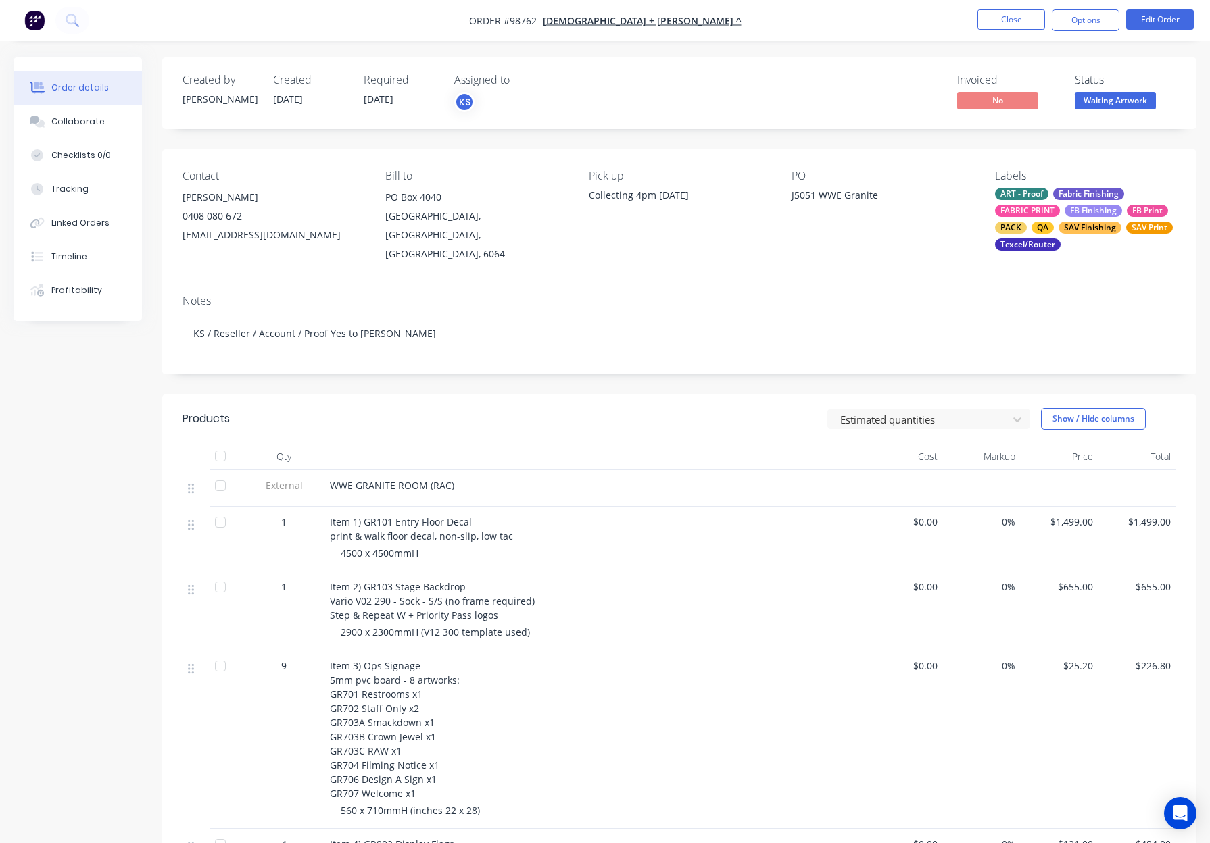
drag, startPoint x: 1076, startPoint y: 22, endPoint x: 1081, endPoint y: 31, distance: 10.0
click at [1076, 22] on button "Options" at bounding box center [1085, 20] width 68 height 22
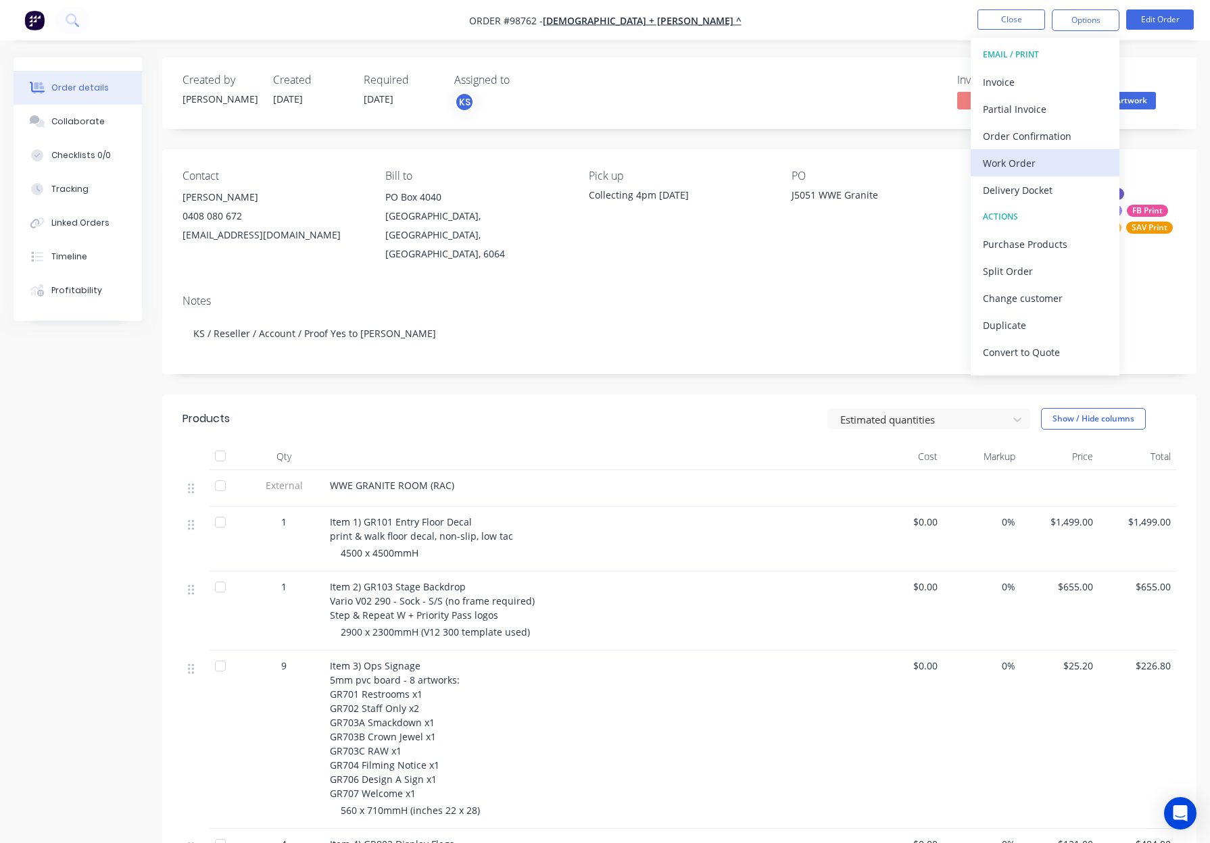
click at [1068, 157] on div "Work Order" at bounding box center [1045, 163] width 124 height 20
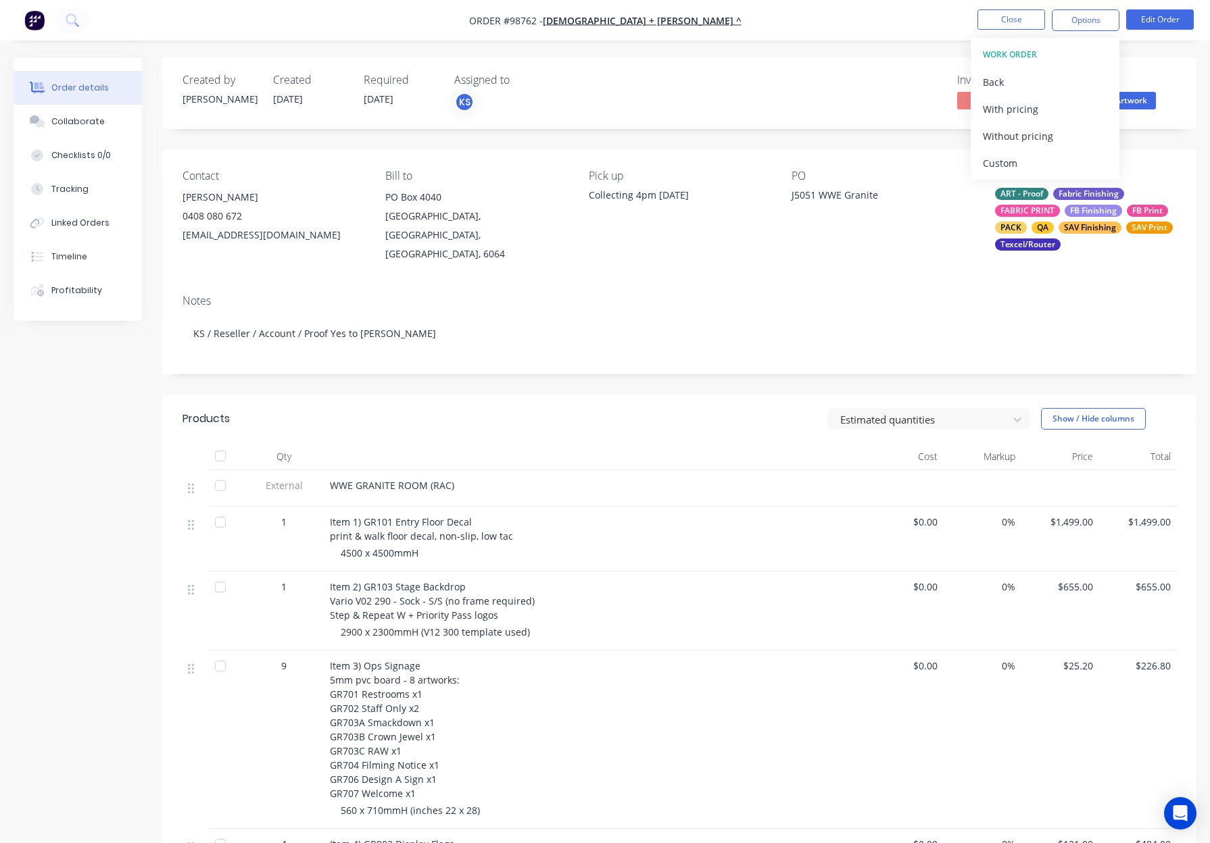
click at [1063, 155] on div "Custom" at bounding box center [1045, 163] width 124 height 20
click at [1059, 136] on div "Without pricing" at bounding box center [1045, 136] width 124 height 20
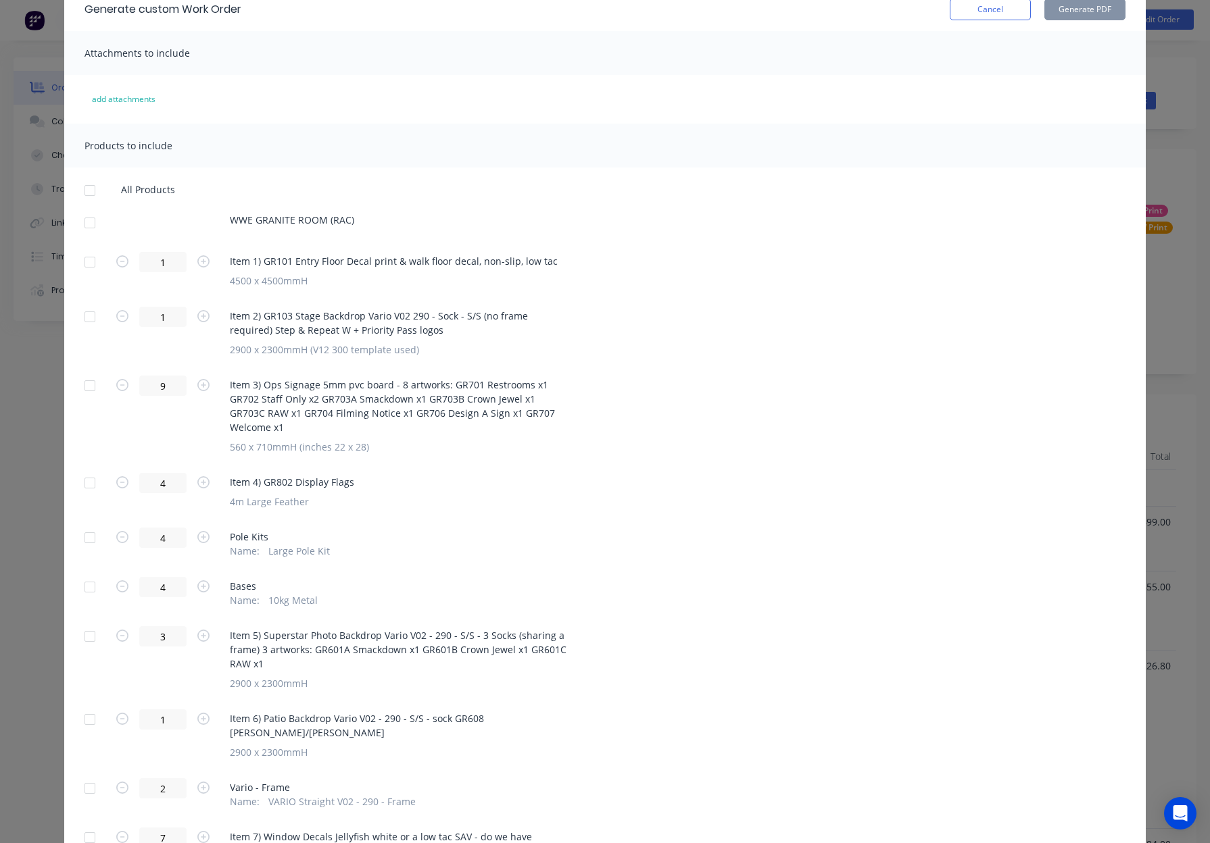
scroll to position [72, 0]
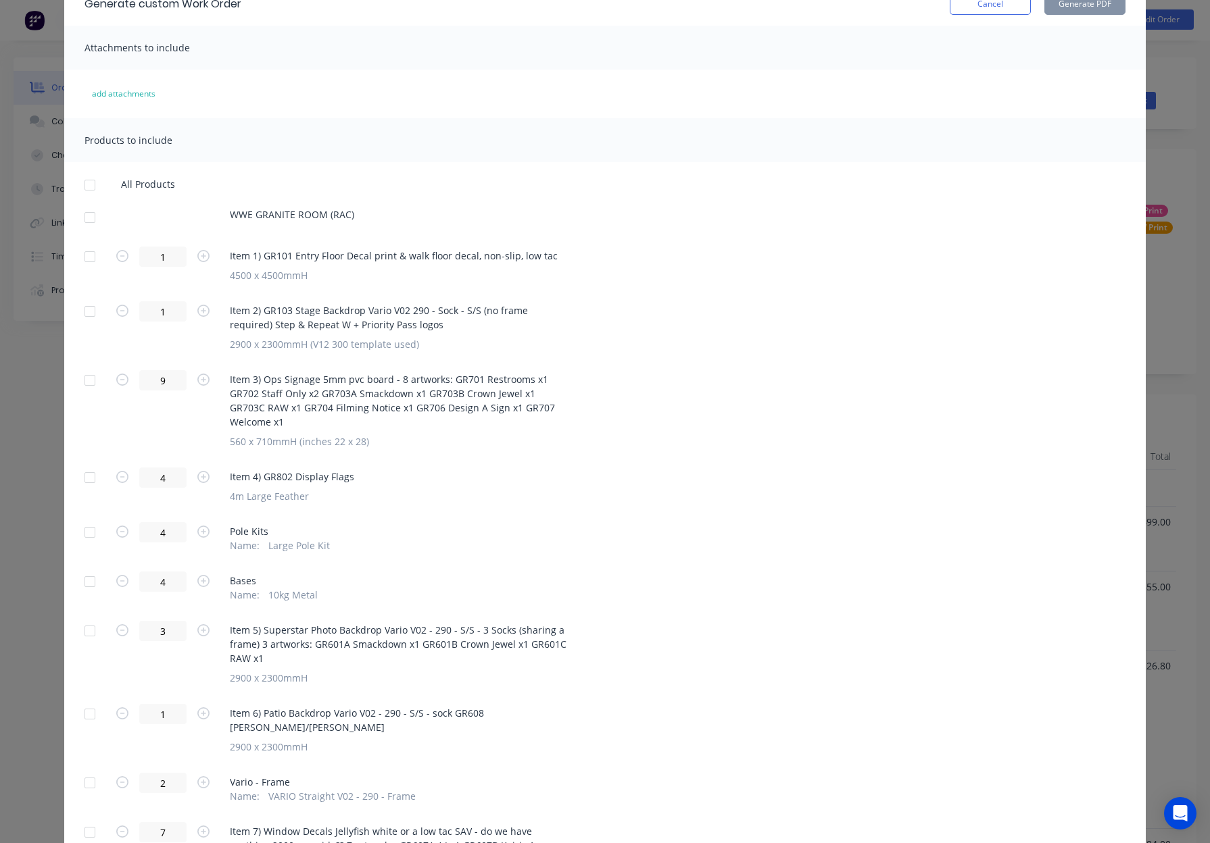
click at [89, 214] on div at bounding box center [89, 217] width 27 height 27
drag, startPoint x: 90, startPoint y: 251, endPoint x: 103, endPoint y: 253, distance: 13.0
click at [90, 251] on div at bounding box center [89, 256] width 27 height 27
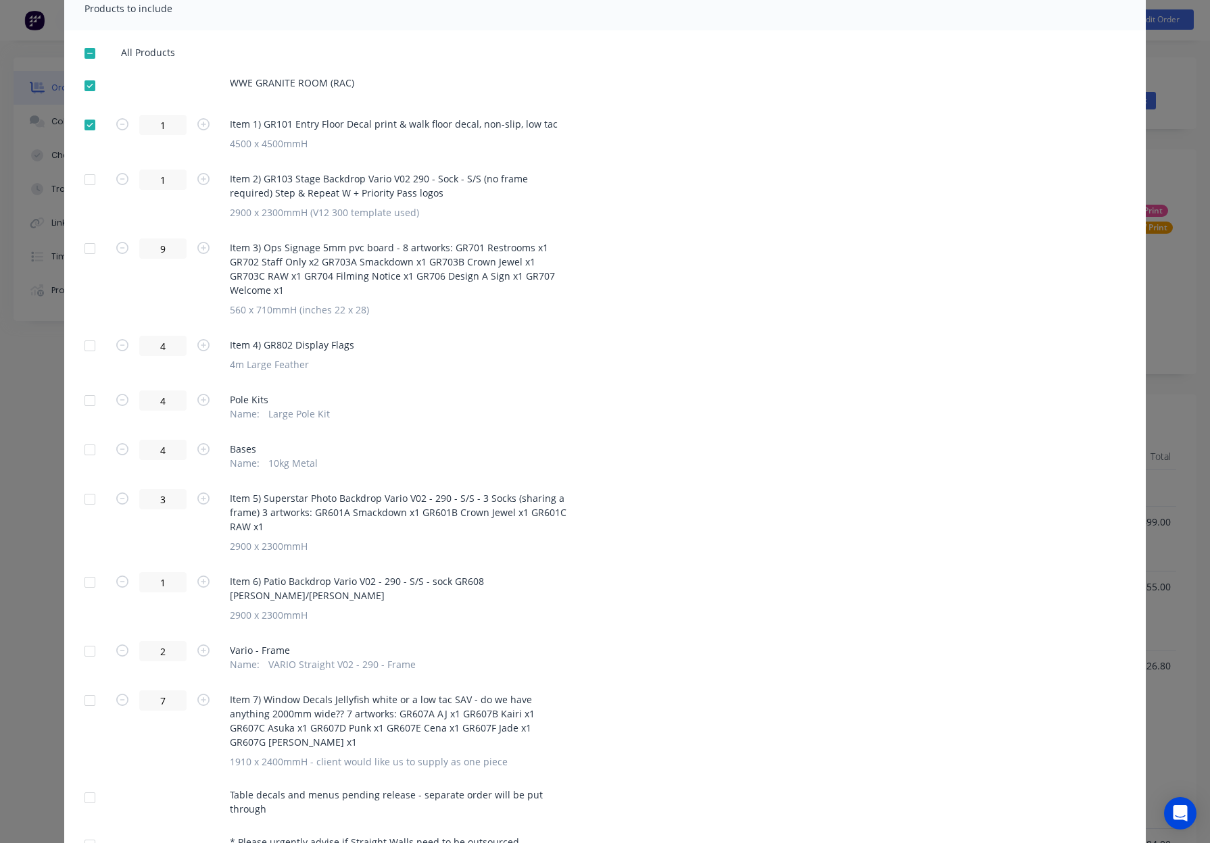
scroll to position [225, 0]
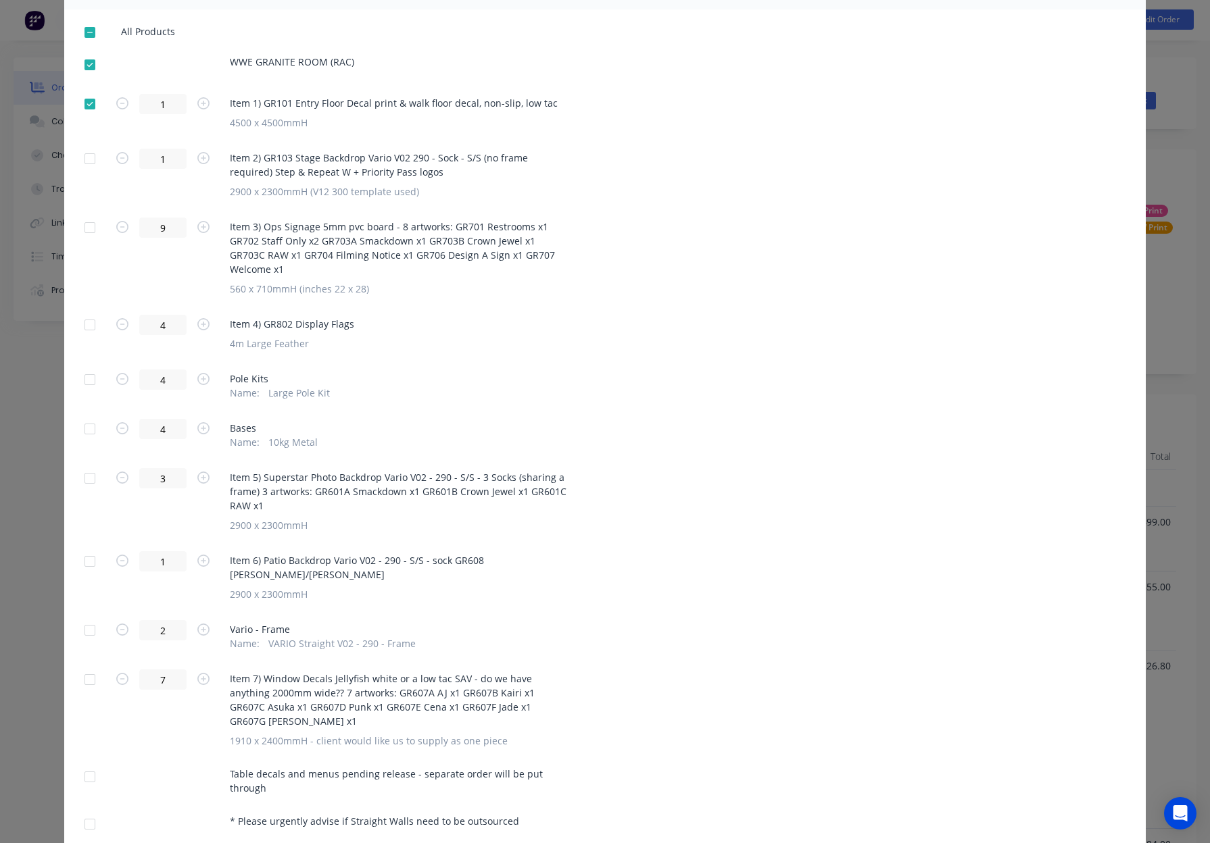
click at [89, 666] on div at bounding box center [89, 679] width 27 height 27
click at [90, 764] on div at bounding box center [89, 777] width 27 height 27
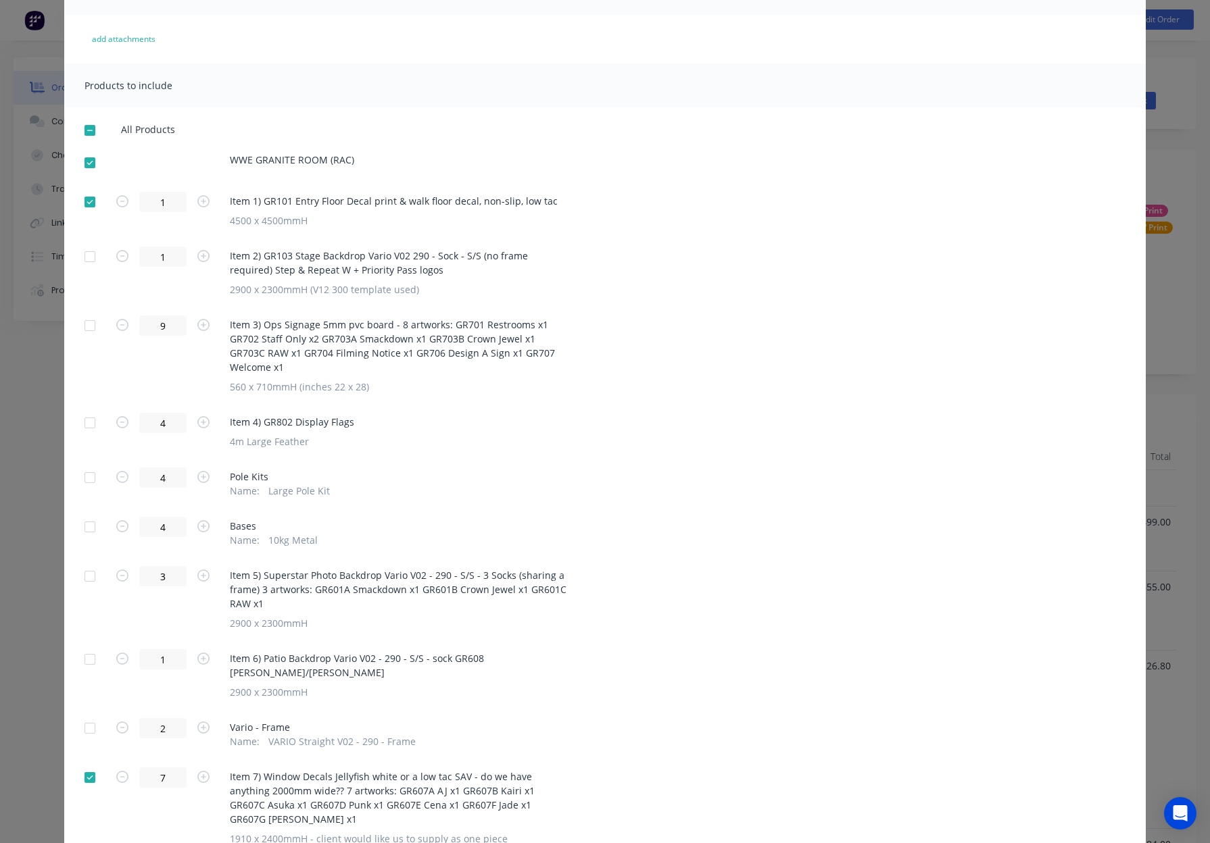
scroll to position [0, 0]
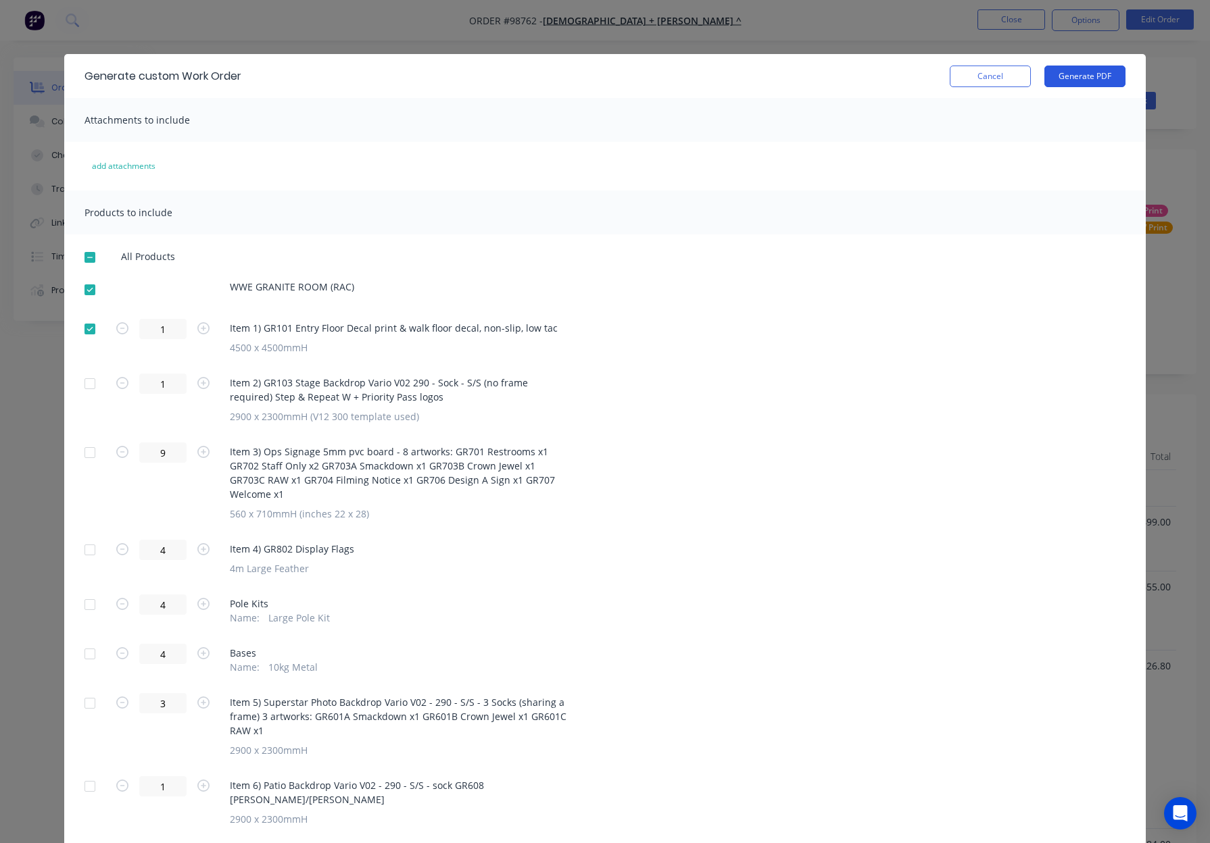
click at [1089, 74] on button "Generate PDF" at bounding box center [1084, 77] width 81 height 22
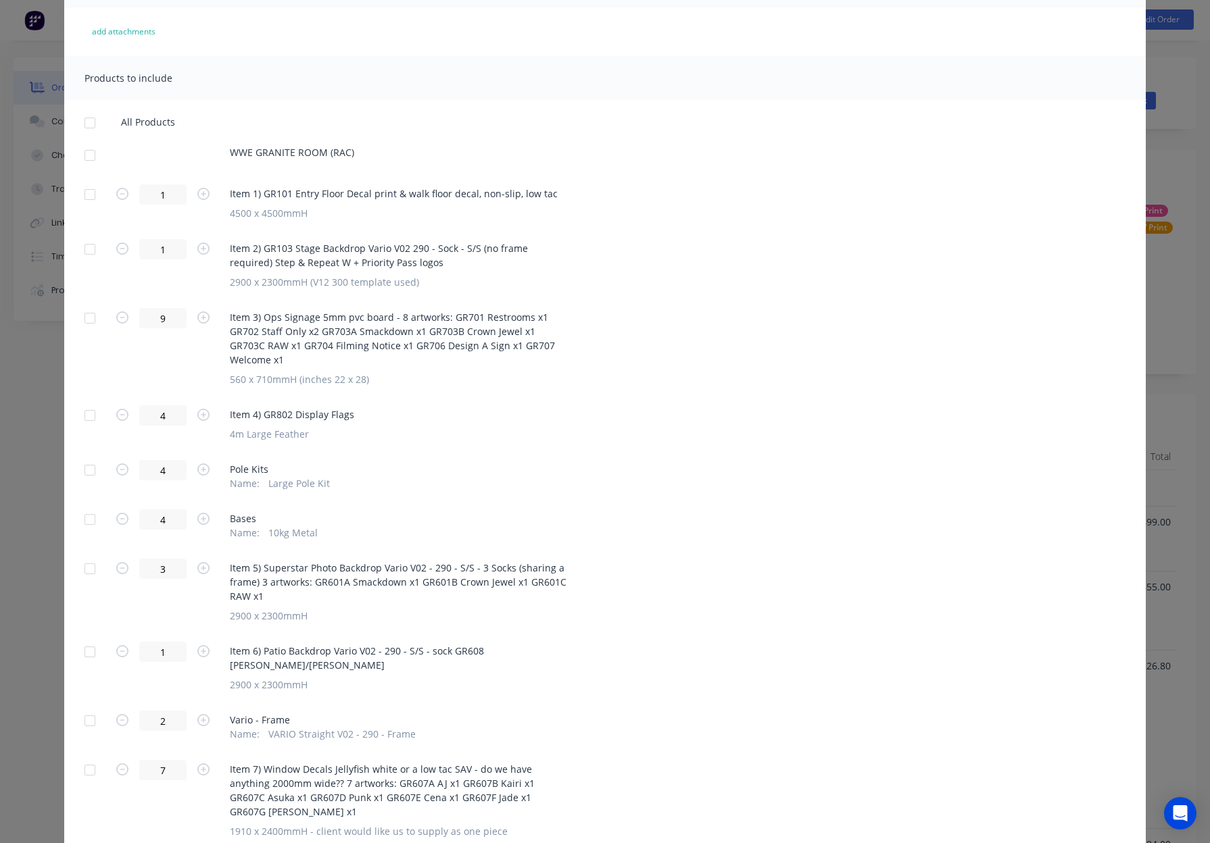
scroll to position [136, 0]
click at [89, 153] on div at bounding box center [89, 154] width 27 height 27
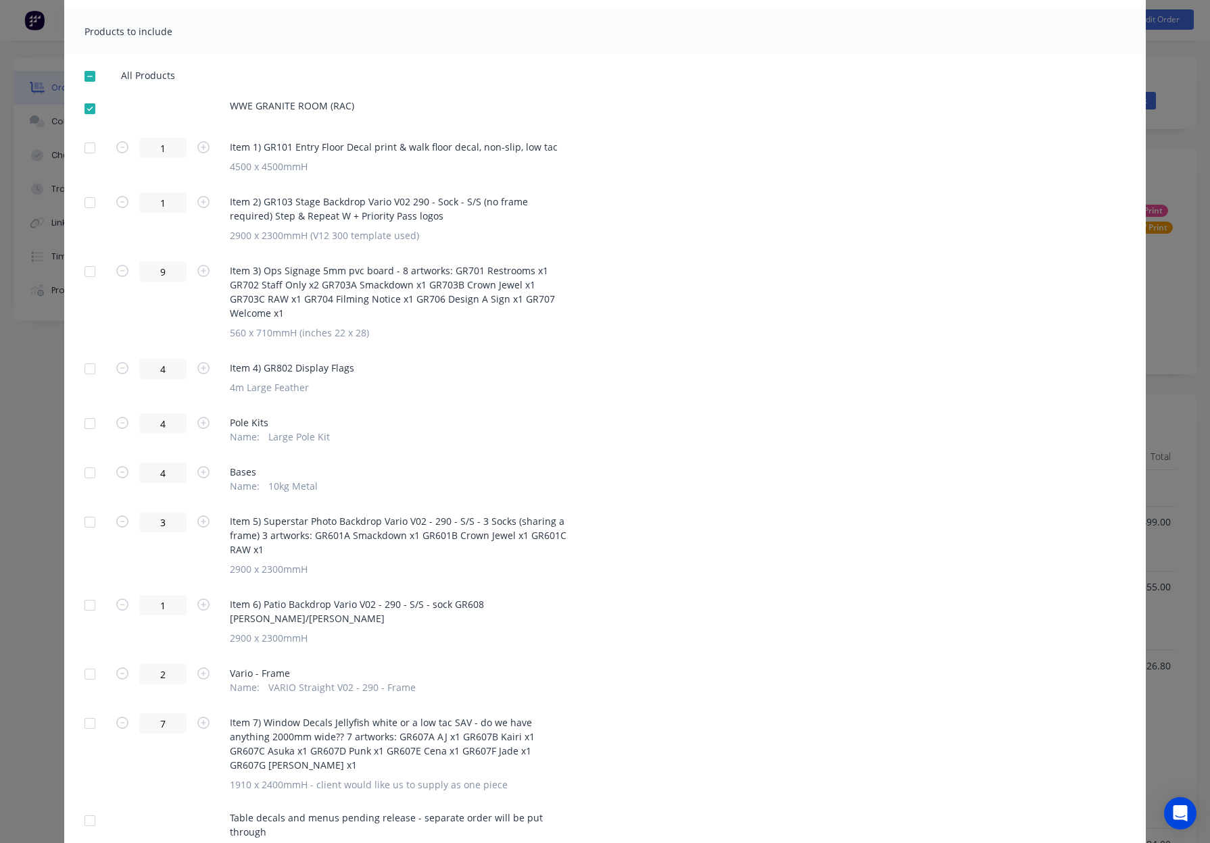
scroll to position [182, 0]
click at [88, 203] on div at bounding box center [89, 202] width 27 height 27
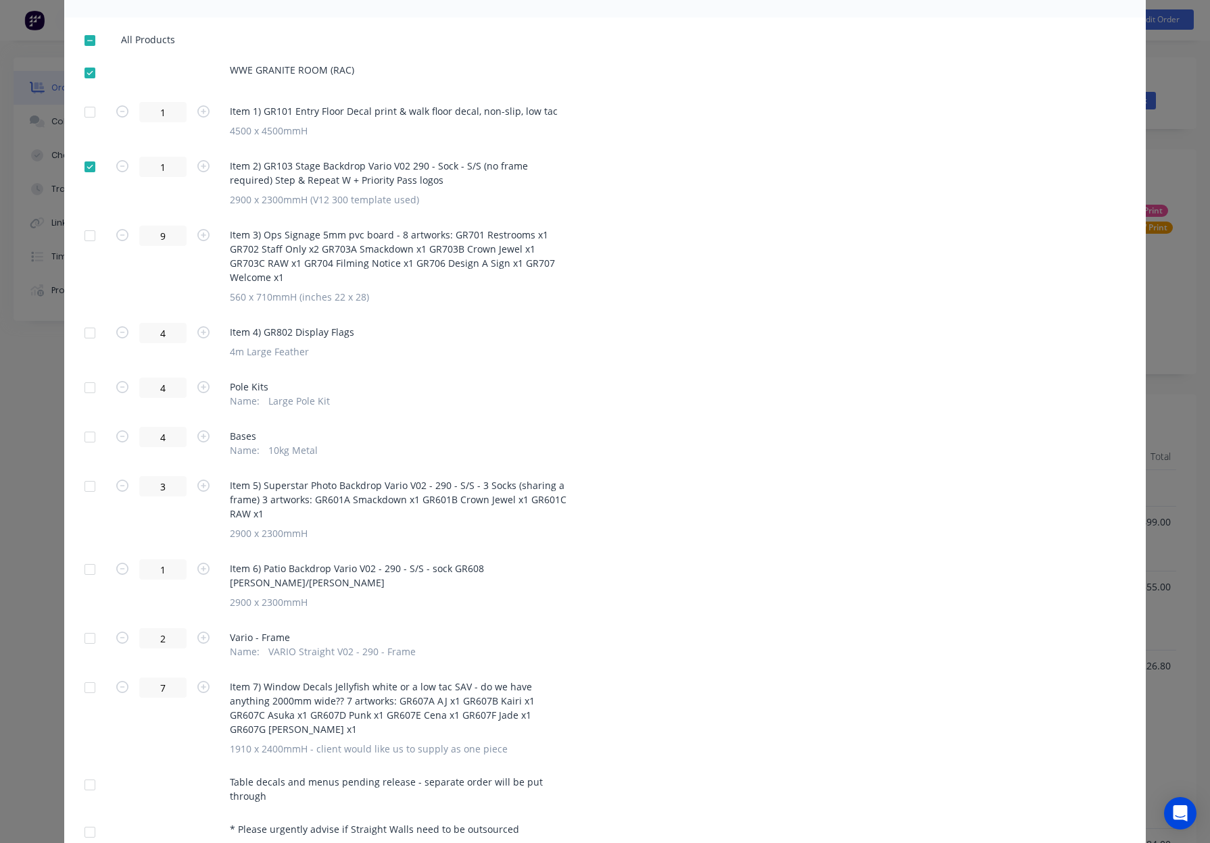
scroll to position [225, 0]
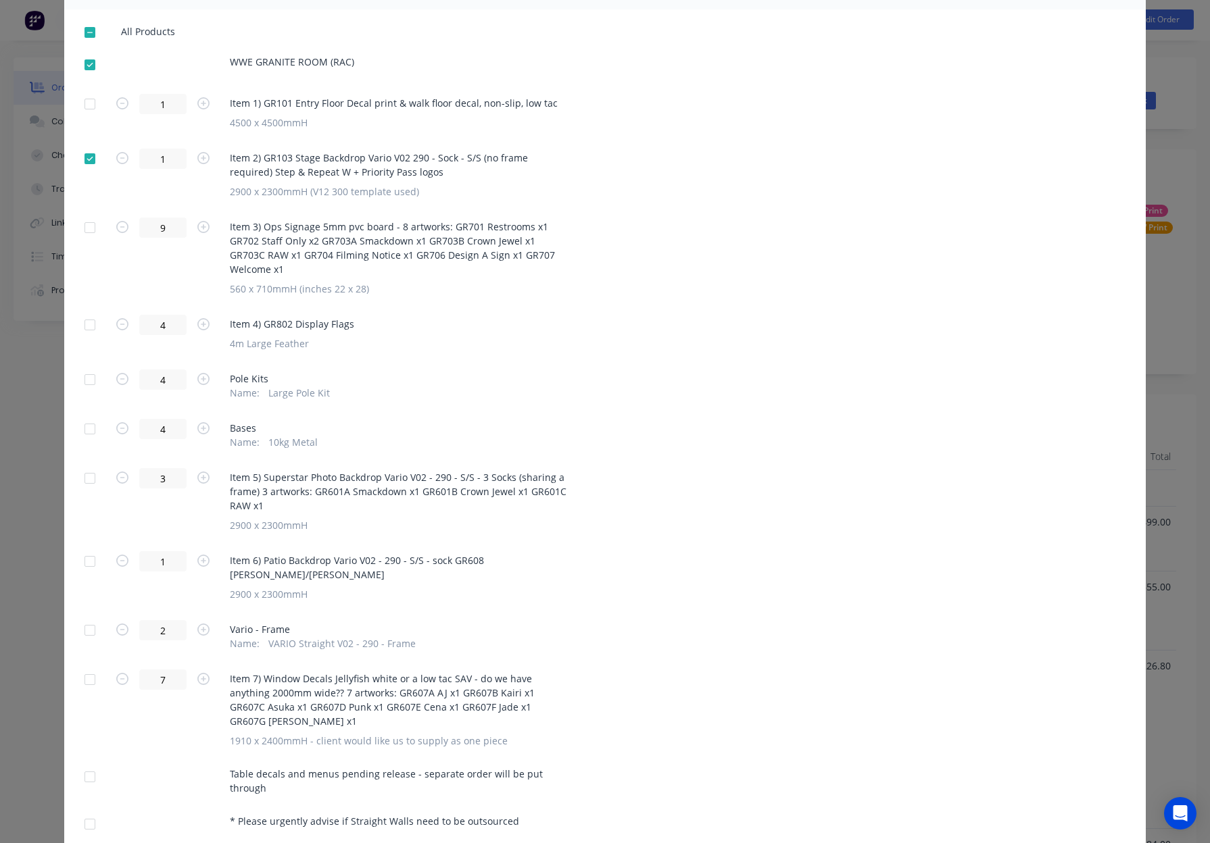
click at [87, 312] on div at bounding box center [89, 325] width 27 height 27
drag, startPoint x: 86, startPoint y: 371, endPoint x: 100, endPoint y: 428, distance: 58.5
click at [85, 371] on div at bounding box center [89, 379] width 27 height 27
click at [92, 418] on div at bounding box center [89, 429] width 27 height 27
click at [91, 465] on div at bounding box center [89, 478] width 27 height 27
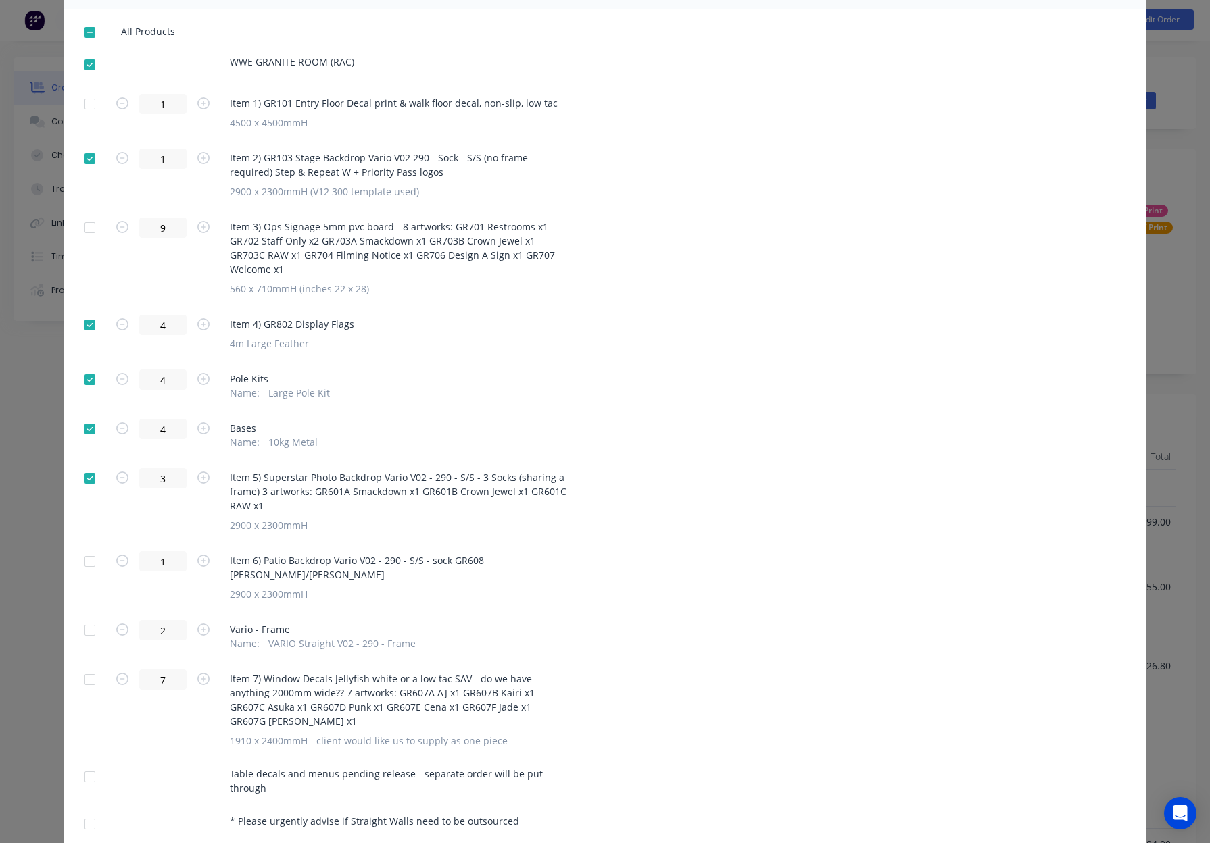
click at [85, 548] on div at bounding box center [89, 561] width 27 height 27
click at [86, 617] on div at bounding box center [89, 630] width 27 height 27
click at [87, 811] on div at bounding box center [89, 824] width 27 height 27
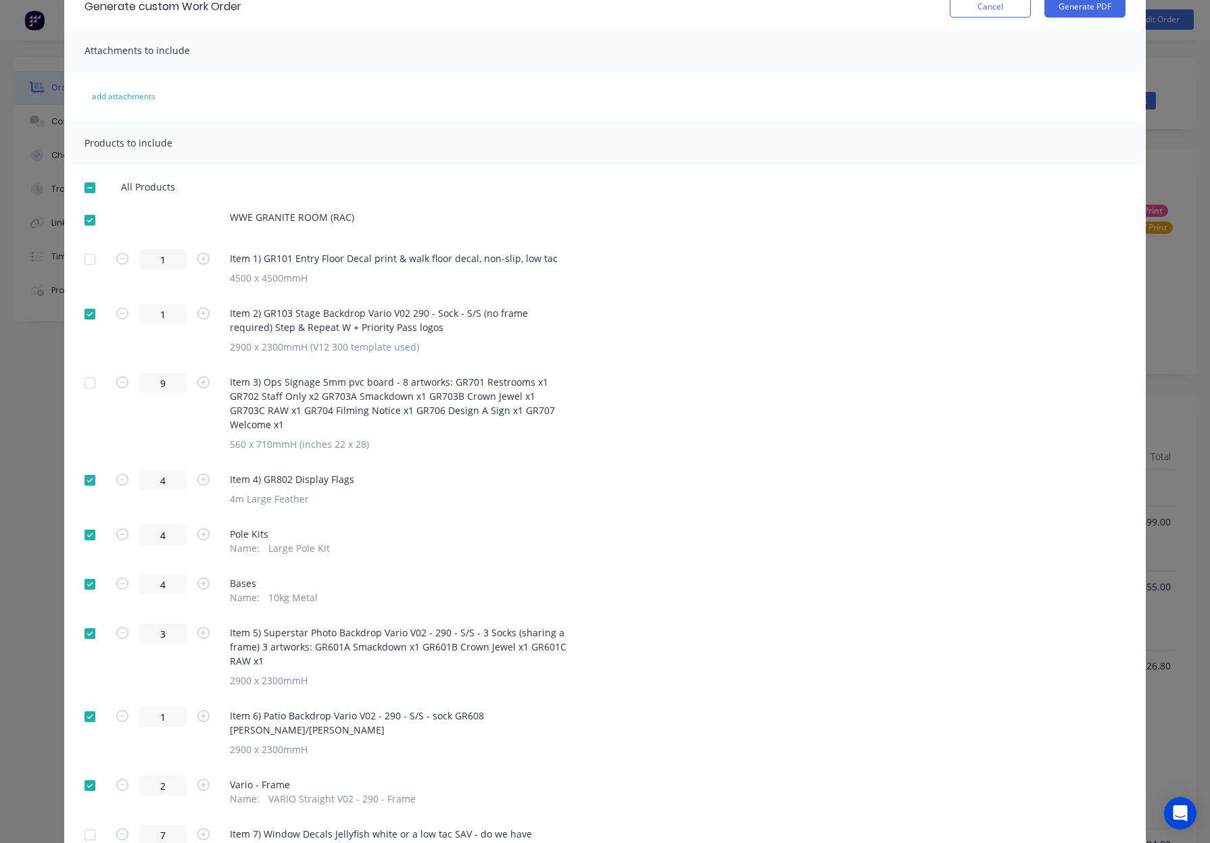
scroll to position [0, 0]
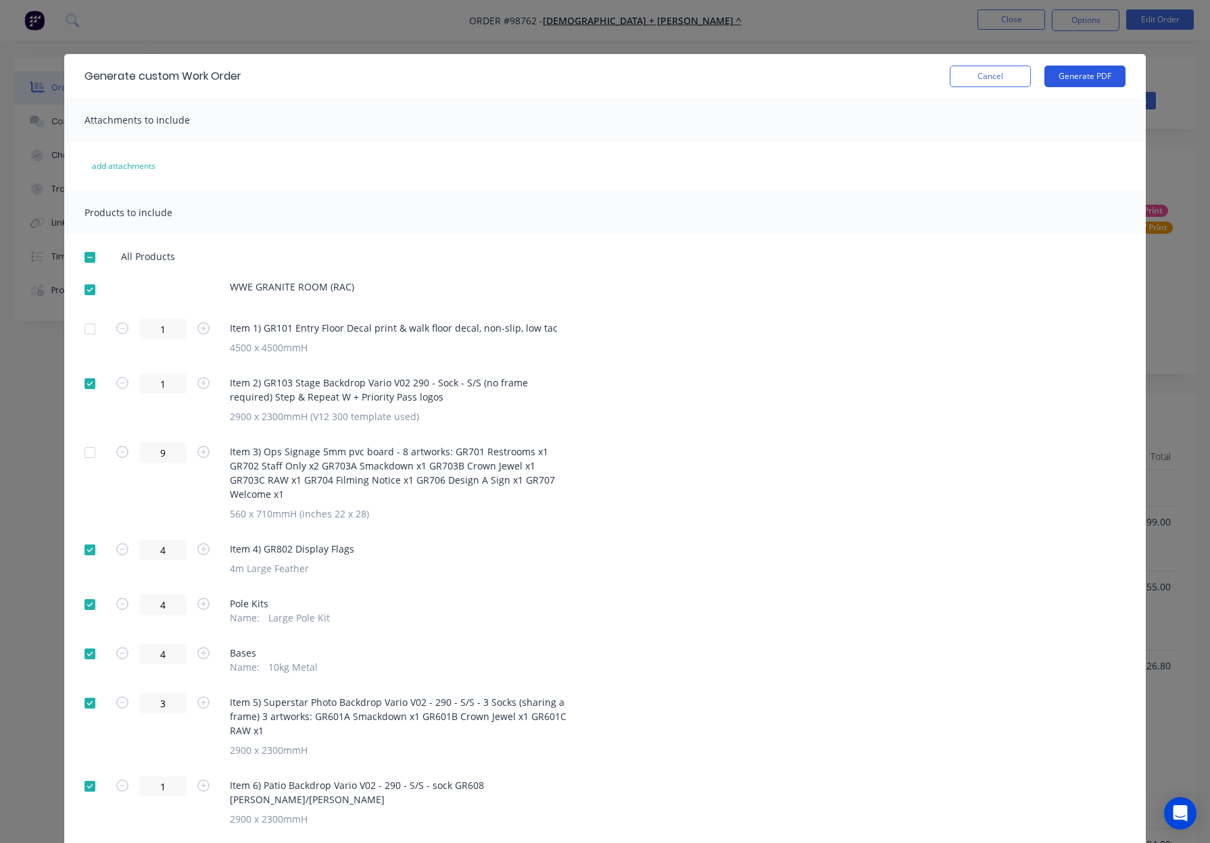
click at [1072, 80] on button "Generate PDF" at bounding box center [1084, 77] width 81 height 22
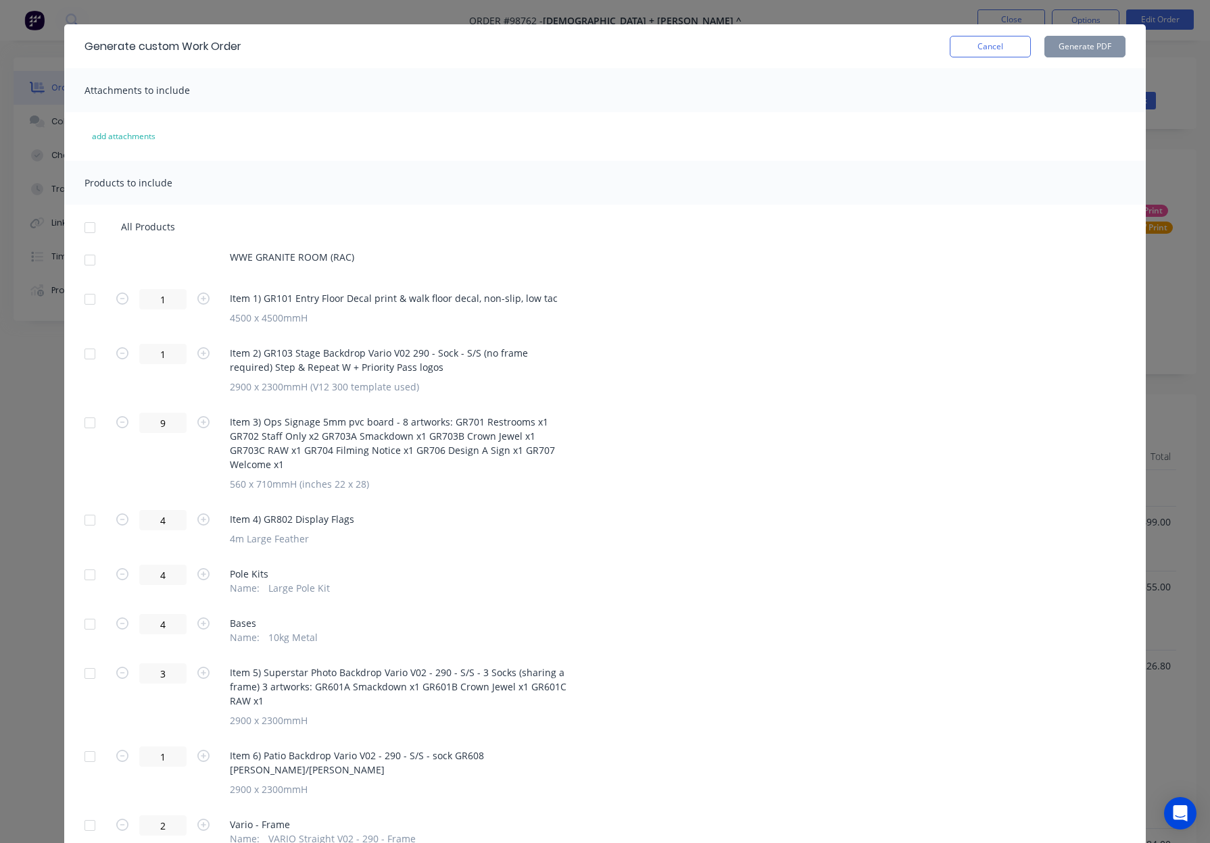
scroll to position [39, 0]
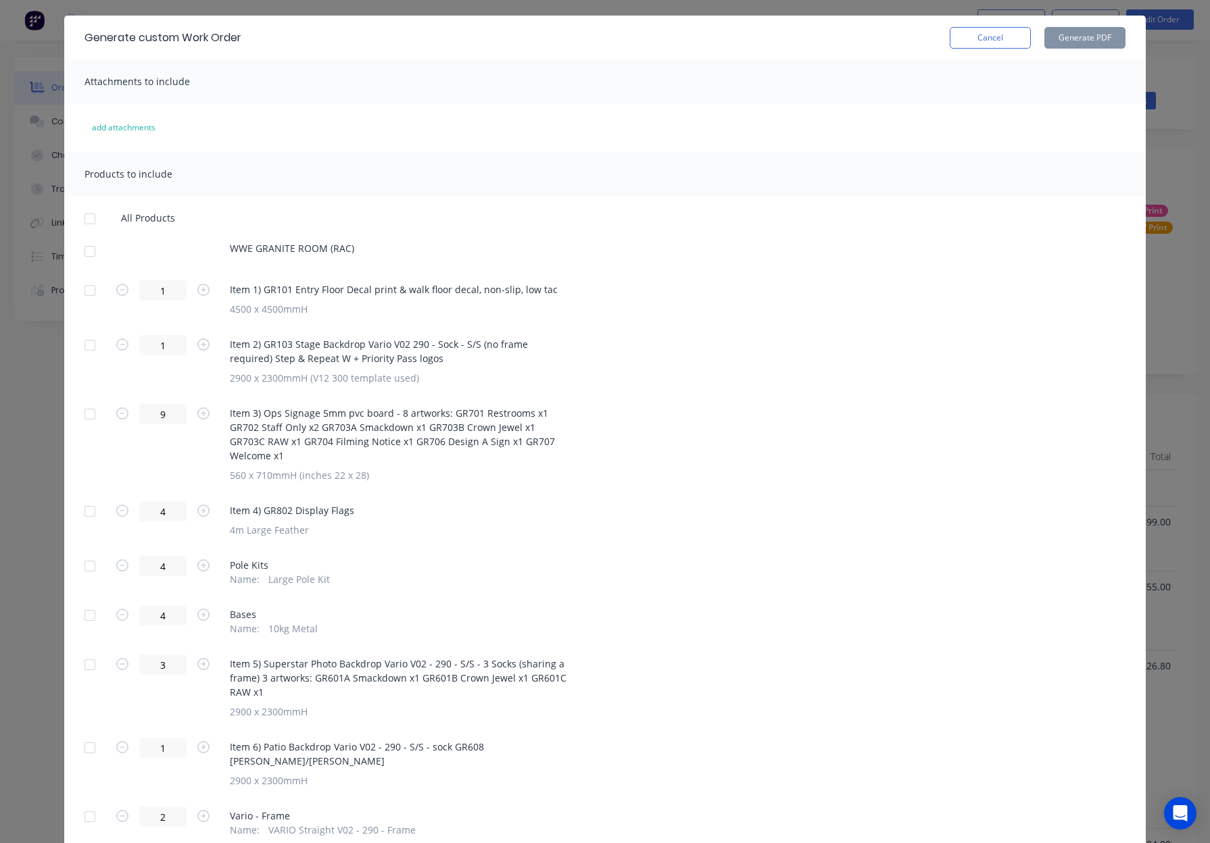
click at [91, 251] on div at bounding box center [89, 251] width 27 height 27
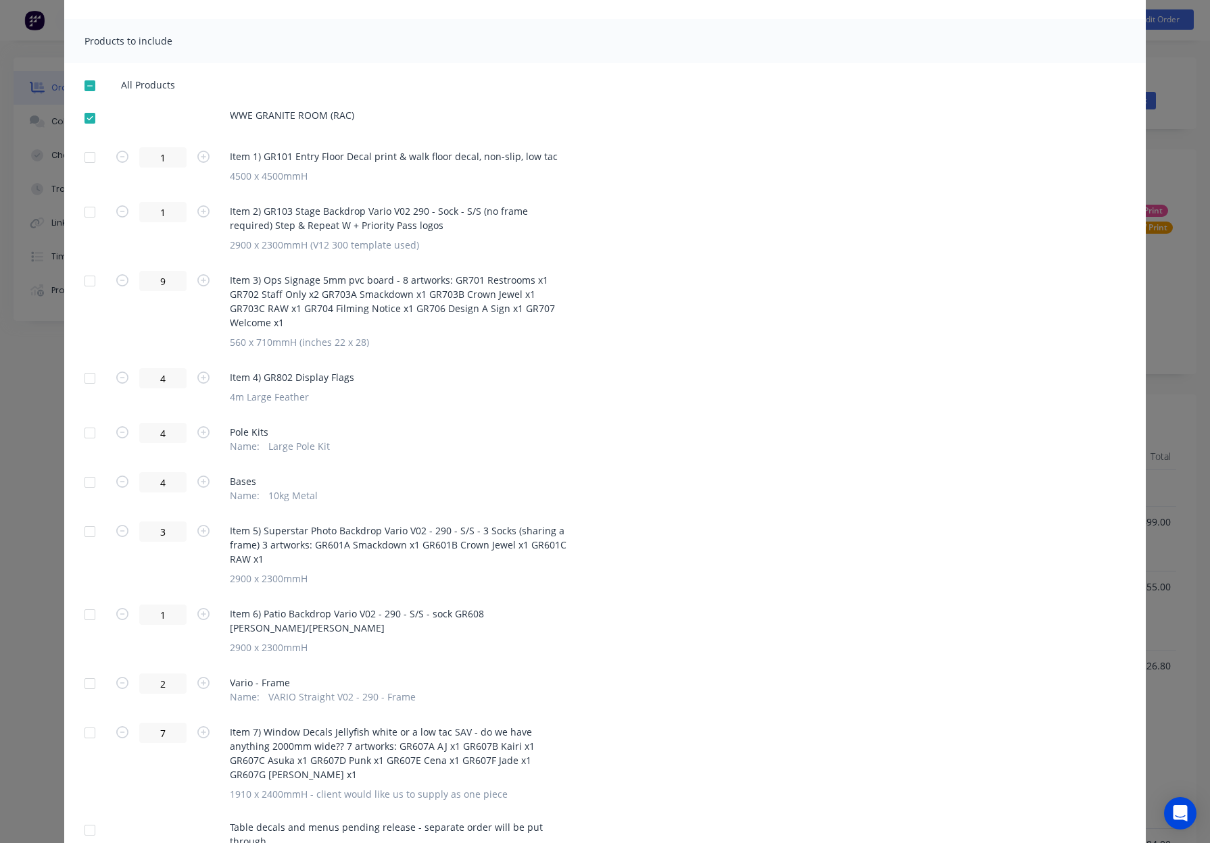
scroll to position [178, 0]
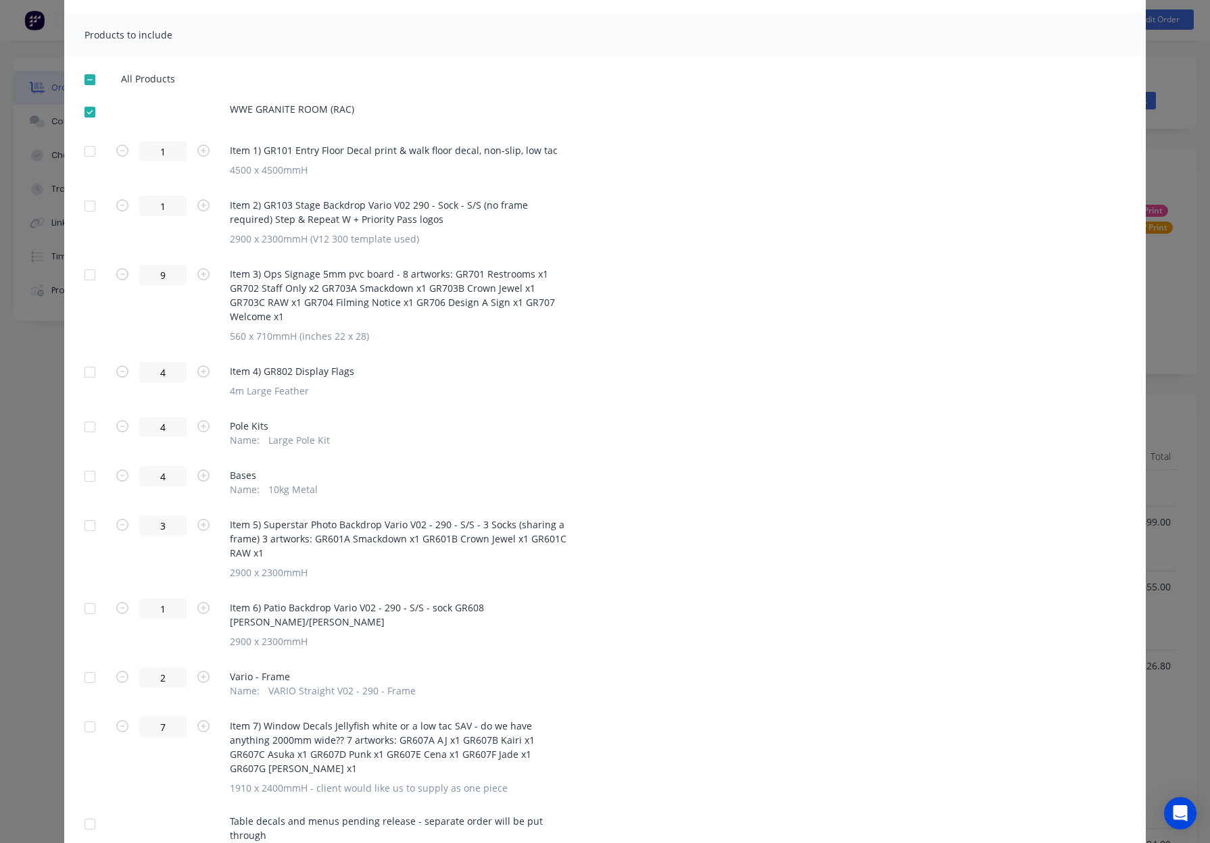
click at [93, 274] on div at bounding box center [89, 275] width 27 height 27
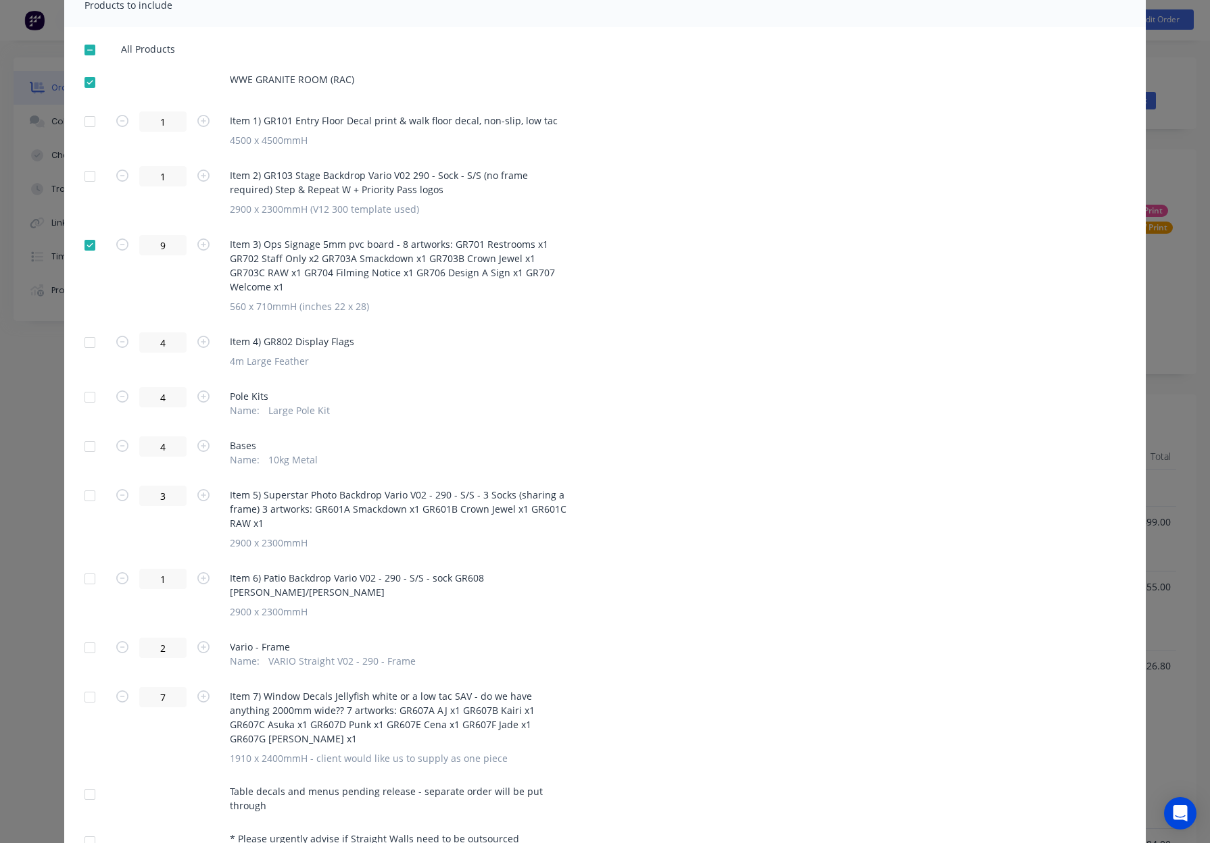
scroll to position [225, 0]
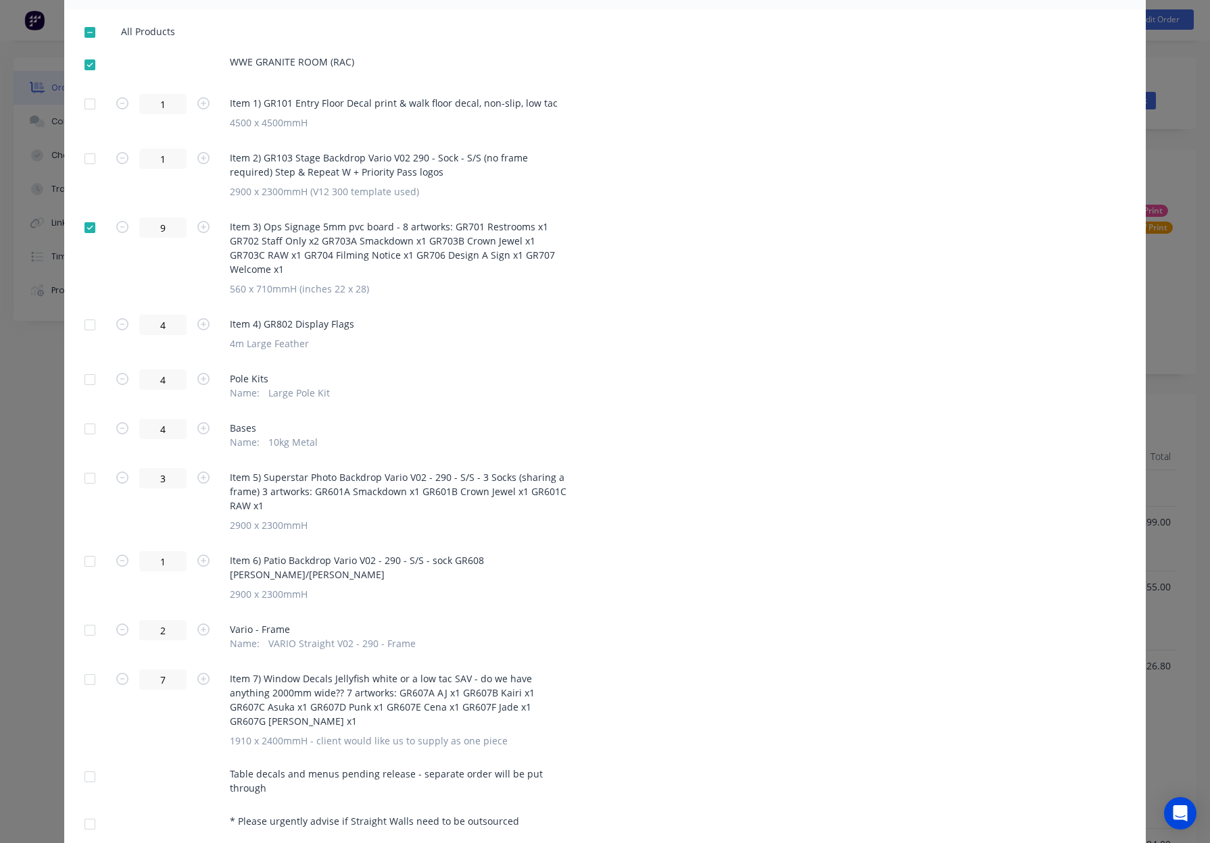
click at [90, 764] on div at bounding box center [89, 777] width 27 height 27
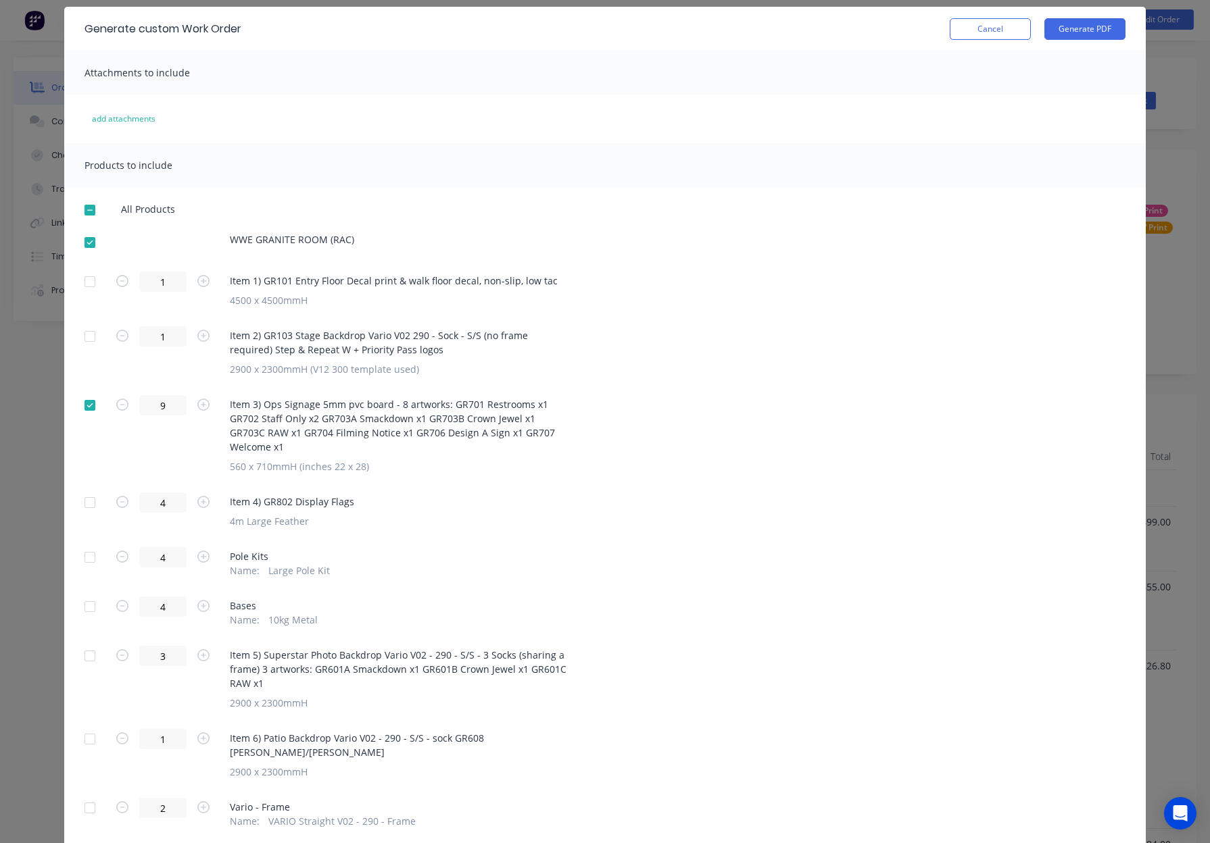
scroll to position [0, 0]
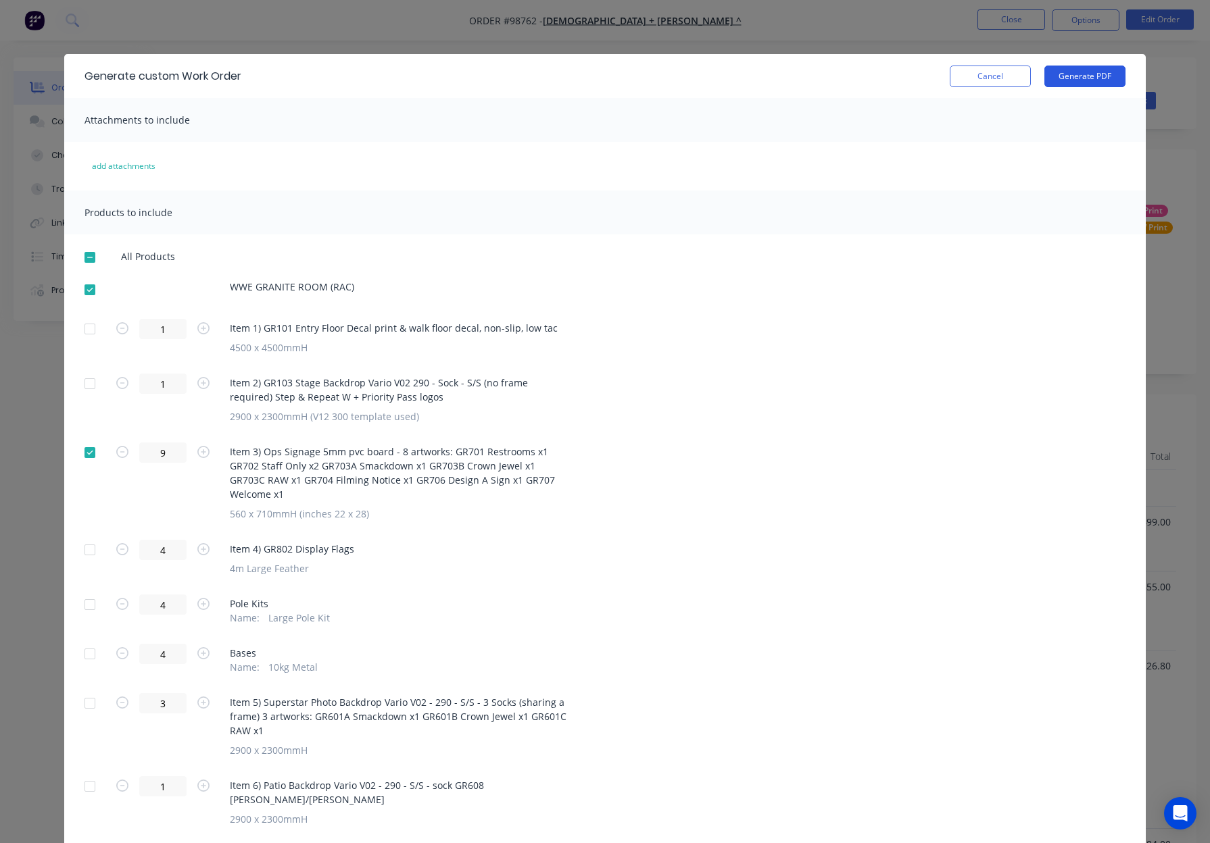
click at [1068, 78] on button "Generate PDF" at bounding box center [1084, 77] width 81 height 22
drag, startPoint x: 985, startPoint y: 85, endPoint x: 999, endPoint y: 47, distance: 40.2
click at [985, 84] on button "Cancel" at bounding box center [989, 77] width 81 height 22
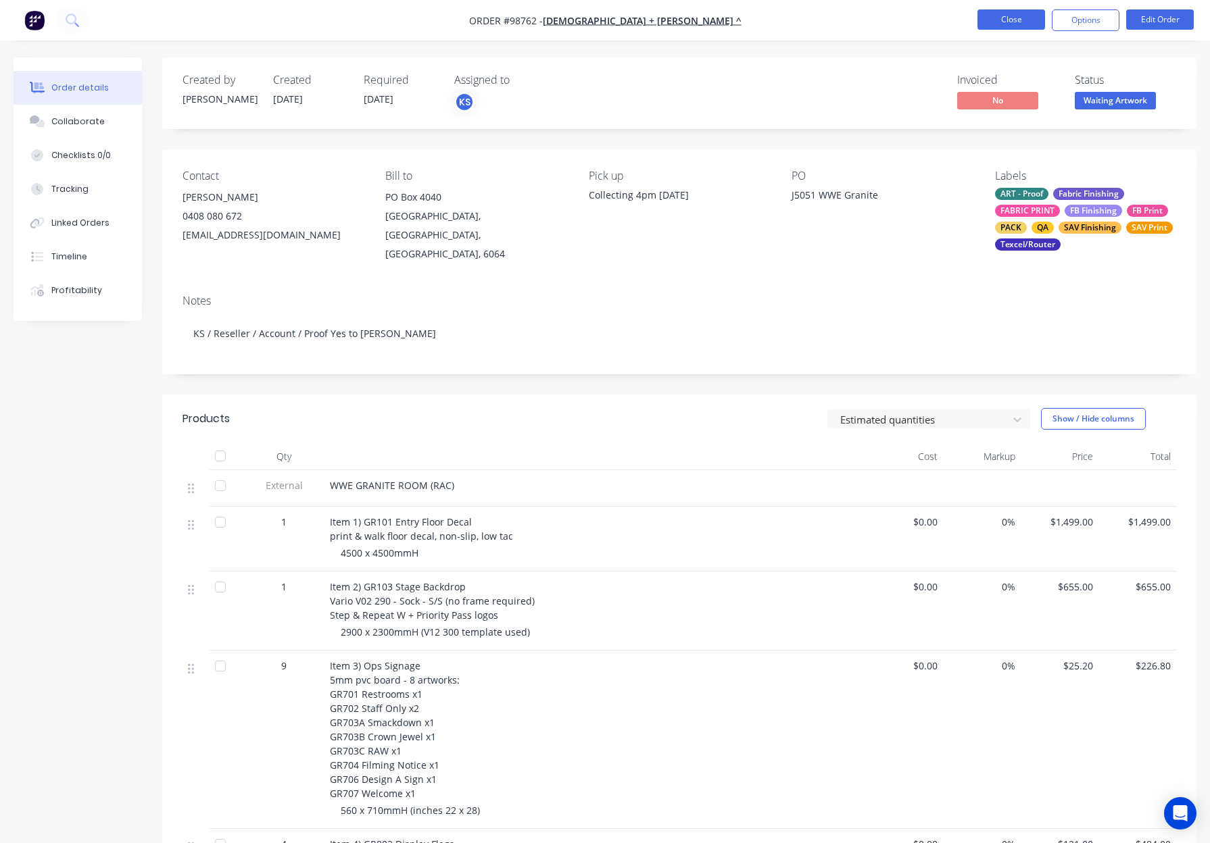
click at [1010, 18] on button "Close" at bounding box center [1011, 19] width 68 height 20
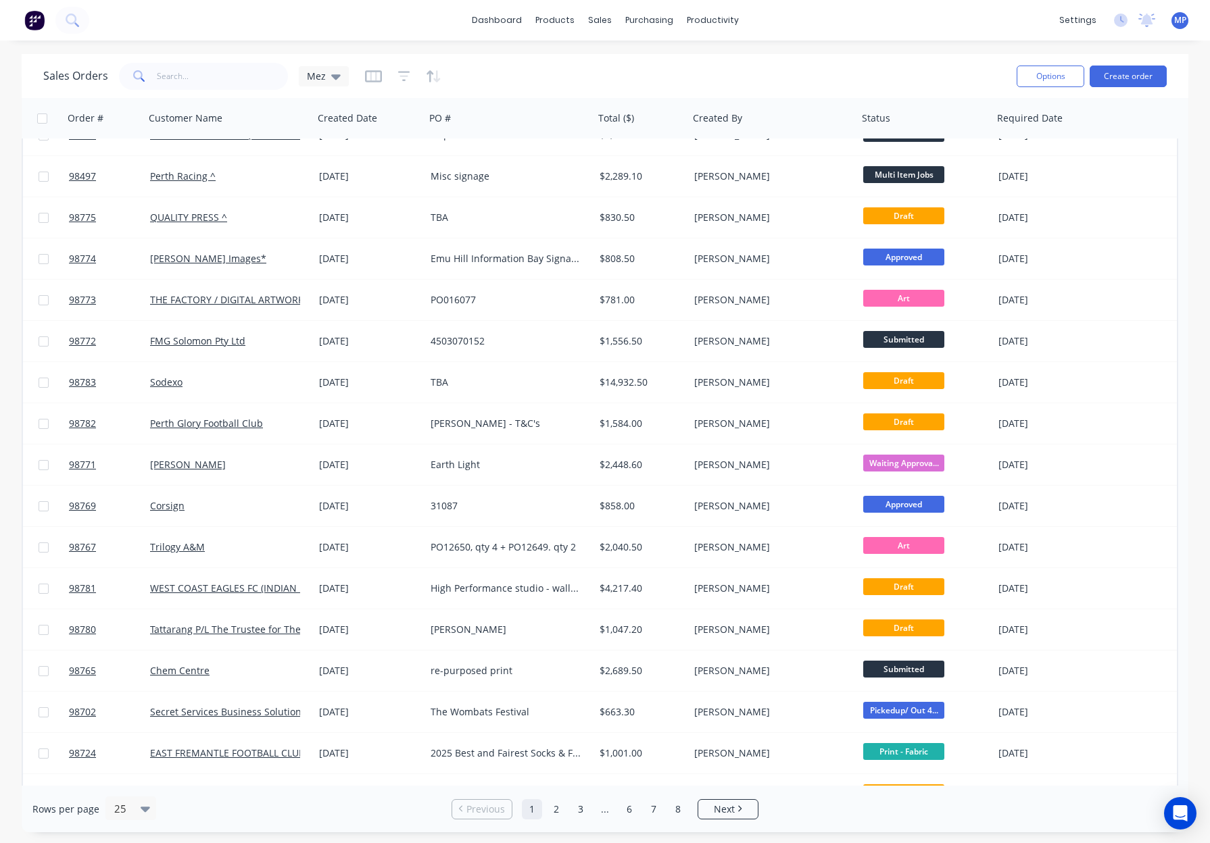
scroll to position [383, 0]
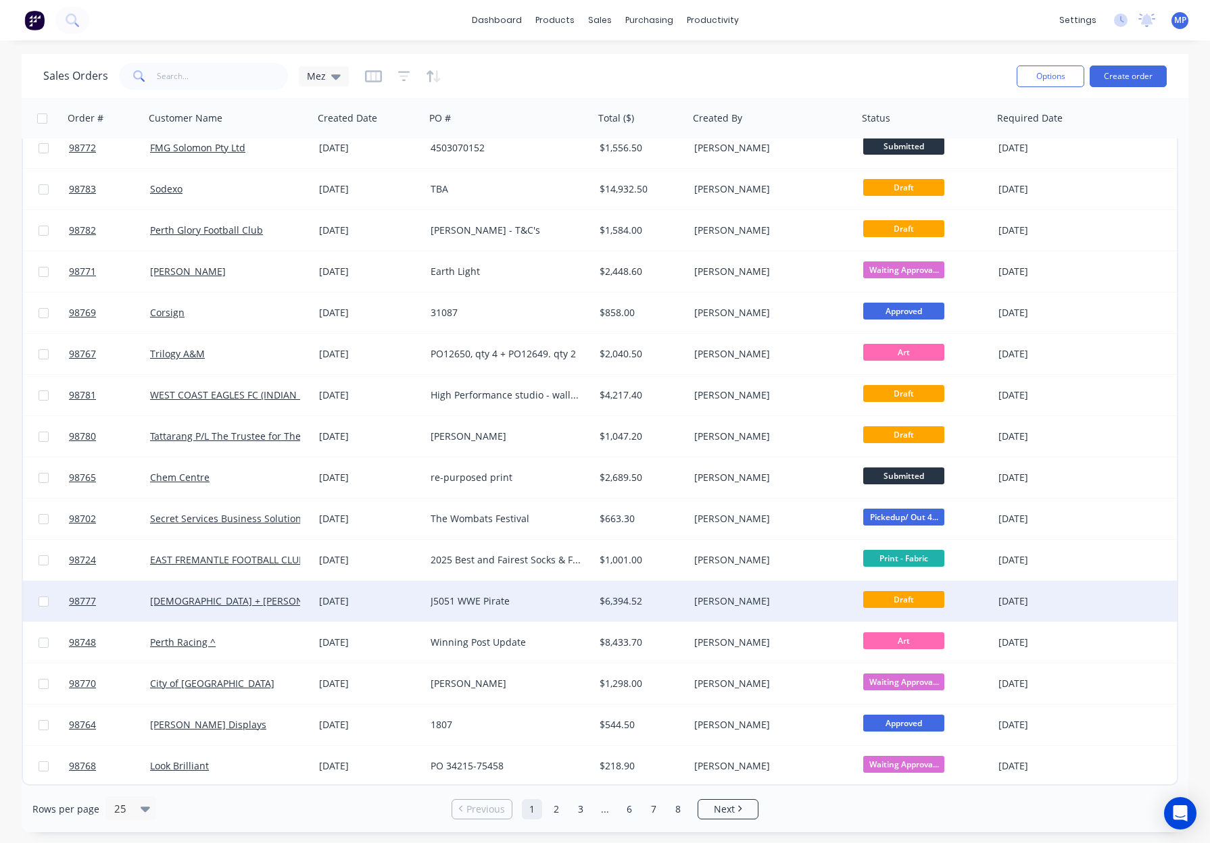
click at [760, 600] on div "[PERSON_NAME]" at bounding box center [769, 602] width 150 height 14
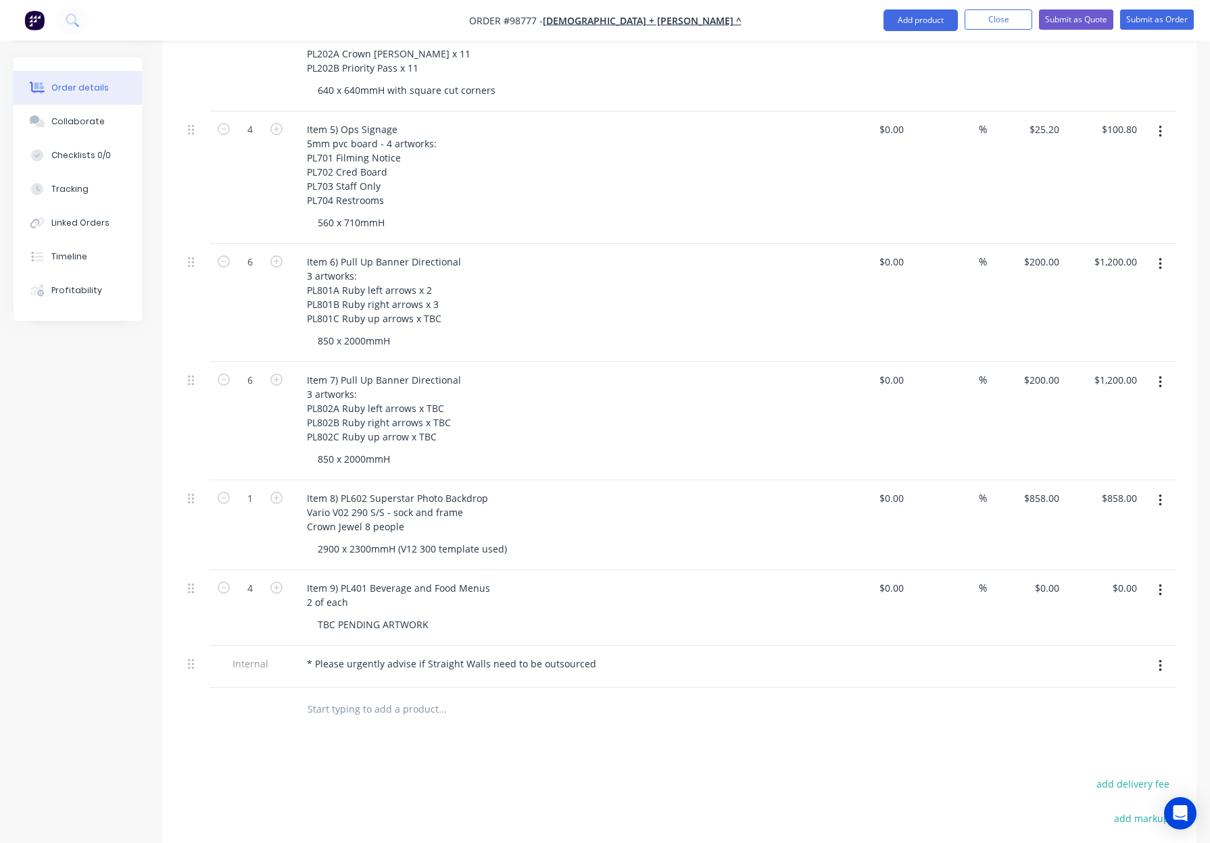
scroll to position [791, 0]
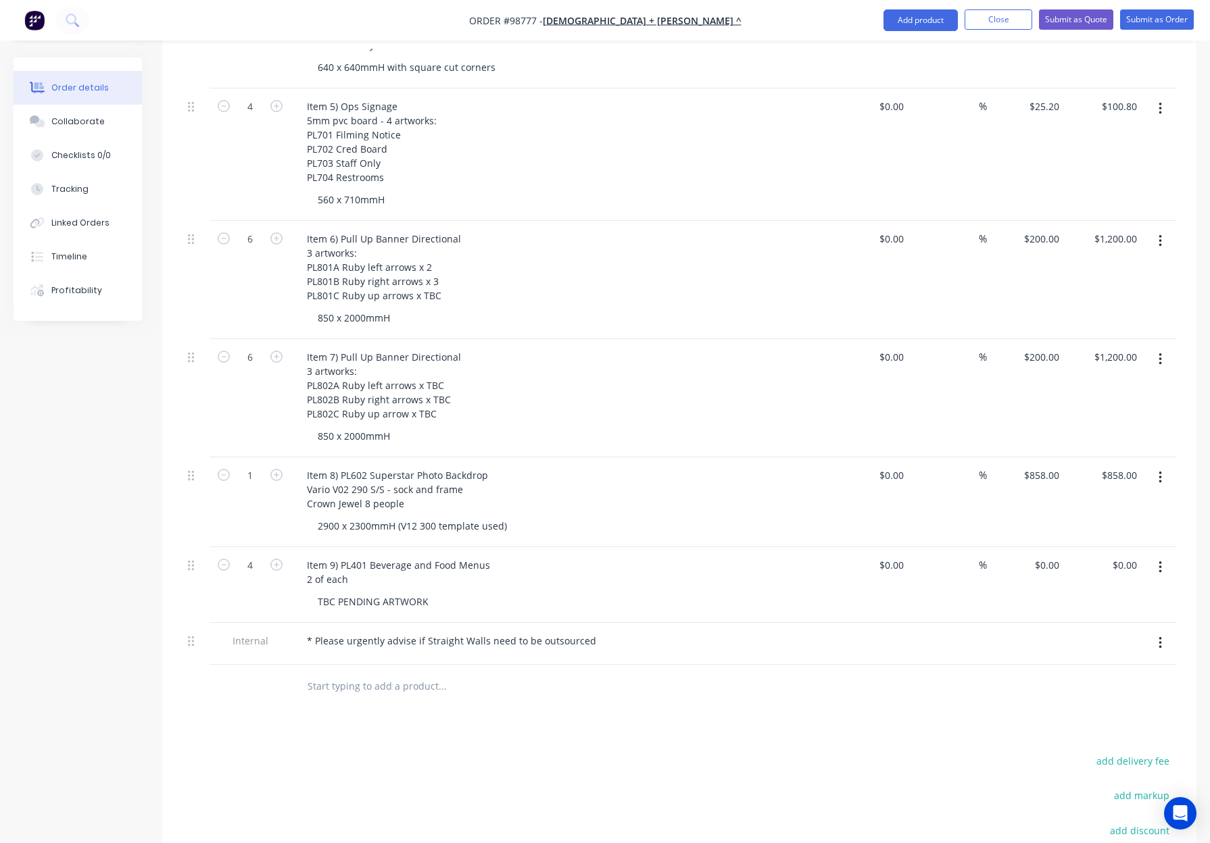
click at [386, 673] on input "text" at bounding box center [442, 686] width 270 height 27
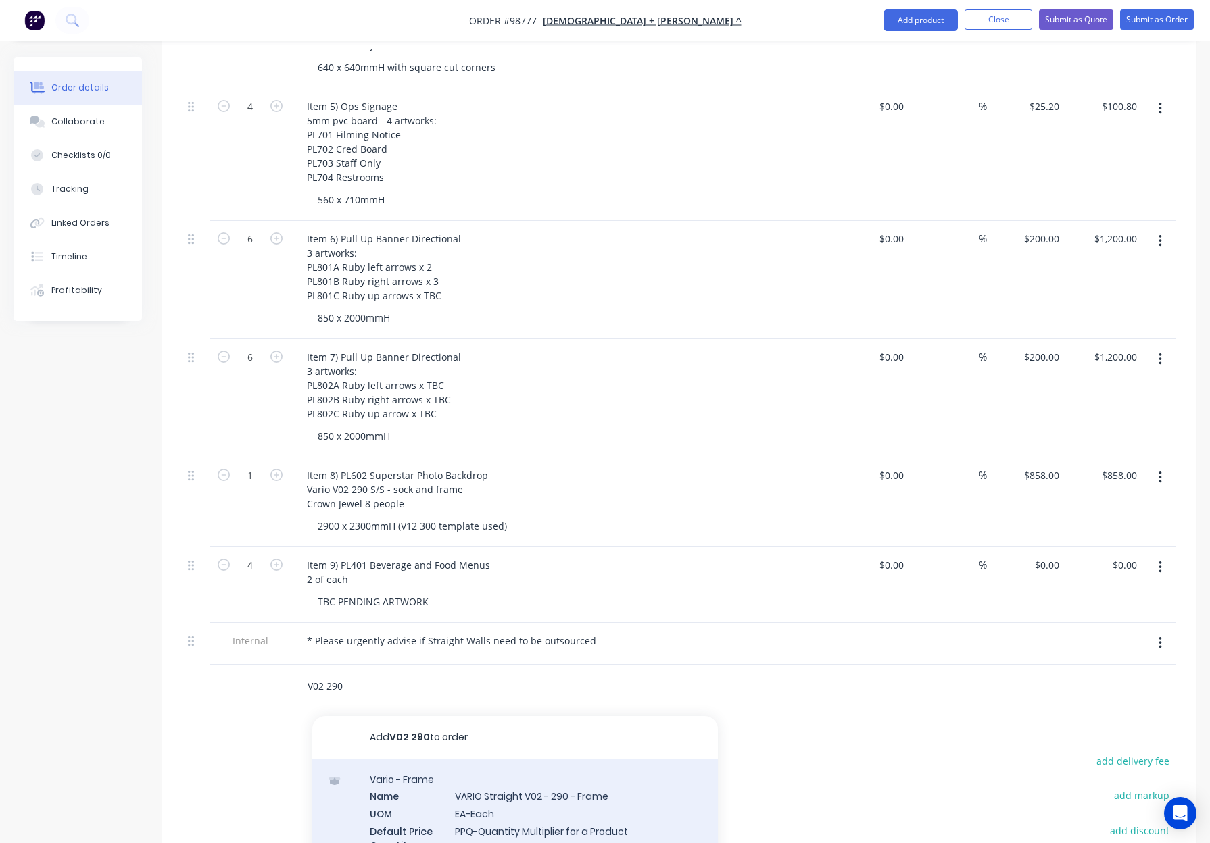
type input "V02 290"
click at [559, 789] on div "Vario - Frame Name VARIO Straight V02 - 290 - Frame UOM EA-Each Default Price Q…" at bounding box center [514, 828] width 405 height 137
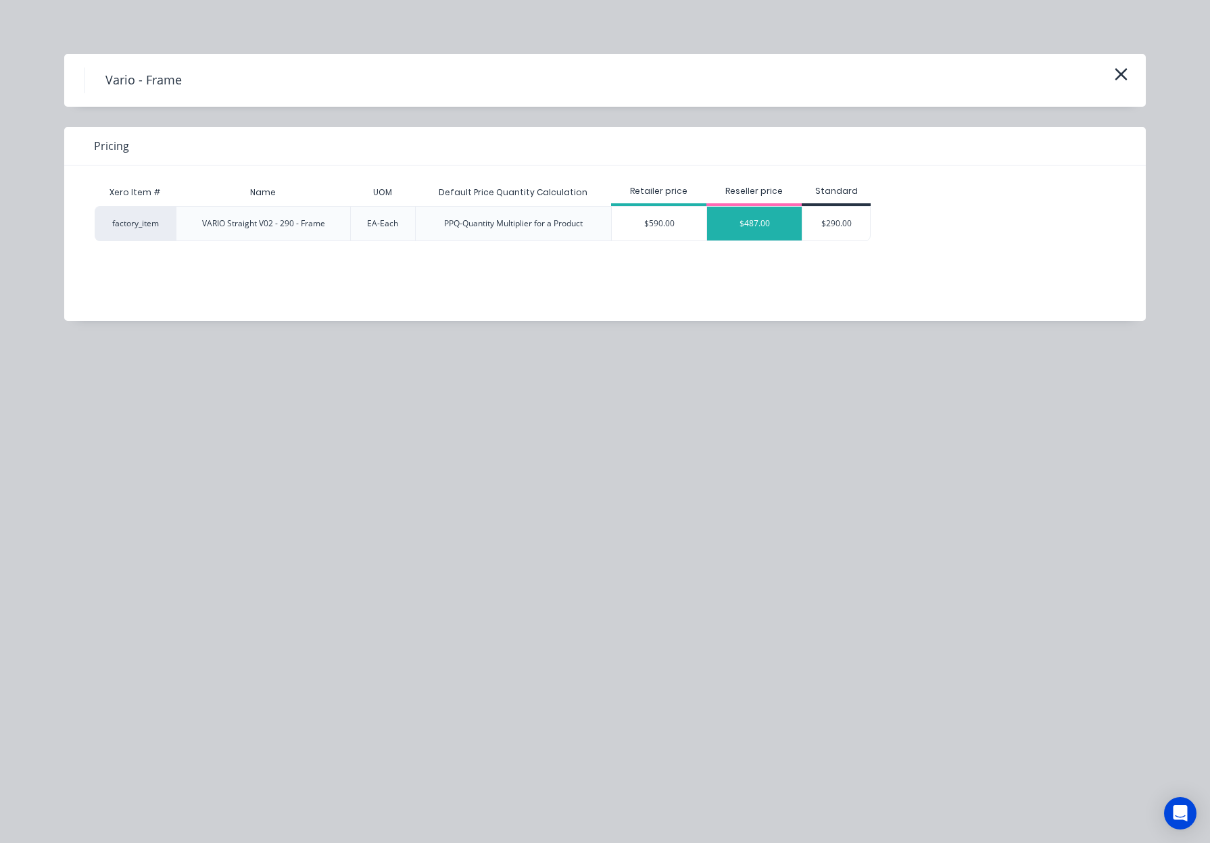
click at [774, 225] on div "$487.00" at bounding box center [754, 224] width 95 height 34
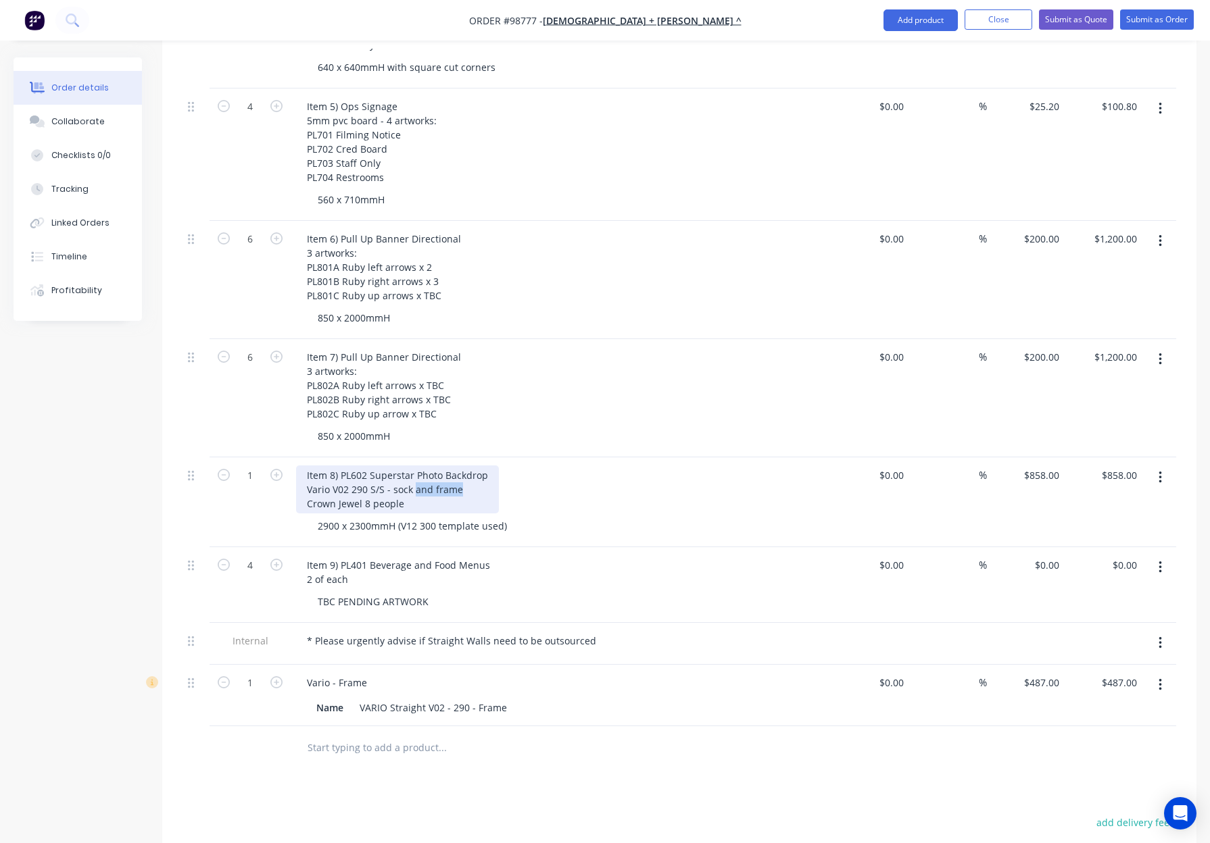
drag, startPoint x: 415, startPoint y: 472, endPoint x: 523, endPoint y: 472, distance: 108.1
click at [525, 472] on div "Item 8) PL602 Superstar Photo Backdrop Vario V02 290 S/S - sock and frame Crown…" at bounding box center [561, 490] width 530 height 48
drag, startPoint x: 402, startPoint y: 470, endPoint x: 370, endPoint y: 470, distance: 32.4
click at [370, 470] on div "Item 8) PL602 Superstar Photo Backdrop Vario V02 290 S/S - sock Crown Jewel 8 p…" at bounding box center [397, 490] width 203 height 48
click at [651, 466] on div "Item 8) PL602 Superstar Photo Backdrop Vario V02 290 - sock - S/S Crown Jewel 8…" at bounding box center [561, 490] width 530 height 48
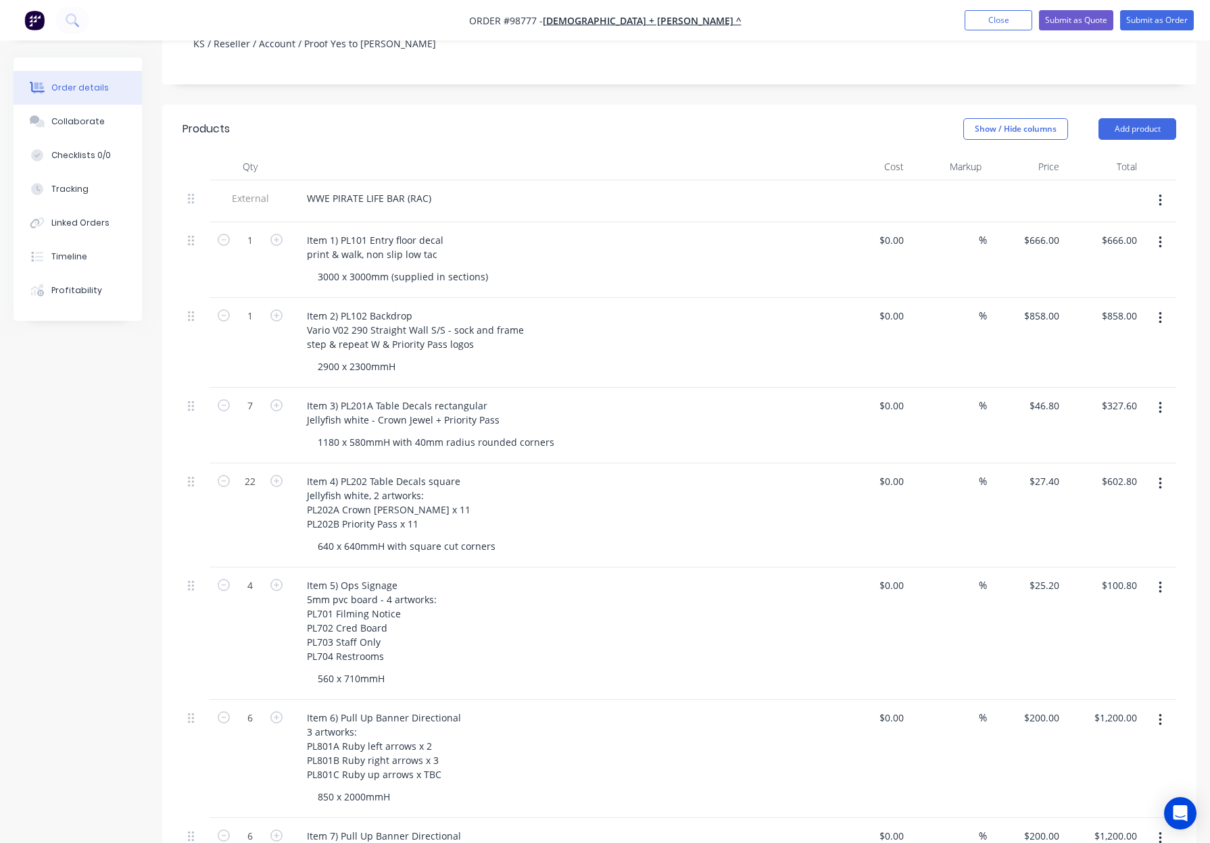
scroll to position [306, 0]
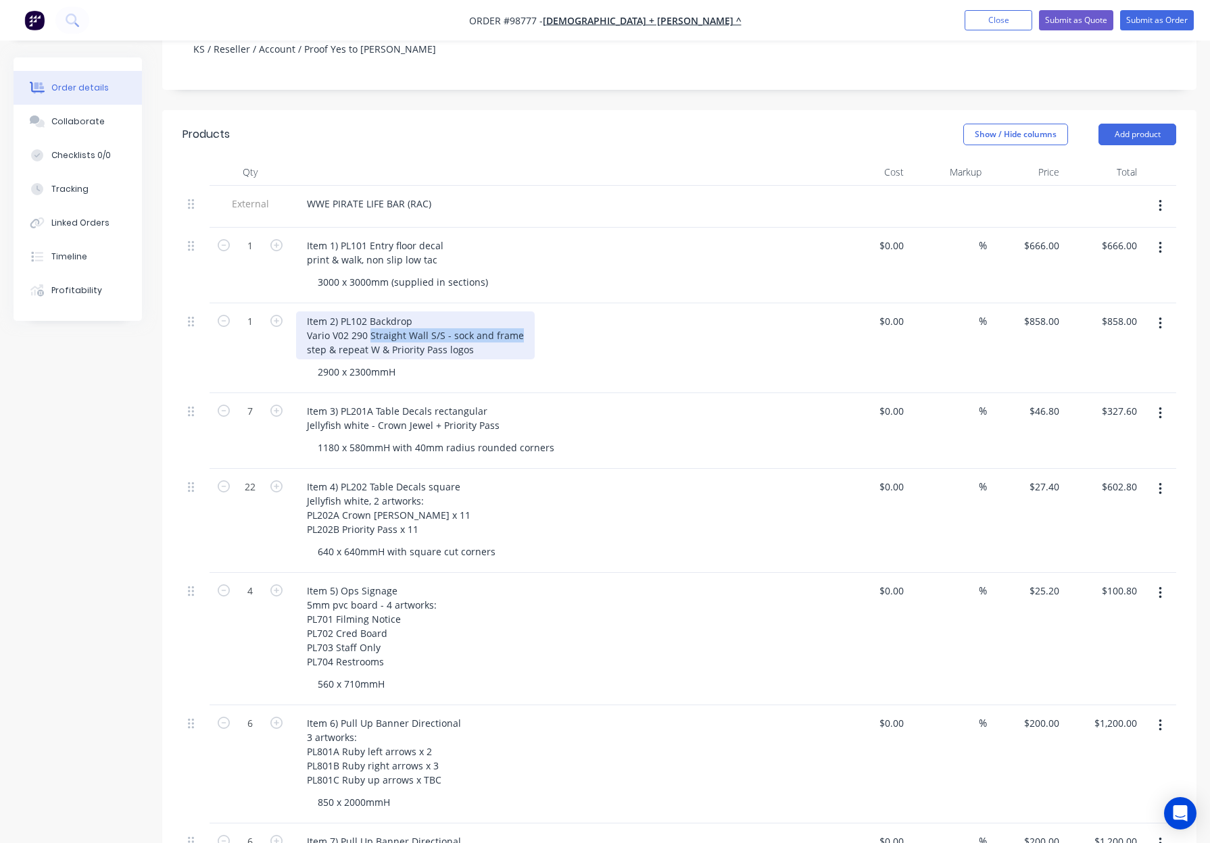
drag, startPoint x: 380, startPoint y: 315, endPoint x: 520, endPoint y: 318, distance: 139.2
click at [520, 318] on div "Item 2) PL102 Backdrop Vario V02 290 Straight Wall S/S - sock and frame step & …" at bounding box center [415, 336] width 239 height 48
click at [674, 312] on div "Item 2) PL102 Backdrop Vario V02 290 - Sock - S/S step & repeat W & Priority Pa…" at bounding box center [561, 336] width 530 height 48
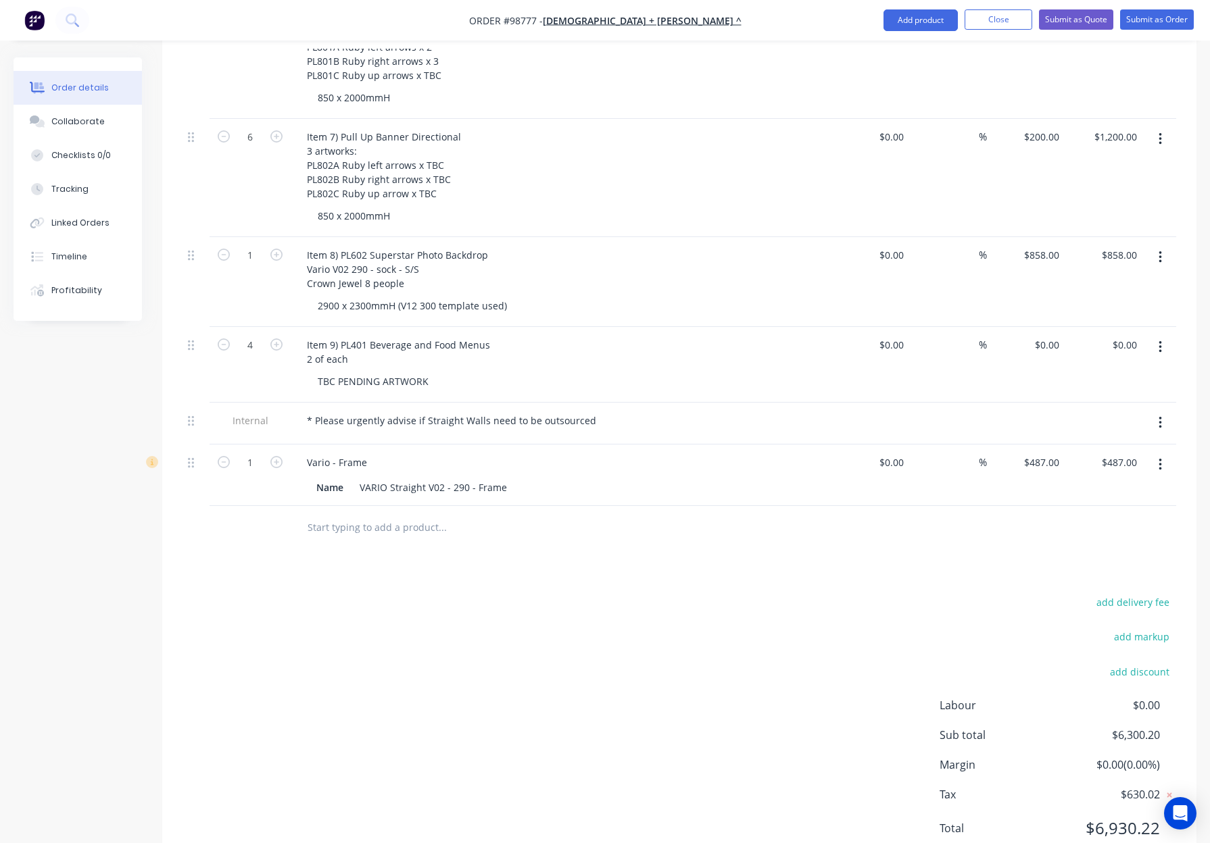
scroll to position [1016, 0]
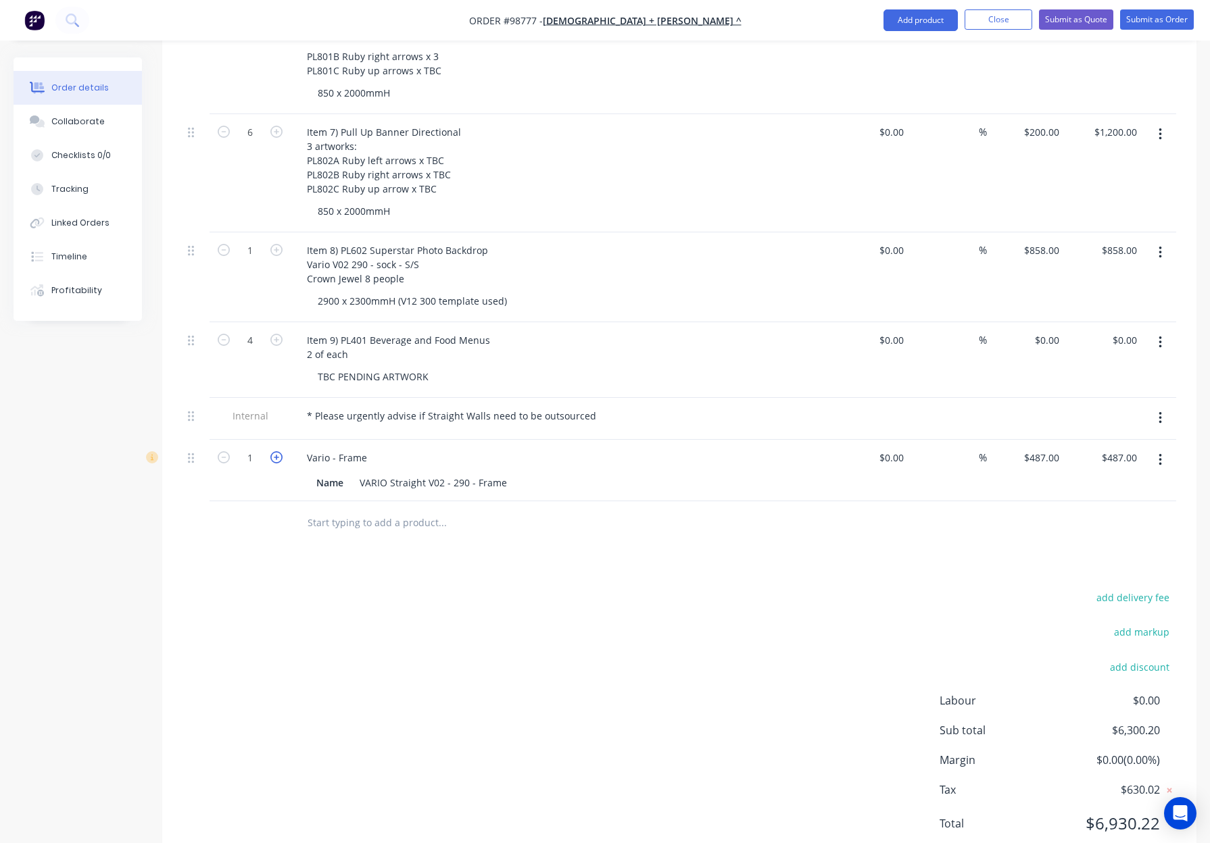
click at [278, 451] on icon "button" at bounding box center [276, 457] width 12 height 12
type input "2"
type input "$974.00"
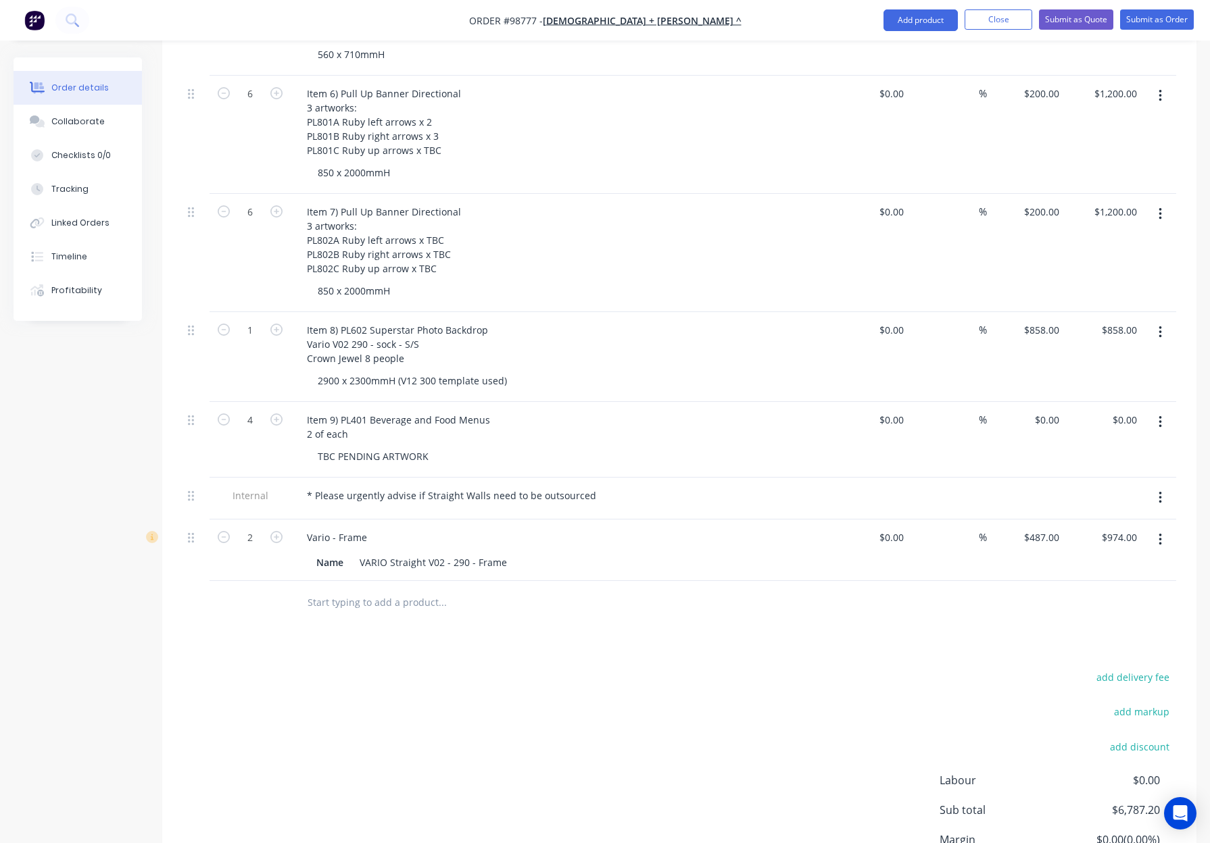
scroll to position [918, 0]
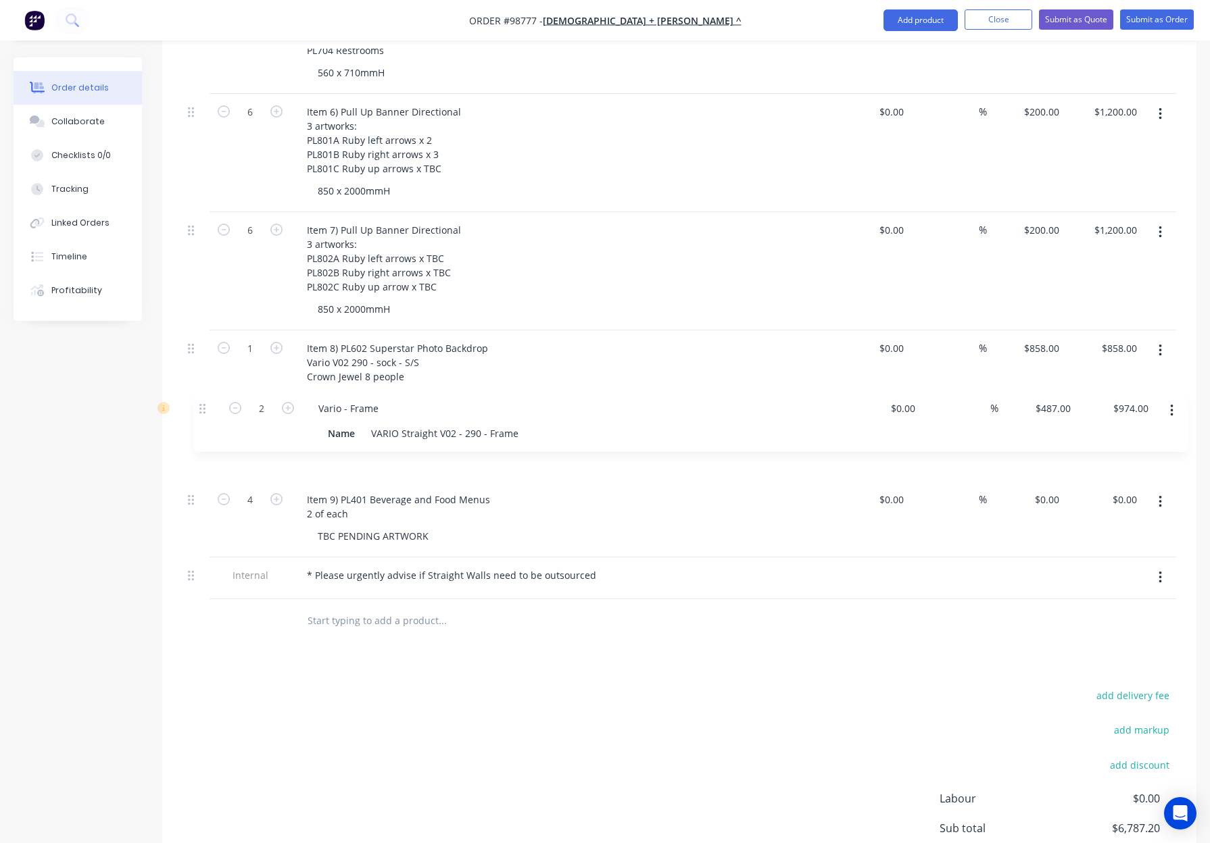
drag, startPoint x: 193, startPoint y: 540, endPoint x: 205, endPoint y: 407, distance: 133.7
click at [205, 407] on div "External WWE PIRATE LIFE BAR (RAC) 1 Item 1) PL101 Entry floor decal print & wa…" at bounding box center [678, 86] width 993 height 1025
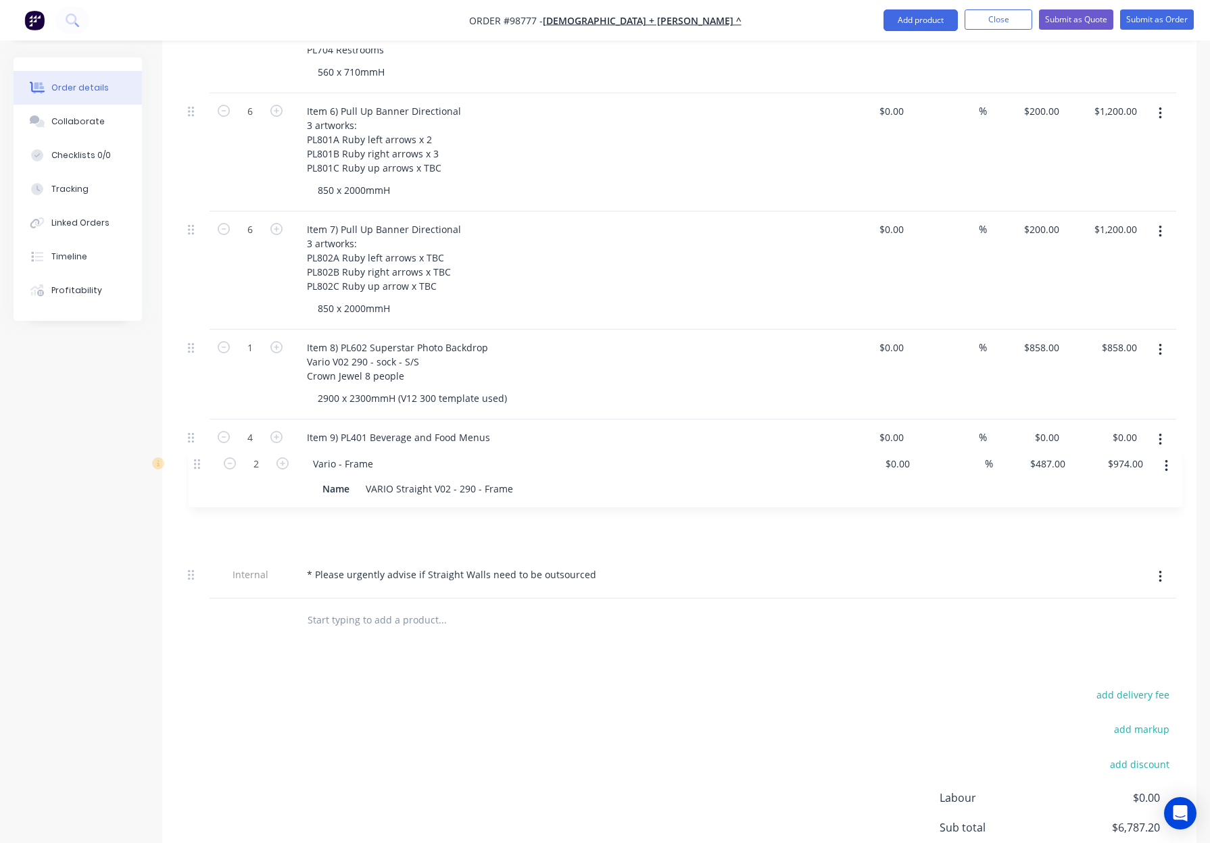
drag, startPoint x: 191, startPoint y: 419, endPoint x: 197, endPoint y: 474, distance: 55.7
click at [197, 474] on div "External WWE PIRATE LIFE BAR (RAC) 1 Item 1) PL101 Entry floor decal print & wa…" at bounding box center [678, 86] width 993 height 1025
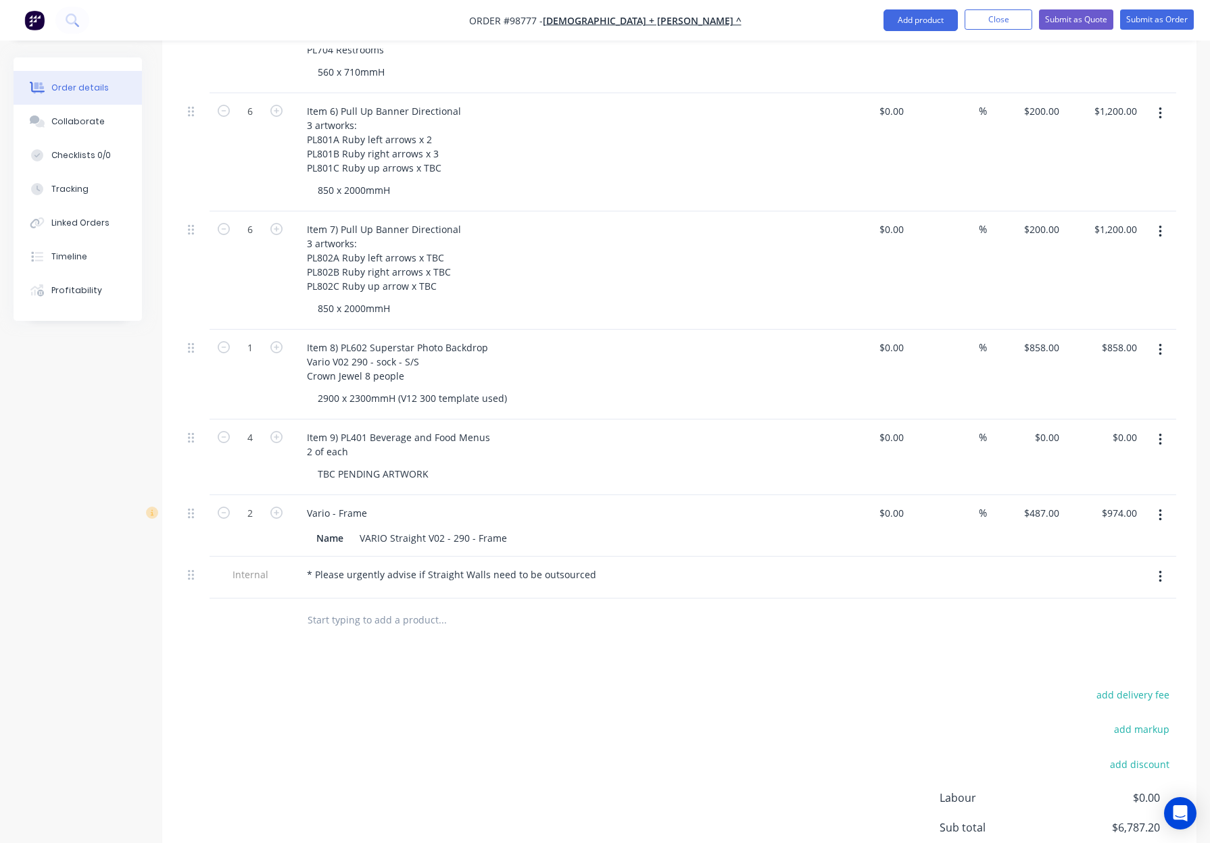
click at [566, 691] on div "add delivery fee add markup add discount Labour $0.00 Sub total $6,787.20 Margi…" at bounding box center [678, 816] width 993 height 261
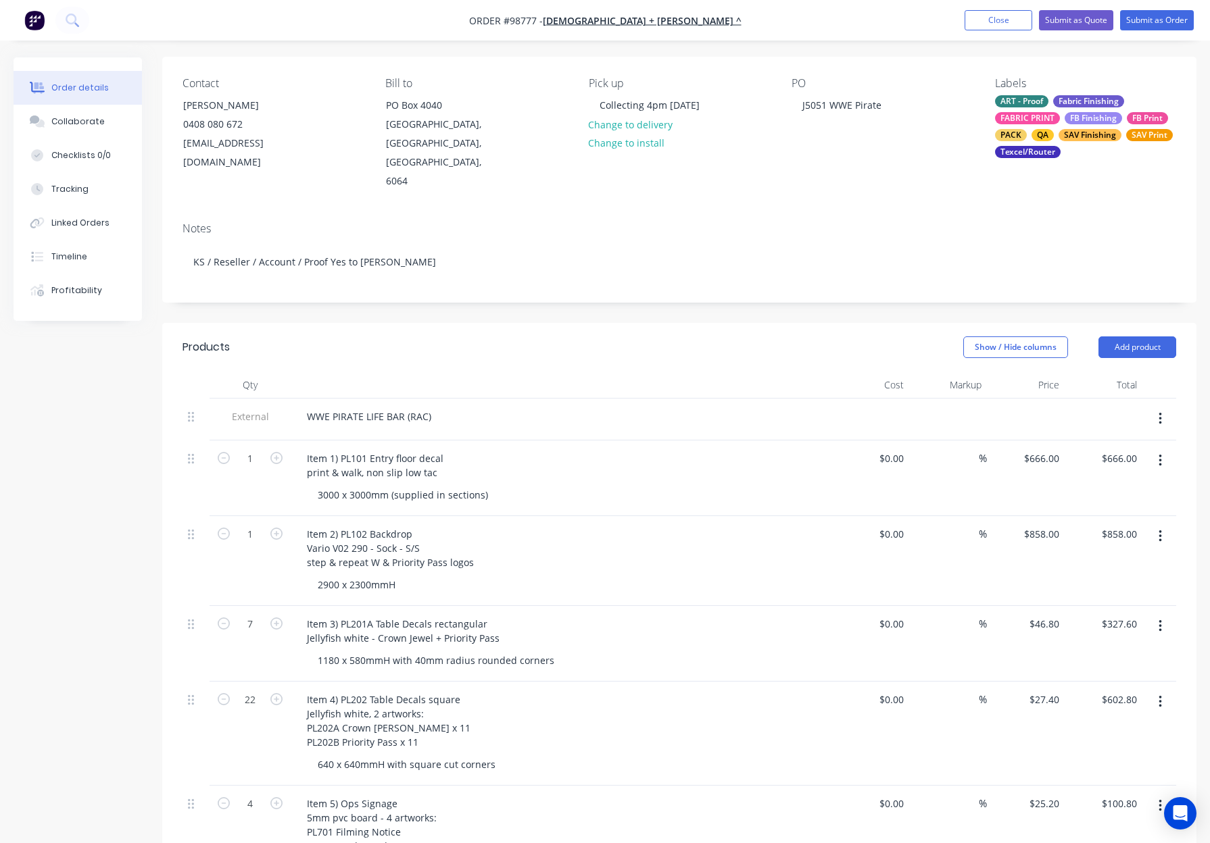
scroll to position [0, 0]
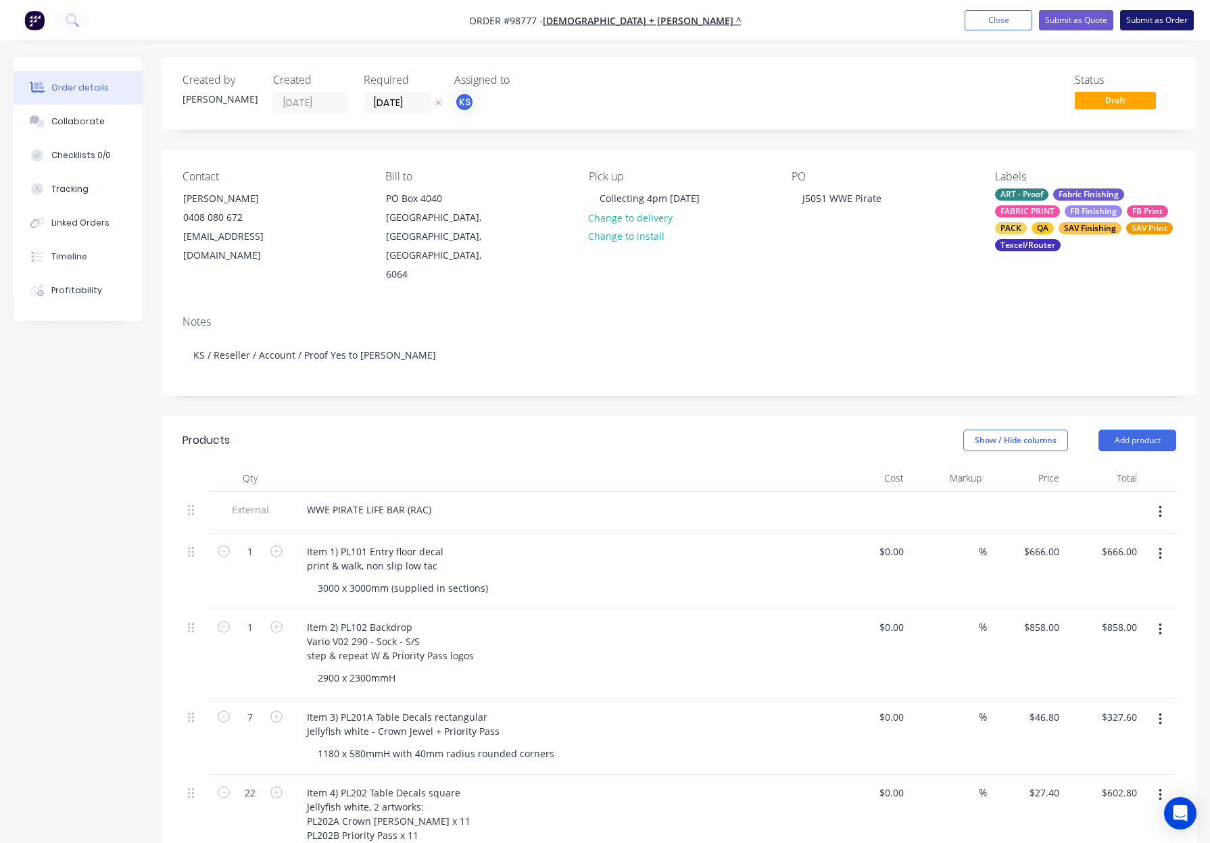
click at [1135, 26] on button "Submit as Order" at bounding box center [1157, 20] width 74 height 20
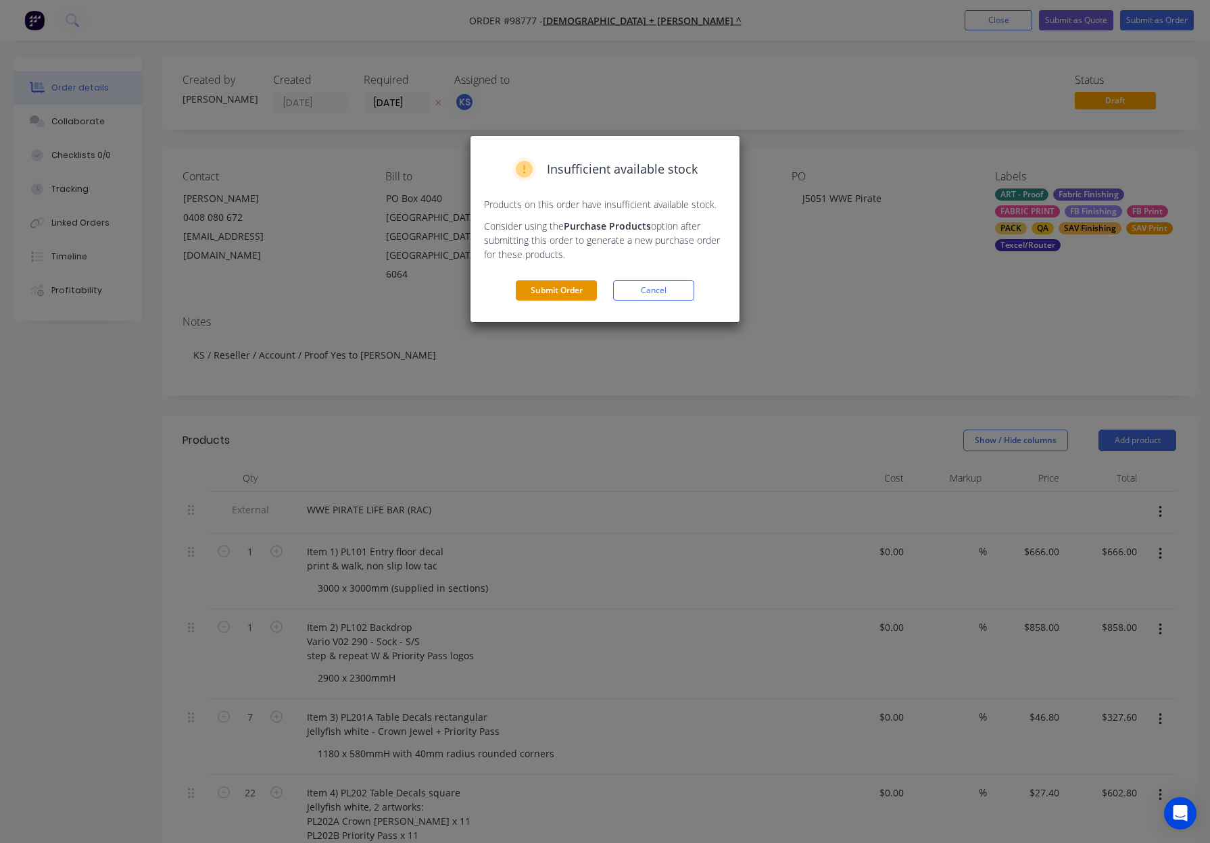
click at [574, 282] on button "Submit Order" at bounding box center [556, 290] width 81 height 20
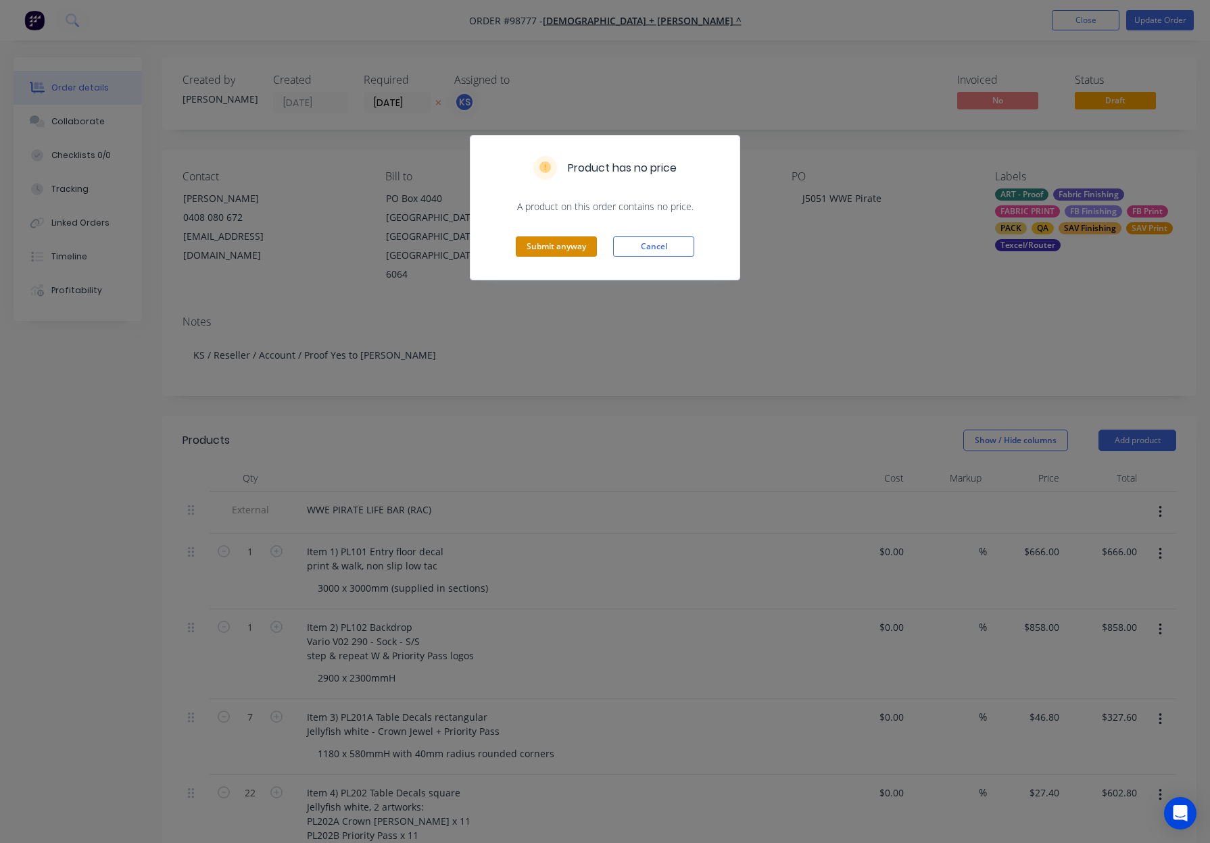
drag, startPoint x: 574, startPoint y: 249, endPoint x: 589, endPoint y: 244, distance: 15.6
click at [574, 249] on button "Submit anyway" at bounding box center [556, 247] width 81 height 20
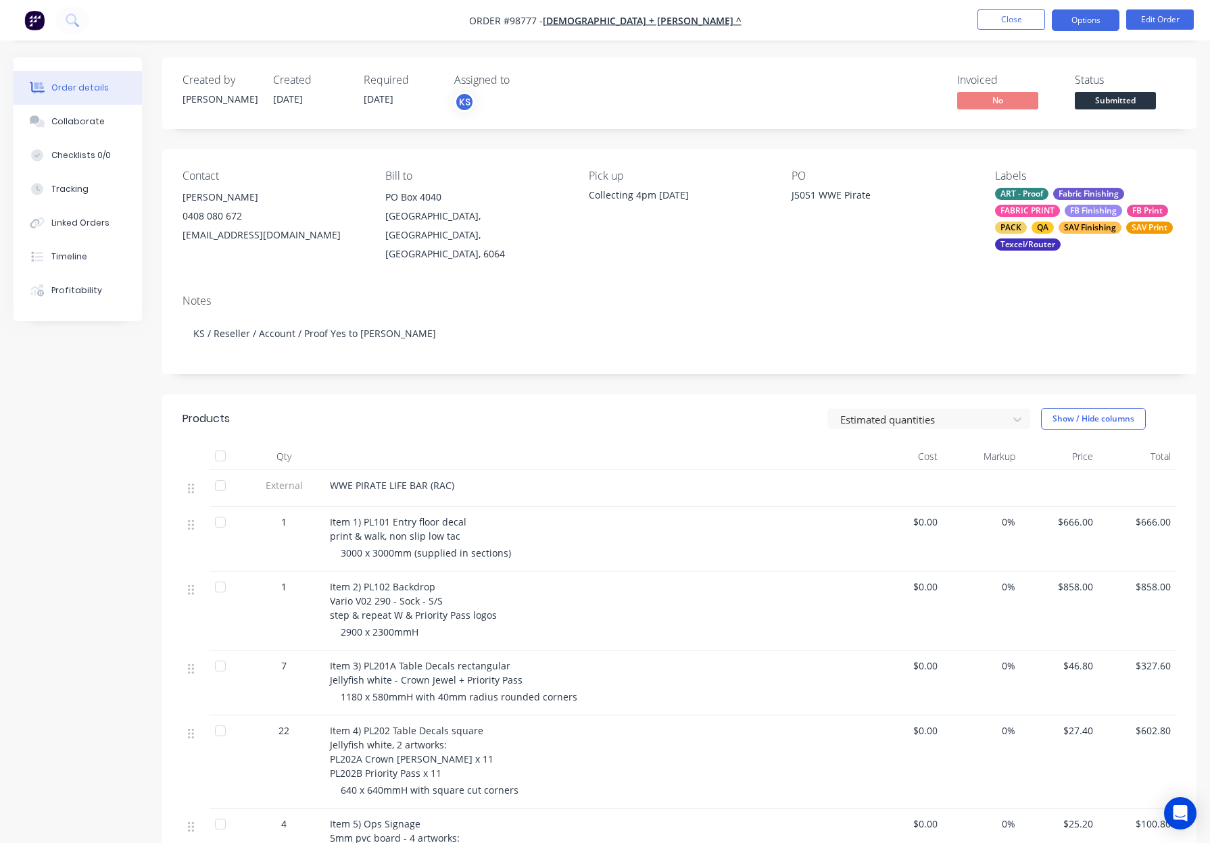
click at [1090, 22] on button "Options" at bounding box center [1085, 20] width 68 height 22
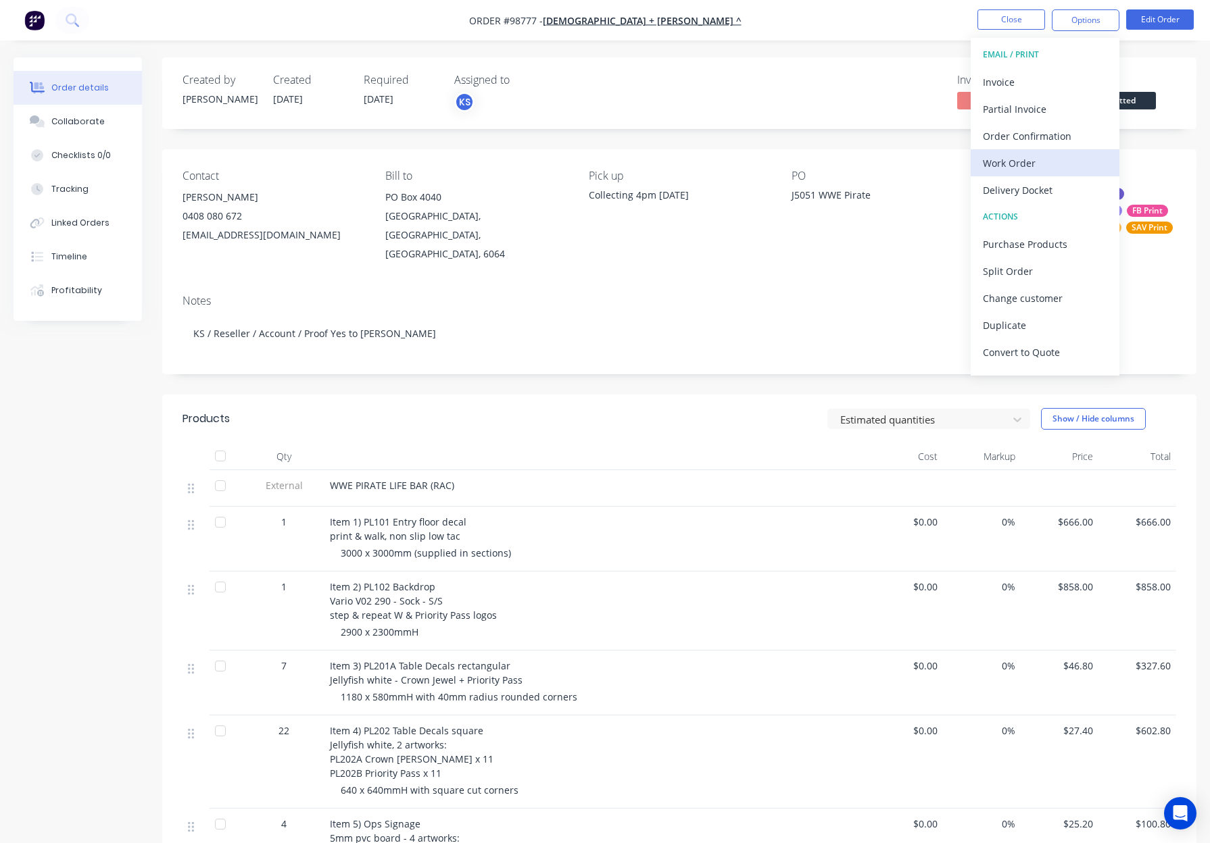
click at [1065, 162] on div "Work Order" at bounding box center [1045, 163] width 124 height 20
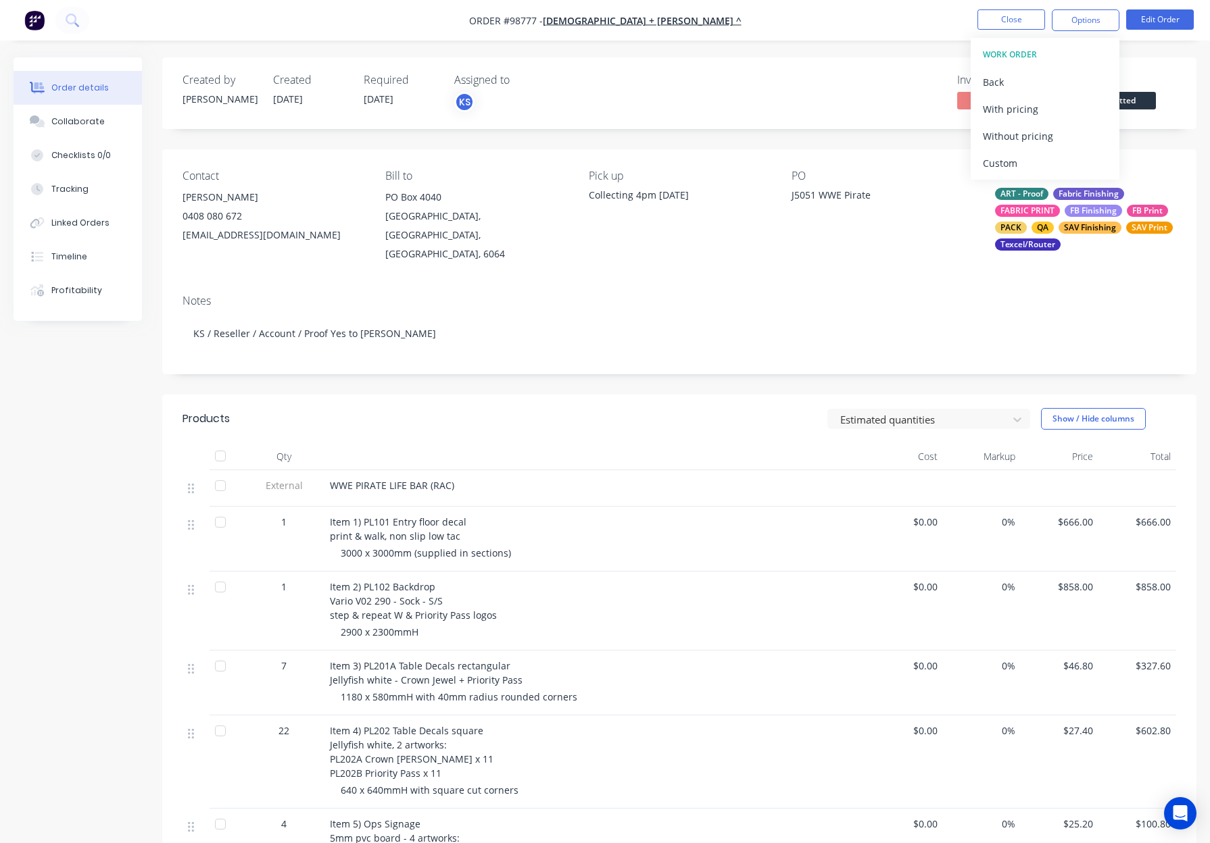
click at [1065, 162] on div "Custom" at bounding box center [1045, 163] width 124 height 20
click at [1064, 141] on div "Without pricing" at bounding box center [1045, 136] width 124 height 20
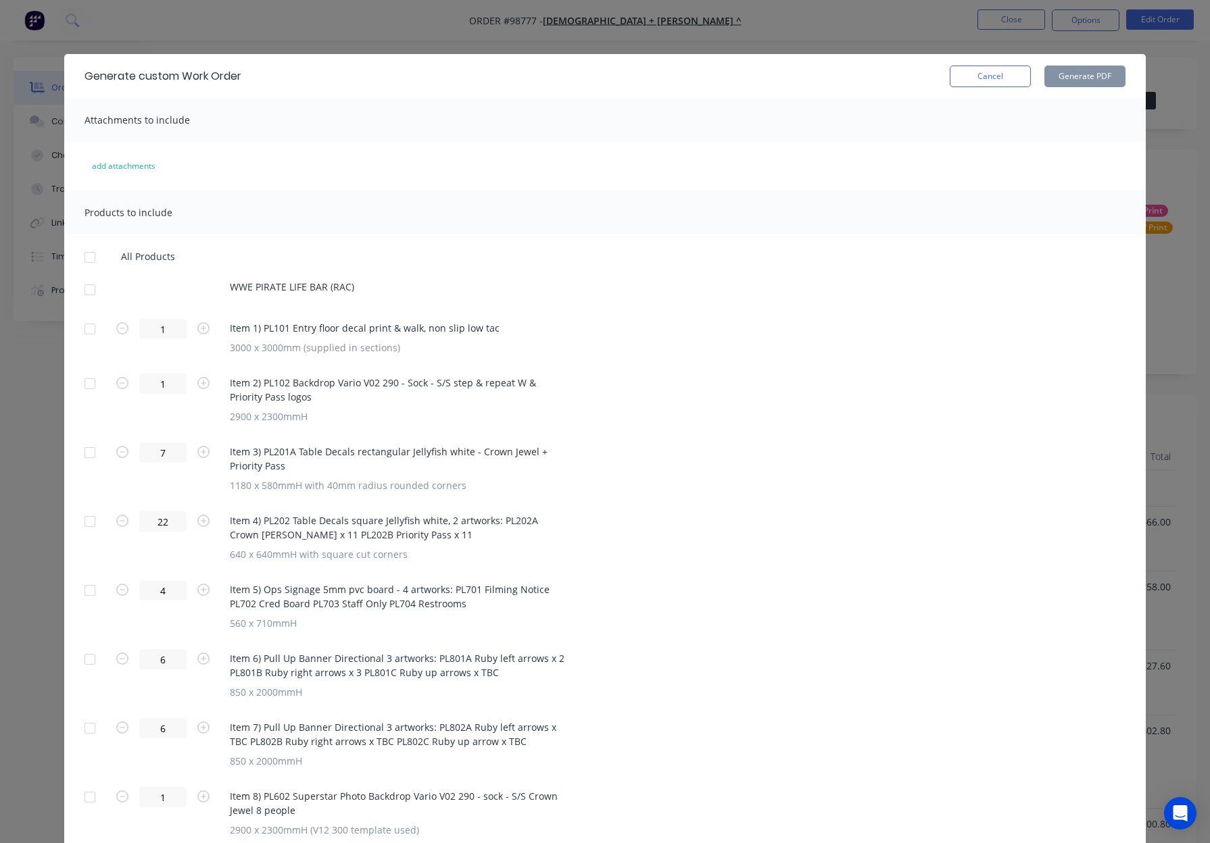
click at [90, 287] on div at bounding box center [89, 289] width 27 height 27
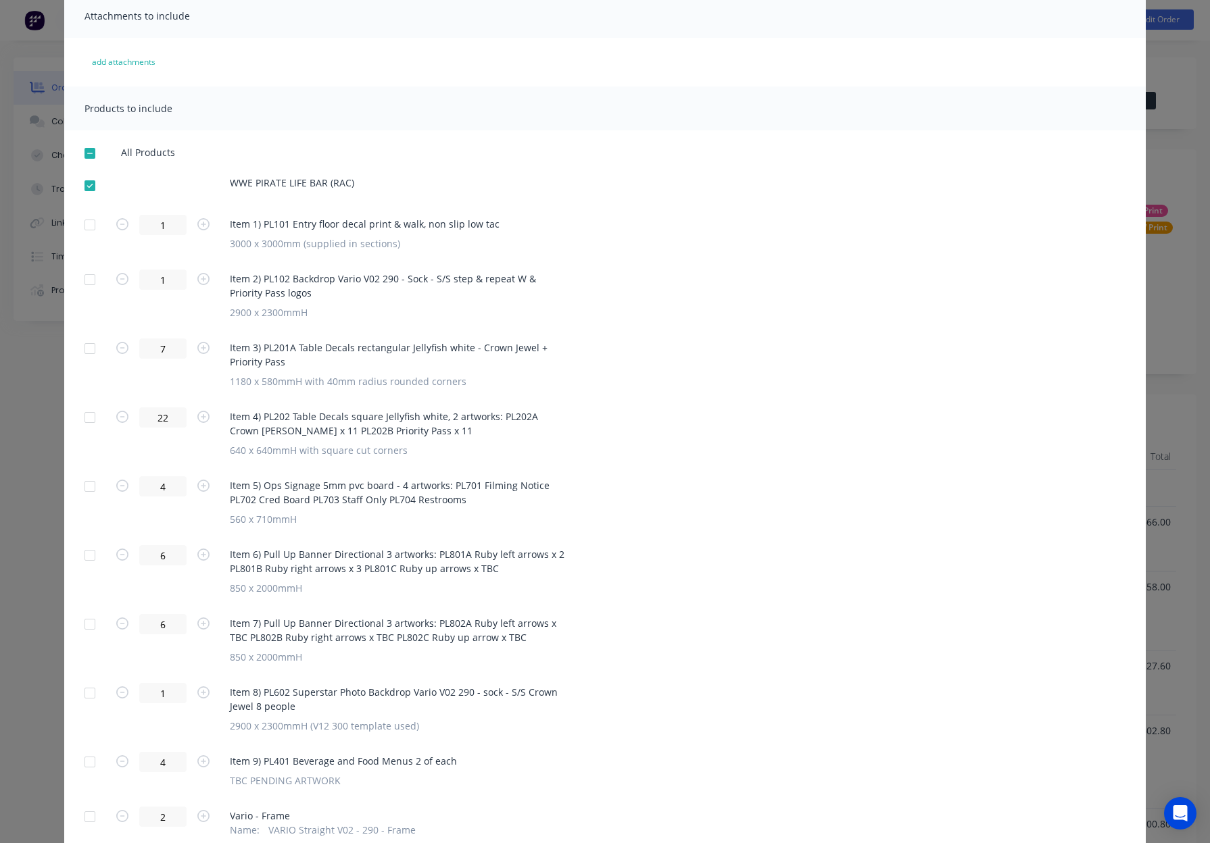
scroll to position [117, 0]
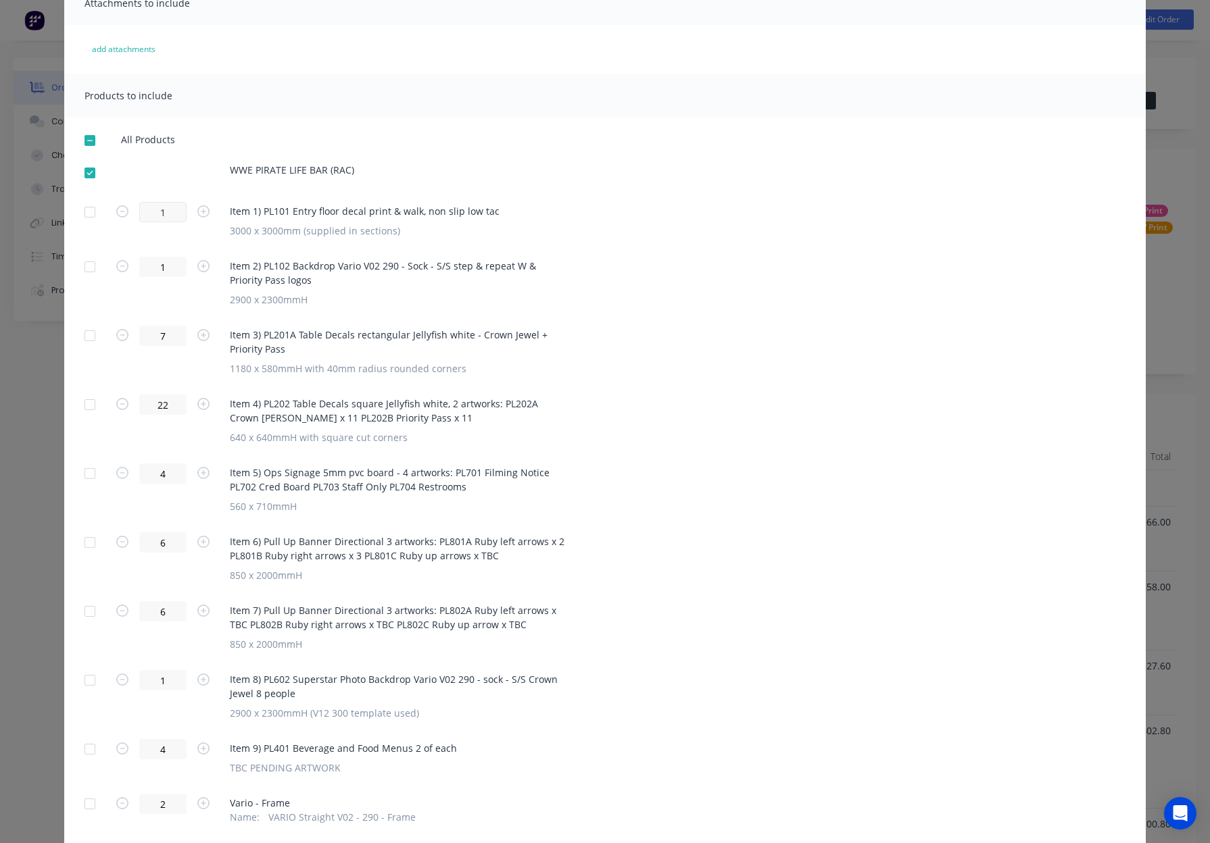
drag, startPoint x: 86, startPoint y: 212, endPoint x: 150, endPoint y: 220, distance: 64.1
click at [86, 212] on div at bounding box center [89, 212] width 27 height 27
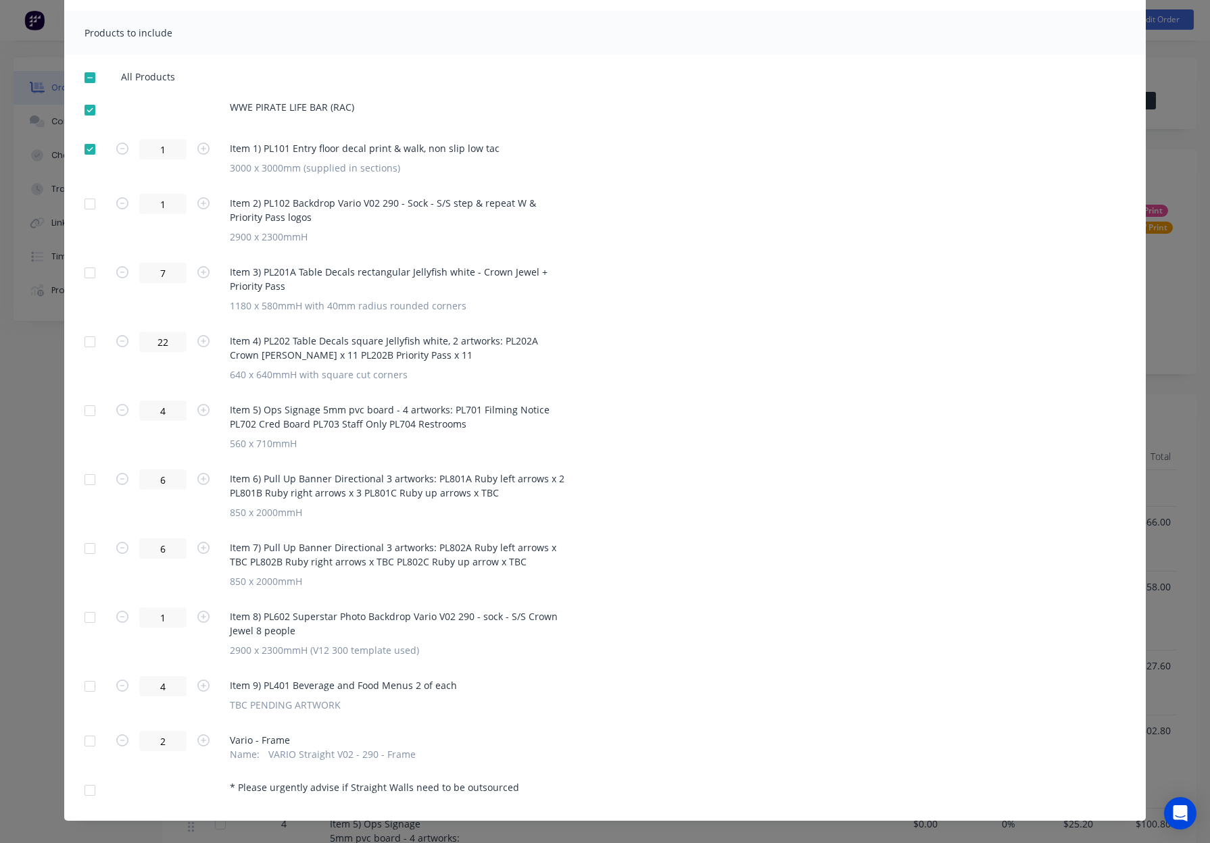
scroll to position [193, 0]
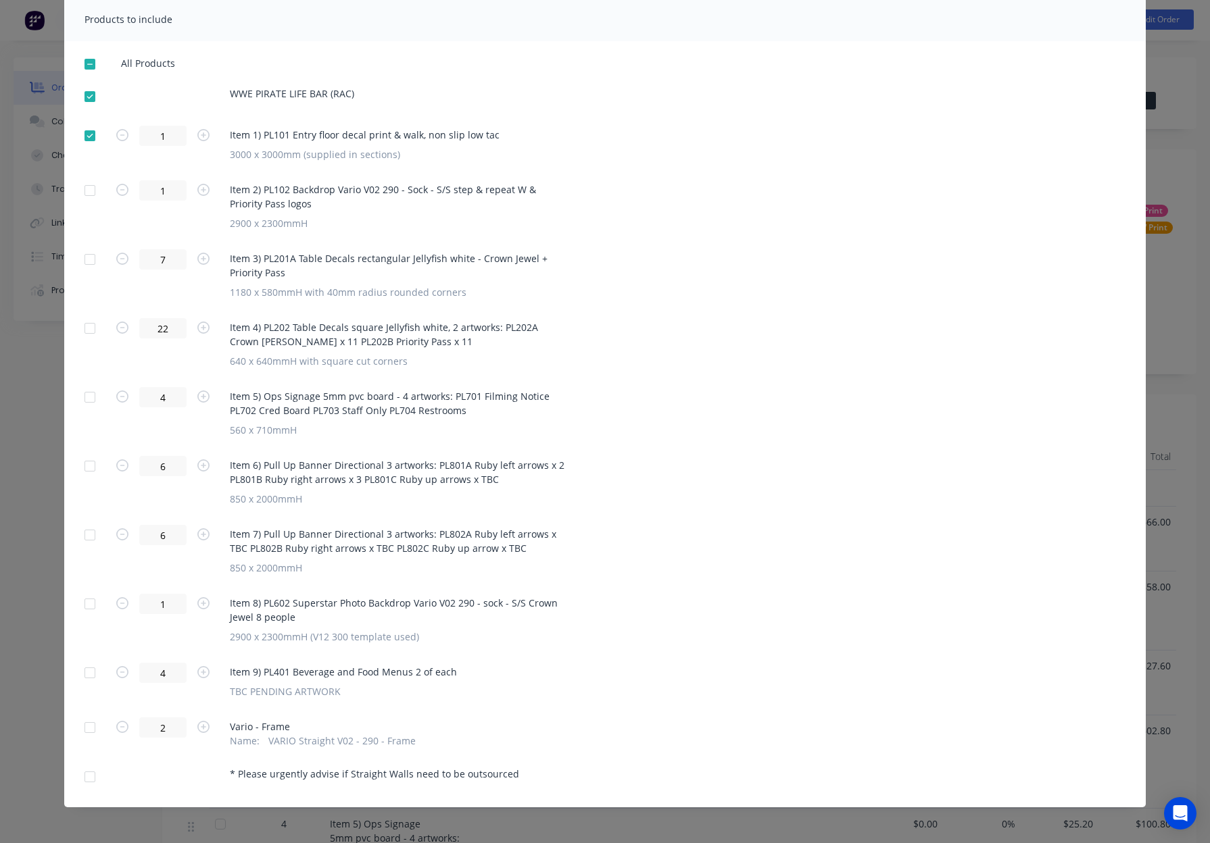
click at [84, 259] on div at bounding box center [89, 259] width 27 height 27
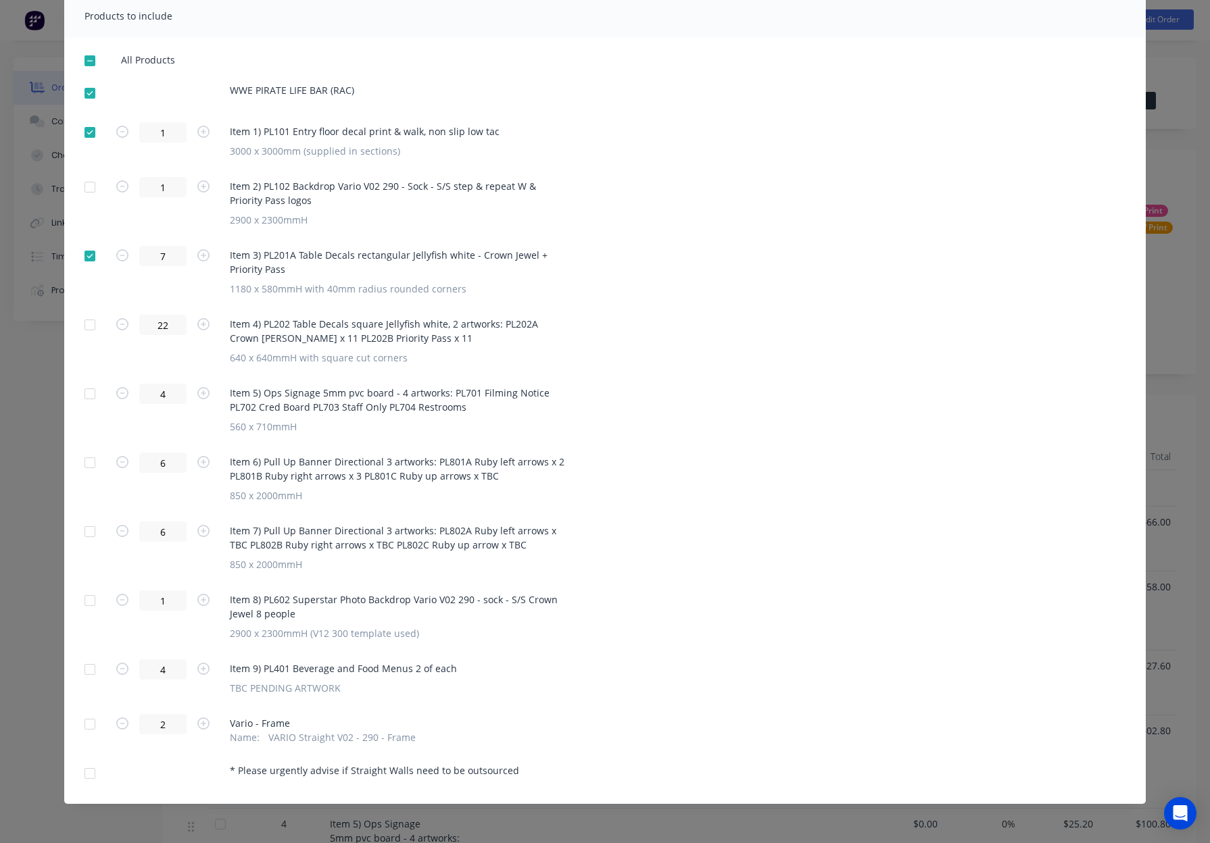
click at [93, 328] on div at bounding box center [89, 325] width 27 height 27
click at [88, 463] on div at bounding box center [89, 462] width 27 height 27
click at [93, 532] on div at bounding box center [89, 531] width 27 height 27
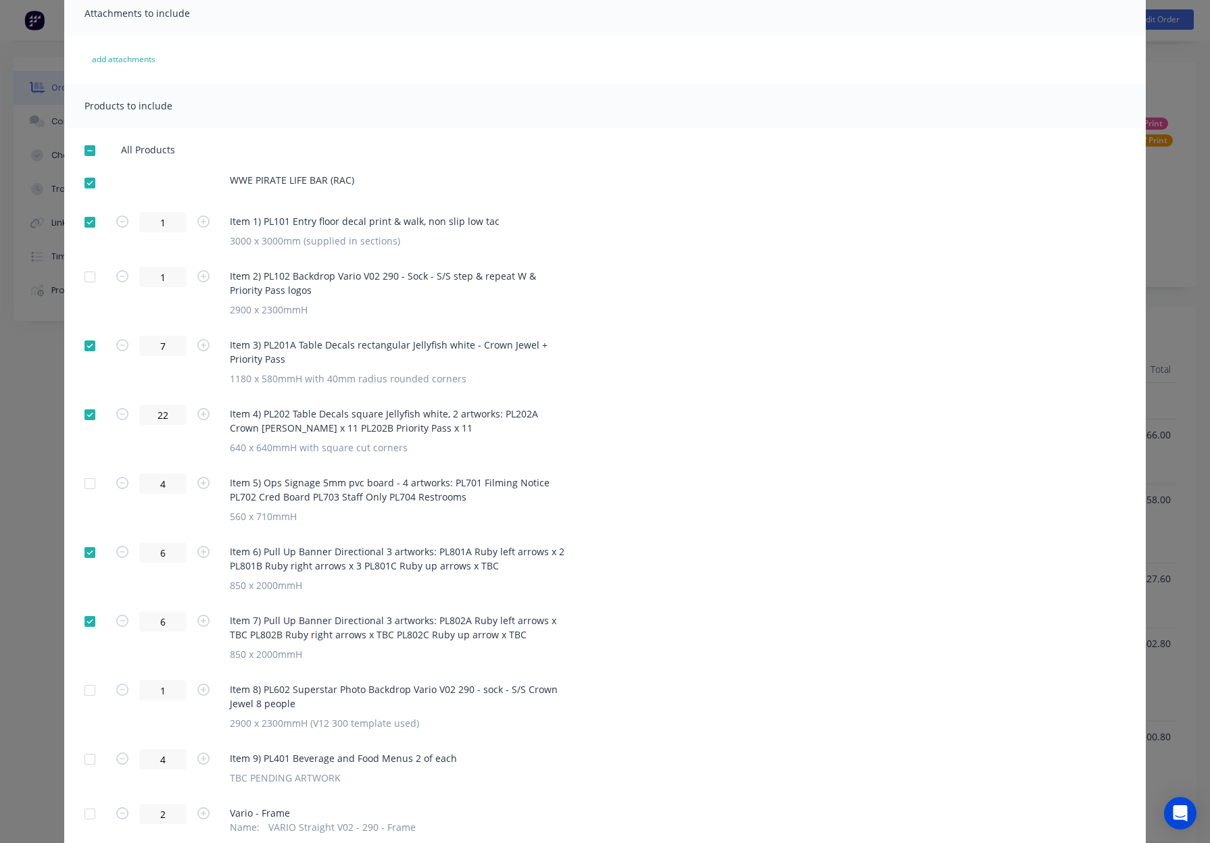
scroll to position [0, 0]
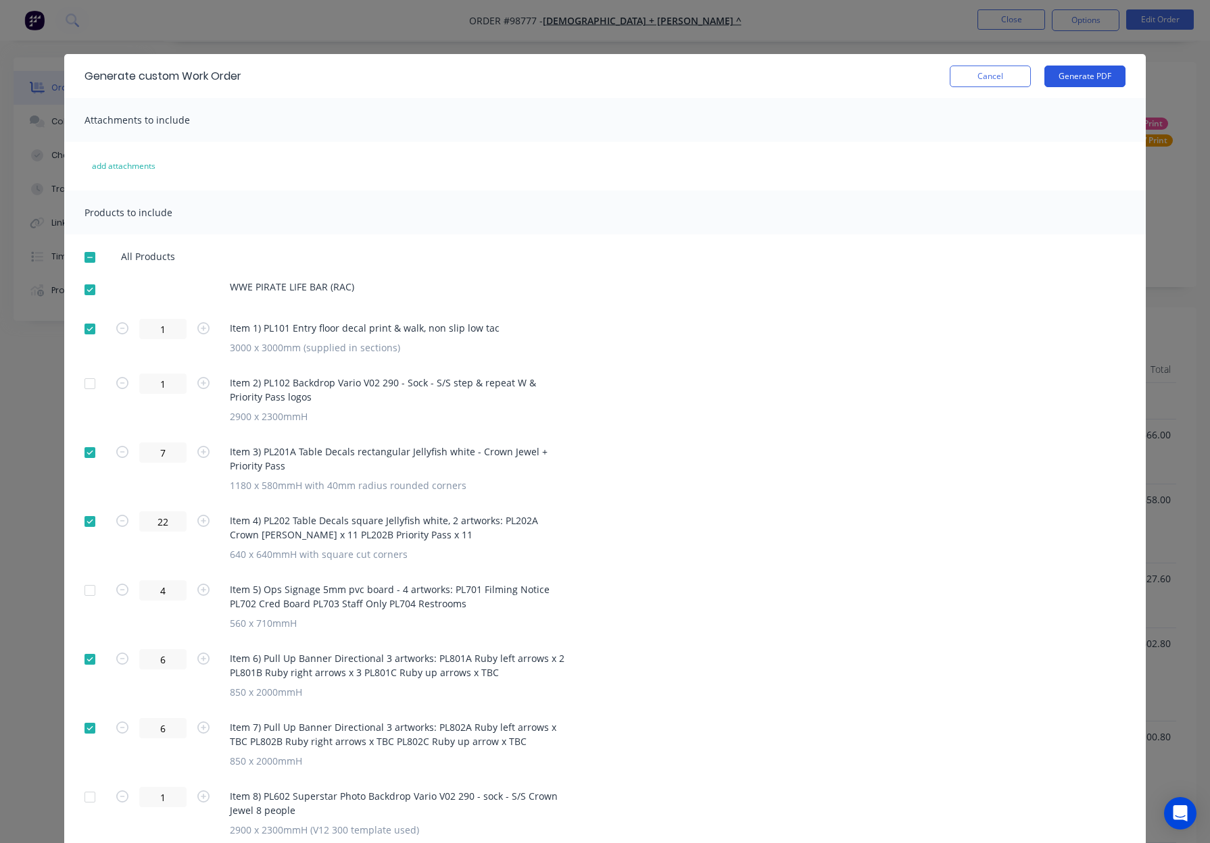
click at [1086, 75] on button "Generate PDF" at bounding box center [1084, 77] width 81 height 22
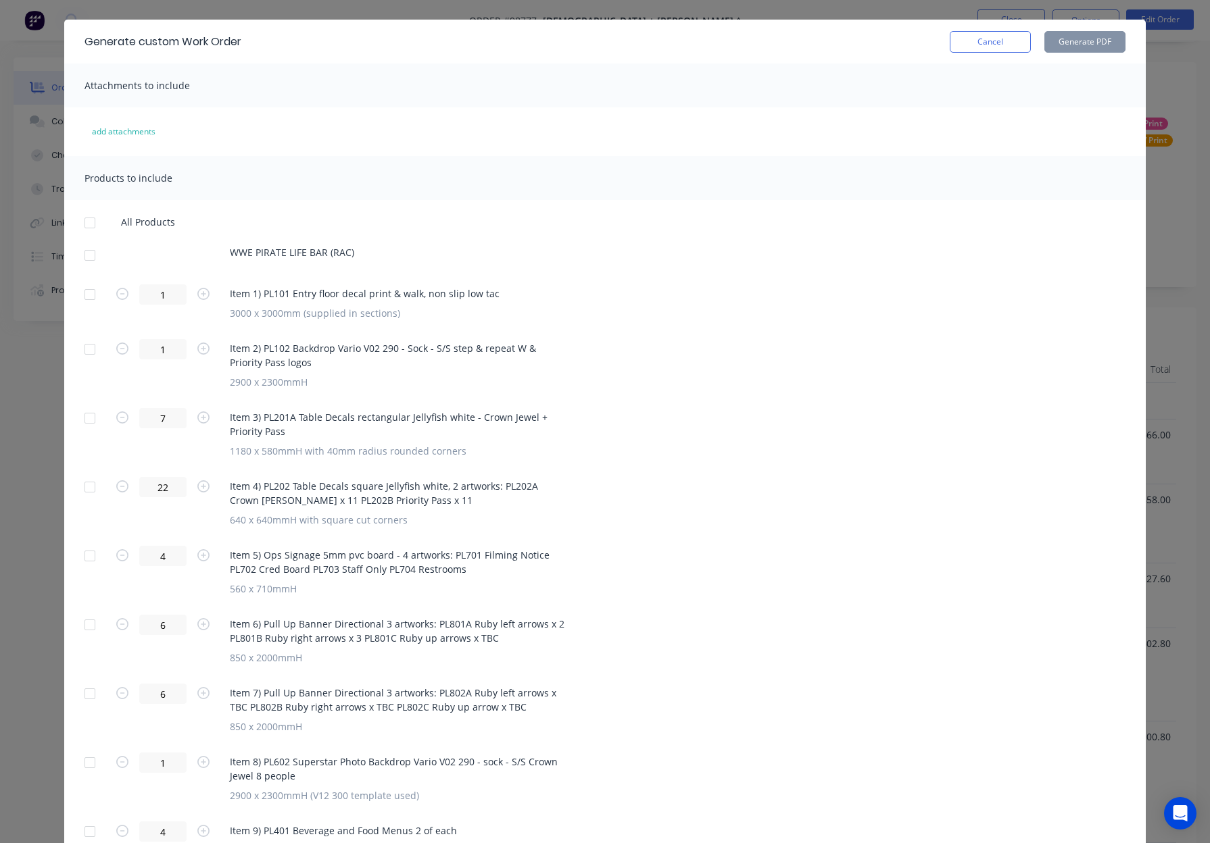
click at [89, 256] on div at bounding box center [89, 255] width 27 height 27
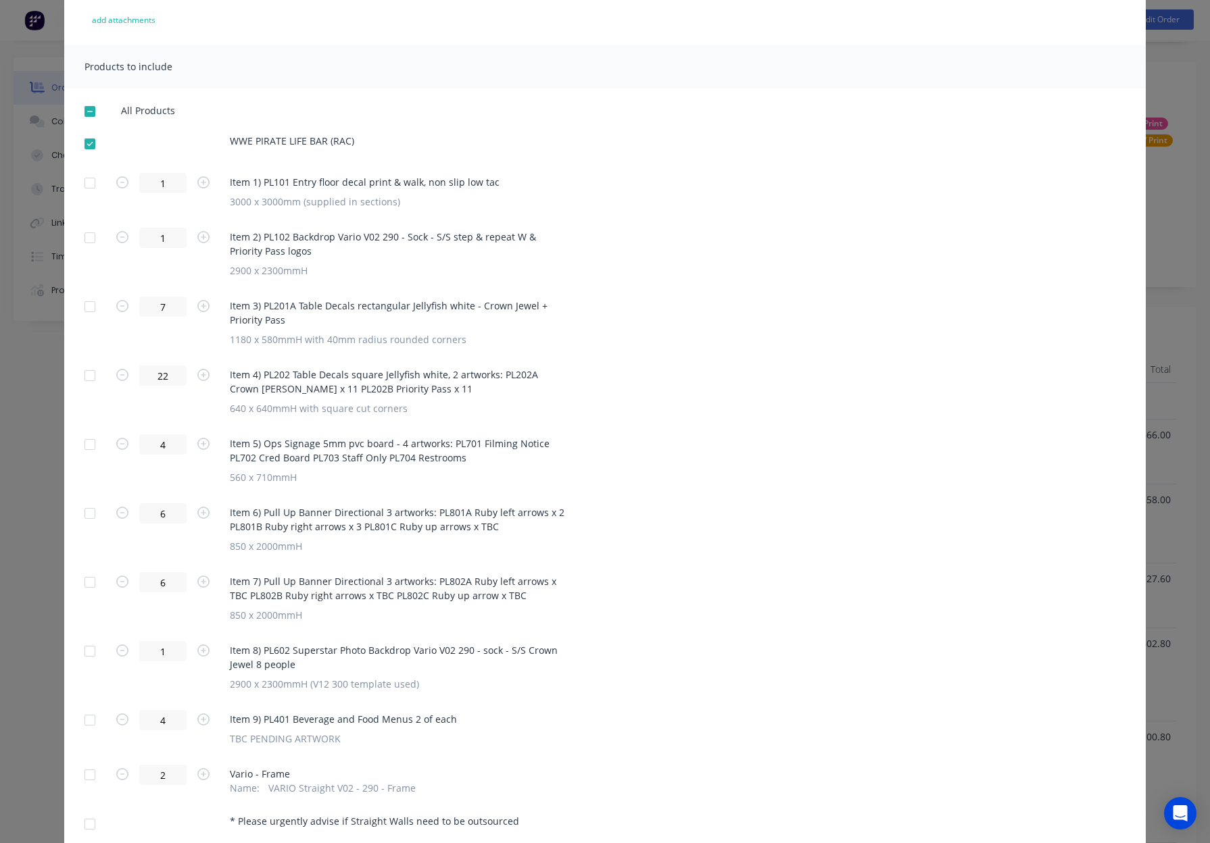
scroll to position [150, 0]
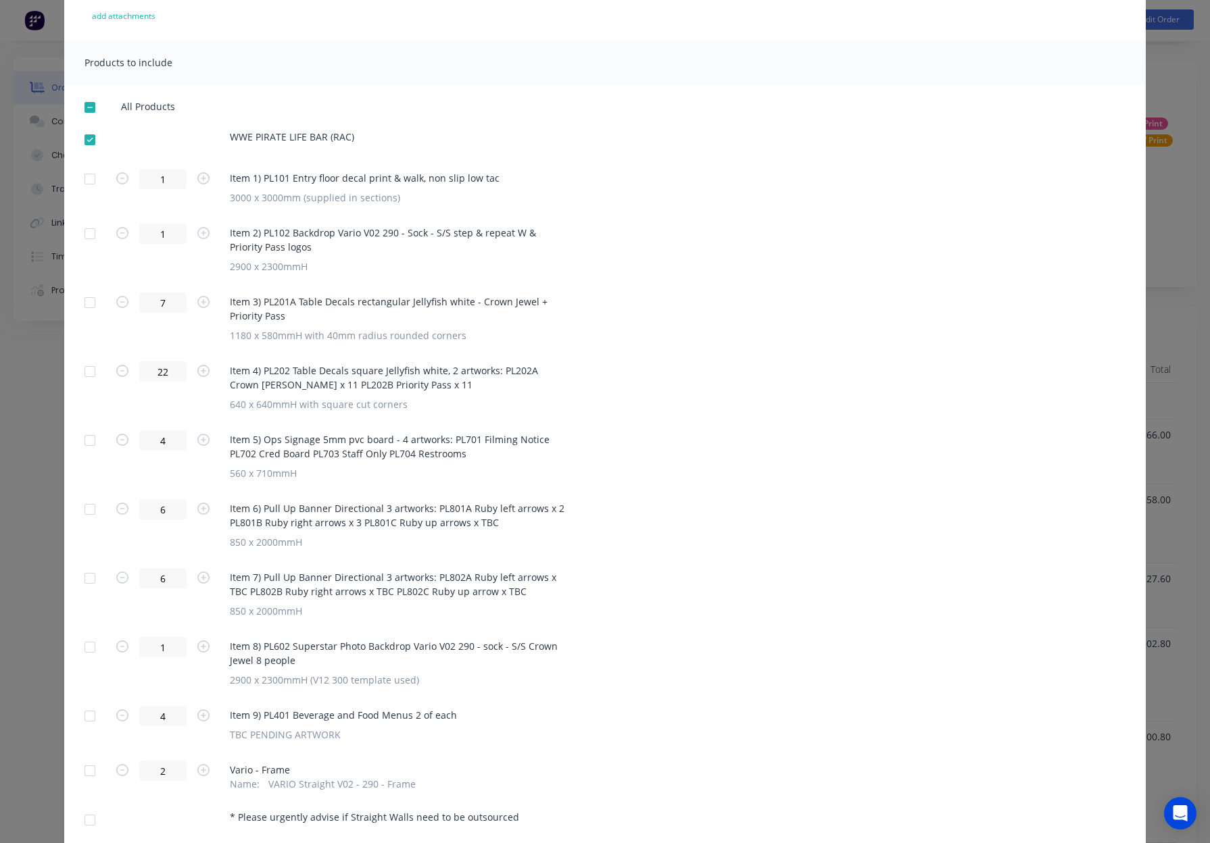
click at [91, 234] on div at bounding box center [89, 233] width 27 height 27
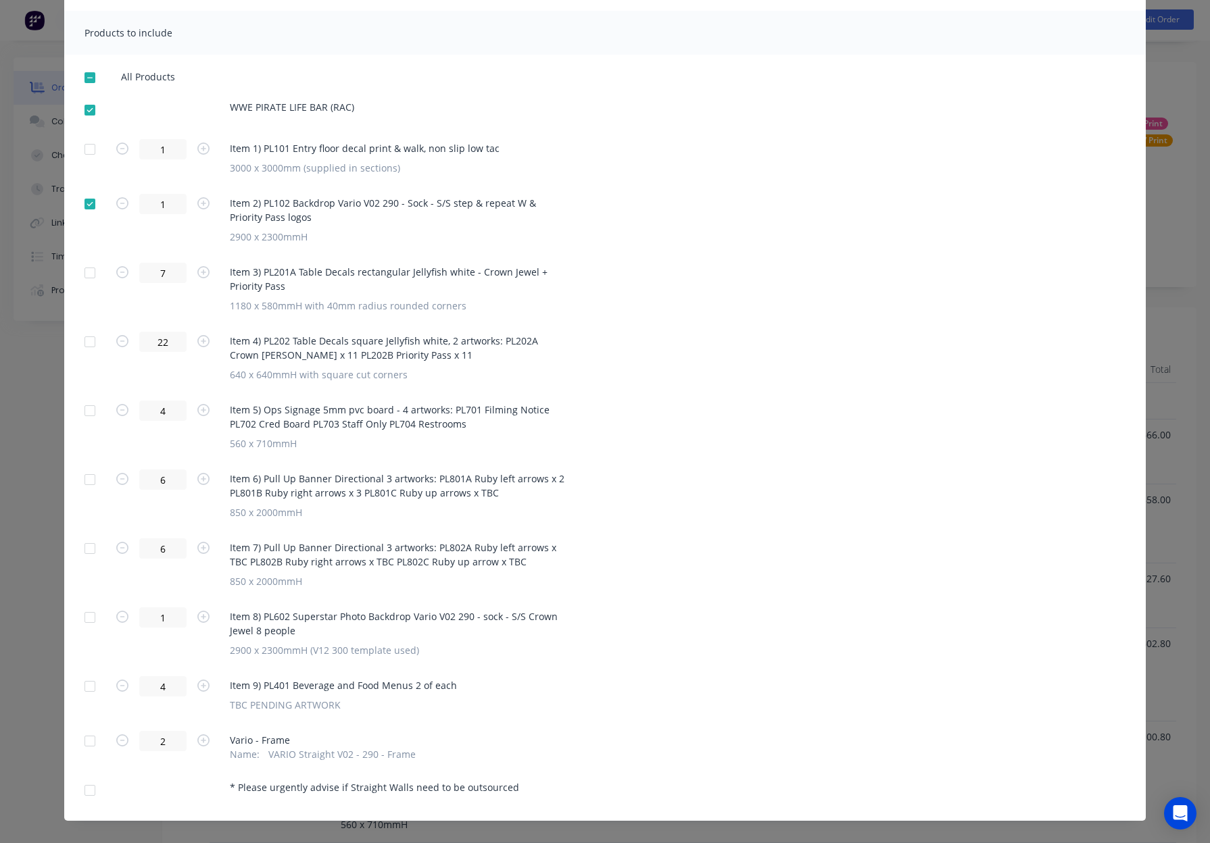
scroll to position [197, 0]
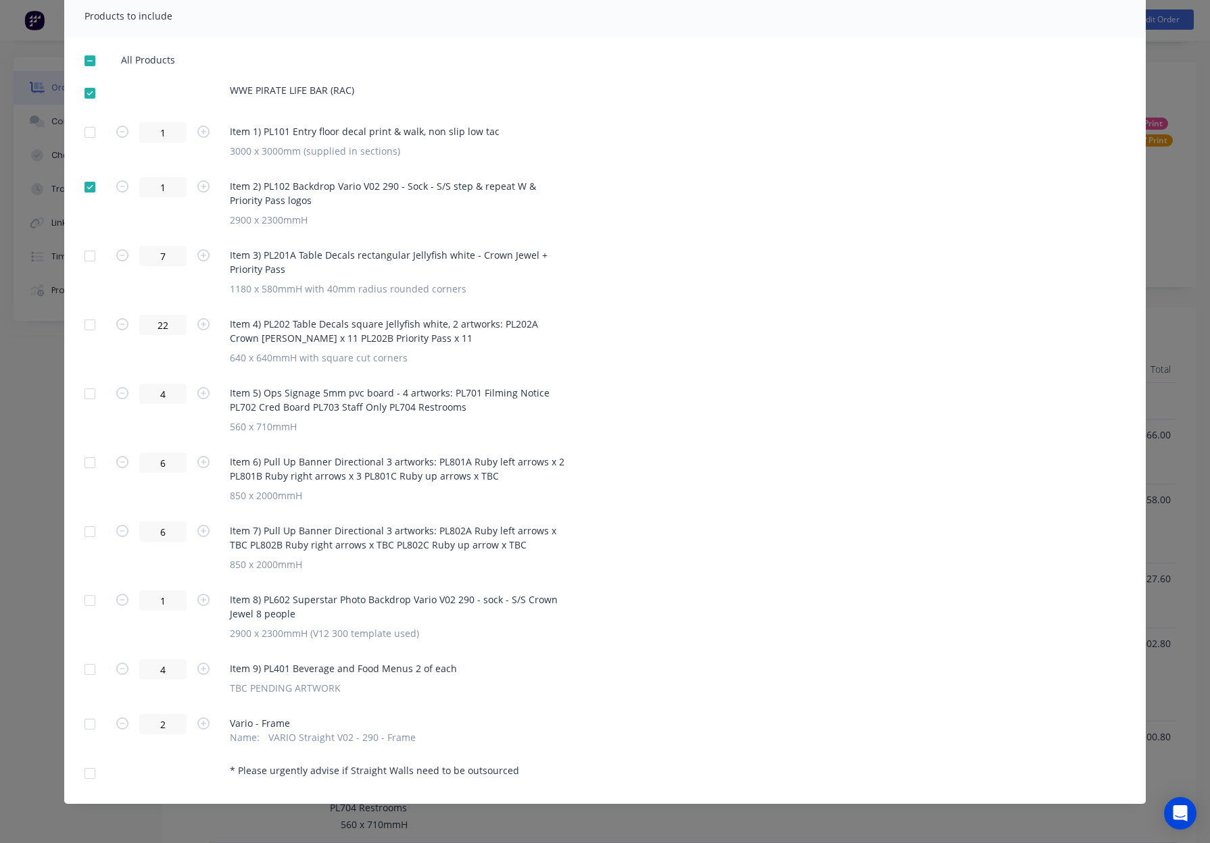
click at [88, 597] on div at bounding box center [89, 600] width 27 height 27
drag, startPoint x: 91, startPoint y: 727, endPoint x: 92, endPoint y: 735, distance: 7.6
click at [91, 727] on div at bounding box center [89, 724] width 27 height 27
click at [91, 768] on div at bounding box center [89, 773] width 27 height 27
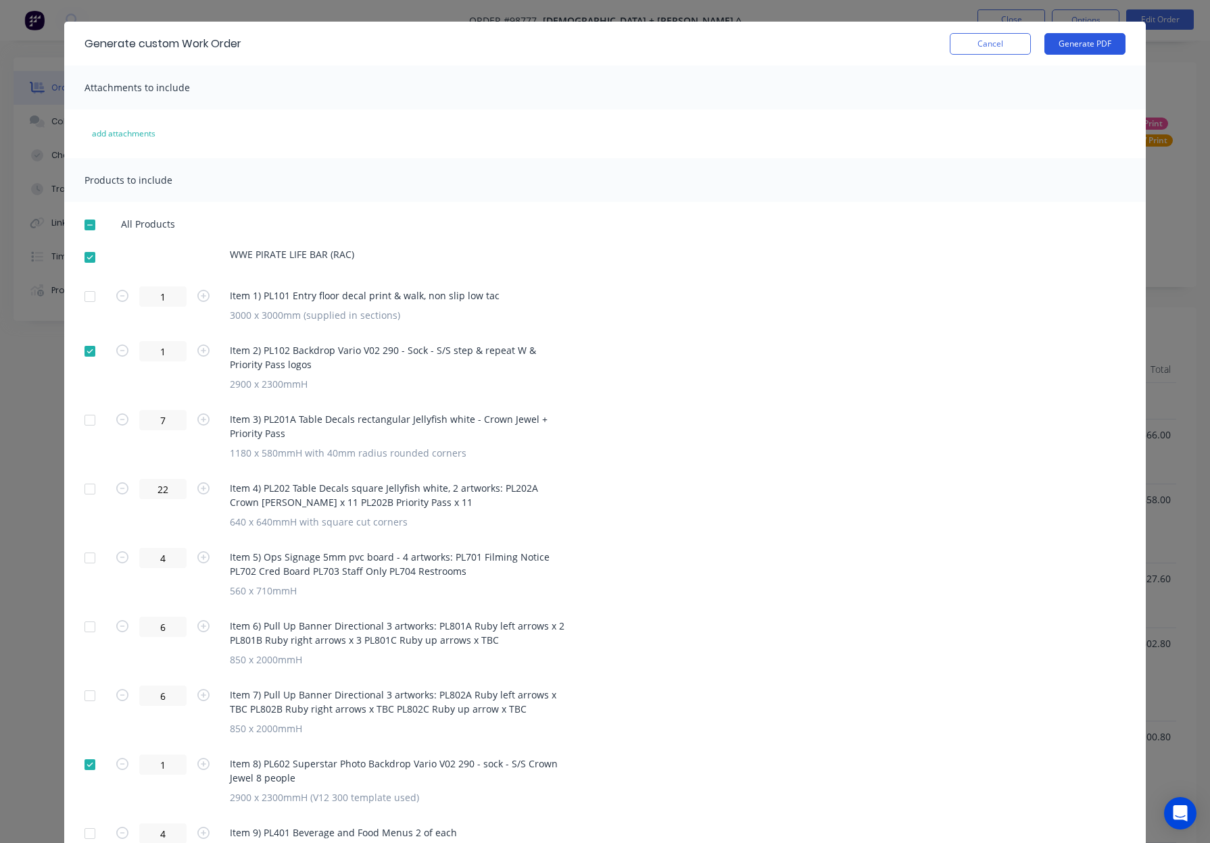
scroll to position [0, 0]
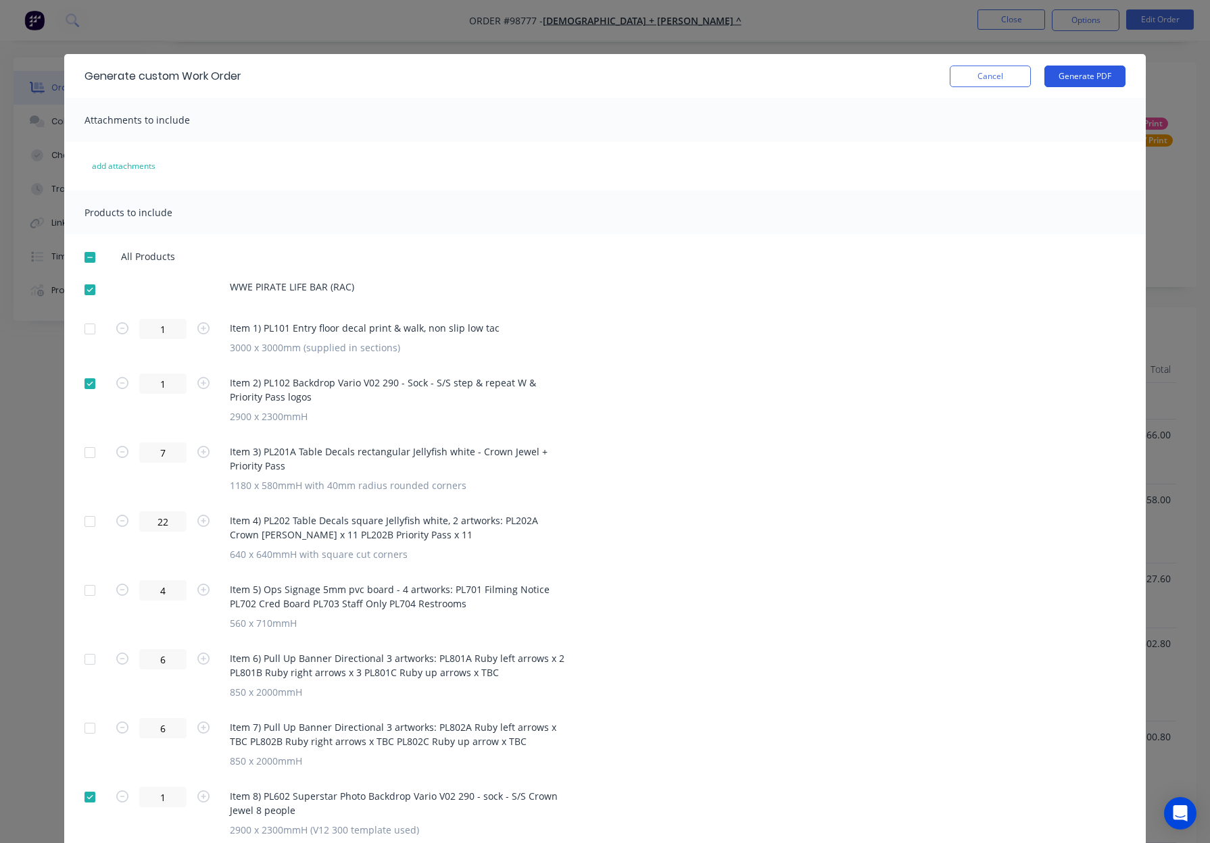
click at [1081, 73] on button "Generate PDF" at bounding box center [1084, 77] width 81 height 22
drag, startPoint x: 91, startPoint y: 287, endPoint x: 157, endPoint y: 289, distance: 66.2
click at [91, 287] on div at bounding box center [89, 289] width 27 height 27
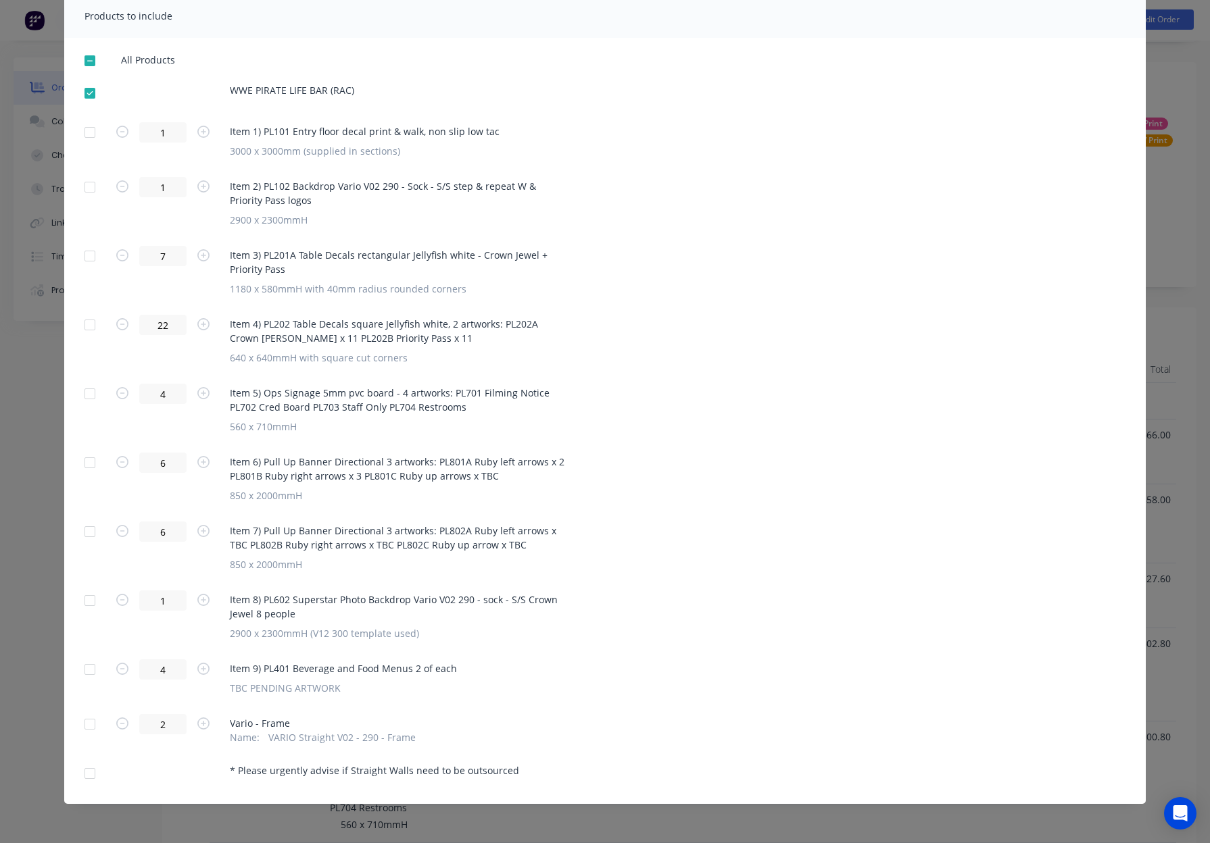
scroll to position [116, 0]
click at [85, 397] on div at bounding box center [89, 393] width 27 height 27
click at [91, 664] on div at bounding box center [89, 669] width 27 height 27
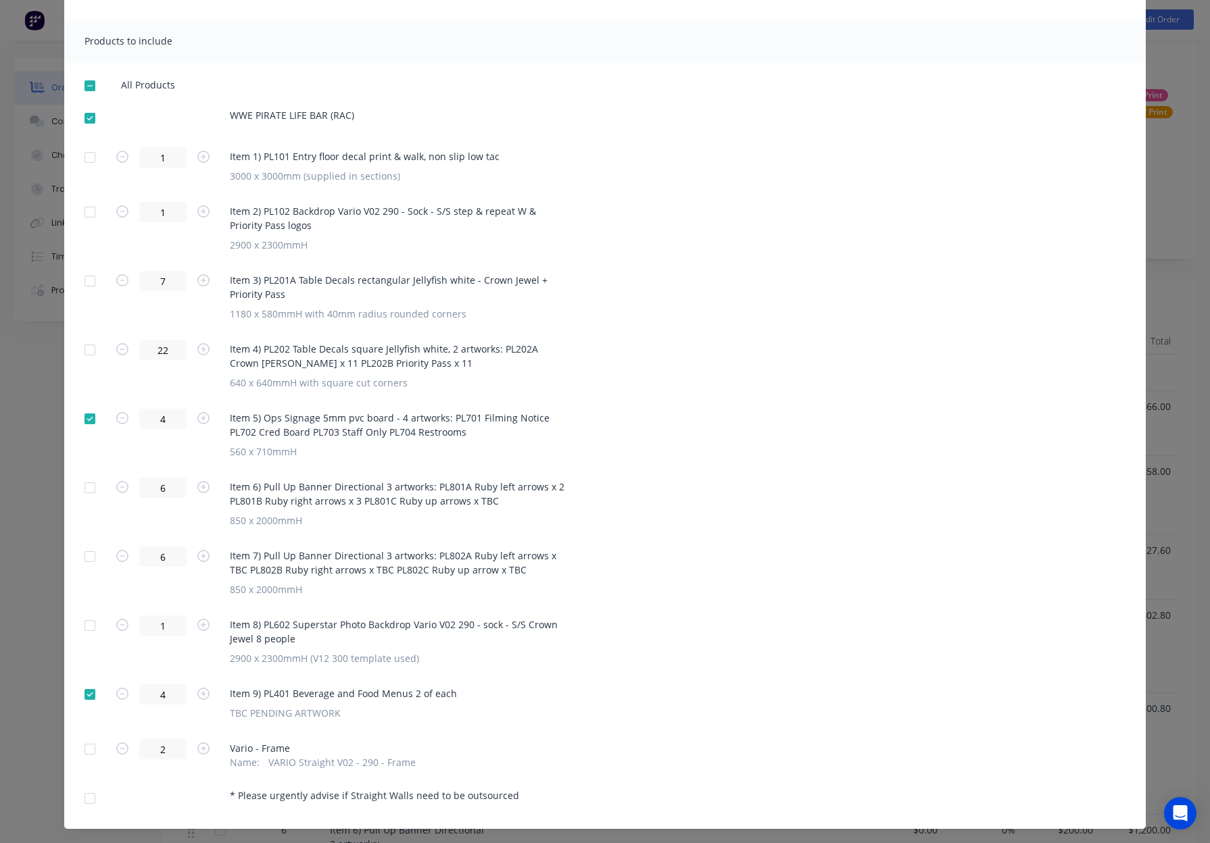
scroll to position [197, 0]
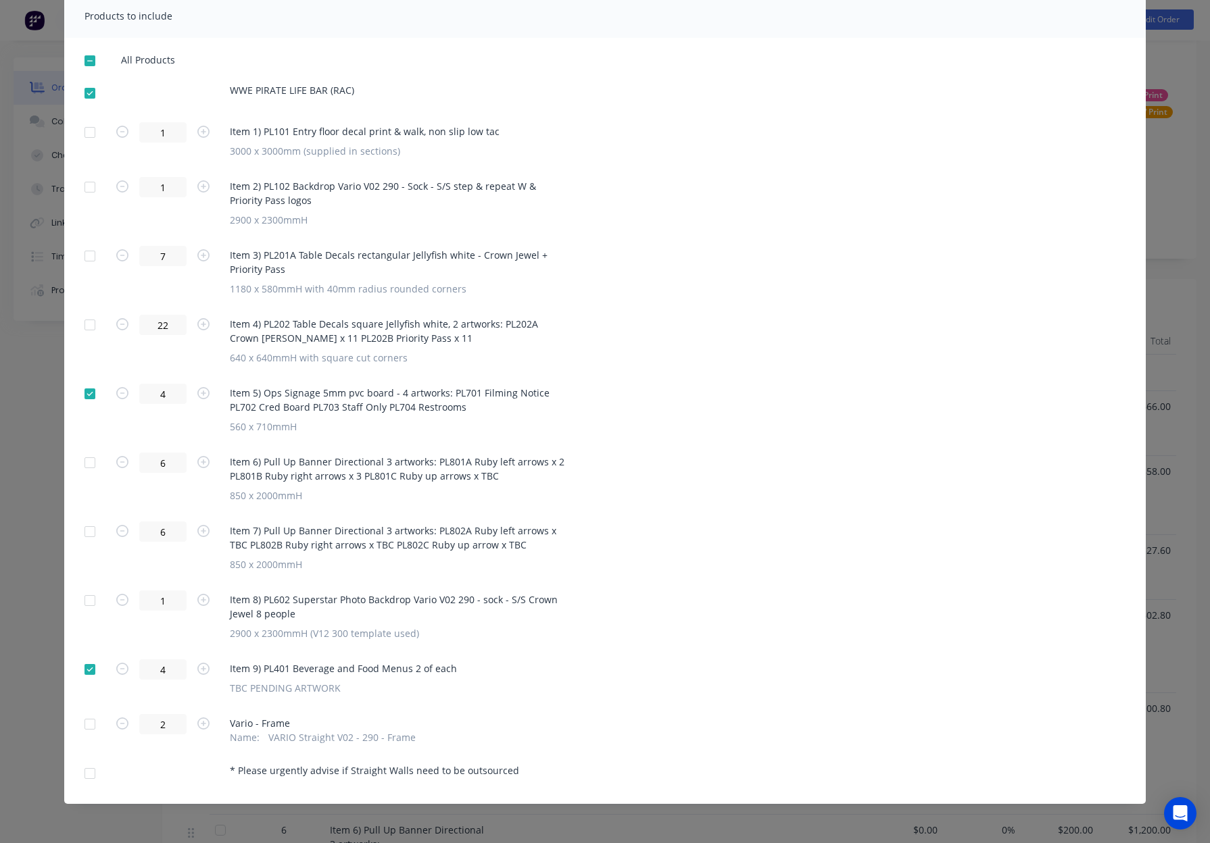
click at [92, 323] on div at bounding box center [89, 325] width 27 height 27
click at [89, 258] on div at bounding box center [89, 256] width 27 height 27
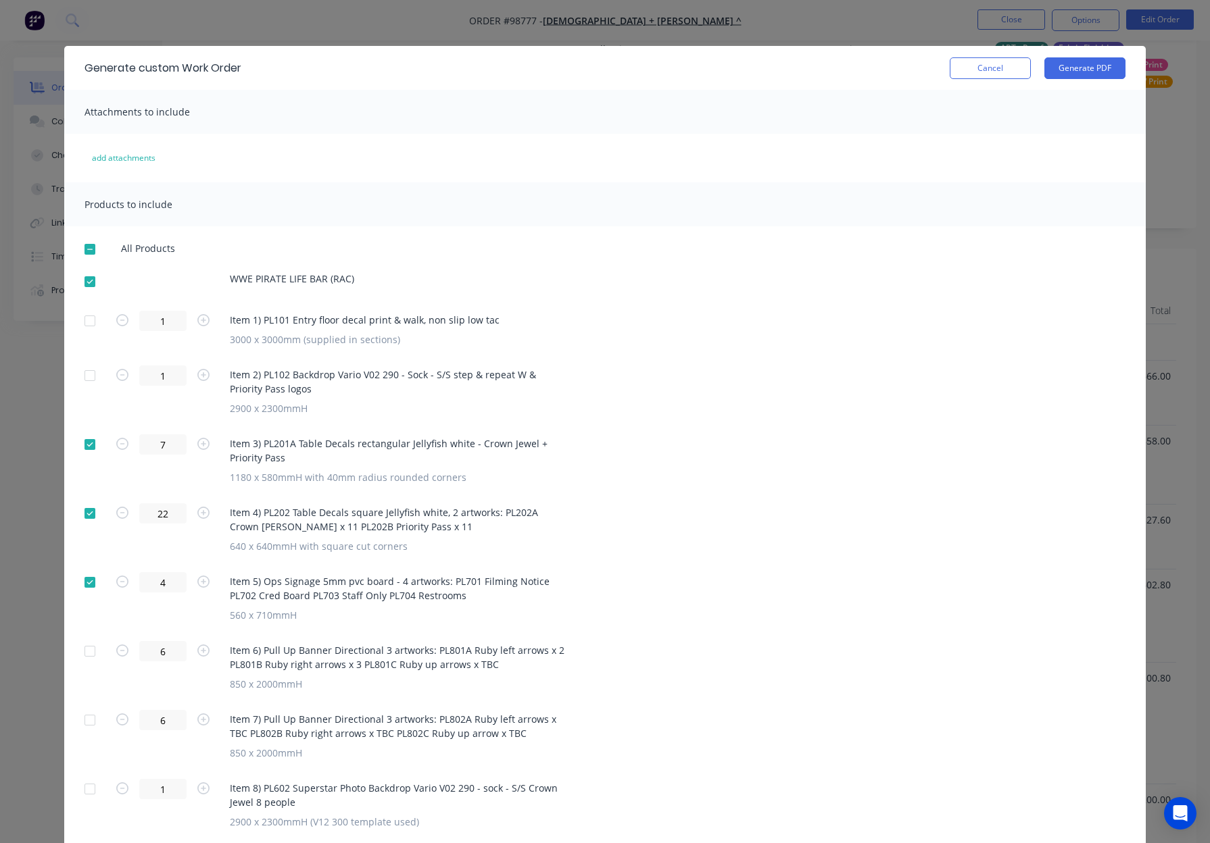
scroll to position [0, 0]
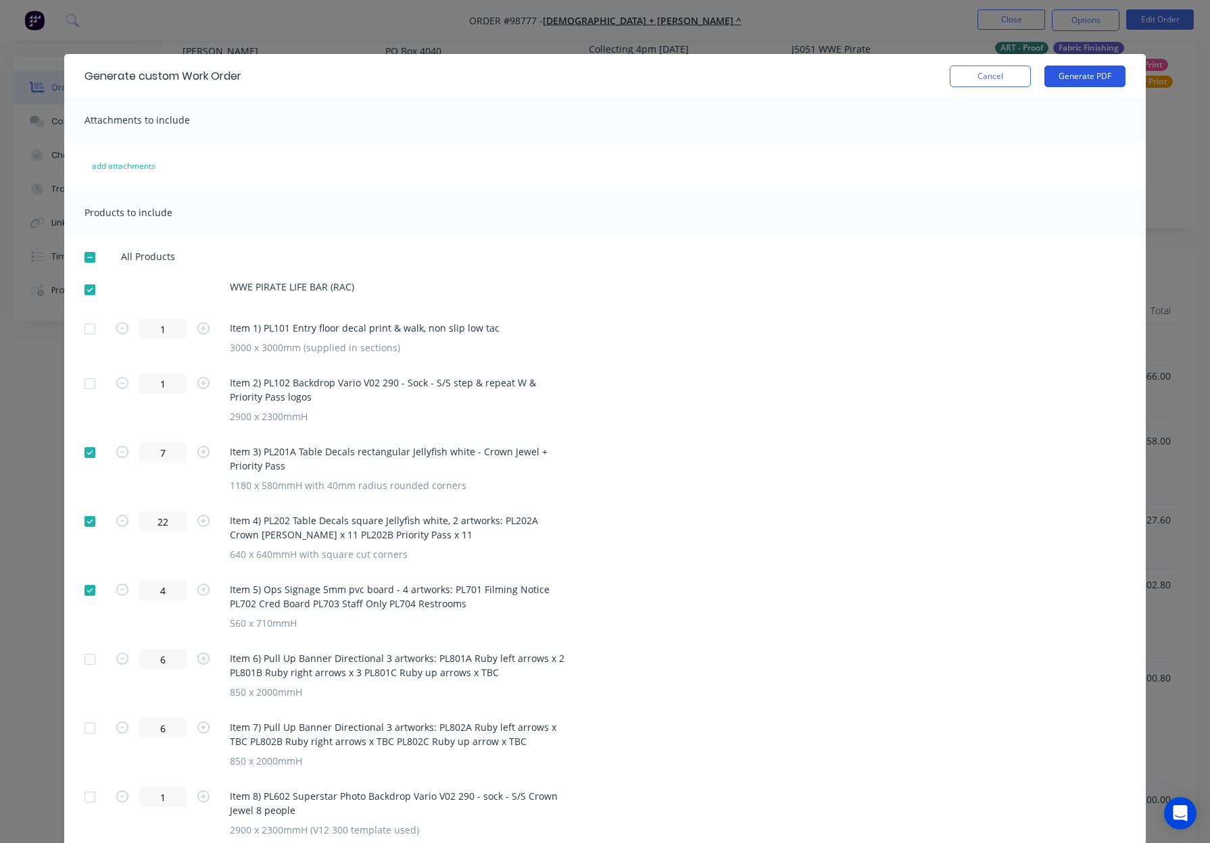
click at [1081, 71] on button "Generate PDF" at bounding box center [1084, 77] width 81 height 22
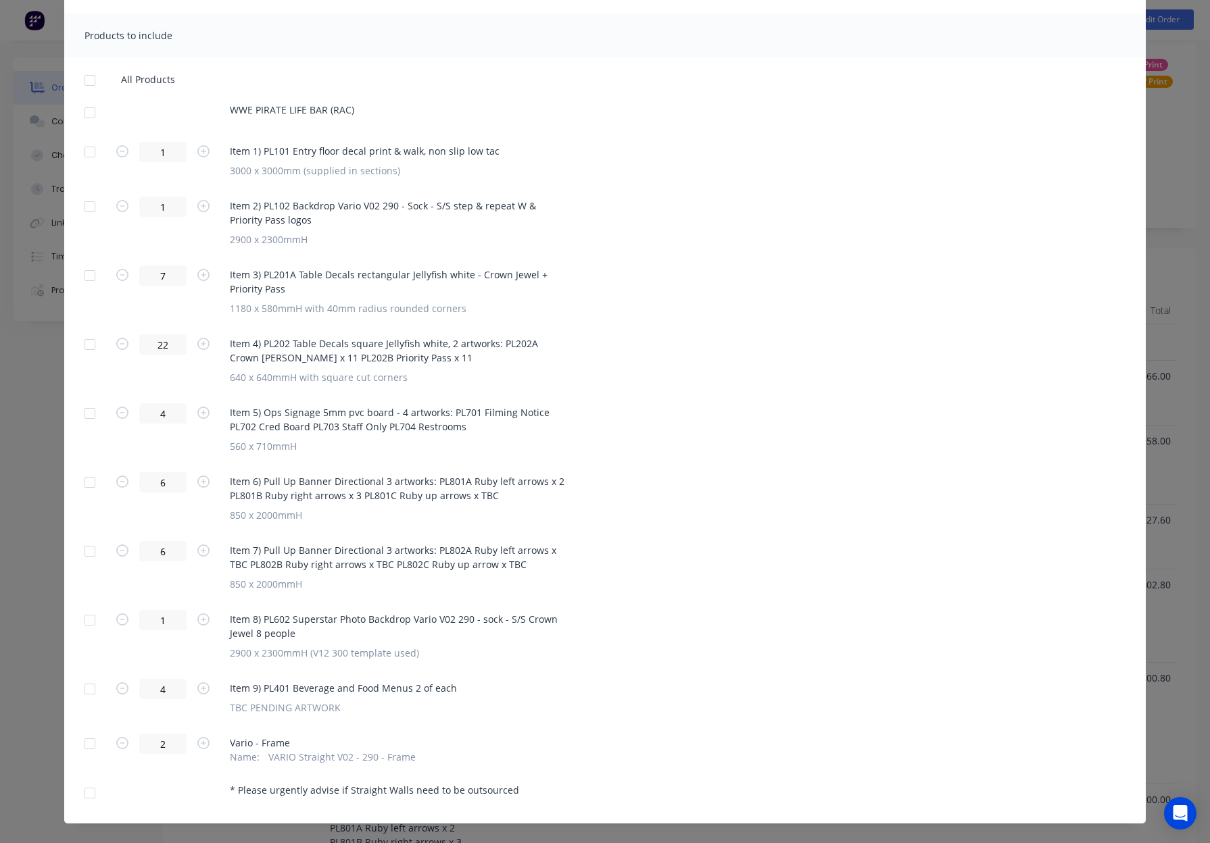
scroll to position [180, 0]
click at [91, 154] on div at bounding box center [89, 149] width 27 height 27
click at [92, 107] on div at bounding box center [89, 110] width 27 height 27
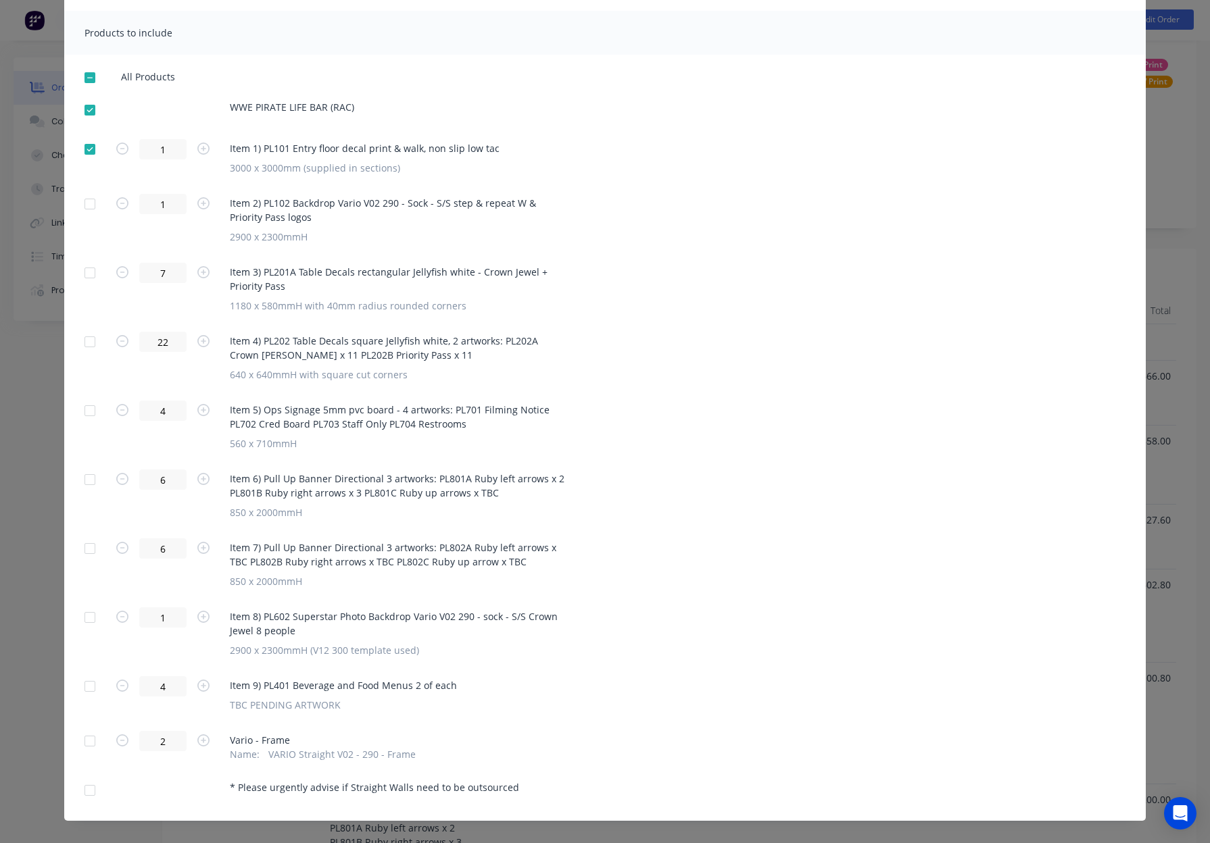
drag, startPoint x: 88, startPoint y: 478, endPoint x: 86, endPoint y: 486, distance: 8.4
click at [88, 478] on div at bounding box center [89, 479] width 27 height 27
click at [89, 549] on div at bounding box center [89, 548] width 27 height 27
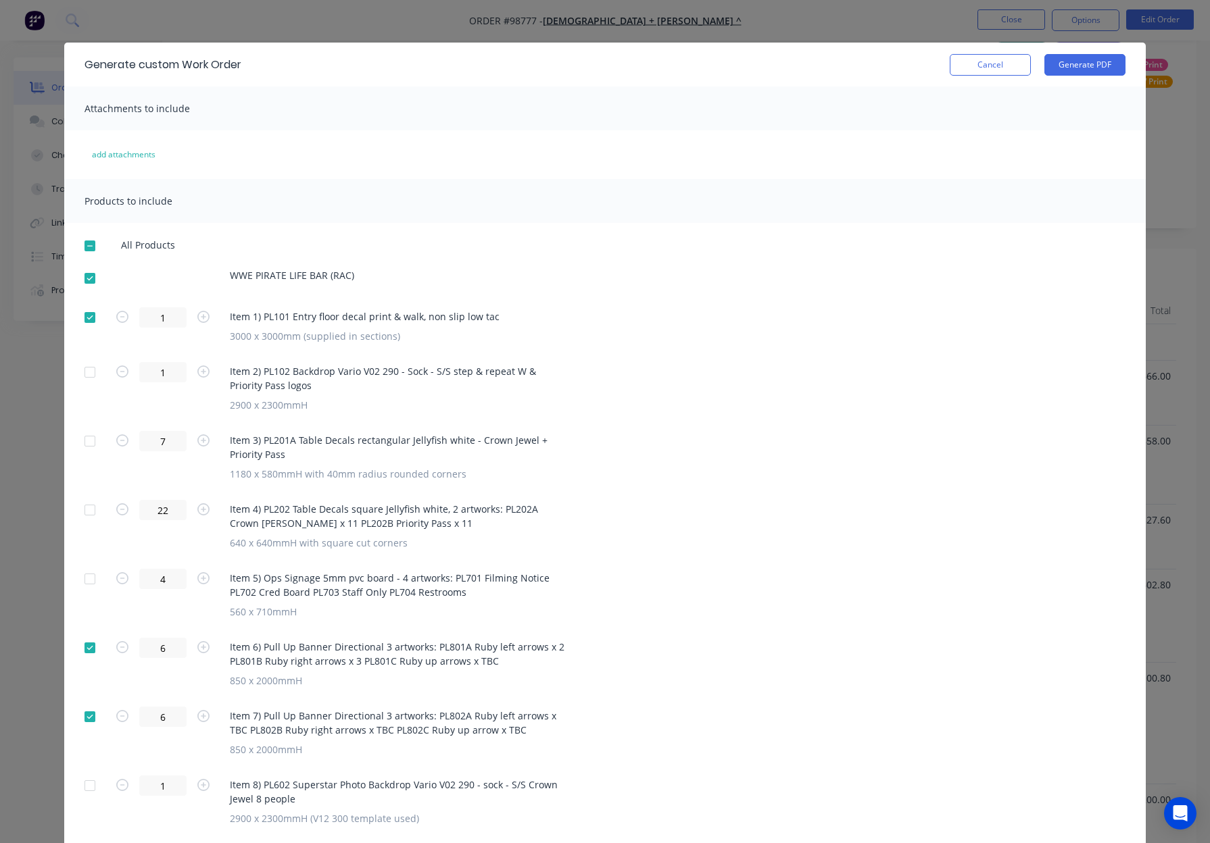
scroll to position [0, 0]
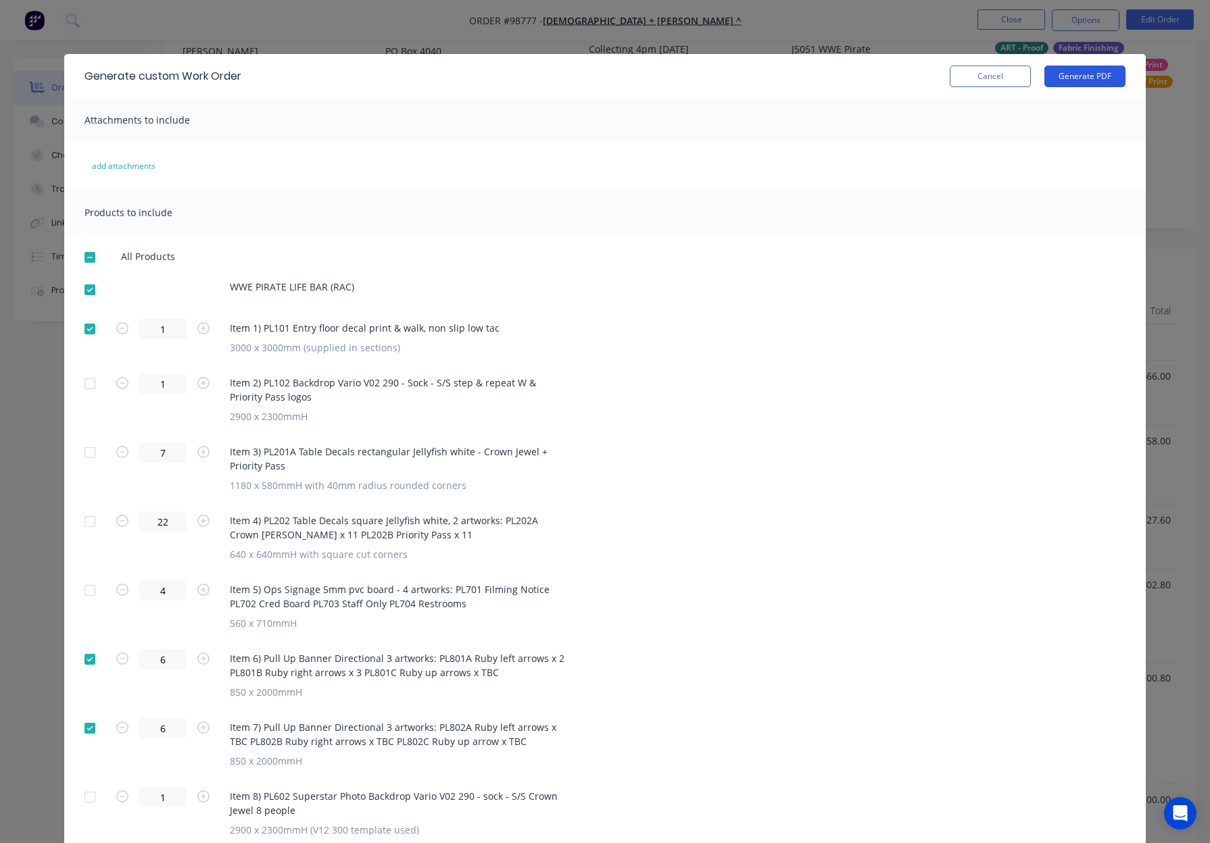
click at [1085, 78] on button "Generate PDF" at bounding box center [1084, 77] width 81 height 22
click at [989, 77] on button "Cancel" at bounding box center [989, 77] width 81 height 22
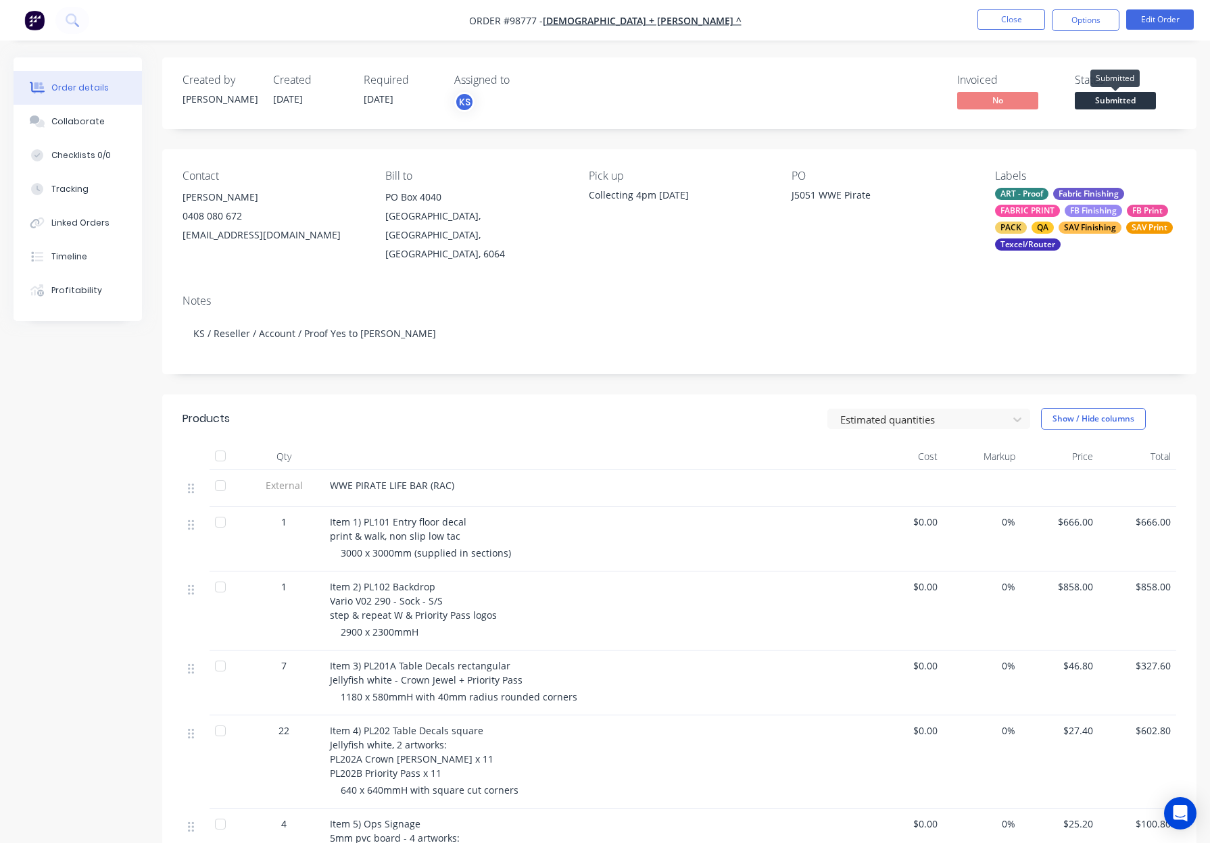
click at [1108, 101] on span "Submitted" at bounding box center [1114, 100] width 81 height 17
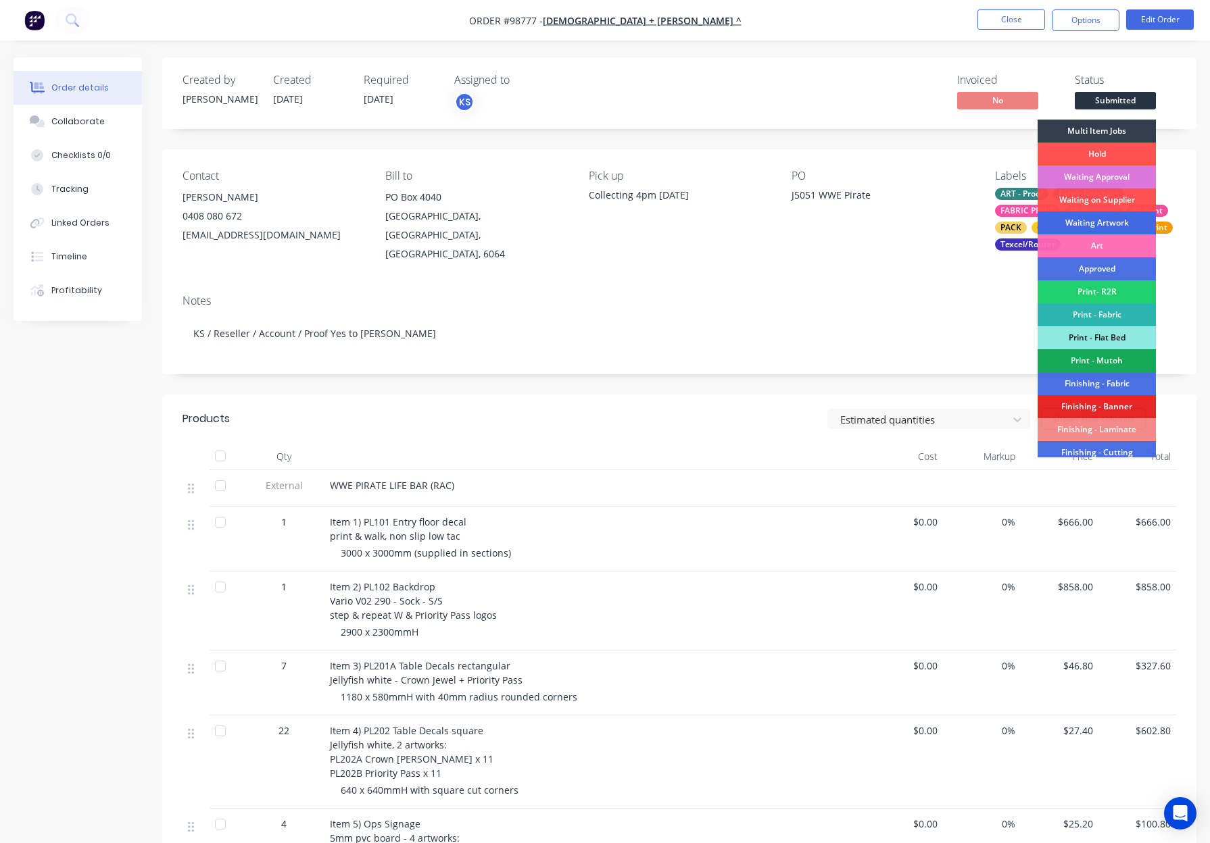
click at [1111, 224] on div "Waiting Artwork" at bounding box center [1096, 223] width 118 height 23
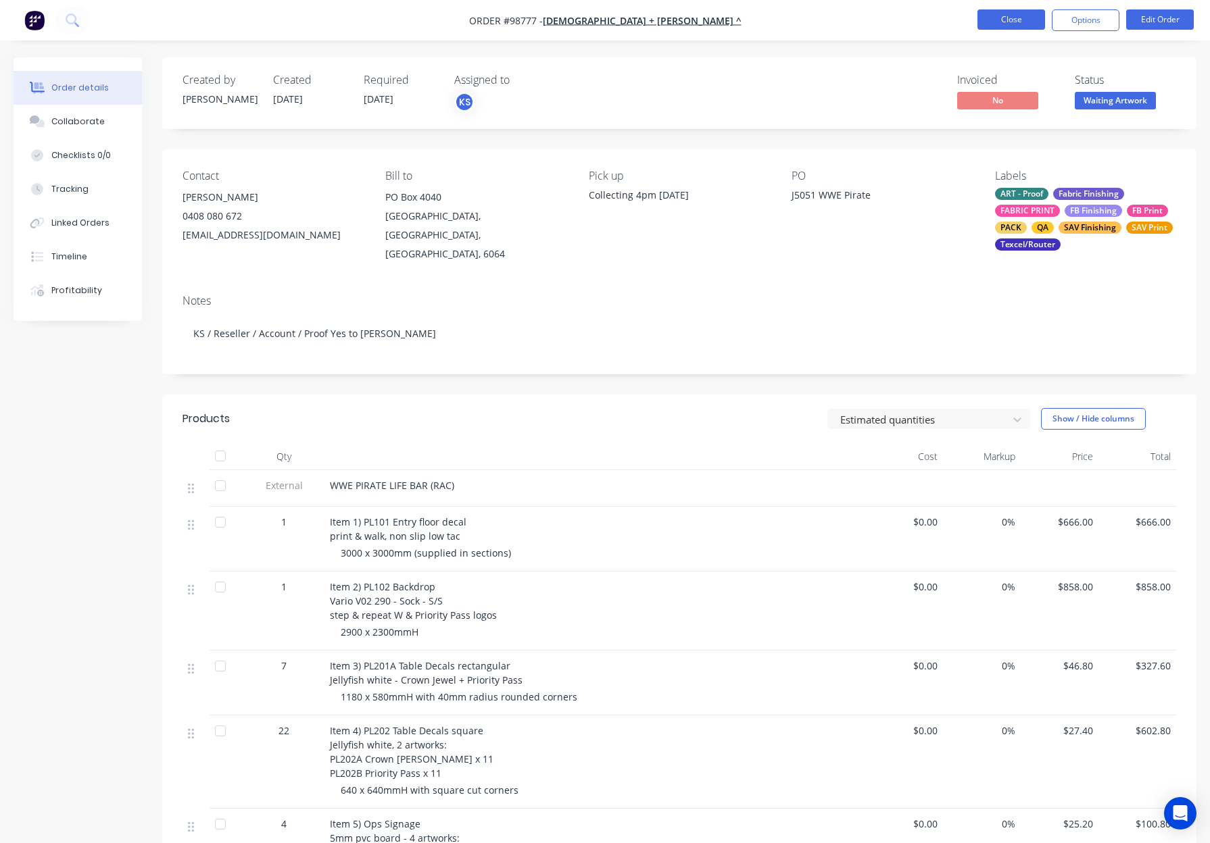
click at [1005, 16] on button "Close" at bounding box center [1011, 19] width 68 height 20
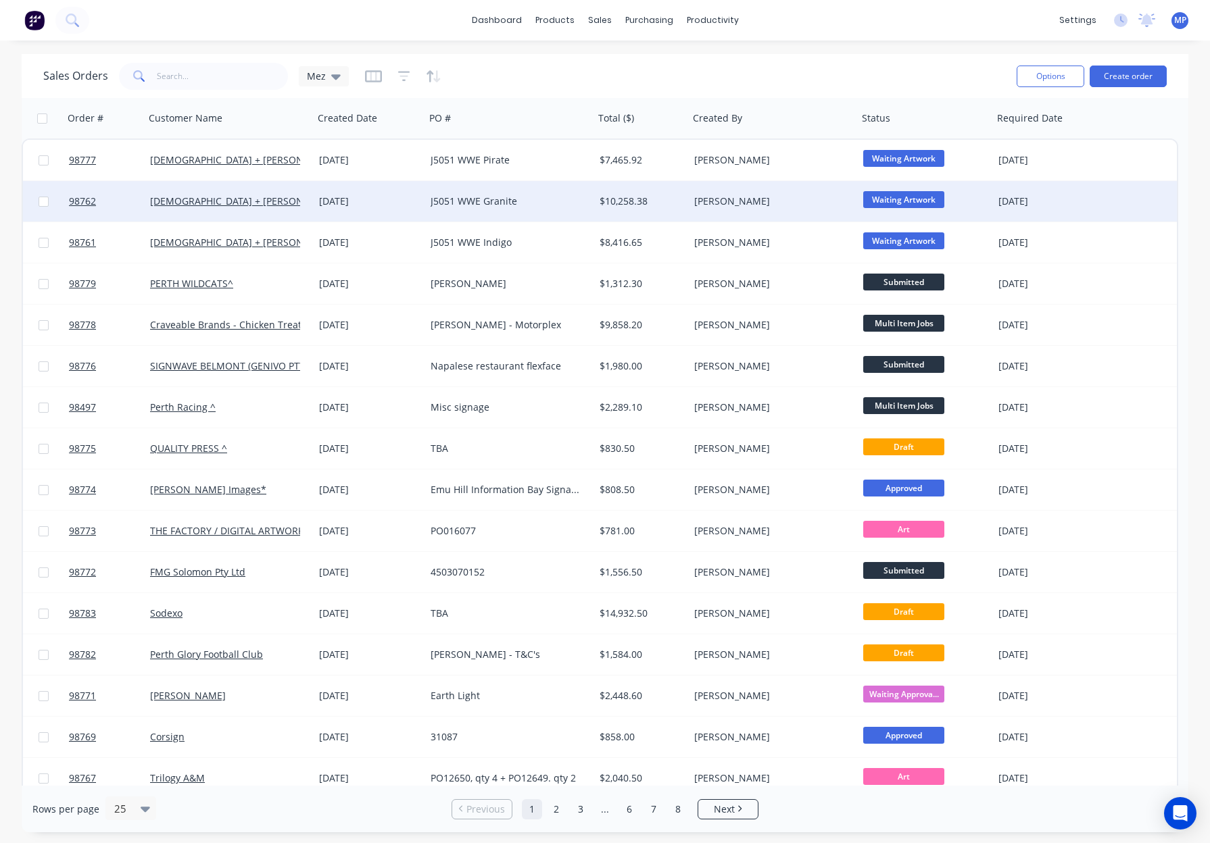
click at [778, 201] on div "[PERSON_NAME]" at bounding box center [769, 202] width 150 height 14
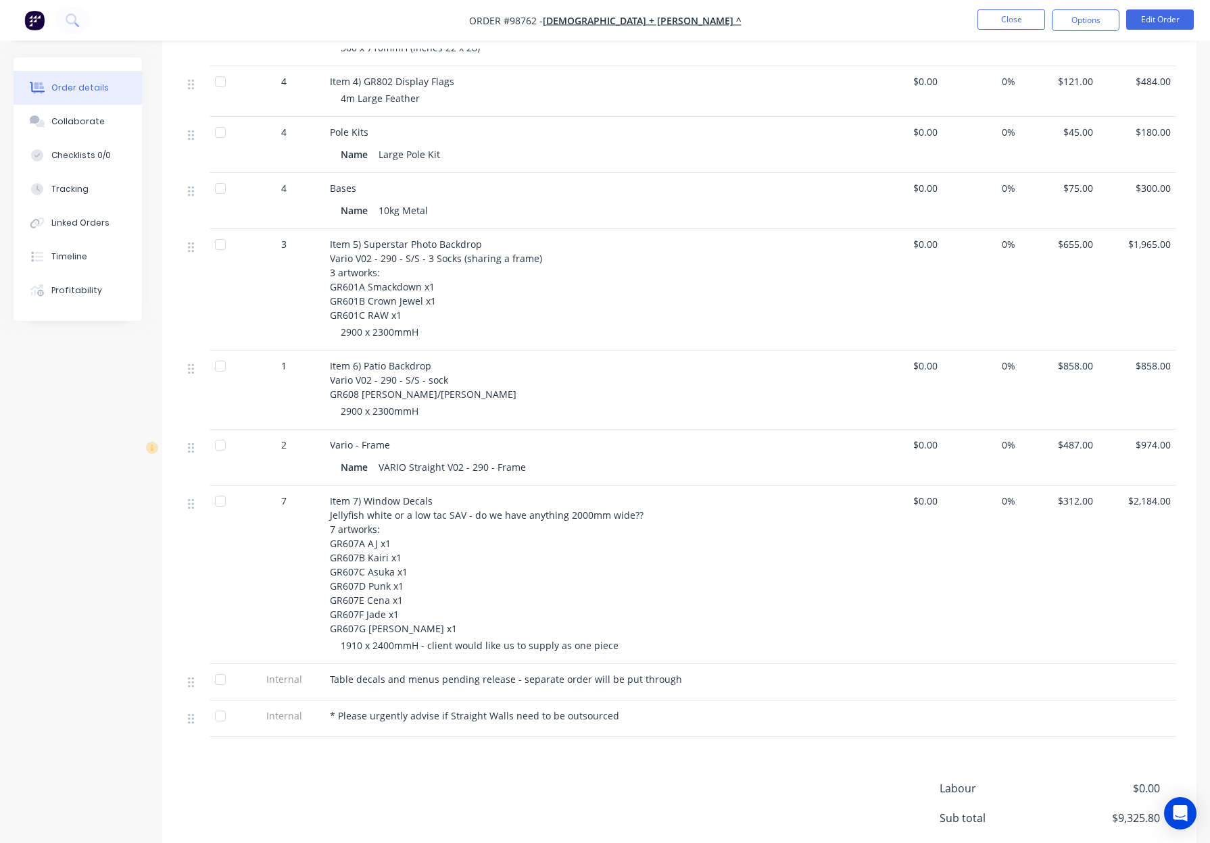
scroll to position [740, 0]
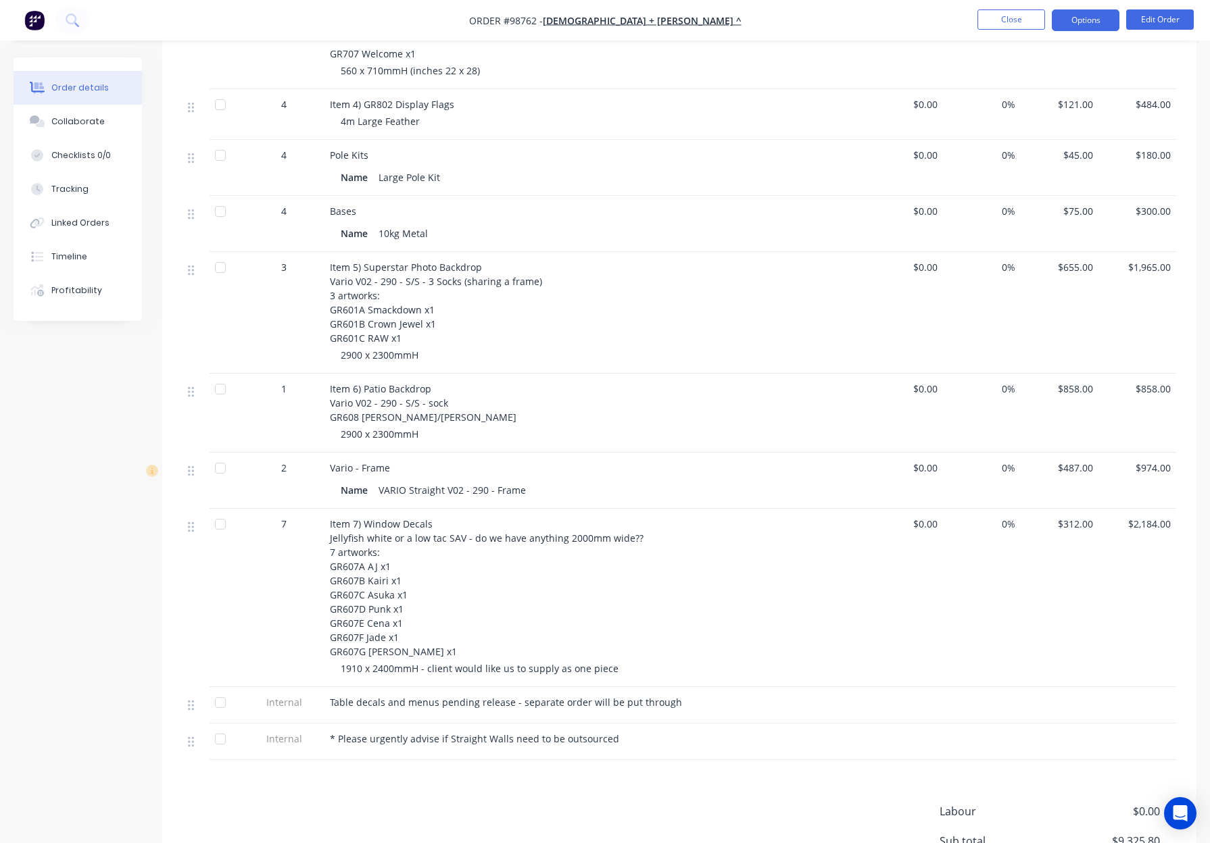
click at [1091, 20] on button "Options" at bounding box center [1085, 20] width 68 height 22
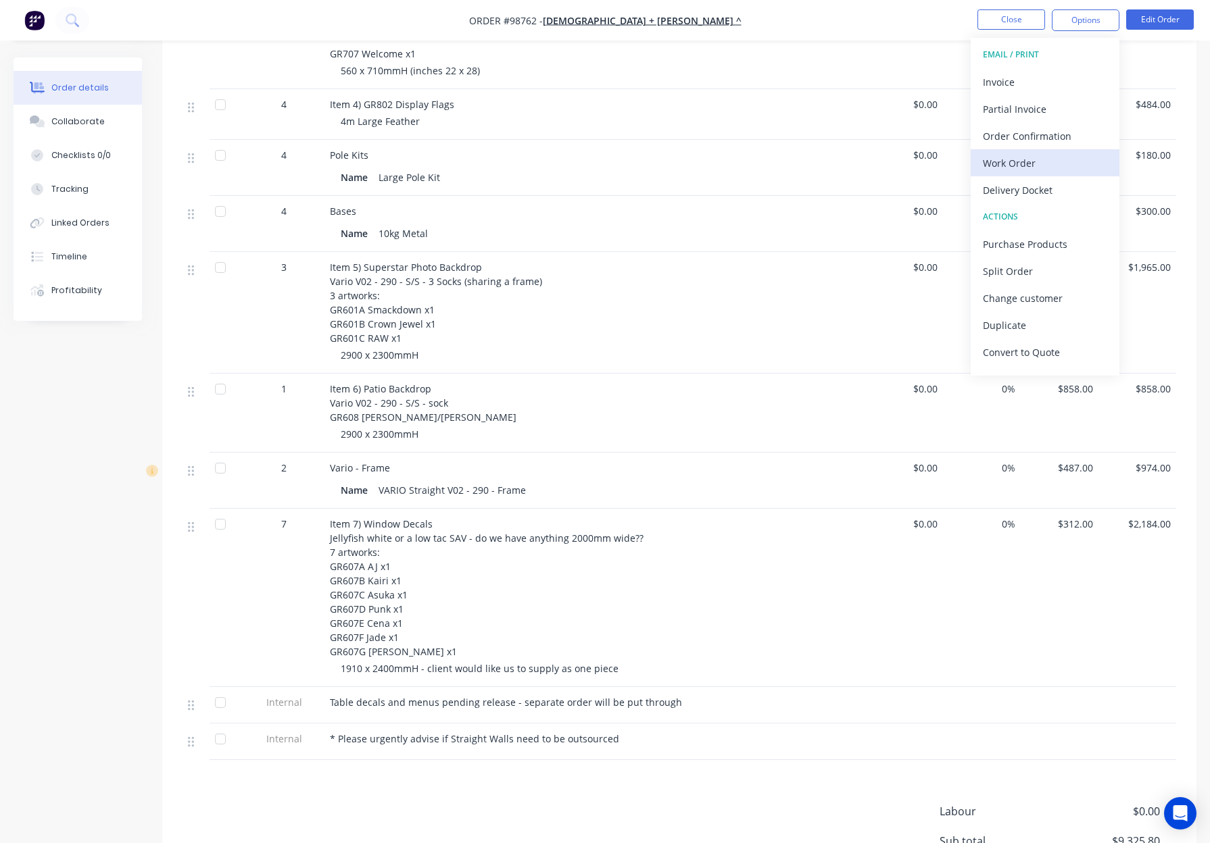
click at [1049, 163] on div "Work Order" at bounding box center [1045, 163] width 124 height 20
click at [1049, 163] on div "Custom" at bounding box center [1045, 163] width 124 height 20
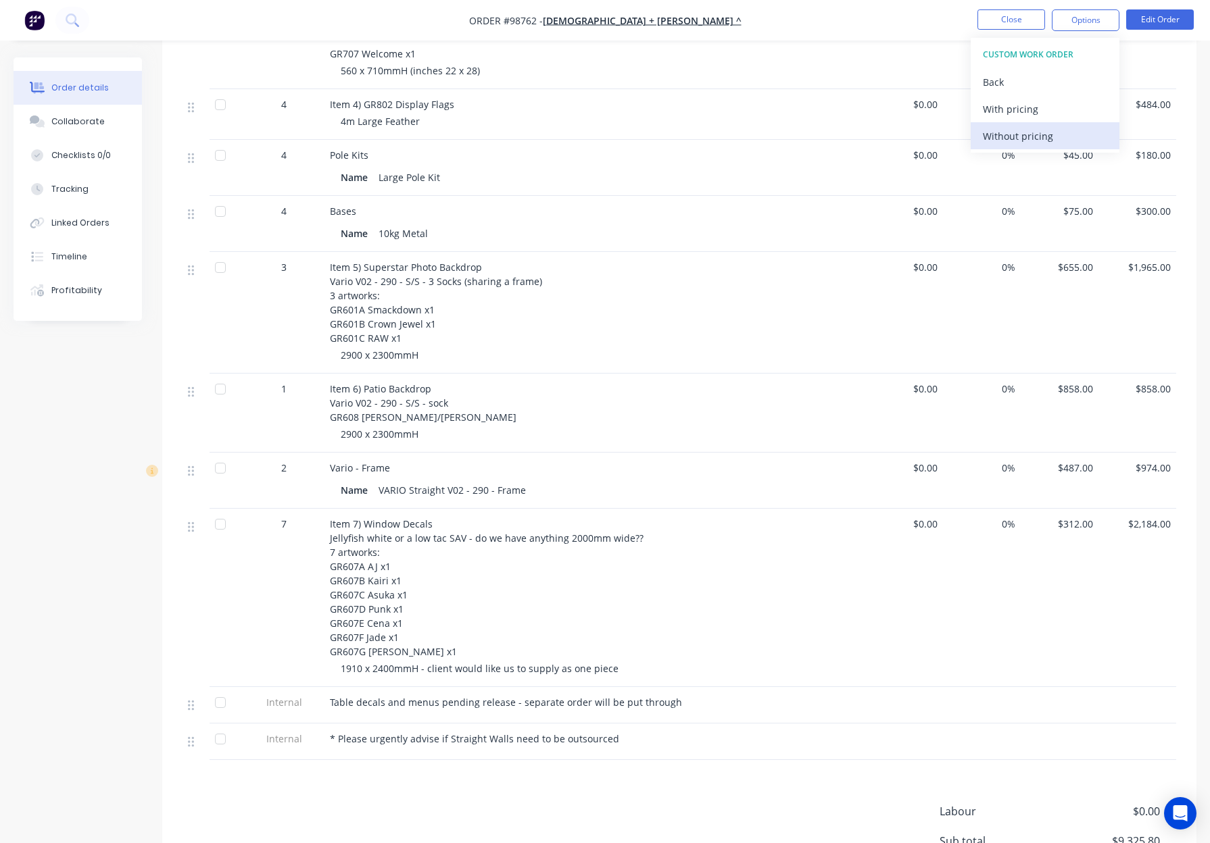
click at [1056, 133] on div "Without pricing" at bounding box center [1045, 136] width 124 height 20
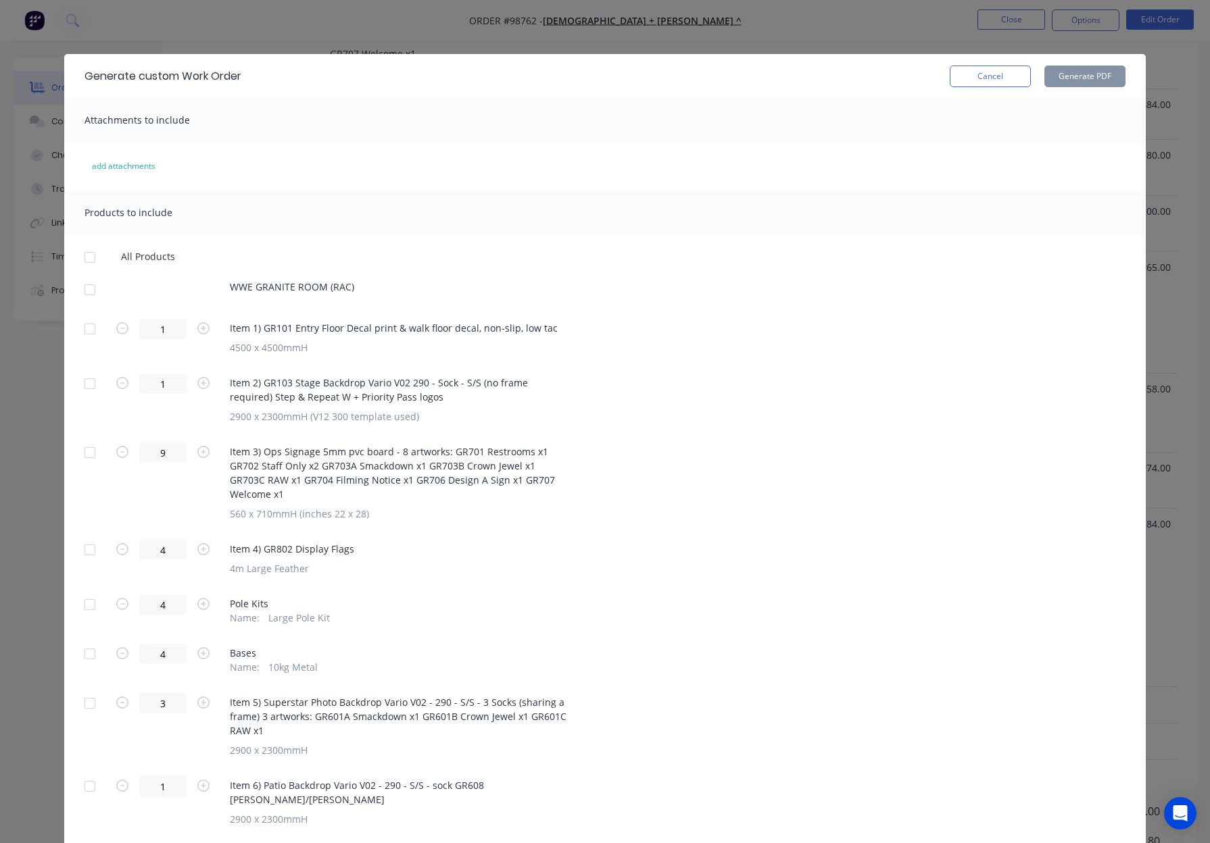
click at [91, 292] on div at bounding box center [89, 289] width 27 height 27
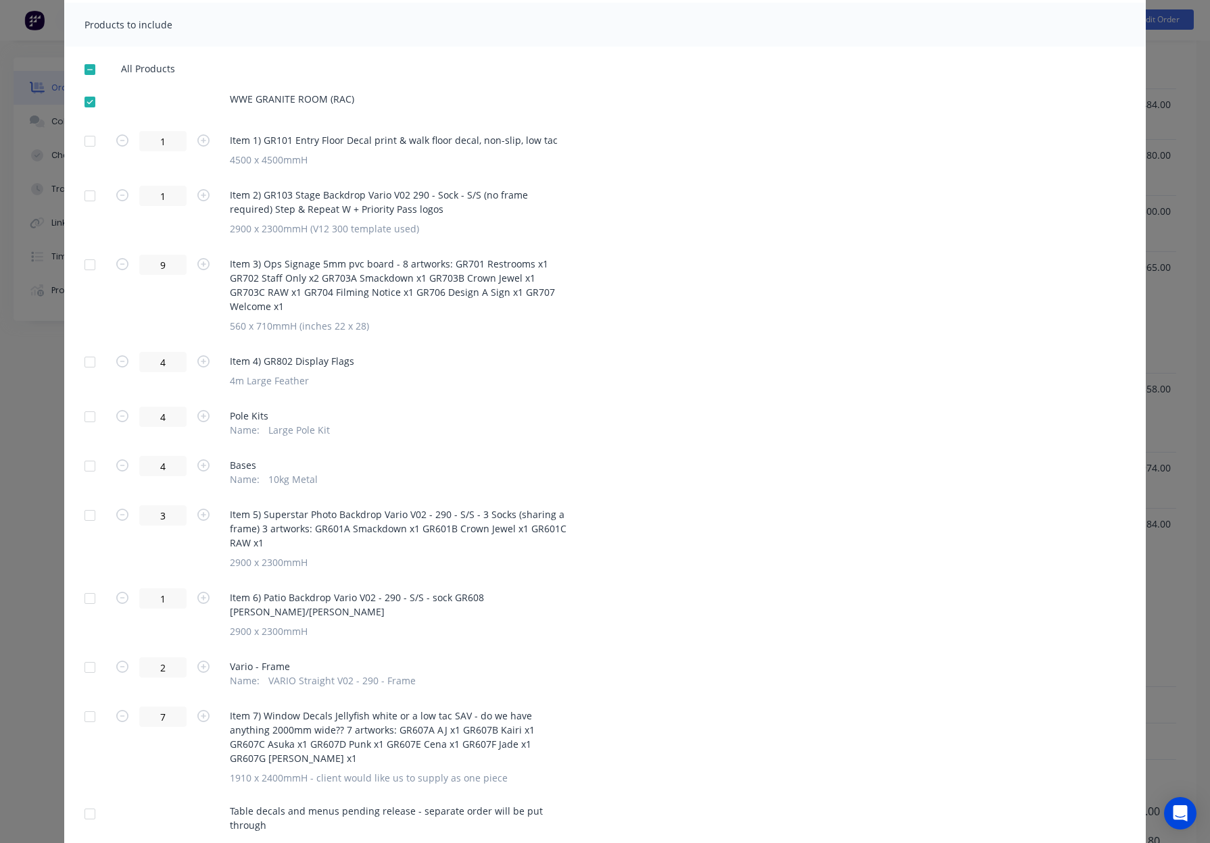
scroll to position [199, 0]
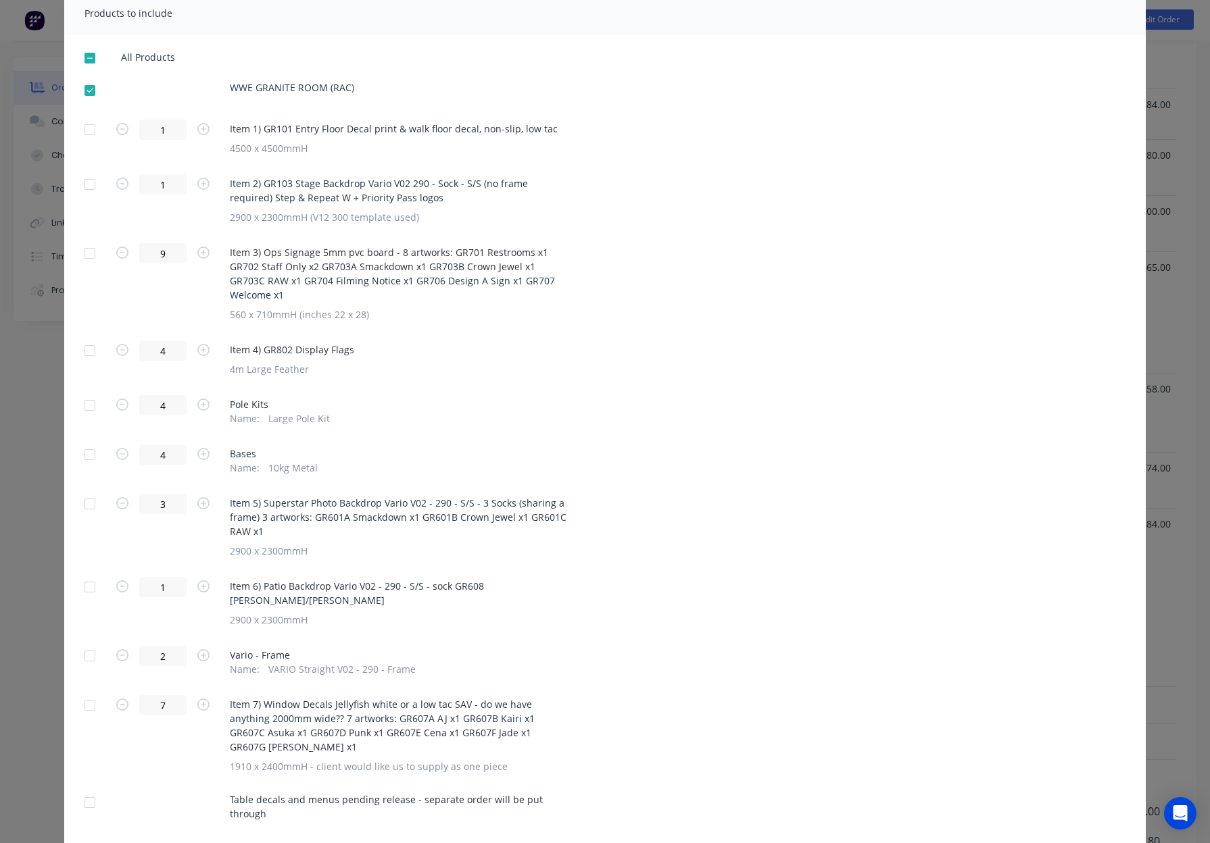
click at [86, 253] on div at bounding box center [89, 253] width 27 height 27
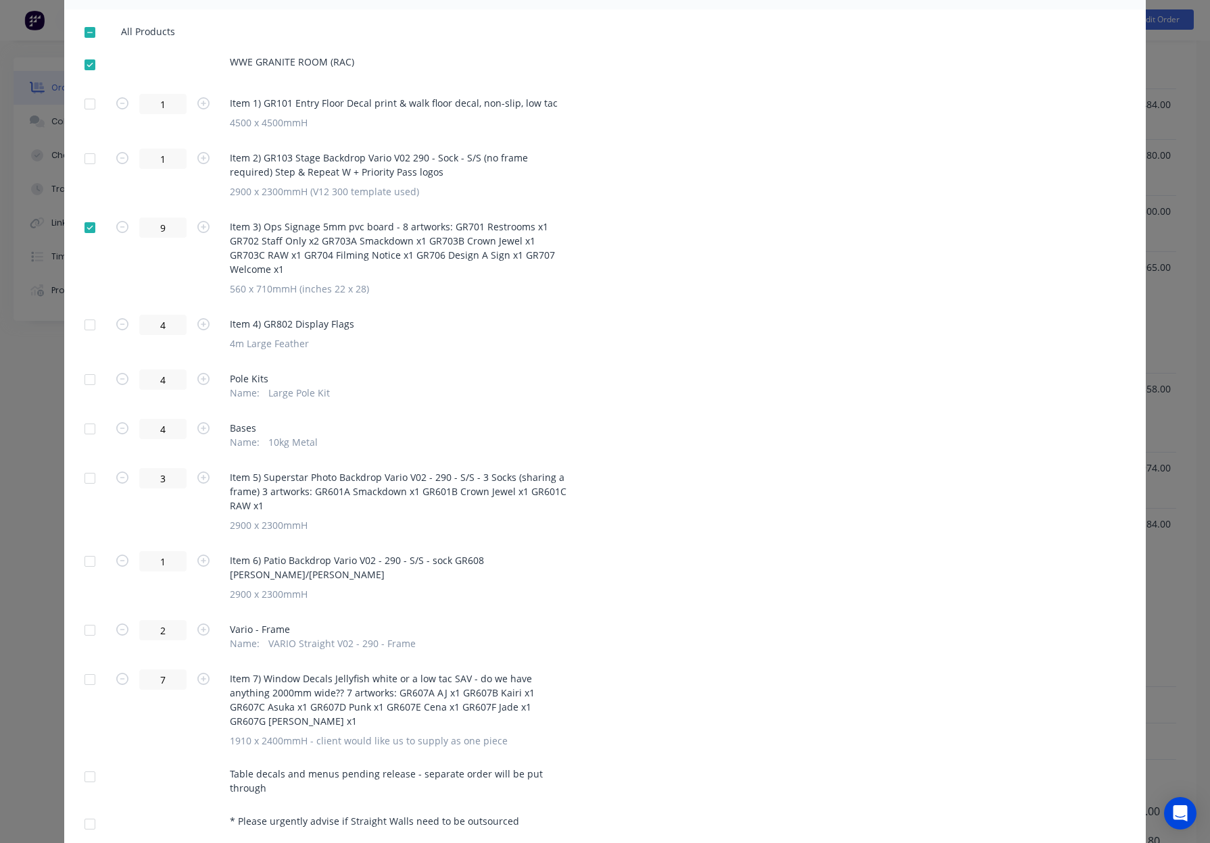
click at [86, 666] on div at bounding box center [89, 679] width 27 height 27
click at [91, 764] on div at bounding box center [89, 777] width 27 height 27
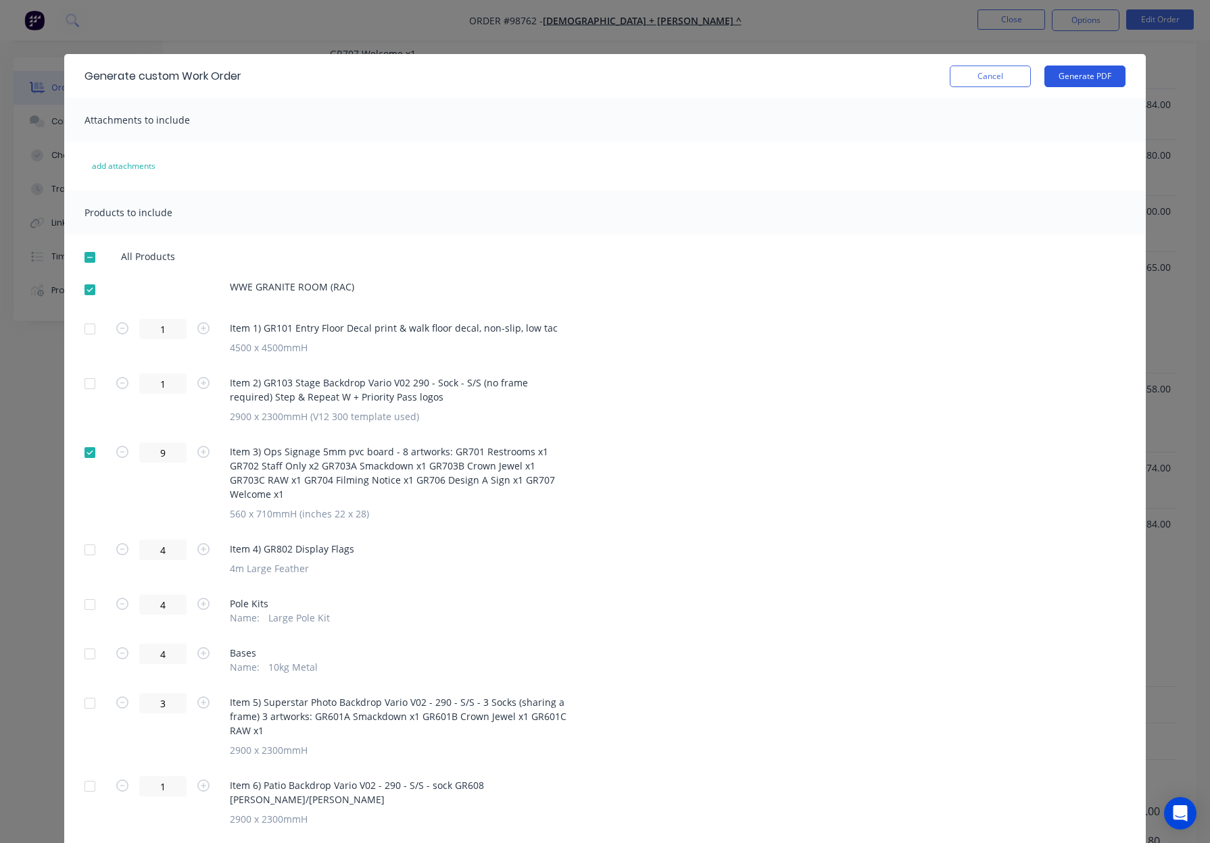
click at [1089, 70] on button "Generate PDF" at bounding box center [1084, 77] width 81 height 22
drag, startPoint x: 993, startPoint y: 74, endPoint x: 994, endPoint y: 49, distance: 25.7
click at [993, 74] on button "Cancel" at bounding box center [989, 77] width 81 height 22
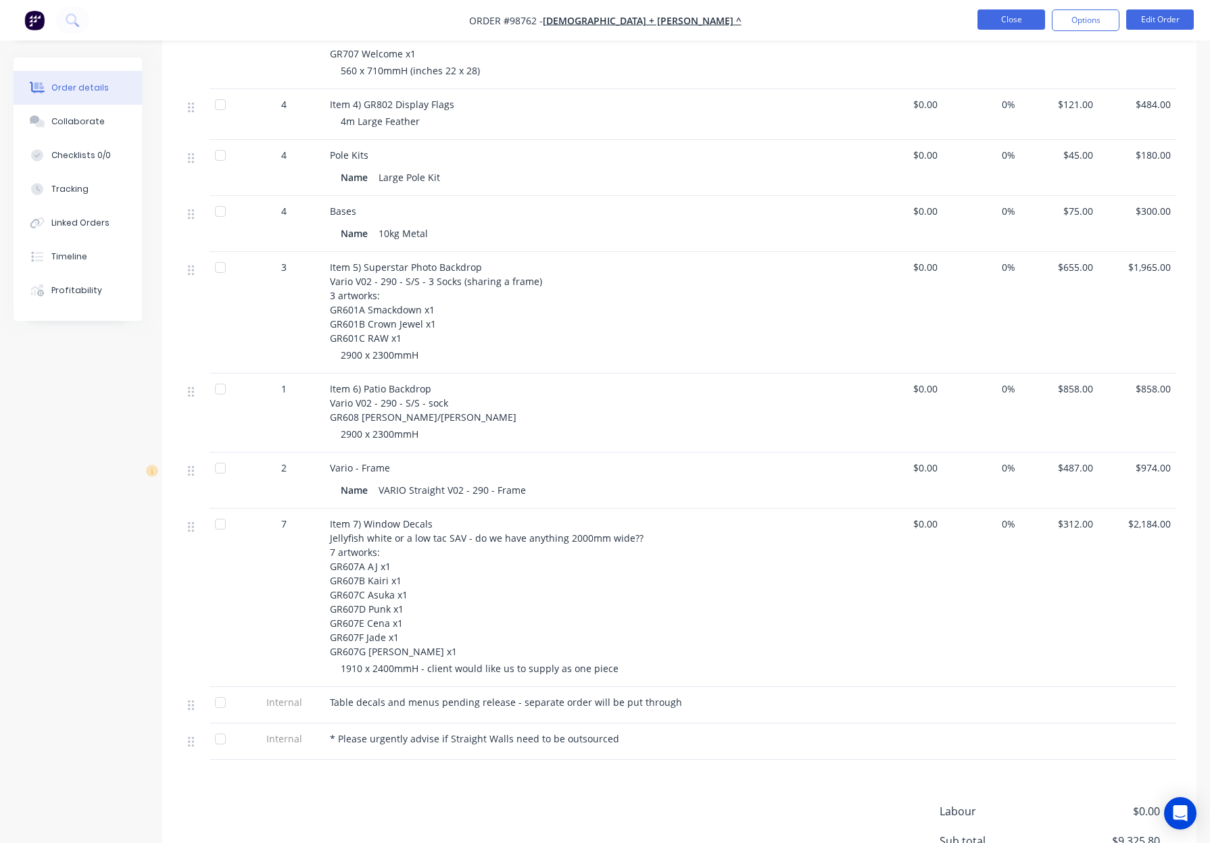
click at [1006, 22] on button "Close" at bounding box center [1011, 19] width 68 height 20
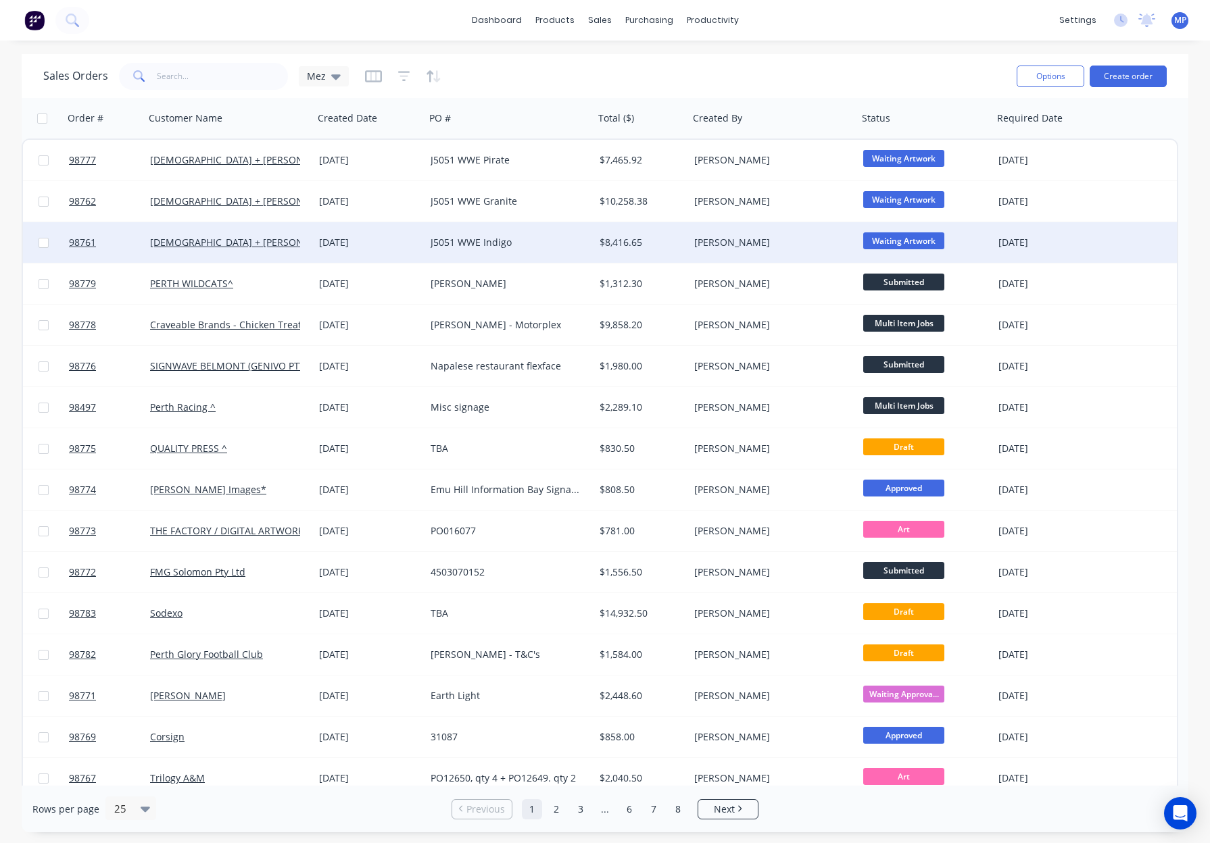
click at [418, 243] on div "[DATE]" at bounding box center [369, 243] width 101 height 14
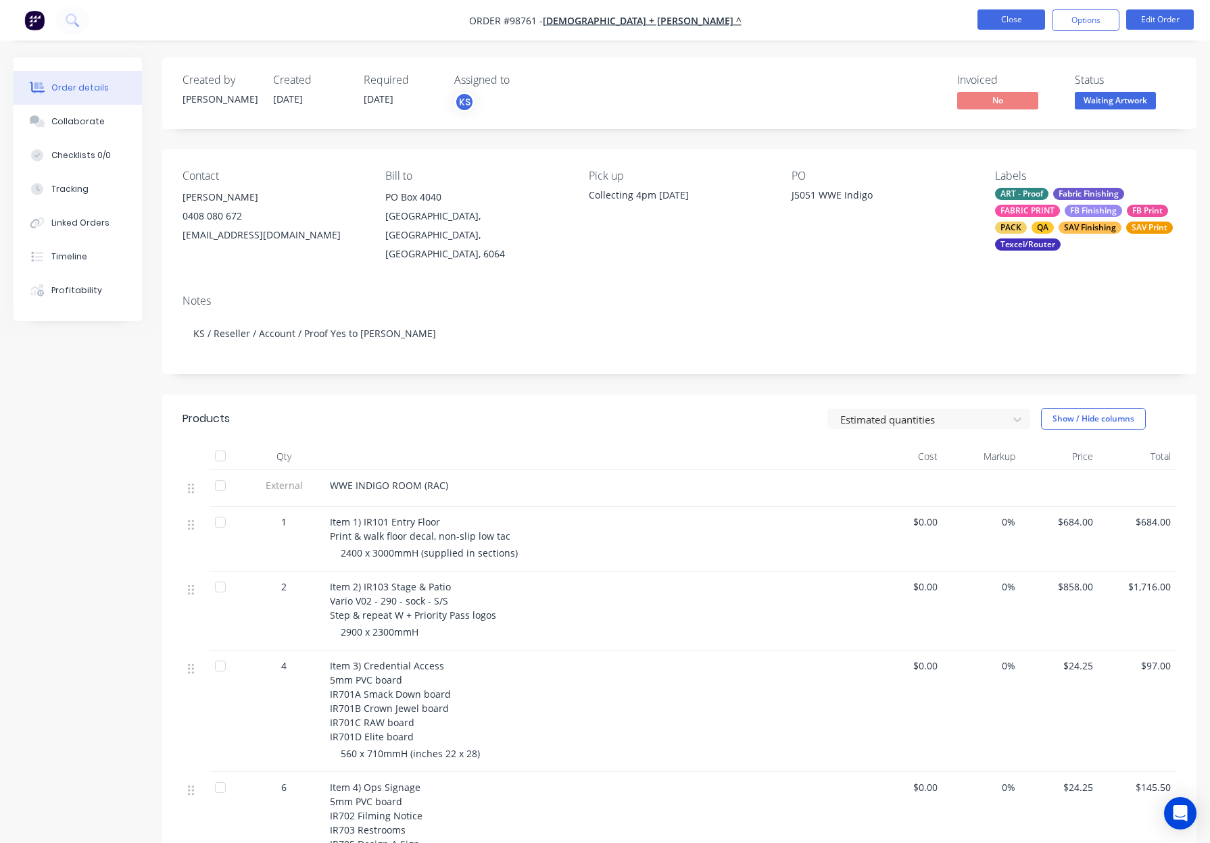
click at [999, 18] on button "Close" at bounding box center [1011, 19] width 68 height 20
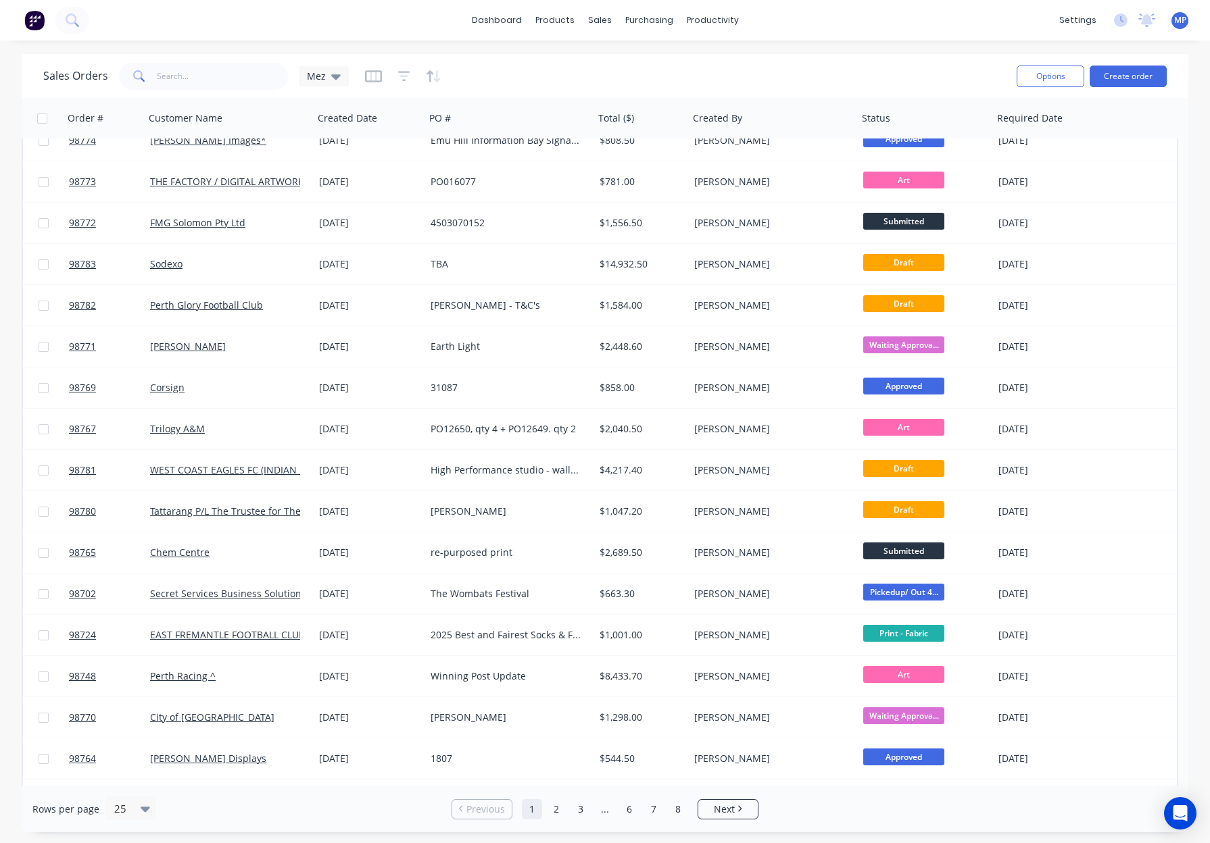
scroll to position [349, 0]
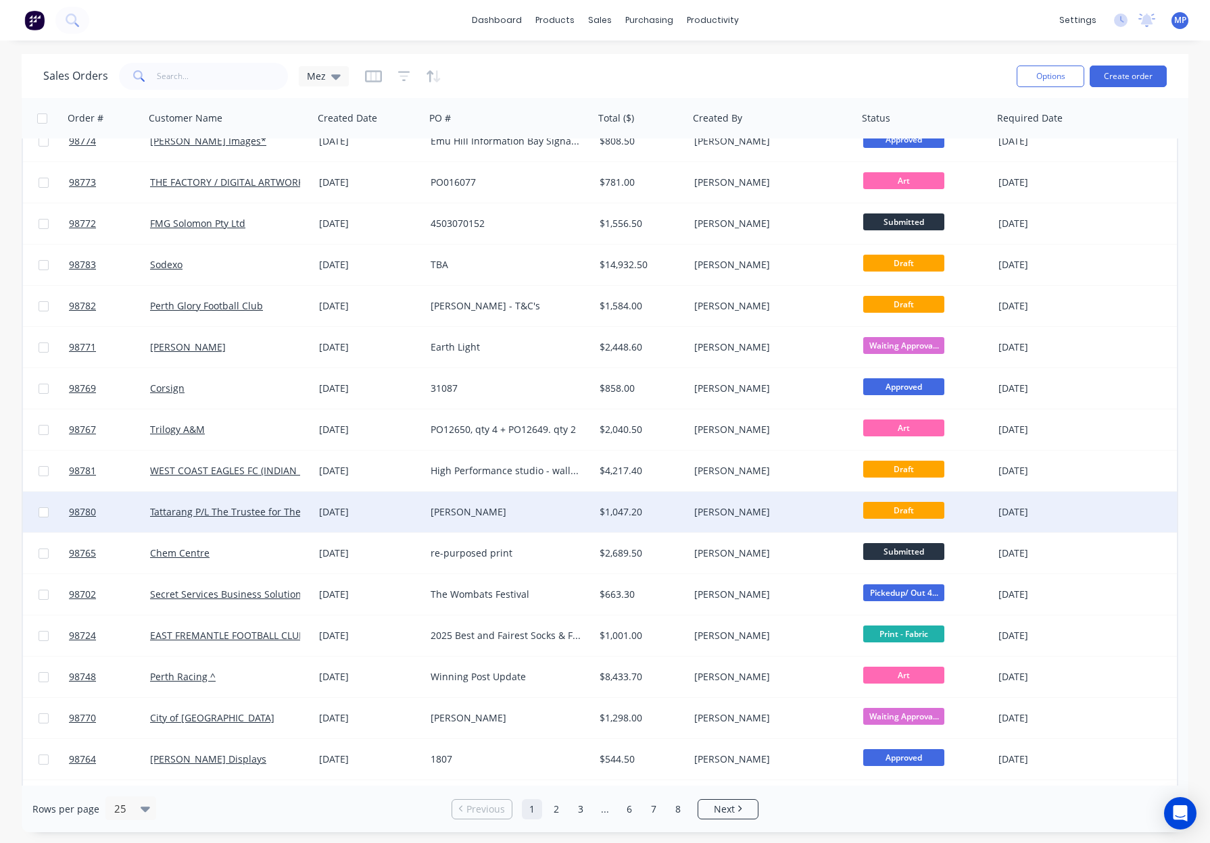
click at [560, 514] on div "[PERSON_NAME]" at bounding box center [505, 512] width 150 height 14
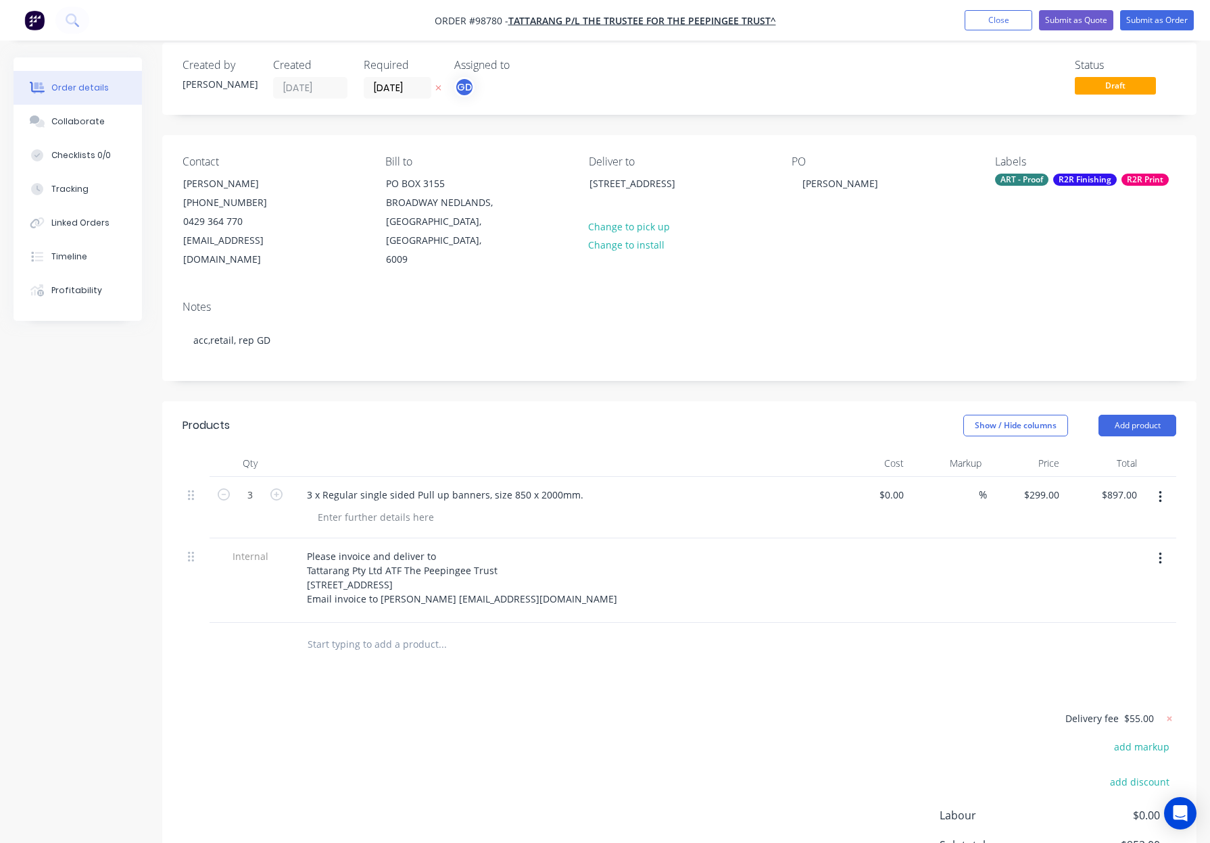
scroll to position [18, 0]
click at [376, 628] on input "text" at bounding box center [442, 641] width 270 height 27
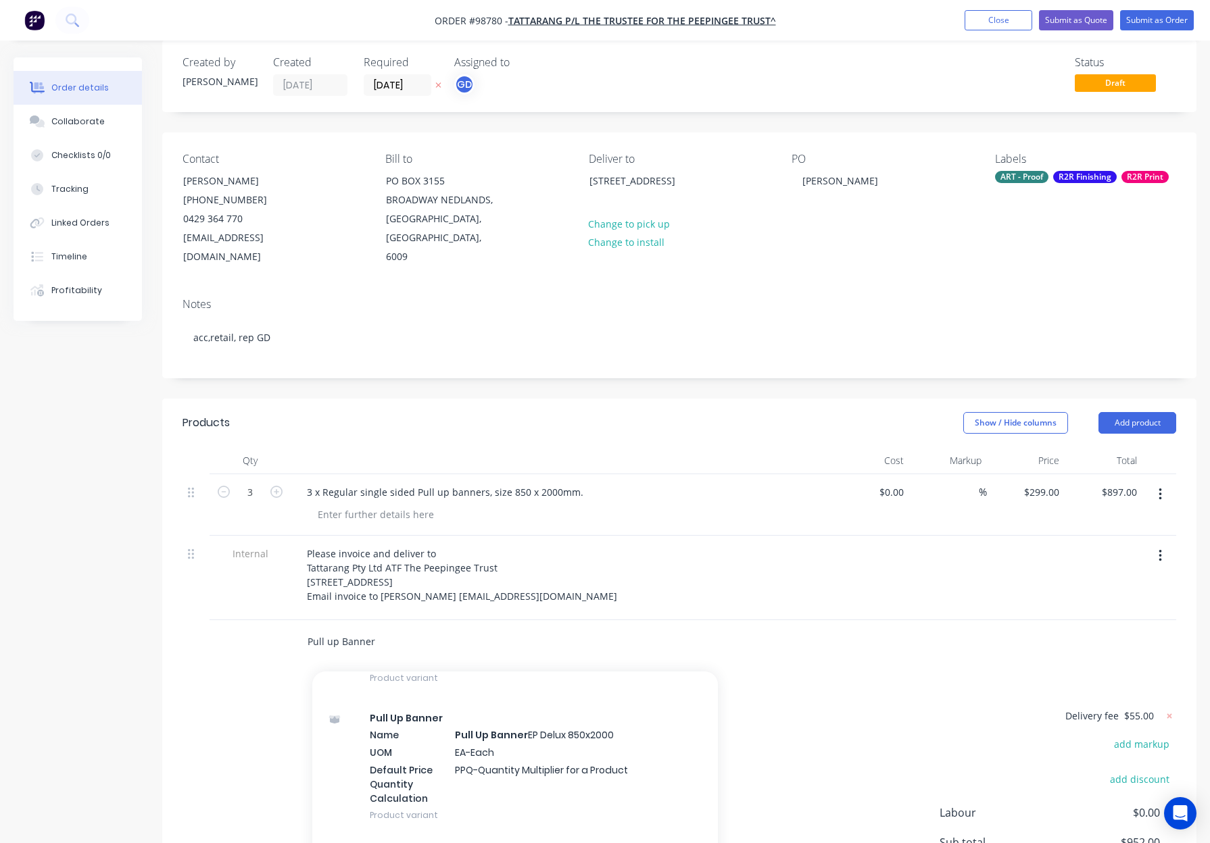
scroll to position [710, 0]
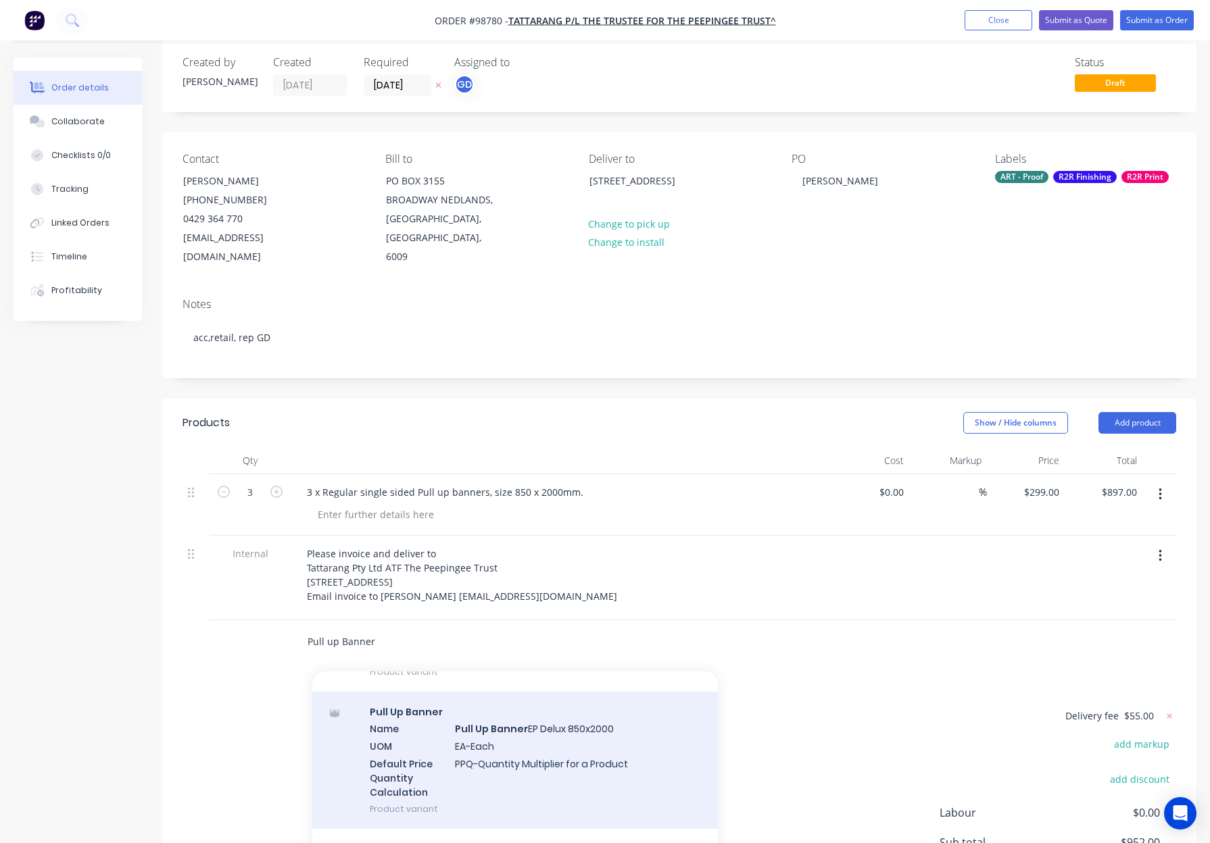
type input "Pull up Banner"
click at [636, 711] on div "Pull Up Banner Name Pull Up Banner EP Delux 850x2000 UOM EA-Each Default Price …" at bounding box center [514, 760] width 405 height 137
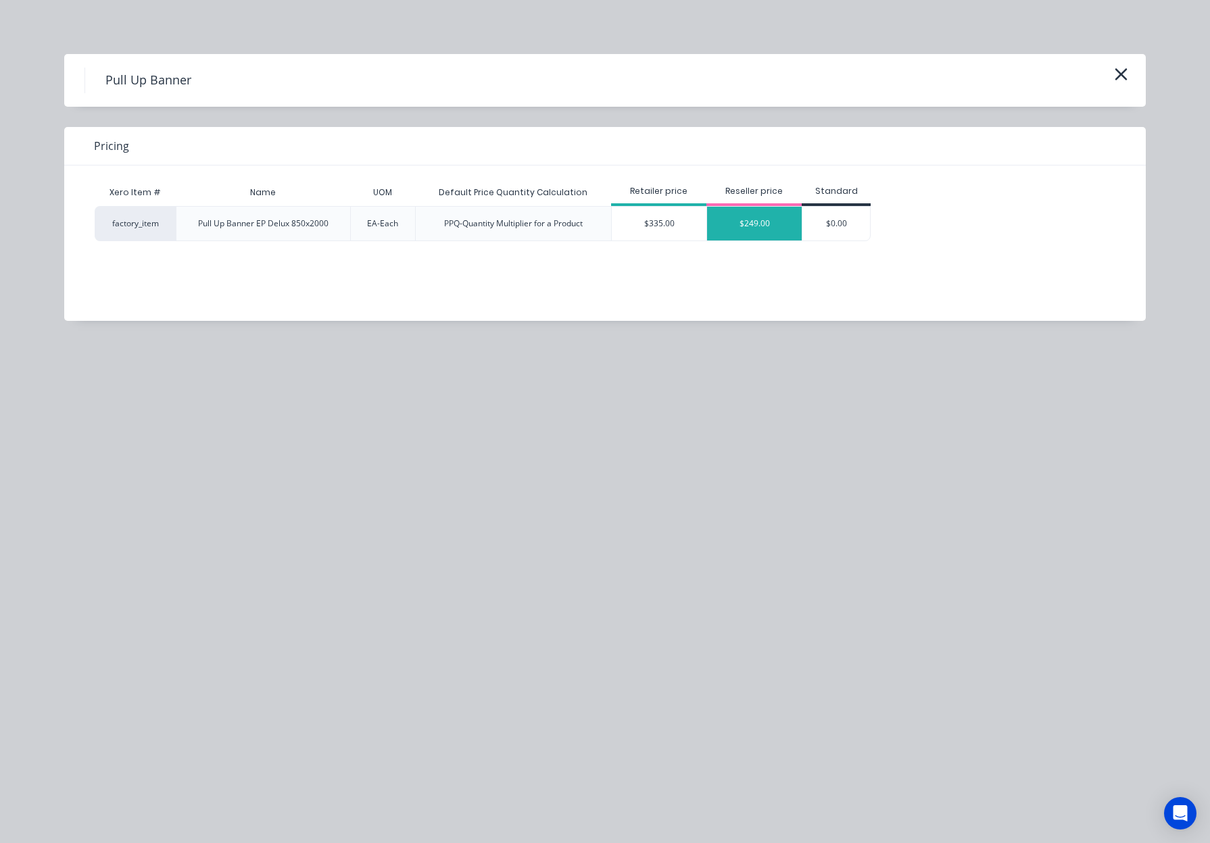
click at [748, 225] on div "$249.00" at bounding box center [754, 224] width 95 height 34
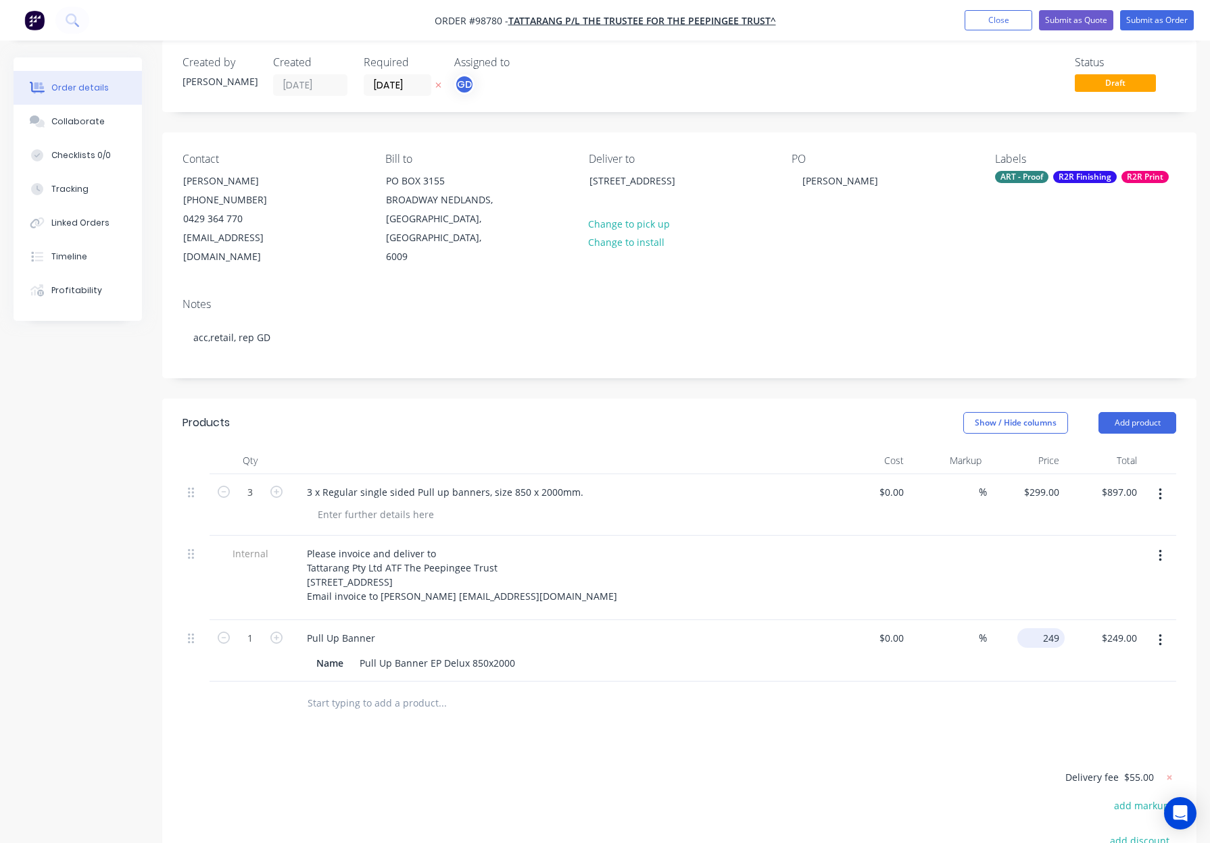
drag, startPoint x: 1038, startPoint y: 616, endPoint x: 1053, endPoint y: 622, distance: 16.3
click at [1038, 628] on div "249 $249.00" at bounding box center [1040, 638] width 47 height 20
type input "$299.00"
click at [653, 653] on div "Name Pull Up Banner EP Delux 850x2000" at bounding box center [558, 663] width 495 height 20
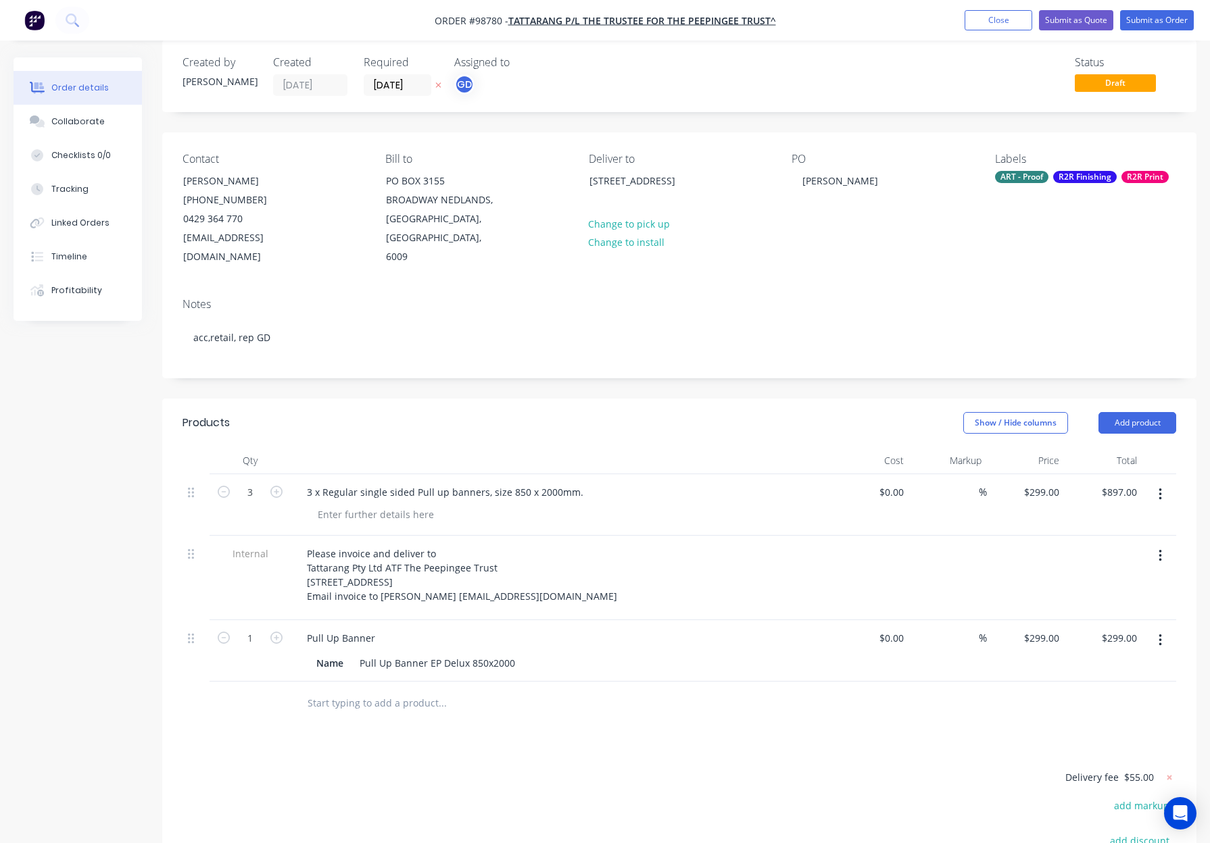
click at [660, 695] on div at bounding box center [498, 703] width 405 height 27
drag, startPoint x: 469, startPoint y: 643, endPoint x: 430, endPoint y: 642, distance: 39.2
click at [430, 653] on div "Pull Up Banner EP Delux 850x2000" at bounding box center [437, 663] width 166 height 20
click at [277, 632] on icon "button" at bounding box center [276, 638] width 12 height 12
type input "2"
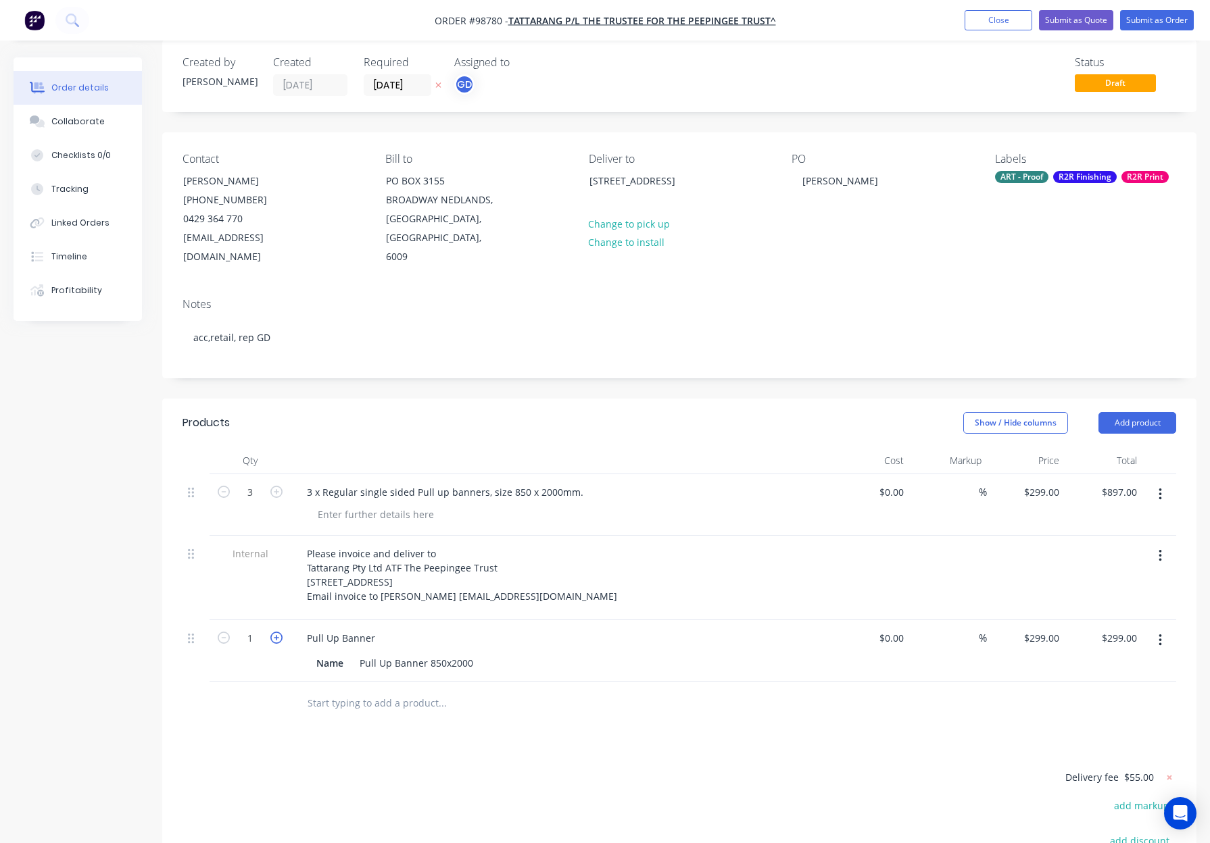
type input "$598.00"
click at [277, 632] on icon "button" at bounding box center [276, 638] width 12 height 12
type input "3"
type input "$897.00"
click at [1164, 482] on button "button" at bounding box center [1160, 494] width 32 height 24
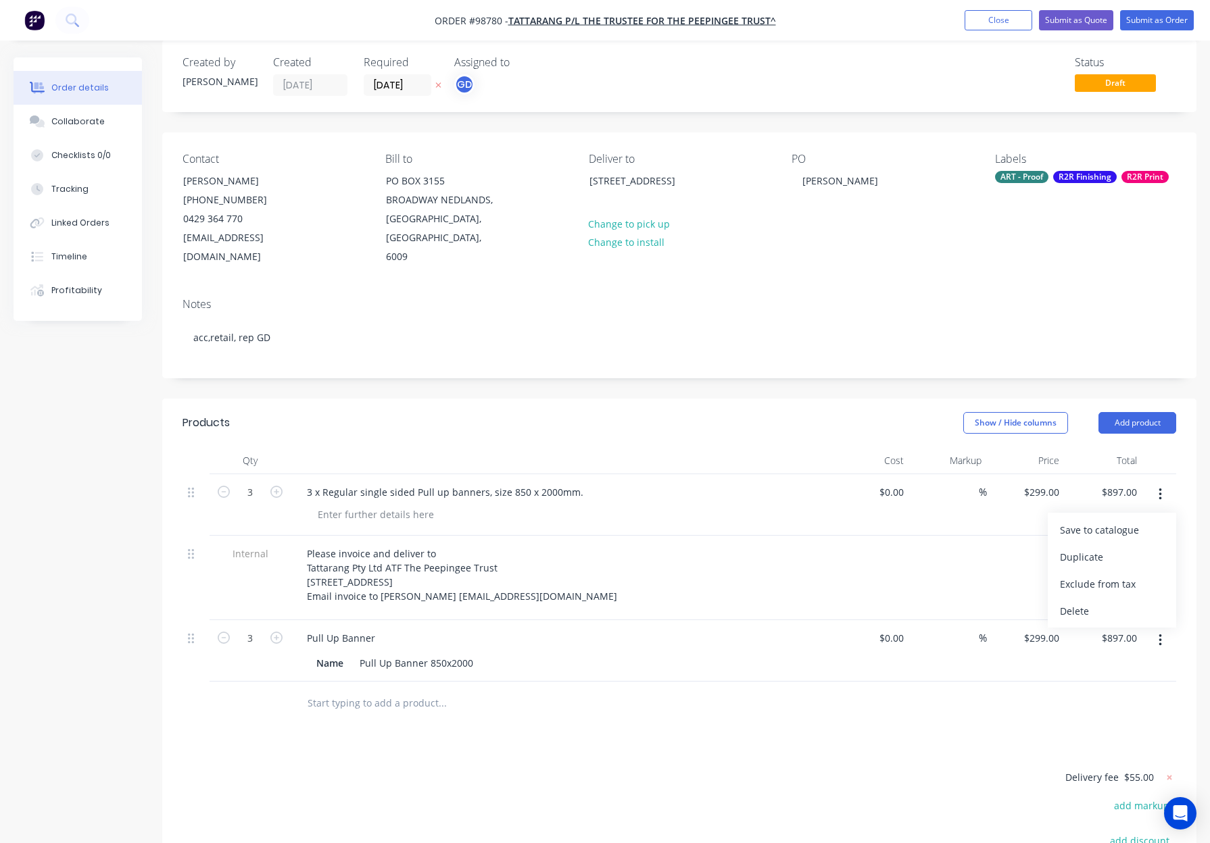
click at [1101, 601] on div "Delete" at bounding box center [1112, 611] width 104 height 20
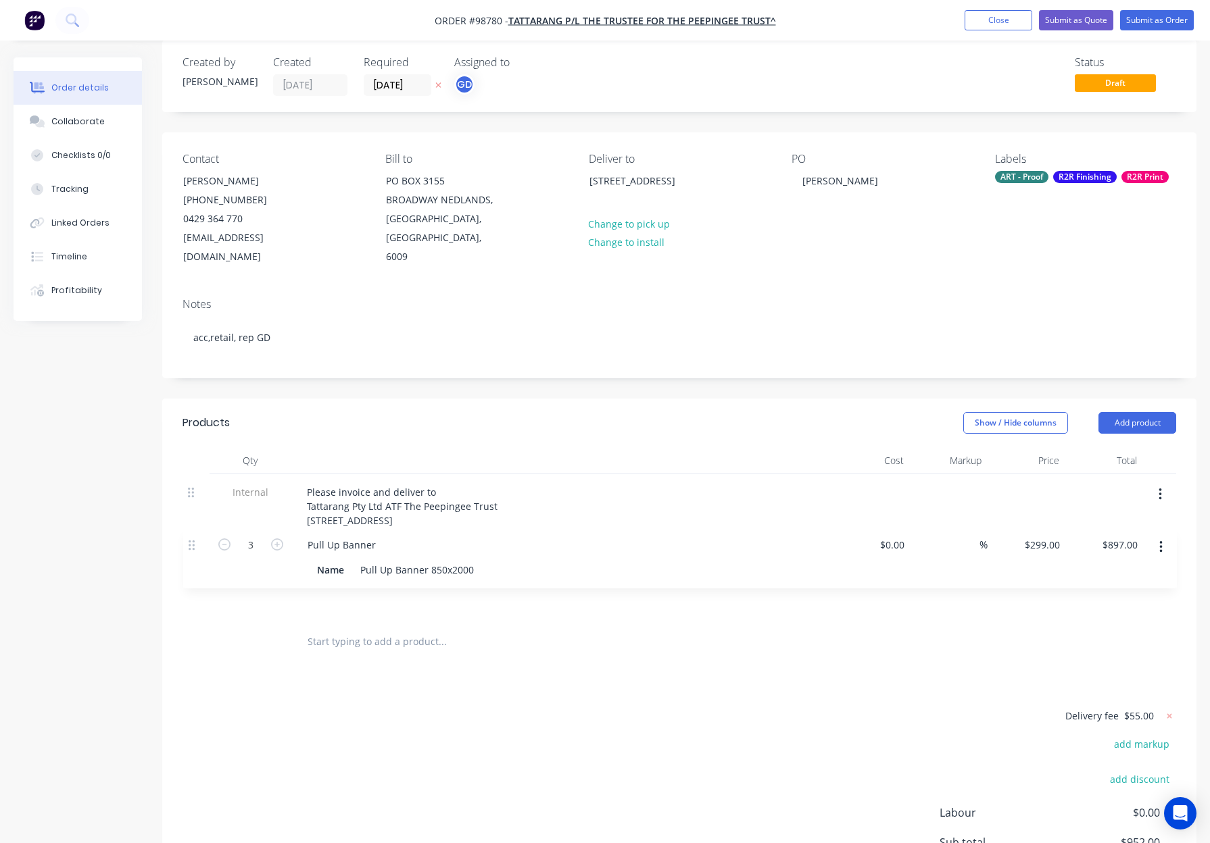
drag, startPoint x: 195, startPoint y: 537, endPoint x: 203, endPoint y: 479, distance: 58.0
click at [203, 479] on div "Internal Please invoice and deliver to Tattarang Pty Ltd ATF The Peepingee Trus…" at bounding box center [678, 547] width 993 height 146
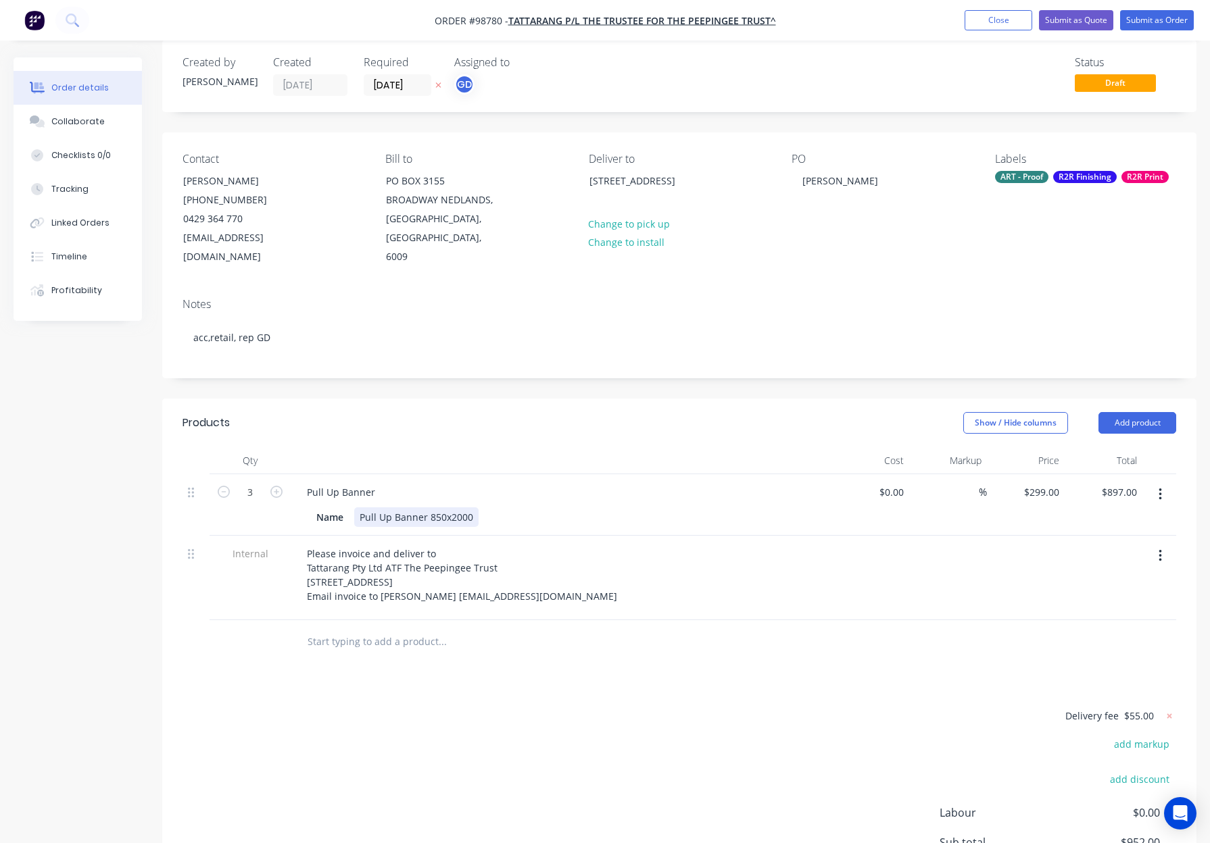
click at [450, 507] on div "Pull Up Banner 850x2000" at bounding box center [416, 517] width 124 height 20
click at [447, 507] on div "Pull Up Banner 850x 2000" at bounding box center [417, 517] width 127 height 20
click at [446, 450] on div at bounding box center [561, 460] width 541 height 27
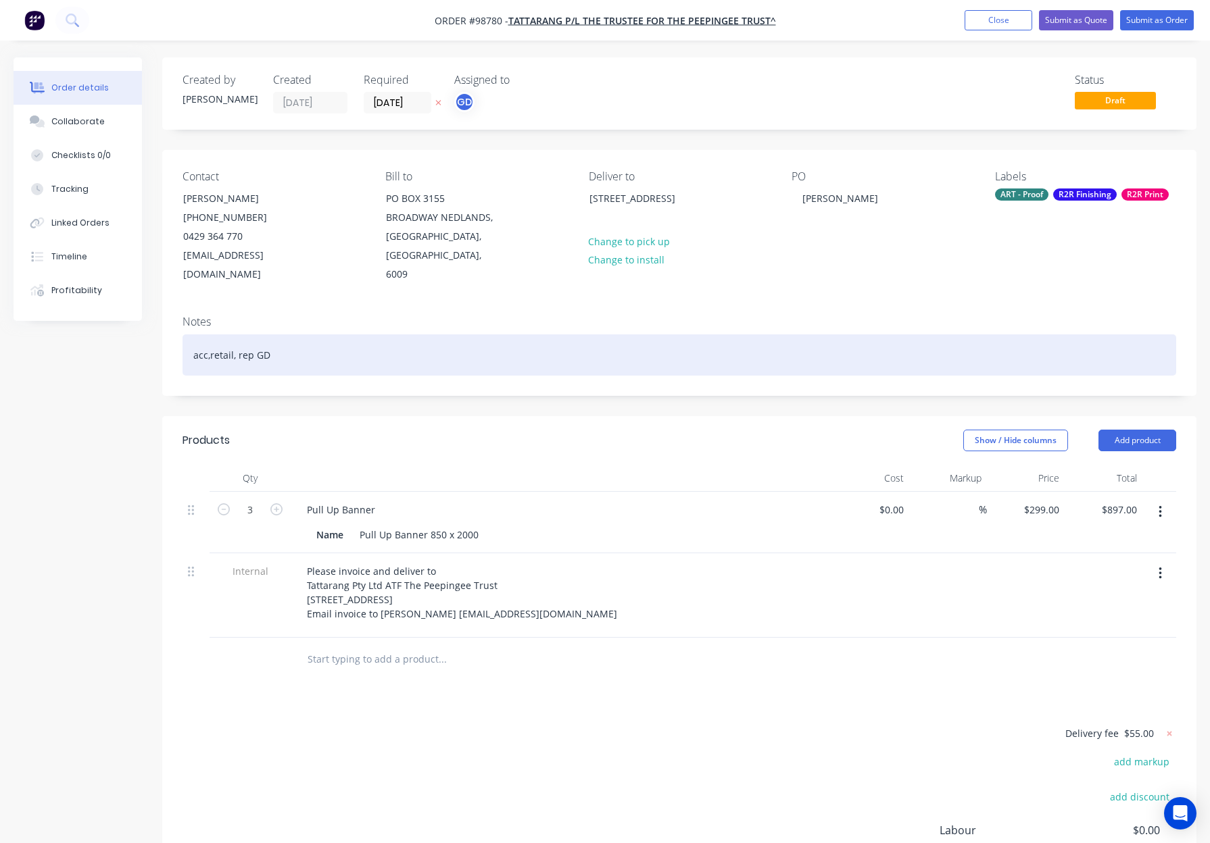
click at [394, 334] on div "acc,retail, rep GD" at bounding box center [678, 354] width 993 height 41
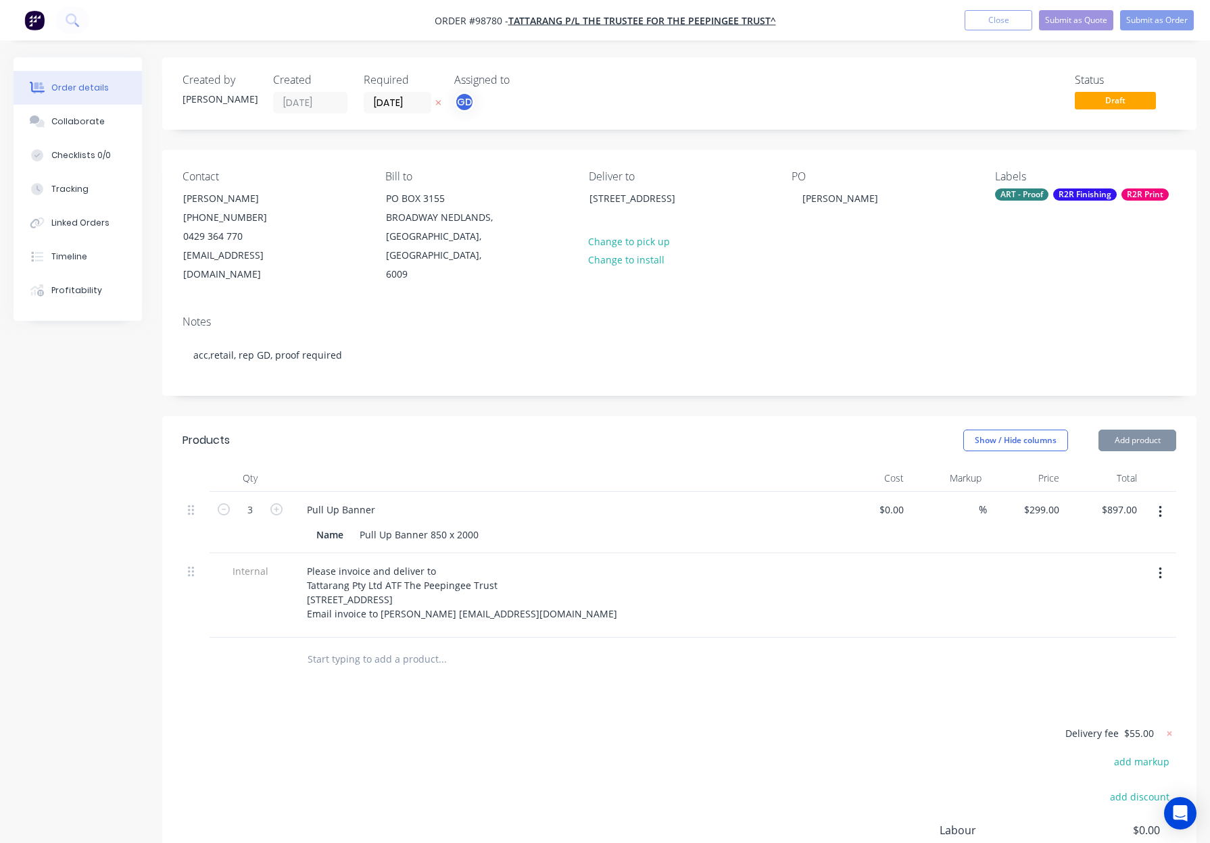
click at [548, 465] on div at bounding box center [561, 478] width 541 height 27
click at [1030, 186] on div "Labels ART - Proof R2R Finishing R2R Print" at bounding box center [1085, 227] width 181 height 114
click at [1034, 191] on div "ART - Proof" at bounding box center [1021, 195] width 53 height 12
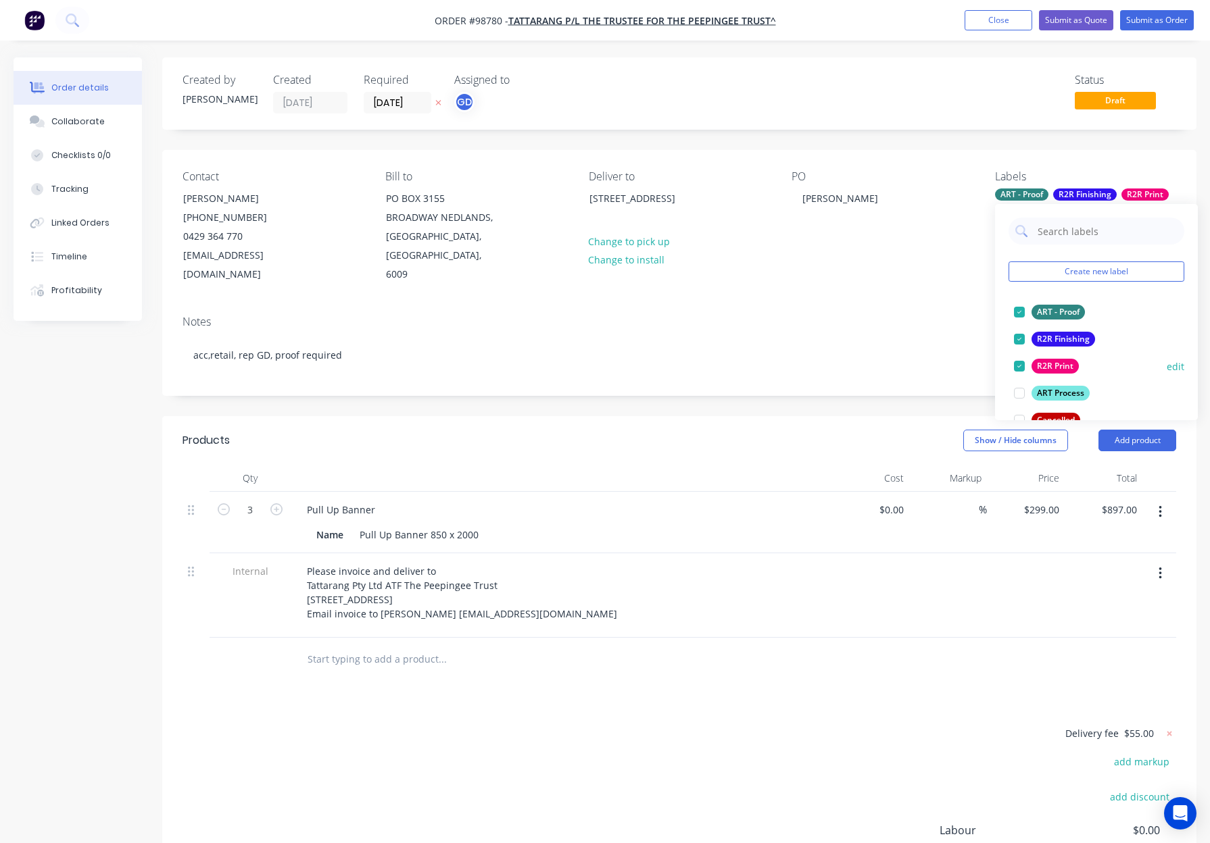
click at [1076, 341] on div "R2R Finishing" at bounding box center [1063, 339] width 64 height 15
click at [1073, 340] on div "R2R Print" at bounding box center [1054, 339] width 47 height 15
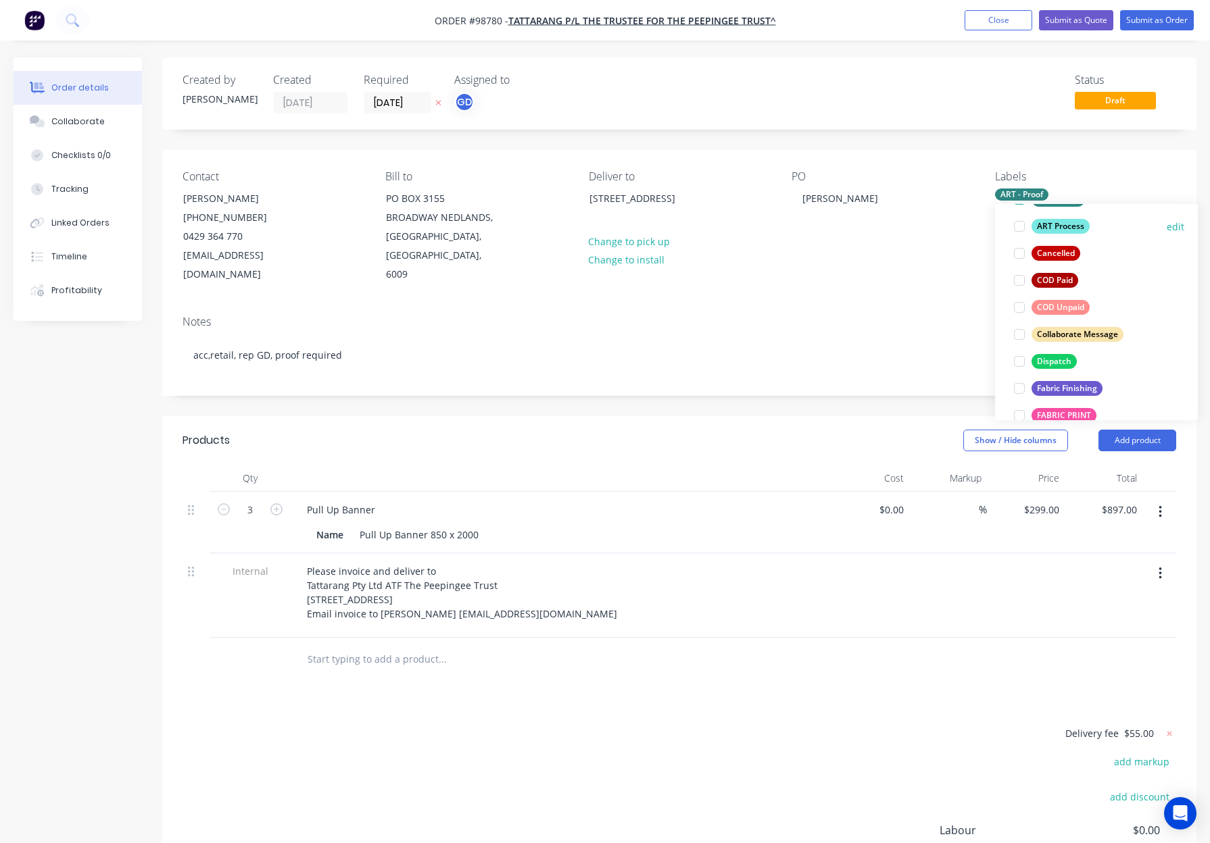
scroll to position [130, 0]
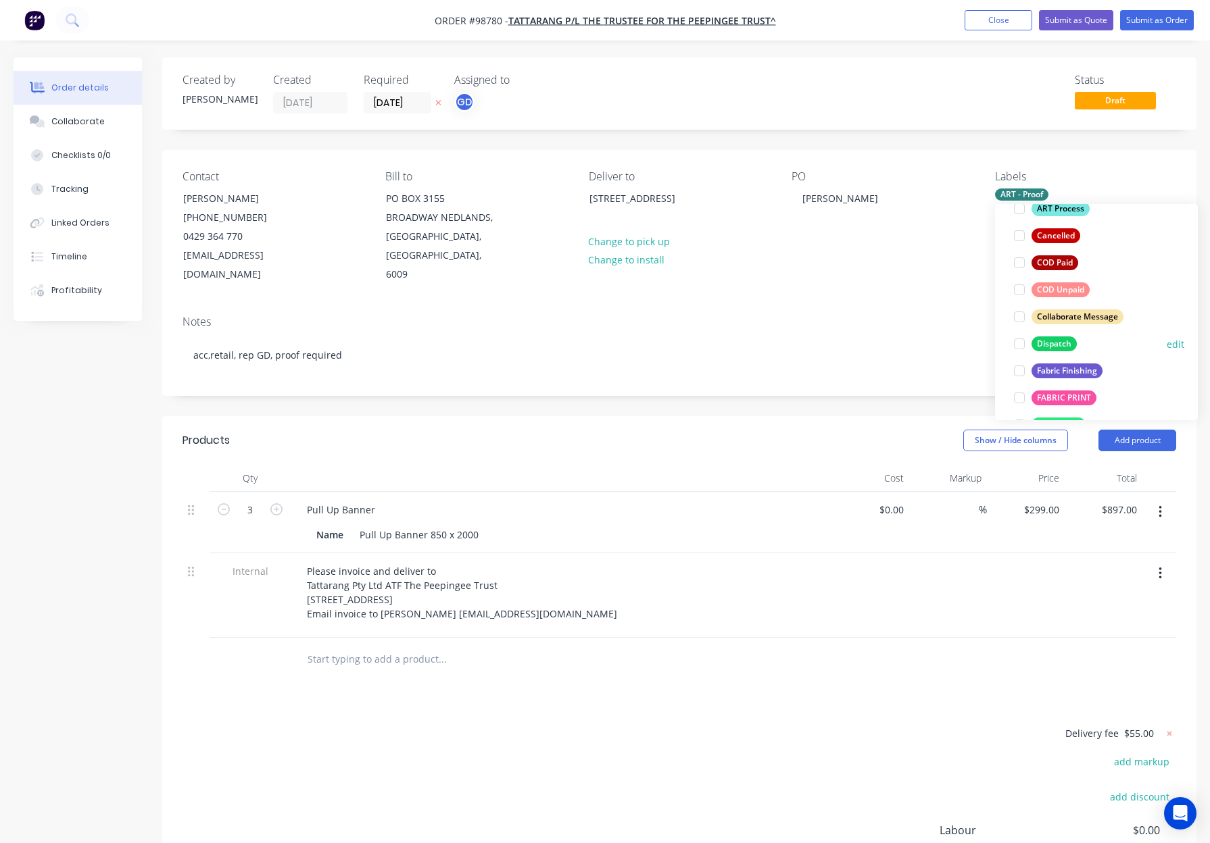
click at [1058, 339] on div "Dispatch" at bounding box center [1053, 344] width 45 height 15
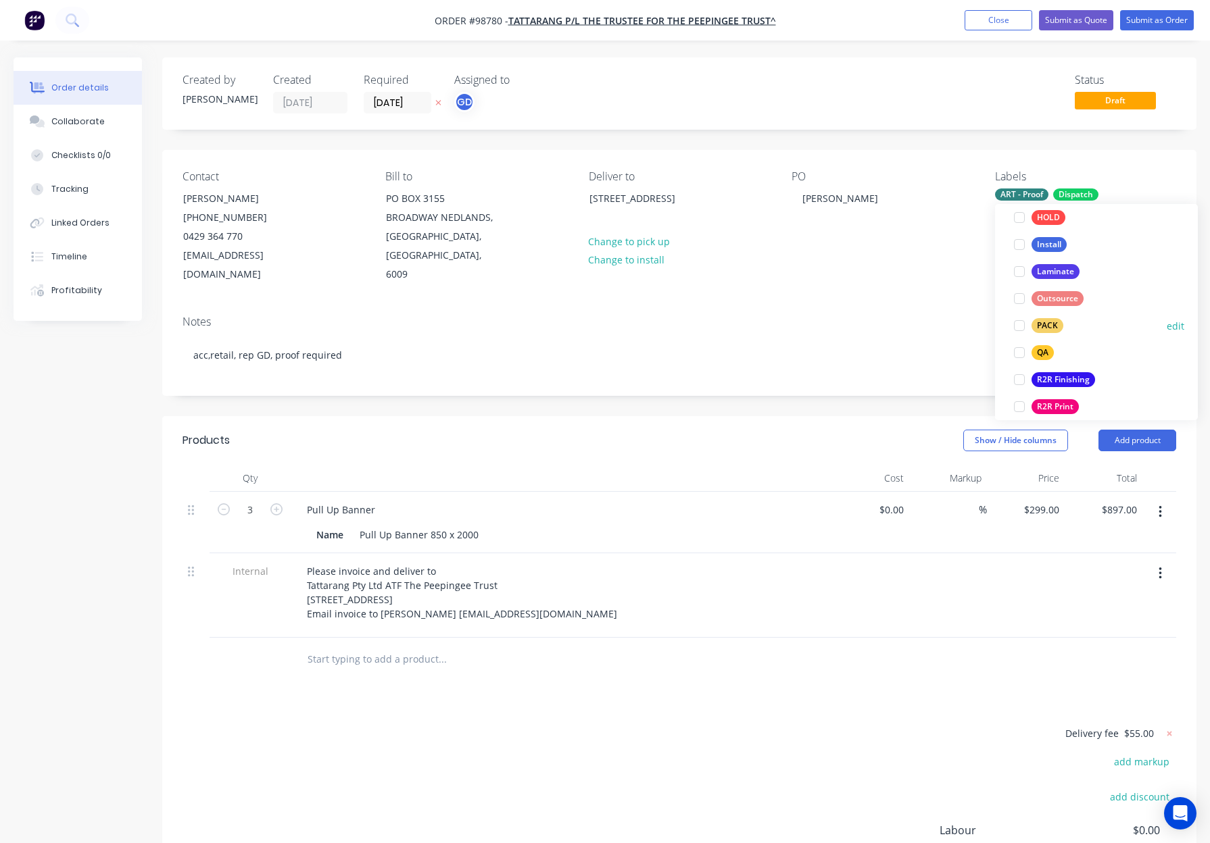
click at [1060, 326] on div "PACK" at bounding box center [1047, 325] width 32 height 15
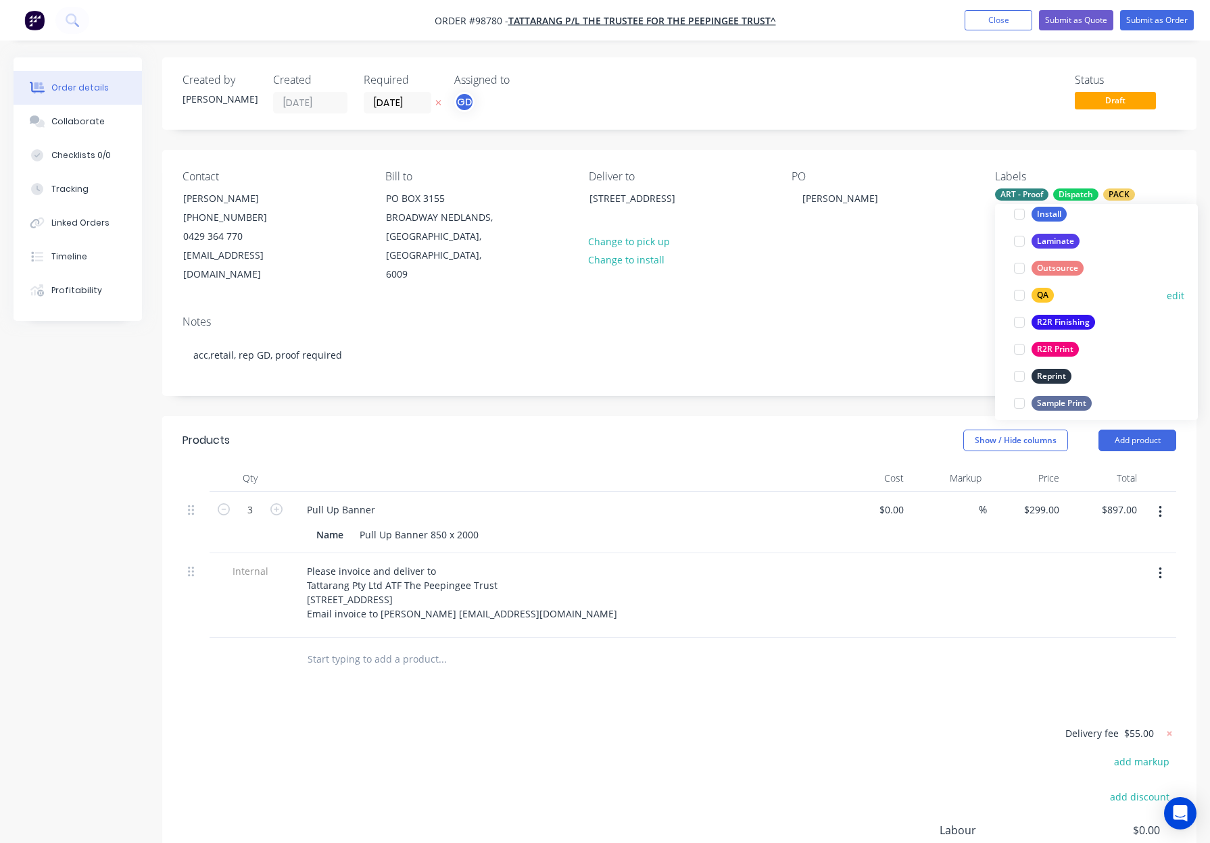
drag, startPoint x: 1037, startPoint y: 287, endPoint x: 1074, endPoint y: 295, distance: 38.0
click at [1039, 287] on button "QA" at bounding box center [1033, 295] width 51 height 19
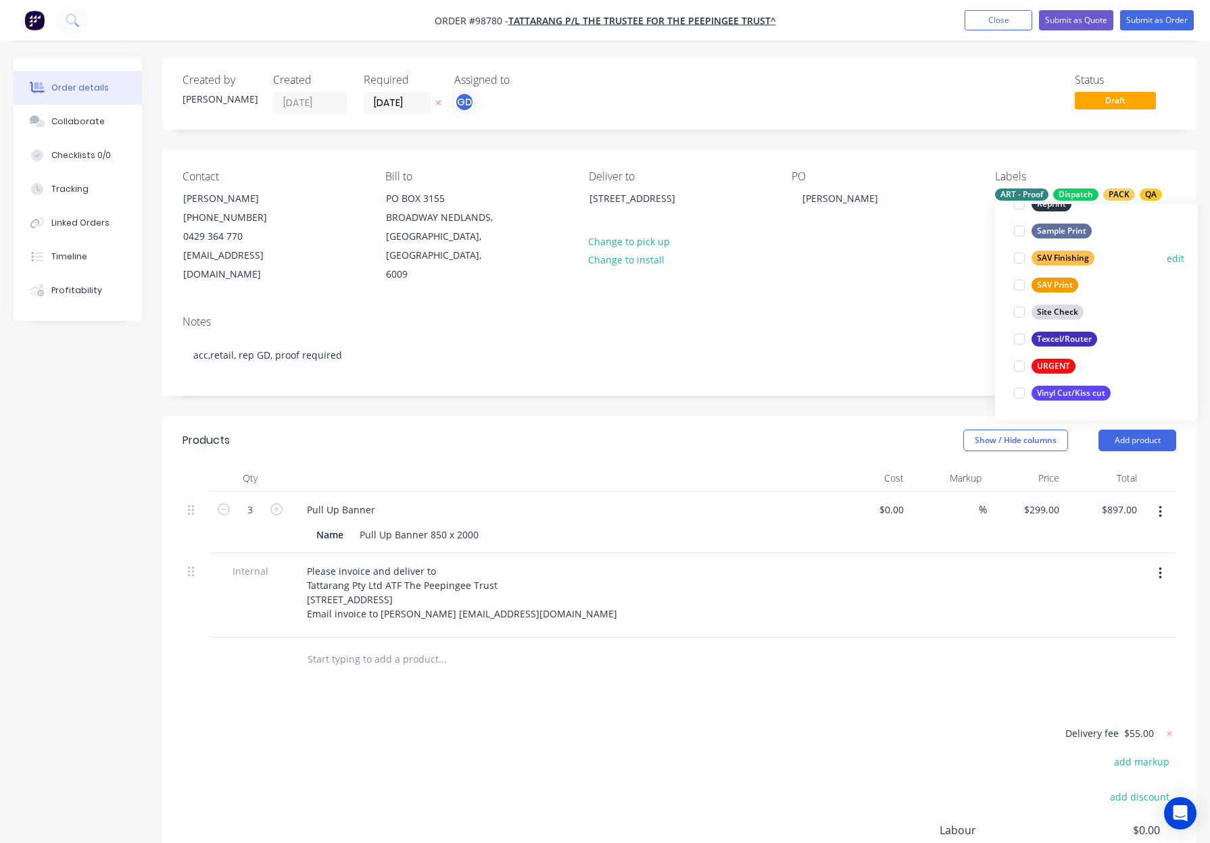
click at [1052, 253] on div "SAV Finishing" at bounding box center [1062, 258] width 63 height 15
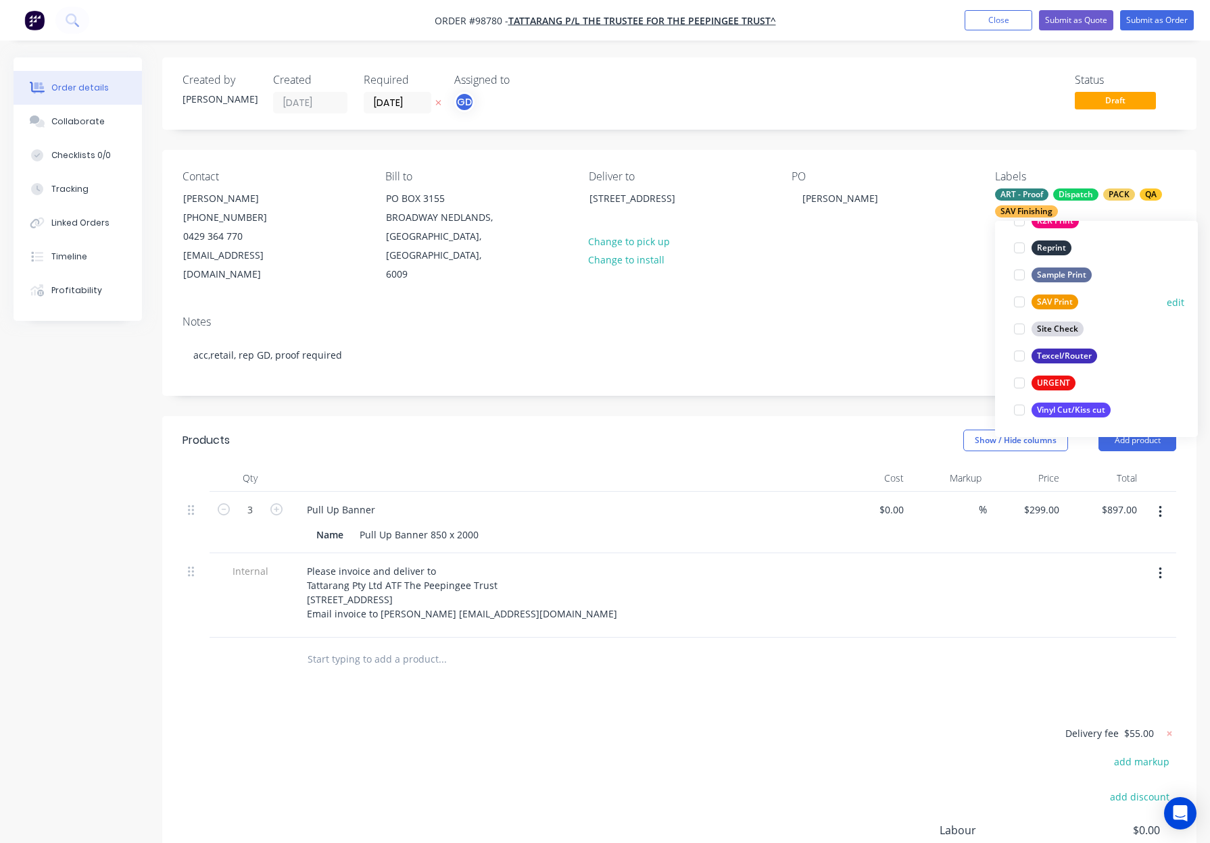
click at [1047, 298] on div "SAV Print" at bounding box center [1054, 302] width 47 height 15
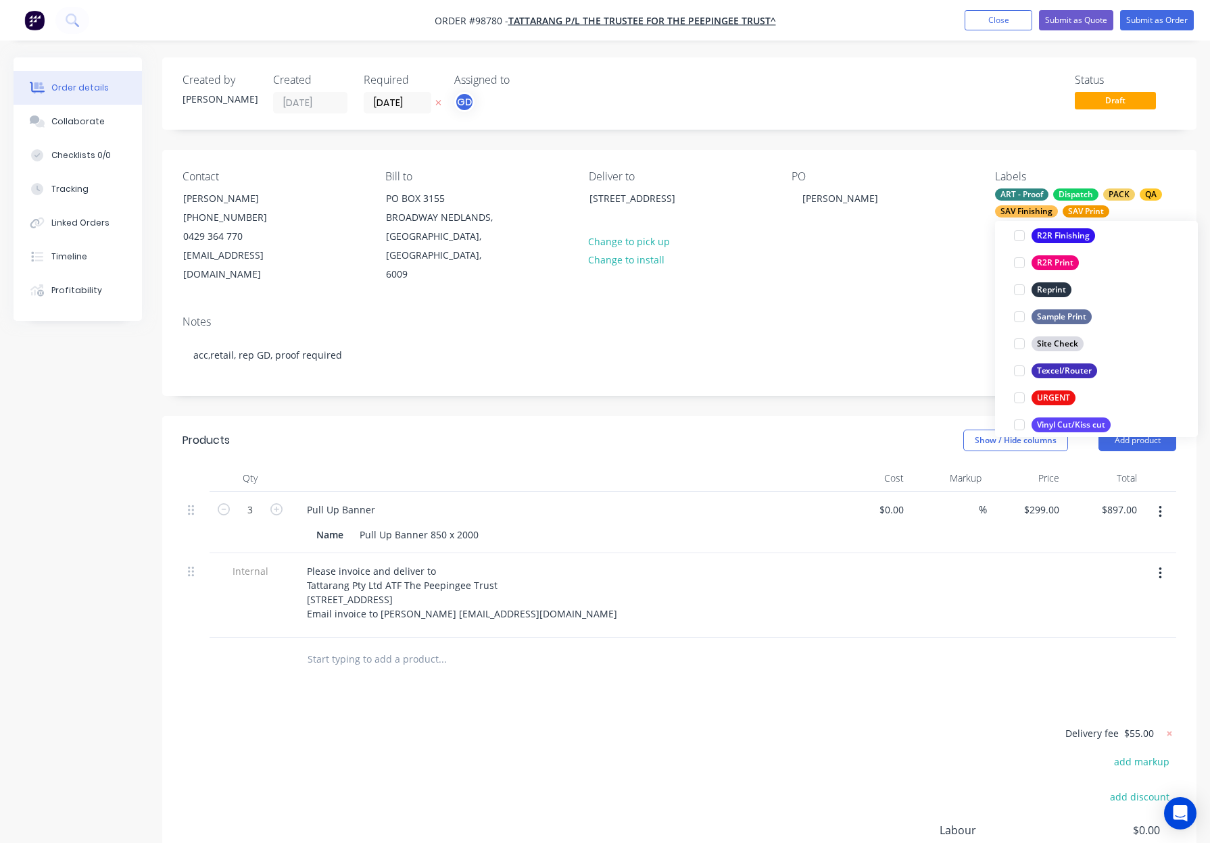
scroll to position [649, 0]
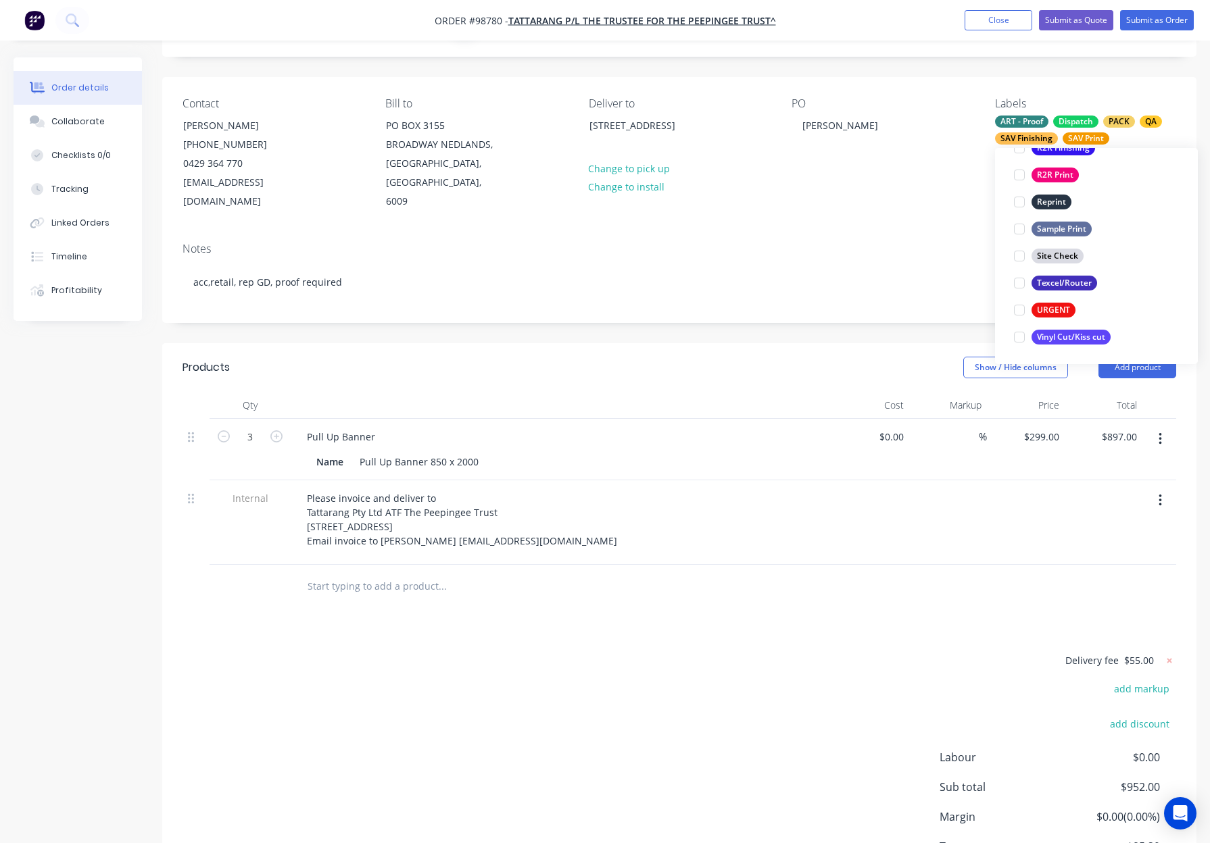
click at [880, 243] on div "Notes" at bounding box center [678, 249] width 993 height 13
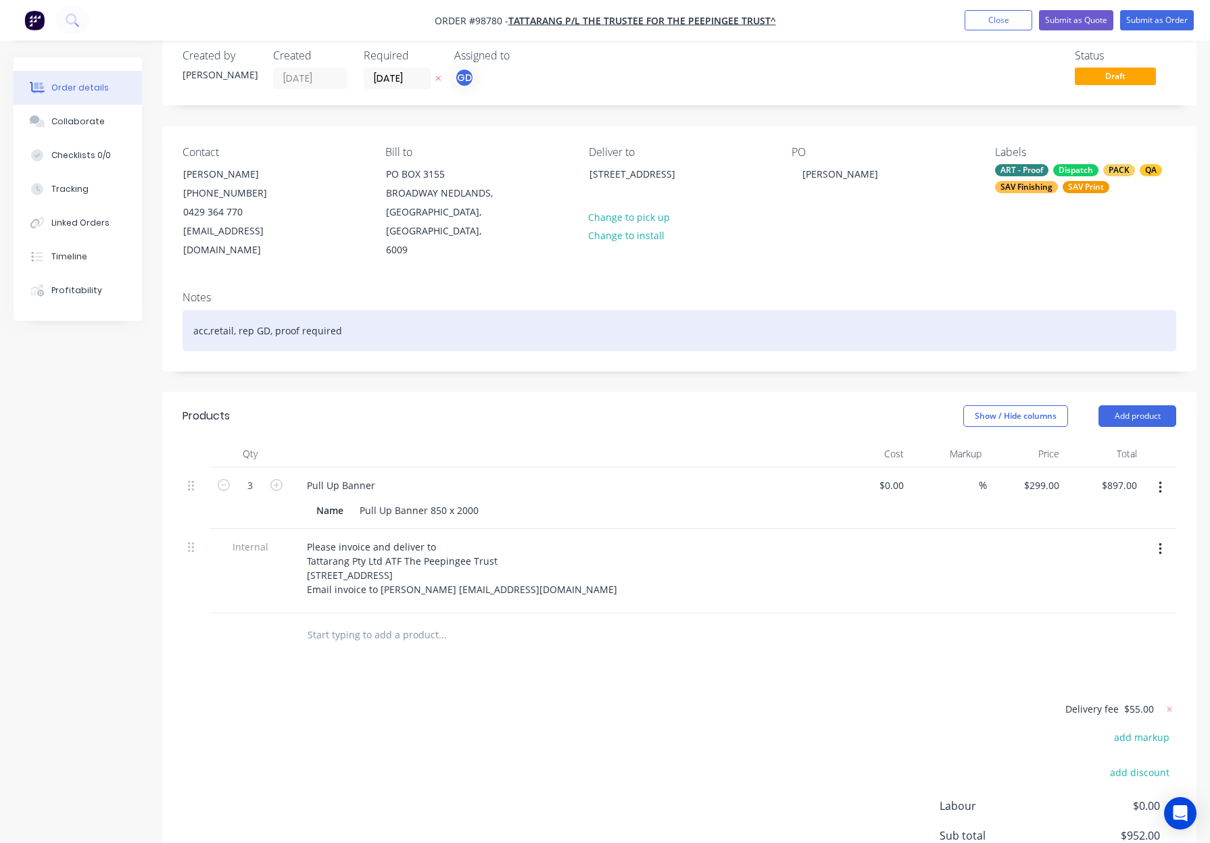
scroll to position [0, 0]
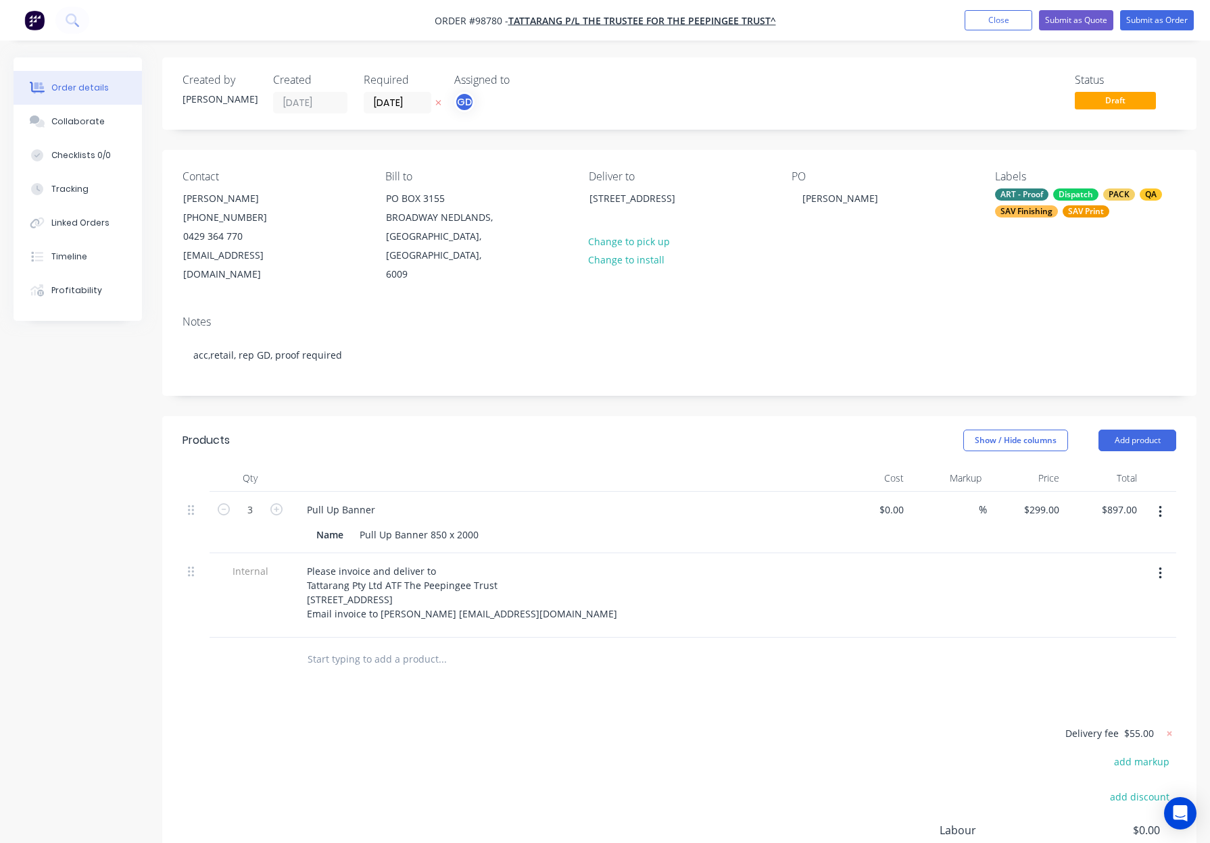
click at [1049, 220] on div "Labels ART - Proof Dispatch PACK QA SAV Finishing SAV Print" at bounding box center [1085, 227] width 181 height 114
click at [1142, 19] on button "Submit as Order" at bounding box center [1157, 20] width 74 height 20
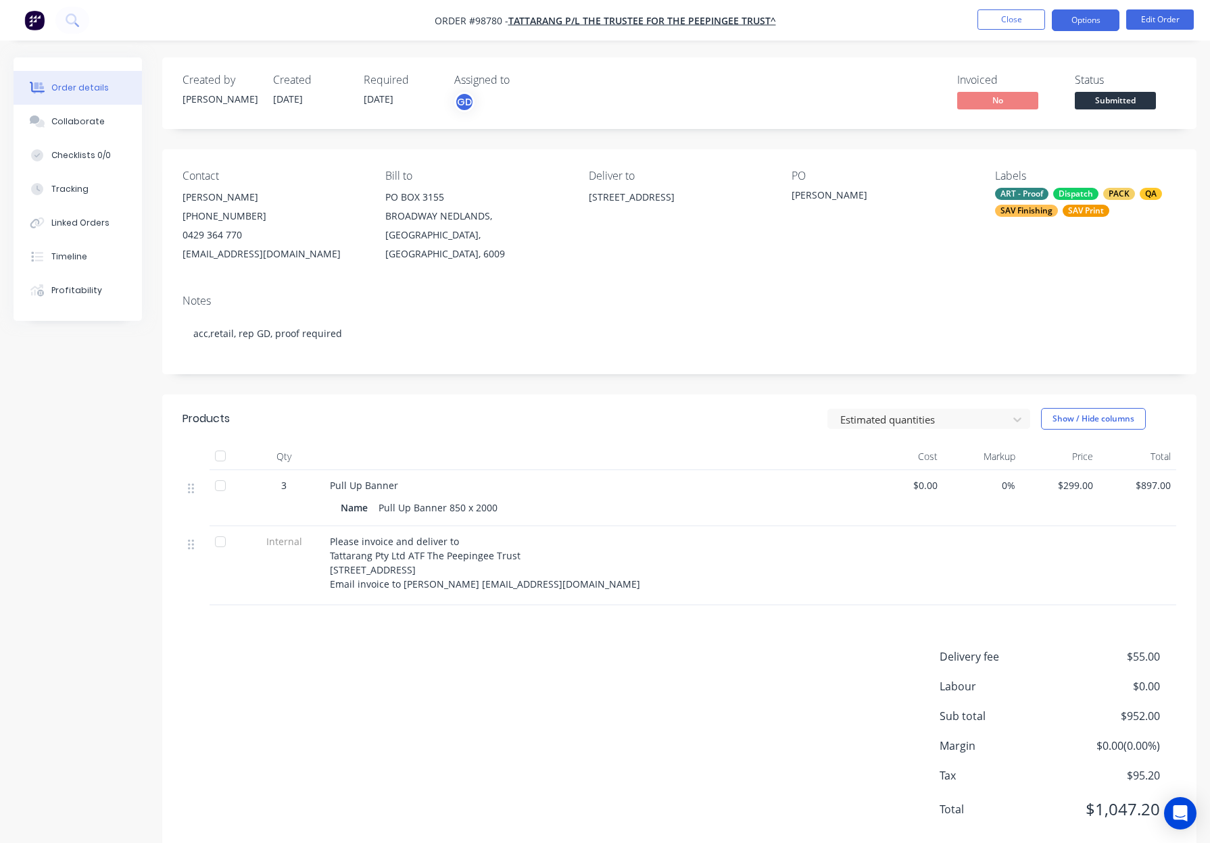
click at [1074, 21] on button "Options" at bounding box center [1085, 20] width 68 height 22
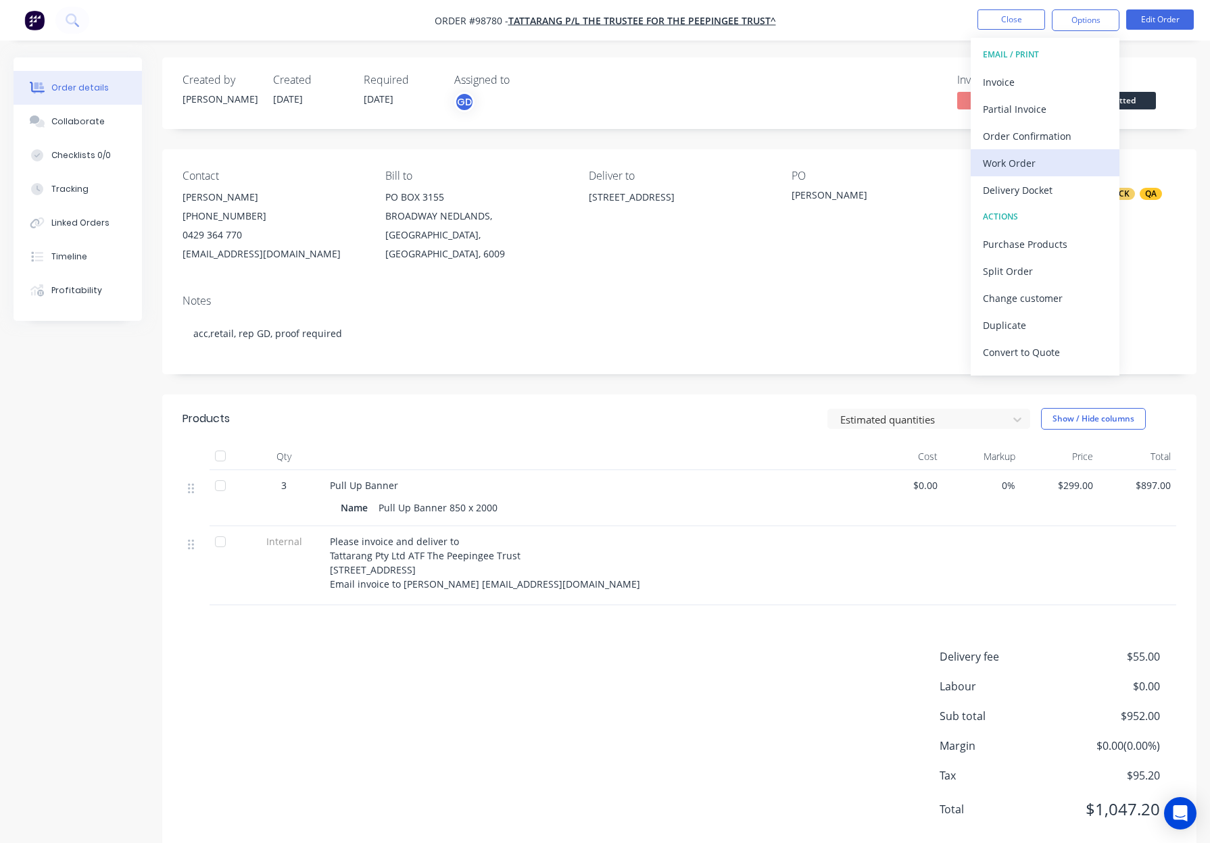
click at [1066, 156] on div "Work Order" at bounding box center [1045, 163] width 124 height 20
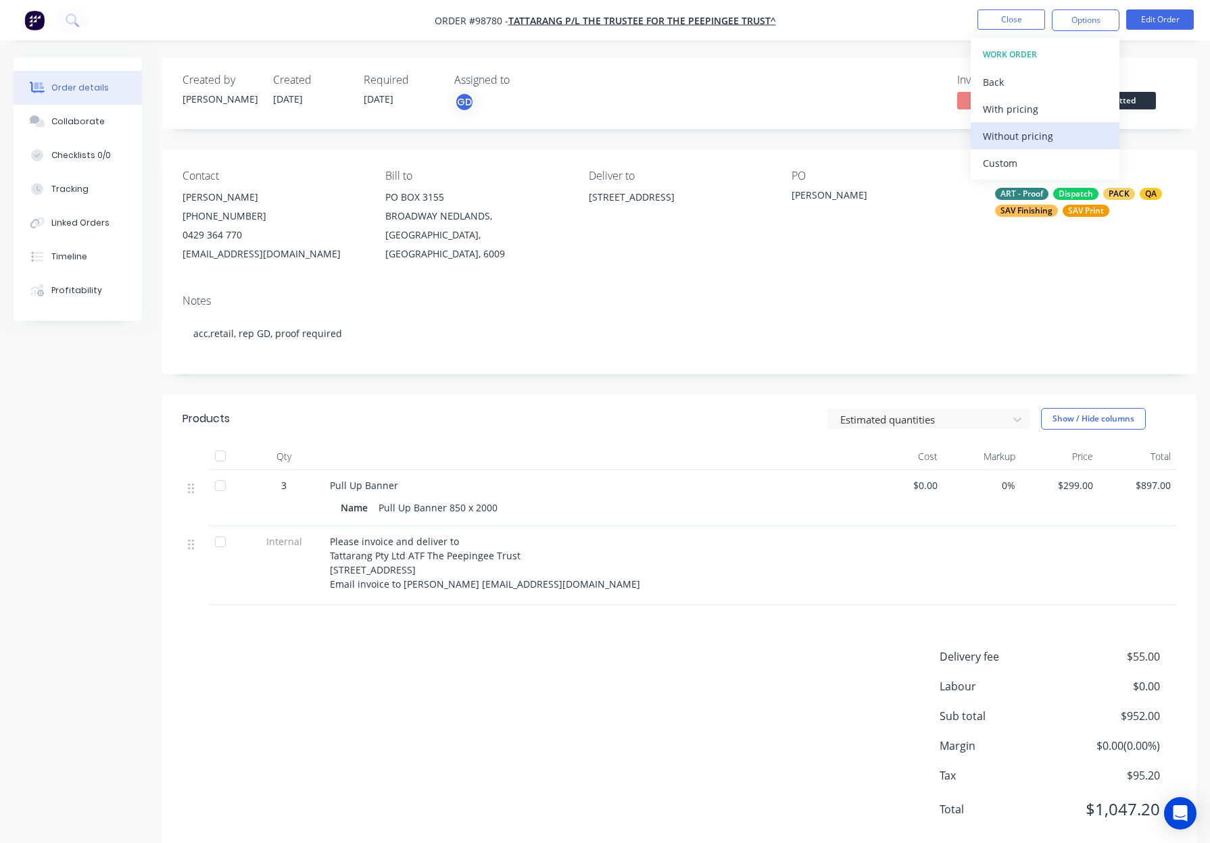
click at [1065, 141] on div "Without pricing" at bounding box center [1045, 136] width 124 height 20
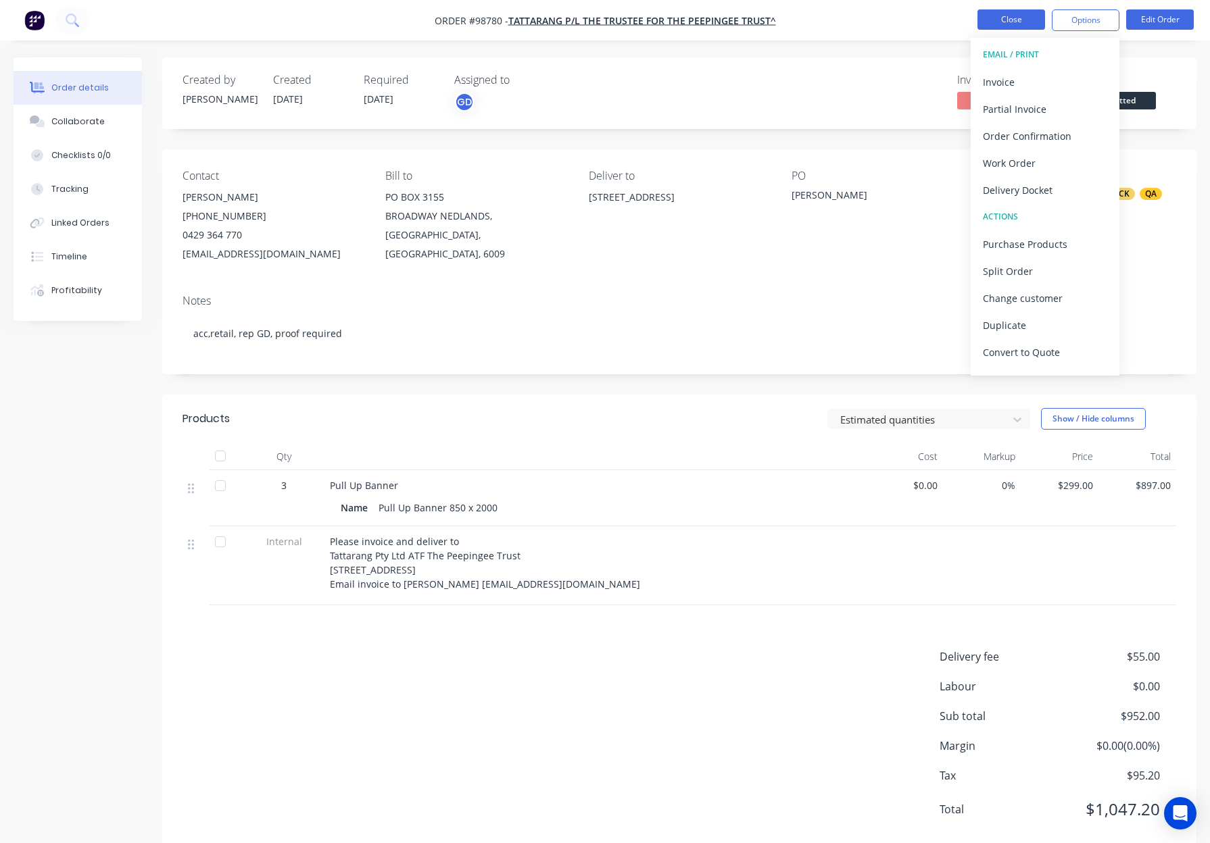
click at [1010, 22] on button "Close" at bounding box center [1011, 19] width 68 height 20
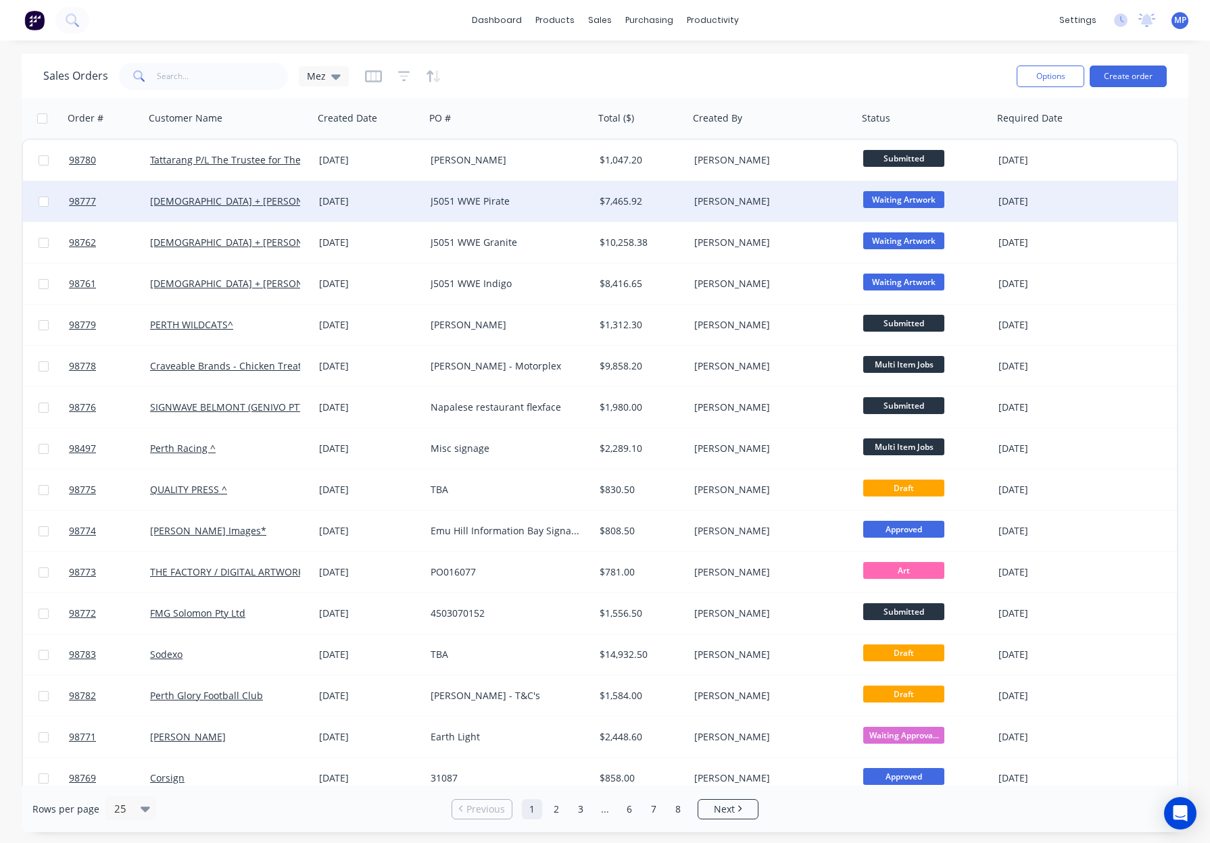
click at [660, 201] on div "$7,465.92" at bounding box center [639, 202] width 80 height 14
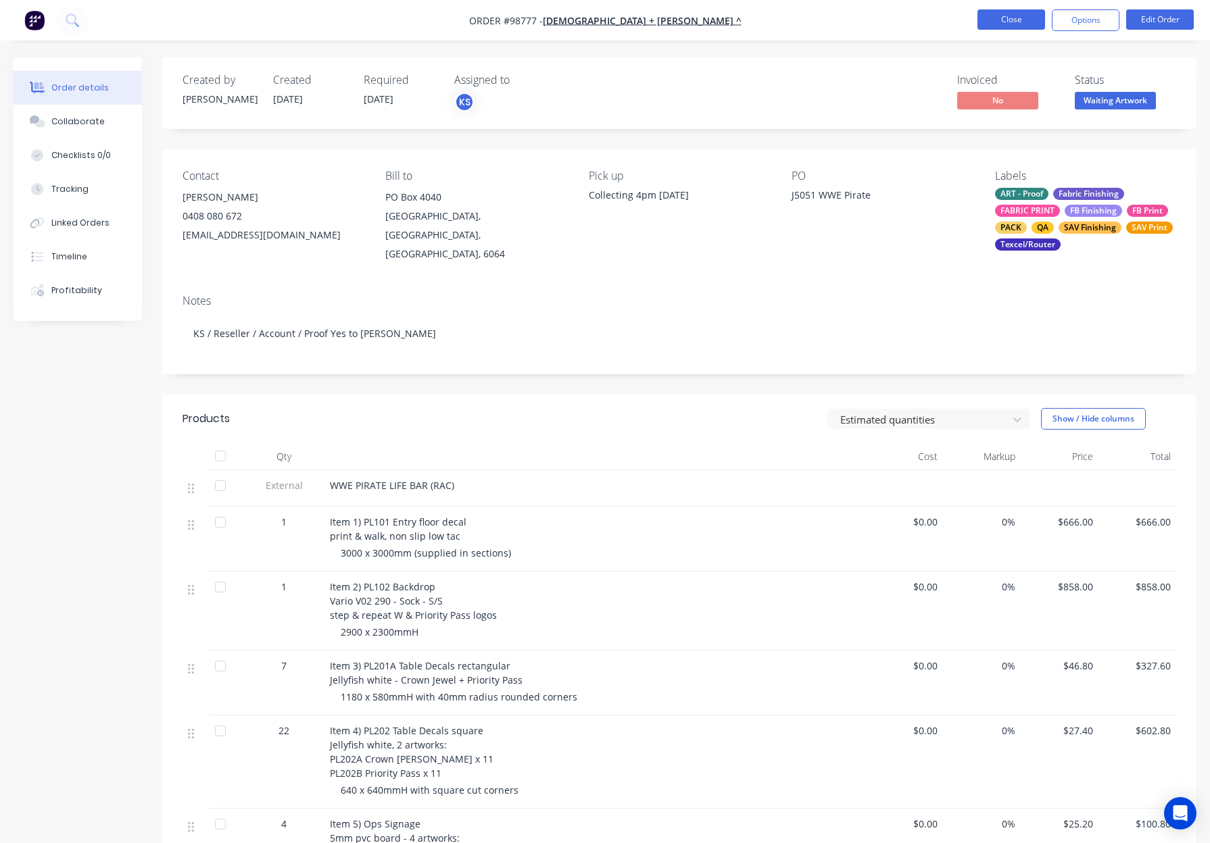
click at [1012, 18] on button "Close" at bounding box center [1011, 19] width 68 height 20
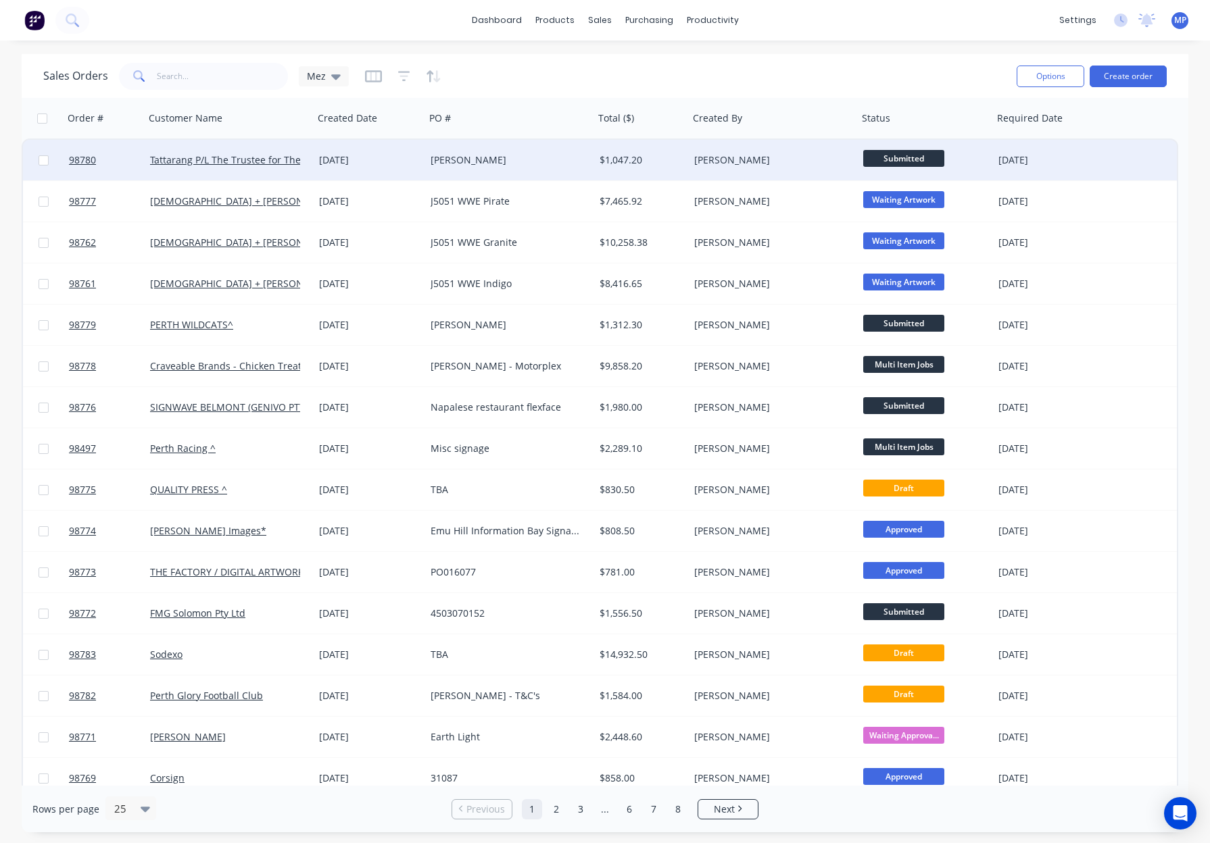
click at [771, 170] on div "[PERSON_NAME]" at bounding box center [773, 160] width 169 height 41
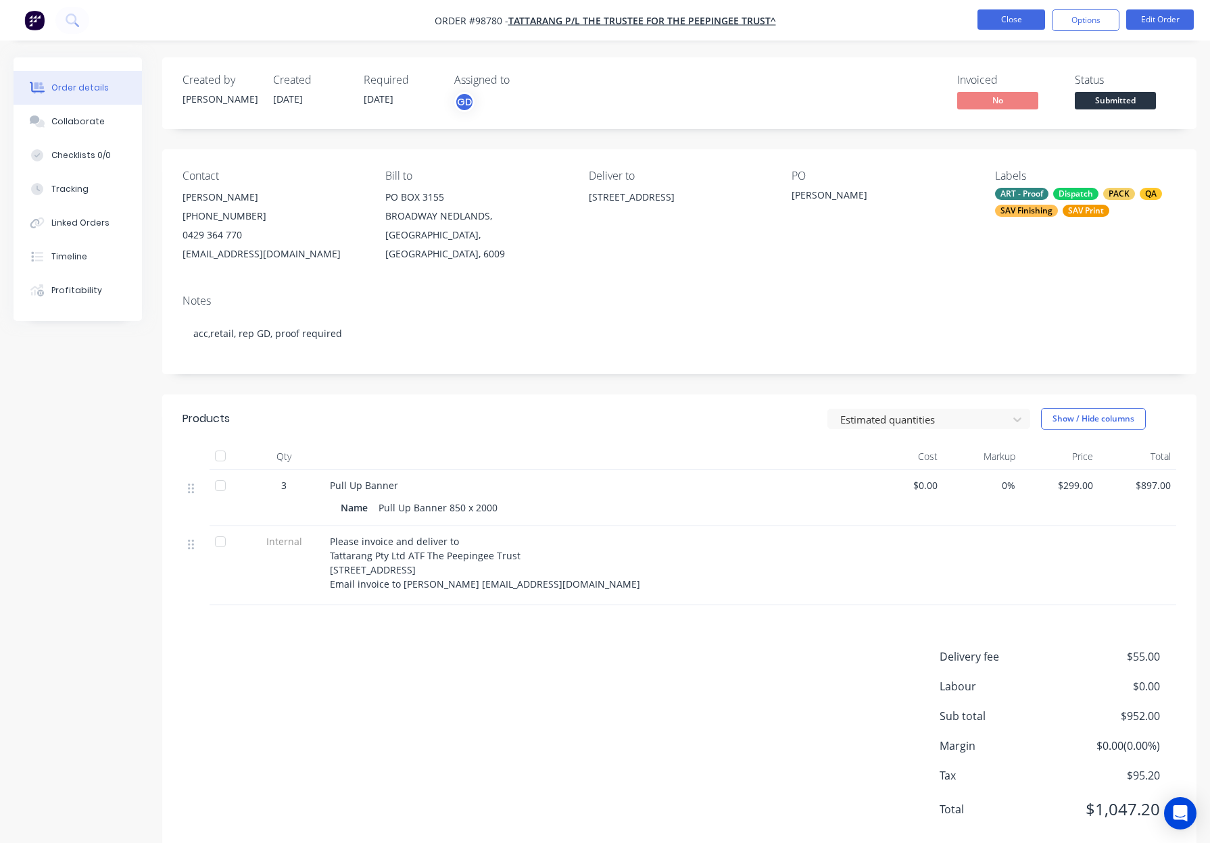
click at [1008, 14] on button "Close" at bounding box center [1011, 19] width 68 height 20
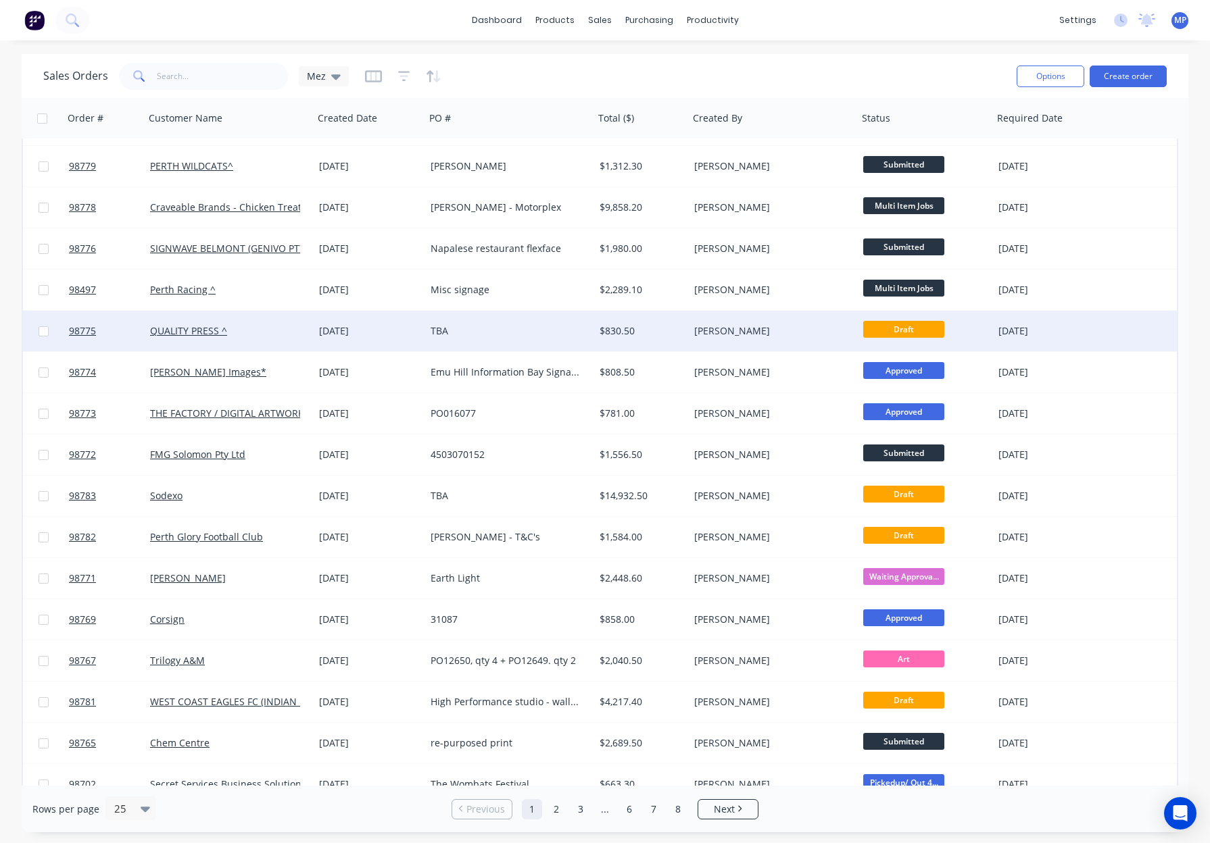
scroll to position [383, 0]
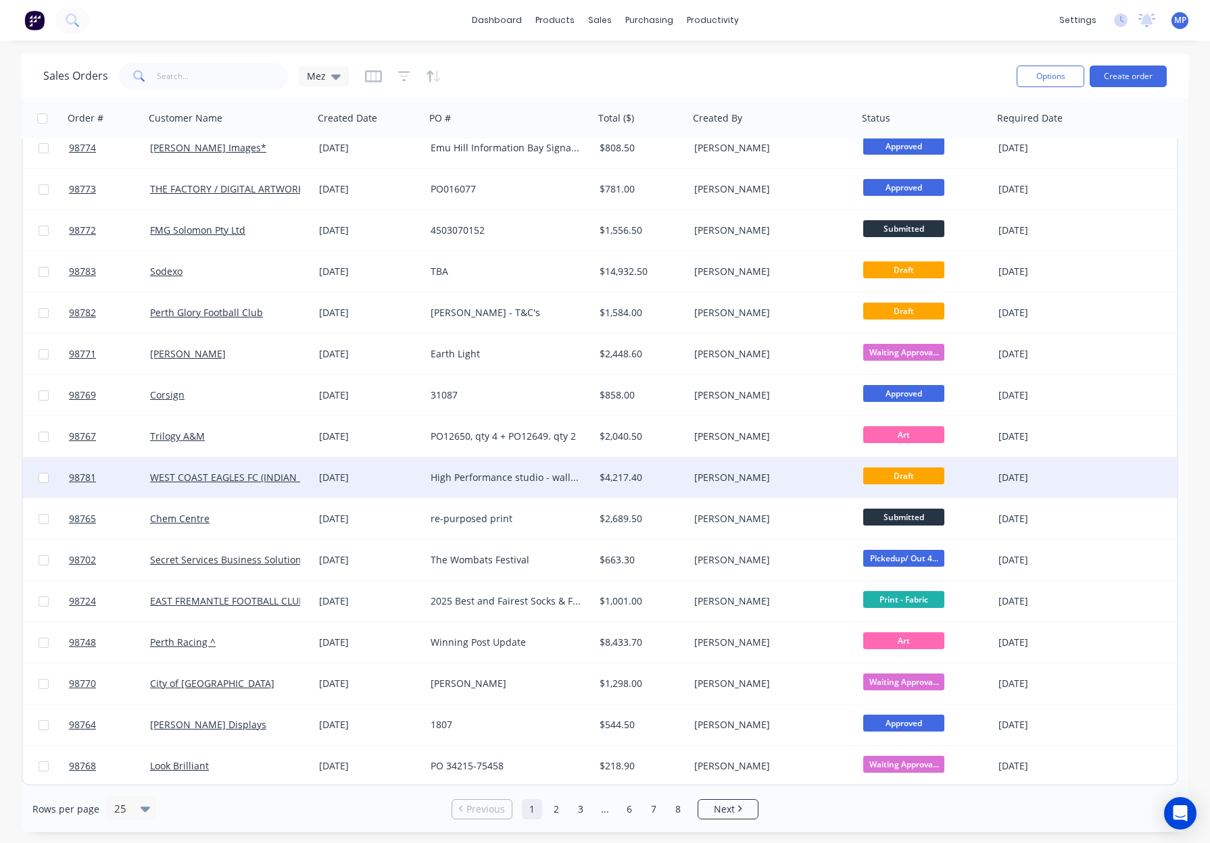
click at [530, 475] on div "High Performance studio - wallpaper" at bounding box center [505, 478] width 150 height 14
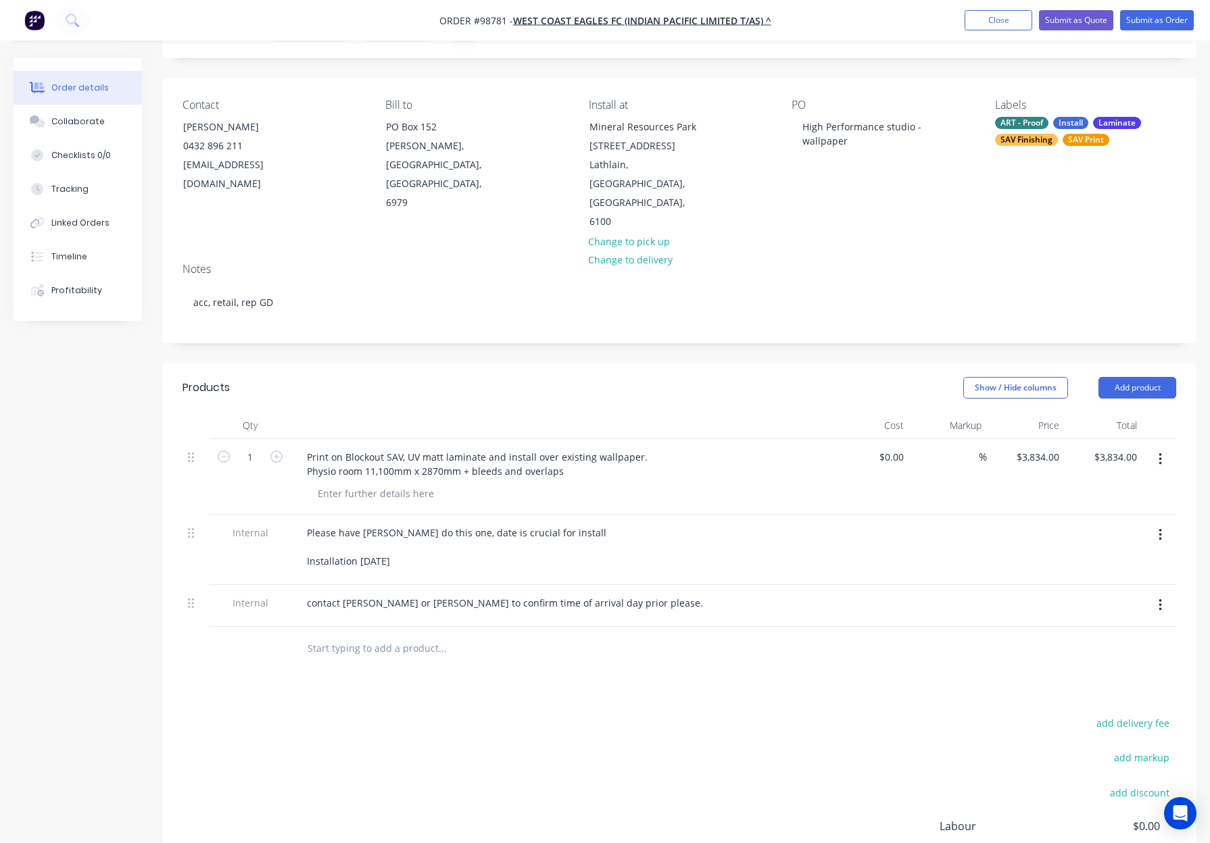
scroll to position [90, 0]
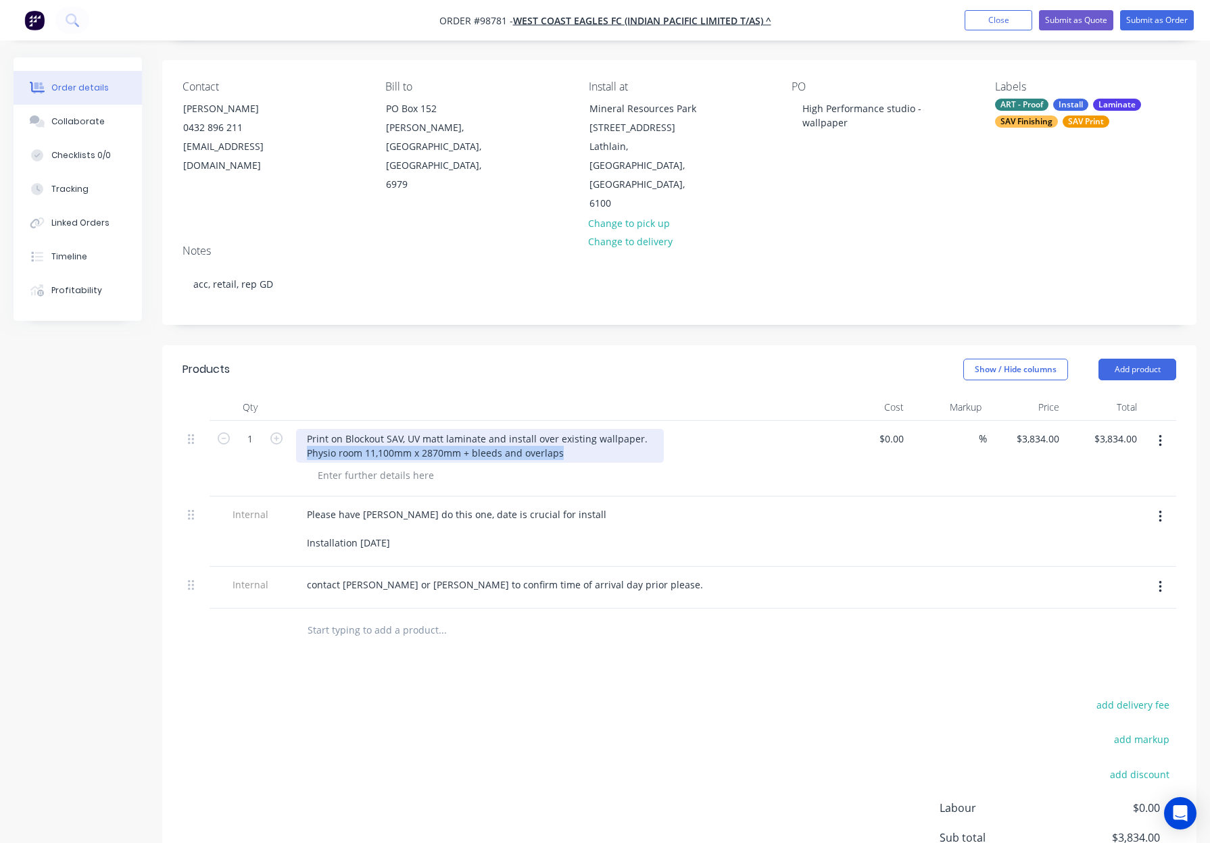
drag, startPoint x: 599, startPoint y: 418, endPoint x: 302, endPoint y: 418, distance: 296.7
click at [302, 429] on div "Print on Blockout SAV, UV matt laminate and install over existing wallpaper. Ph…" at bounding box center [480, 446] width 368 height 34
copy div "Physio room 11,100mm x 2870mm + bleeds and overlaps"
click at [351, 466] on div at bounding box center [376, 476] width 138 height 20
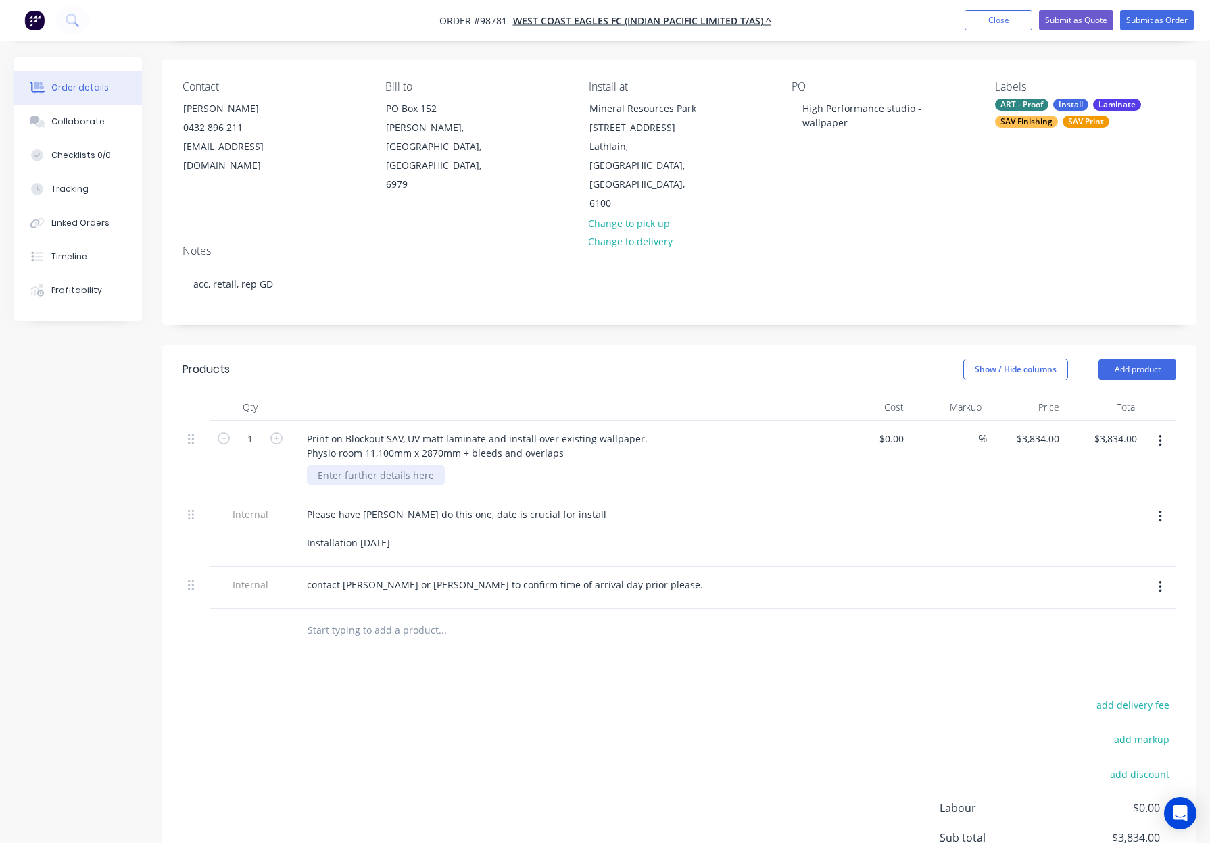
click at [354, 466] on div at bounding box center [376, 476] width 138 height 20
click at [353, 466] on div at bounding box center [376, 476] width 138 height 20
paste div
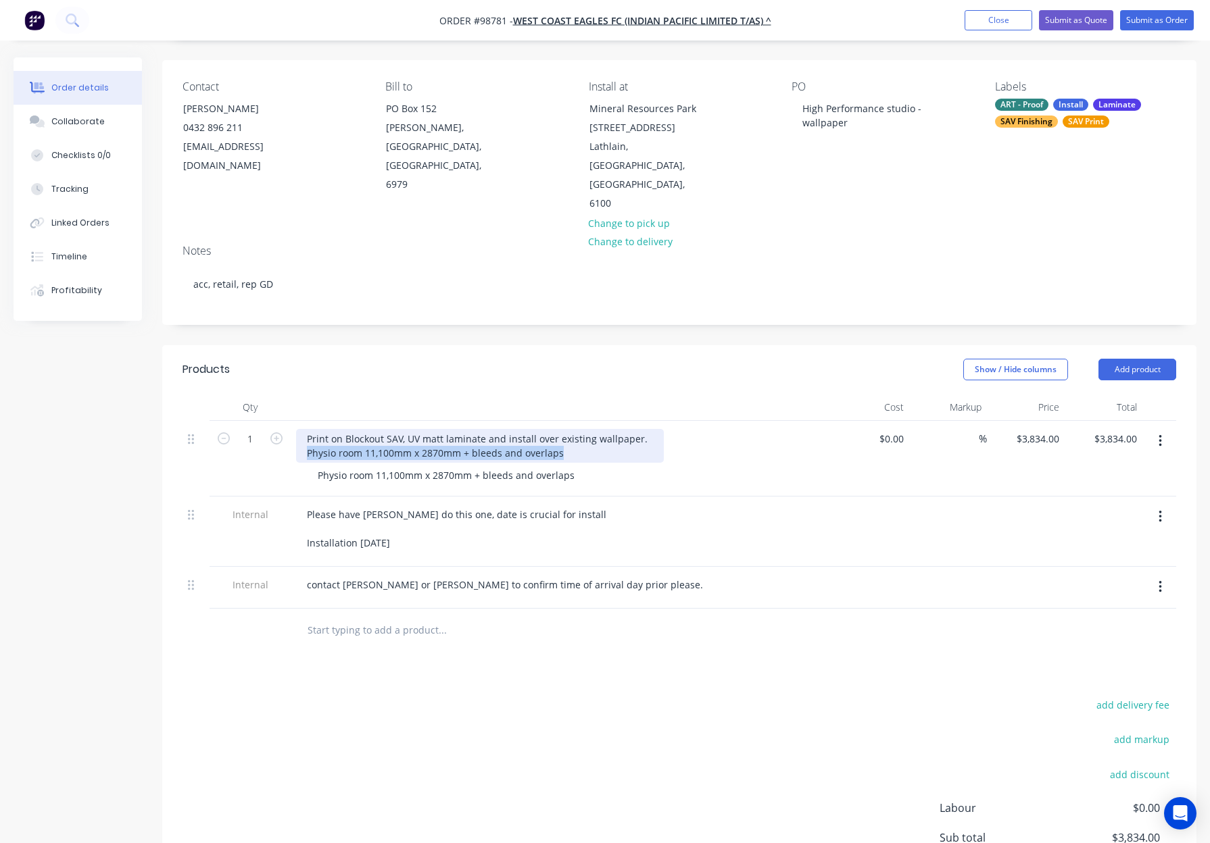
drag, startPoint x: 563, startPoint y: 418, endPoint x: 304, endPoint y: 416, distance: 258.8
click at [304, 429] on div "Print on Blockout SAV, UV matt laminate and install over existing wallpaper. Ph…" at bounding box center [480, 446] width 368 height 34
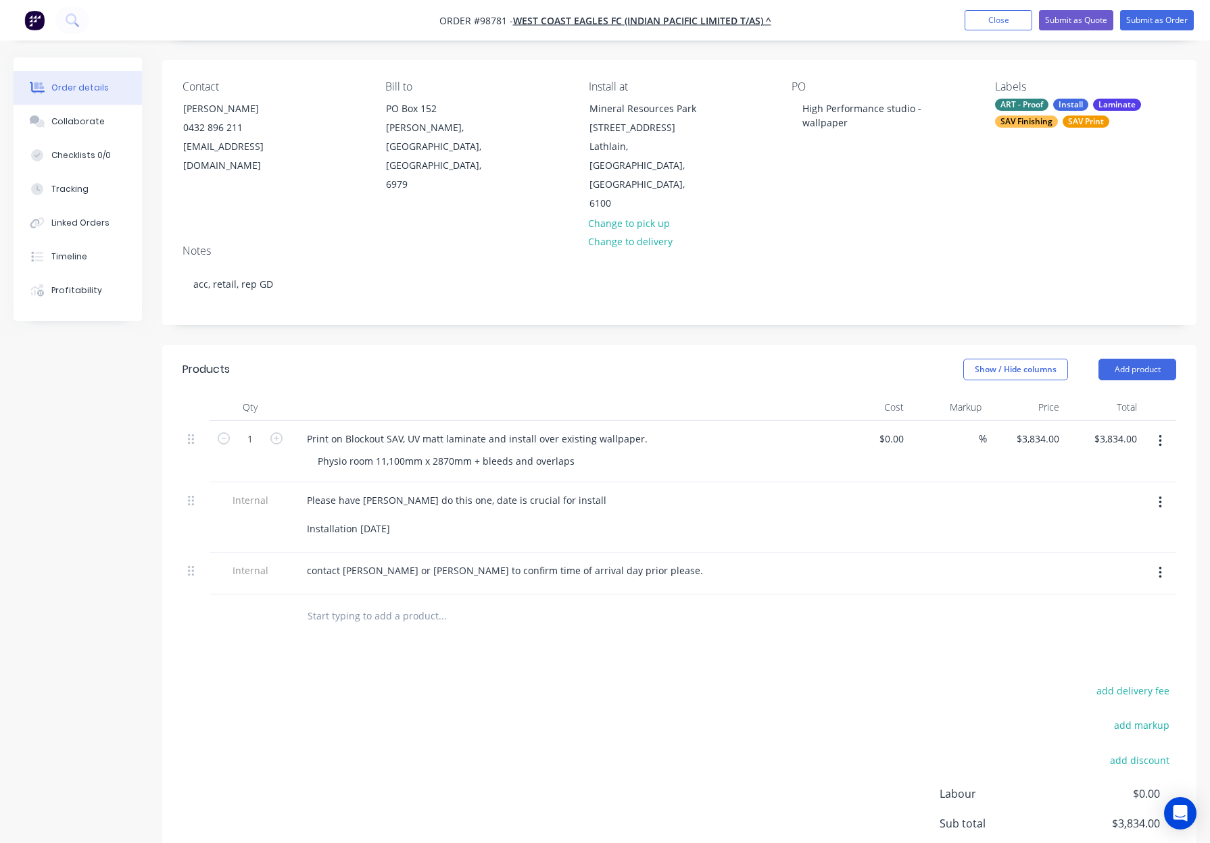
click at [482, 359] on div "Show / Hide columns Add product" at bounding box center [785, 370] width 782 height 22
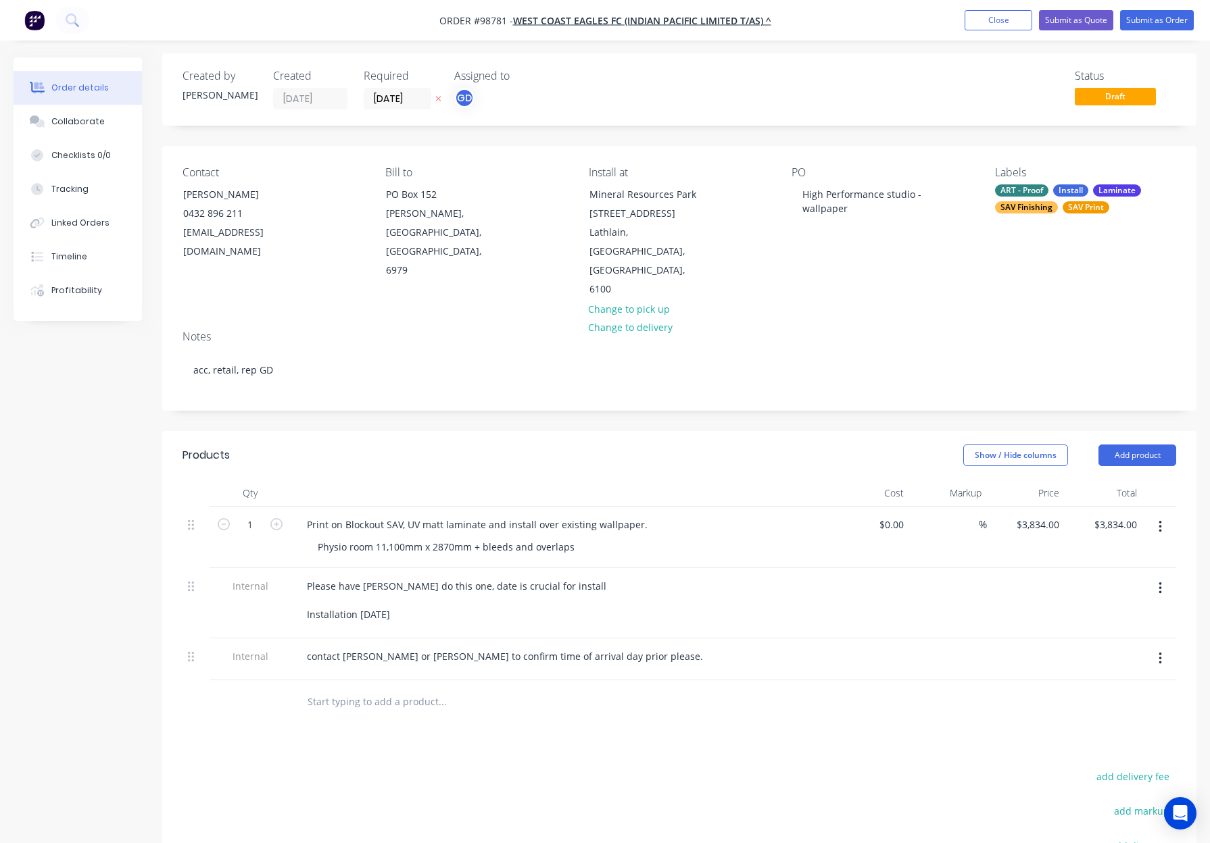
scroll to position [0, 0]
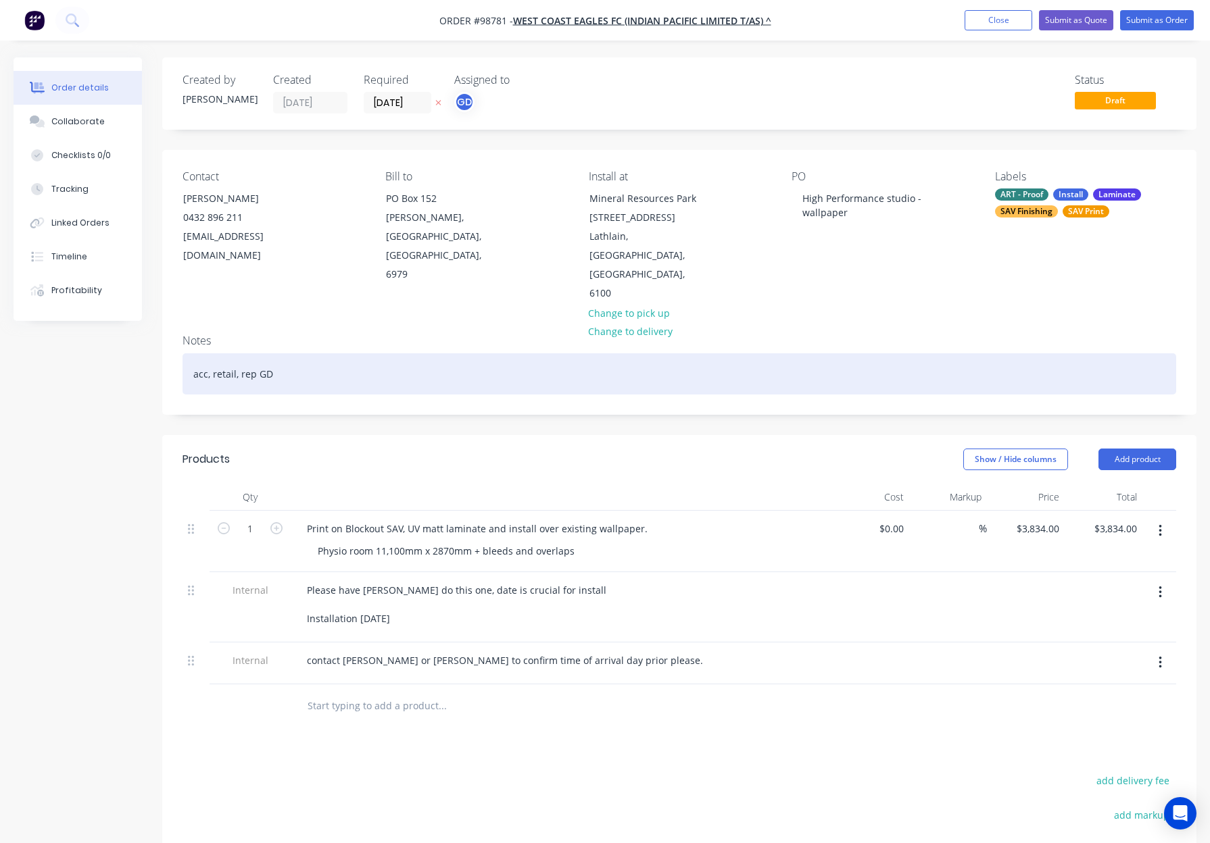
click at [458, 353] on div "acc, retail, rep GD" at bounding box center [678, 373] width 993 height 41
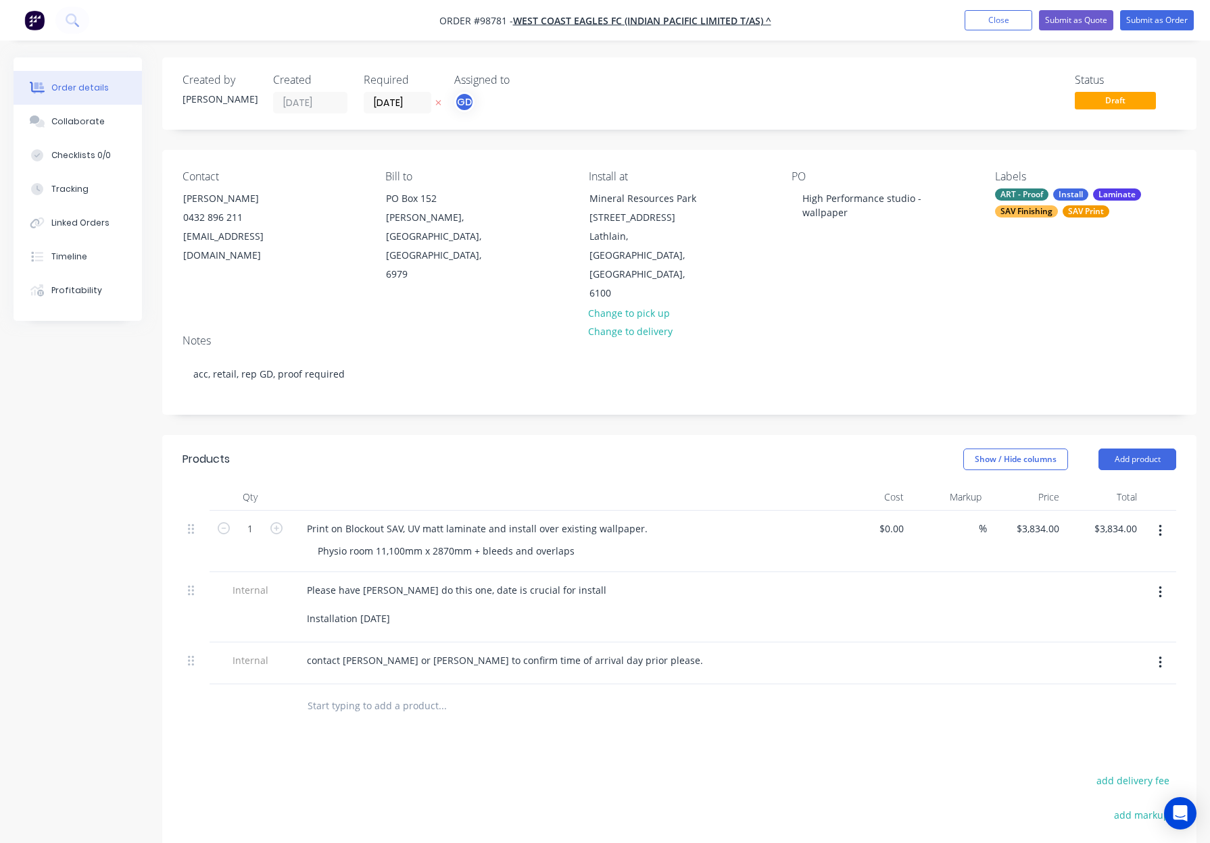
click at [1075, 209] on div "SAV Print" at bounding box center [1085, 211] width 47 height 12
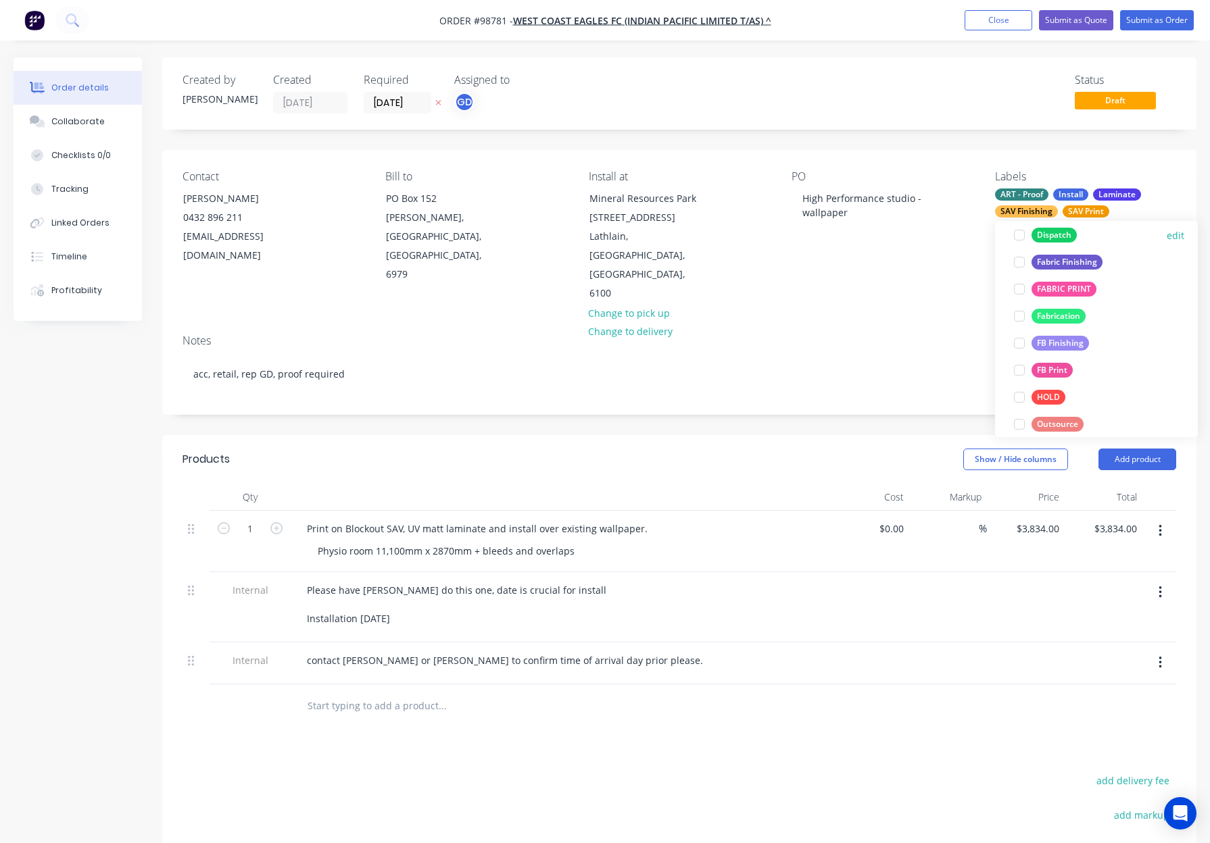
click at [1046, 240] on div "Dispatch" at bounding box center [1053, 235] width 45 height 15
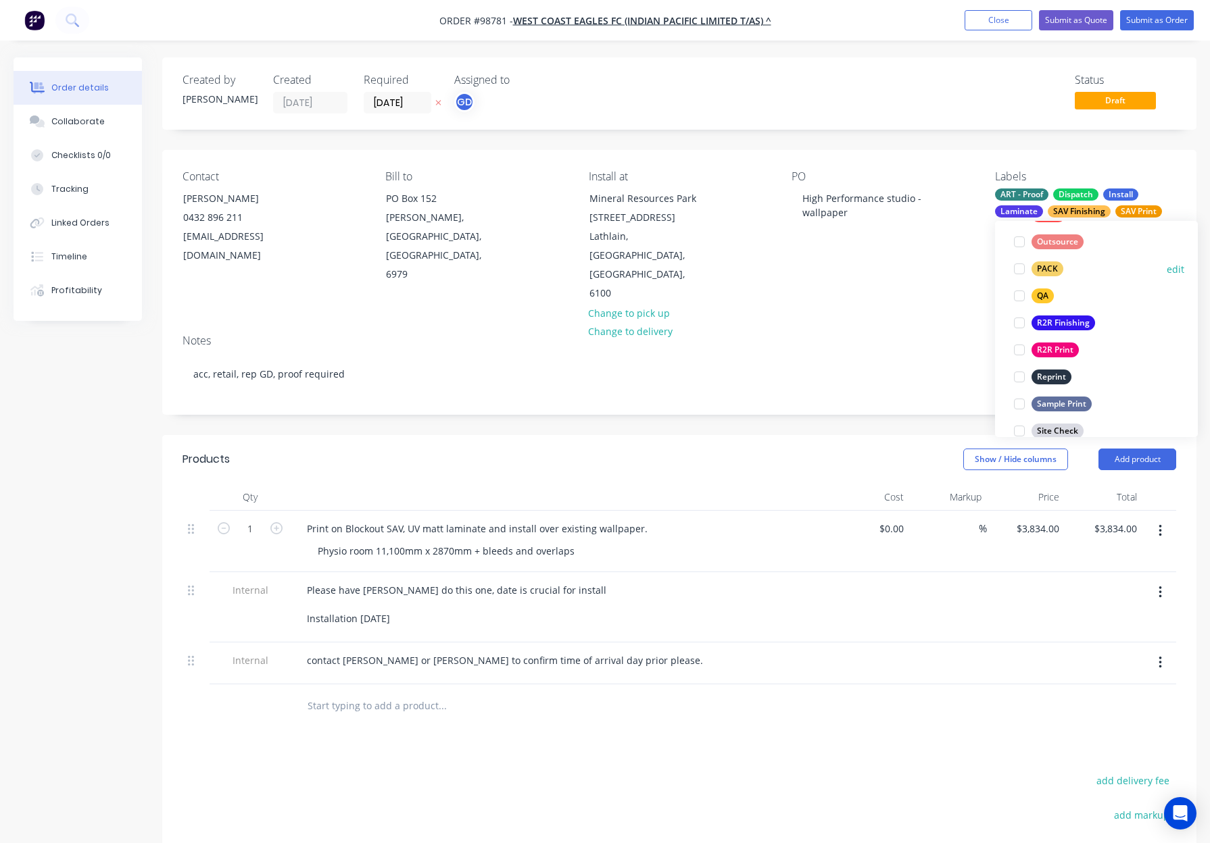
click at [1039, 270] on div "PACK" at bounding box center [1047, 269] width 32 height 15
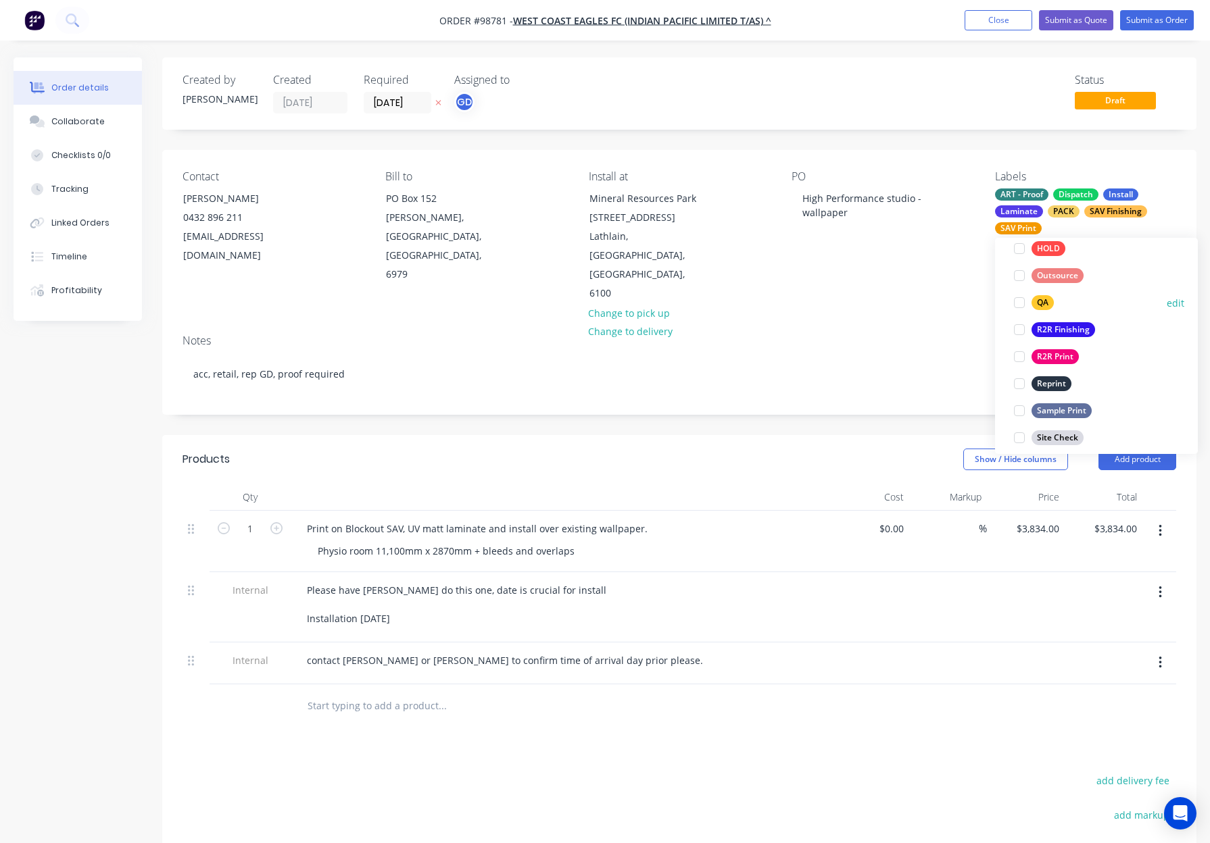
drag, startPoint x: 1045, startPoint y: 310, endPoint x: 1053, endPoint y: 306, distance: 9.1
click at [1045, 311] on button "QA" at bounding box center [1033, 302] width 51 height 19
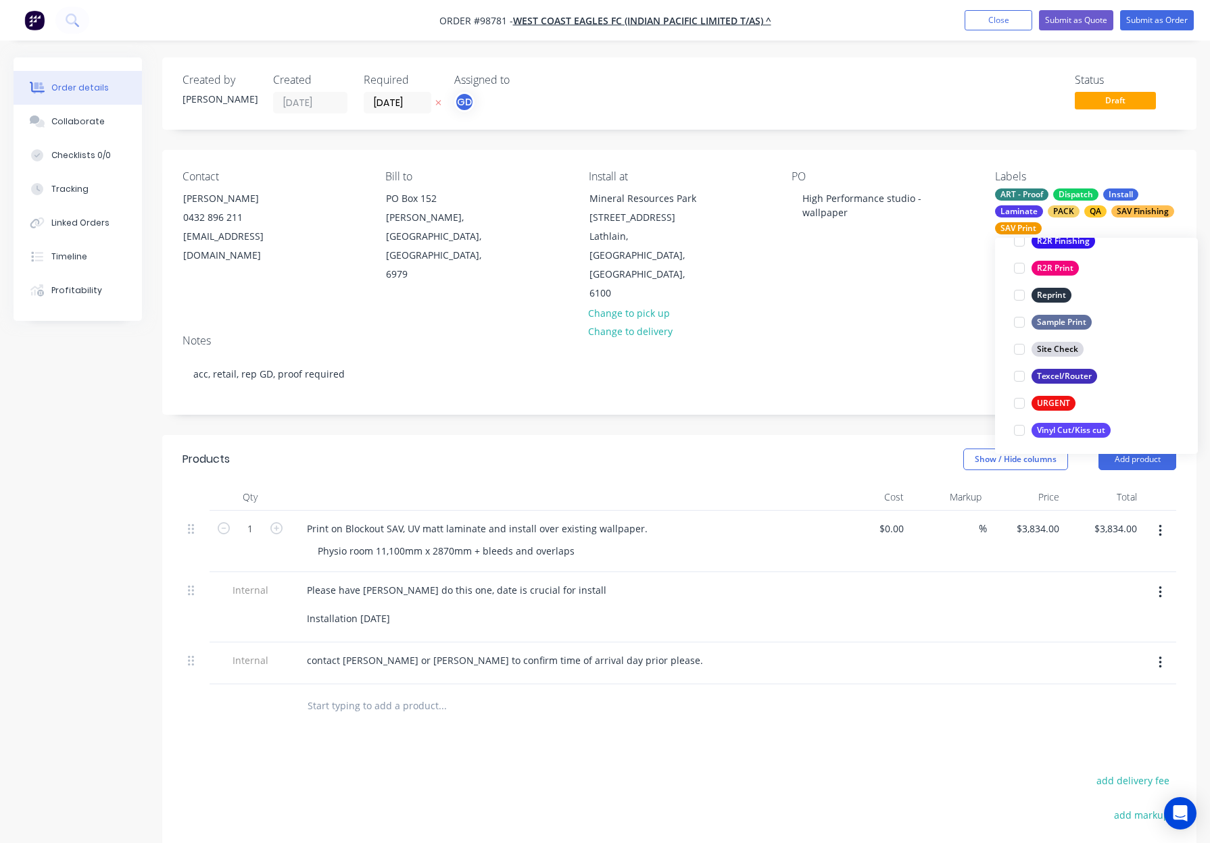
scroll to position [649, 0]
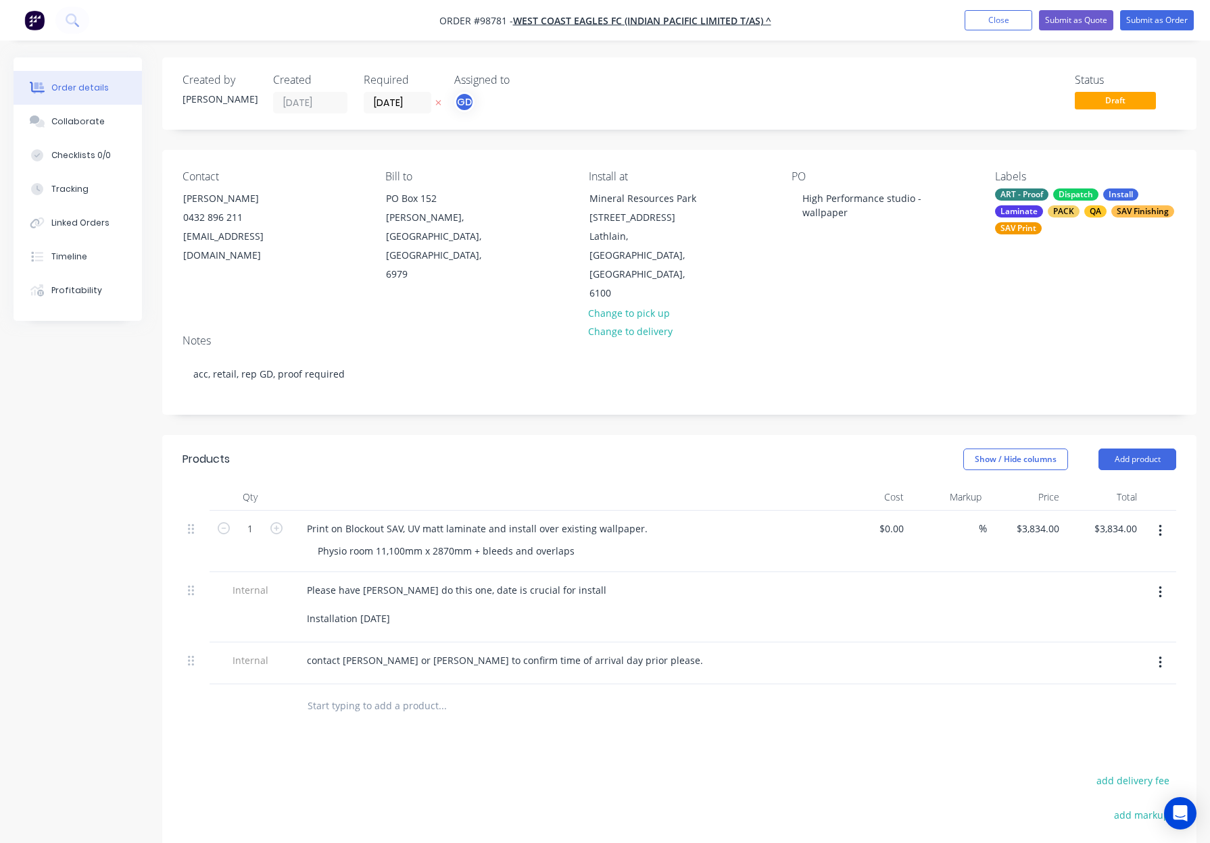
click at [814, 271] on div "Contact [PERSON_NAME] [PHONE_NUMBER] [EMAIL_ADDRESS][DOMAIN_NAME] Bill to [GEOG…" at bounding box center [679, 237] width 1034 height 174
click at [1154, 8] on nav "Order #98781 - WEST COAST EAGLES FC (INDIAN PACIFIC LIMITED T/AS) ^ Add product…" at bounding box center [605, 20] width 1210 height 41
click at [1155, 16] on button "Submit as Order" at bounding box center [1157, 20] width 74 height 20
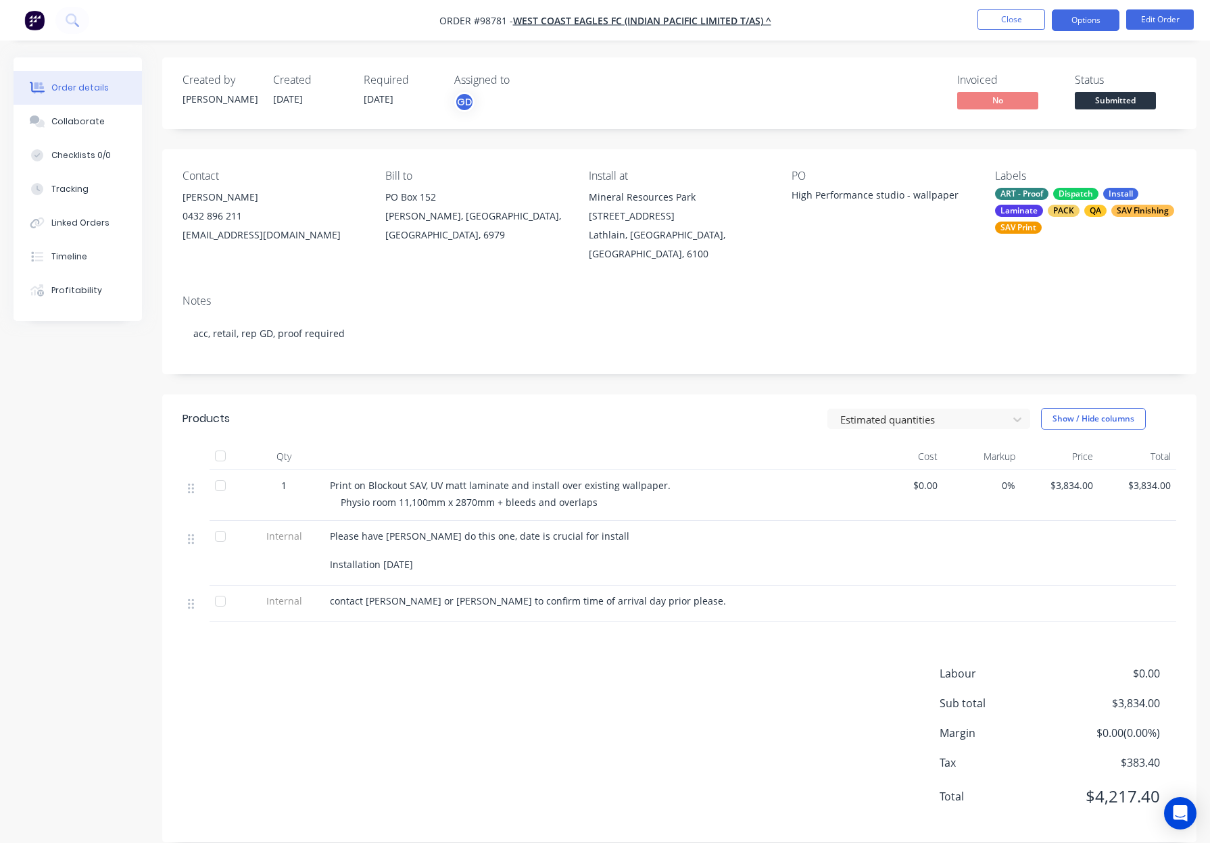
click at [1077, 18] on button "Options" at bounding box center [1085, 20] width 68 height 22
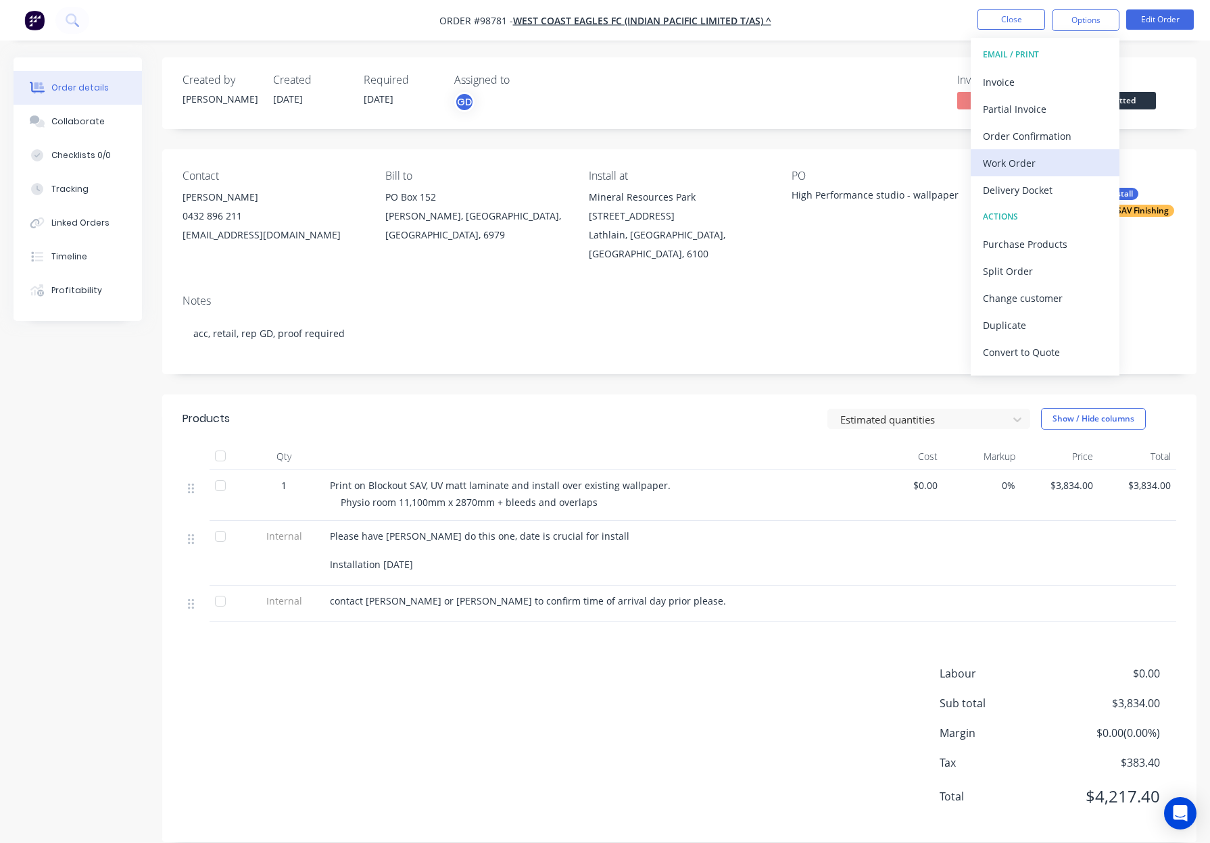
click at [1040, 156] on div "Work Order" at bounding box center [1045, 163] width 124 height 20
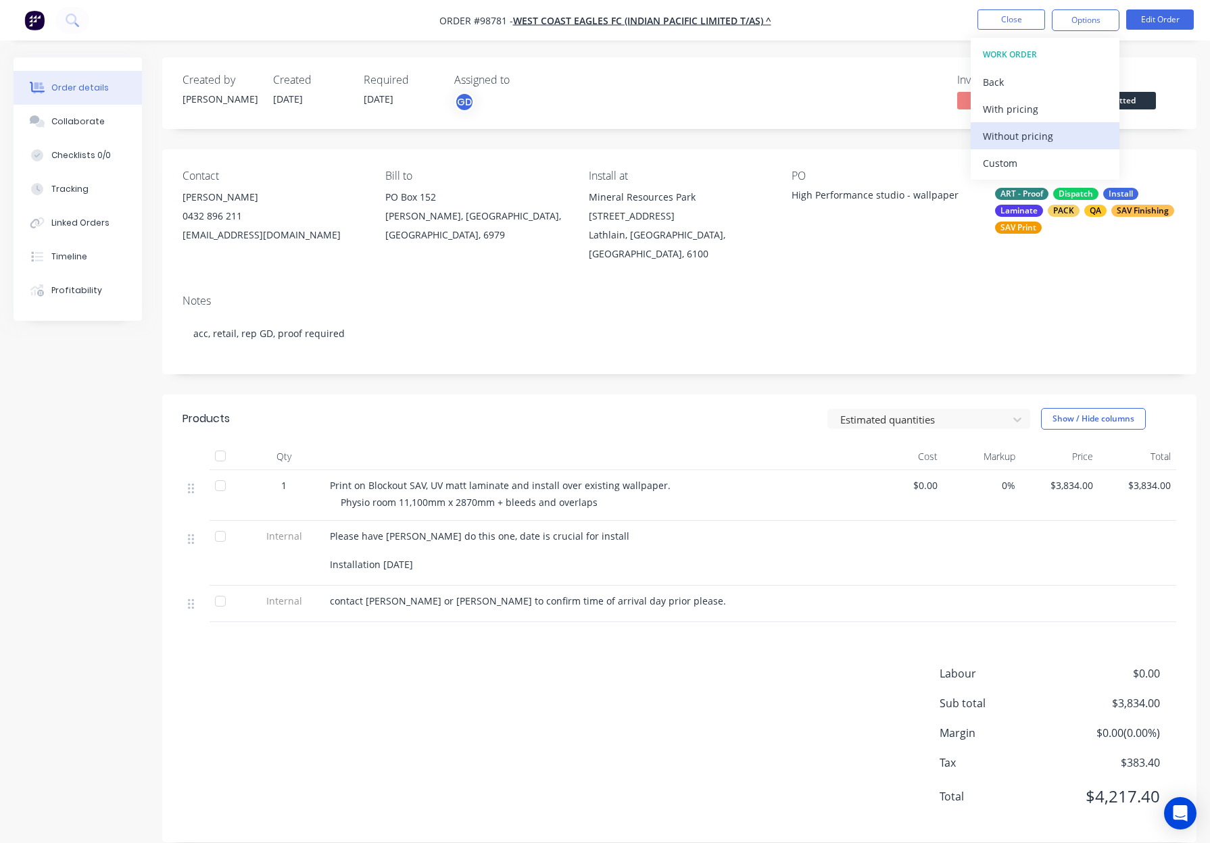
click at [1048, 135] on div "Without pricing" at bounding box center [1045, 136] width 124 height 20
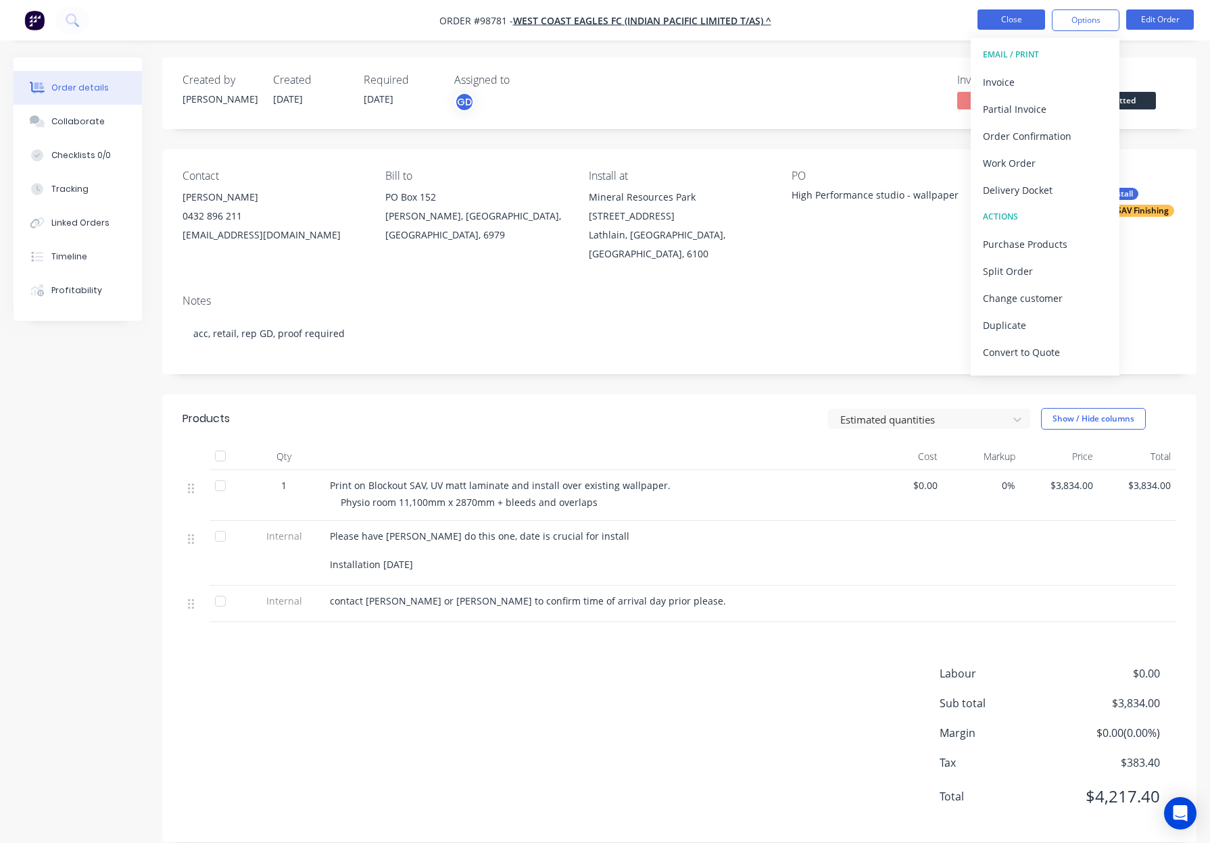
click at [1012, 22] on button "Close" at bounding box center [1011, 19] width 68 height 20
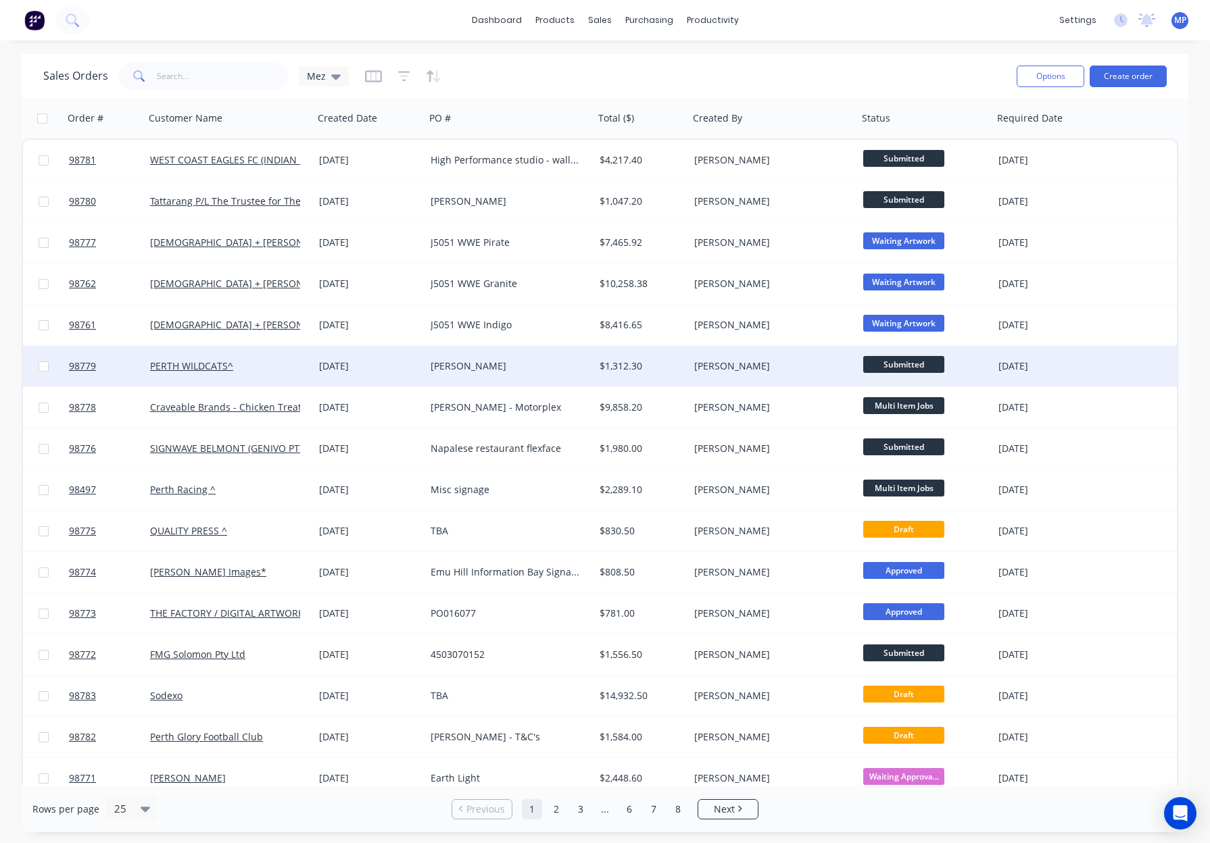
scroll to position [383, 0]
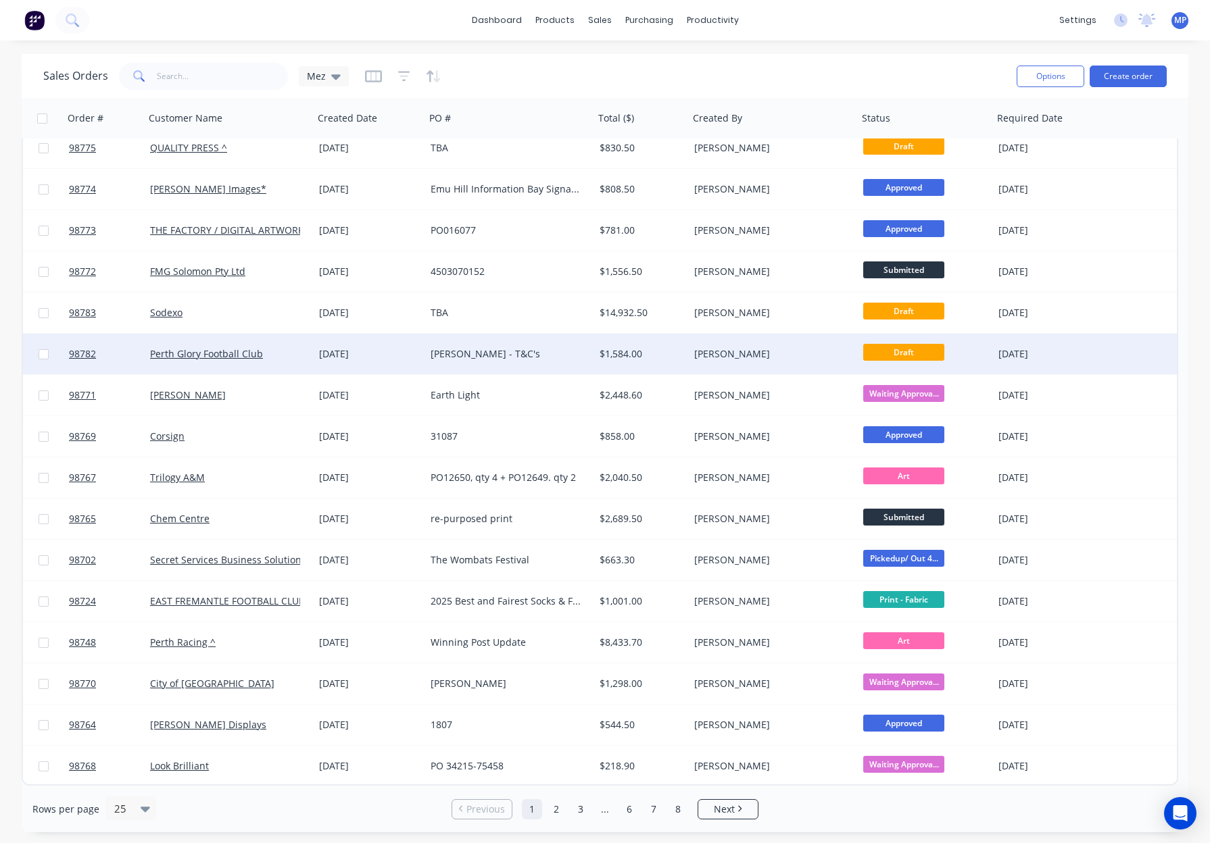
click at [660, 355] on div "$1,584.00" at bounding box center [639, 354] width 80 height 14
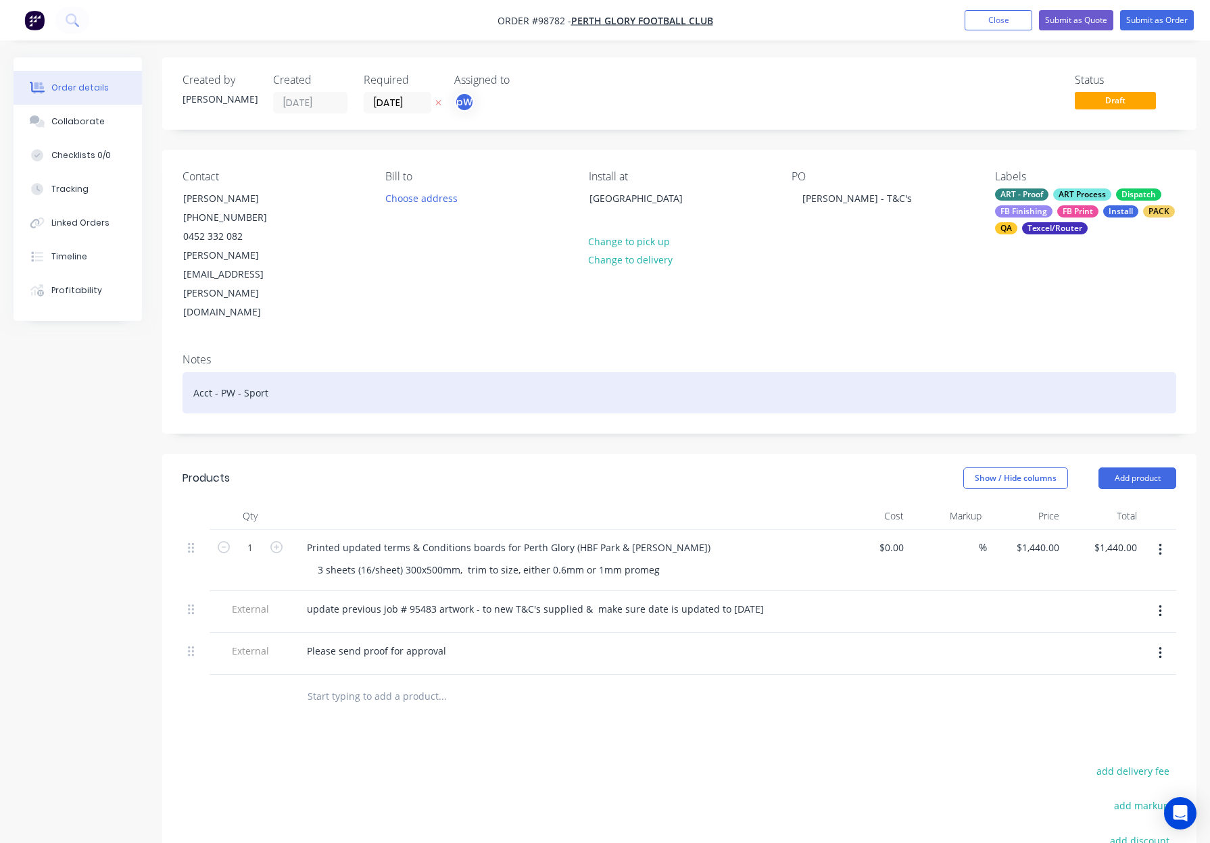
click at [649, 372] on div "Acct - PW - Sport" at bounding box center [678, 392] width 993 height 41
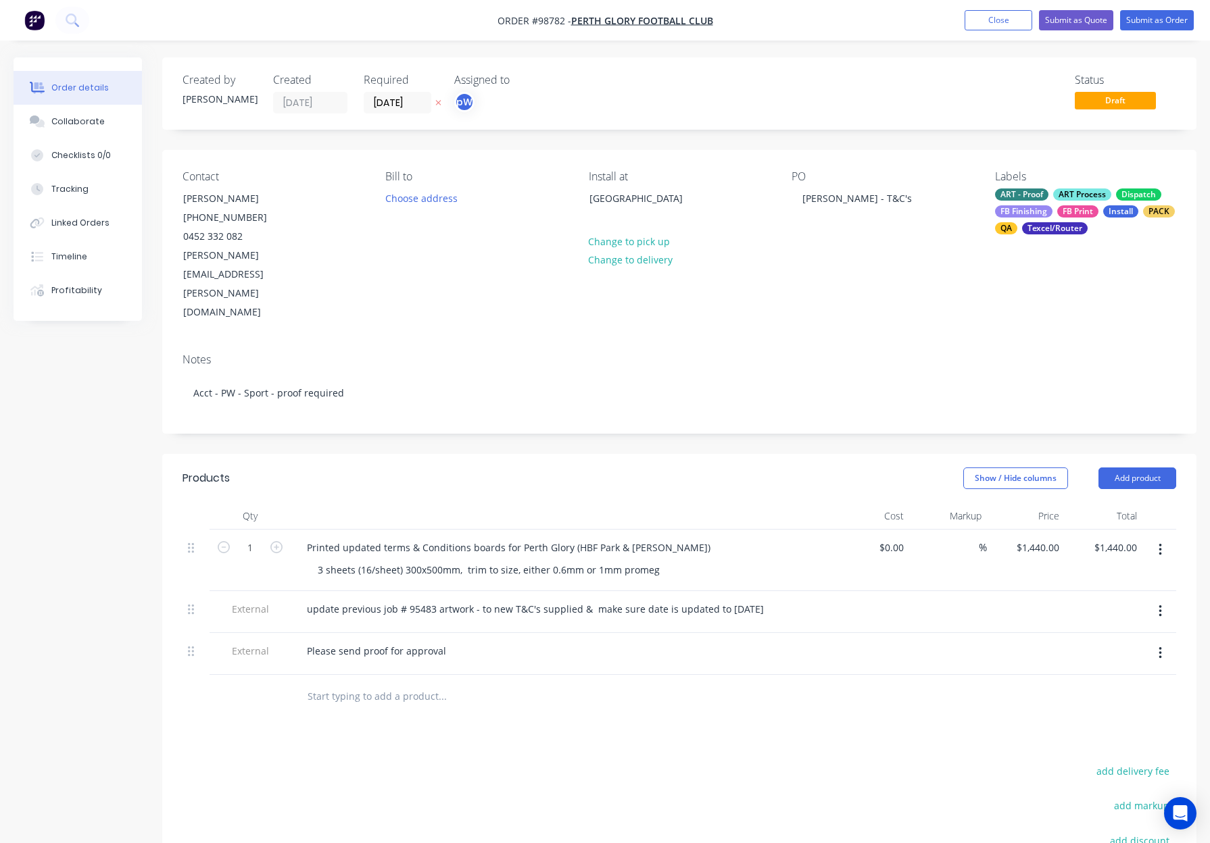
click at [627, 454] on header "Products Show / Hide columns Add product" at bounding box center [679, 478] width 1034 height 49
click at [1157, 17] on button "Submit as Order" at bounding box center [1157, 20] width 74 height 20
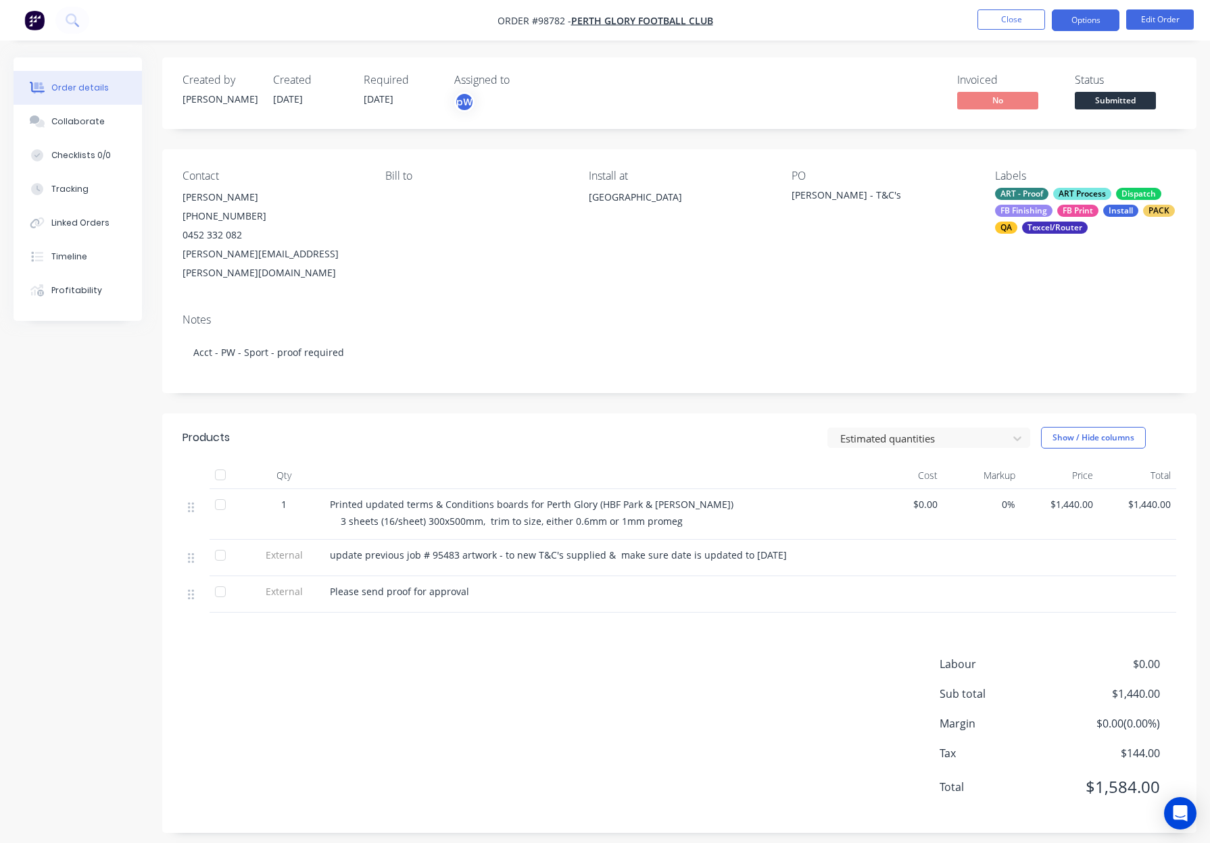
click at [1078, 18] on button "Options" at bounding box center [1085, 20] width 68 height 22
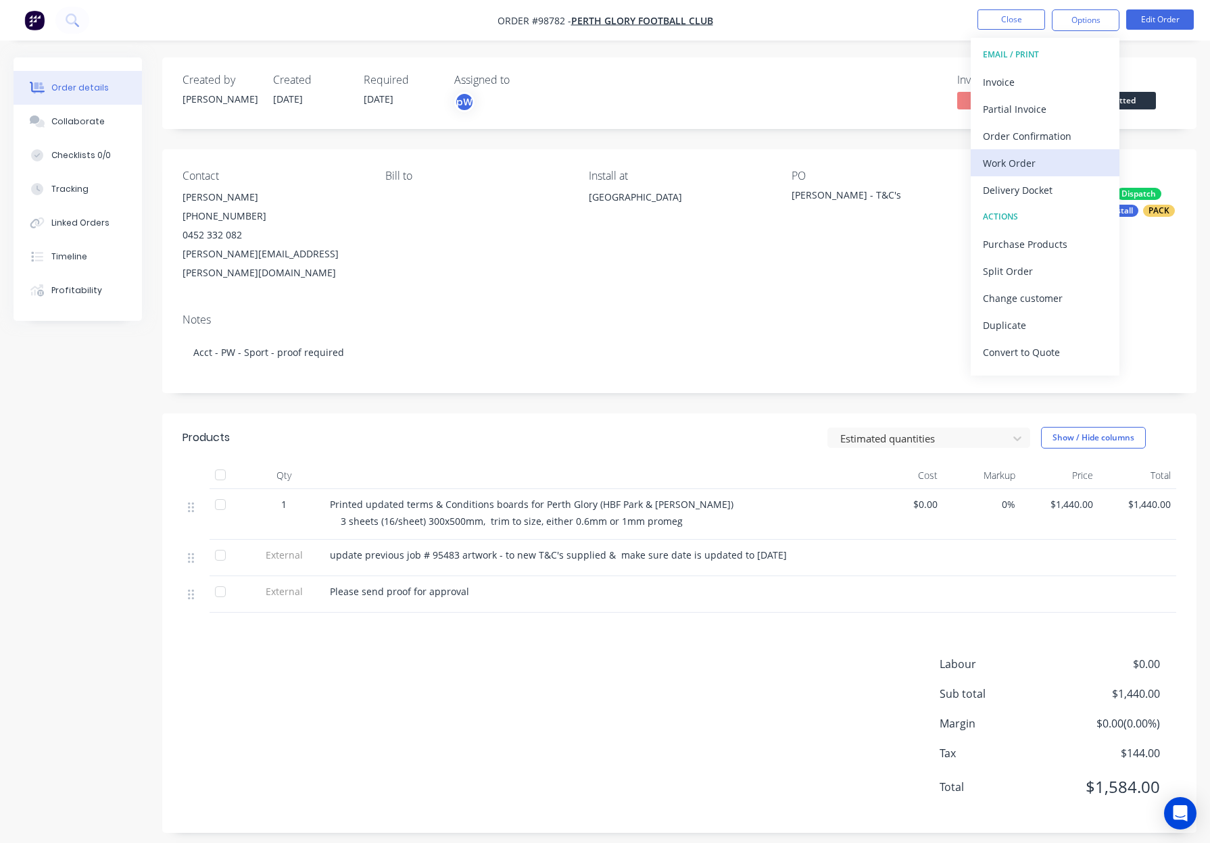
click at [1064, 161] on div "Work Order" at bounding box center [1045, 163] width 124 height 20
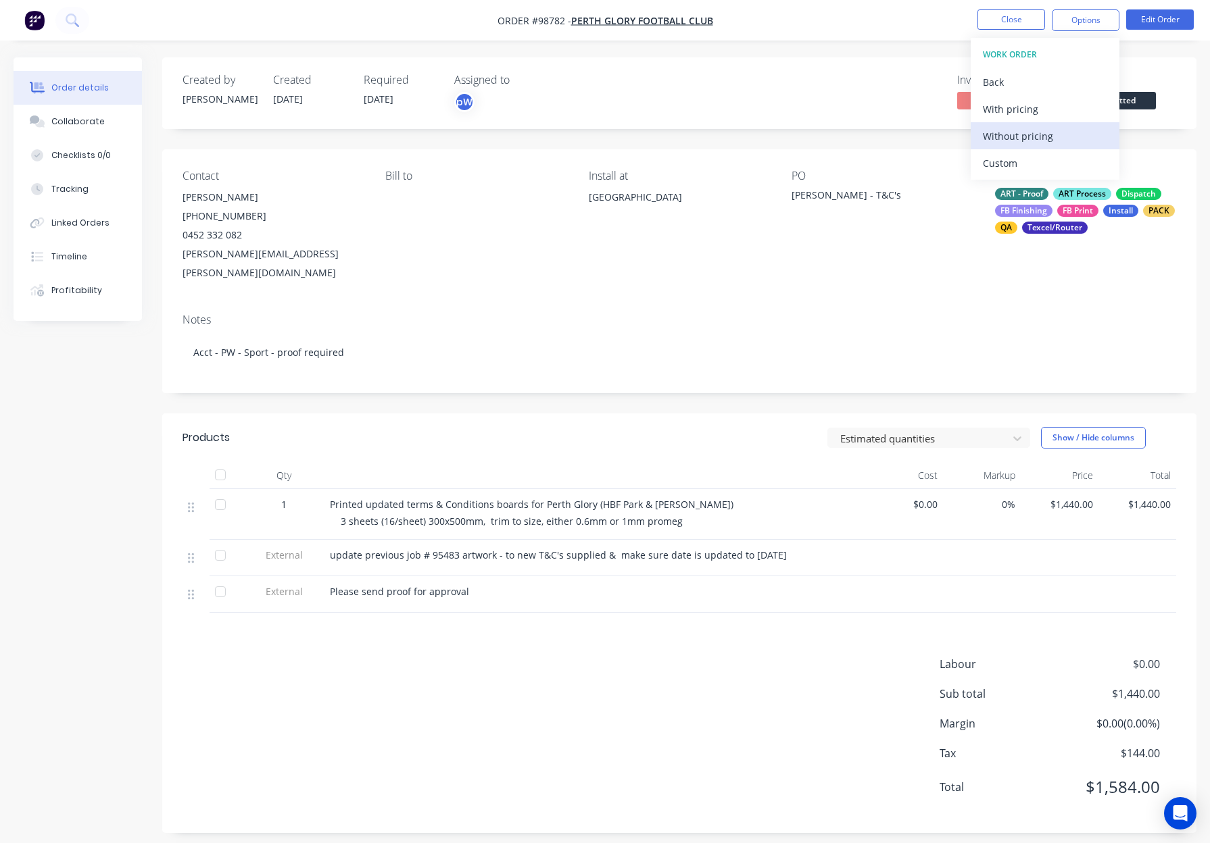
click at [1064, 134] on div "Without pricing" at bounding box center [1045, 136] width 124 height 20
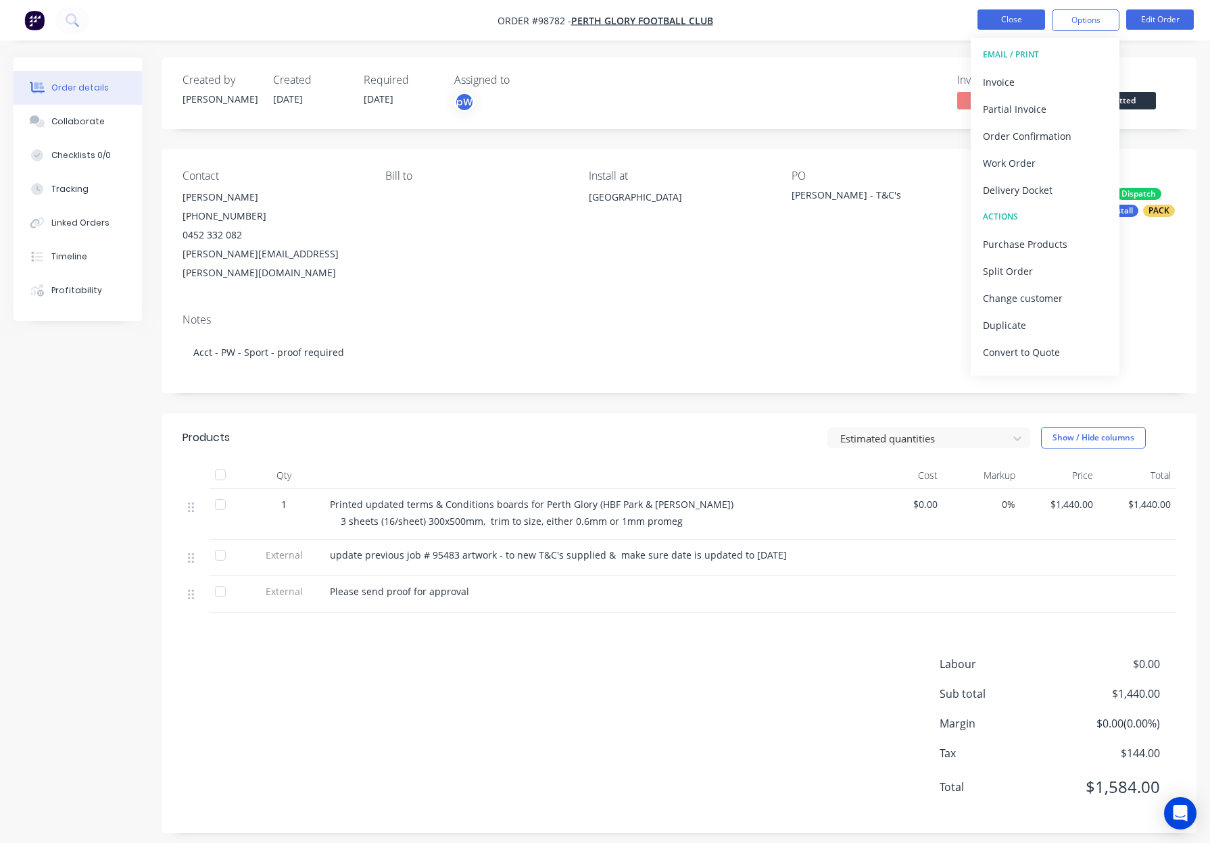
click at [1033, 24] on button "Close" at bounding box center [1011, 19] width 68 height 20
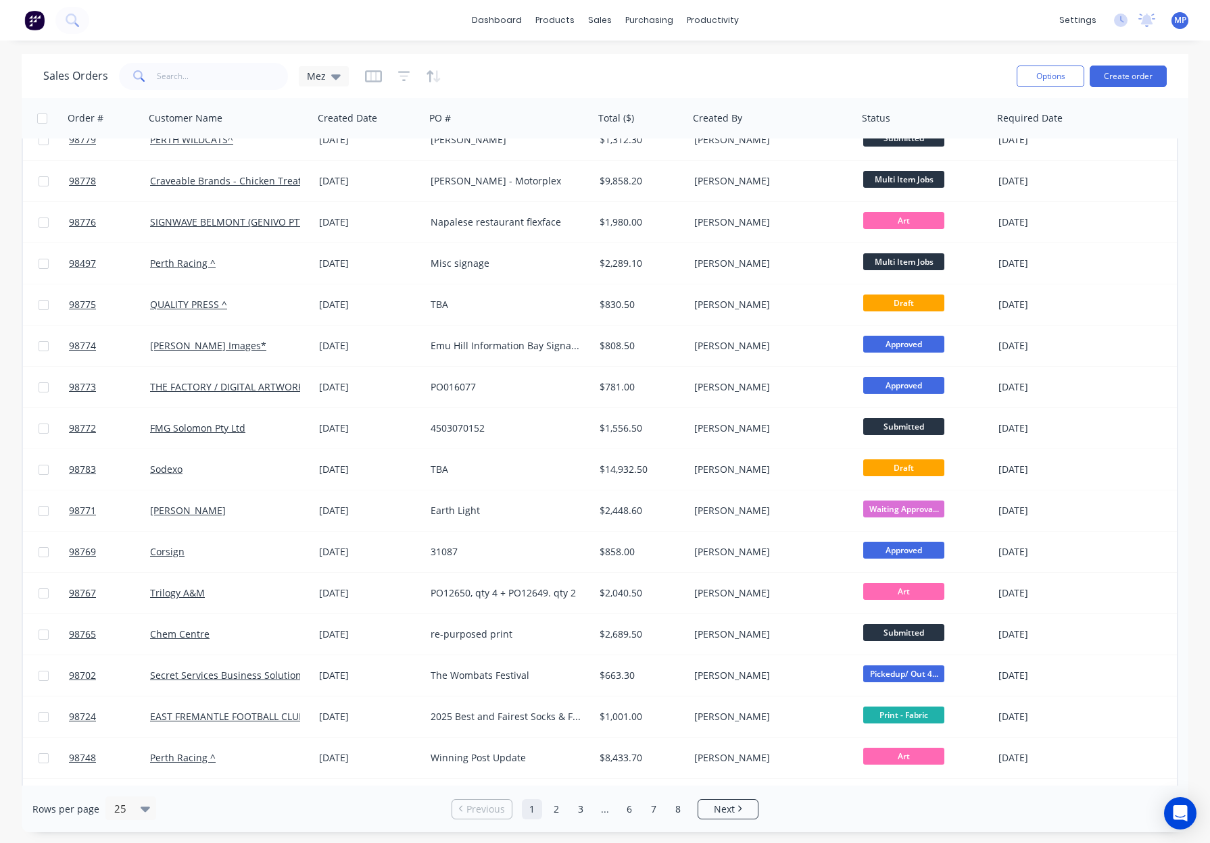
scroll to position [282, 0]
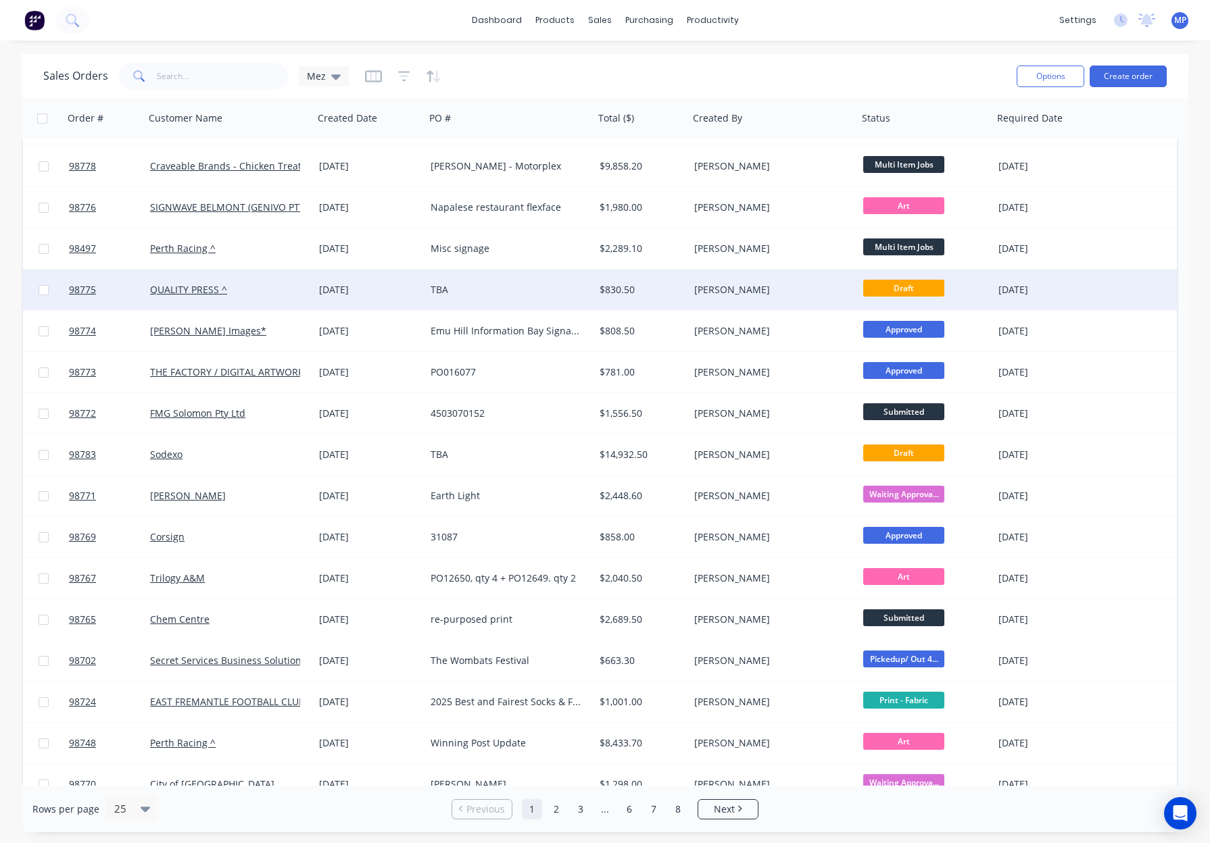
click at [539, 292] on div "TBA" at bounding box center [505, 290] width 150 height 14
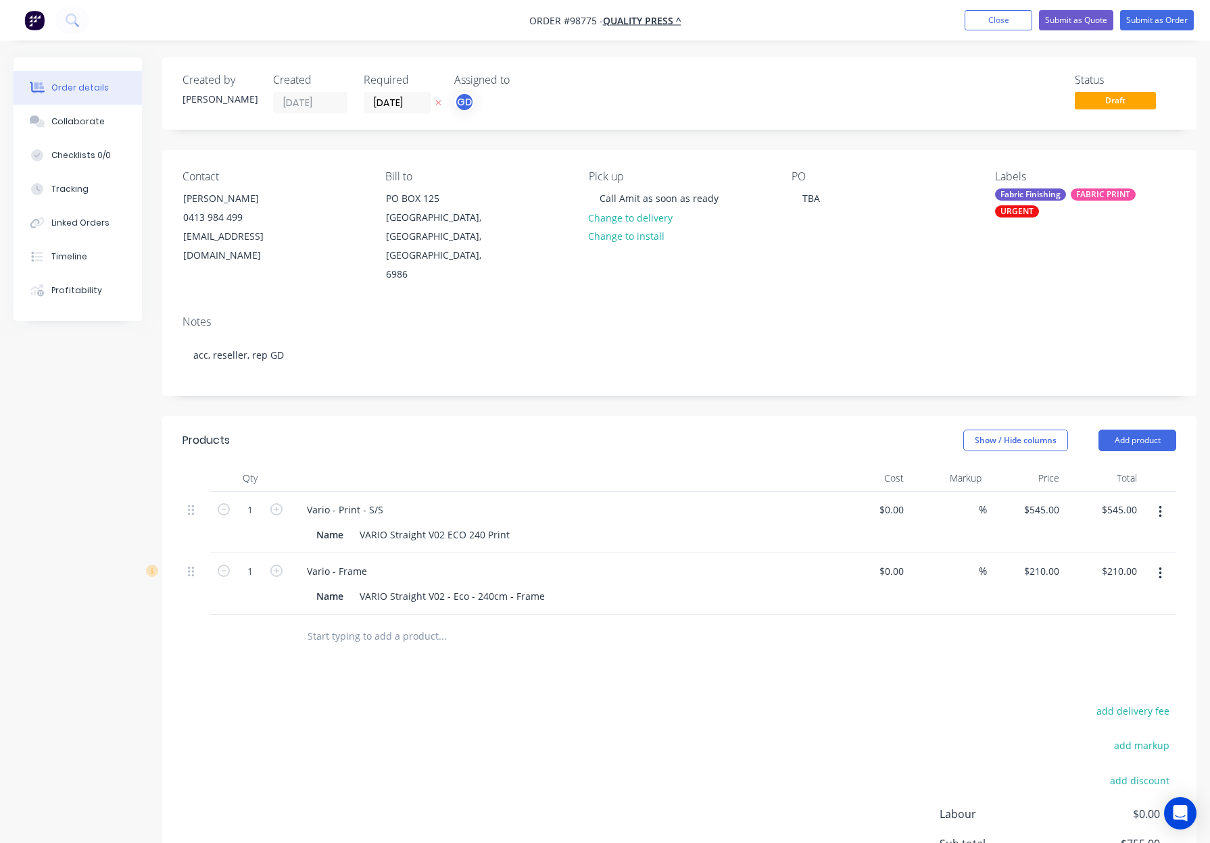
click at [1031, 197] on div "Fabric Finishing" at bounding box center [1030, 195] width 71 height 12
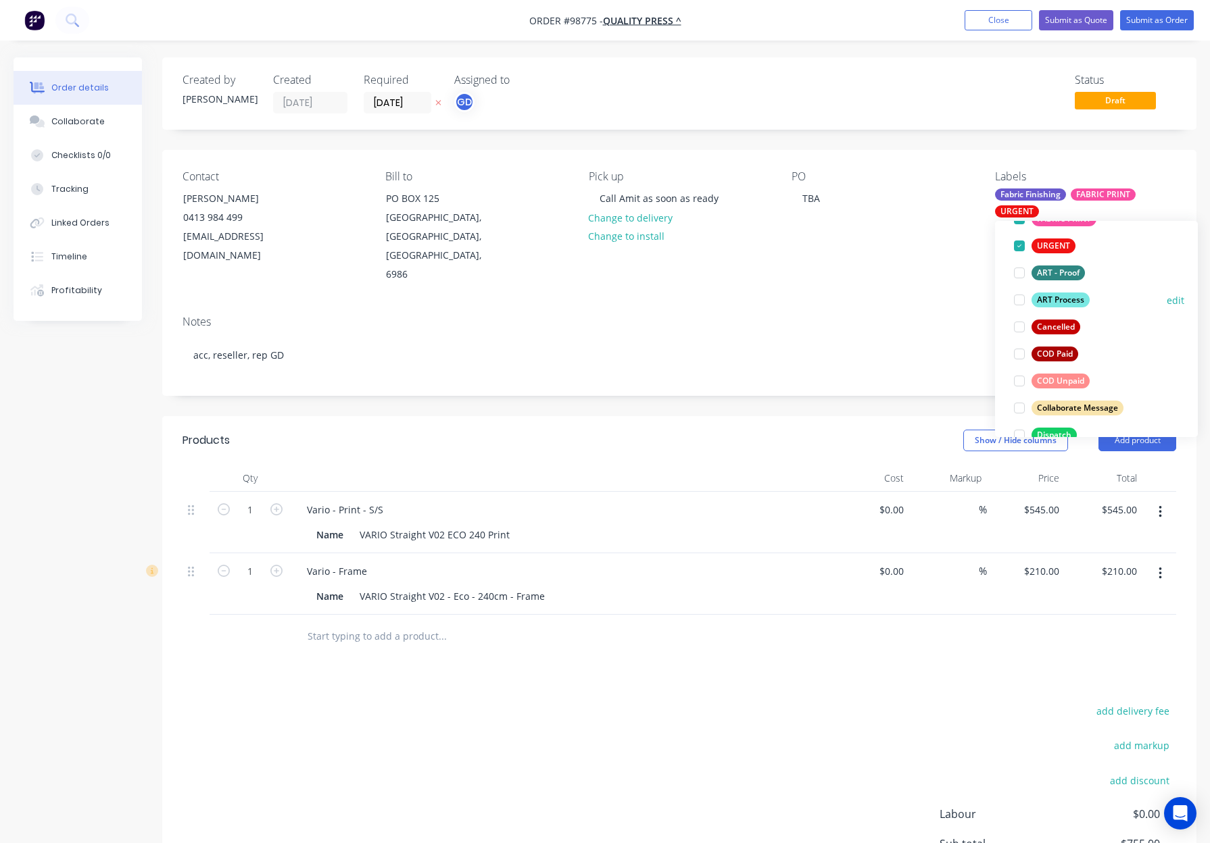
click at [1045, 295] on div "ART Process" at bounding box center [1060, 300] width 58 height 15
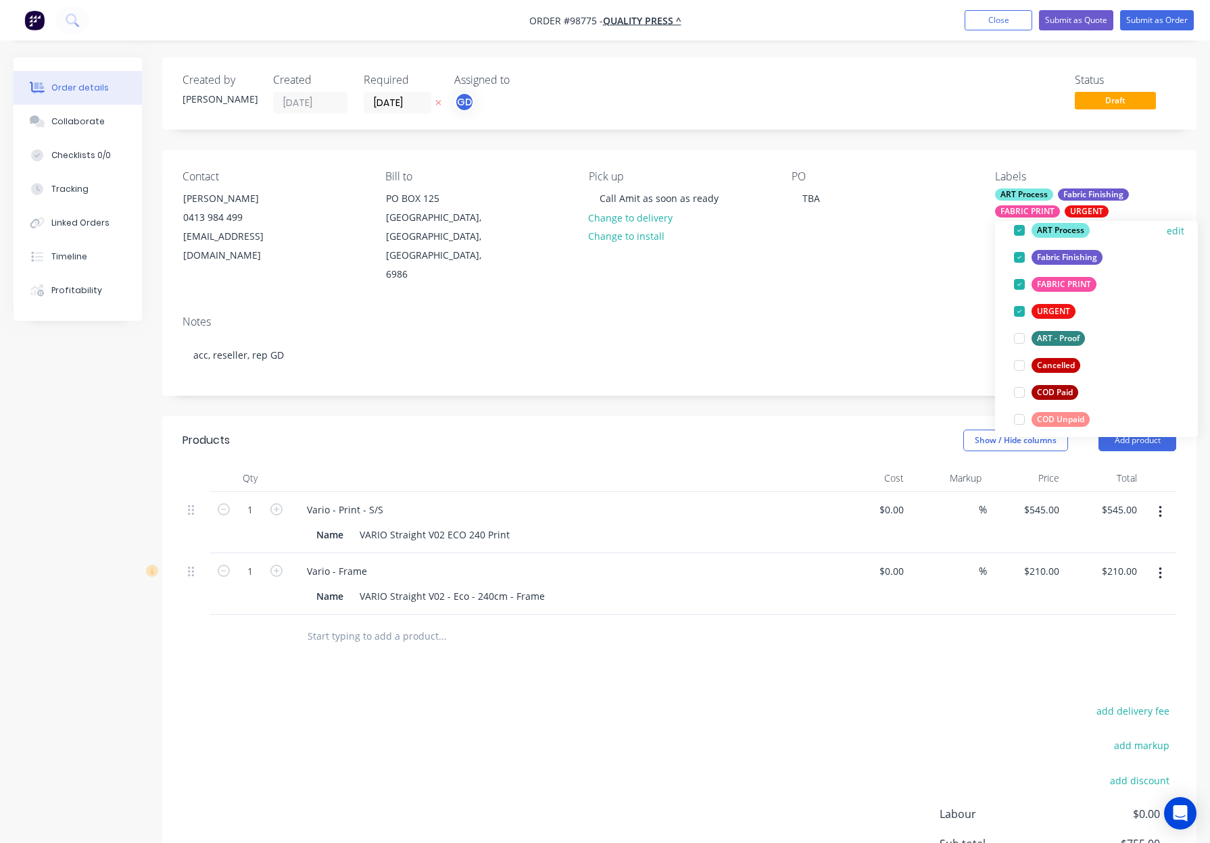
scroll to position [116, 0]
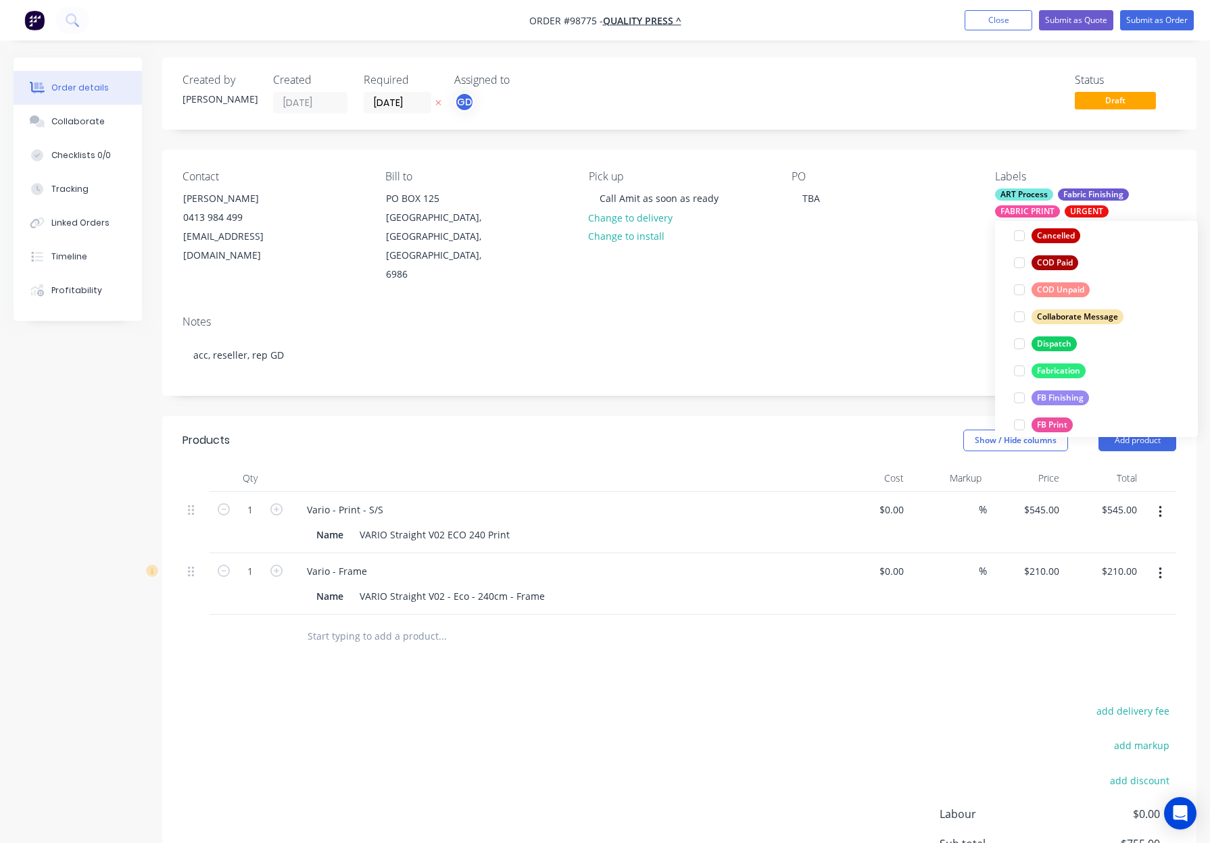
drag, startPoint x: 1058, startPoint y: 342, endPoint x: 1106, endPoint y: 314, distance: 56.0
click at [1058, 342] on div "Dispatch" at bounding box center [1053, 344] width 45 height 15
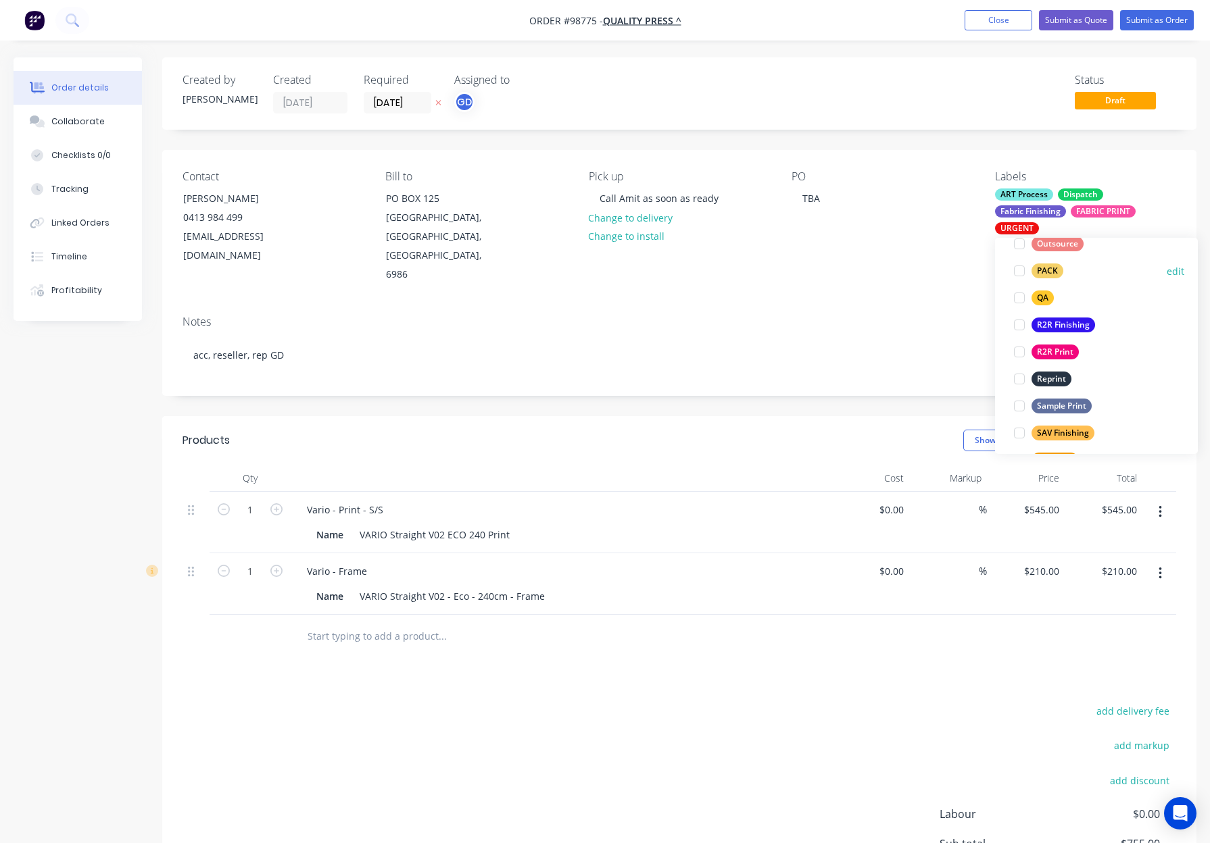
click at [1045, 267] on div "PACK" at bounding box center [1047, 271] width 32 height 15
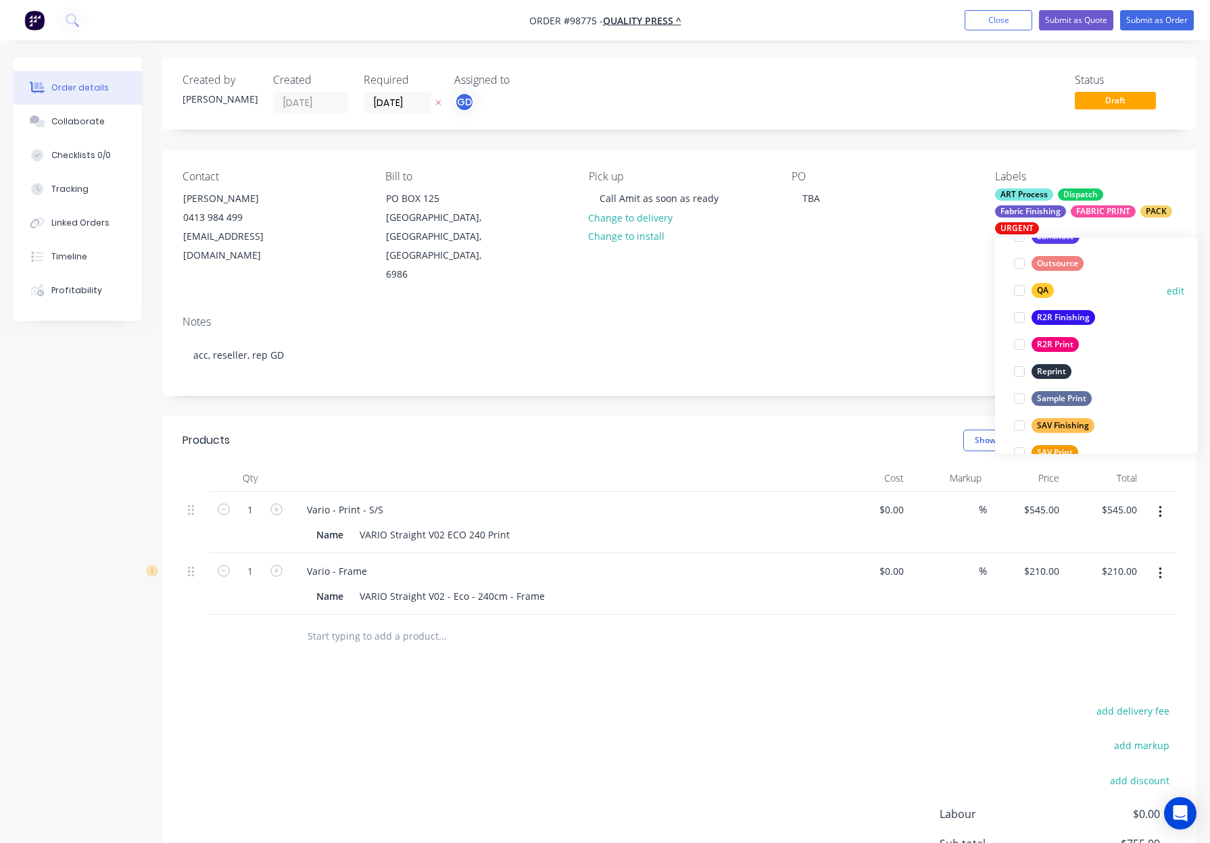
drag, startPoint x: 1041, startPoint y: 287, endPoint x: 1061, endPoint y: 287, distance: 19.6
click at [1042, 288] on div "QA" at bounding box center [1042, 290] width 22 height 15
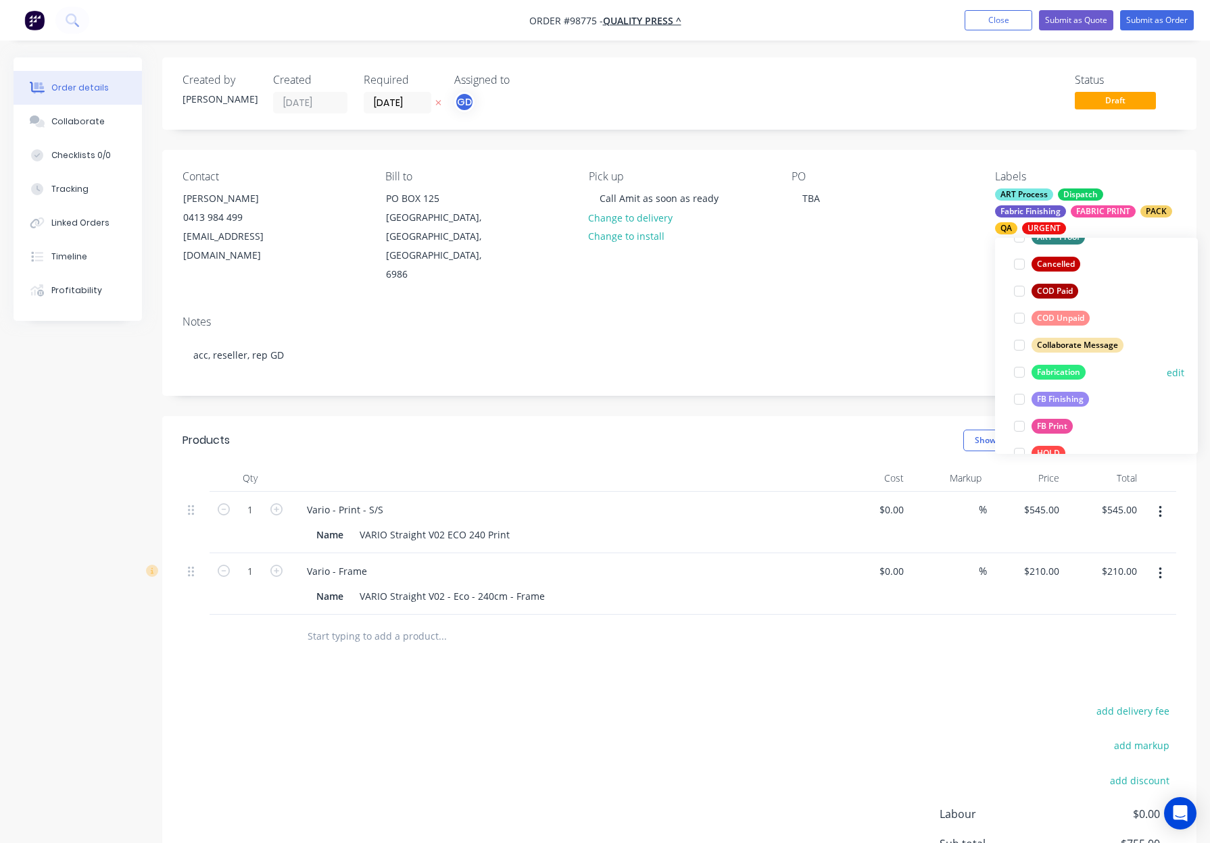
click at [1064, 366] on div "Fabrication" at bounding box center [1058, 372] width 54 height 15
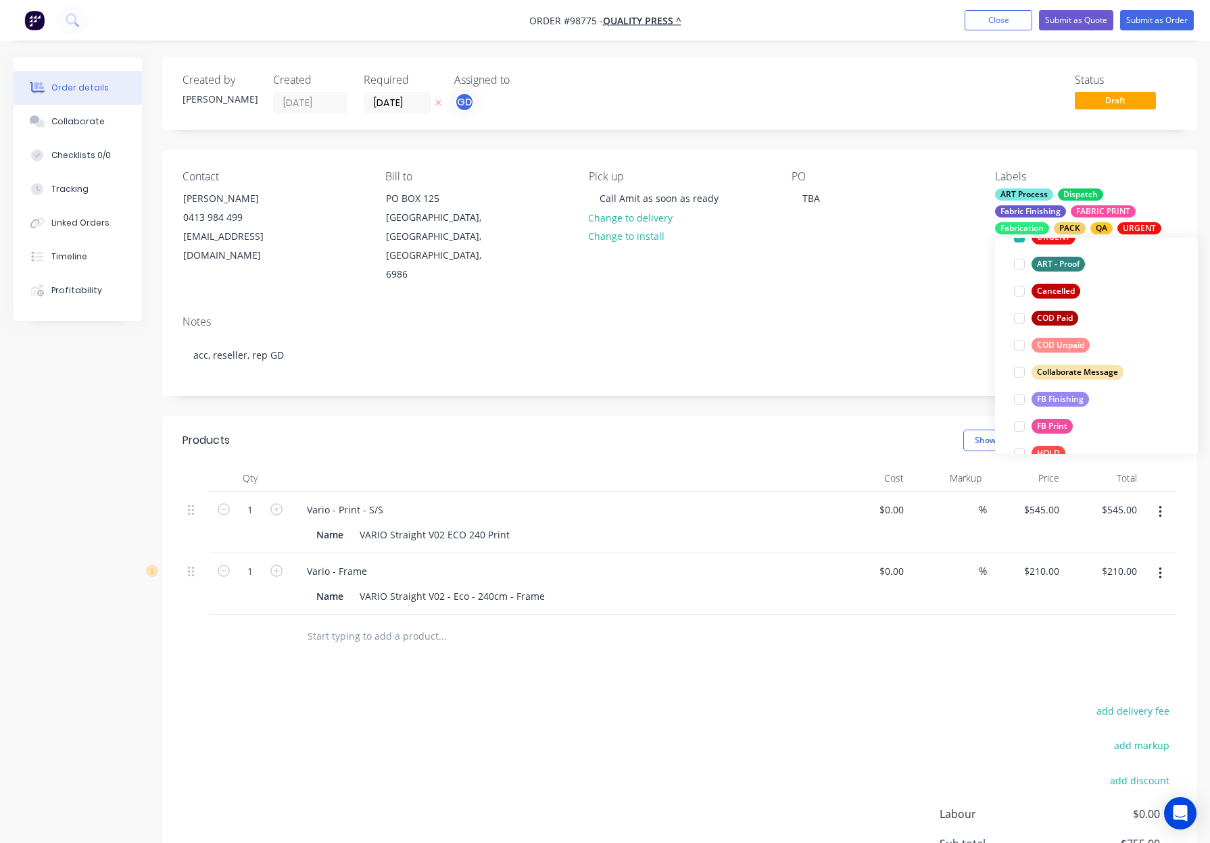
scroll to position [82, 0]
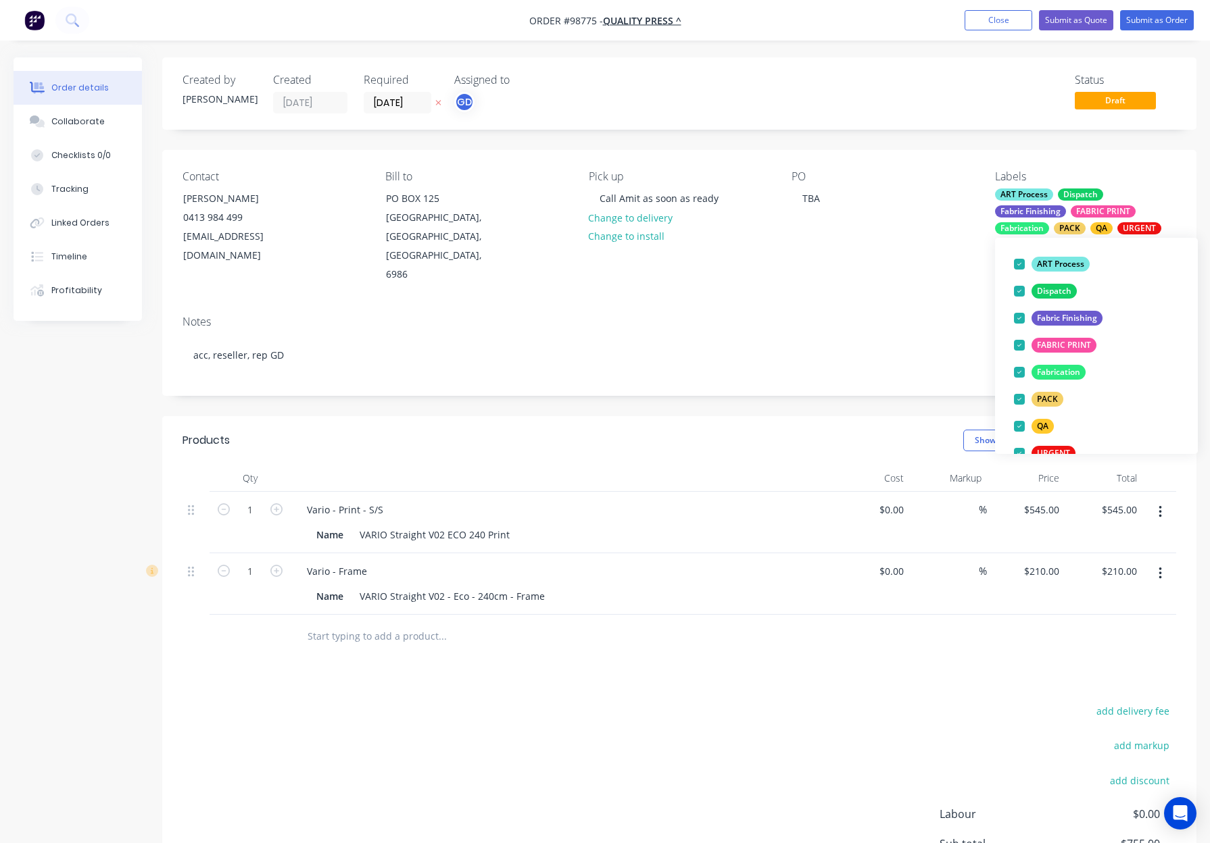
click at [876, 305] on div "Notes acc, reseller, rep GD" at bounding box center [679, 350] width 1034 height 91
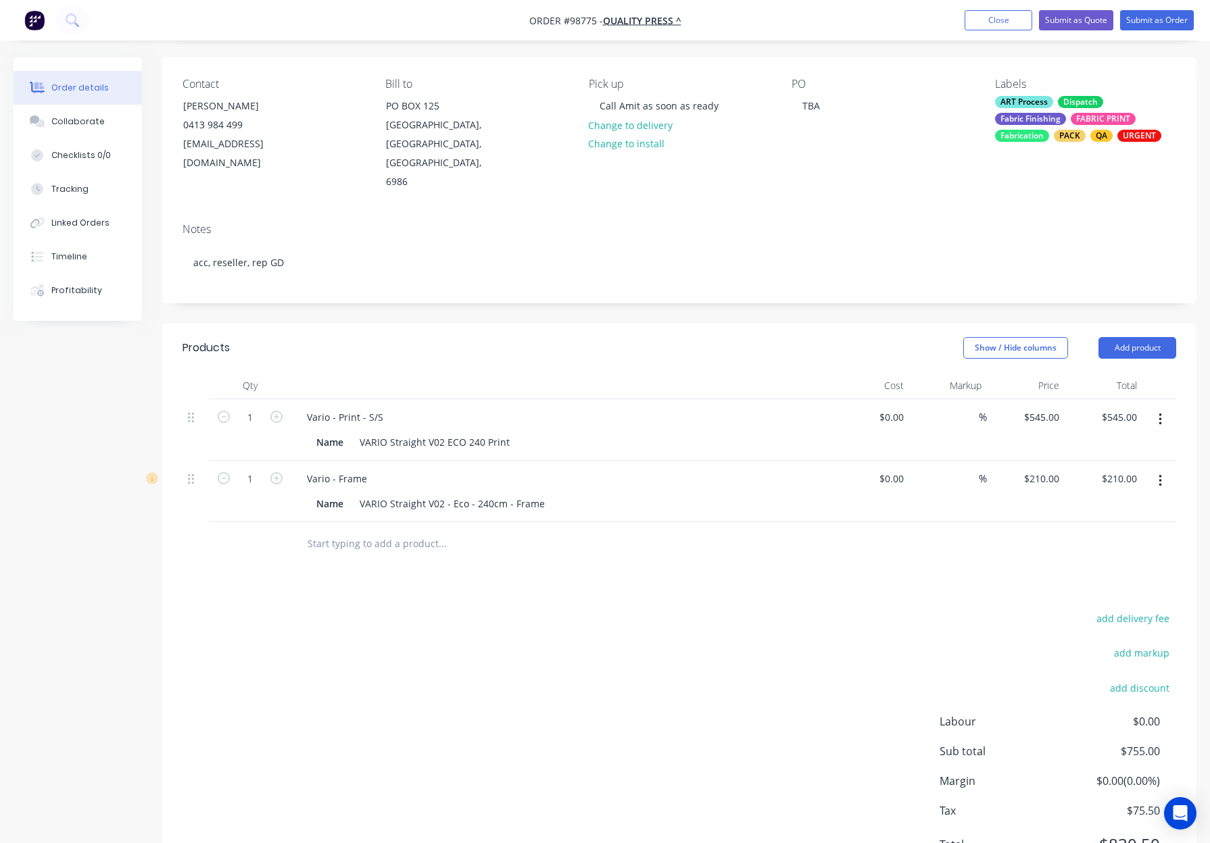
scroll to position [101, 0]
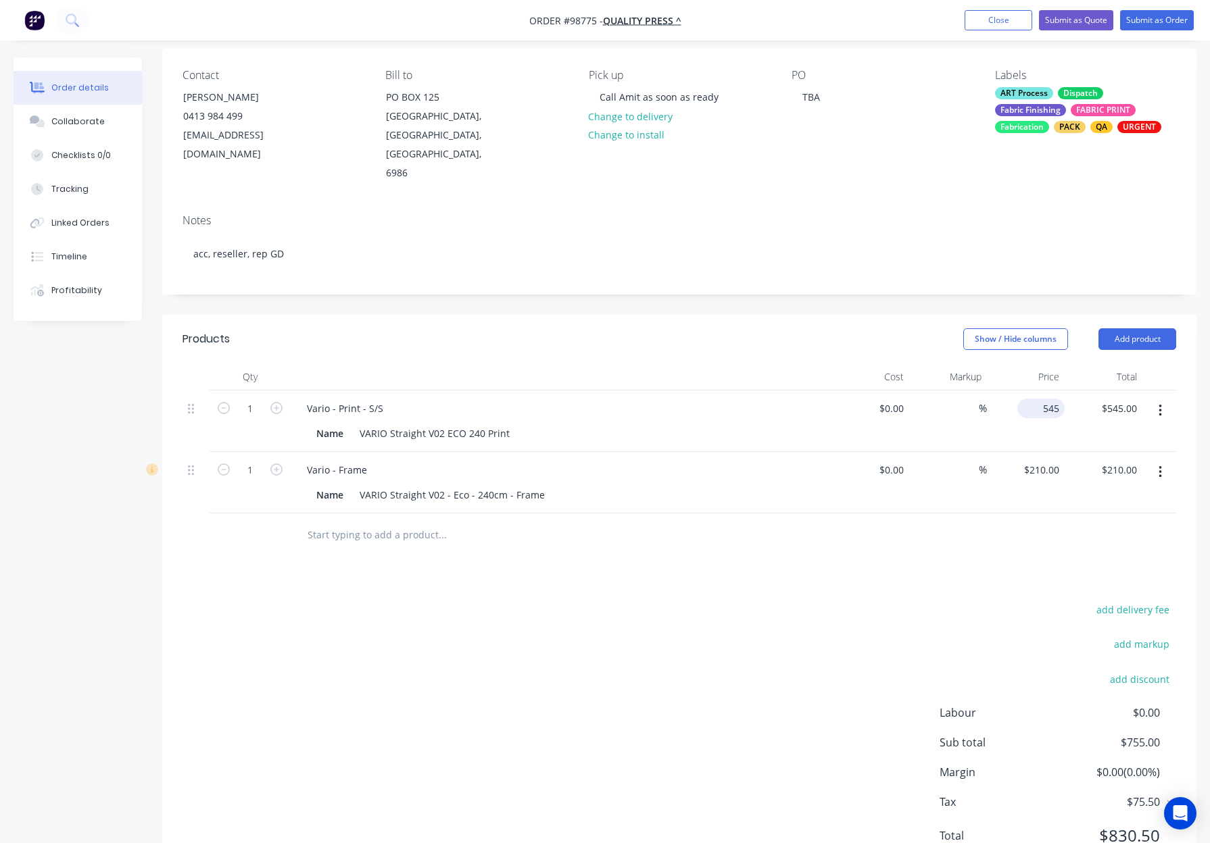
click at [1047, 399] on input "545" at bounding box center [1043, 409] width 42 height 20
type input "$645.00"
click at [861, 552] on div "Products Show / Hide columns Add product Qty Cost Markup Price Total 1 Vario - …" at bounding box center [679, 598] width 1034 height 567
click at [1039, 399] on div "645 $645.00" at bounding box center [1040, 409] width 47 height 20
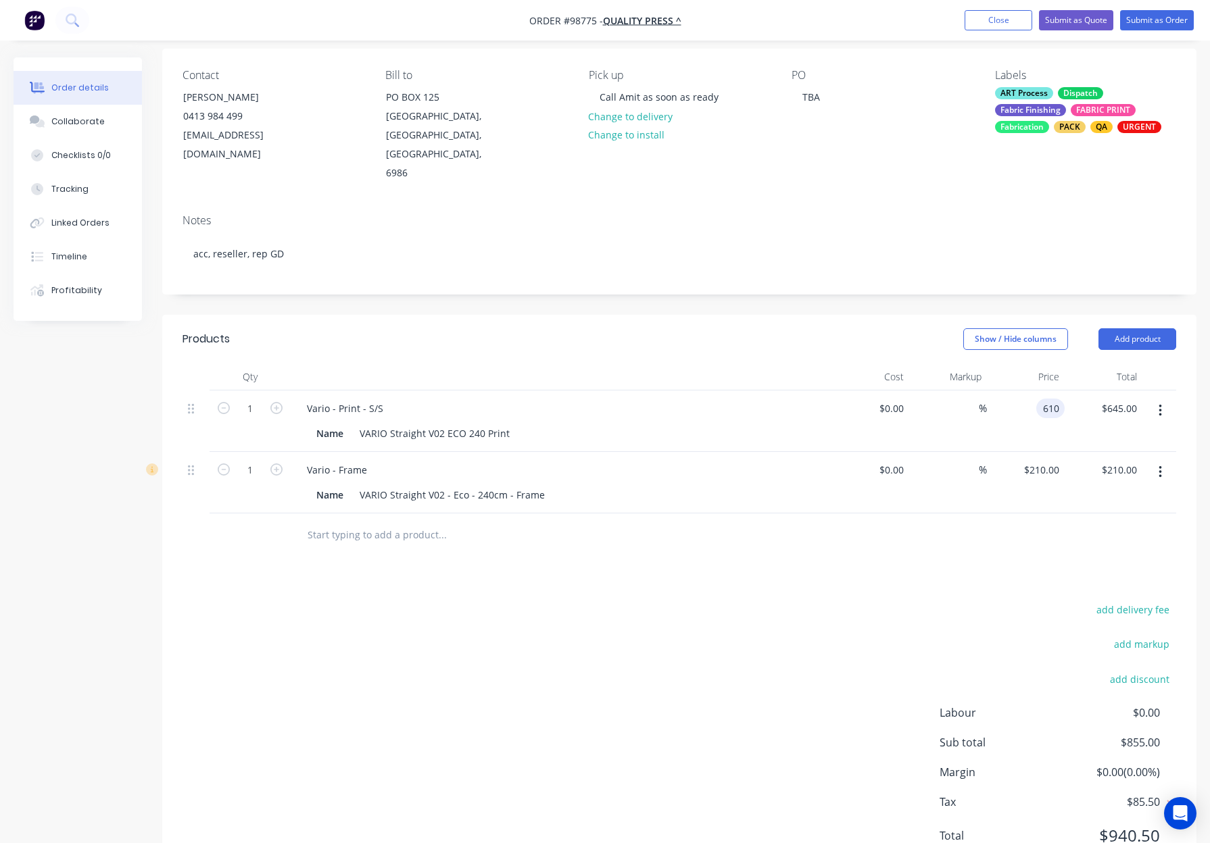
type input "$610.00"
click at [872, 601] on div "add delivery fee add markup add discount Labour $0.00 Sub total $855.00 Margin …" at bounding box center [678, 731] width 993 height 261
drag, startPoint x: 1043, startPoint y: 435, endPoint x: 1084, endPoint y: 445, distance: 41.6
click at [1044, 460] on input "210" at bounding box center [1052, 470] width 23 height 20
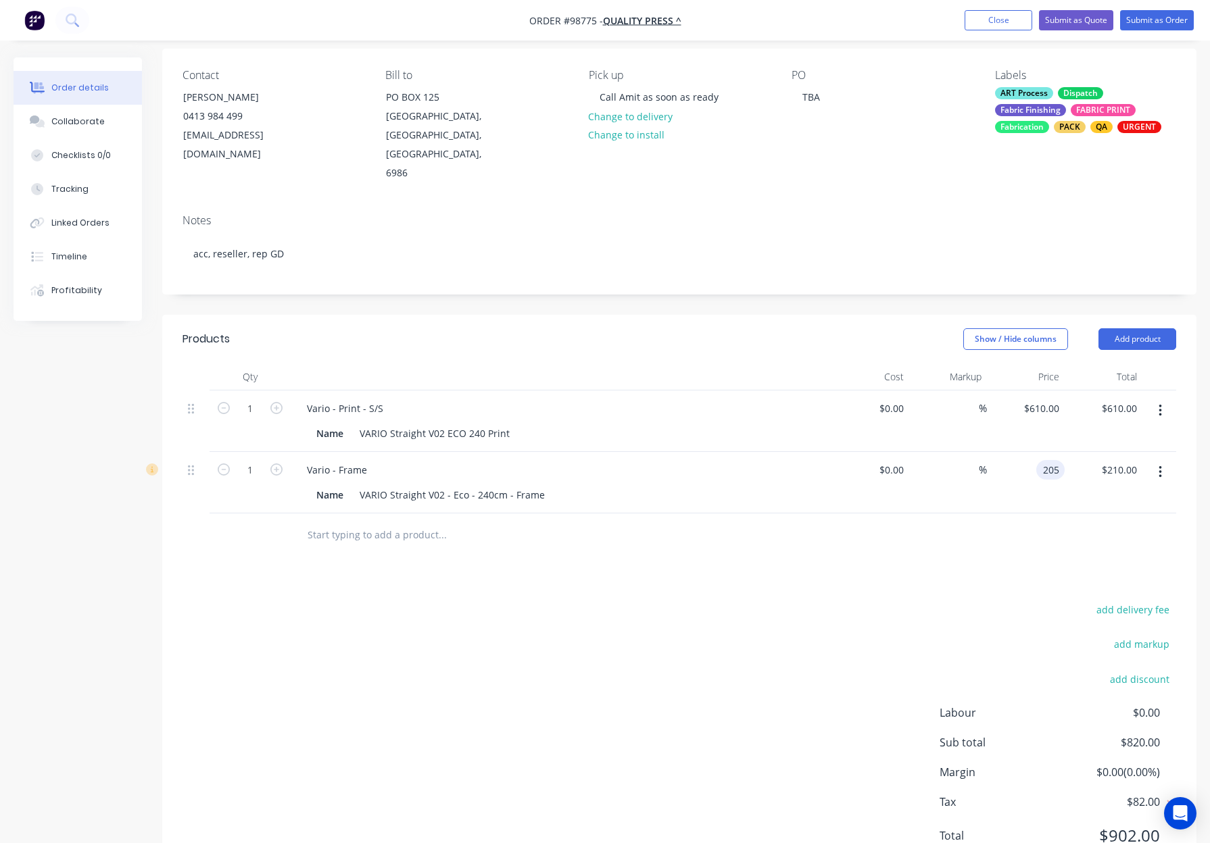
type input "$205.00"
click at [922, 532] on div "Products Show / Hide columns Add product Qty Cost Markup Price Total 1 Vario - …" at bounding box center [679, 598] width 1034 height 567
click at [1108, 328] on button "Add product" at bounding box center [1137, 339] width 78 height 22
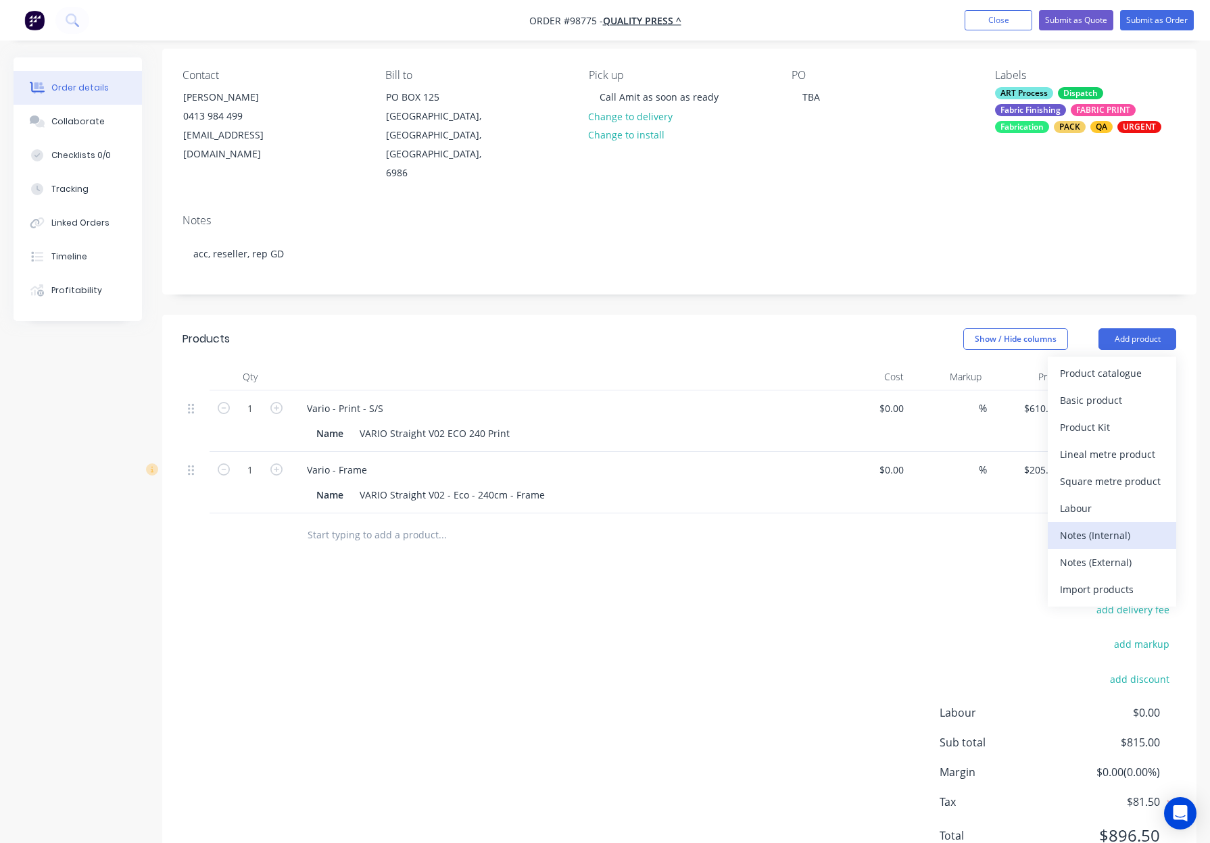
click at [1118, 526] on div "Notes (Internal)" at bounding box center [1112, 536] width 104 height 20
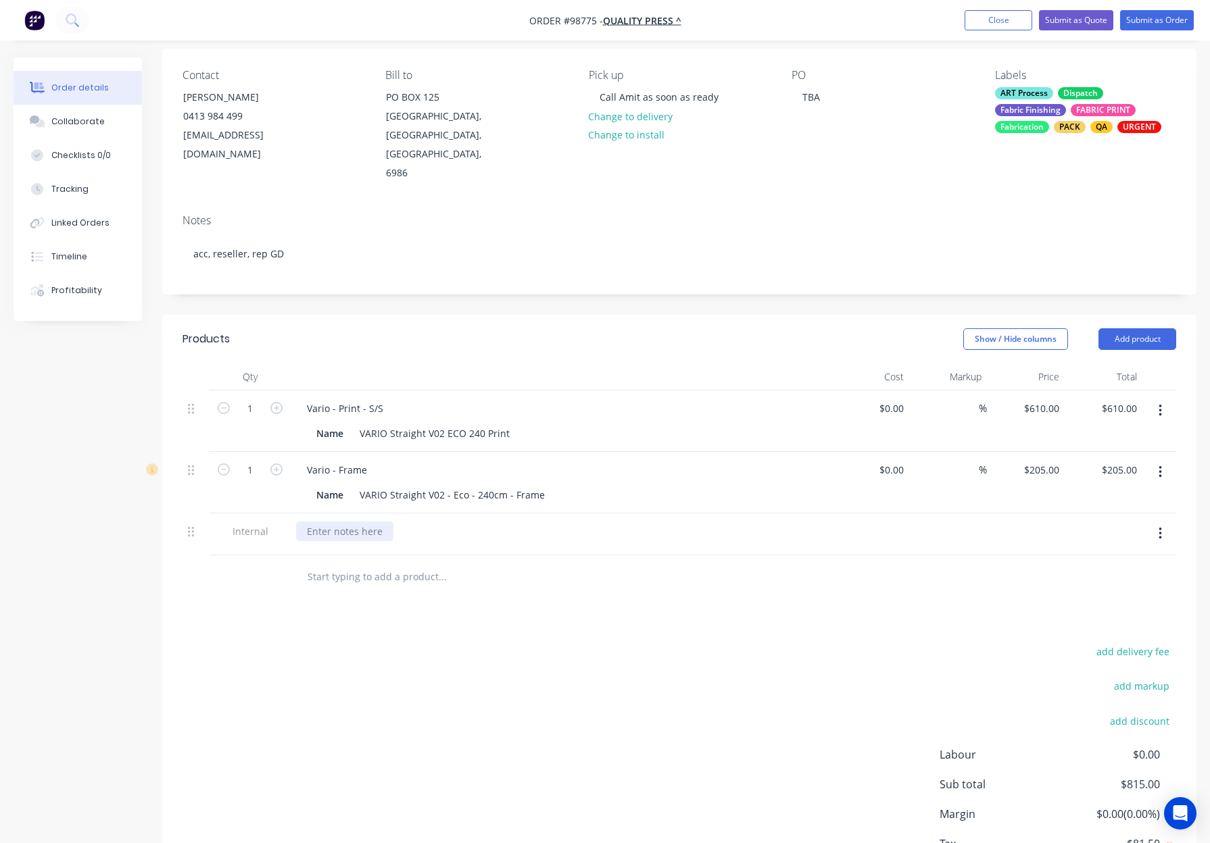
click at [349, 522] on div at bounding box center [344, 532] width 97 height 20
click at [614, 643] on div "add delivery fee add markup add discount Labour $0.00 Sub total $815.00 Margin …" at bounding box center [678, 773] width 993 height 261
click at [737, 555] on div at bounding box center [534, 577] width 487 height 44
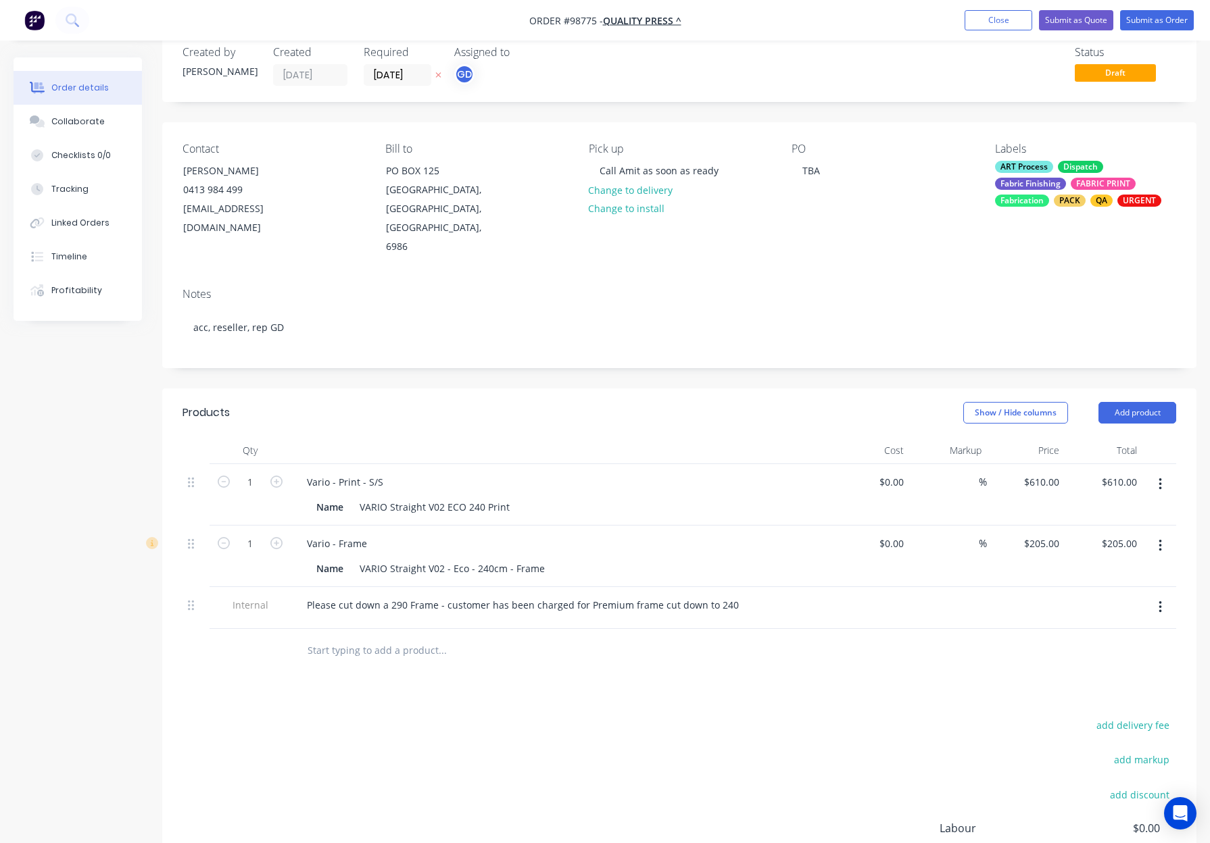
scroll to position [0, 0]
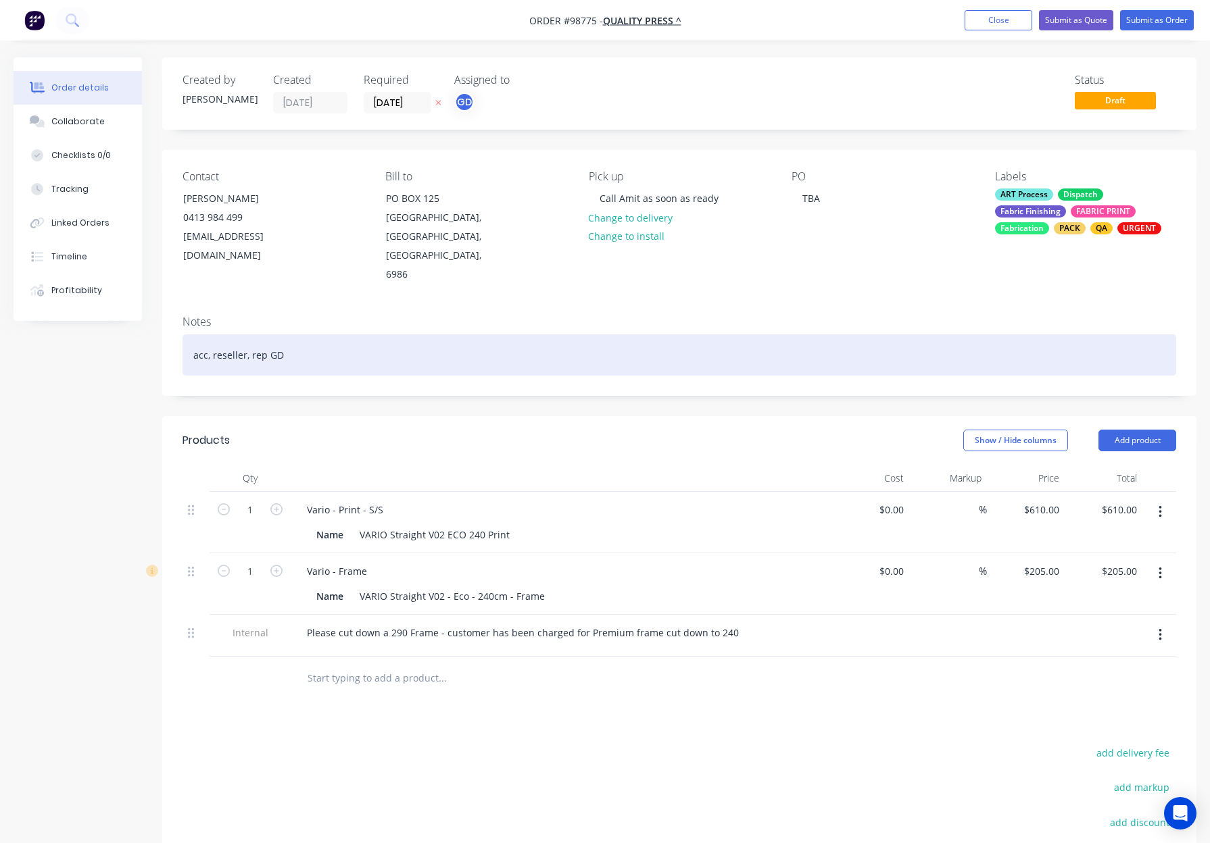
click at [474, 334] on div "acc, reseller, rep GD" at bounding box center [678, 354] width 993 height 41
click at [578, 334] on div "acc, reseller, rep GD" at bounding box center [678, 354] width 993 height 41
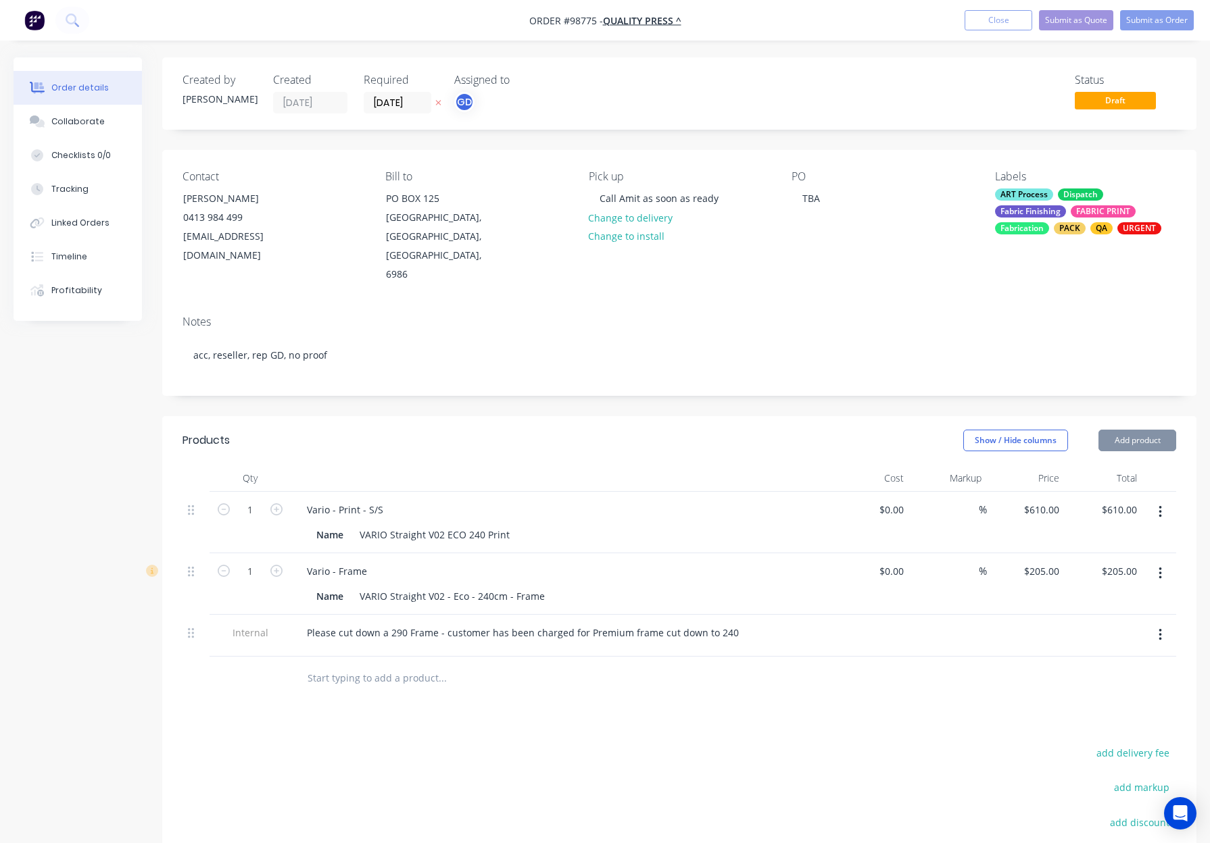
click at [687, 359] on div "Created by [PERSON_NAME] Created [DATE] Required [DATE] Assigned to GD Status D…" at bounding box center [679, 541] width 1034 height 968
click at [1168, 17] on button "Submit as Order" at bounding box center [1157, 20] width 74 height 20
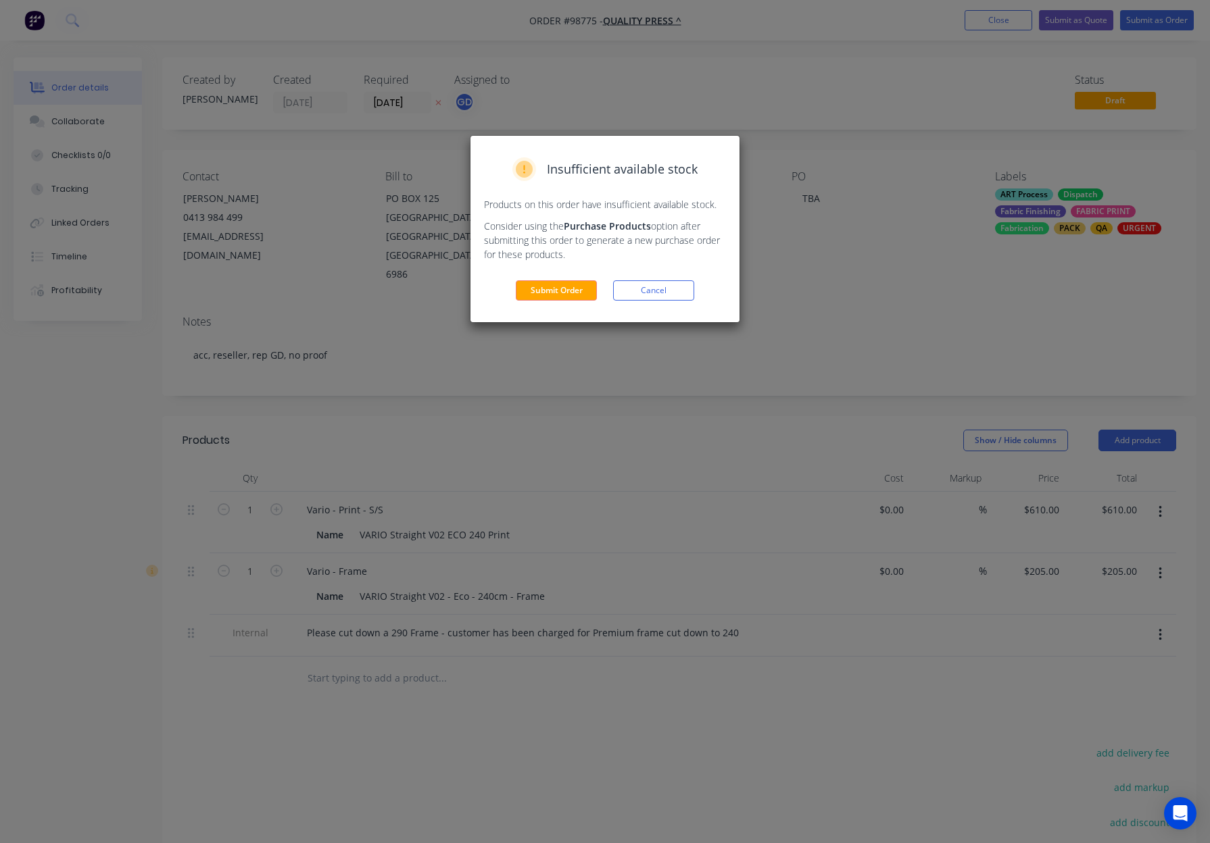
drag, startPoint x: 557, startPoint y: 291, endPoint x: 564, endPoint y: 290, distance: 7.6
click at [557, 291] on button "Submit Order" at bounding box center [556, 290] width 81 height 20
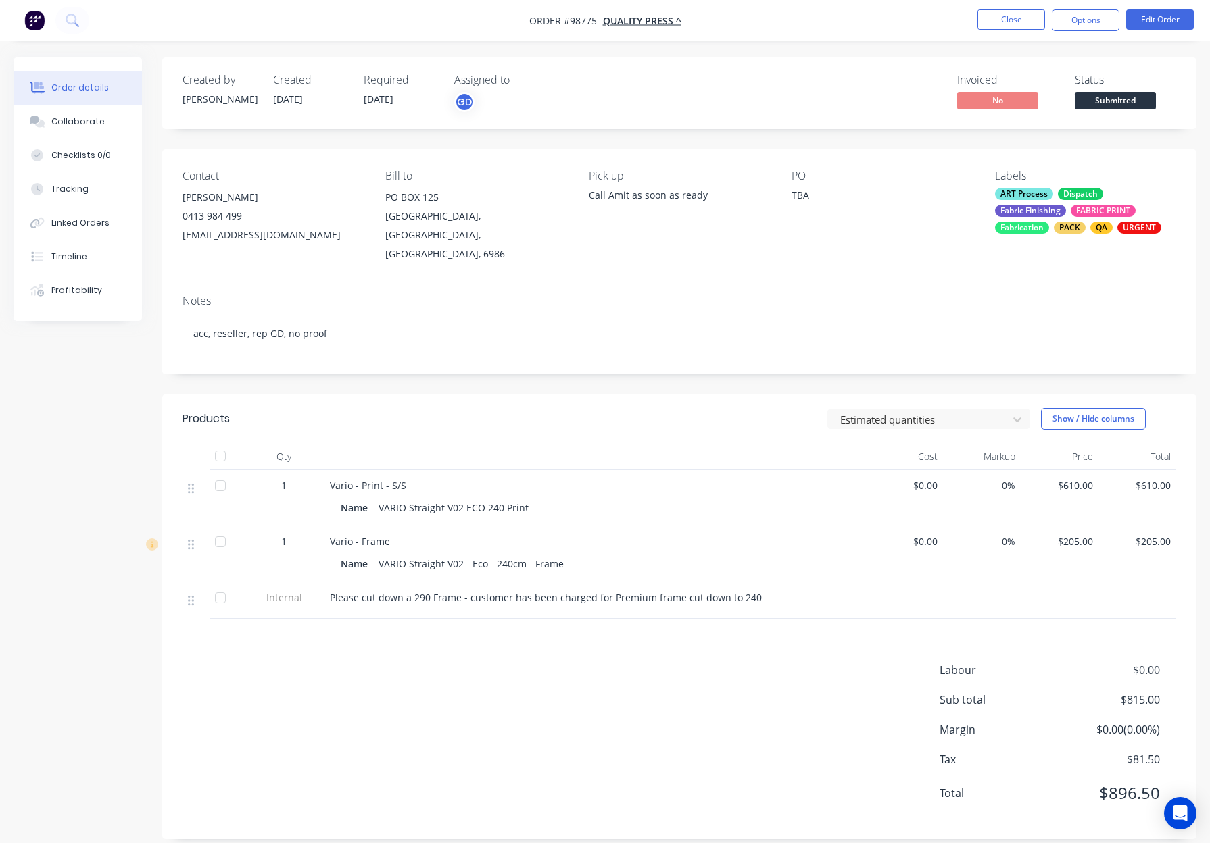
click at [1116, 97] on span "Submitted" at bounding box center [1114, 100] width 81 height 17
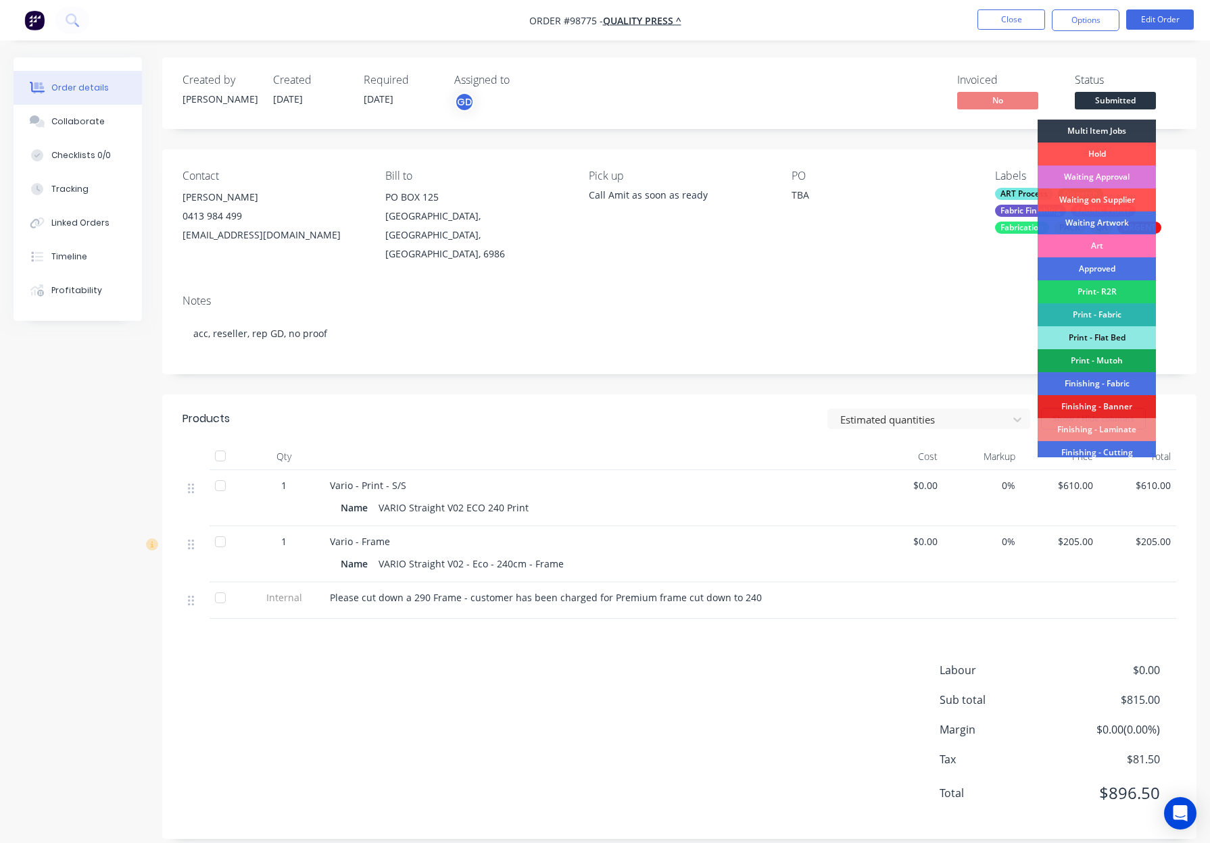
click at [1106, 224] on div "Waiting Artwork" at bounding box center [1096, 223] width 118 height 23
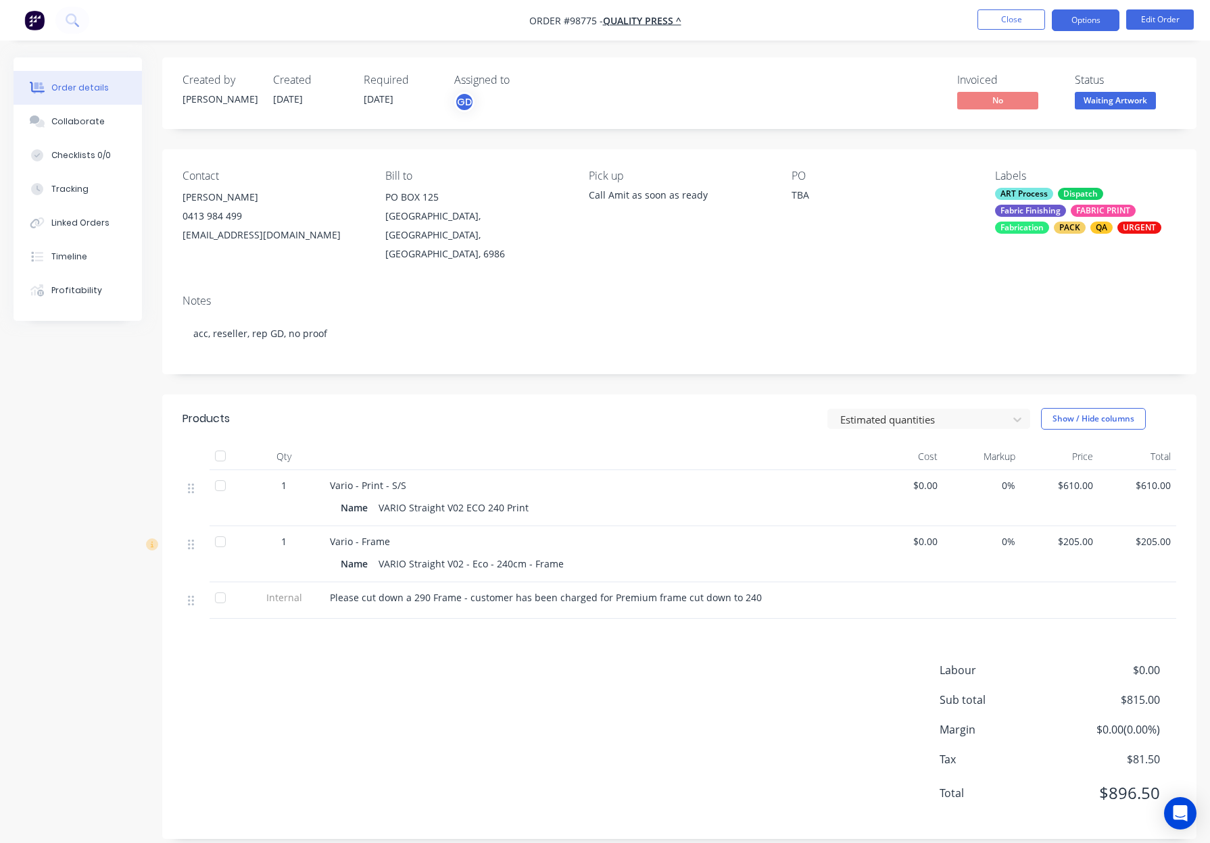
drag, startPoint x: 1072, startPoint y: 17, endPoint x: 1075, endPoint y: 29, distance: 12.5
click at [1073, 18] on button "Options" at bounding box center [1085, 20] width 68 height 22
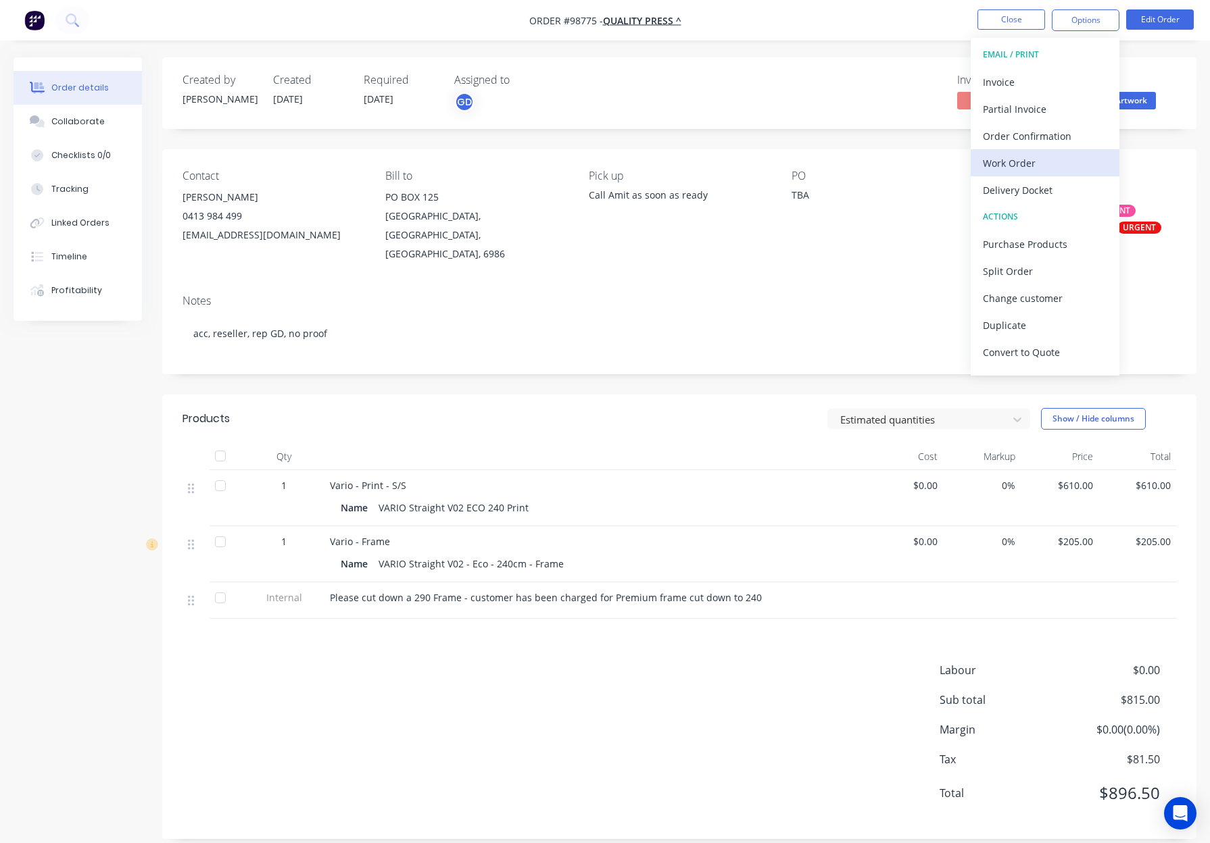
click at [1050, 160] on div "Work Order" at bounding box center [1045, 163] width 124 height 20
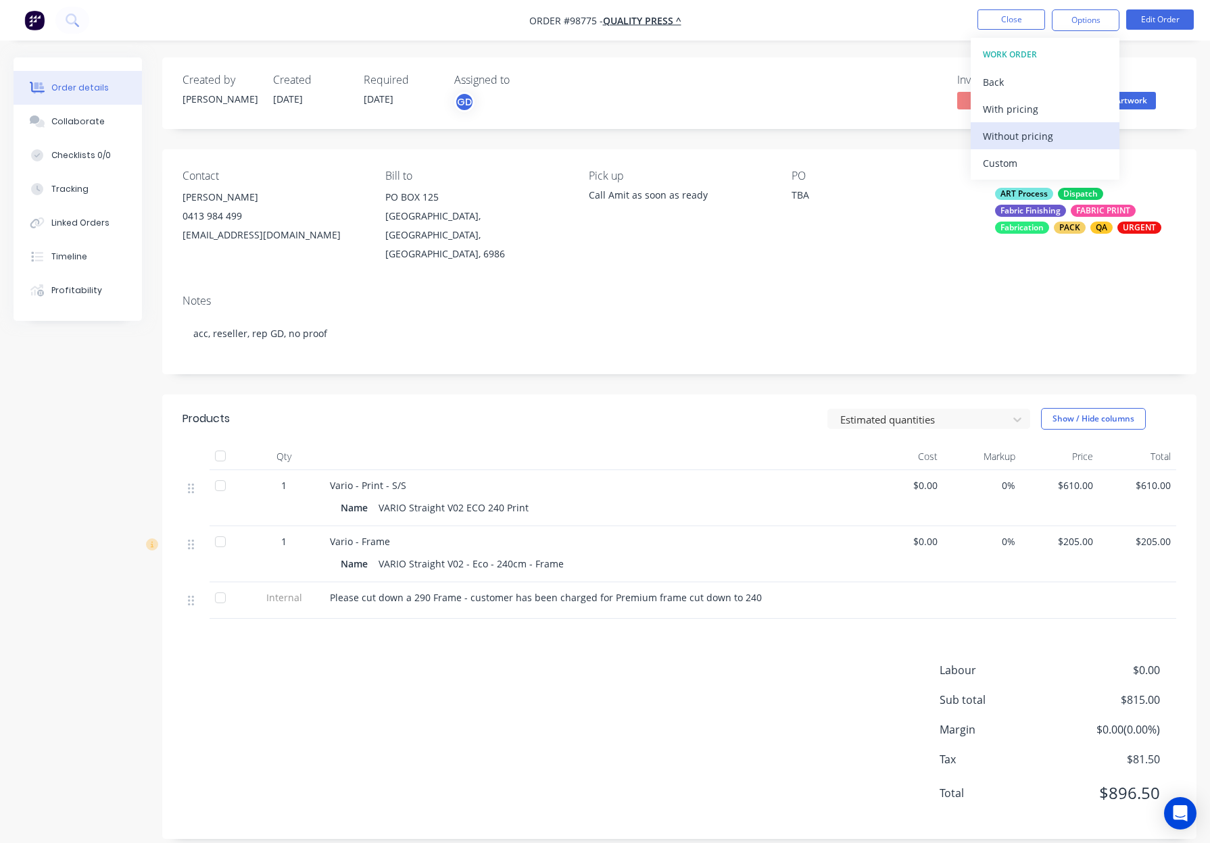
click at [1051, 135] on div "Without pricing" at bounding box center [1045, 136] width 124 height 20
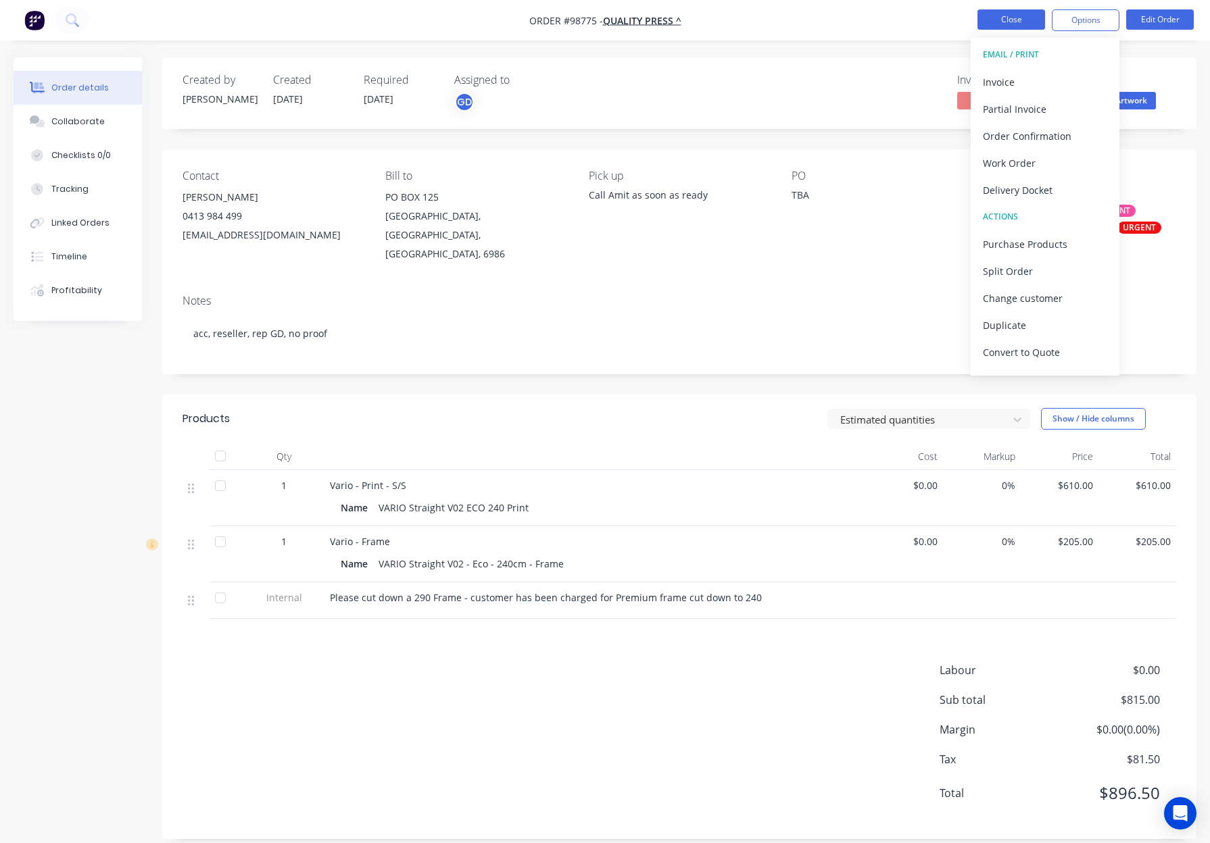
click at [999, 20] on button "Close" at bounding box center [1011, 19] width 68 height 20
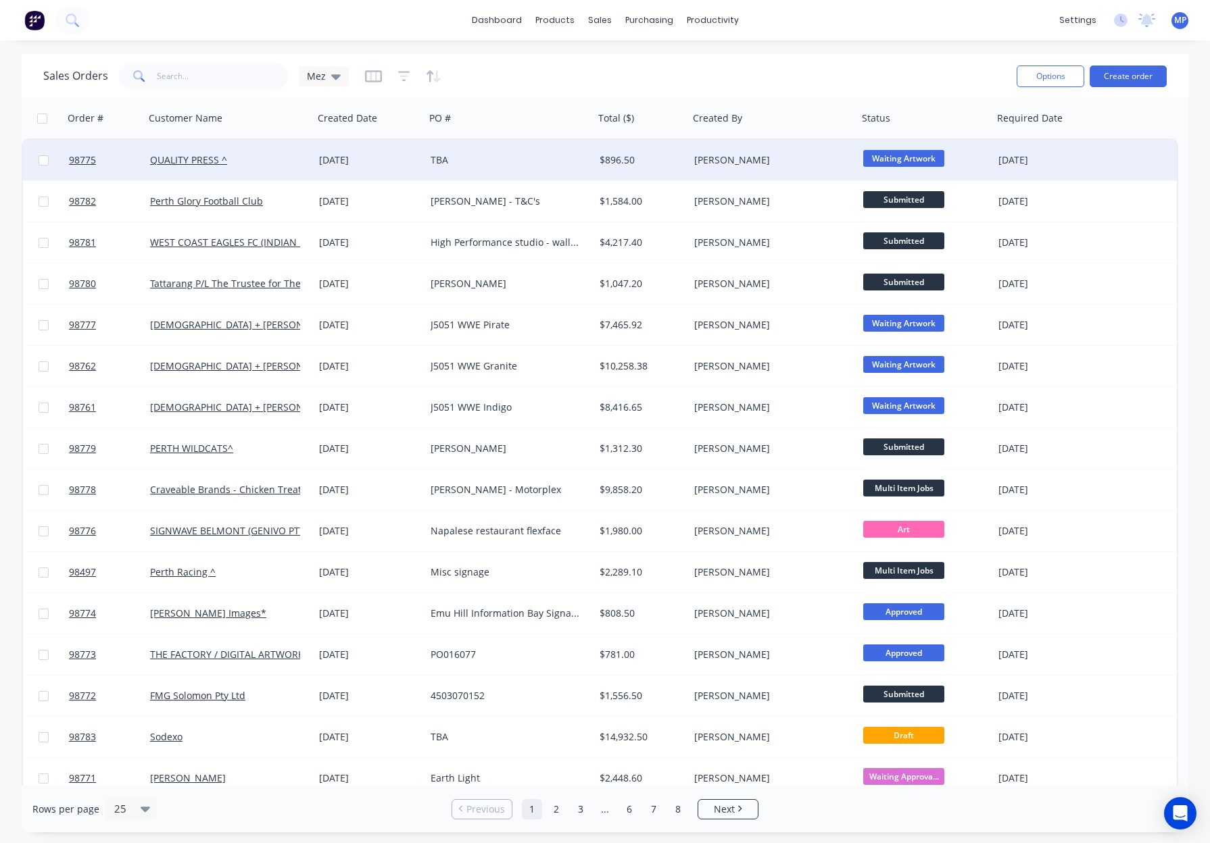
click at [658, 155] on div "$896.50" at bounding box center [639, 160] width 80 height 14
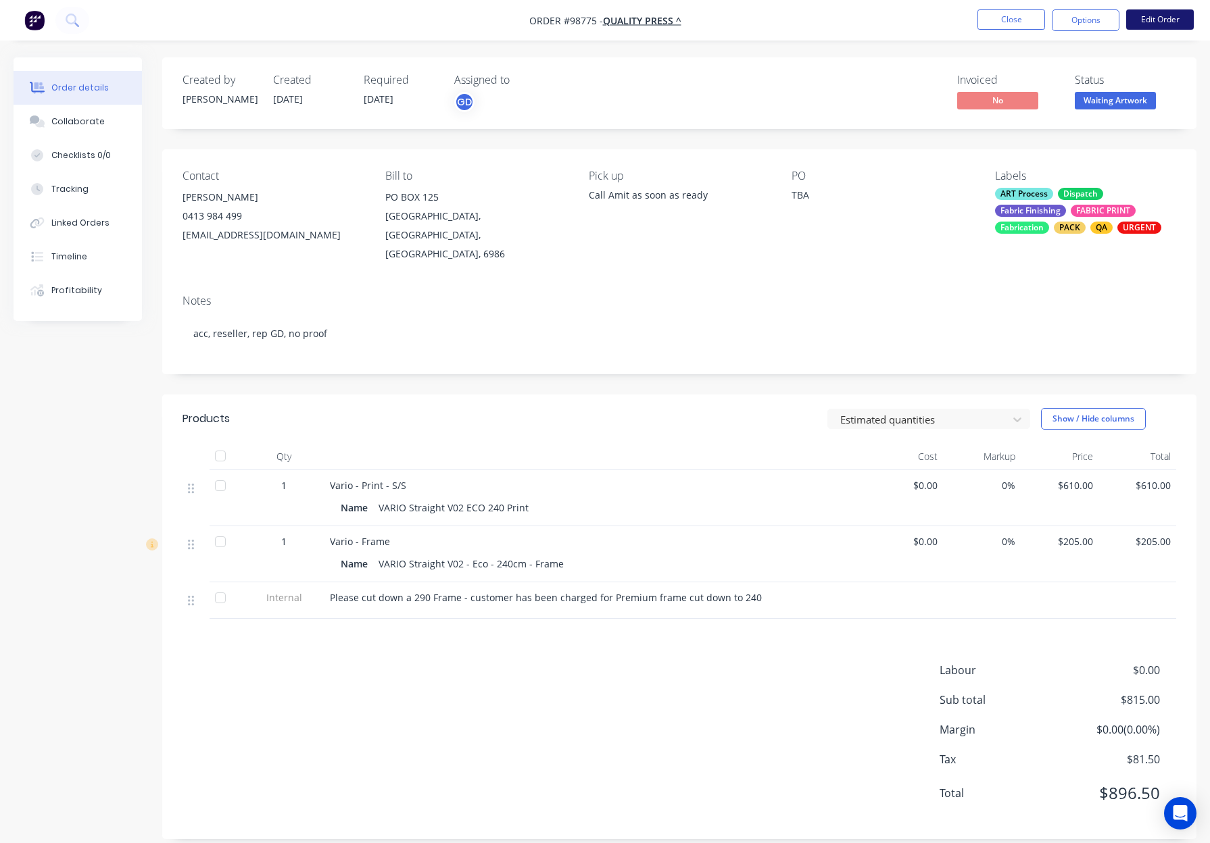
click at [1162, 18] on button "Edit Order" at bounding box center [1160, 19] width 68 height 20
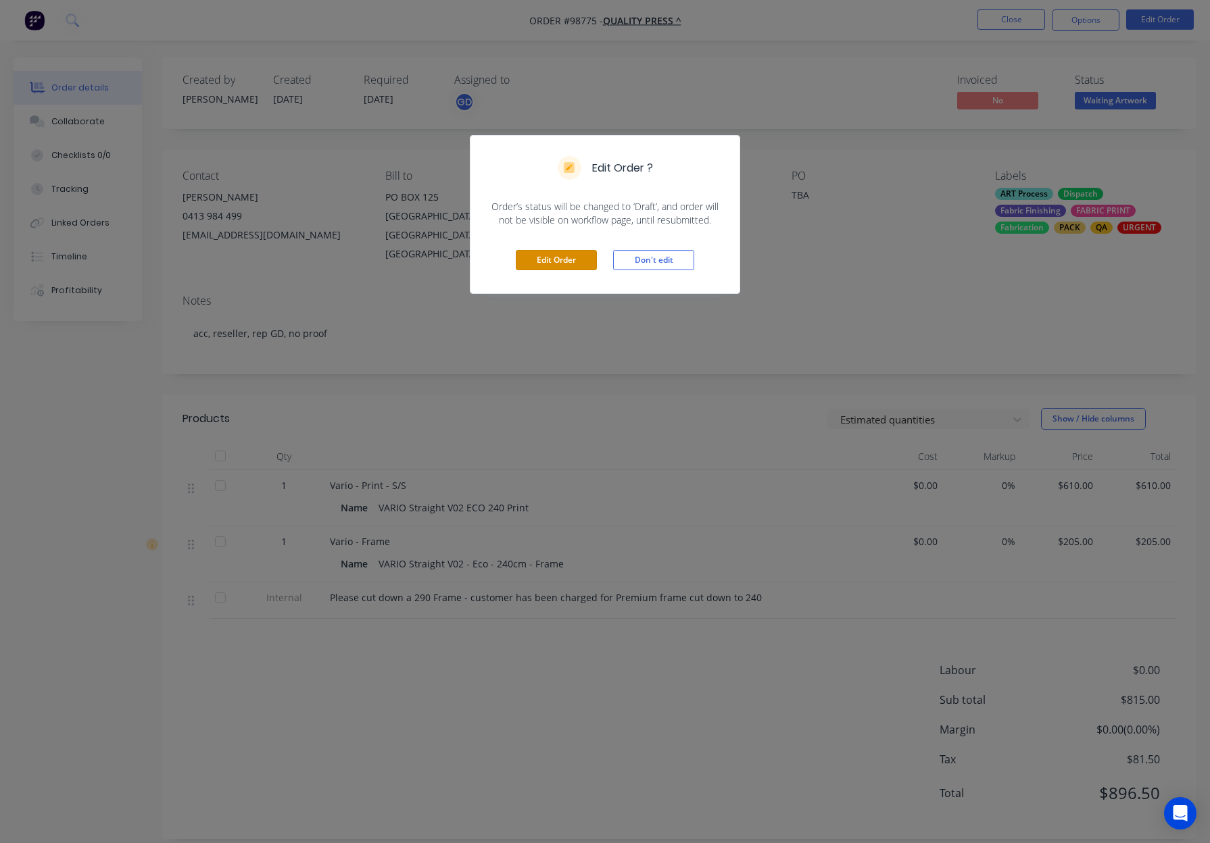
drag, startPoint x: 535, startPoint y: 262, endPoint x: 531, endPoint y: 359, distance: 98.1
click at [535, 262] on button "Edit Order" at bounding box center [556, 260] width 81 height 20
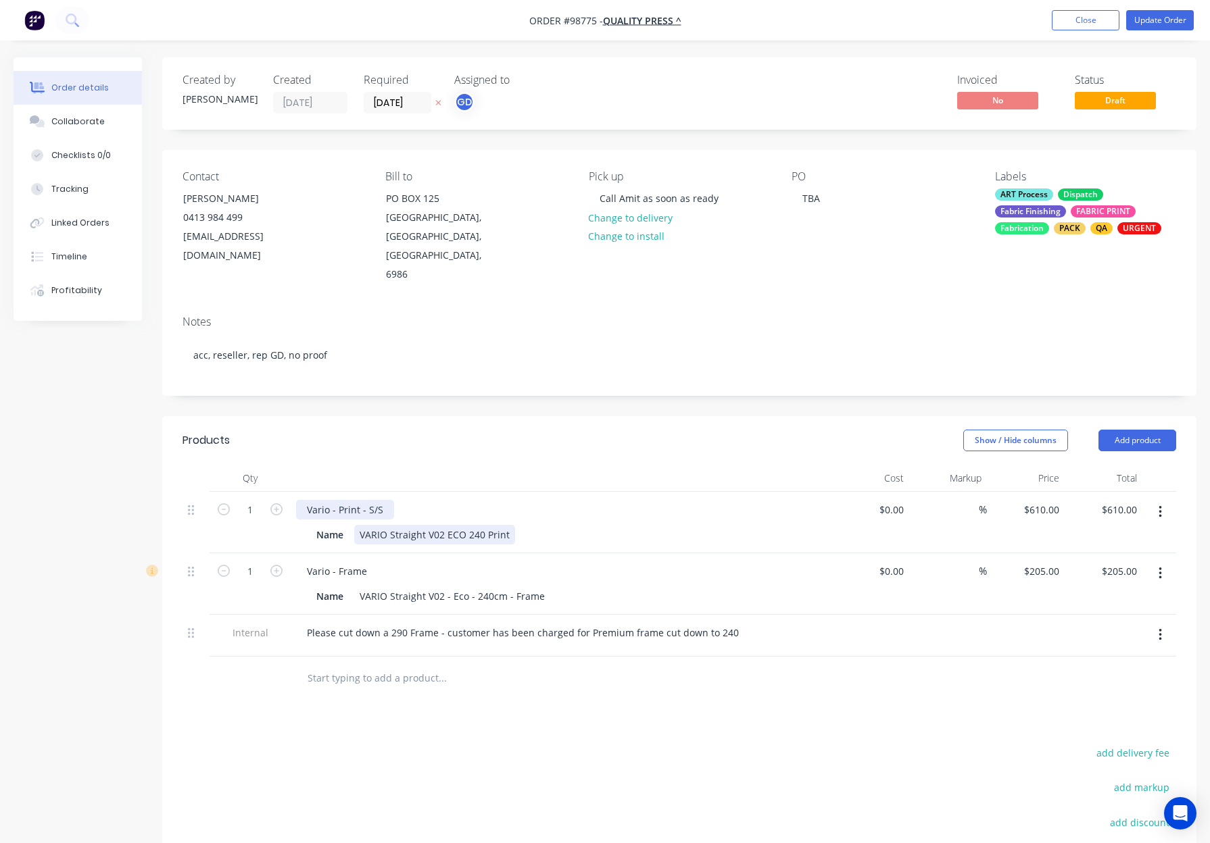
drag, startPoint x: 373, startPoint y: 470, endPoint x: 407, endPoint y: 487, distance: 38.7
click at [374, 500] on div "Vario - Print - S/S" at bounding box center [345, 510] width 98 height 20
click at [512, 465] on div at bounding box center [561, 478] width 541 height 27
drag, startPoint x: 508, startPoint y: 419, endPoint x: 514, endPoint y: 424, distance: 7.7
click at [508, 419] on header "Products Show / Hide columns Add product" at bounding box center [679, 440] width 1034 height 49
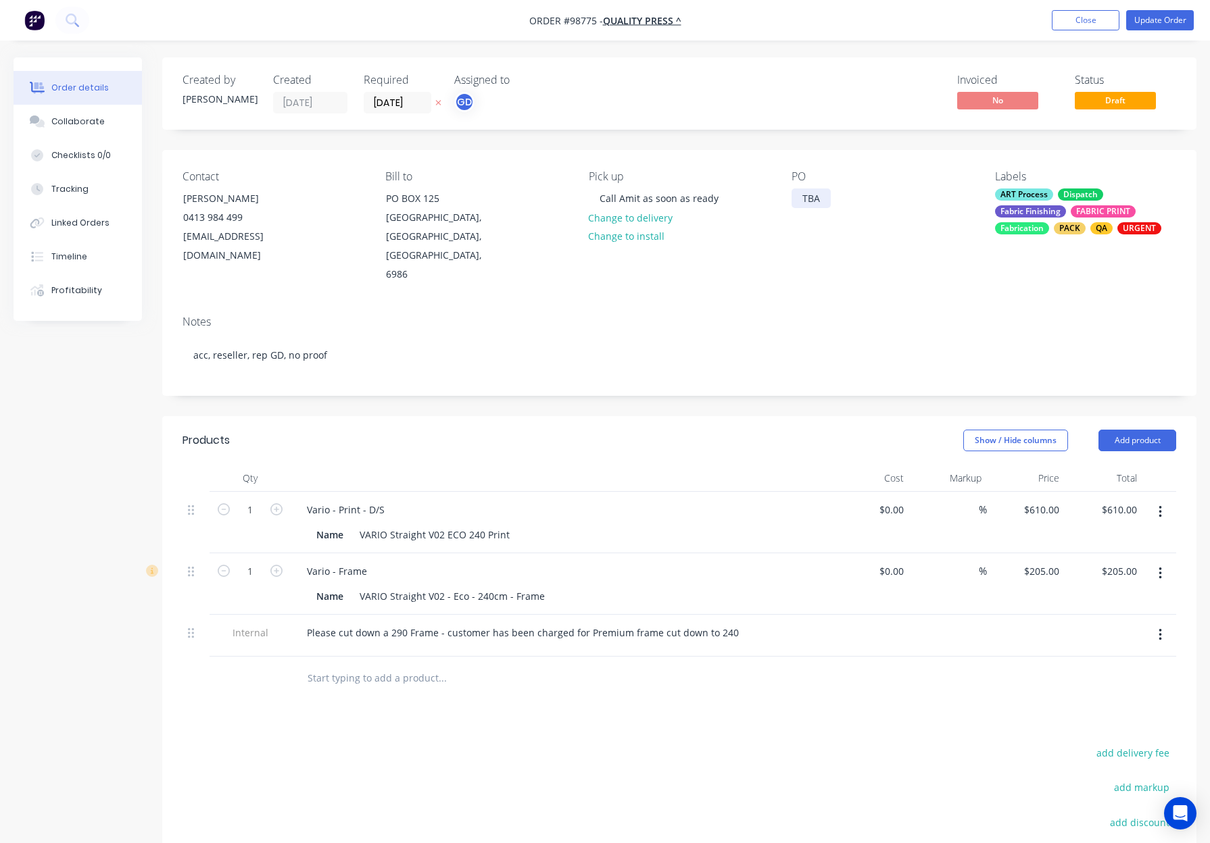
click at [810, 199] on div "TBA" at bounding box center [810, 199] width 39 height 20
drag, startPoint x: 804, startPoint y: 200, endPoint x: 851, endPoint y: 201, distance: 47.3
click at [851, 201] on div "PO TBA" at bounding box center [881, 227] width 181 height 114
click at [797, 206] on div at bounding box center [802, 199] width 22 height 20
click at [808, 201] on div at bounding box center [802, 199] width 22 height 20
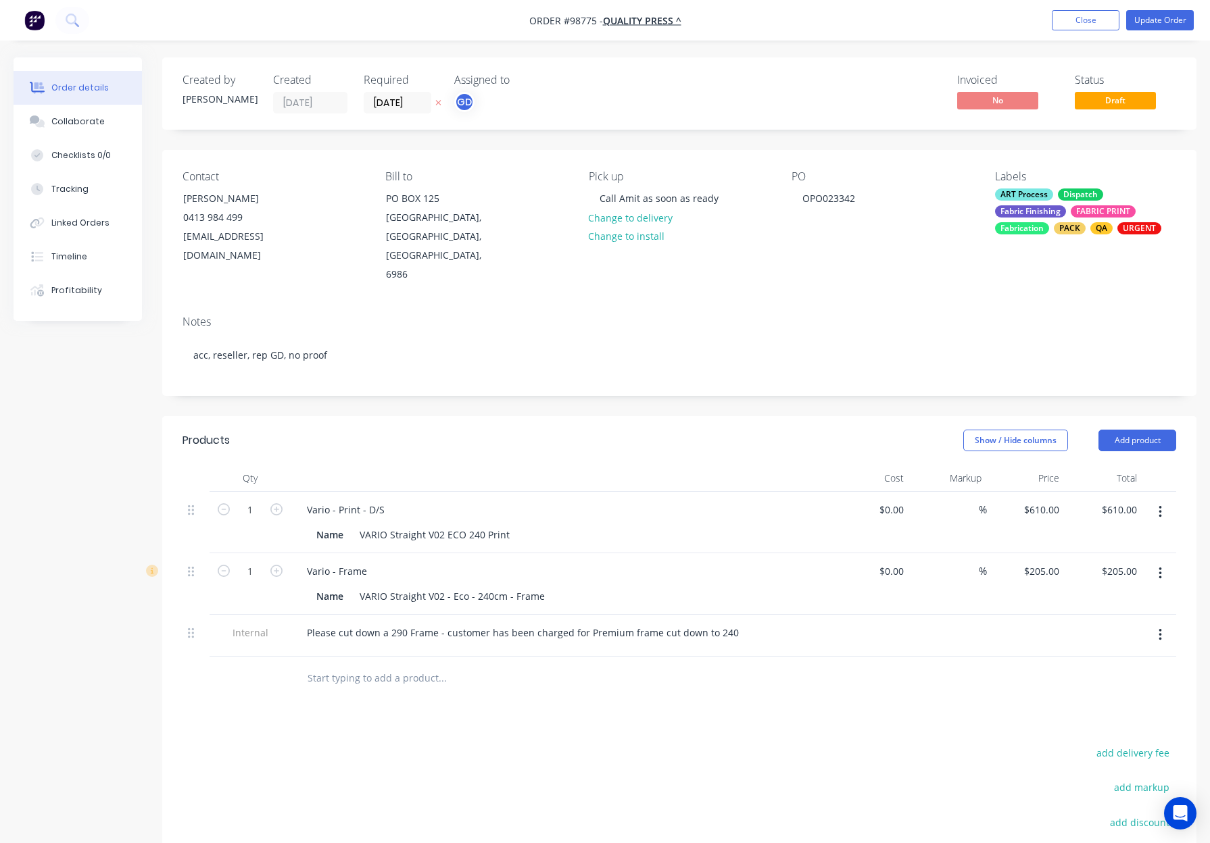
click at [827, 245] on div "PO OPO023342" at bounding box center [881, 227] width 181 height 114
